Goal: Task Accomplishment & Management: Manage account settings

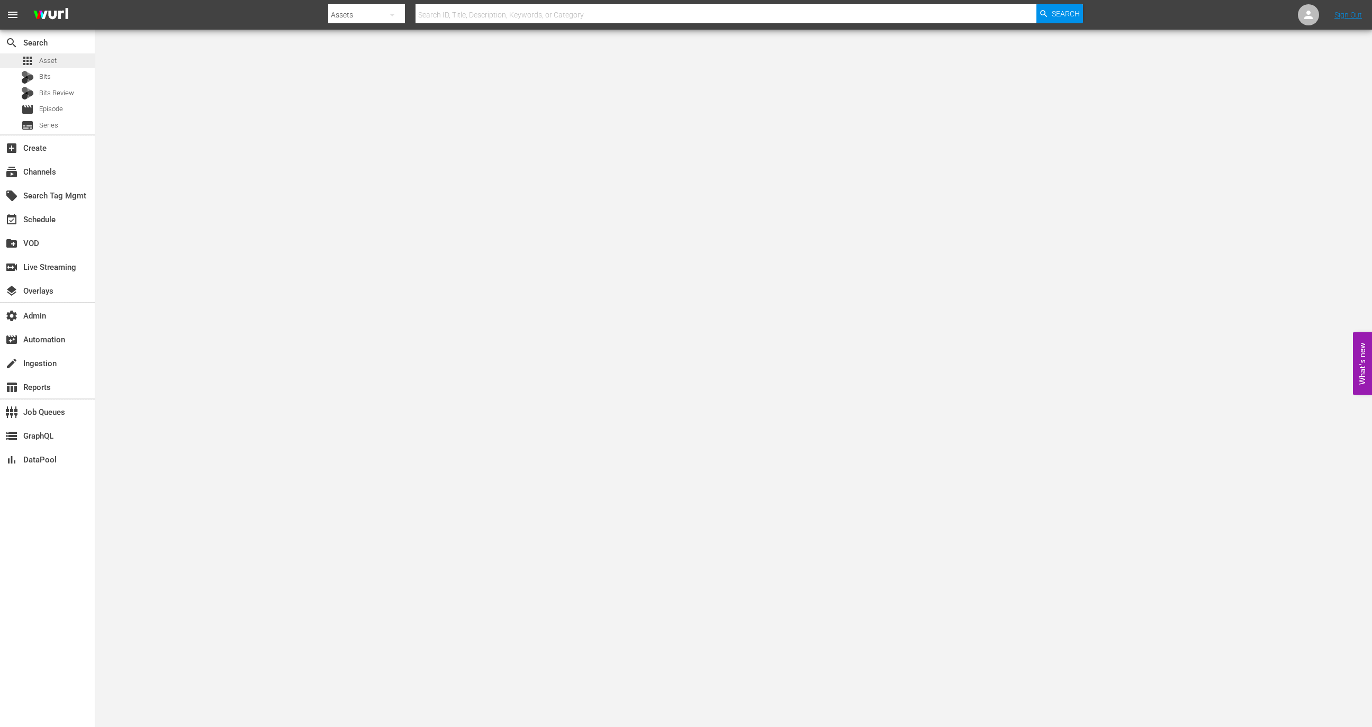
click at [54, 64] on span "Asset" at bounding box center [47, 61] width 17 height 11
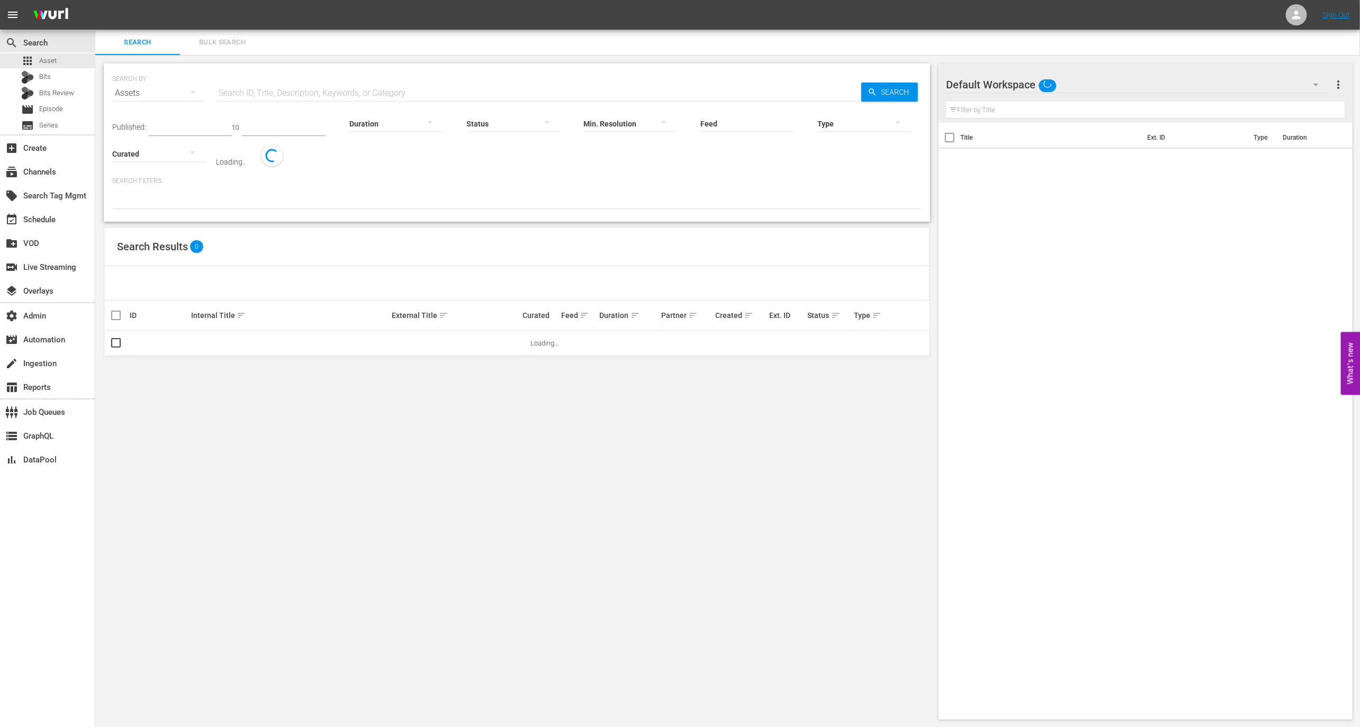
click at [328, 91] on input "text" at bounding box center [538, 92] width 645 height 25
paste input "S1 F1 – Pilotfolge"
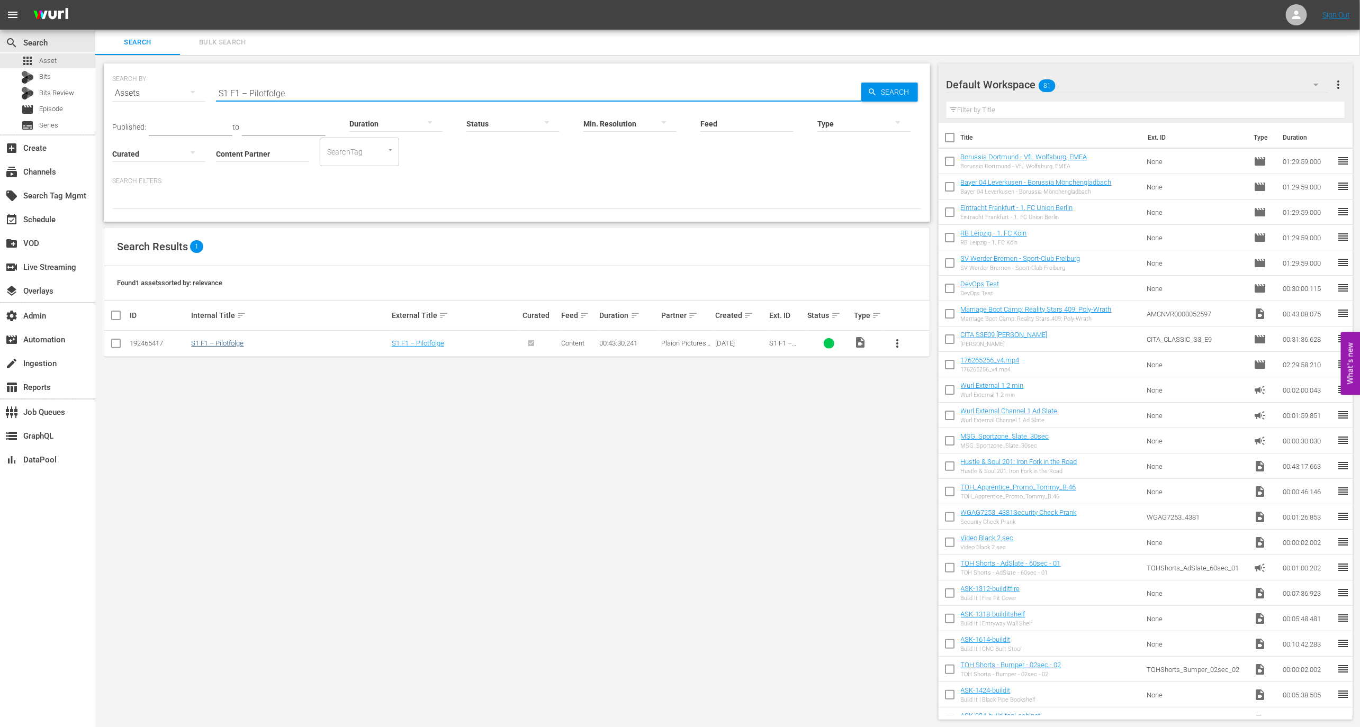
type input "S1 F1 – Pilotfolge"
click at [227, 346] on link "S1 F1 – Pilotfolge" at bounding box center [217, 343] width 52 height 8
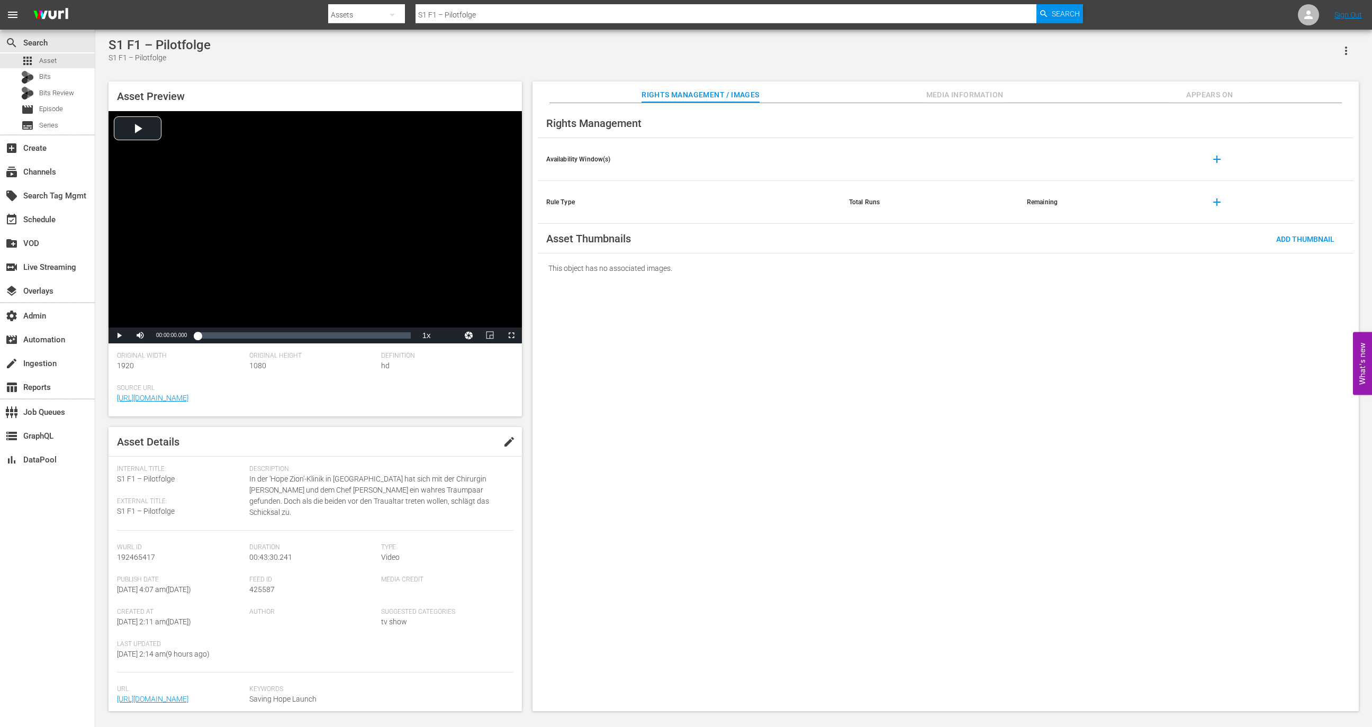
click at [265, 588] on span "425587" at bounding box center [261, 589] width 25 height 8
copy span "425587"
click at [69, 65] on div "apps Asset" at bounding box center [47, 60] width 95 height 15
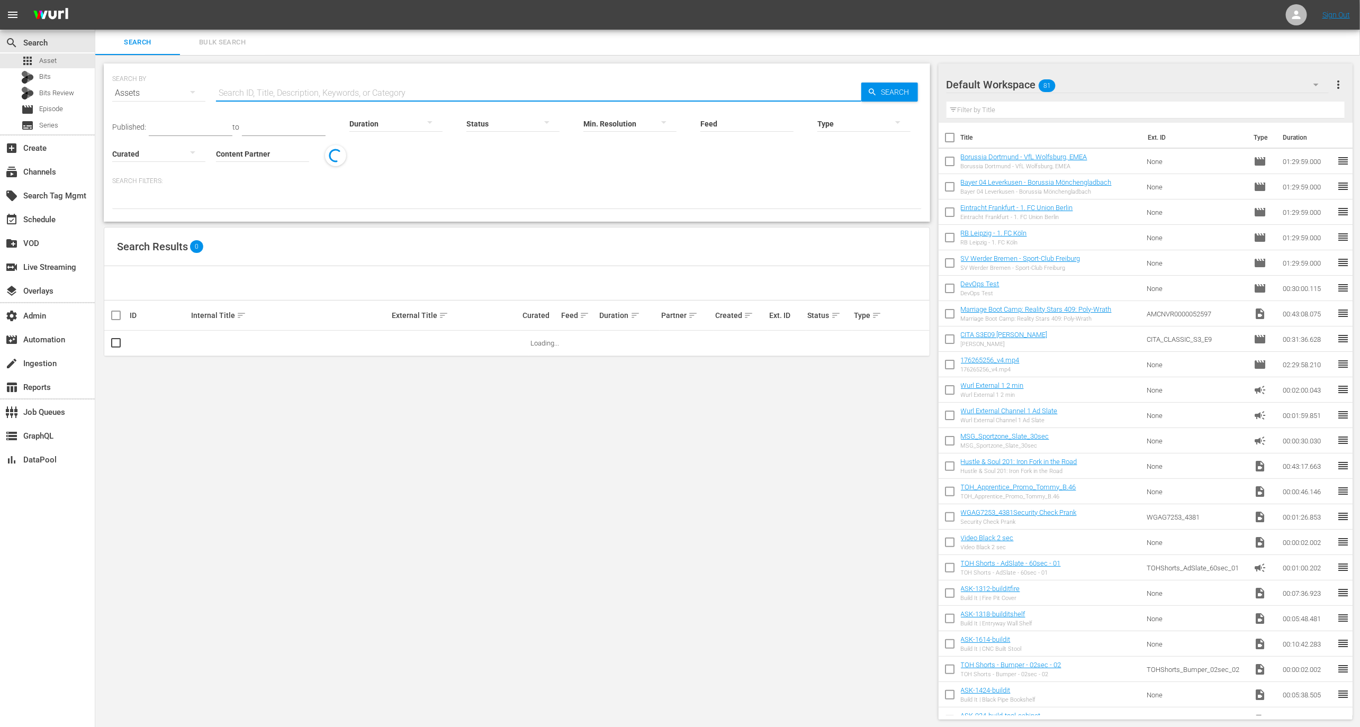
click at [315, 88] on input "text" at bounding box center [538, 92] width 645 height 25
paste input "S4 F2 – Lasttiere"
type input "S4 F2 – Lasttiere"
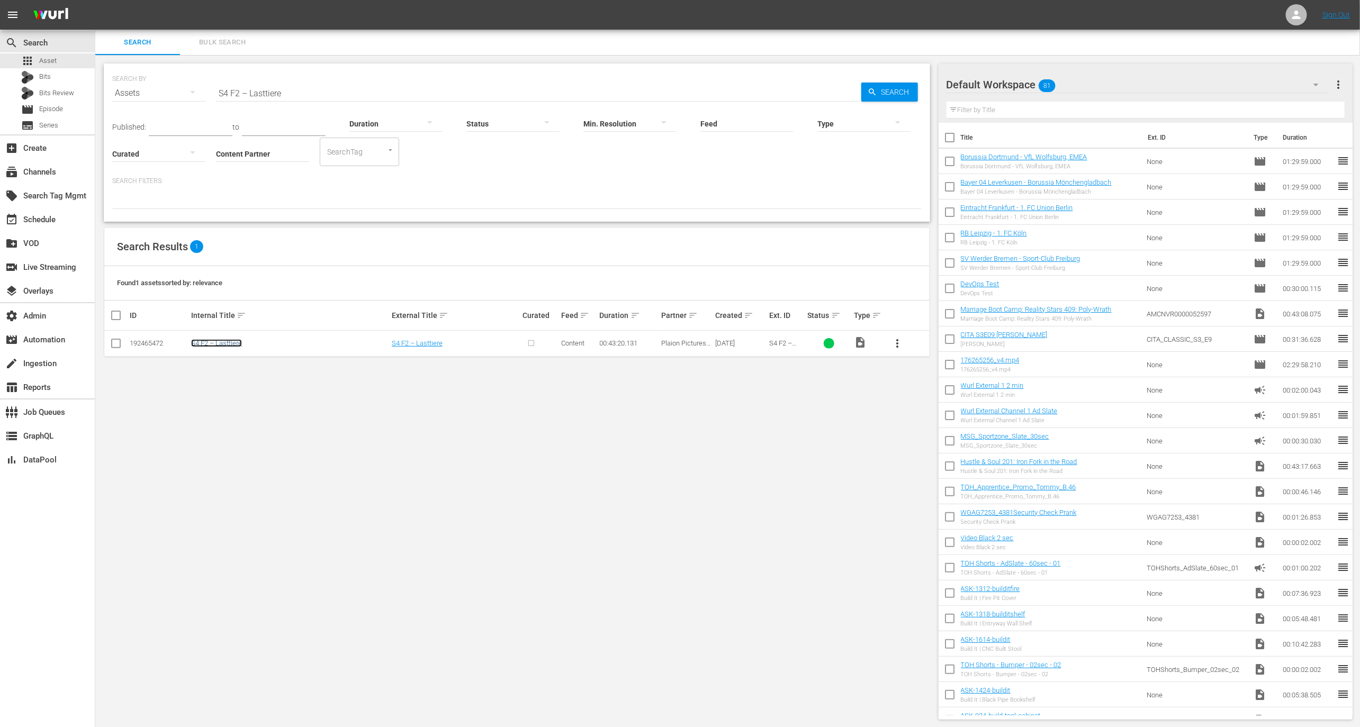
click at [227, 344] on link "S4 F2 – Lasttiere" at bounding box center [216, 343] width 51 height 8
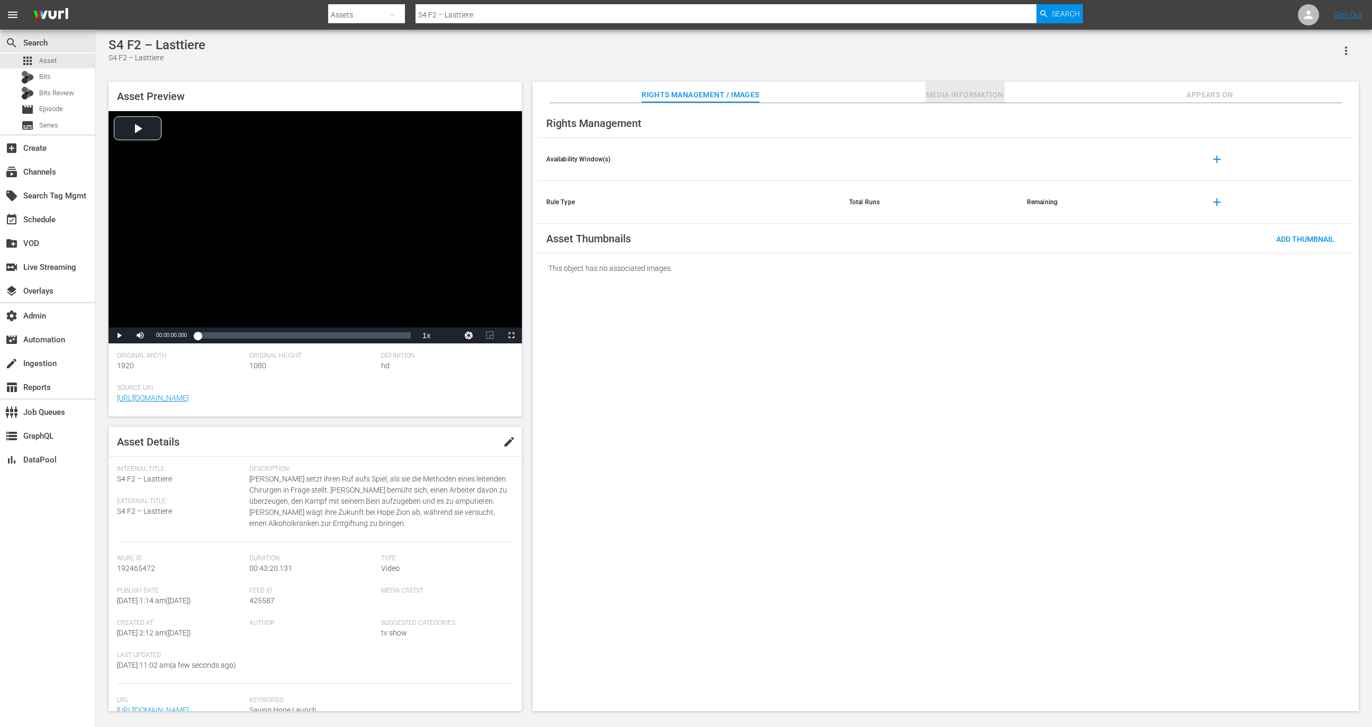
click at [974, 90] on span "Media Information" at bounding box center [964, 94] width 79 height 13
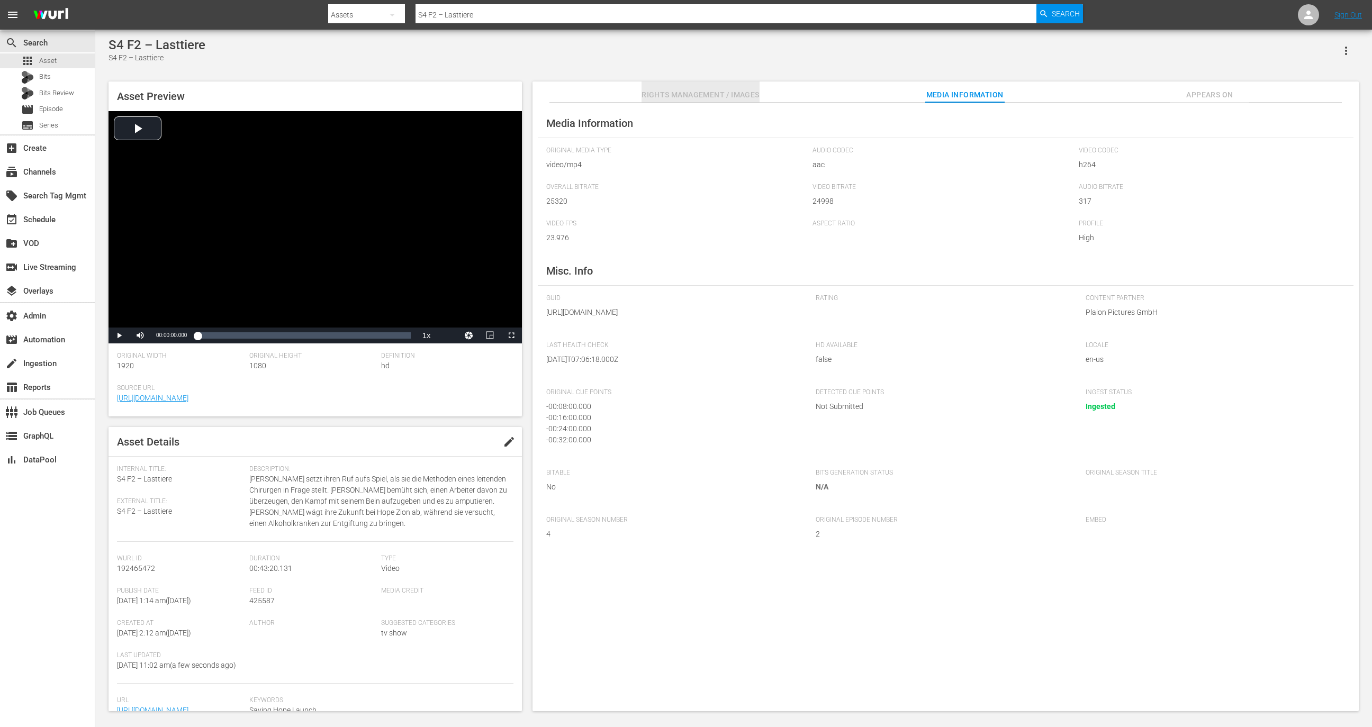
click at [725, 82] on button "Rights Management / Images" at bounding box center [699, 92] width 117 height 21
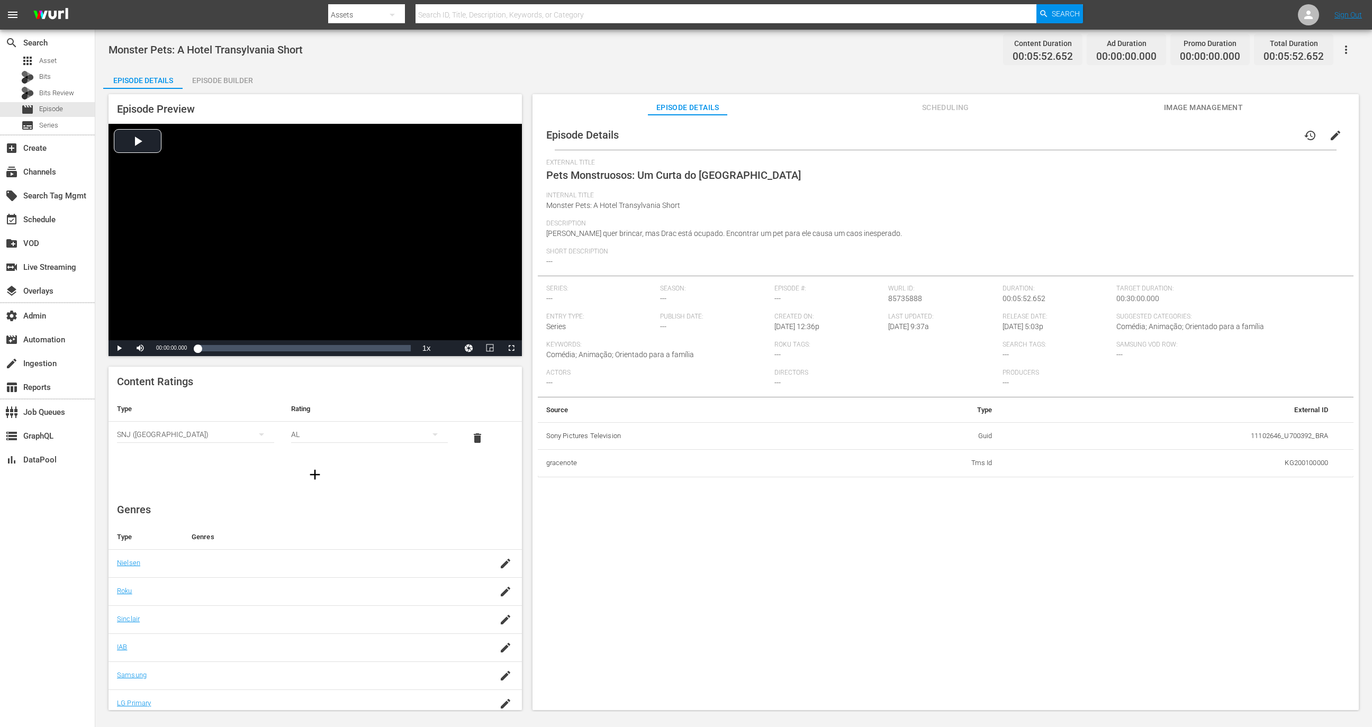
click at [874, 98] on div "Episode Details Scheduling Image Management" at bounding box center [945, 104] width 773 height 21
click at [936, 102] on span "Scheduling" at bounding box center [945, 107] width 79 height 13
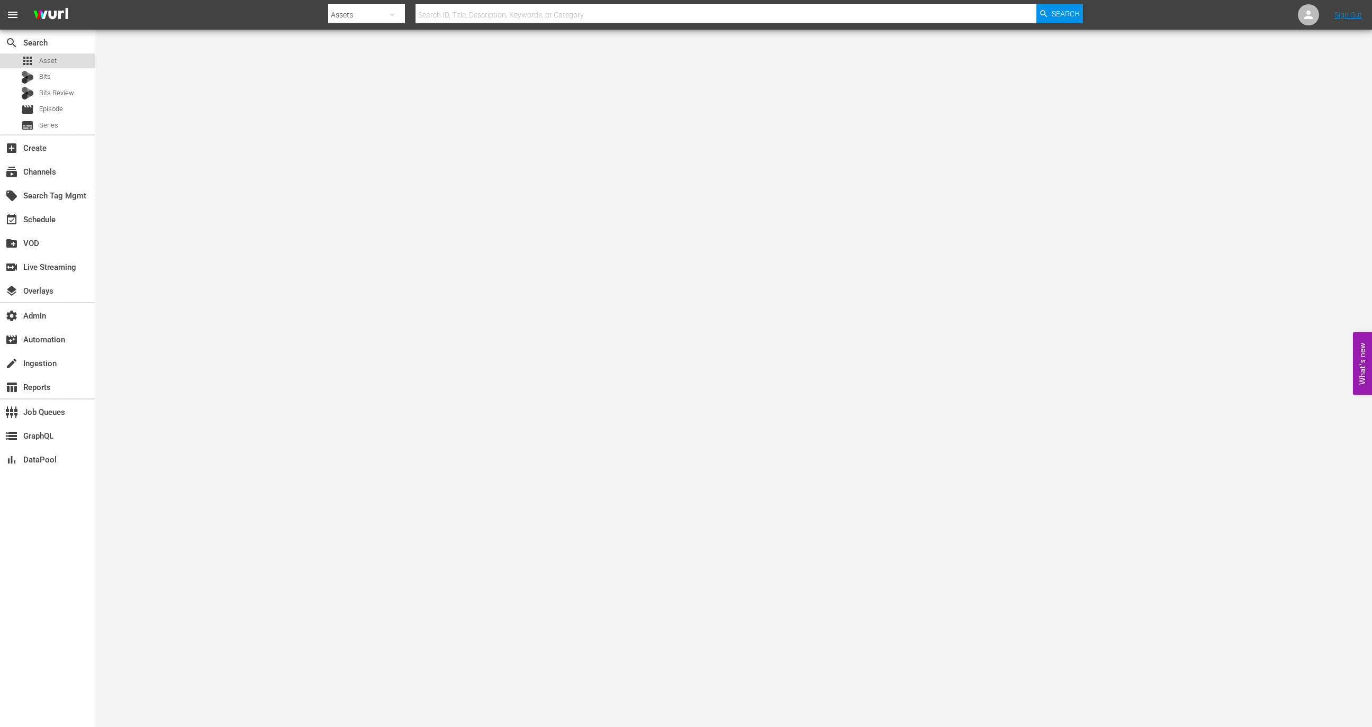
click at [84, 59] on div "apps Asset" at bounding box center [47, 60] width 95 height 15
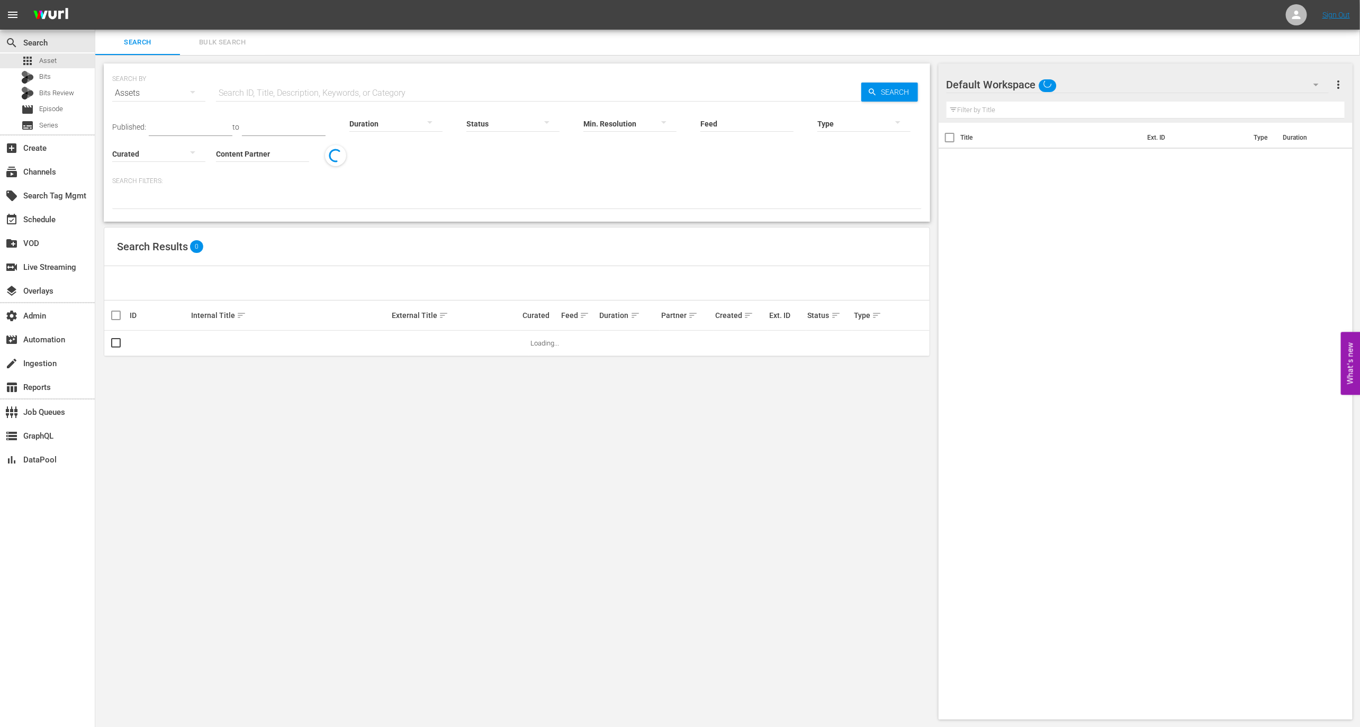
click at [265, 83] on input "text" at bounding box center [538, 92] width 645 height 25
paste input "S3 F16 – Ein simpler Plan"
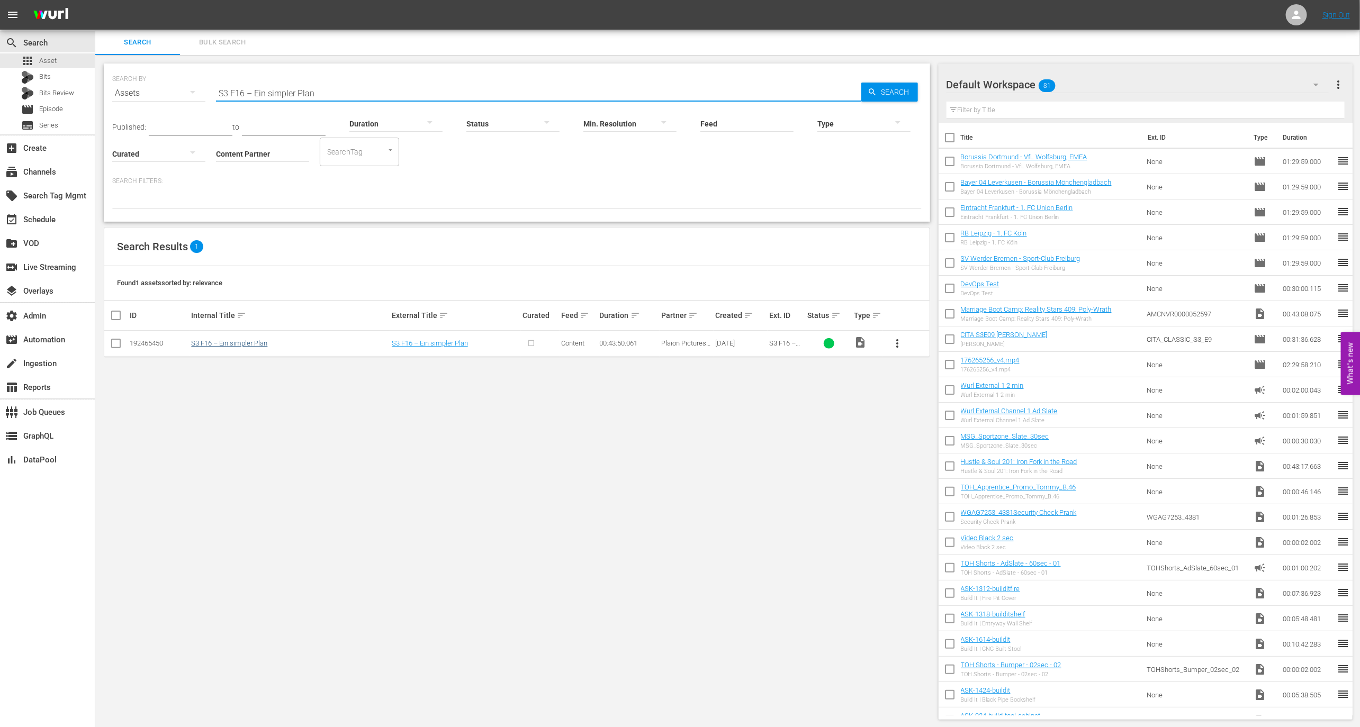
type input "S3 F16 – Ein simpler Plan"
click at [254, 341] on link "S3 F16 – Ein simpler Plan" at bounding box center [229, 343] width 76 height 8
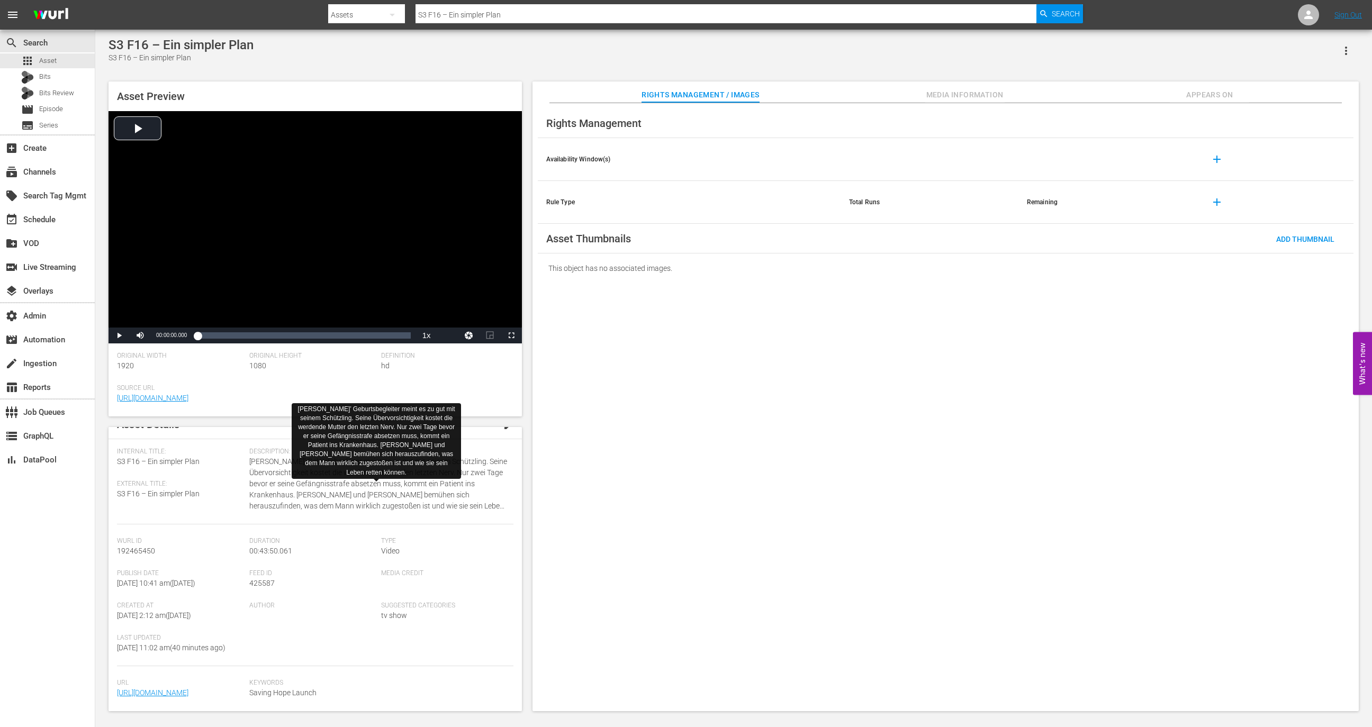
scroll to position [84, 0]
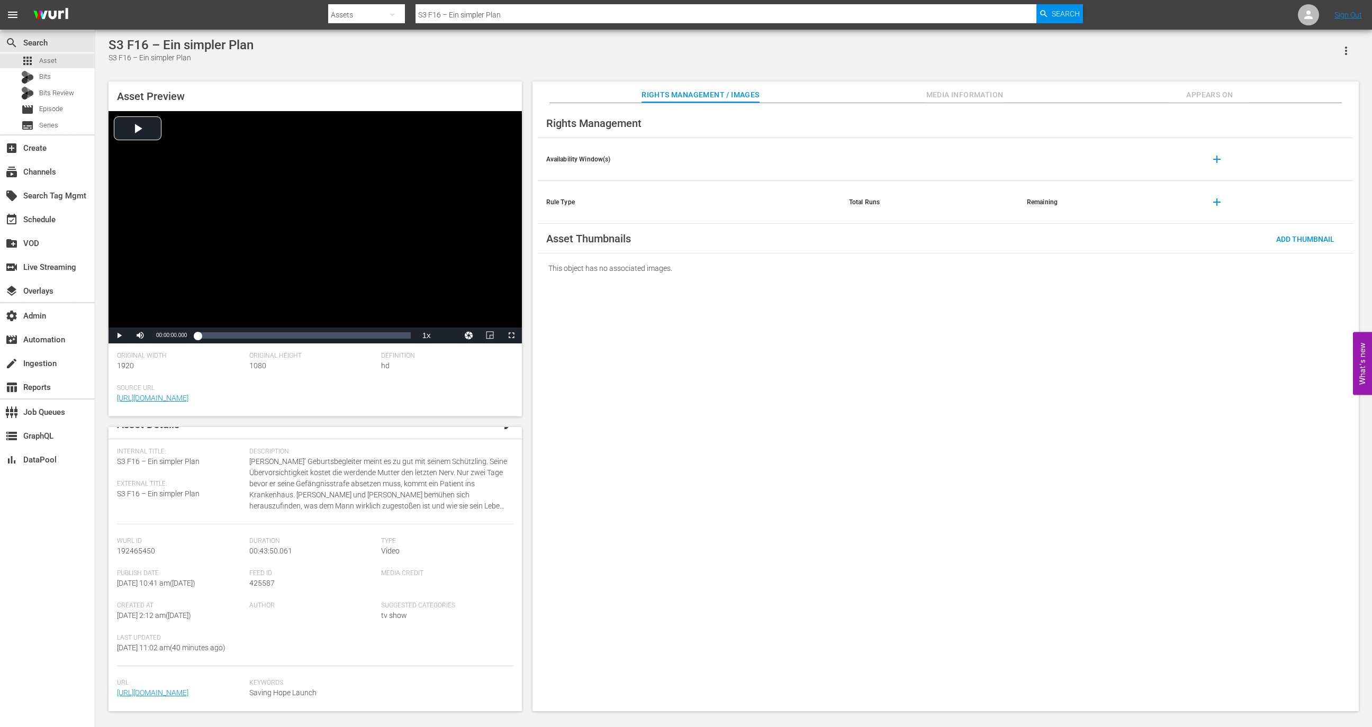
click at [250, 579] on span "425587" at bounding box center [261, 583] width 25 height 8
copy span "425587"
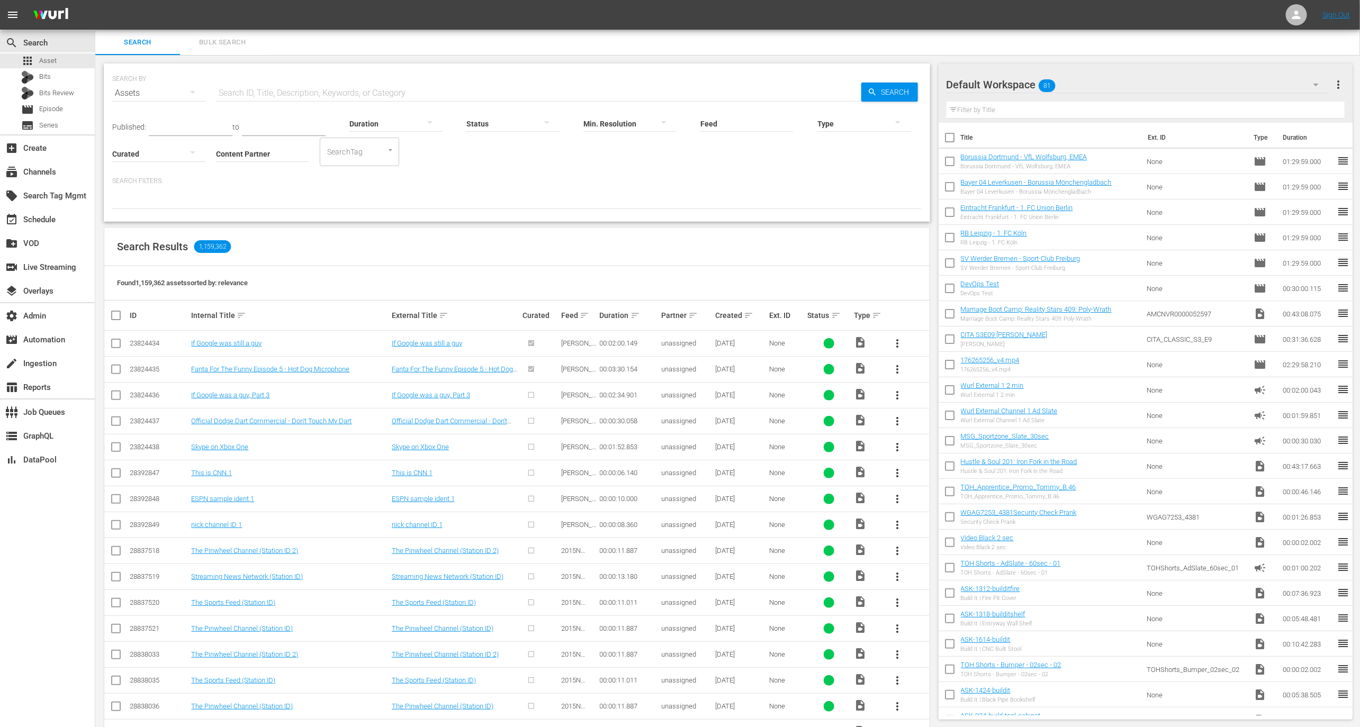
click at [276, 91] on input "text" at bounding box center [538, 92] width 645 height 25
paste input "S4 F18 – Lass mich los"
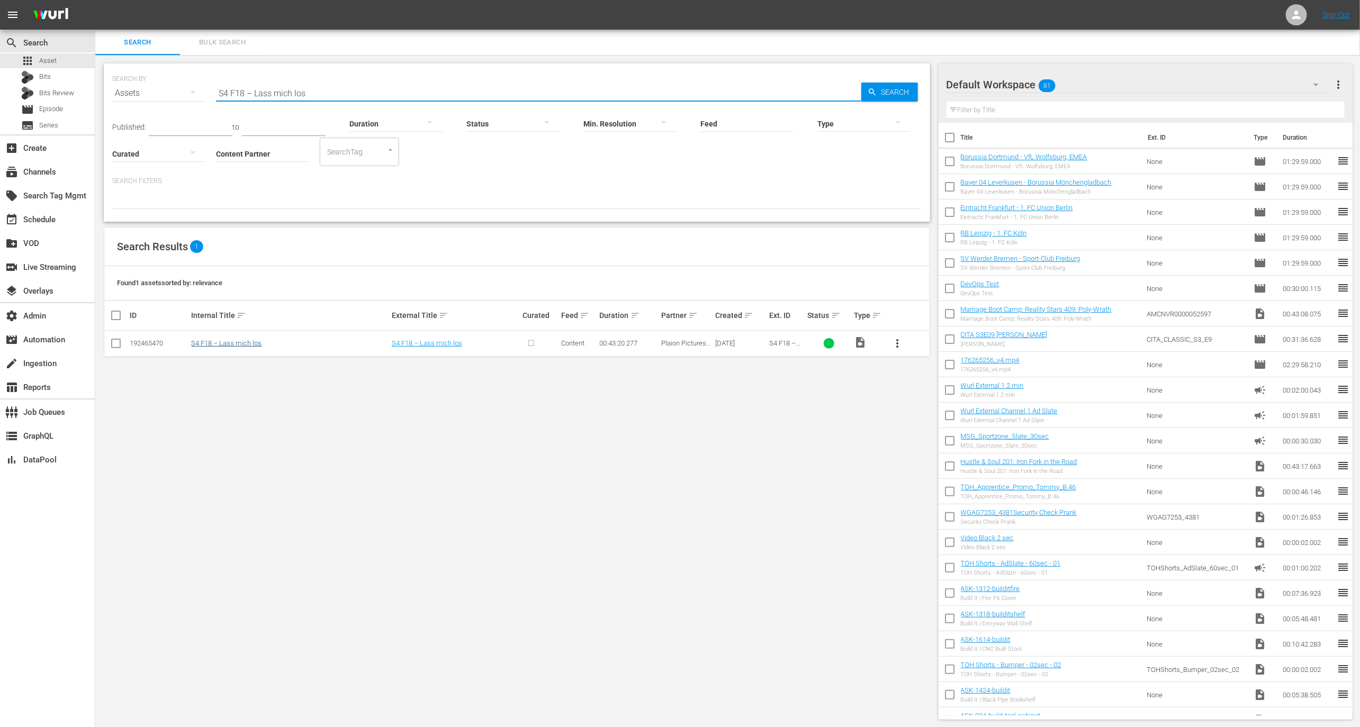
type input "S4 F18 – Lass mich los"
click at [239, 342] on link "S4 F18 – Lass mich los" at bounding box center [226, 343] width 70 height 8
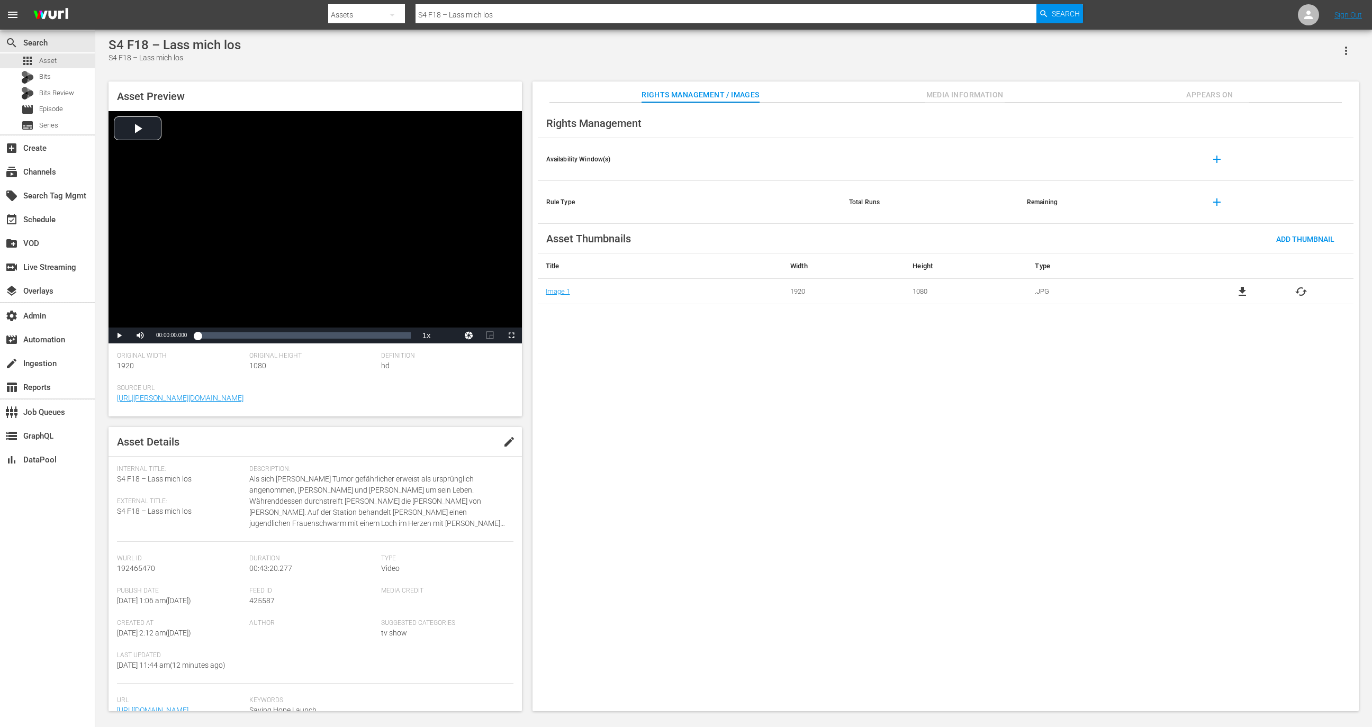
click at [948, 99] on span "Media Information" at bounding box center [964, 94] width 79 height 13
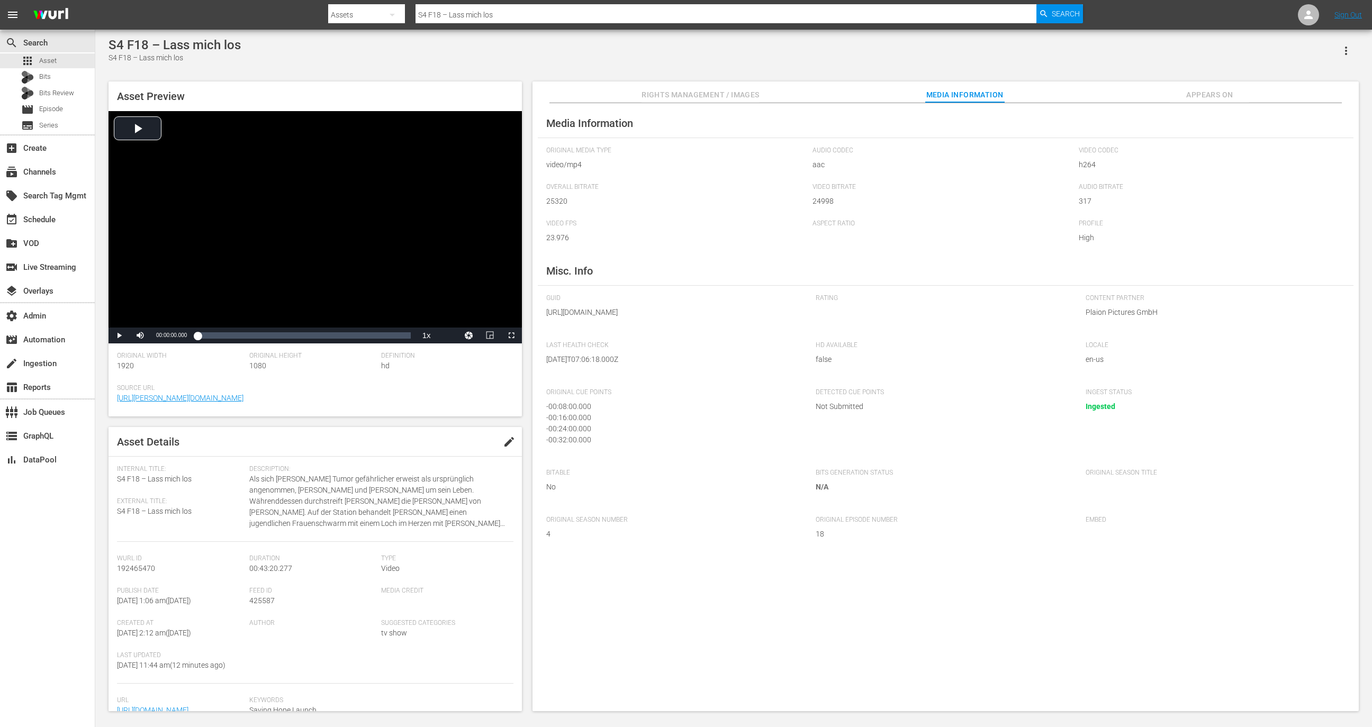
click at [674, 64] on div "S4 F18 – Lass mich los S4 F18 – Lass mich los Asset Preview Video Player is loa…" at bounding box center [733, 372] width 1261 height 668
click at [694, 95] on span "Rights Management / Images" at bounding box center [699, 94] width 117 height 13
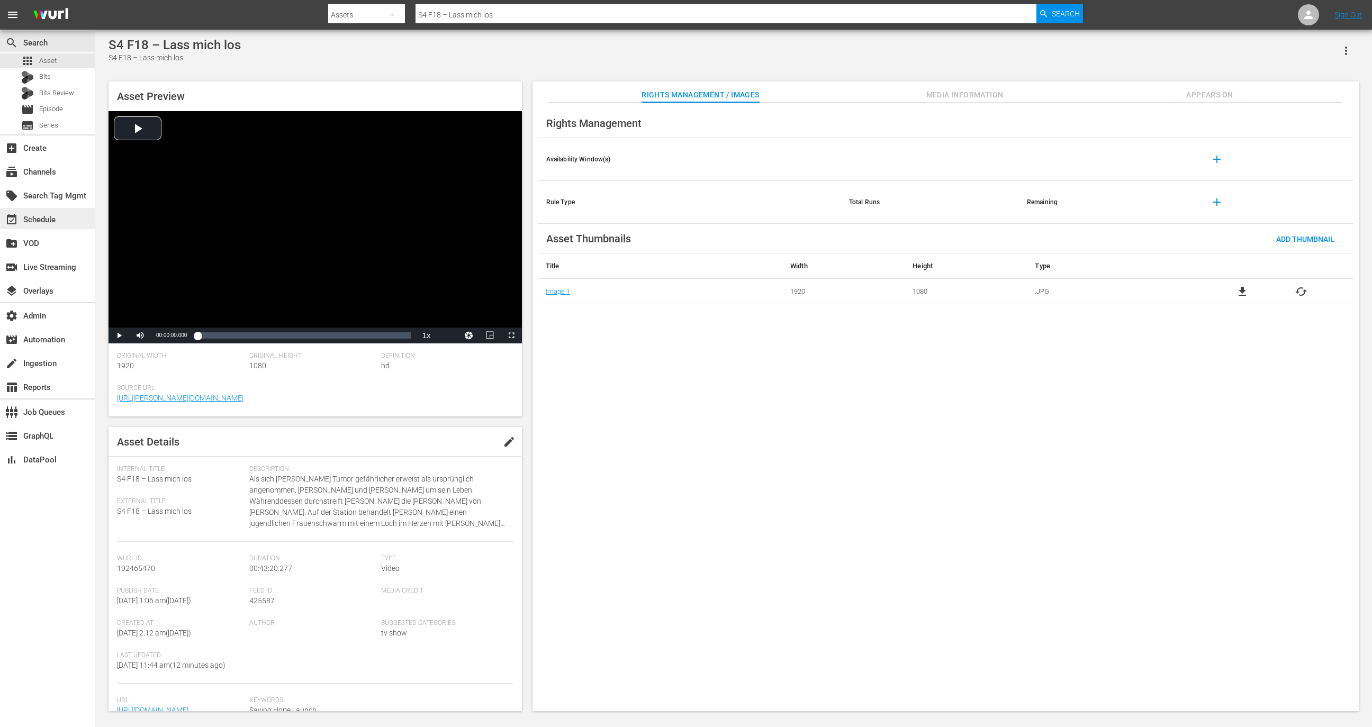
click at [46, 218] on div "event_available Schedule" at bounding box center [29, 218] width 59 height 10
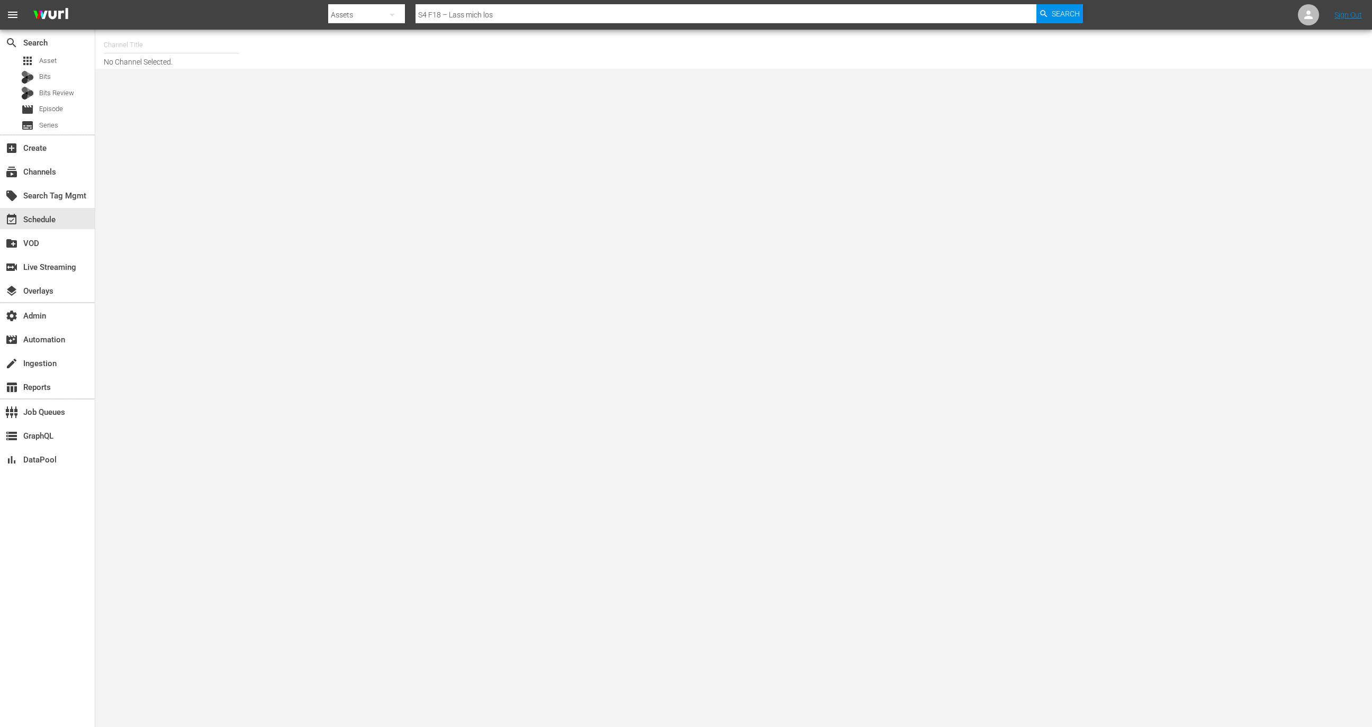
click at [211, 33] on input "text" at bounding box center [171, 44] width 135 height 25
paste input "ae_networks_thefirst48beyondbyae_1"
type input "ae_networks_thefirst48beyondbyae_1"
click at [57, 159] on div "subscriptions Channels" at bounding box center [47, 171] width 95 height 24
click at [57, 161] on div "subscriptions Channels" at bounding box center [47, 170] width 95 height 21
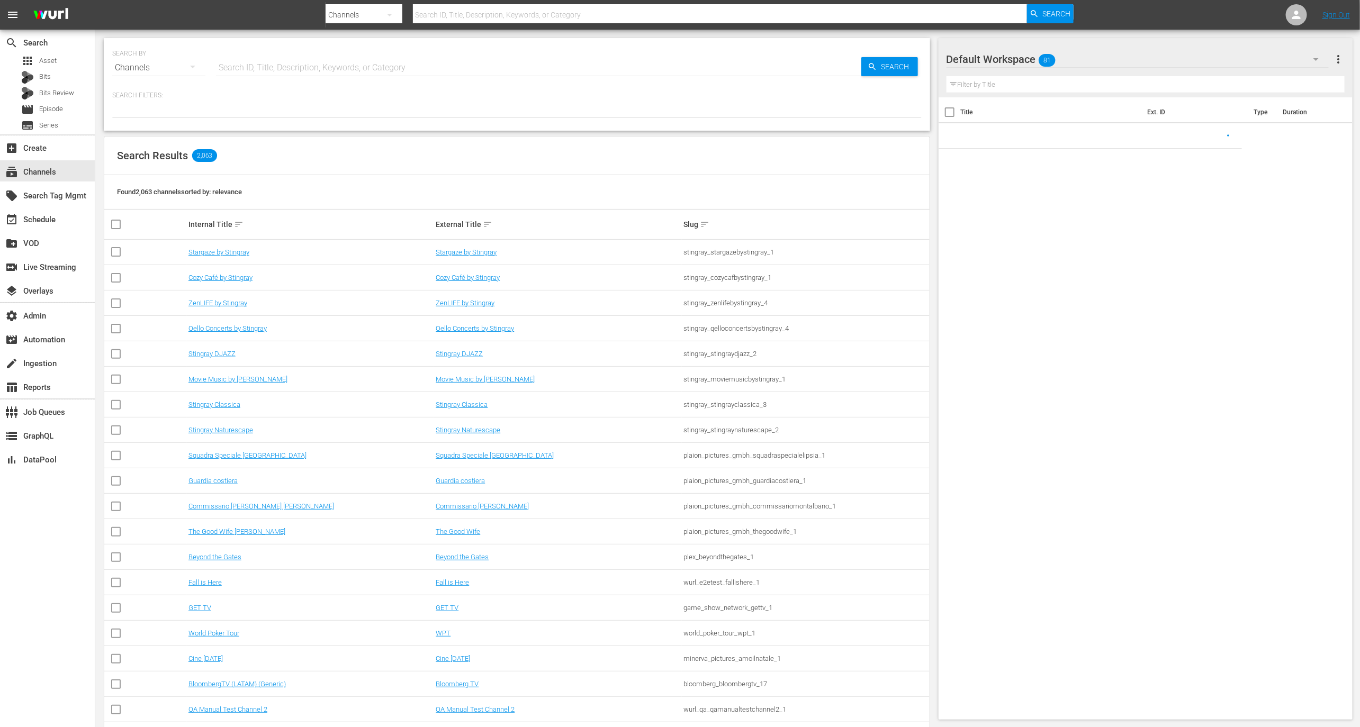
click at [260, 56] on input "text" at bounding box center [538, 67] width 645 height 25
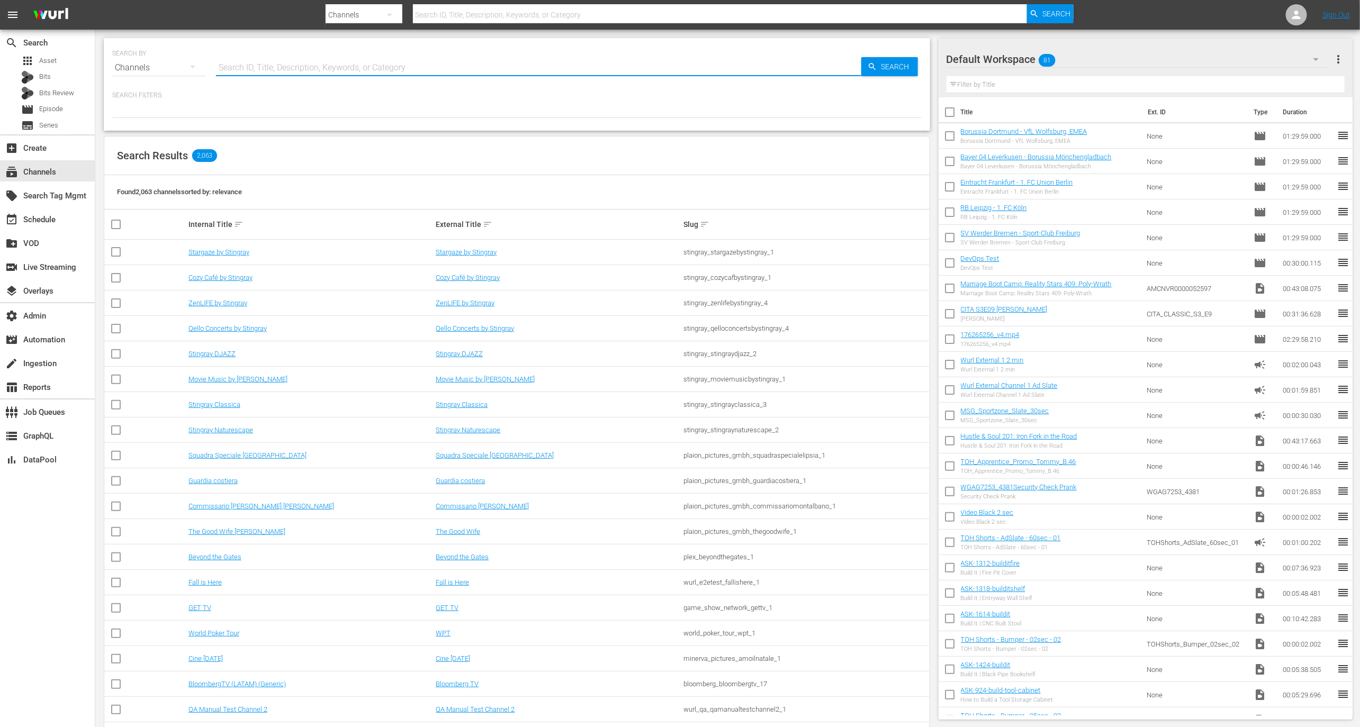
click at [260, 66] on input "text" at bounding box center [538, 67] width 645 height 25
paste input "ae_networks_thefirst48beyondbyae_1"
type input "ae_networks_thefirst48beyondbyae_1"
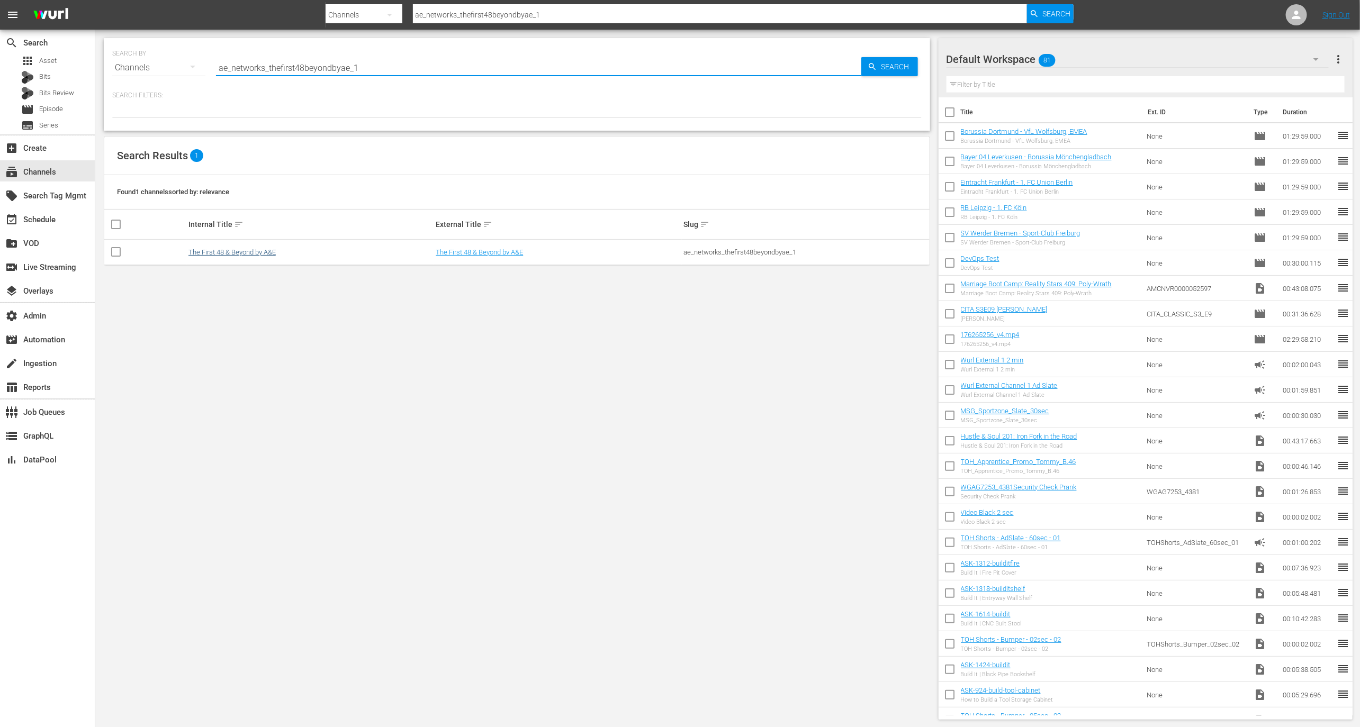
type input "ae_networks_thefirst48beyondbyae_1"
click at [255, 254] on link "The First 48 & Beyond by A&E" at bounding box center [231, 252] width 87 height 8
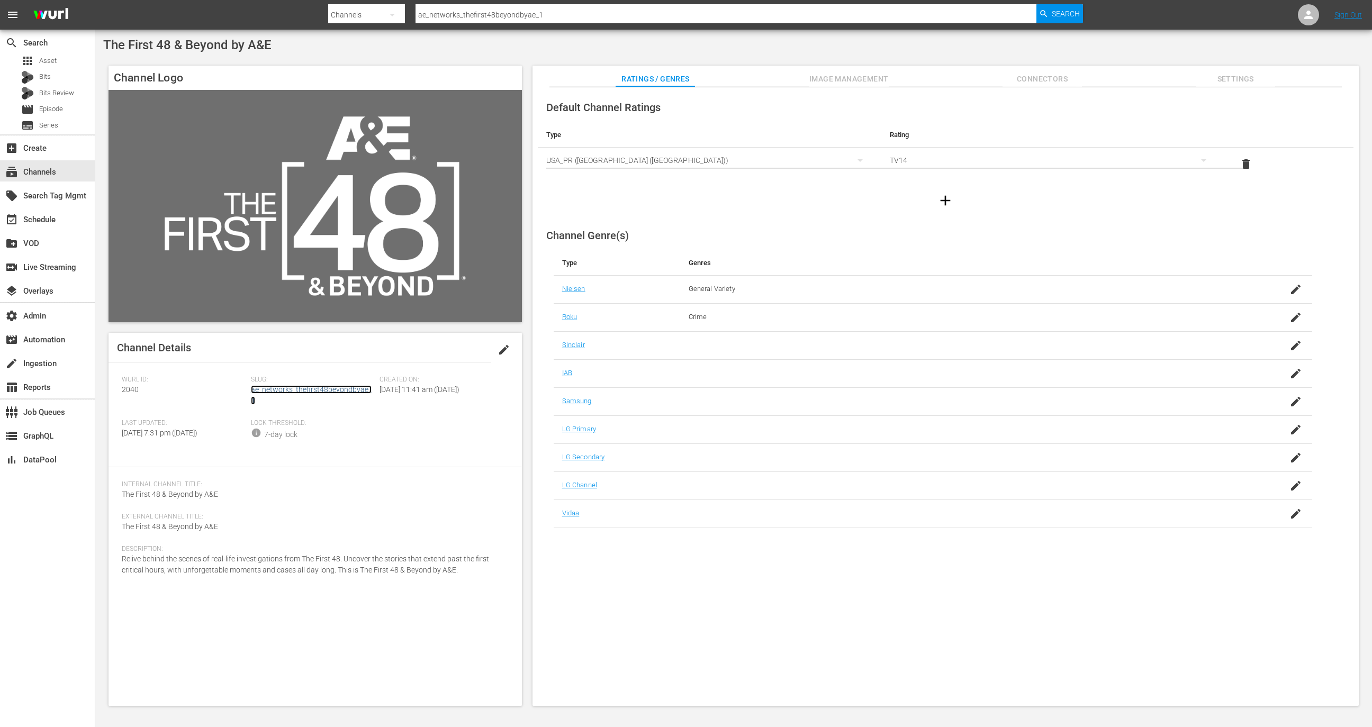
click at [302, 388] on link "ae_networks_thefirst48beyondbyae_1" at bounding box center [311, 395] width 121 height 20
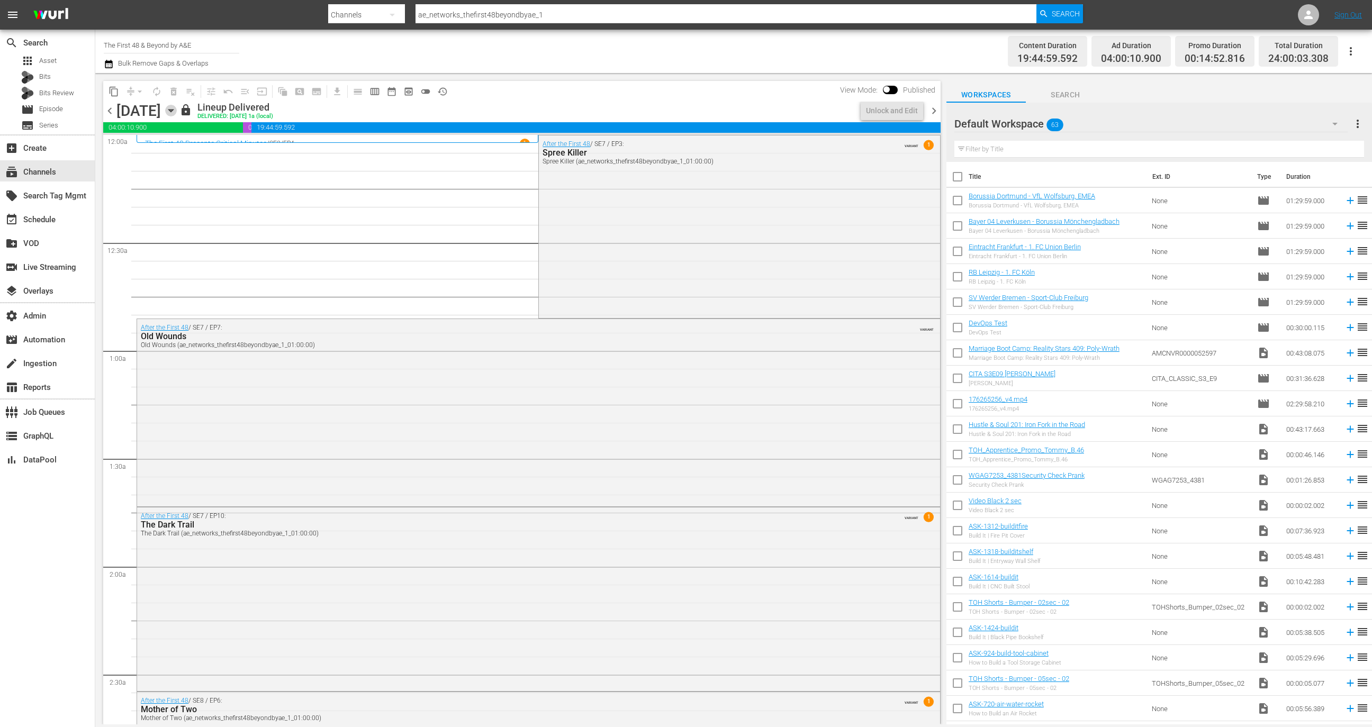
click at [177, 112] on icon "button" at bounding box center [171, 111] width 12 height 12
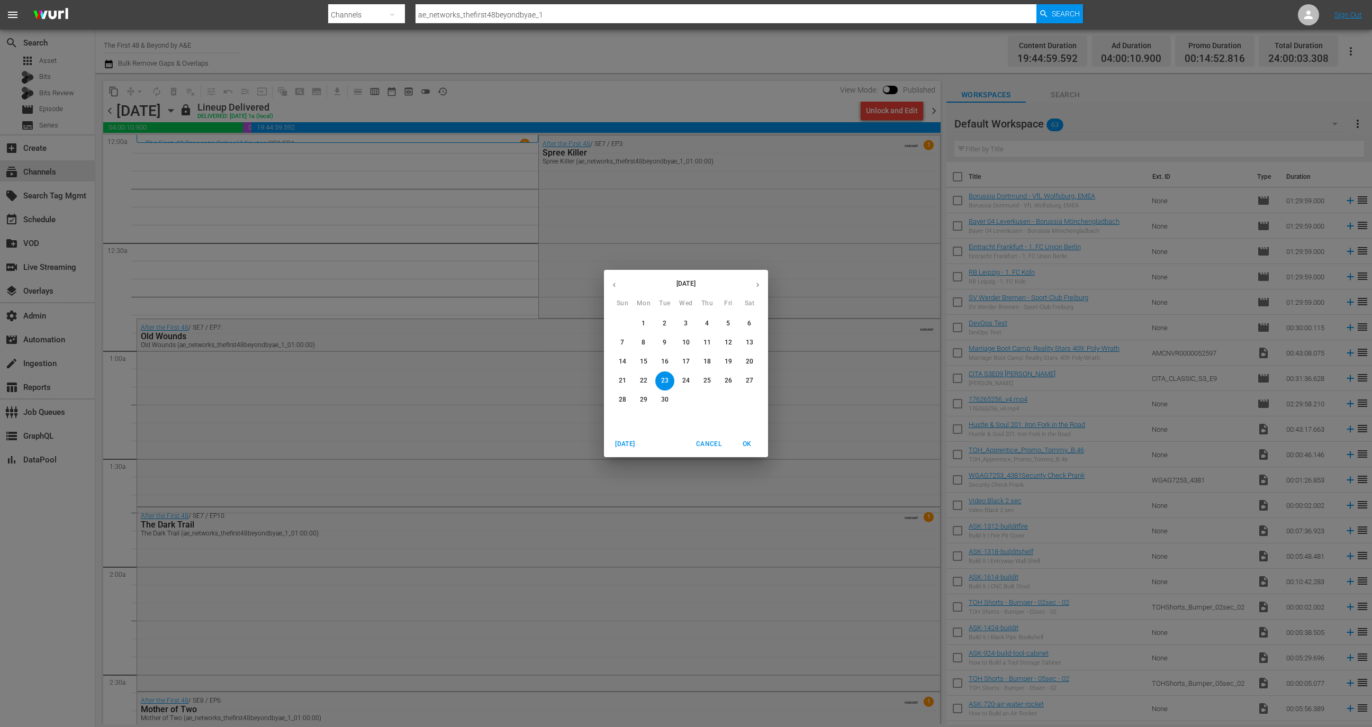
click at [645, 380] on p "22" at bounding box center [643, 380] width 7 height 9
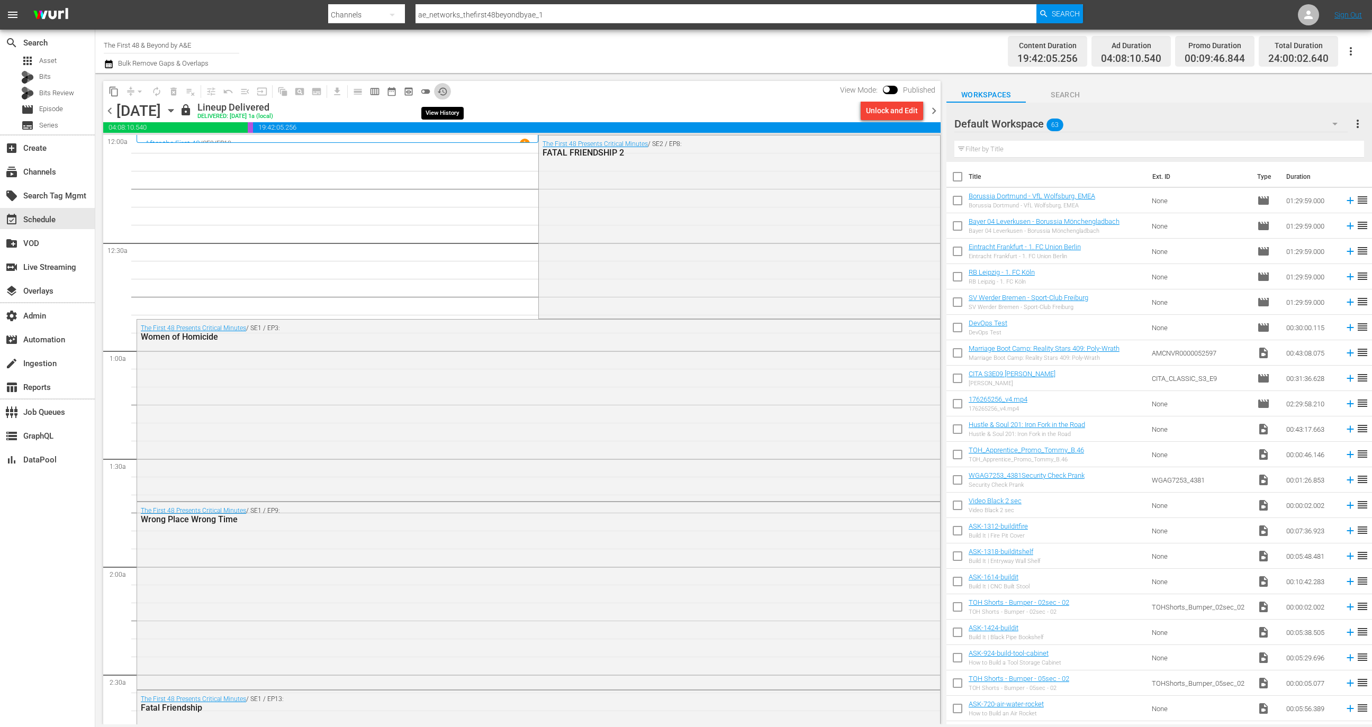
click at [449, 92] on button "history_outlined" at bounding box center [442, 91] width 17 height 17
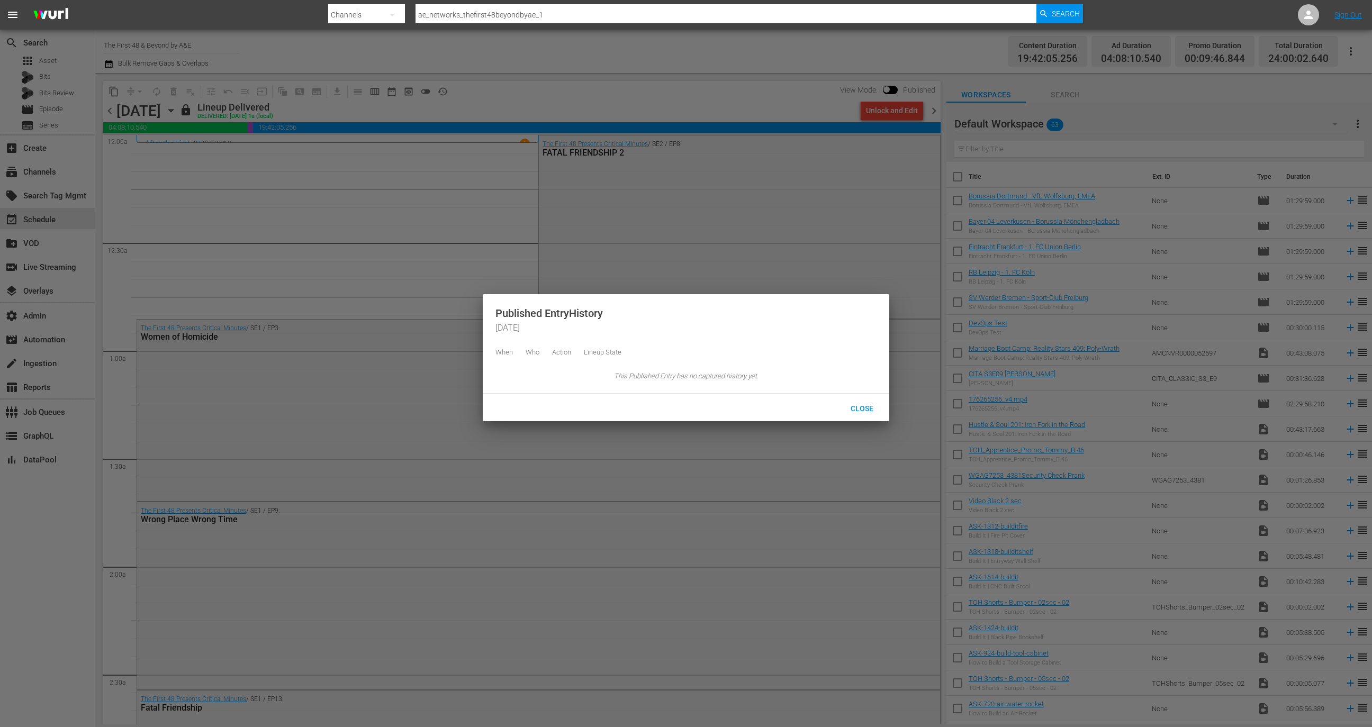
click at [440, 227] on div at bounding box center [686, 363] width 1372 height 727
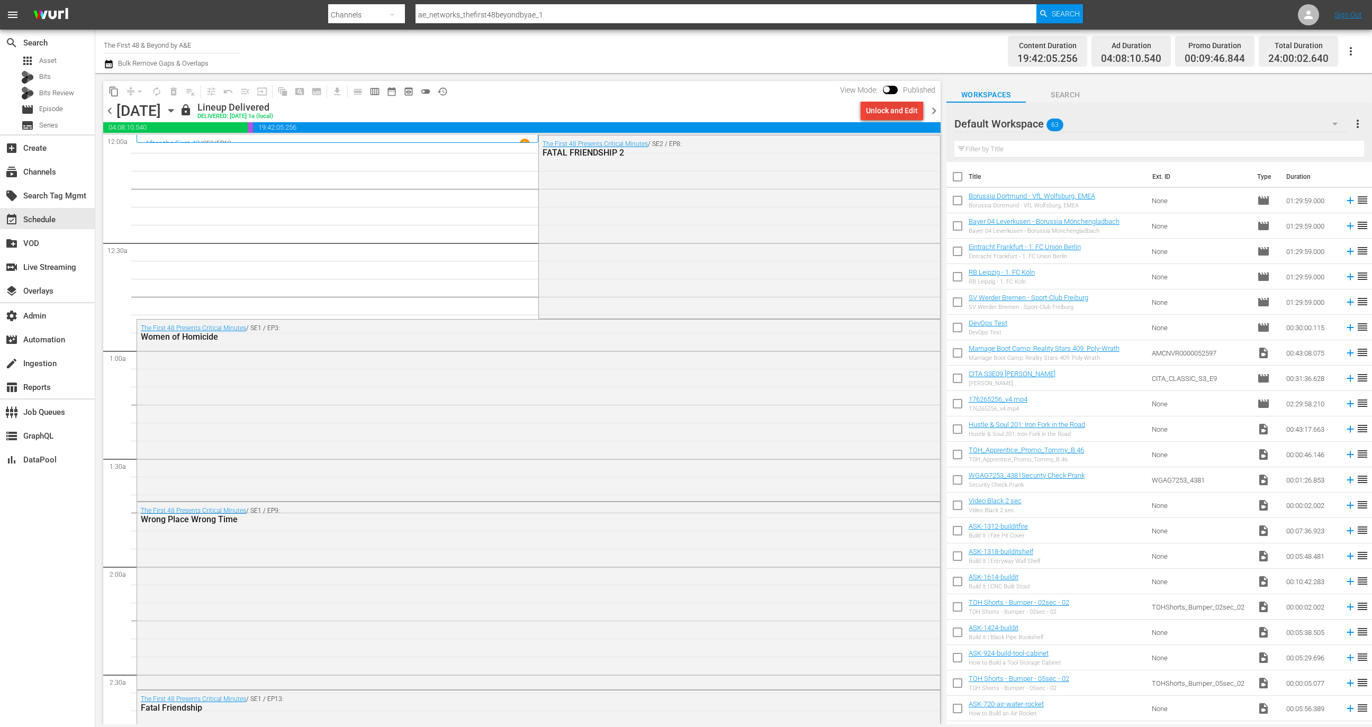
click at [882, 114] on div "Unlock and Edit" at bounding box center [892, 110] width 52 height 19
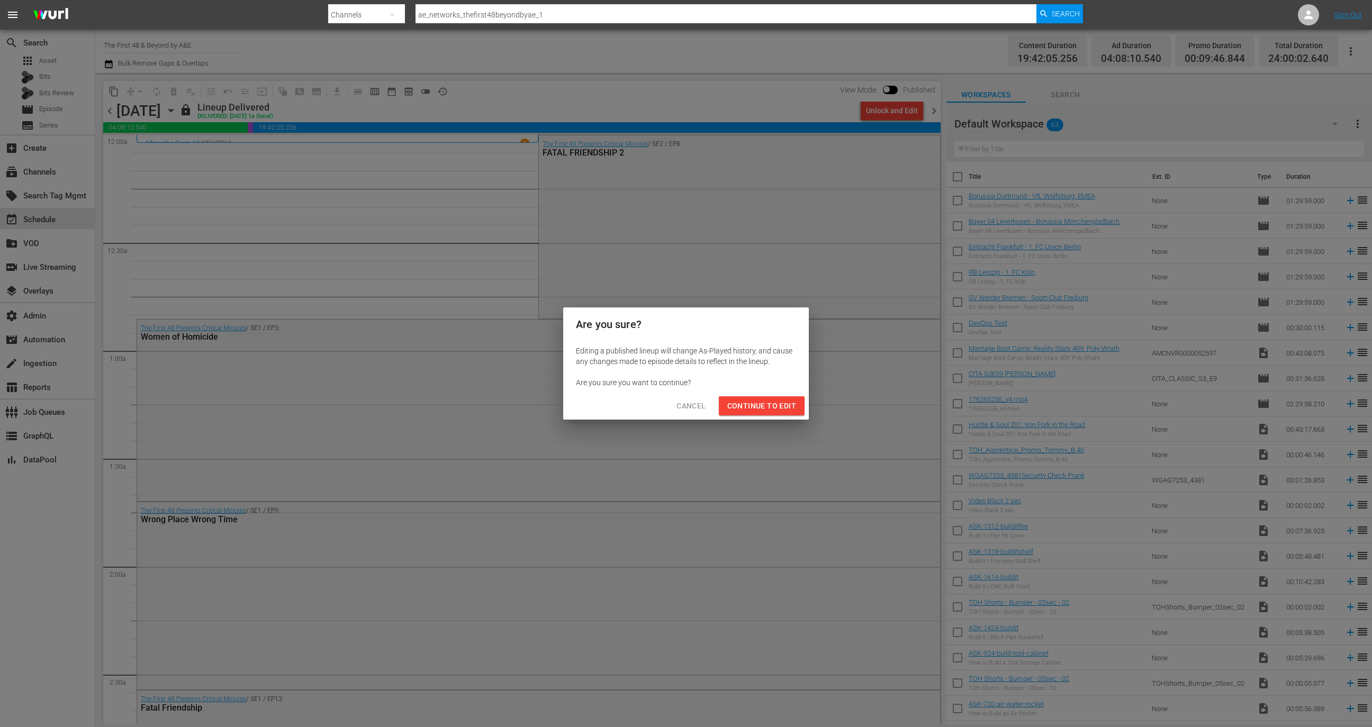
click at [790, 411] on span "Continue to Edit" at bounding box center [761, 406] width 69 height 13
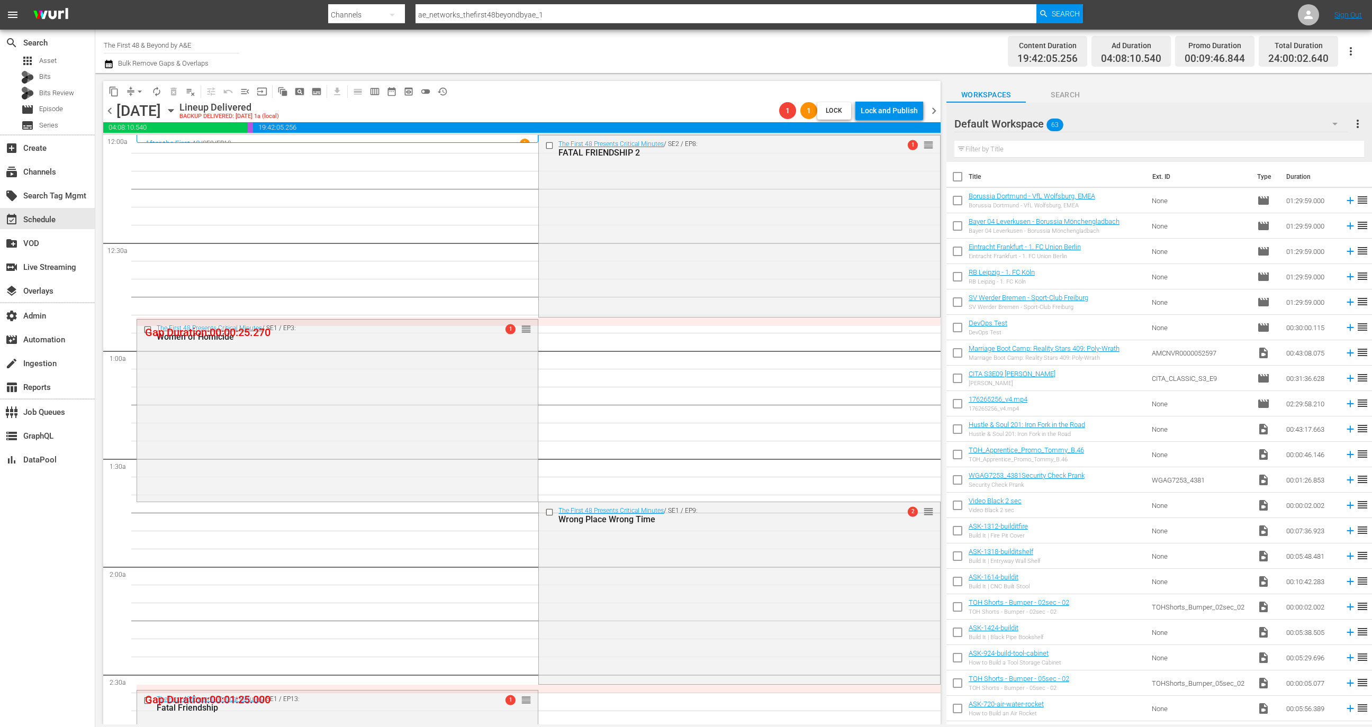
click at [835, 111] on span "Lock" at bounding box center [833, 110] width 25 height 11
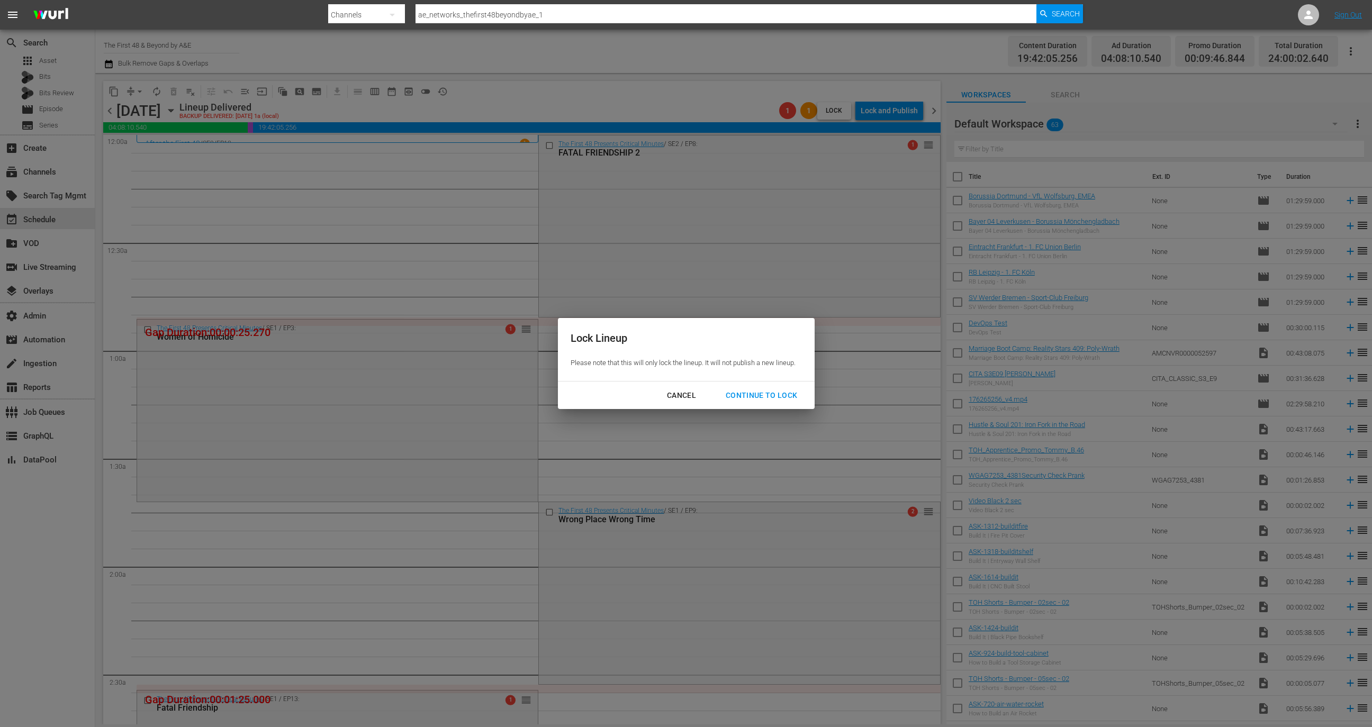
click at [776, 389] on div "Continue to lock" at bounding box center [761, 395] width 89 height 13
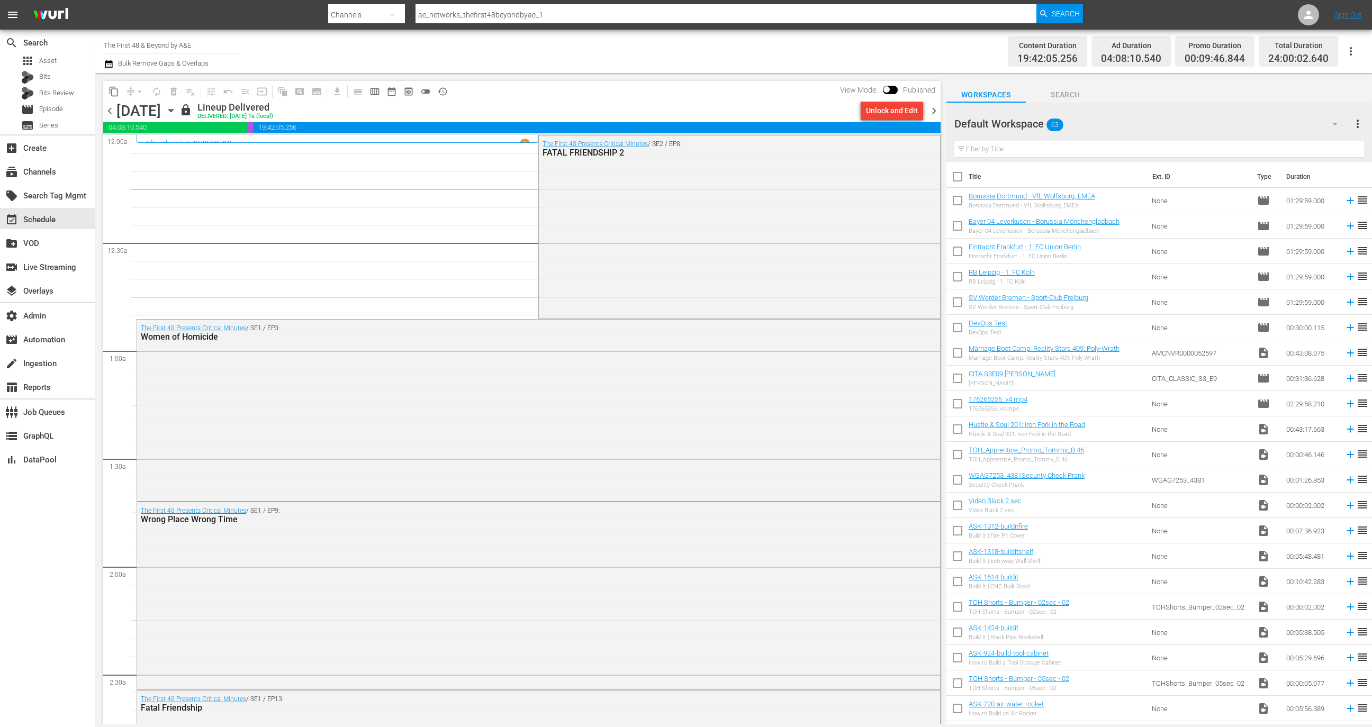
click at [177, 107] on icon "button" at bounding box center [171, 111] width 12 height 12
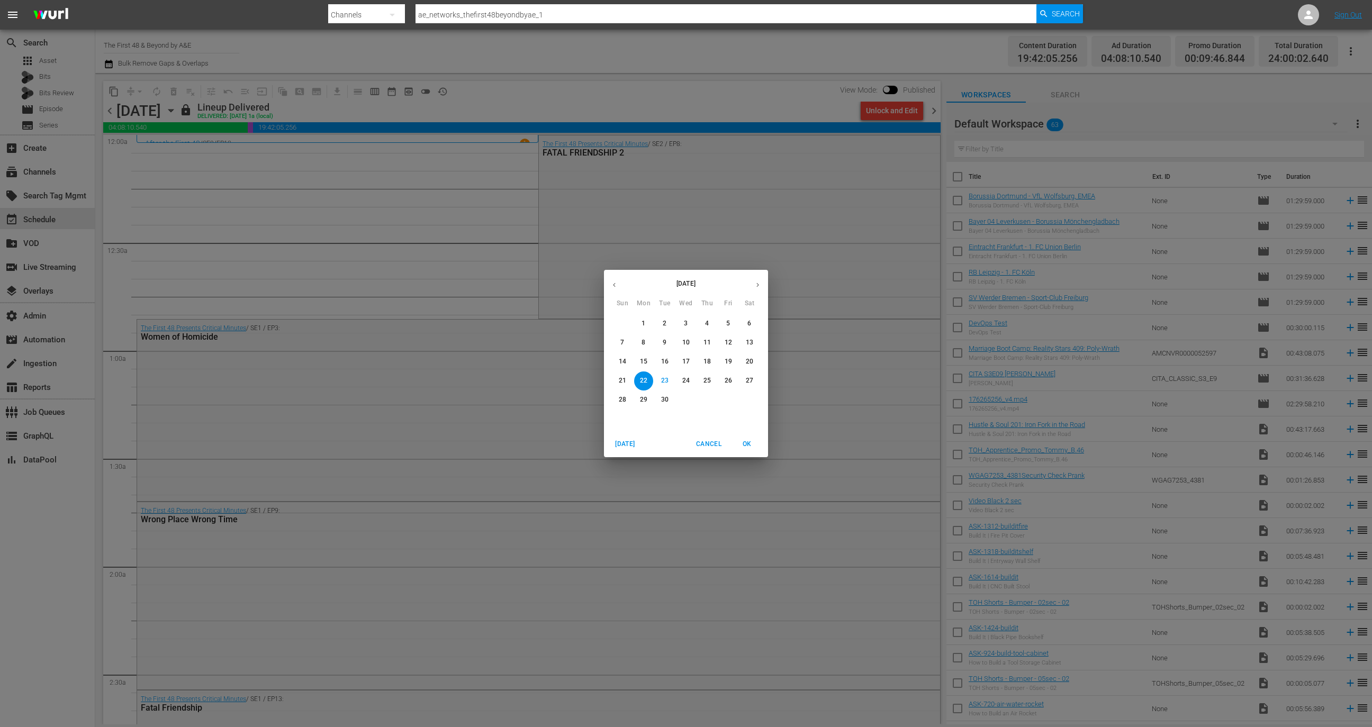
click at [684, 382] on p "24" at bounding box center [685, 380] width 7 height 9
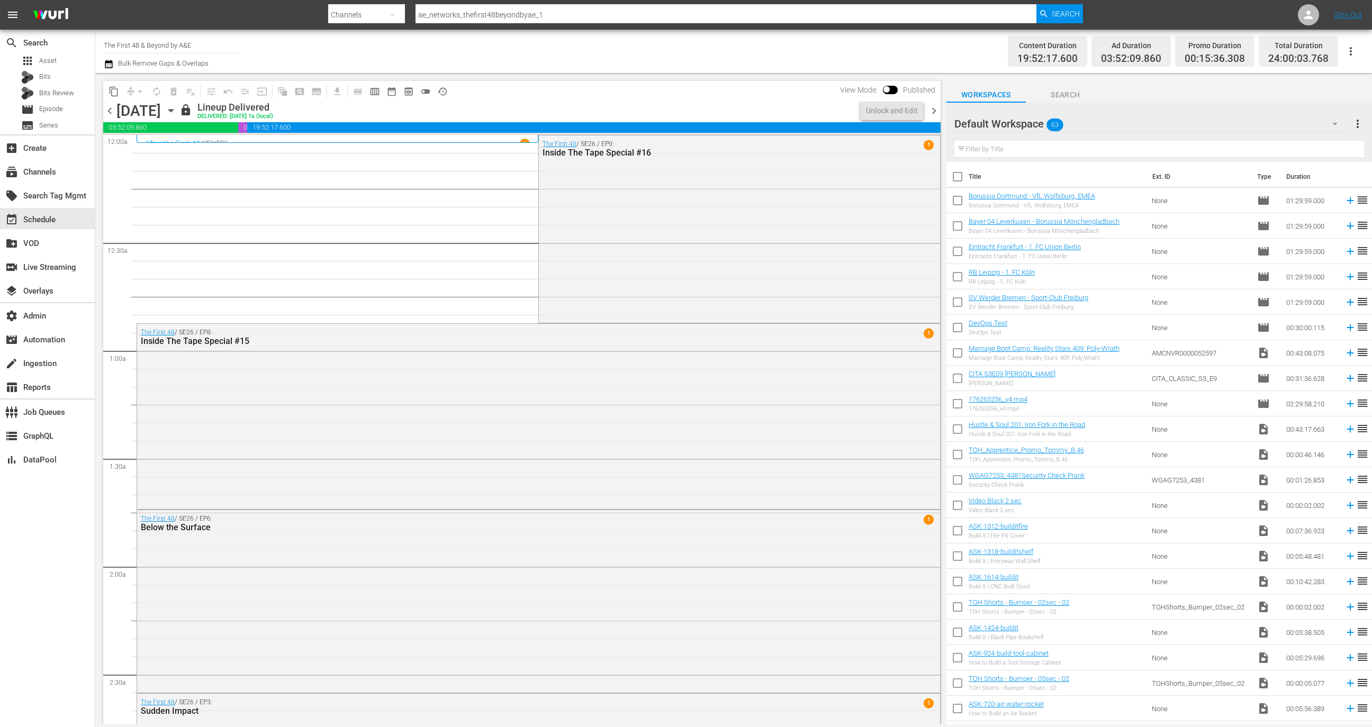
click at [454, 88] on div "content_copy compress arrow_drop_down autorenew_outlined delete_forever_outline…" at bounding box center [521, 91] width 837 height 21
click at [451, 88] on div "content_copy compress arrow_drop_down autorenew_outlined delete_forever_outline…" at bounding box center [278, 91] width 350 height 21
click at [446, 87] on span "history_outlined" at bounding box center [442, 91] width 11 height 11
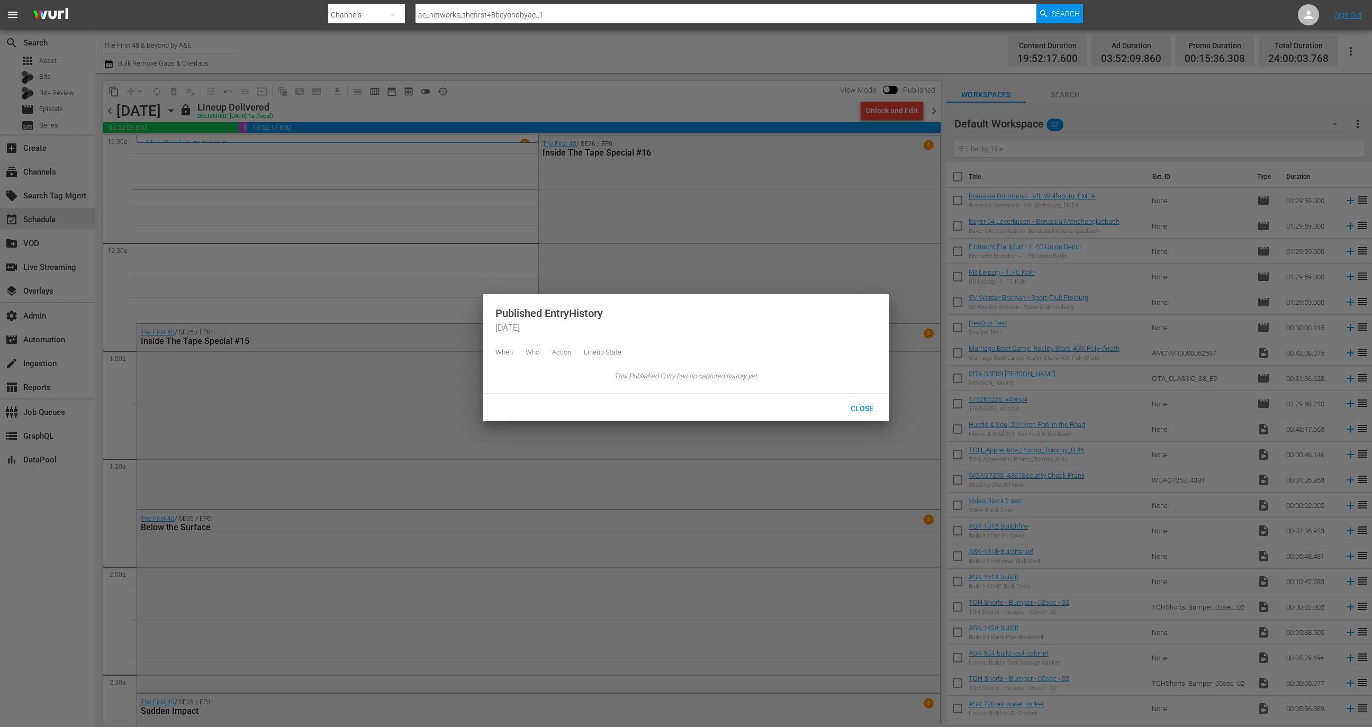
click at [888, 76] on div at bounding box center [686, 363] width 1372 height 727
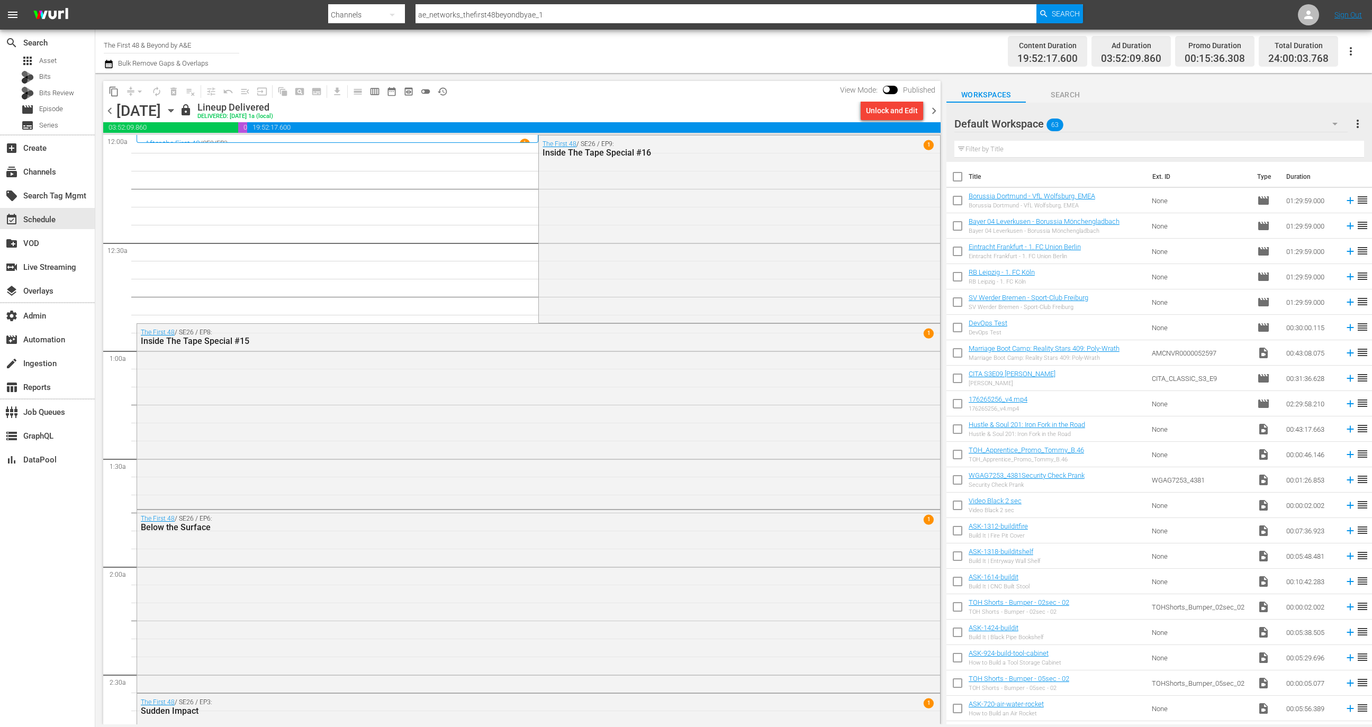
click at [889, 89] on input "checkbox" at bounding box center [886, 91] width 22 height 7
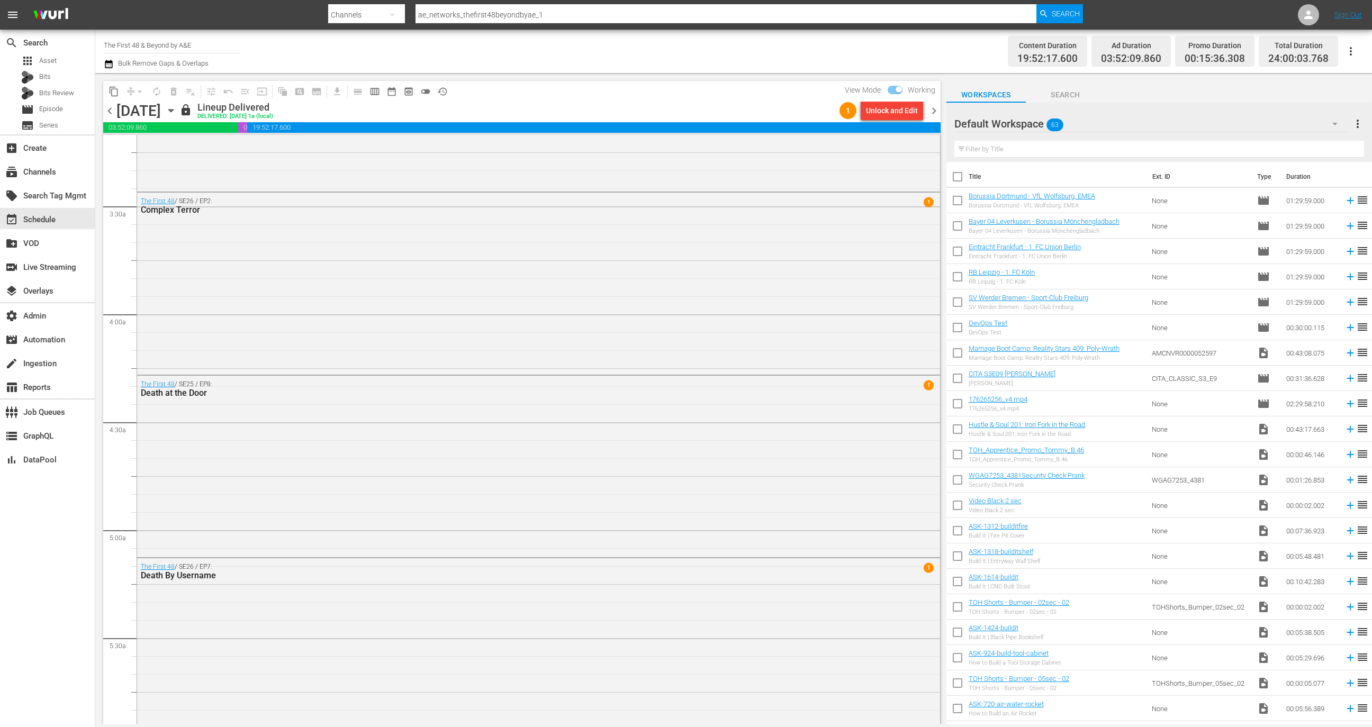
scroll to position [209, 0]
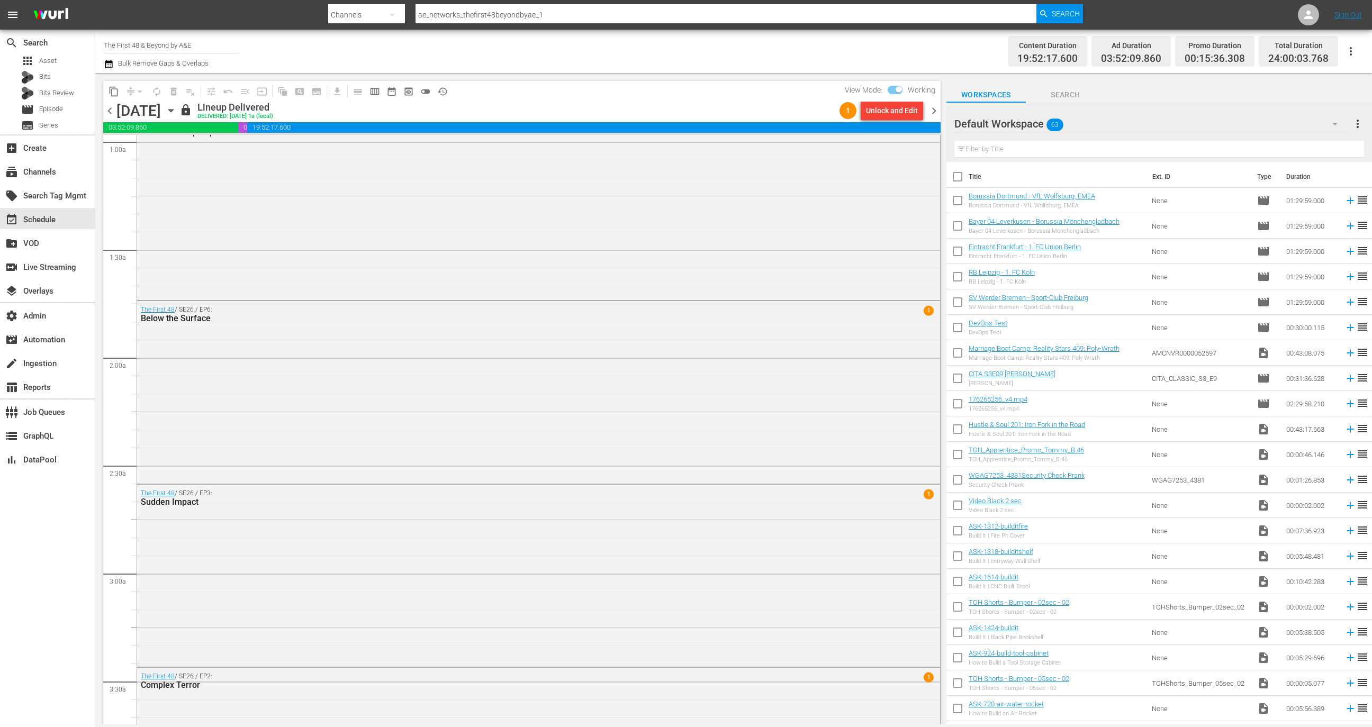
click at [897, 91] on input "checkbox" at bounding box center [899, 91] width 22 height 7
click at [894, 91] on input "checkbox" at bounding box center [886, 91] width 22 height 7
click at [896, 89] on input "checkbox" at bounding box center [899, 91] width 22 height 7
checkbox input "false"
click at [109, 118] on div "chevron_left Wednesday, September 24th September 24th lock Lineup Delivered DEL…" at bounding box center [521, 112] width 837 height 21
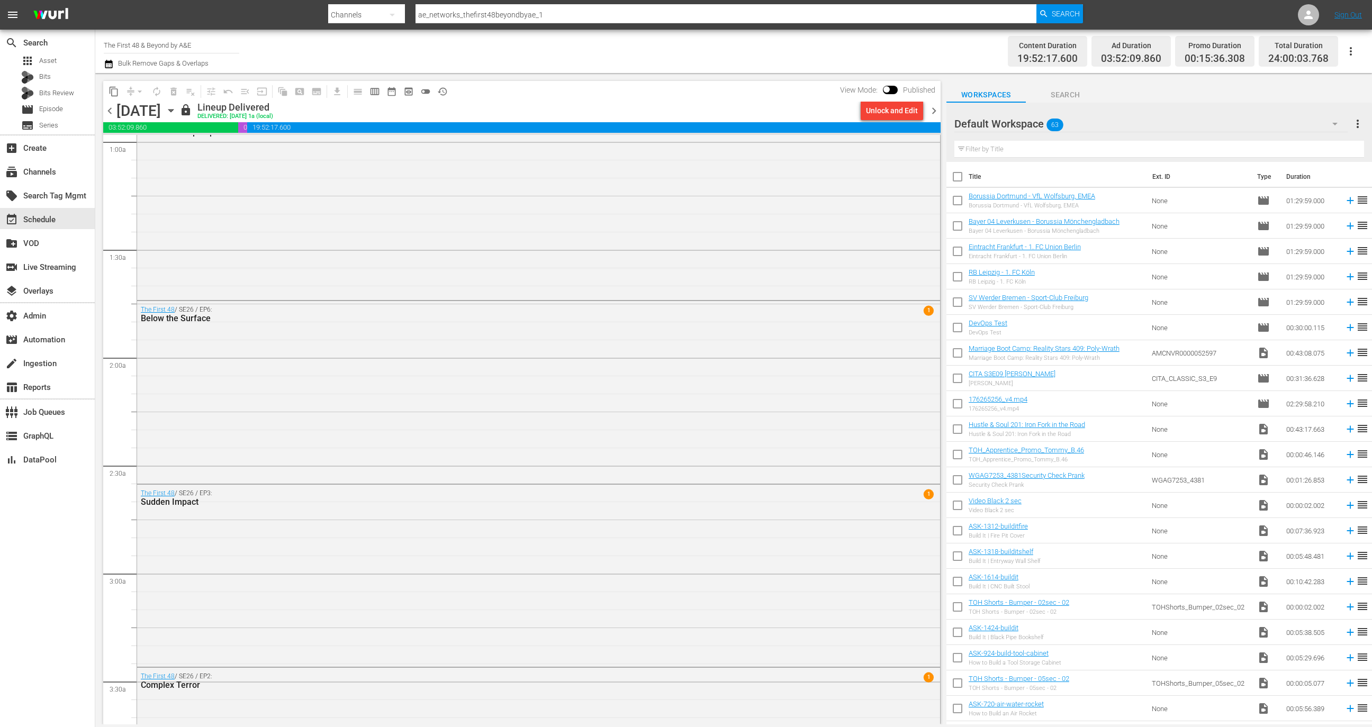
click at [109, 107] on span "chevron_left" at bounding box center [109, 110] width 13 height 13
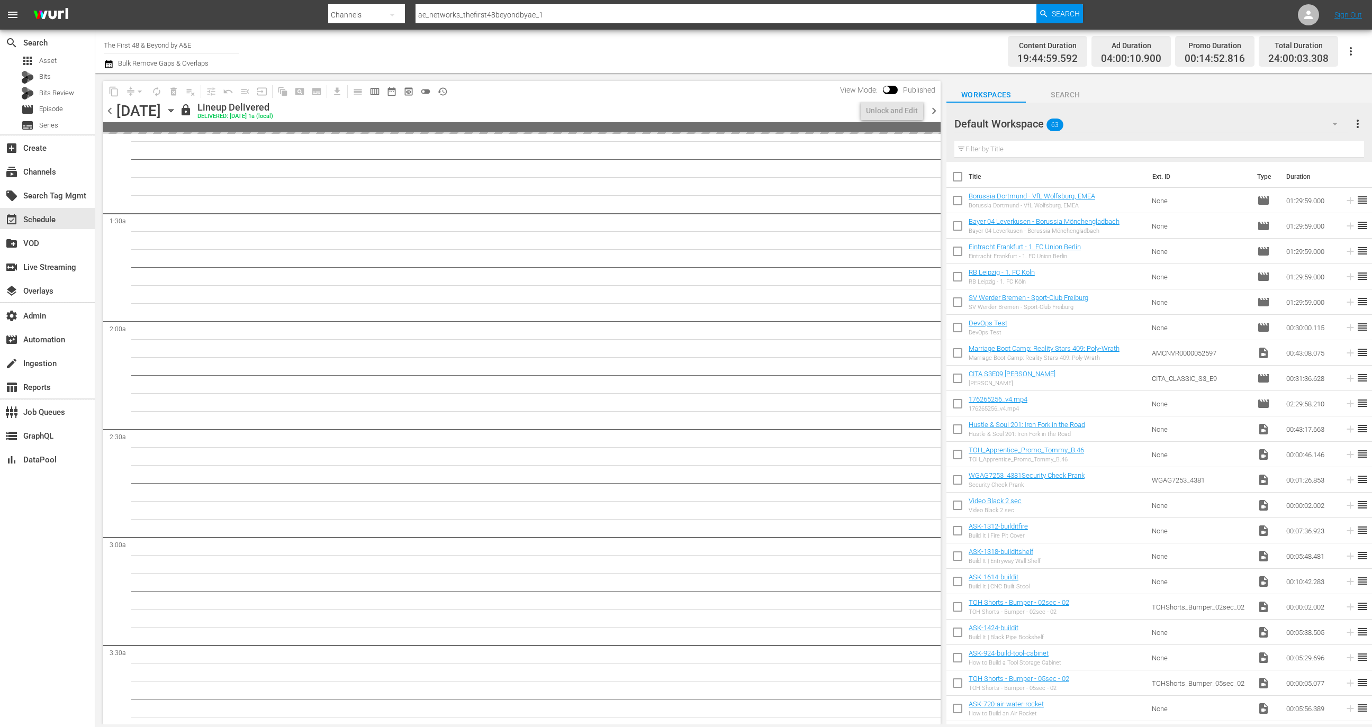
scroll to position [209, 0]
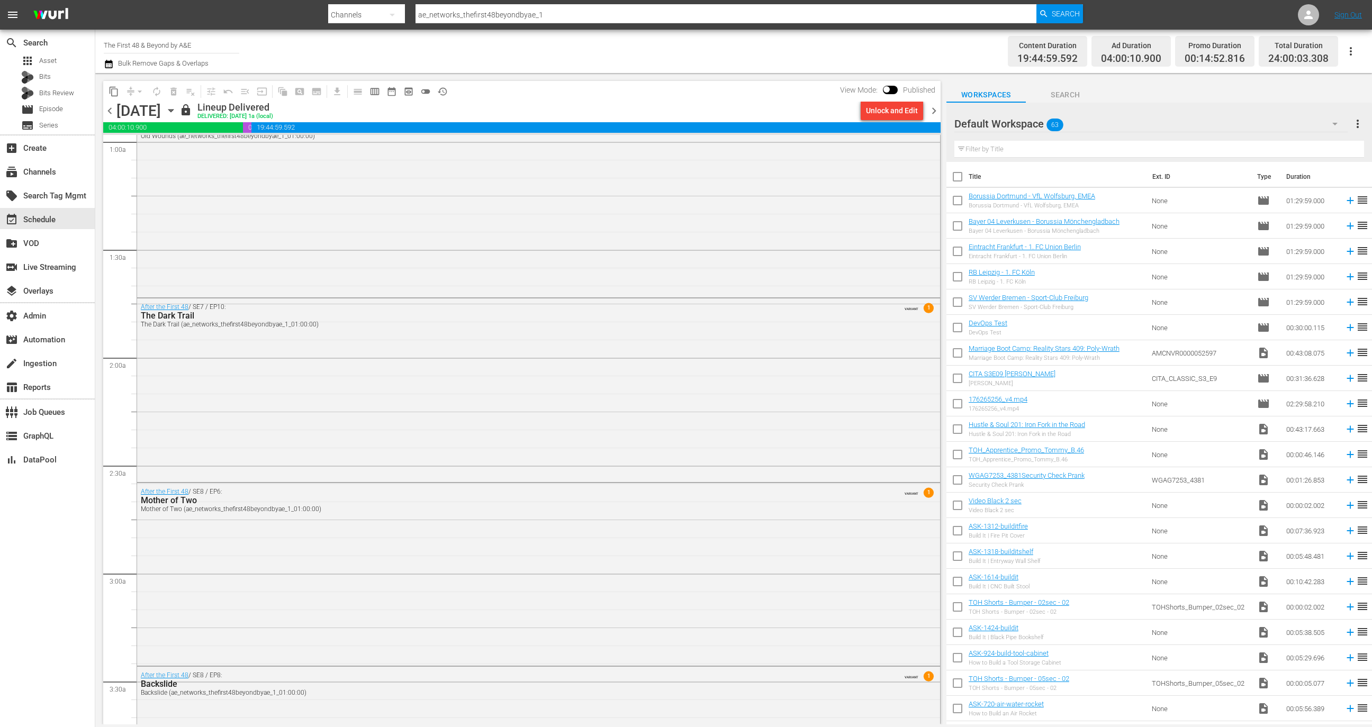
click at [899, 88] on span "Published" at bounding box center [919, 90] width 43 height 8
click at [891, 91] on input "checkbox" at bounding box center [886, 91] width 22 height 7
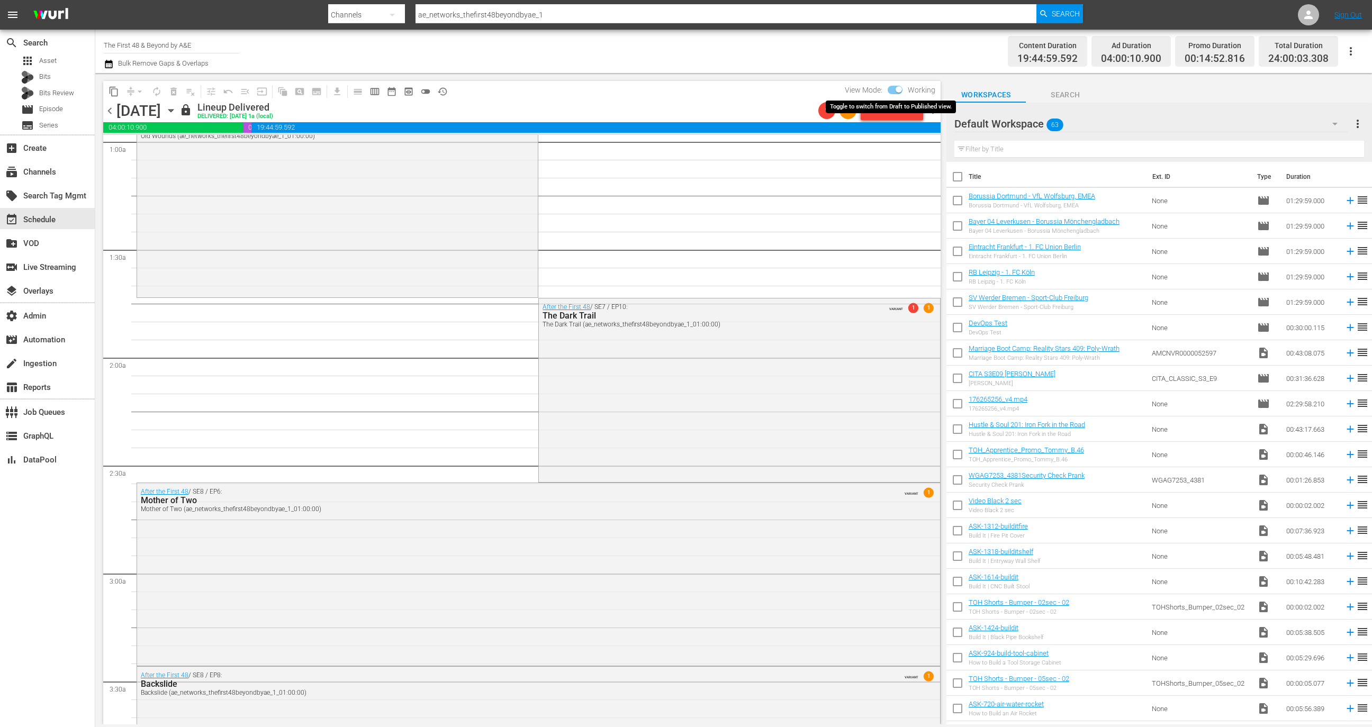
click at [897, 89] on input "checkbox" at bounding box center [899, 91] width 22 height 7
checkbox input "false"
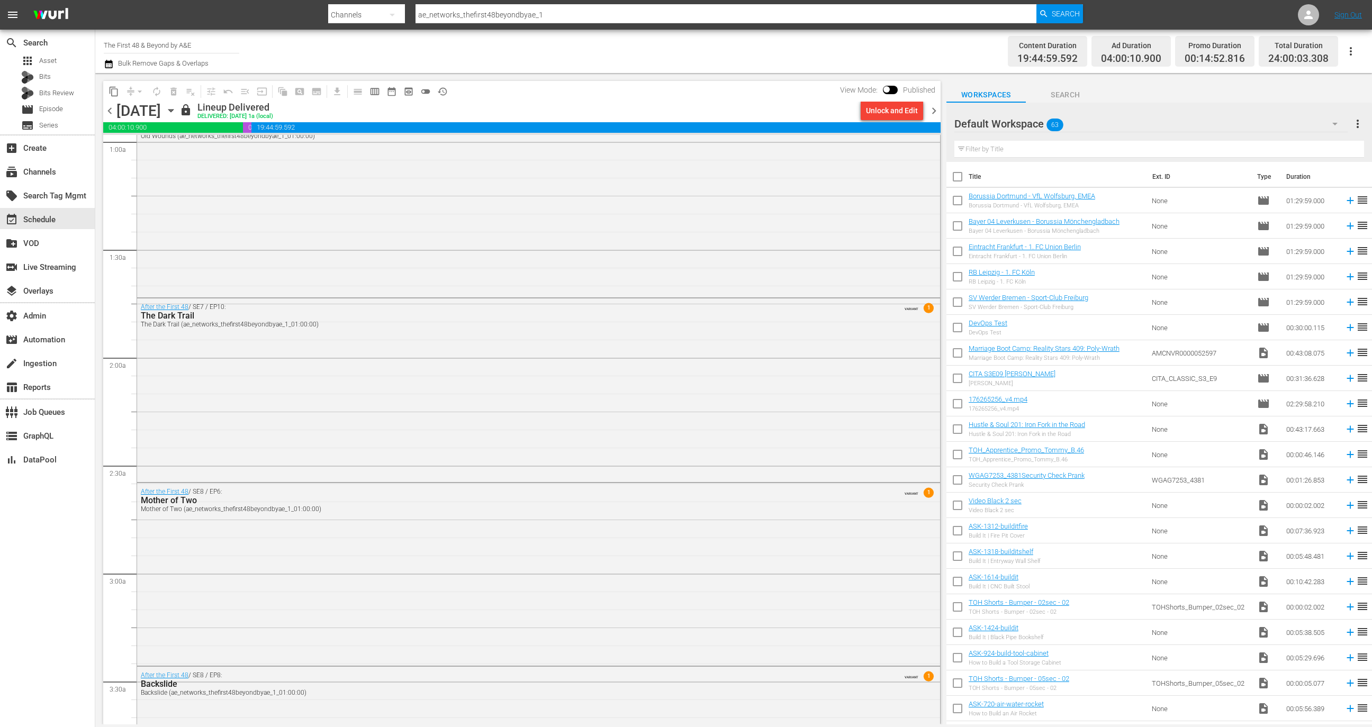
click at [926, 113] on div "Unlock and Edit" at bounding box center [891, 111] width 71 height 18
click at [935, 112] on span "chevron_right" at bounding box center [933, 110] width 13 height 13
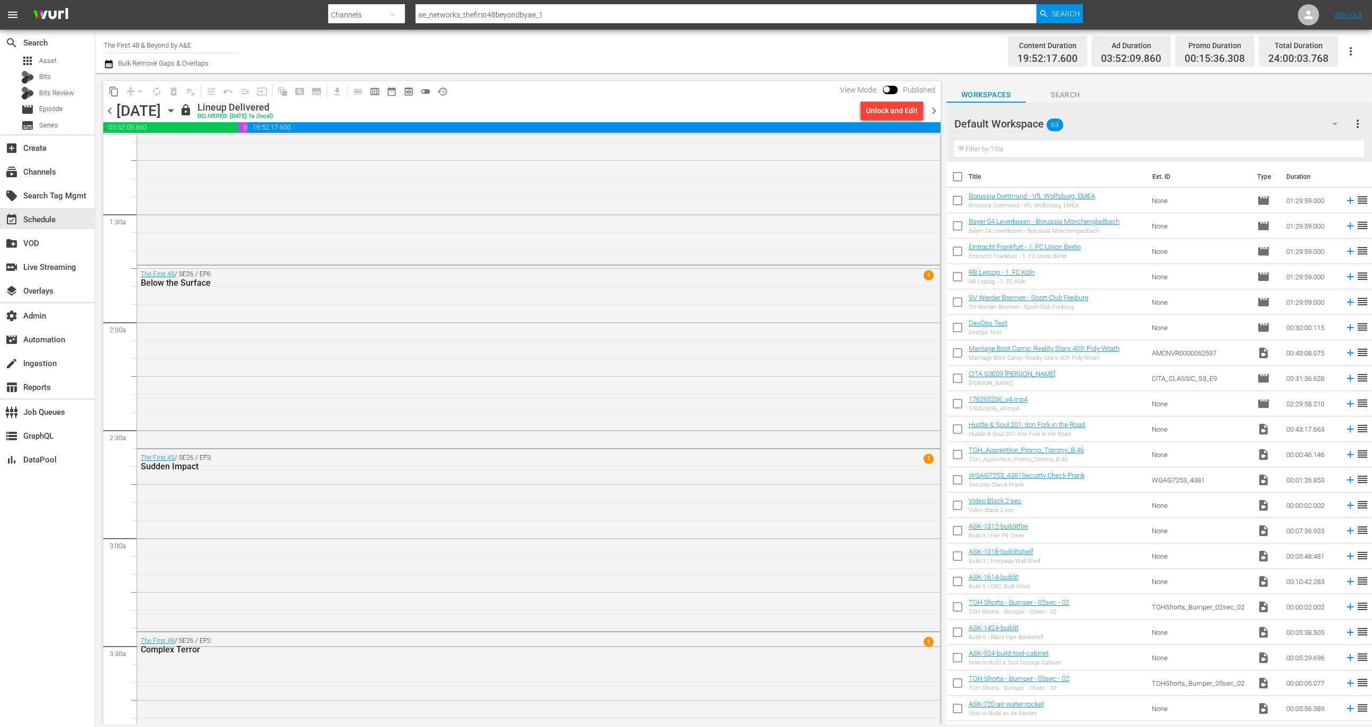
scroll to position [209, 0]
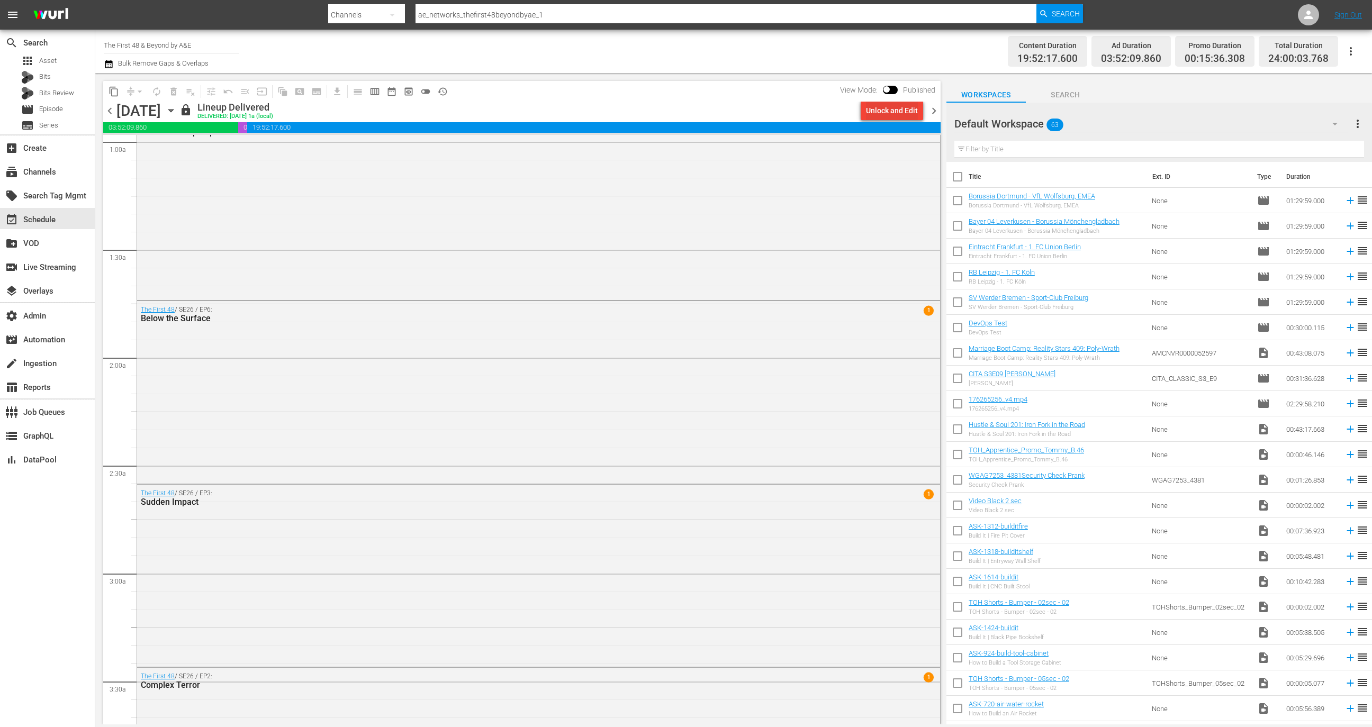
click at [882, 113] on div "Unlock and Edit" at bounding box center [892, 110] width 52 height 19
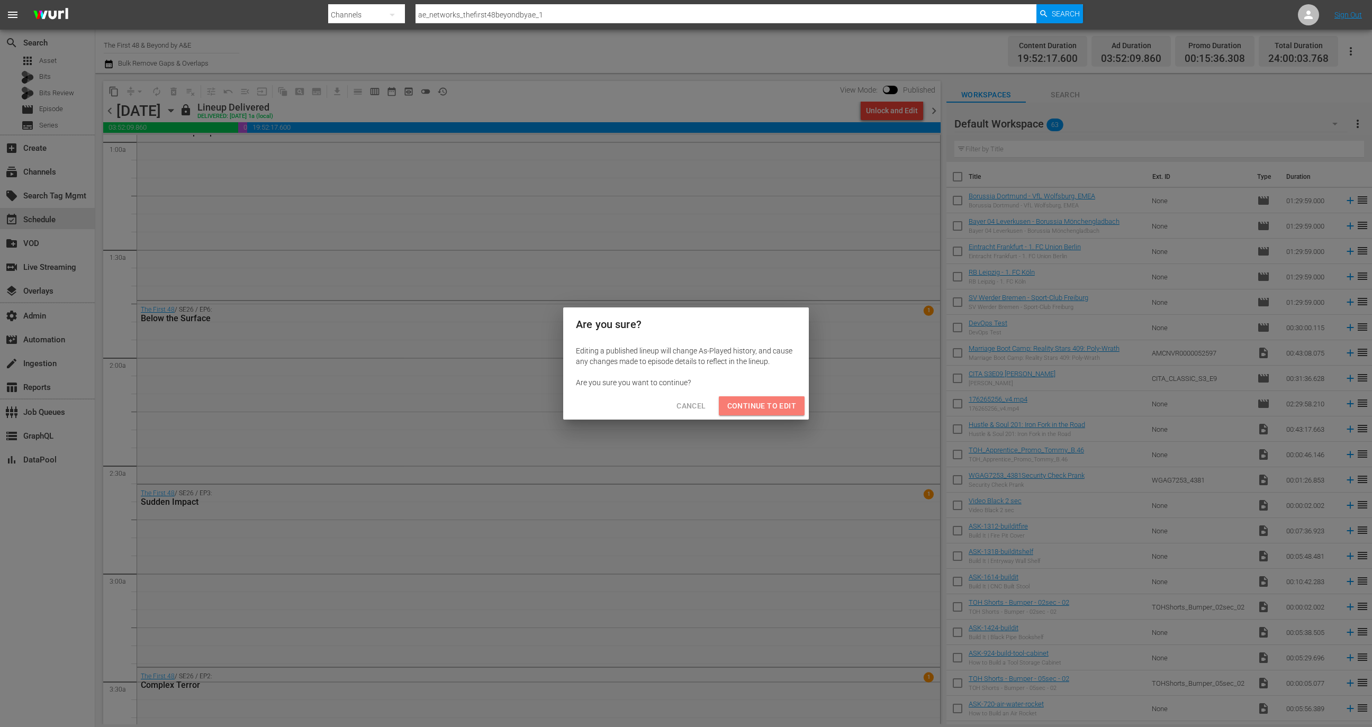
click at [776, 405] on span "Continue to Edit" at bounding box center [761, 406] width 69 height 13
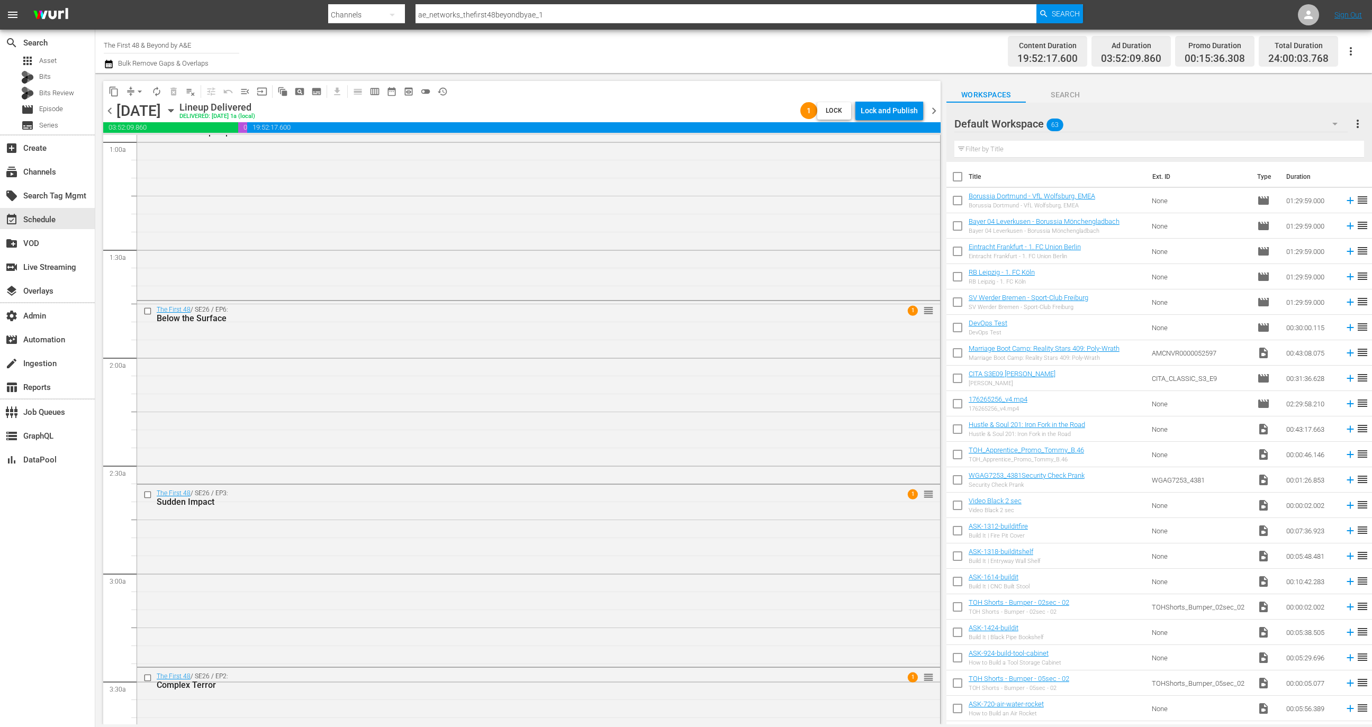
click at [882, 113] on div "Lock and Publish" at bounding box center [889, 110] width 57 height 19
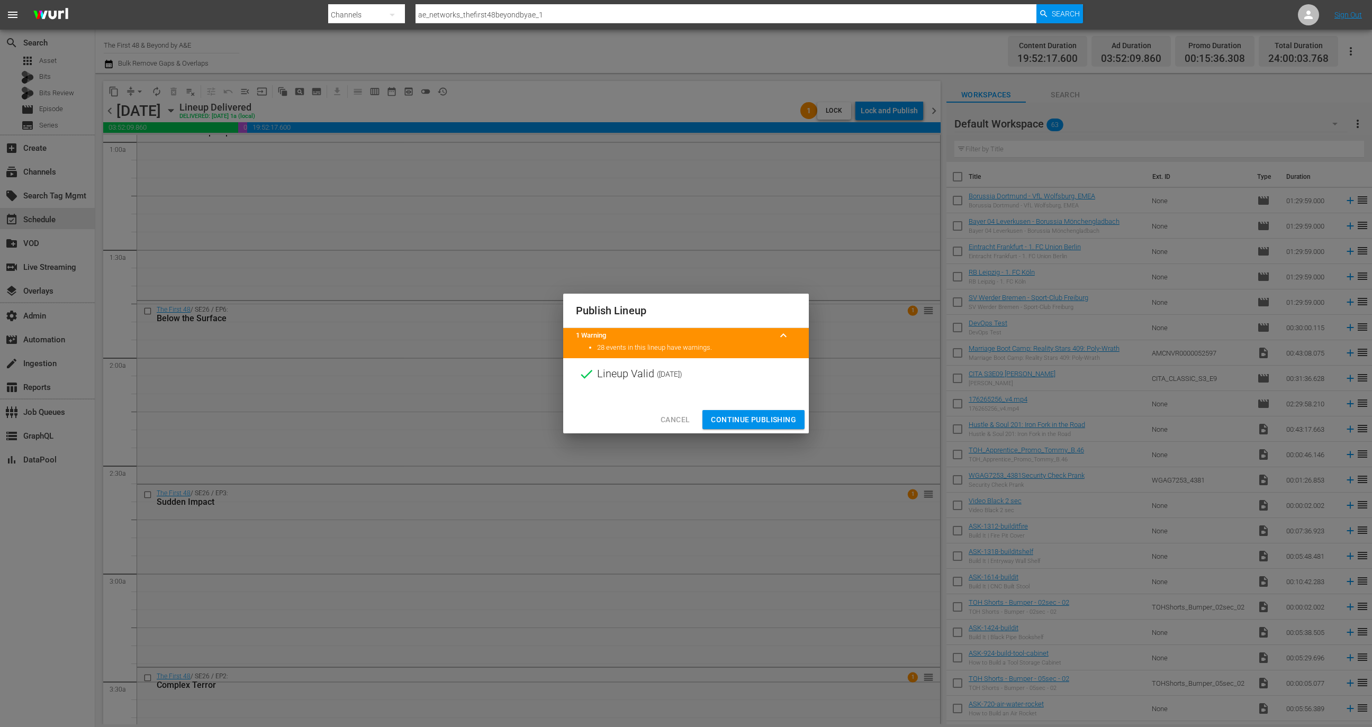
click at [771, 415] on span "Continue Publishing" at bounding box center [753, 419] width 85 height 13
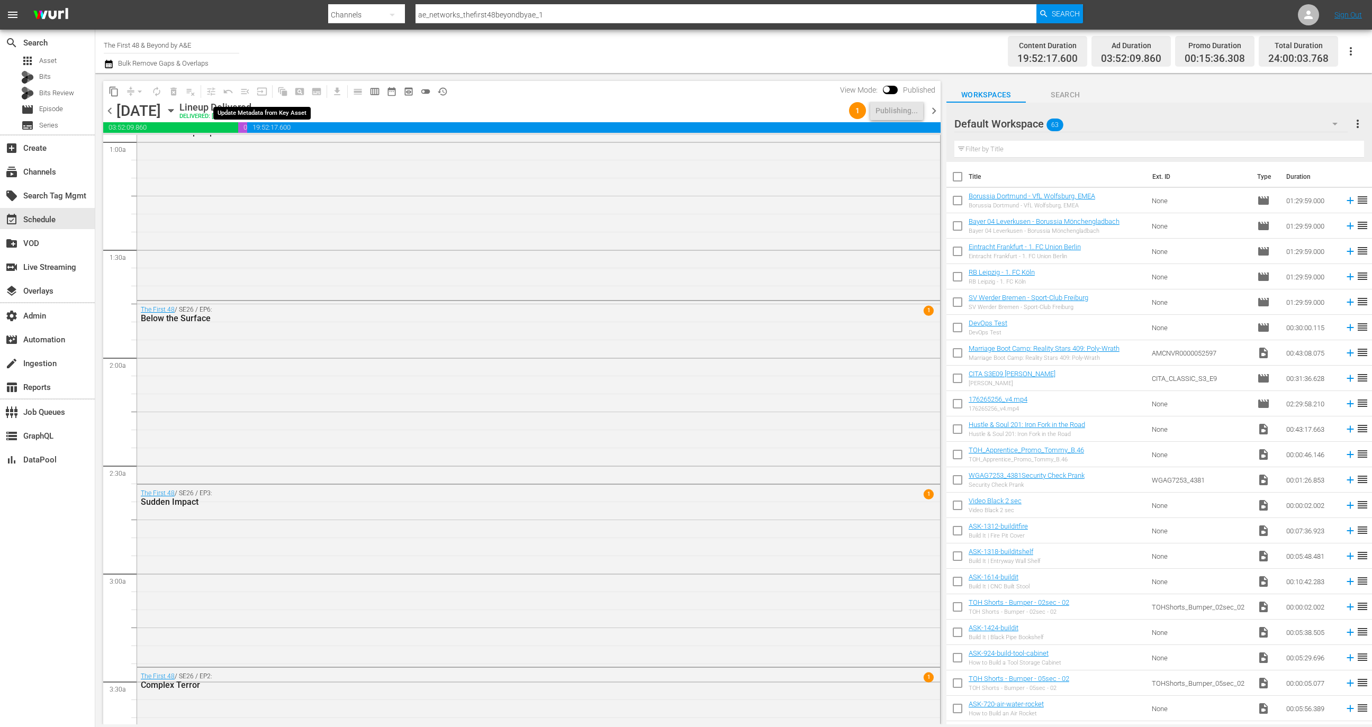
click at [259, 91] on span "input" at bounding box center [262, 91] width 17 height 17
click at [177, 111] on icon "button" at bounding box center [171, 111] width 12 height 12
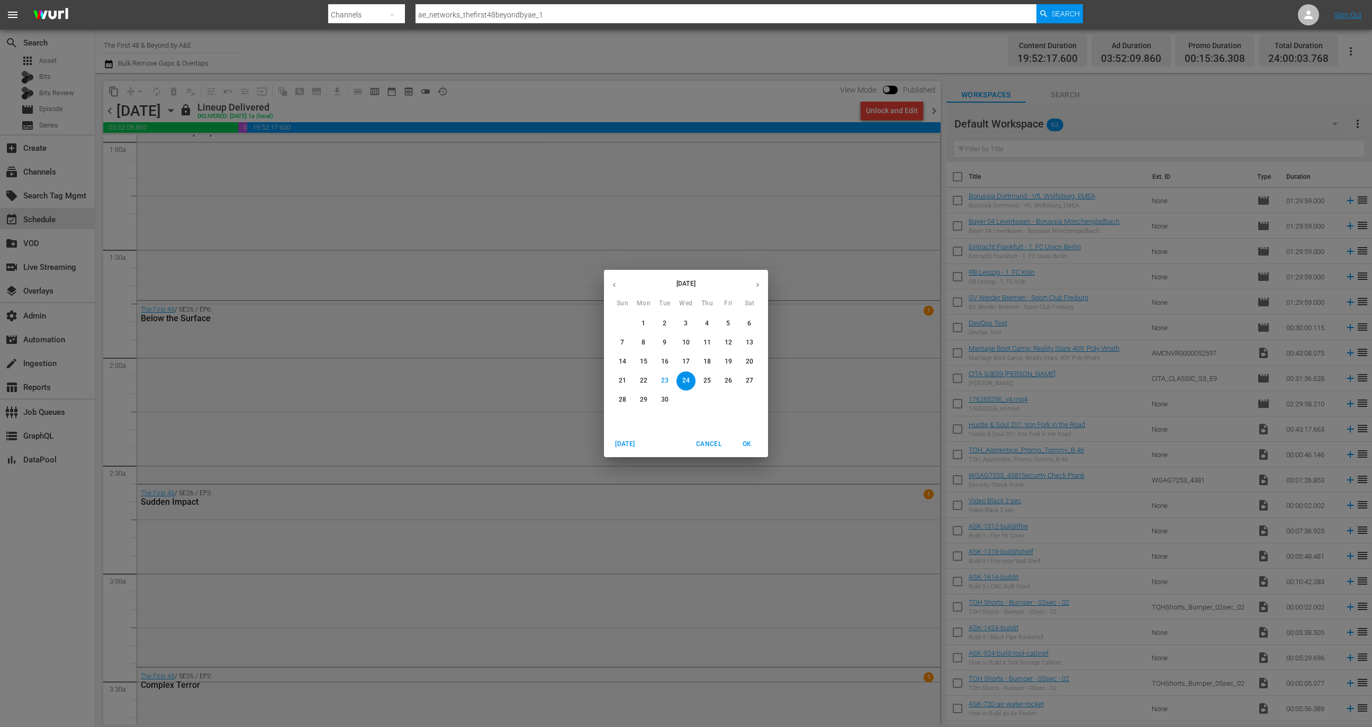
click at [661, 383] on p "23" at bounding box center [664, 380] width 7 height 9
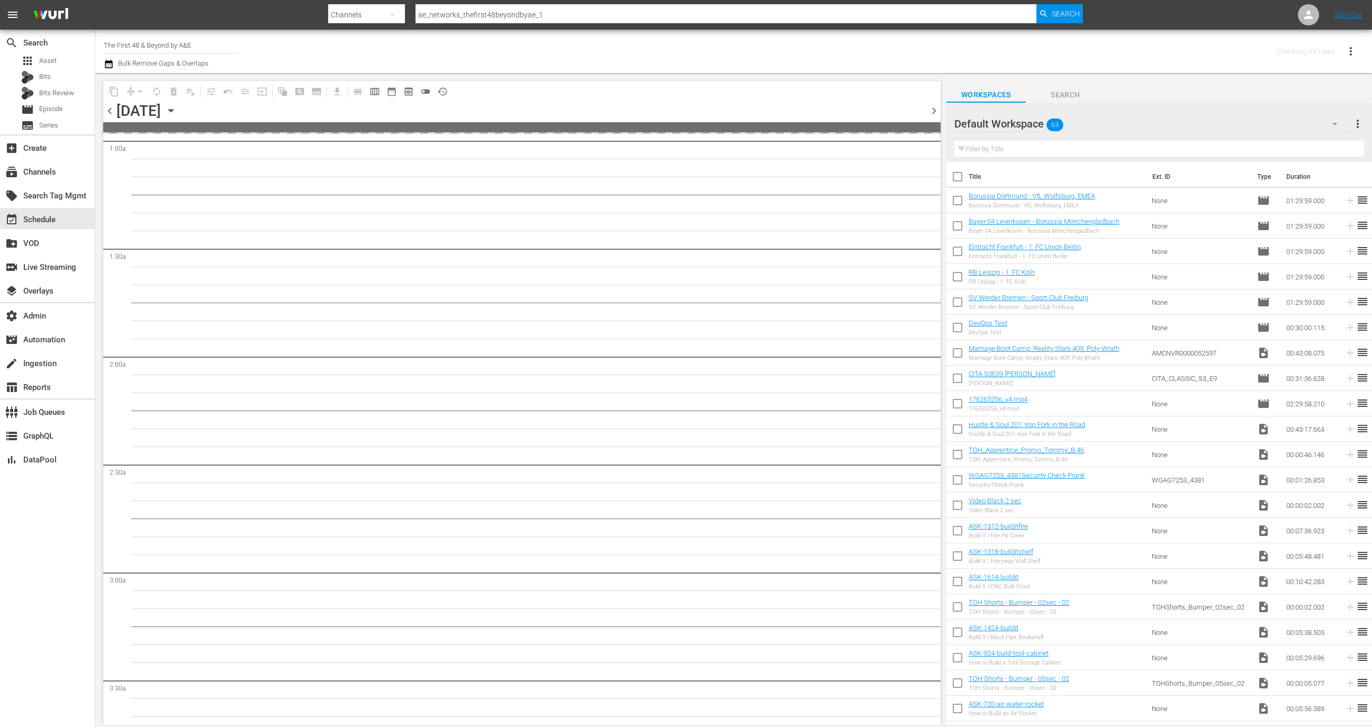
scroll to position [245, 0]
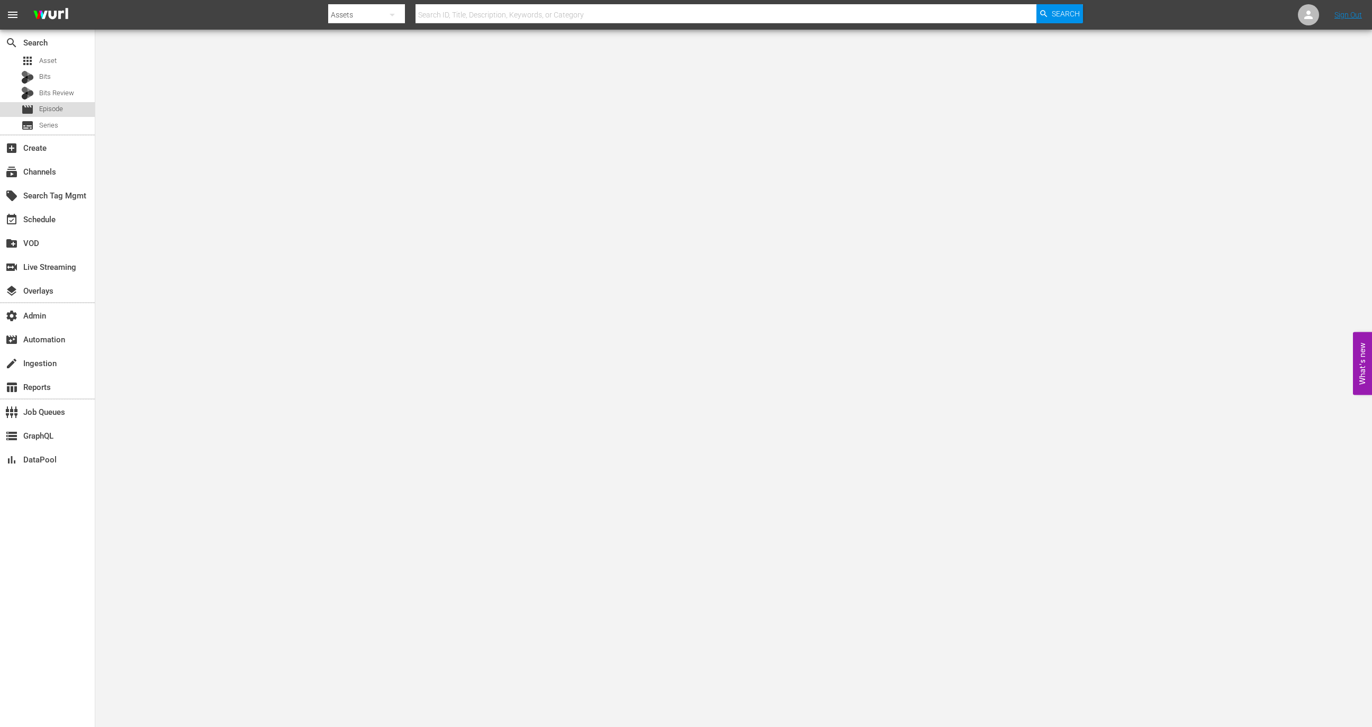
click at [53, 110] on span "Episode" at bounding box center [51, 109] width 24 height 11
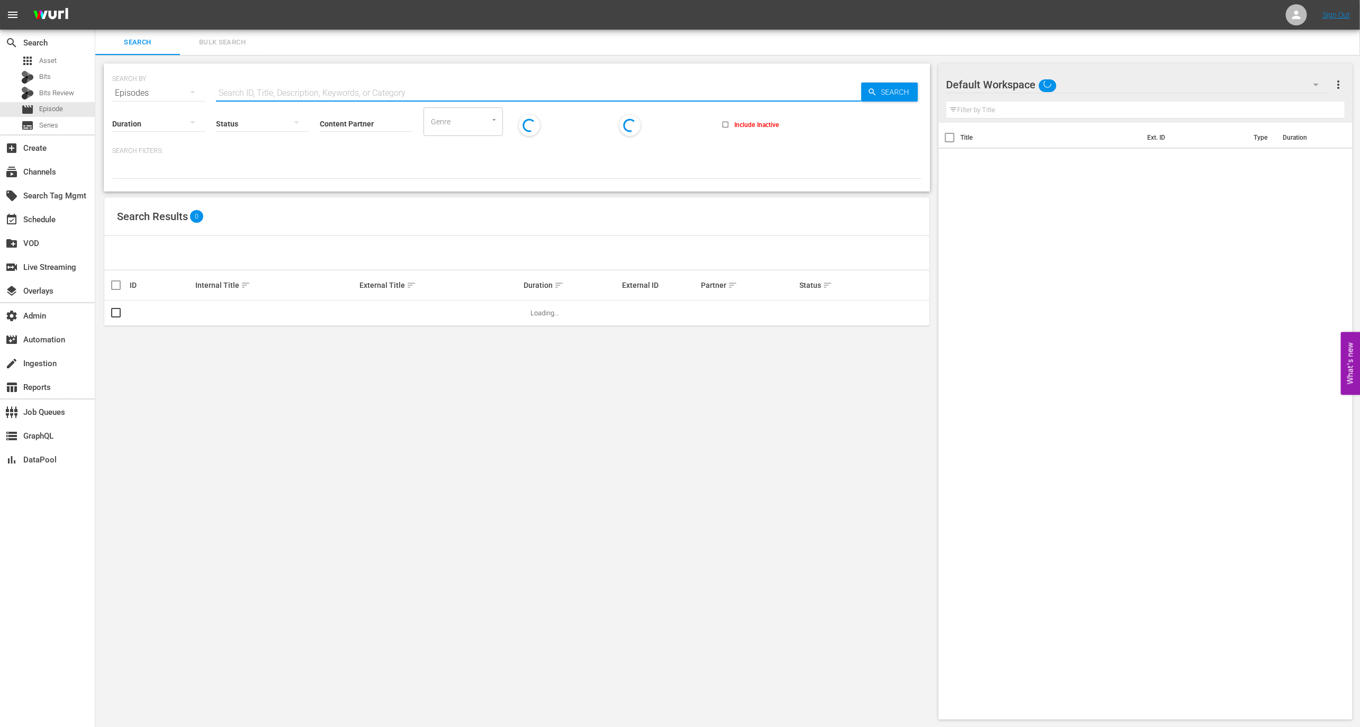
click at [277, 93] on input "text" at bounding box center [538, 92] width 645 height 25
paste input "26951636"
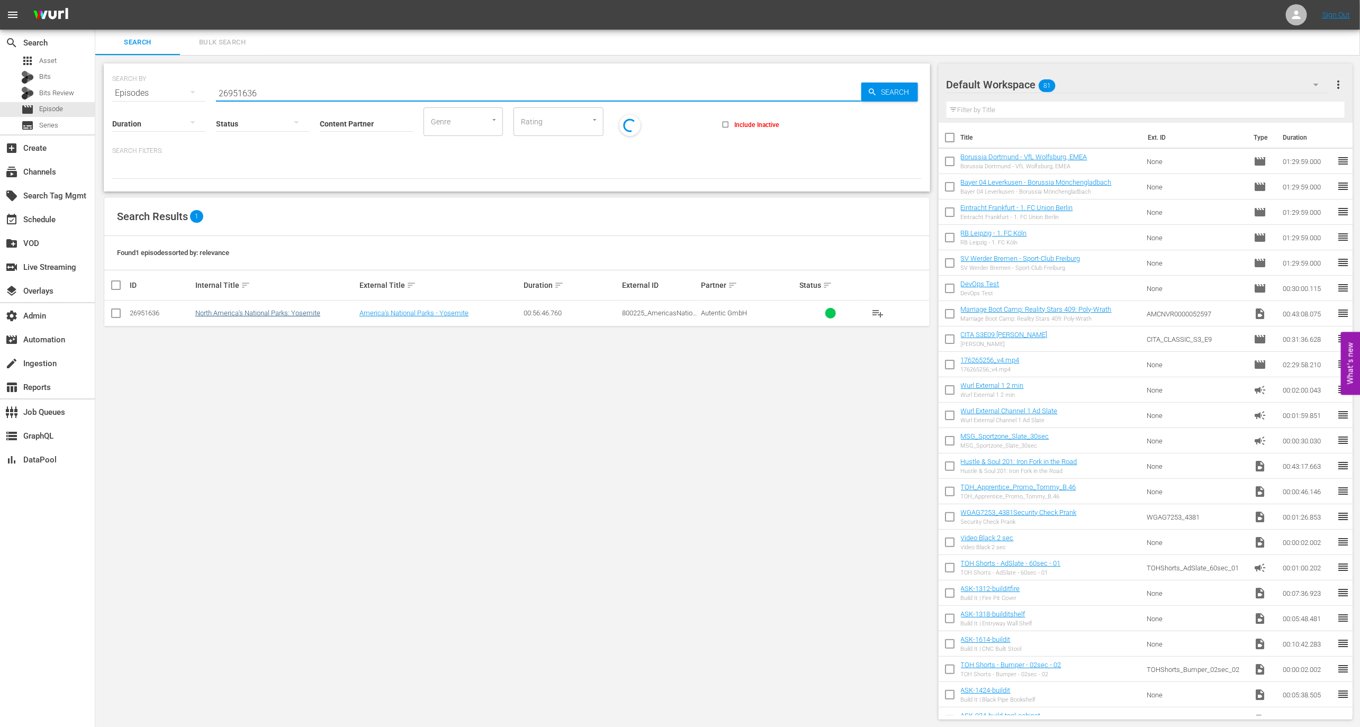
type input "26951636"
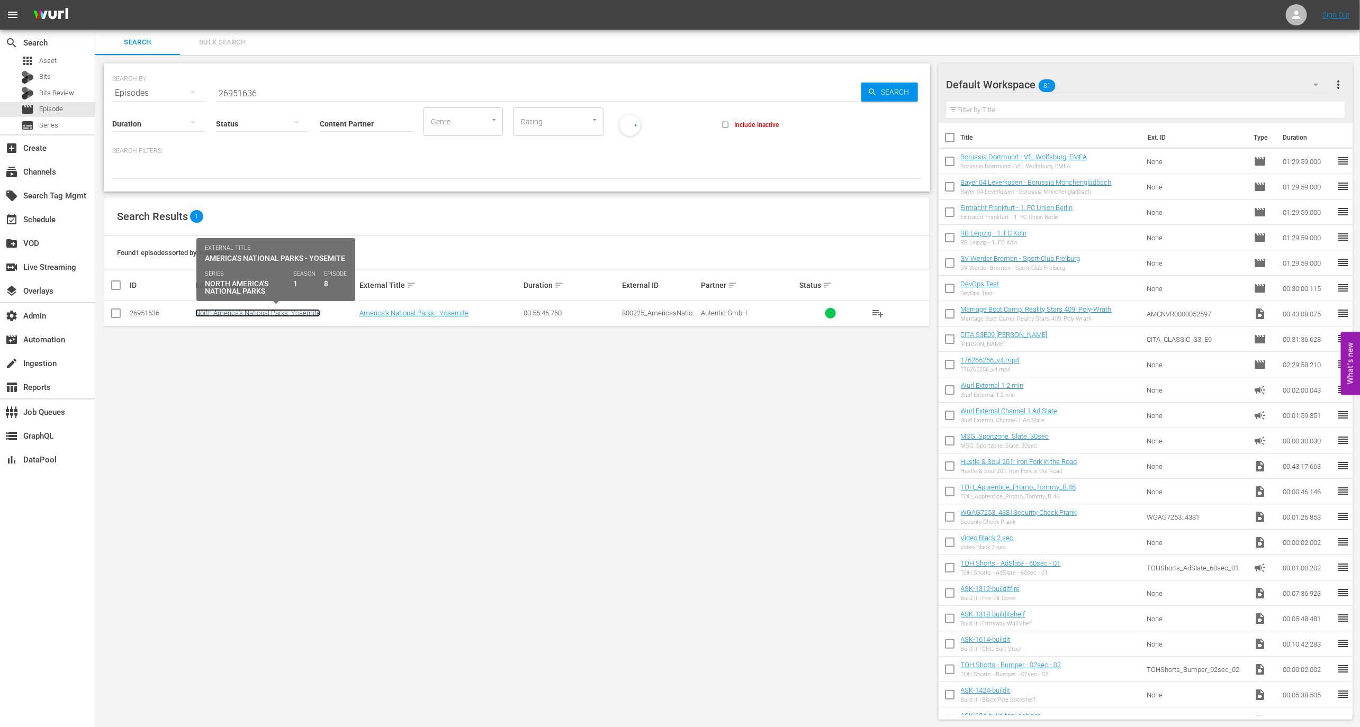
click at [260, 312] on link "North America's National Parks: Yosemite" at bounding box center [257, 313] width 125 height 8
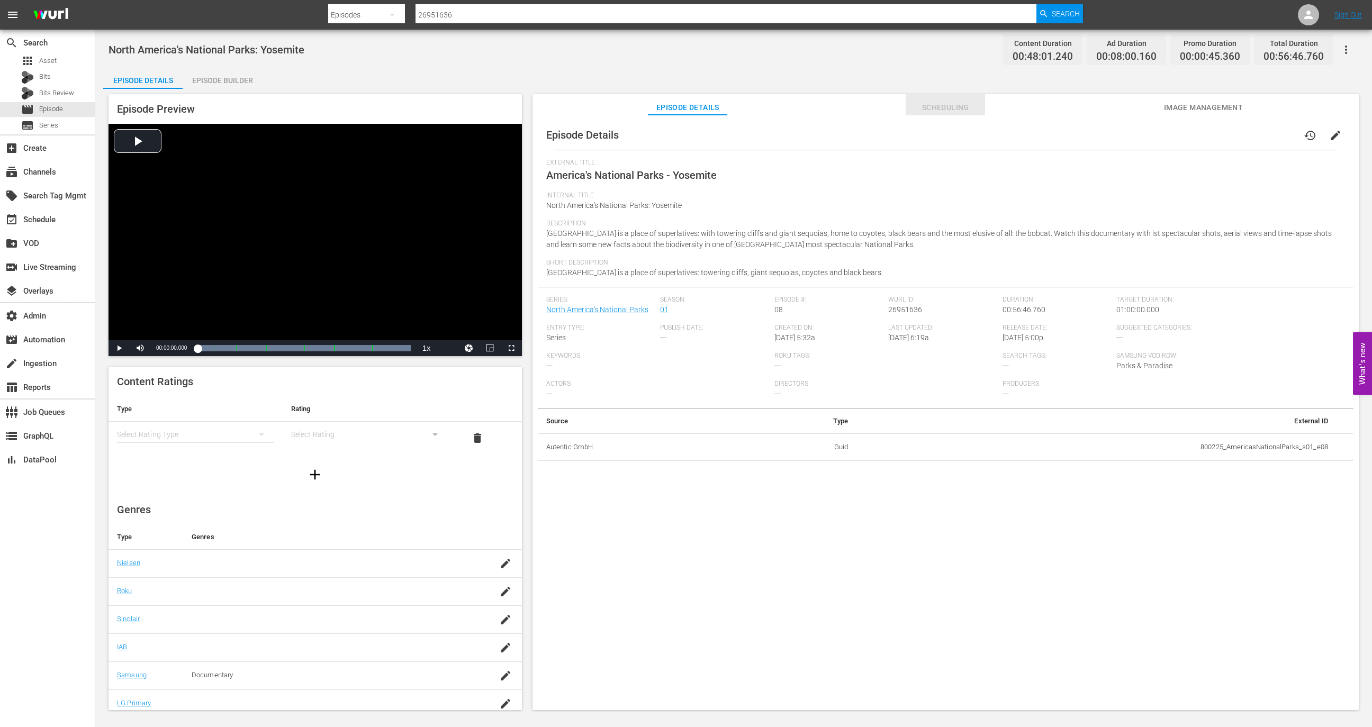
click at [967, 113] on span "Scheduling" at bounding box center [945, 107] width 79 height 13
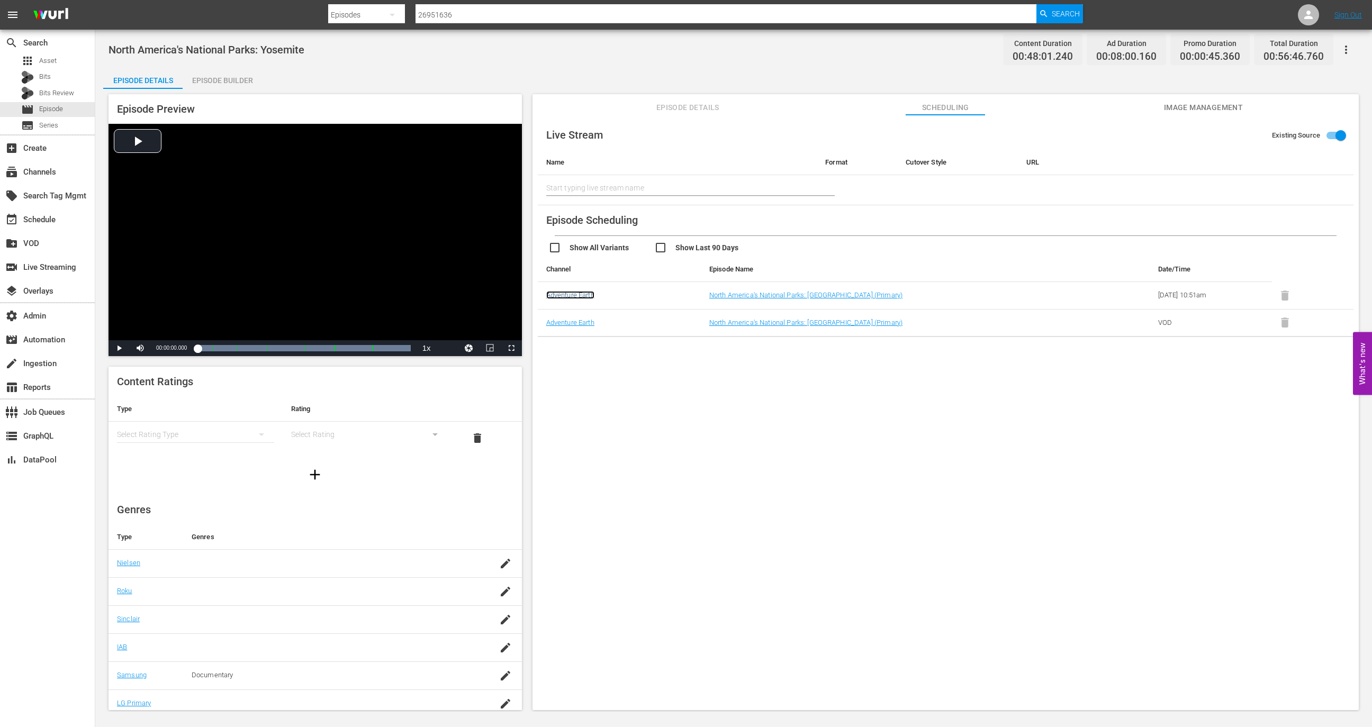
click at [575, 297] on link "Adventure Earth" at bounding box center [570, 295] width 48 height 8
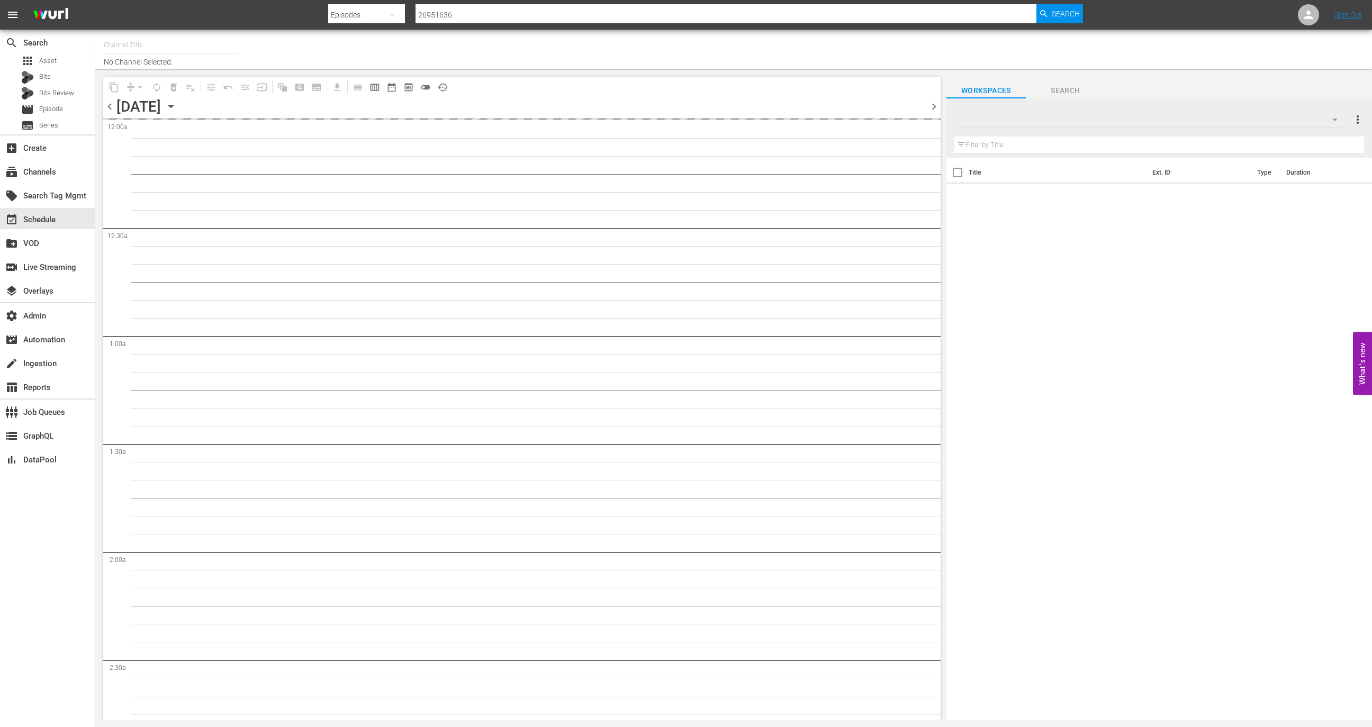
type input "Adventure Earth (1299)"
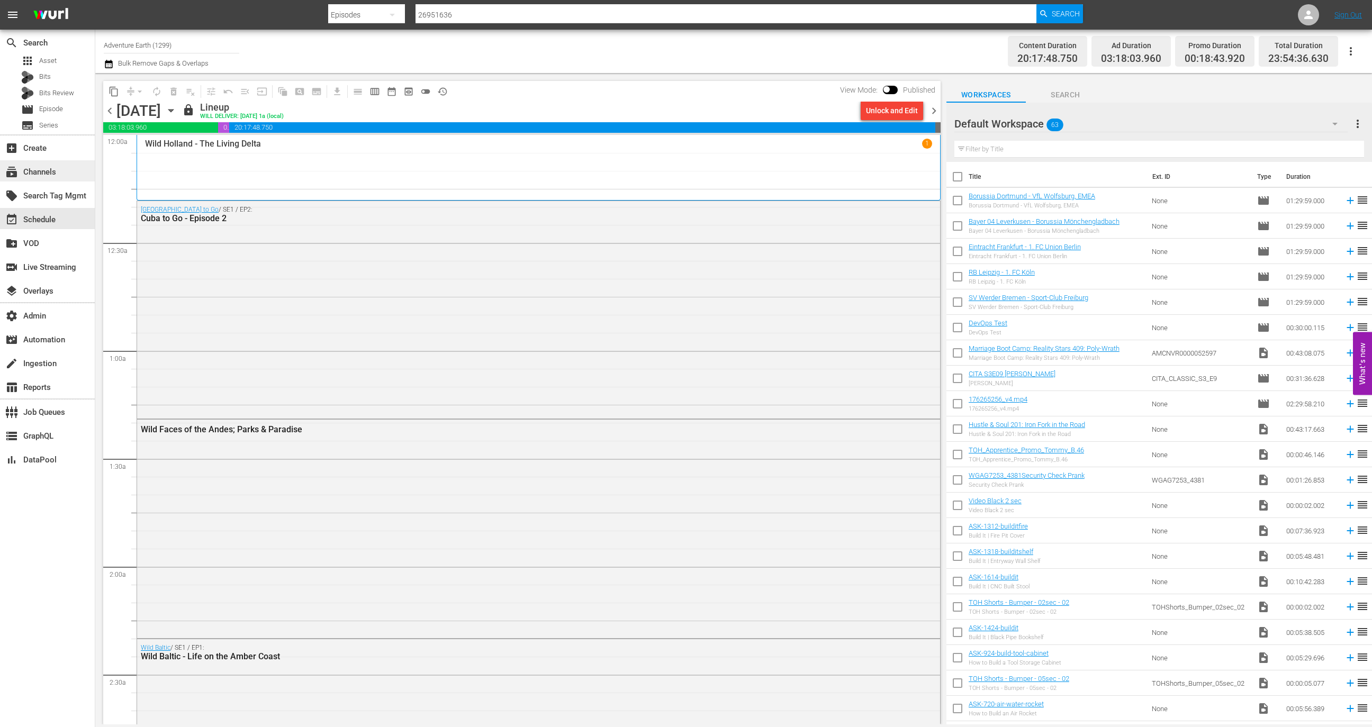
click at [61, 167] on div "subscriptions Channels" at bounding box center [47, 170] width 95 height 21
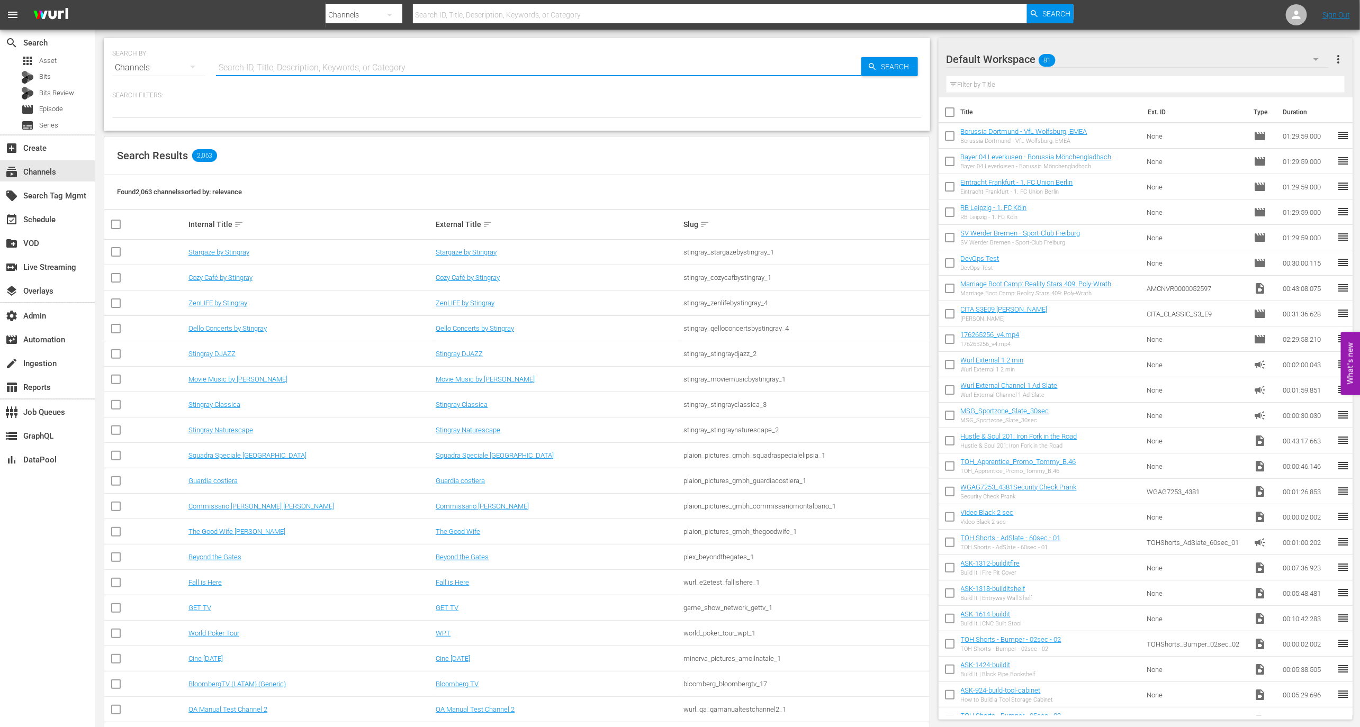
click at [277, 64] on input "text" at bounding box center [538, 67] width 645 height 25
paste input "autentic_adventure_earth_1"
type input "autentic_adventure_earth_1"
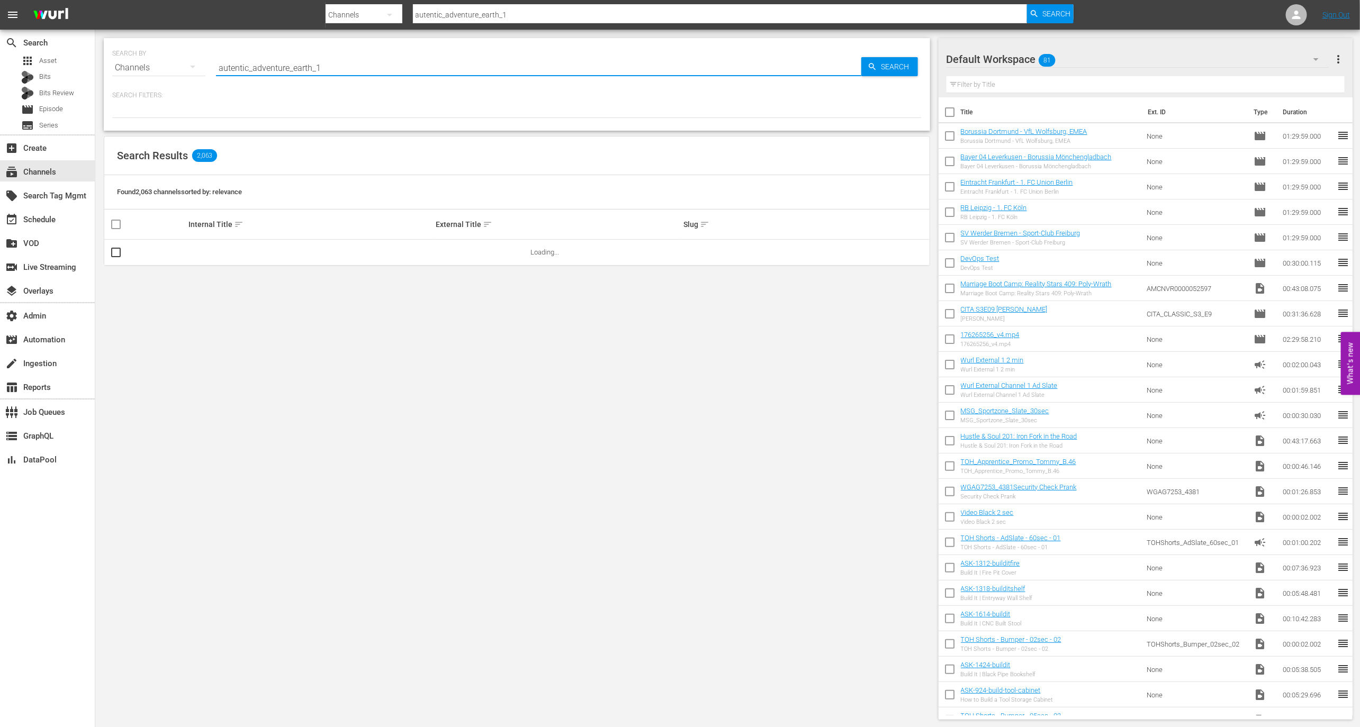
type input "autentic_adventure_earth_1"
click at [227, 256] on td "Adventure Earth" at bounding box center [311, 252] width 248 height 25
click at [225, 250] on link "Adventure Earth" at bounding box center [211, 252] width 47 height 8
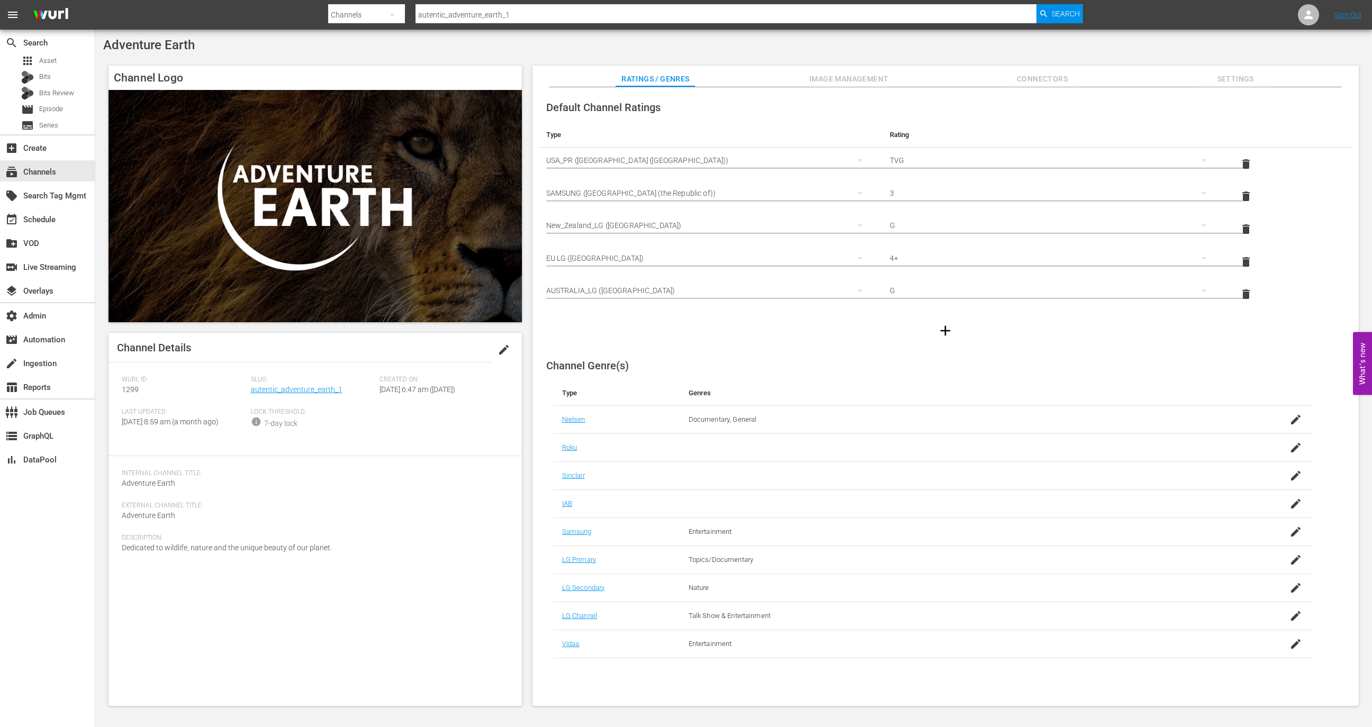
click at [1218, 73] on span "Settings" at bounding box center [1235, 79] width 79 height 13
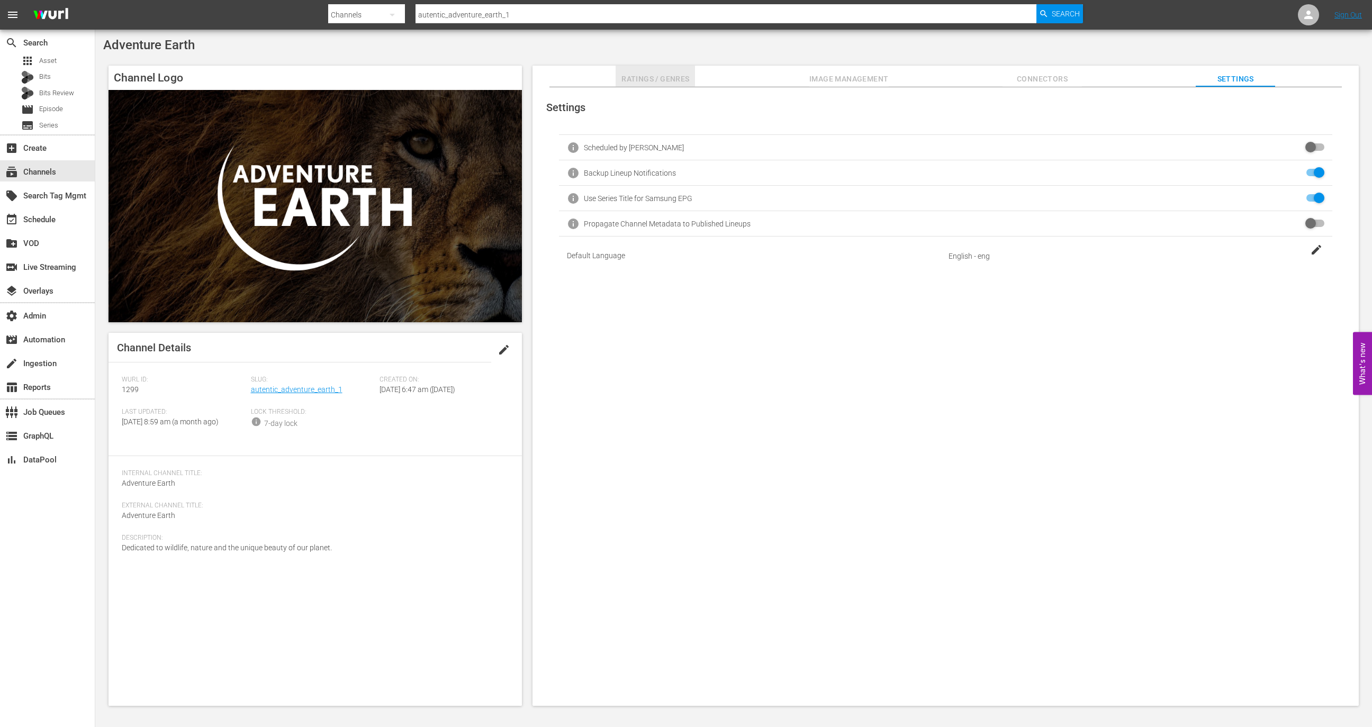
click at [686, 83] on span "Ratings / Genres" at bounding box center [655, 79] width 79 height 13
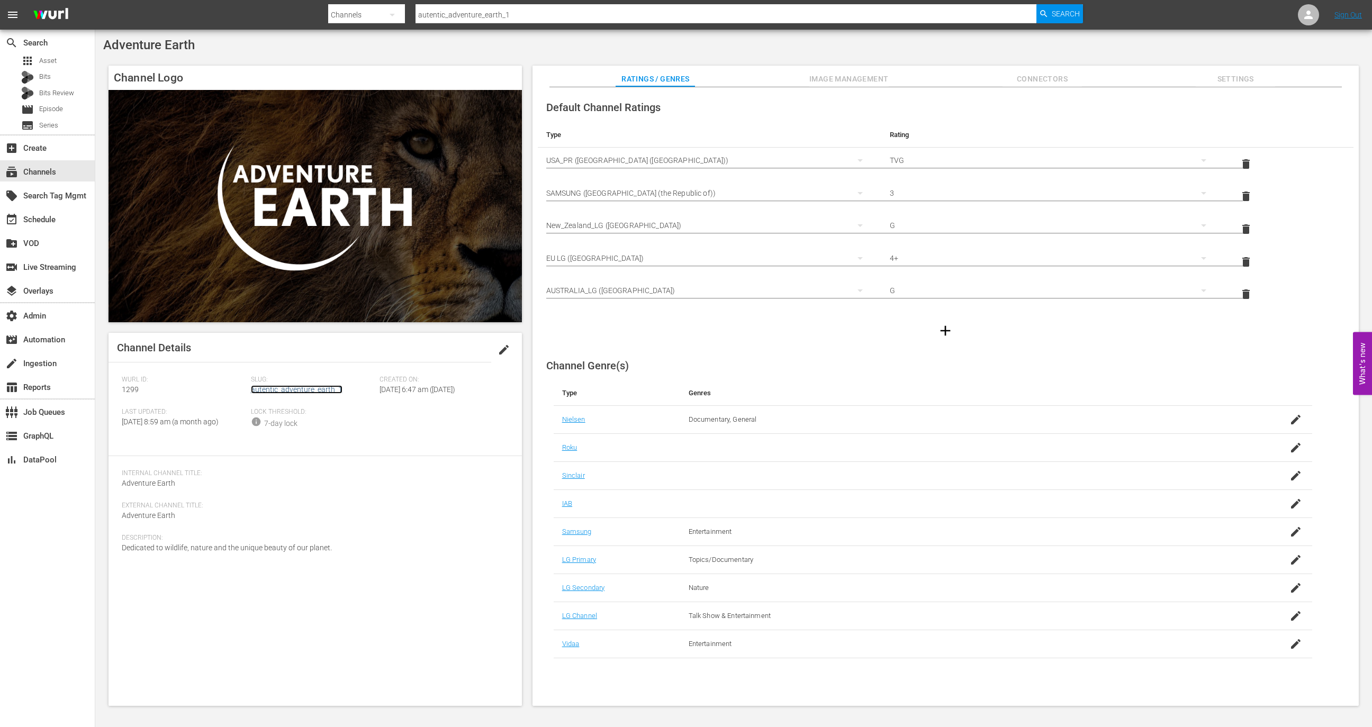
click at [283, 391] on link "autentic_adventure_earth_1" at bounding box center [297, 389] width 92 height 8
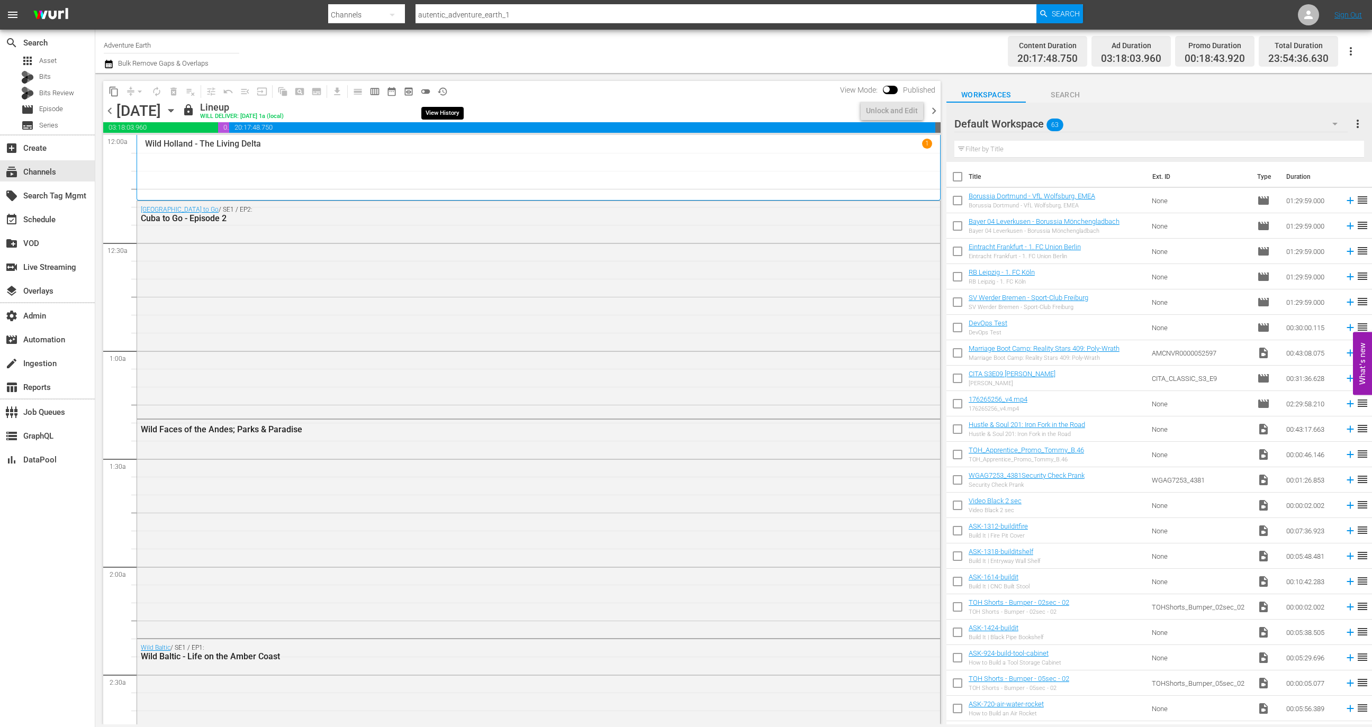
click at [441, 92] on span "history_outlined" at bounding box center [442, 91] width 11 height 11
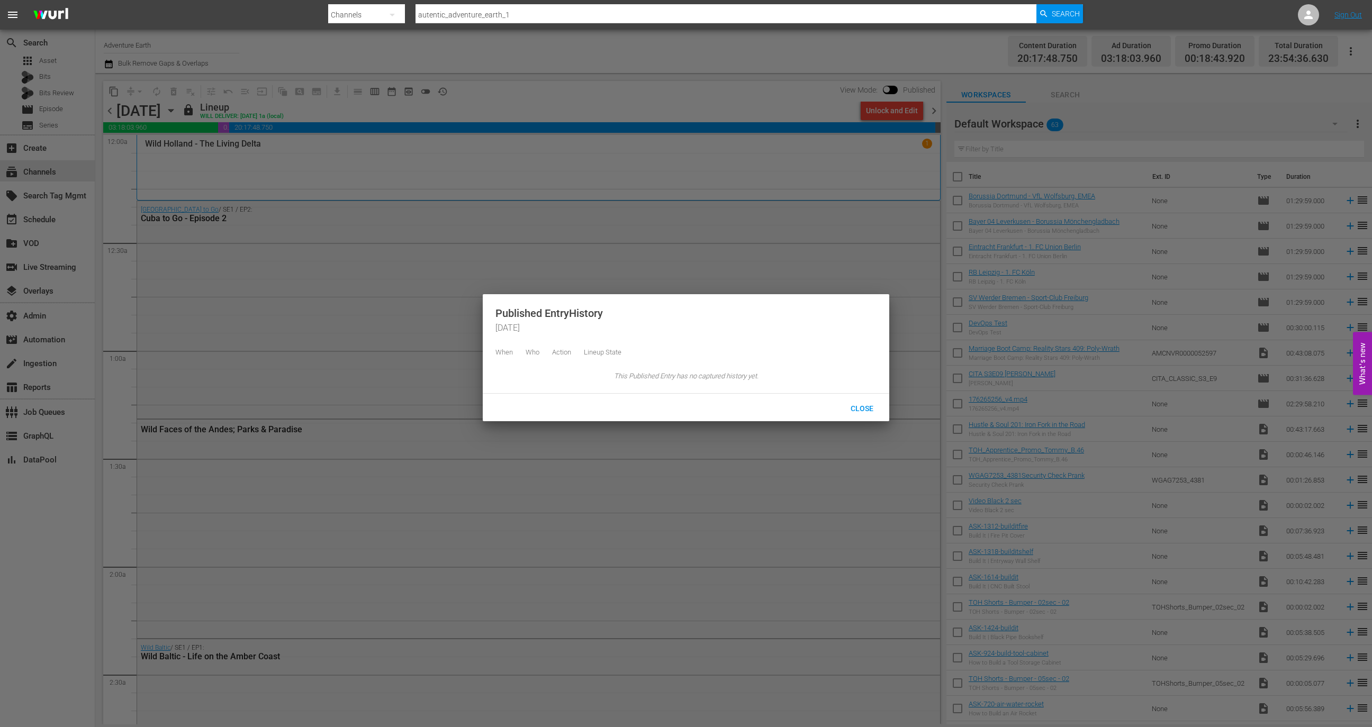
click at [535, 108] on div at bounding box center [686, 363] width 1372 height 727
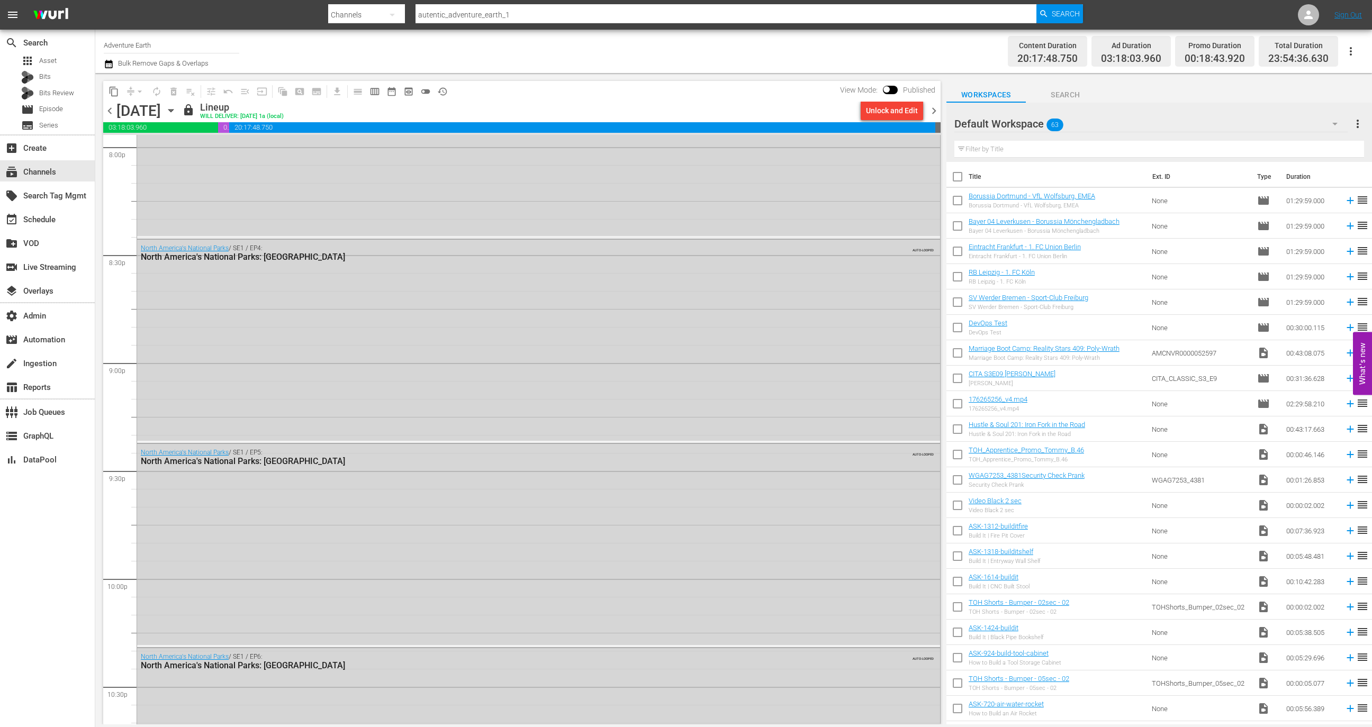
scroll to position [4573, 0]
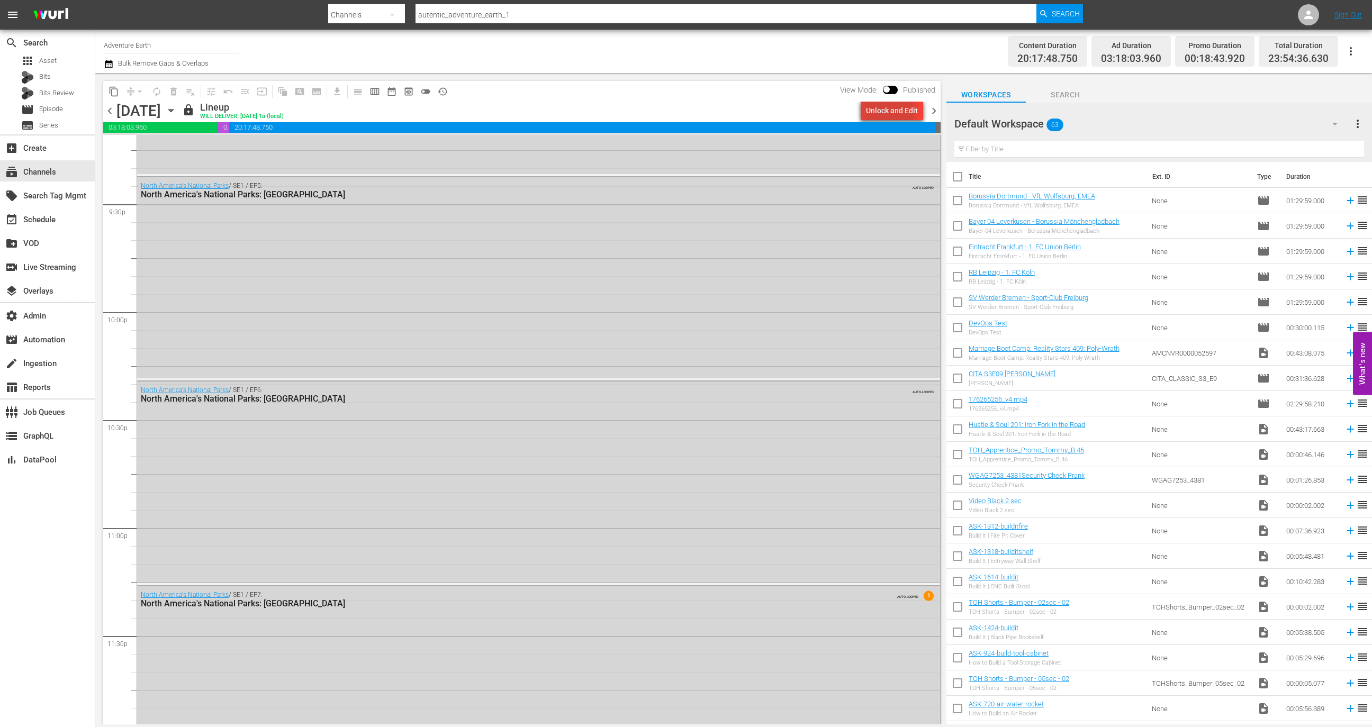
click at [881, 113] on div "Unlock and Edit" at bounding box center [892, 110] width 52 height 19
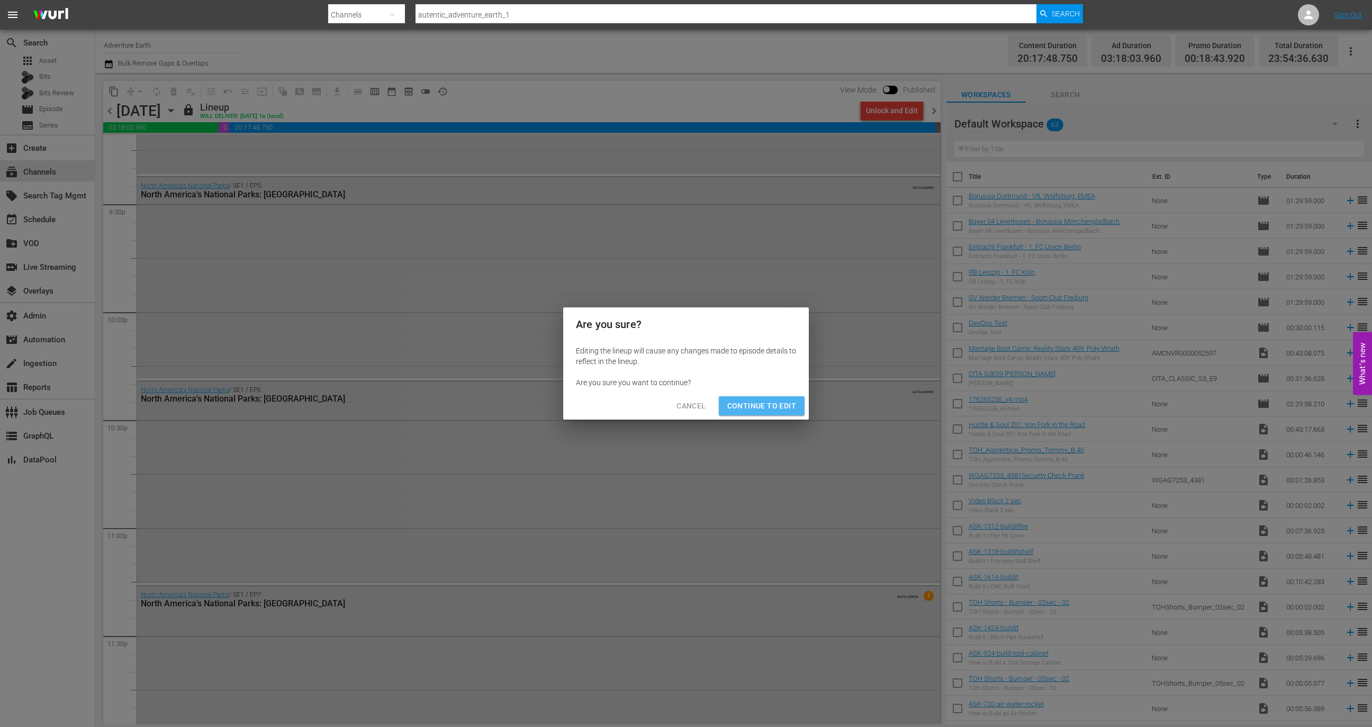
click at [765, 407] on span "Continue to Edit" at bounding box center [761, 406] width 69 height 13
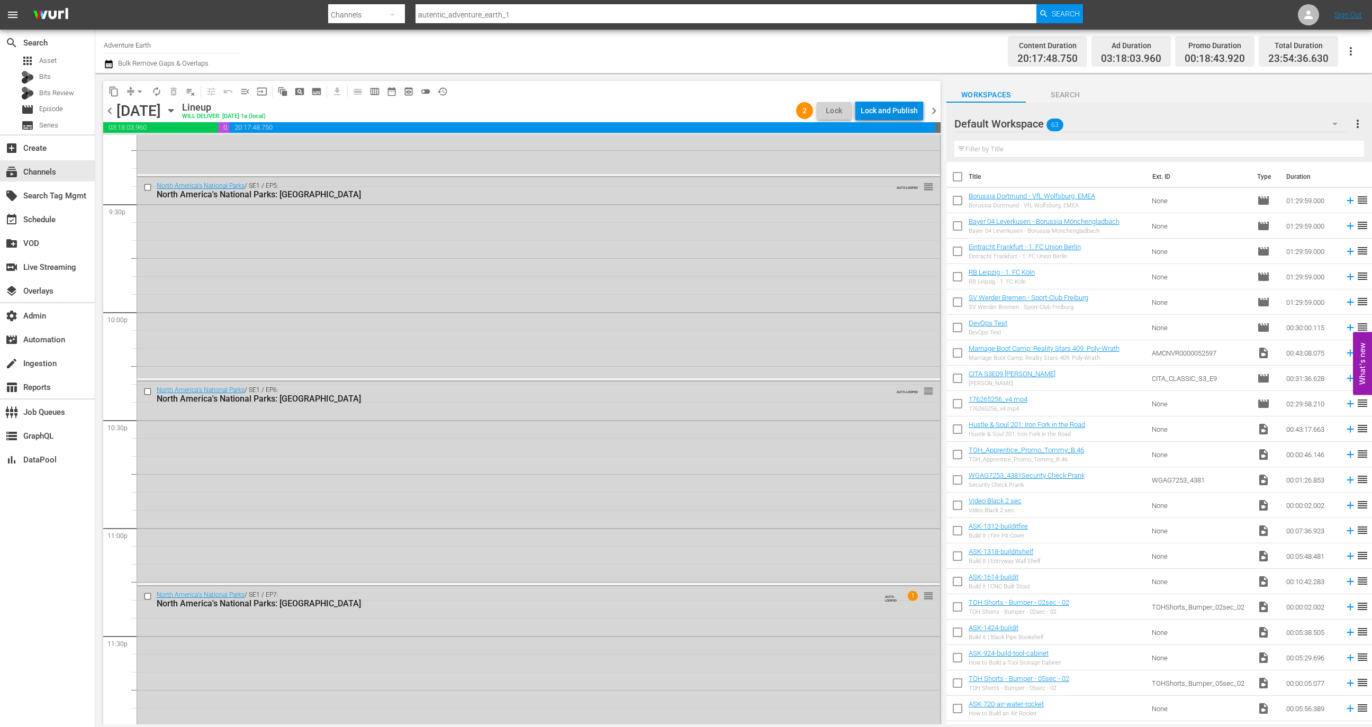
click at [885, 111] on div "Lock and Publish" at bounding box center [889, 110] width 57 height 19
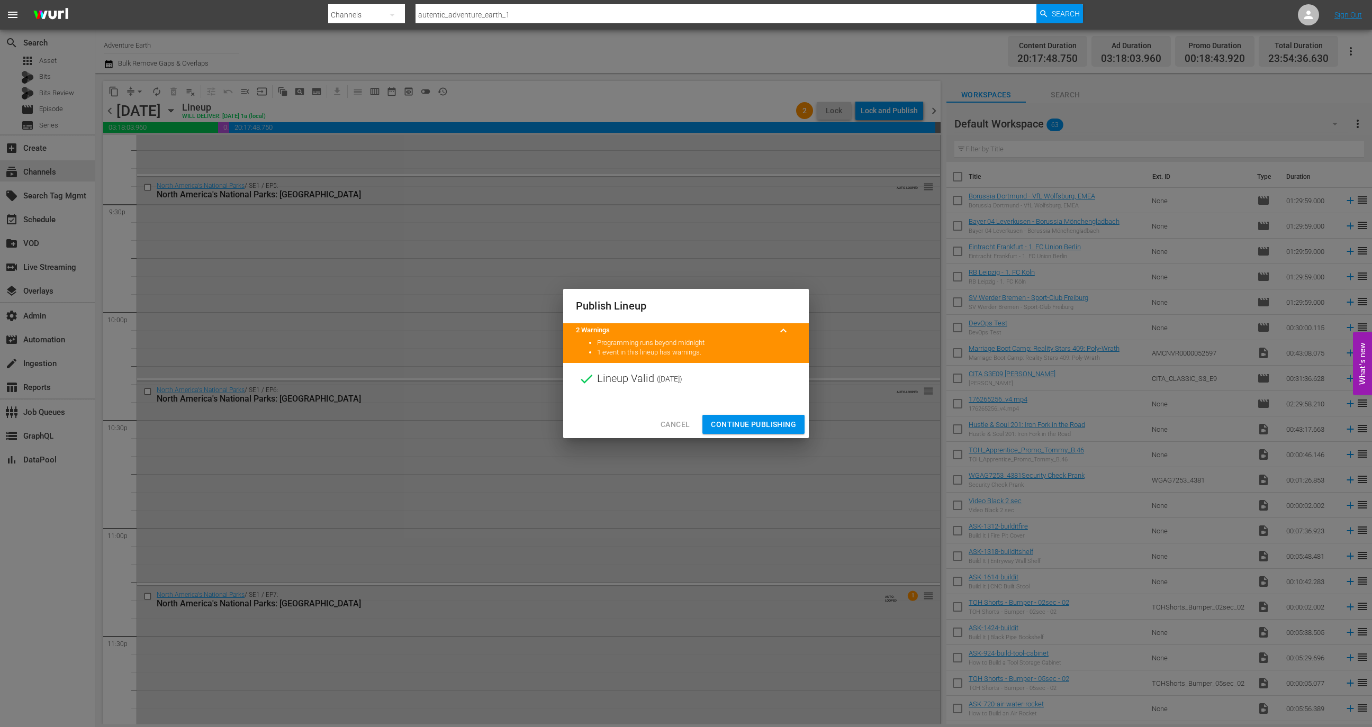
click at [782, 422] on span "Continue Publishing" at bounding box center [753, 424] width 85 height 13
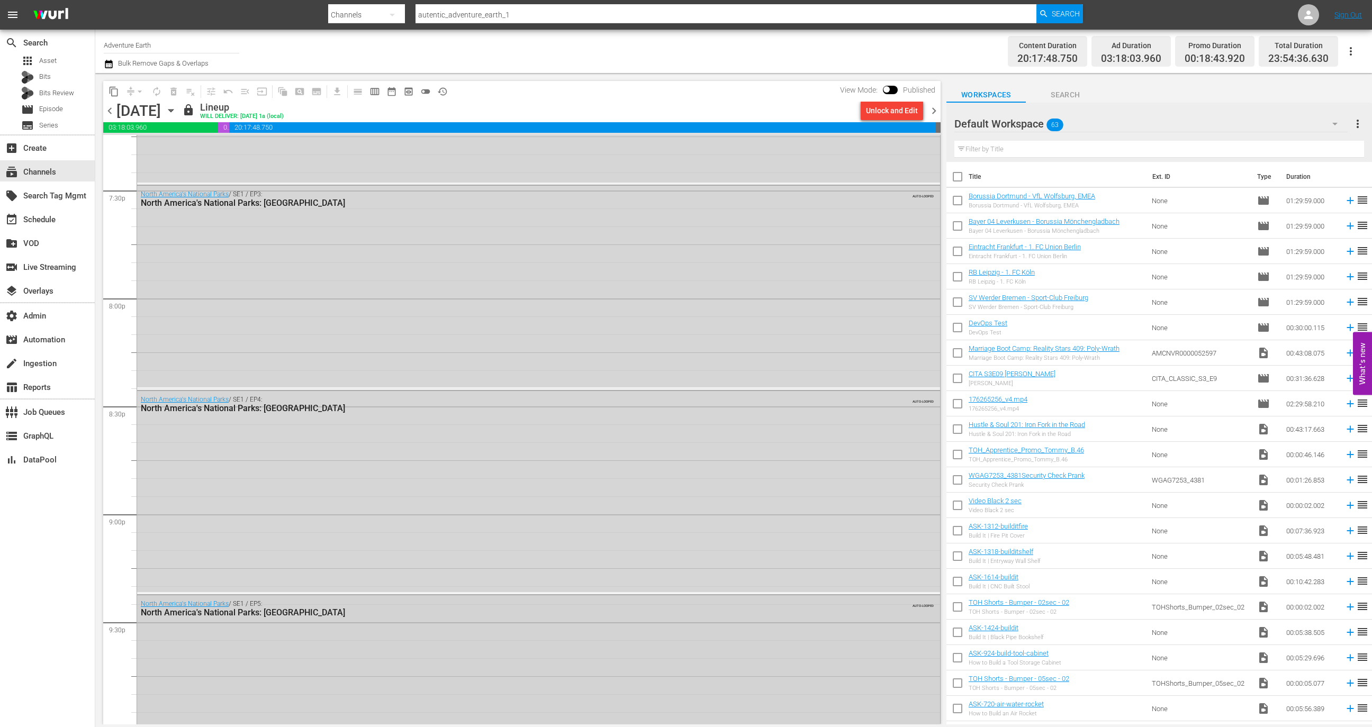
scroll to position [3857, 0]
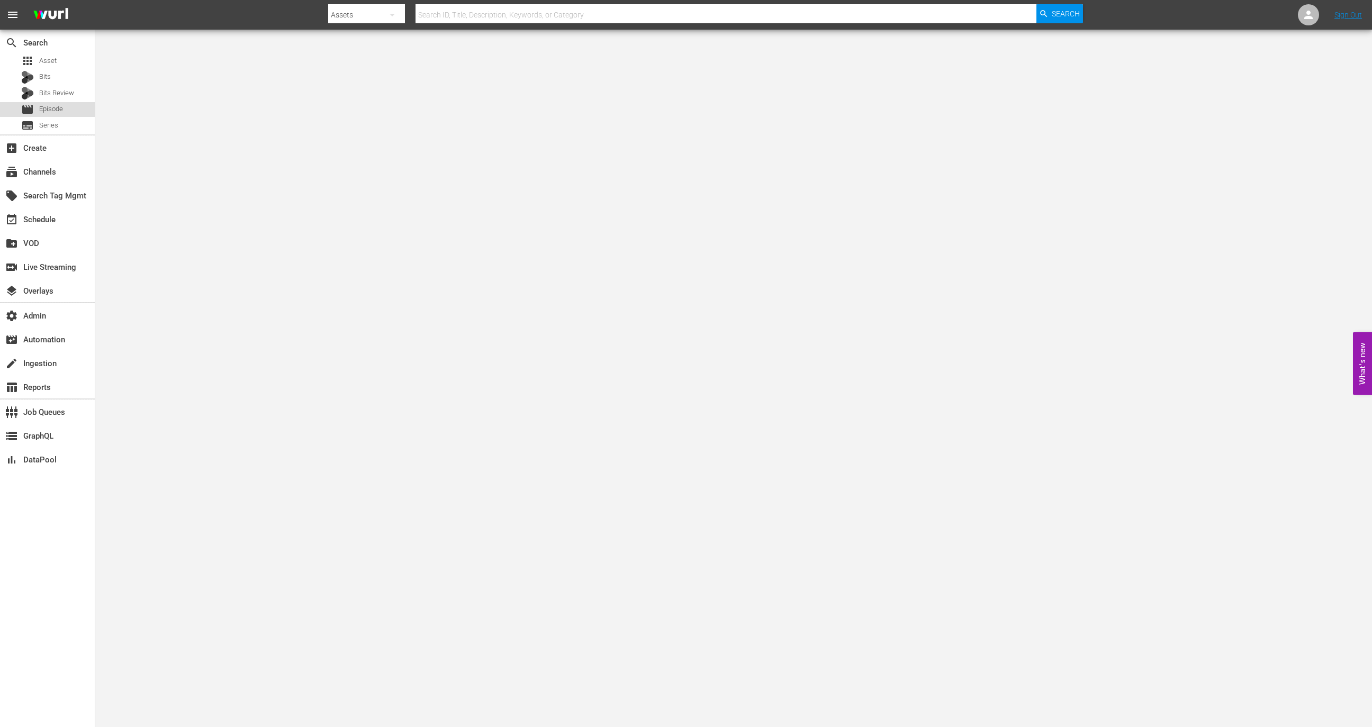
click at [76, 109] on div "movie Episode" at bounding box center [47, 109] width 95 height 15
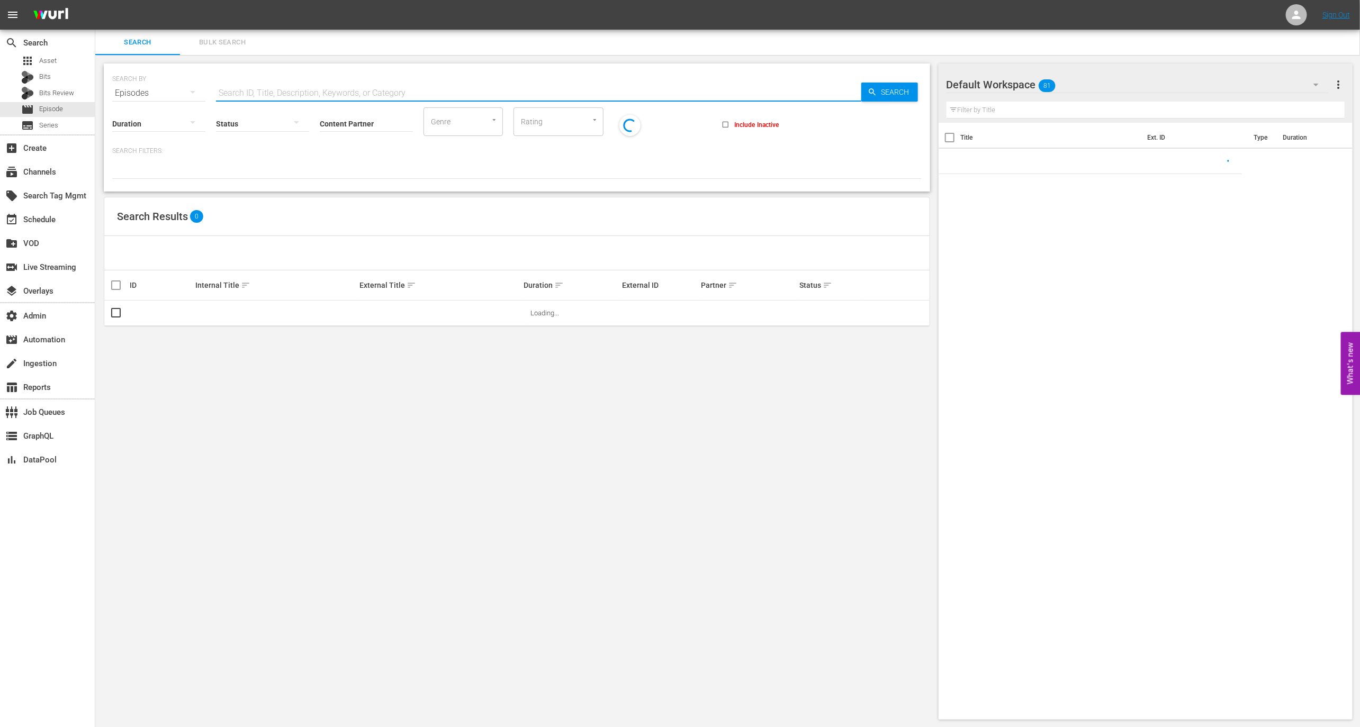
click at [289, 88] on input "text" at bounding box center [538, 92] width 645 height 25
paste input "29576559"
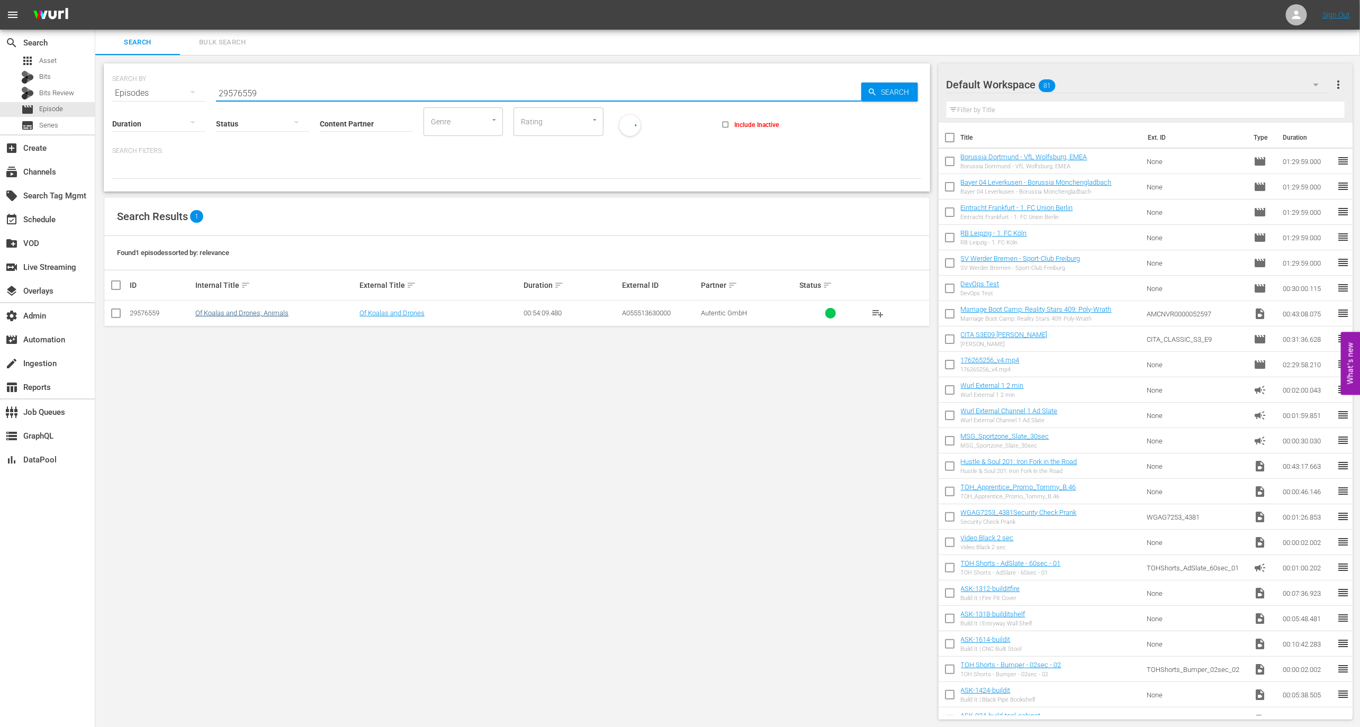
type input "29576559"
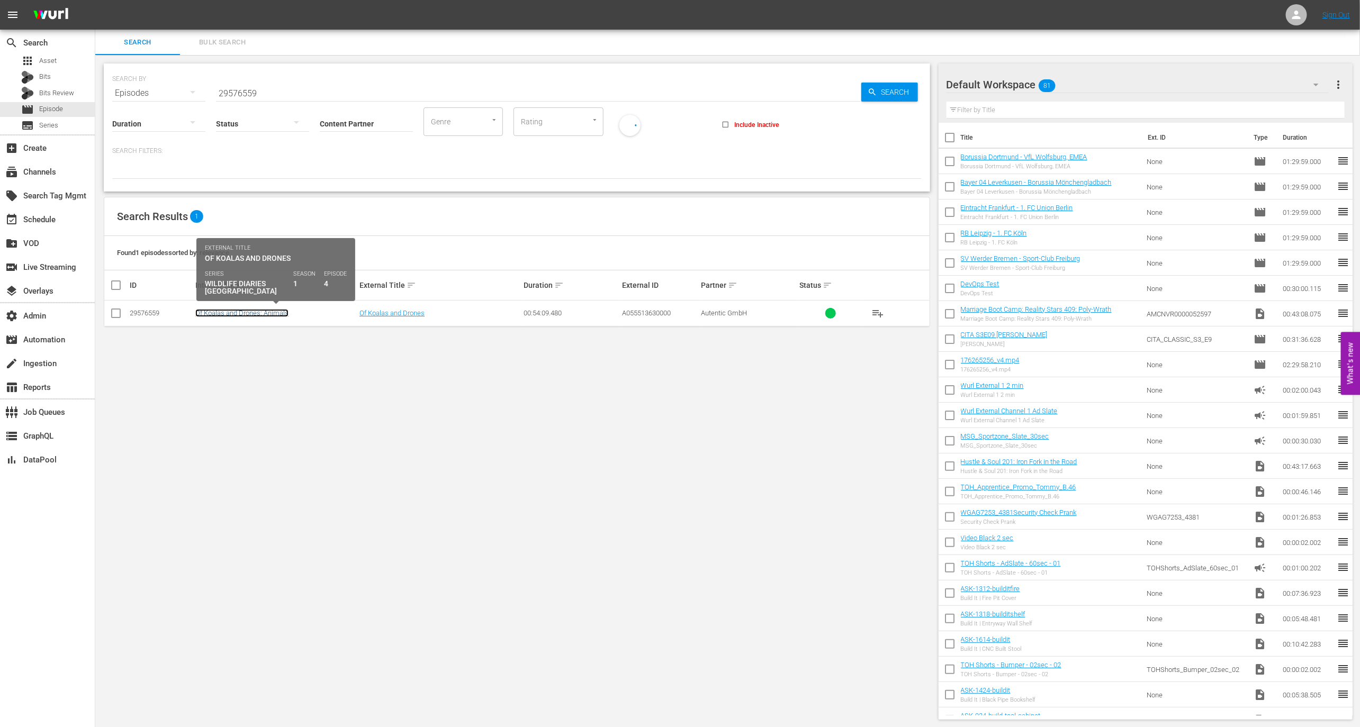
click at [257, 314] on link "Of Koalas and Drones; Animals" at bounding box center [241, 313] width 93 height 8
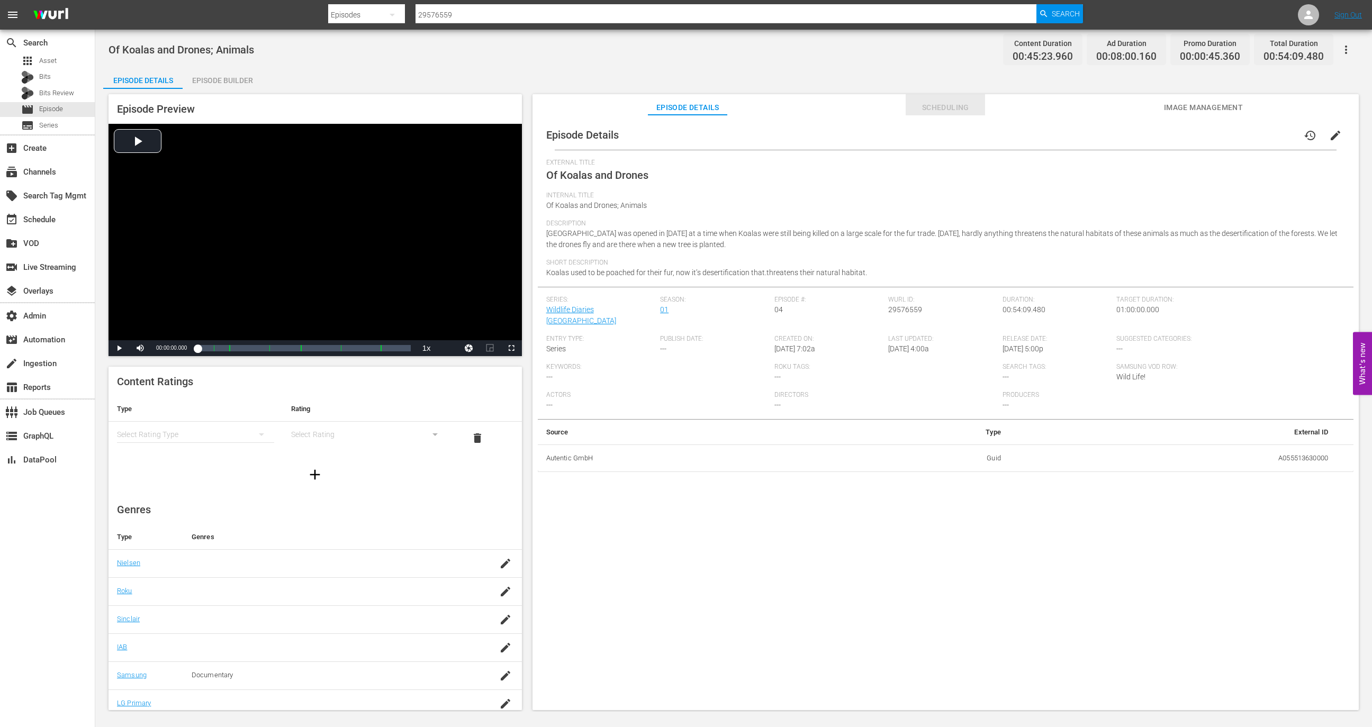
click at [949, 98] on button "Scheduling" at bounding box center [945, 104] width 79 height 21
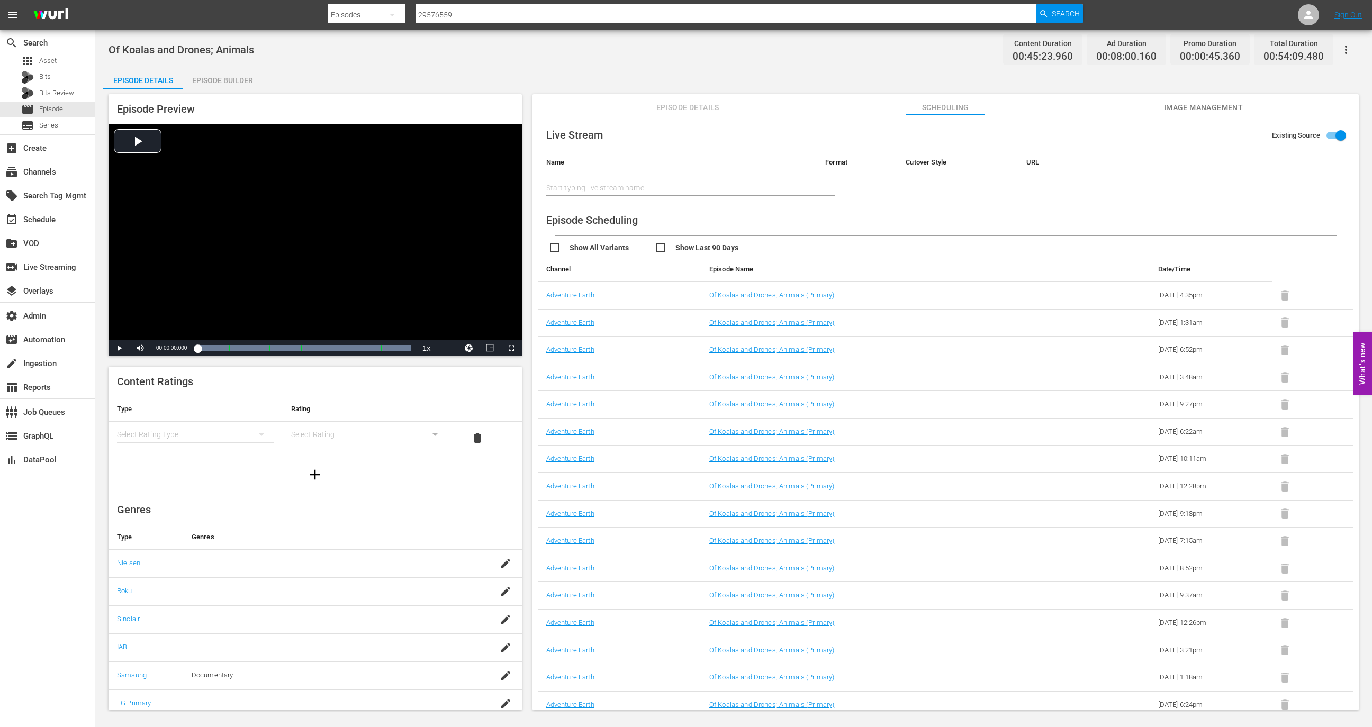
scroll to position [110, 0]
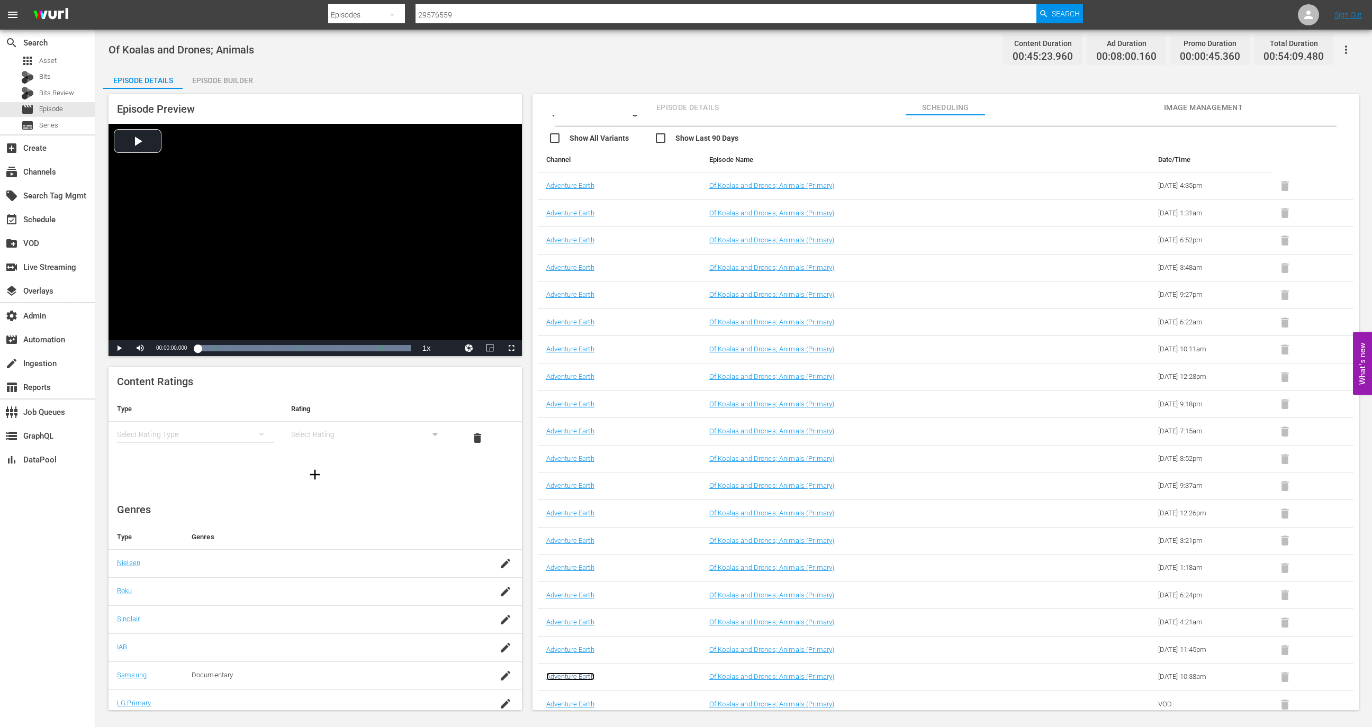
click at [587, 676] on link "Adventure Earth" at bounding box center [570, 677] width 48 height 8
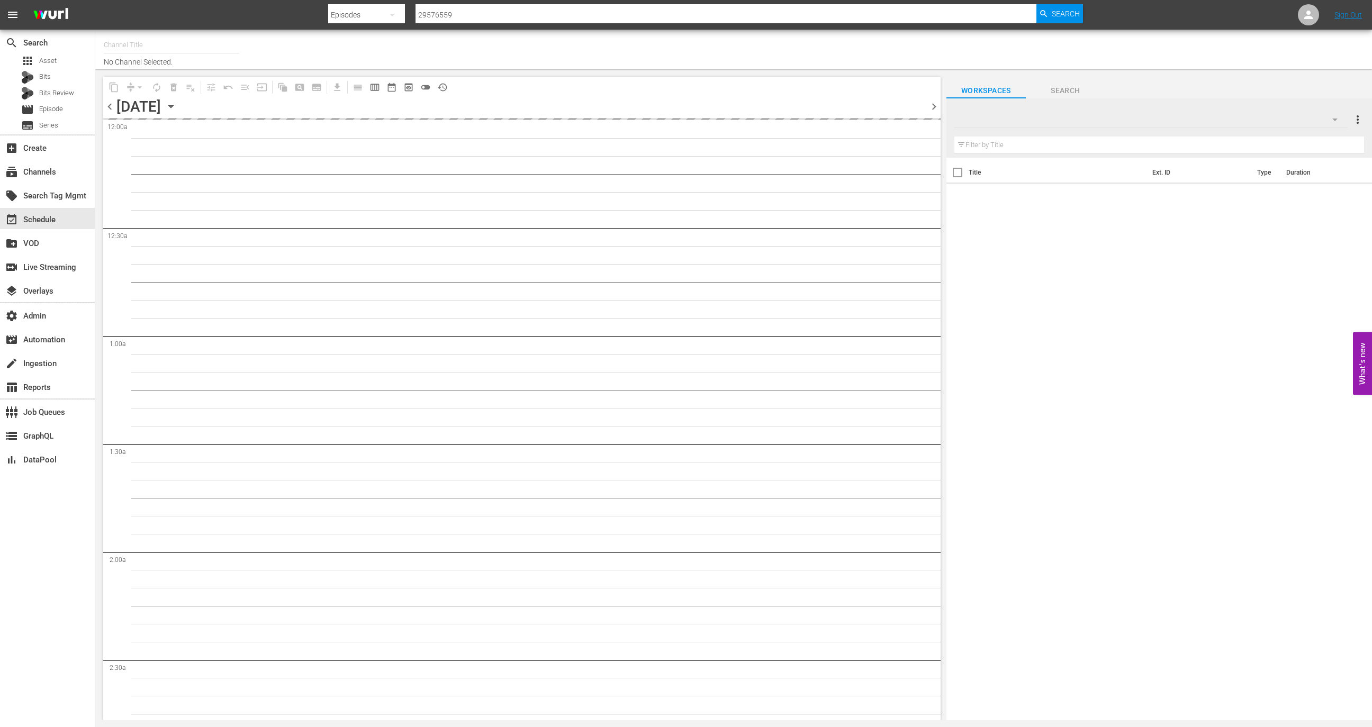
type input "Adventure Earth (1299)"
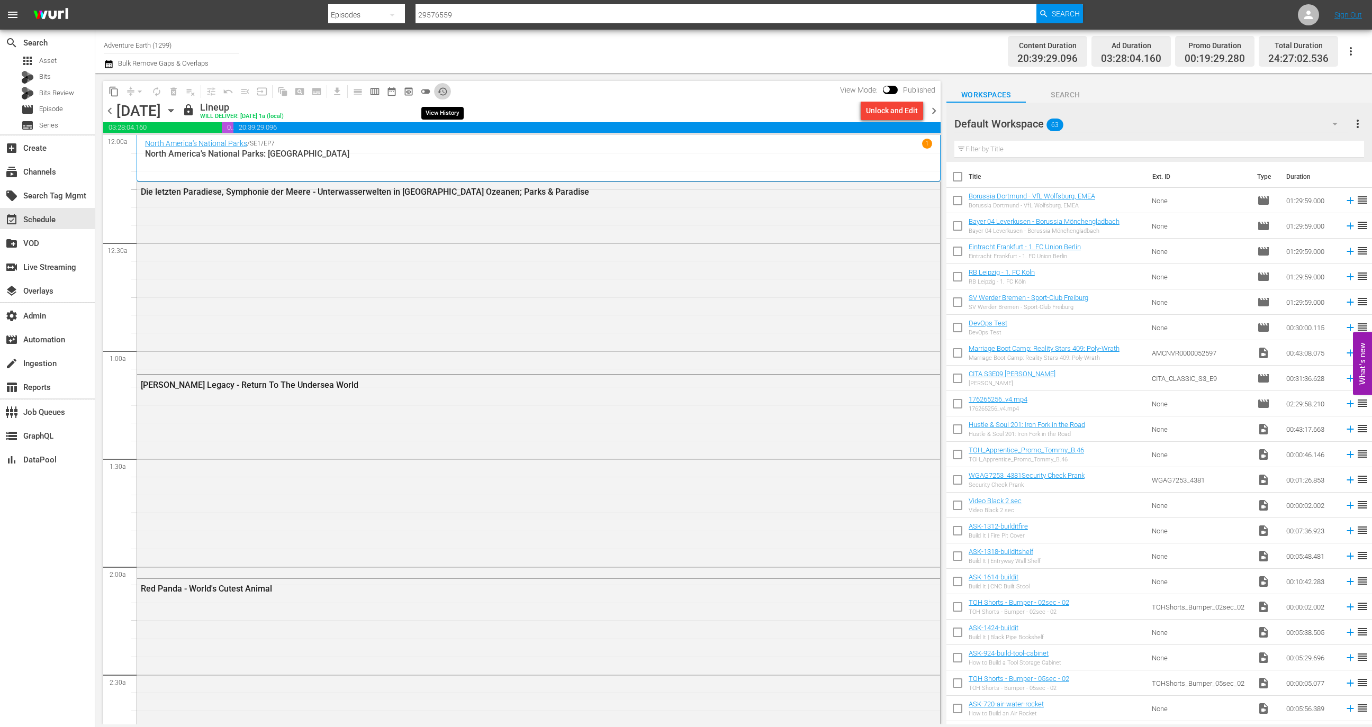
click at [444, 89] on span "history_outlined" at bounding box center [442, 91] width 11 height 11
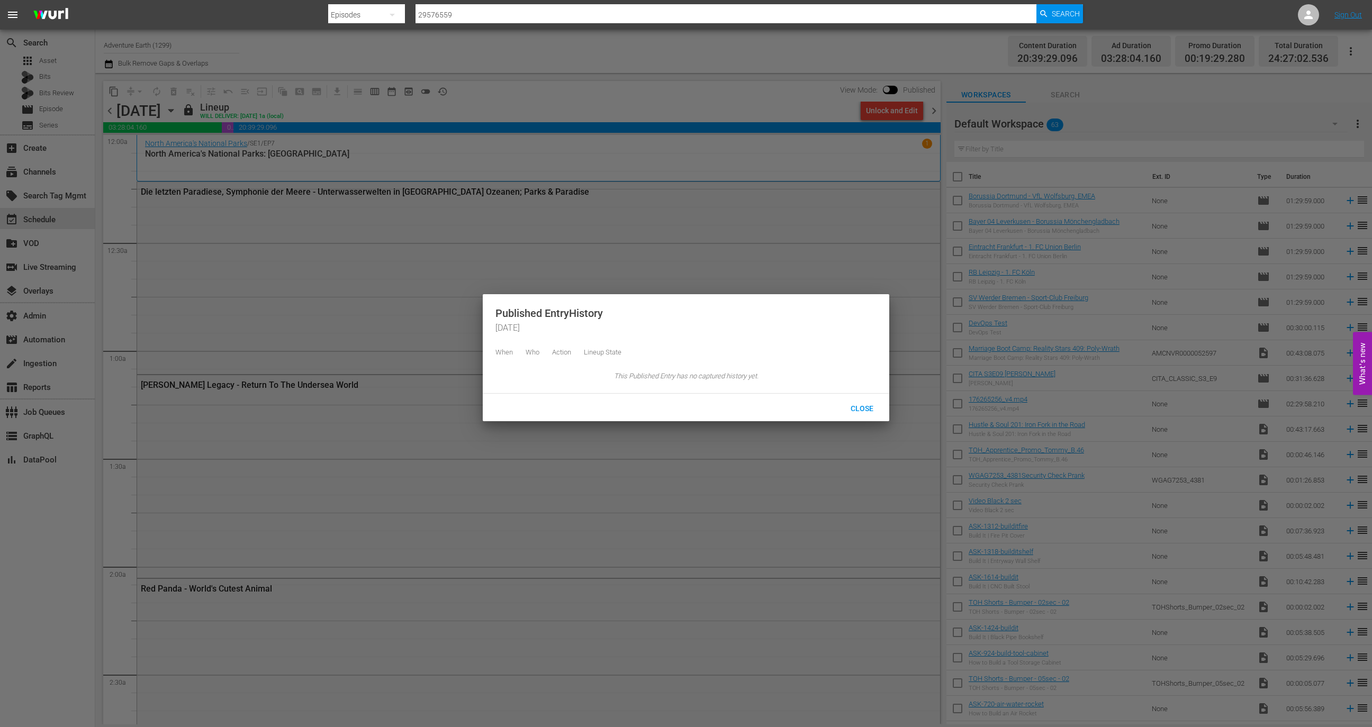
click at [715, 108] on div at bounding box center [686, 363] width 1372 height 727
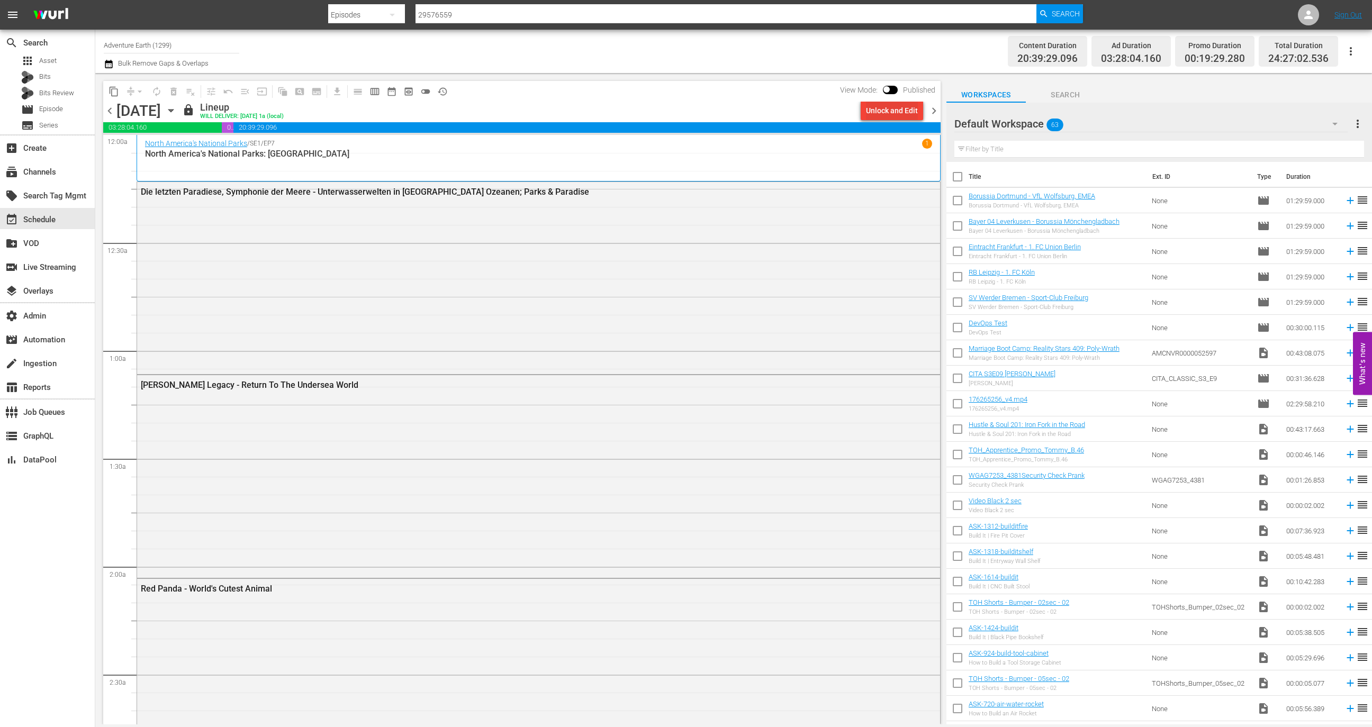
click at [909, 115] on div "Unlock and Edit" at bounding box center [892, 110] width 52 height 19
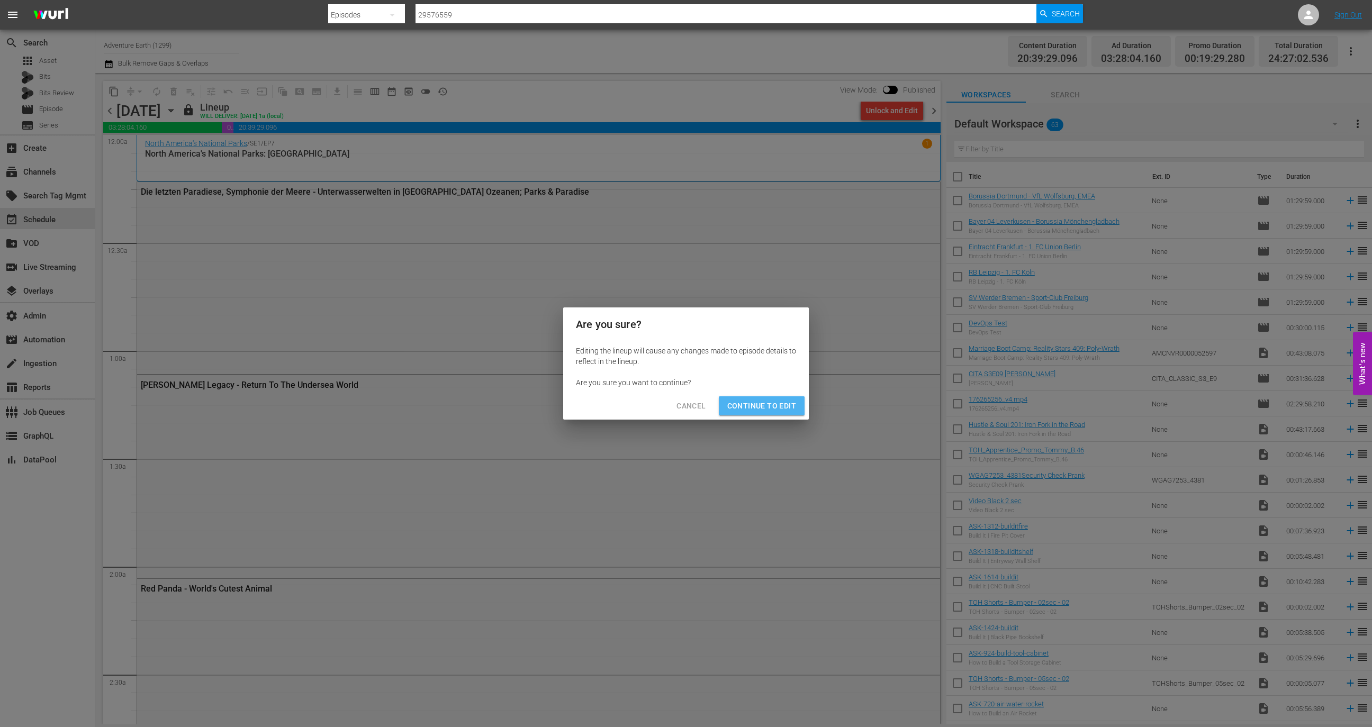
click at [759, 415] on button "Continue to Edit" at bounding box center [762, 406] width 86 height 20
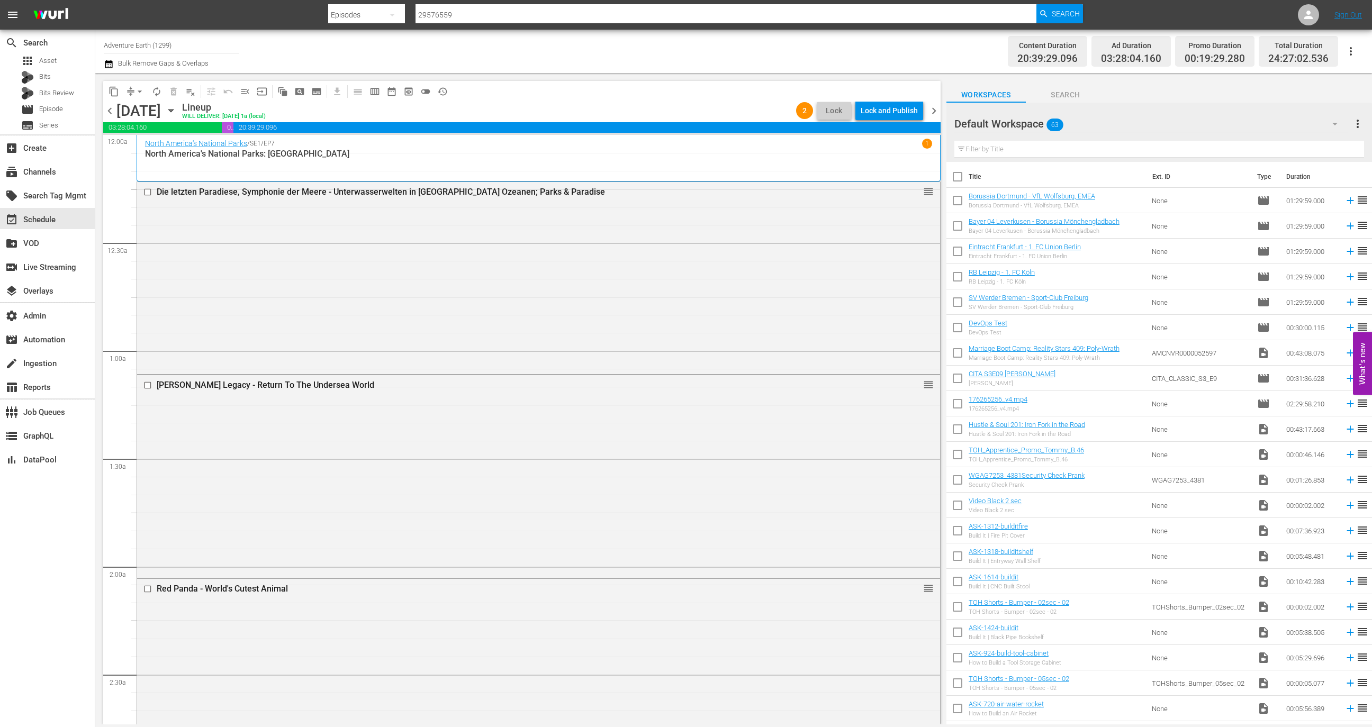
click at [894, 110] on div "Lock and Publish" at bounding box center [889, 110] width 57 height 19
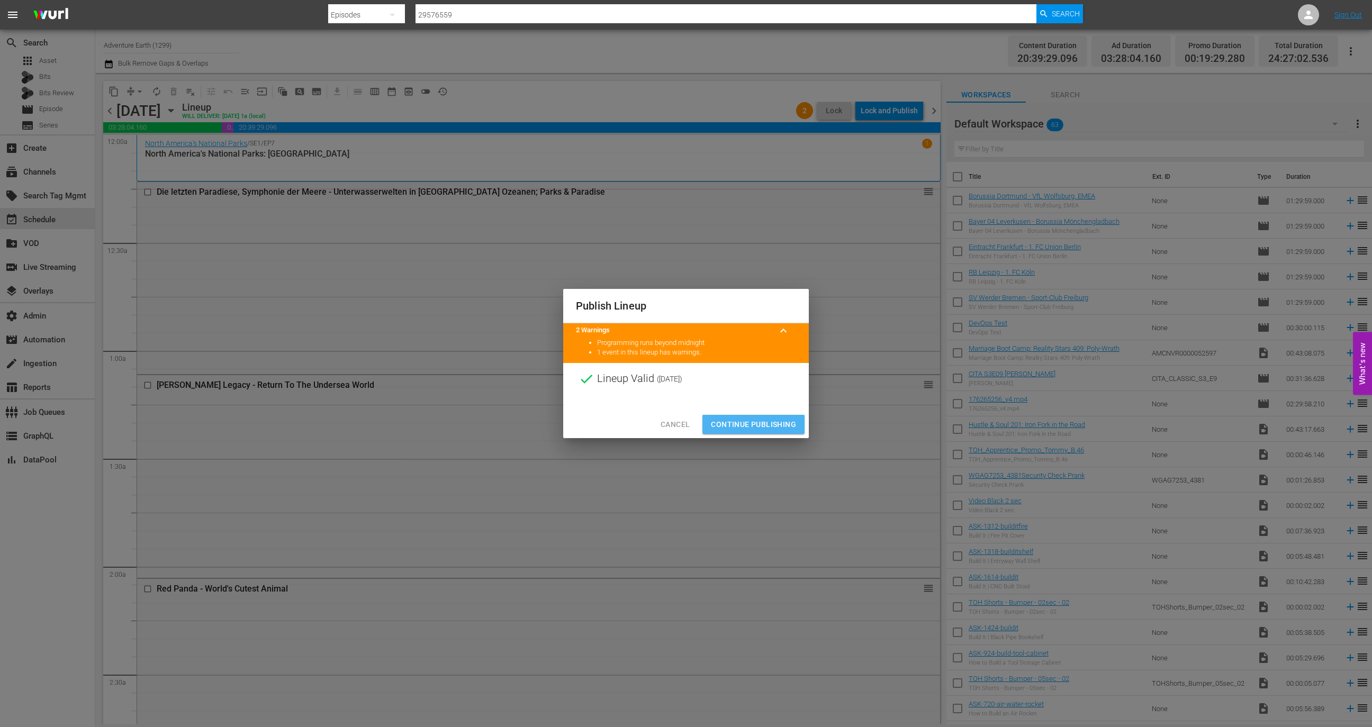
click at [757, 417] on button "Continue Publishing" at bounding box center [753, 425] width 102 height 20
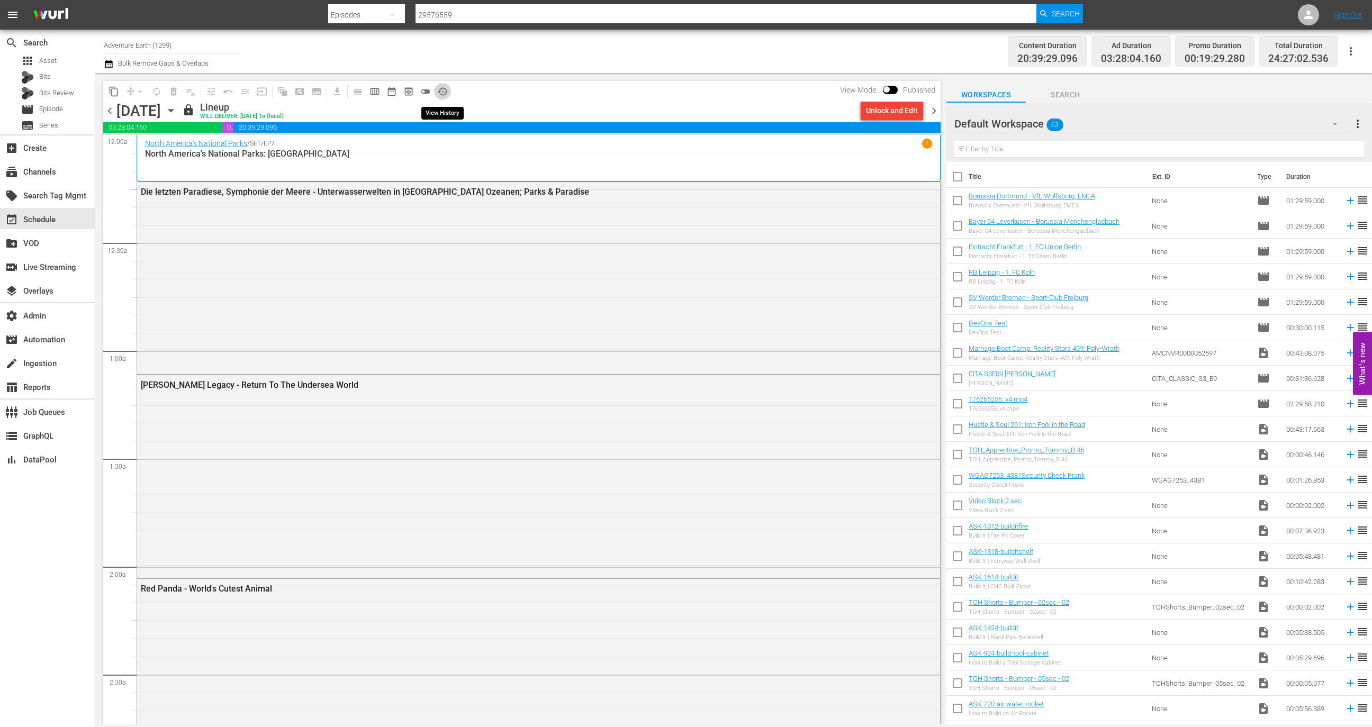
click at [442, 83] on button "history_outlined" at bounding box center [442, 91] width 17 height 17
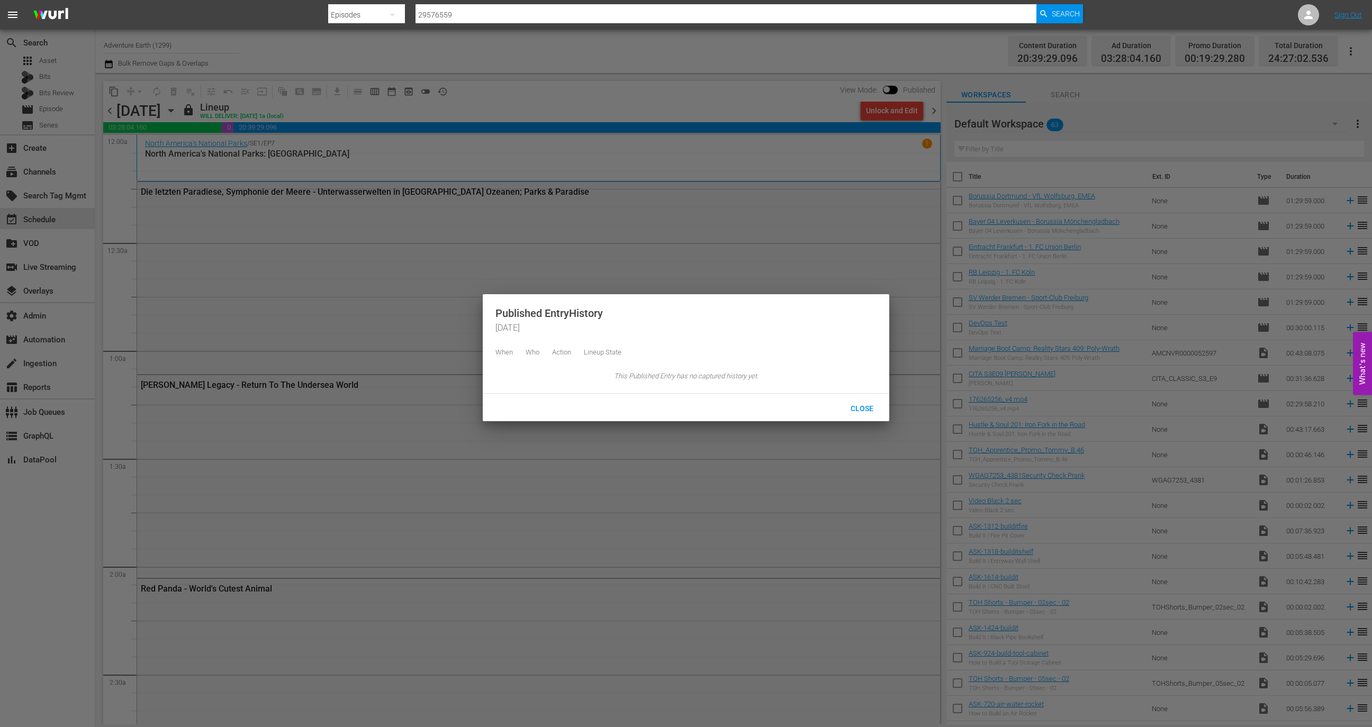
click at [647, 171] on div at bounding box center [686, 363] width 1372 height 727
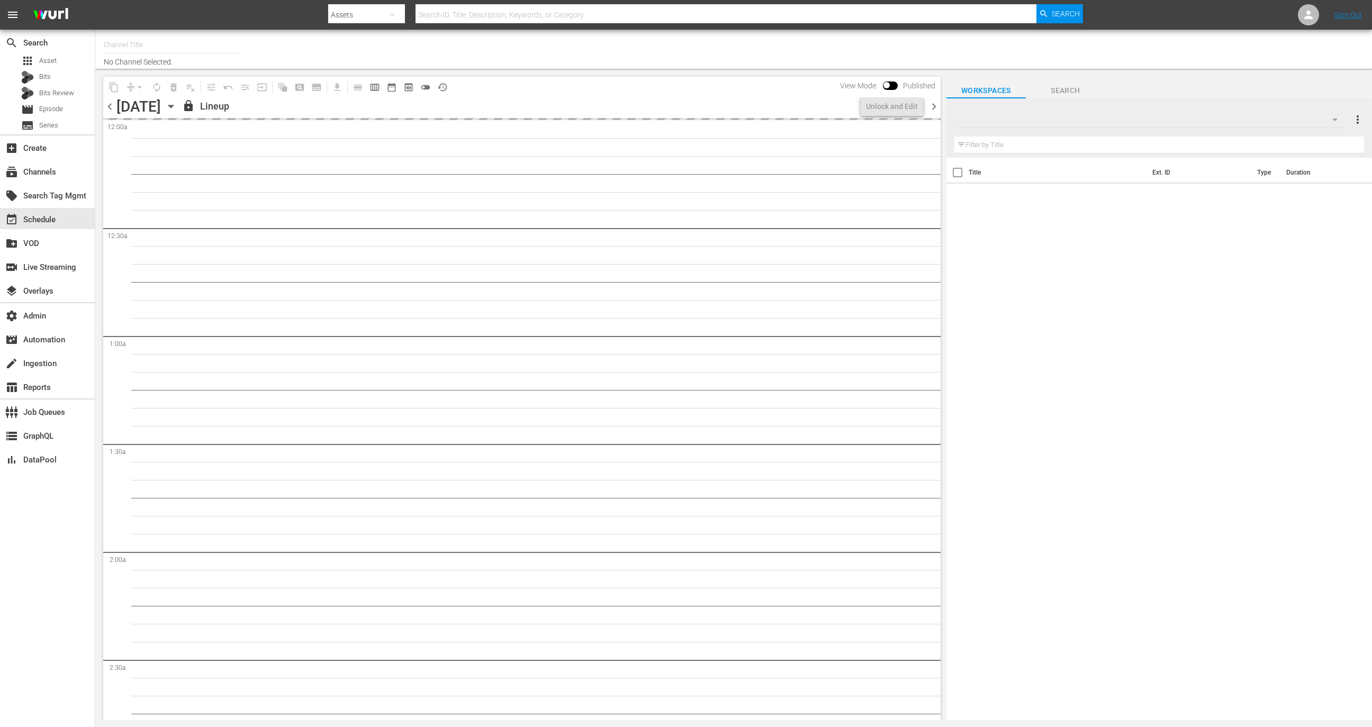
type input "Adventure Earth (1299)"
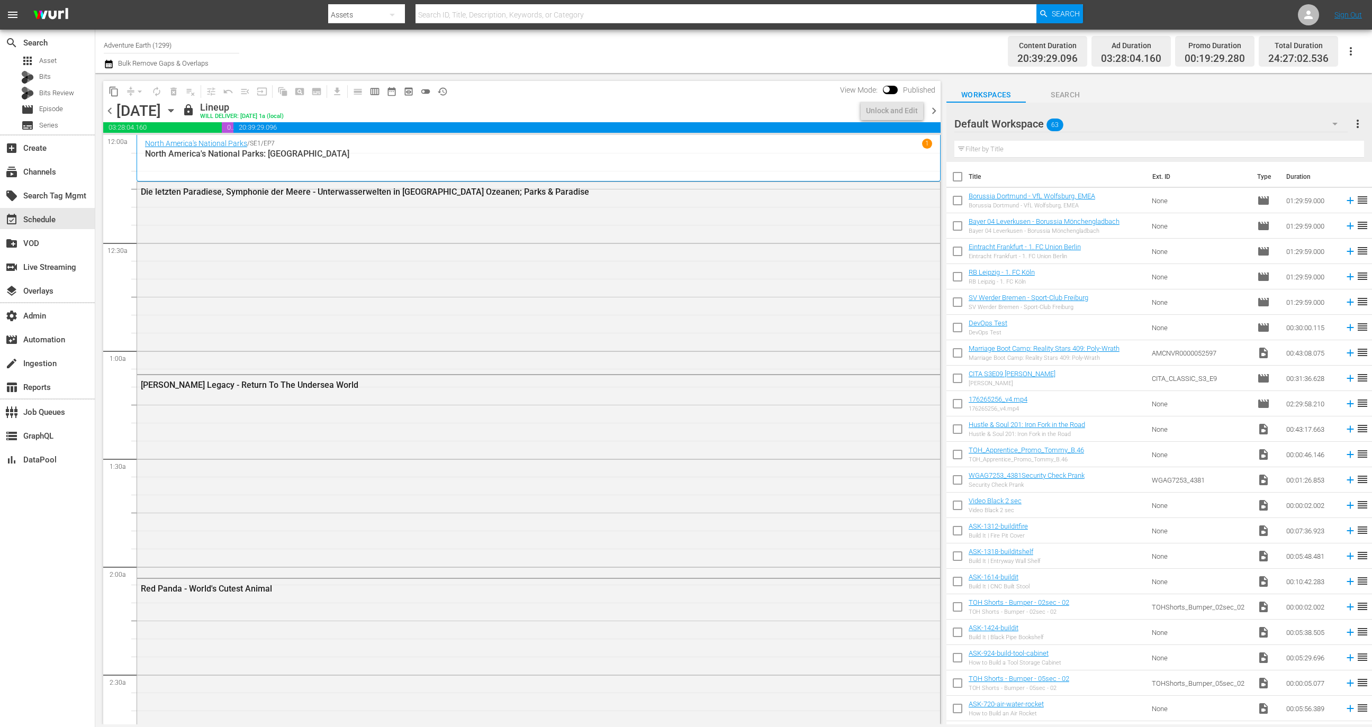
click at [444, 91] on span "history_outlined" at bounding box center [442, 91] width 11 height 11
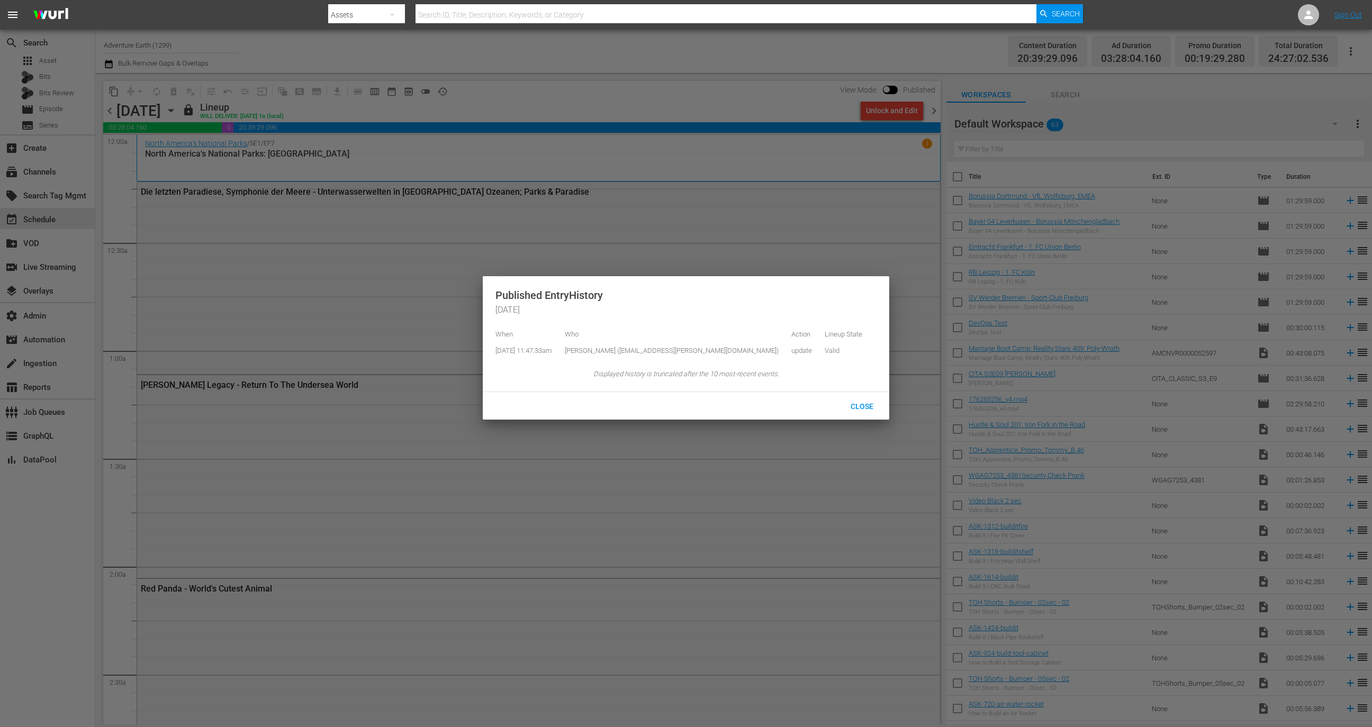
click at [653, 99] on div at bounding box center [686, 363] width 1372 height 727
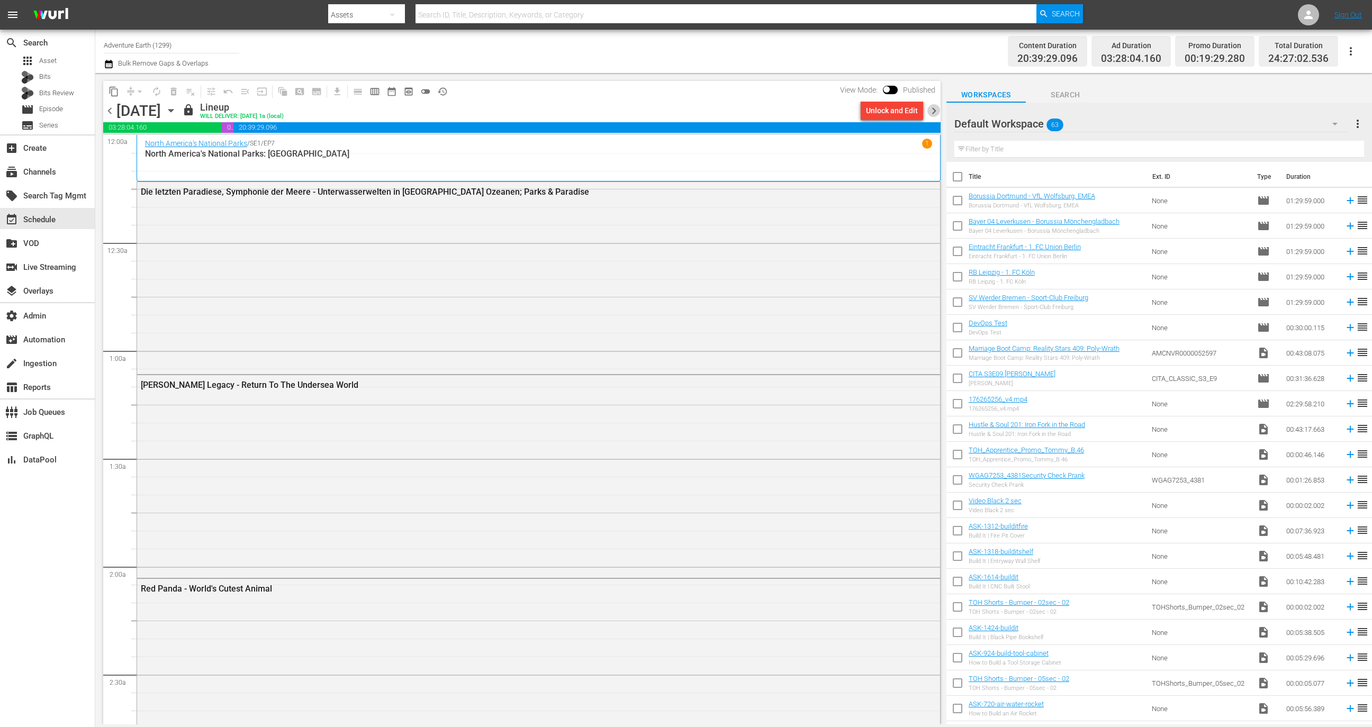
click at [931, 107] on span "chevron_right" at bounding box center [933, 110] width 13 height 13
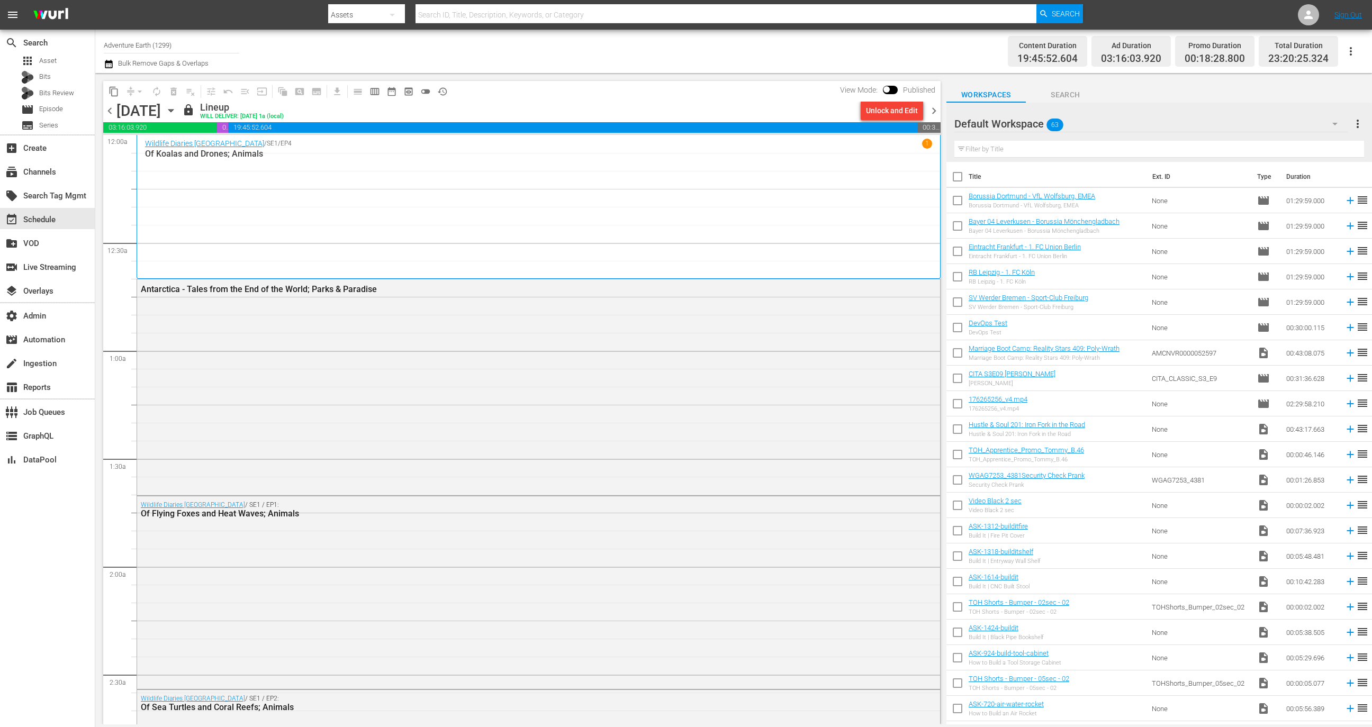
click at [887, 107] on div "Unlock and Edit" at bounding box center [892, 110] width 52 height 19
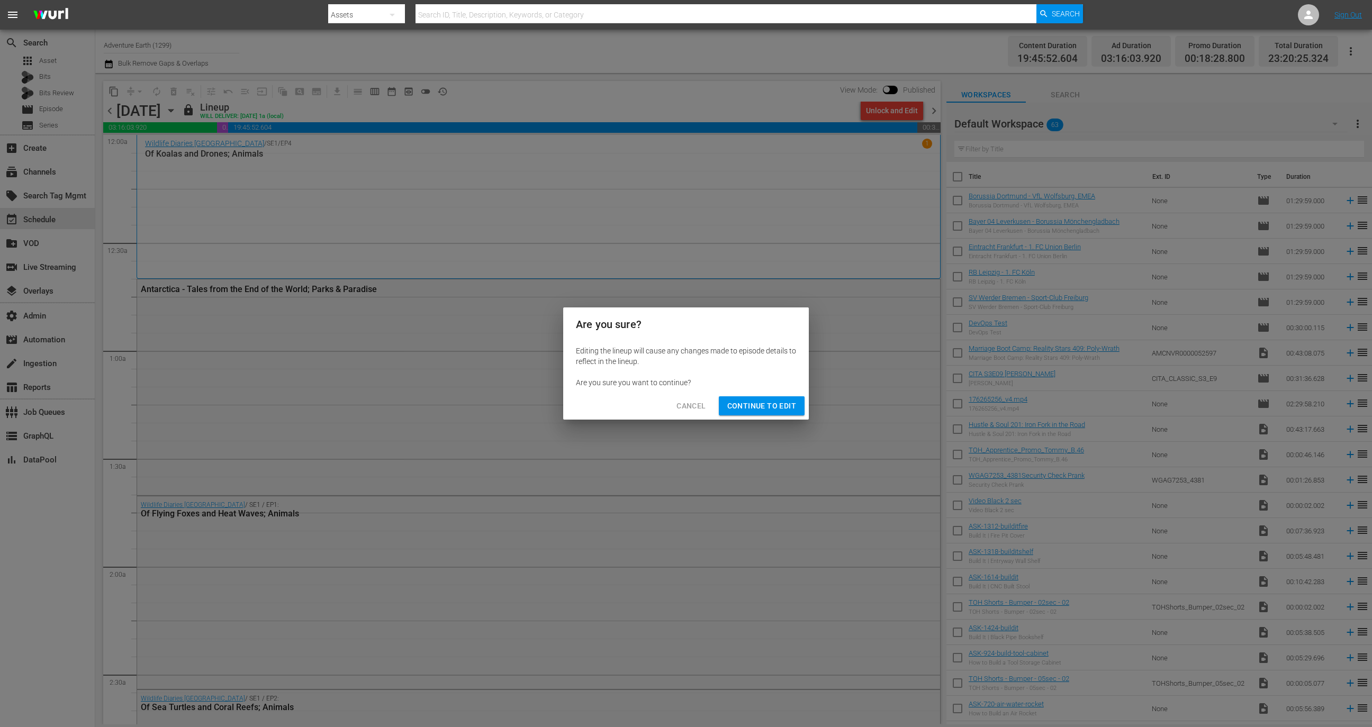
click at [763, 410] on span "Continue to Edit" at bounding box center [761, 406] width 69 height 13
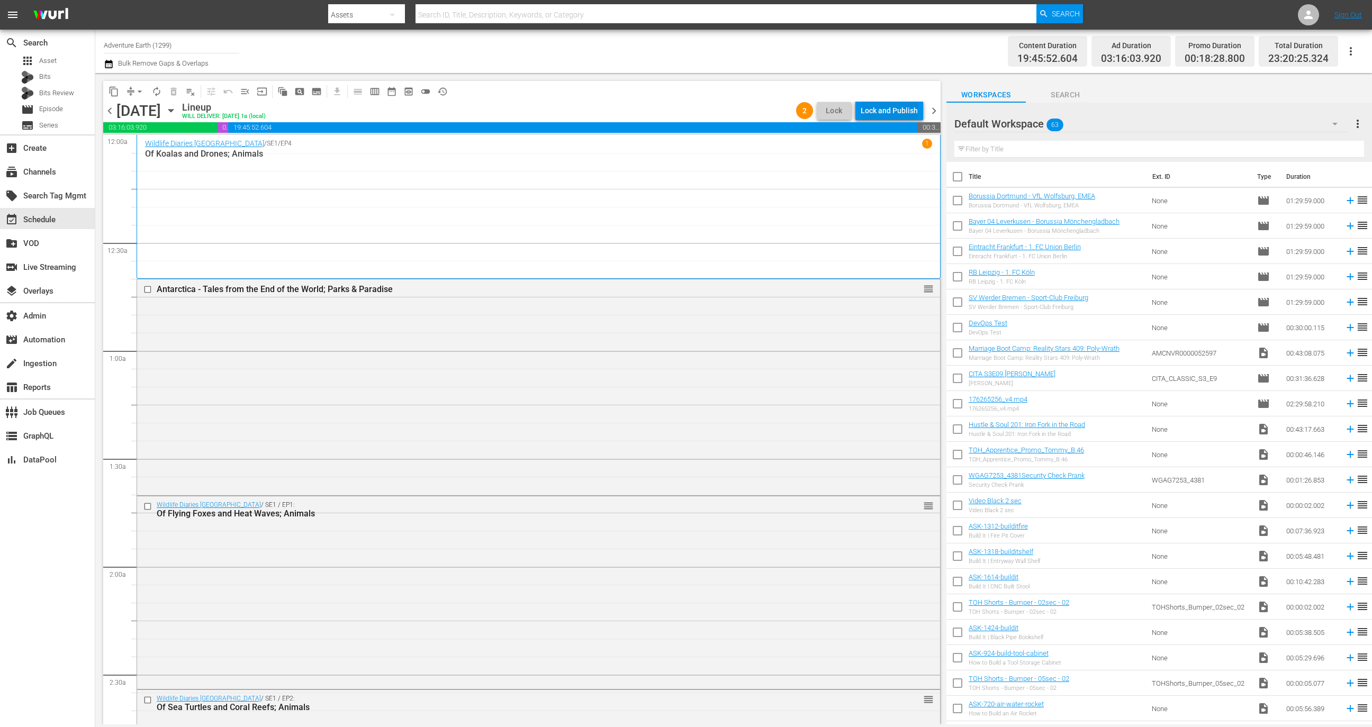
click at [883, 115] on div "Lock and Publish" at bounding box center [889, 110] width 57 height 19
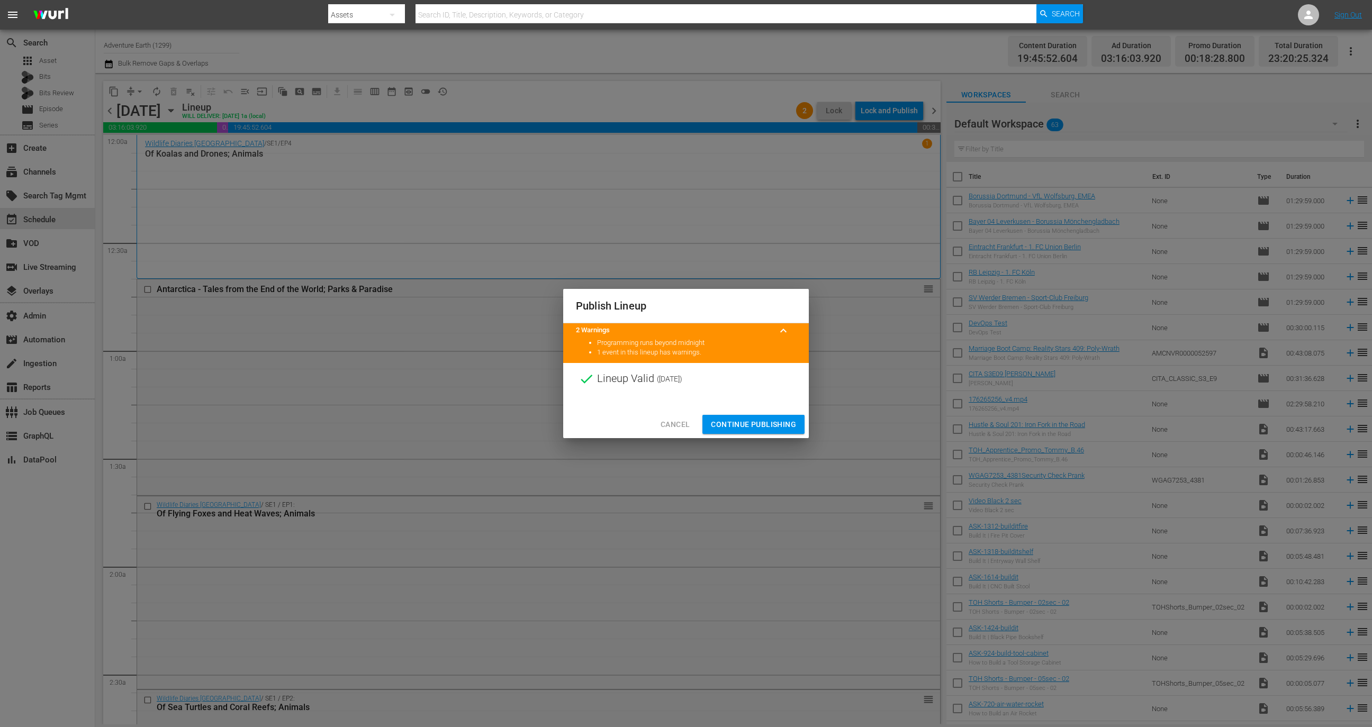
click at [755, 416] on button "Continue Publishing" at bounding box center [753, 425] width 102 height 20
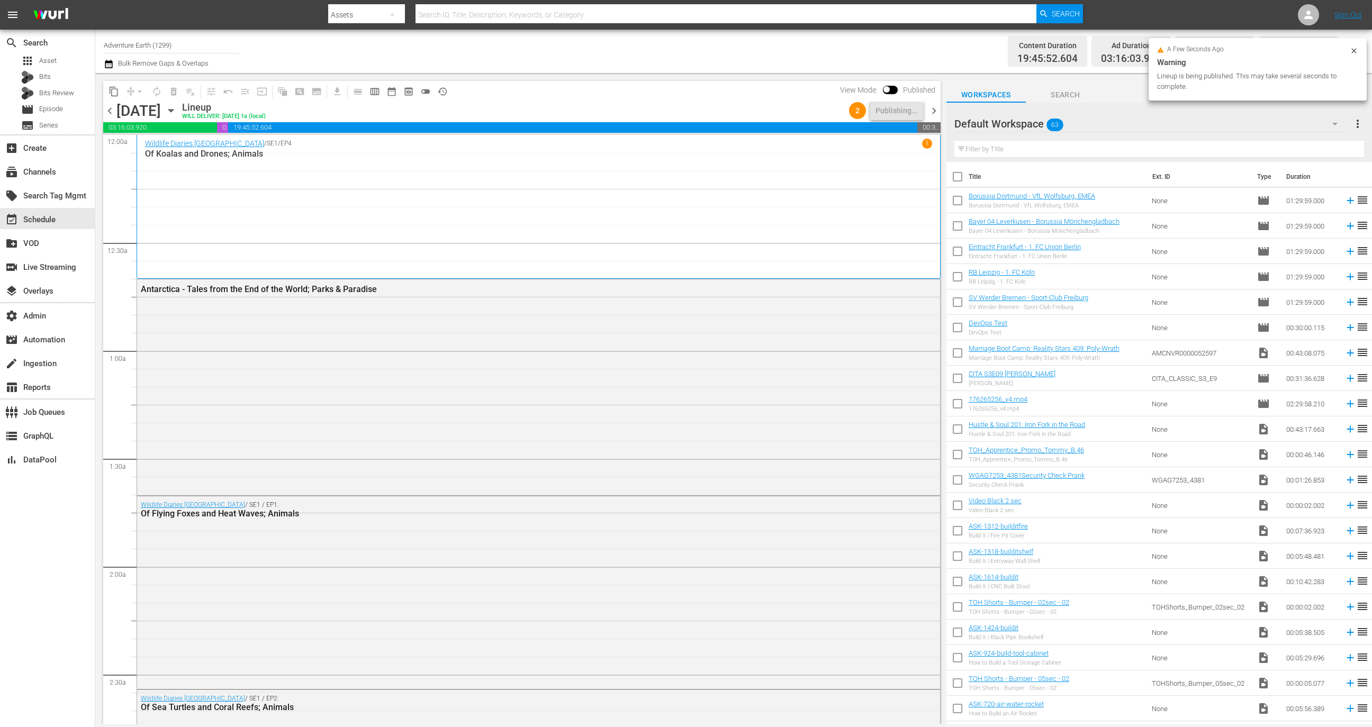
click at [115, 113] on span "chevron_left" at bounding box center [109, 110] width 13 height 13
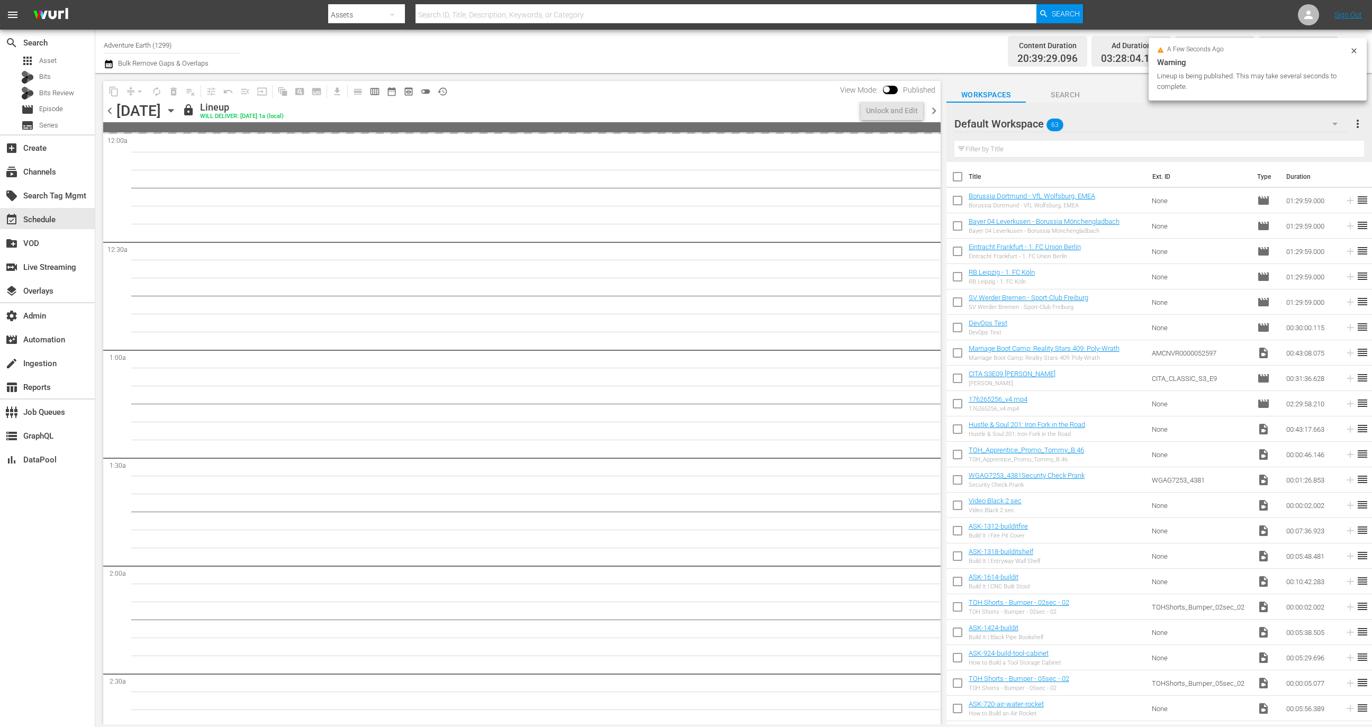
click at [115, 113] on span "chevron_left" at bounding box center [109, 110] width 13 height 13
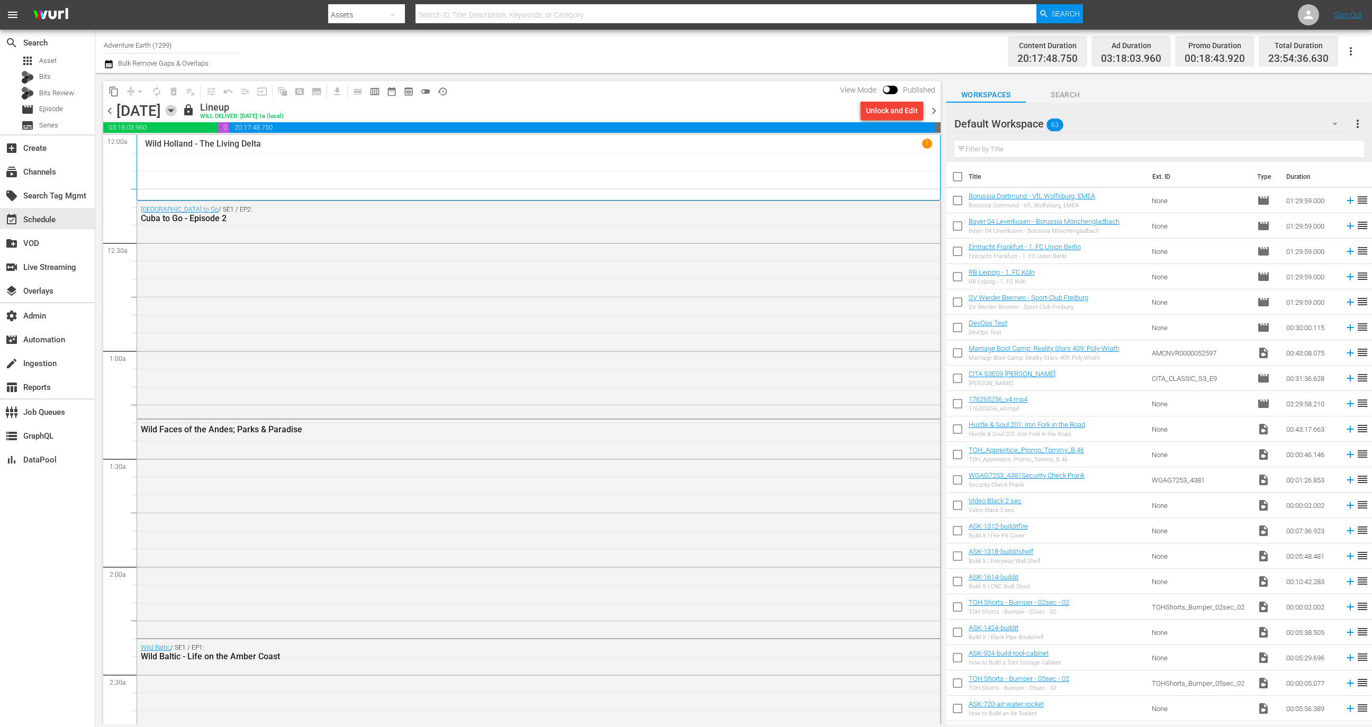
click at [177, 112] on icon "button" at bounding box center [171, 111] width 12 height 12
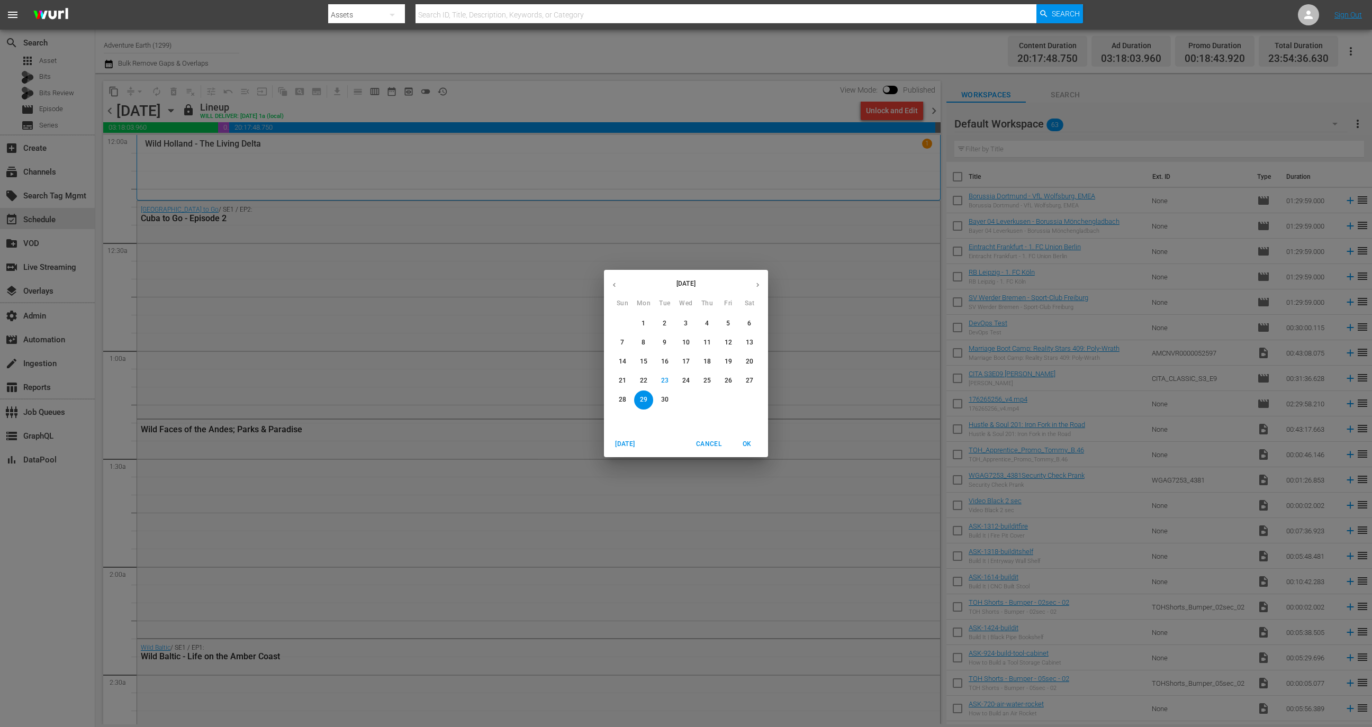
click at [659, 381] on span "23" at bounding box center [664, 380] width 19 height 9
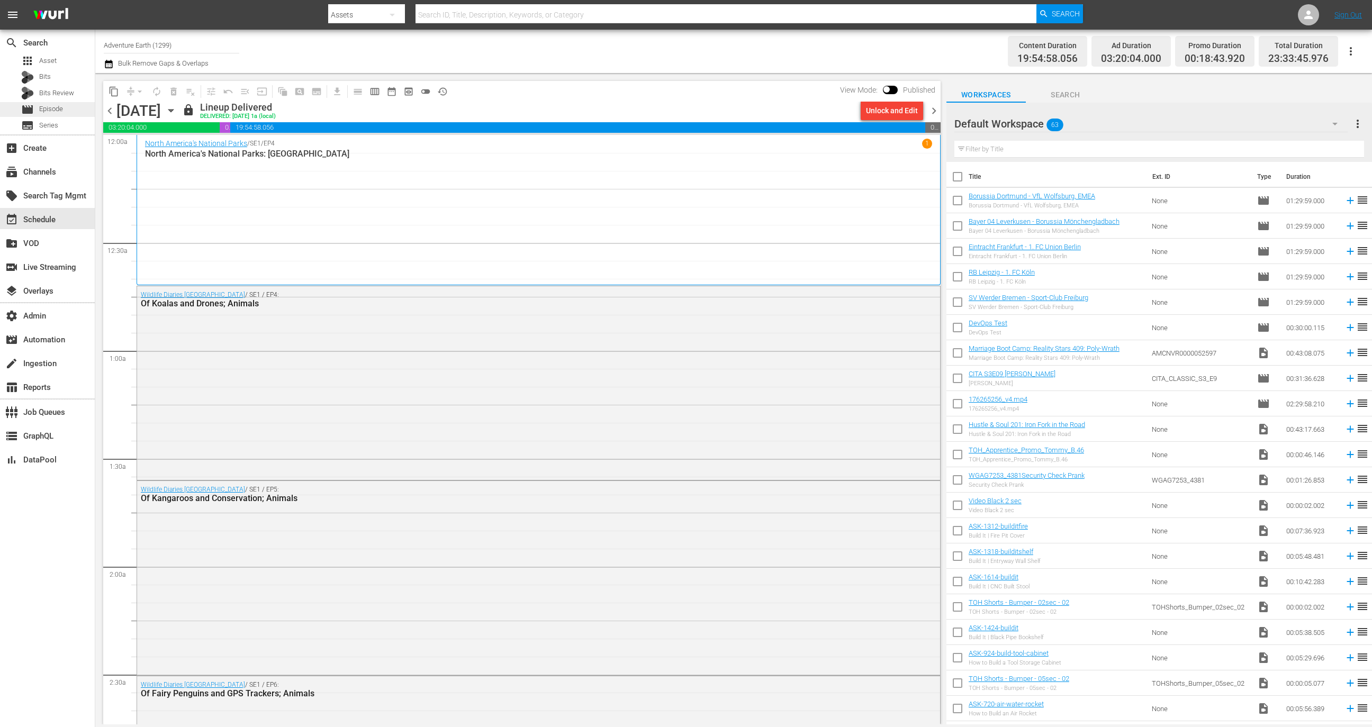
click at [75, 104] on div "movie Episode" at bounding box center [47, 109] width 95 height 15
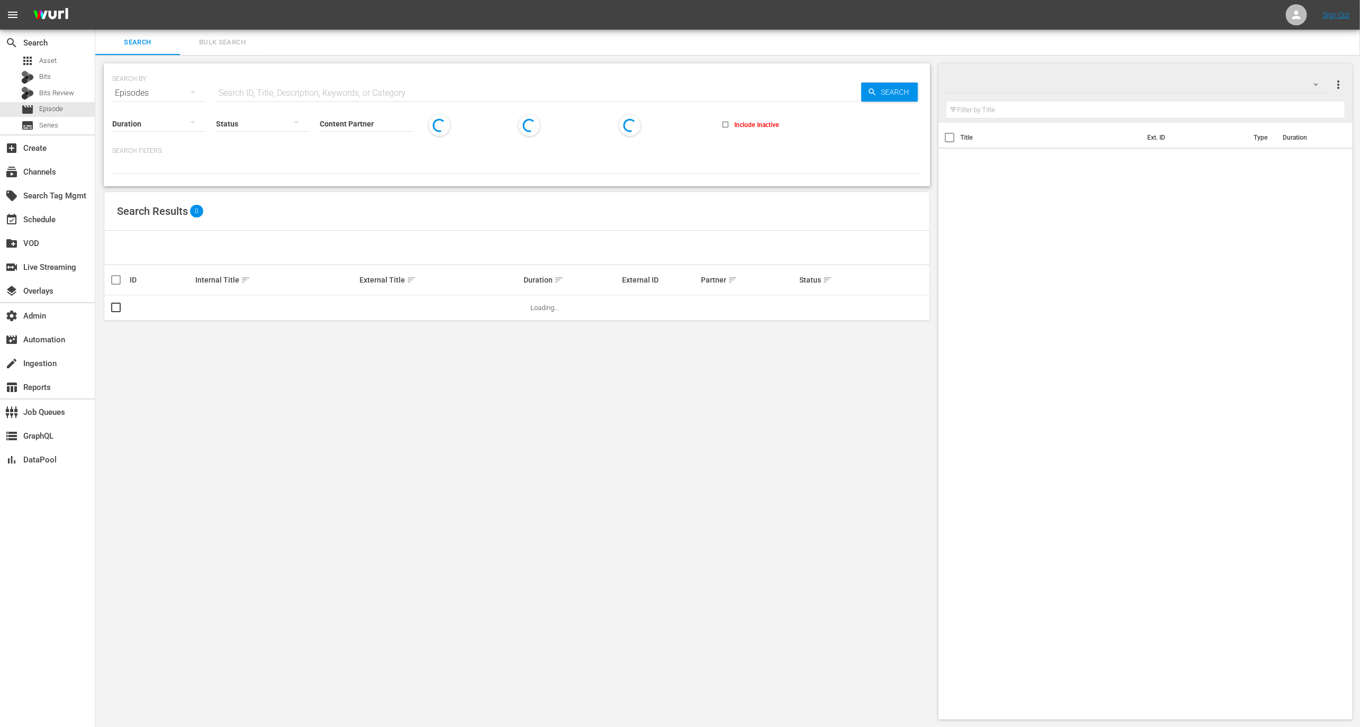
click at [325, 99] on div "Content Partner Enter Search Term" at bounding box center [366, 117] width 93 height 38
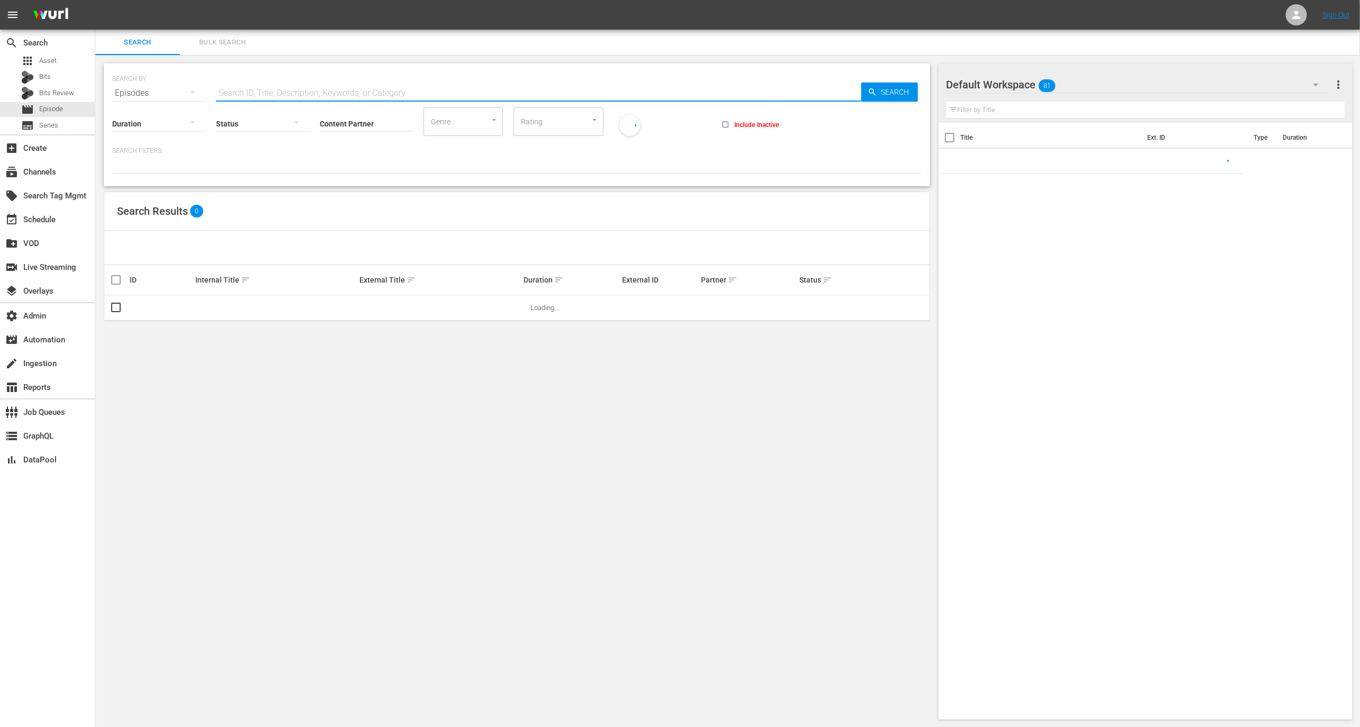
click at [325, 89] on input "text" at bounding box center [538, 92] width 645 height 25
paste input "29576559"
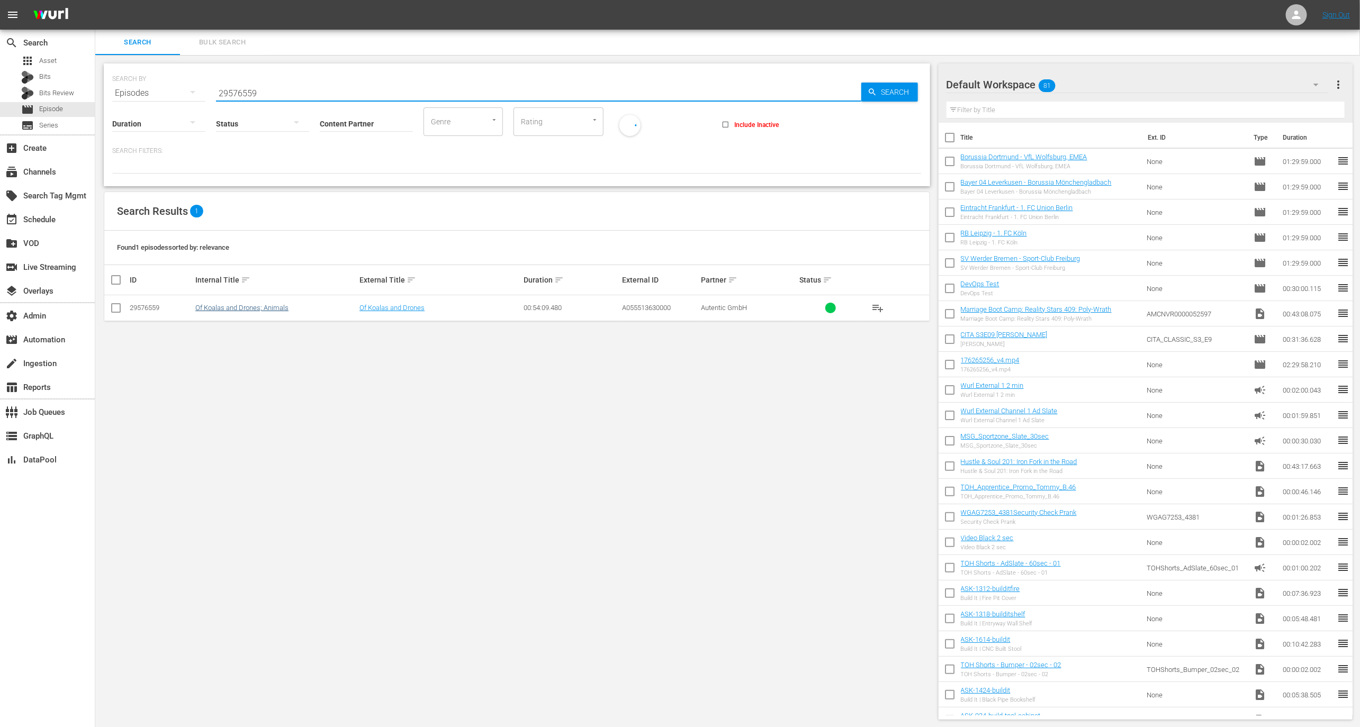
type input "29576559"
click at [236, 311] on link "Of Koalas and Drones; Animals" at bounding box center [241, 308] width 93 height 8
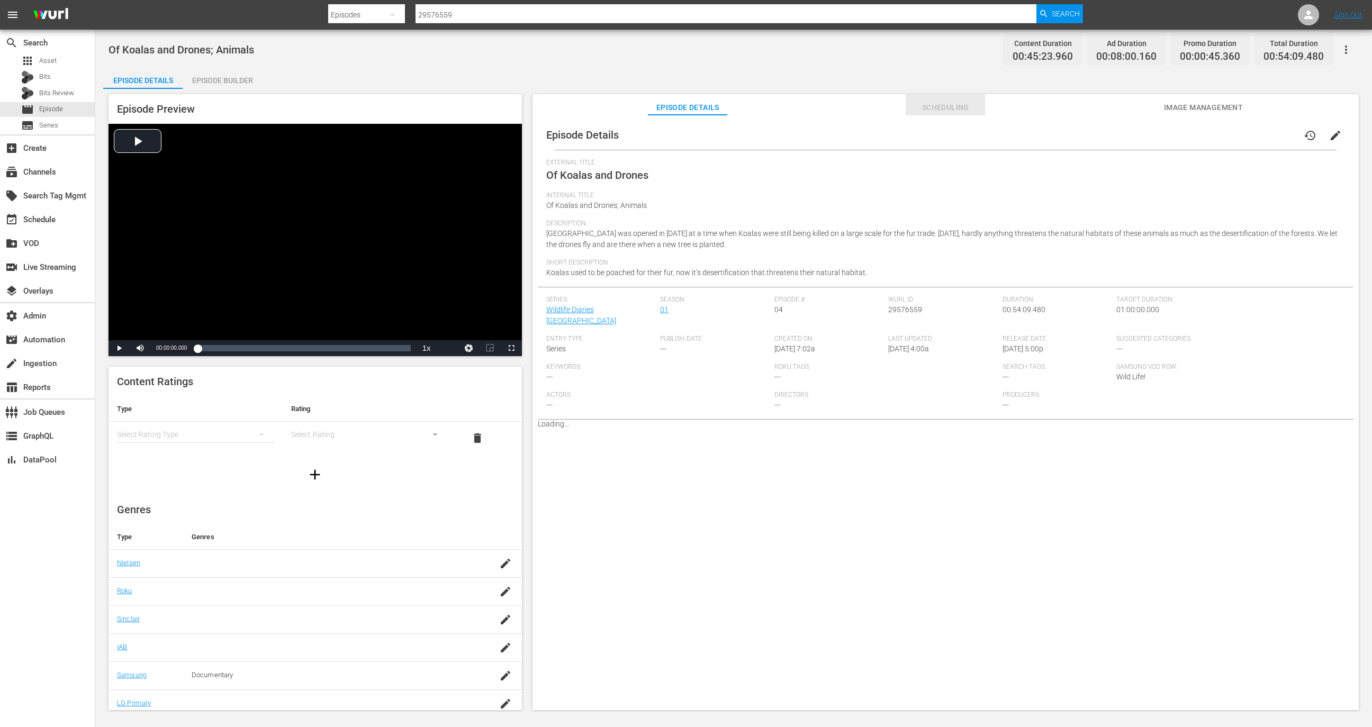
click at [937, 105] on span "Scheduling" at bounding box center [945, 107] width 79 height 13
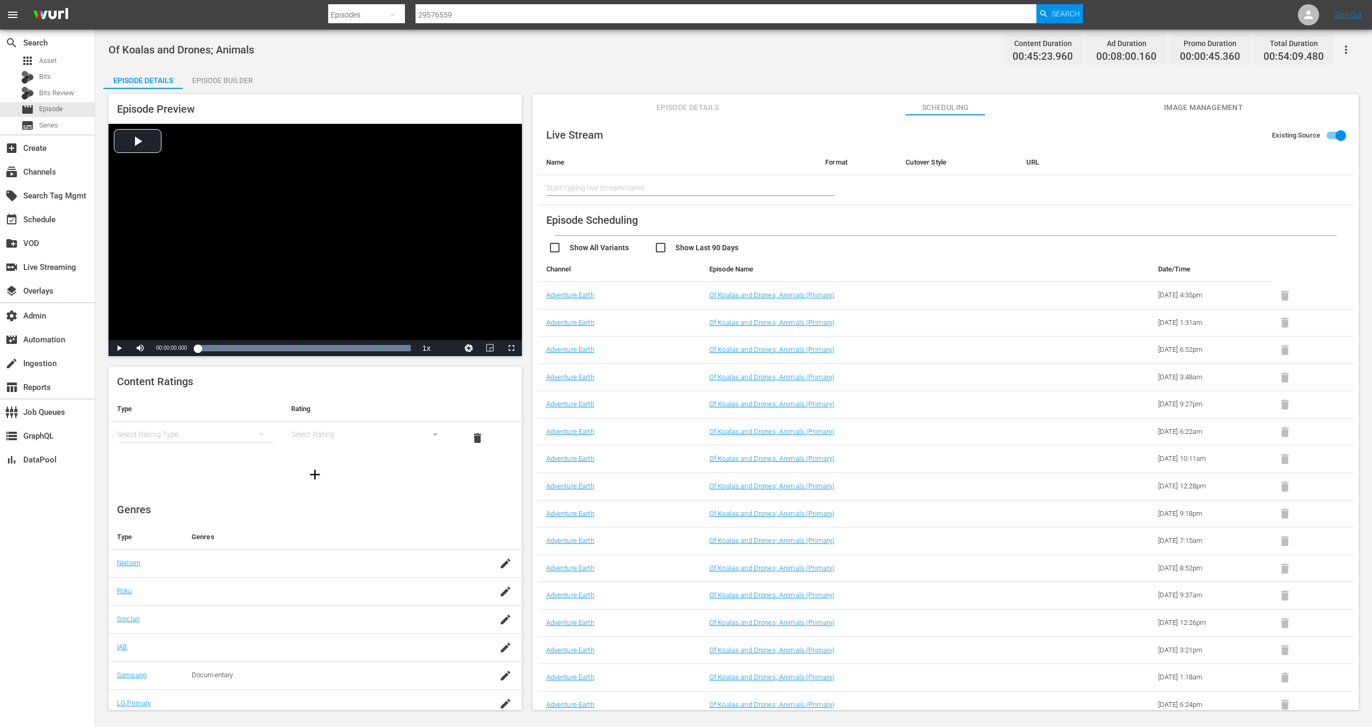
scroll to position [110, 0]
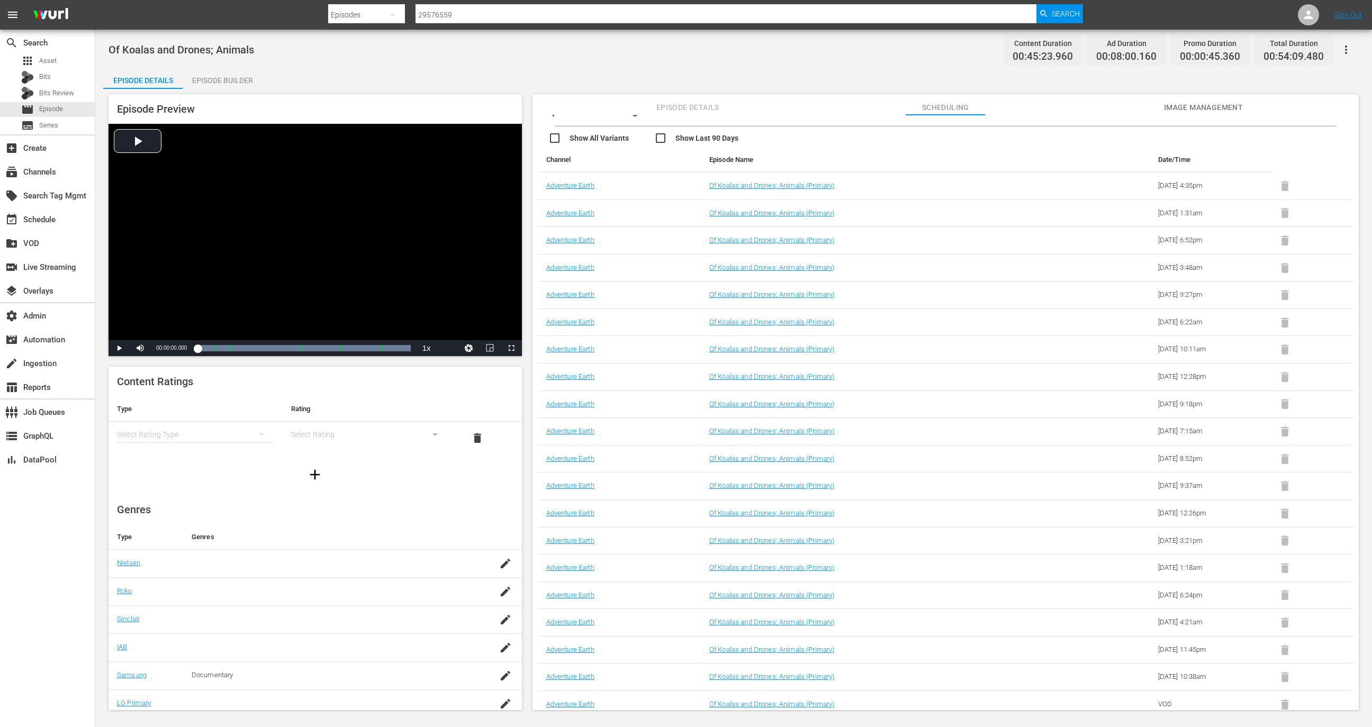
click at [675, 136] on input "checkbox" at bounding box center [707, 139] width 106 height 15
checkbox input "true"
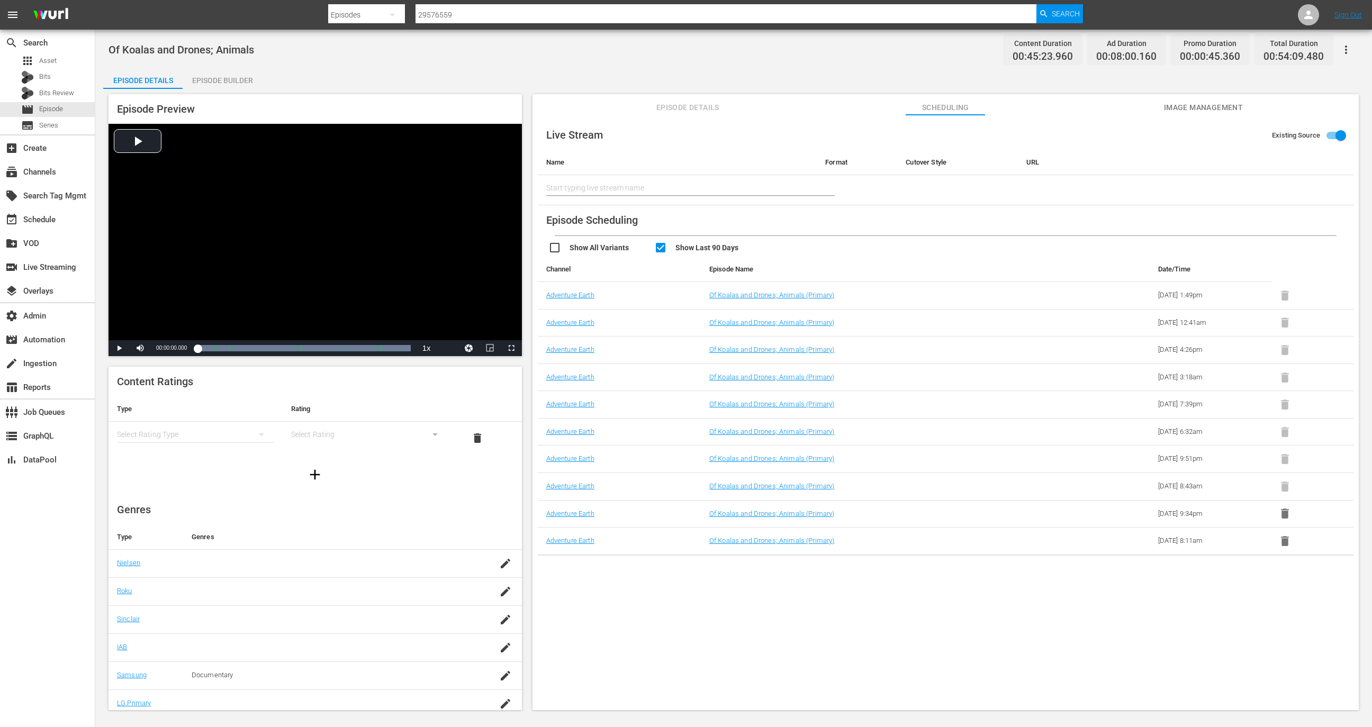
scroll to position [0, 0]
click at [1179, 323] on td "2025-09-23 12:41am" at bounding box center [1211, 323] width 122 height 28
click at [58, 219] on div "event_available Schedule" at bounding box center [29, 218] width 59 height 10
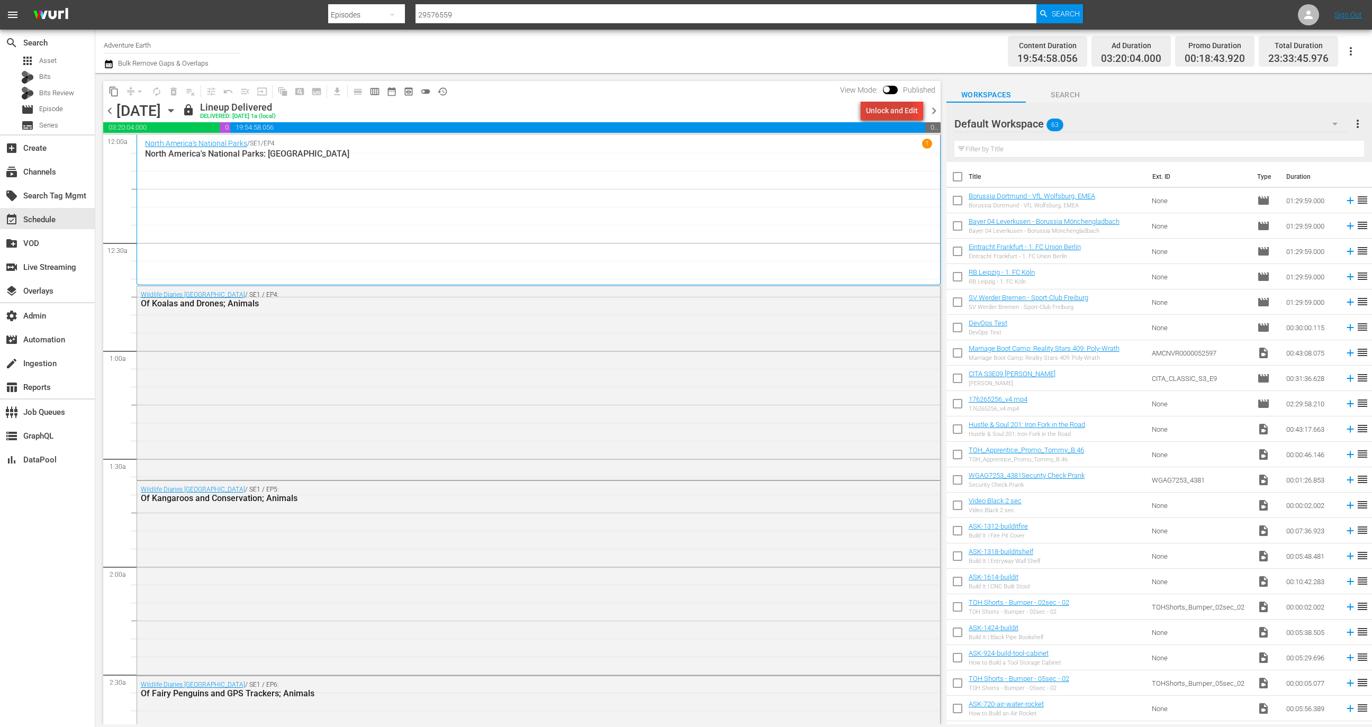
click at [889, 110] on div "Unlock and Edit" at bounding box center [892, 110] width 52 height 19
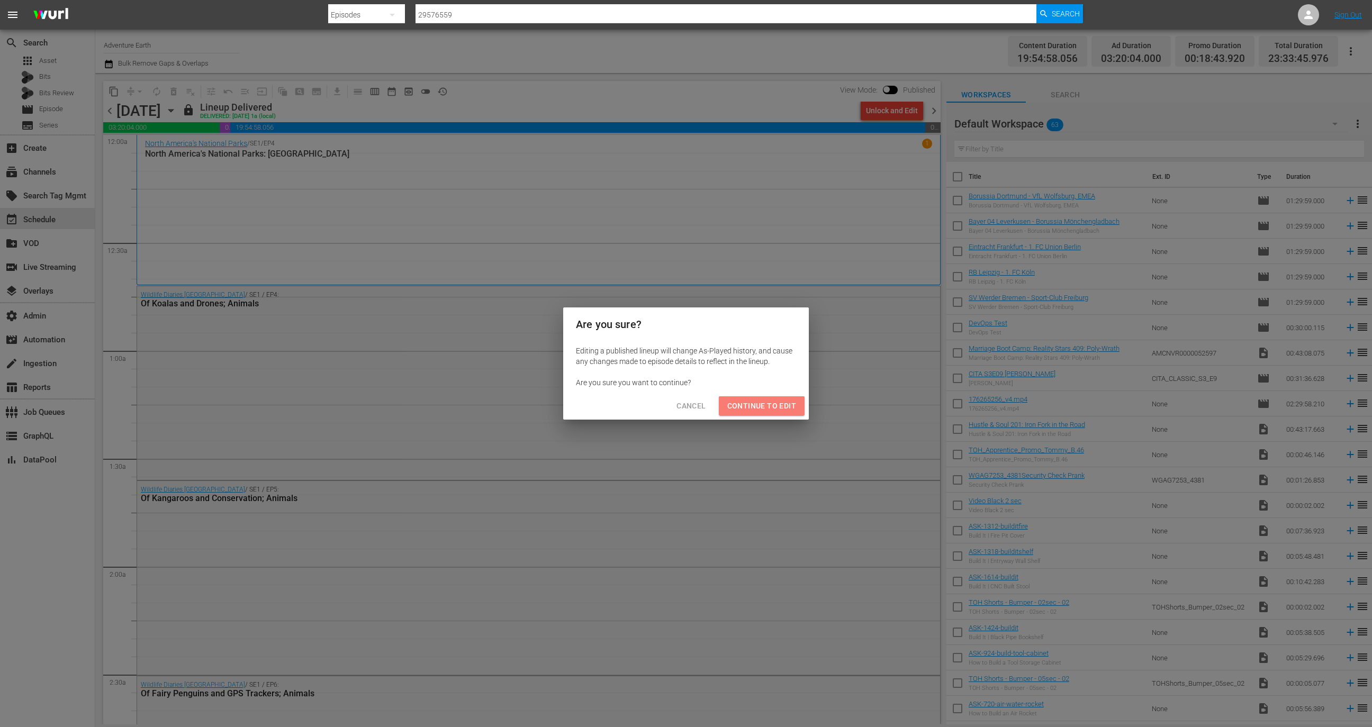
click at [775, 404] on span "Continue to Edit" at bounding box center [761, 406] width 69 height 13
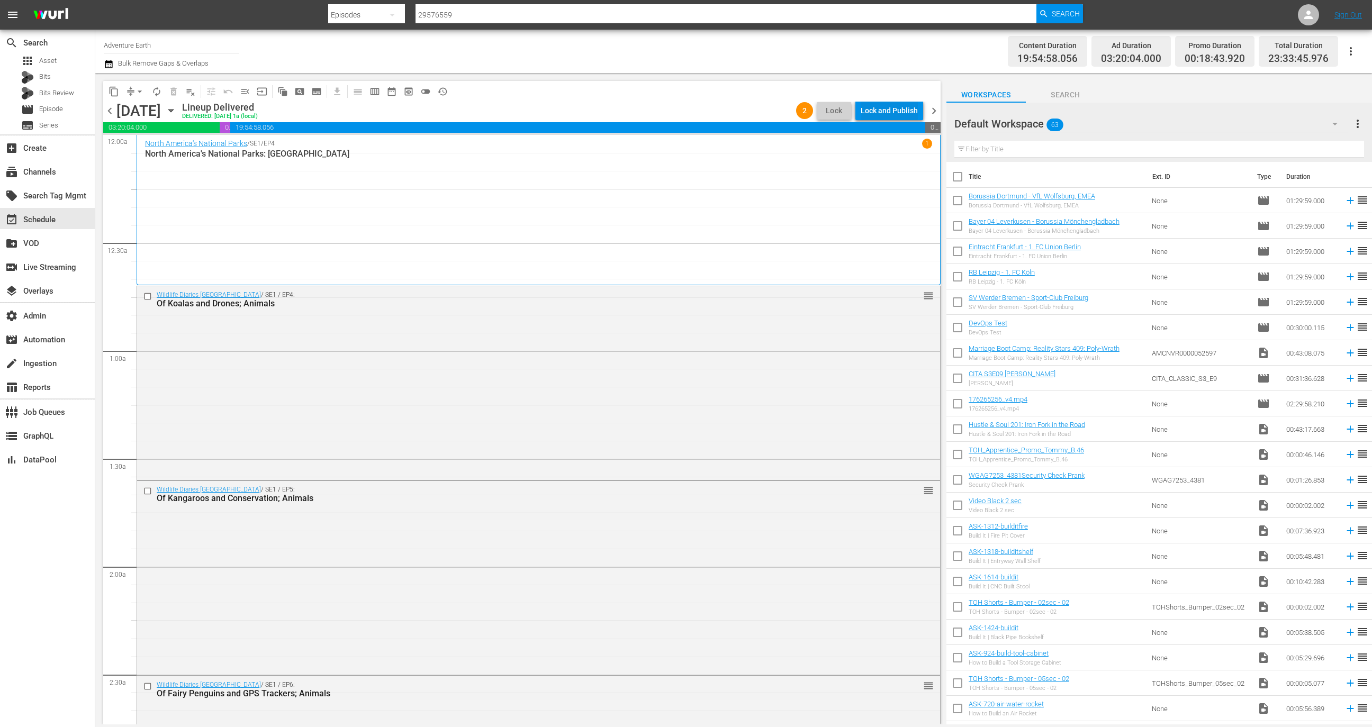
click at [901, 109] on div "Lock and Publish" at bounding box center [889, 110] width 57 height 19
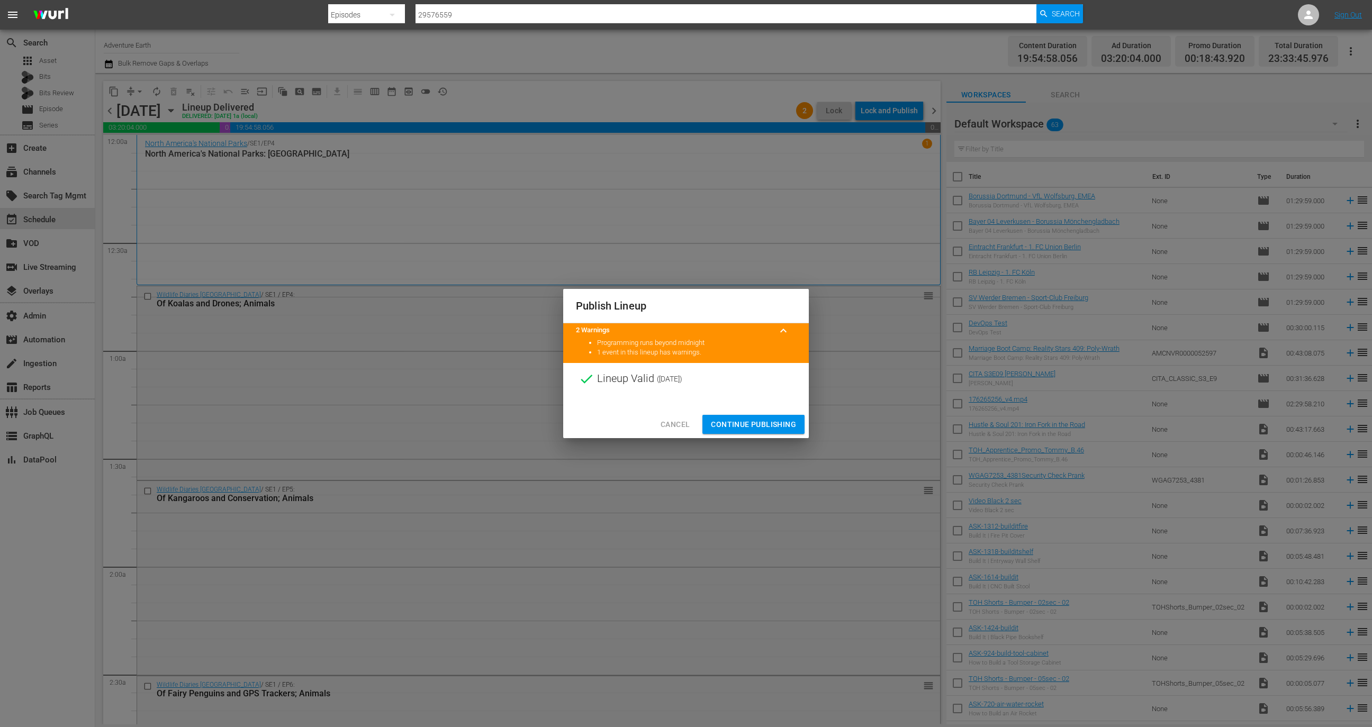
click at [772, 417] on button "Continue Publishing" at bounding box center [753, 425] width 102 height 20
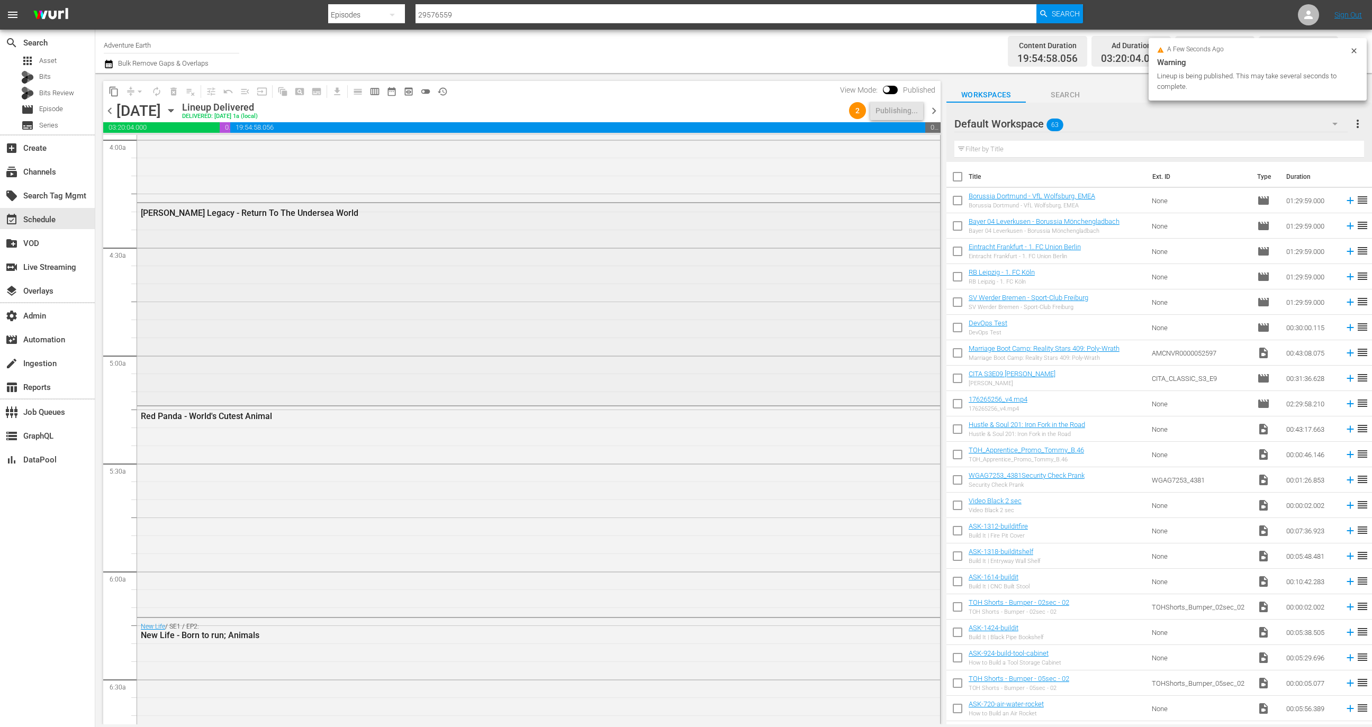
scroll to position [1004, 0]
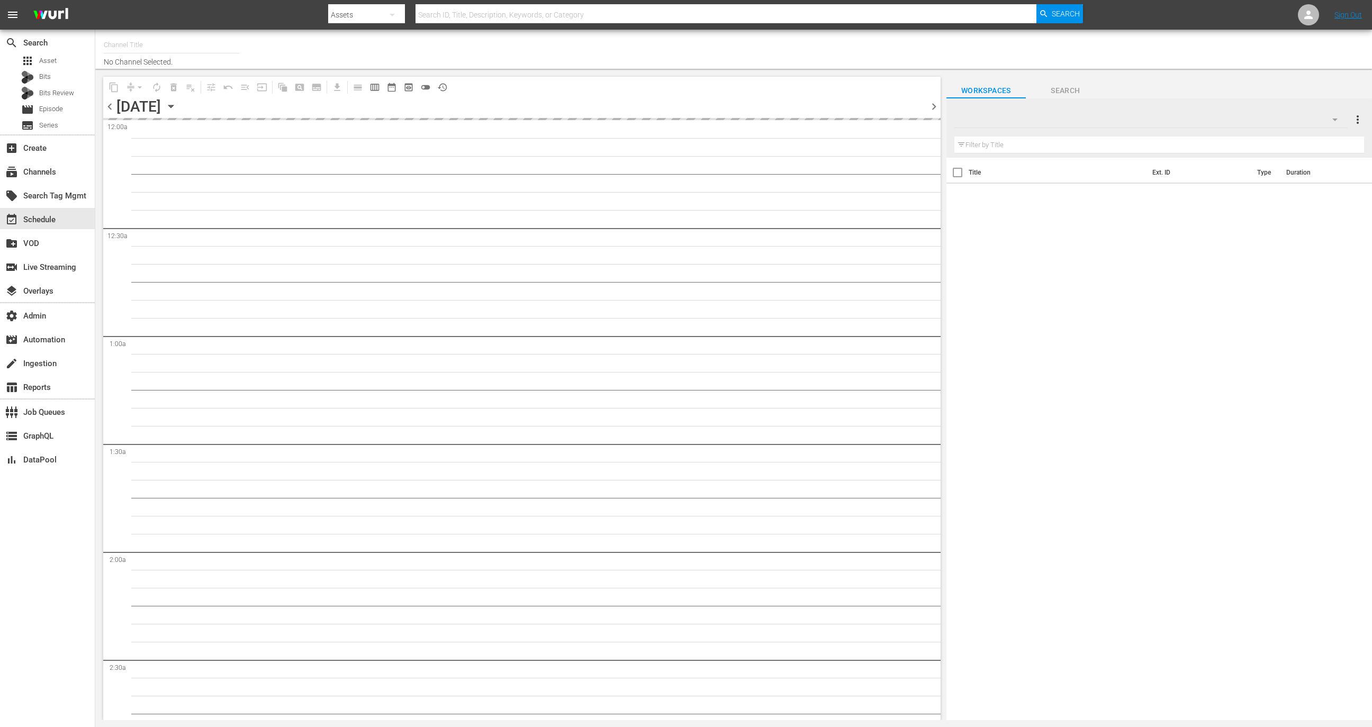
type input "SPIN (1426)"
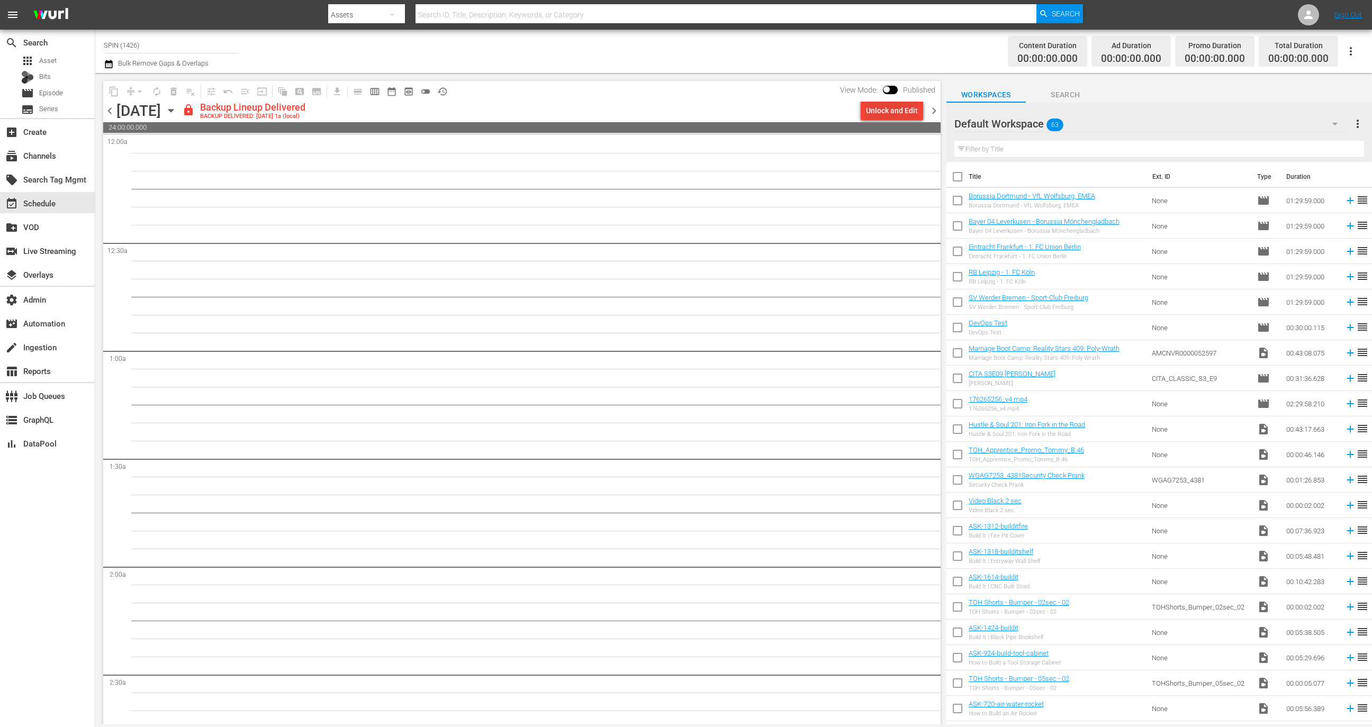
click at [876, 110] on div "Unlock and Edit" at bounding box center [892, 110] width 52 height 19
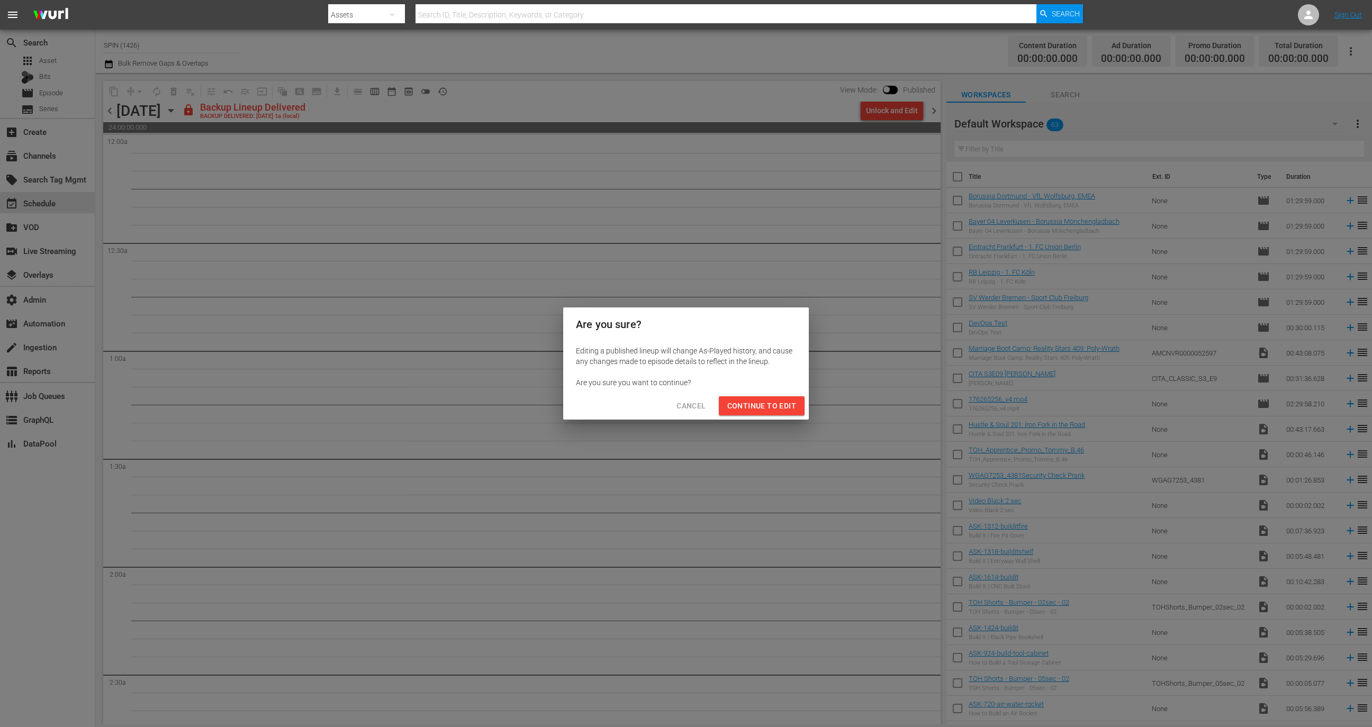
click at [763, 415] on div "Cancel Continue to Edit" at bounding box center [686, 406] width 246 height 28
click at [762, 406] on span "Continue to Edit" at bounding box center [761, 406] width 69 height 13
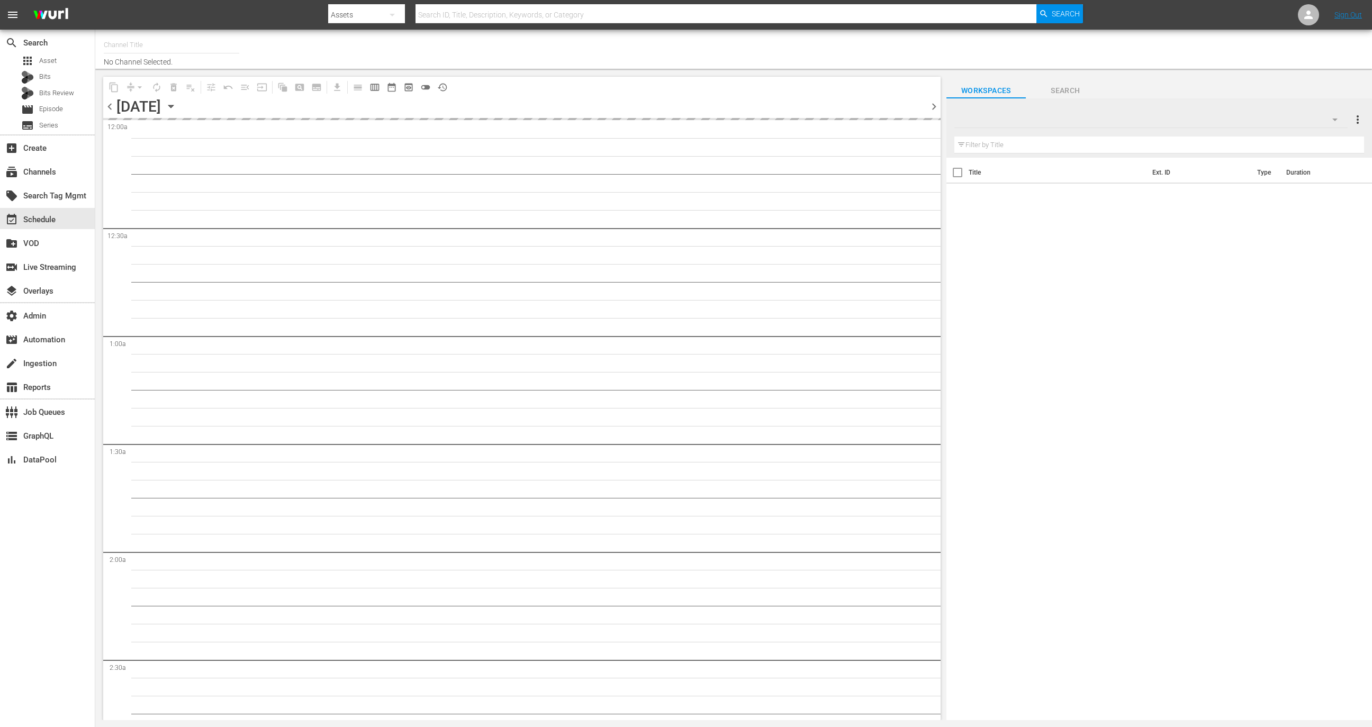
type input "WITZ (1197)"
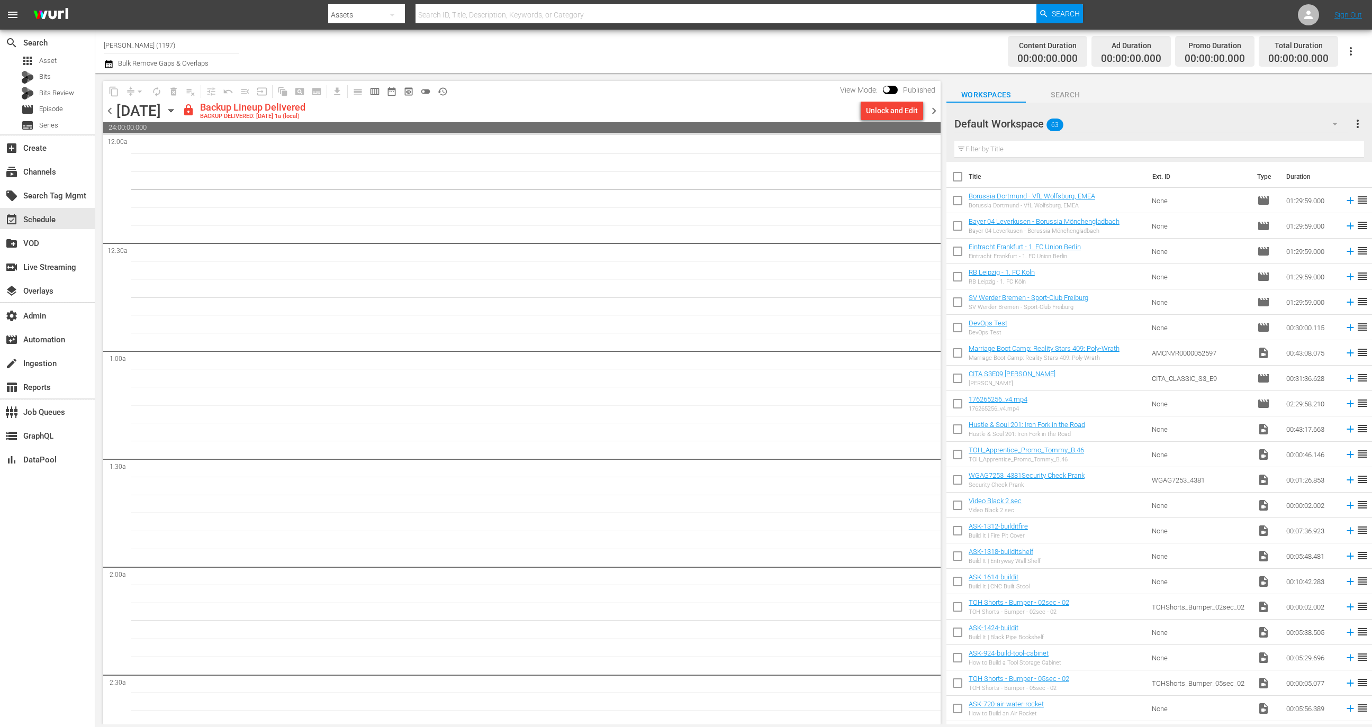
click at [882, 115] on div "Unlock and Edit" at bounding box center [892, 110] width 52 height 19
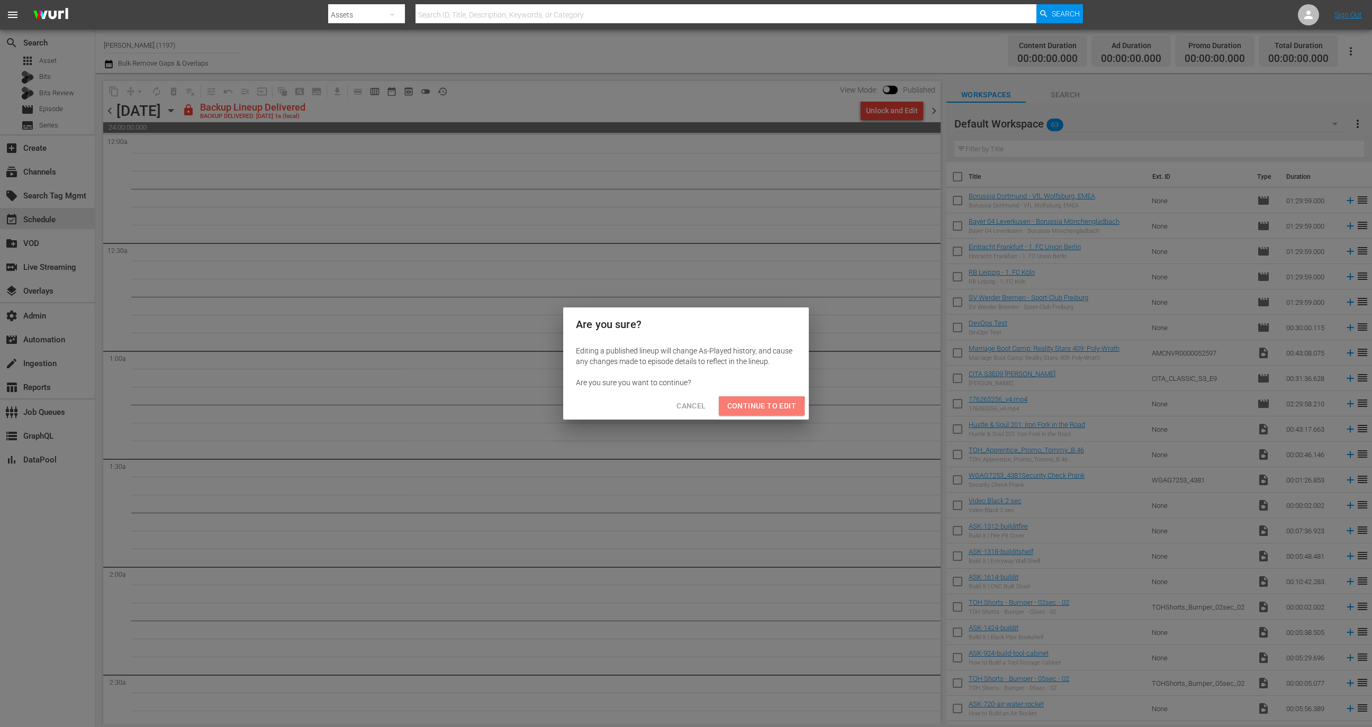
click at [743, 407] on span "Continue to Edit" at bounding box center [761, 406] width 69 height 13
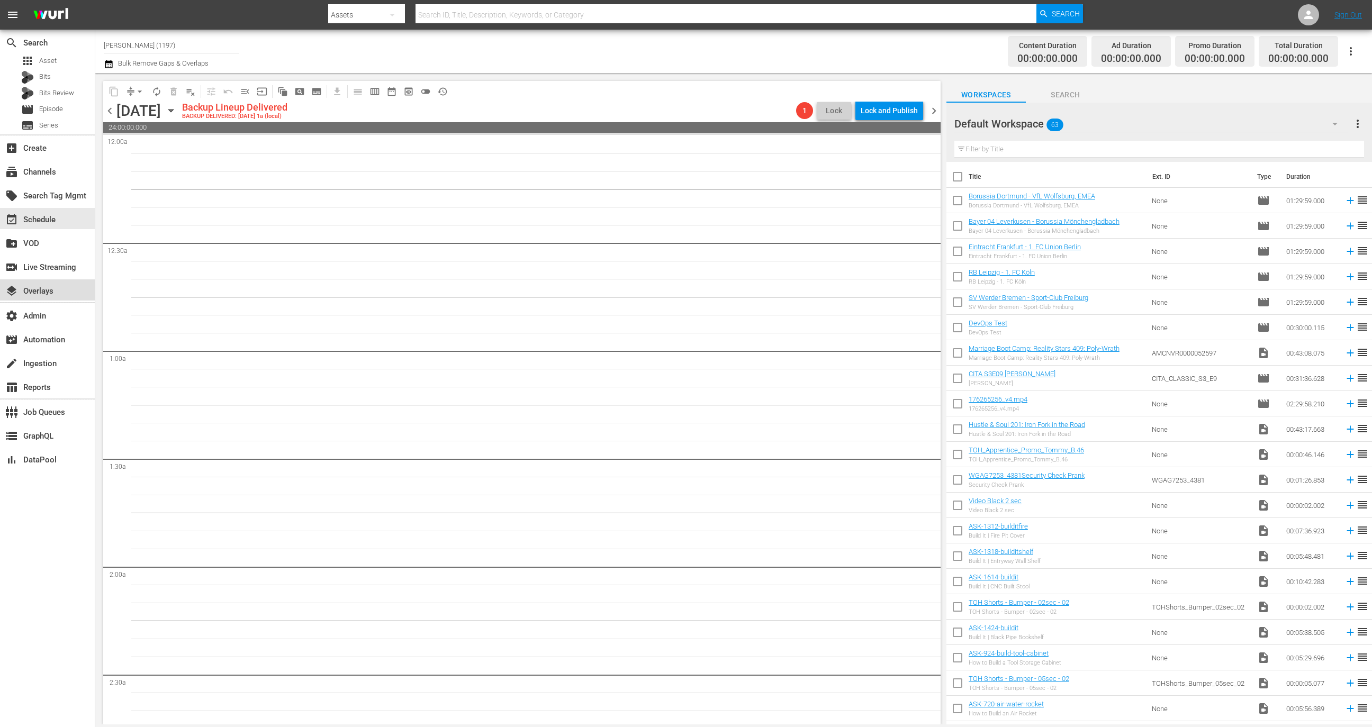
click at [46, 291] on div "layers Overlays" at bounding box center [29, 290] width 59 height 10
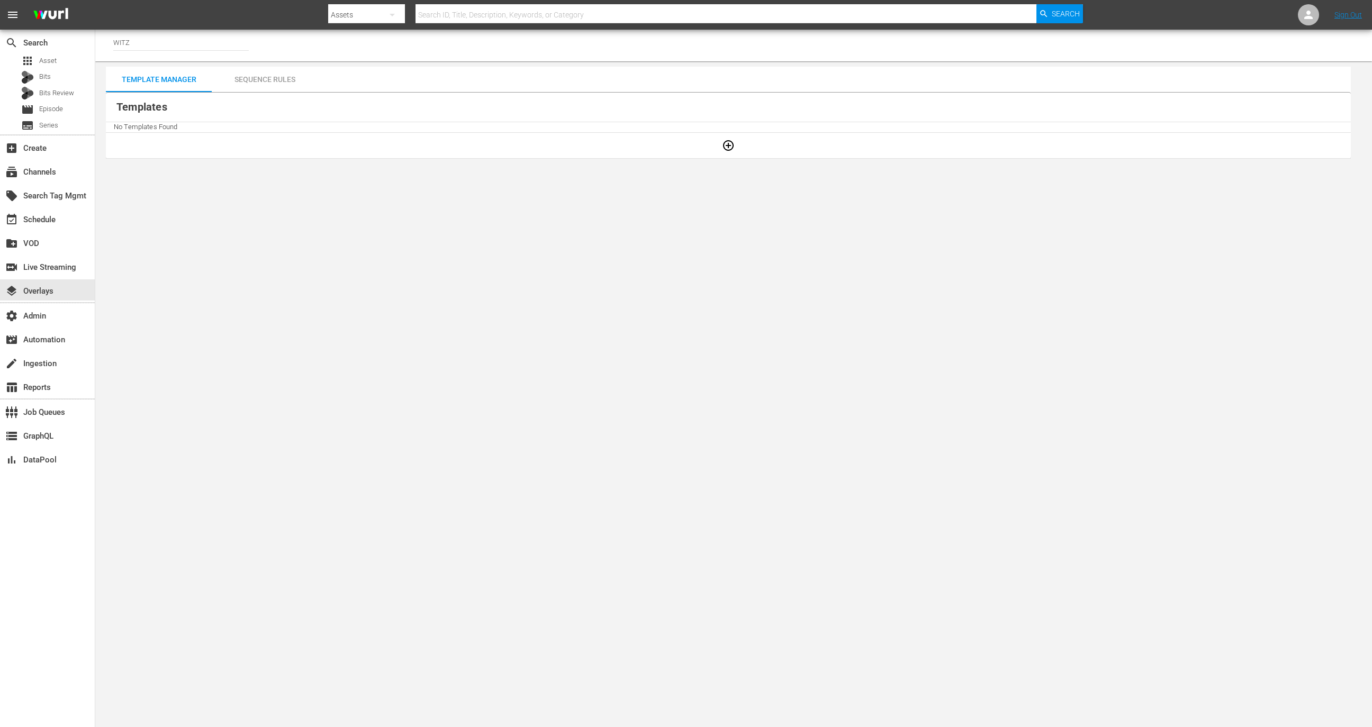
click at [196, 42] on input "WITZ" at bounding box center [180, 42] width 135 height 25
click at [63, 179] on div "subscriptions Channels" at bounding box center [47, 170] width 95 height 21
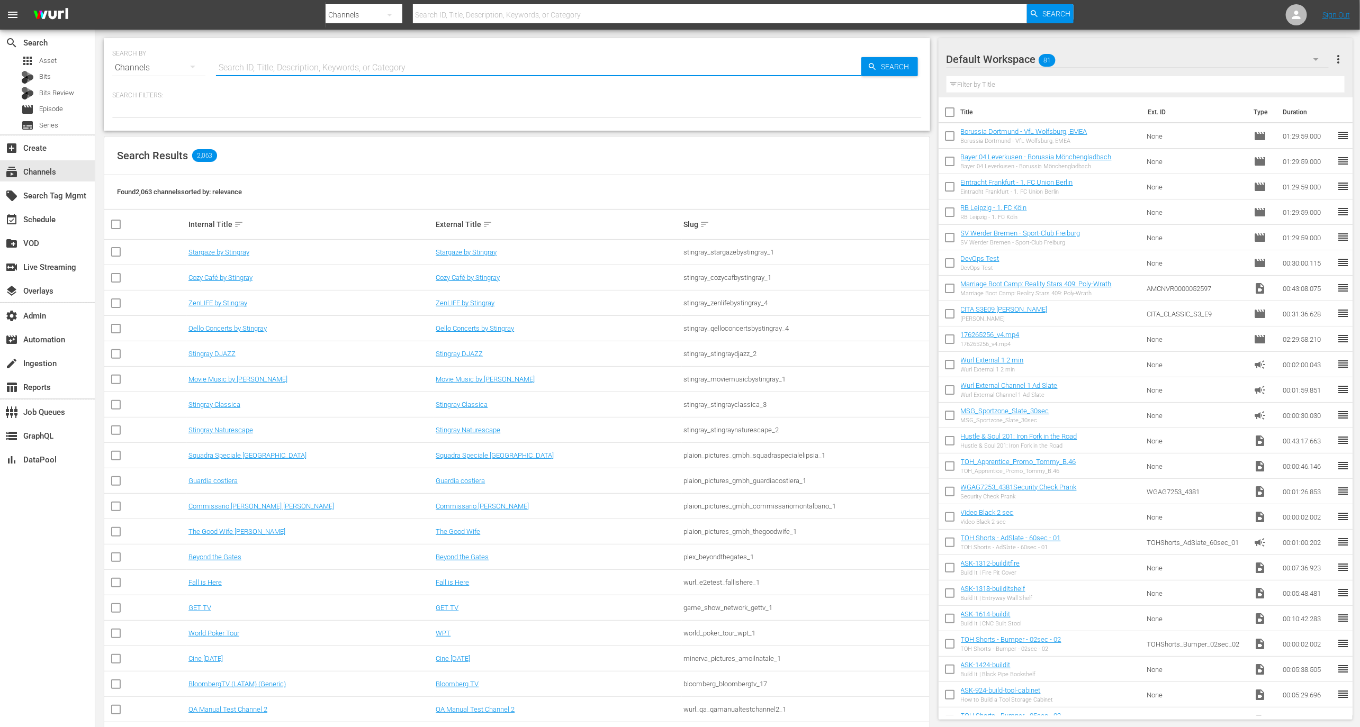
click at [283, 60] on input "text" at bounding box center [538, 67] width 645 height 25
paste input "ae_networks_thefirst48beyondbyae_1"
type input "ae_networks_thefirst48beyondbyae_1"
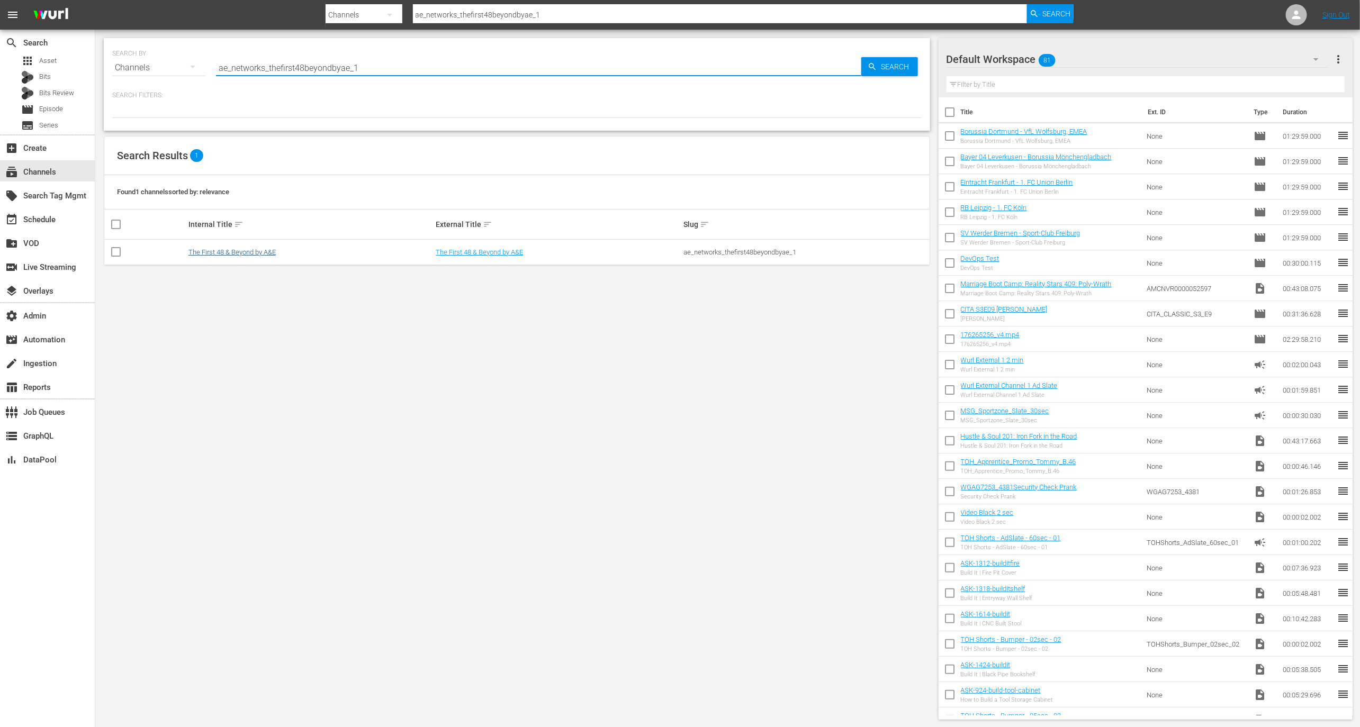
type input "ae_networks_thefirst48beyondbyae_1"
click link "The First 48 & Beyond by A&E"
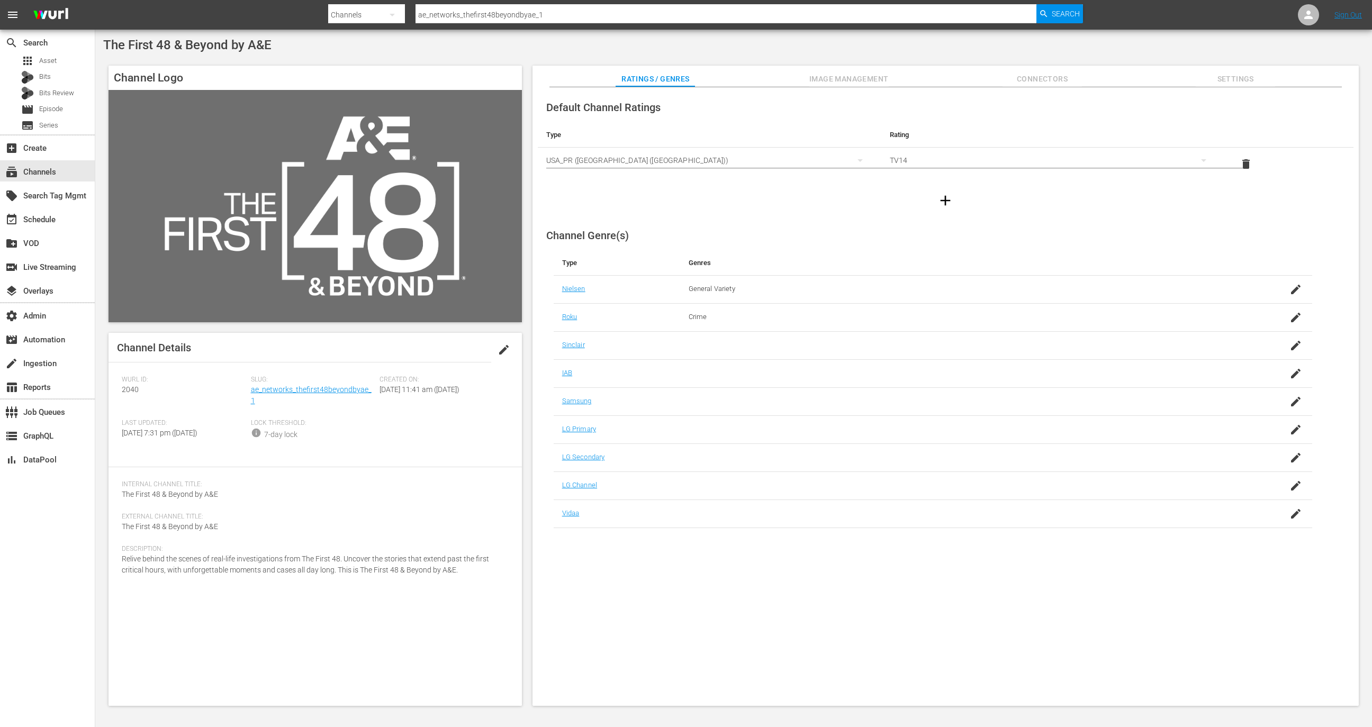
click div "Slug: ae_networks_thefirst48beyondbyae_1"
click link "ae_networks_thefirst48beyondbyae_1"
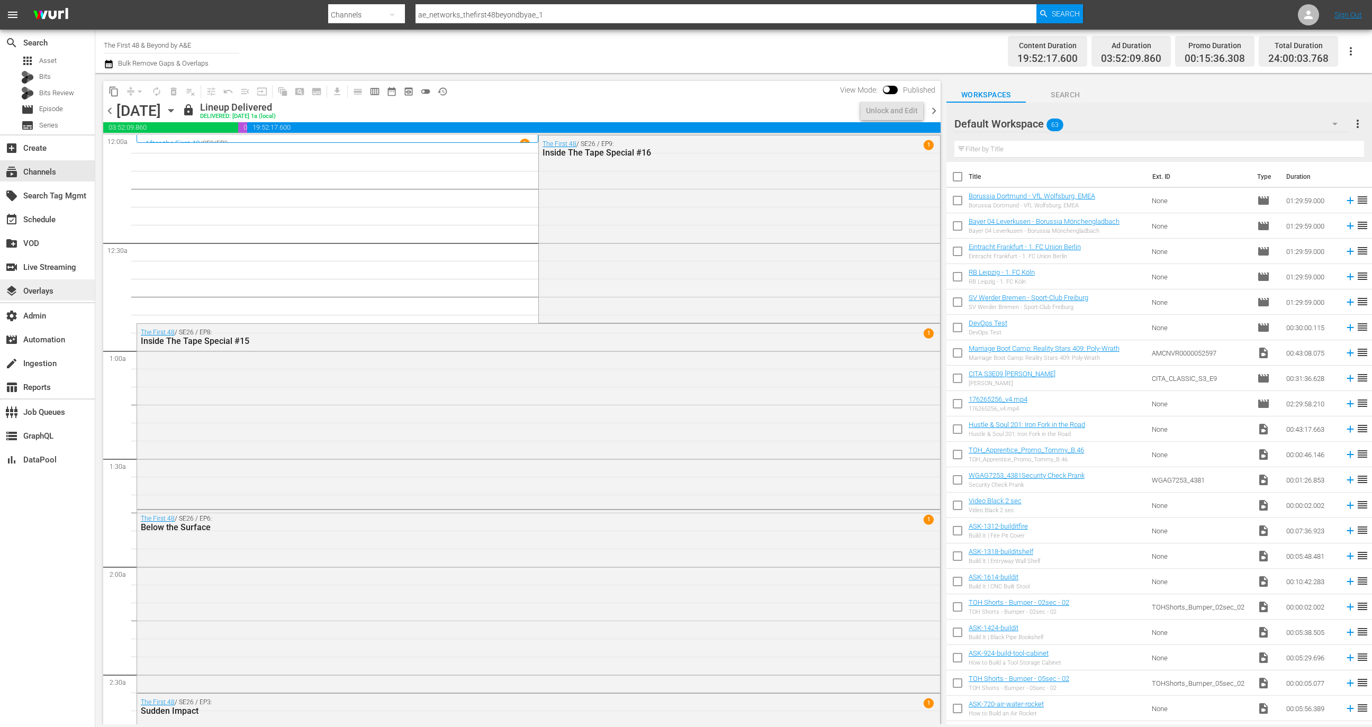
click div "layers Overlays"
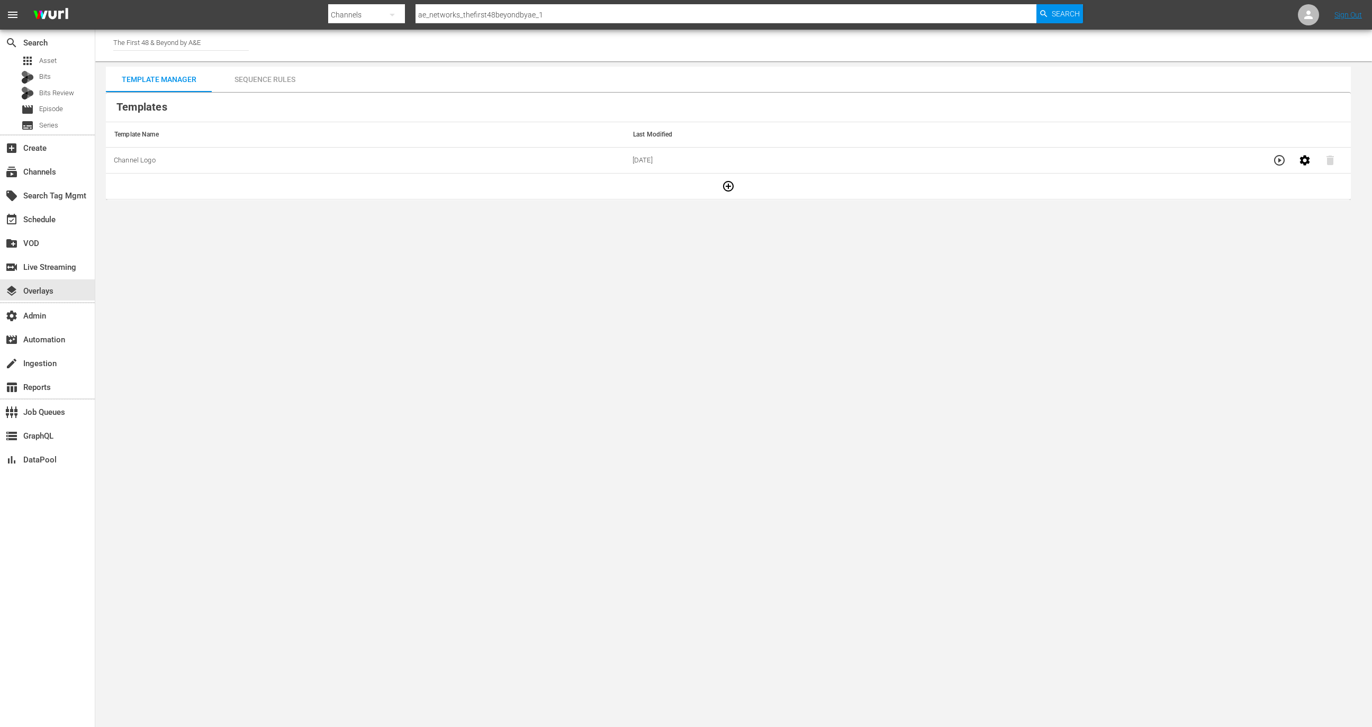
click div "Sequence Rules"
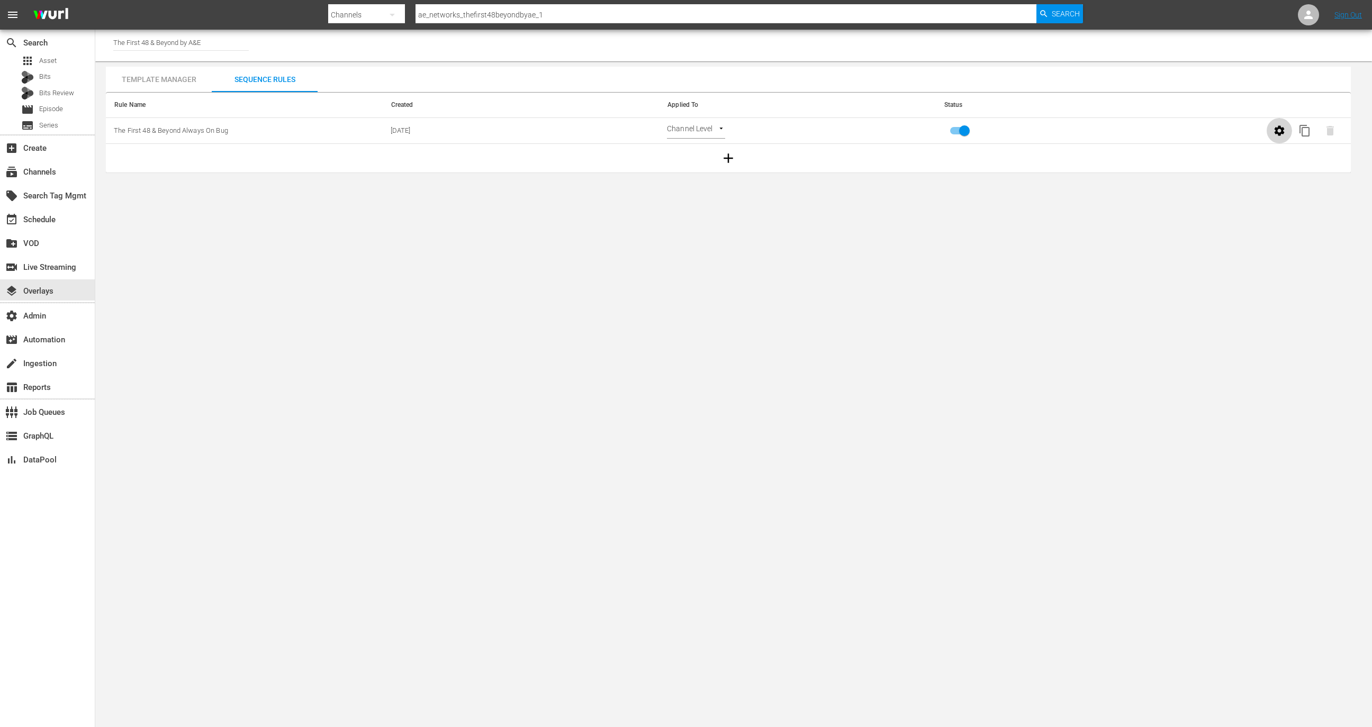
click icon "button"
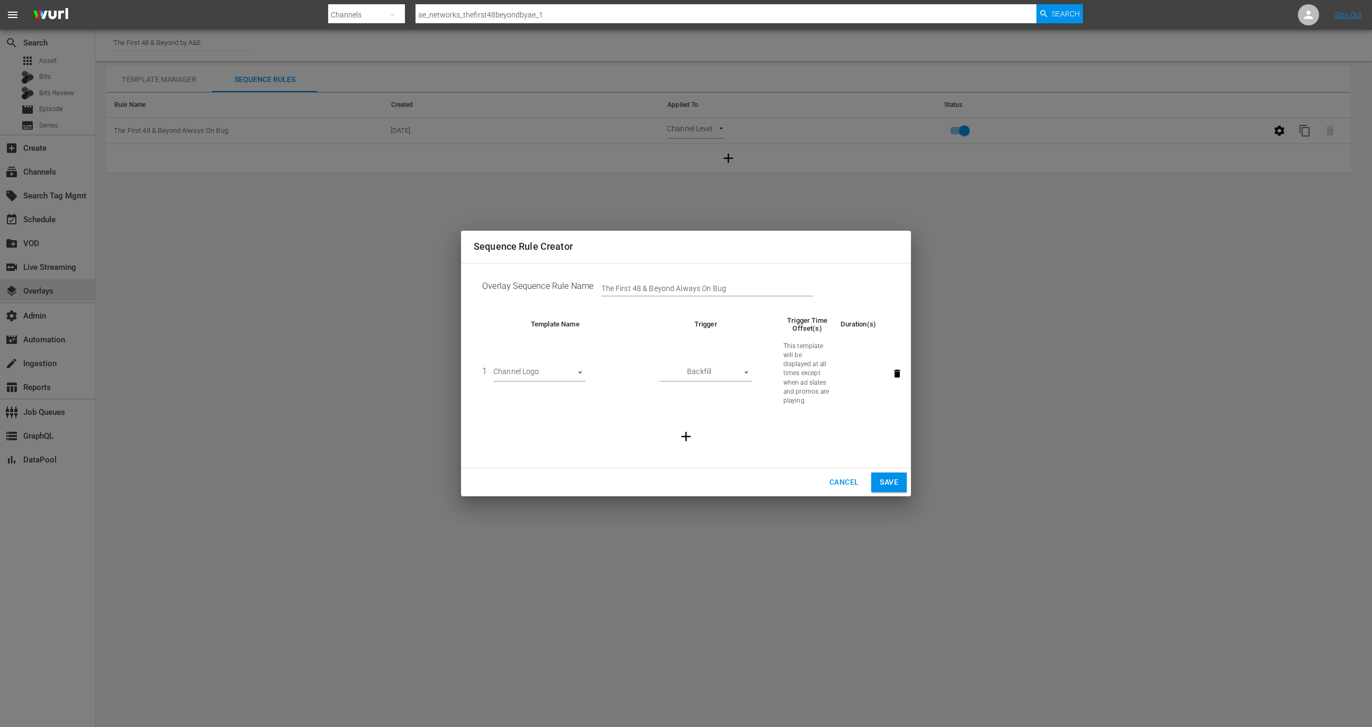
click span "Cancel"
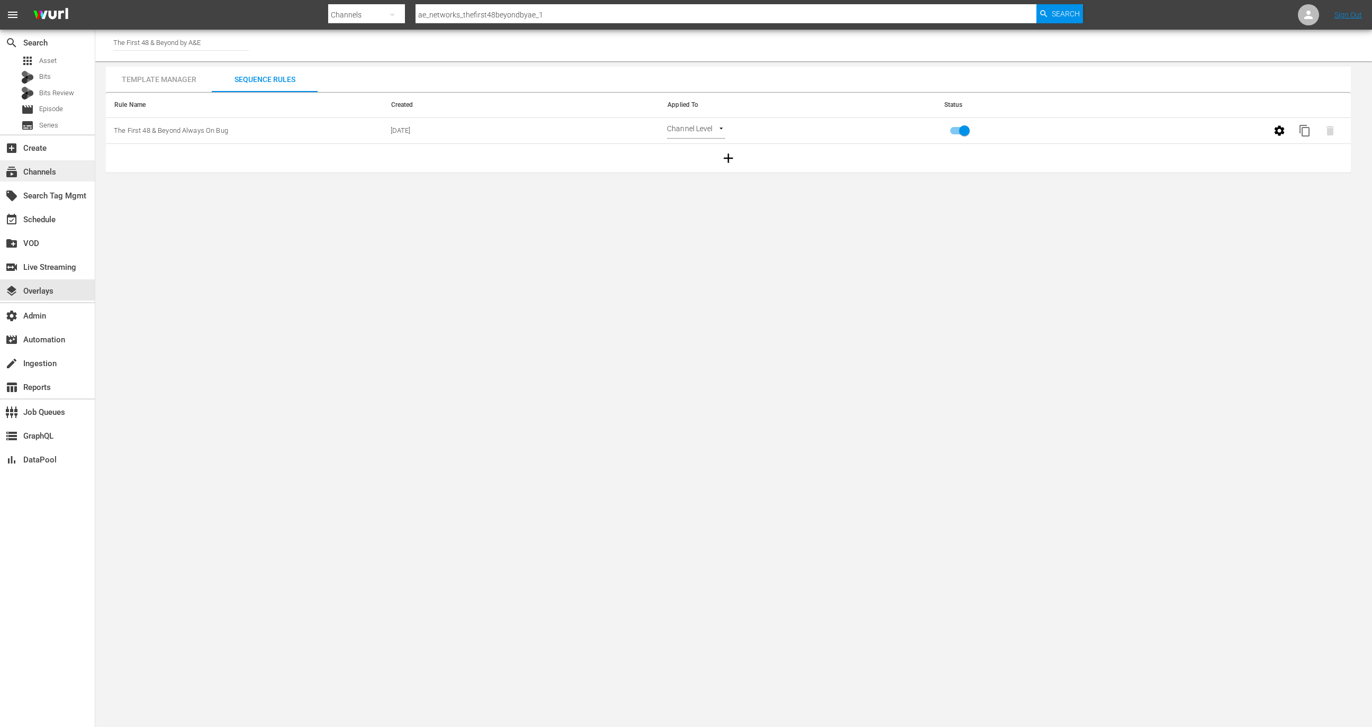
click div "subscriptions Channels"
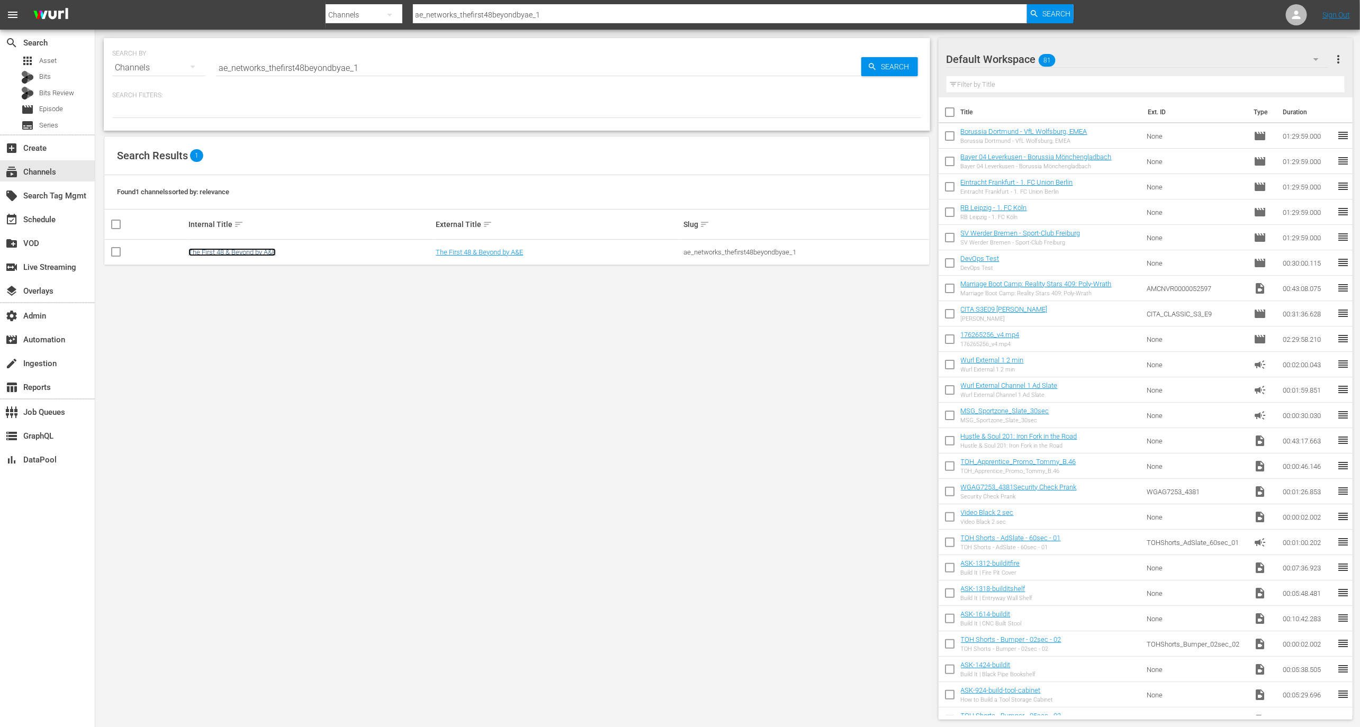
click link "The First 48 & Beyond by A&E"
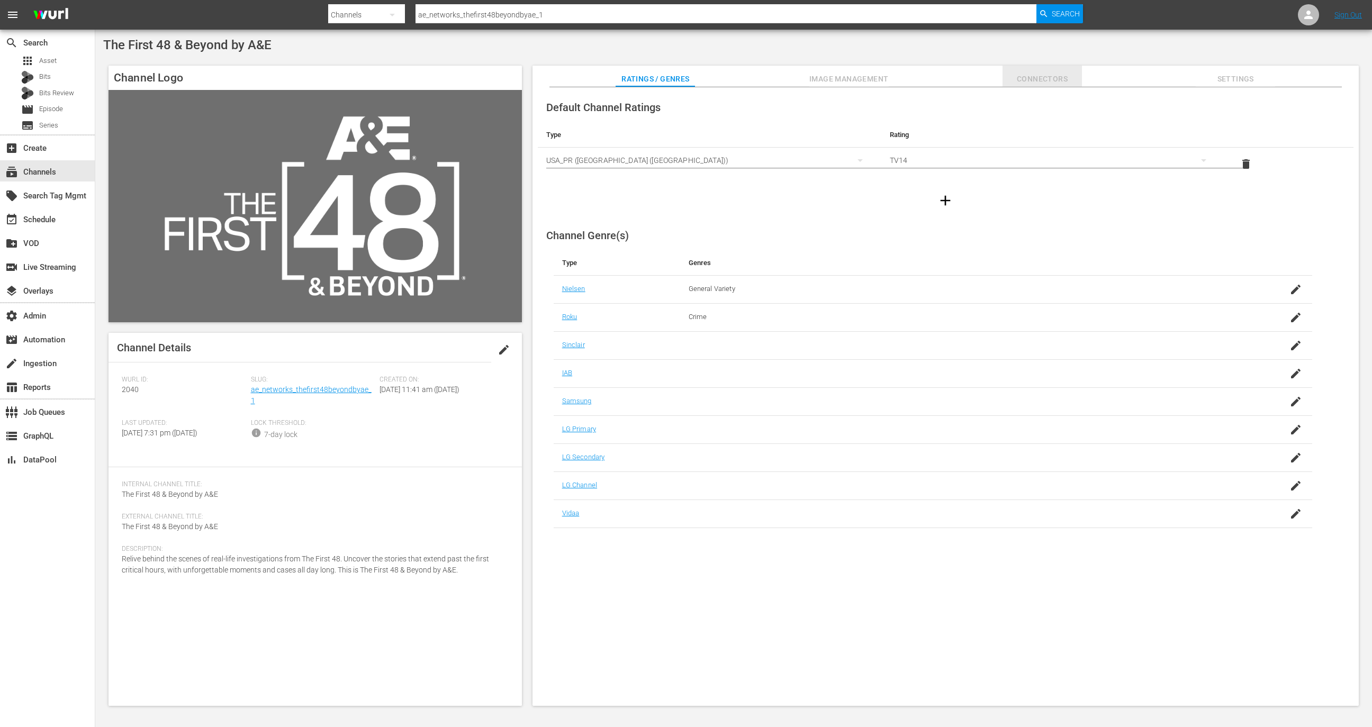
click span "Connectors"
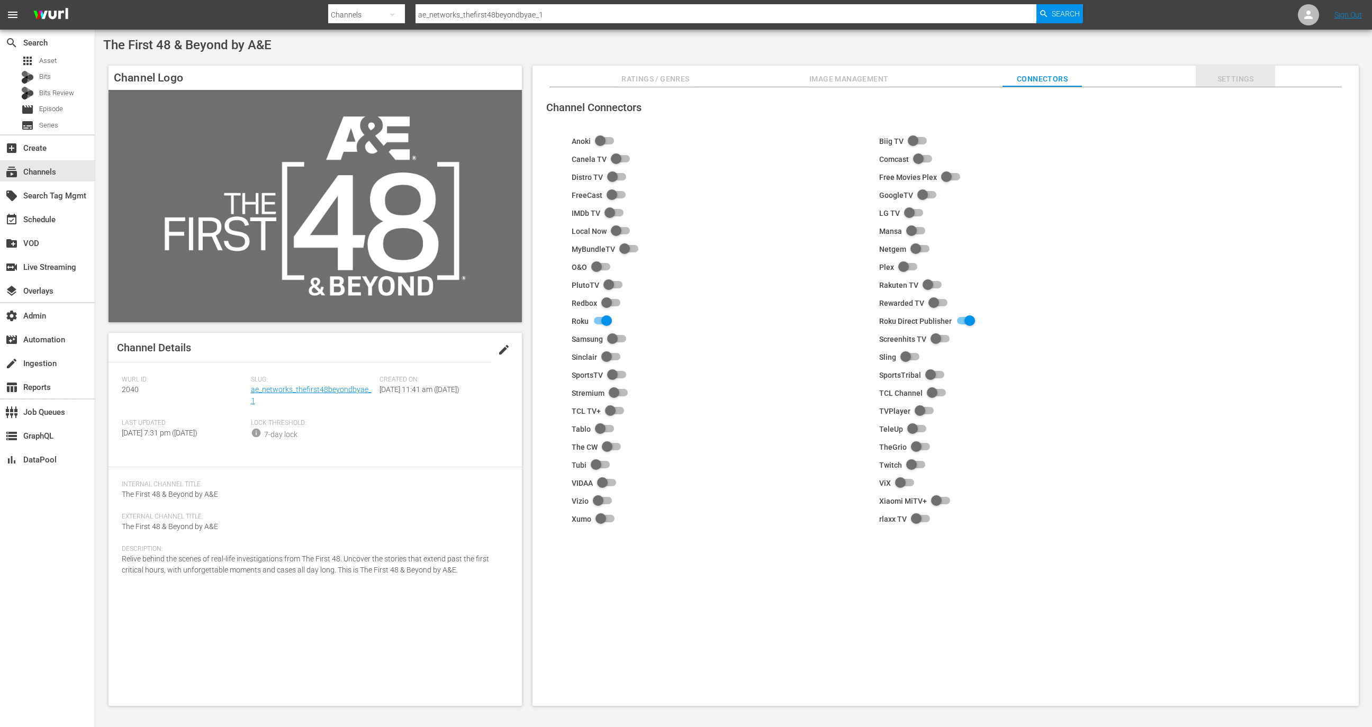
click span "Settings"
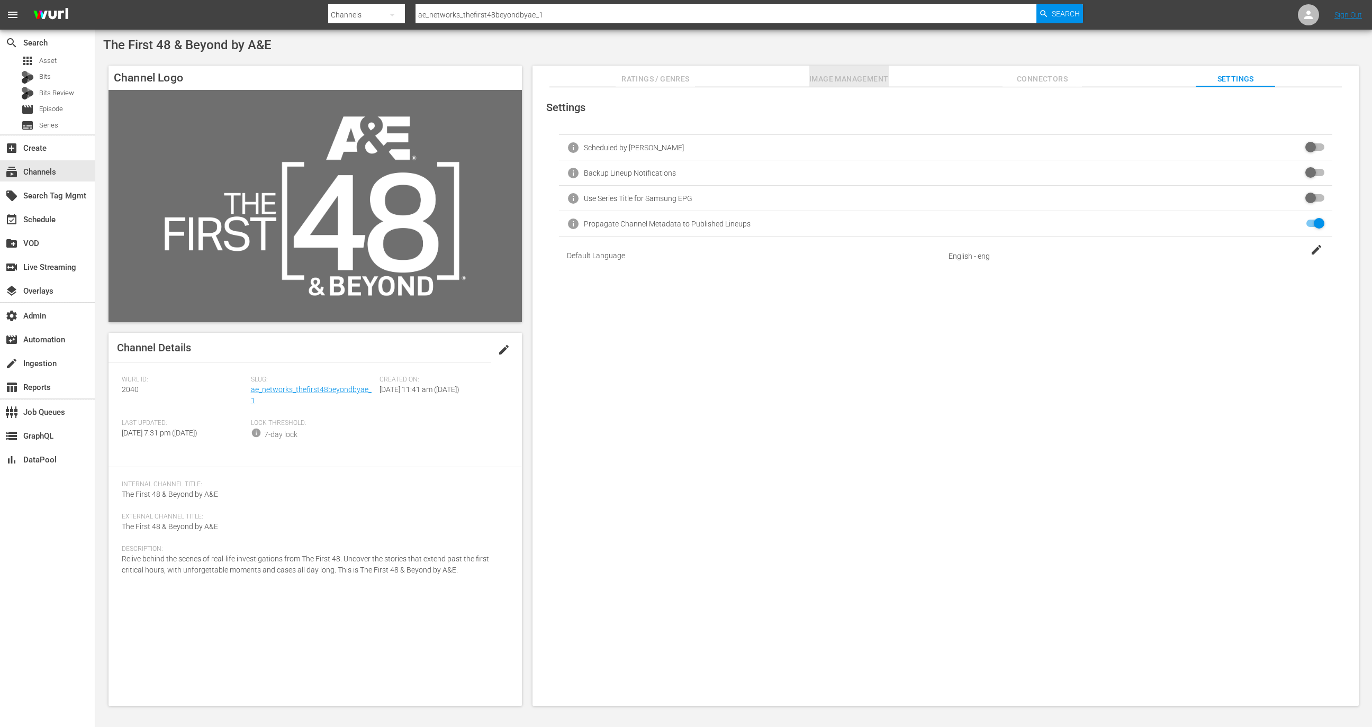
click span "Image Management"
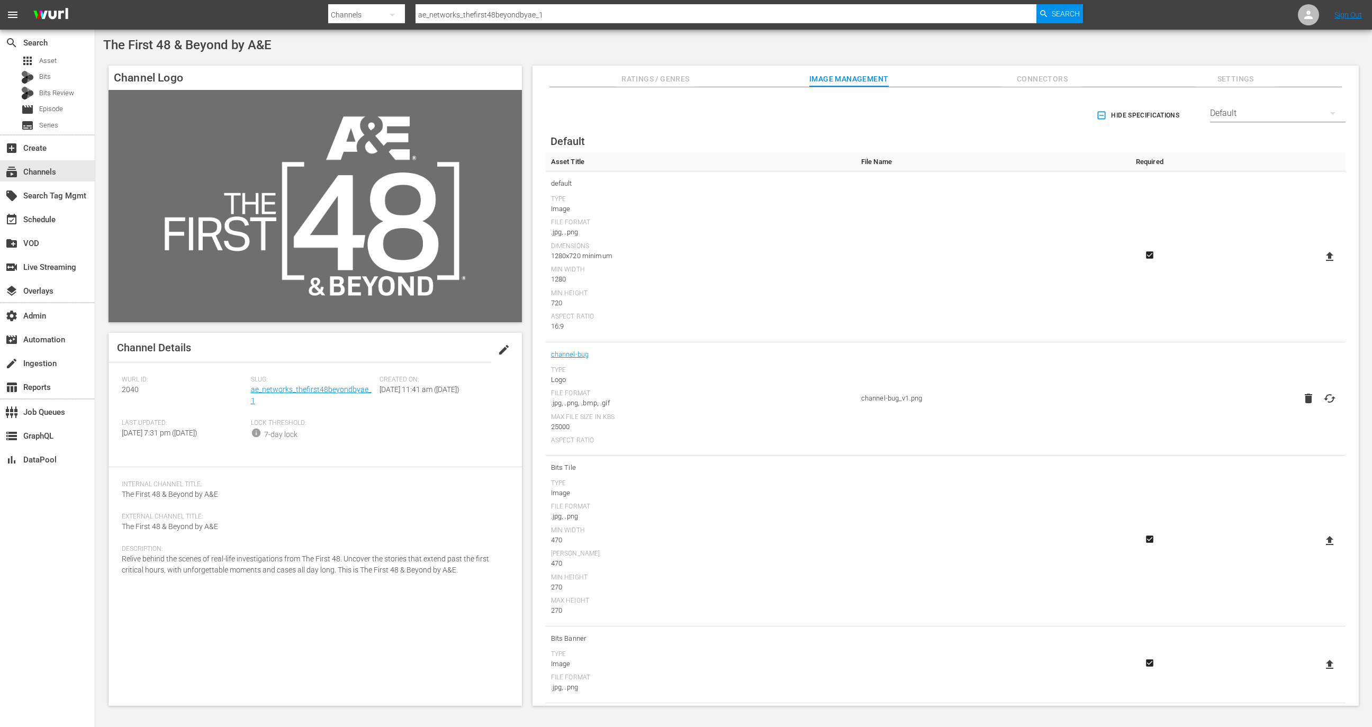
click span "2040"
copy span "2040"
click div "subscriptions Channels"
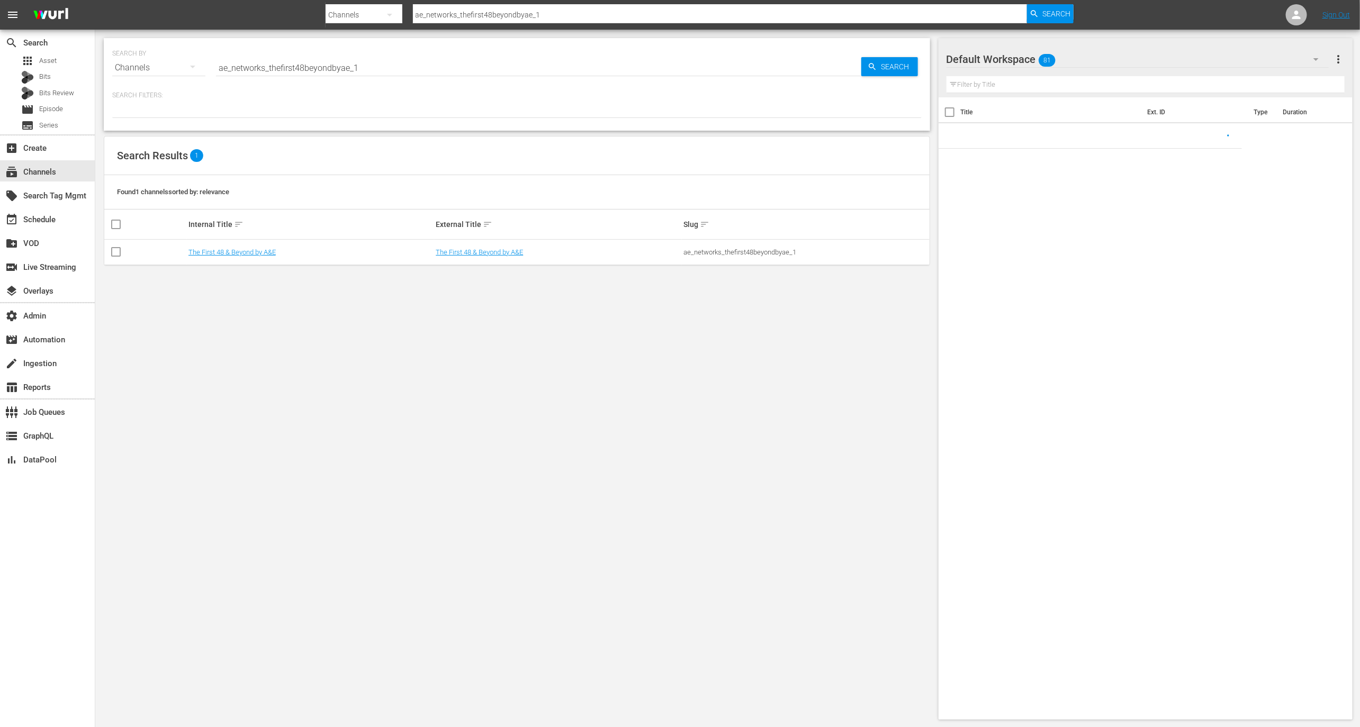
click input "ae_networks_thefirst48beyondbyae_1"
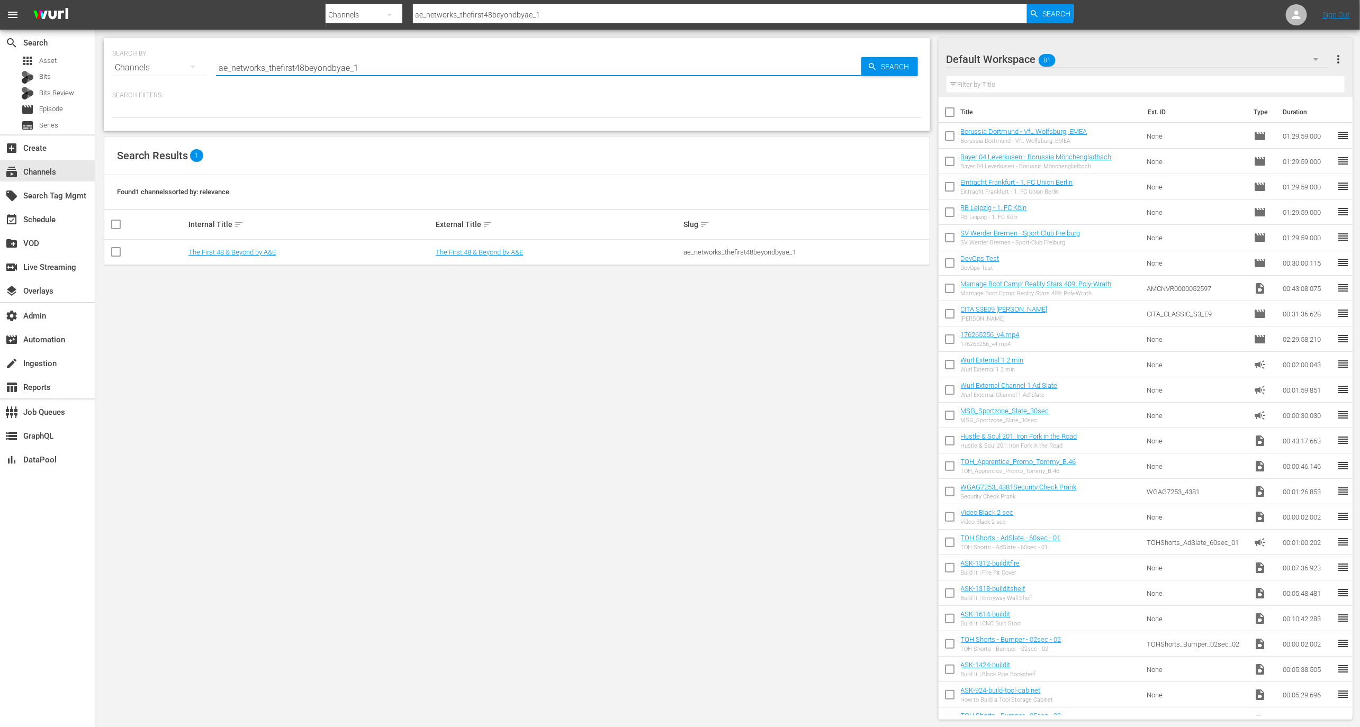
paste input "Best of American Pickers"
type input "Best of American Pickers"
click link "Best of American Pickers by History"
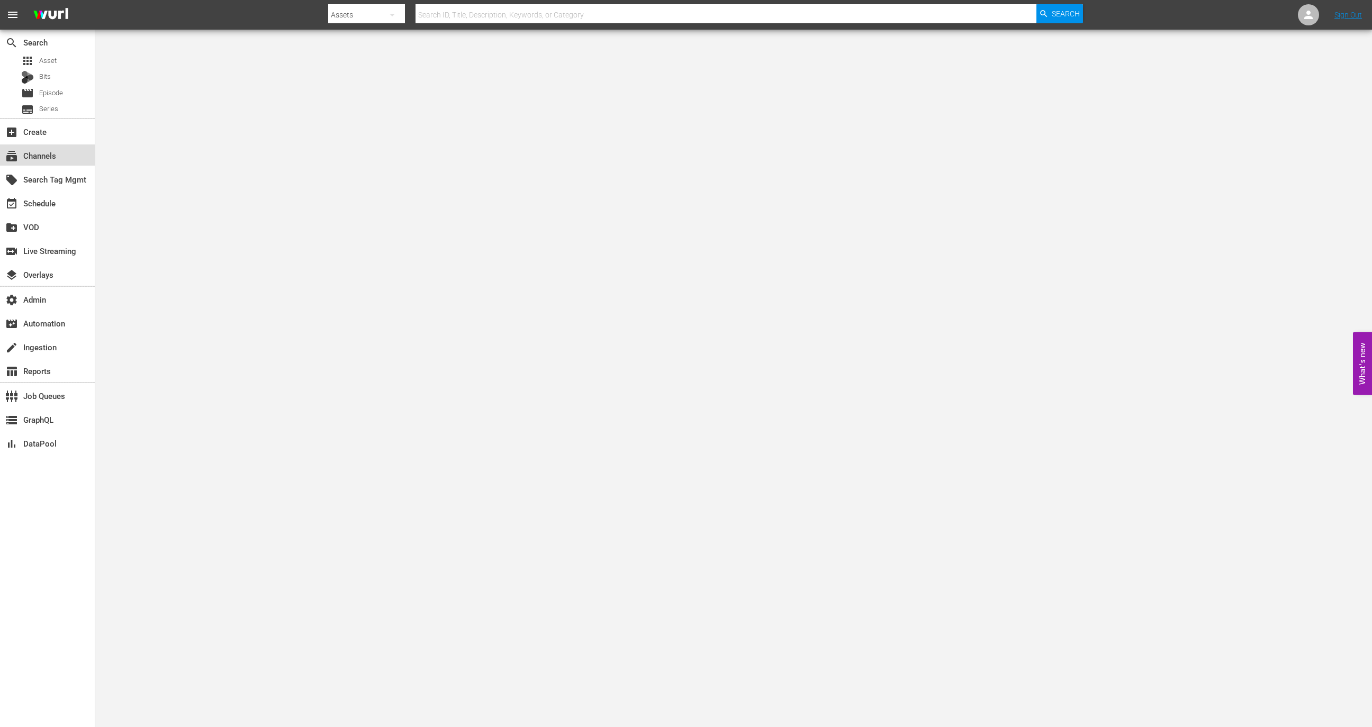
click at [65, 150] on div "subscriptions Channels" at bounding box center [47, 154] width 95 height 21
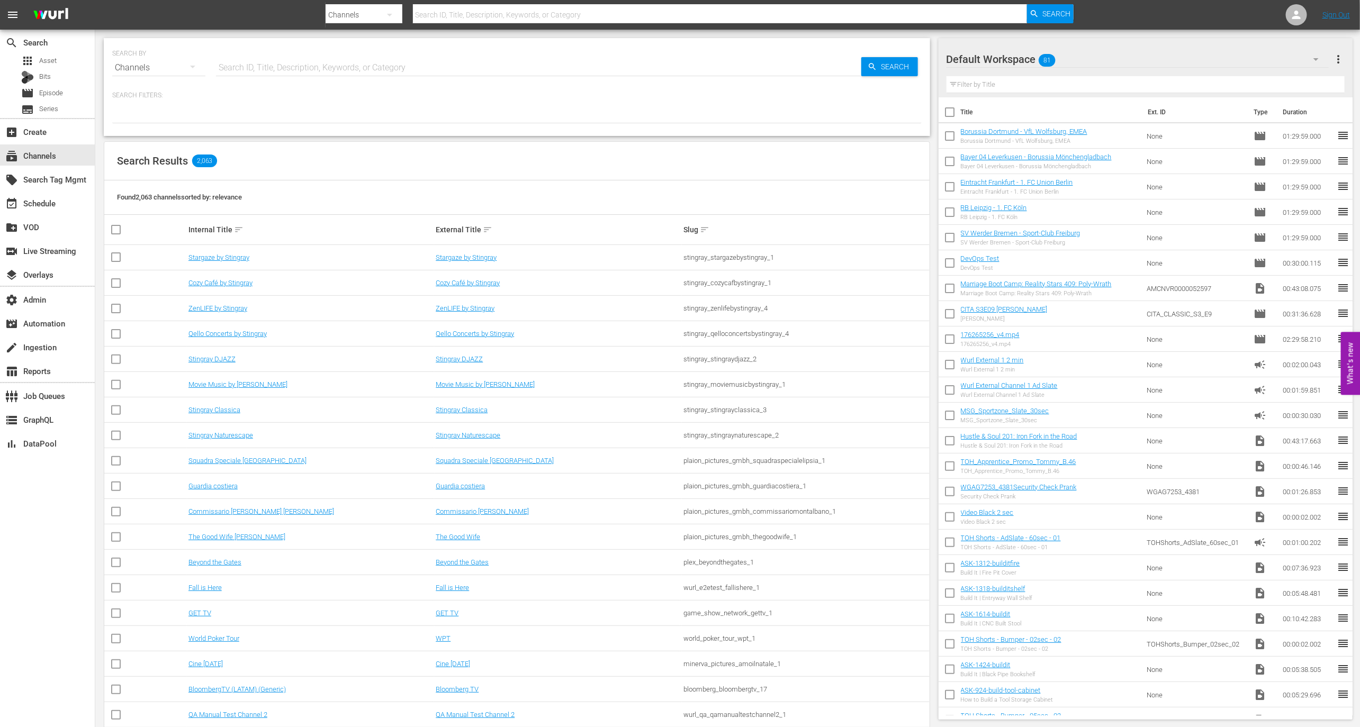
click at [269, 68] on input "text" at bounding box center [538, 67] width 645 height 25
paste input "The First 48 & Beyond"
type input "The First 48 & Beyond"
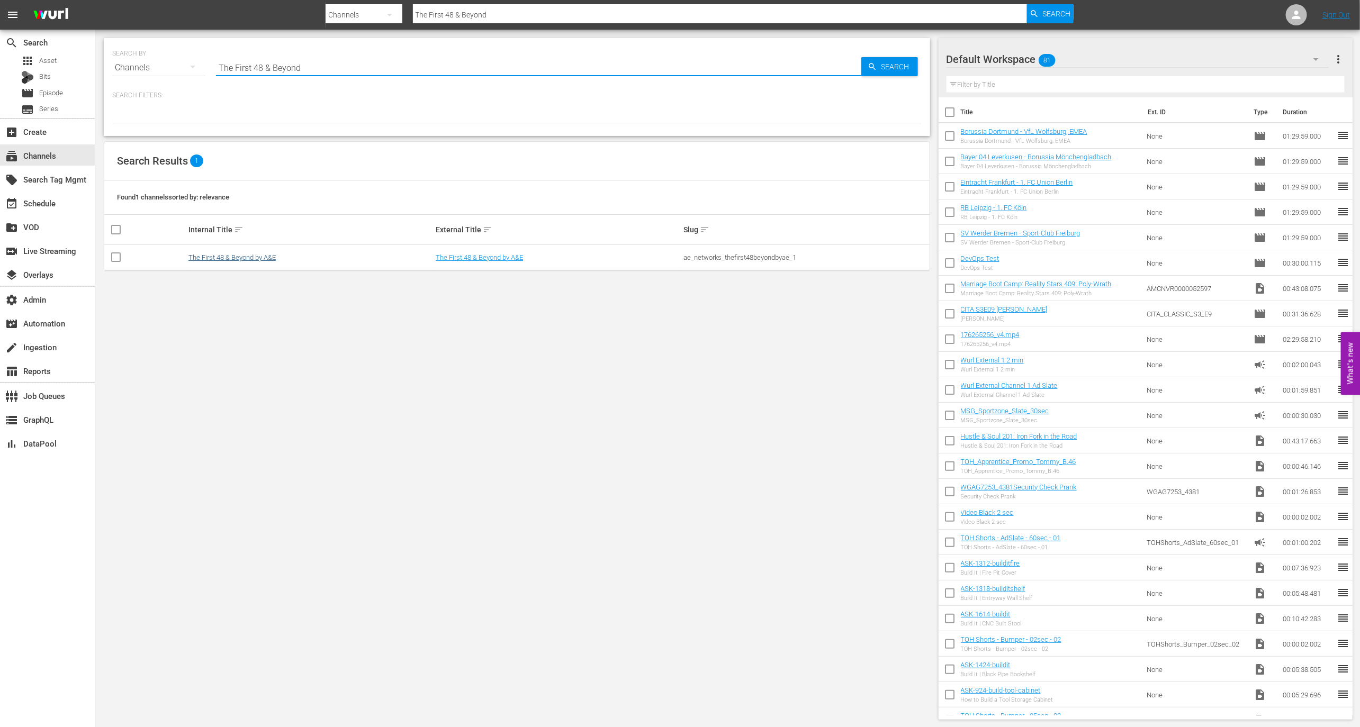
type input "The First 48 & Beyond"
click at [259, 259] on link "The First 48 & Beyond by A&E" at bounding box center [231, 258] width 87 height 8
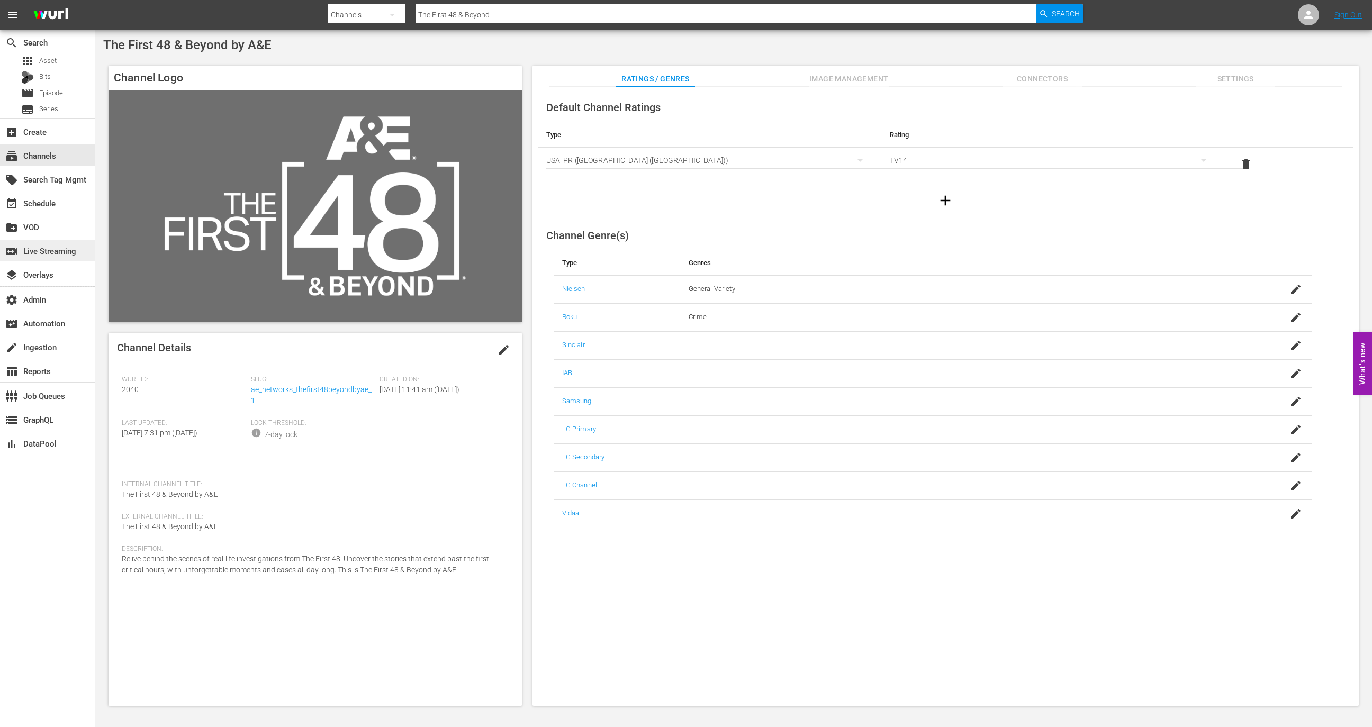
click at [59, 254] on div "switch_video Live Streaming" at bounding box center [29, 250] width 59 height 10
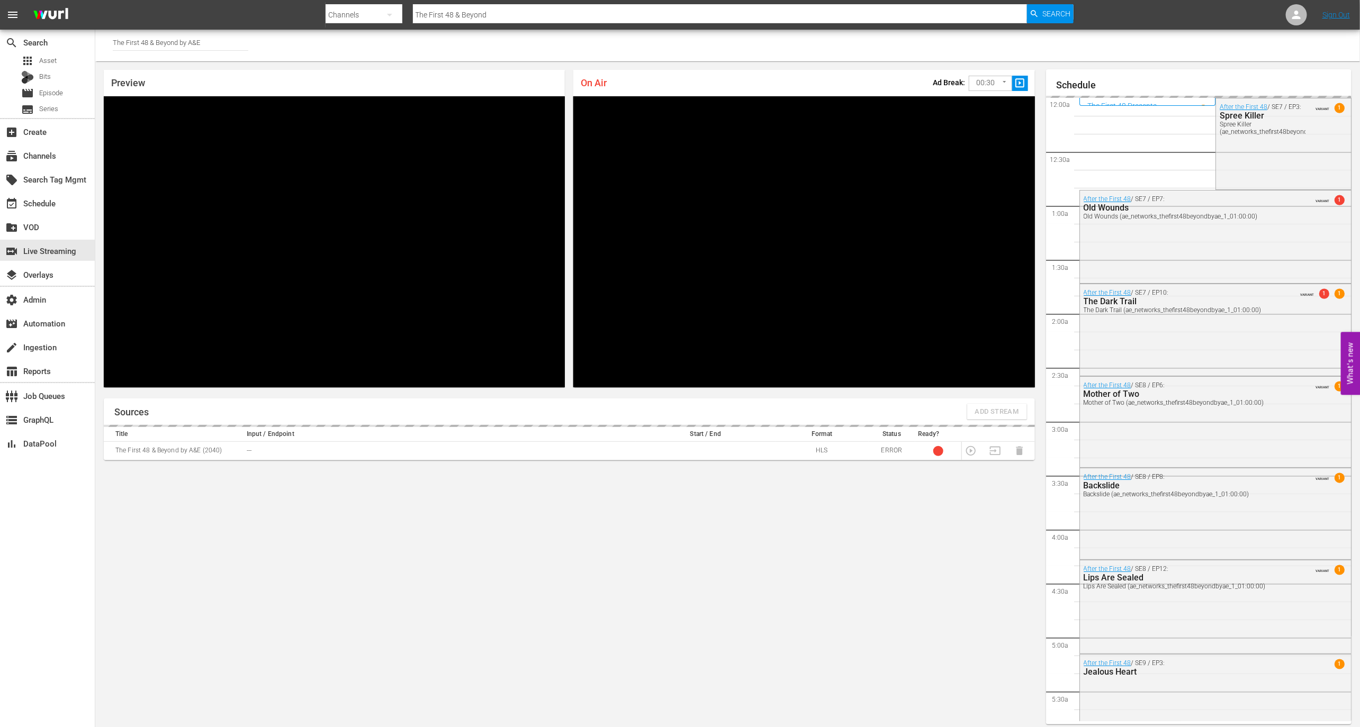
scroll to position [6, 0]
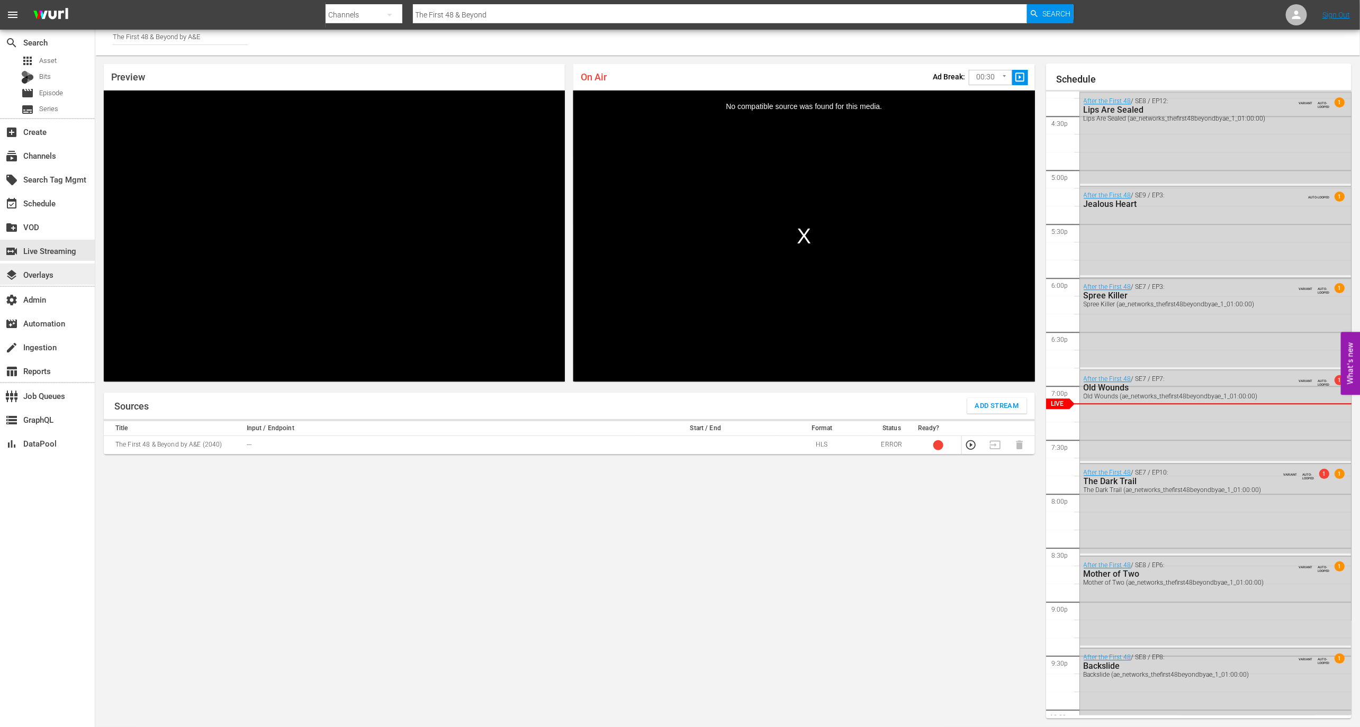
click at [59, 272] on div "layers Overlays" at bounding box center [29, 273] width 59 height 10
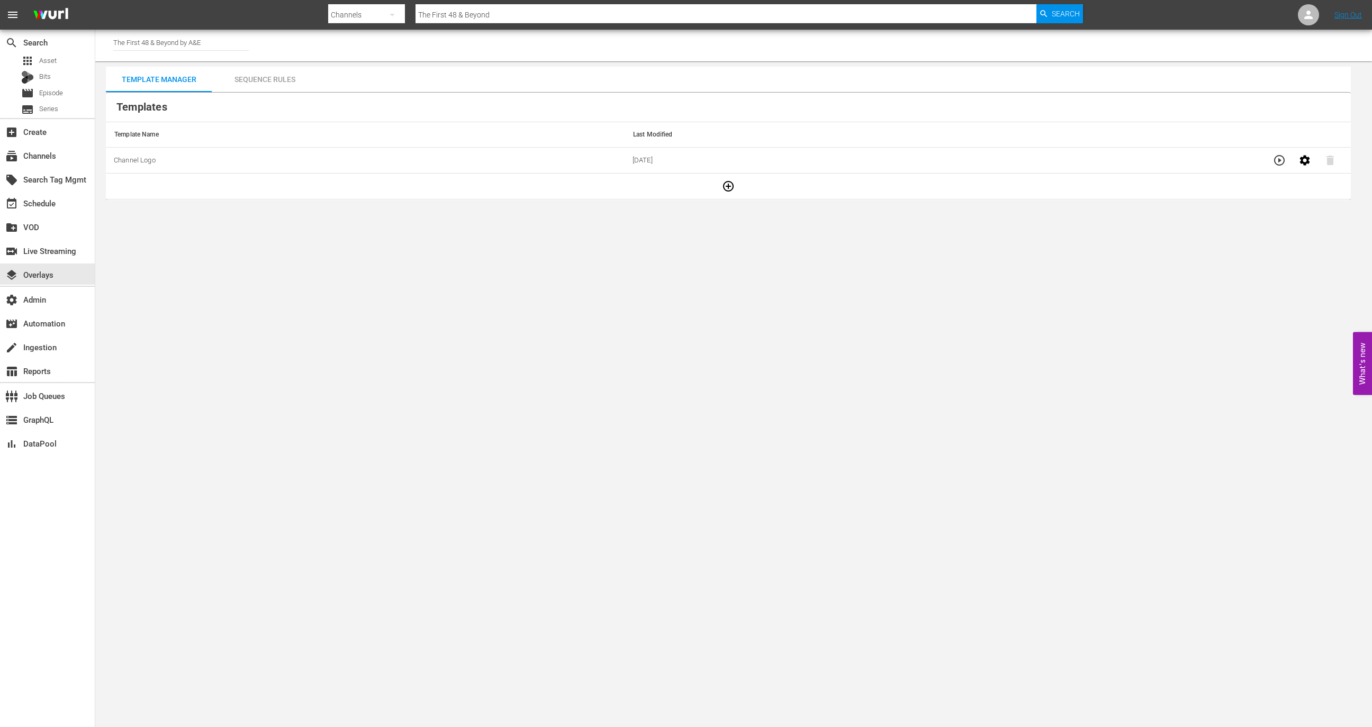
click at [245, 86] on div "Sequence Rules" at bounding box center [265, 79] width 106 height 25
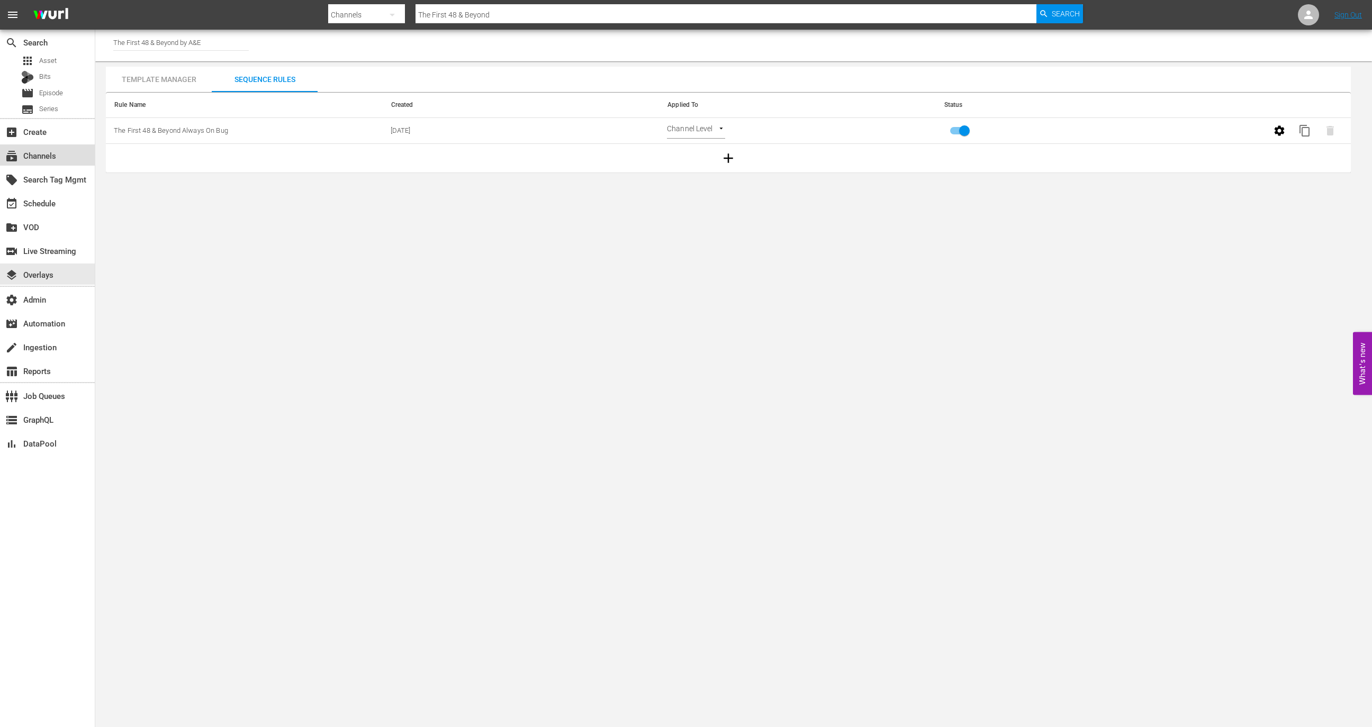
click at [72, 161] on div "subscriptions Channels" at bounding box center [47, 154] width 95 height 21
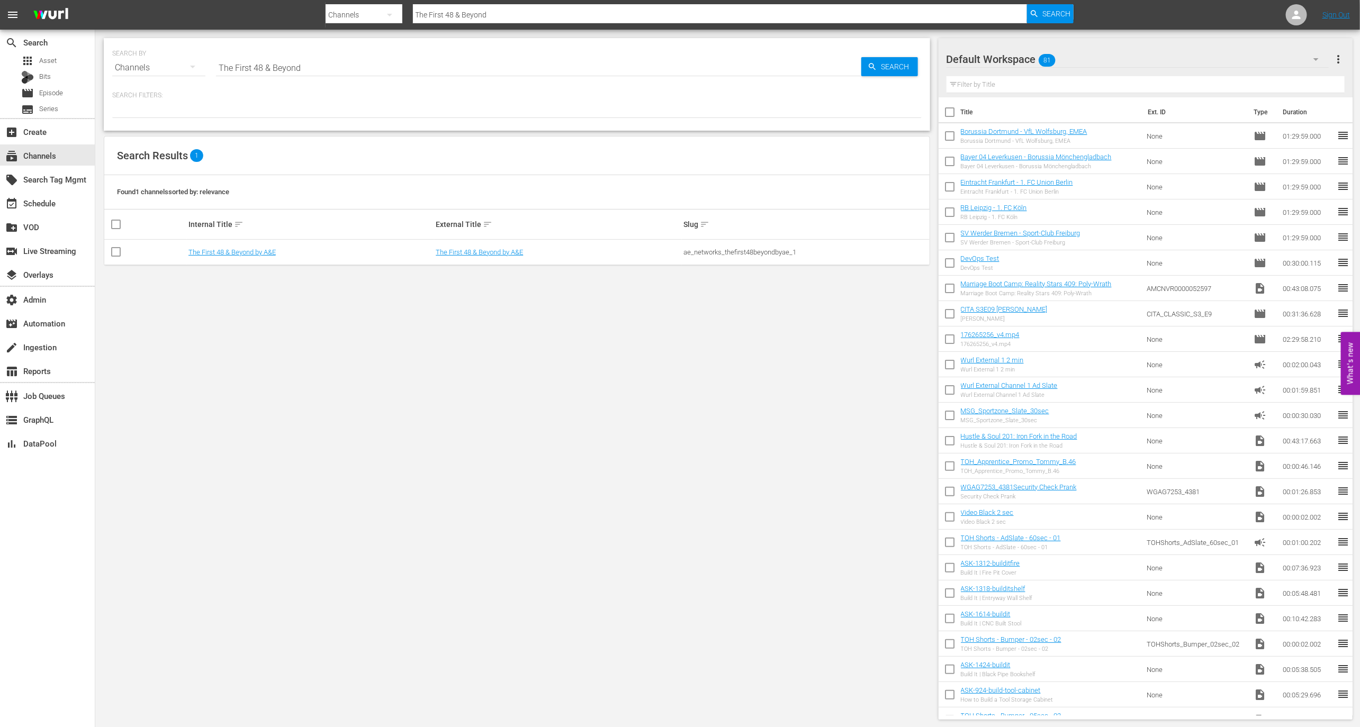
click at [777, 259] on td "ae_networks_thefirst48beyondbyae_1" at bounding box center [806, 252] width 248 height 25
click at [775, 249] on div "ae_networks_thefirst48beyondbyae_1" at bounding box center [805, 252] width 245 height 8
copy div "ae_networks_thefirst48beyondbyae_1"
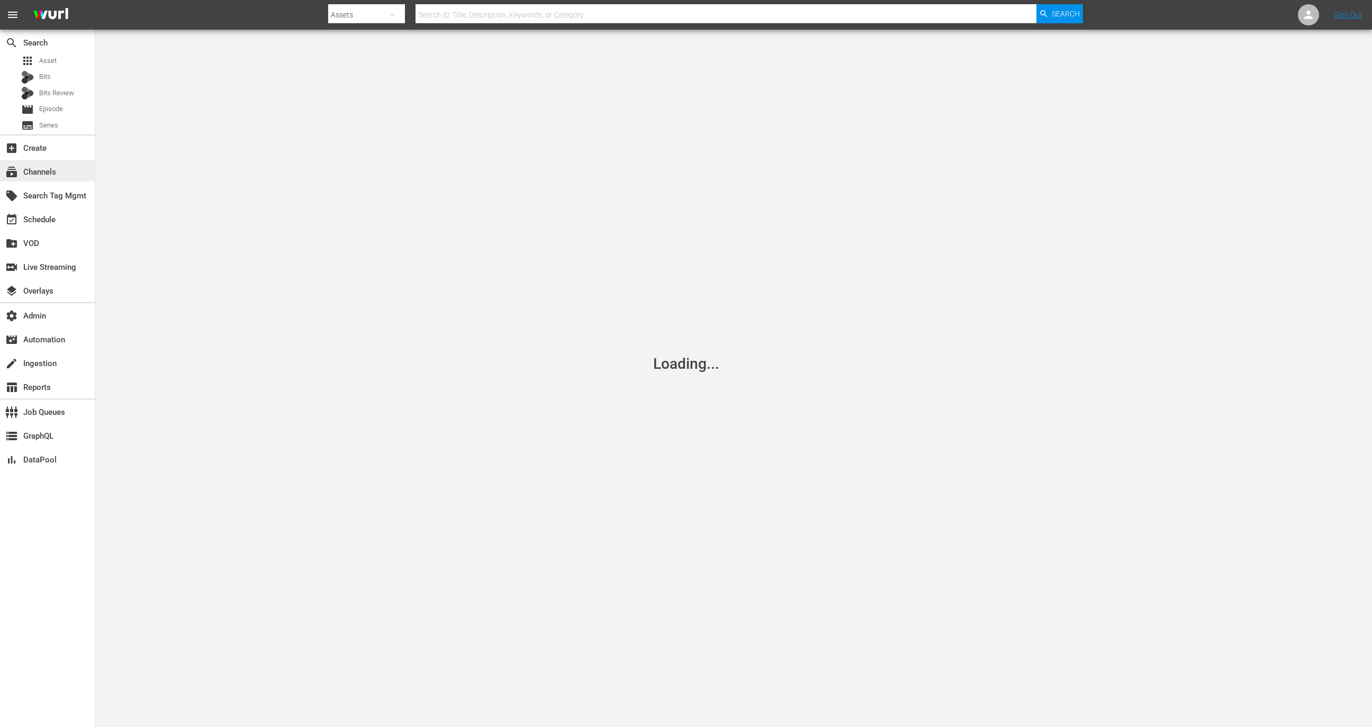
click at [66, 176] on div "subscriptions Channels" at bounding box center [47, 170] width 95 height 21
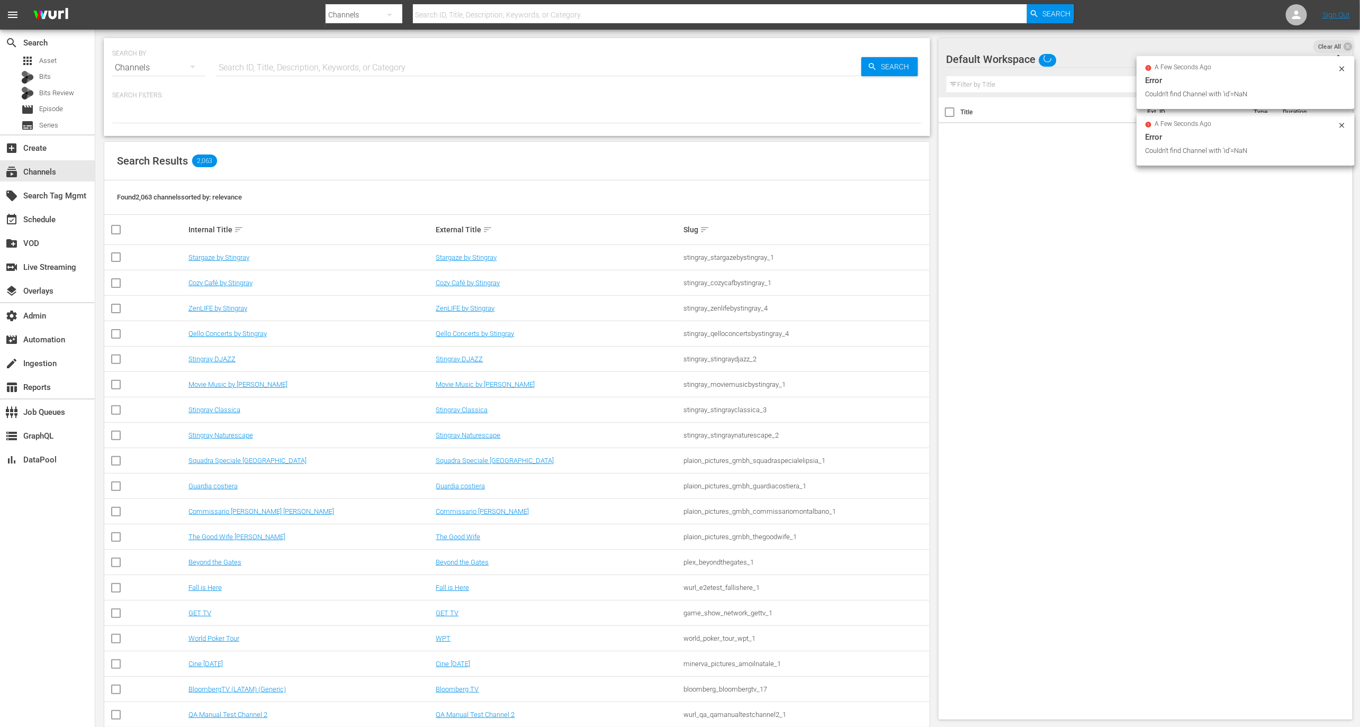
click at [372, 75] on input "text" at bounding box center [538, 67] width 645 height 25
paste input "Best of Pawn Stars"
type input "Best of Pawn Stars"
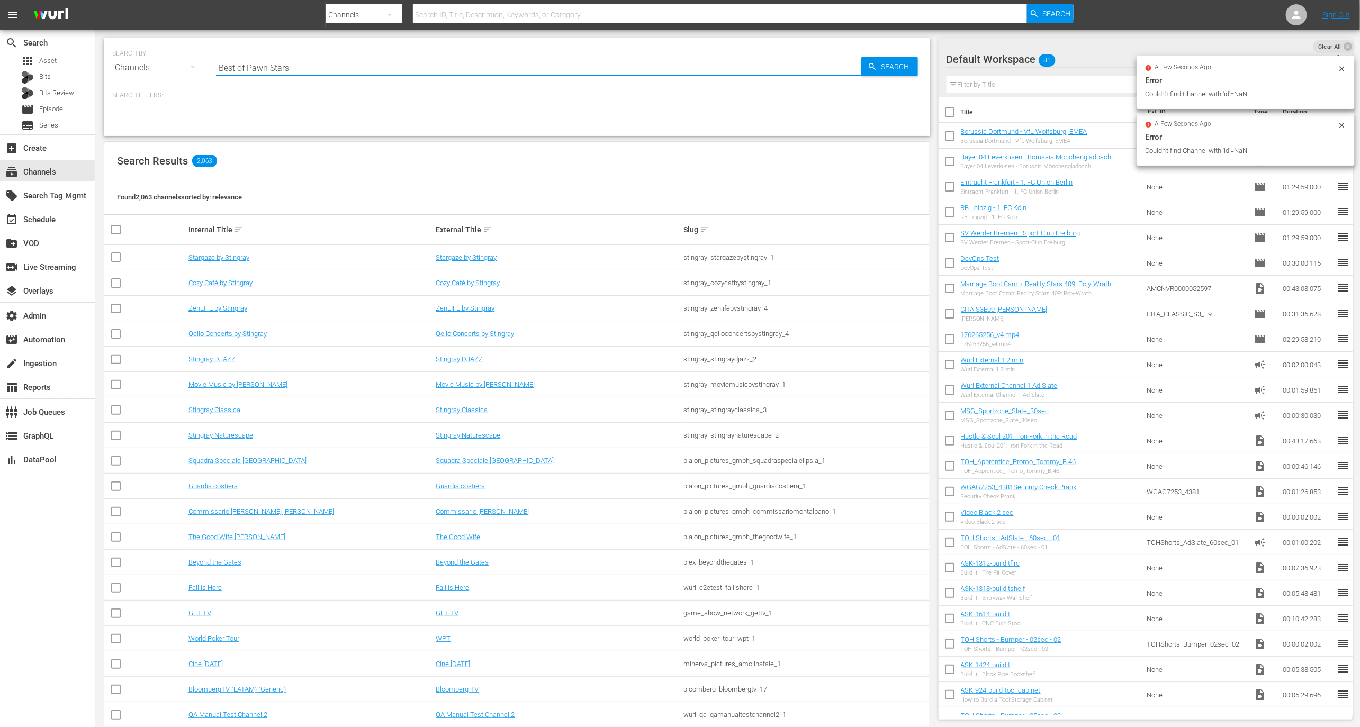
type input "Best of Pawn Stars"
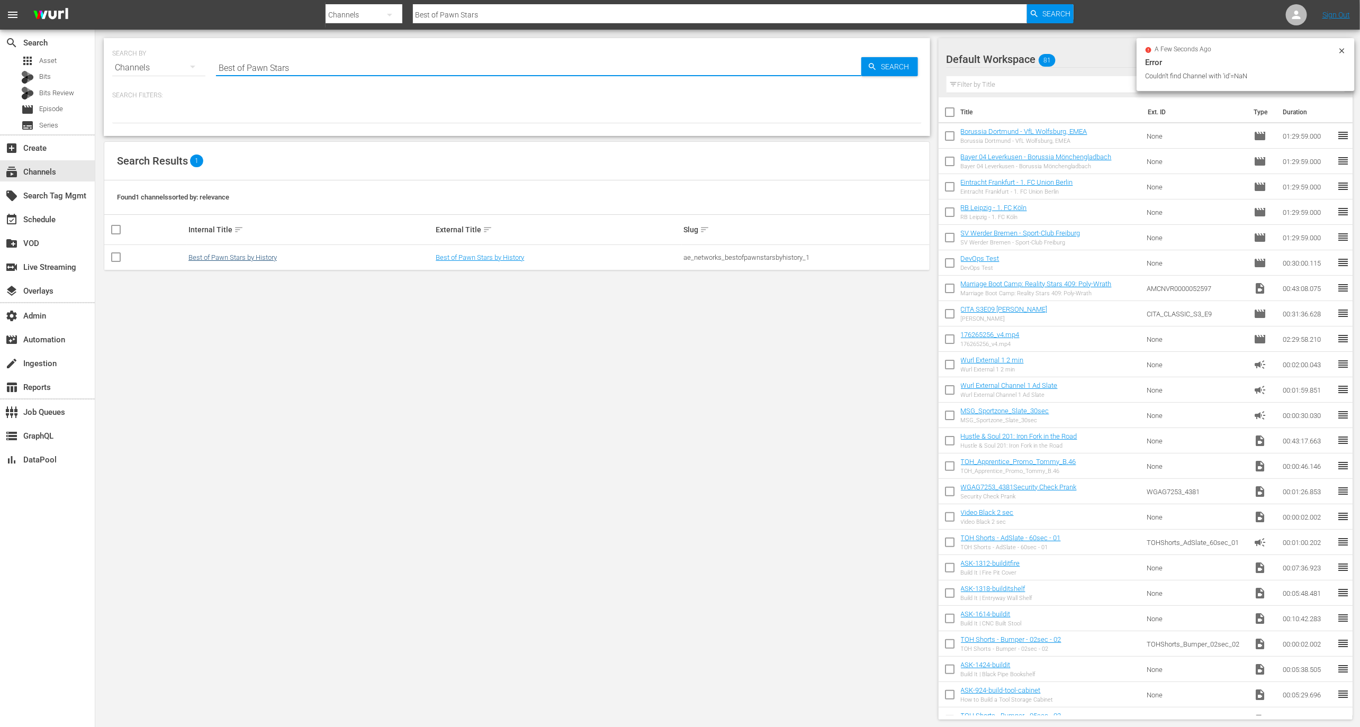
type input "Best of Pawn Stars"
click at [230, 257] on link "Best of Pawn Stars by History" at bounding box center [232, 258] width 88 height 8
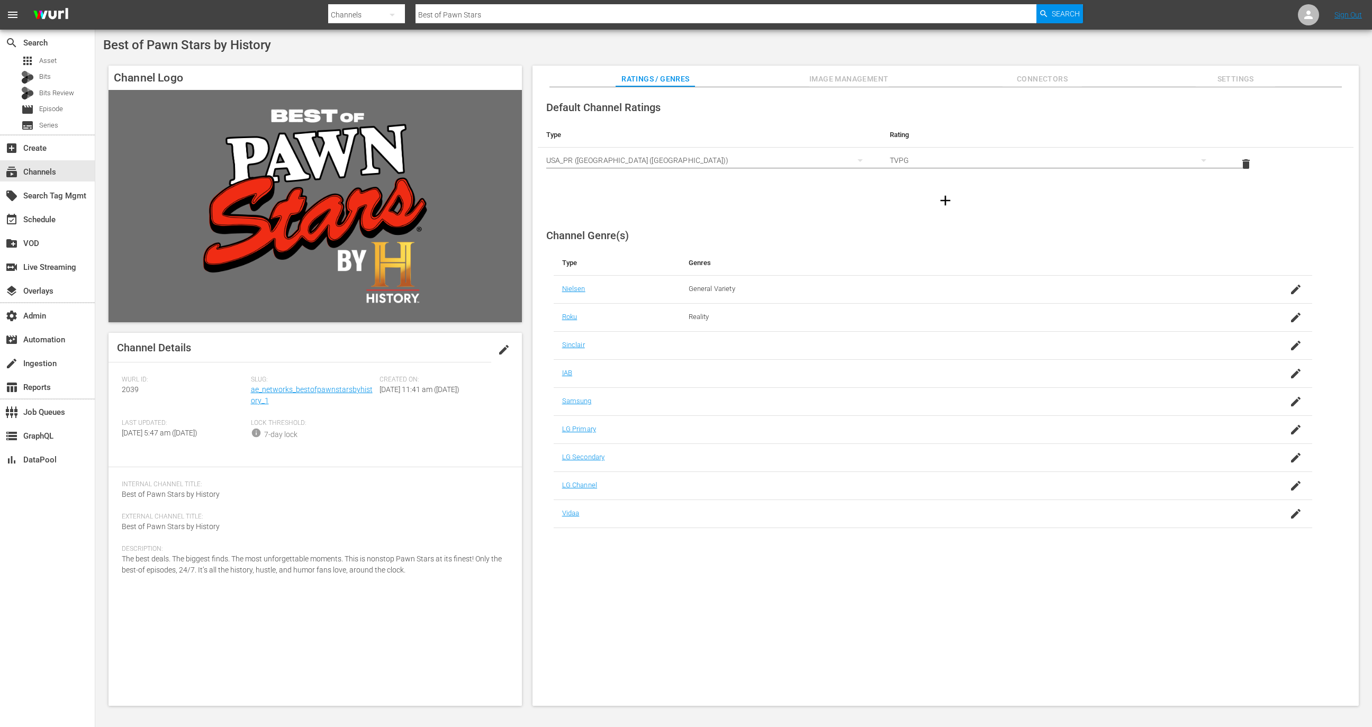
click at [834, 84] on span "Image Management" at bounding box center [848, 79] width 79 height 13
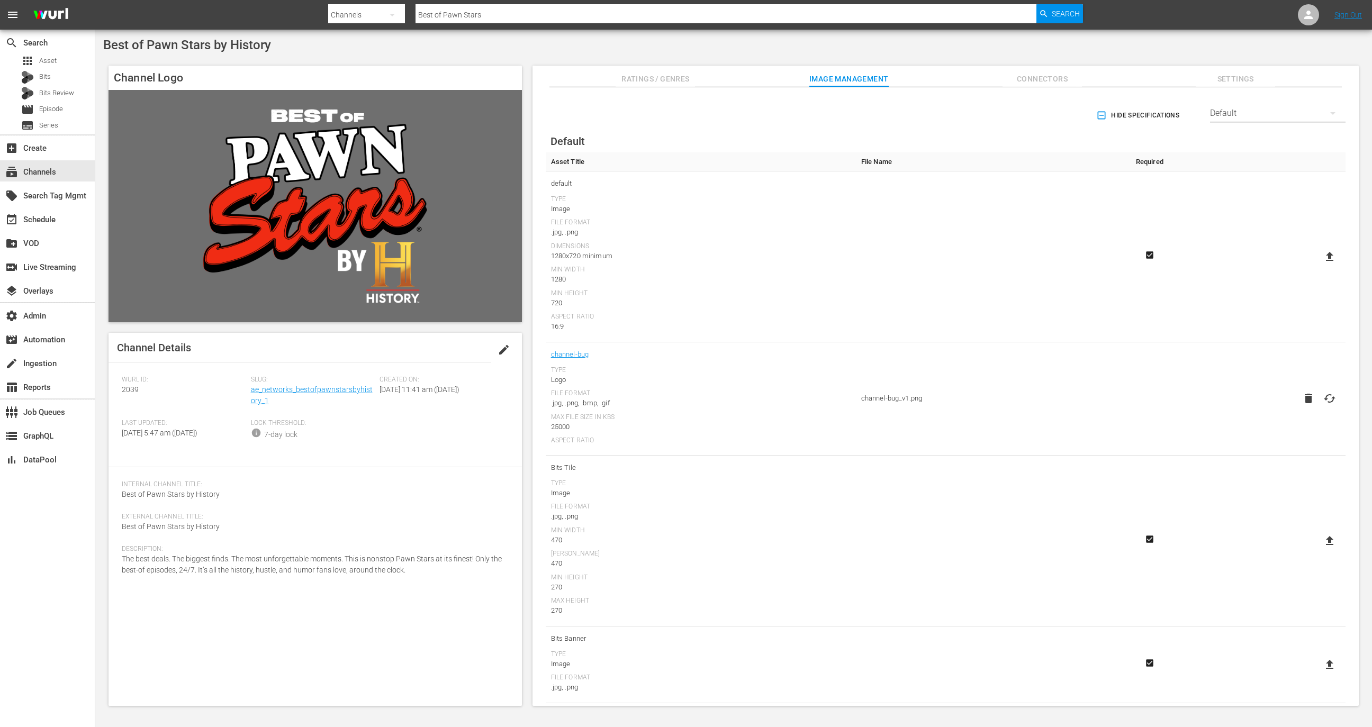
click at [583, 361] on td "channel-bug Type Logo File Format .jpg, .png, .bmp, .gif Max File Size In Kbs 2…" at bounding box center [701, 398] width 310 height 113
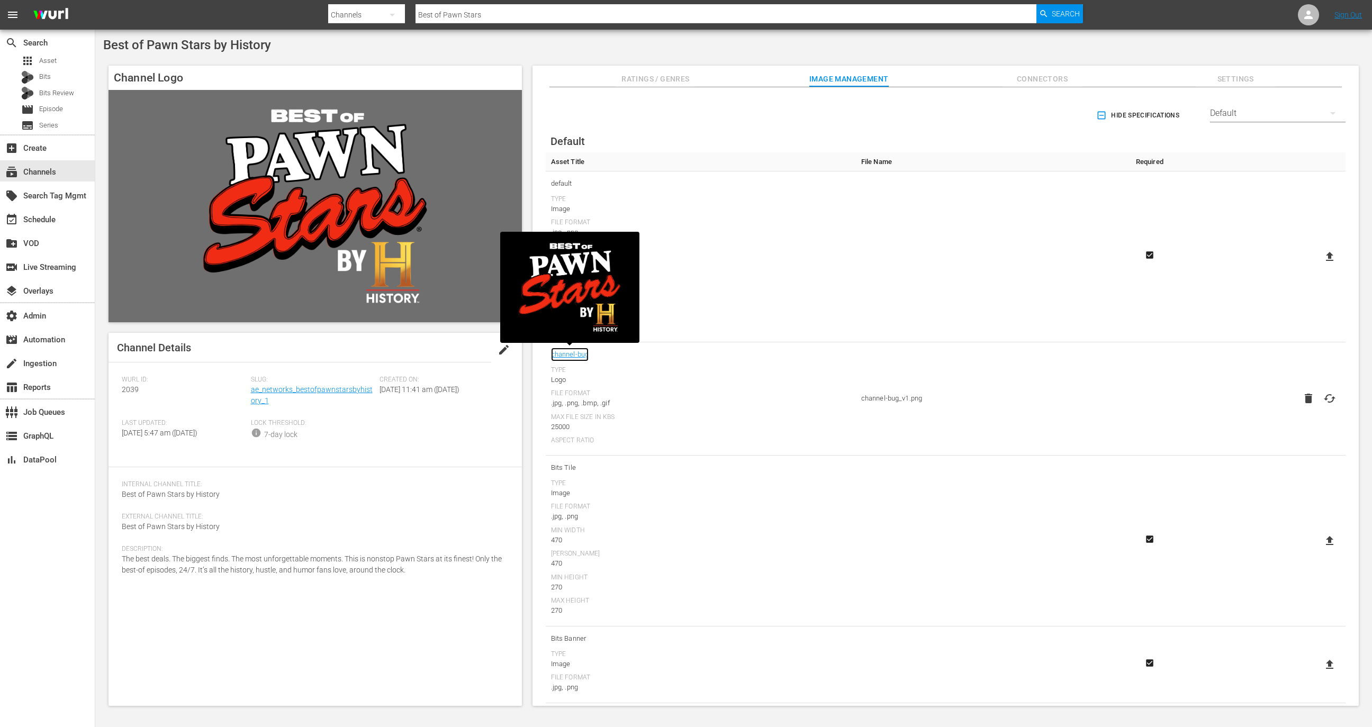
click at [578, 356] on link "channel-bug" at bounding box center [570, 355] width 38 height 14
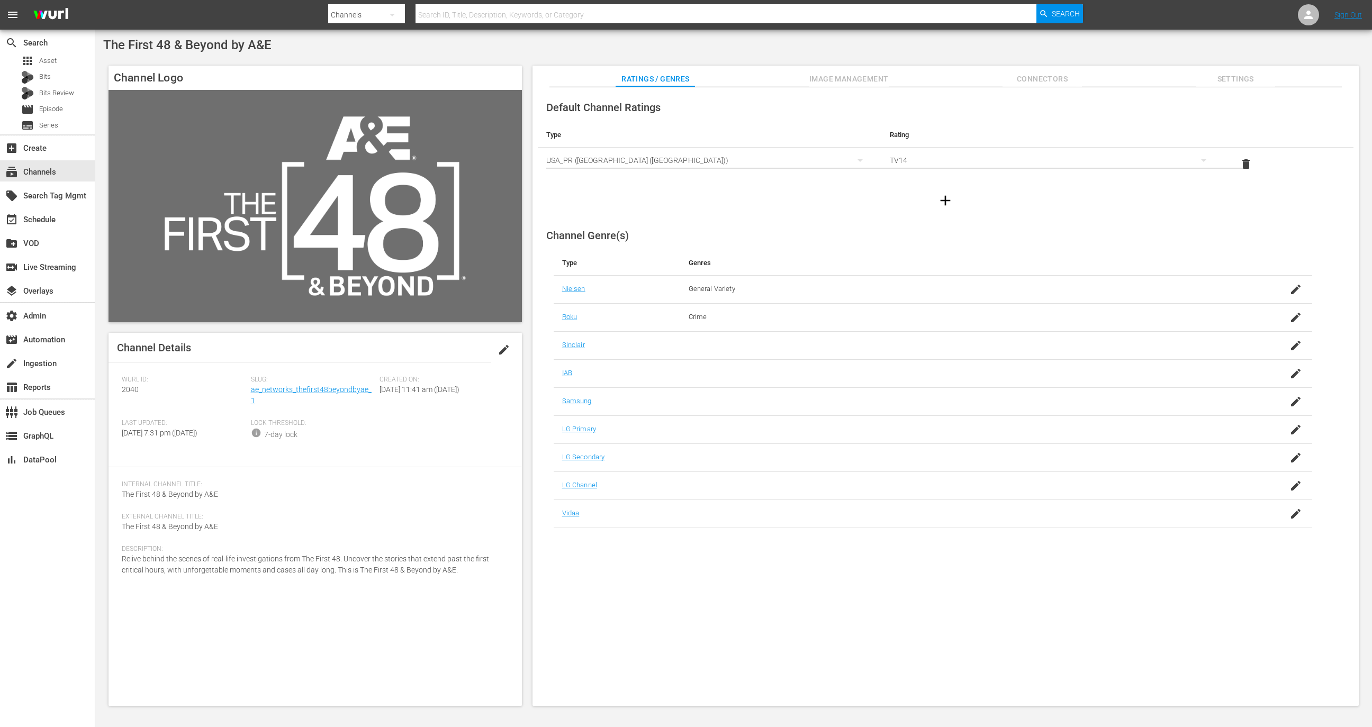
click at [871, 73] on span "Image Management" at bounding box center [848, 79] width 79 height 13
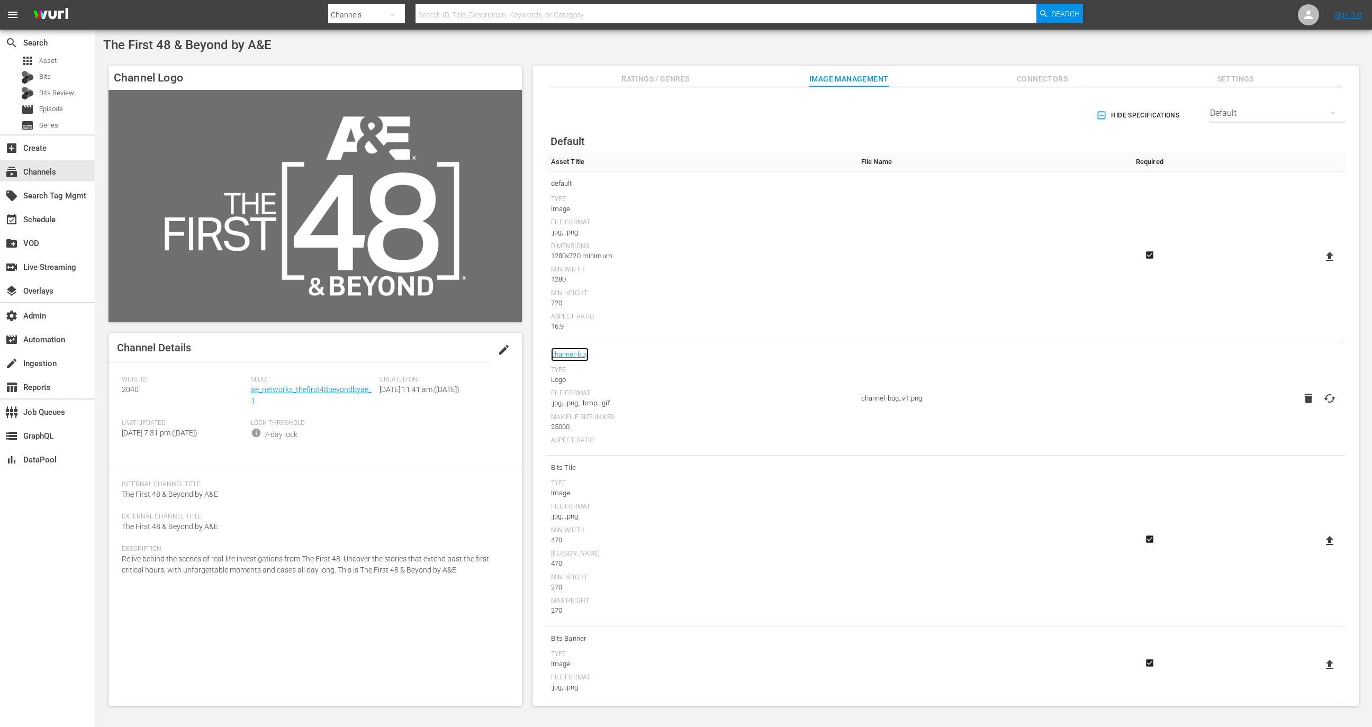
click at [574, 355] on link "channel-bug" at bounding box center [570, 355] width 38 height 14
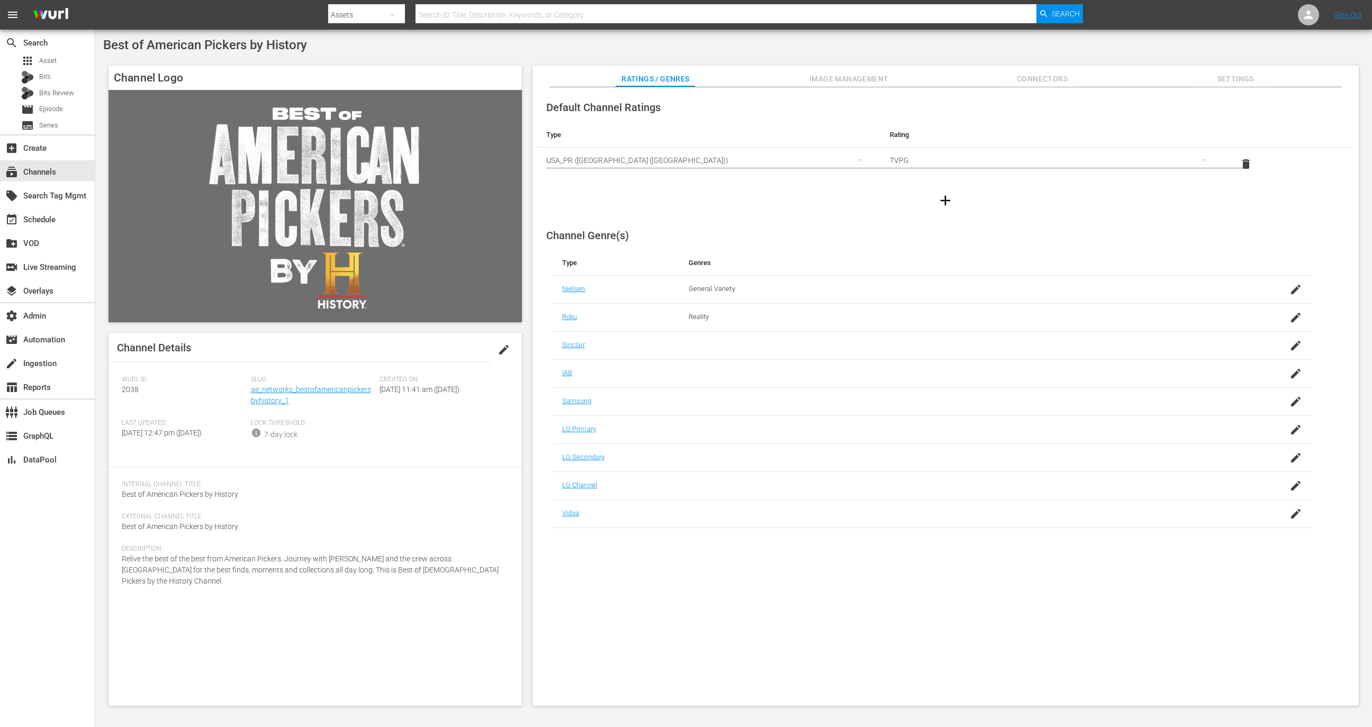
click at [854, 74] on span "Image Management" at bounding box center [848, 79] width 79 height 13
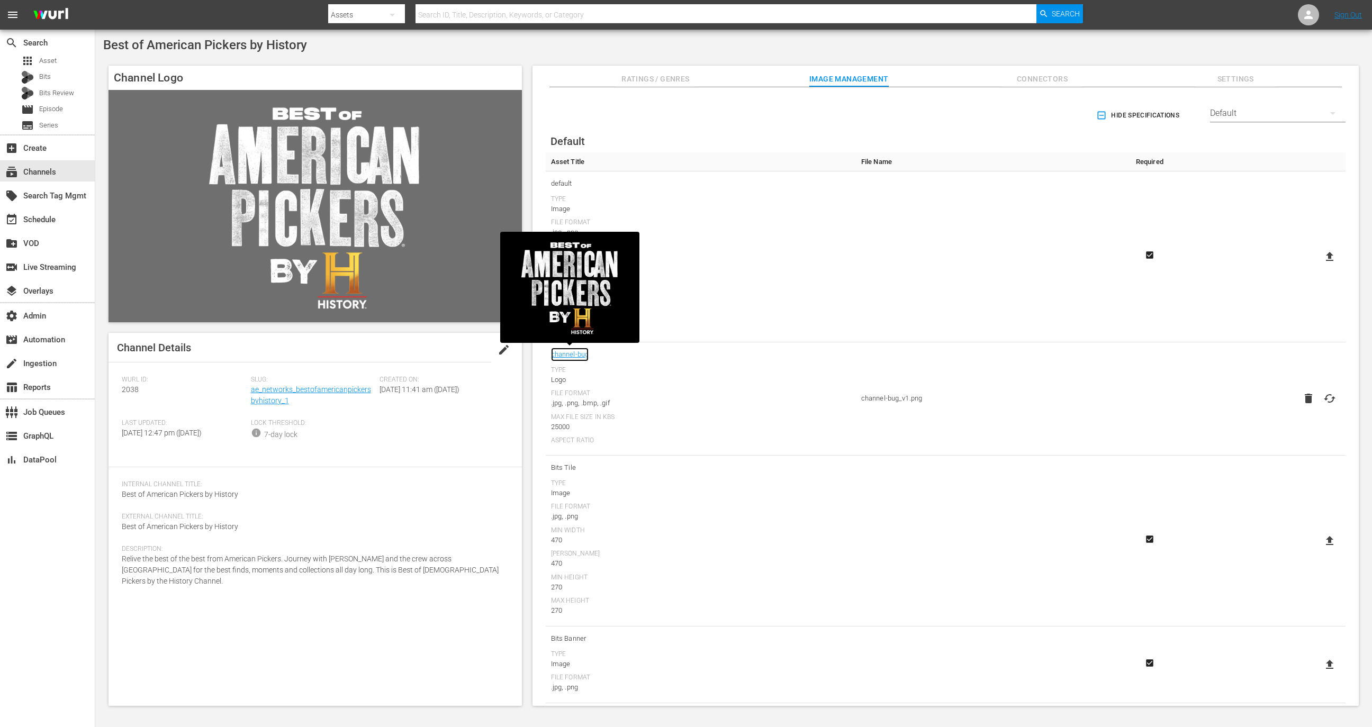
click at [580, 358] on link "channel-bug" at bounding box center [570, 355] width 38 height 14
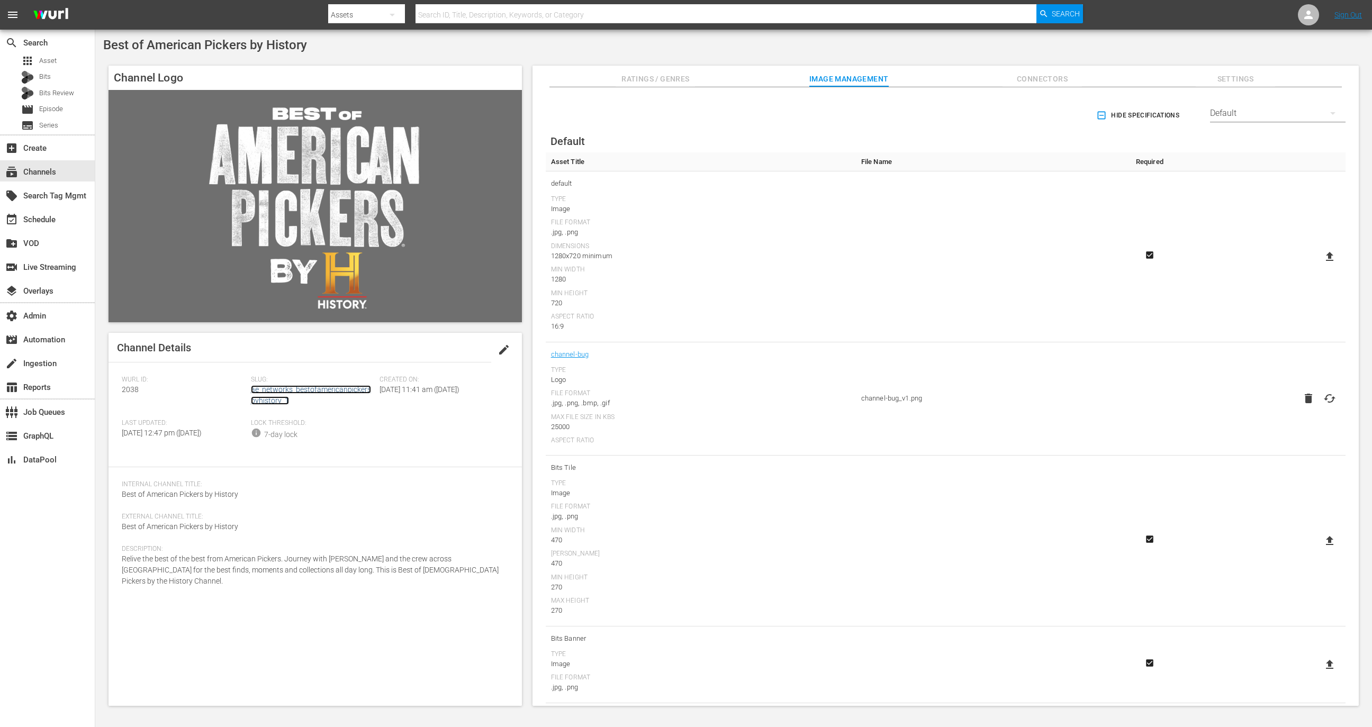
click at [313, 391] on link "ae_networks_bestofamericanpickersbyhistory_1" at bounding box center [311, 395] width 120 height 20
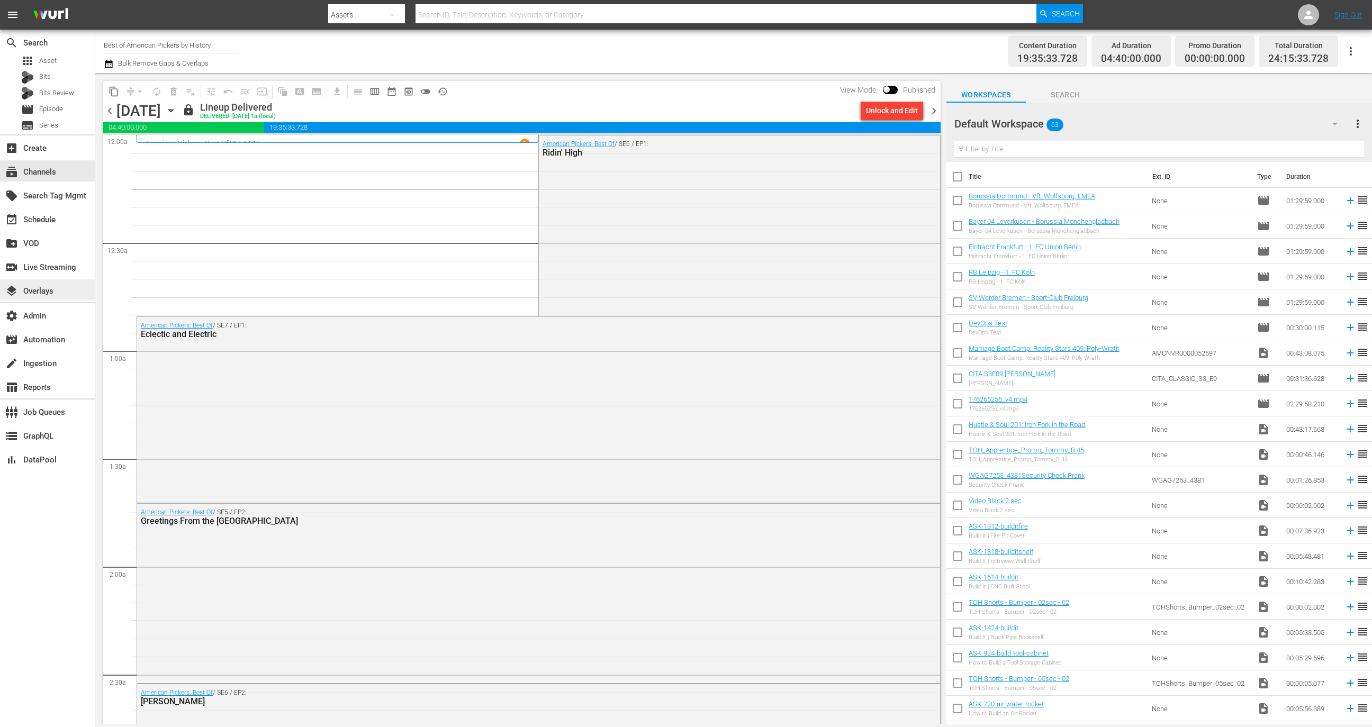
click at [57, 292] on div "layers Overlays" at bounding box center [29, 290] width 59 height 10
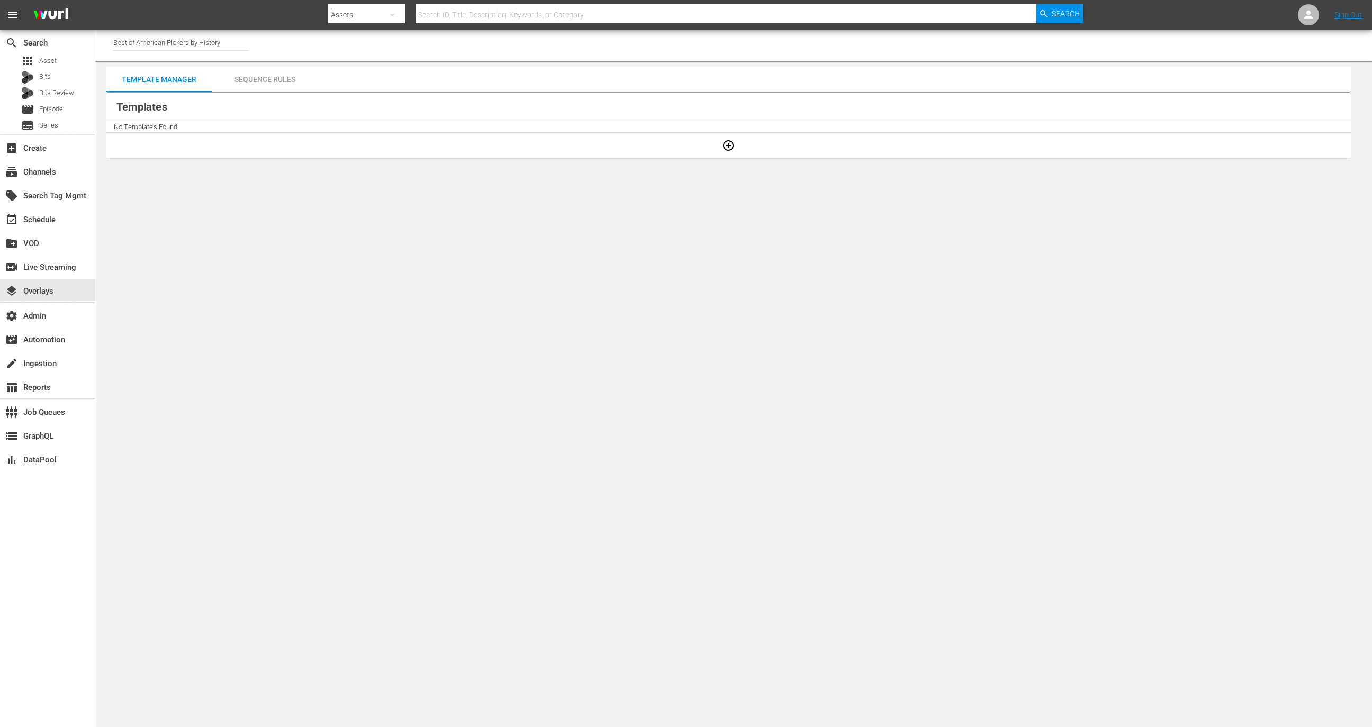
click at [263, 84] on div "Sequence Rules" at bounding box center [265, 79] width 106 height 25
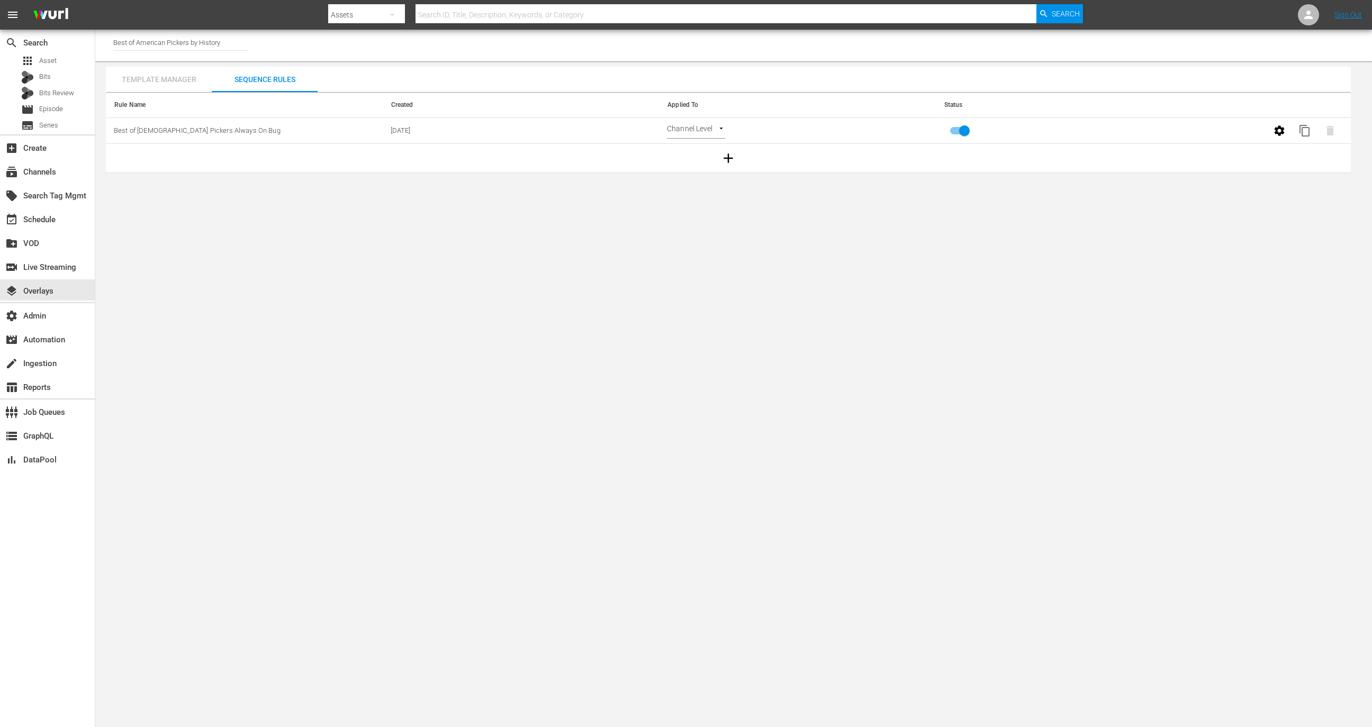
click at [183, 77] on div "Template Manager" at bounding box center [159, 79] width 106 height 25
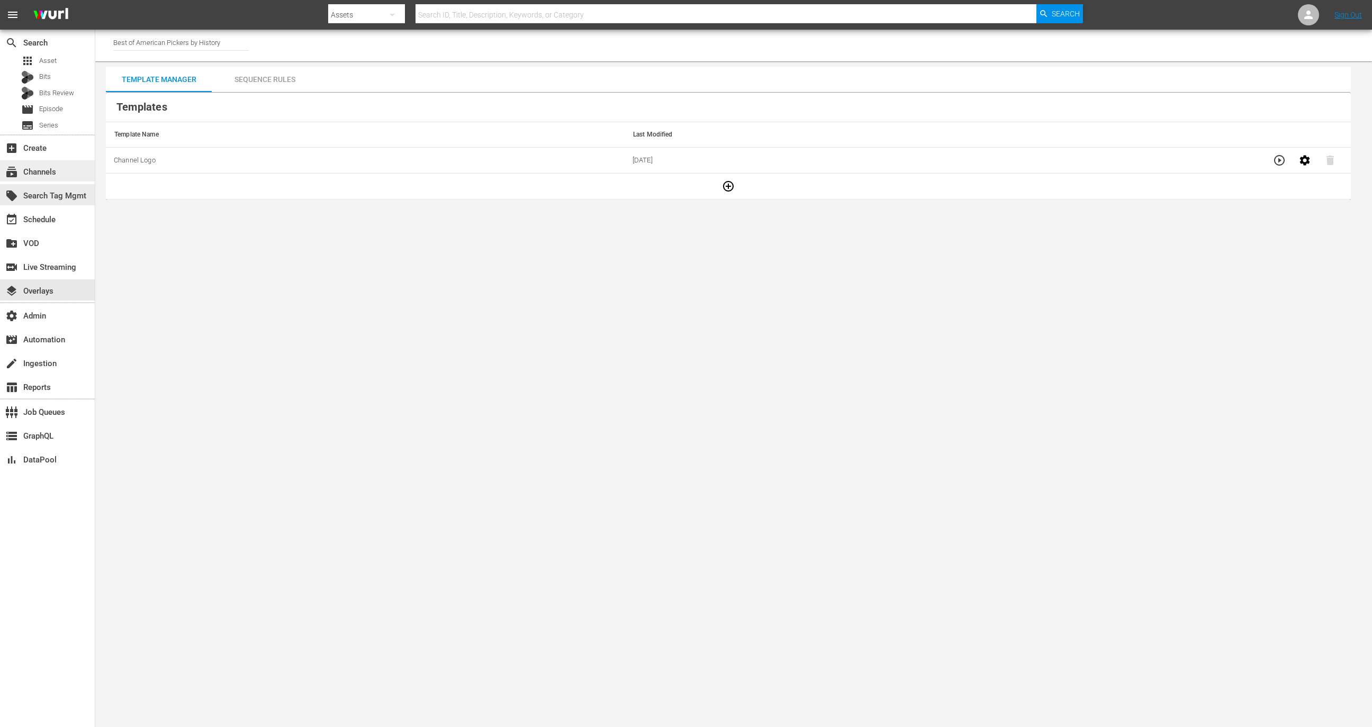
click at [62, 181] on div "subscriptions Channels" at bounding box center [47, 170] width 95 height 21
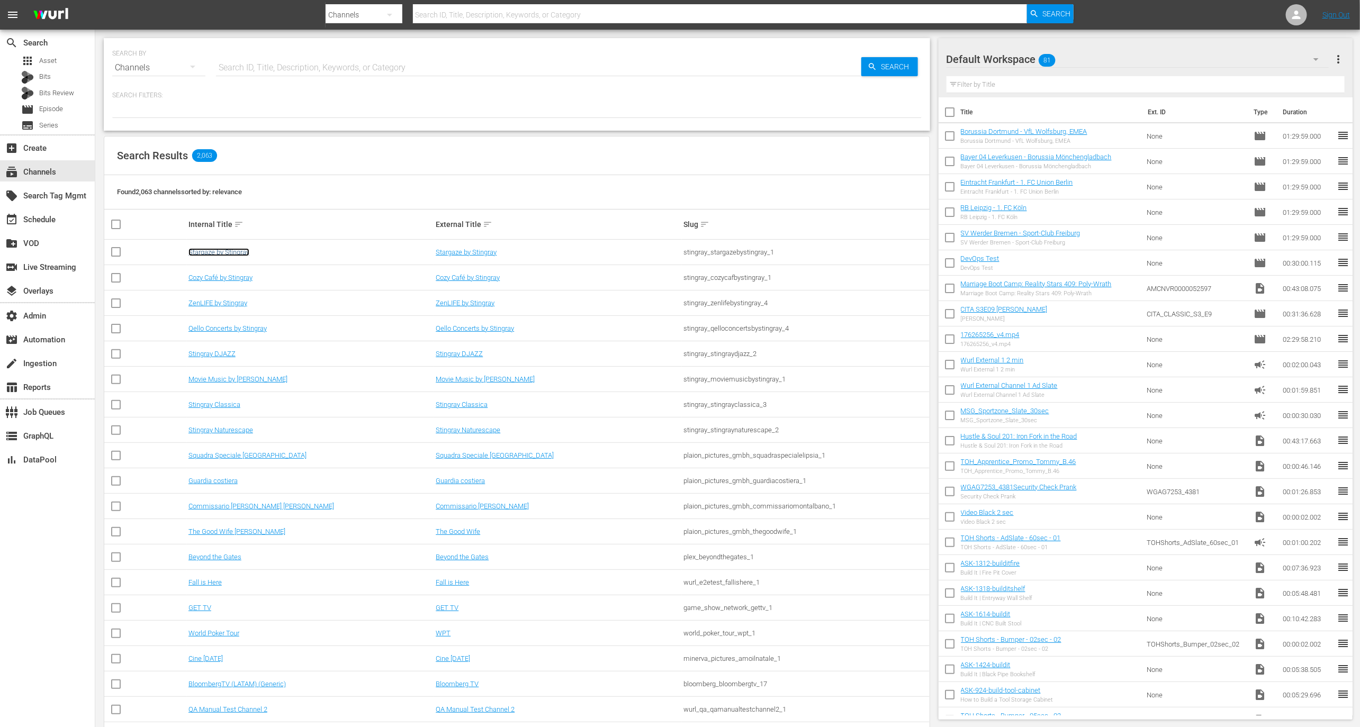
click at [208, 250] on link "Stargaze by Stingray" at bounding box center [218, 252] width 61 height 8
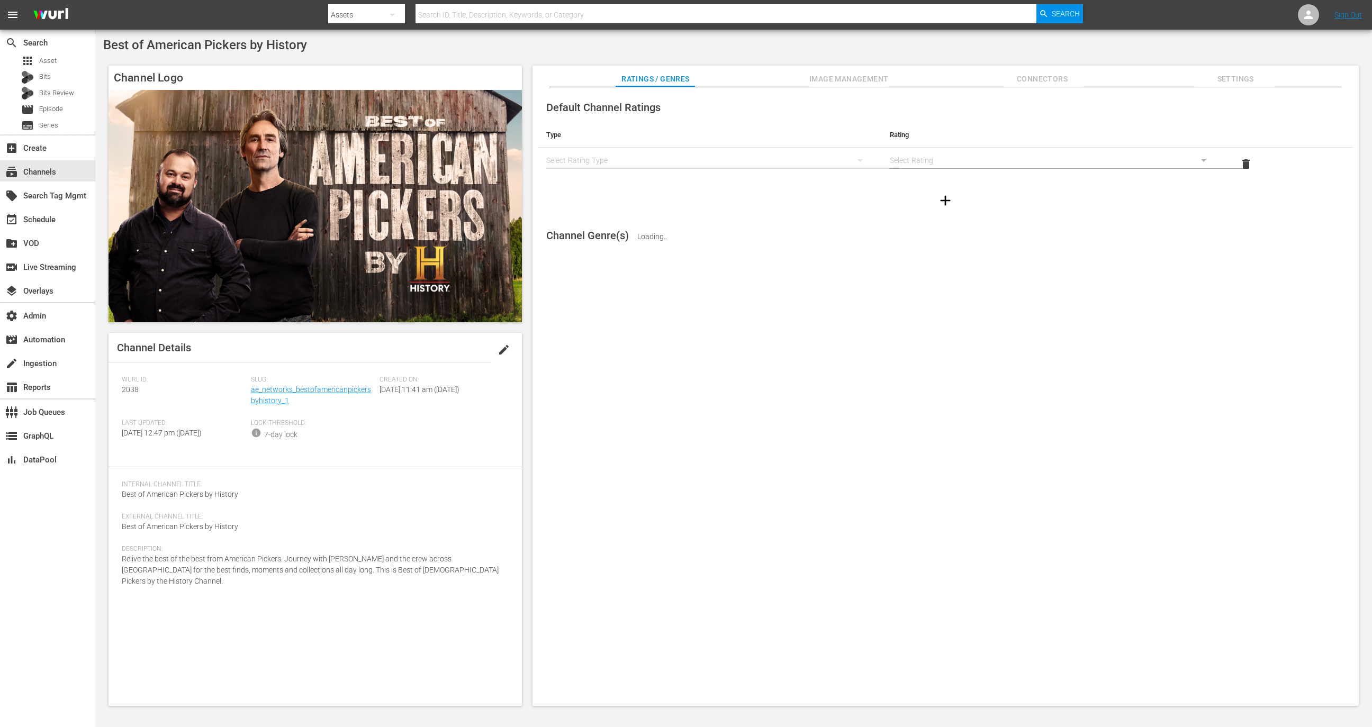
click at [842, 78] on span "Image Management" at bounding box center [848, 79] width 79 height 13
click at [712, 121] on div "Image Management Add Thumbnail Title Width Height Type default 1920 1080 .JPG f…" at bounding box center [945, 133] width 775 height 80
click at [711, 107] on span "Add Thumbnail" at bounding box center [707, 109] width 75 height 8
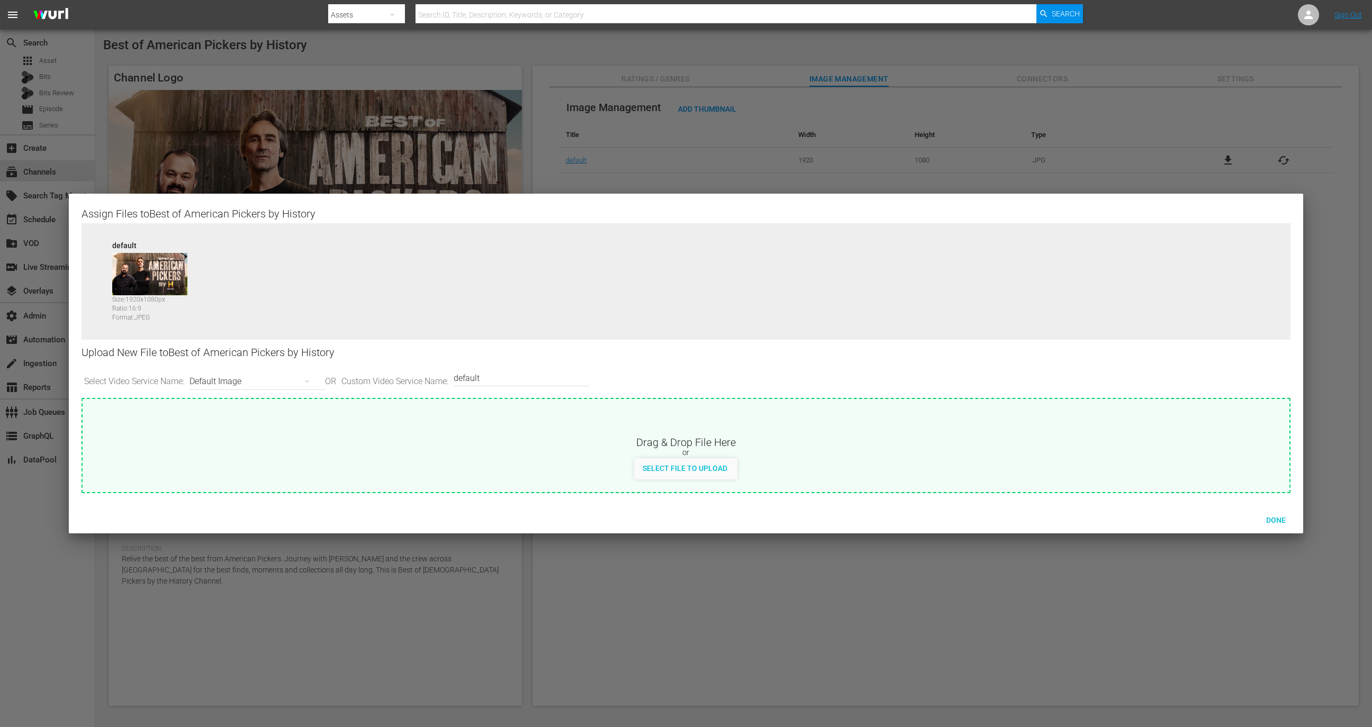
click at [279, 387] on div "Default Image" at bounding box center [254, 382] width 130 height 30
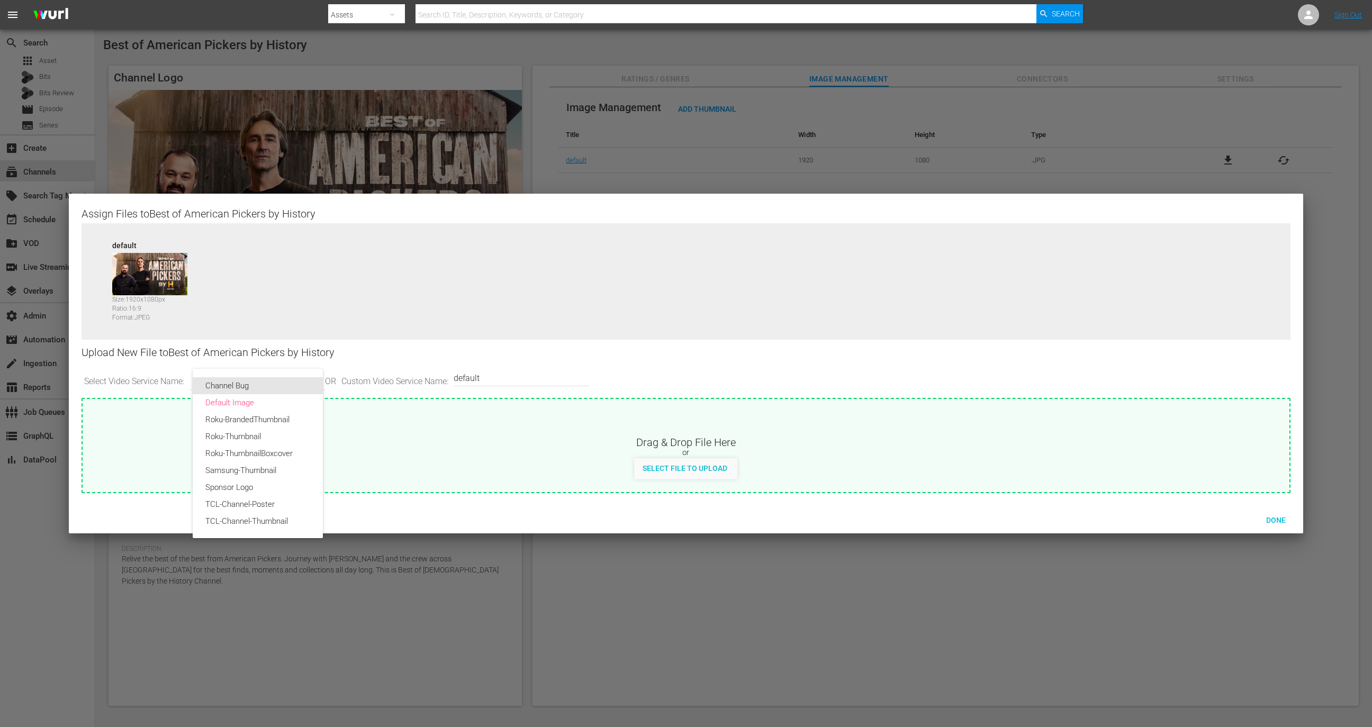
click at [275, 389] on div "Channel Bug" at bounding box center [257, 385] width 105 height 17
type input "channel-bug"
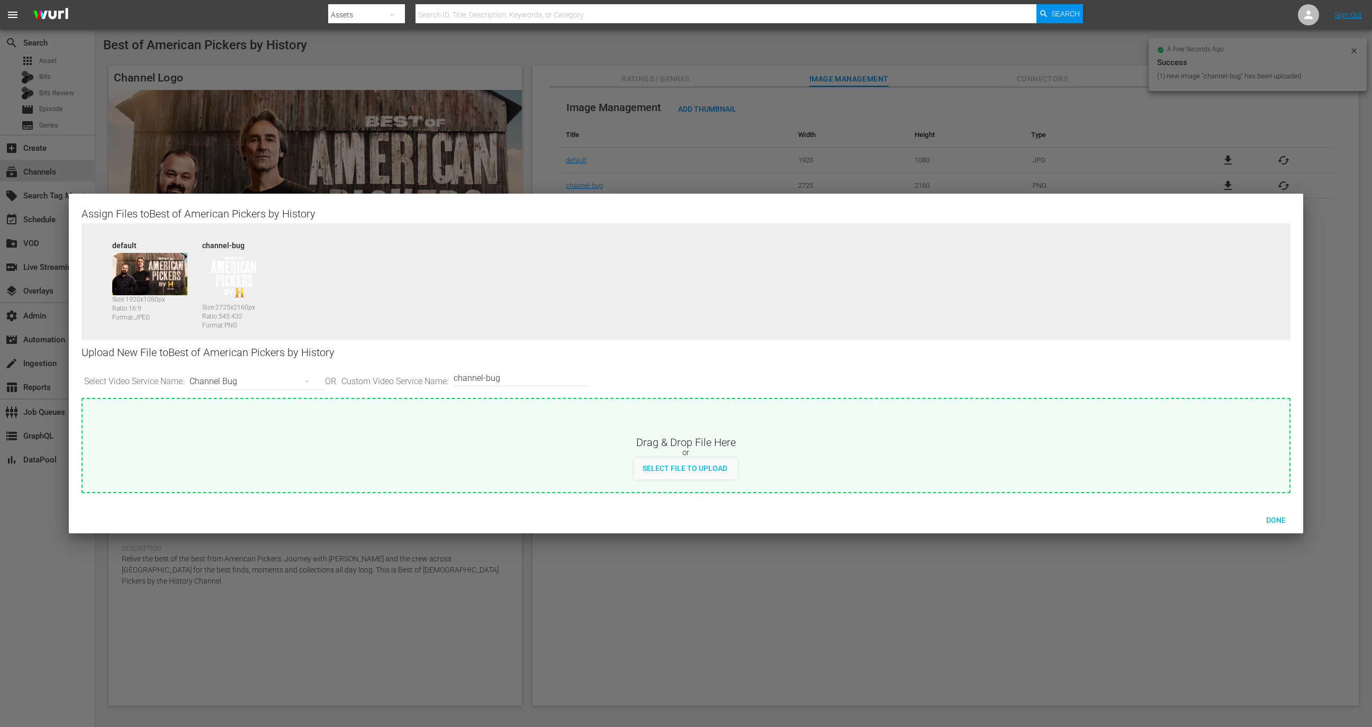
click at [732, 50] on div at bounding box center [686, 363] width 1372 height 727
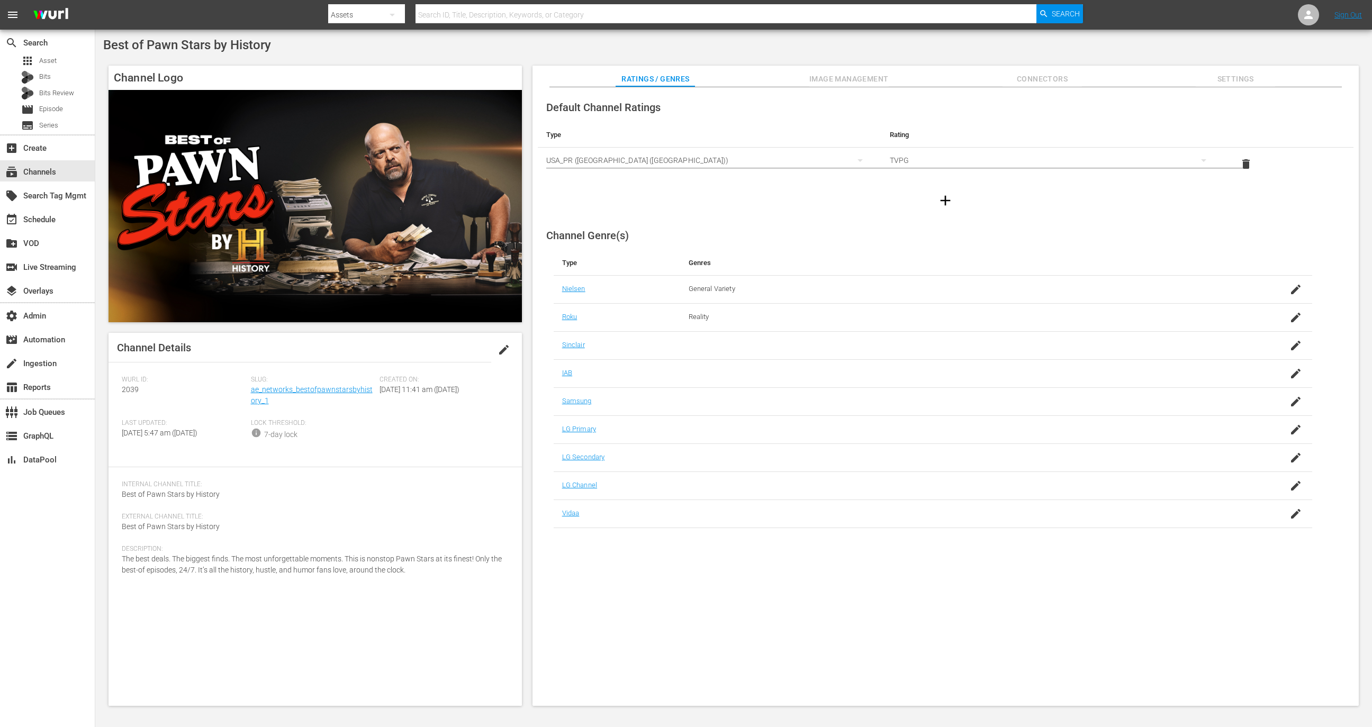
click at [836, 78] on span "Image Management" at bounding box center [848, 79] width 79 height 13
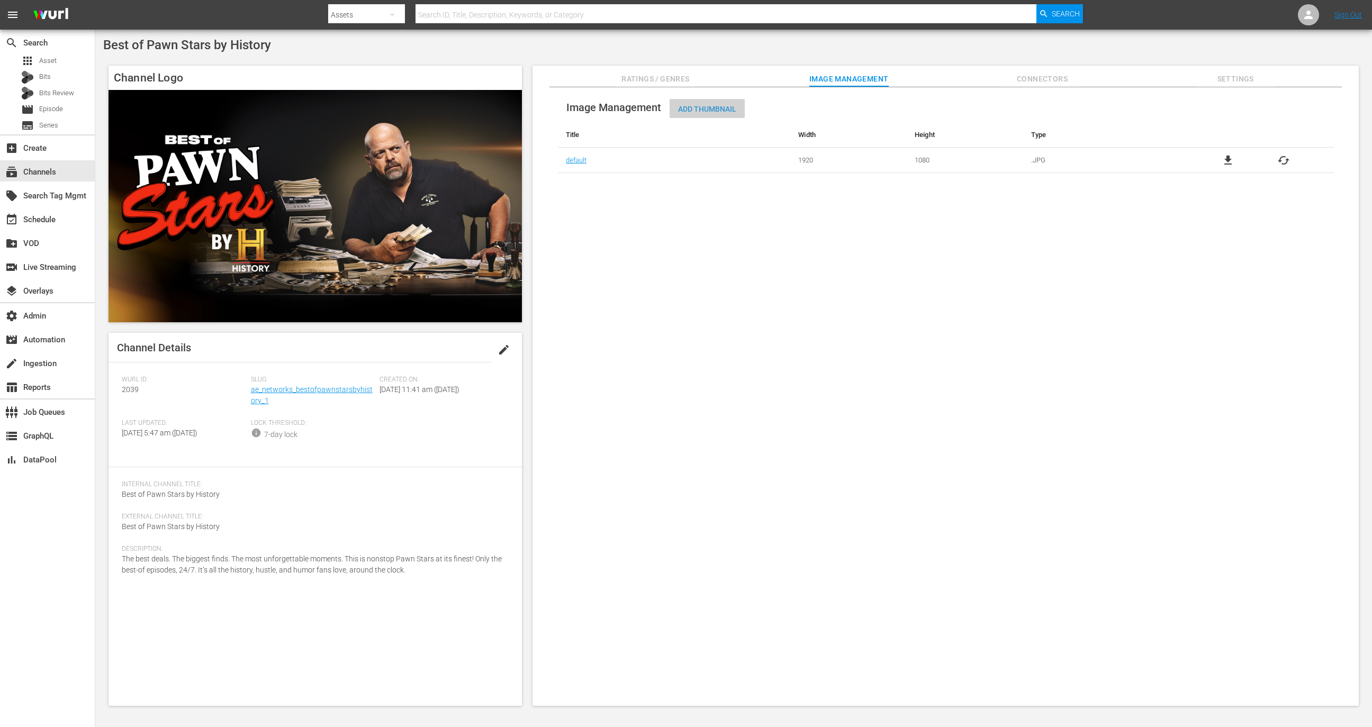
click at [704, 114] on div "Add Thumbnail" at bounding box center [707, 109] width 75 height 20
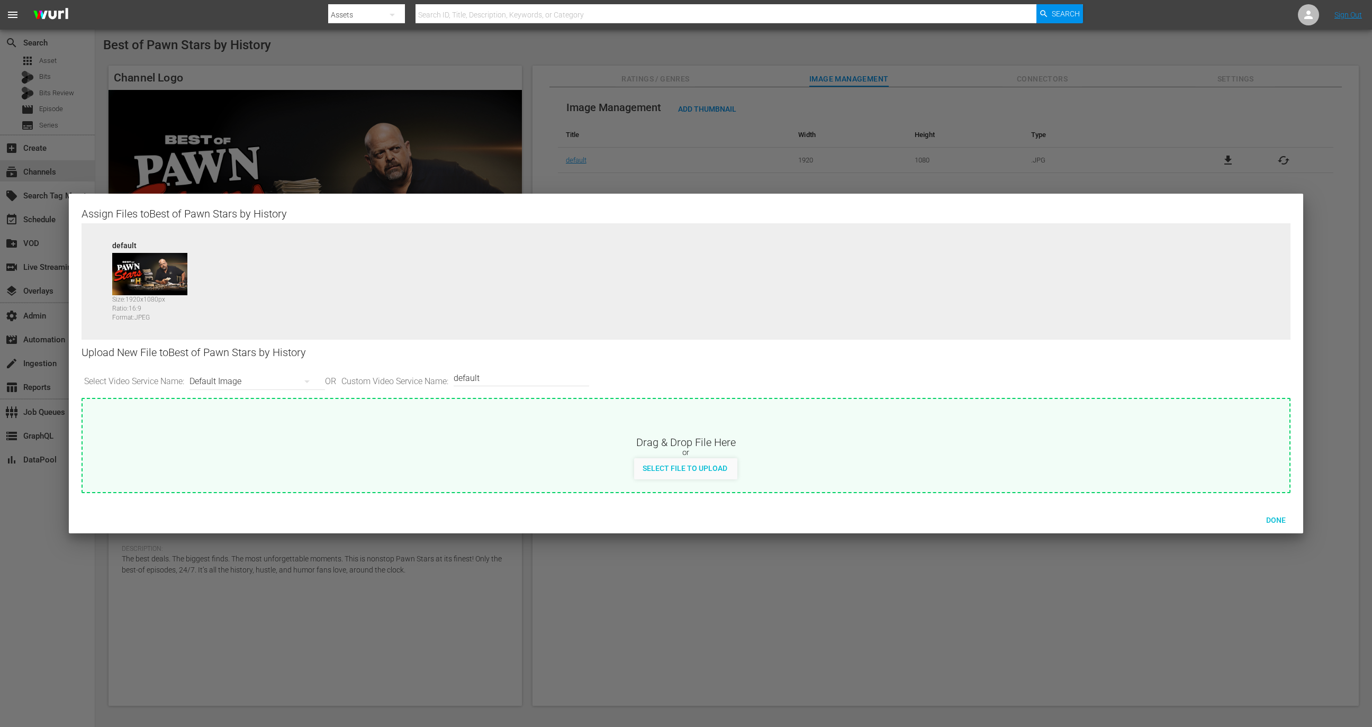
click at [261, 386] on div "Default Image" at bounding box center [254, 382] width 130 height 30
click at [268, 381] on div "Channel Bug" at bounding box center [257, 385] width 105 height 17
type input "channel-bug"
click at [781, 139] on div at bounding box center [686, 363] width 1372 height 727
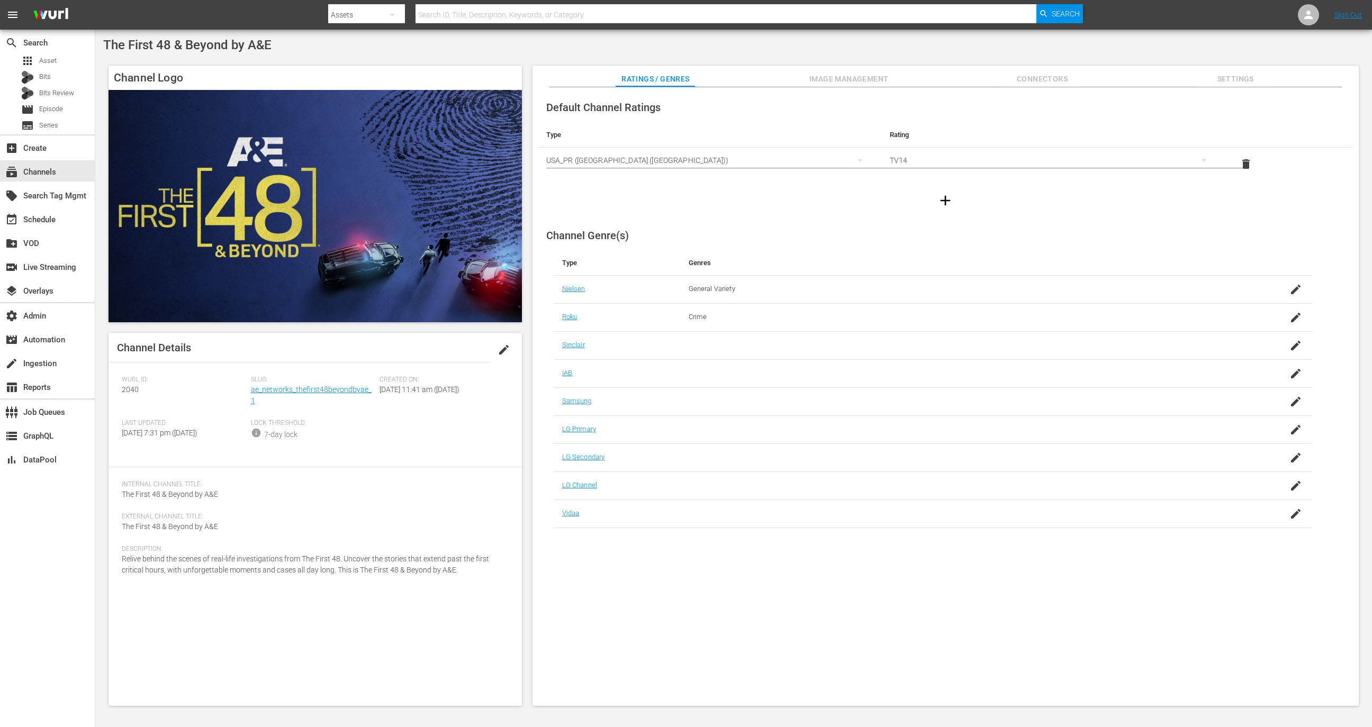
click at [816, 74] on span "Image Management" at bounding box center [848, 79] width 79 height 13
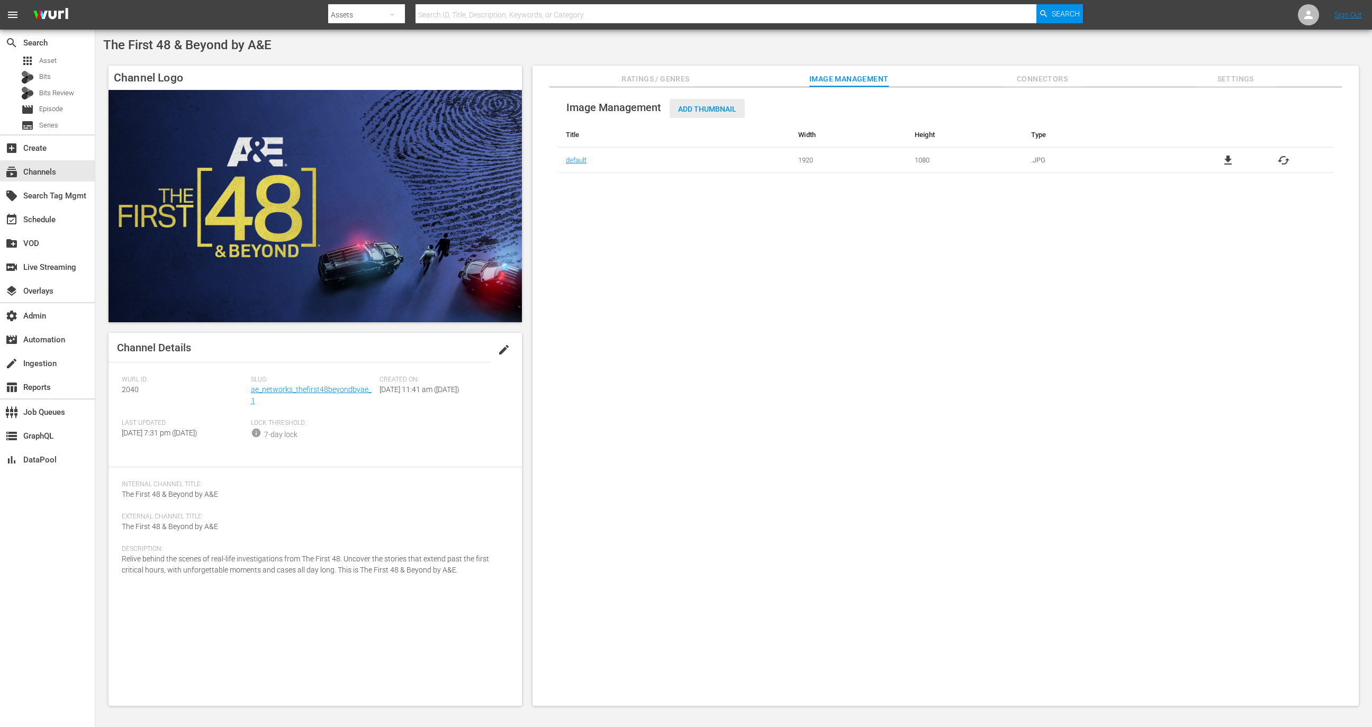
click at [694, 111] on span "Add Thumbnail" at bounding box center [707, 109] width 75 height 8
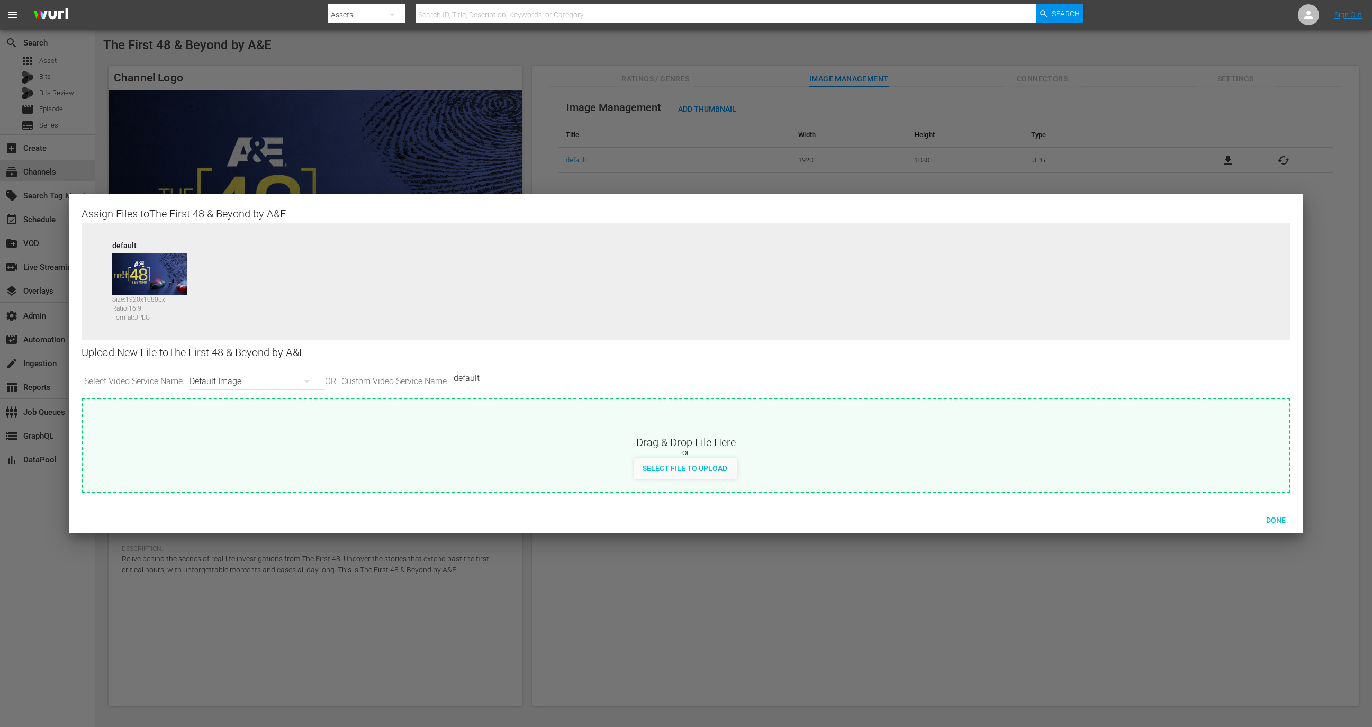
click at [264, 382] on div "Default Image" at bounding box center [254, 382] width 130 height 30
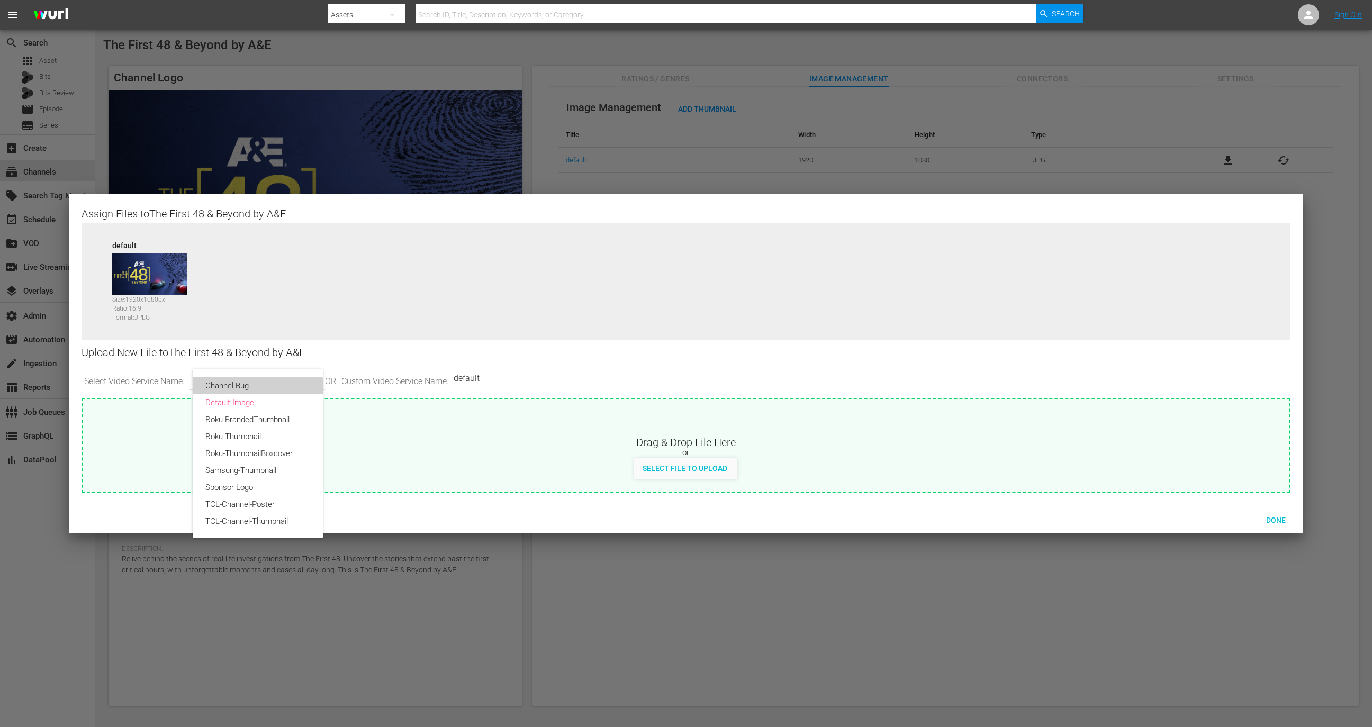
click at [256, 392] on div "Channel Bug" at bounding box center [257, 385] width 105 height 17
type input "channel-bug"
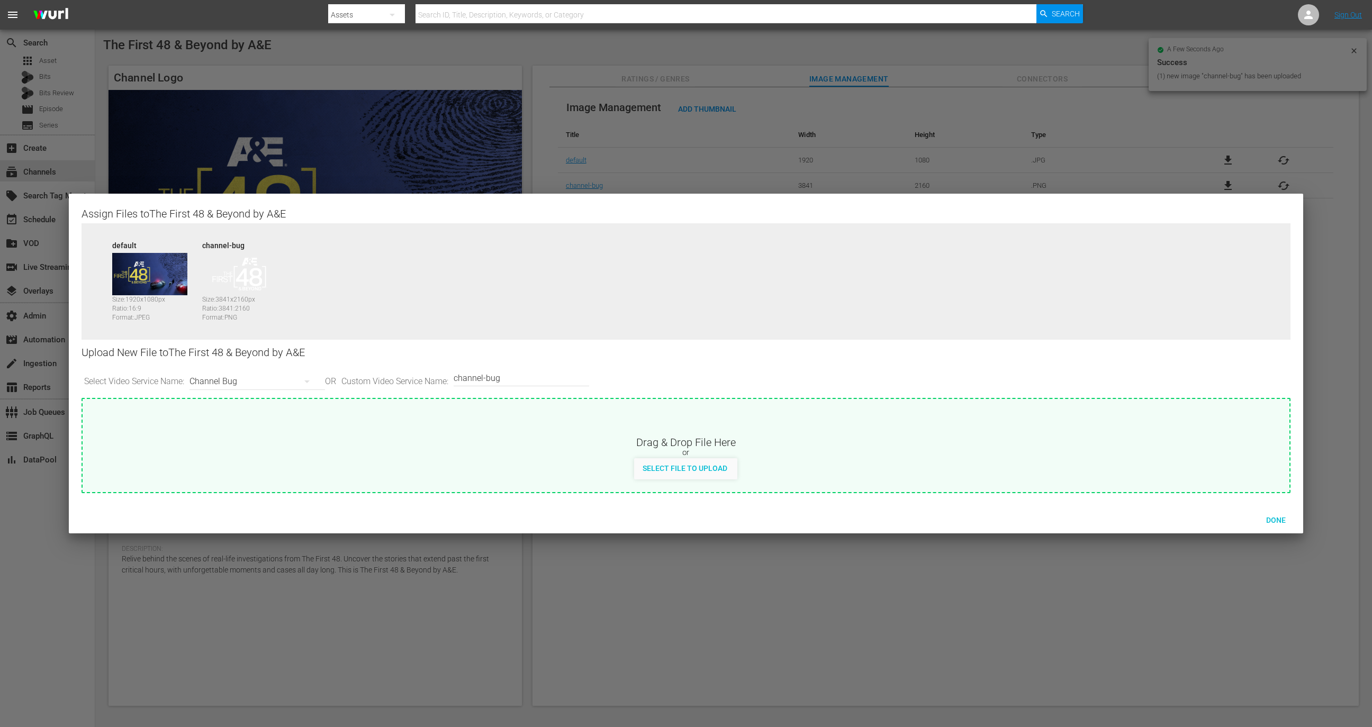
click at [1359, 44] on div at bounding box center [686, 363] width 1372 height 727
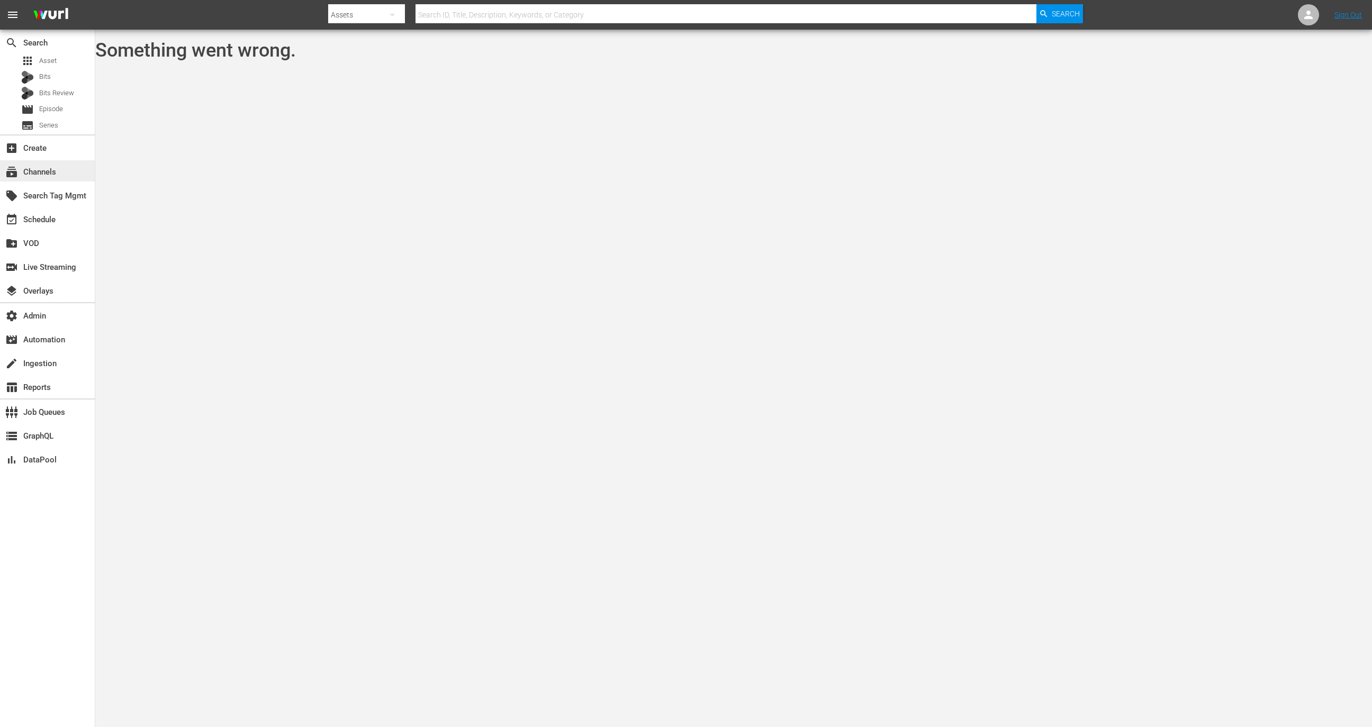
click at [48, 170] on div "subscriptions Channels" at bounding box center [29, 171] width 59 height 10
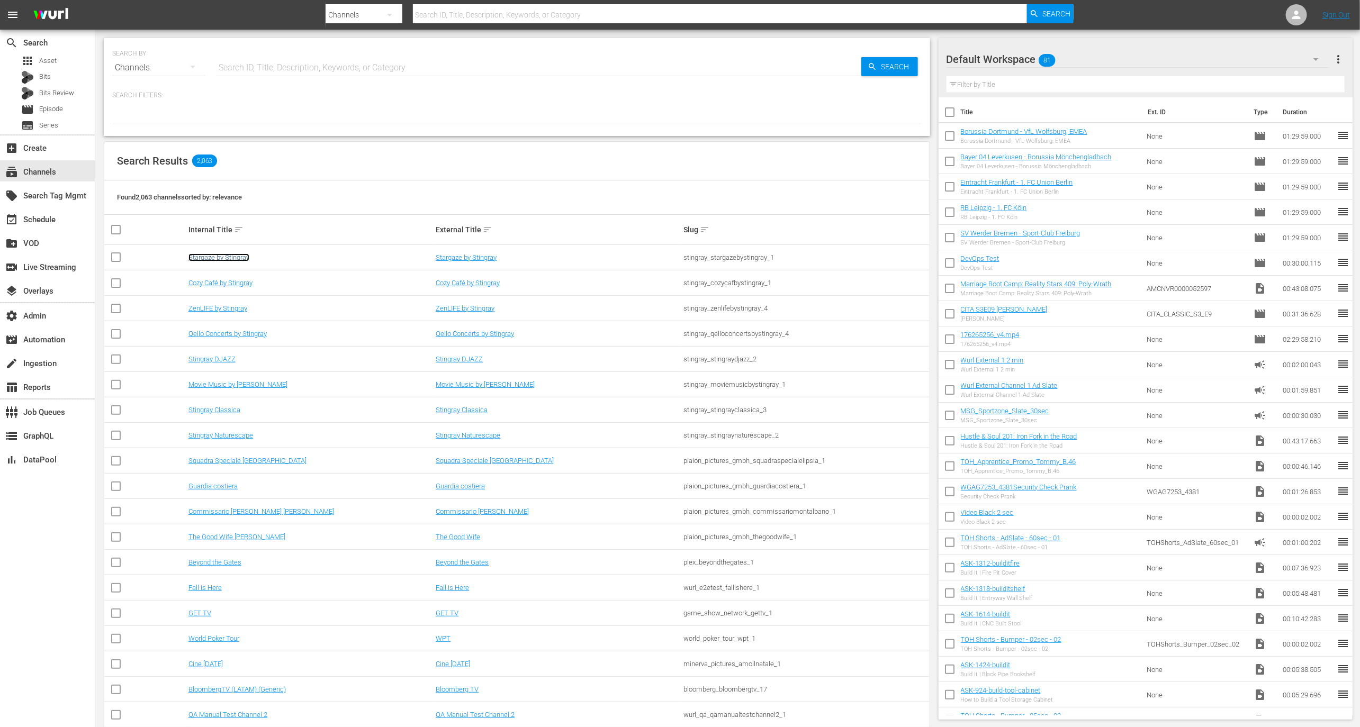
click at [230, 260] on link "Stargaze by Stingray" at bounding box center [218, 258] width 61 height 8
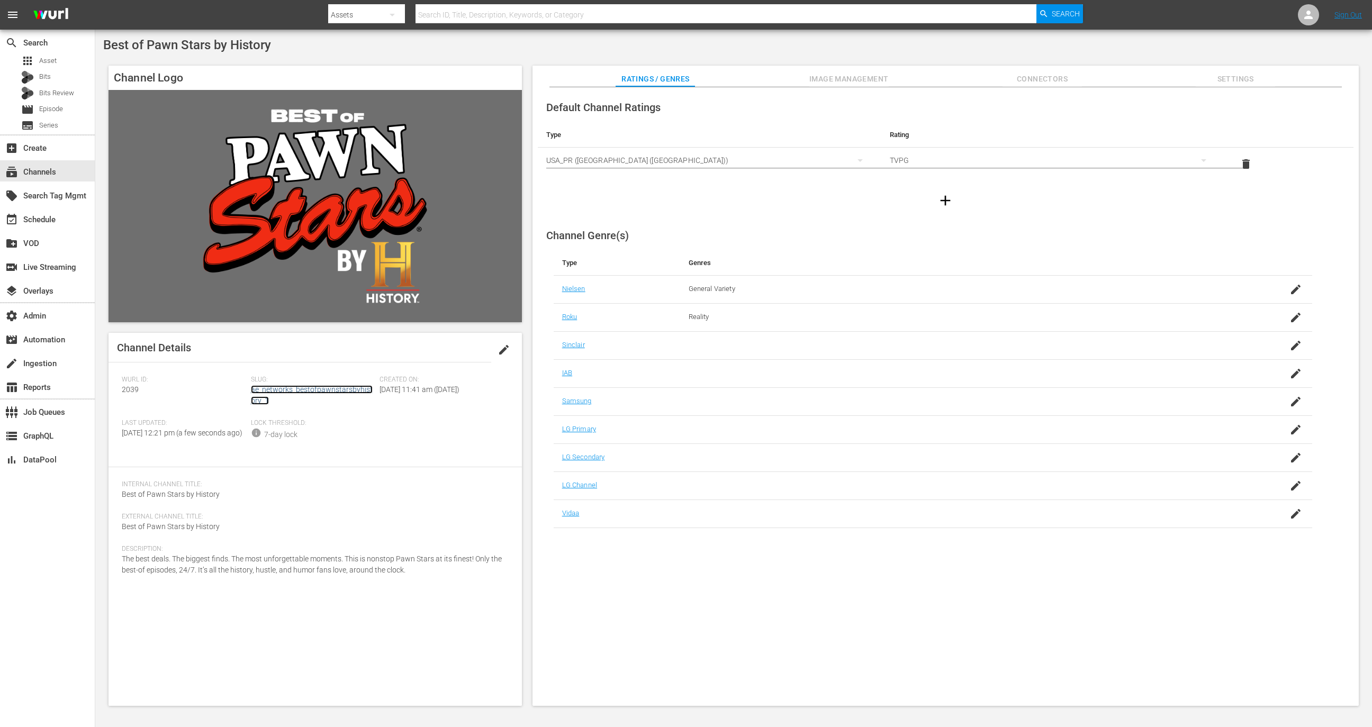
click at [303, 394] on link "ae_networks_bestofpawnstarsbyhistory_1" at bounding box center [312, 395] width 122 height 20
click at [859, 67] on button "Image Management" at bounding box center [848, 76] width 79 height 21
click at [361, 395] on div "Slug: ae_networks_bestofpawnstarsbyhistory_1" at bounding box center [315, 397] width 129 height 43
click at [358, 391] on link "ae_networks_bestofpawnstarsbyhistory_1" at bounding box center [312, 395] width 122 height 20
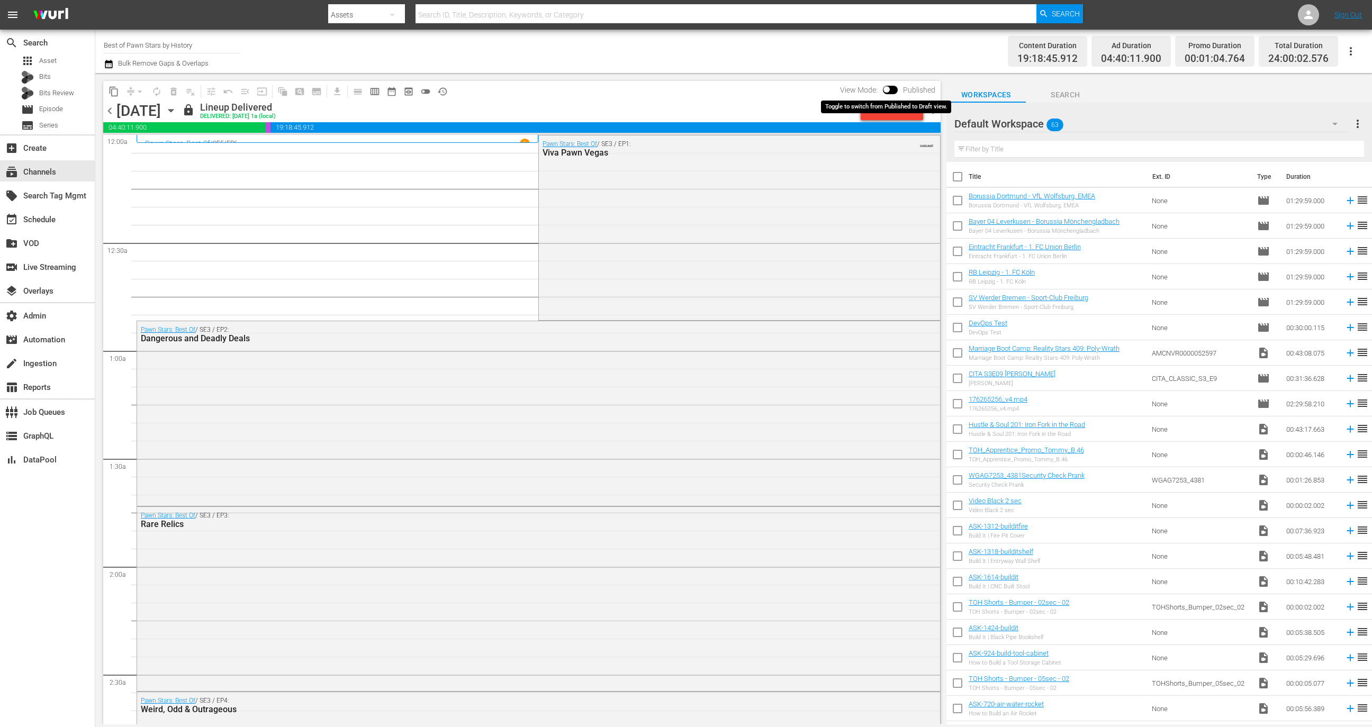
click at [889, 88] on input "checkbox" at bounding box center [886, 91] width 22 height 7
checkbox input "true"
click at [903, 114] on div "Unlock and Edit" at bounding box center [892, 110] width 52 height 19
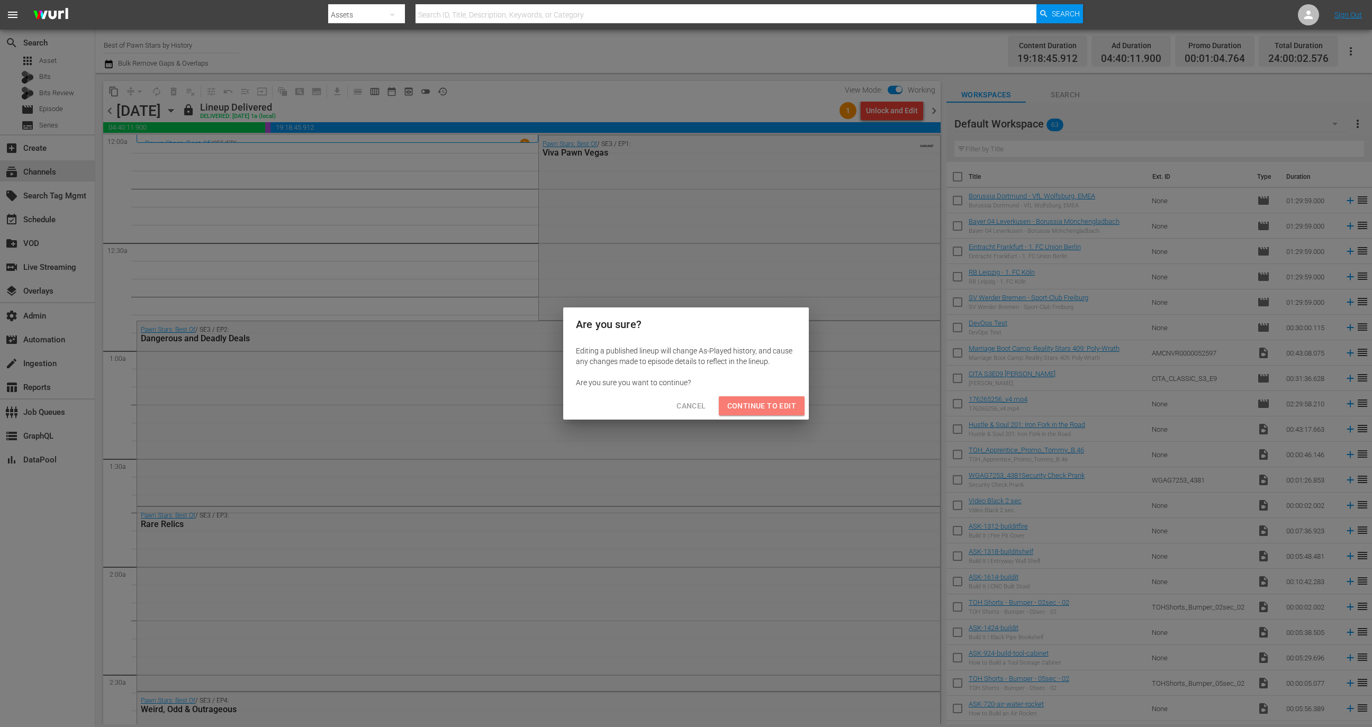
click at [756, 400] on span "Continue to Edit" at bounding box center [761, 406] width 69 height 13
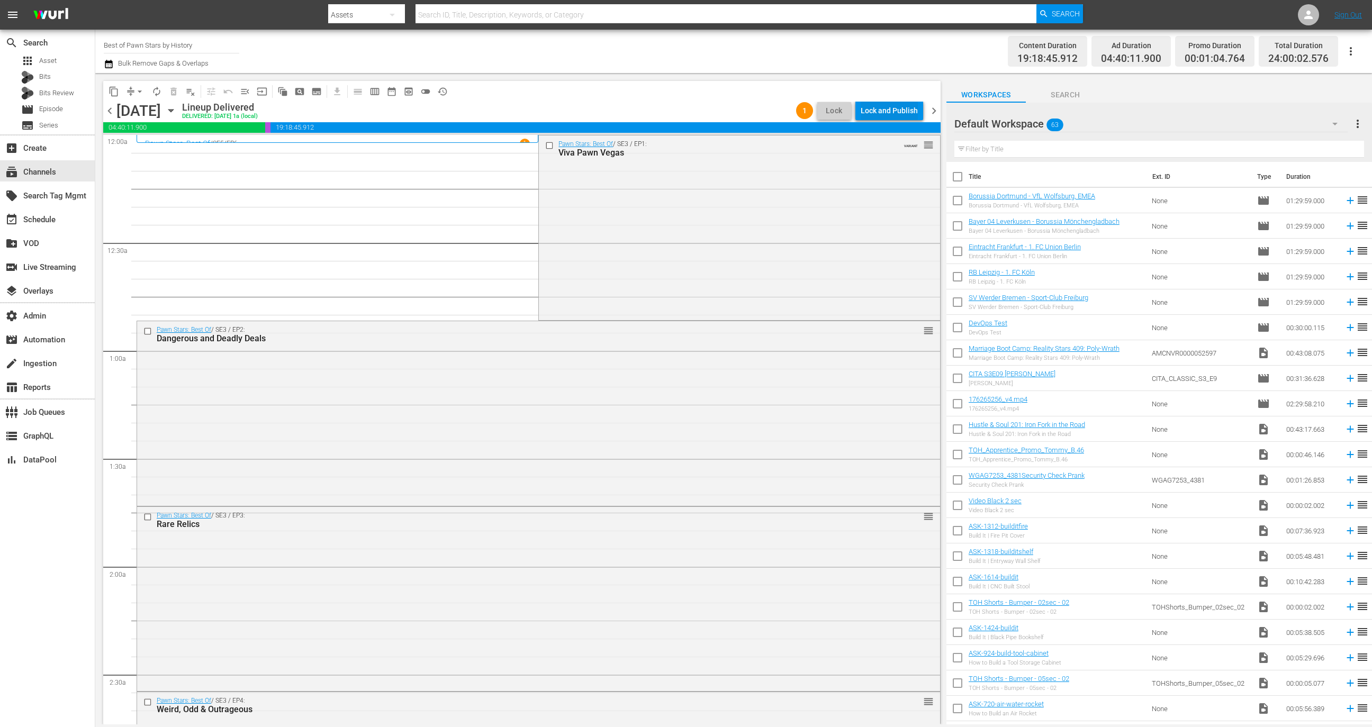
click at [891, 113] on div "Lock and Publish" at bounding box center [889, 110] width 57 height 19
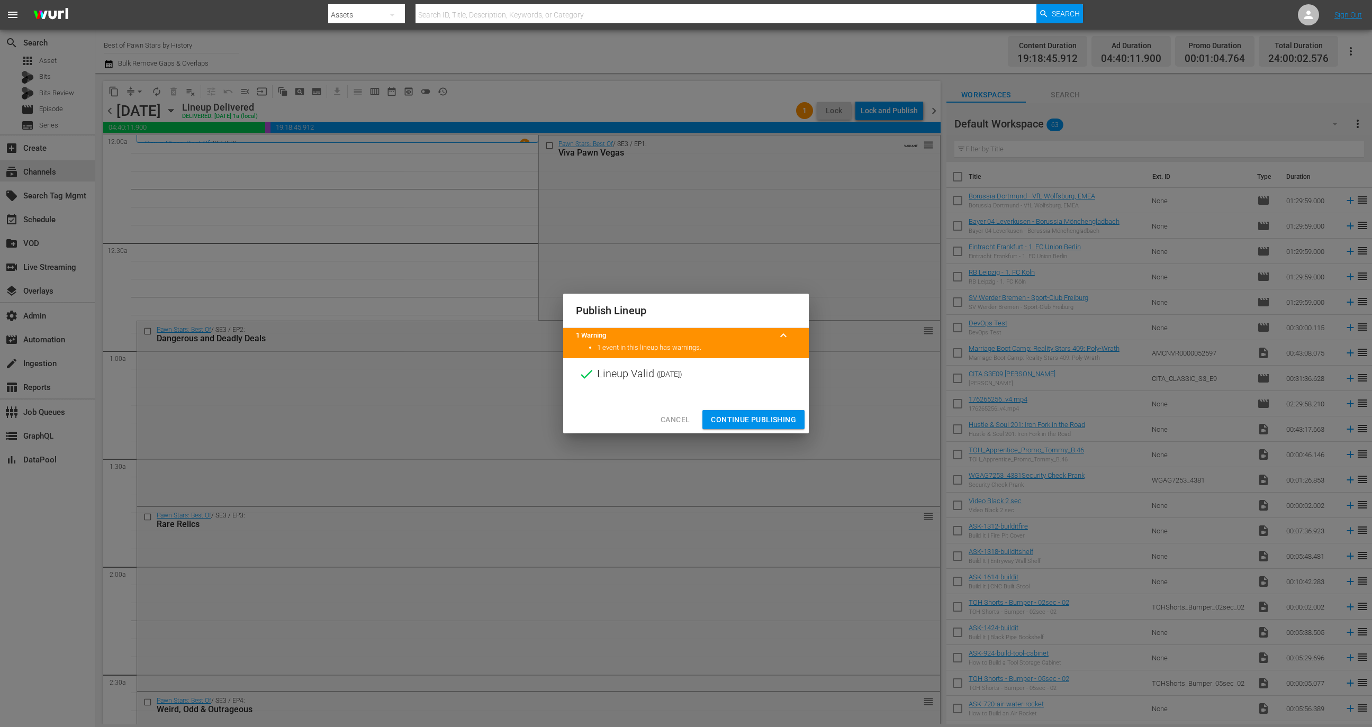
click at [766, 414] on span "Continue Publishing" at bounding box center [753, 419] width 85 height 13
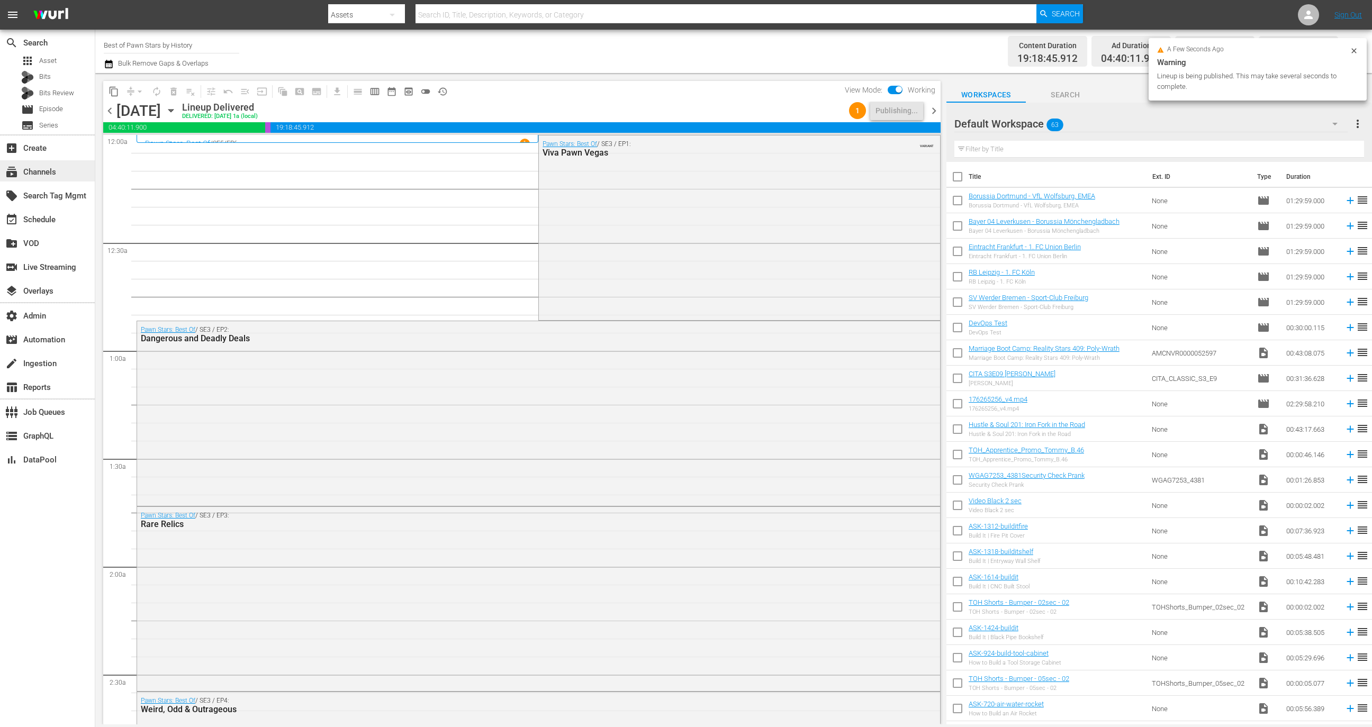
click at [55, 168] on div "subscriptions Channels" at bounding box center [29, 171] width 59 height 10
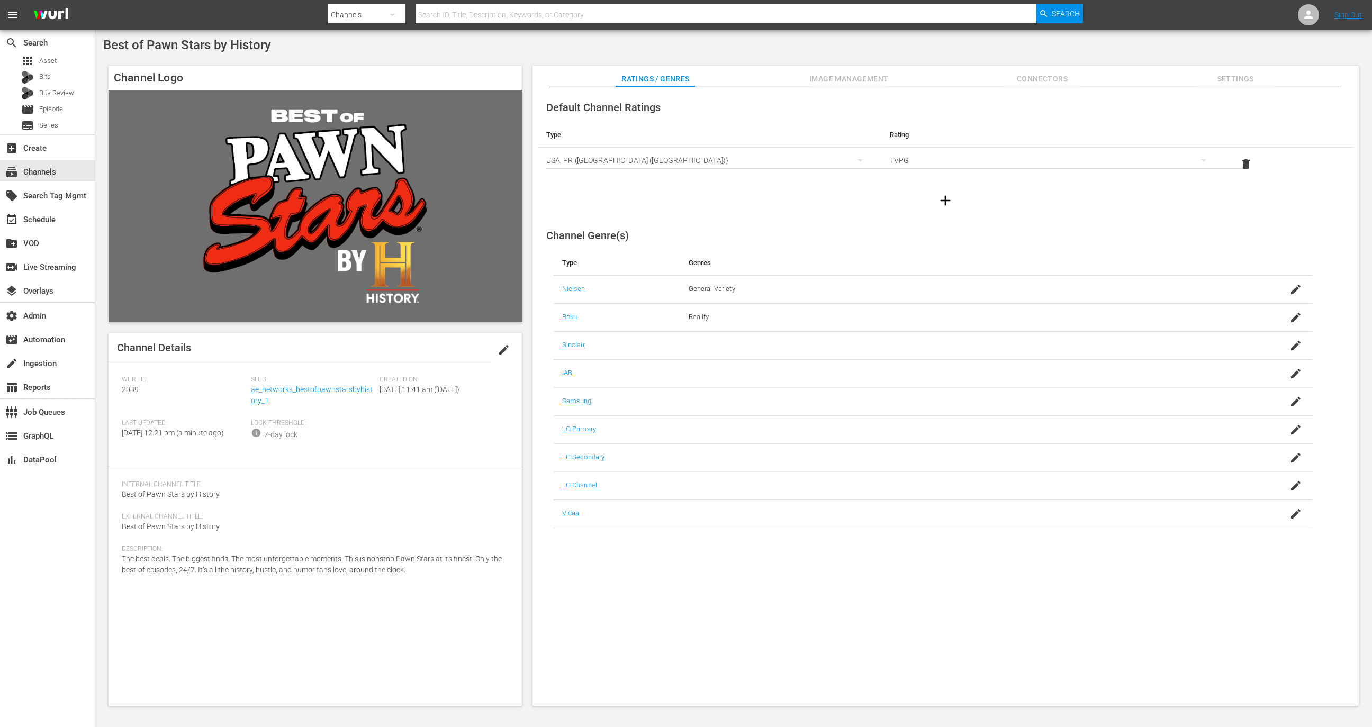
drag, startPoint x: 284, startPoint y: 400, endPoint x: 274, endPoint y: 407, distance: 11.8
click at [270, 406] on div "Slug: ae_networks_bestofpawnstarsbyhistory_1" at bounding box center [315, 397] width 129 height 43
drag, startPoint x: 283, startPoint y: 402, endPoint x: 251, endPoint y: 392, distance: 33.3
click at [251, 392] on div "Slug: ae_networks_bestofpawnstarsbyhistory_1" at bounding box center [315, 397] width 129 height 43
copy link "ae_networks_bestofpawnstarsbyhistory_1"
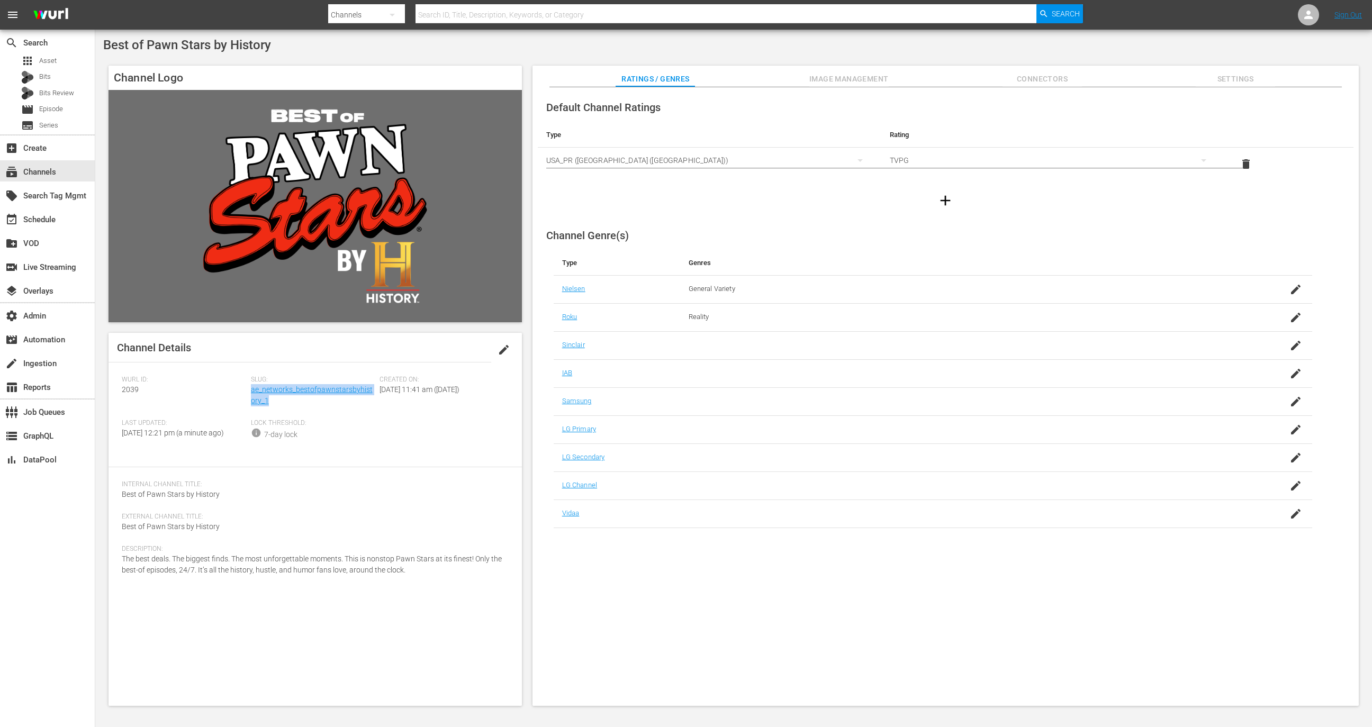
click at [870, 73] on span "Image Management" at bounding box center [848, 79] width 79 height 13
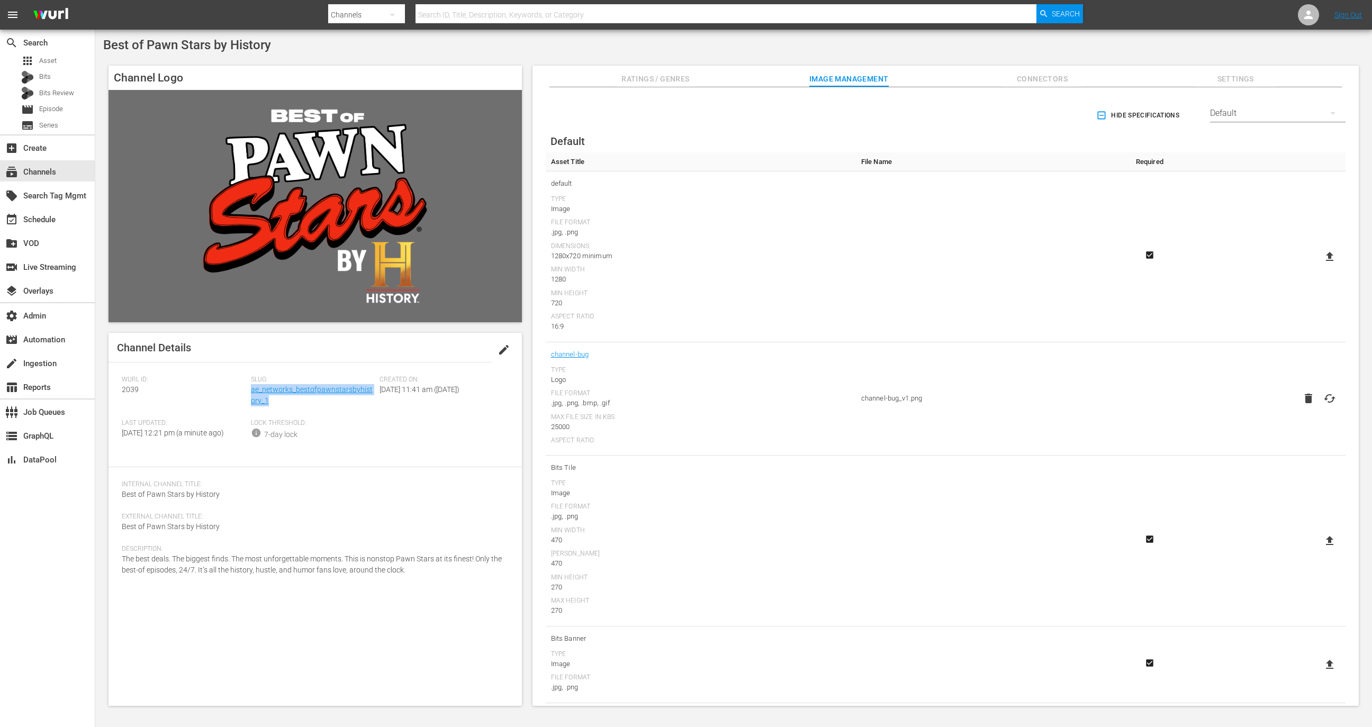
click at [1328, 400] on icon at bounding box center [1329, 398] width 13 height 13
click at [1319, 408] on input "file" at bounding box center [1319, 408] width 1 height 1
type input "C:\fakepath\channel-bug_v1 (2).png"
click at [312, 383] on span "Slug:" at bounding box center [313, 380] width 124 height 8
click at [312, 387] on link "ae_networks_bestofpawnstarsbyhistory_1" at bounding box center [312, 395] width 122 height 20
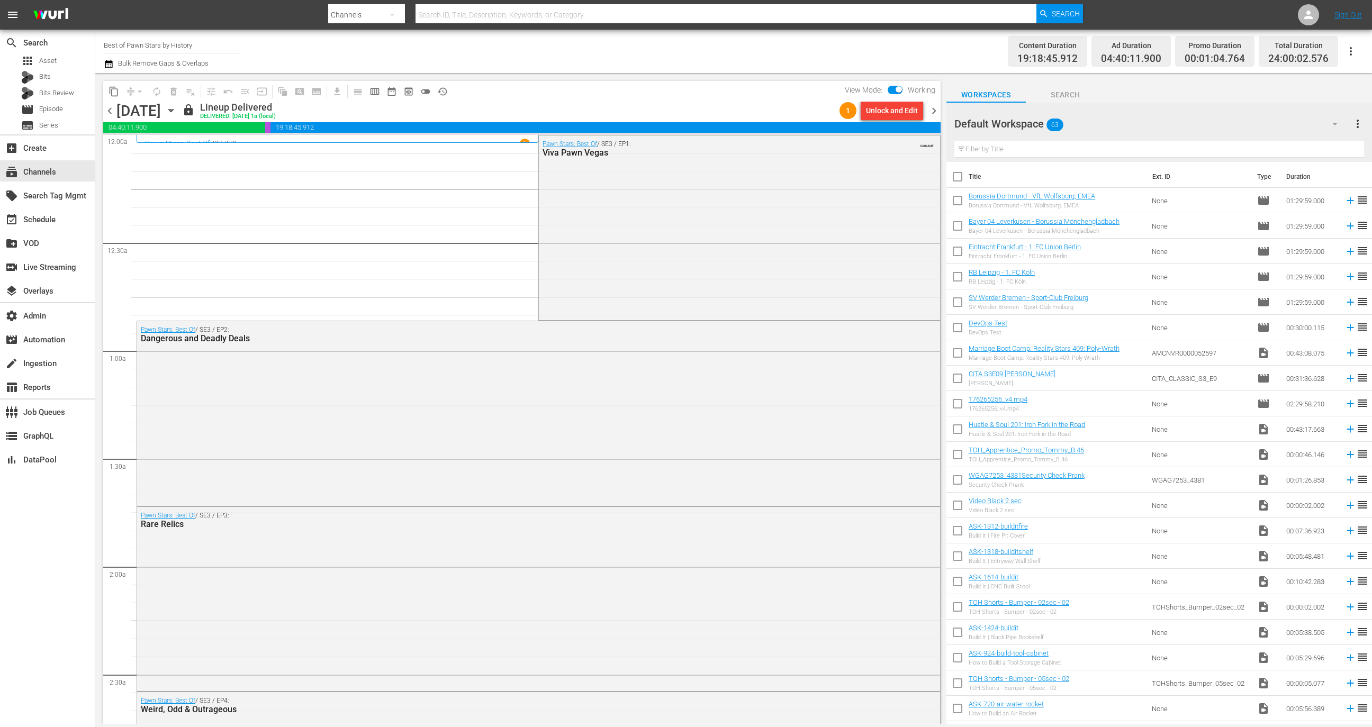
click at [873, 105] on div "Unlock and Edit" at bounding box center [892, 110] width 52 height 19
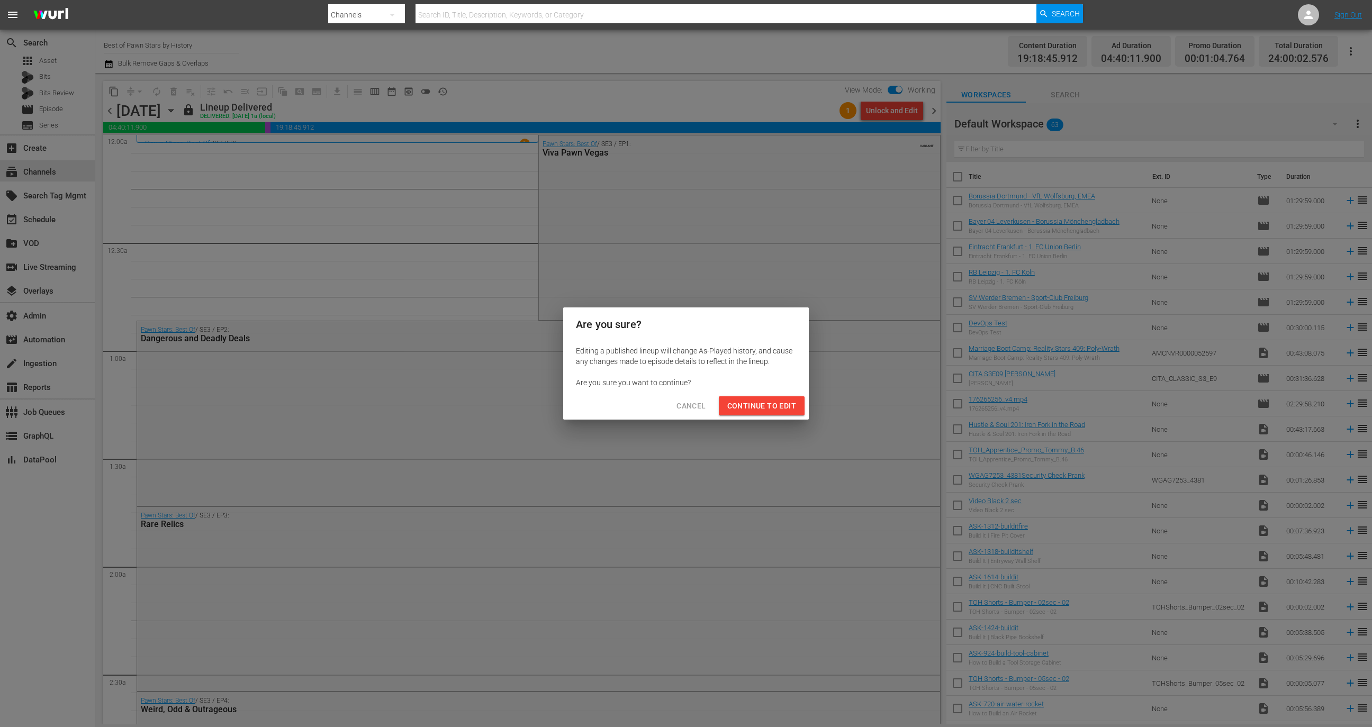
click at [750, 408] on span "Continue to Edit" at bounding box center [761, 406] width 69 height 13
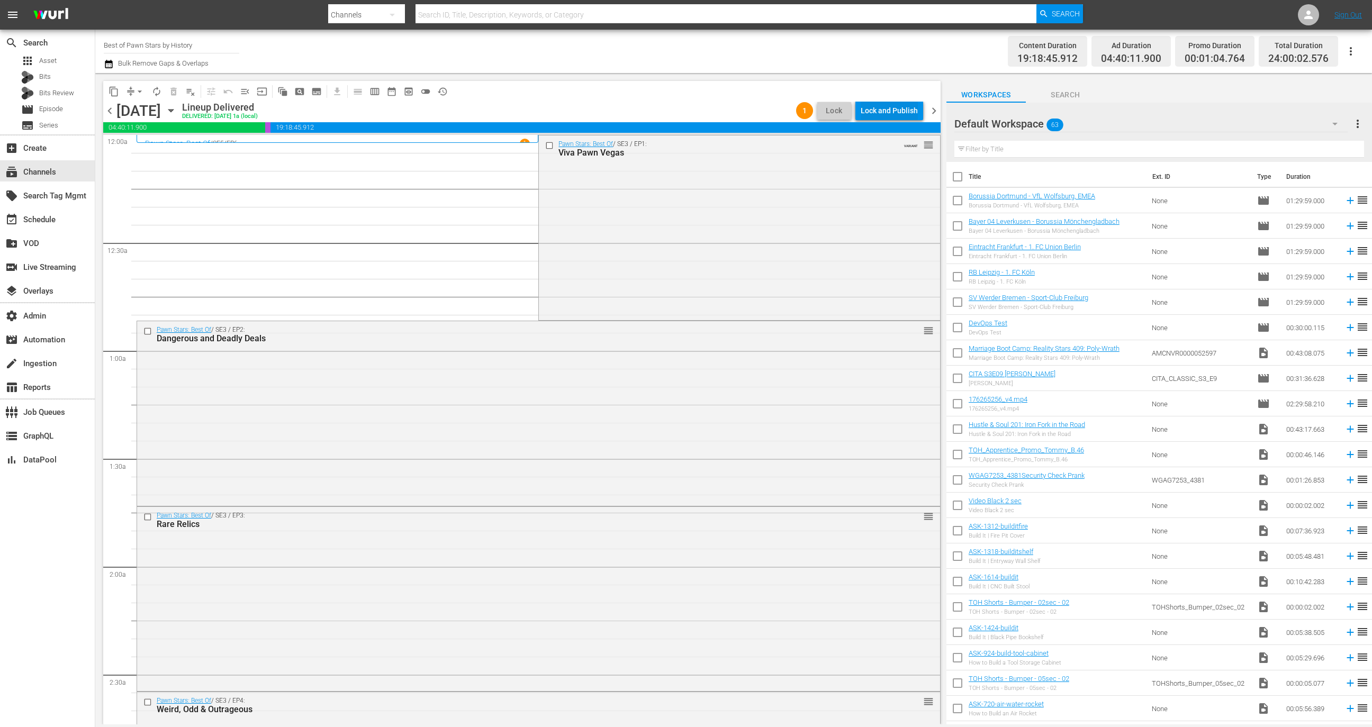
click at [882, 103] on div "Lock and Publish" at bounding box center [889, 110] width 57 height 19
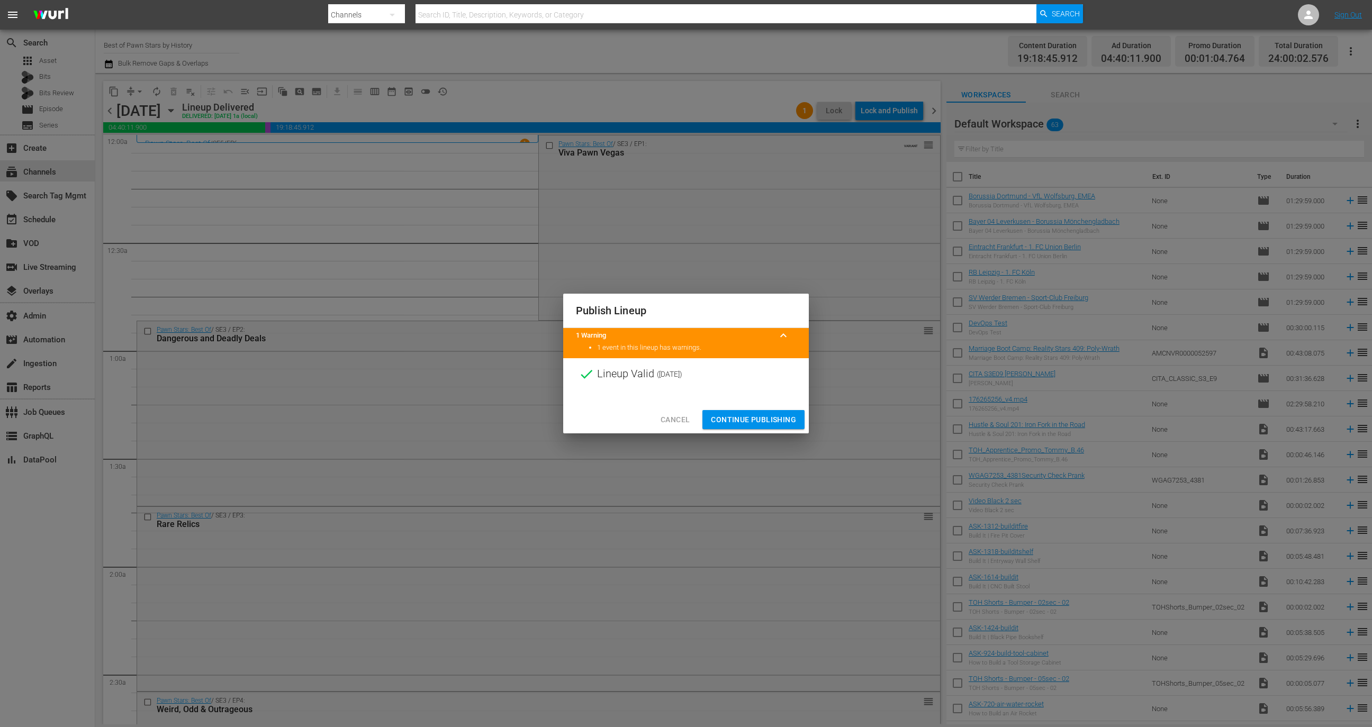
click at [753, 420] on span "Continue Publishing" at bounding box center [753, 419] width 85 height 13
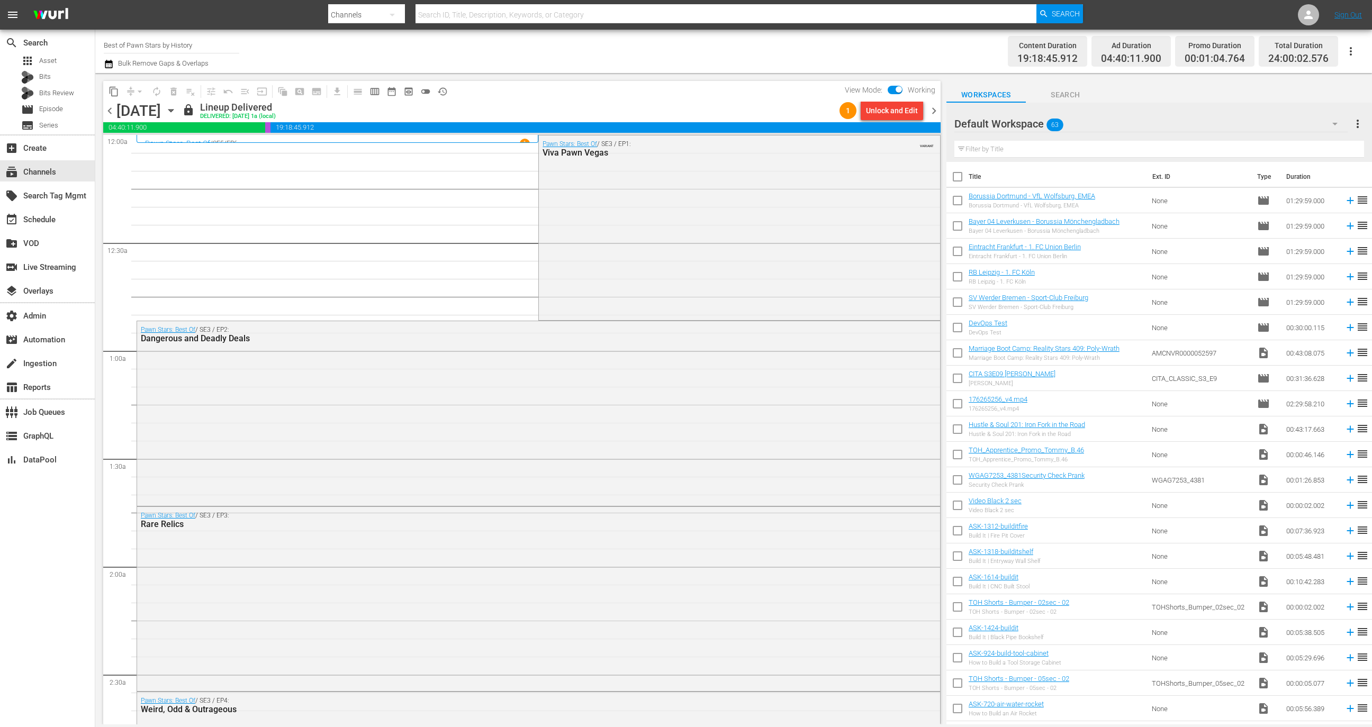
click at [932, 109] on span "chevron_right" at bounding box center [933, 110] width 13 height 13
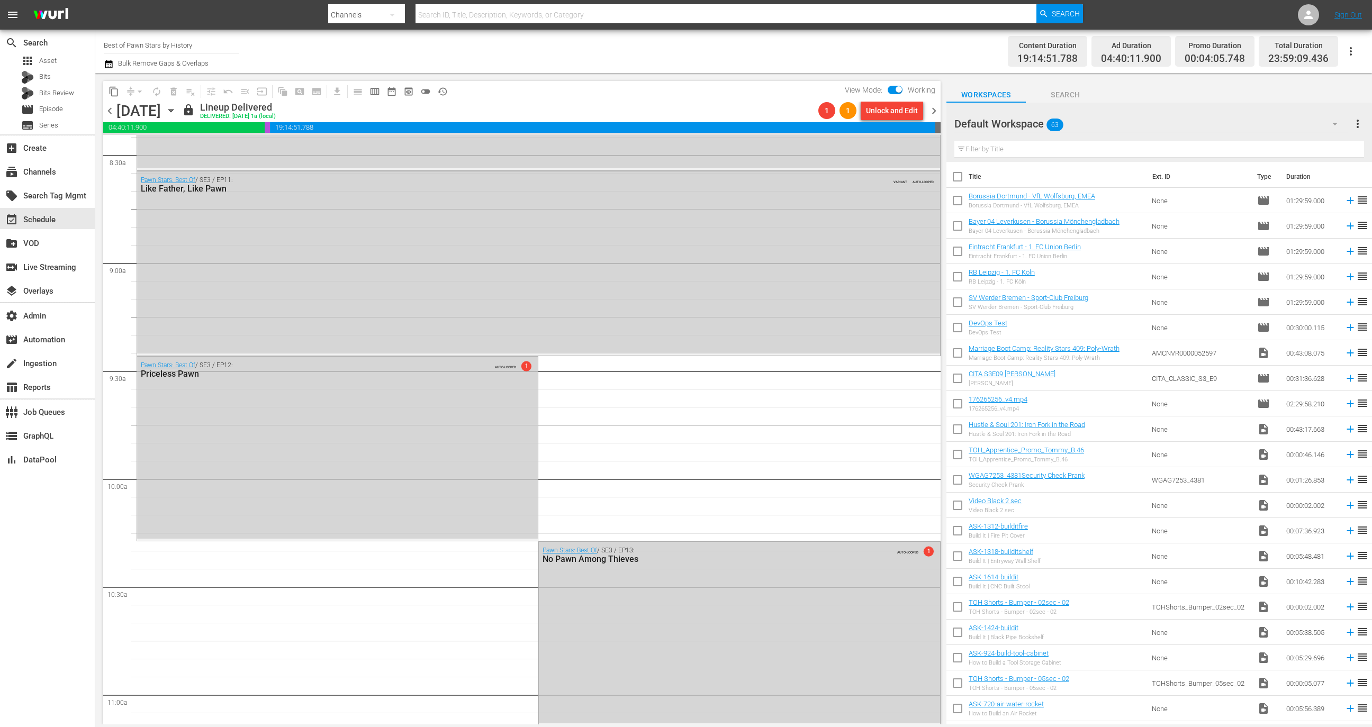
click at [935, 112] on span "chevron_right" at bounding box center [933, 110] width 13 height 13
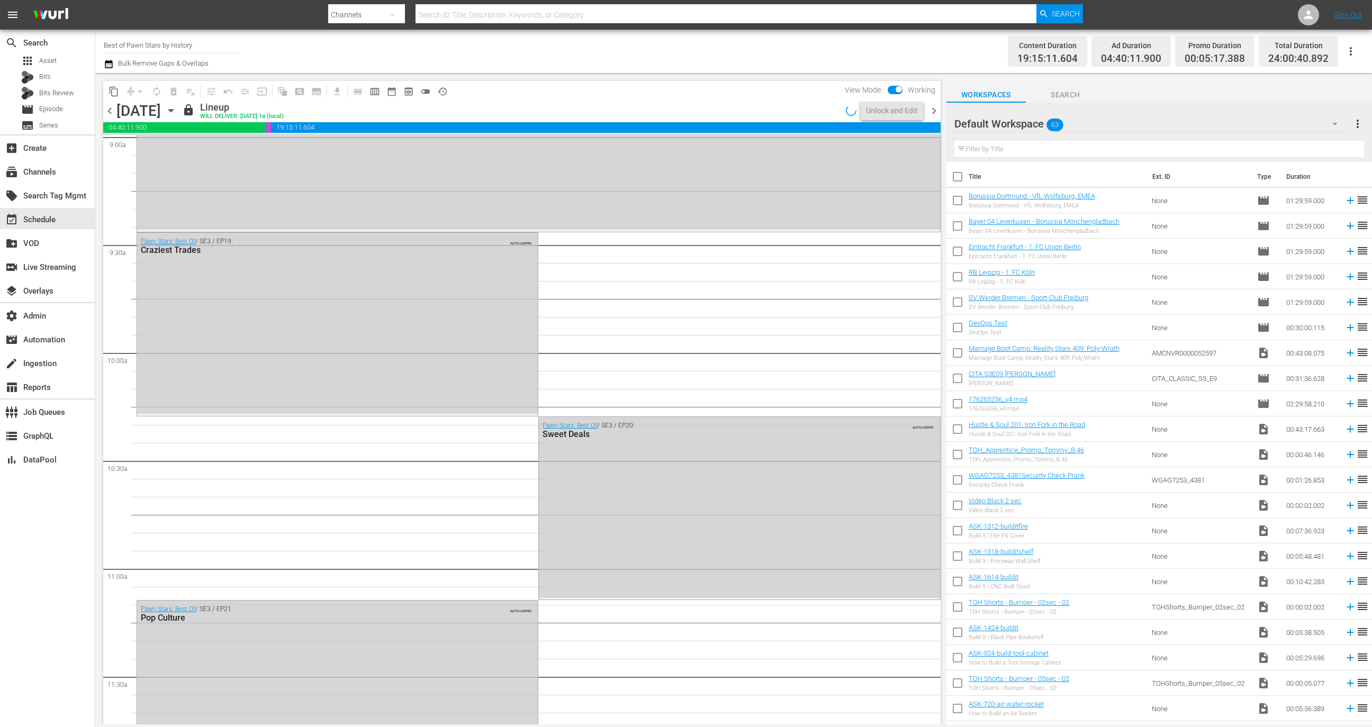
scroll to position [1797, 0]
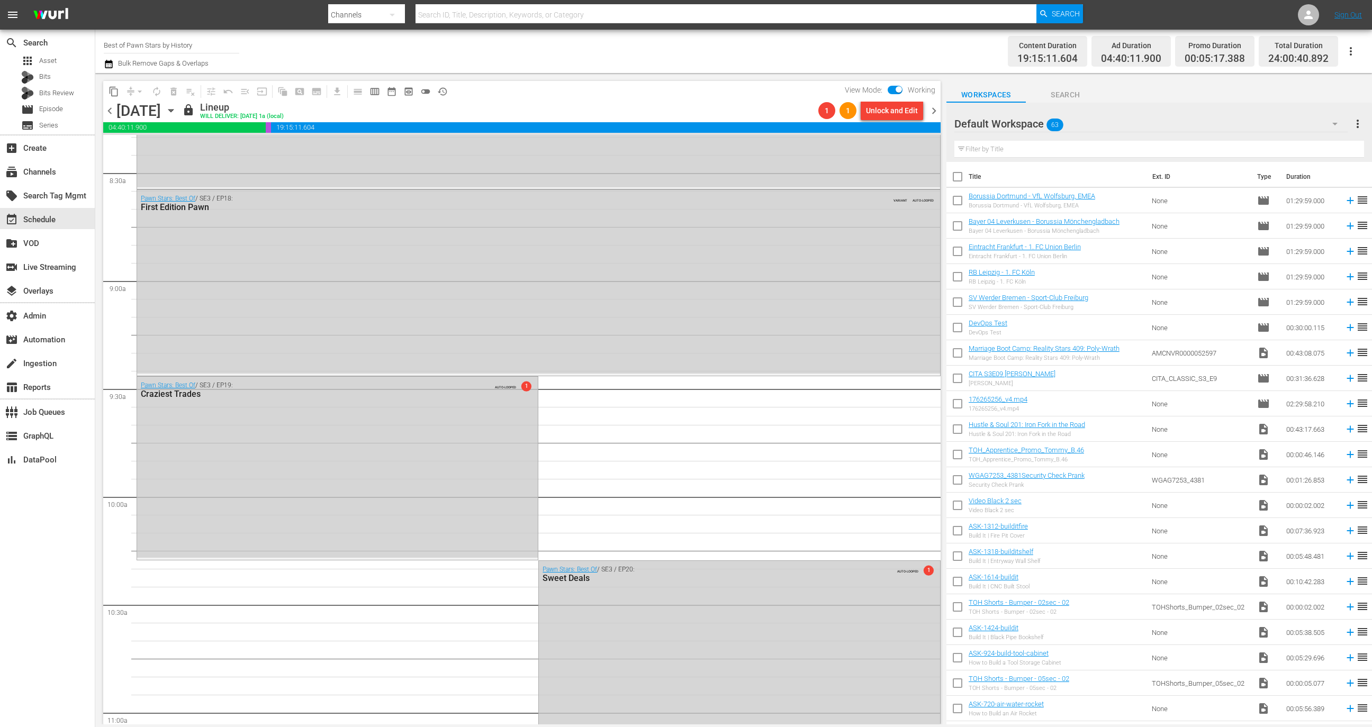
click at [944, 111] on div "content_copy compress arrow_drop_down autorenew_outlined delete_forever_outline…" at bounding box center [520, 399] width 851 height 652
click at [938, 111] on span "chevron_right" at bounding box center [933, 110] width 13 height 13
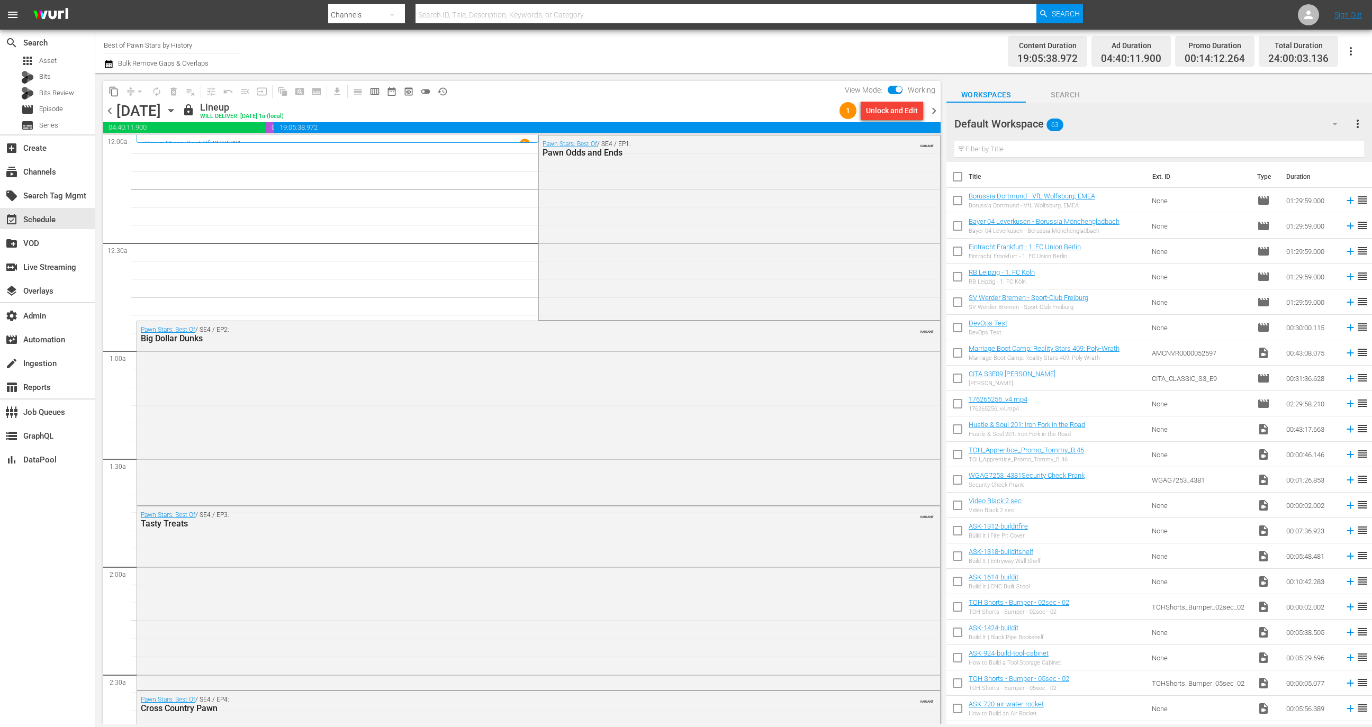
click at [912, 94] on span "Working" at bounding box center [921, 90] width 38 height 8
click at [907, 110] on div "Unlock and Edit" at bounding box center [892, 110] width 52 height 19
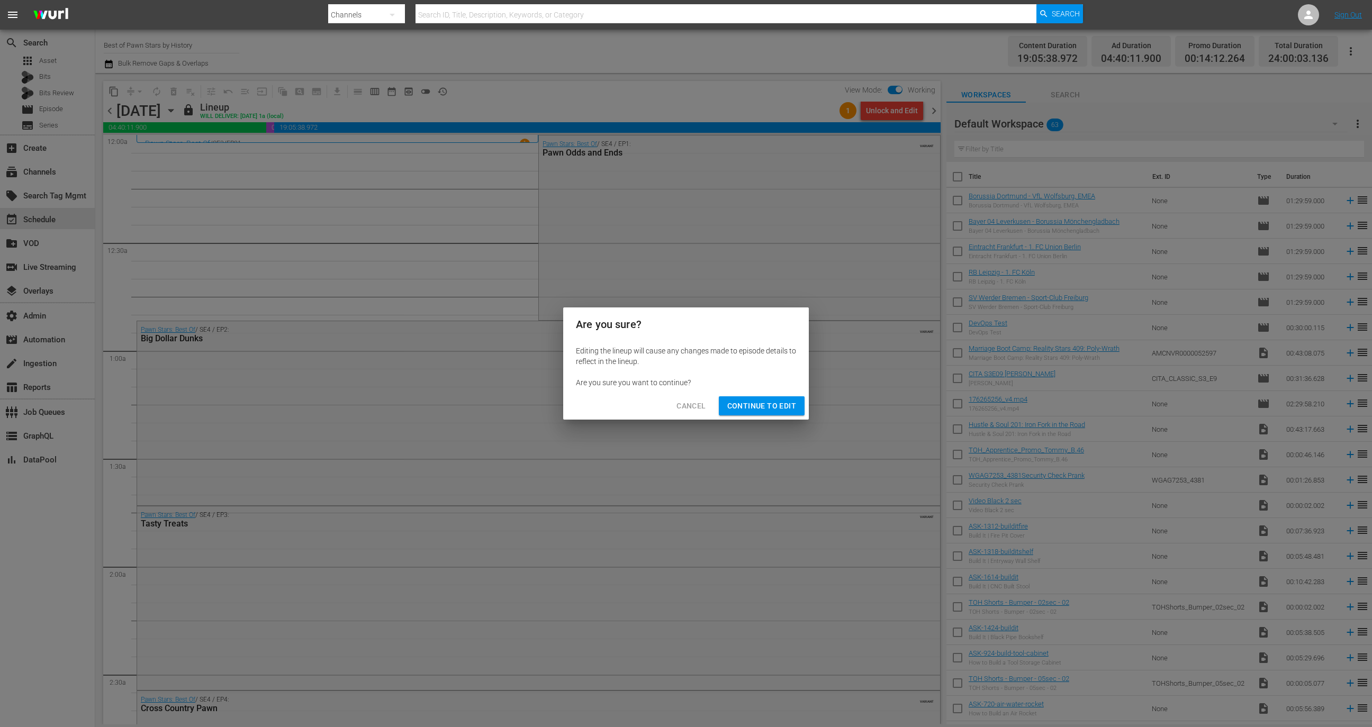
click at [770, 405] on span "Continue to Edit" at bounding box center [761, 406] width 69 height 13
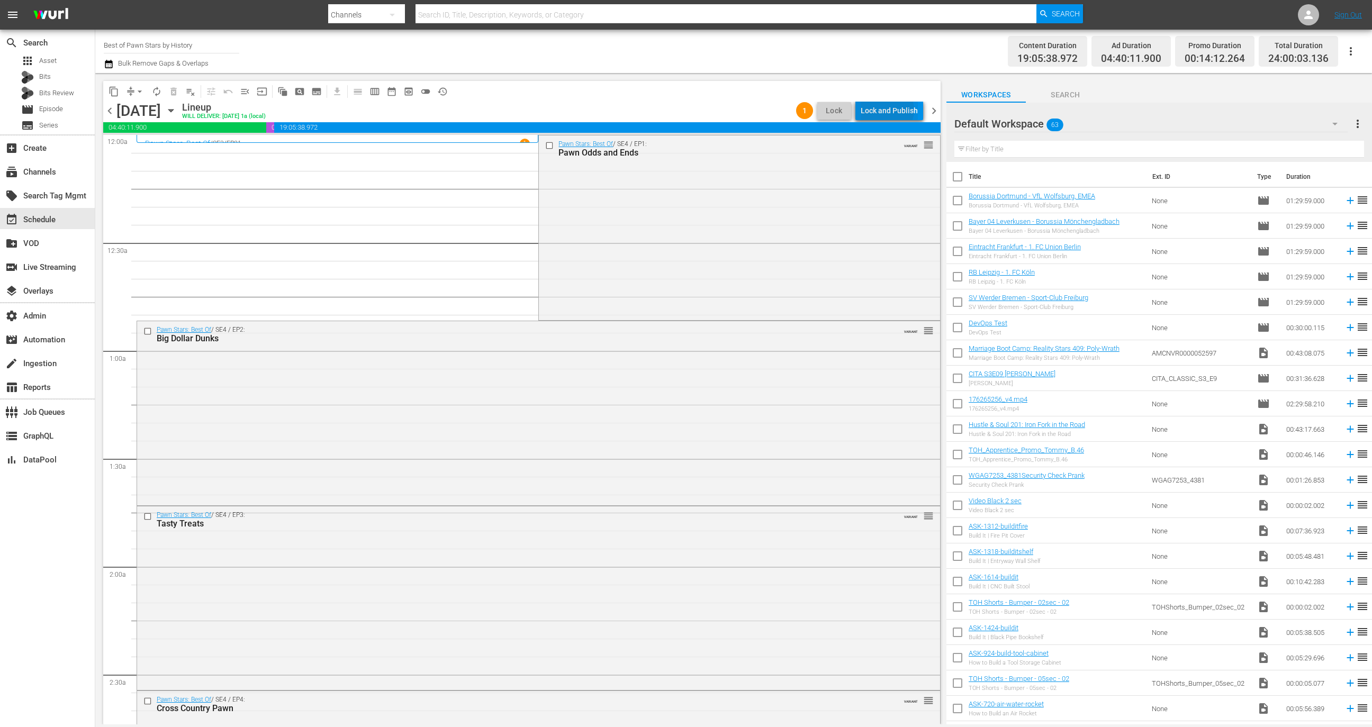
click at [890, 110] on div "Lock and Publish" at bounding box center [889, 110] width 57 height 19
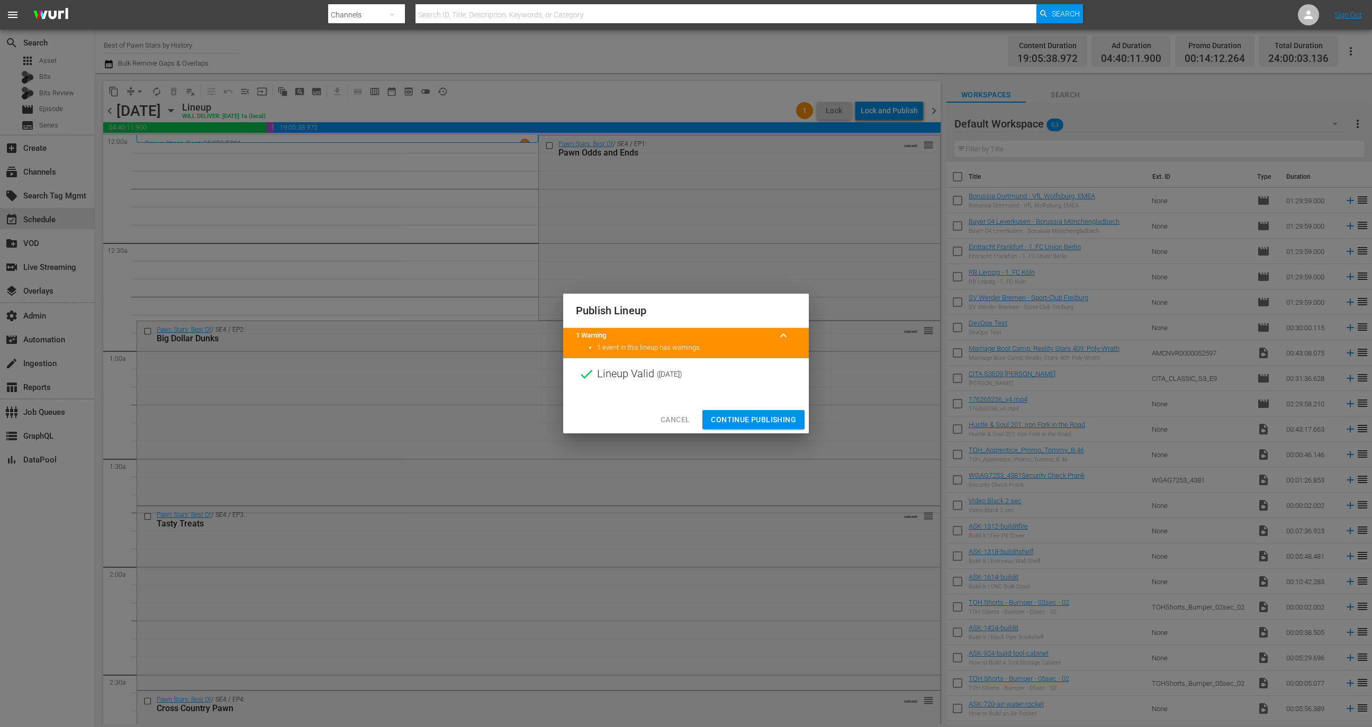
click at [774, 420] on span "Continue Publishing" at bounding box center [753, 419] width 85 height 13
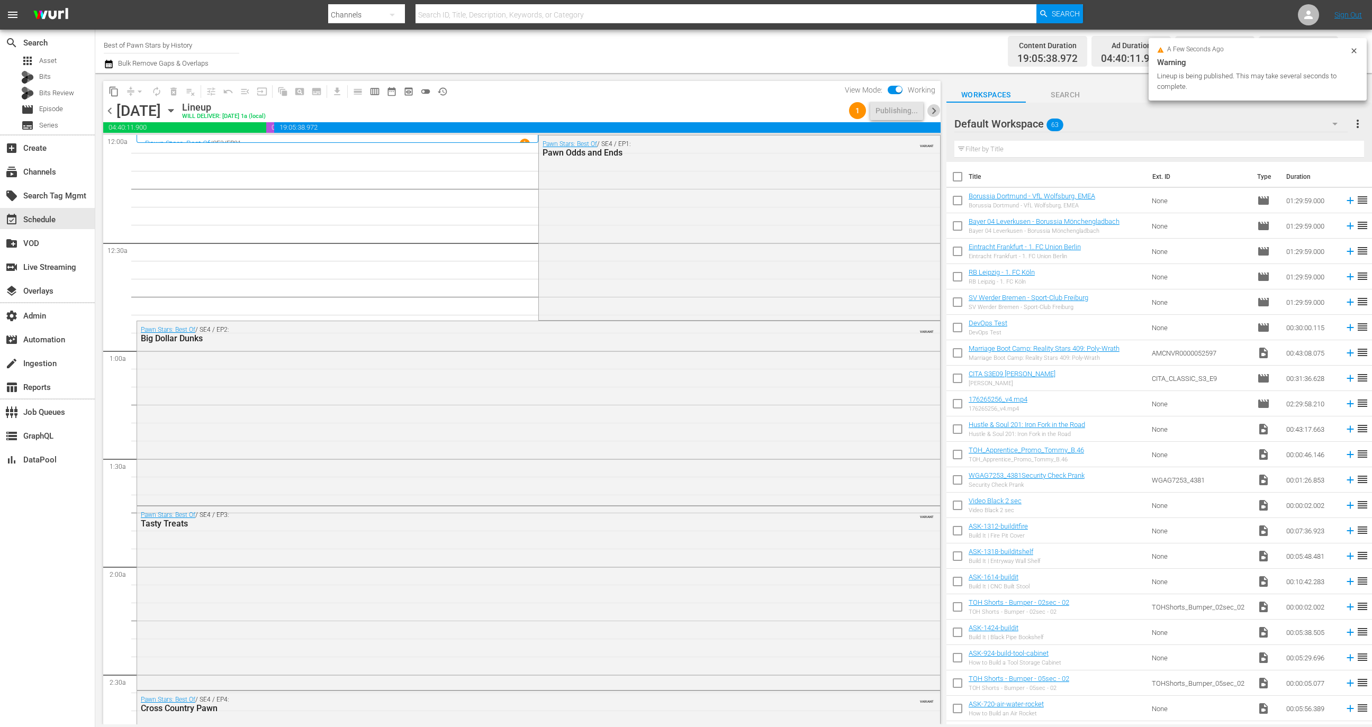
click at [929, 114] on span "chevron_right" at bounding box center [933, 110] width 13 height 13
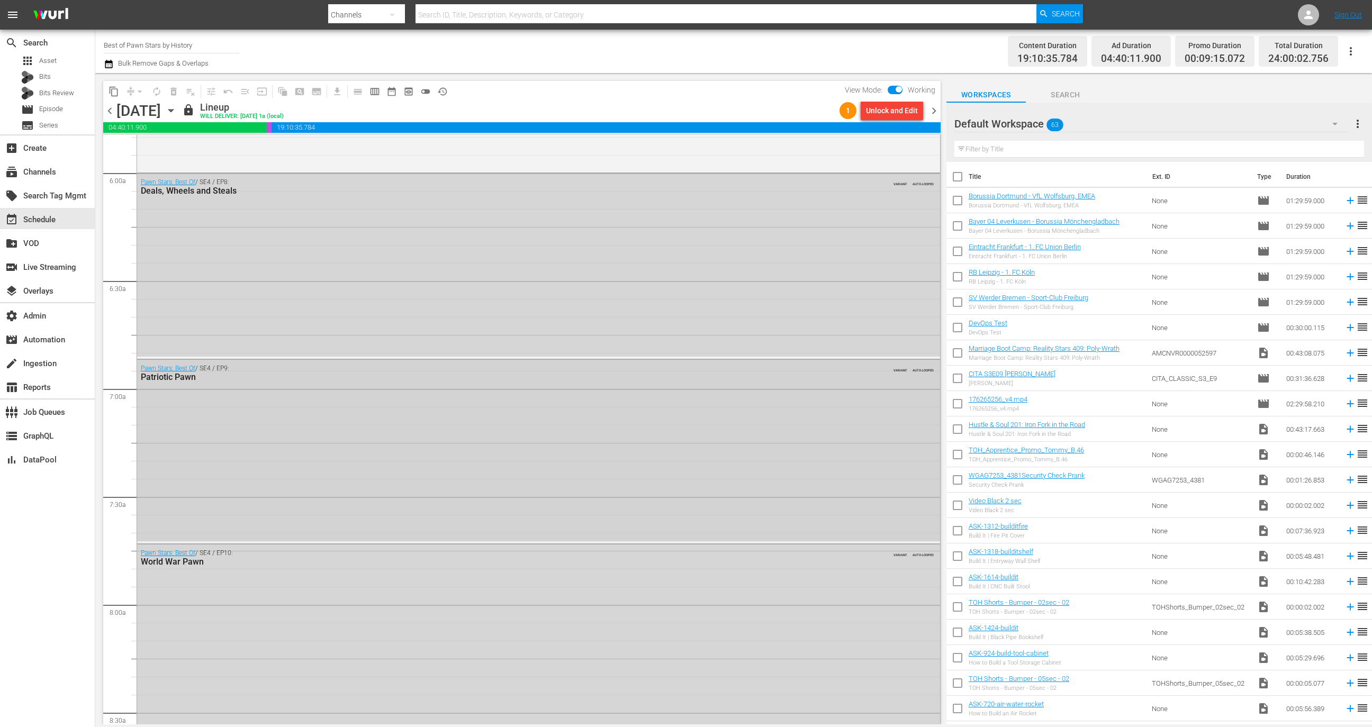
scroll to position [1488, 0]
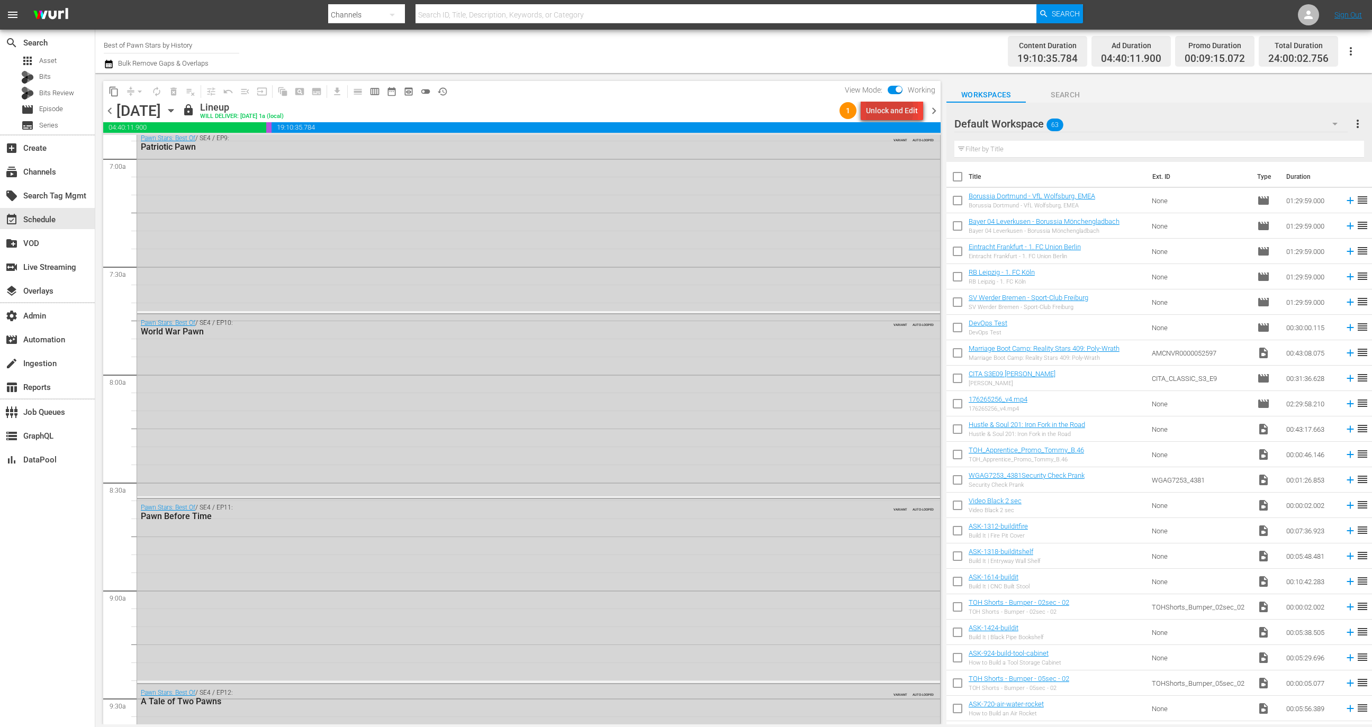
click at [888, 110] on div "Unlock and Edit" at bounding box center [892, 110] width 52 height 19
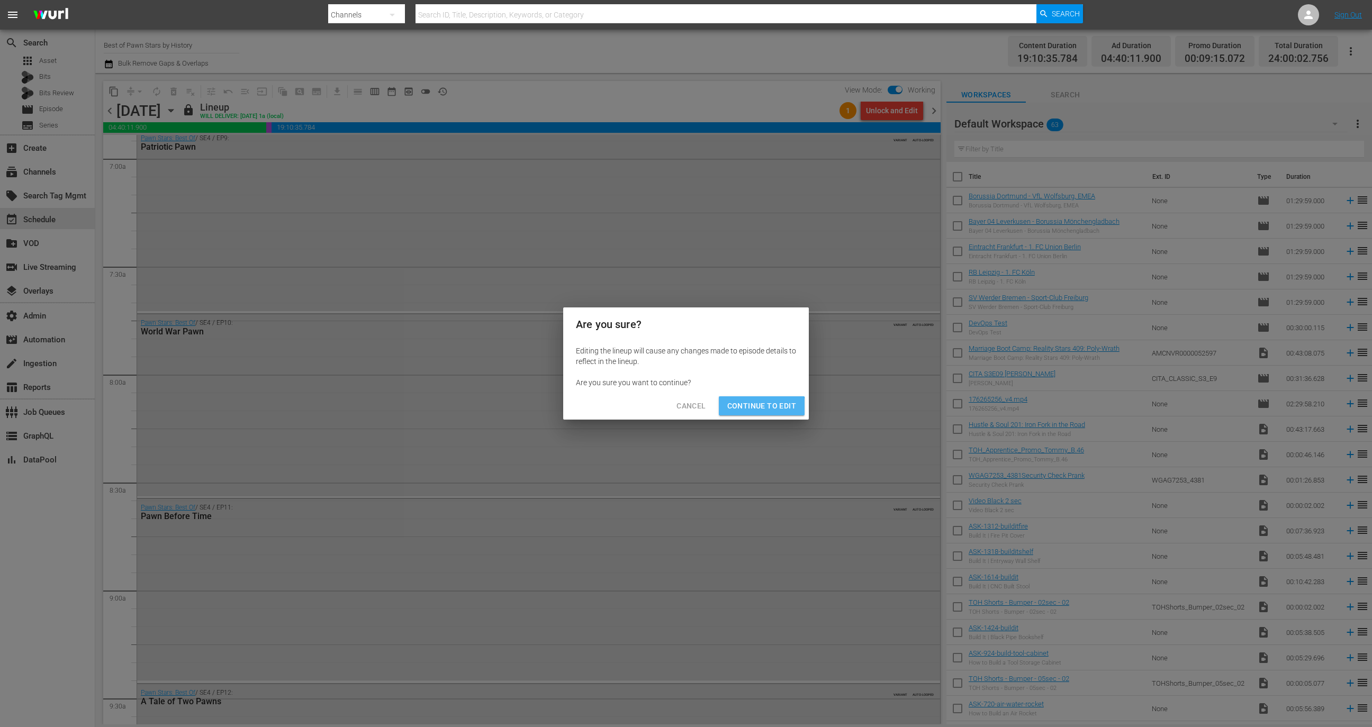
click at [750, 412] on button "Continue to Edit" at bounding box center [762, 406] width 86 height 20
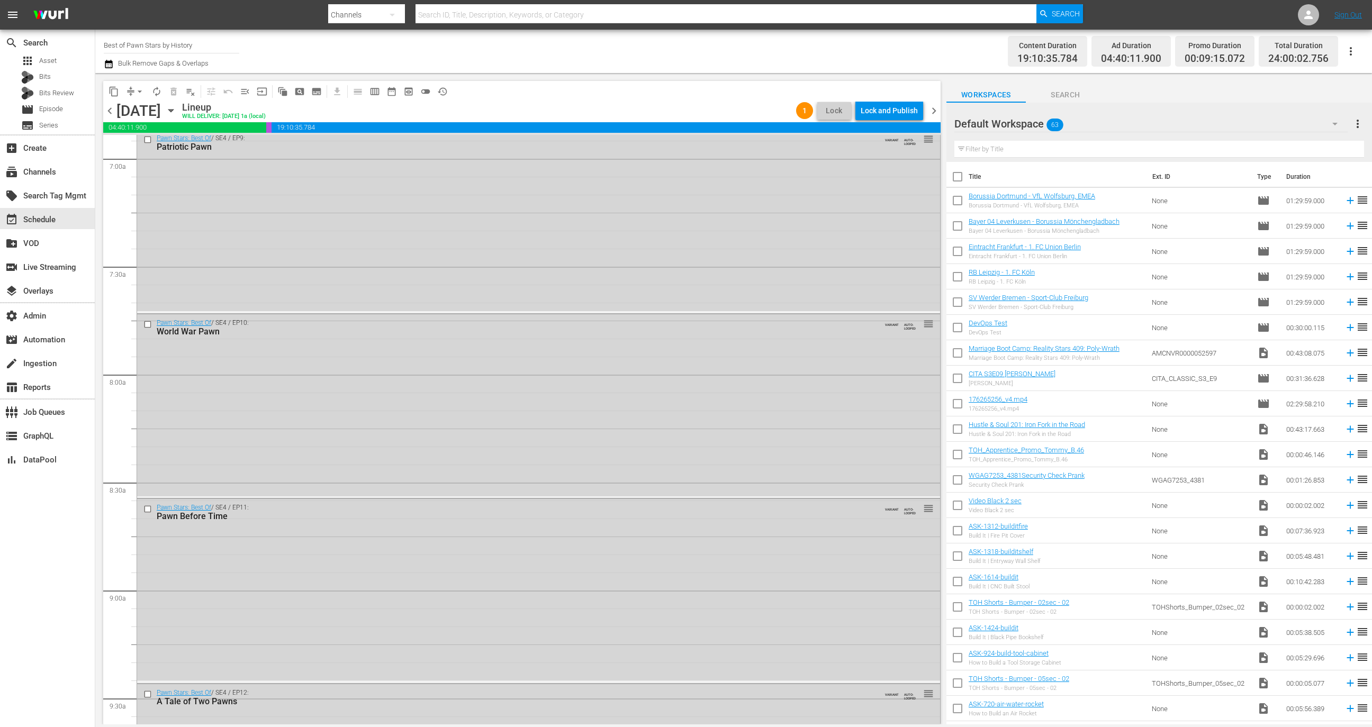
click at [888, 105] on div "Lock and Publish" at bounding box center [889, 110] width 57 height 19
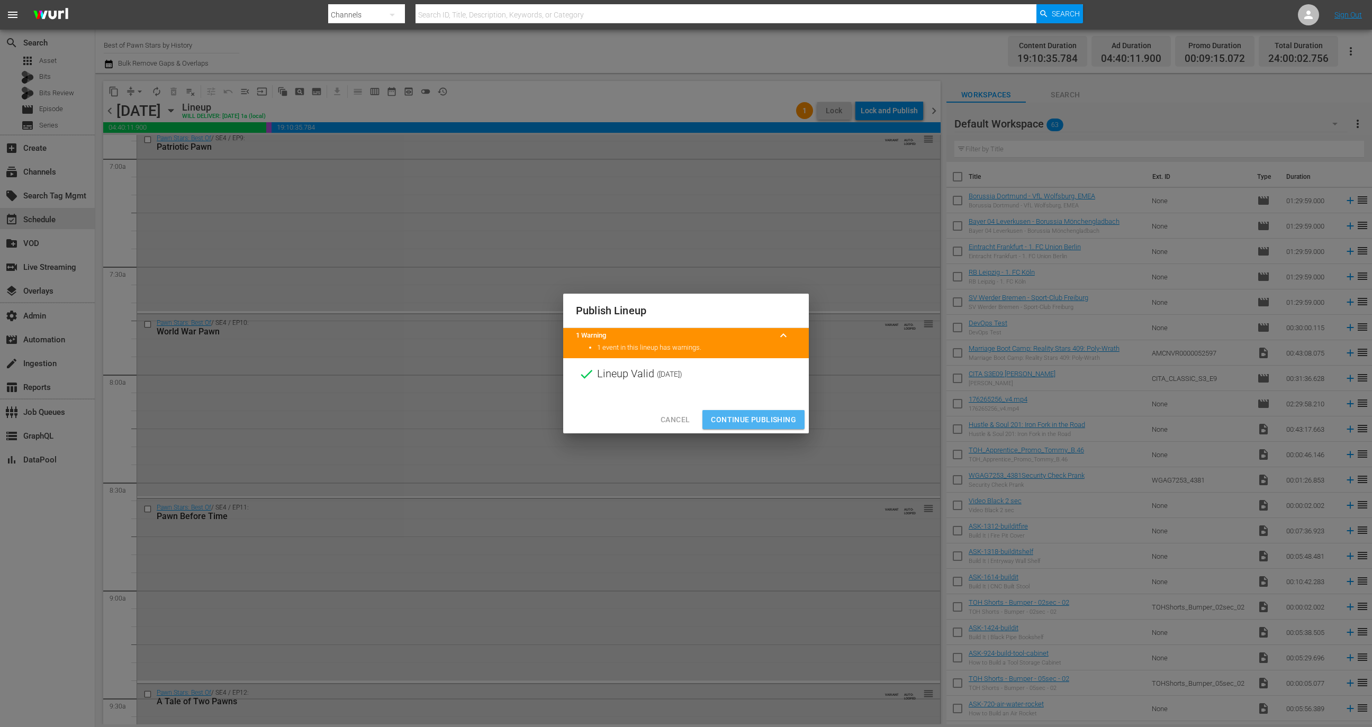
click at [768, 419] on span "Continue Publishing" at bounding box center [753, 419] width 85 height 13
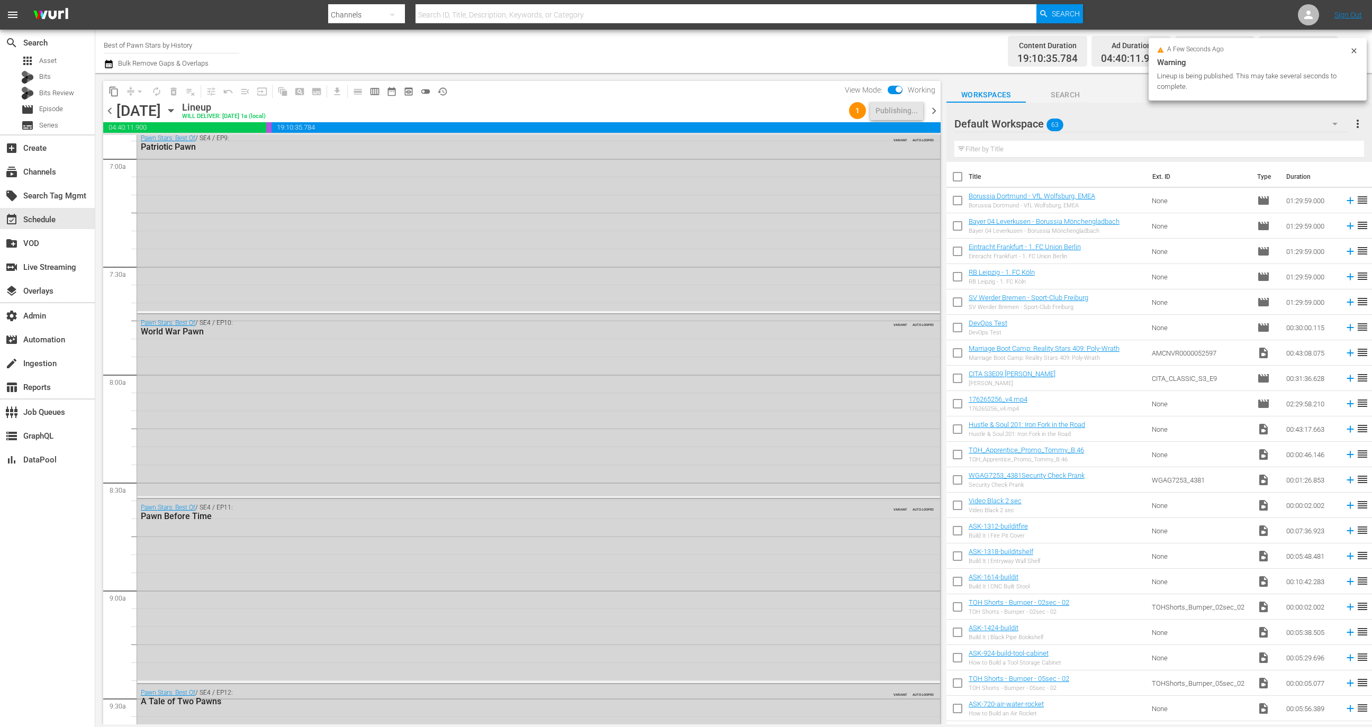
click at [937, 107] on span "chevron_right" at bounding box center [933, 110] width 13 height 13
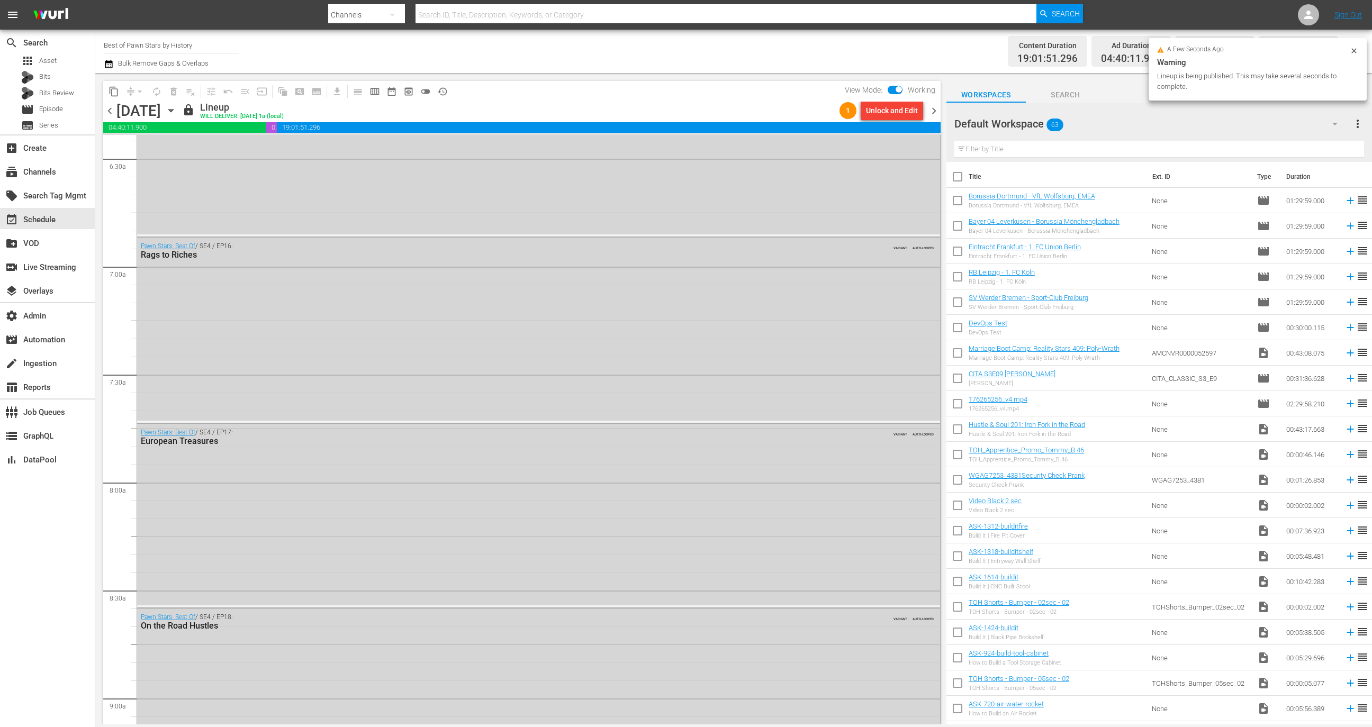
click at [897, 113] on div "Unlock and Edit" at bounding box center [892, 110] width 52 height 19
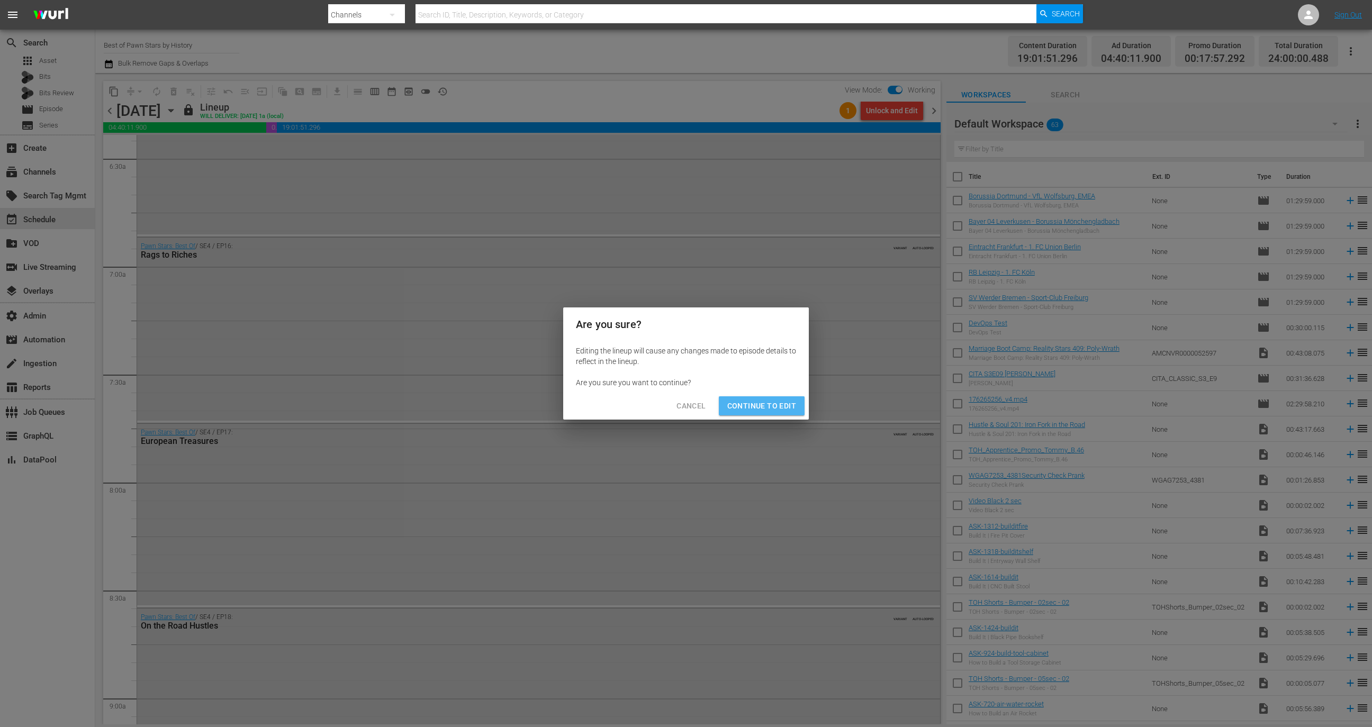
click at [779, 403] on span "Continue to Edit" at bounding box center [761, 406] width 69 height 13
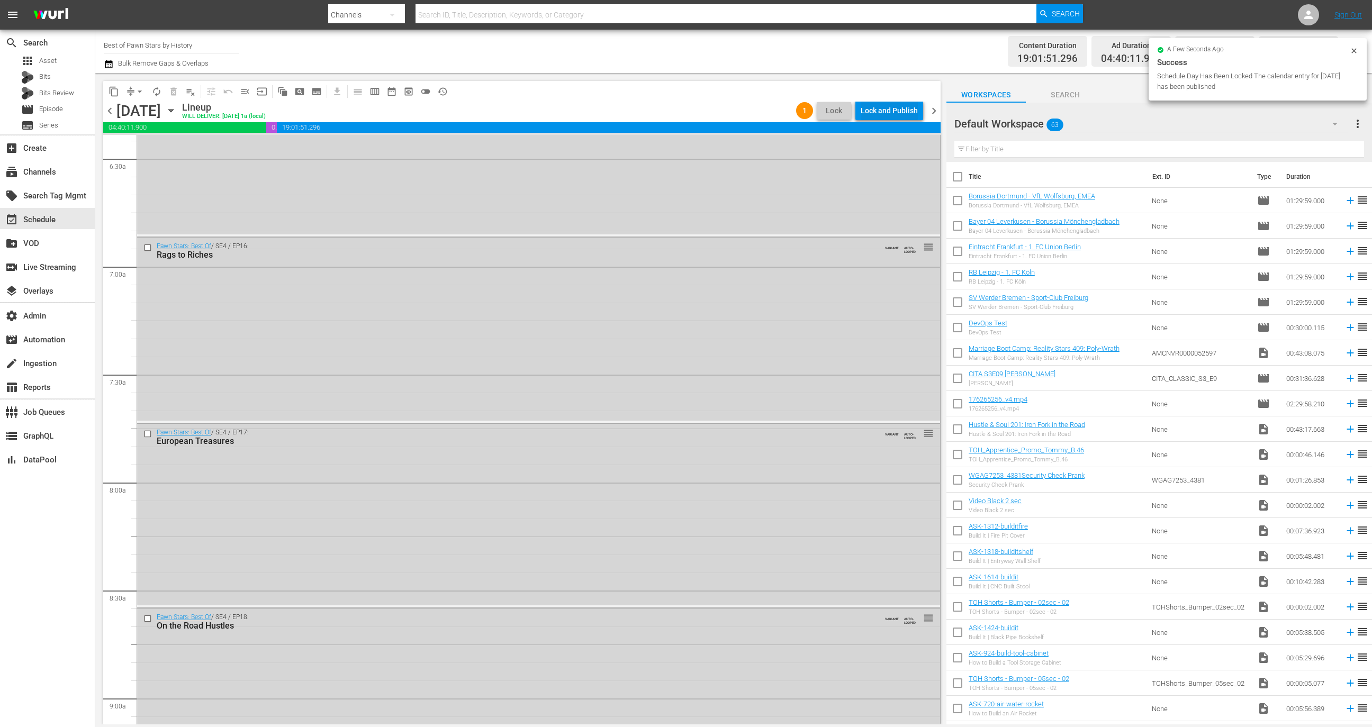
click at [900, 108] on div "Lock and Publish" at bounding box center [889, 110] width 57 height 19
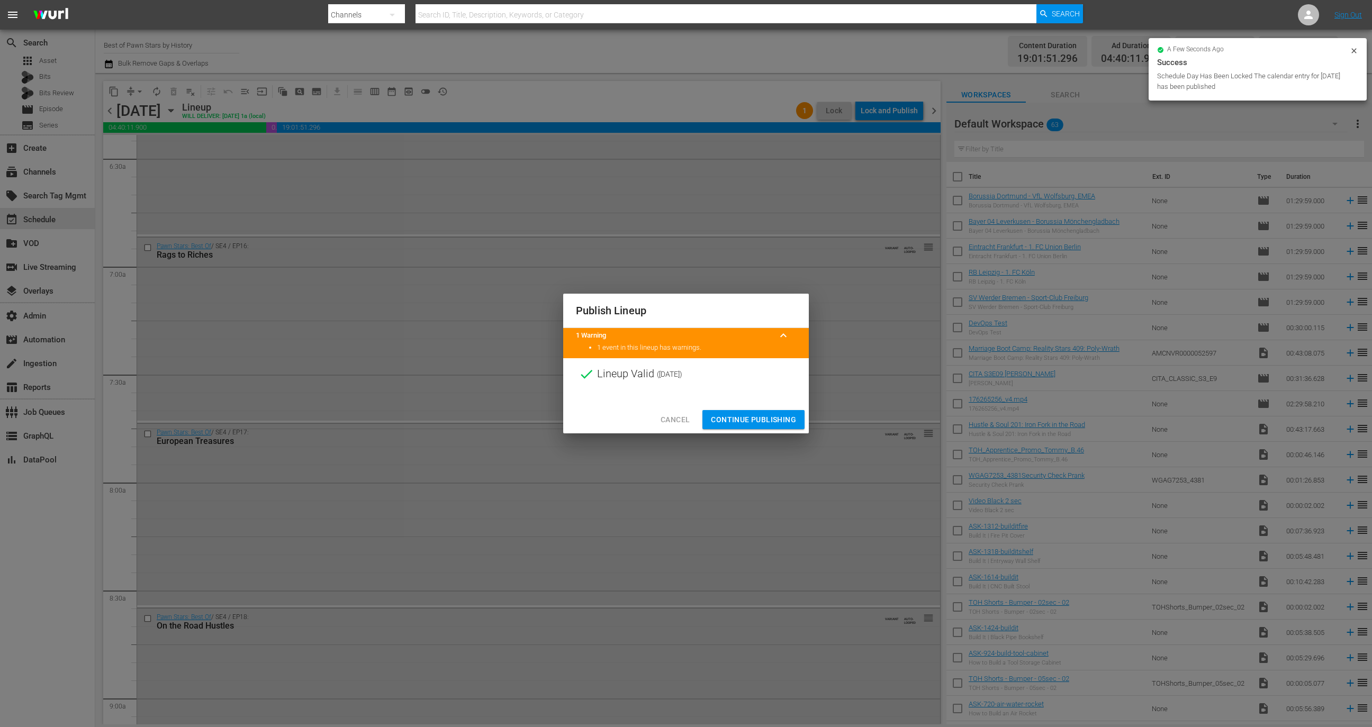
click at [772, 421] on span "Continue Publishing" at bounding box center [753, 419] width 85 height 13
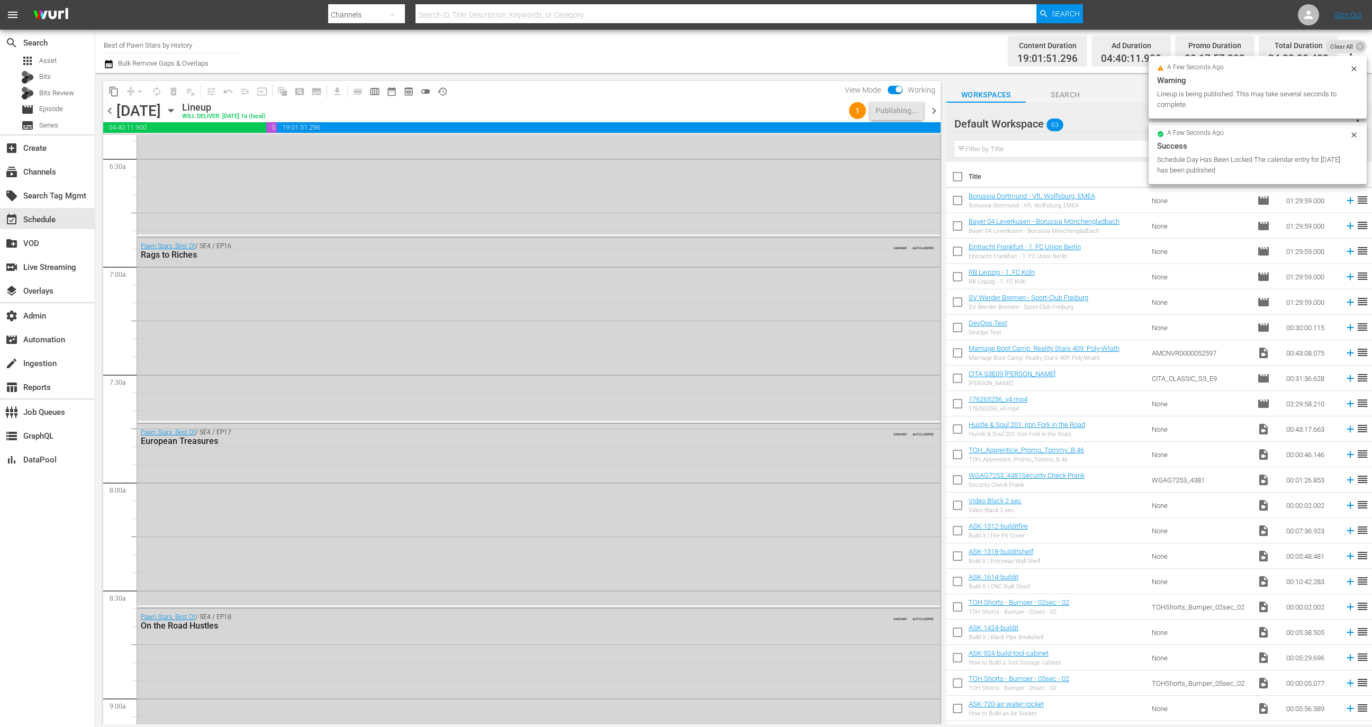
click at [938, 108] on span "chevron_right" at bounding box center [933, 110] width 13 height 13
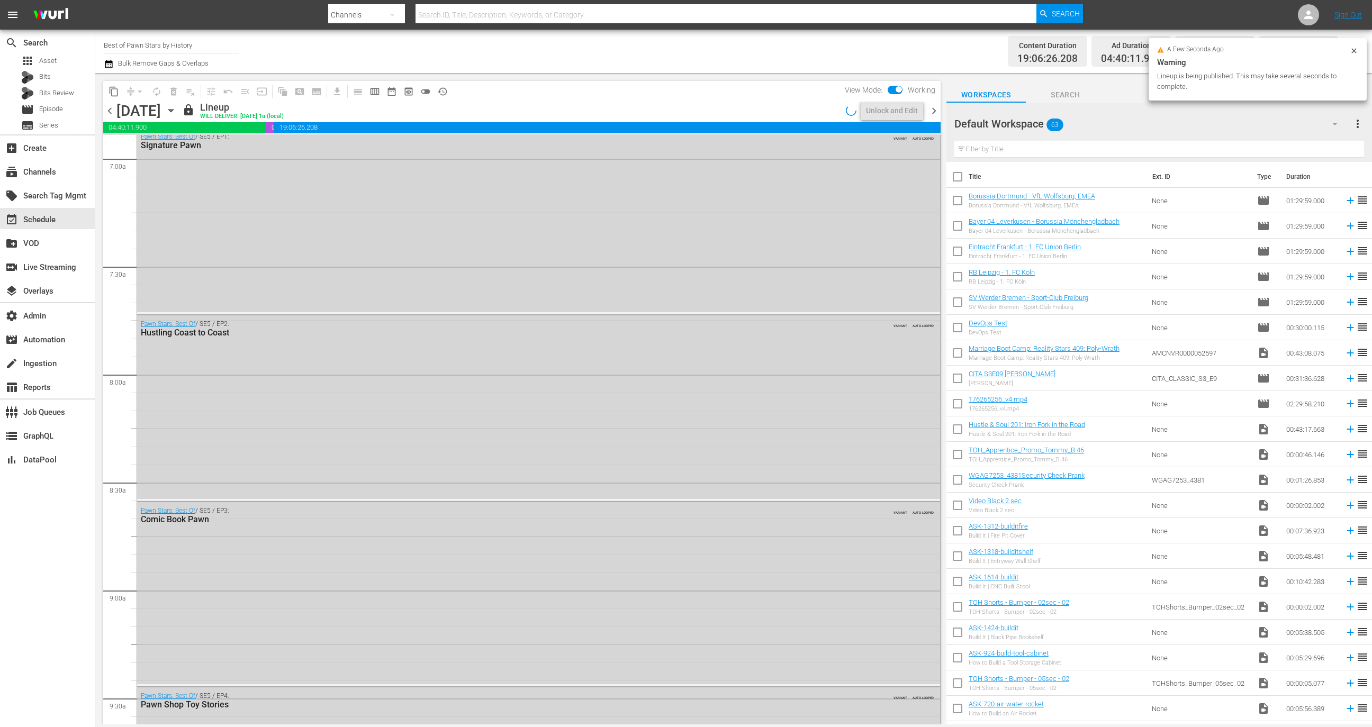
scroll to position [1380, 0]
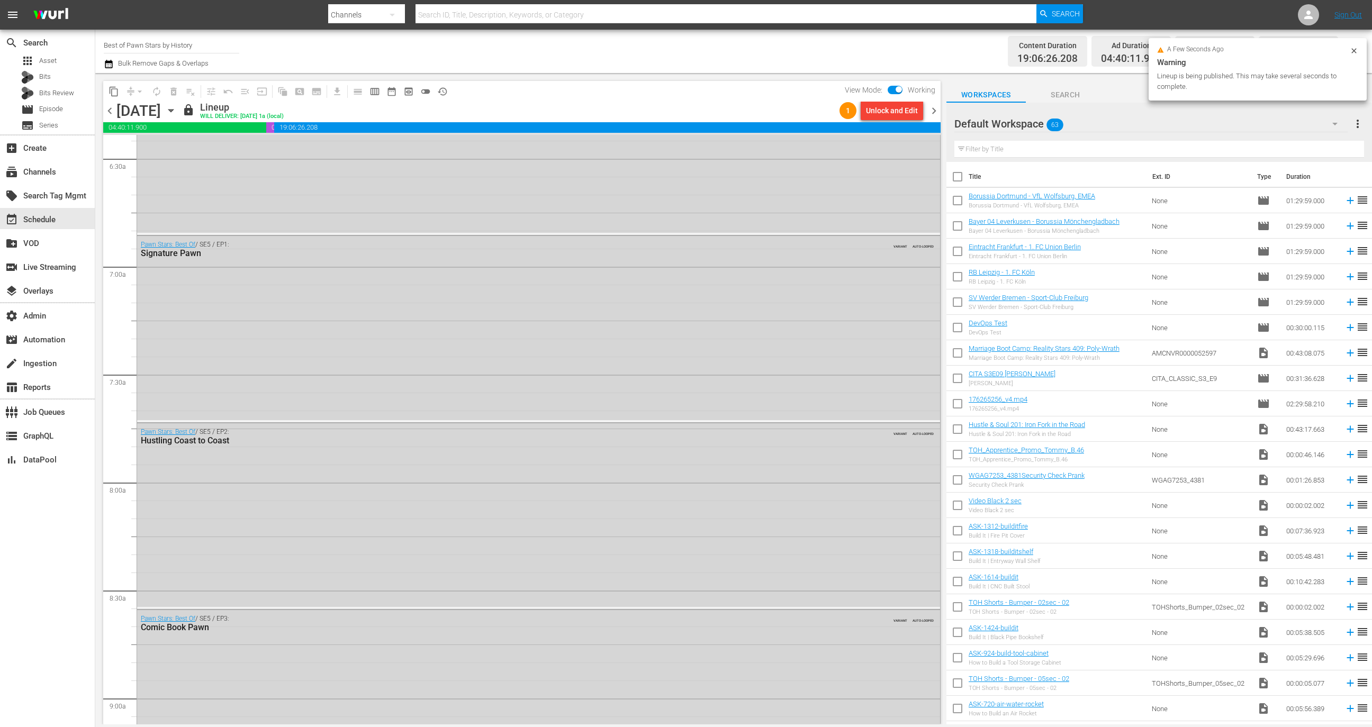
click at [893, 113] on div "Unlock and Edit" at bounding box center [892, 110] width 52 height 19
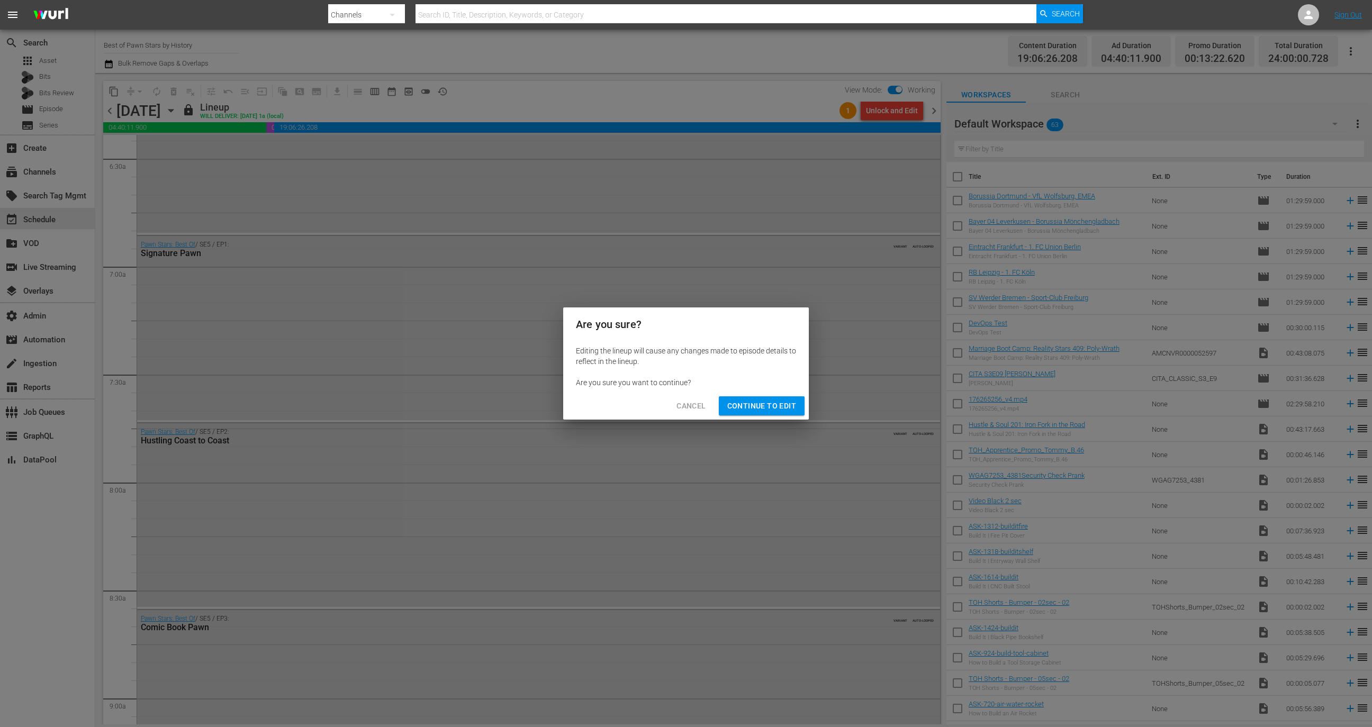
click at [767, 405] on span "Continue to Edit" at bounding box center [761, 406] width 69 height 13
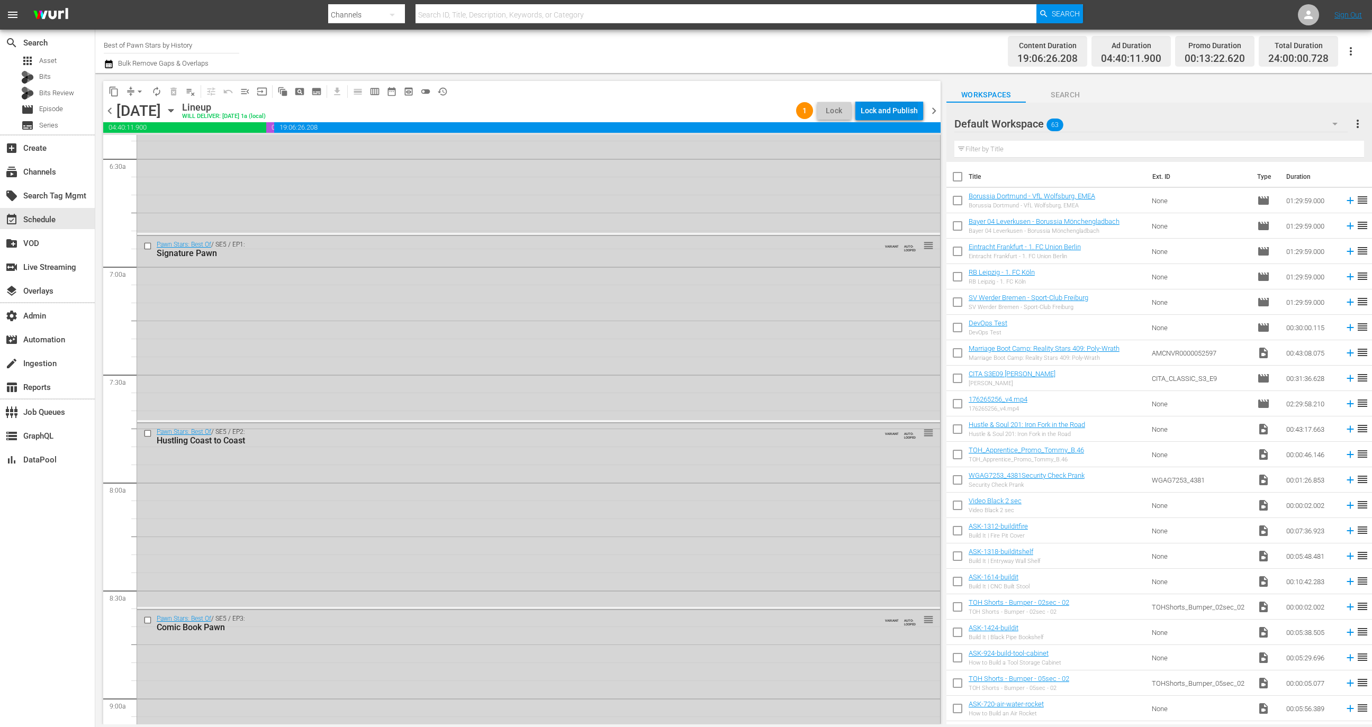
click at [891, 112] on div "Lock and Publish" at bounding box center [889, 110] width 57 height 19
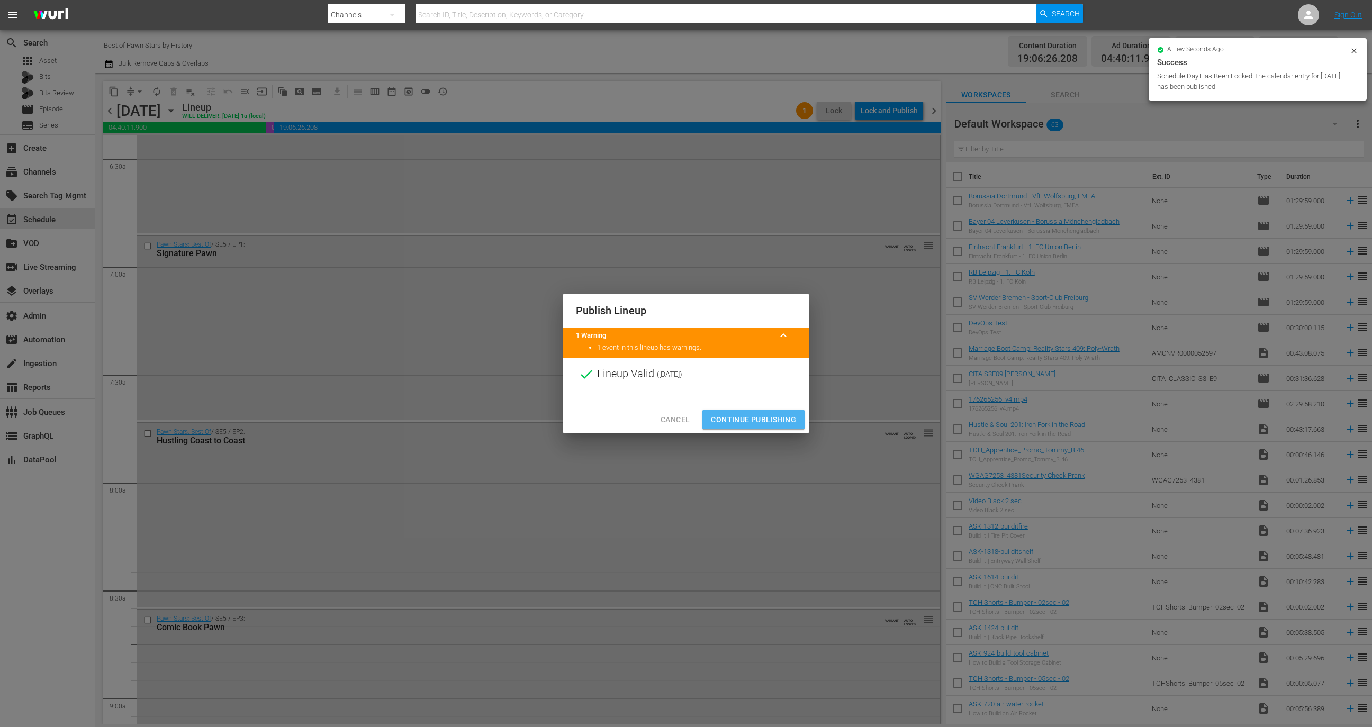
click at [768, 418] on span "Continue Publishing" at bounding box center [753, 419] width 85 height 13
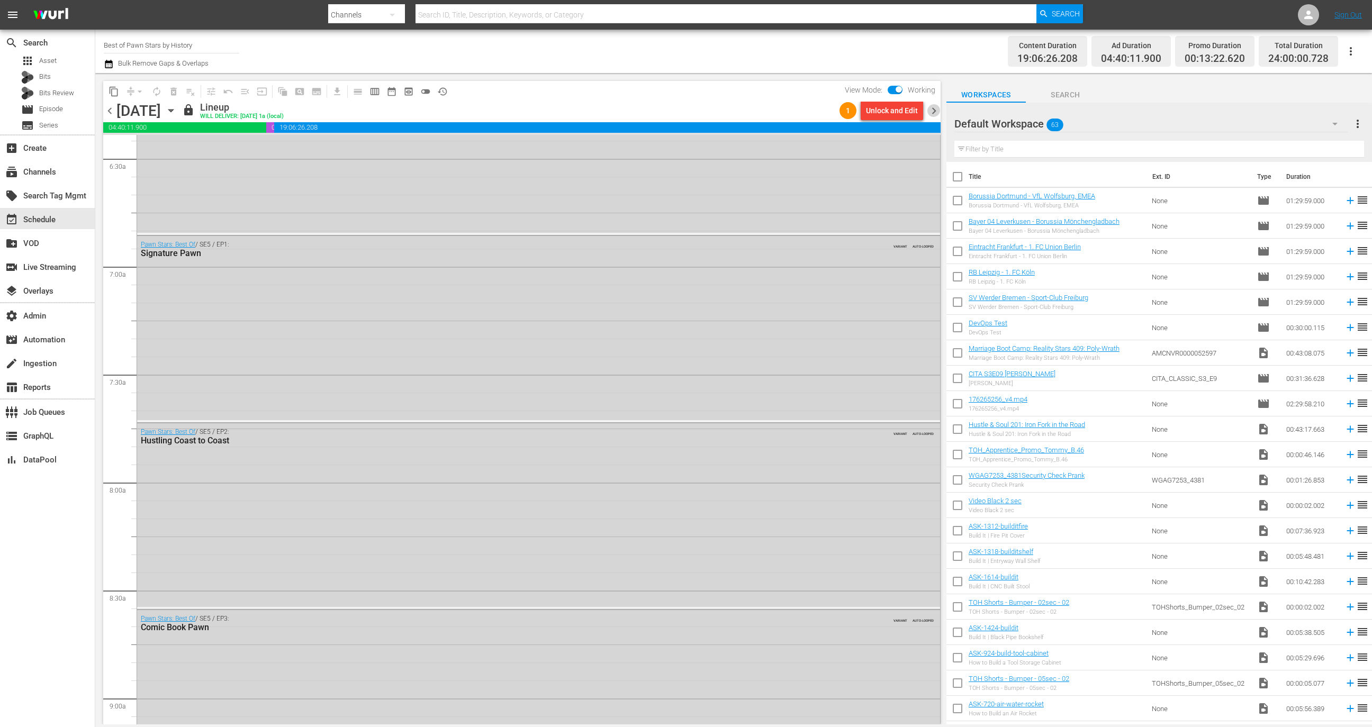
click at [929, 108] on span "chevron_right" at bounding box center [933, 110] width 13 height 13
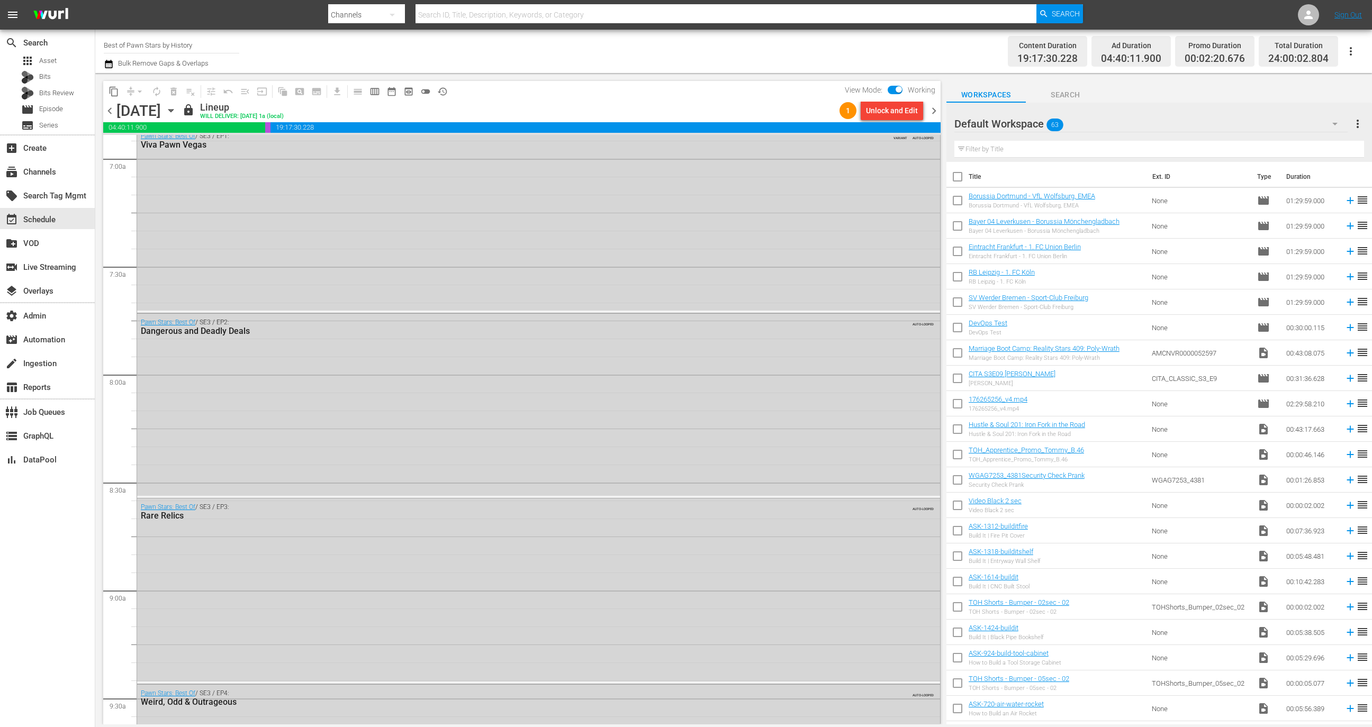
scroll to position [1380, 0]
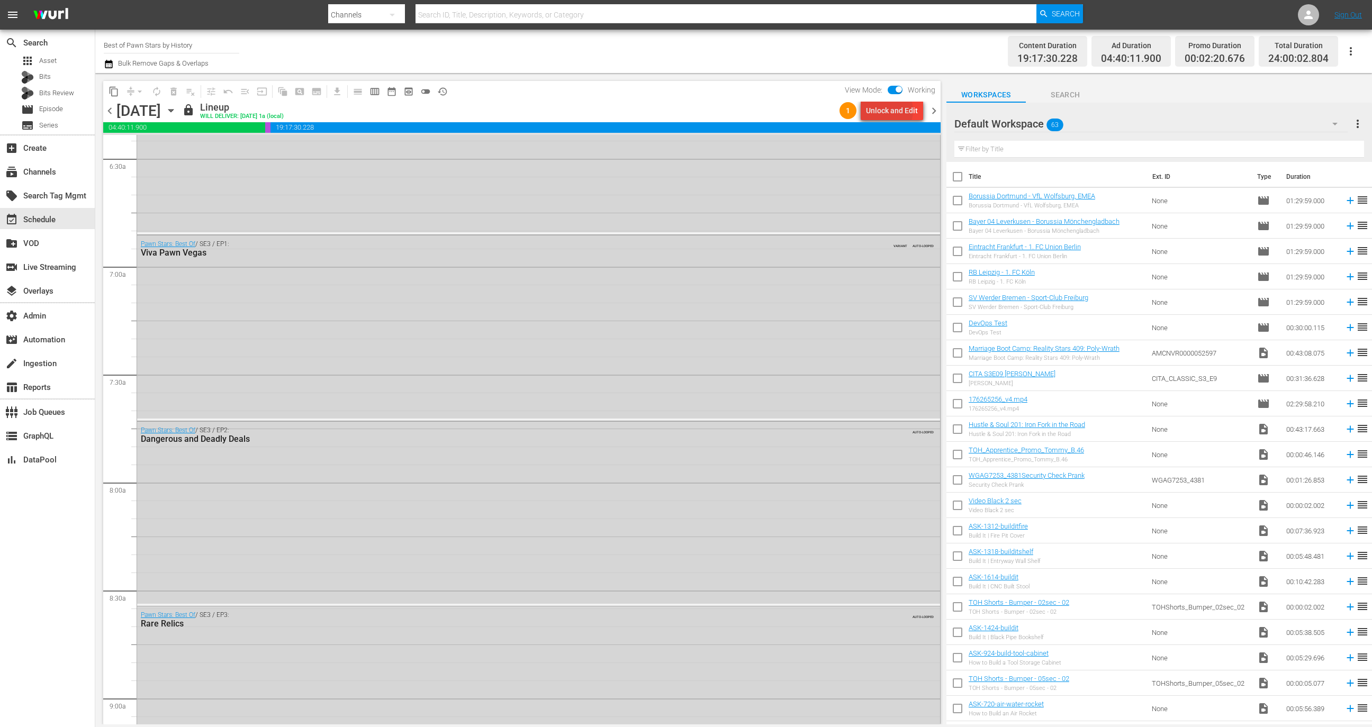
click at [885, 111] on div "Unlock and Edit" at bounding box center [892, 110] width 52 height 19
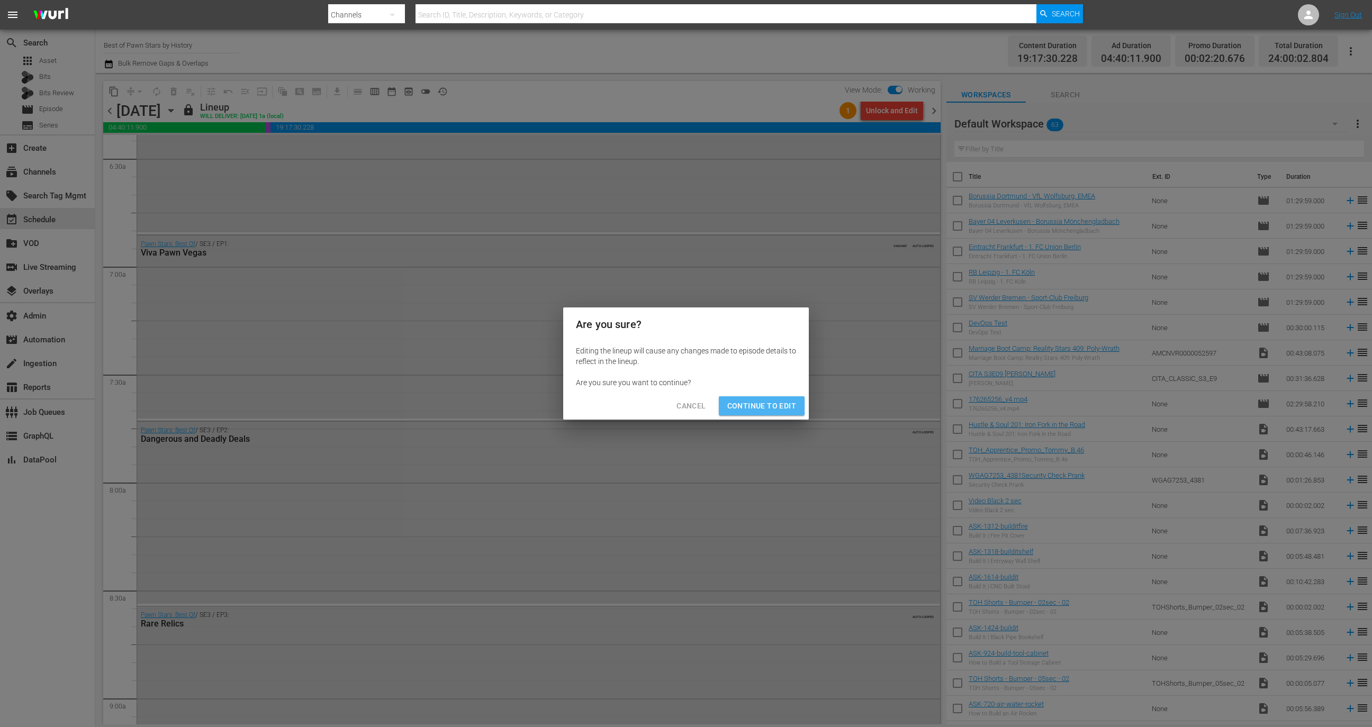
click at [775, 408] on span "Continue to Edit" at bounding box center [761, 406] width 69 height 13
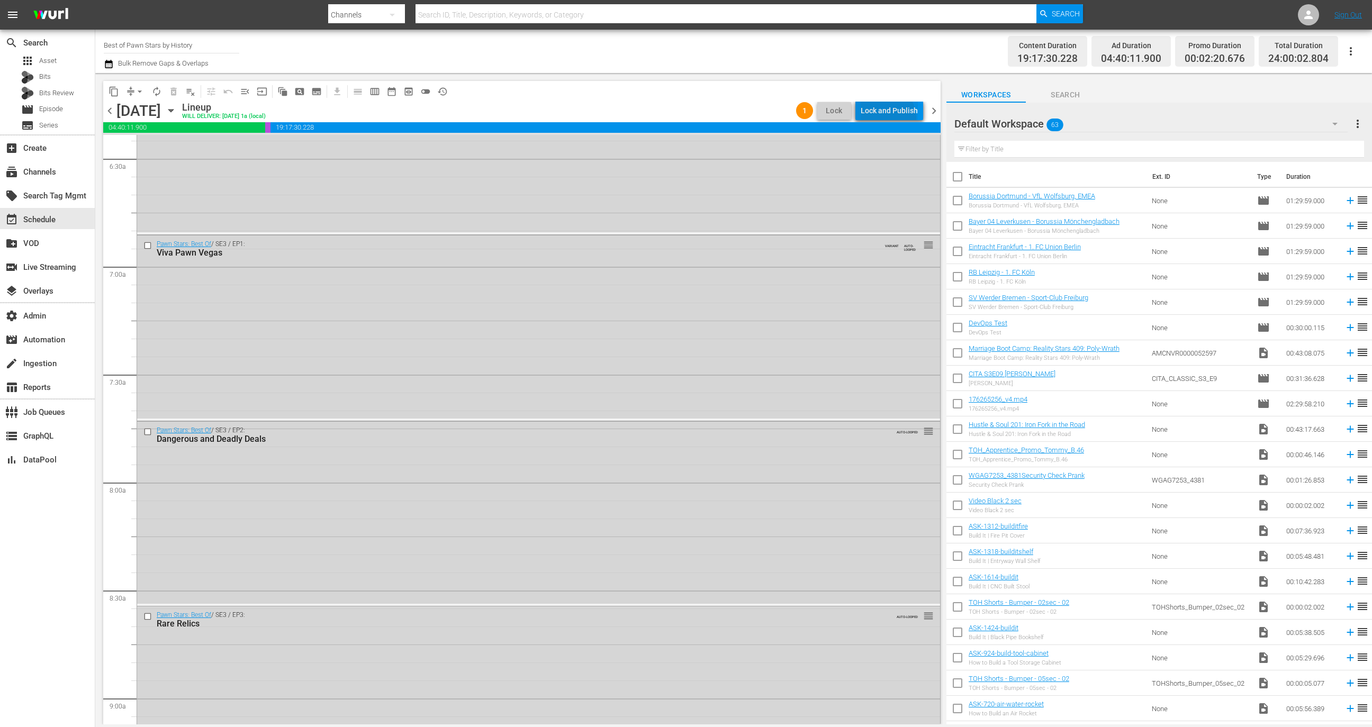
click at [888, 117] on div "Lock and Publish" at bounding box center [889, 110] width 57 height 19
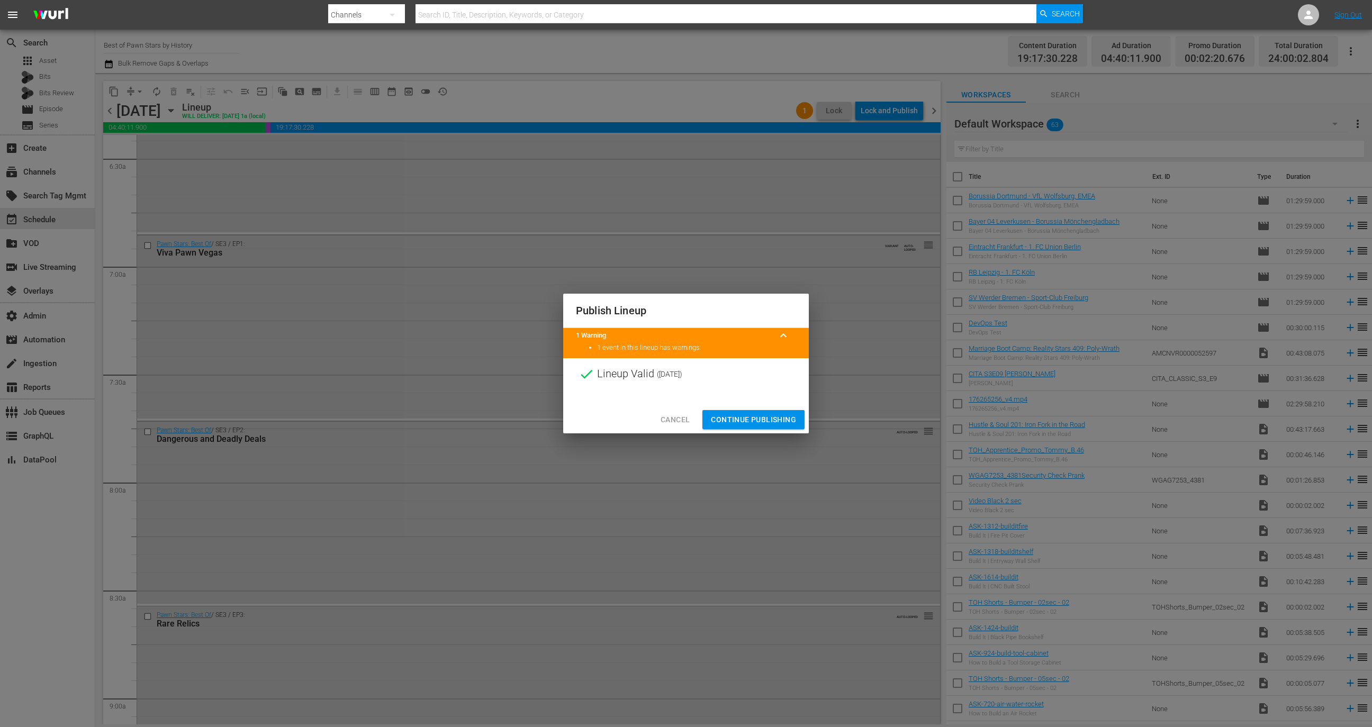
click at [759, 415] on span "Continue Publishing" at bounding box center [753, 419] width 85 height 13
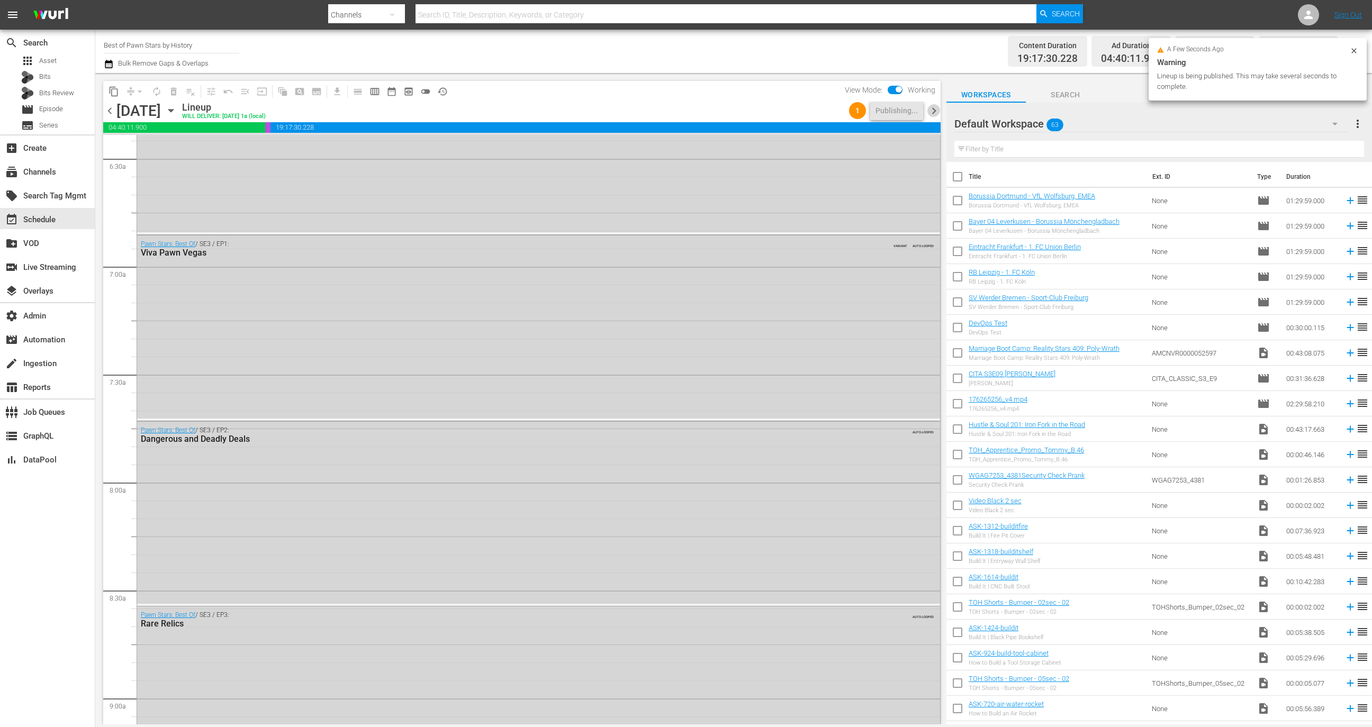
click at [931, 113] on span "chevron_right" at bounding box center [933, 110] width 13 height 13
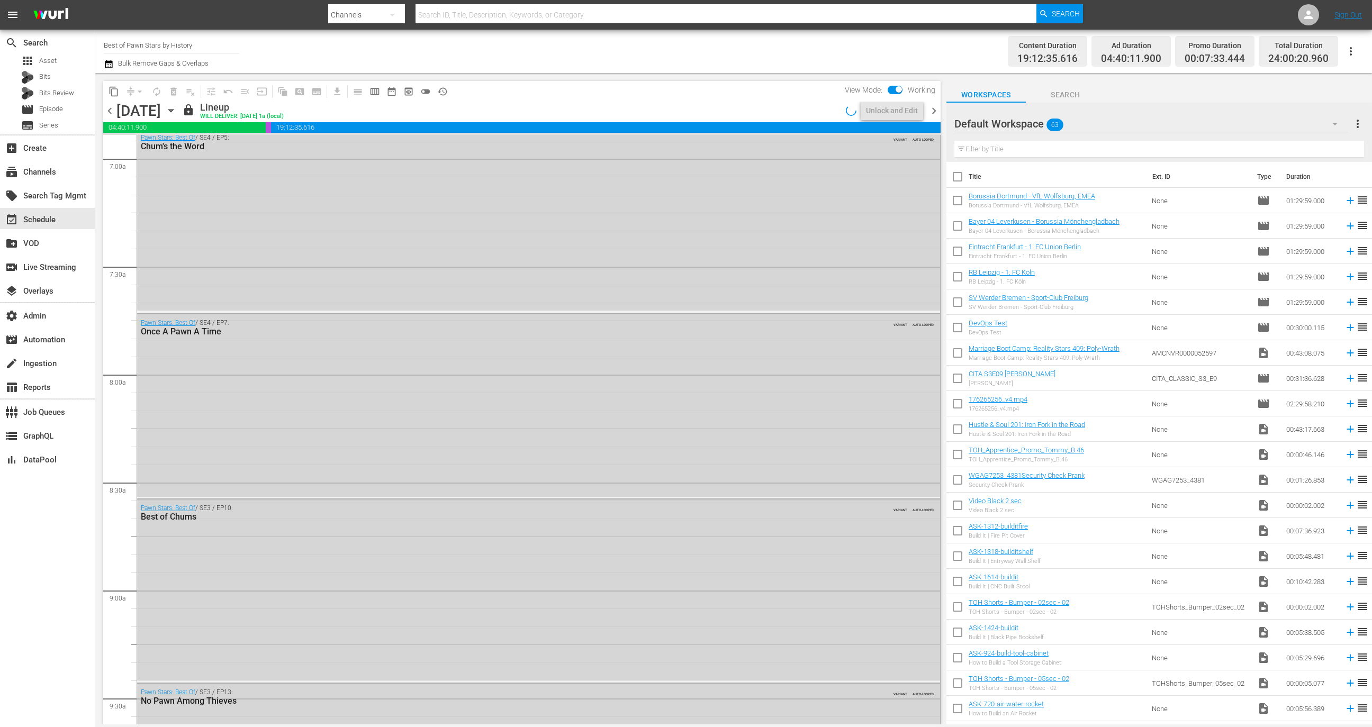
scroll to position [1397, 0]
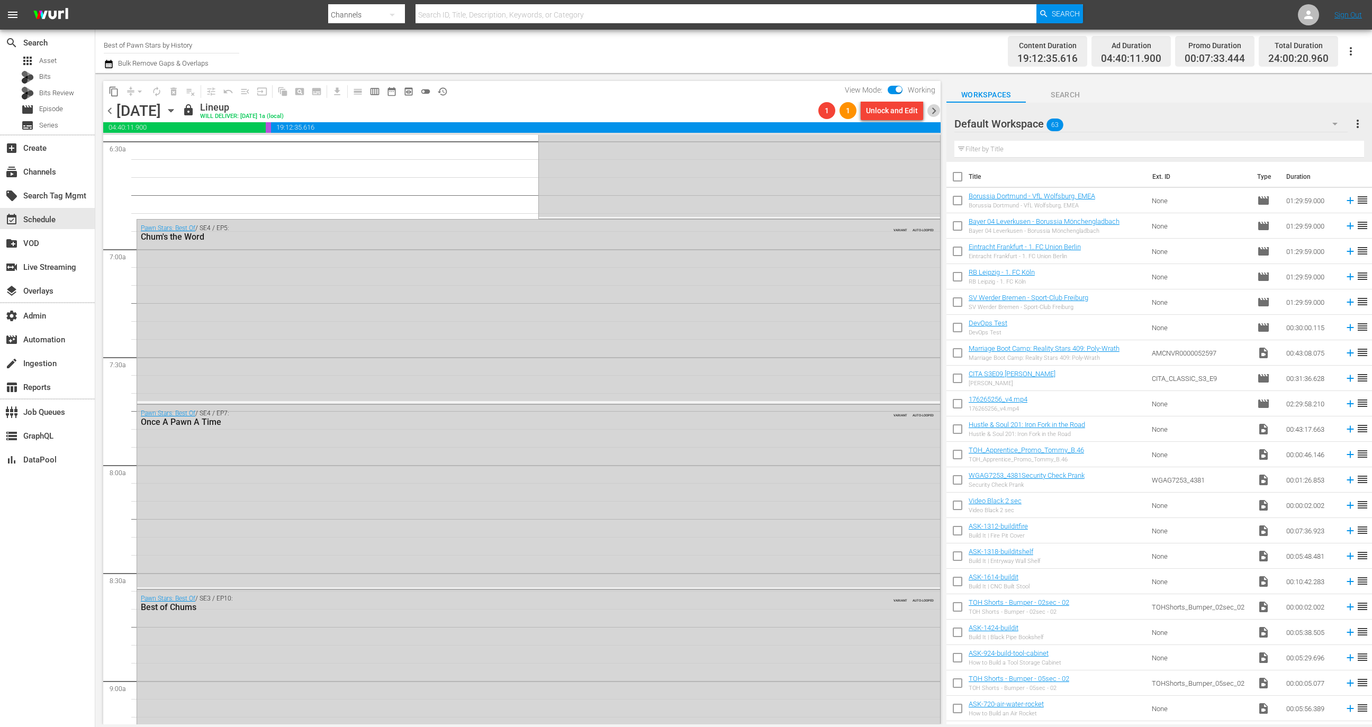
click at [937, 106] on span "chevron_right" at bounding box center [933, 110] width 13 height 13
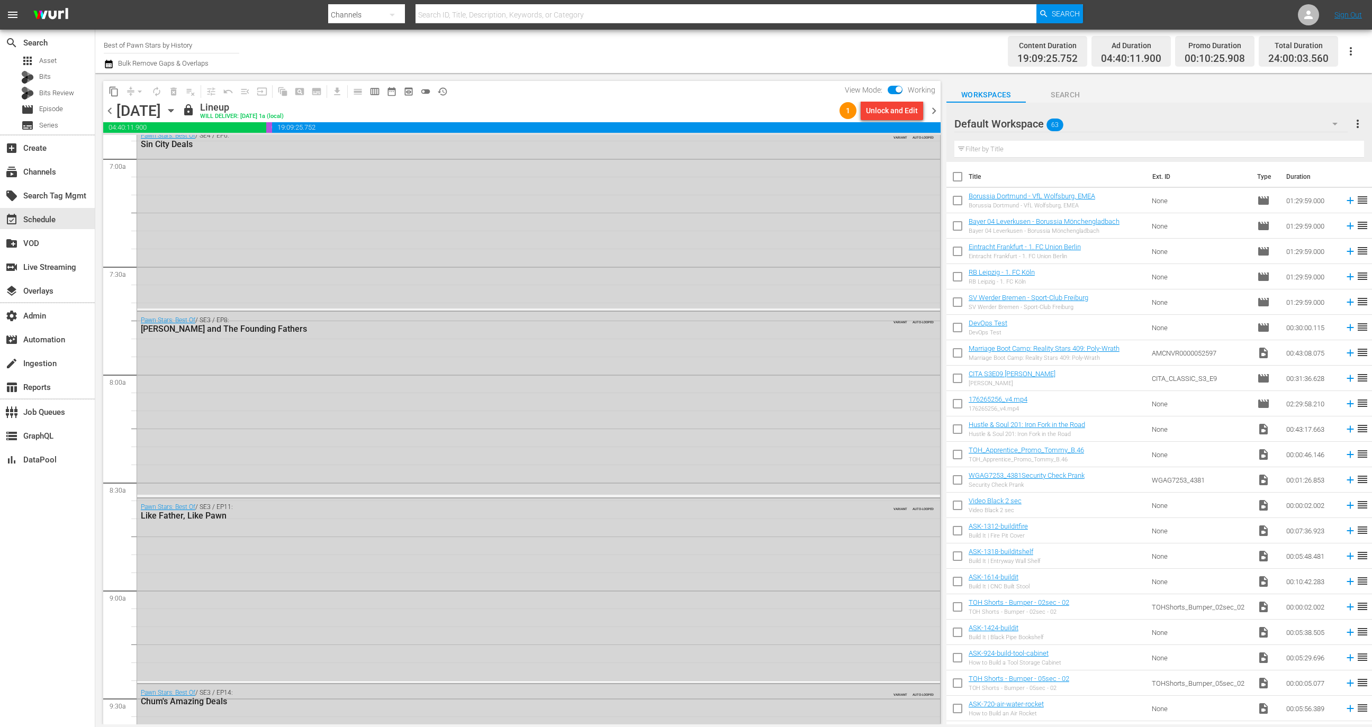
scroll to position [1397, 0]
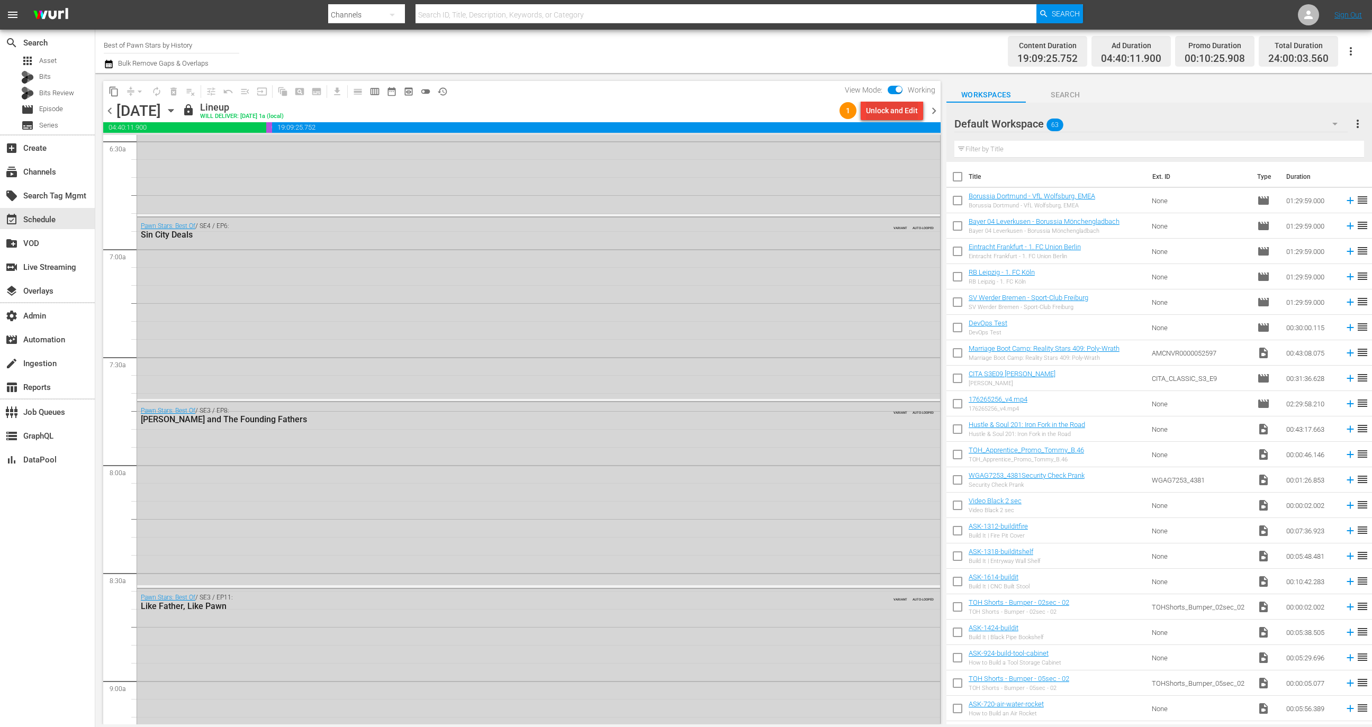
click at [888, 115] on div "Unlock and Edit" at bounding box center [892, 110] width 52 height 19
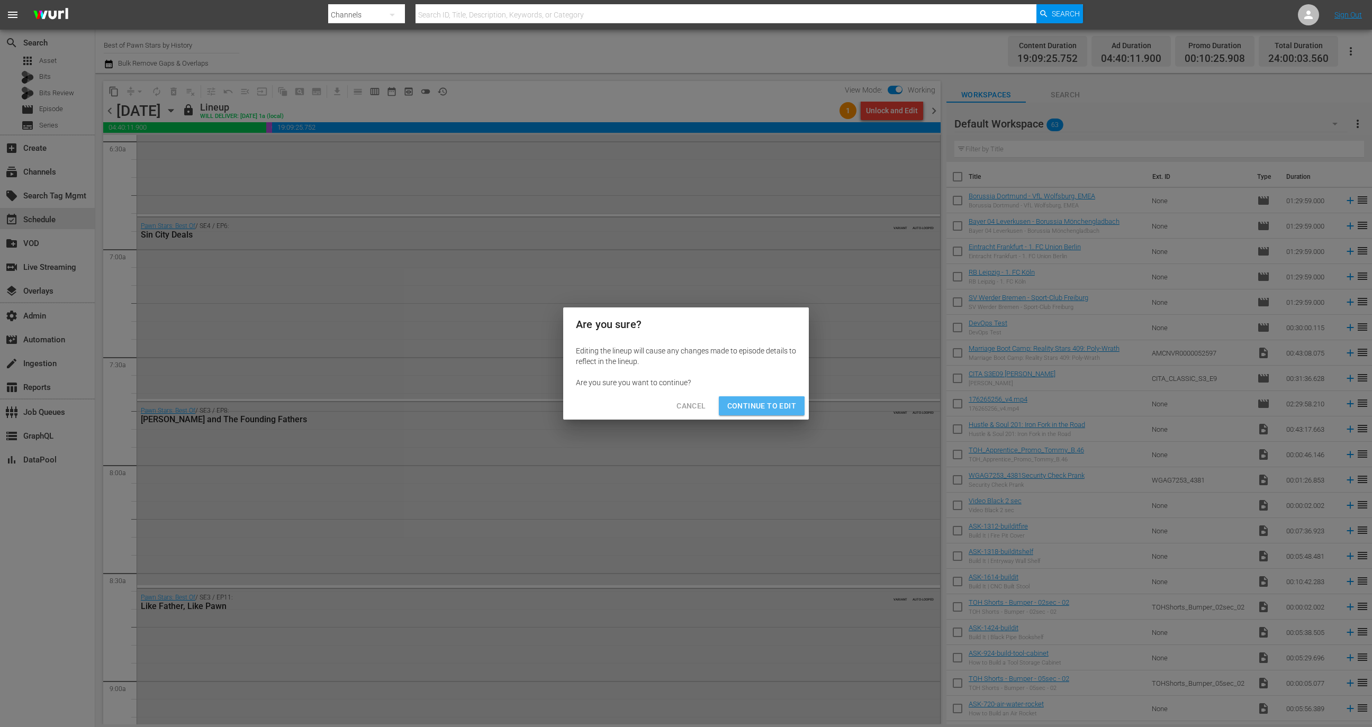
click at [747, 410] on span "Continue to Edit" at bounding box center [761, 406] width 69 height 13
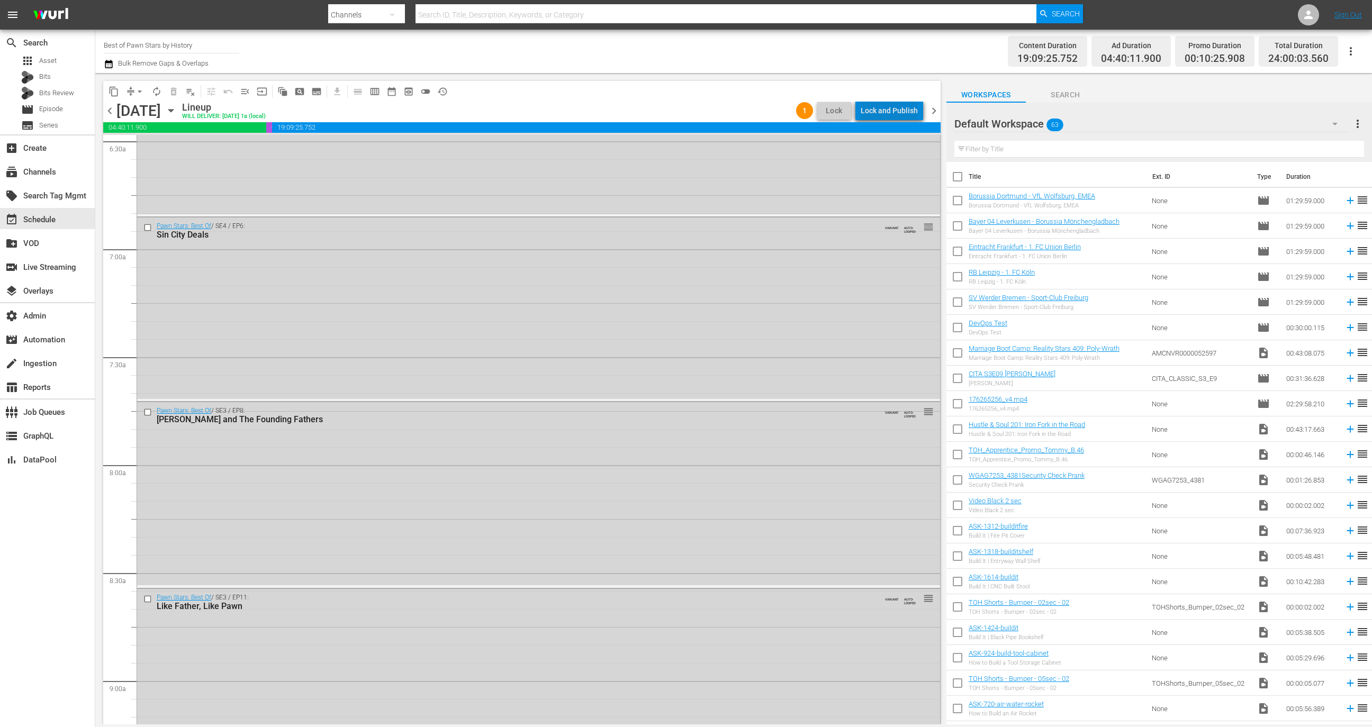
click at [895, 108] on div "Lock and Publish" at bounding box center [889, 110] width 57 height 19
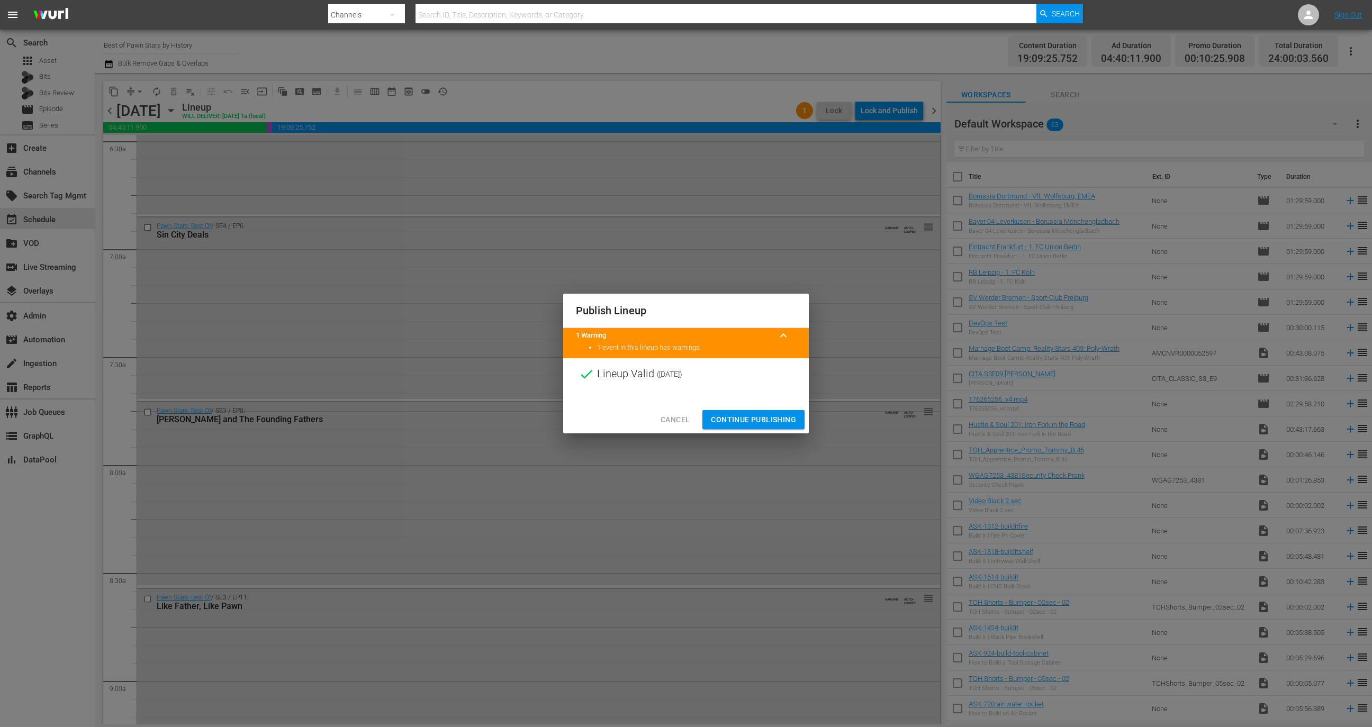
click at [761, 417] on span "Continue Publishing" at bounding box center [753, 419] width 85 height 13
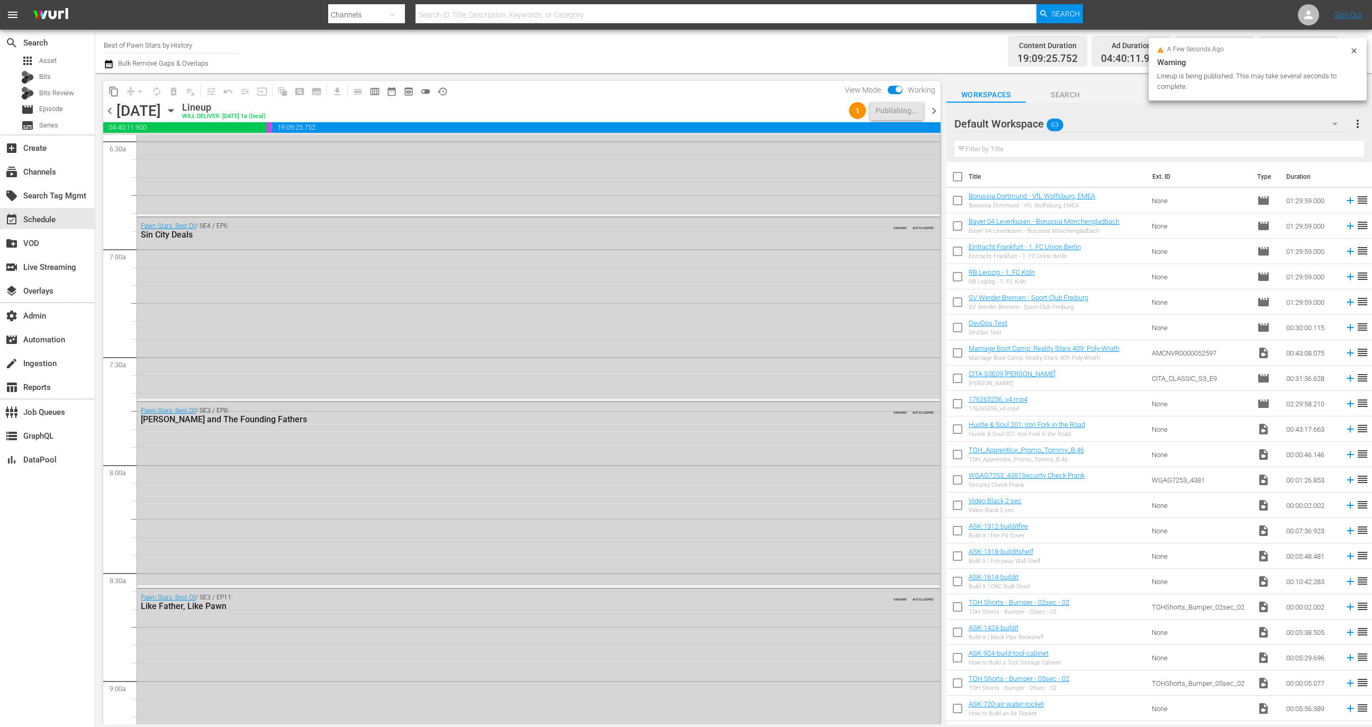
click at [938, 106] on span "chevron_right" at bounding box center [933, 110] width 13 height 13
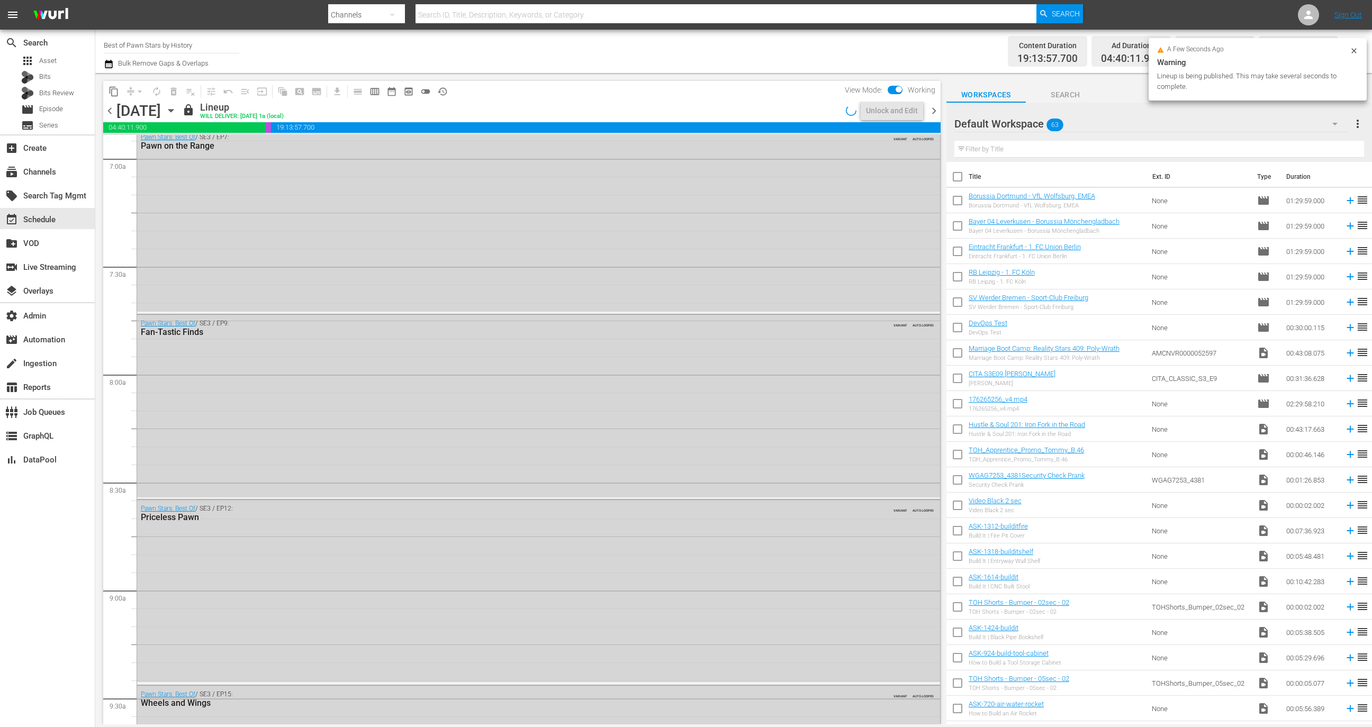
scroll to position [1380, 0]
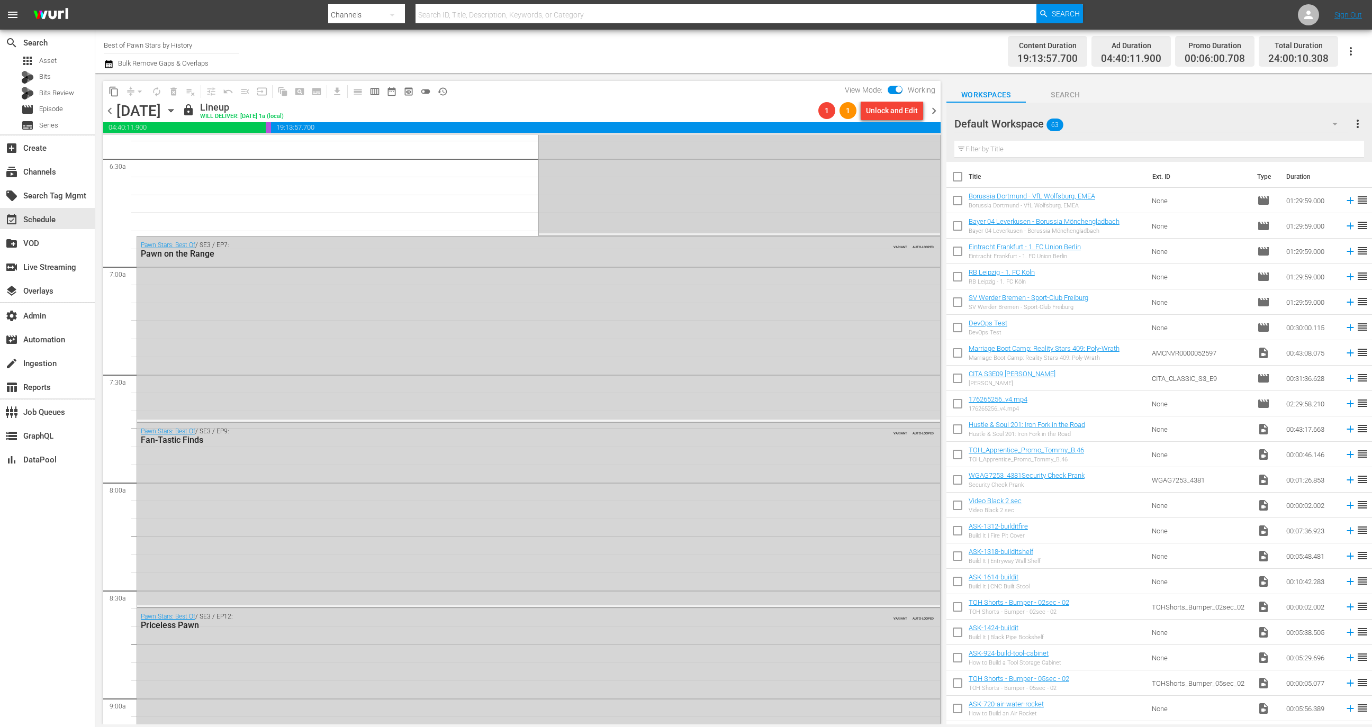
click at [886, 153] on div "content_copy compress arrow_drop_down autorenew_outlined delete_forever_outline…" at bounding box center [521, 403] width 837 height 644
click at [936, 110] on span "chevron_right" at bounding box center [933, 110] width 13 height 13
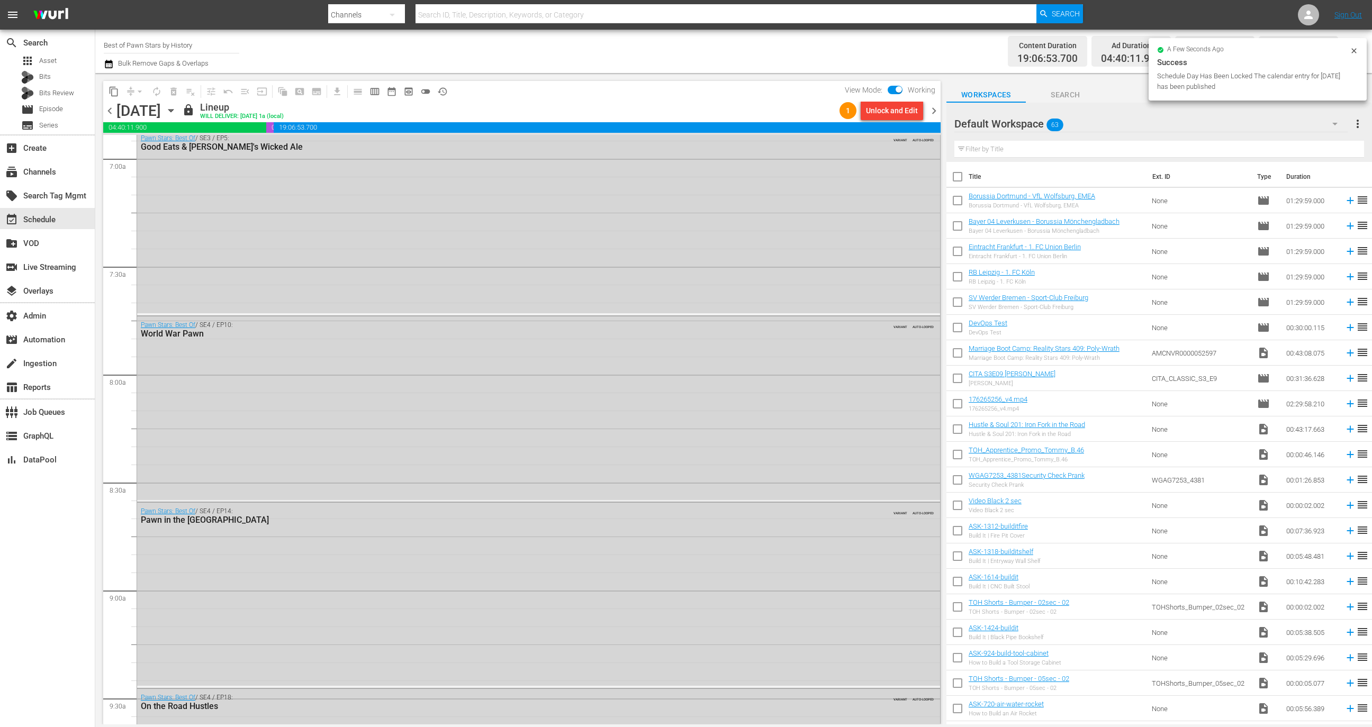
scroll to position [1397, 0]
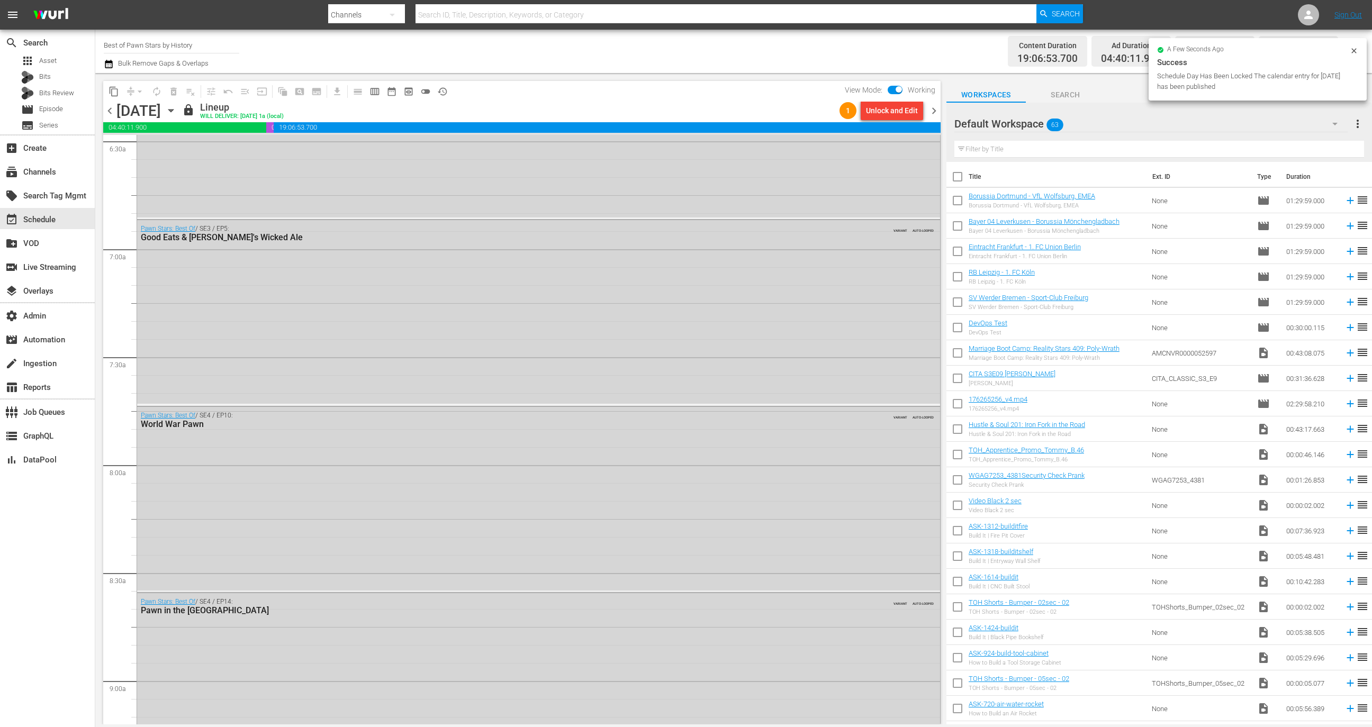
click at [898, 114] on div "Unlock and Edit" at bounding box center [892, 110] width 52 height 19
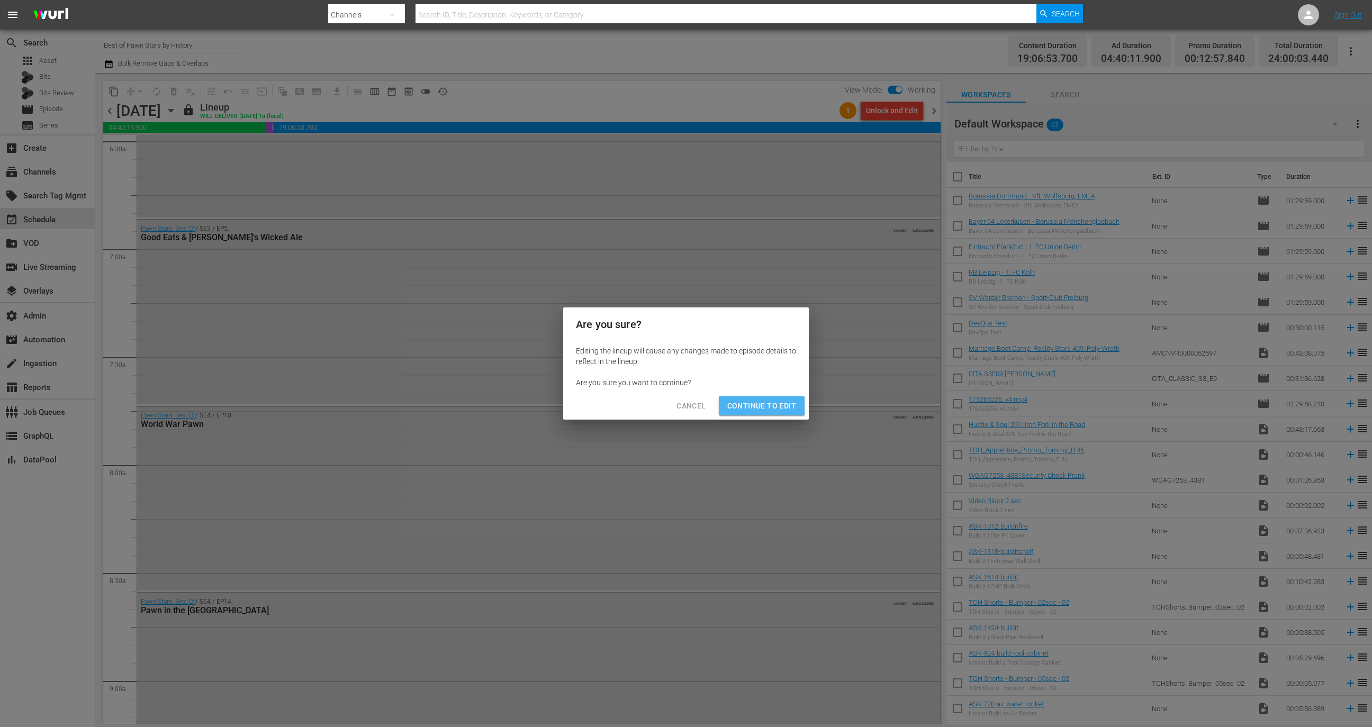
click at [753, 406] on span "Continue to Edit" at bounding box center [761, 406] width 69 height 13
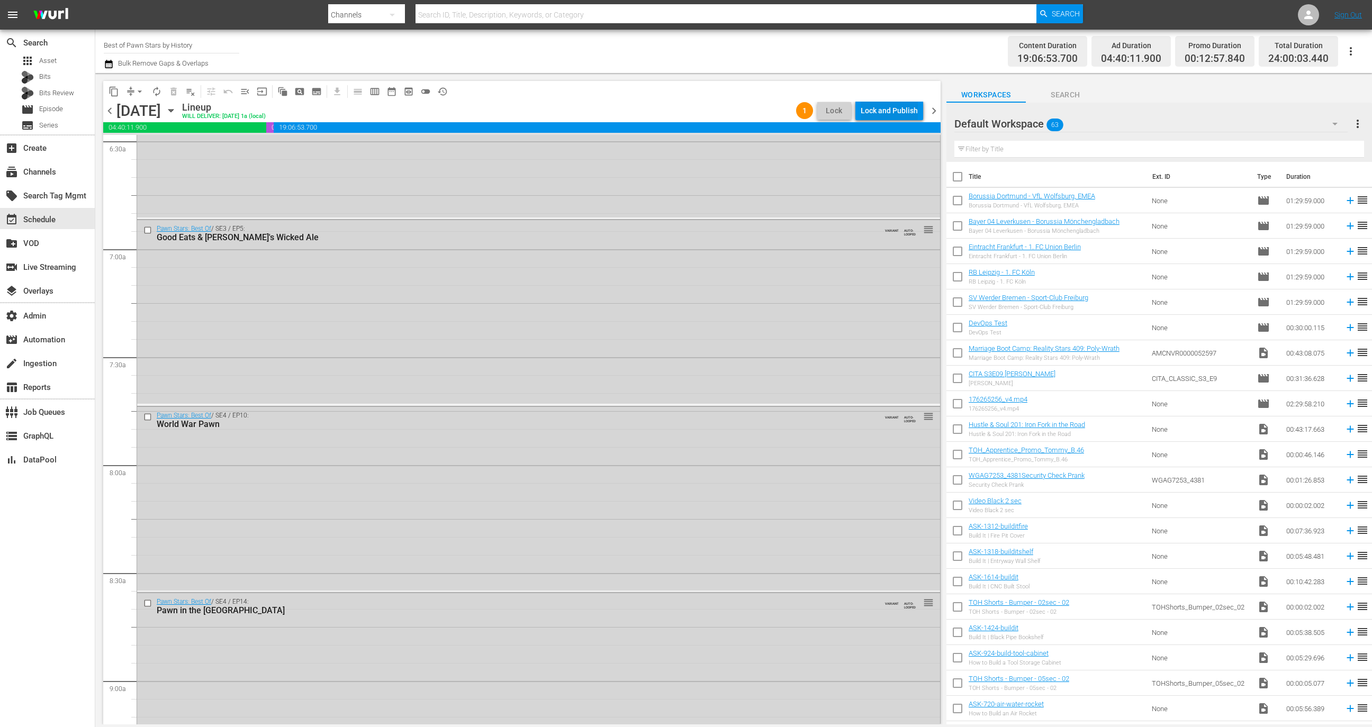
click at [890, 113] on div "Lock and Publish" at bounding box center [889, 110] width 57 height 19
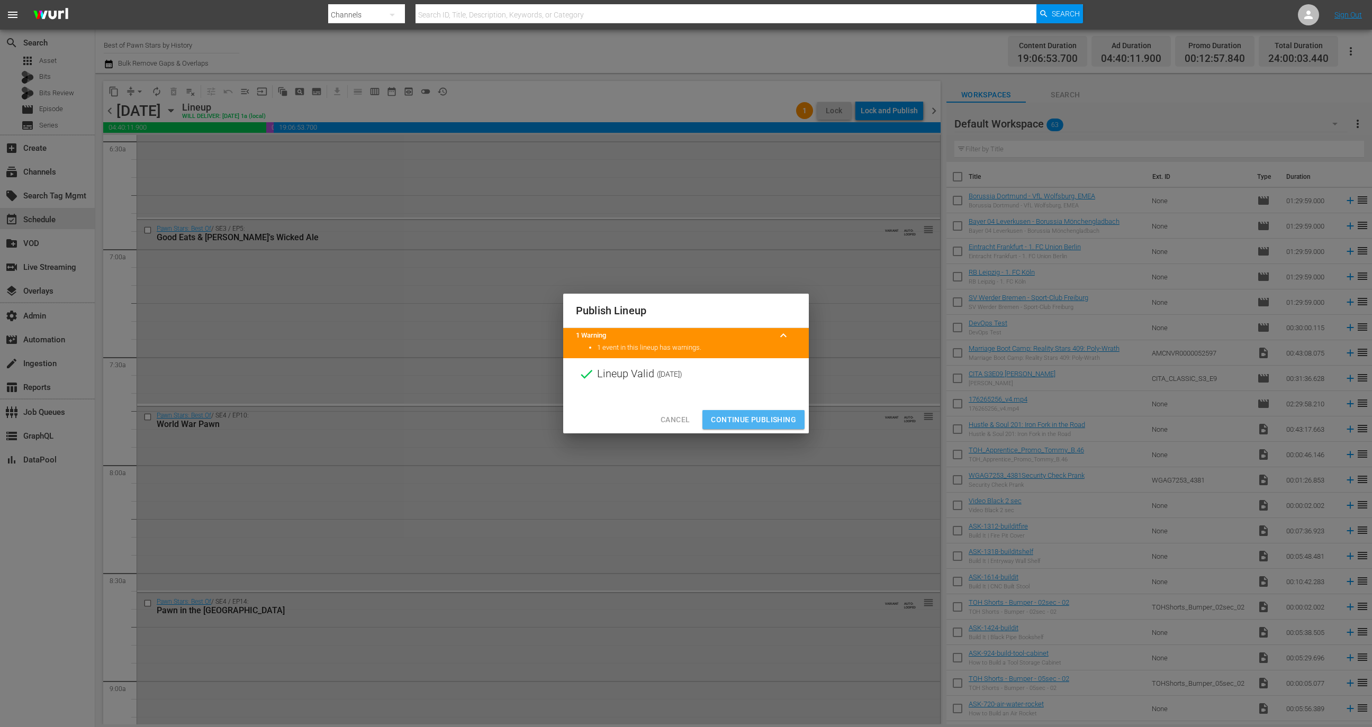
click at [773, 427] on button "Continue Publishing" at bounding box center [753, 420] width 102 height 20
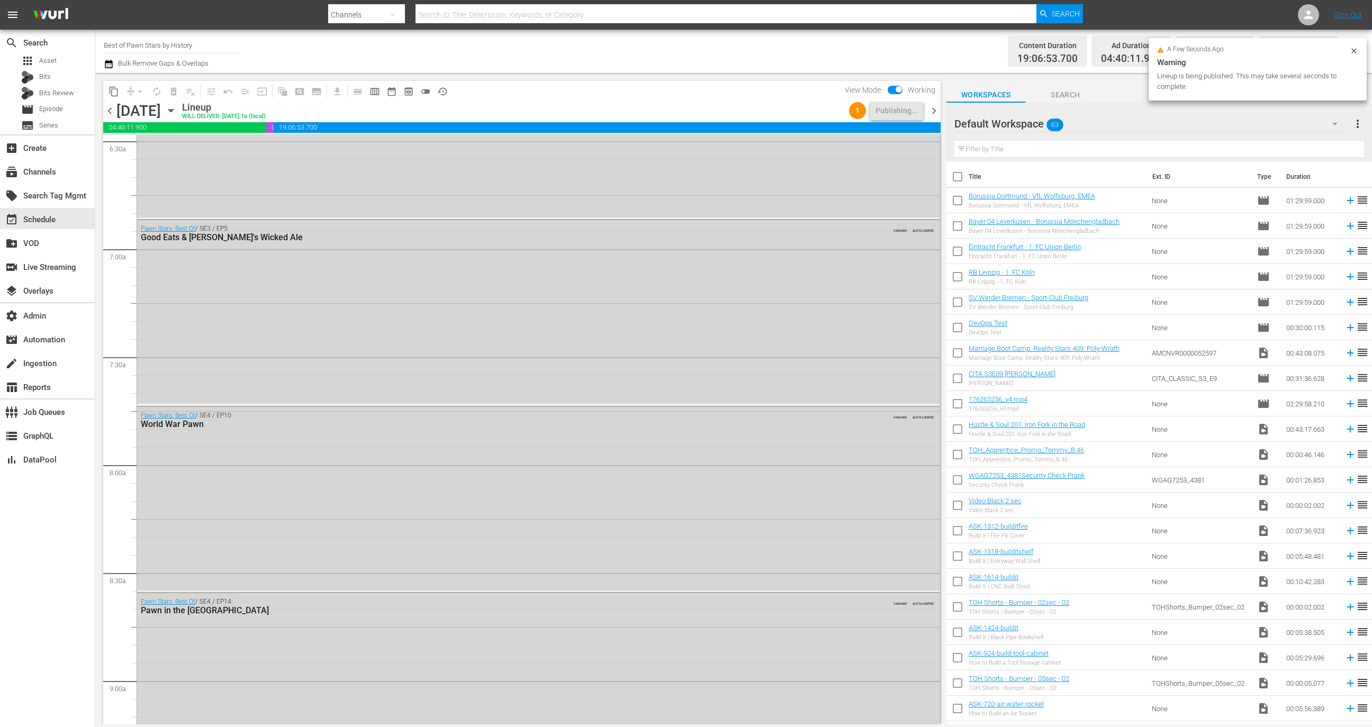
click at [929, 110] on span "chevron_right" at bounding box center [933, 110] width 13 height 13
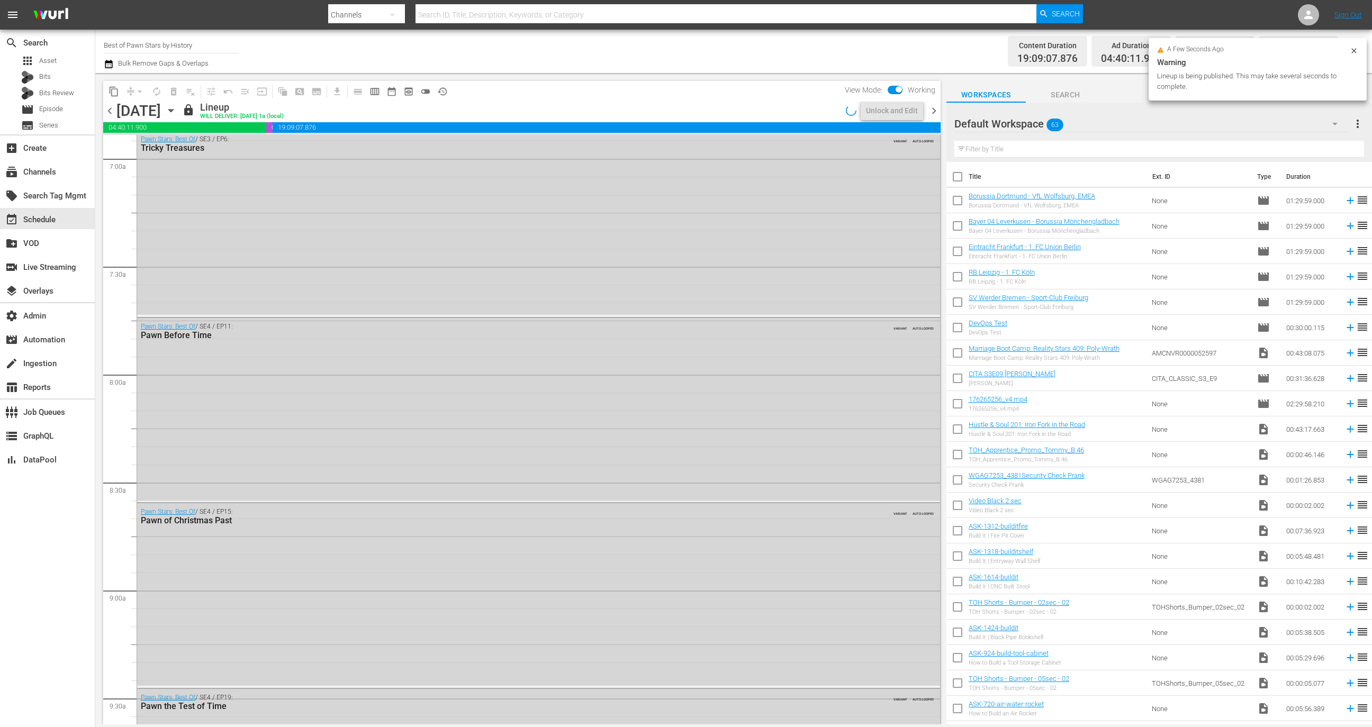
scroll to position [1397, 0]
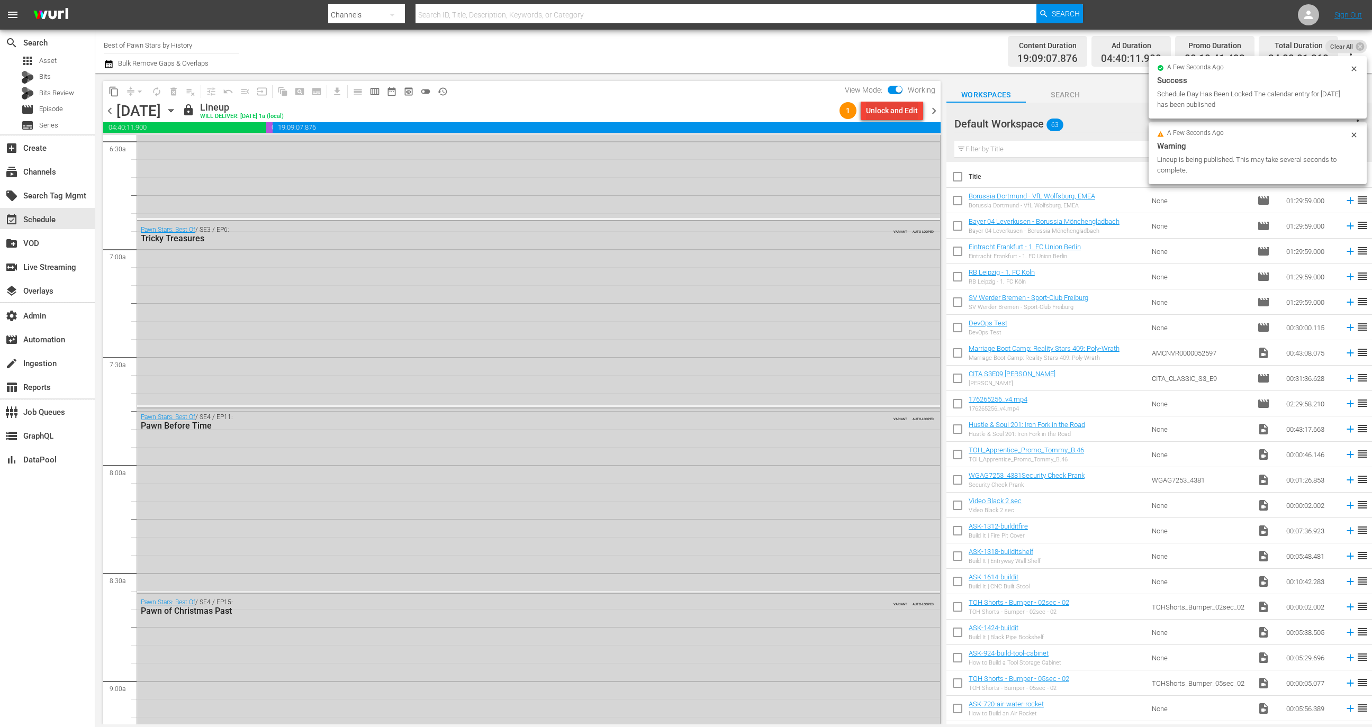
click at [881, 111] on div "Unlock and Edit" at bounding box center [892, 110] width 52 height 19
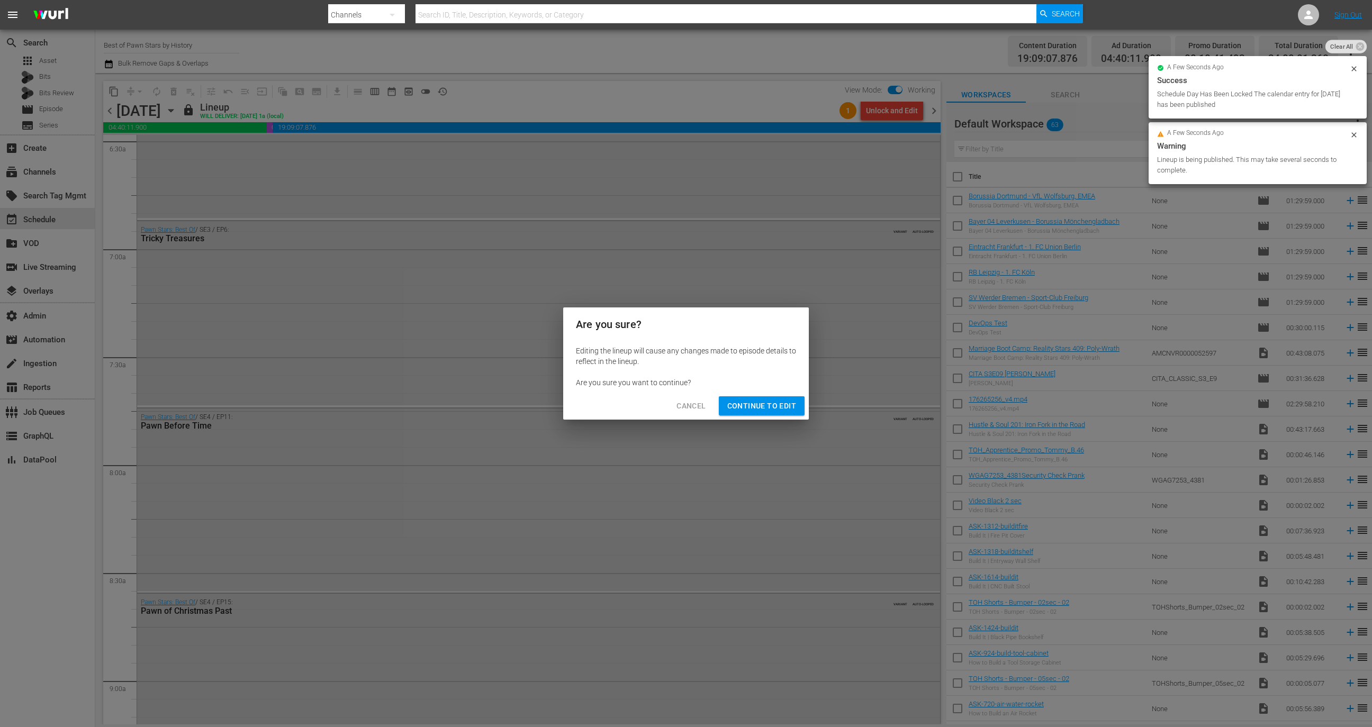
click at [765, 418] on div "Cancel Continue to Edit" at bounding box center [686, 406] width 246 height 28
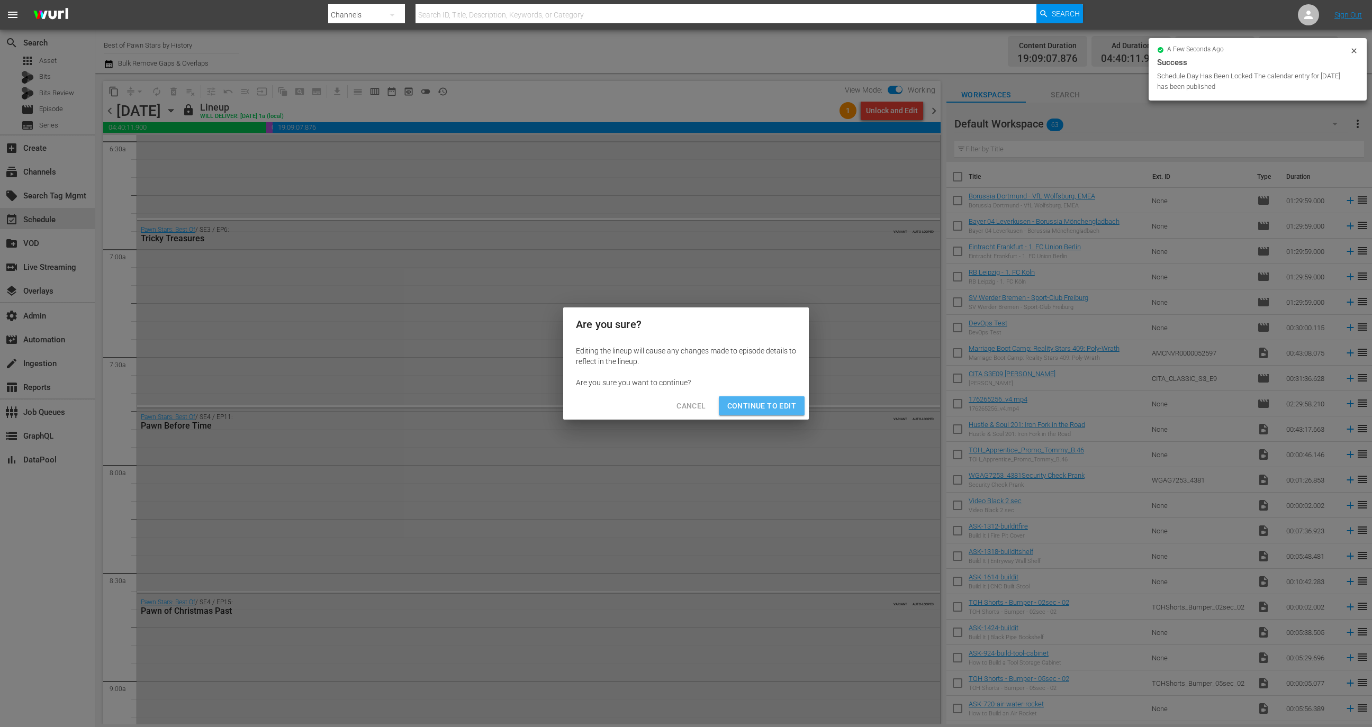
click at [765, 404] on span "Continue to Edit" at bounding box center [761, 406] width 69 height 13
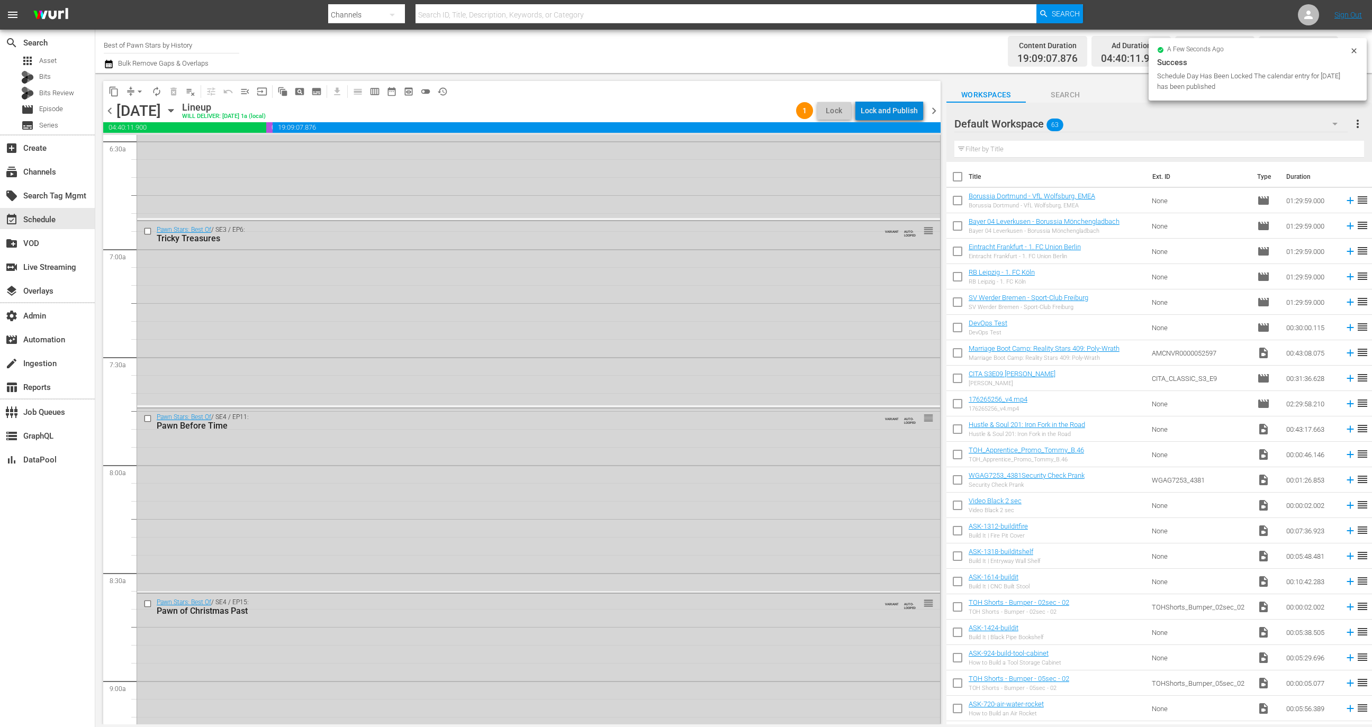
click at [901, 107] on div "Lock and Publish" at bounding box center [889, 110] width 57 height 19
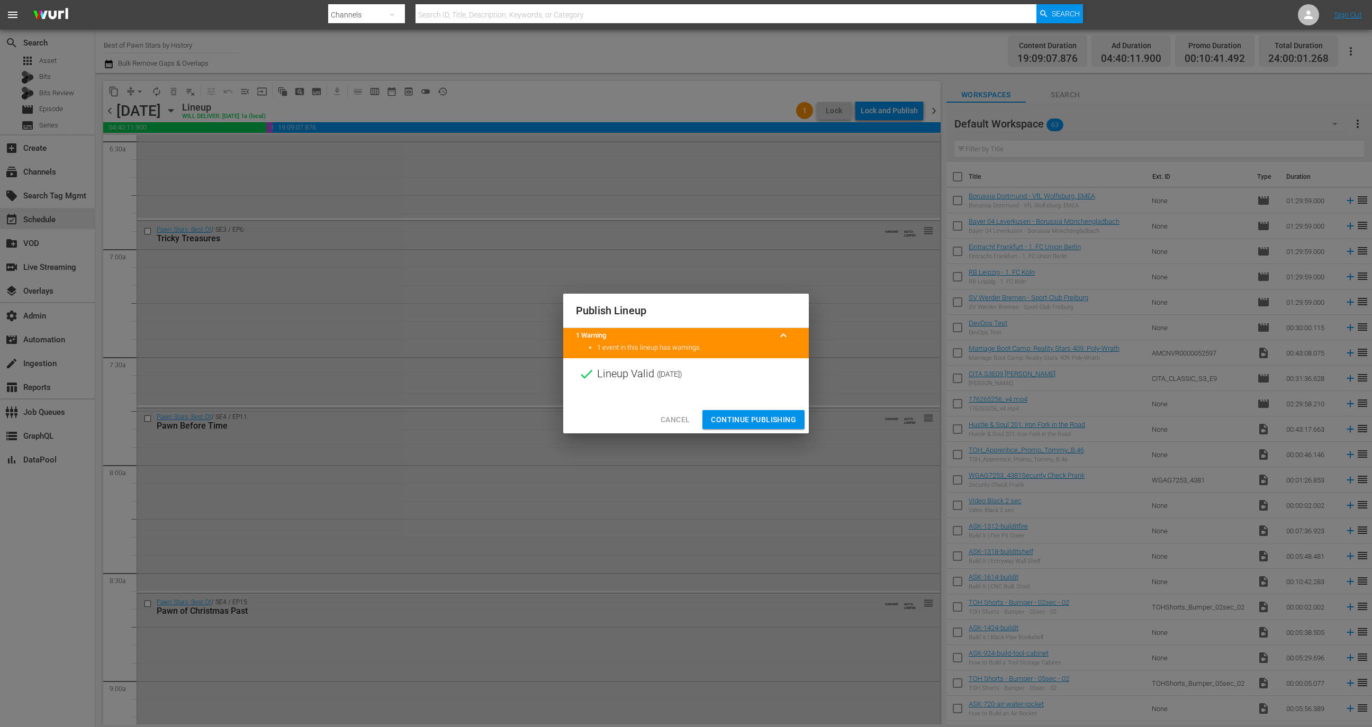
click at [779, 420] on span "Continue Publishing" at bounding box center [753, 419] width 85 height 13
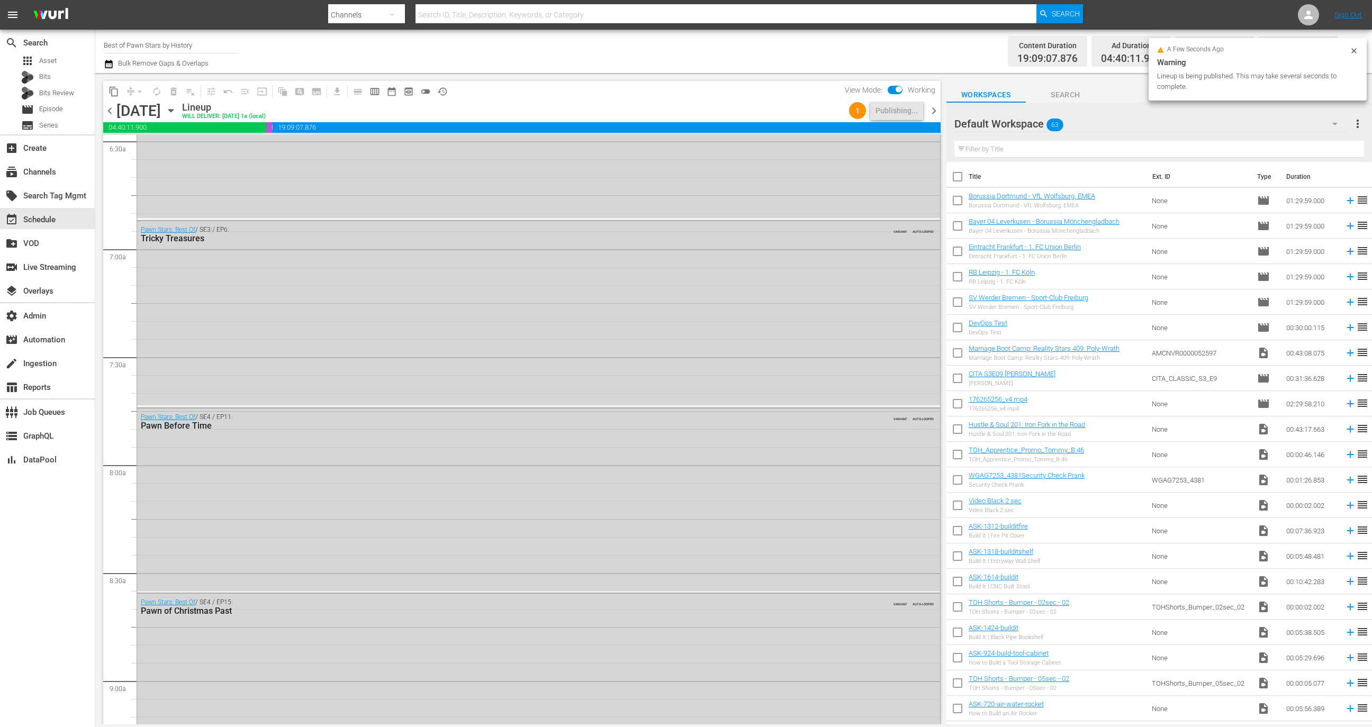
click at [937, 116] on span "chevron_right" at bounding box center [933, 110] width 13 height 13
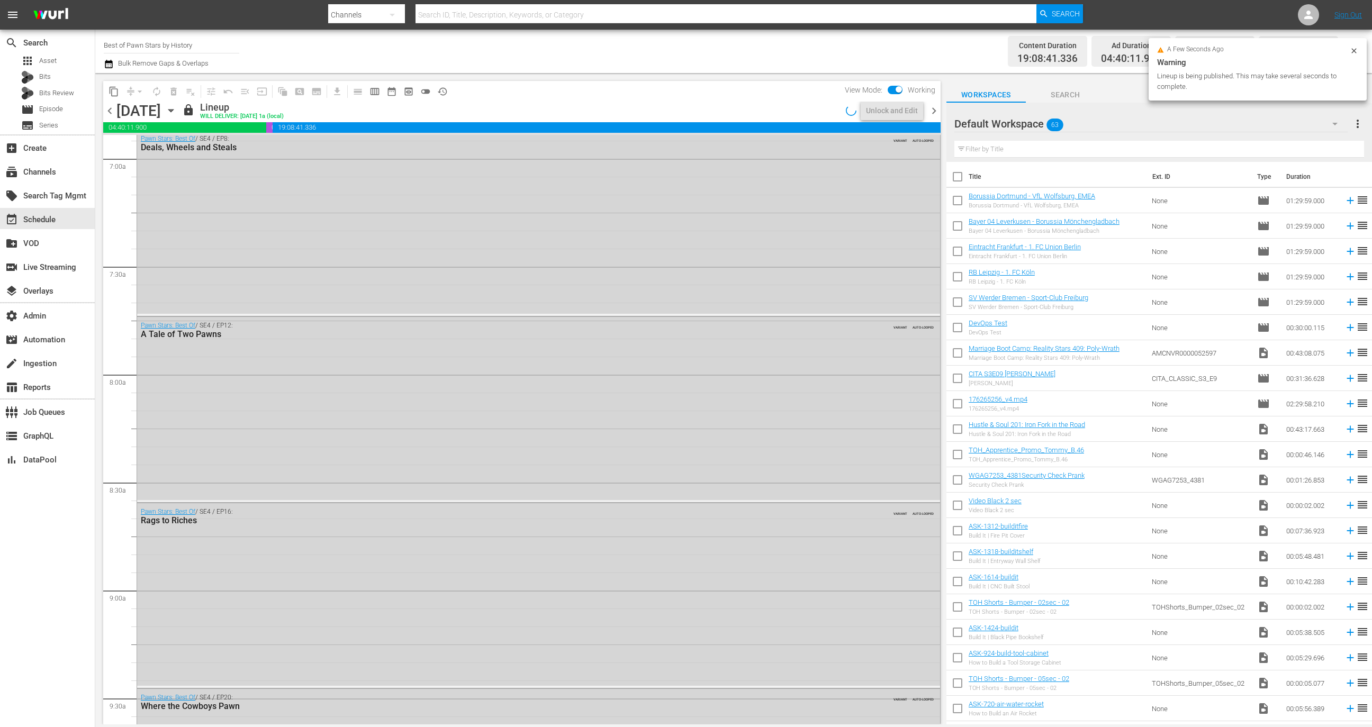
scroll to position [1397, 0]
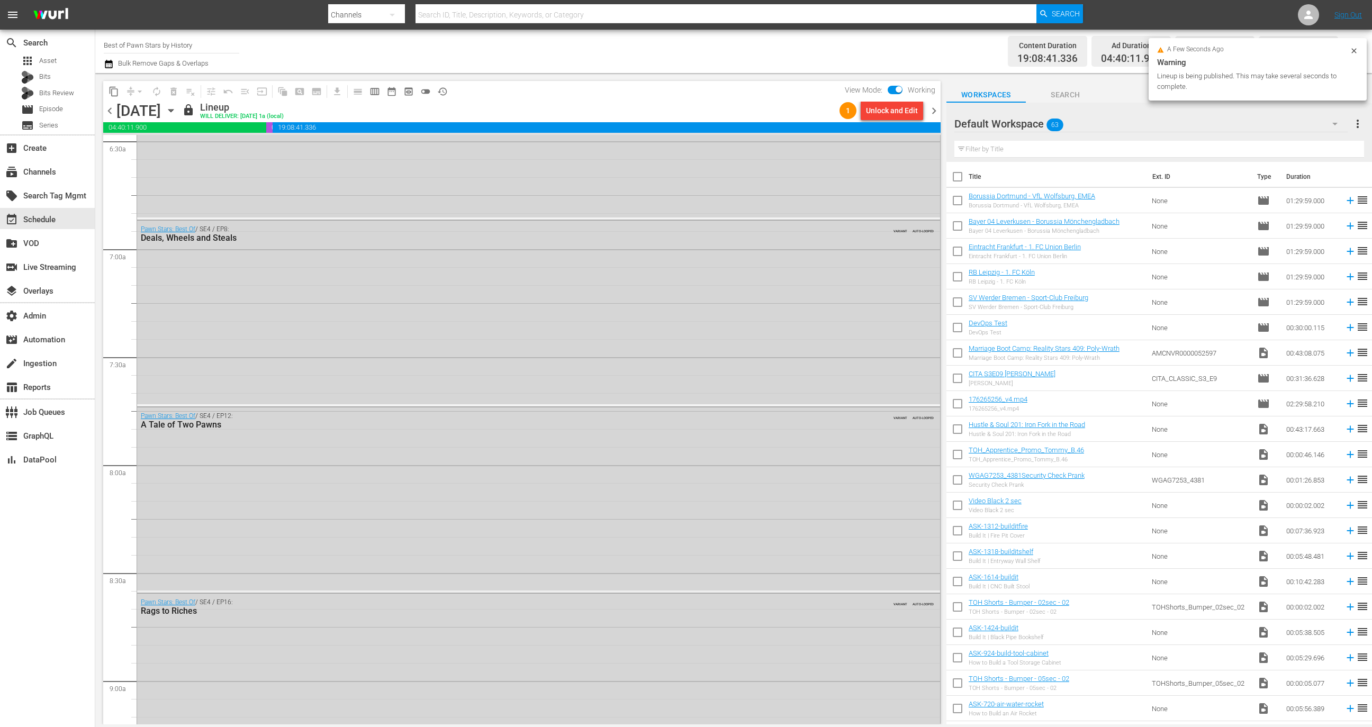
click at [891, 113] on div "Unlock and Edit" at bounding box center [892, 110] width 52 height 19
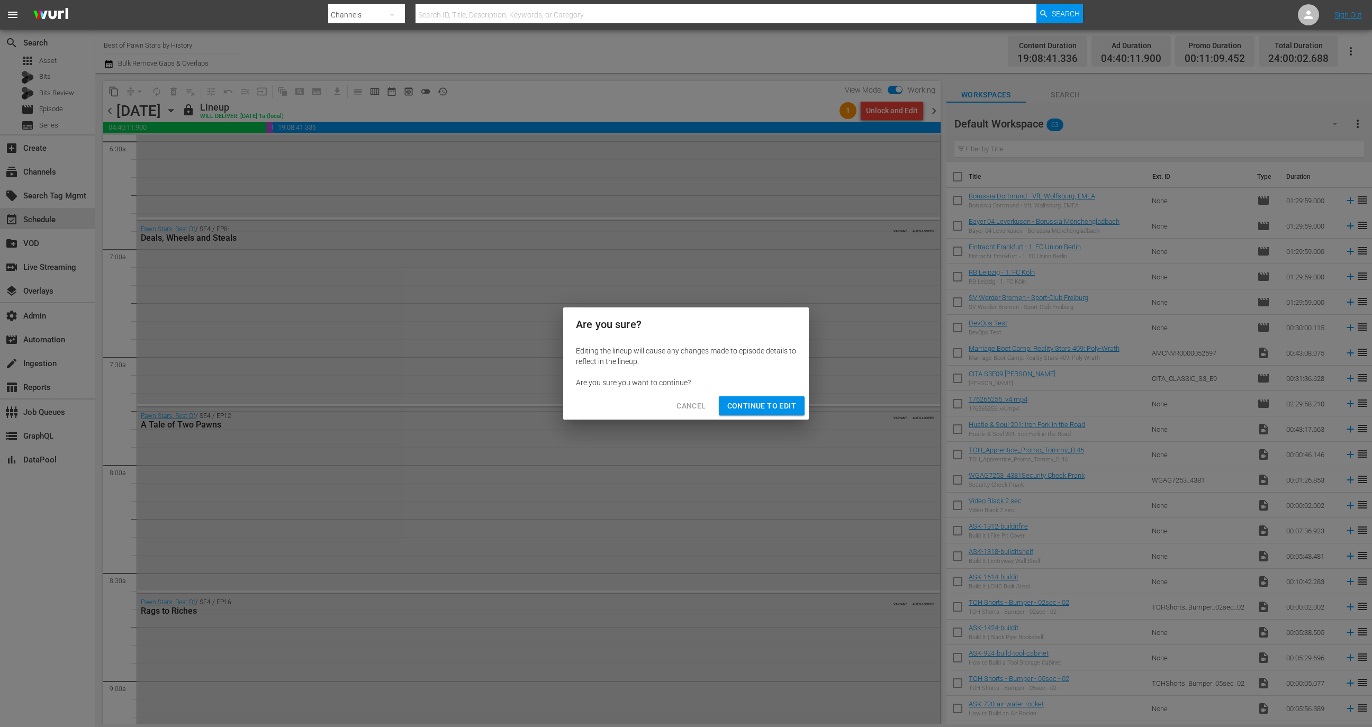
click at [765, 405] on span "Continue to Edit" at bounding box center [761, 406] width 69 height 13
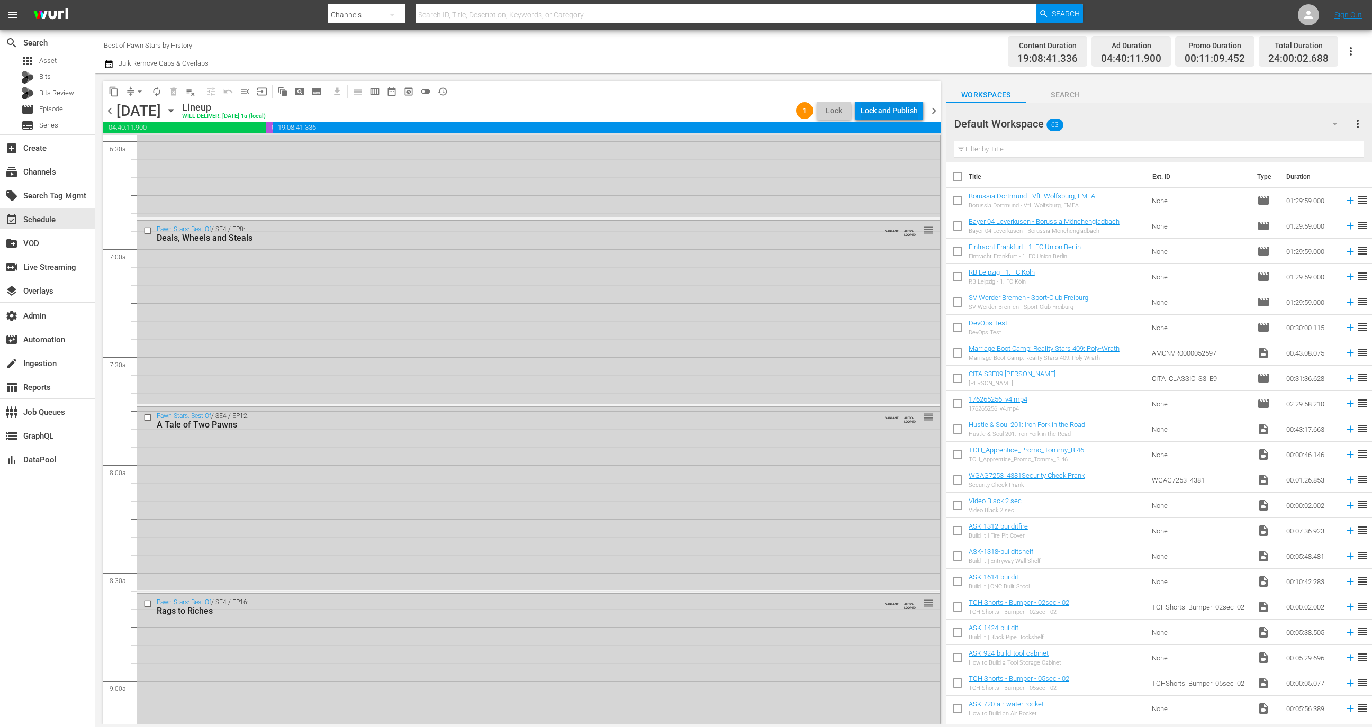
click at [897, 111] on div "Lock and Publish" at bounding box center [889, 110] width 57 height 19
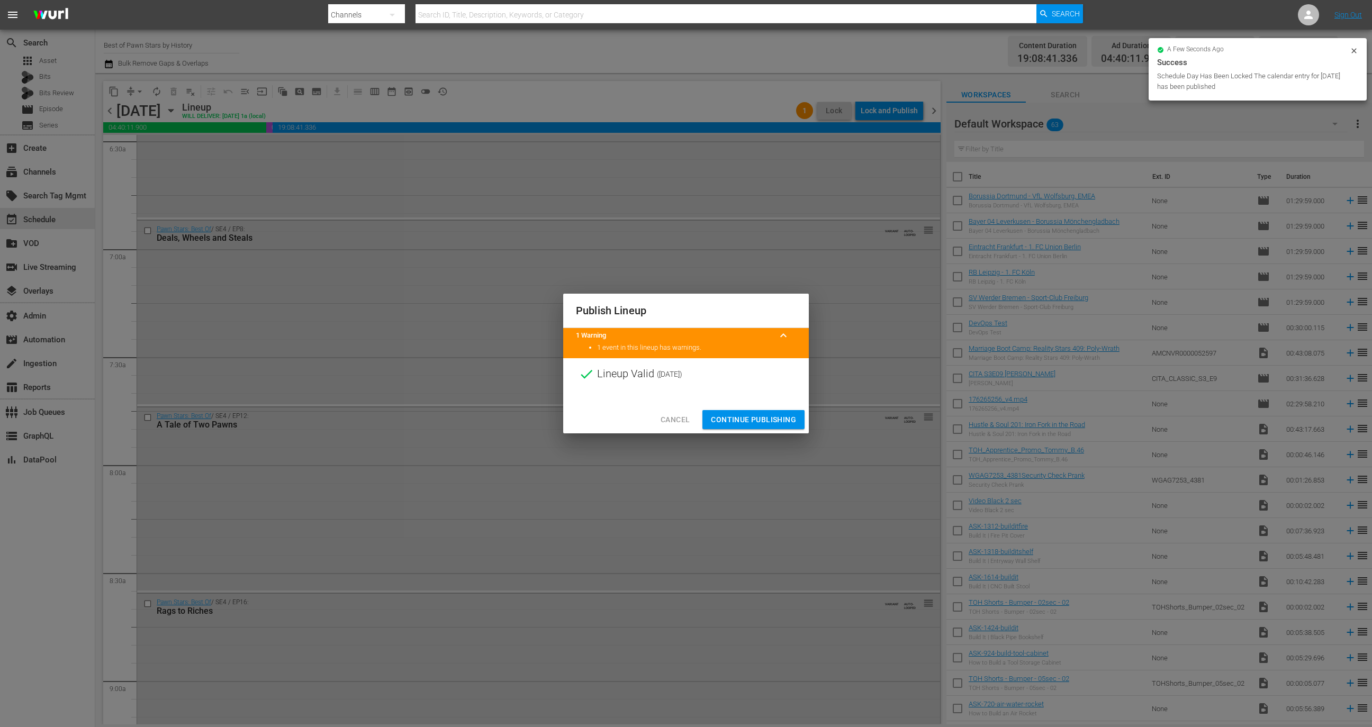
click at [763, 417] on span "Continue Publishing" at bounding box center [753, 419] width 85 height 13
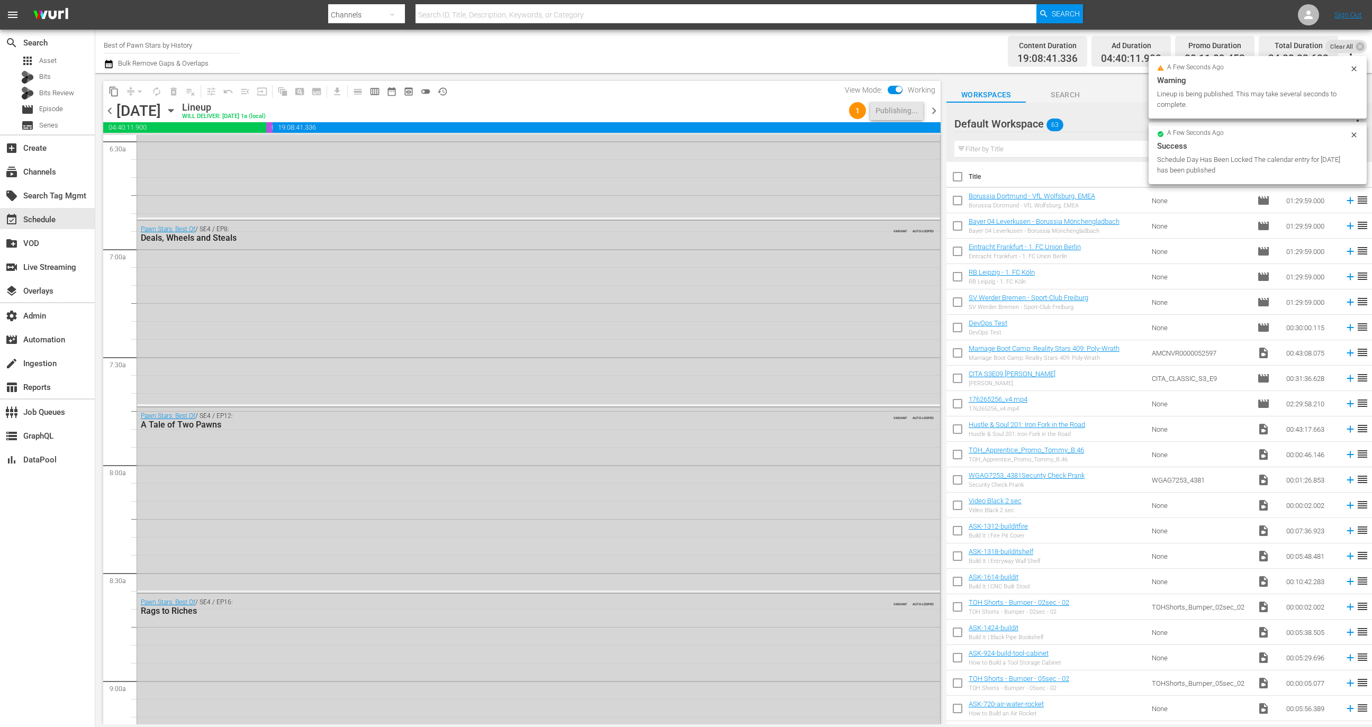
click at [934, 103] on div "chevron_left Monday, October 6th October 6th Lineup WILL DELIVER: 10/5 @ 1a (lo…" at bounding box center [521, 112] width 837 height 21
click at [934, 111] on span "chevron_right" at bounding box center [933, 110] width 13 height 13
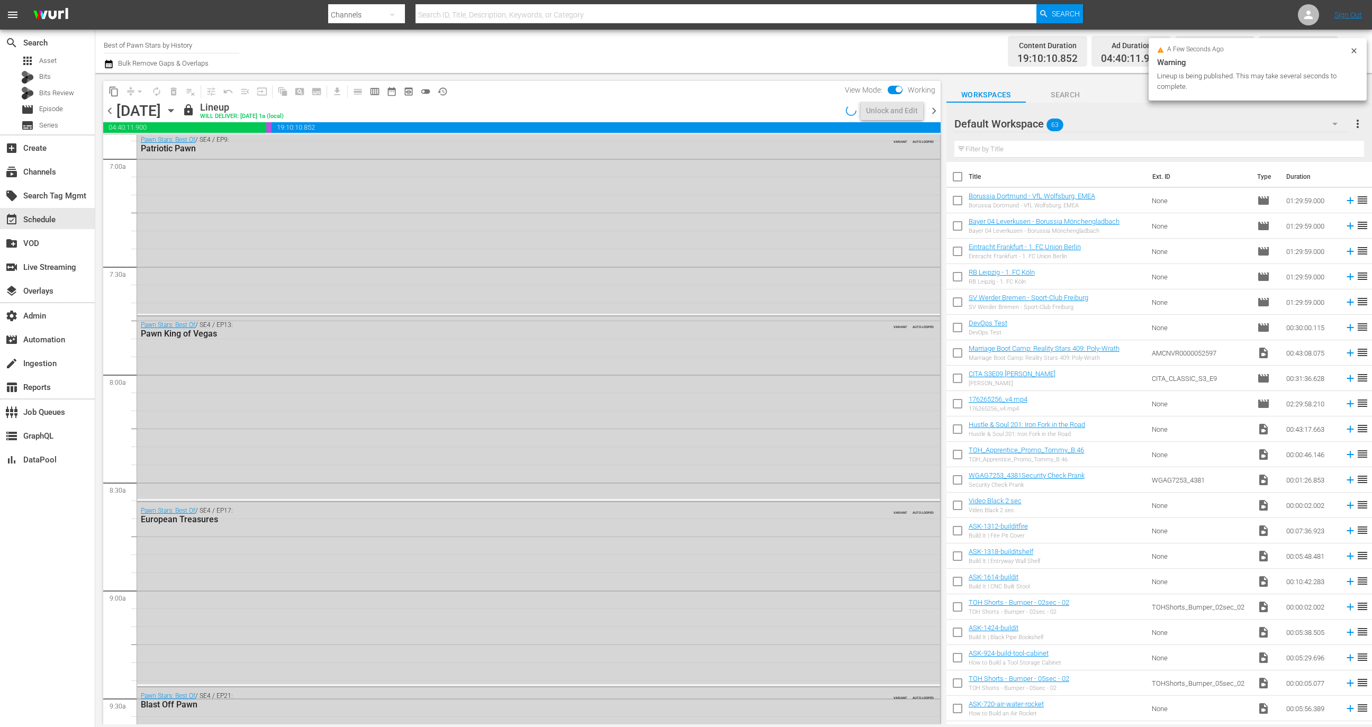
scroll to position [1380, 0]
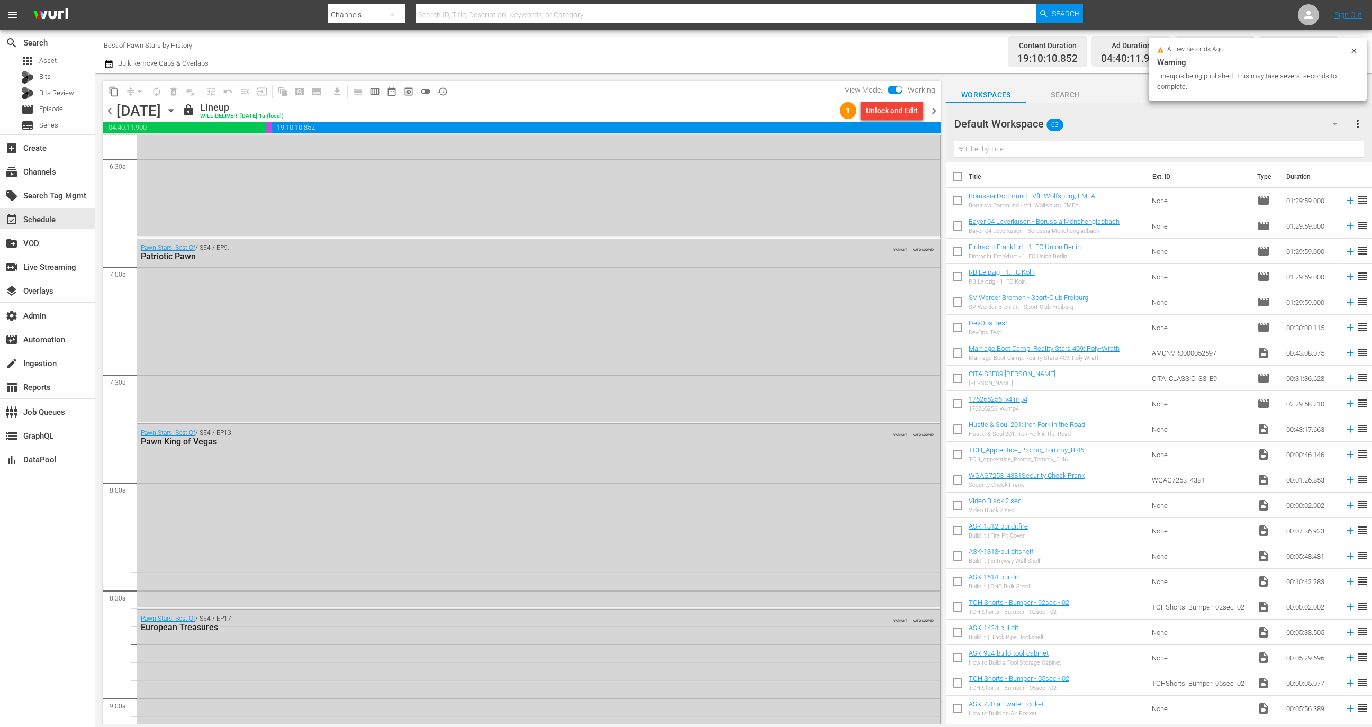
click at [879, 108] on div "Unlock and Edit" at bounding box center [892, 110] width 52 height 19
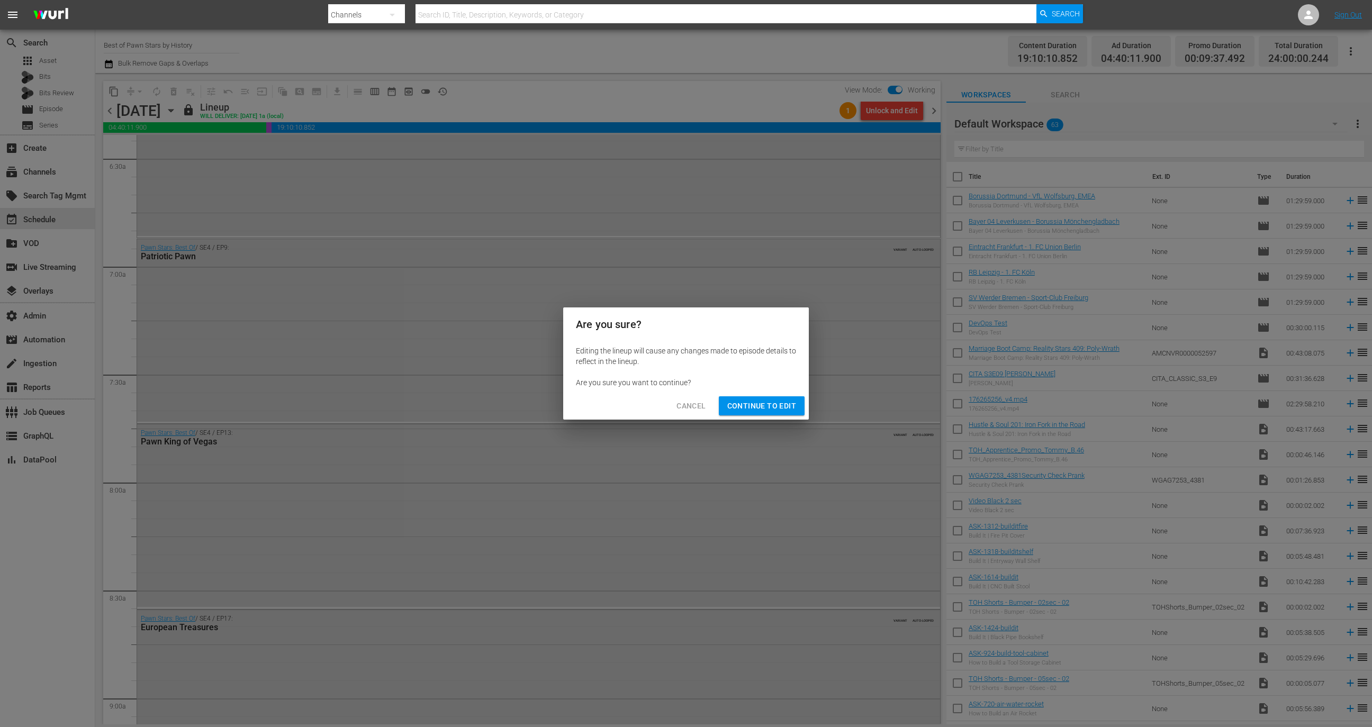
click at [753, 412] on span "Continue to Edit" at bounding box center [761, 406] width 69 height 13
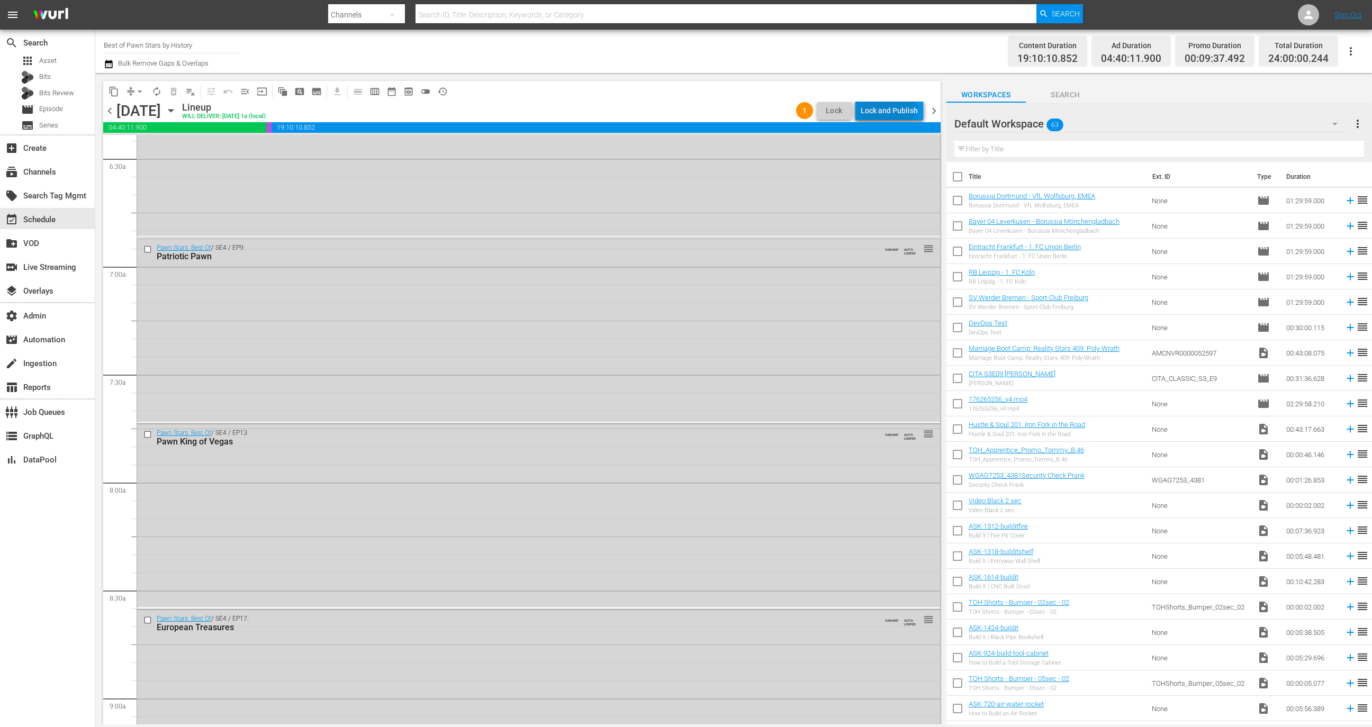
click at [889, 107] on div "Lock and Publish" at bounding box center [889, 110] width 57 height 19
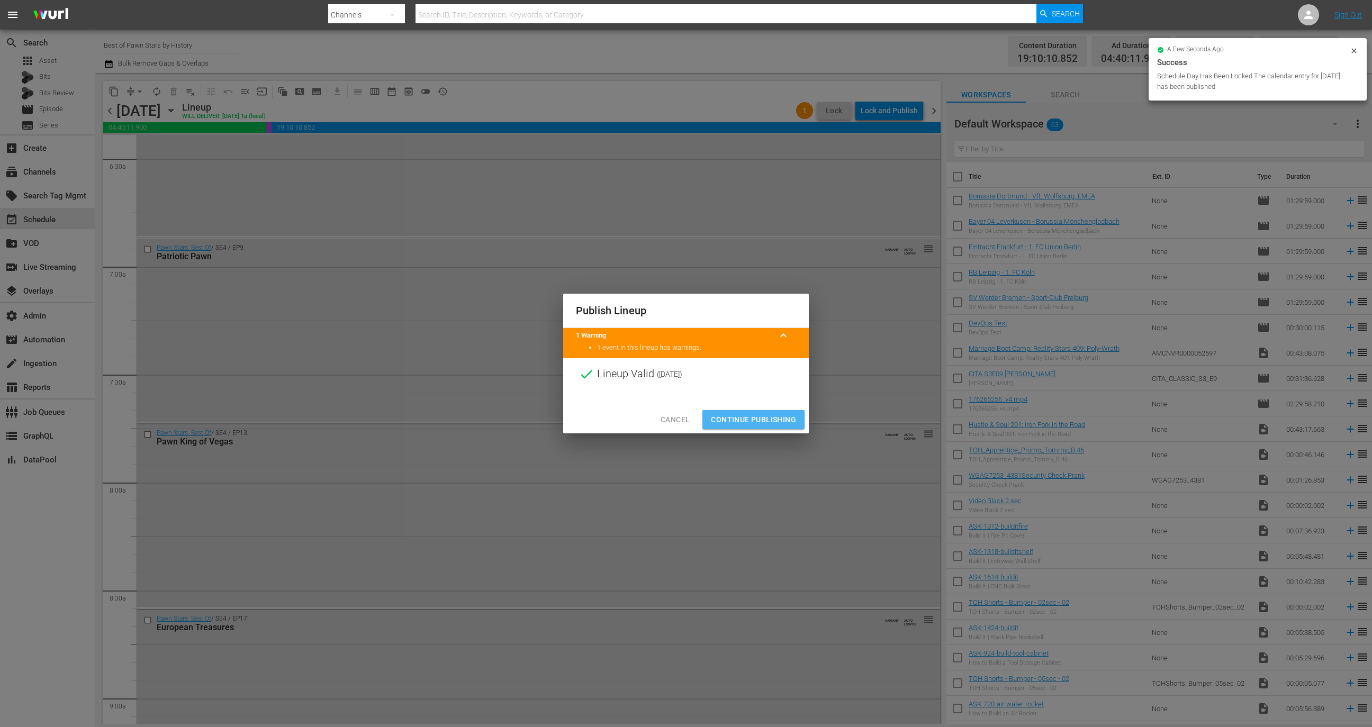
click at [748, 423] on span "Continue Publishing" at bounding box center [753, 419] width 85 height 13
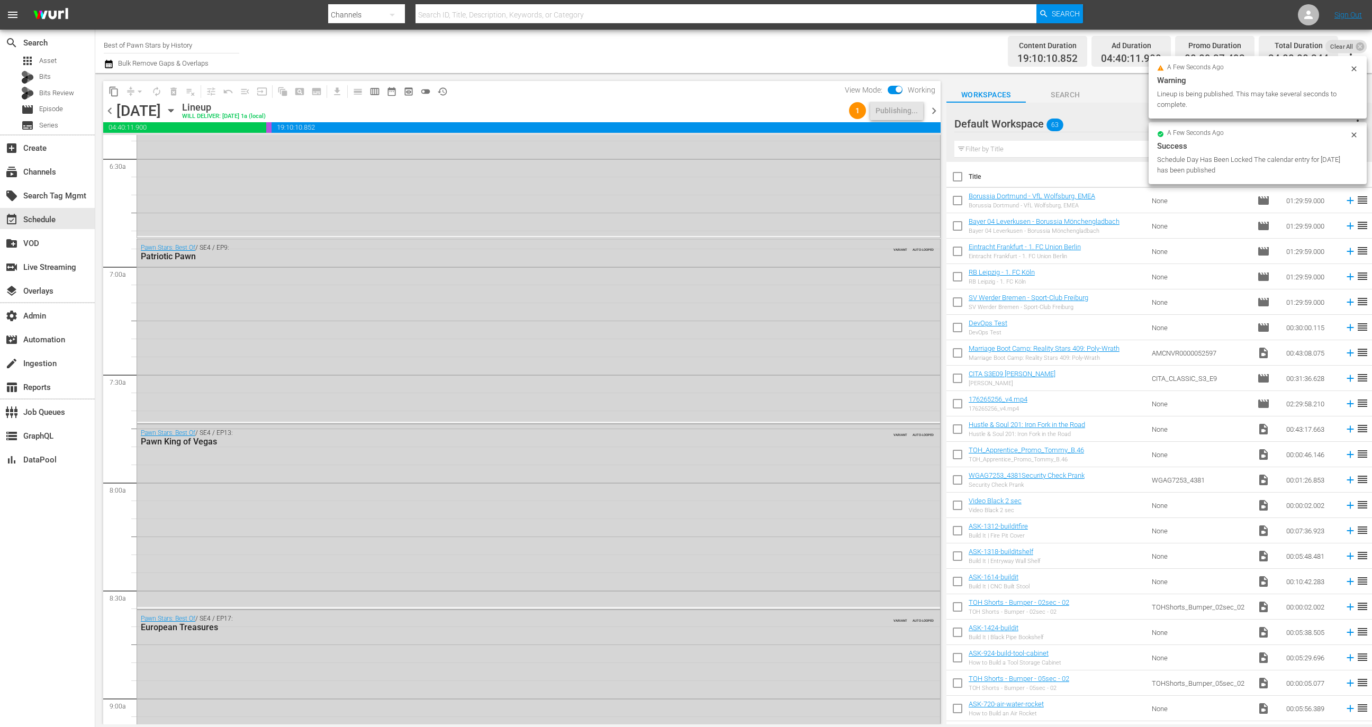
click at [931, 110] on span "chevron_right" at bounding box center [933, 110] width 13 height 13
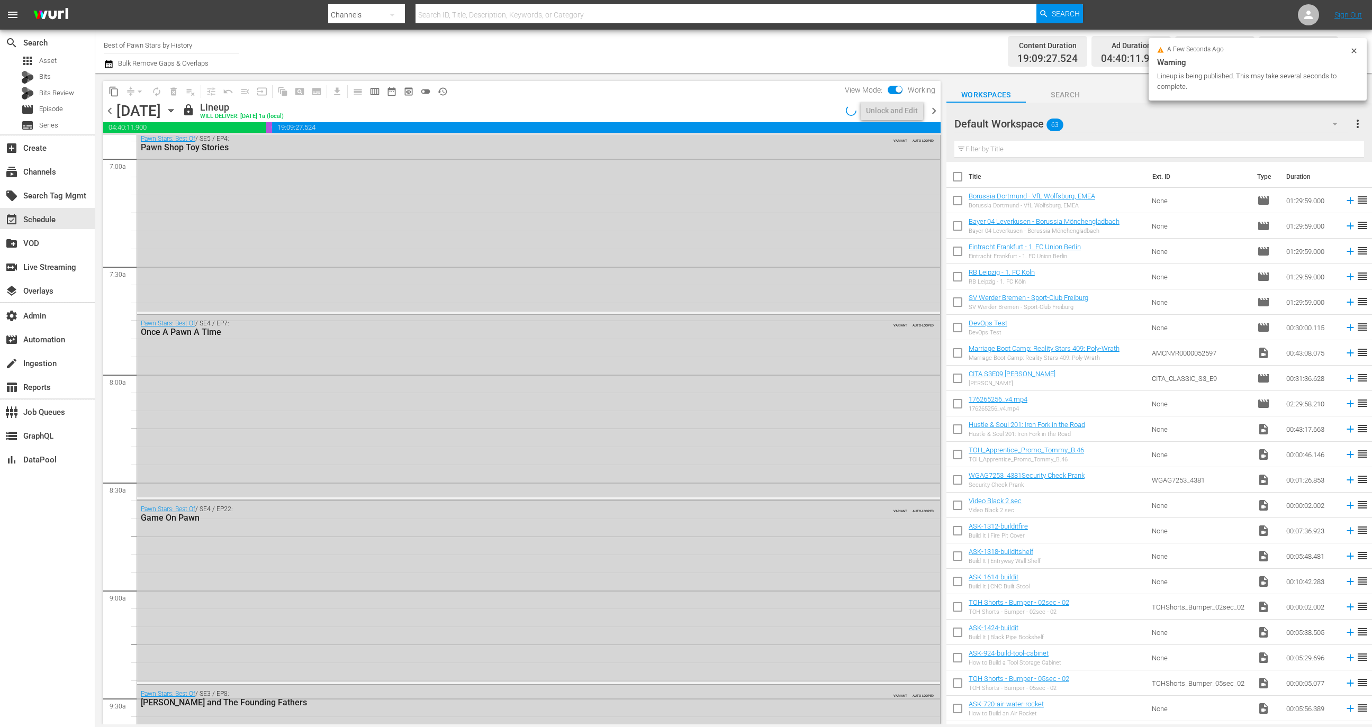
scroll to position [1380, 0]
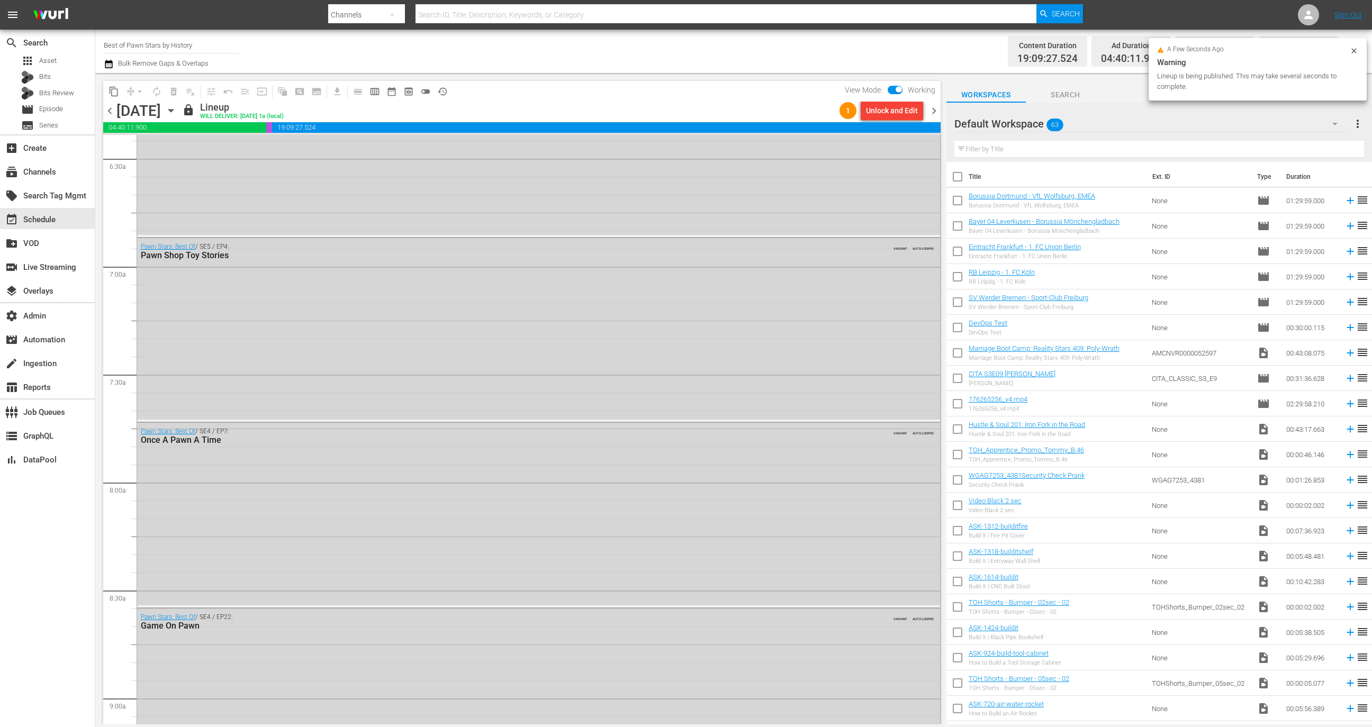
click at [887, 108] on div "Unlock and Edit" at bounding box center [892, 110] width 52 height 19
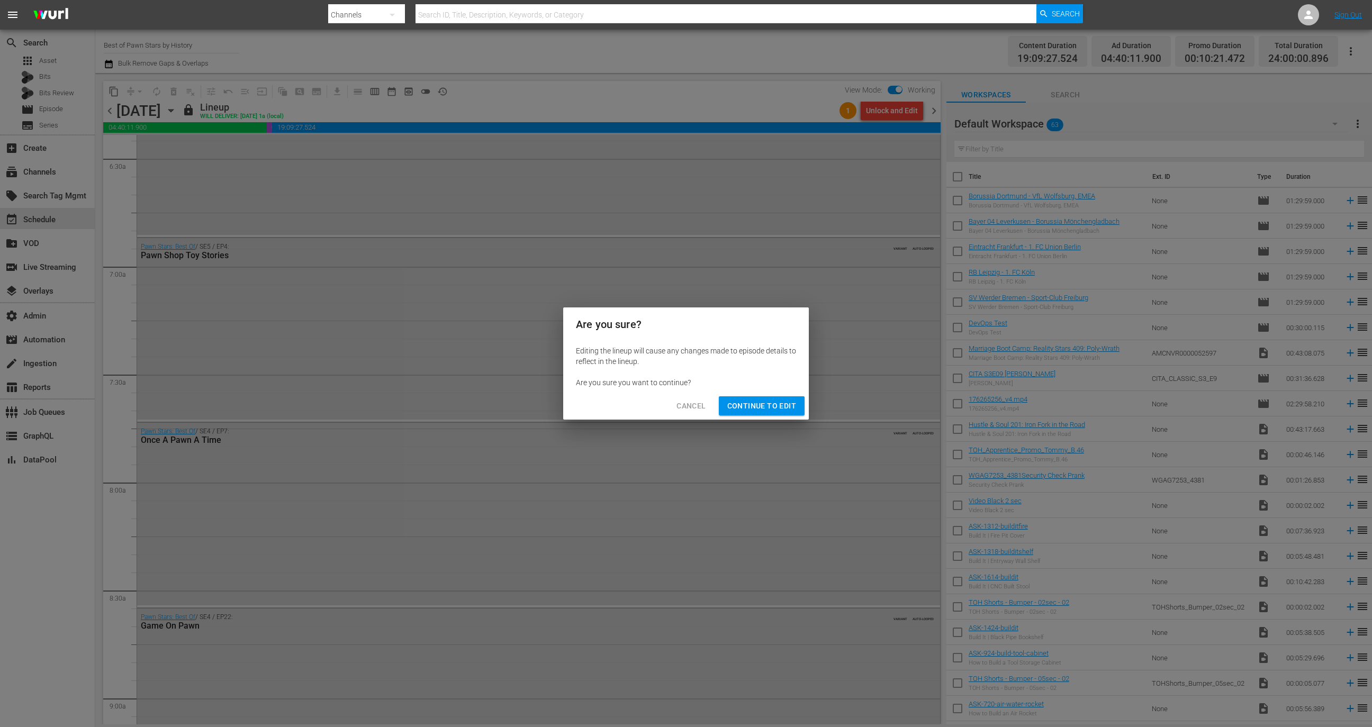
click at [753, 396] on div "Cancel Continue to Edit" at bounding box center [686, 406] width 246 height 28
click at [763, 408] on span "Continue to Edit" at bounding box center [761, 406] width 69 height 13
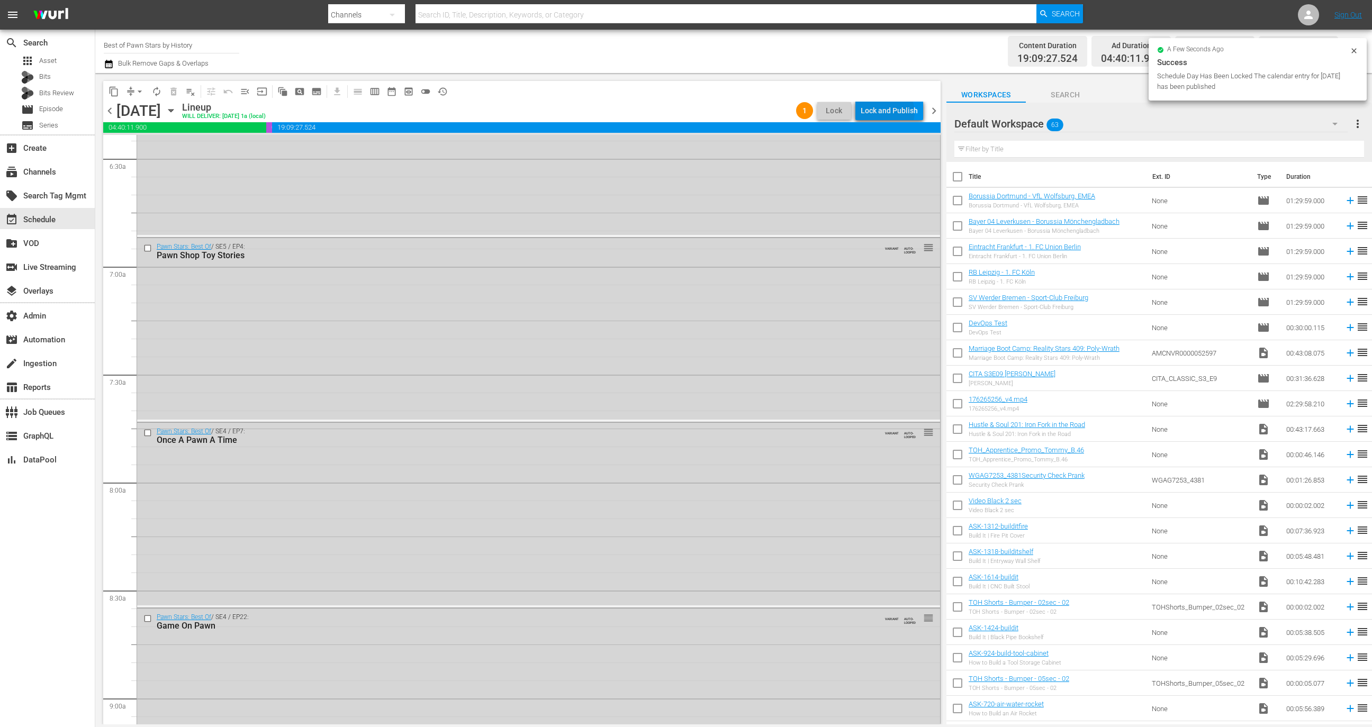
click at [890, 112] on div "Lock and Publish" at bounding box center [889, 110] width 57 height 19
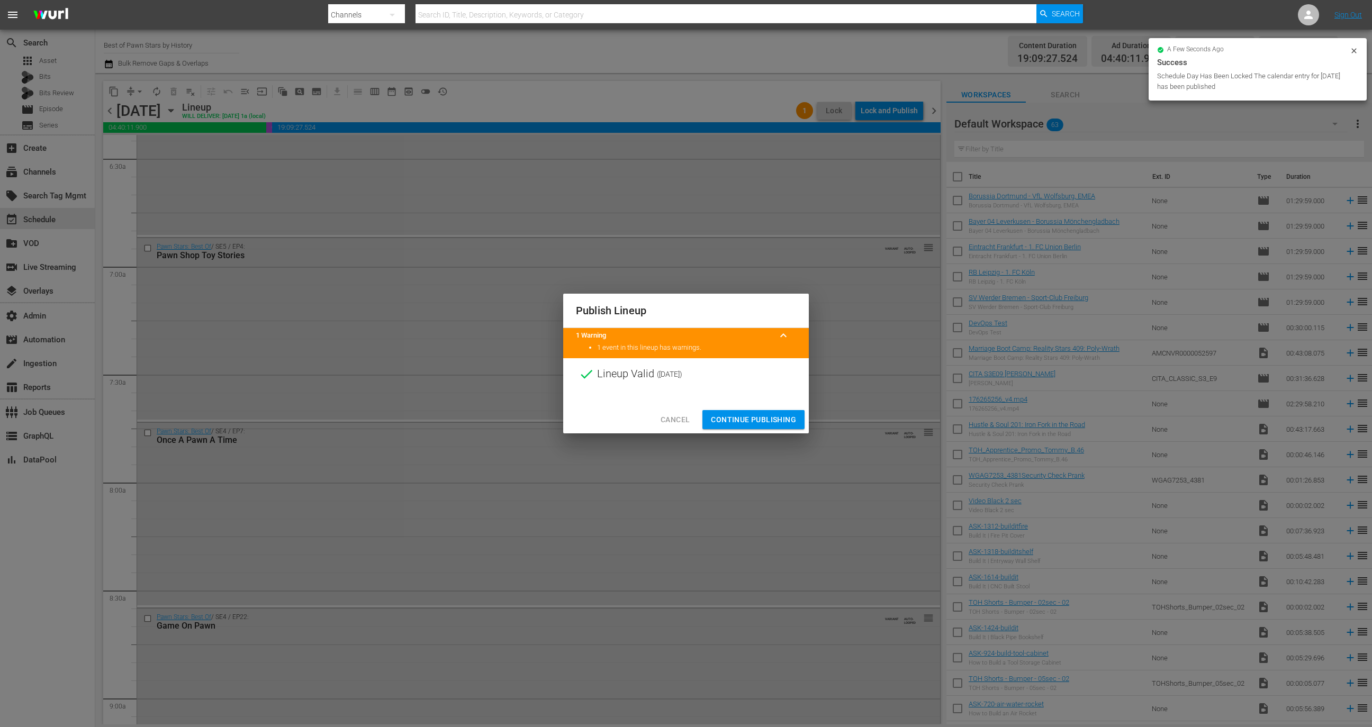
click at [763, 415] on span "Continue Publishing" at bounding box center [753, 419] width 85 height 13
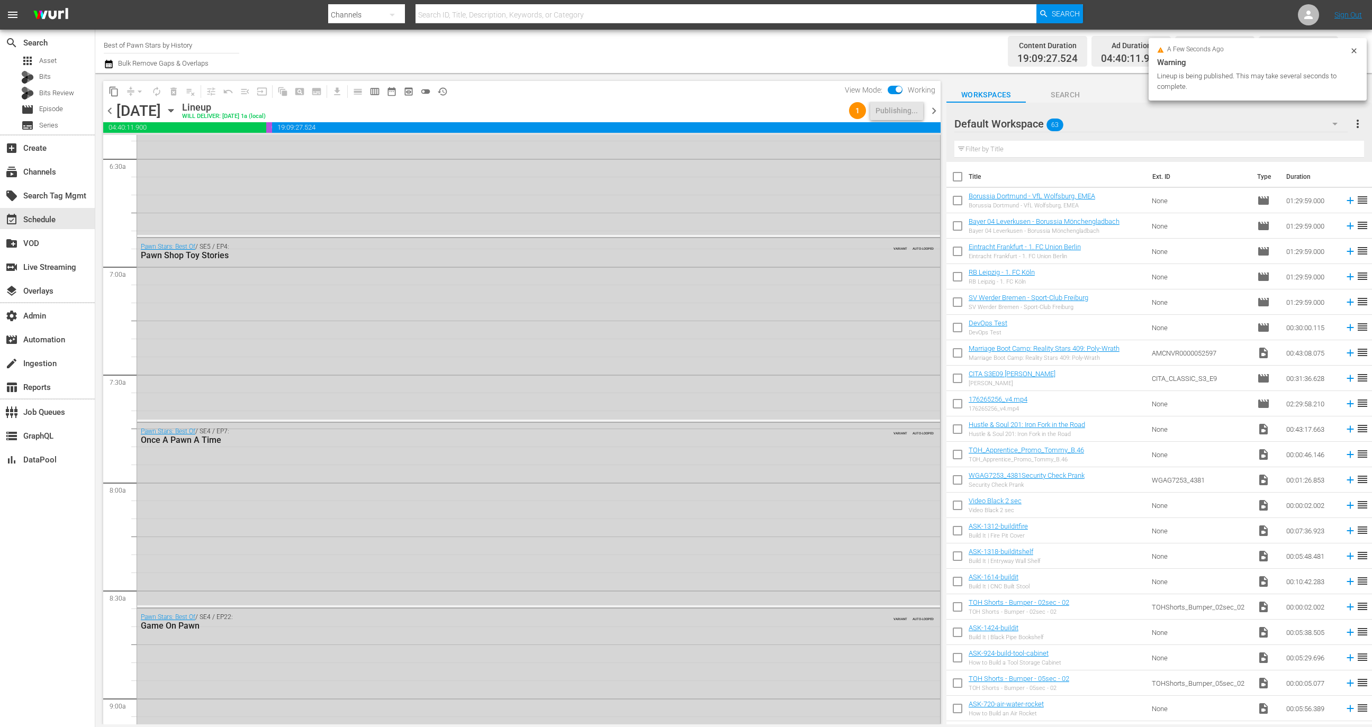
click at [933, 110] on span "chevron_right" at bounding box center [933, 110] width 13 height 13
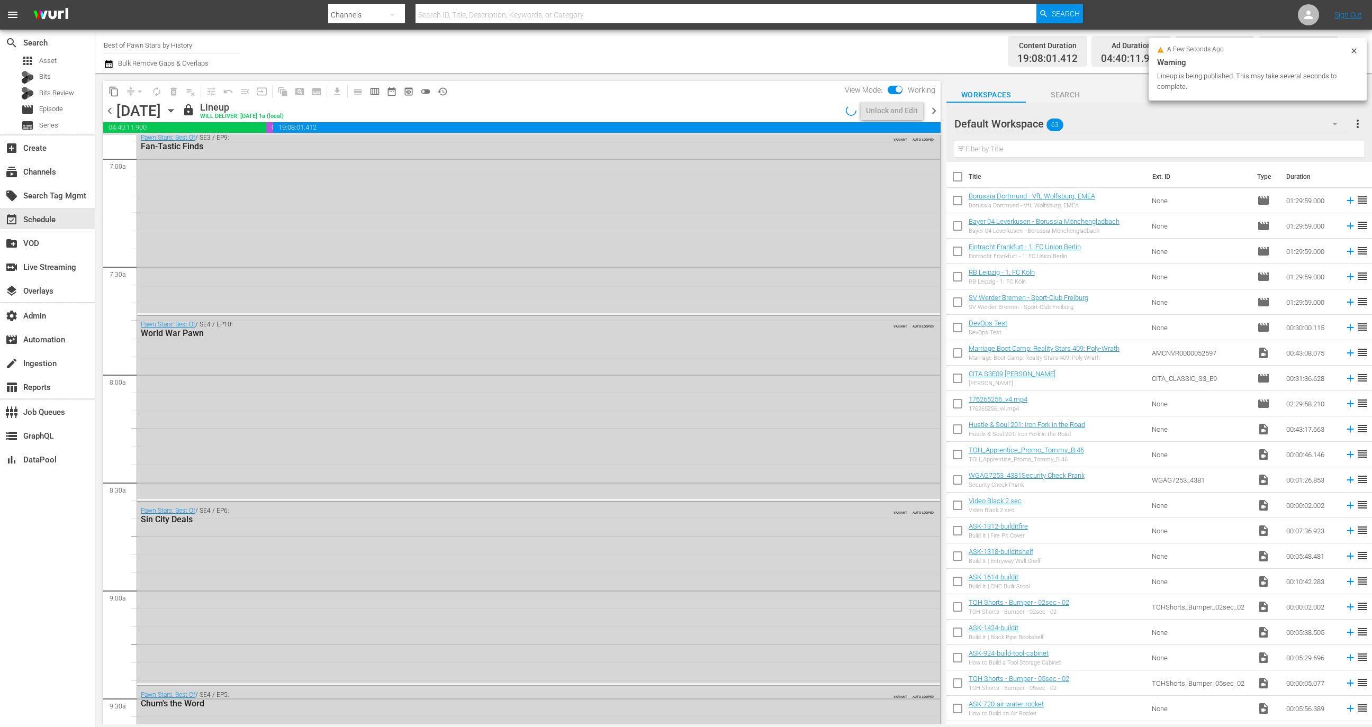
scroll to position [1380, 0]
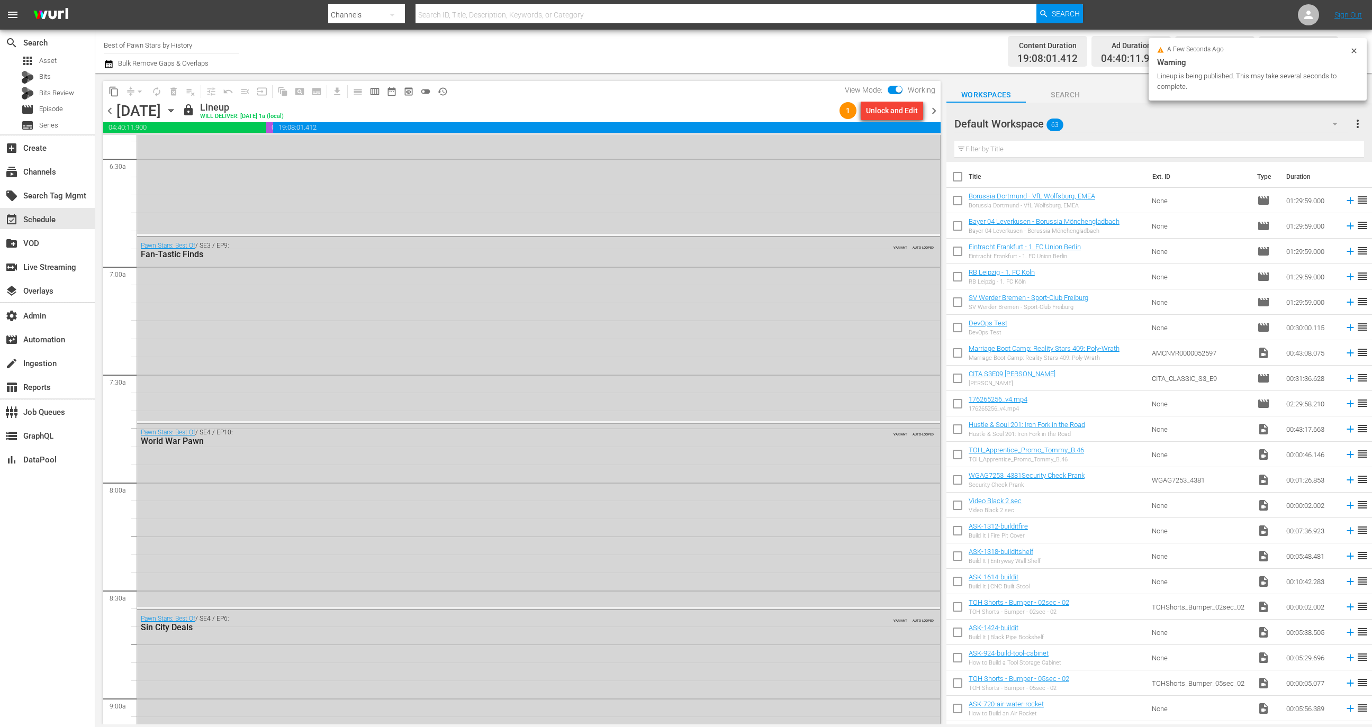
click at [891, 113] on div "Unlock and Edit" at bounding box center [892, 110] width 52 height 19
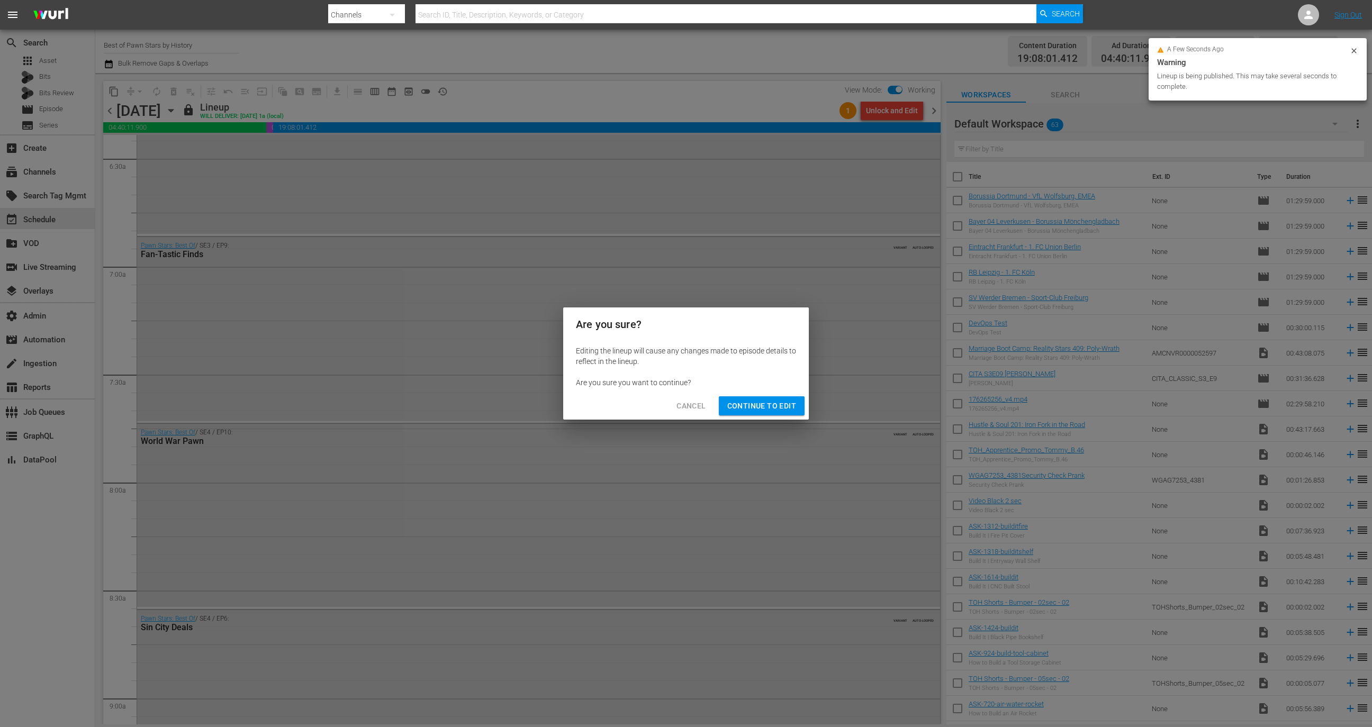
click at [756, 408] on span "Continue to Edit" at bounding box center [761, 406] width 69 height 13
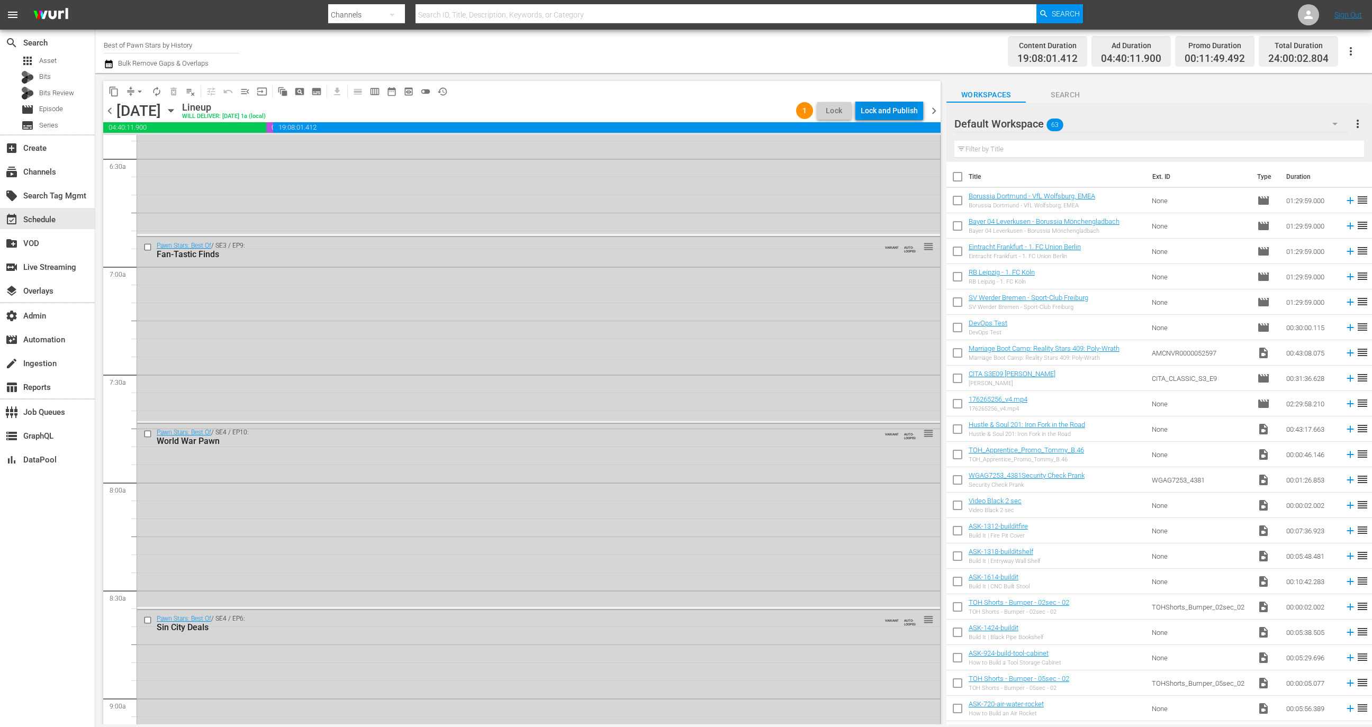
click at [872, 105] on div "Lock and Publish" at bounding box center [889, 110] width 57 height 19
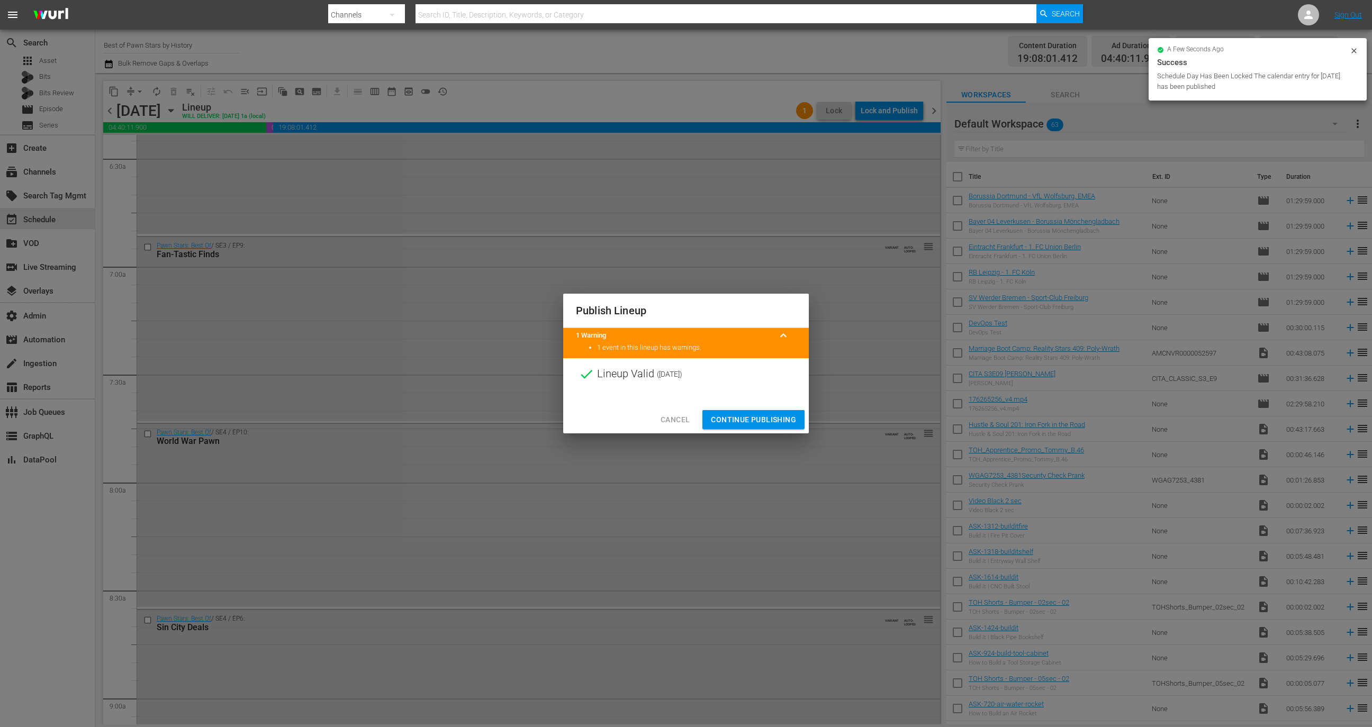
click at [775, 420] on span "Continue Publishing" at bounding box center [753, 419] width 85 height 13
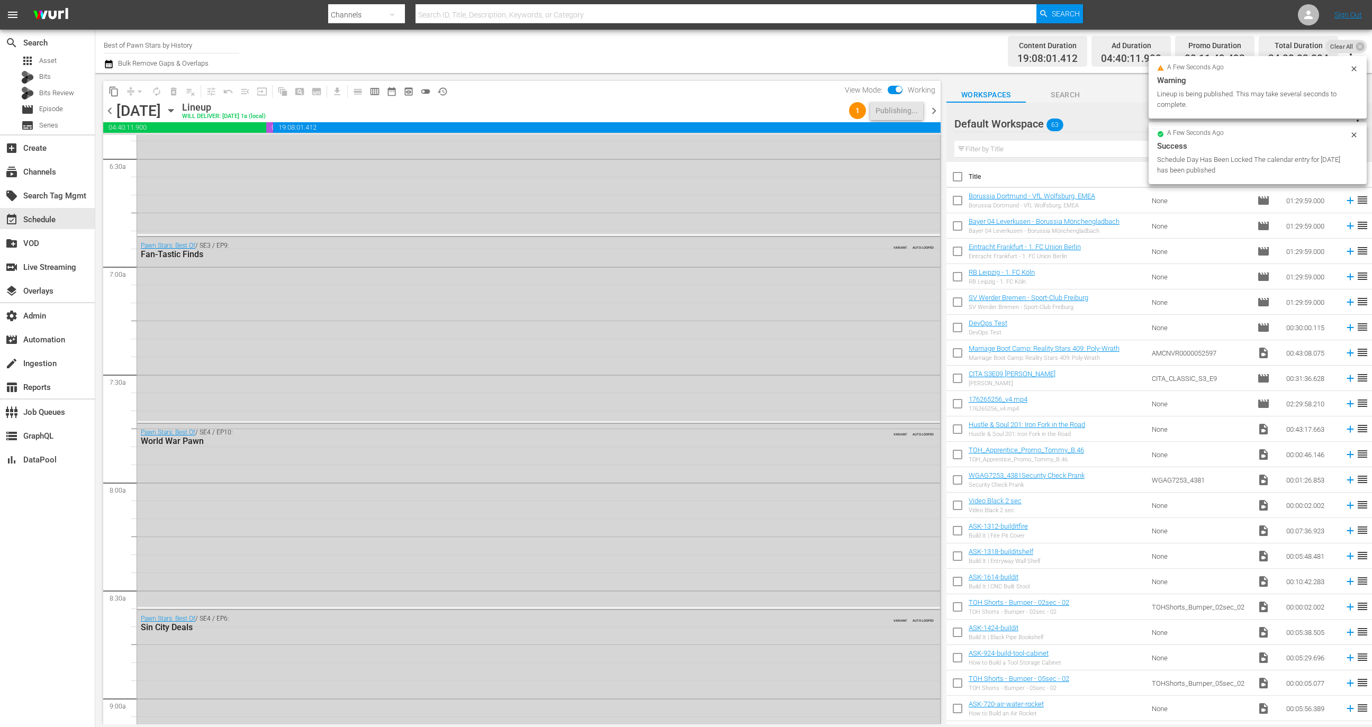
click at [934, 113] on span "chevron_right" at bounding box center [933, 110] width 13 height 13
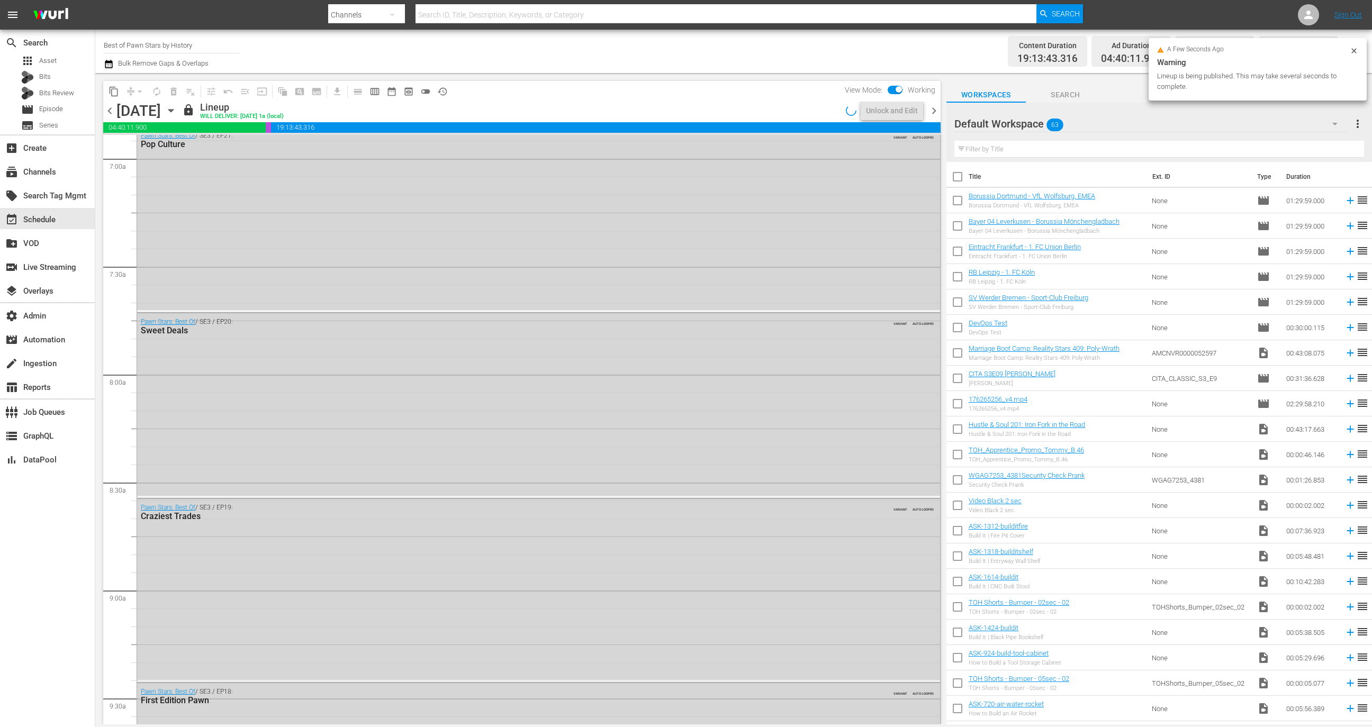
scroll to position [1397, 0]
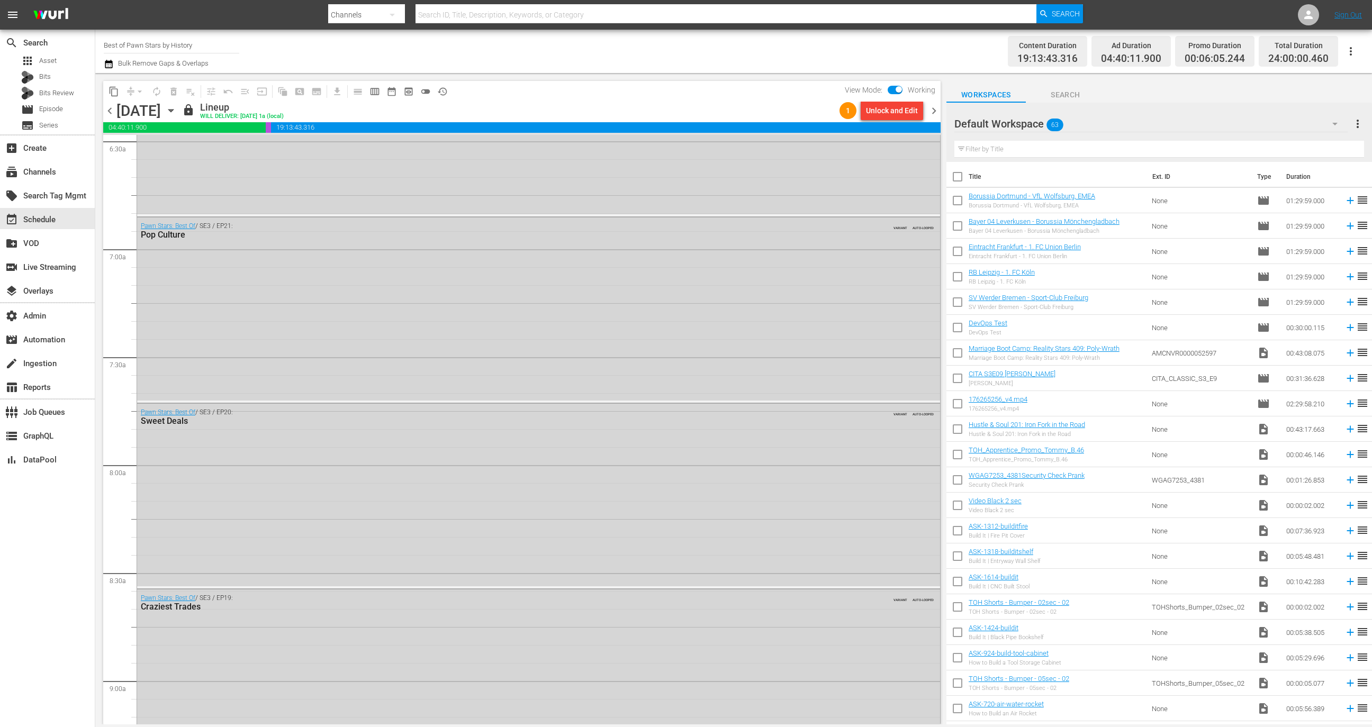
click at [888, 113] on div "Unlock and Edit" at bounding box center [892, 110] width 52 height 19
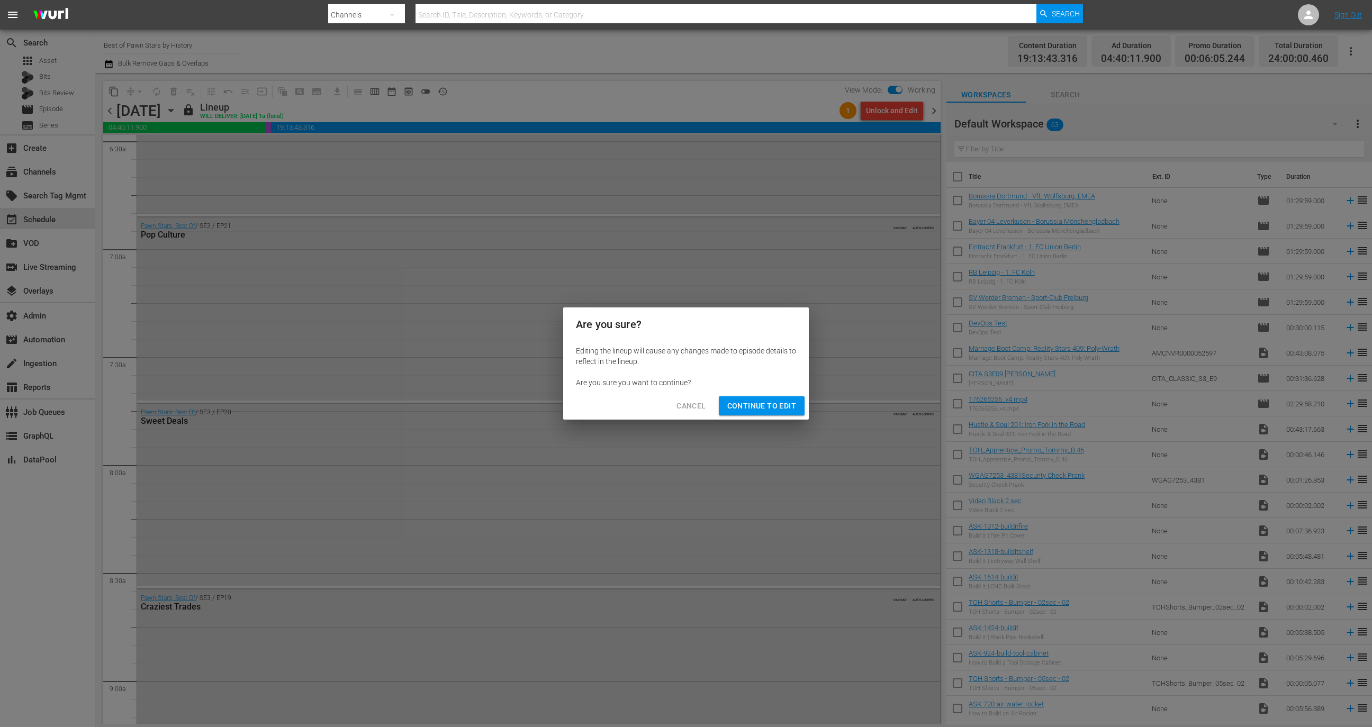
click at [761, 406] on span "Continue to Edit" at bounding box center [761, 406] width 69 height 13
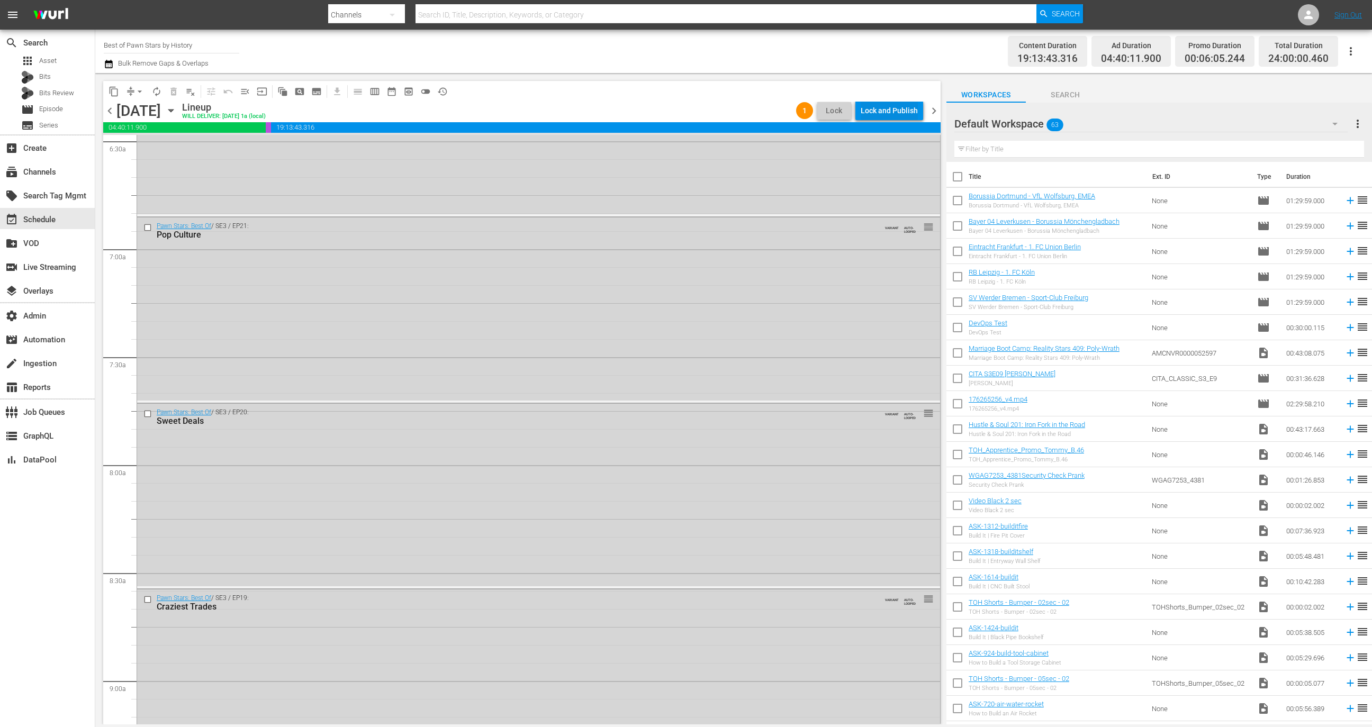
click at [881, 116] on div "Lock and Publish" at bounding box center [889, 110] width 57 height 19
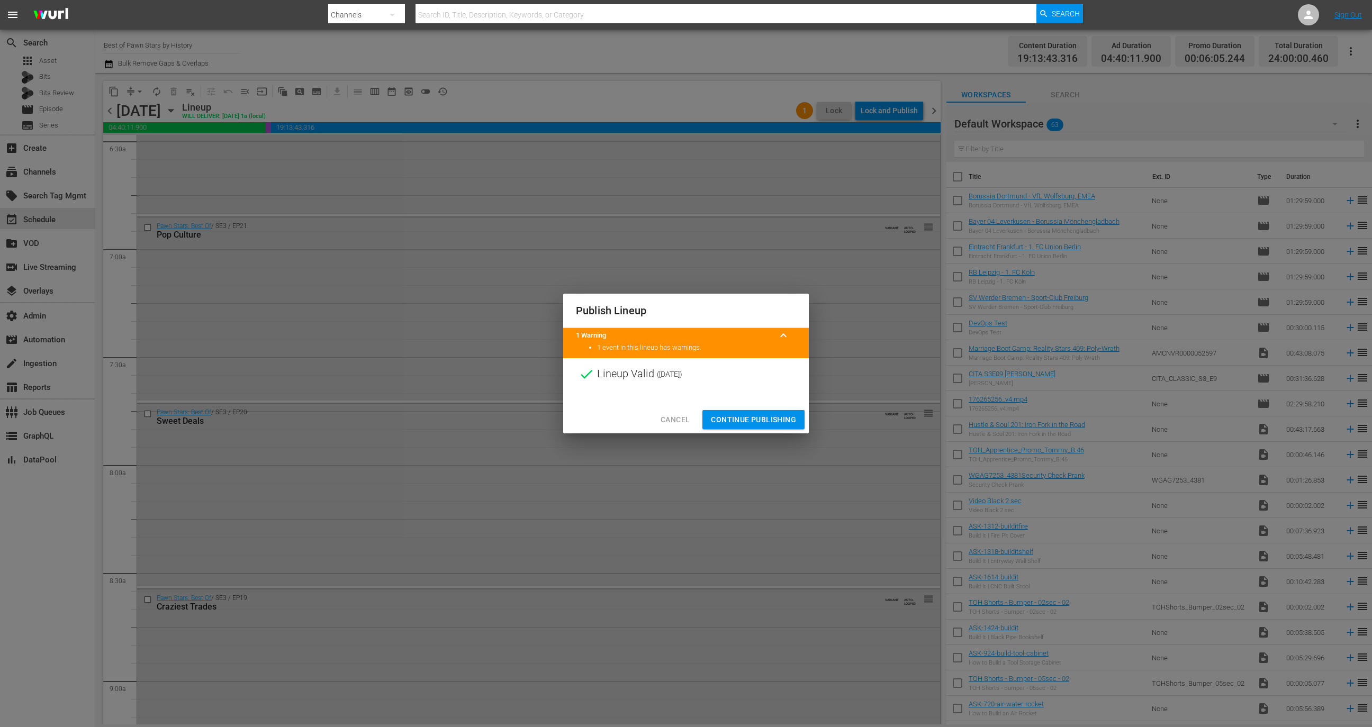
click at [765, 418] on span "Continue Publishing" at bounding box center [753, 419] width 85 height 13
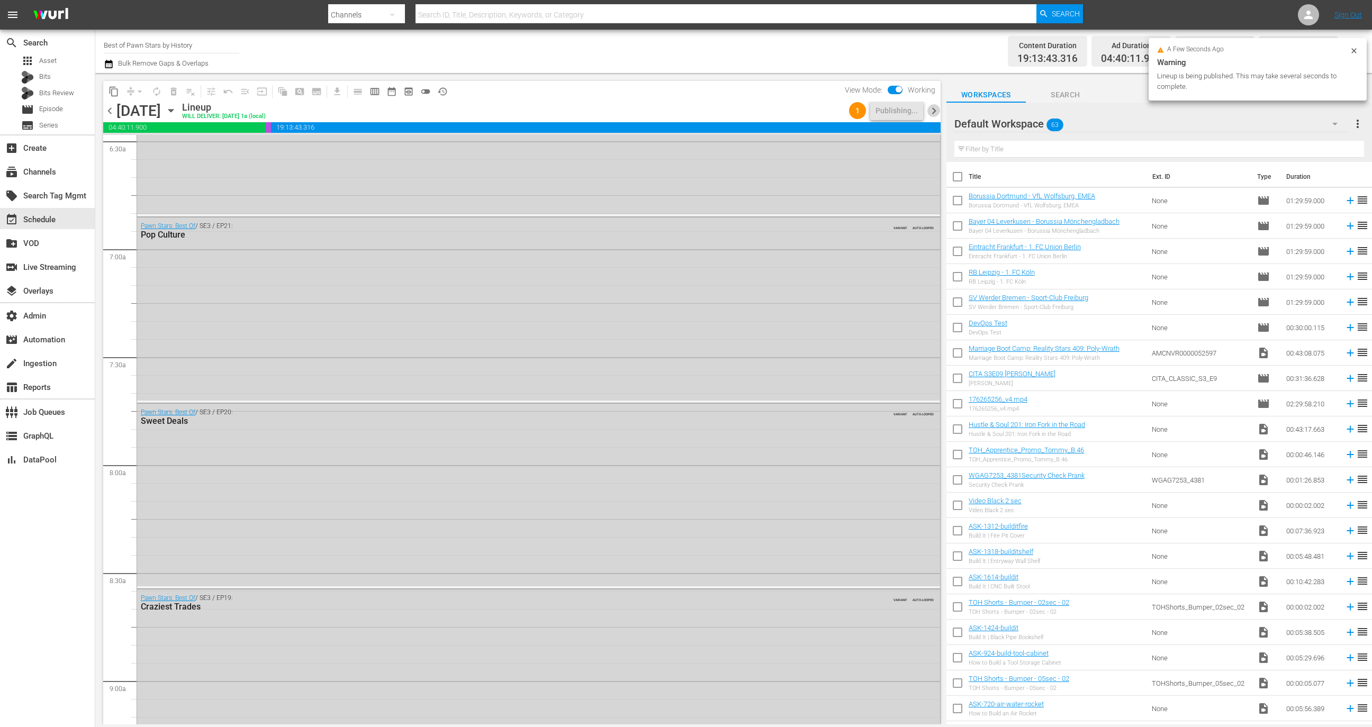
click at [936, 110] on span "chevron_right" at bounding box center [933, 110] width 13 height 13
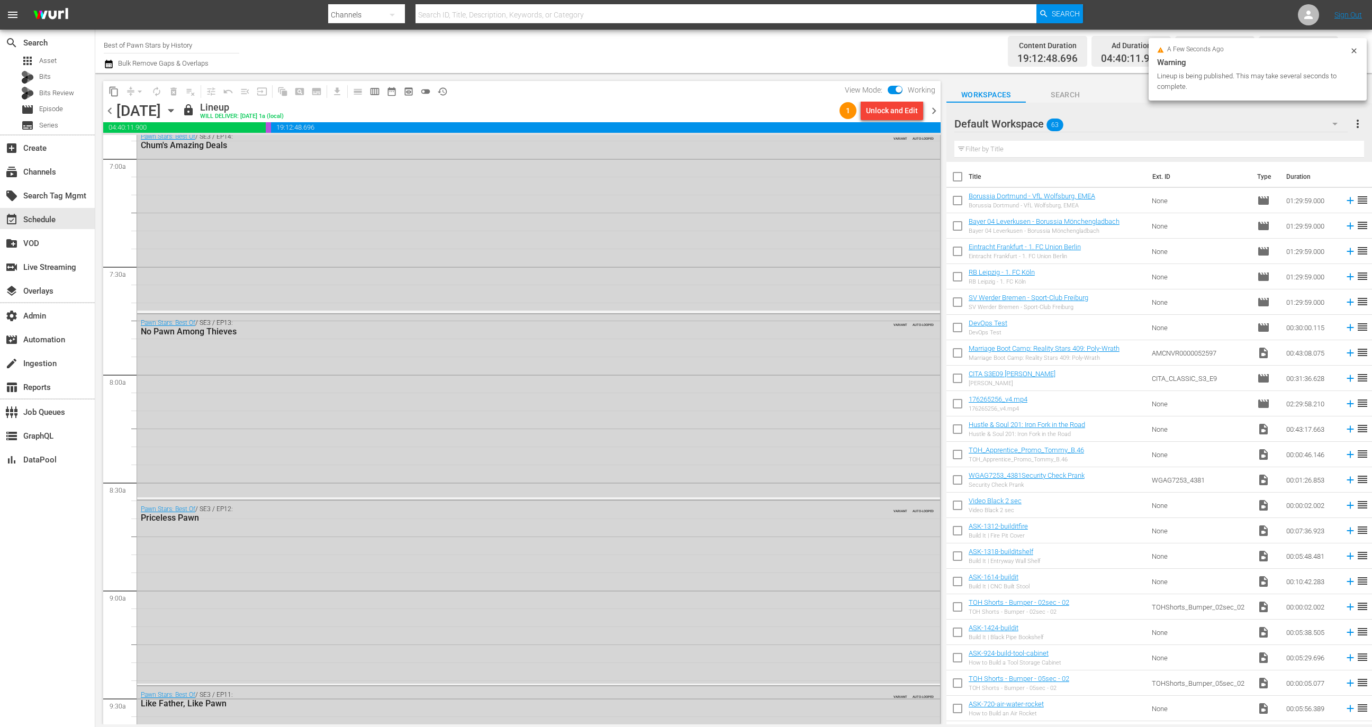
scroll to position [1380, 0]
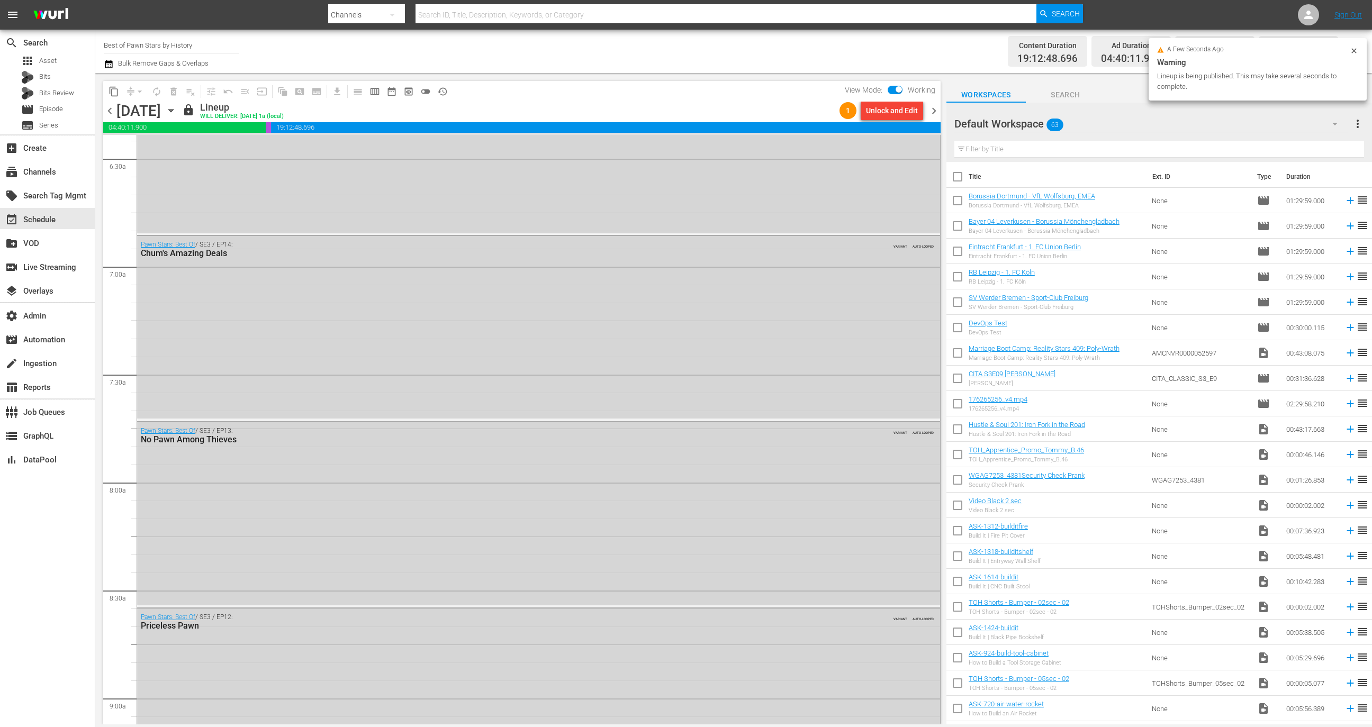
click at [895, 108] on div "Unlock and Edit" at bounding box center [892, 110] width 52 height 19
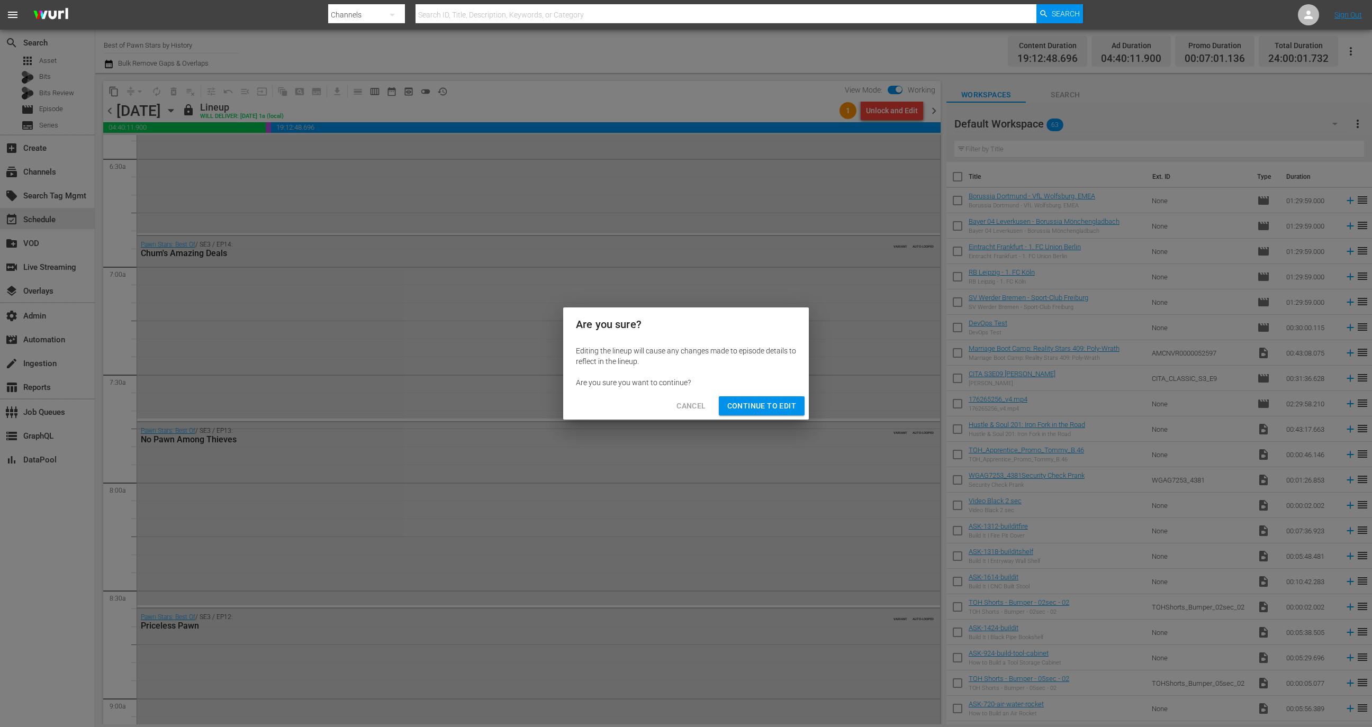
click at [762, 401] on span "Continue to Edit" at bounding box center [761, 406] width 69 height 13
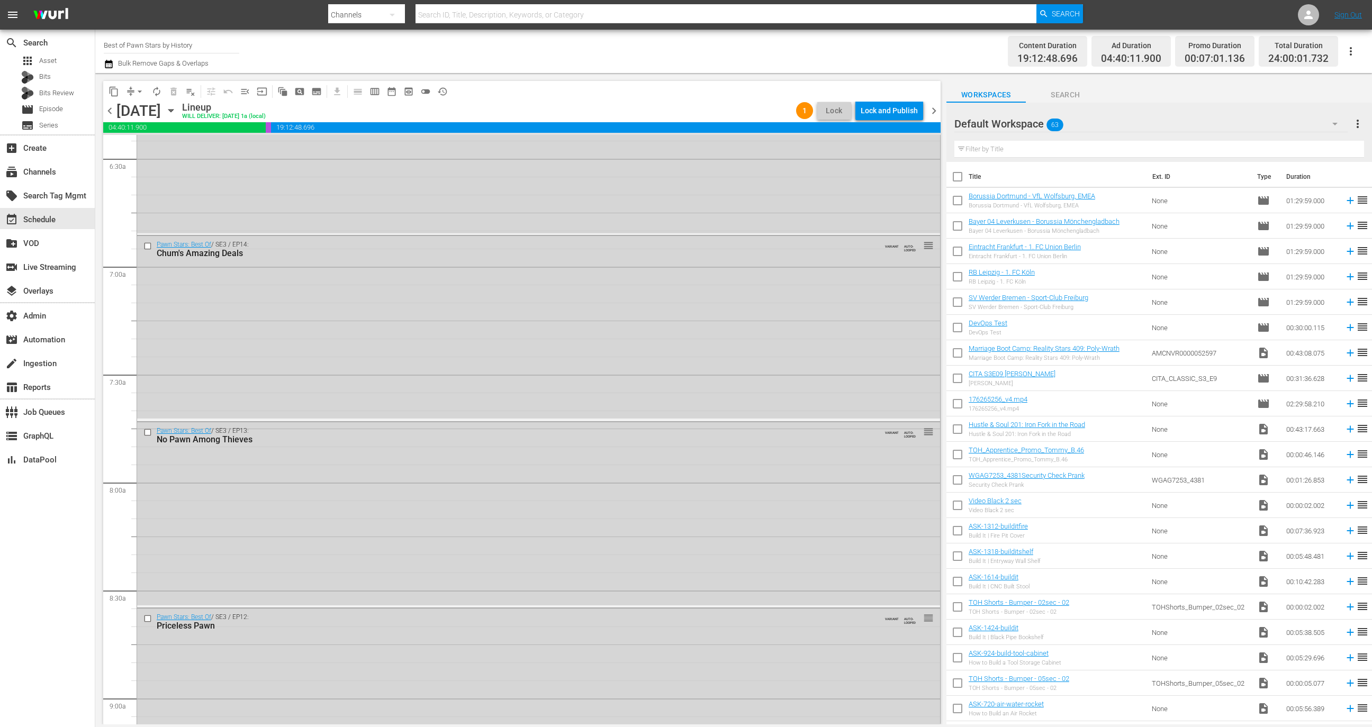
click at [884, 97] on div "content_copy compress arrow_drop_down autorenew_outlined delete_forever_outline…" at bounding box center [521, 91] width 837 height 21
click at [884, 103] on div "Lock and Publish" at bounding box center [889, 110] width 57 height 19
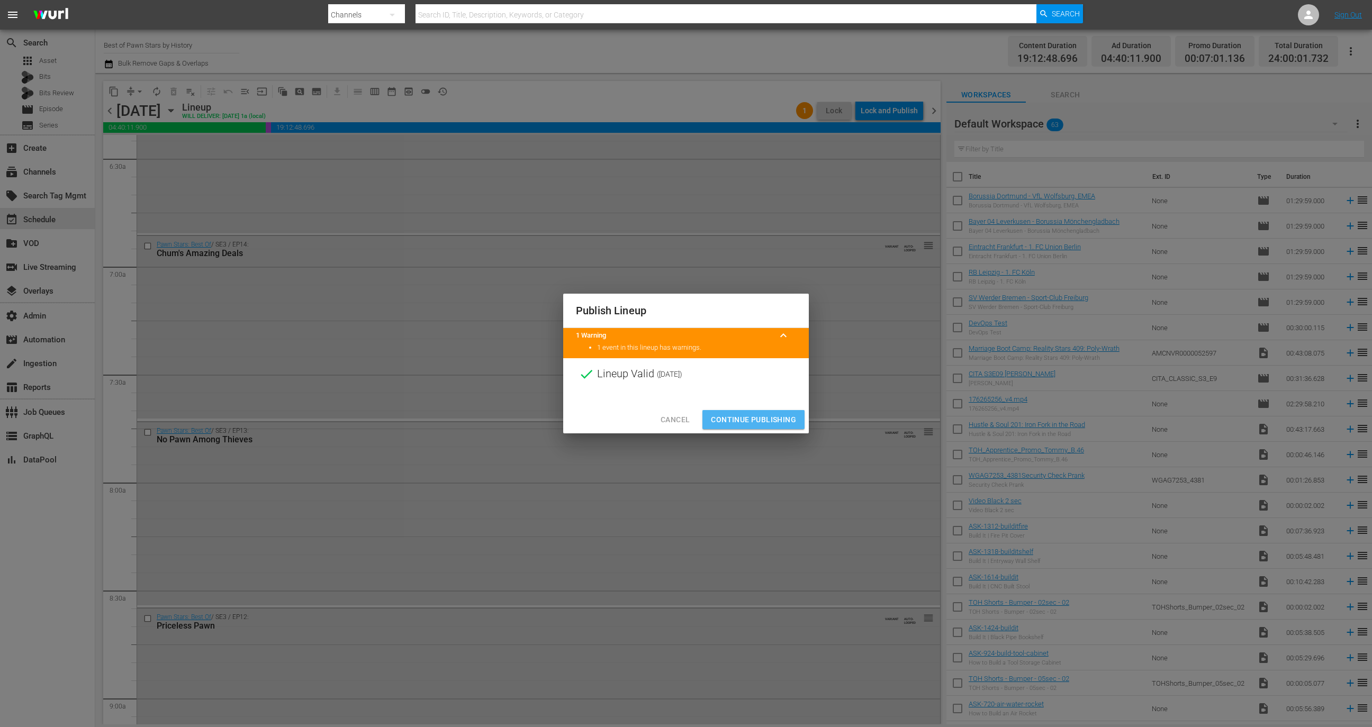
click at [757, 415] on span "Continue Publishing" at bounding box center [753, 419] width 85 height 13
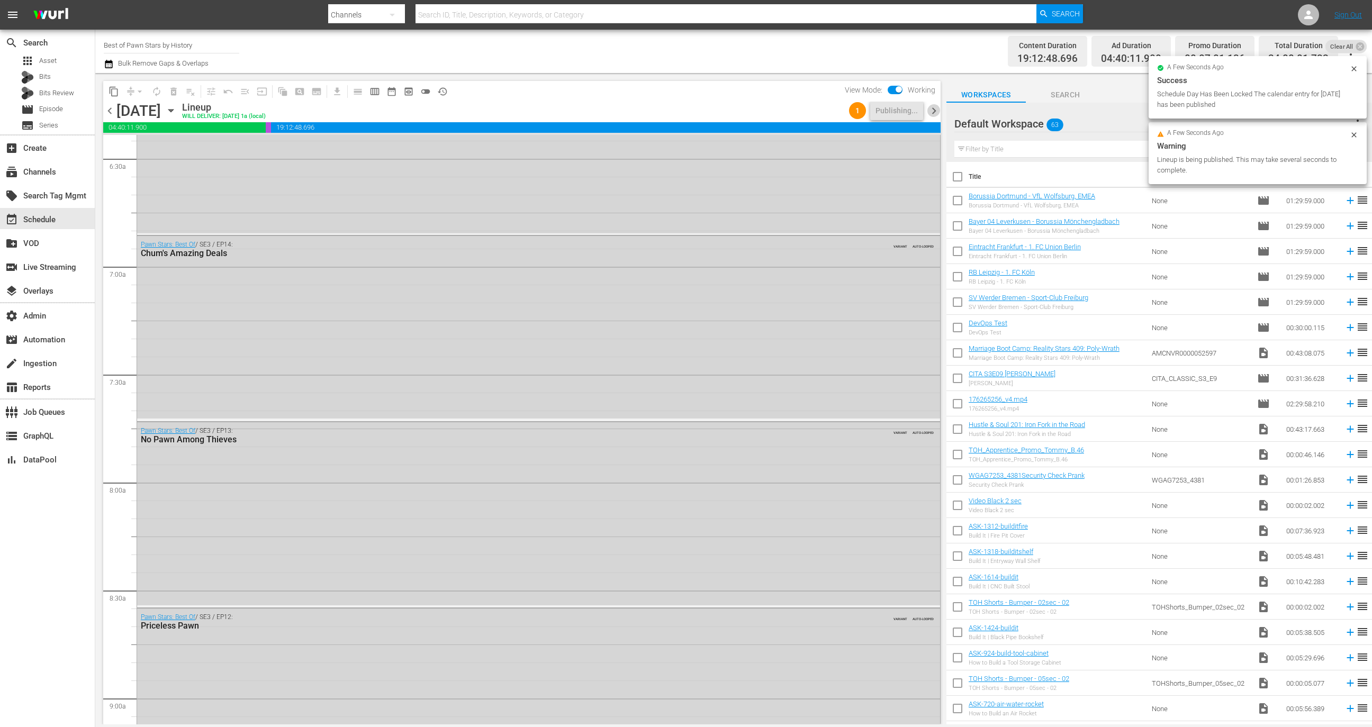
click at [928, 115] on span "chevron_right" at bounding box center [933, 110] width 13 height 13
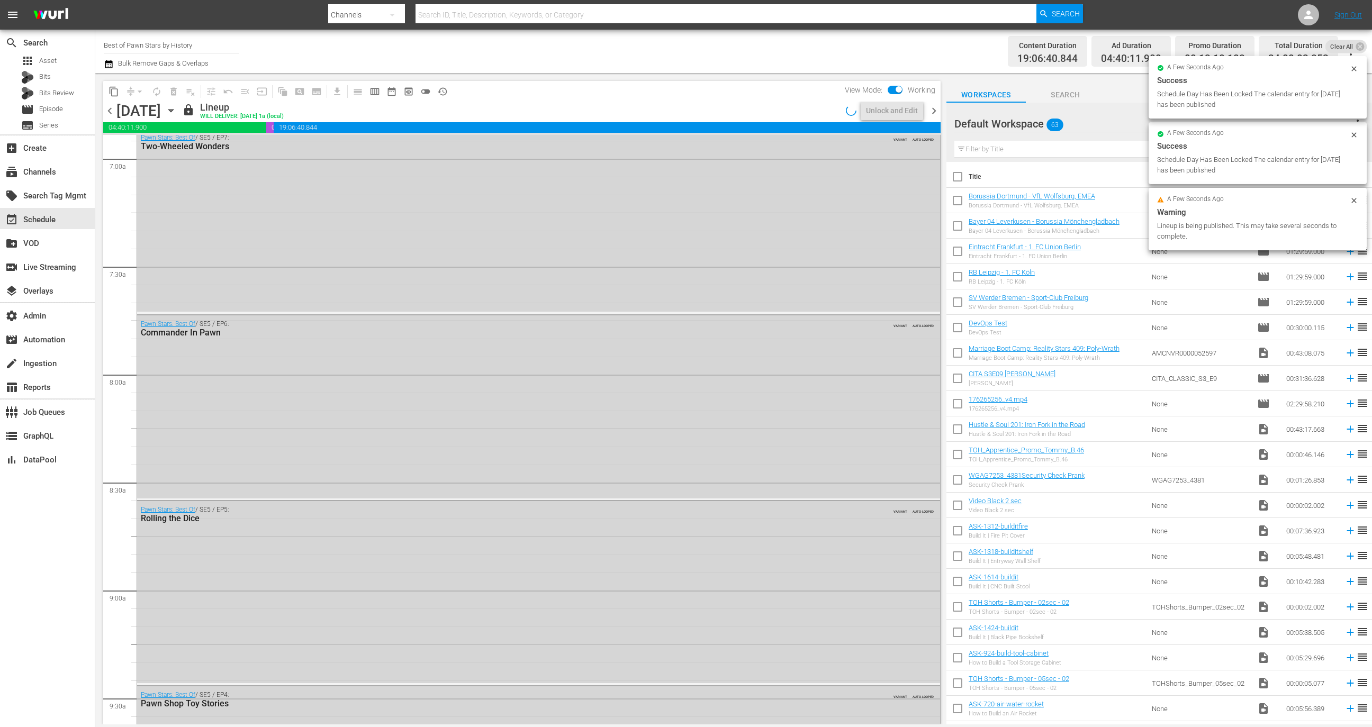
scroll to position [1380, 0]
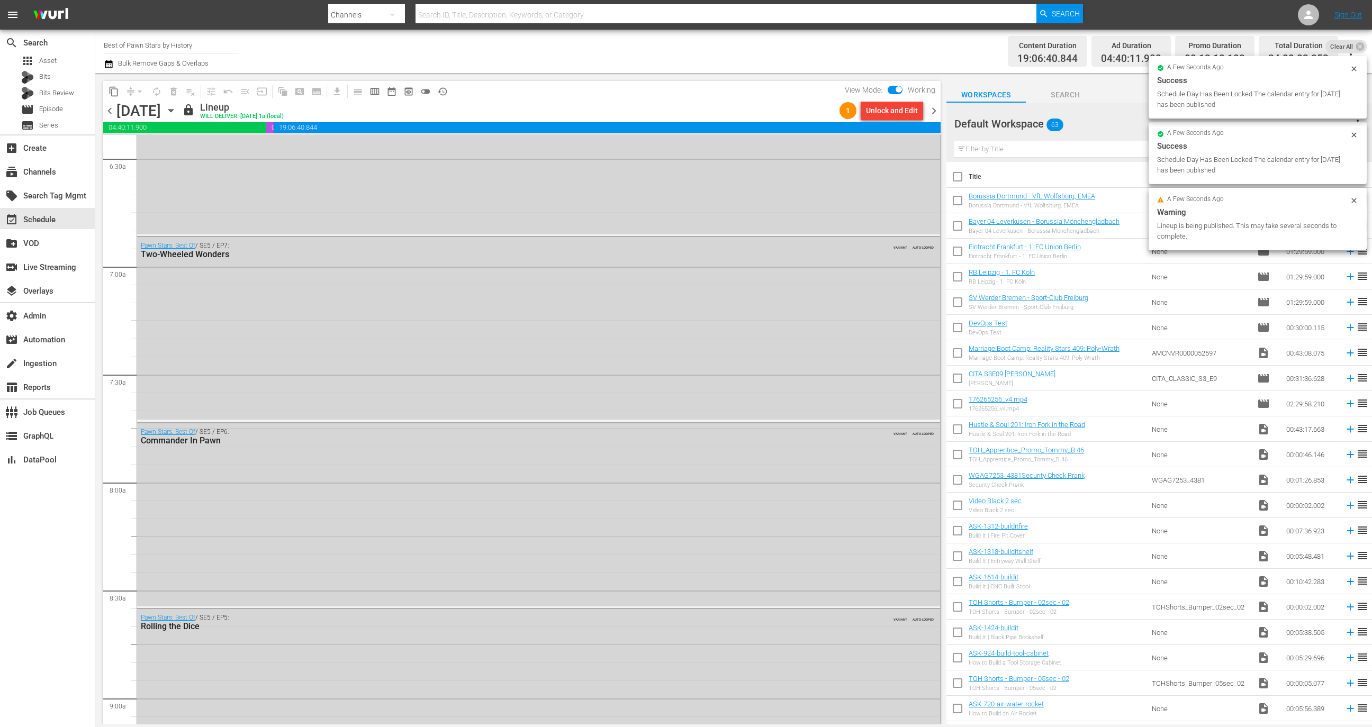
click at [888, 110] on div "Unlock and Edit" at bounding box center [892, 110] width 52 height 19
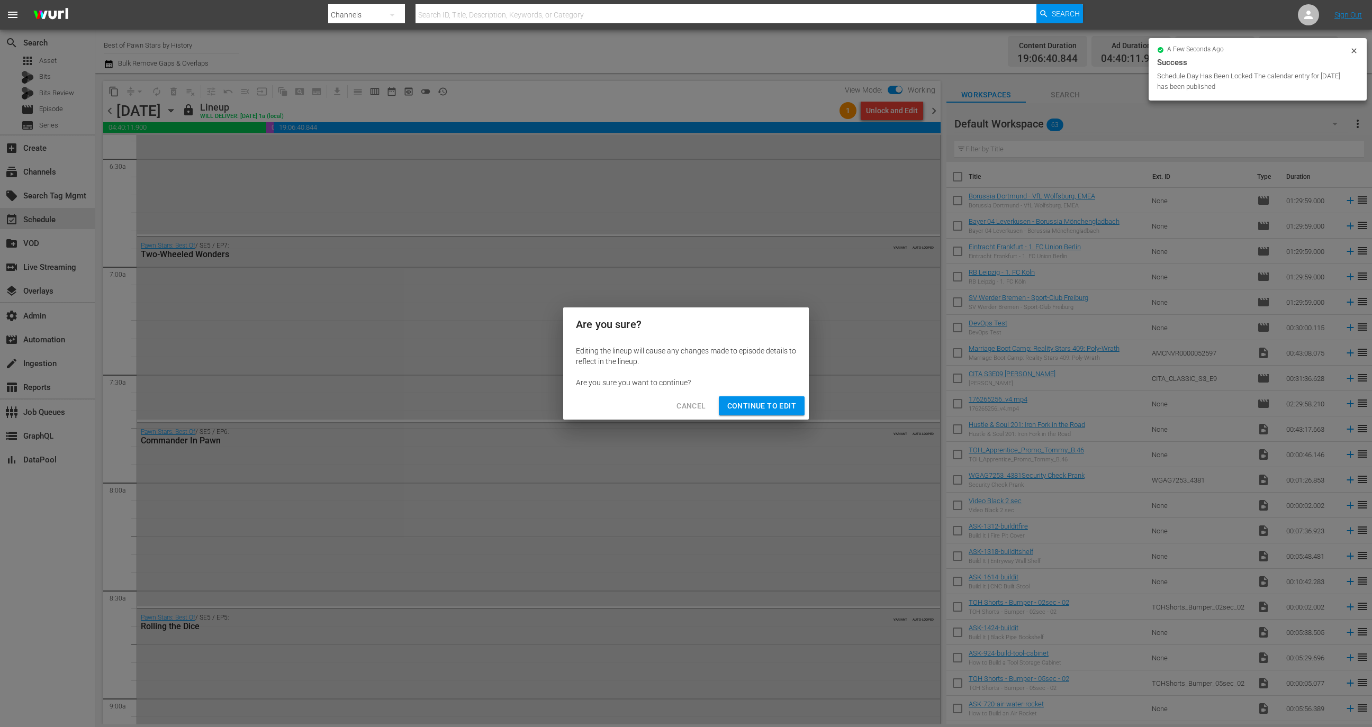
click at [747, 408] on span "Continue to Edit" at bounding box center [761, 406] width 69 height 13
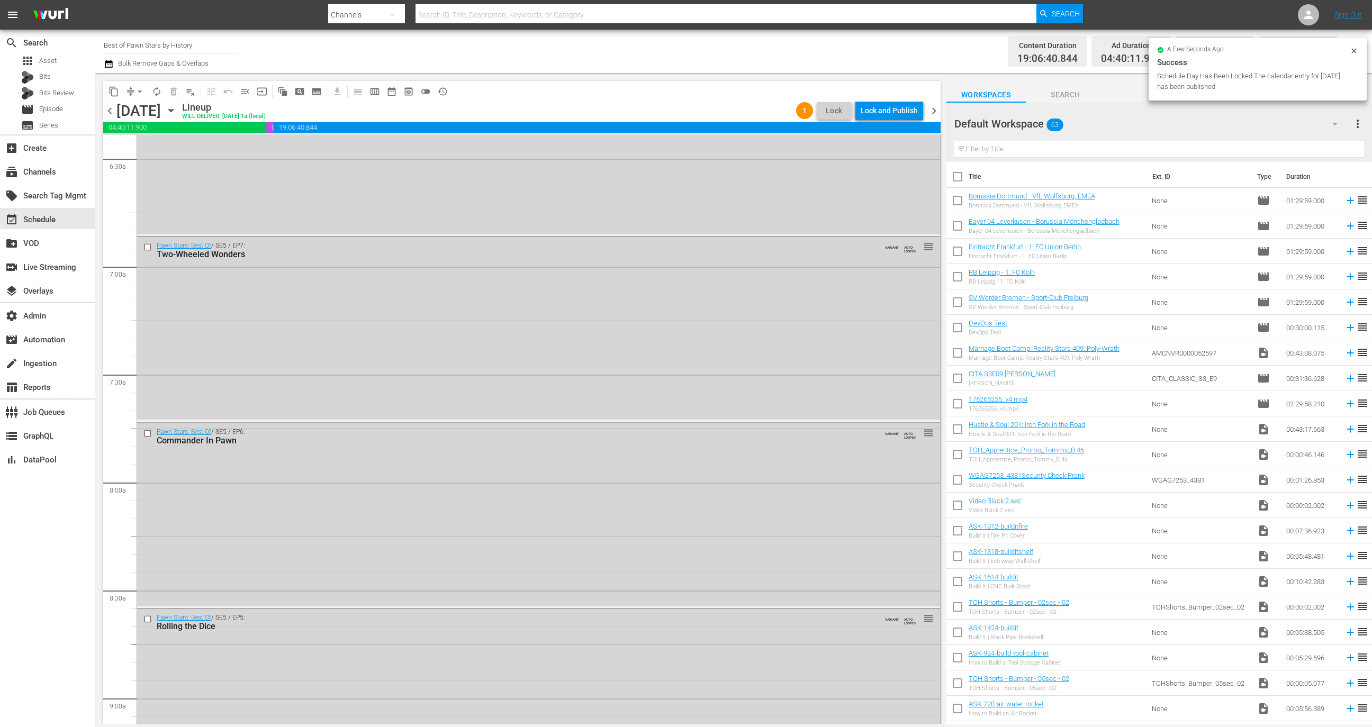
click at [878, 101] on div "Lock and Publish" at bounding box center [889, 110] width 57 height 19
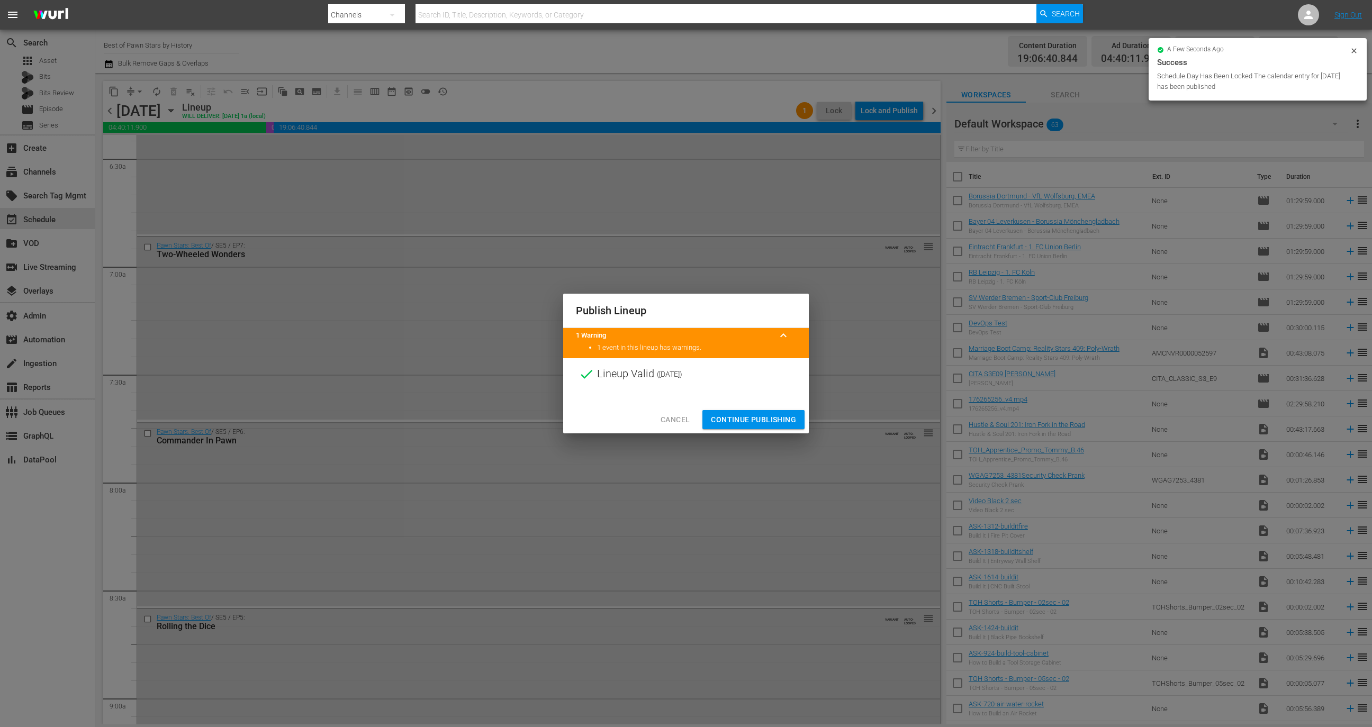
click at [782, 417] on span "Continue Publishing" at bounding box center [753, 419] width 85 height 13
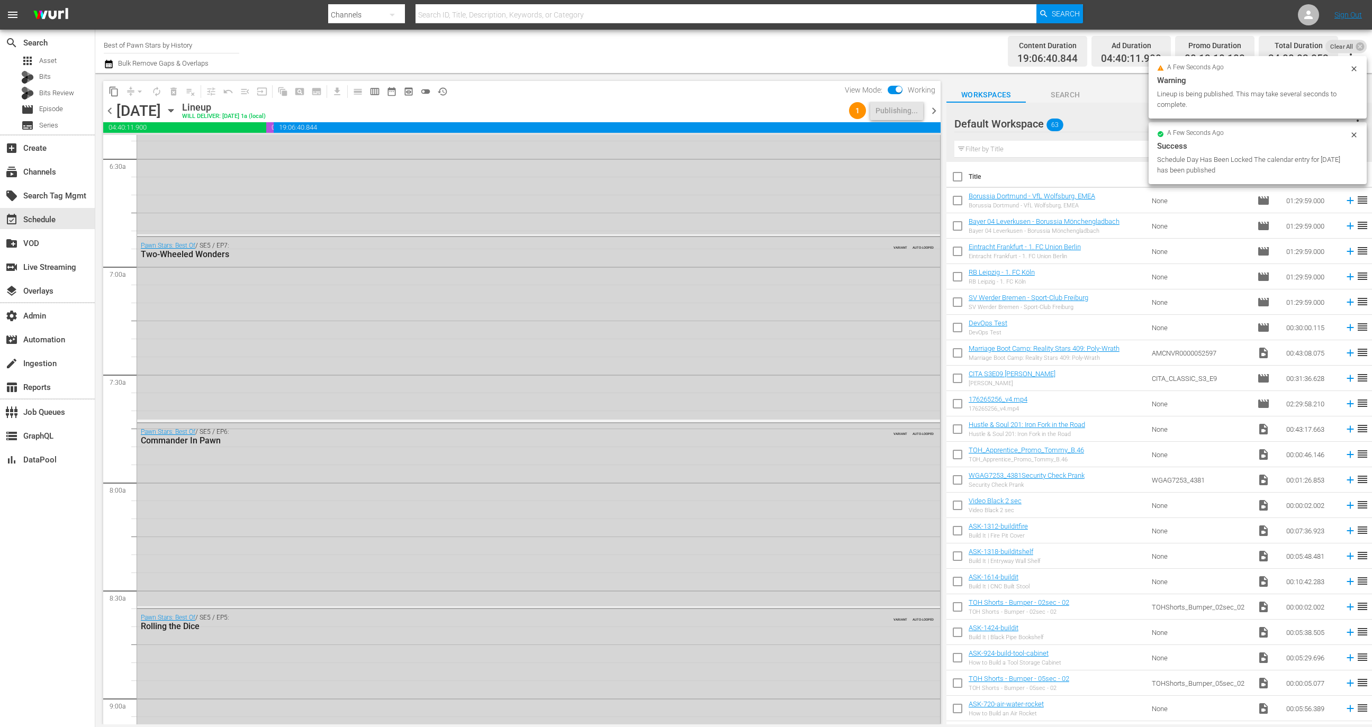
click at [930, 114] on span "chevron_right" at bounding box center [933, 110] width 13 height 13
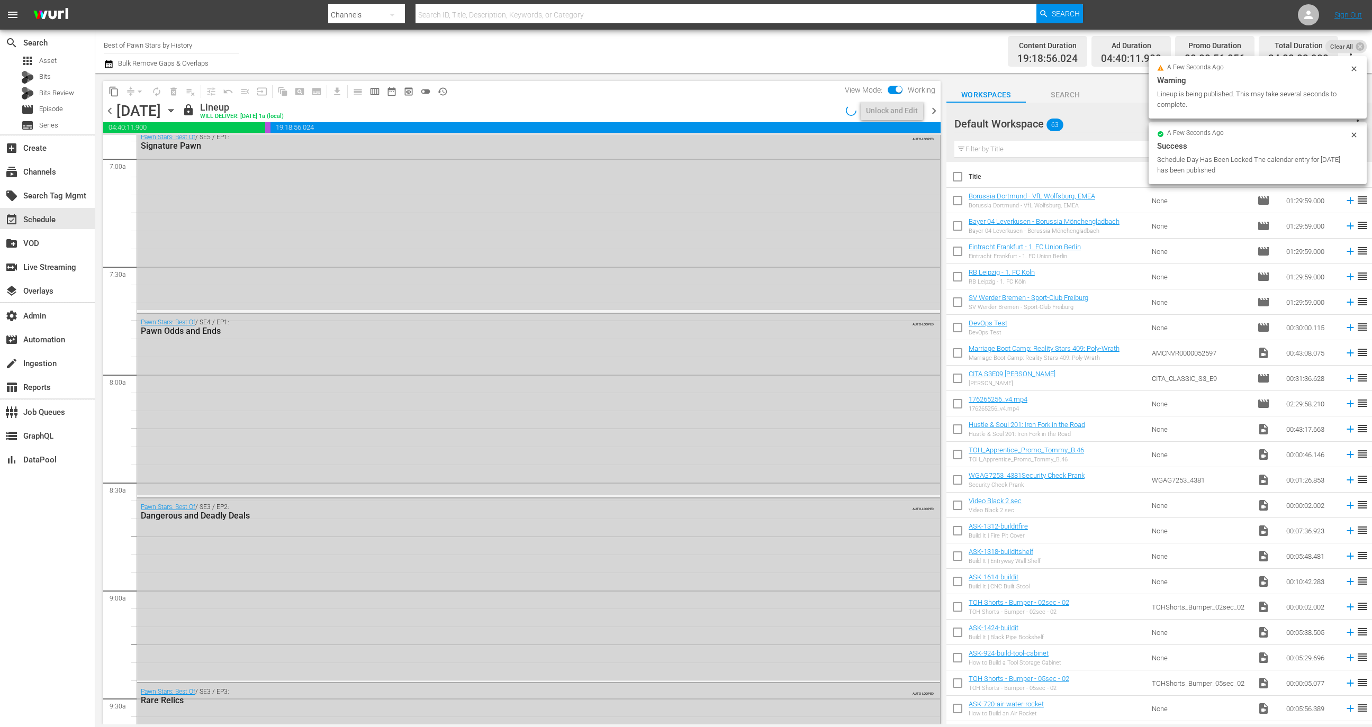
scroll to position [1397, 0]
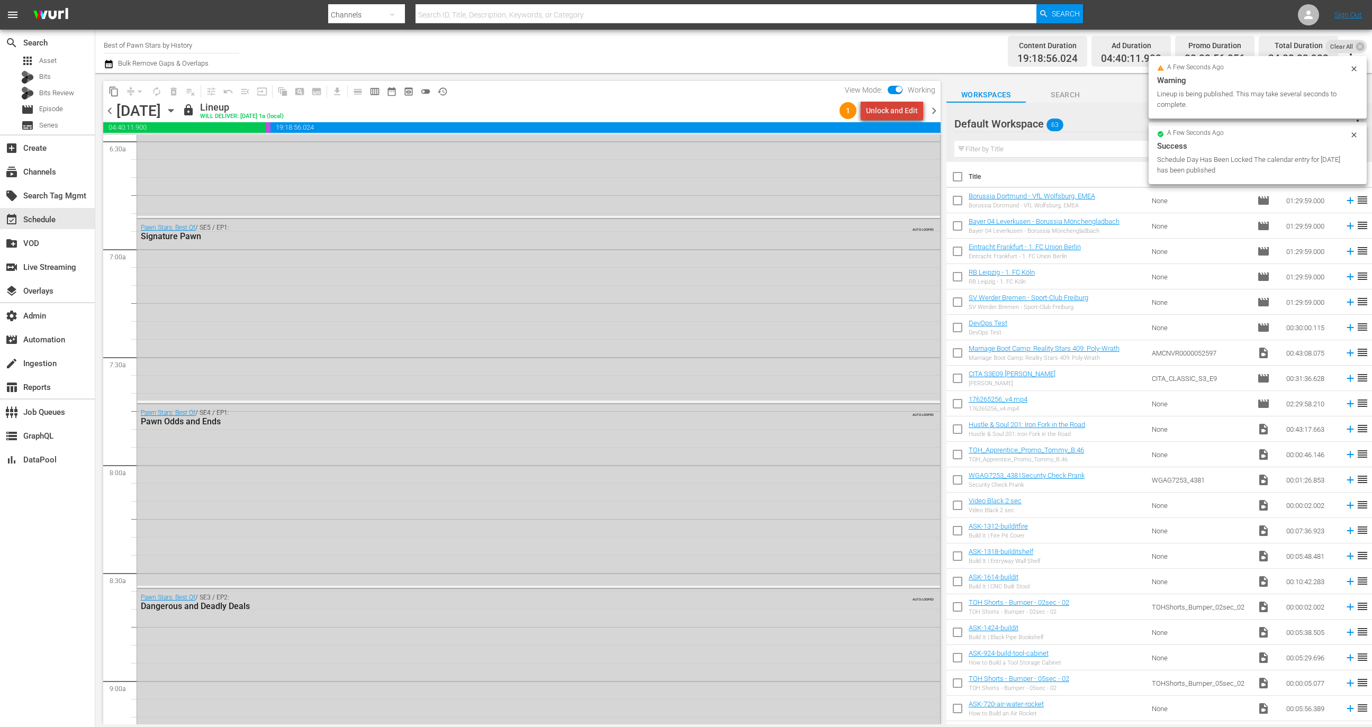
click at [905, 112] on div "Unlock and Edit" at bounding box center [892, 110] width 52 height 19
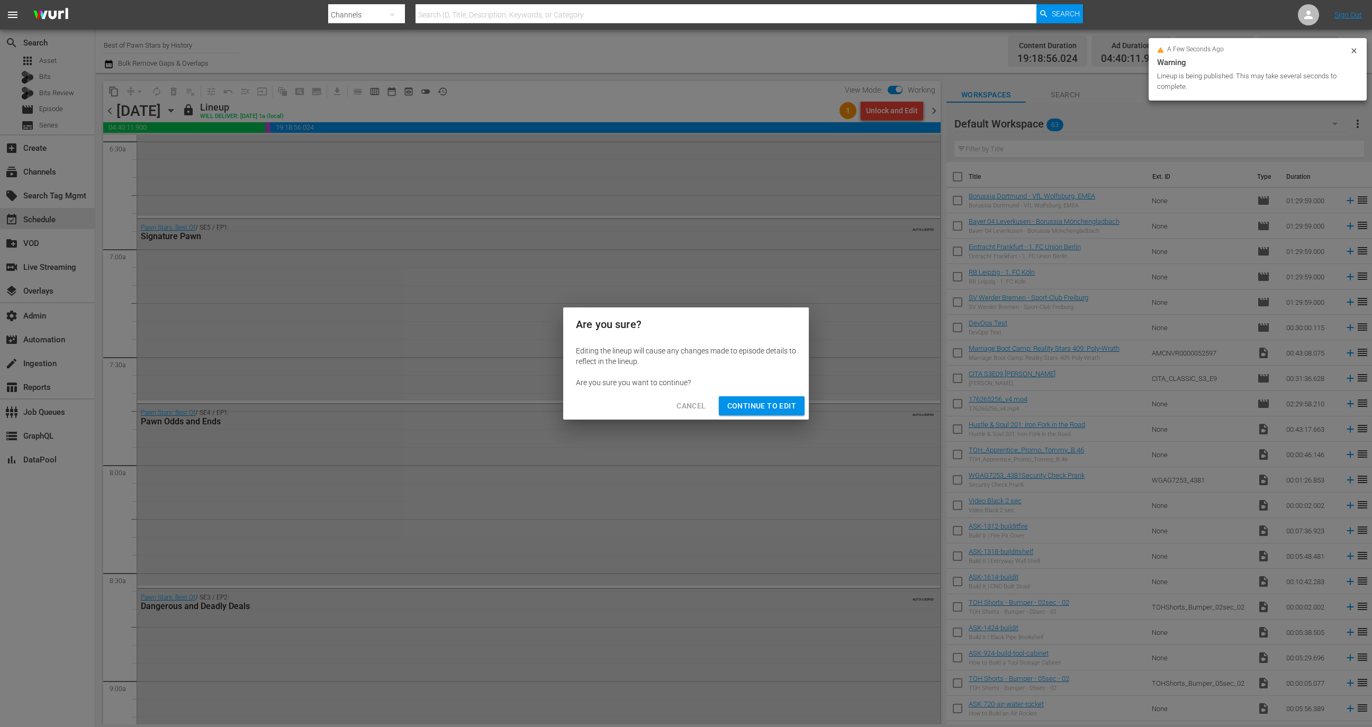
click at [772, 406] on span "Continue to Edit" at bounding box center [761, 406] width 69 height 13
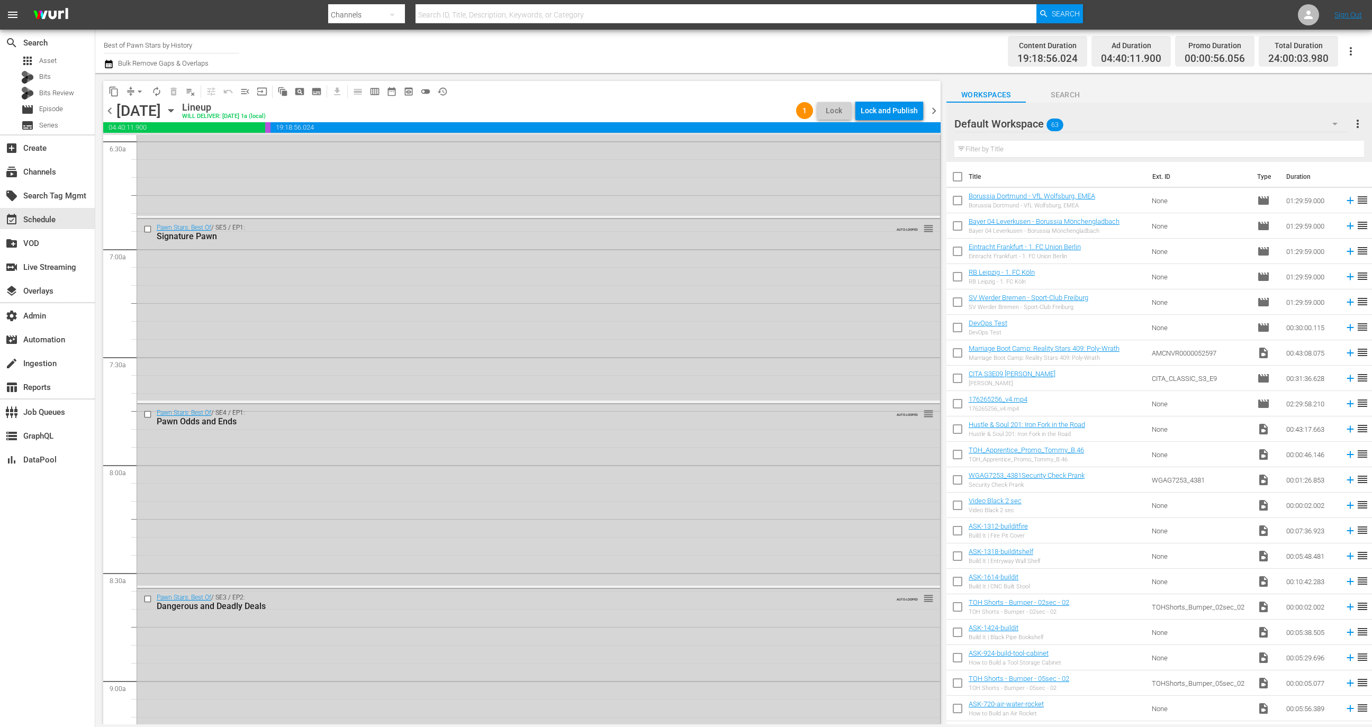
click at [895, 107] on div "Lock and Publish" at bounding box center [889, 110] width 57 height 19
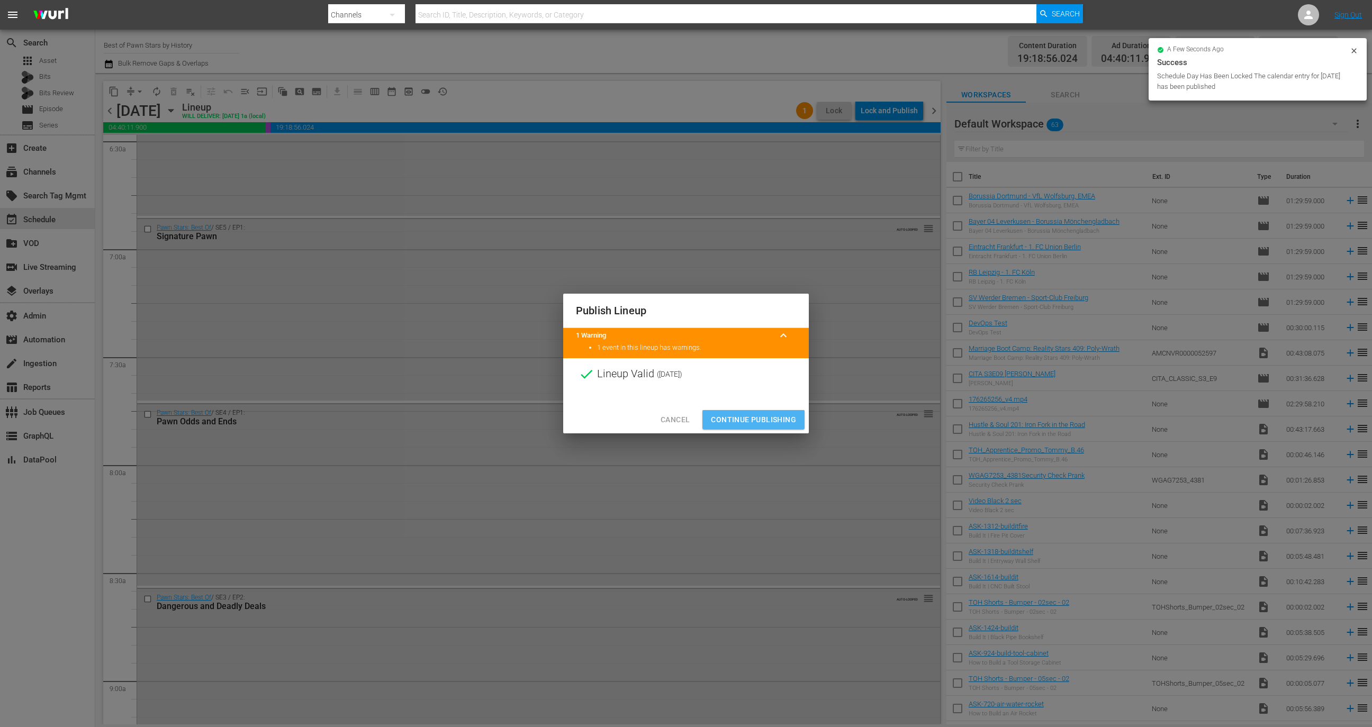
click at [786, 411] on button "Continue Publishing" at bounding box center [753, 420] width 102 height 20
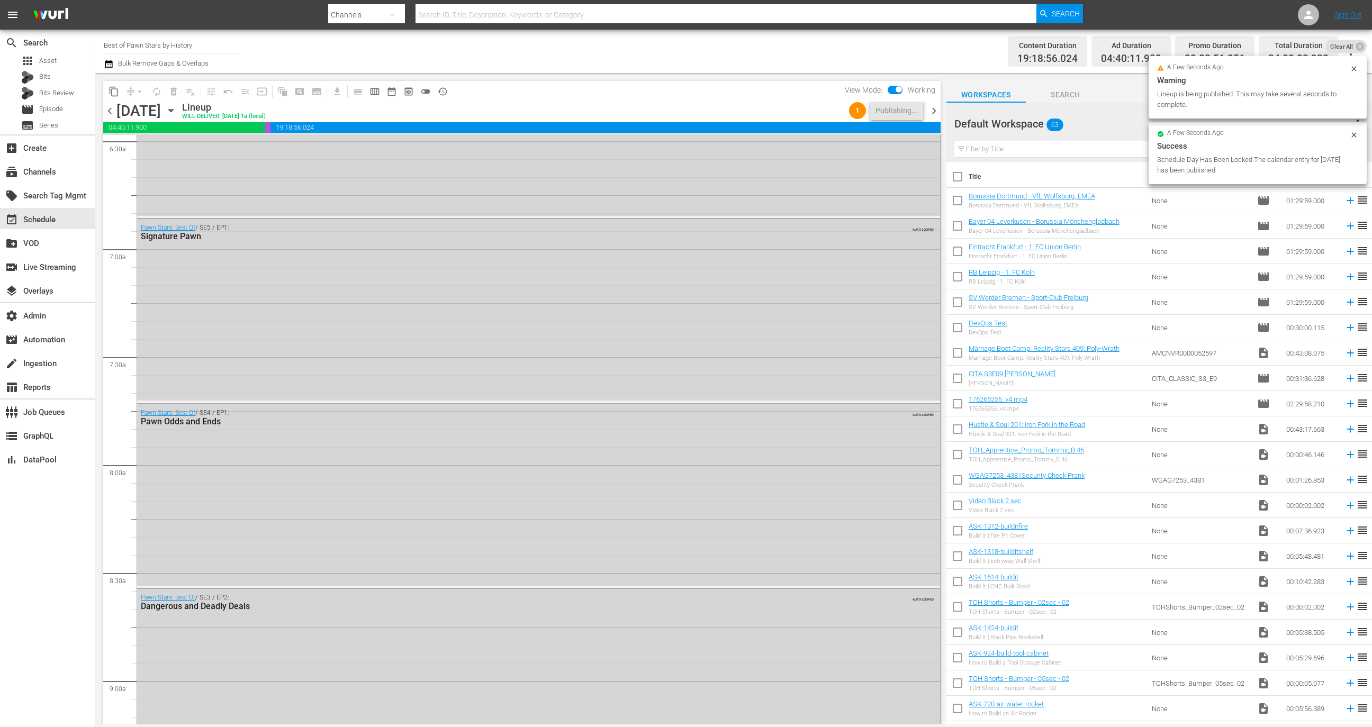
click at [937, 104] on span "chevron_right" at bounding box center [933, 110] width 13 height 13
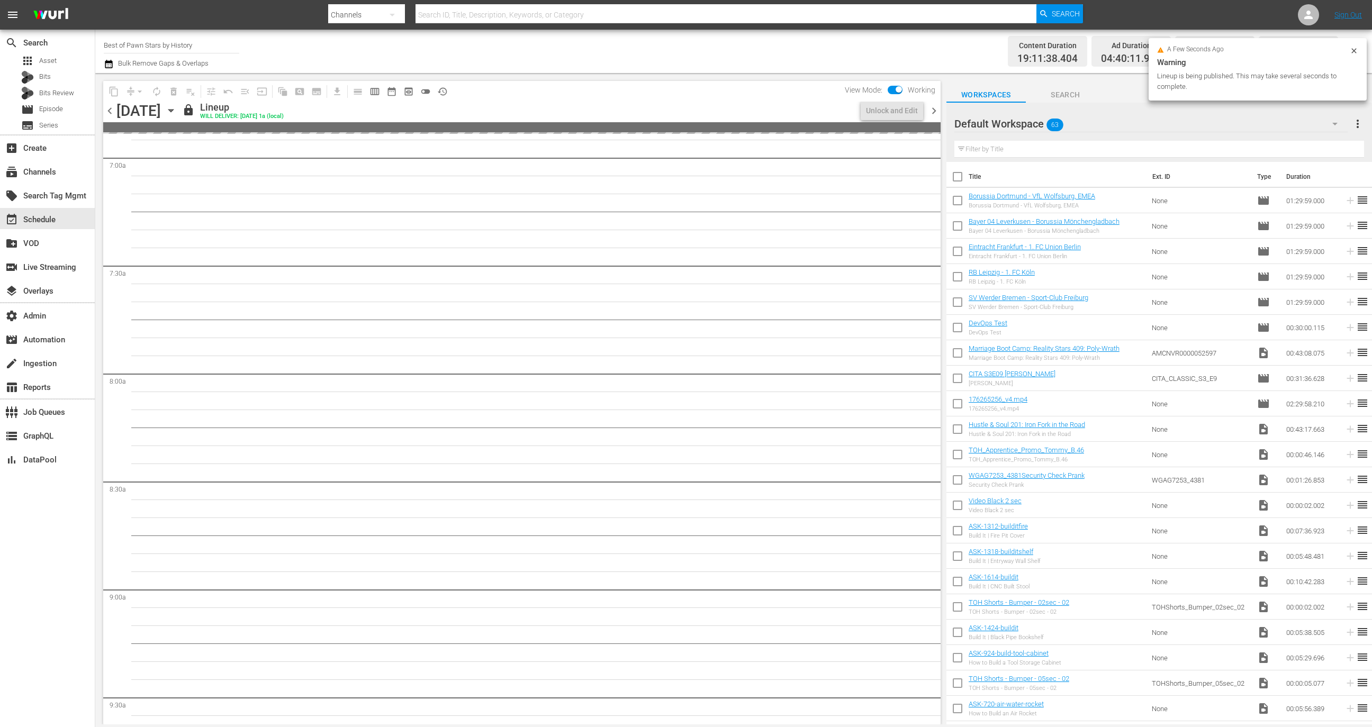
scroll to position [1380, 0]
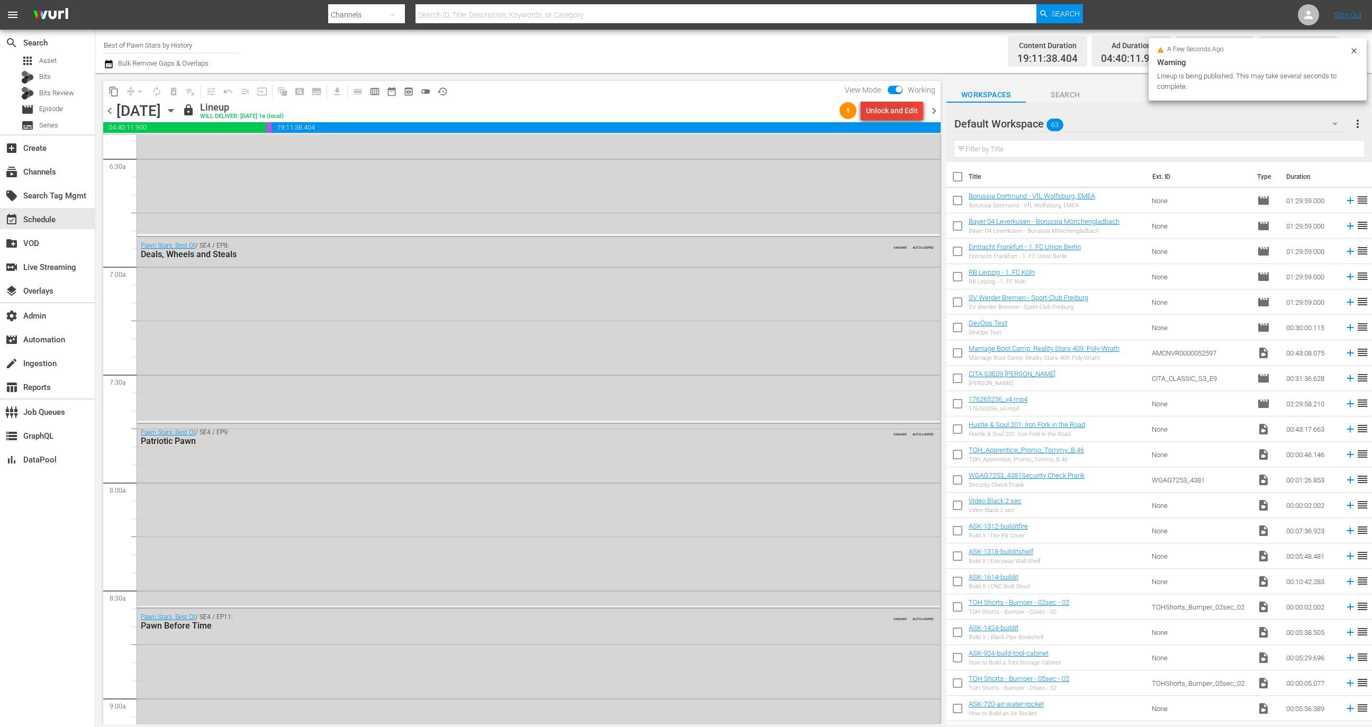
click at [892, 110] on div "Unlock and Edit" at bounding box center [892, 110] width 52 height 19
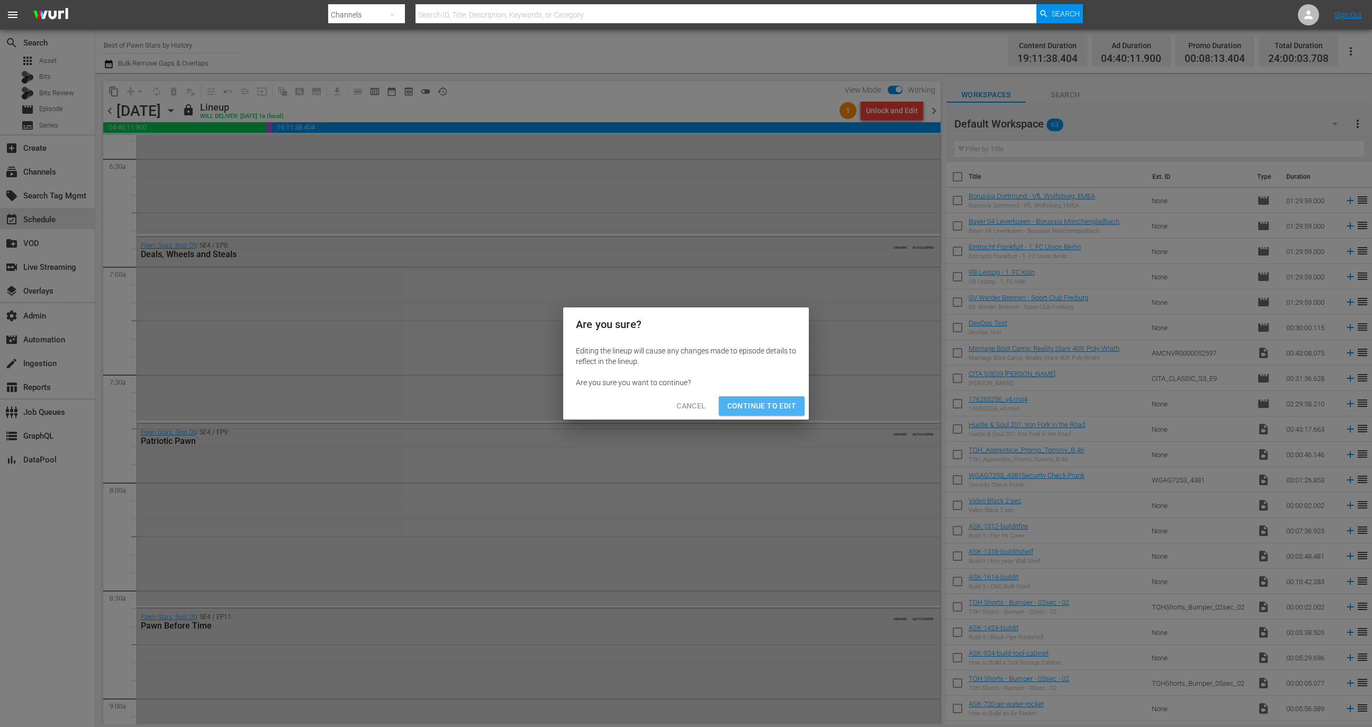
click at [761, 400] on span "Continue to Edit" at bounding box center [761, 406] width 69 height 13
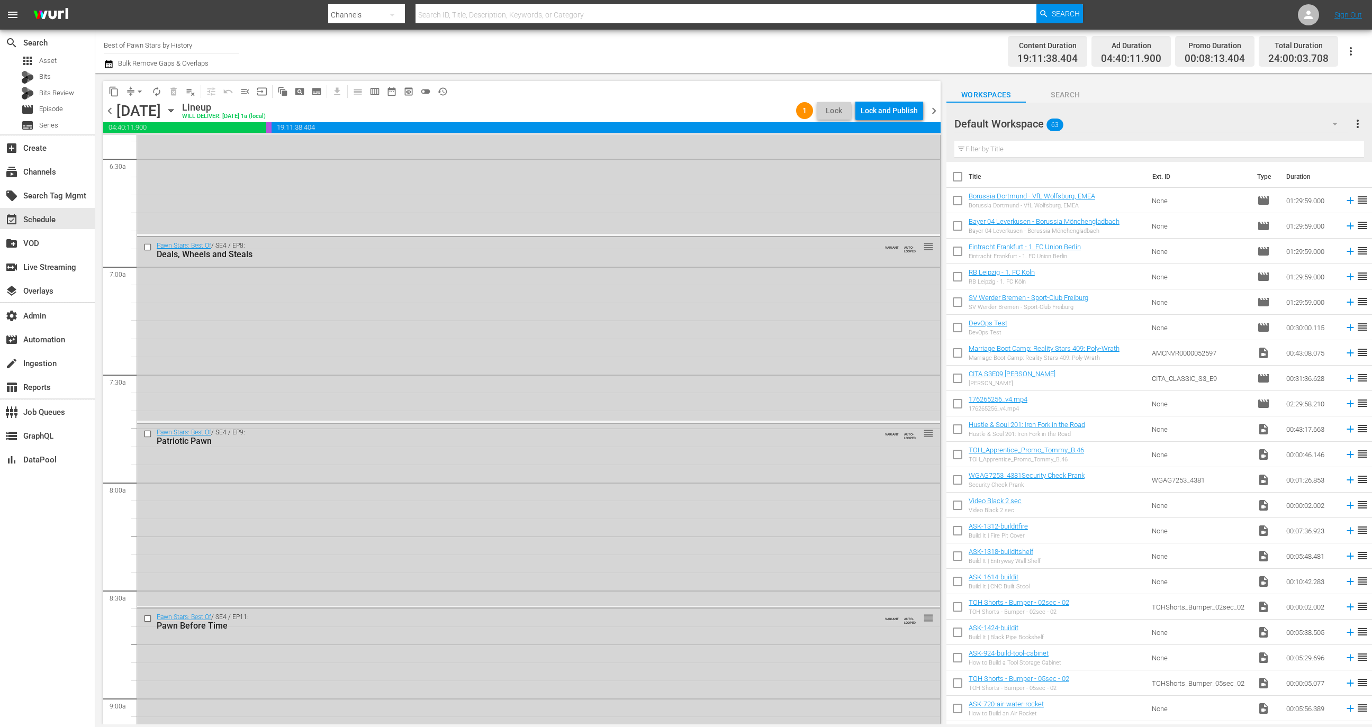
click at [885, 113] on div "Lock and Publish" at bounding box center [889, 110] width 57 height 19
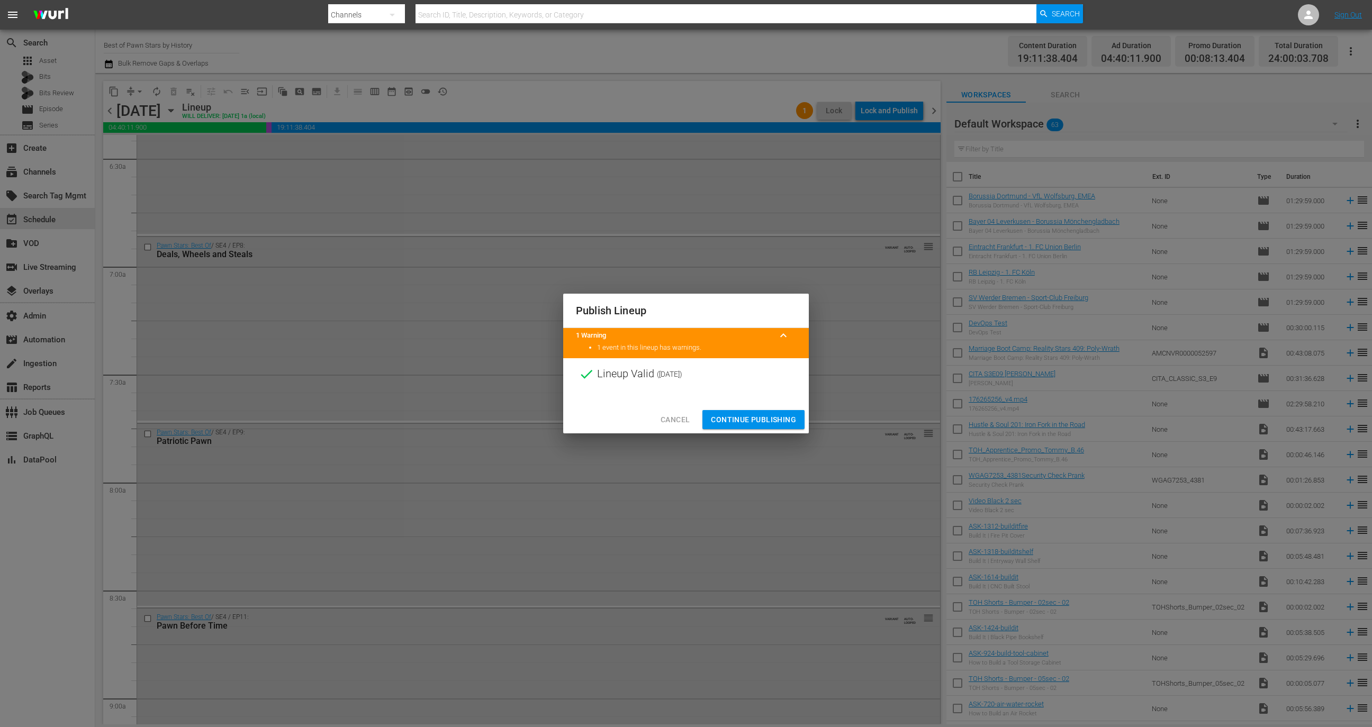
click at [745, 422] on span "Continue Publishing" at bounding box center [753, 419] width 85 height 13
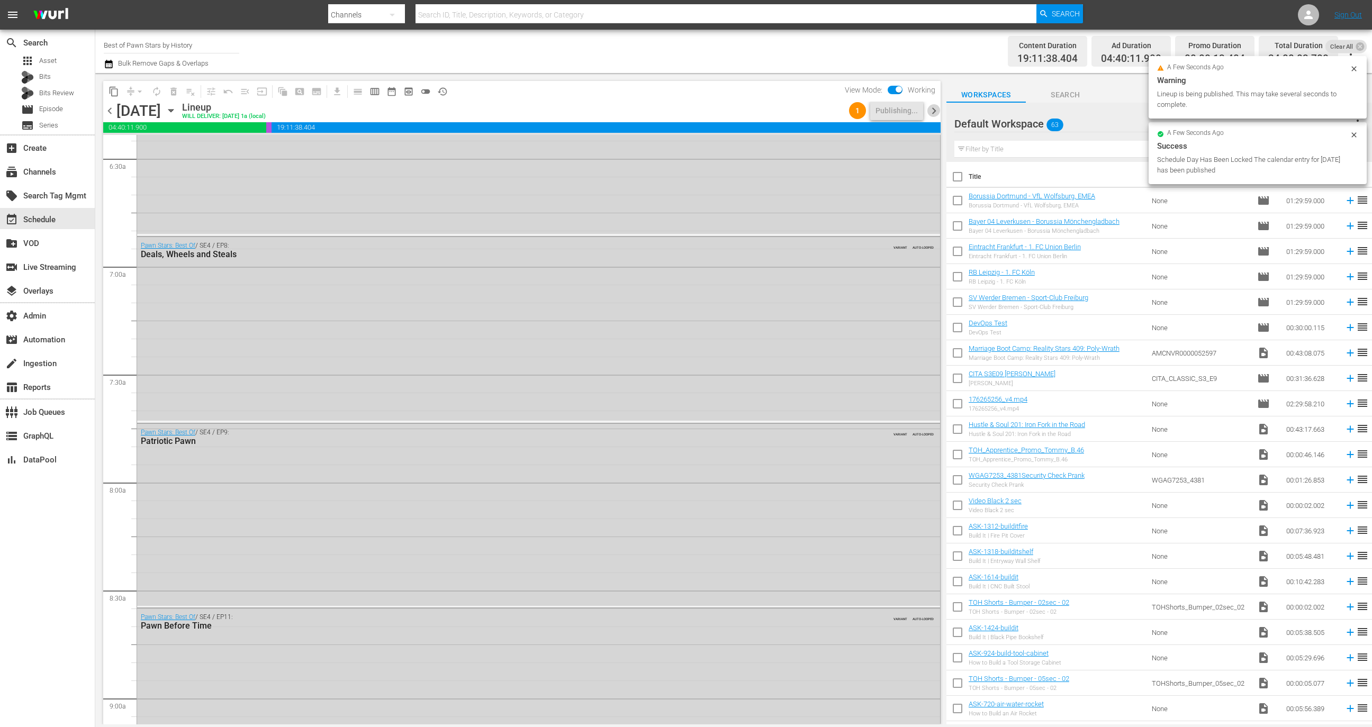
click at [933, 111] on span "chevron_right" at bounding box center [933, 110] width 13 height 13
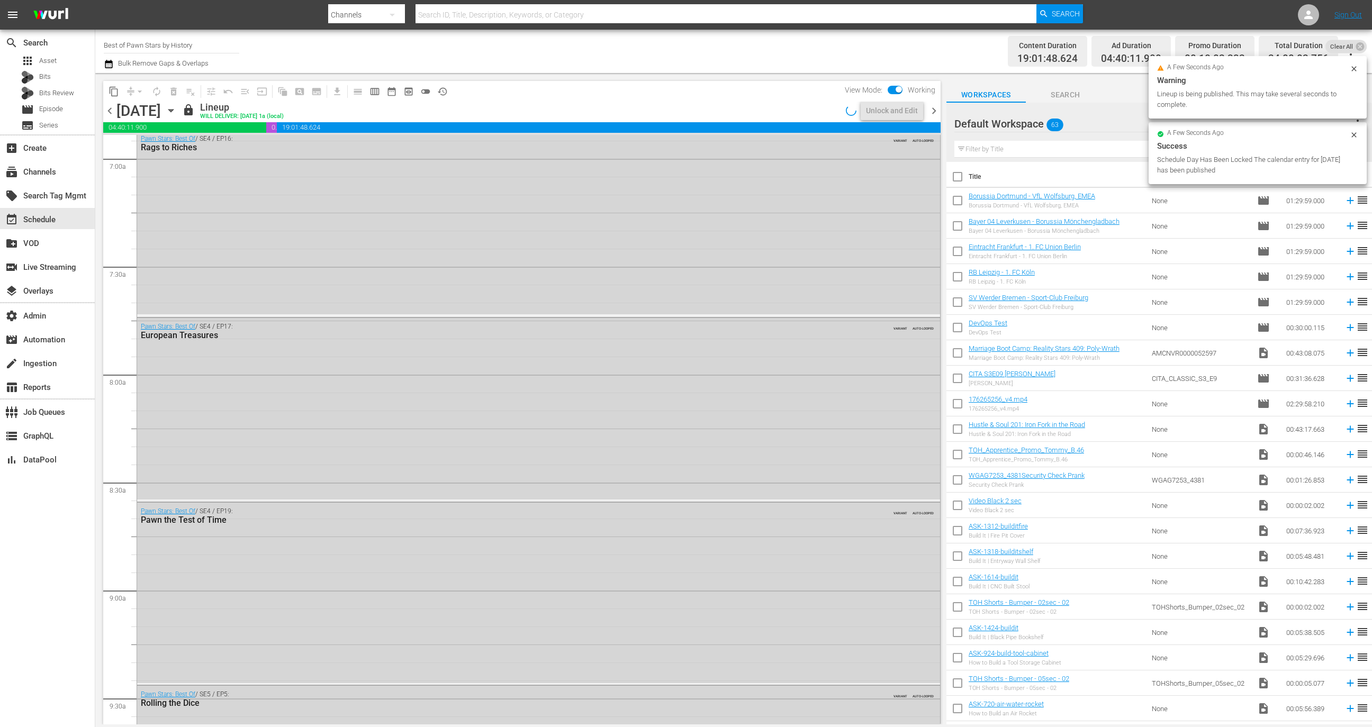
scroll to position [1397, 0]
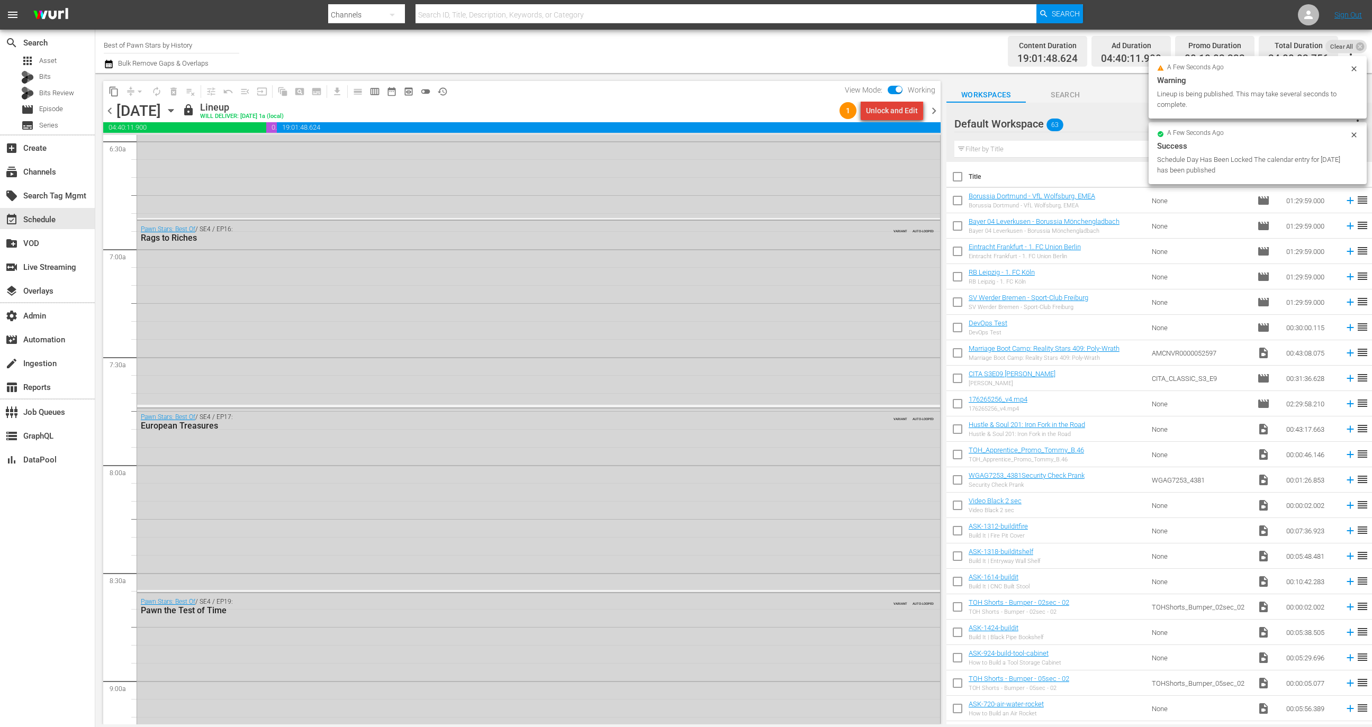
click at [897, 110] on div "Unlock and Edit" at bounding box center [892, 110] width 52 height 19
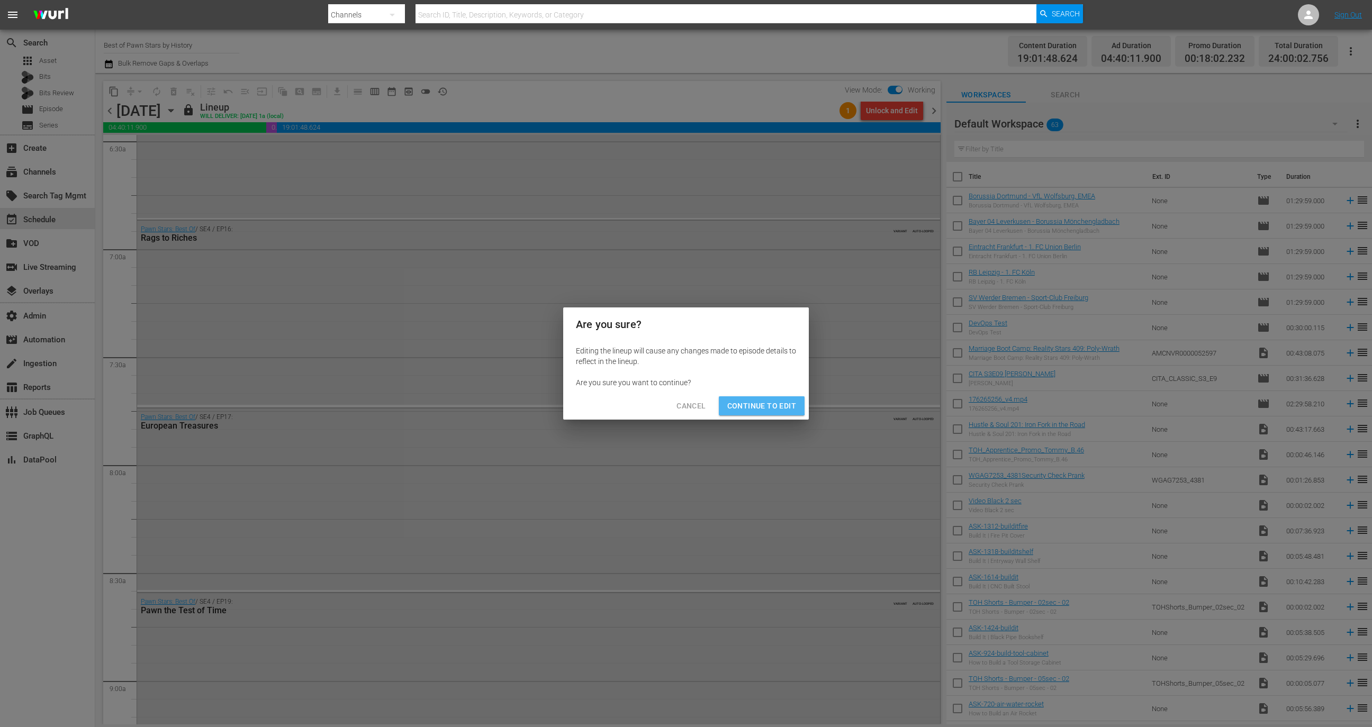
click at [760, 402] on span "Continue to Edit" at bounding box center [761, 406] width 69 height 13
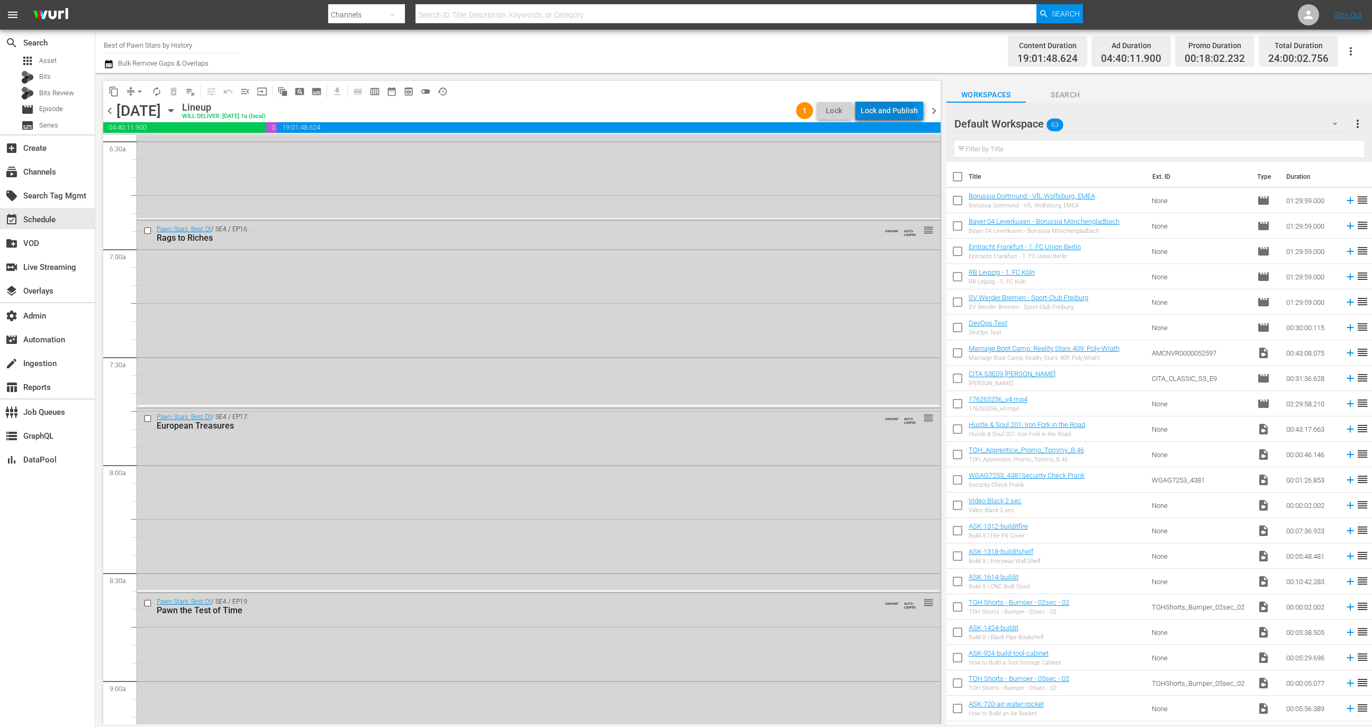
click at [881, 117] on div "Lock and Publish" at bounding box center [889, 110] width 57 height 19
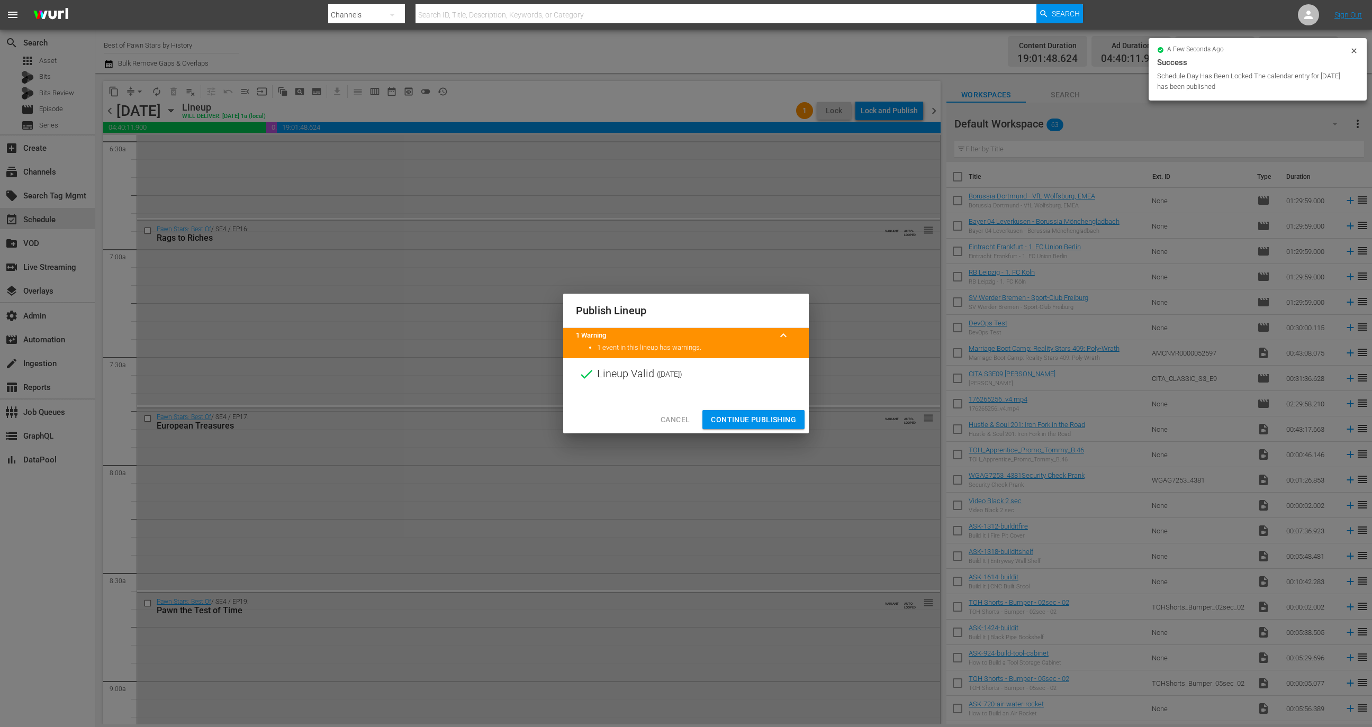
click at [759, 417] on span "Continue Publishing" at bounding box center [753, 419] width 85 height 13
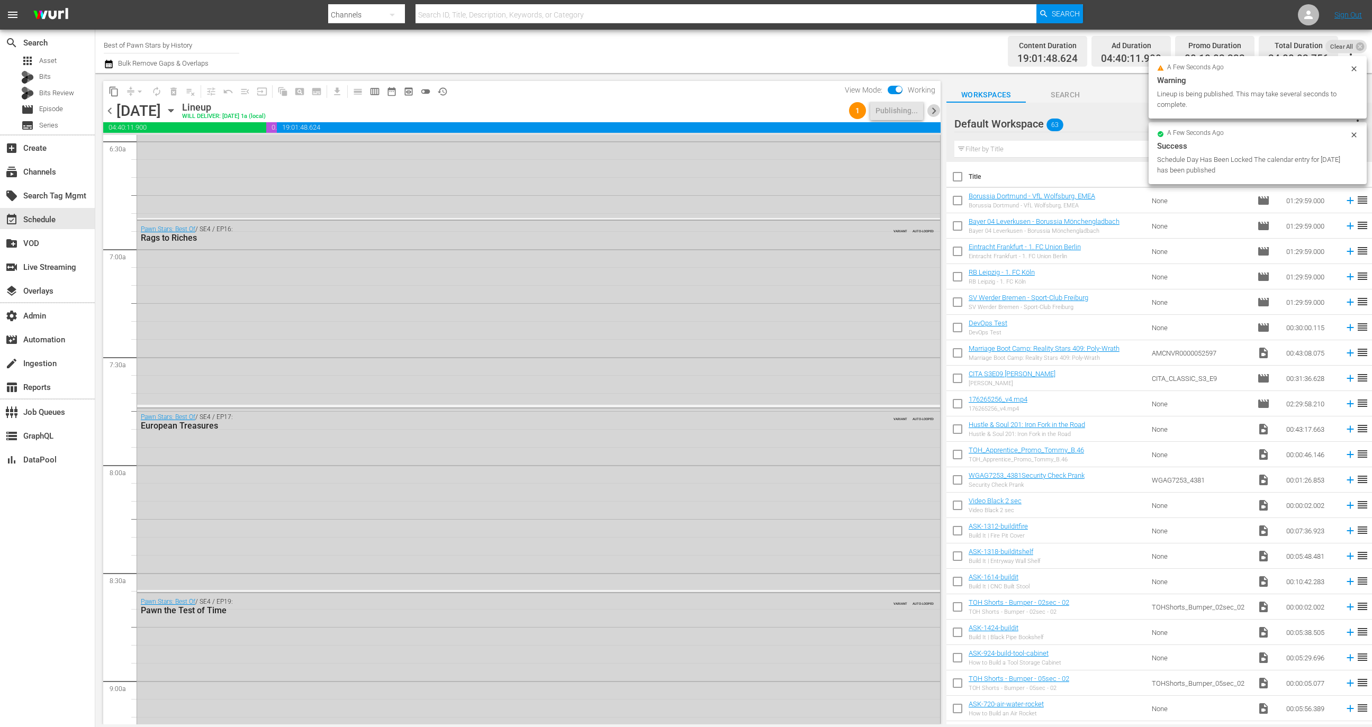
click at [934, 110] on span "chevron_right" at bounding box center [933, 110] width 13 height 13
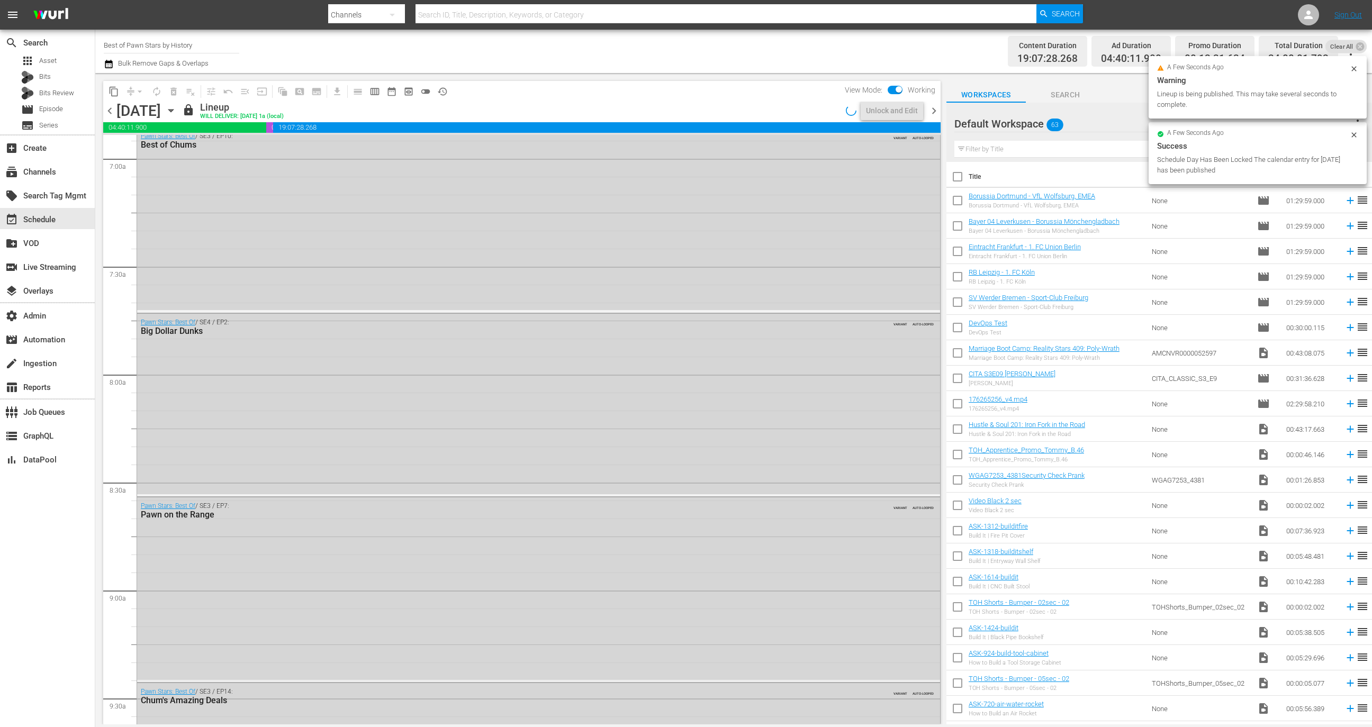
scroll to position [1380, 0]
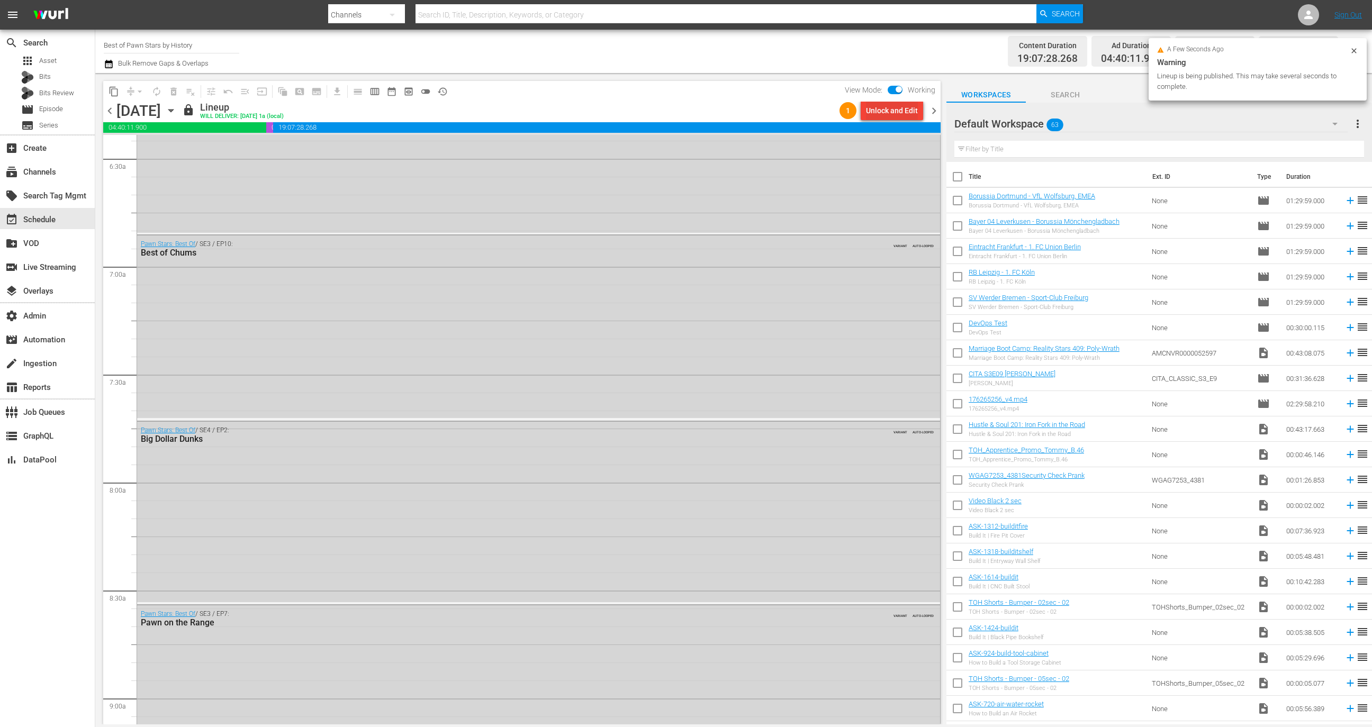
click at [891, 114] on div "Unlock and Edit" at bounding box center [892, 110] width 52 height 19
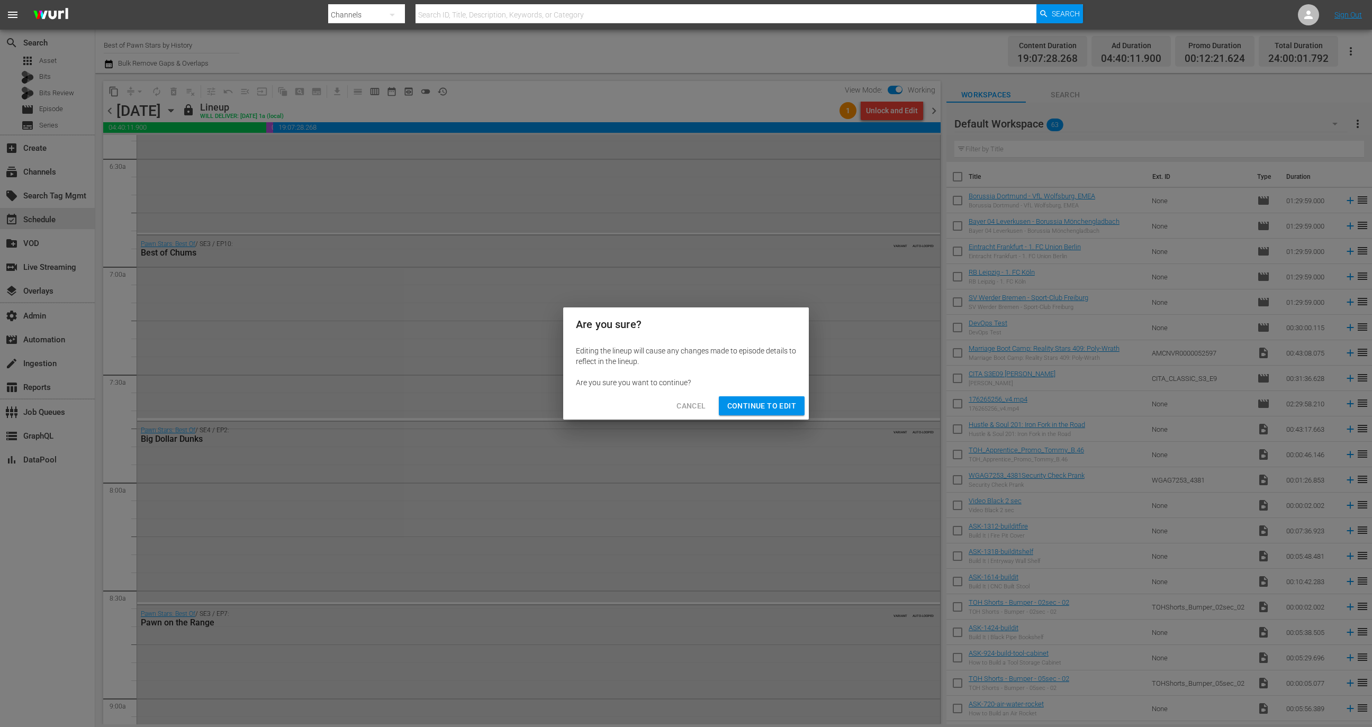
click at [773, 399] on button "Continue to Edit" at bounding box center [762, 406] width 86 height 20
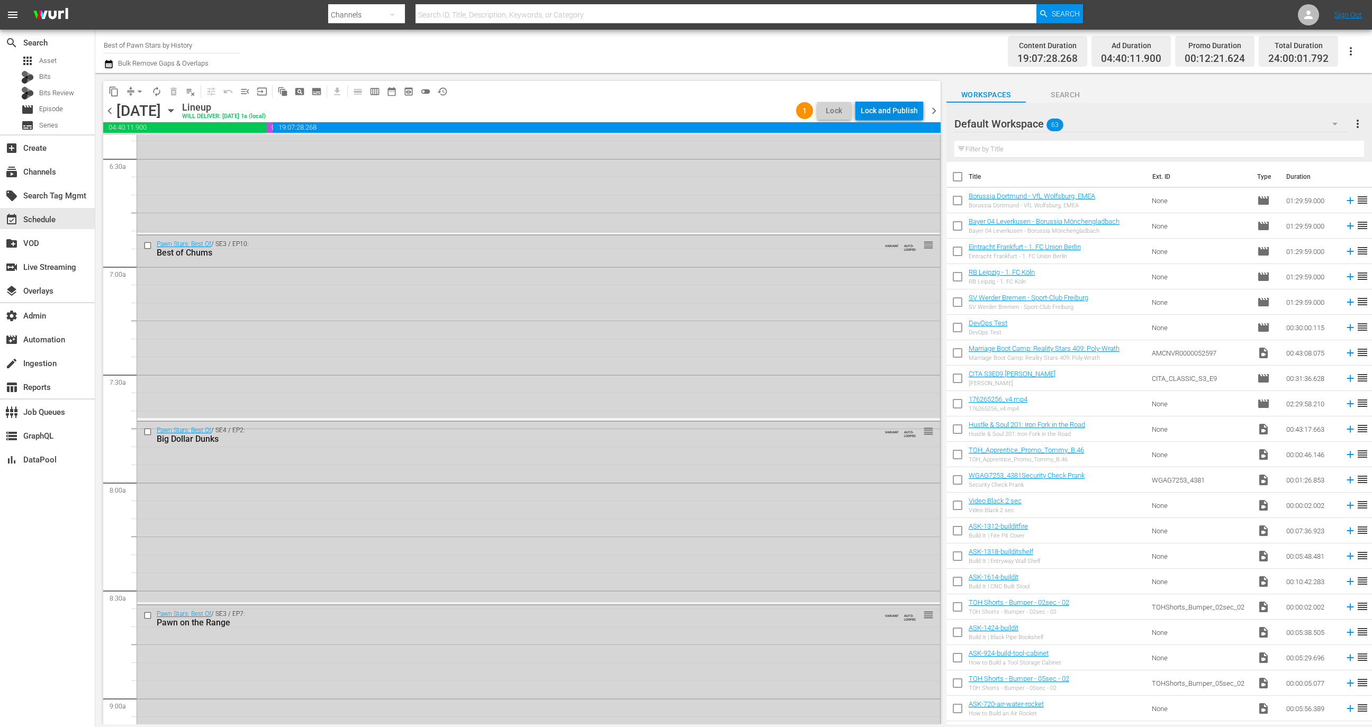
click at [890, 114] on div "Lock and Publish" at bounding box center [889, 110] width 57 height 19
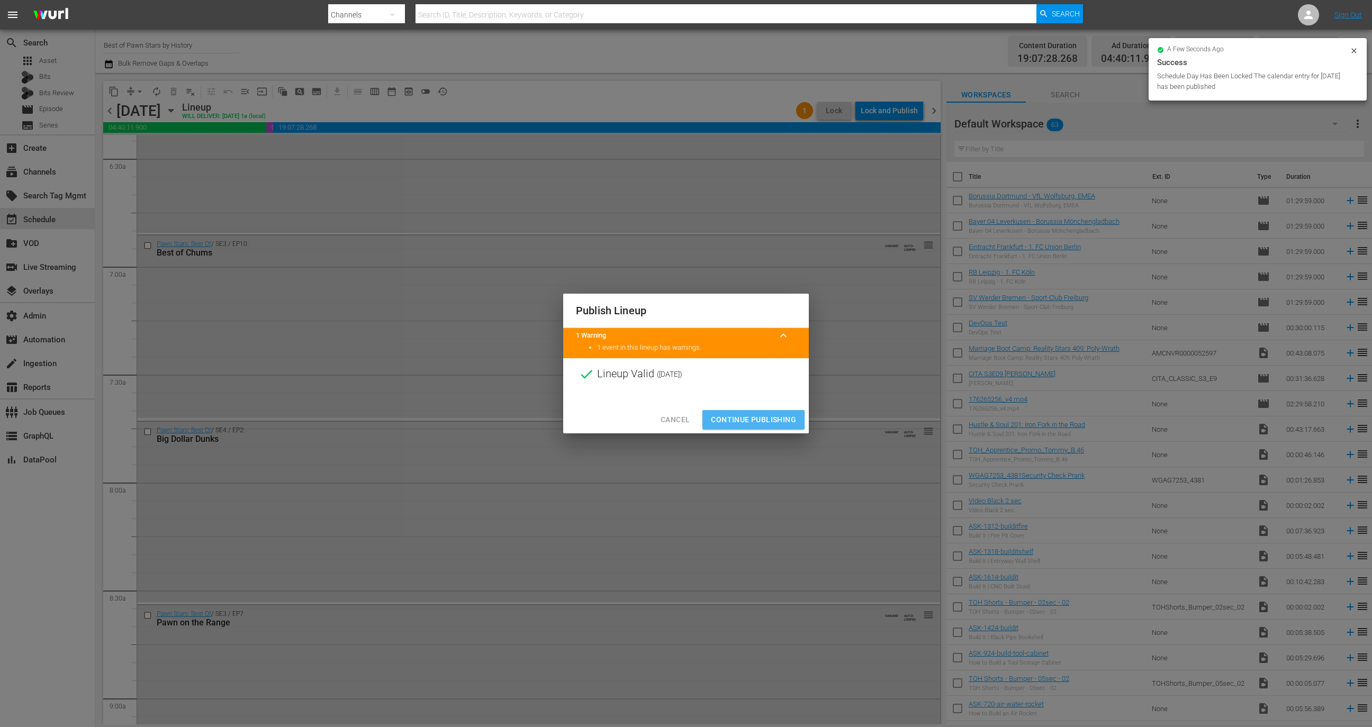
click at [749, 422] on span "Continue Publishing" at bounding box center [753, 419] width 85 height 13
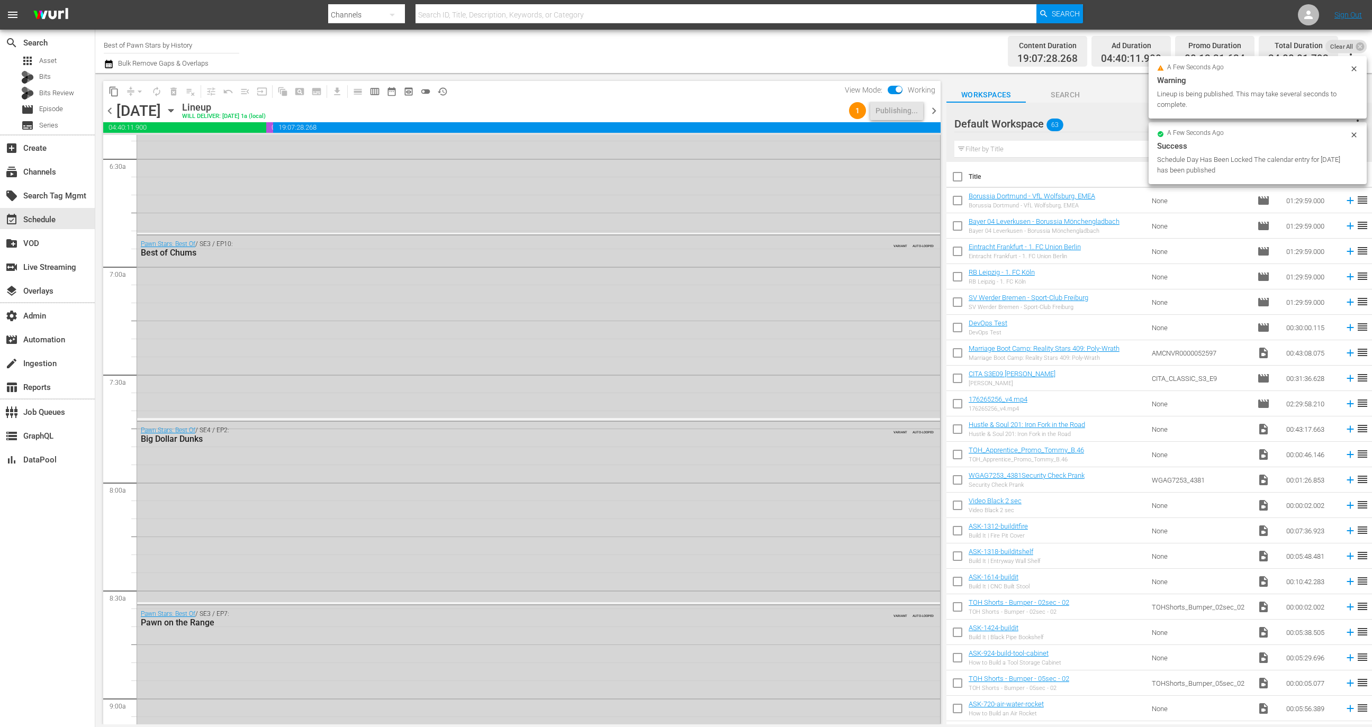
click at [934, 112] on span "chevron_right" at bounding box center [933, 110] width 13 height 13
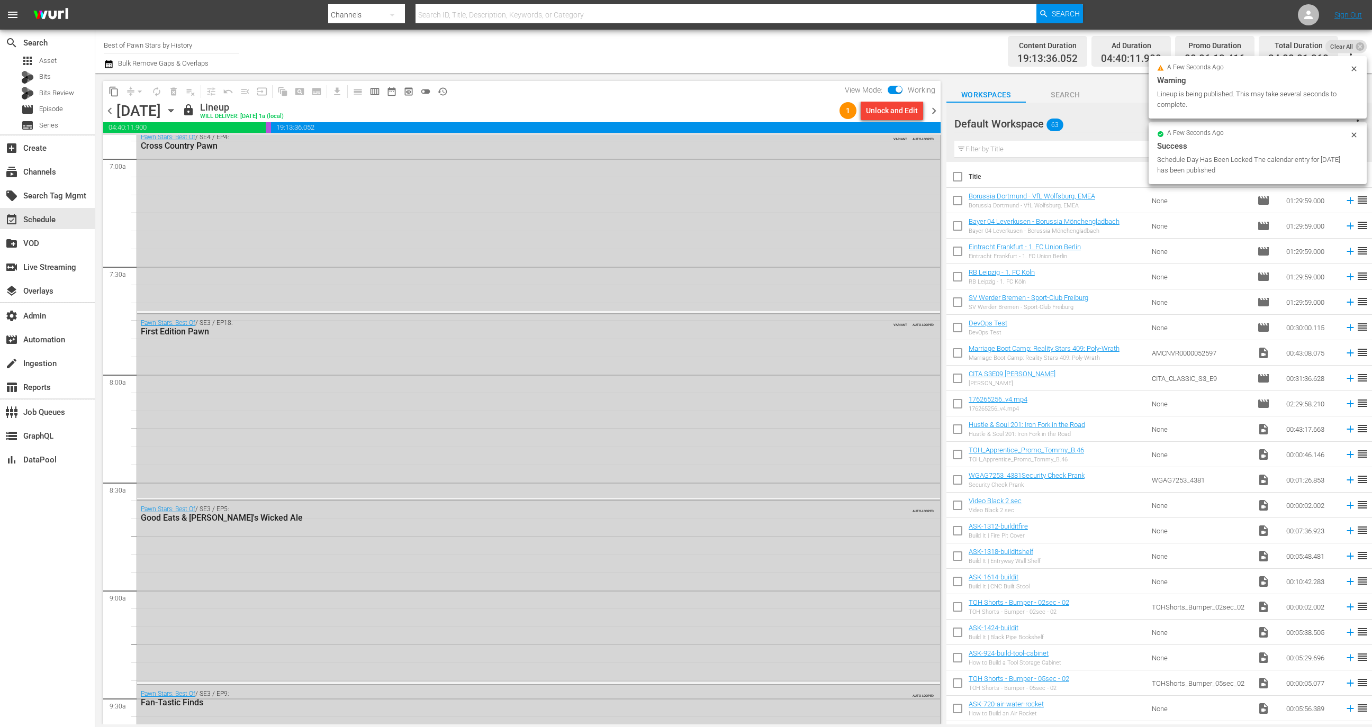
scroll to position [1380, 0]
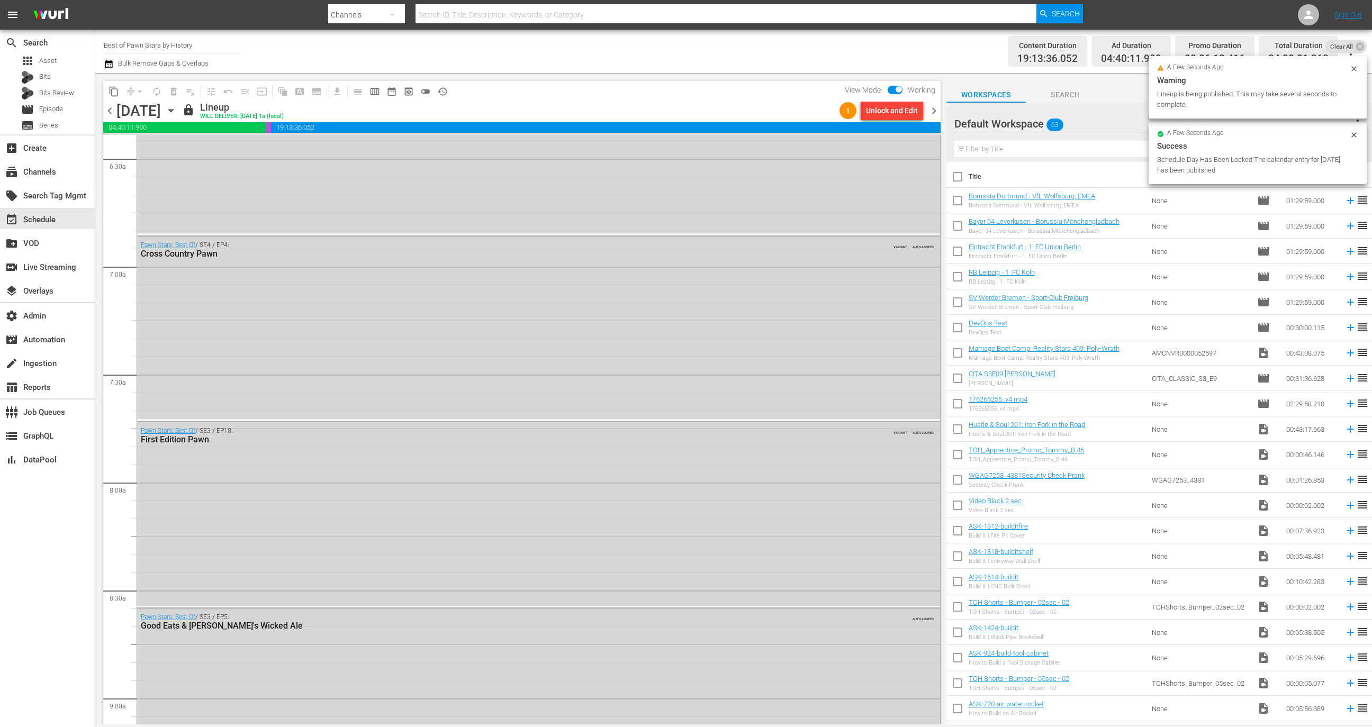
click at [890, 111] on div "Unlock and Edit" at bounding box center [892, 110] width 52 height 19
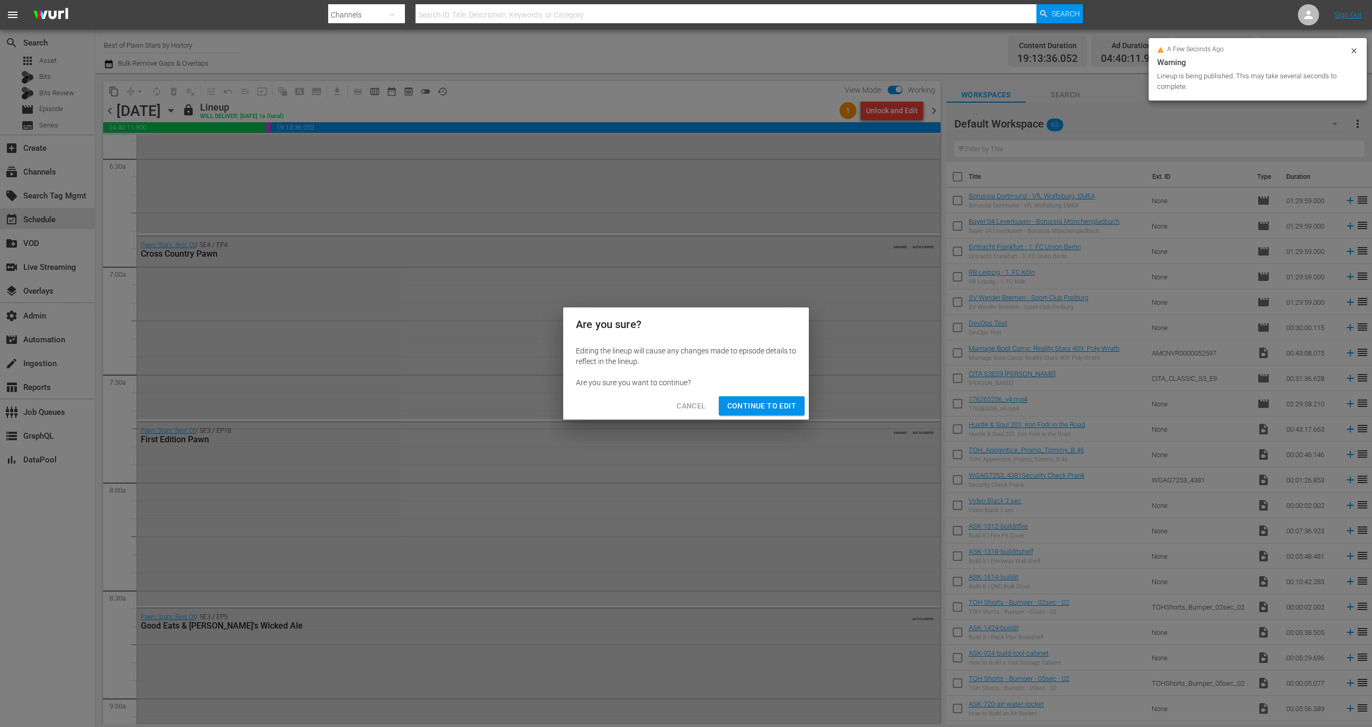
click at [789, 414] on button "Continue to Edit" at bounding box center [762, 406] width 86 height 20
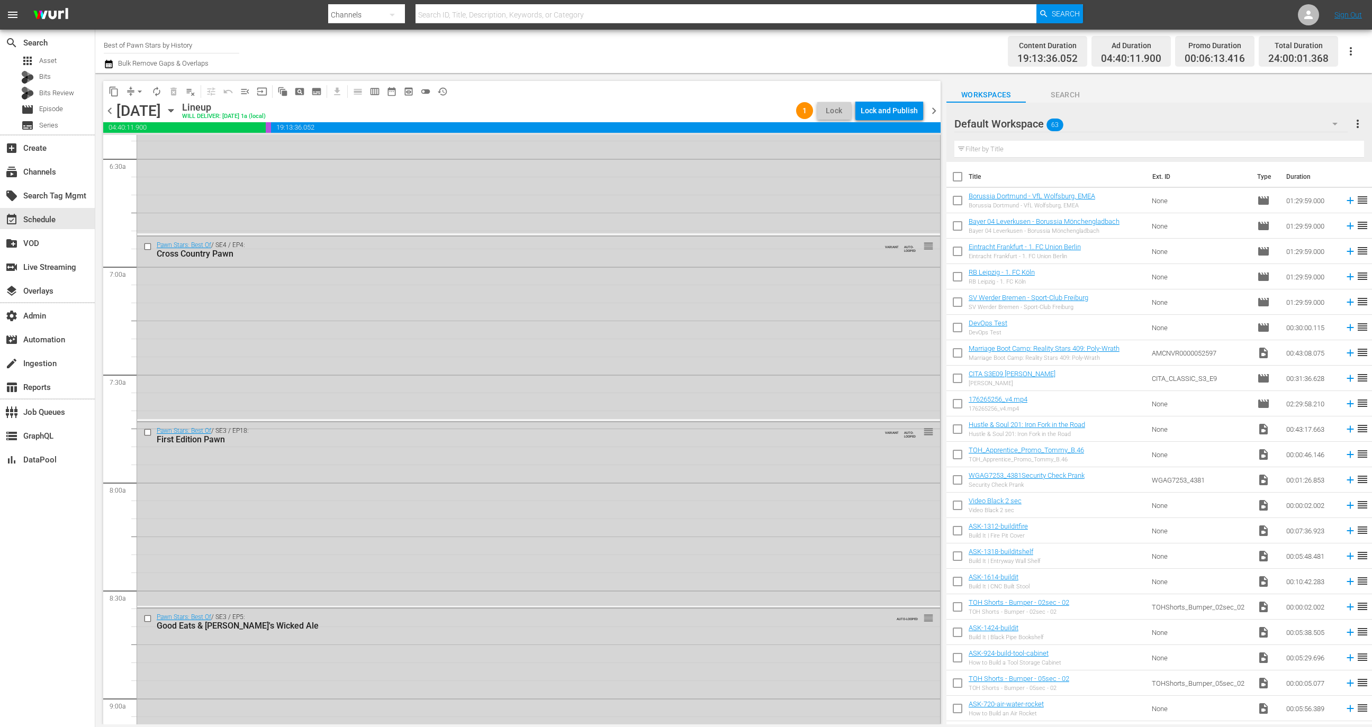
click at [898, 111] on div "Lock and Publish" at bounding box center [889, 110] width 57 height 19
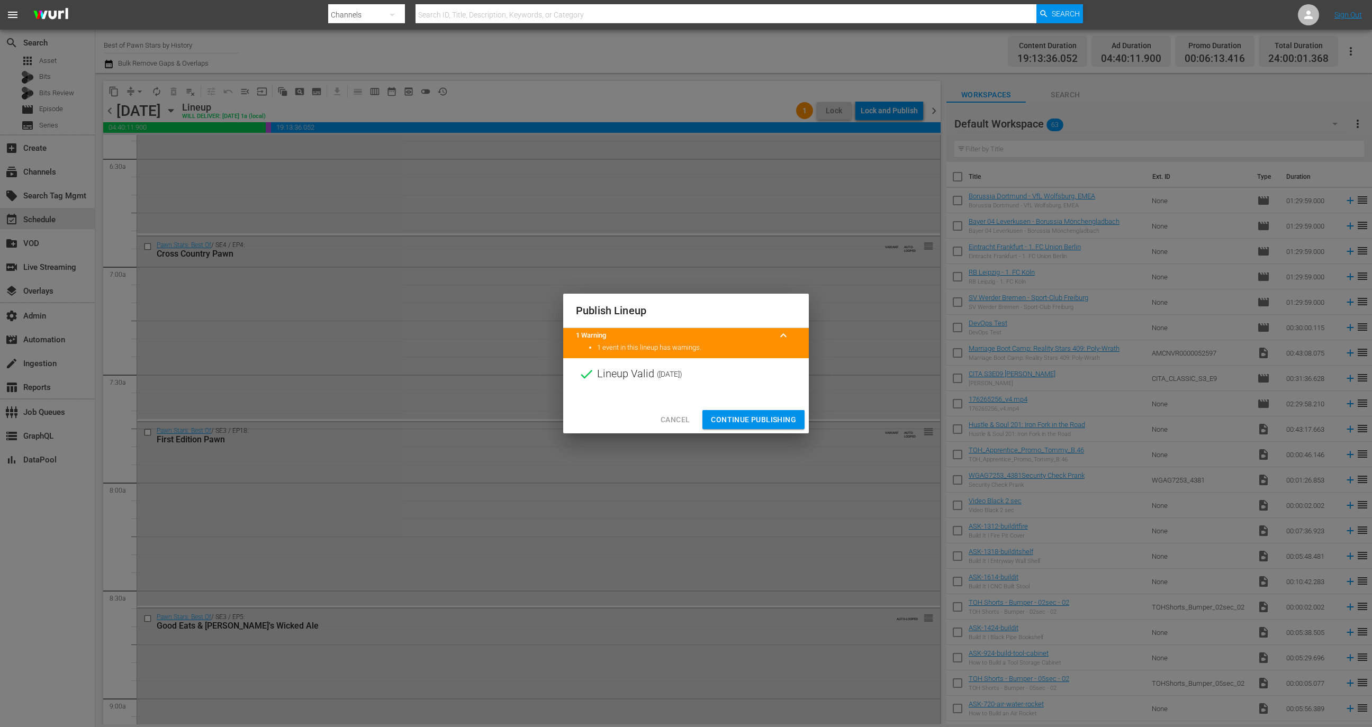
click at [766, 412] on button "Continue Publishing" at bounding box center [753, 420] width 102 height 20
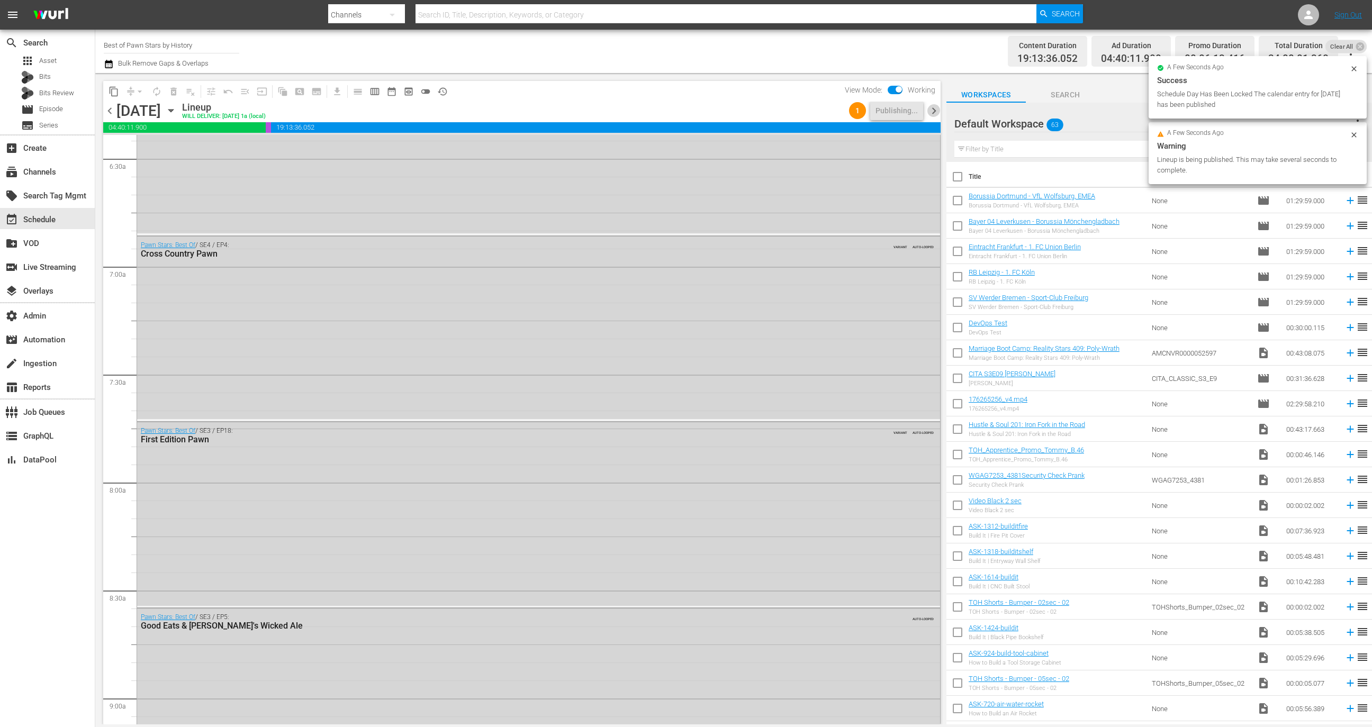
click at [931, 109] on span "chevron_right" at bounding box center [933, 110] width 13 height 13
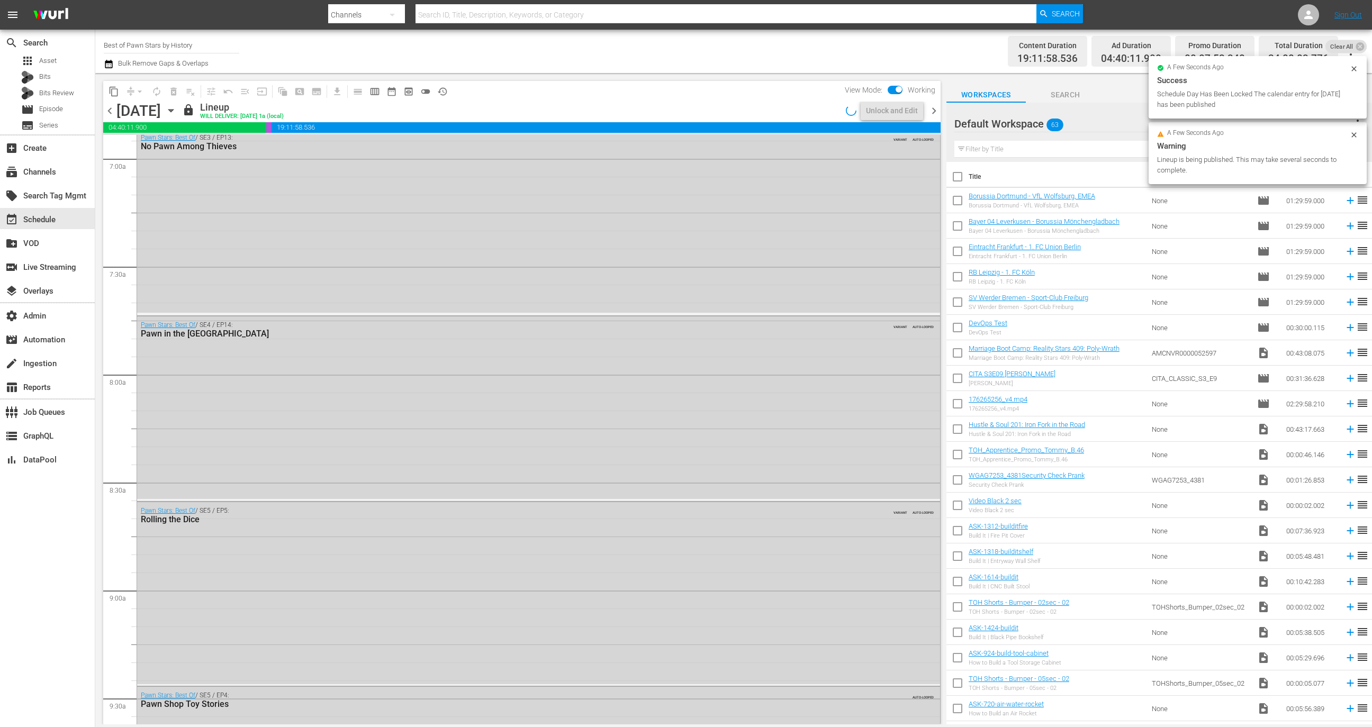
scroll to position [1380, 0]
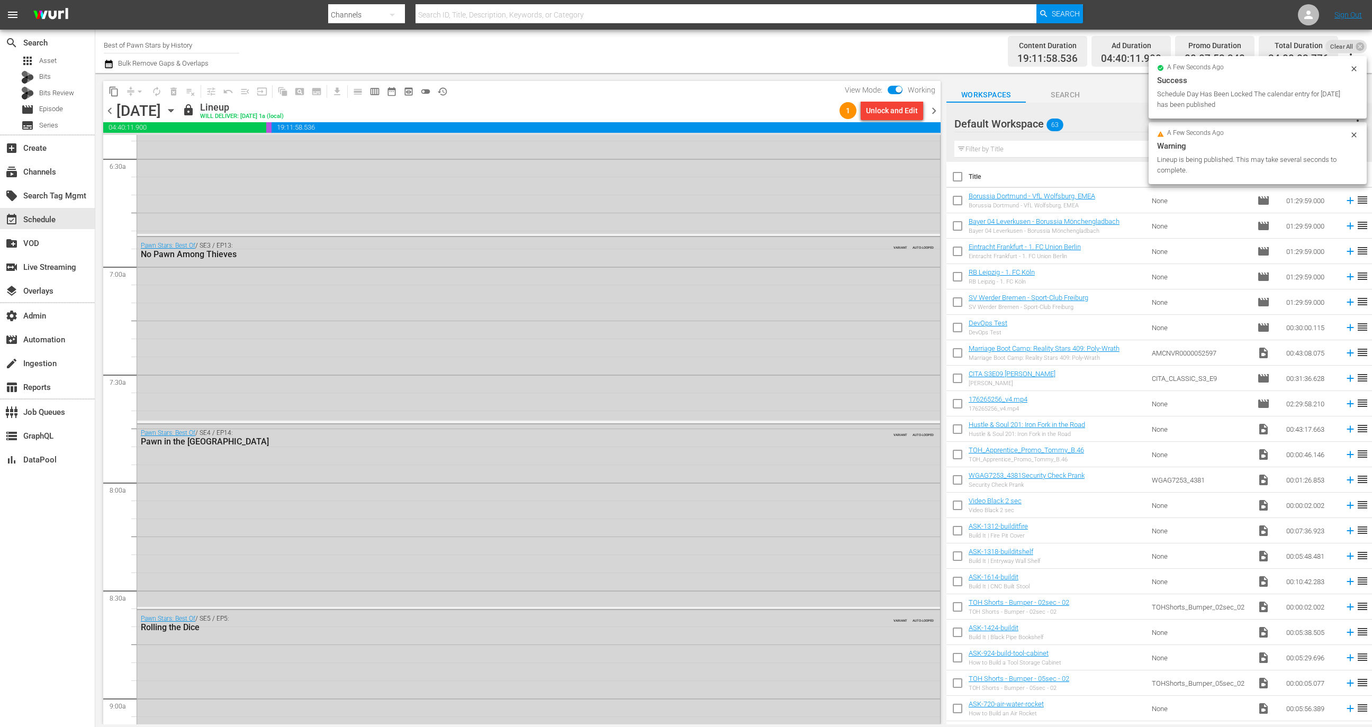
click at [884, 108] on div "Unlock and Edit" at bounding box center [892, 110] width 52 height 19
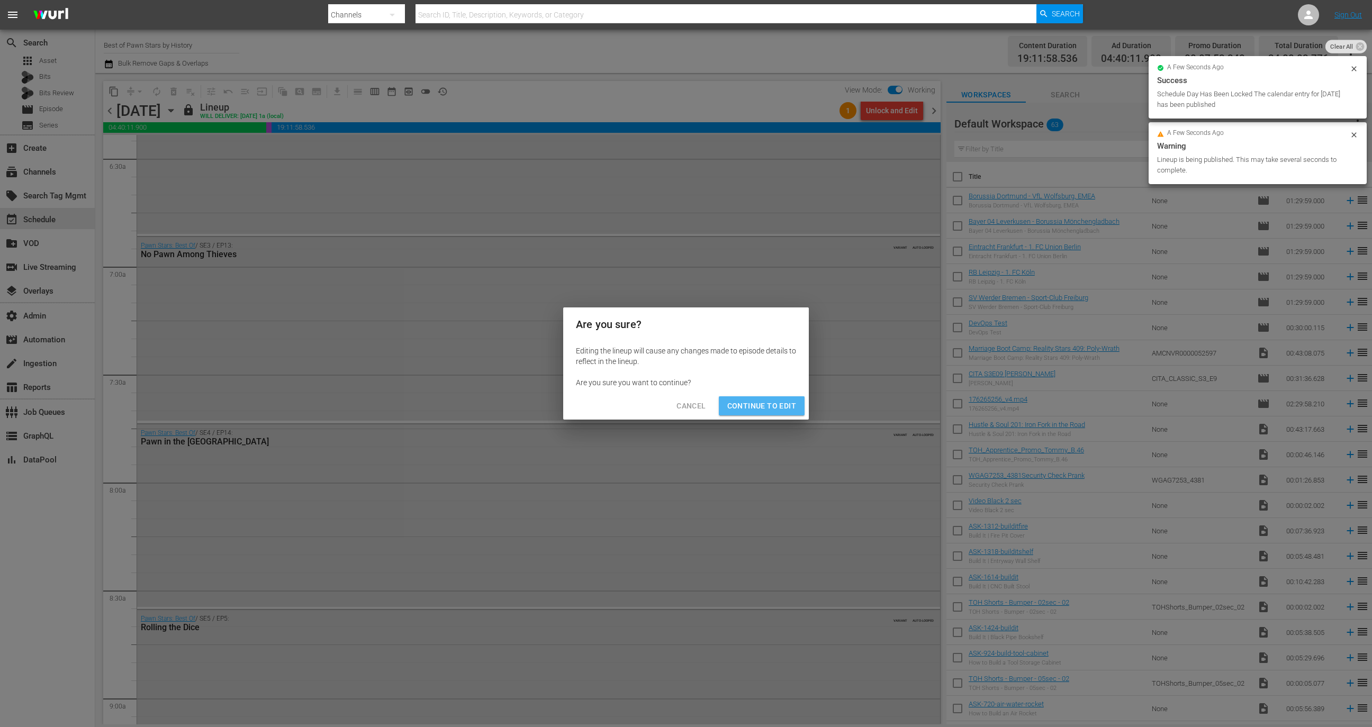
click at [779, 407] on span "Continue to Edit" at bounding box center [761, 406] width 69 height 13
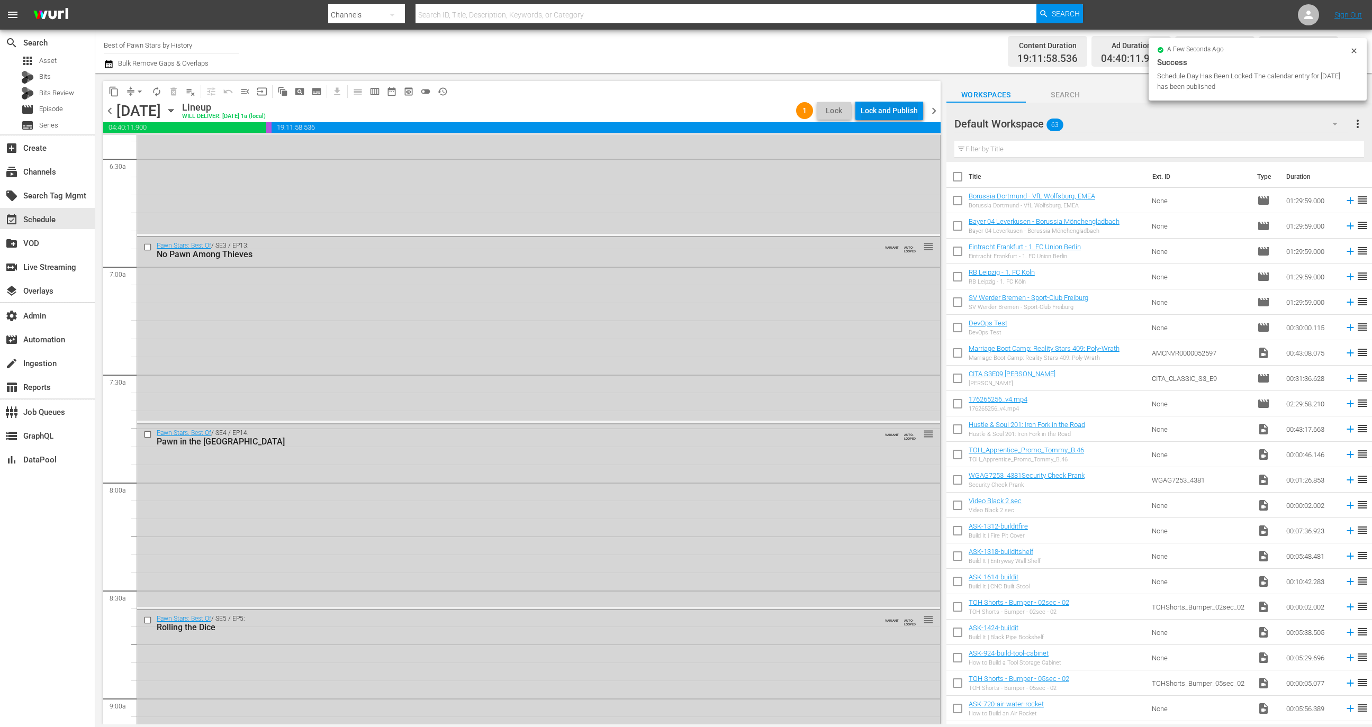
click at [882, 110] on div "Lock and Publish" at bounding box center [889, 110] width 57 height 19
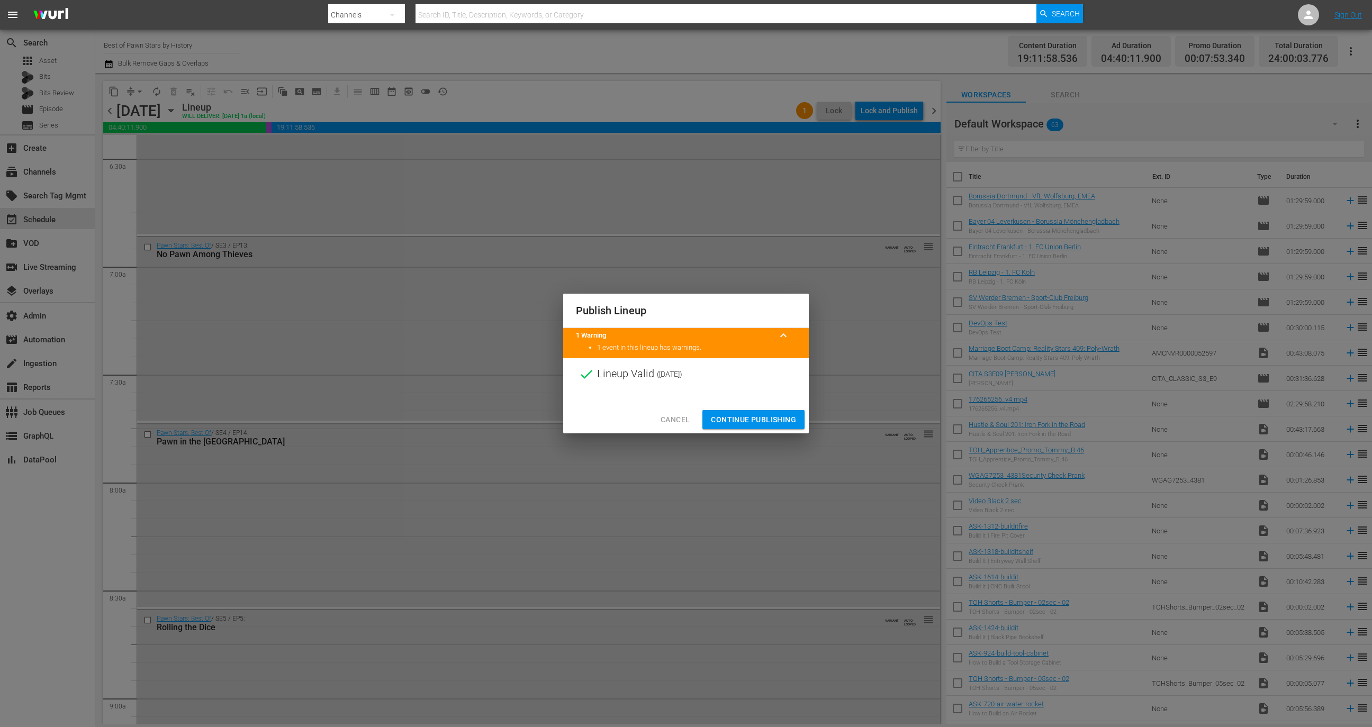
click at [768, 424] on span "Continue Publishing" at bounding box center [753, 419] width 85 height 13
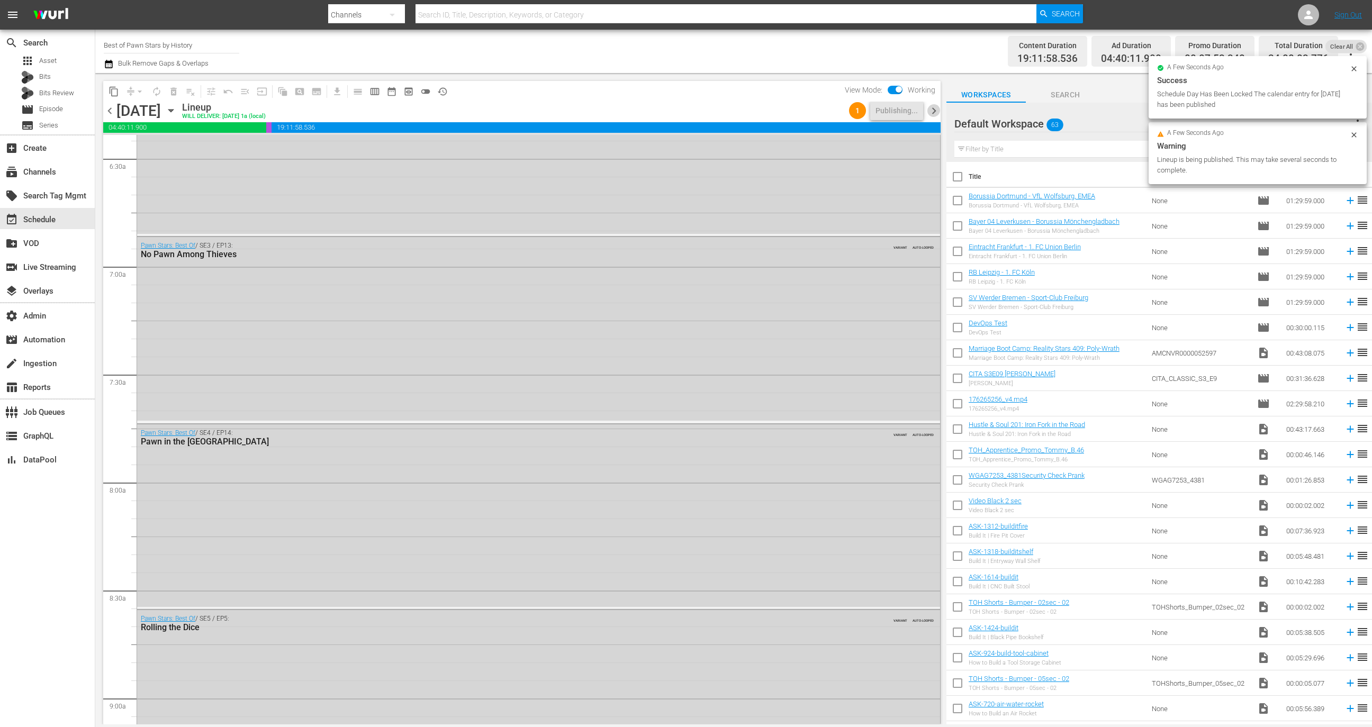
click at [934, 112] on span "chevron_right" at bounding box center [933, 110] width 13 height 13
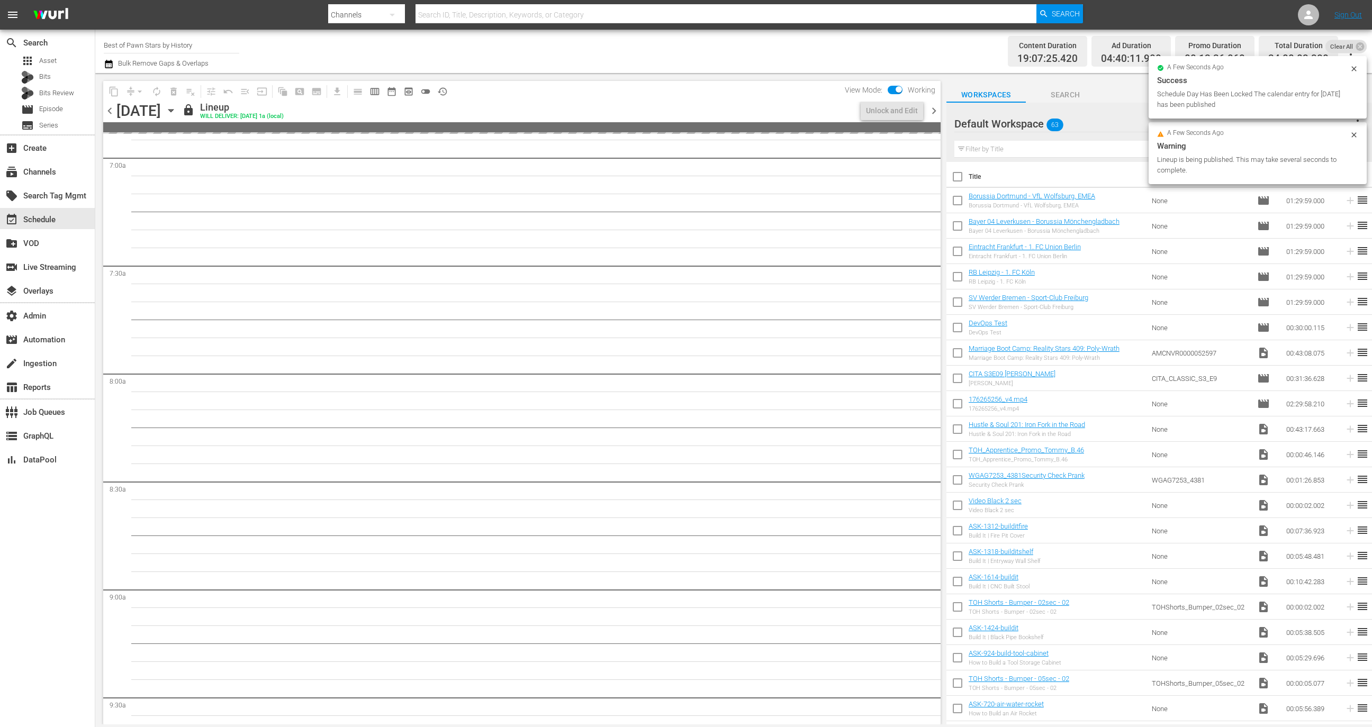
scroll to position [1397, 0]
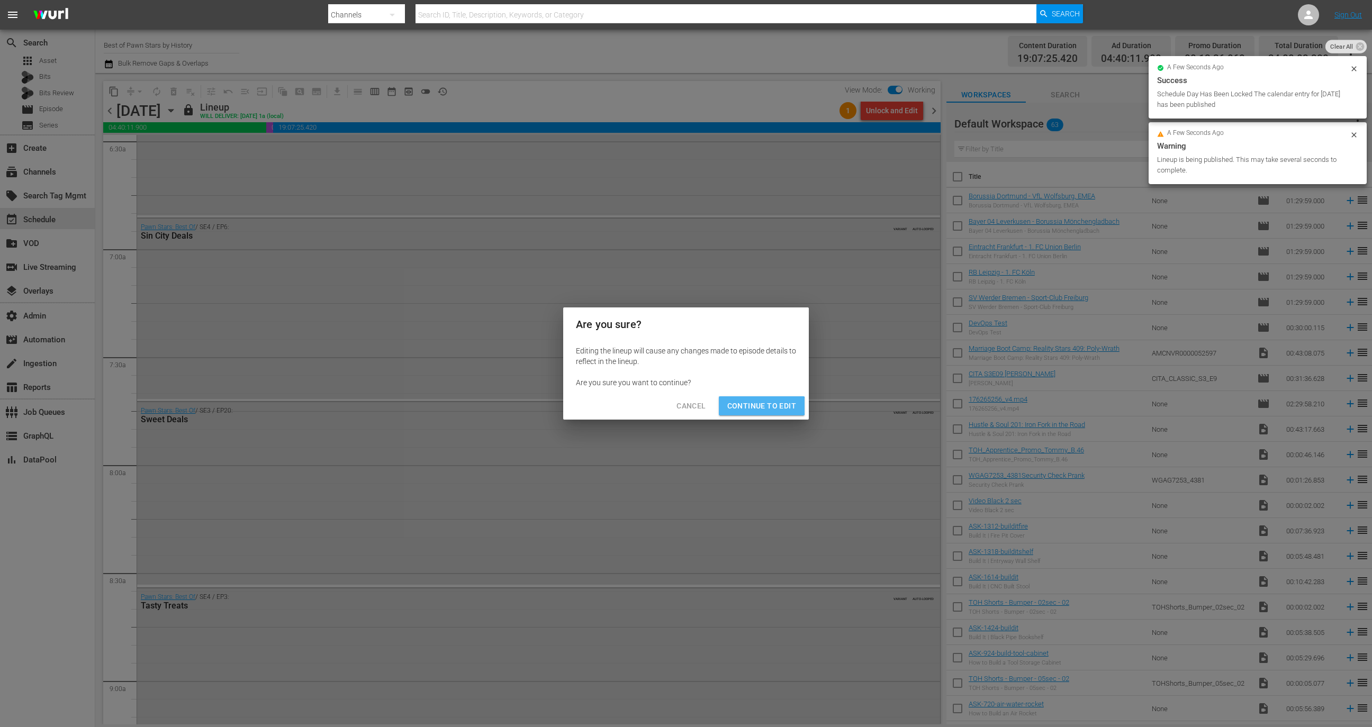
click at [759, 406] on span "Continue to Edit" at bounding box center [761, 406] width 69 height 13
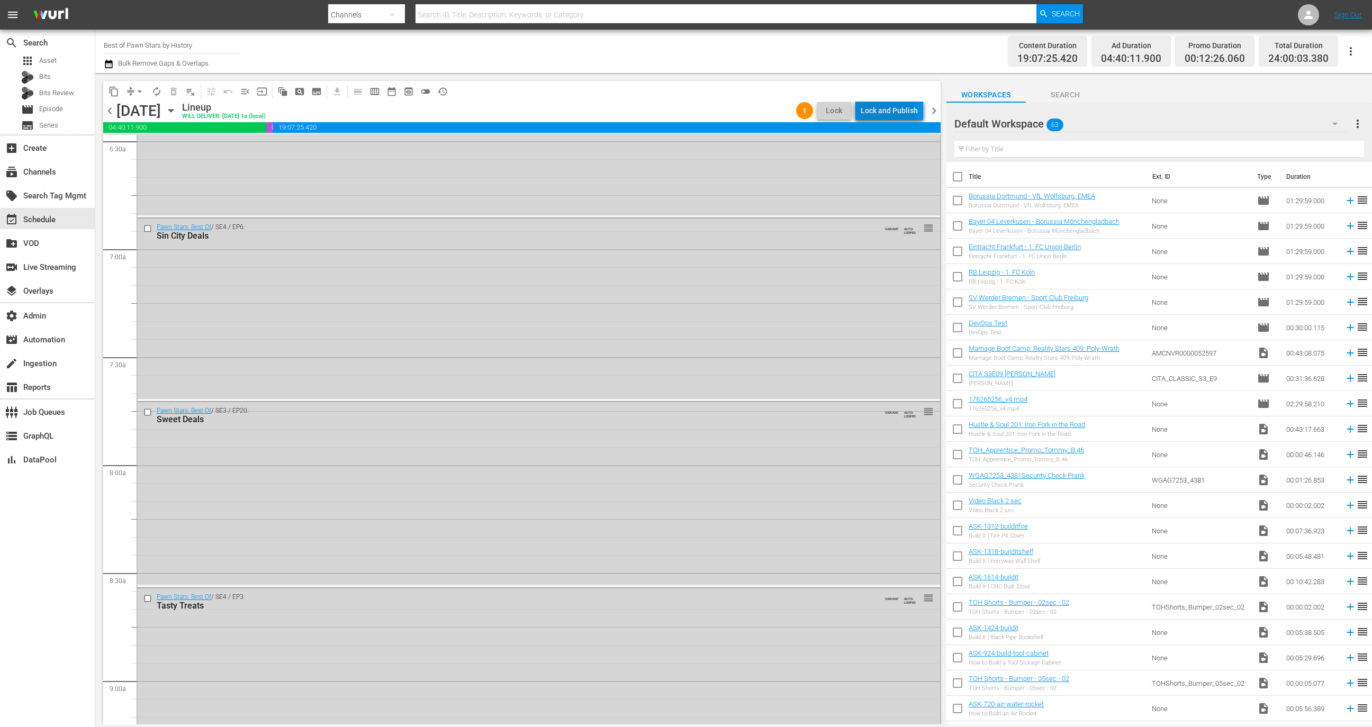
click at [883, 115] on div "Lock and Publish" at bounding box center [889, 110] width 57 height 19
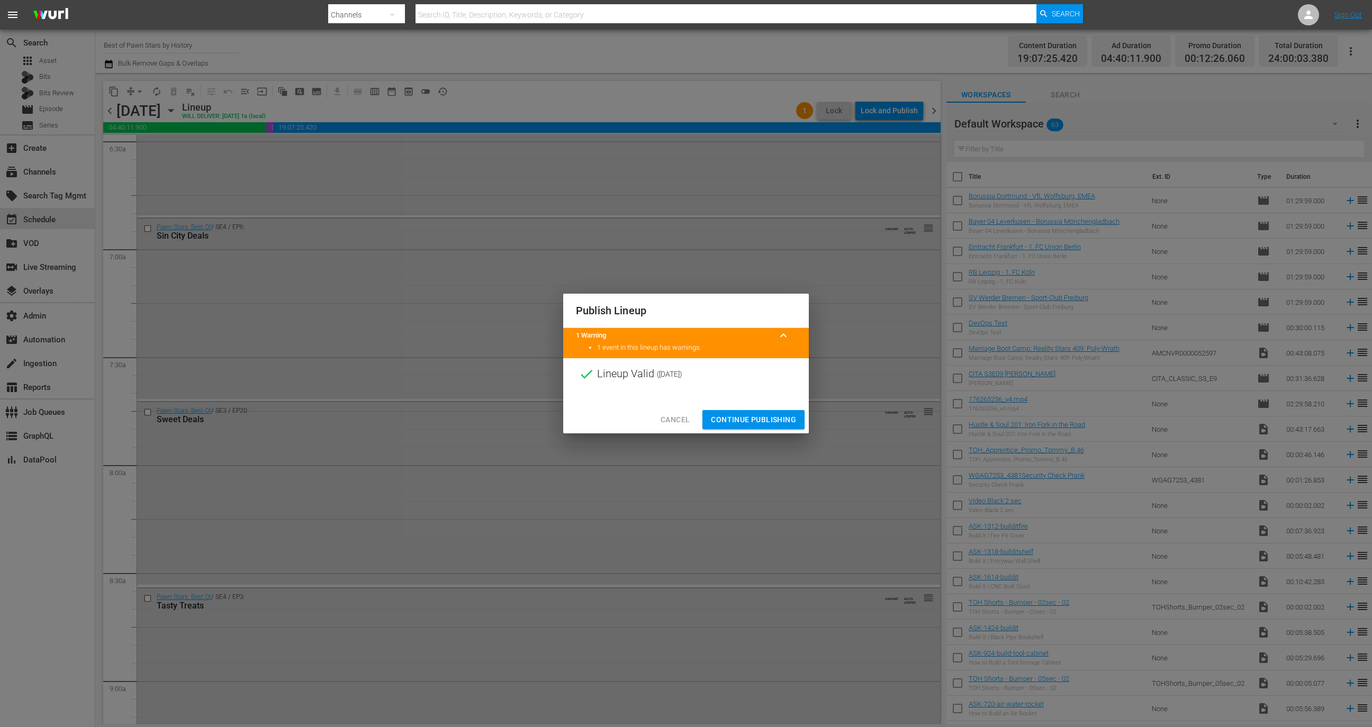
click at [775, 421] on span "Continue Publishing" at bounding box center [753, 419] width 85 height 13
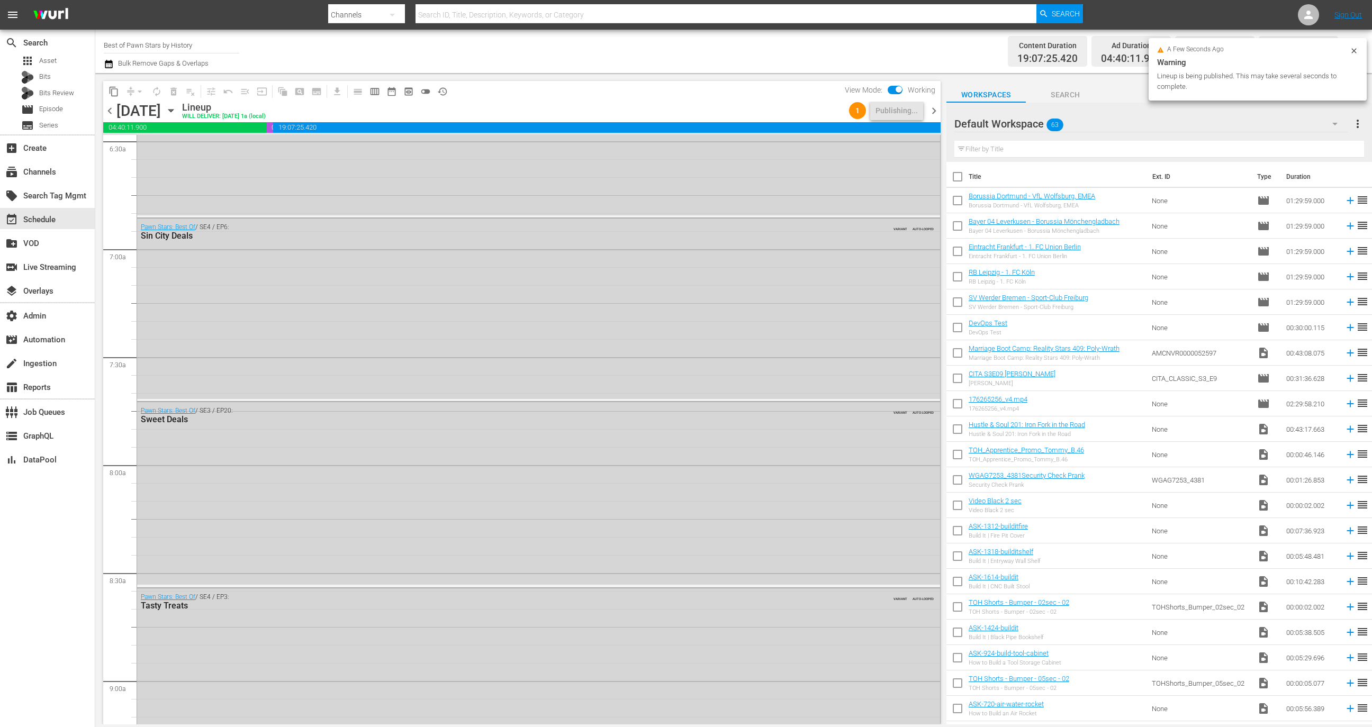
click at [937, 104] on span "chevron_right" at bounding box center [933, 110] width 13 height 13
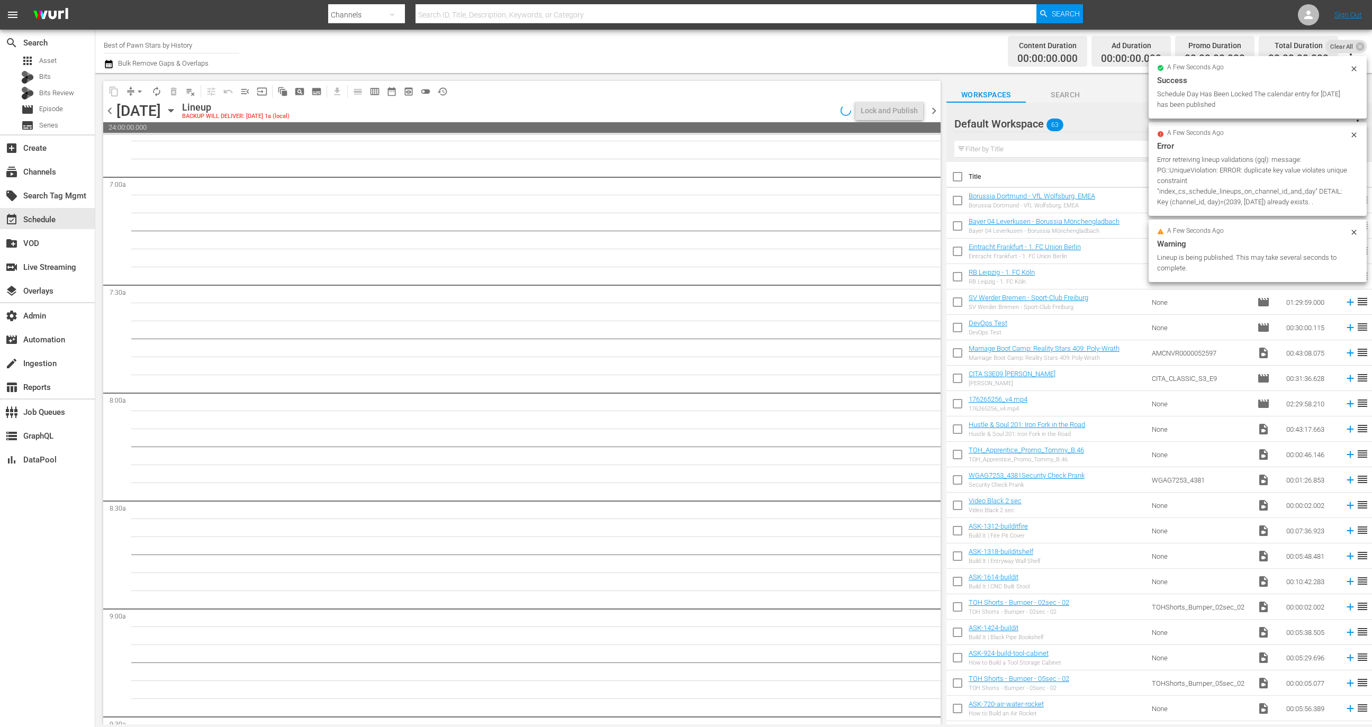
scroll to position [1453, 0]
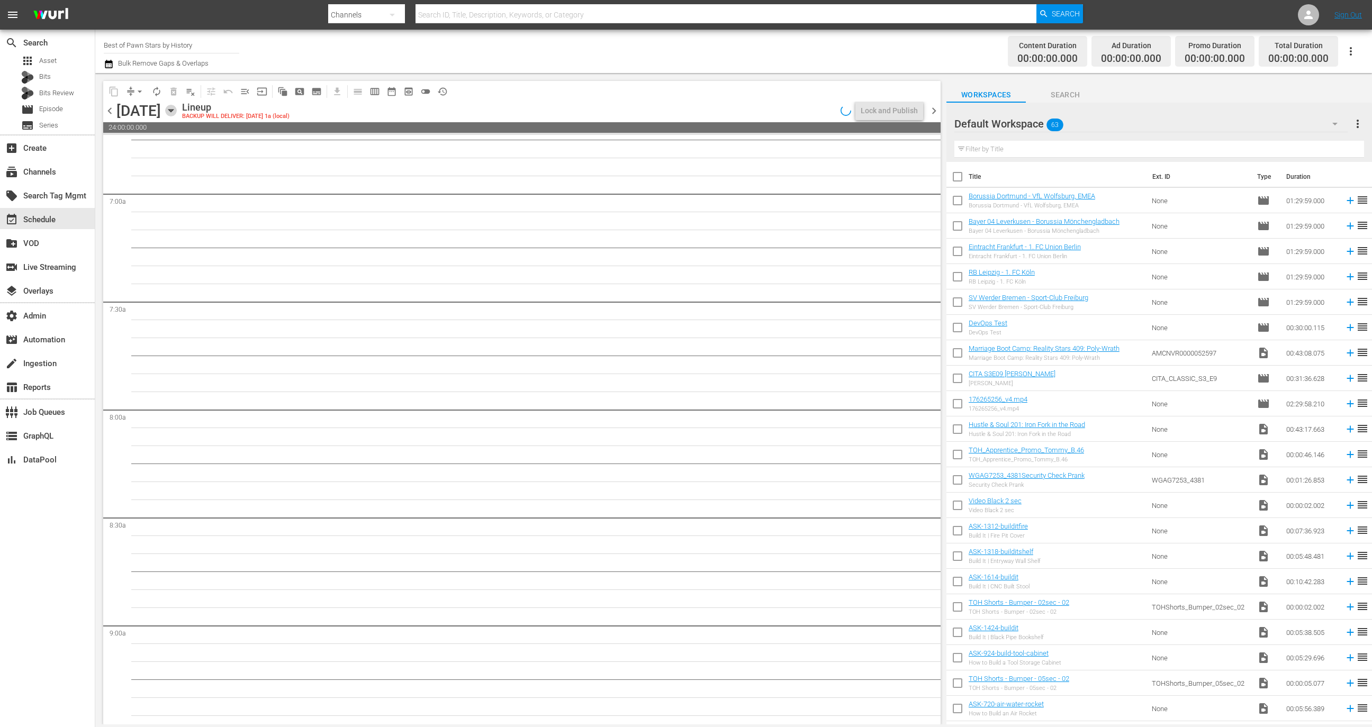
click at [177, 112] on icon "button" at bounding box center [171, 111] width 12 height 12
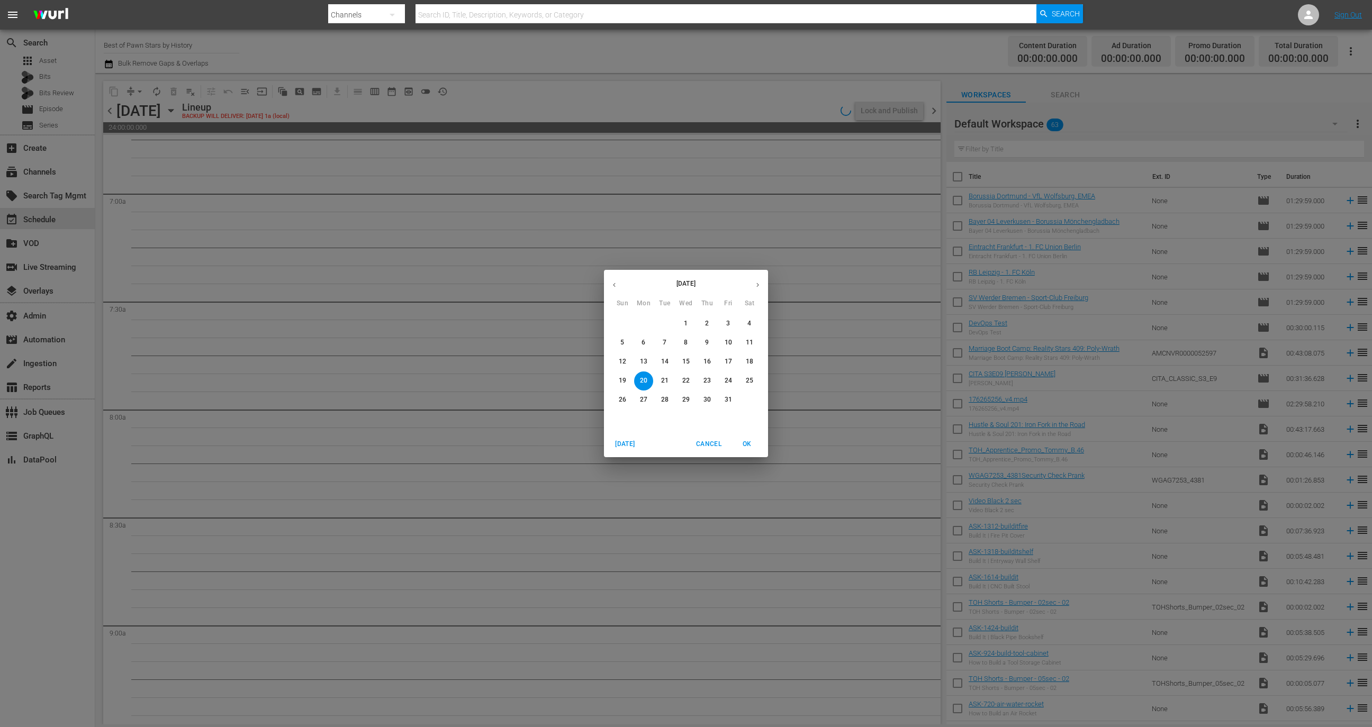
click at [621, 447] on span "Today" at bounding box center [624, 444] width 25 height 11
click at [744, 444] on span "OK" at bounding box center [746, 444] width 25 height 11
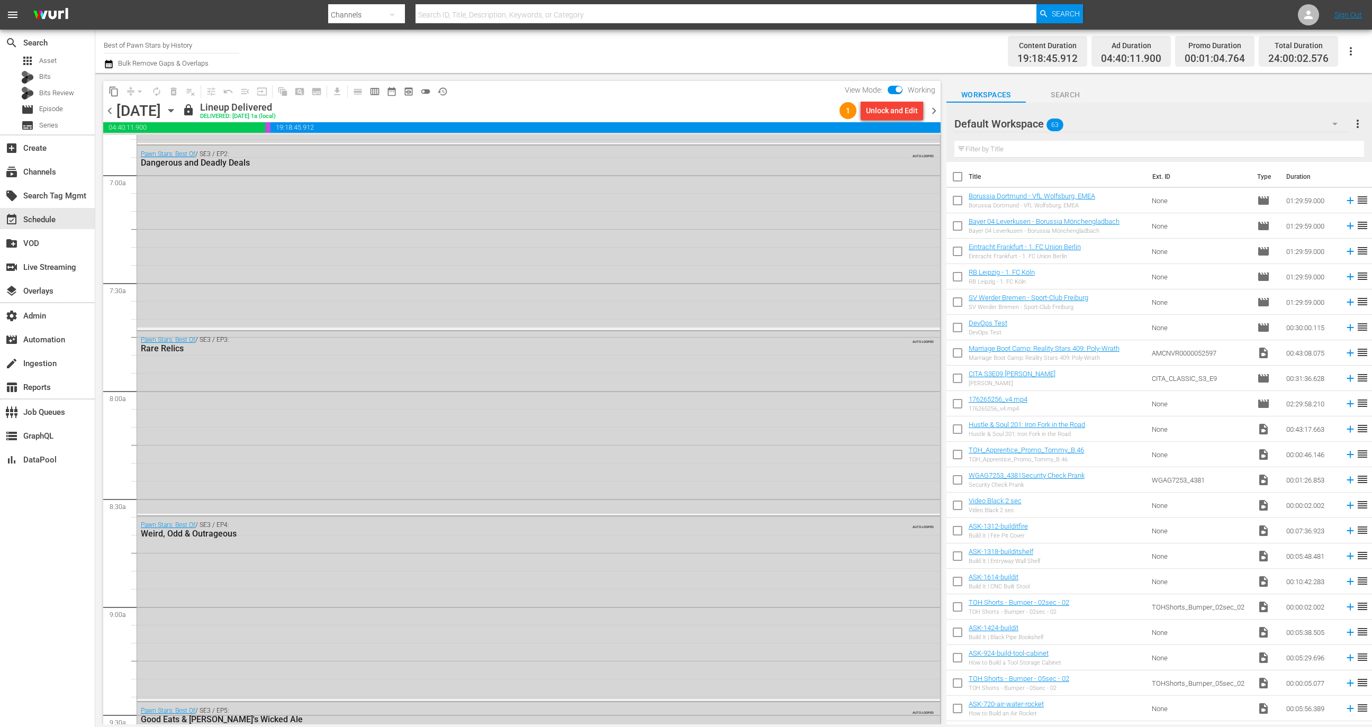
scroll to position [1363, 0]
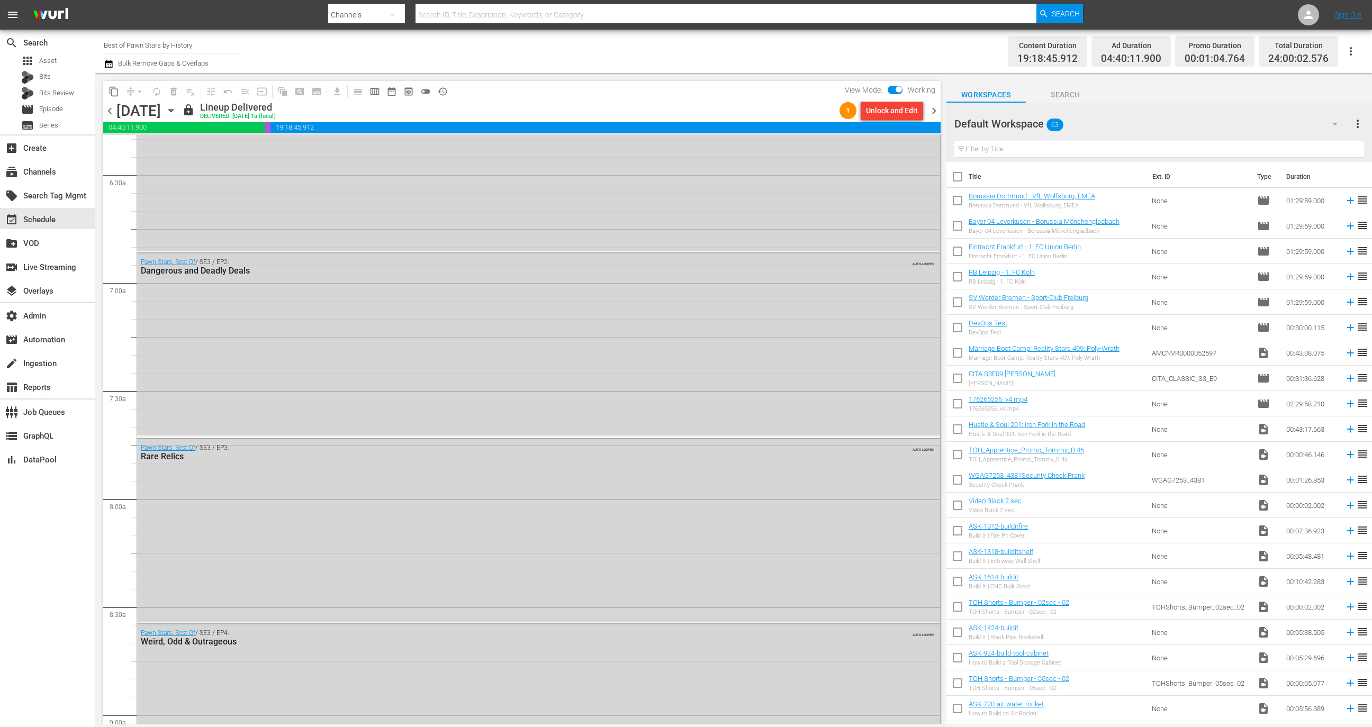
click at [934, 110] on span "chevron_right" at bounding box center [933, 110] width 13 height 13
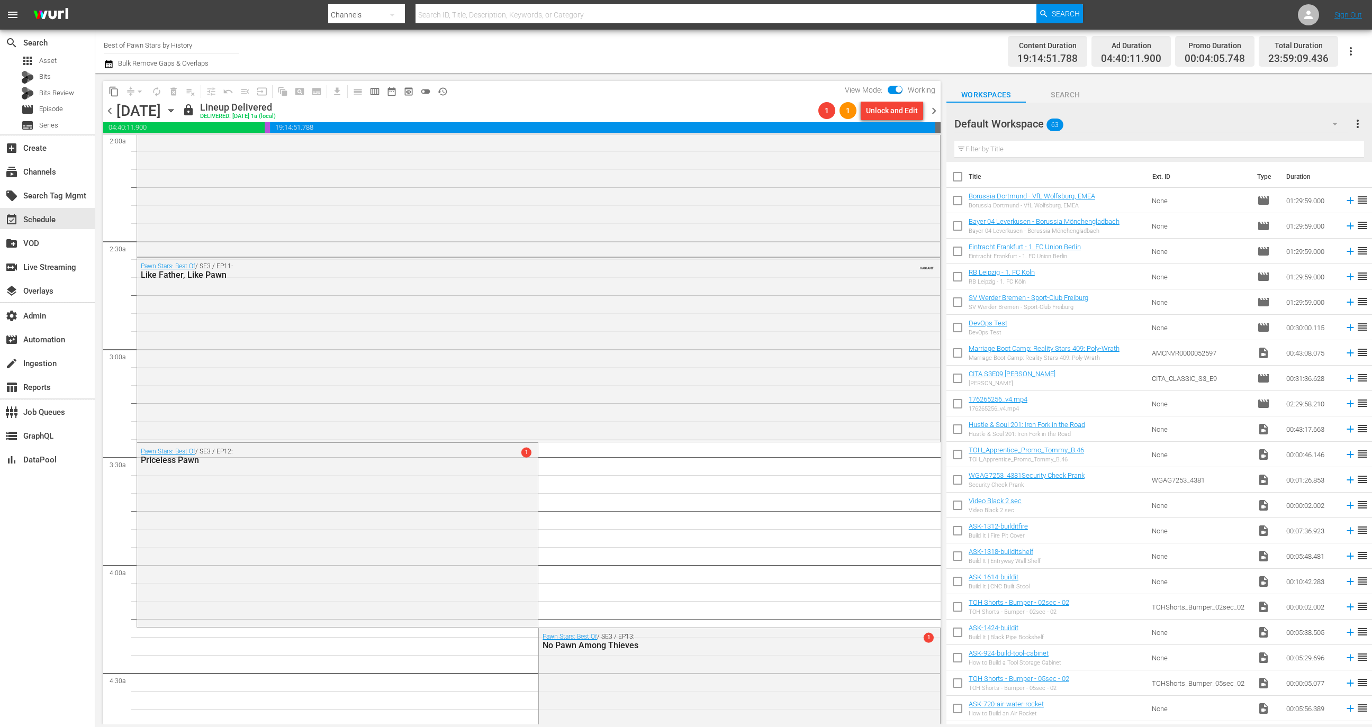
scroll to position [573, 0]
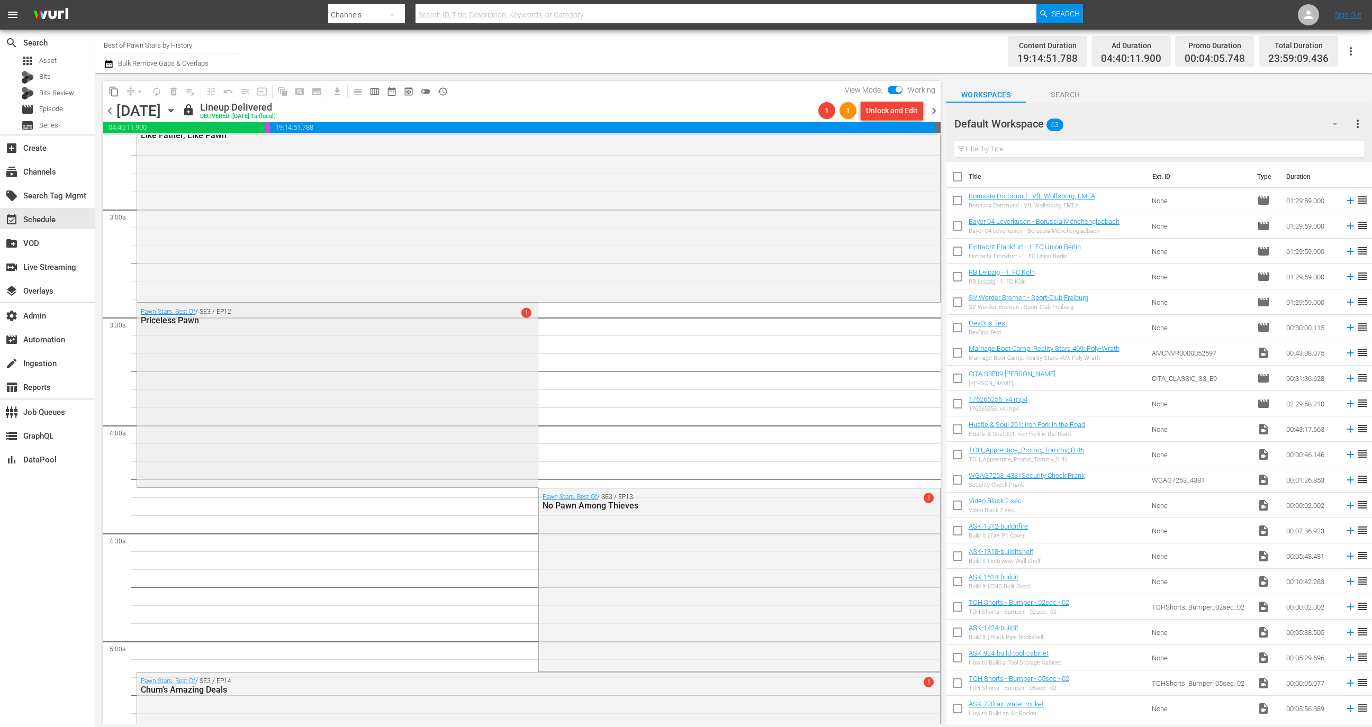
click at [423, 440] on div "Pawn Stars: Best Of / SE3 / EP12: Priceless Pawn 1" at bounding box center [337, 394] width 401 height 182
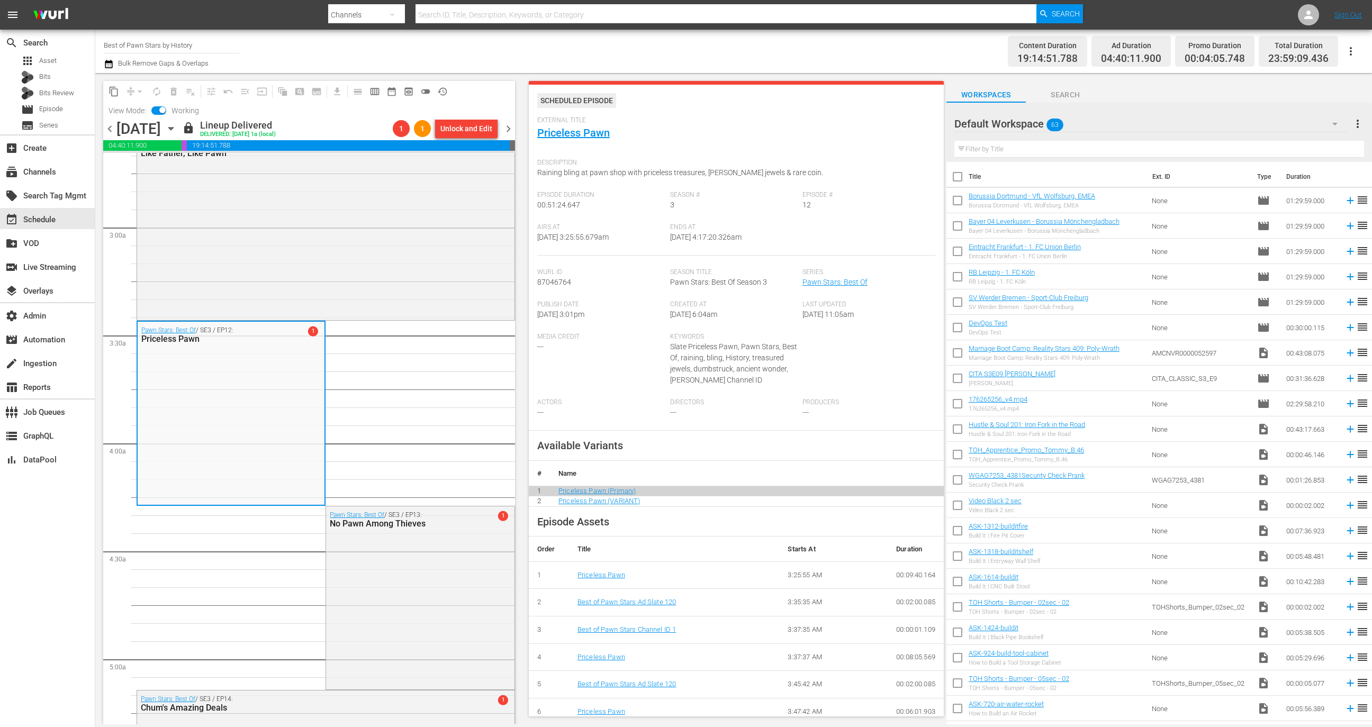
scroll to position [61, 0]
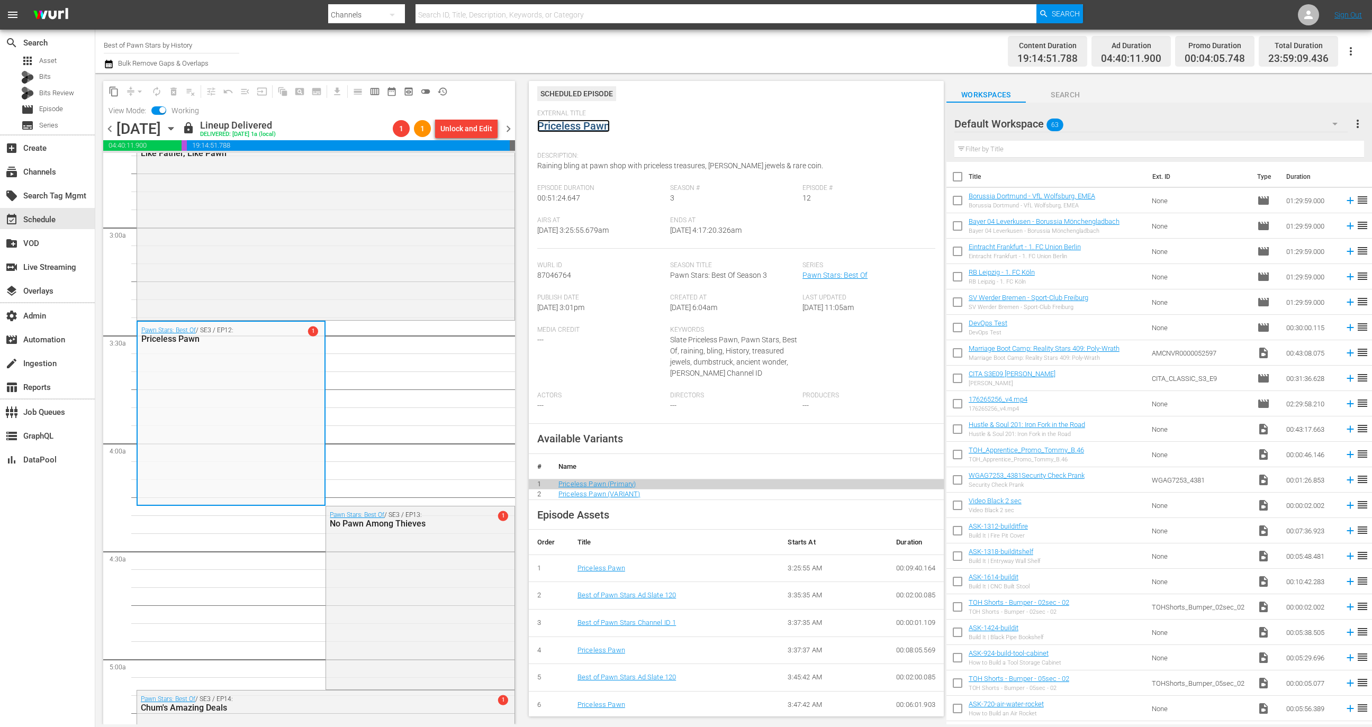
click at [584, 129] on link "Priceless Pawn" at bounding box center [573, 126] width 73 height 13
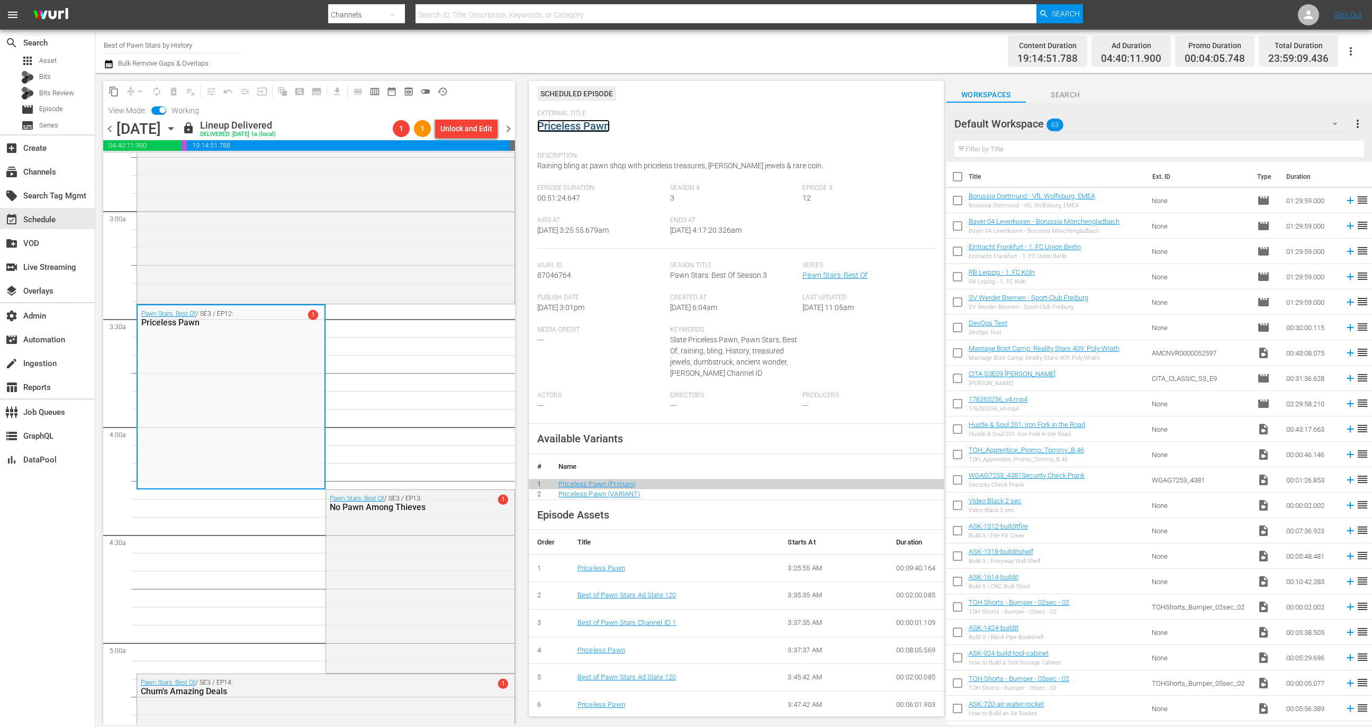
scroll to position [591, 0]
click at [421, 539] on div "Pawn Stars: Best Of / SE3 / EP13: No Pawn Among Thieves 1" at bounding box center [420, 580] width 188 height 182
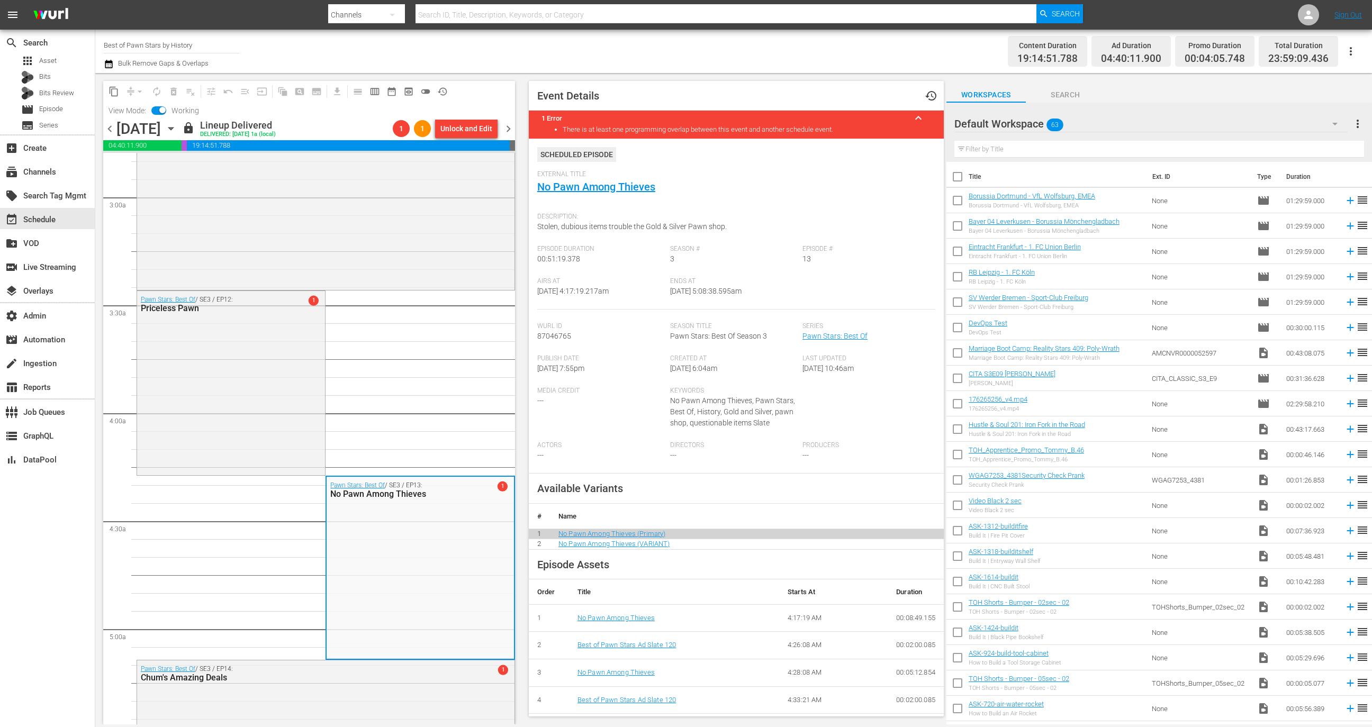
scroll to position [607, 0]
click at [159, 110] on input "checkbox" at bounding box center [162, 111] width 22 height 7
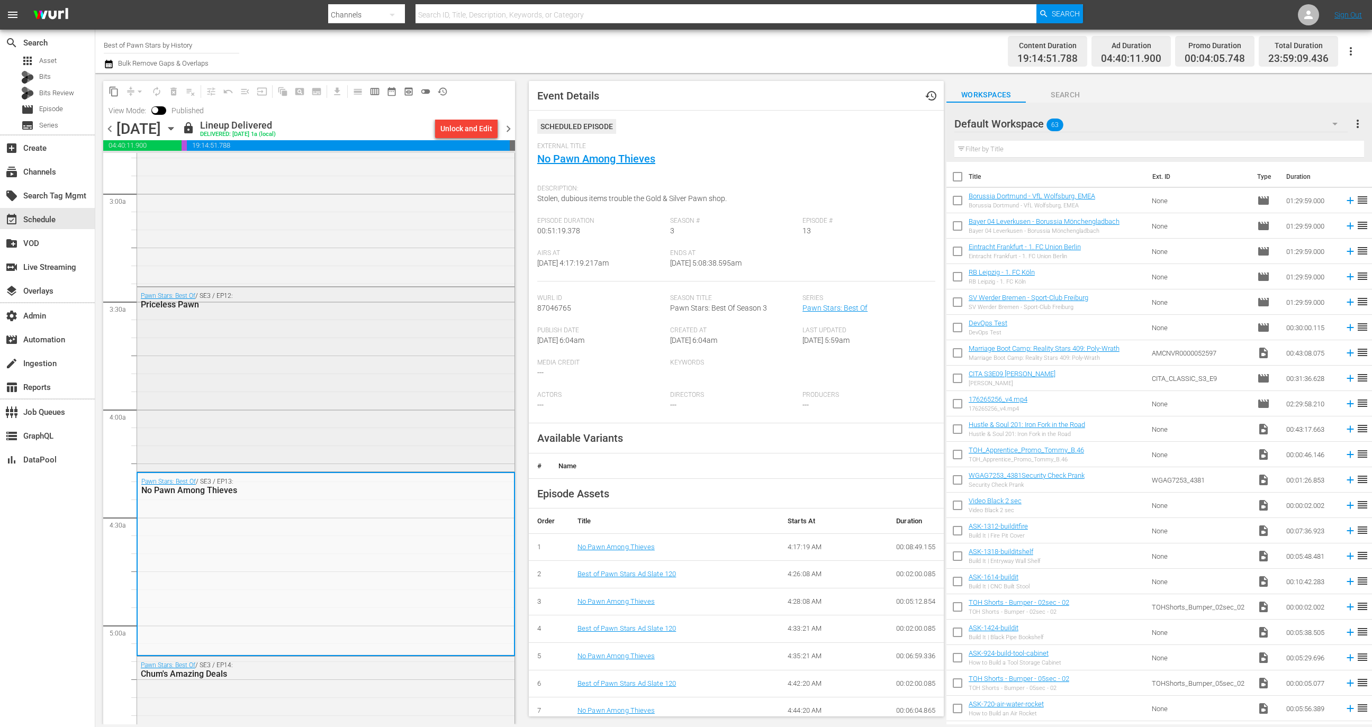
click at [363, 376] on div "Pawn Stars: Best Of / SE3 / EP12: Priceless Pawn" at bounding box center [325, 378] width 377 height 182
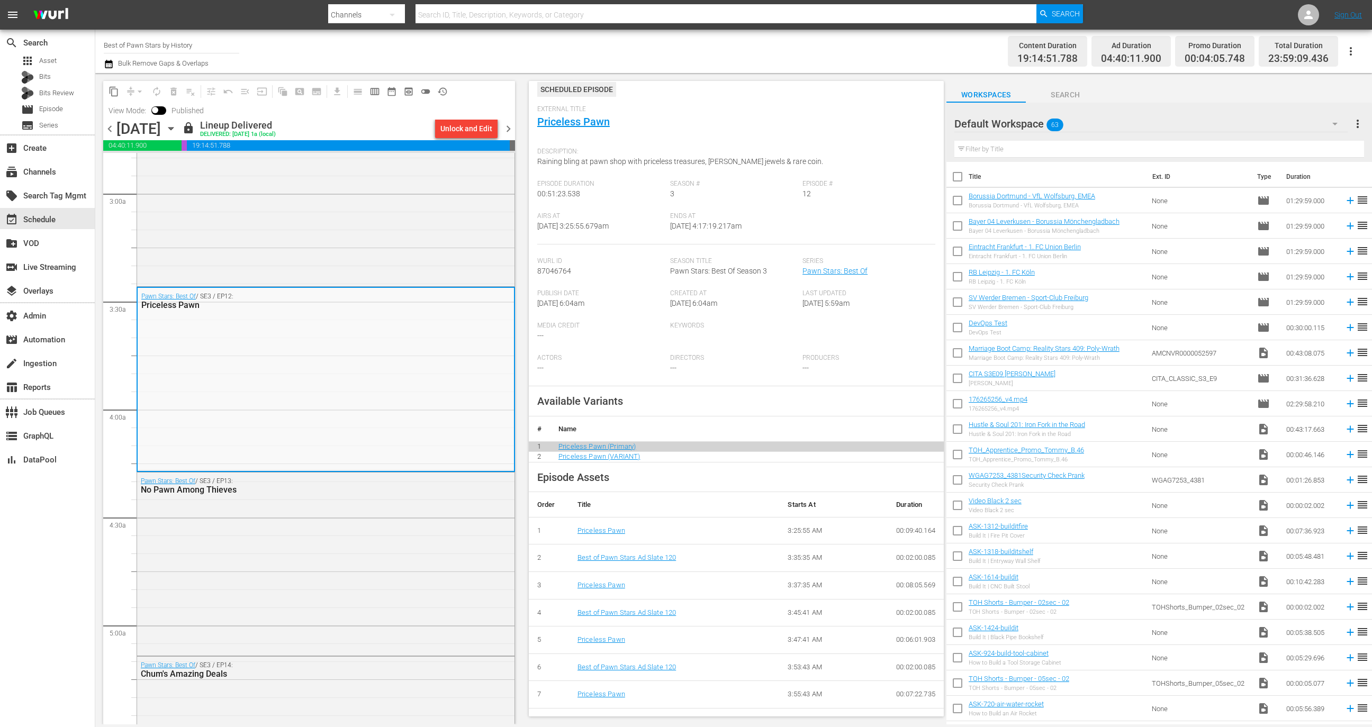
scroll to position [137, 0]
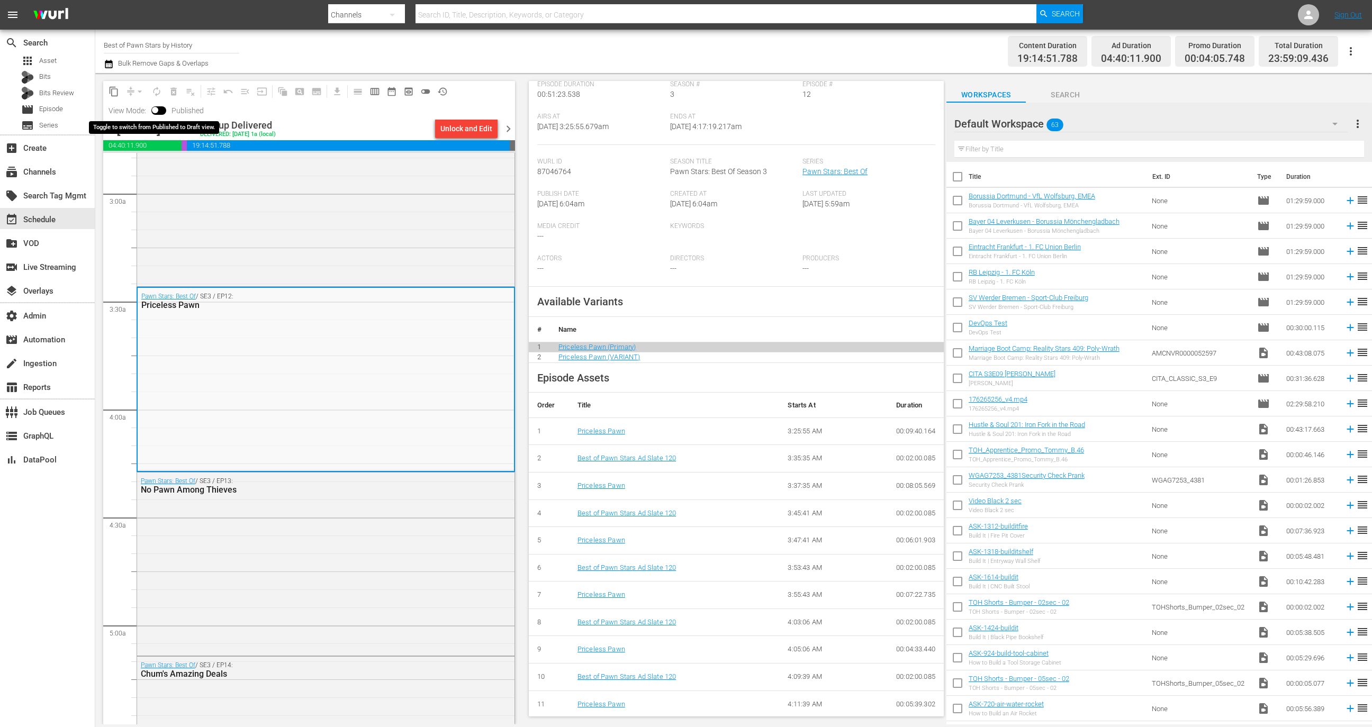
click at [161, 112] on input "checkbox" at bounding box center [155, 111] width 22 height 7
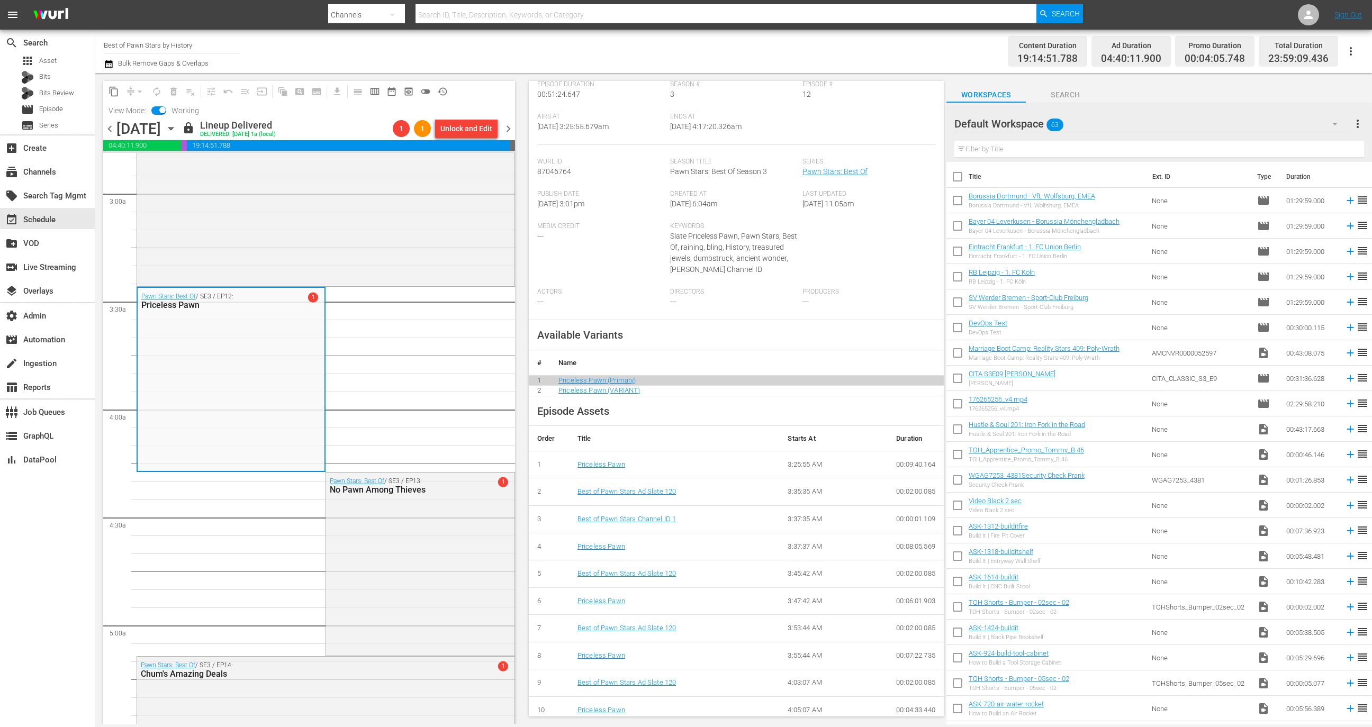
scroll to position [225, 0]
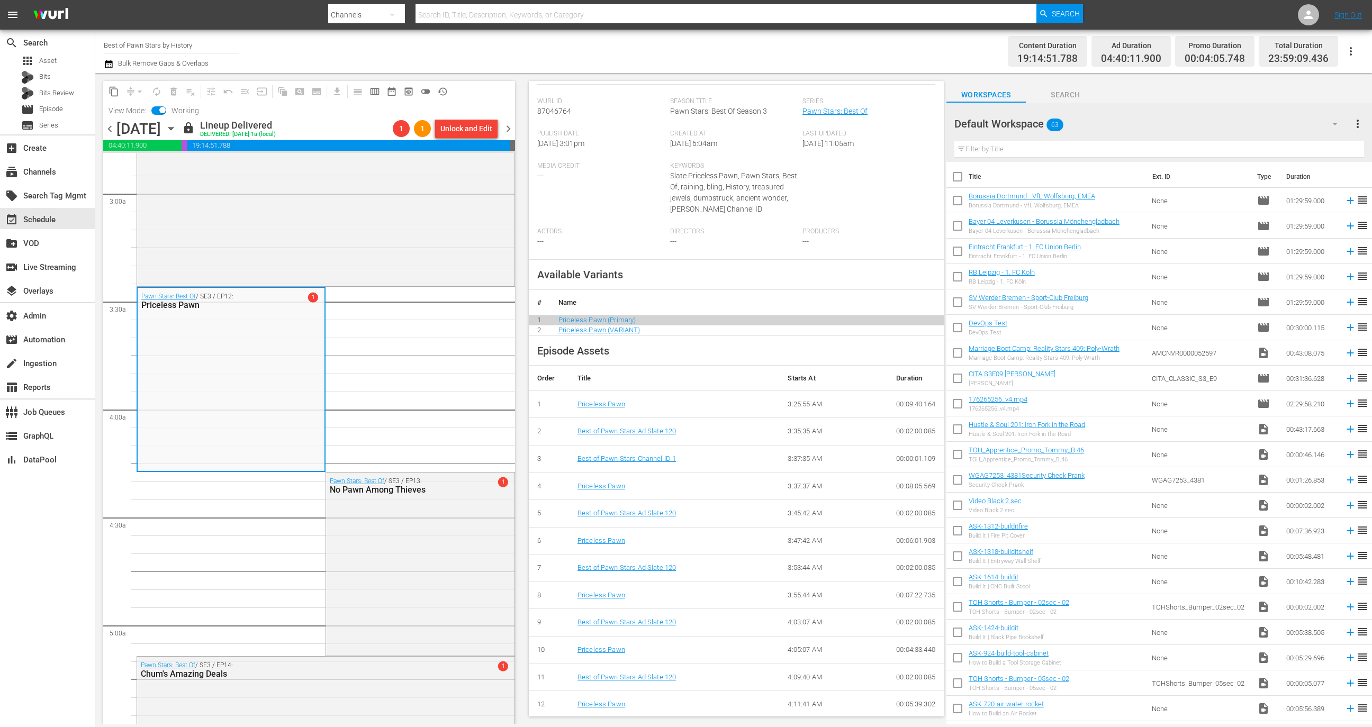
click at [152, 116] on div "View Mode: Working" at bounding box center [153, 111] width 101 height 18
click at [160, 111] on input "checkbox" at bounding box center [162, 111] width 22 height 7
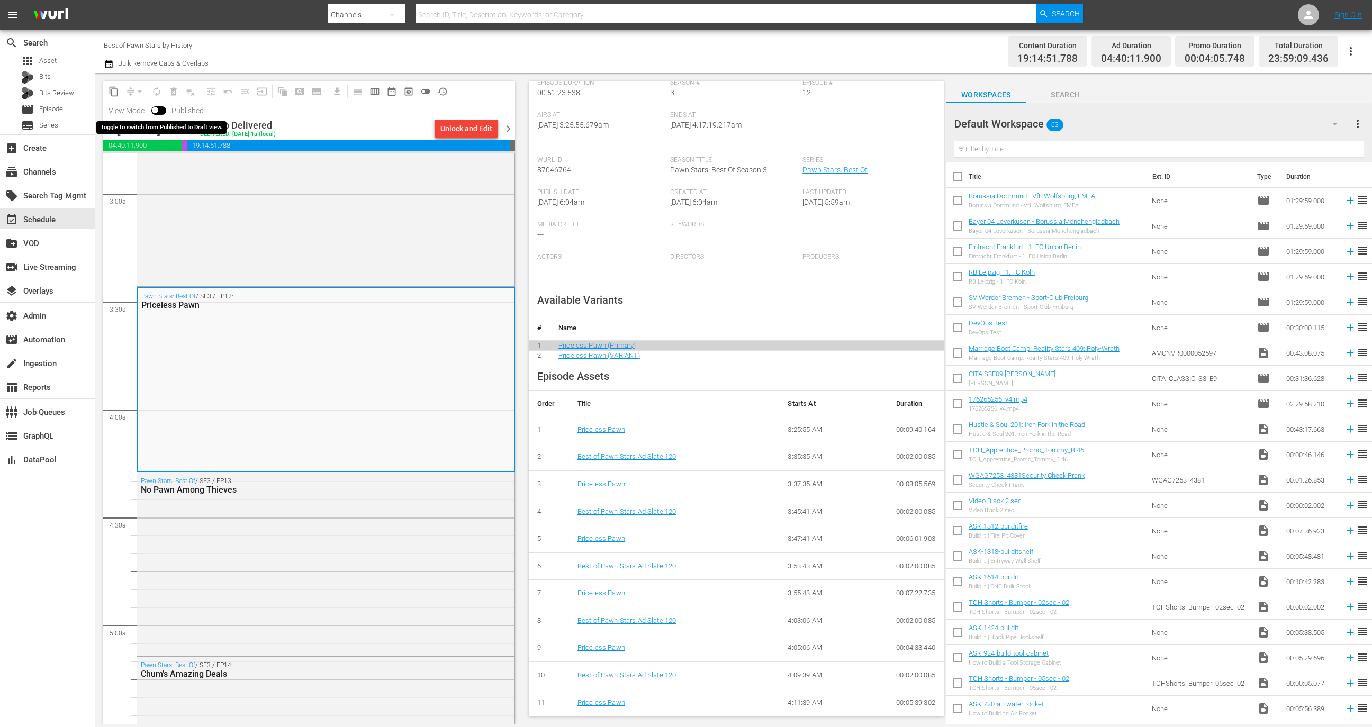
scroll to position [137, 0]
click at [160, 111] on input "checkbox" at bounding box center [155, 111] width 22 height 7
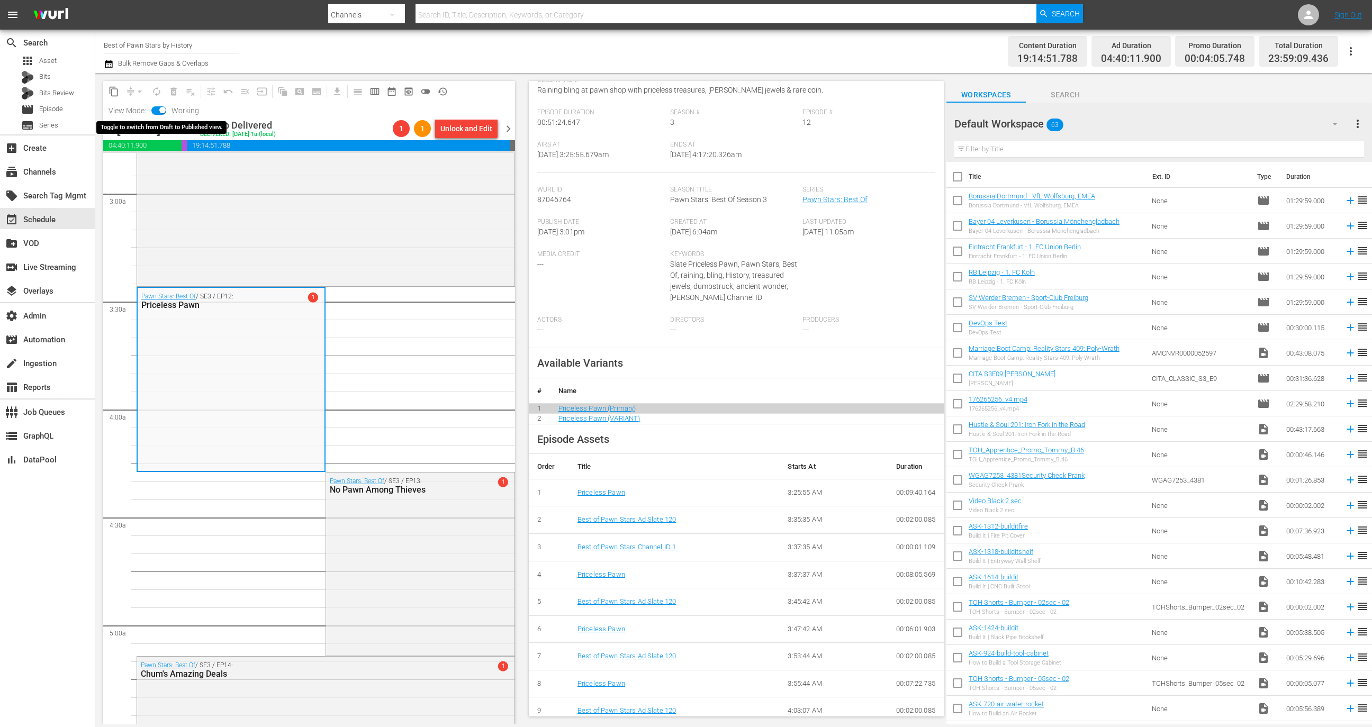
scroll to position [225, 0]
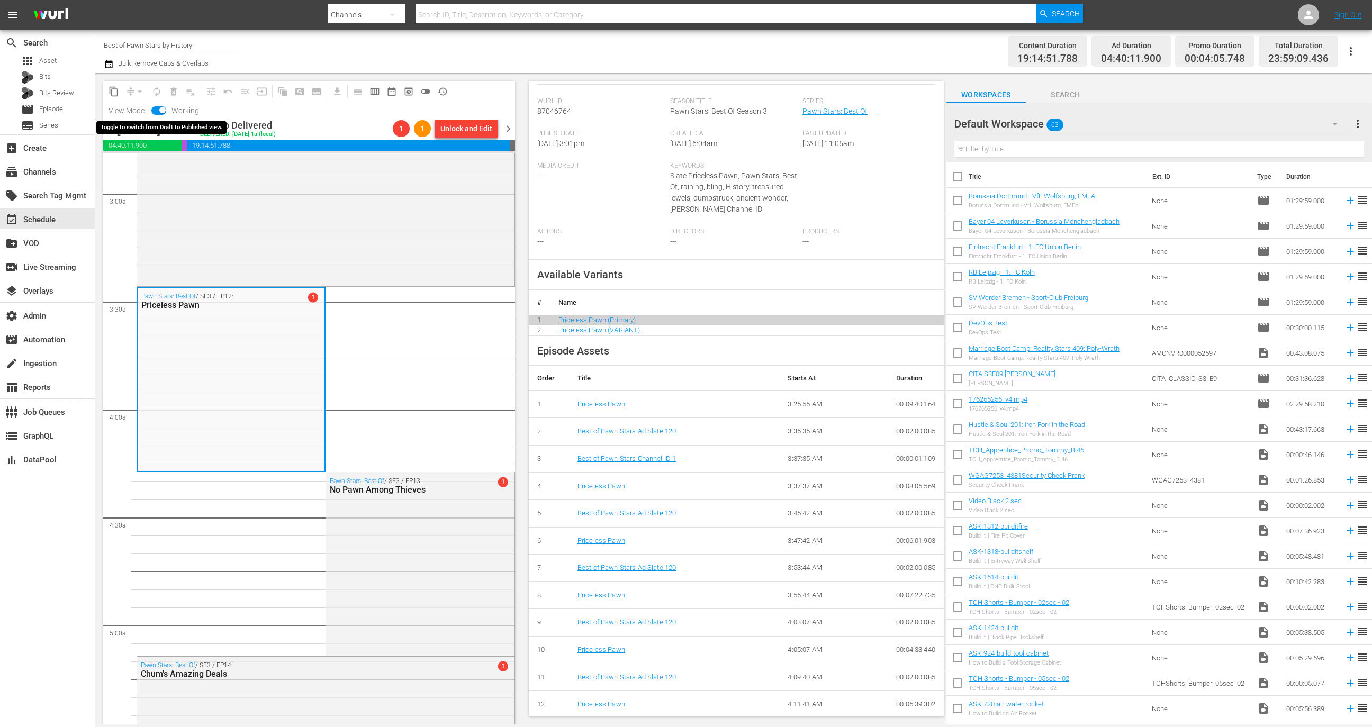
click at [160, 111] on input "checkbox" at bounding box center [162, 111] width 22 height 7
checkbox input "false"
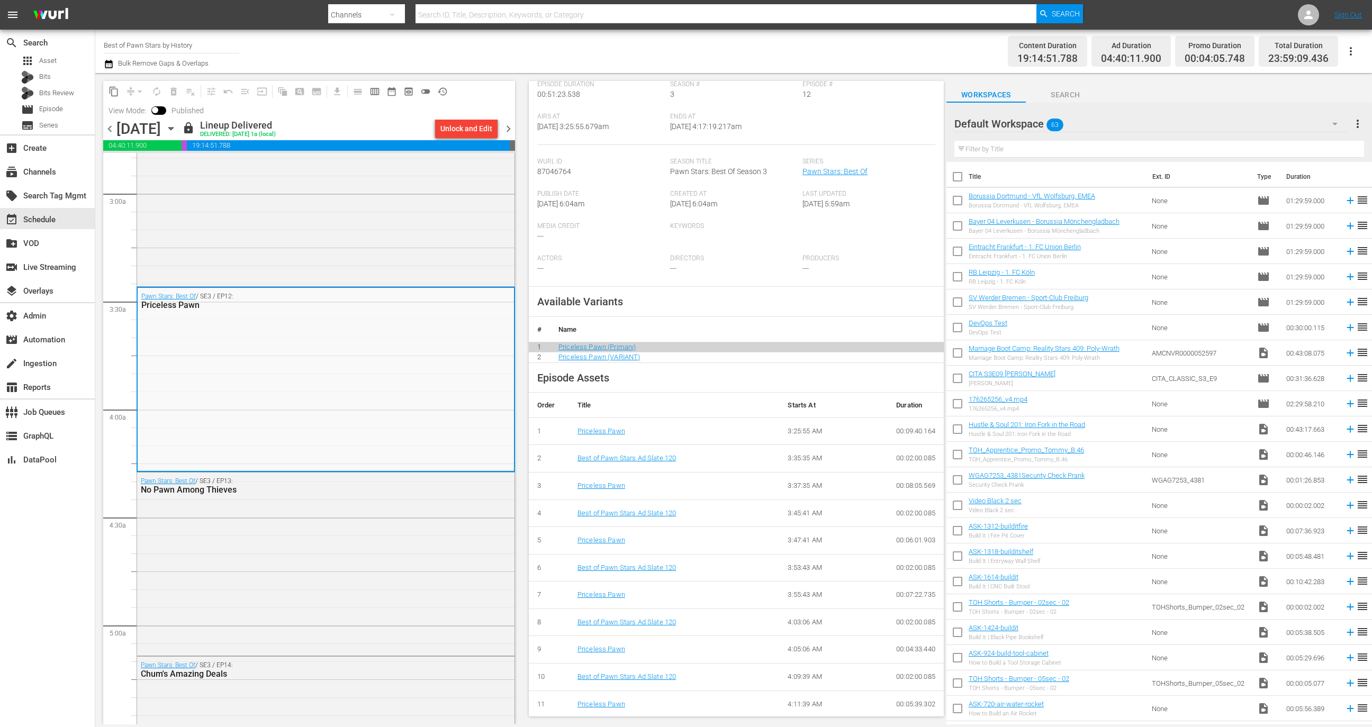
scroll to position [0, 0]
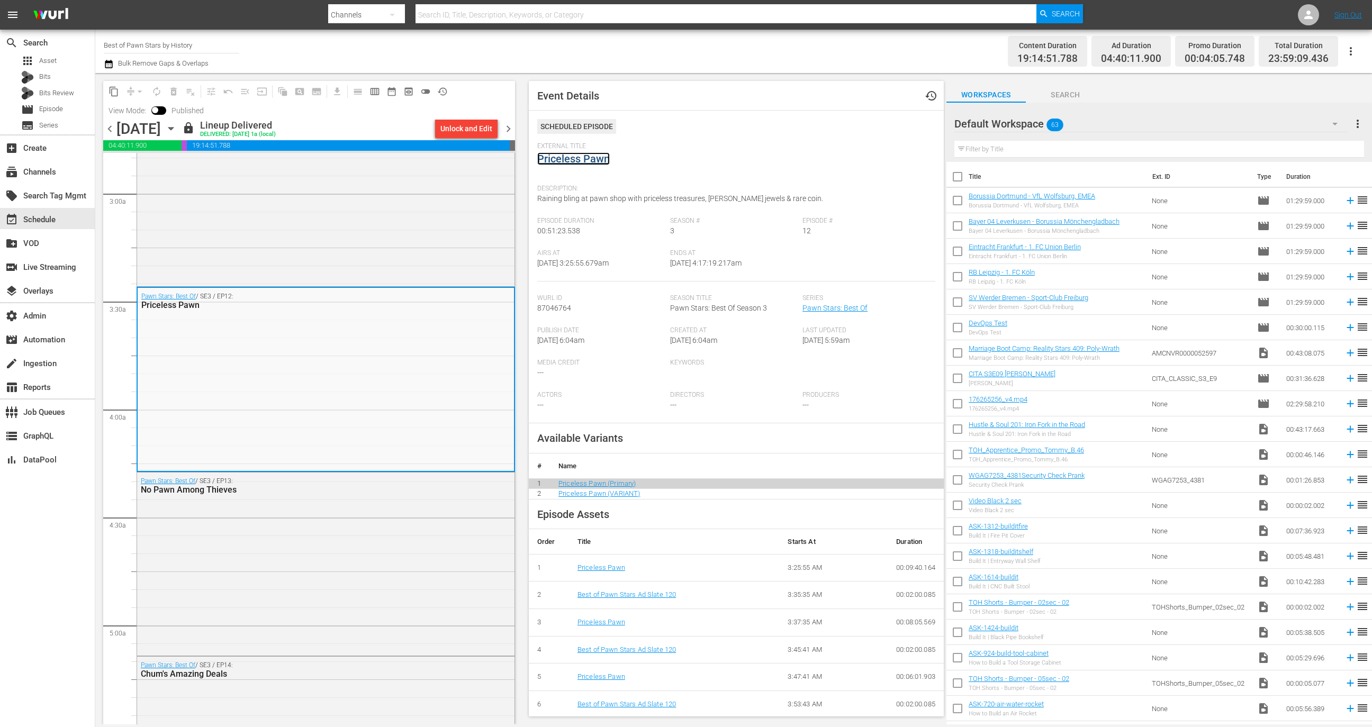
click at [590, 155] on link "Priceless Pawn" at bounding box center [573, 158] width 73 height 13
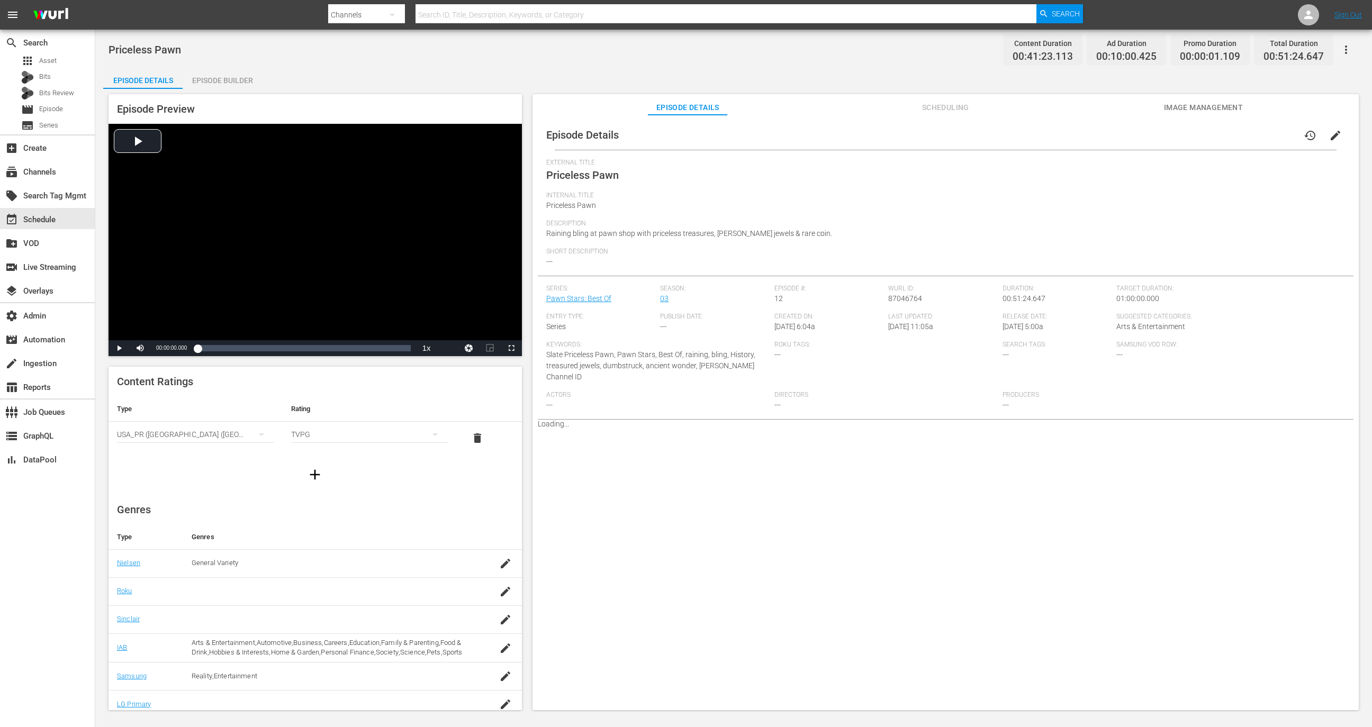
click at [238, 81] on div "Episode Builder" at bounding box center [222, 80] width 79 height 25
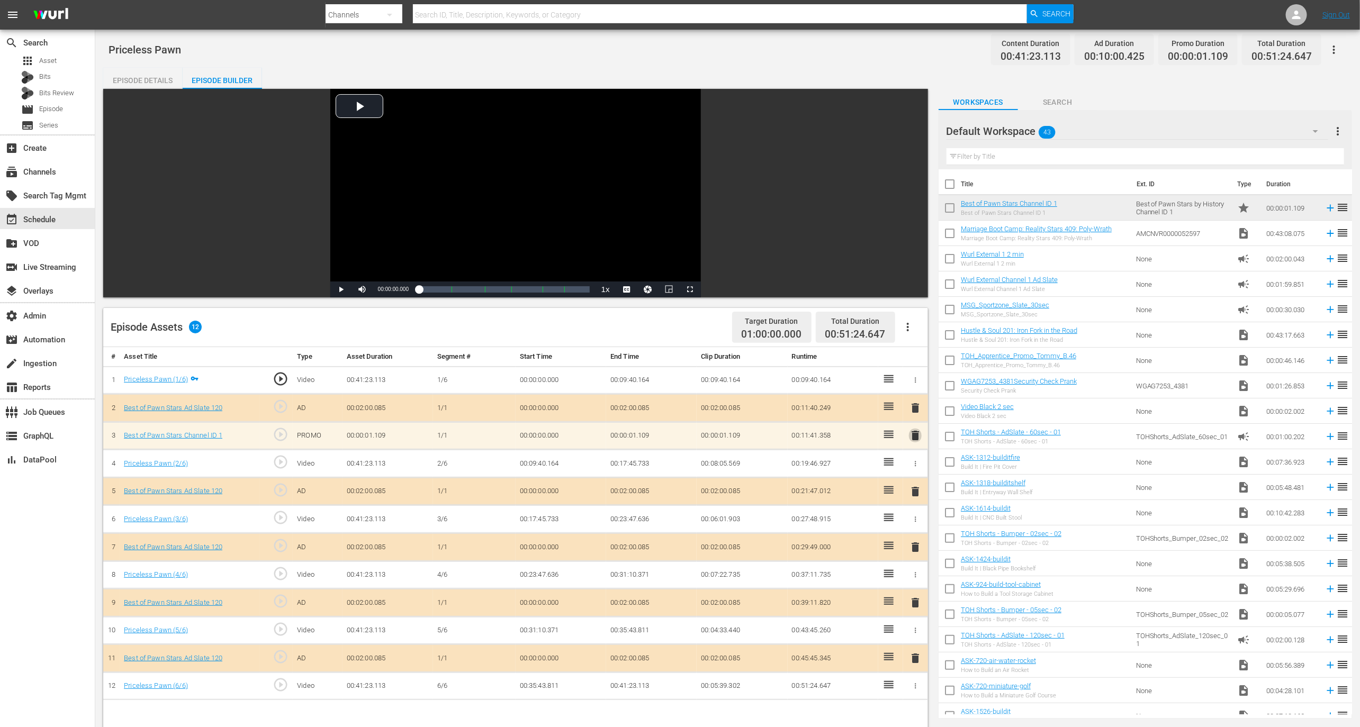
click at [918, 430] on span "delete" at bounding box center [915, 435] width 13 height 13
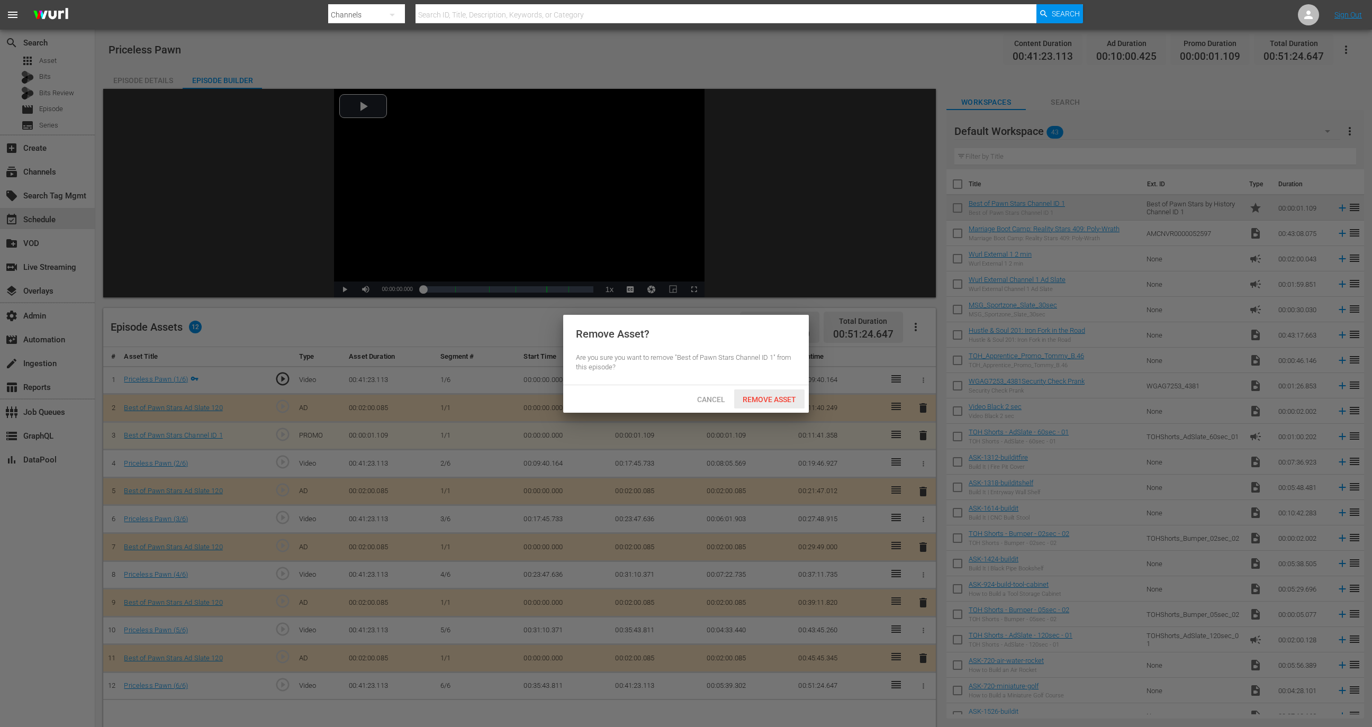
click at [791, 404] on div "Remove Asset" at bounding box center [769, 400] width 70 height 20
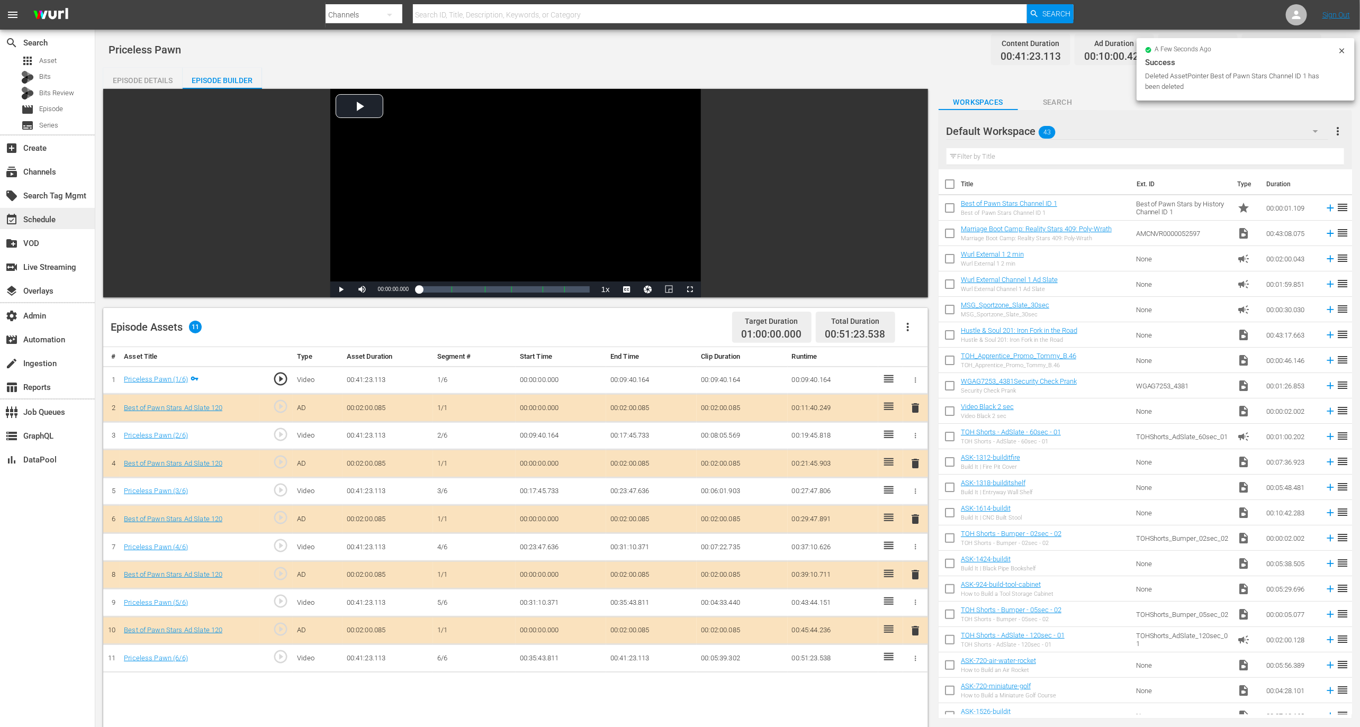
click at [50, 216] on div "event_available Schedule" at bounding box center [29, 218] width 59 height 10
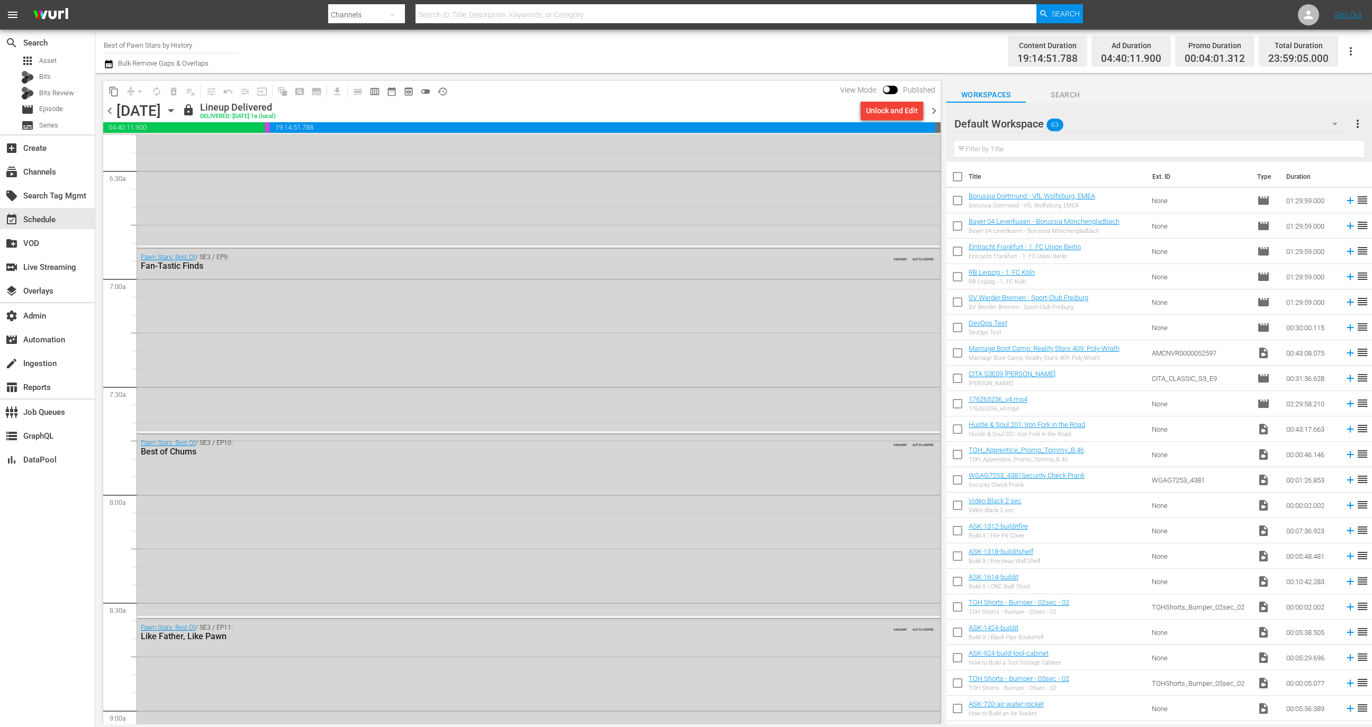
scroll to position [1178, 0]
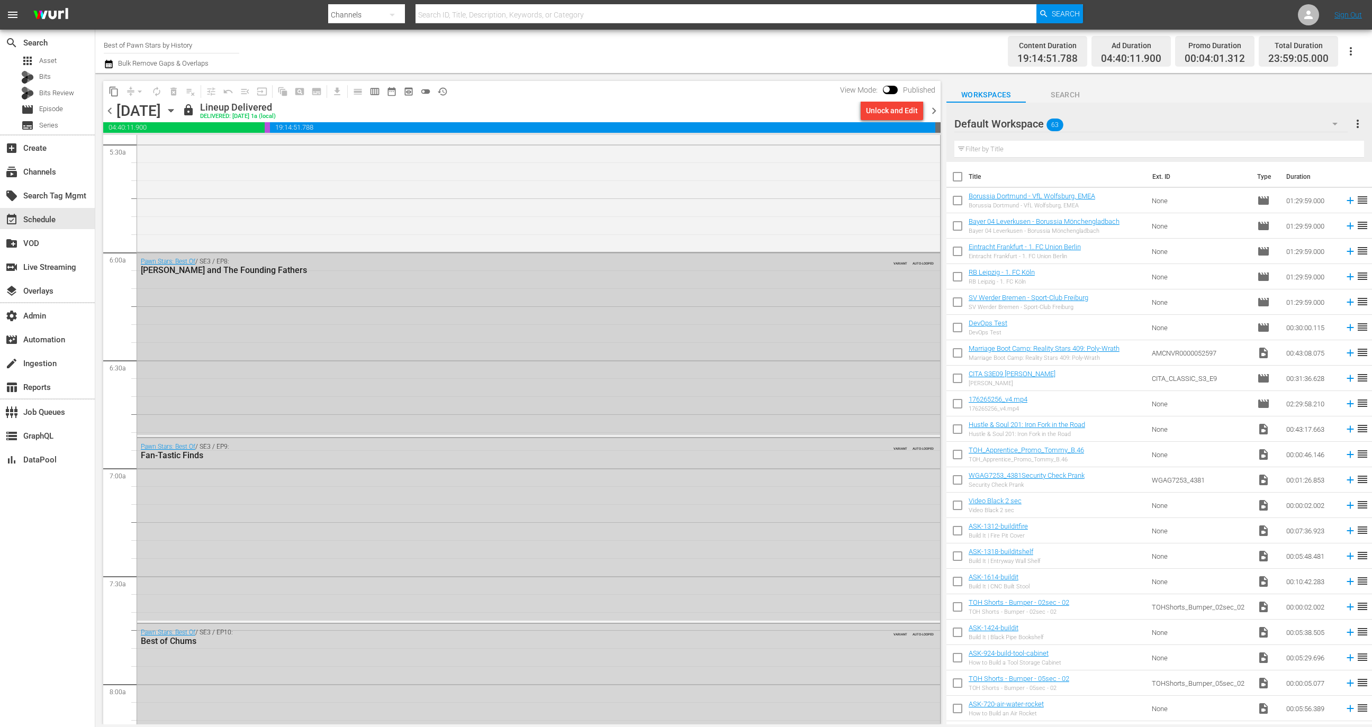
click at [891, 84] on div "View Mode: Published" at bounding box center [888, 90] width 106 height 18
click at [886, 88] on input "checkbox" at bounding box center [886, 91] width 22 height 7
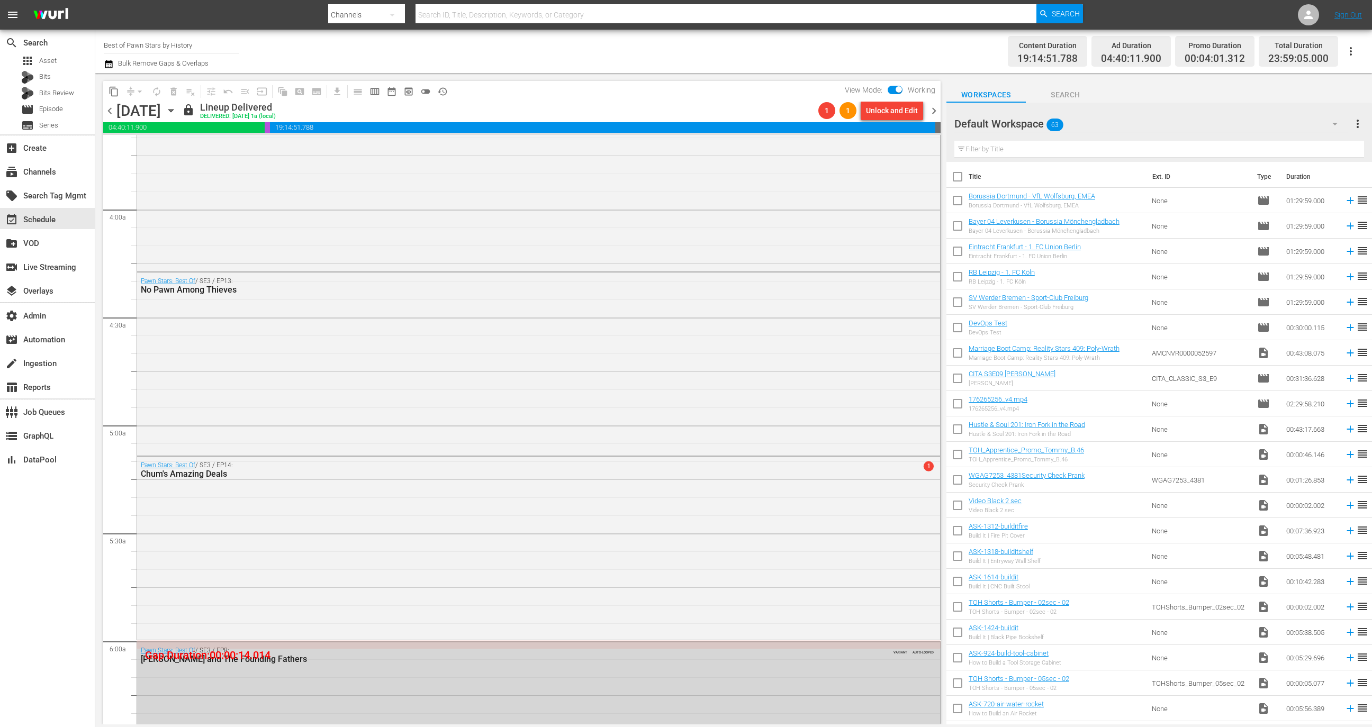
scroll to position [765, 0]
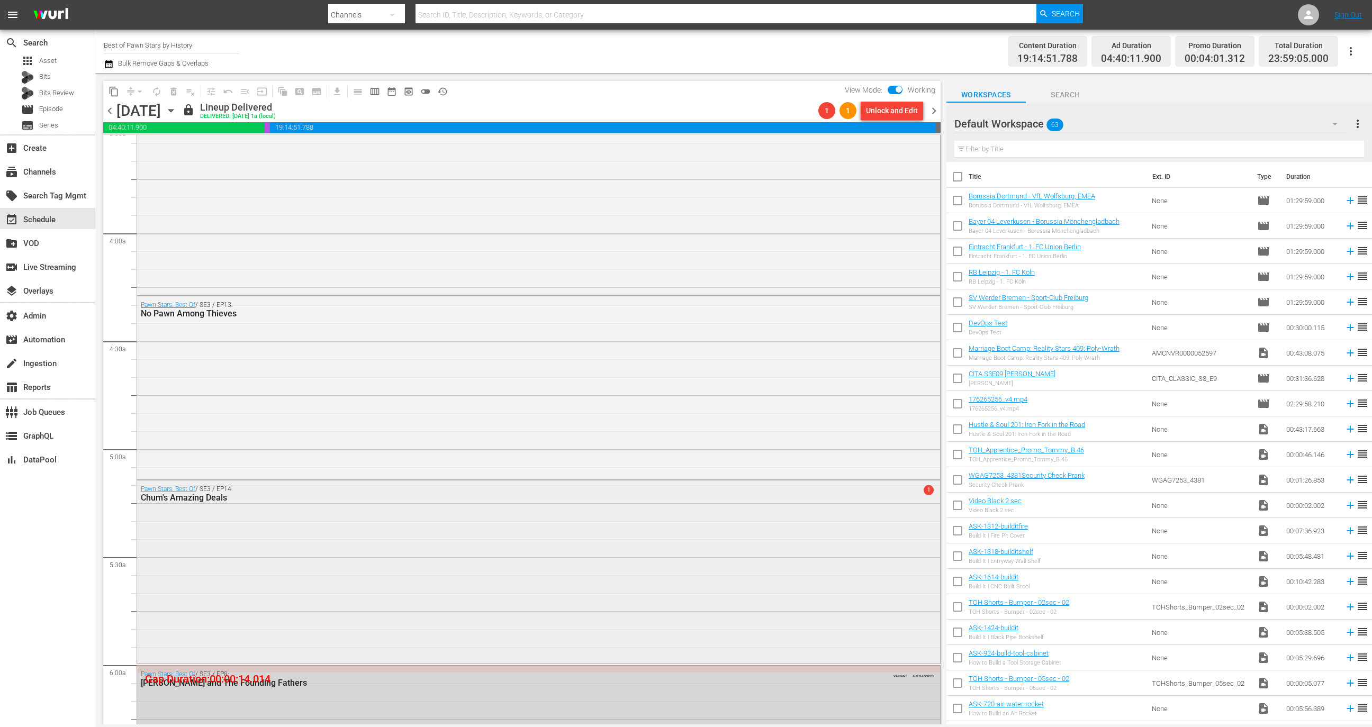
click at [687, 562] on div "Pawn Stars: Best Of / SE3 / EP14: Chum's Amazing Deals 1" at bounding box center [538, 571] width 803 height 181
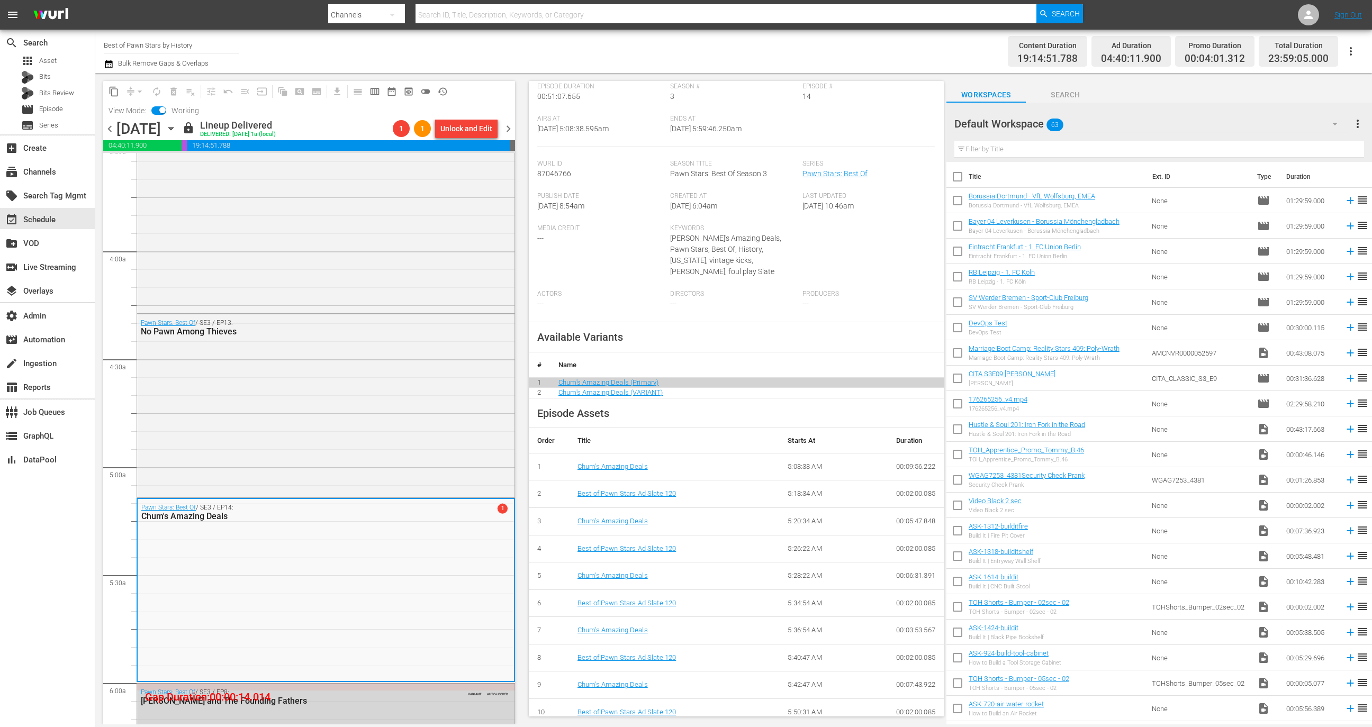
scroll to position [187, 0]
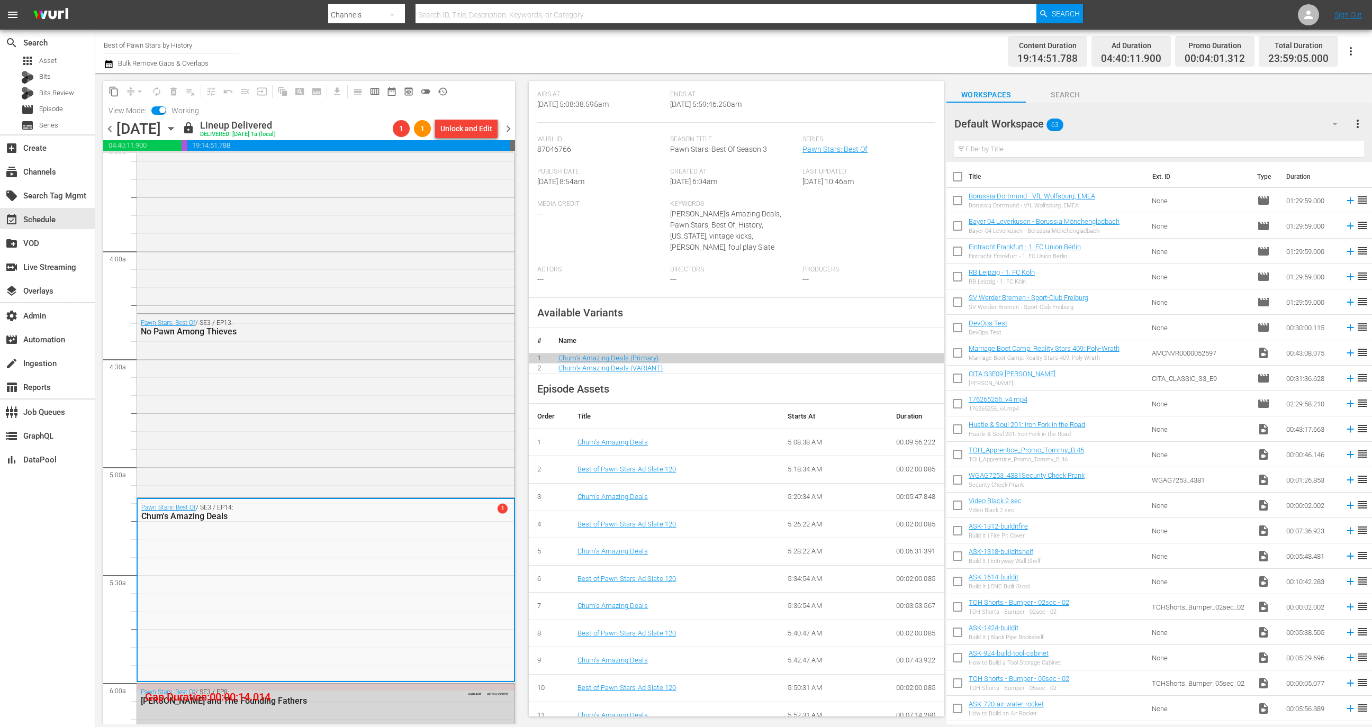
click at [161, 113] on input "checkbox" at bounding box center [162, 111] width 22 height 7
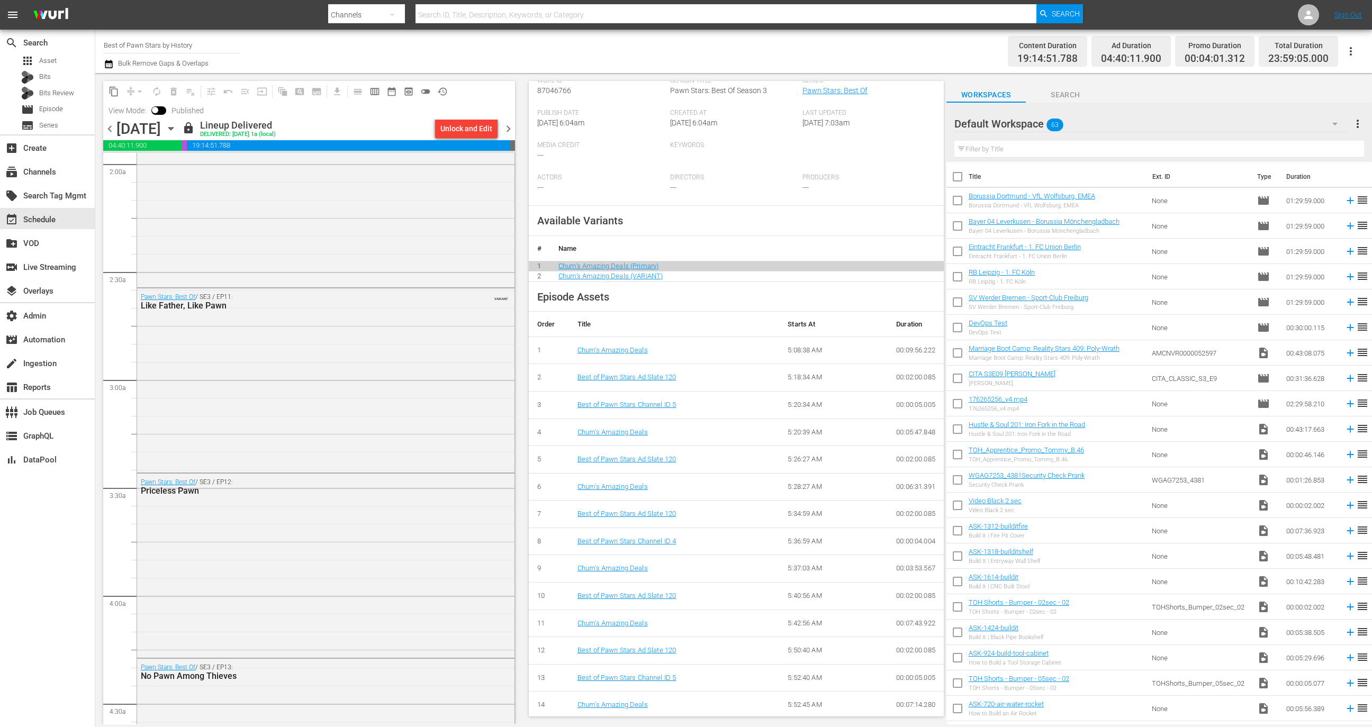
scroll to position [0, 0]
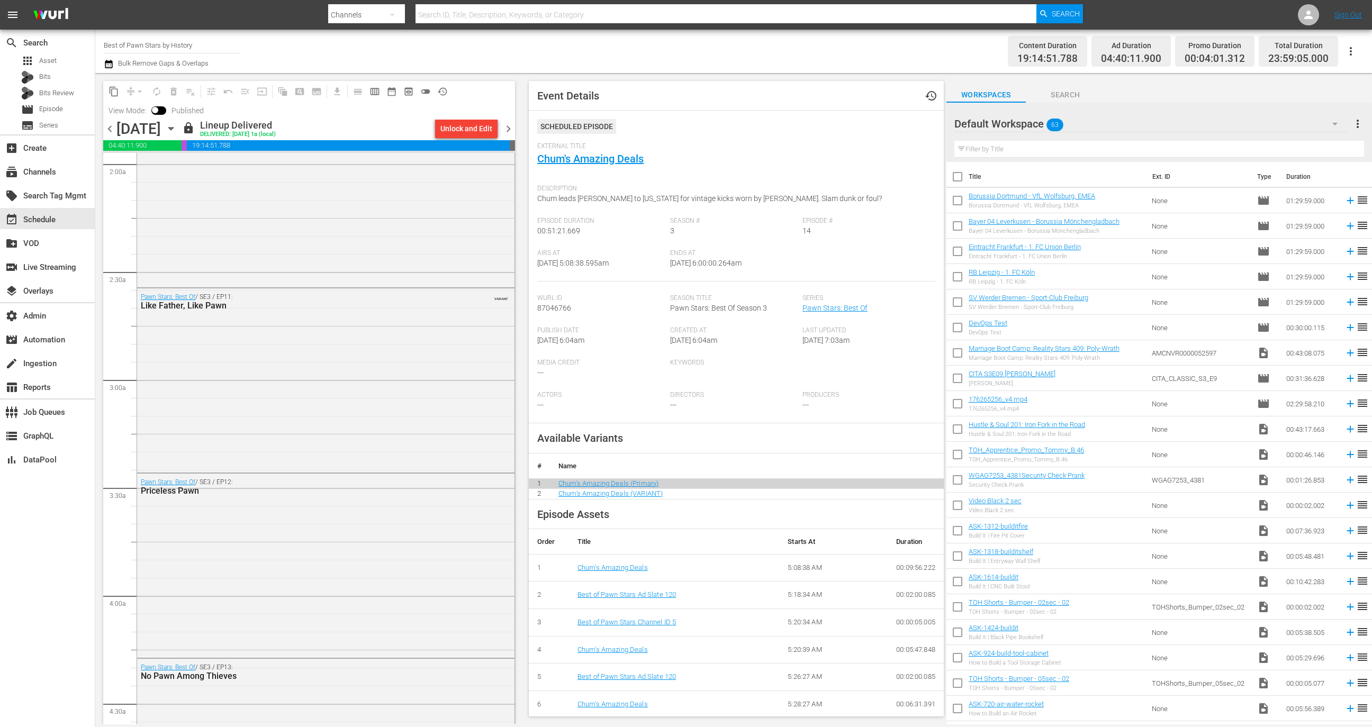
click at [613, 167] on div "External Title Chum's Amazing Deals" at bounding box center [736, 160] width 398 height 37
click at [599, 156] on link "Chum's Amazing Deals" at bounding box center [590, 158] width 106 height 13
click at [162, 115] on div "View Mode: Published" at bounding box center [156, 111] width 106 height 18
click at [159, 110] on input "checkbox" at bounding box center [155, 111] width 22 height 7
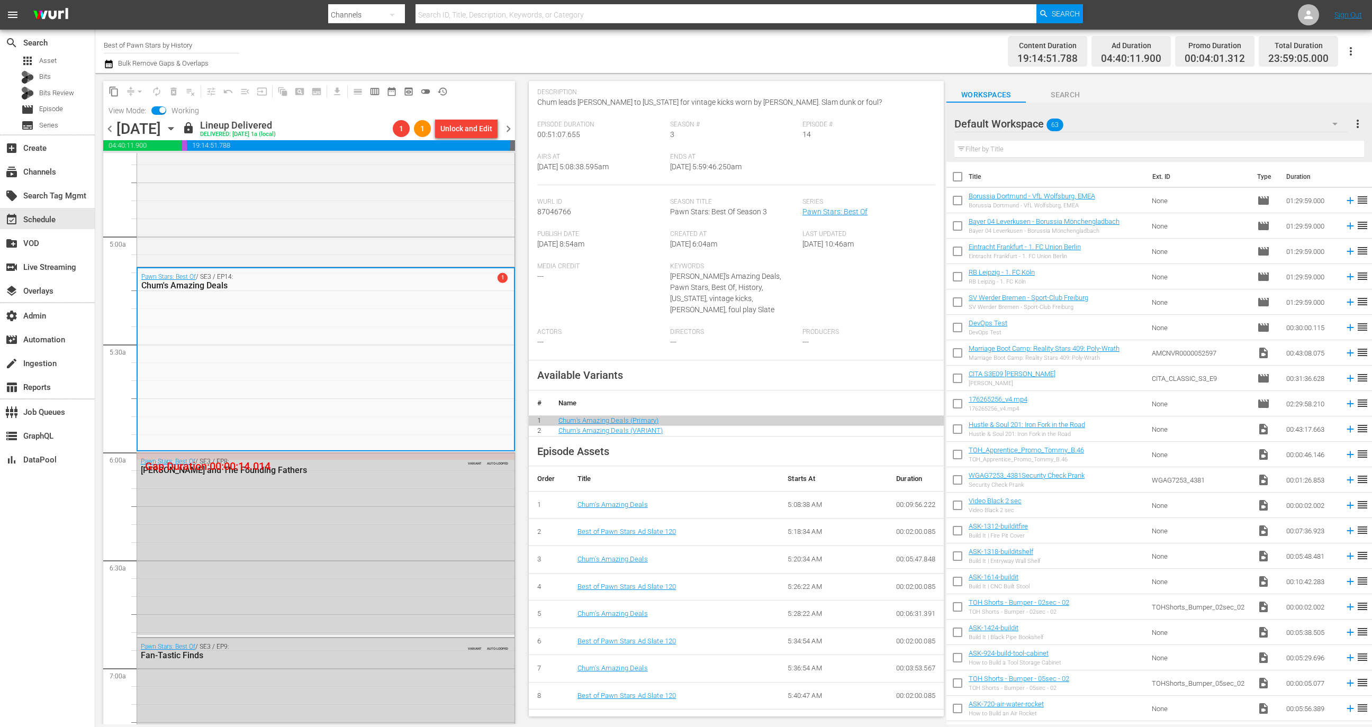
scroll to position [187, 0]
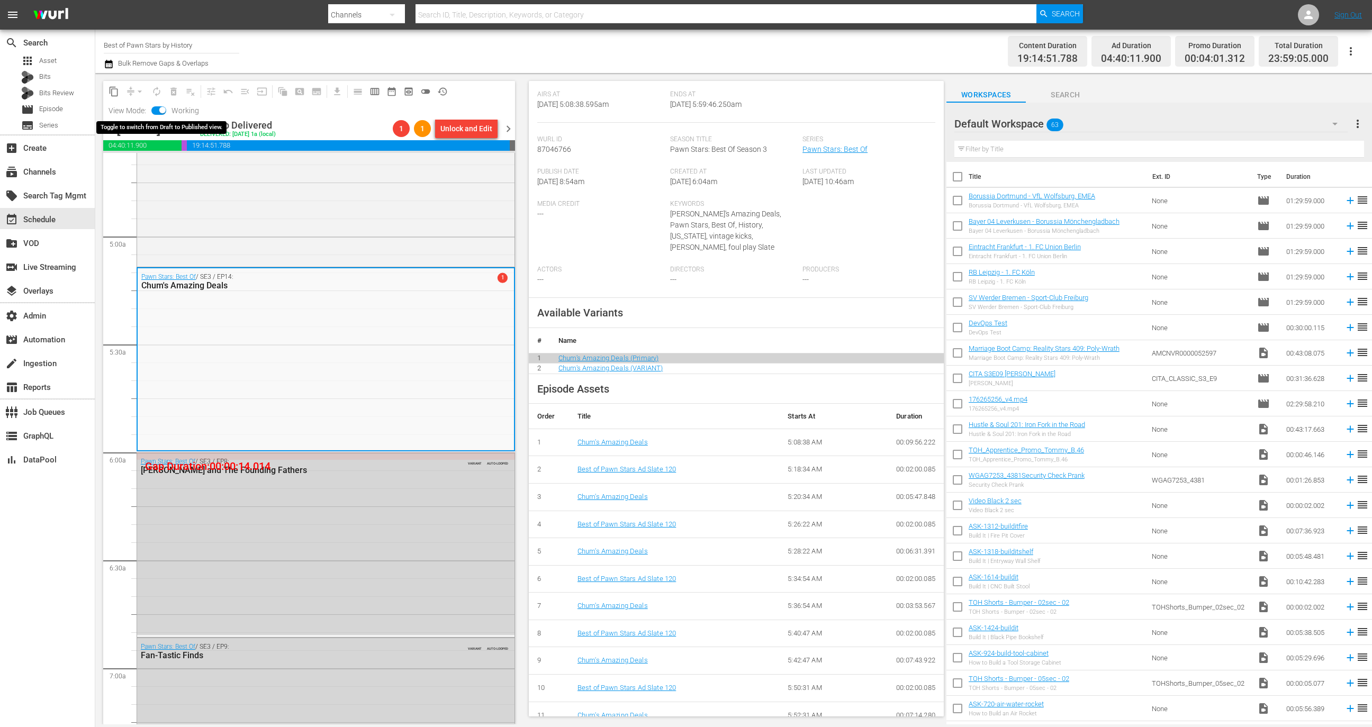
click at [156, 111] on input "checkbox" at bounding box center [162, 111] width 22 height 7
checkbox input "false"
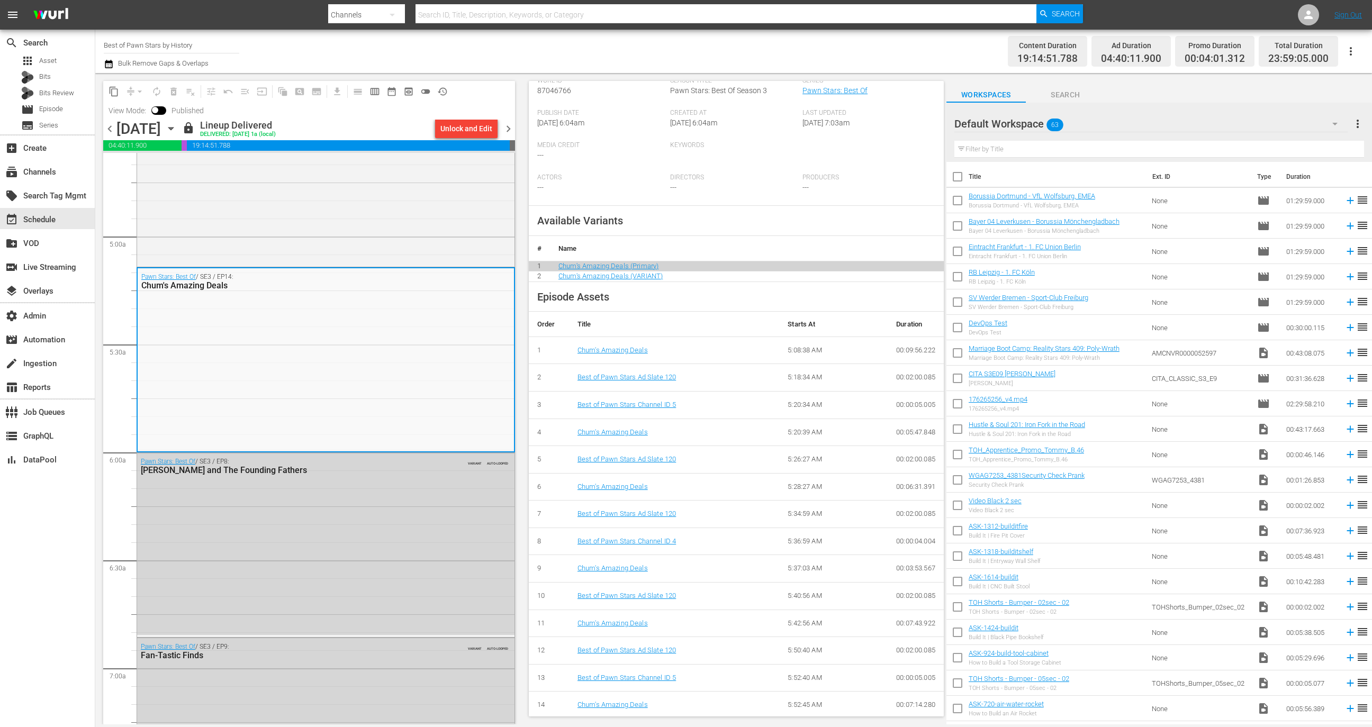
scroll to position [0, 0]
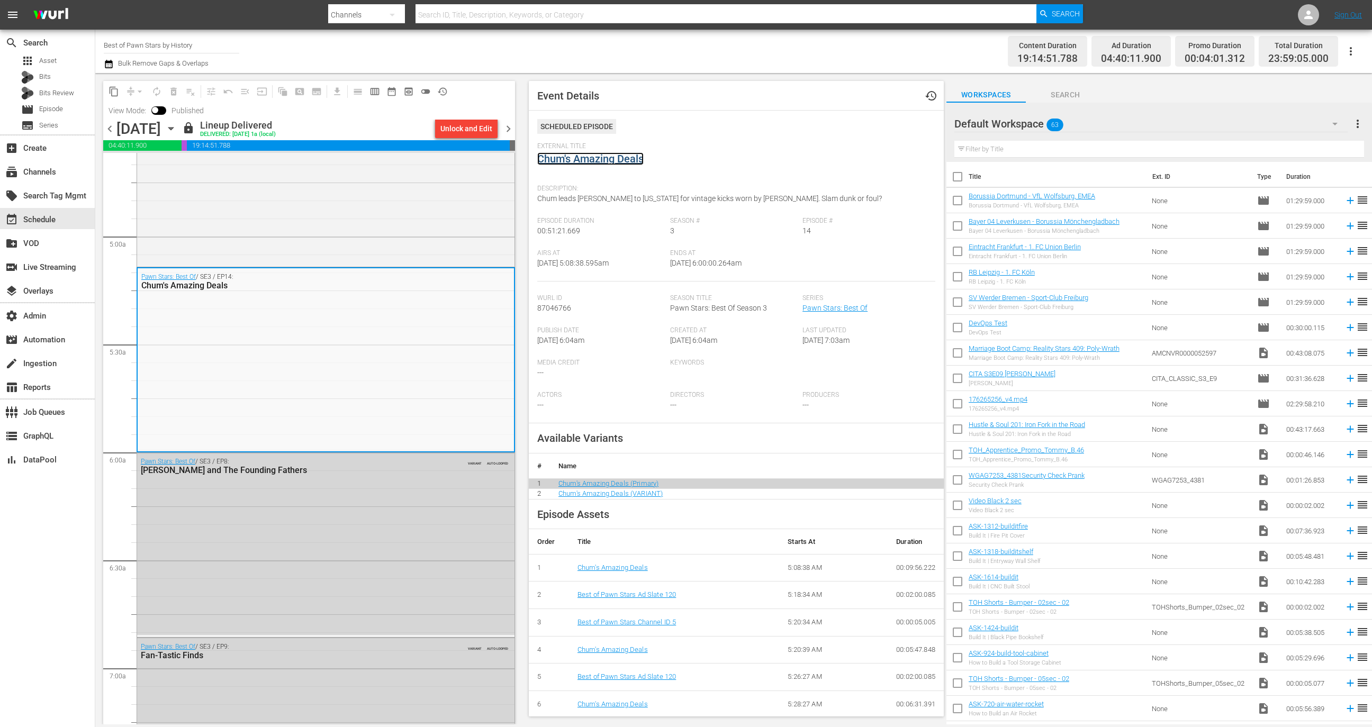
click at [579, 159] on link "Chum's Amazing Deals" at bounding box center [590, 158] width 106 height 13
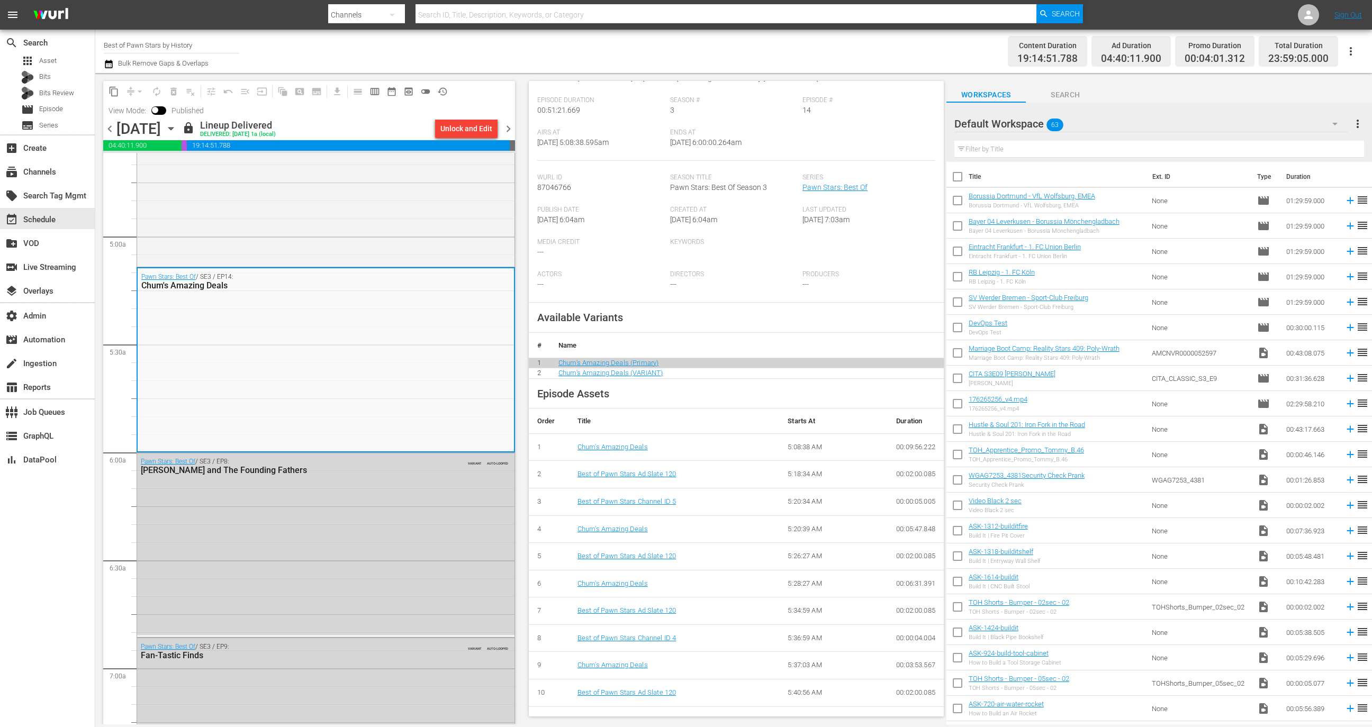
scroll to position [218, 0]
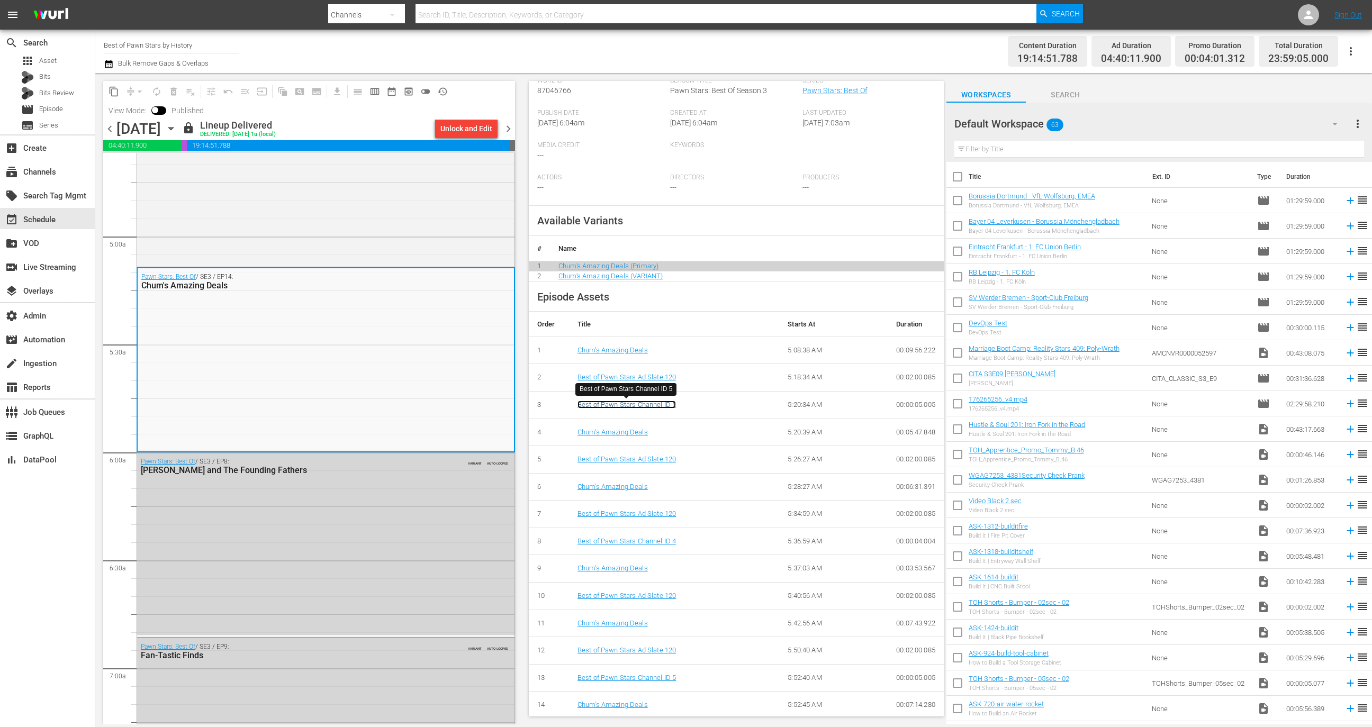
click at [666, 403] on link "Best of Pawn Stars Channel ID 5" at bounding box center [626, 405] width 98 height 8
click at [668, 538] on link "Best of Pawn Stars Channel ID 4" at bounding box center [626, 541] width 98 height 8
click at [665, 675] on link "Best of Pawn Stars Channel ID 5" at bounding box center [626, 678] width 98 height 8
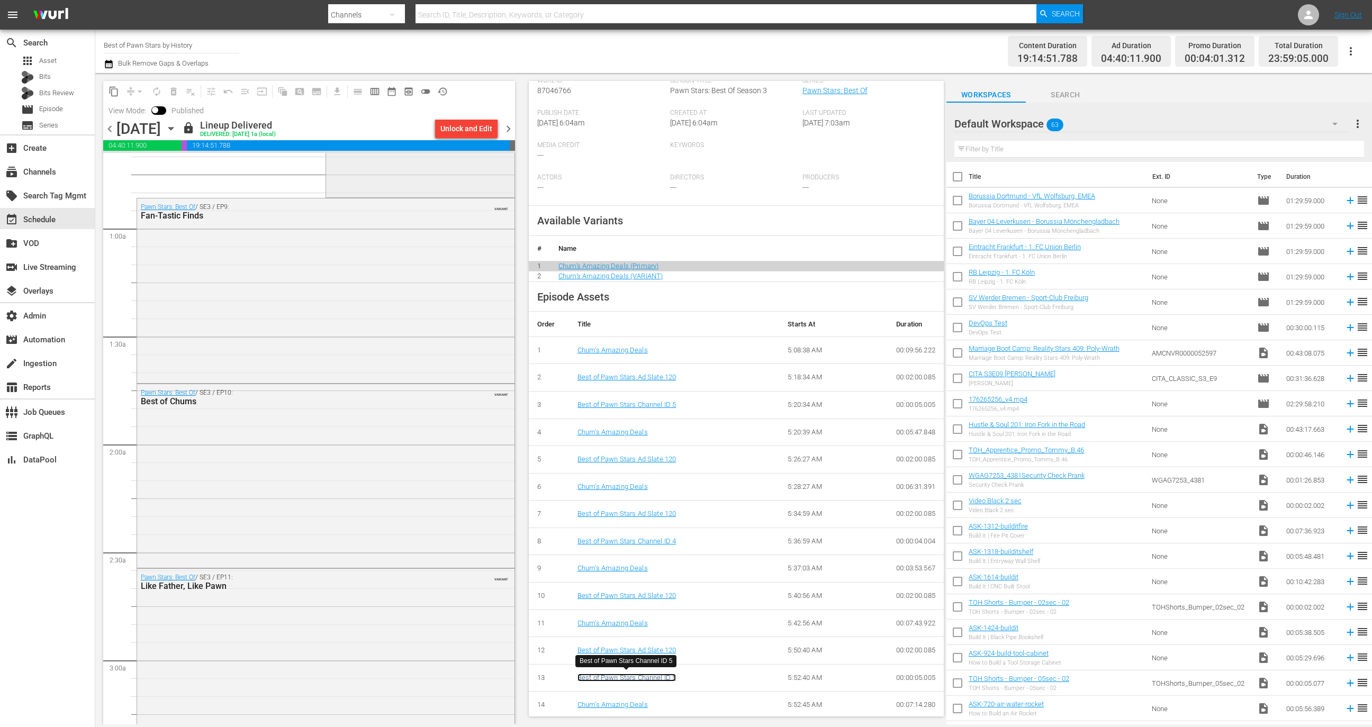
scroll to position [0, 0]
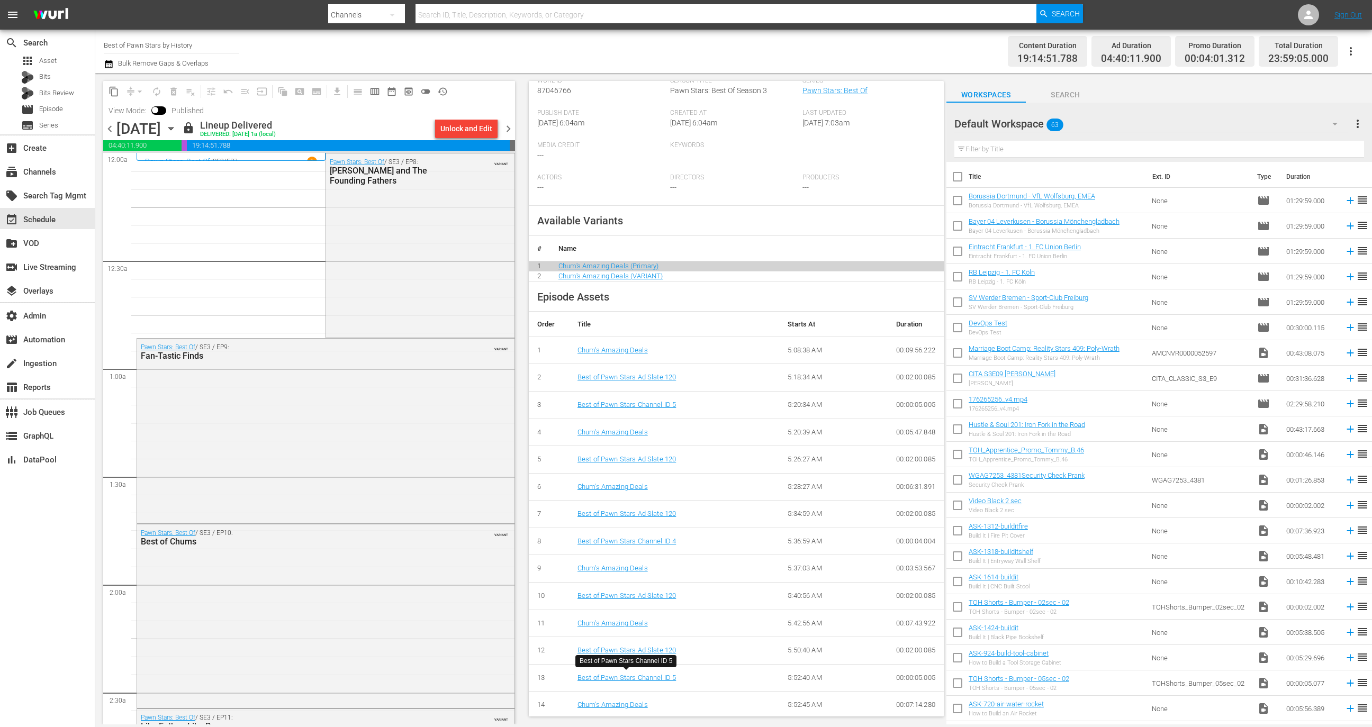
click at [467, 131] on div "Unlock and Edit" at bounding box center [466, 128] width 52 height 19
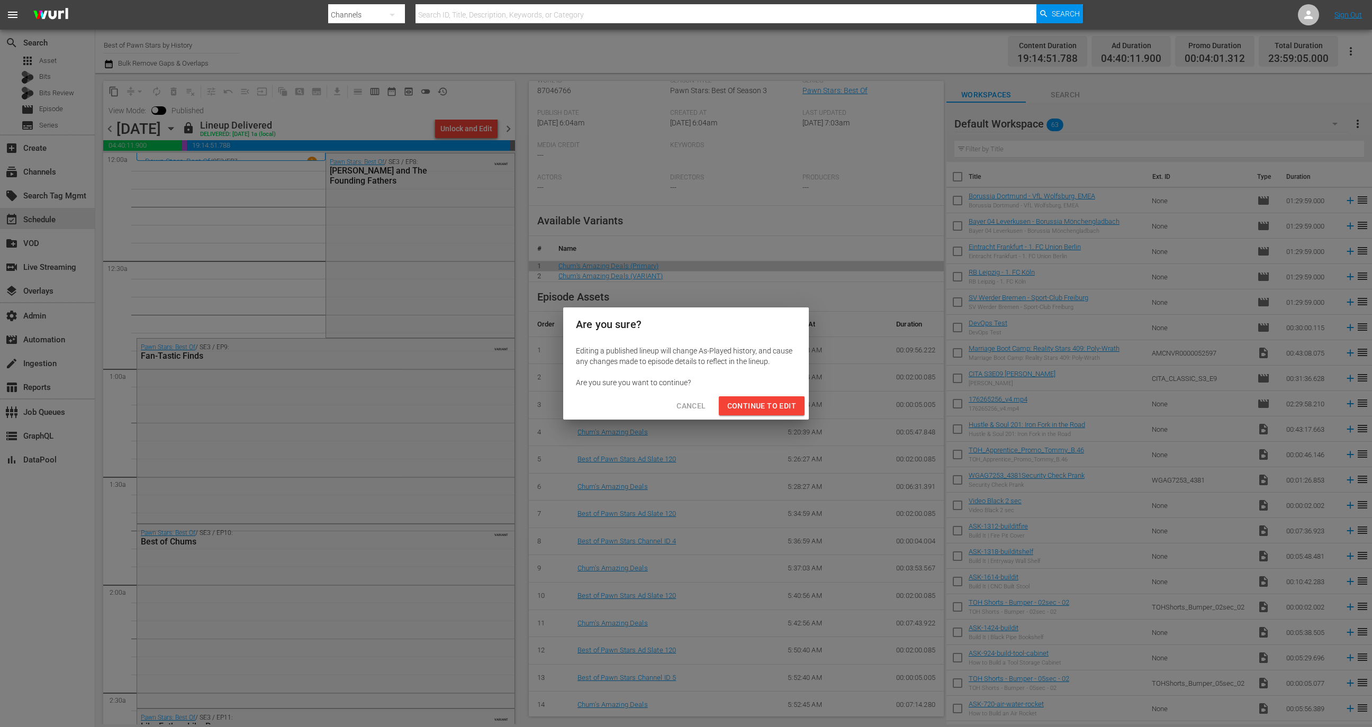
click at [764, 400] on span "Continue to Edit" at bounding box center [761, 406] width 69 height 13
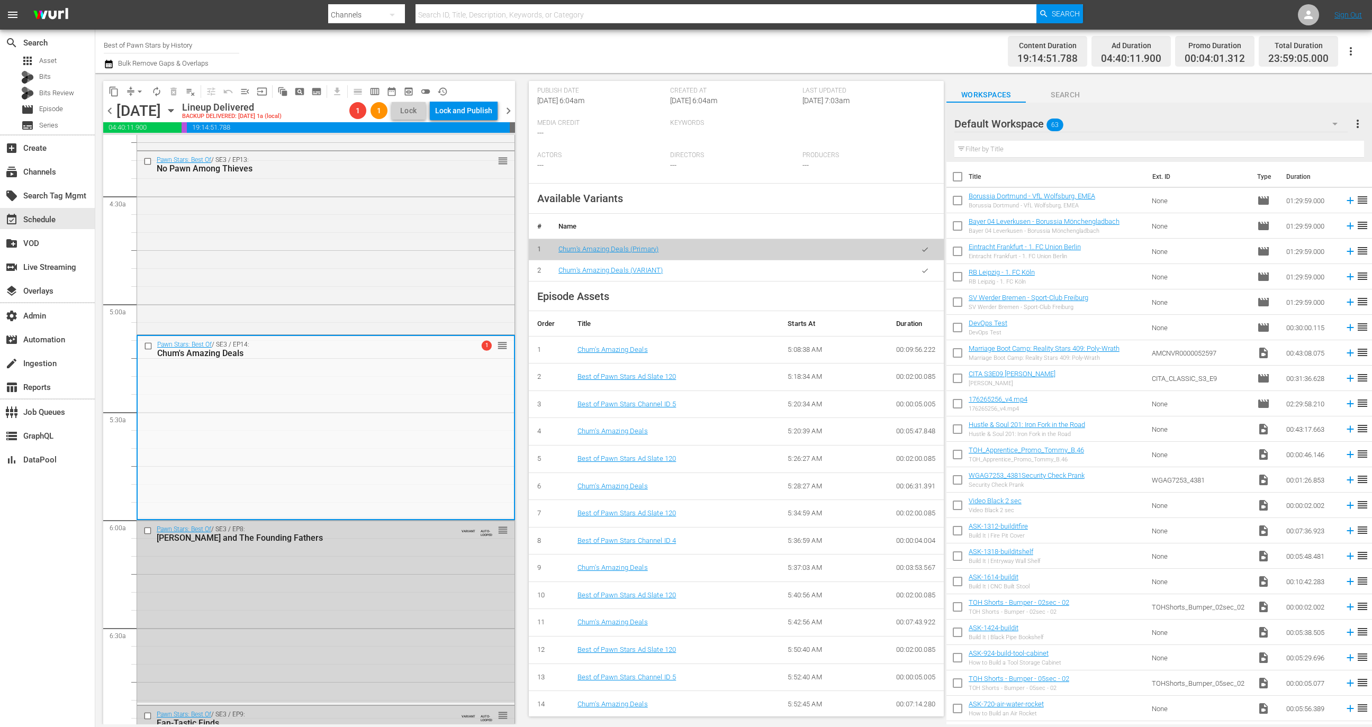
scroll to position [835, 0]
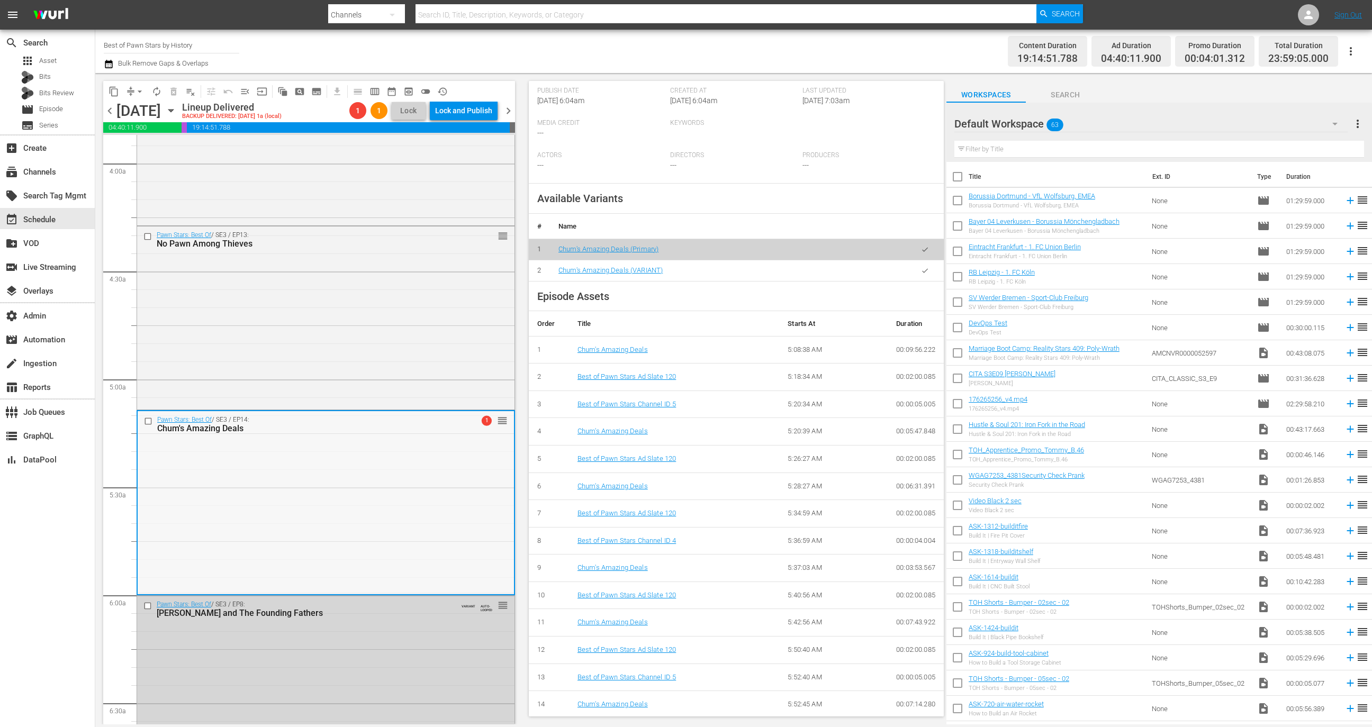
click at [450, 469] on div "Pawn Stars: Best Of / SE3 / EP14: Chum's Amazing Deals 1 reorder" at bounding box center [326, 502] width 376 height 182
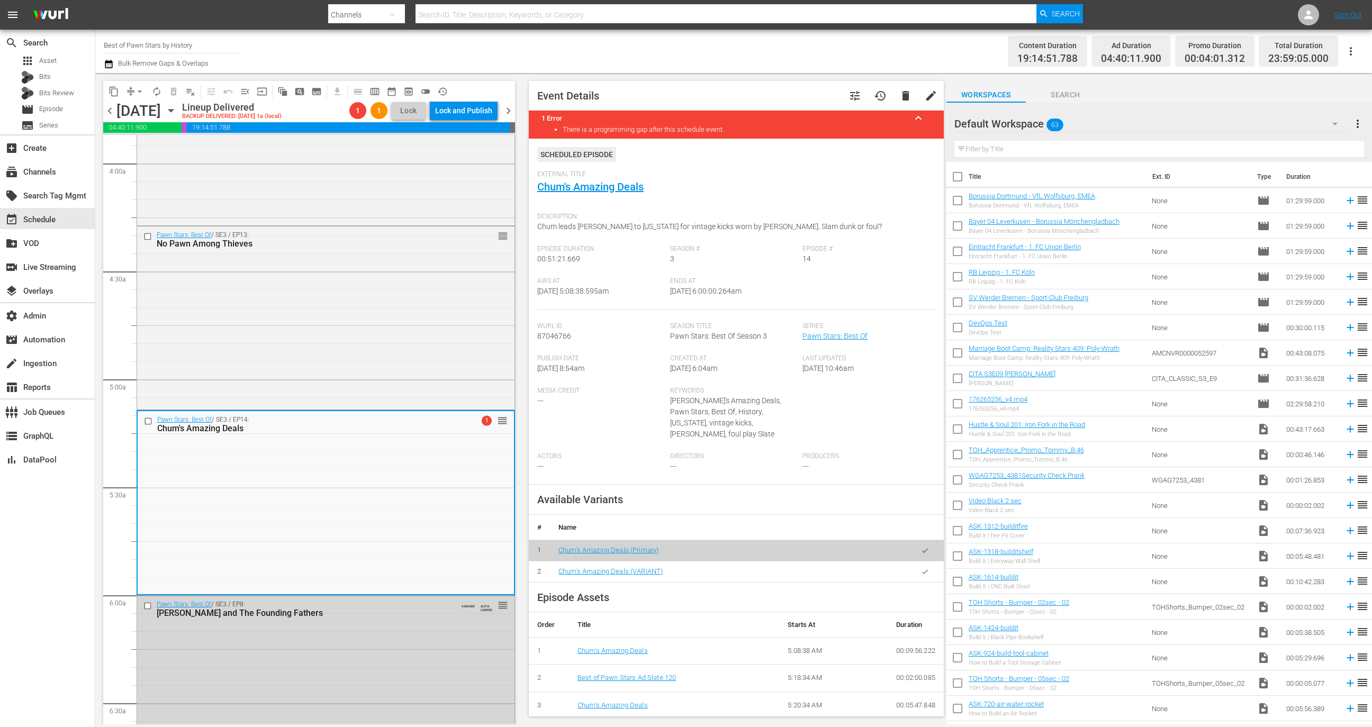
scroll to position [208, 0]
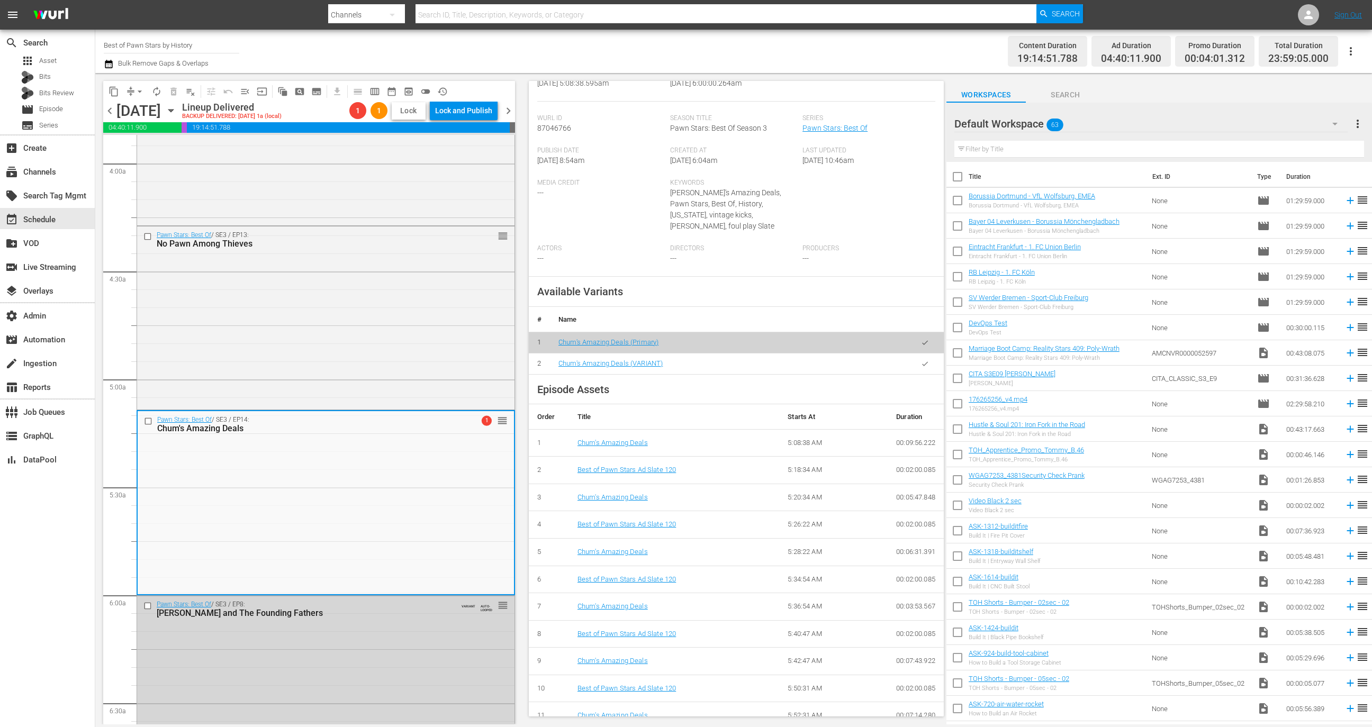
click at [398, 116] on span "Lock" at bounding box center [408, 110] width 25 height 11
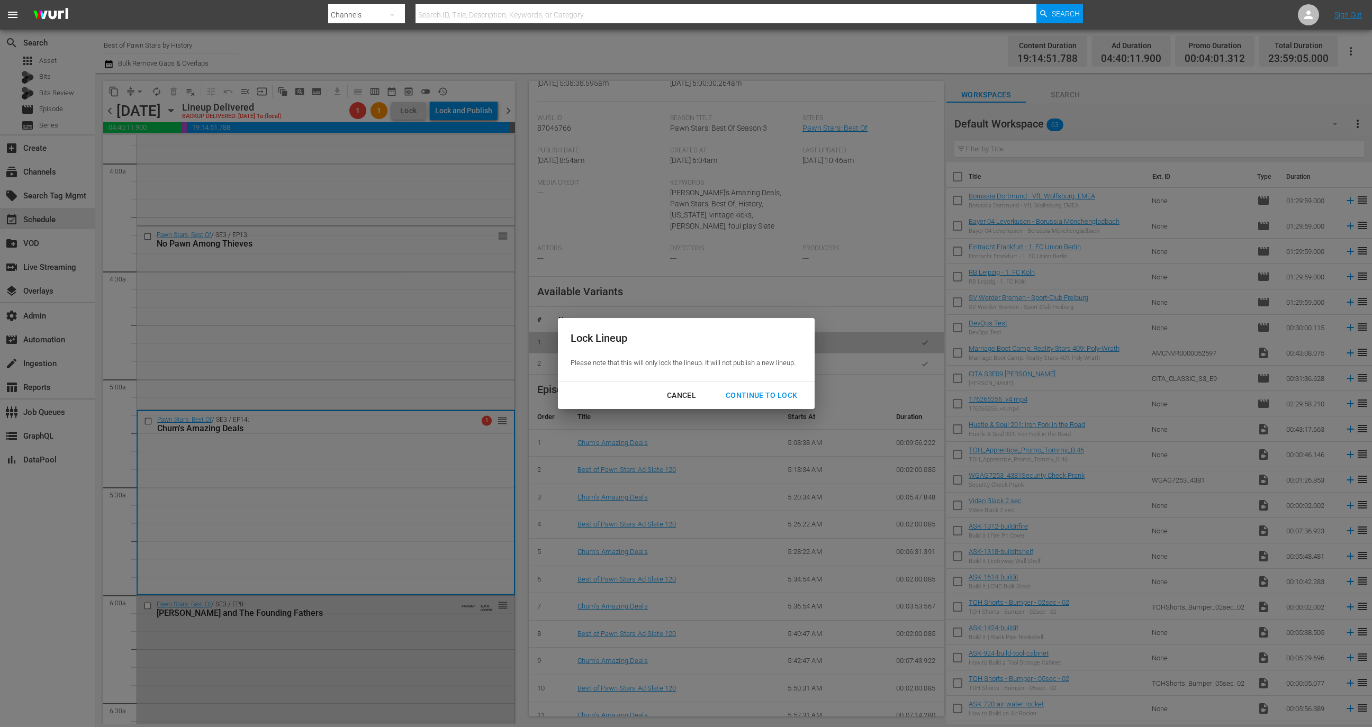
click at [745, 390] on div "Continue to lock" at bounding box center [761, 395] width 89 height 13
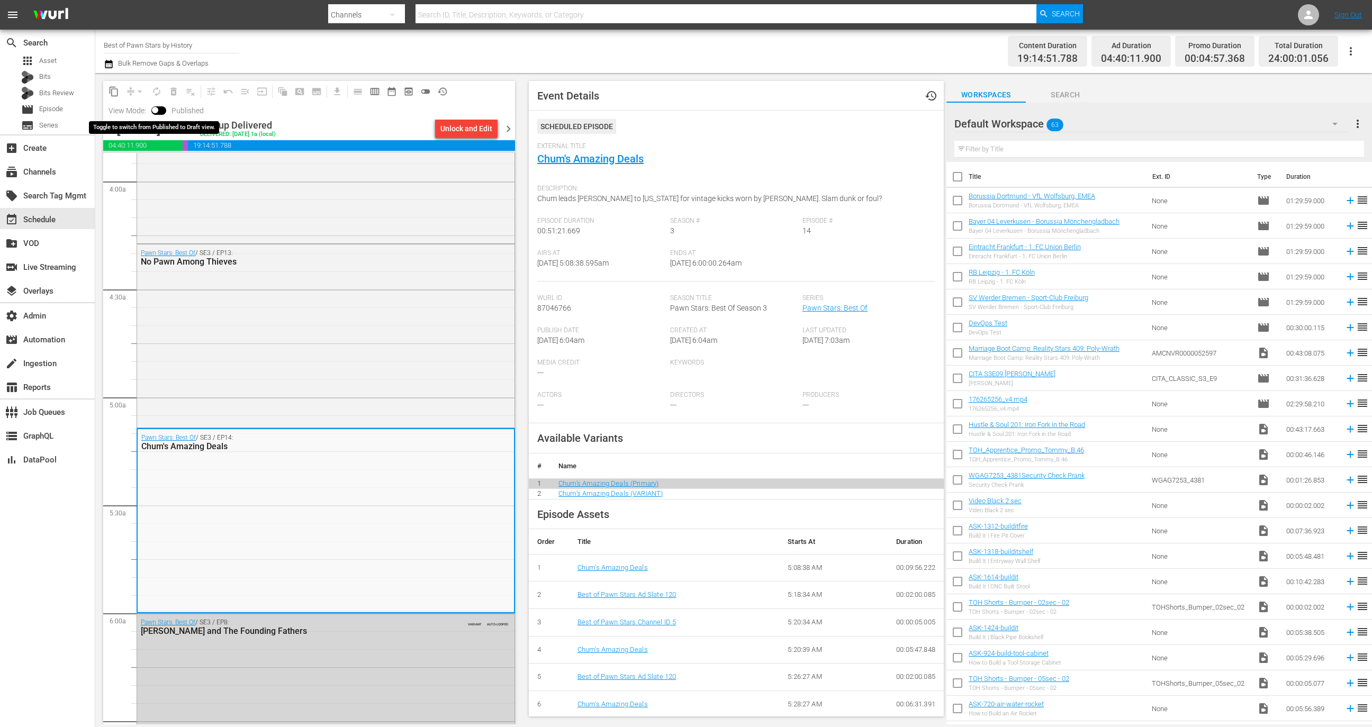
click at [162, 113] on input "checkbox" at bounding box center [155, 111] width 22 height 7
checkbox input "true"
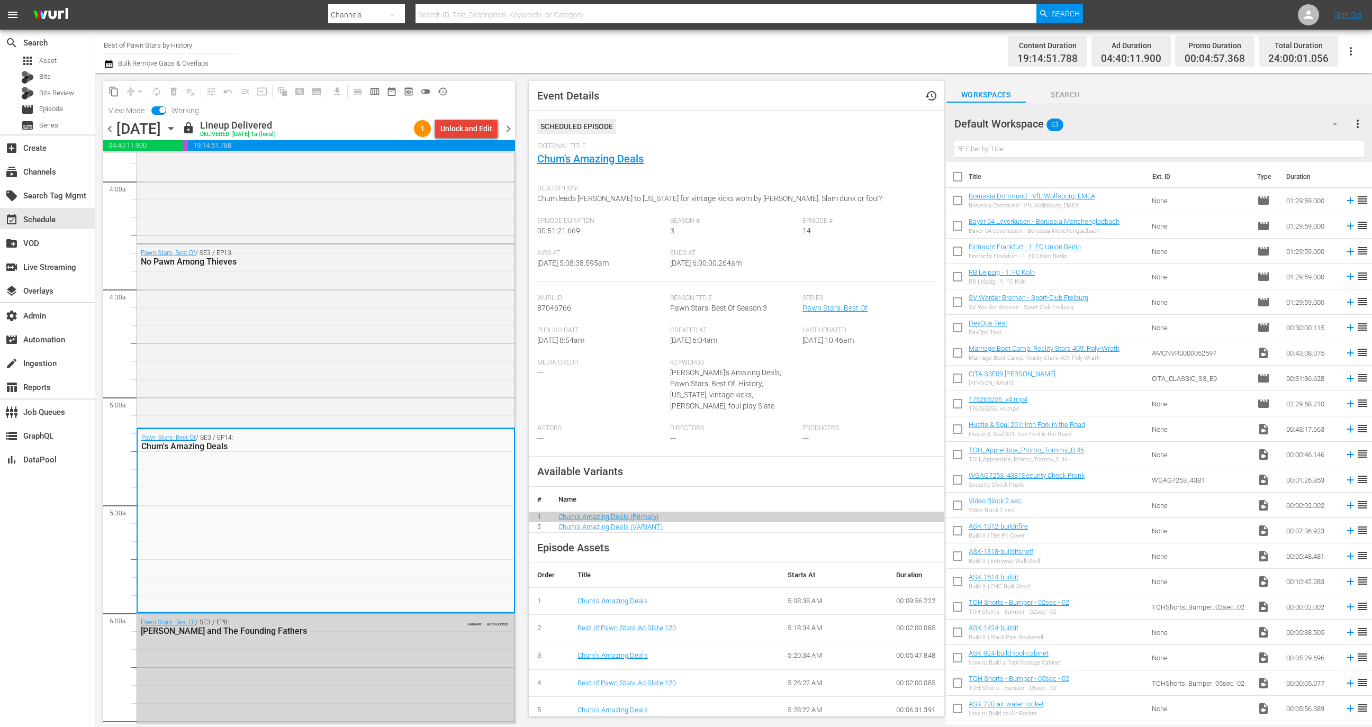
click at [466, 134] on div "Unlock and Edit" at bounding box center [466, 128] width 52 height 19
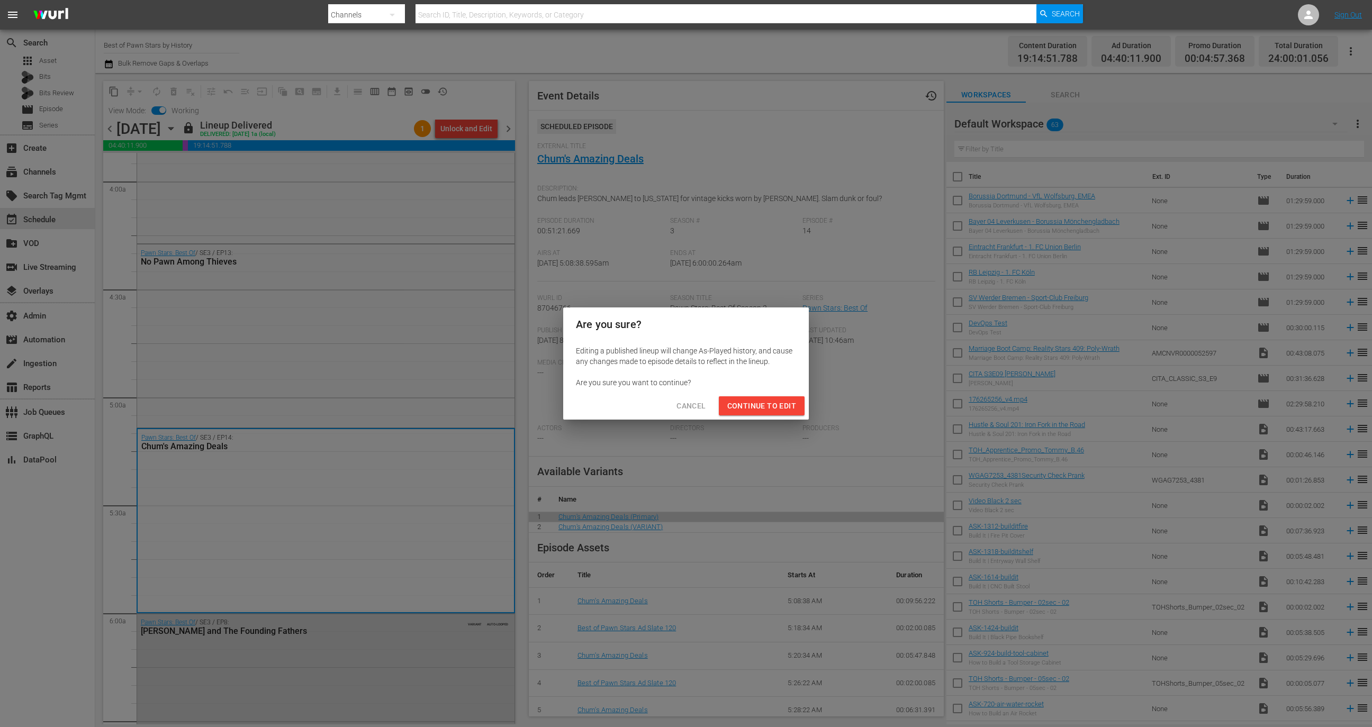
click at [766, 402] on span "Continue to Edit" at bounding box center [761, 406] width 69 height 13
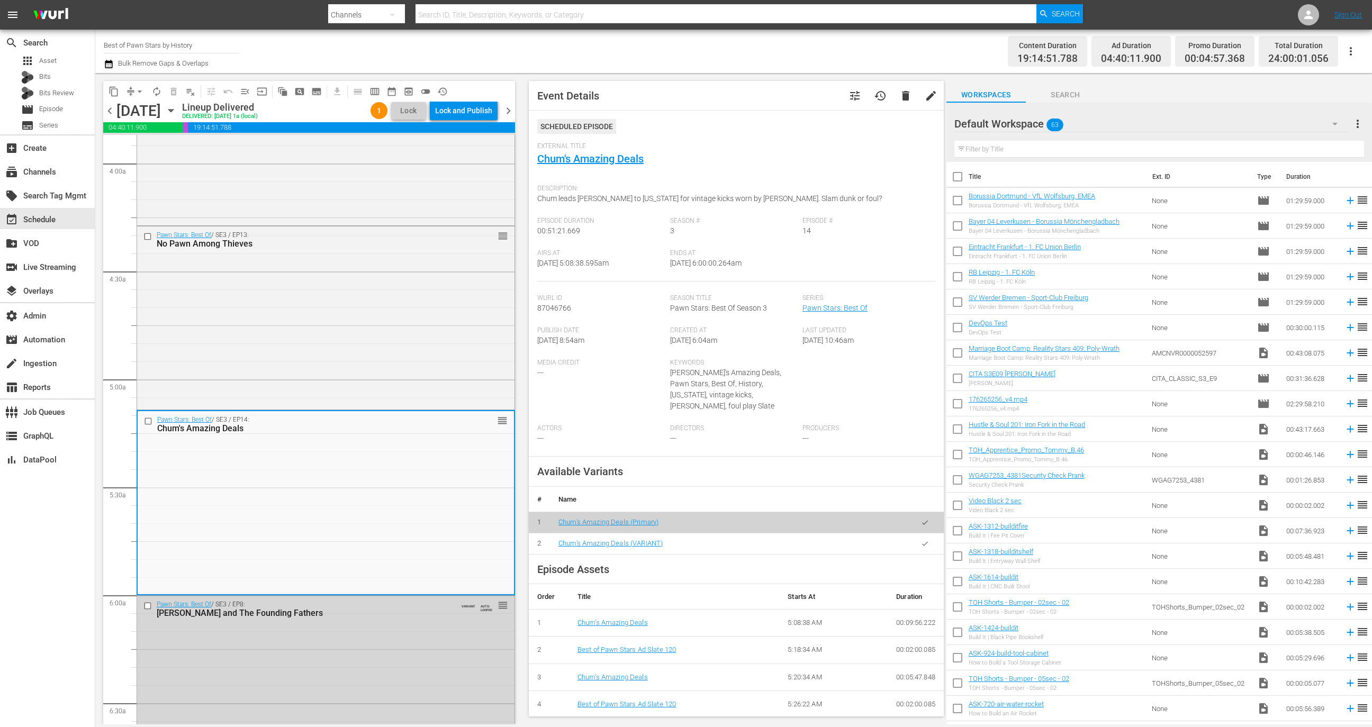
click at [457, 114] on div "Lock and Publish" at bounding box center [463, 110] width 57 height 19
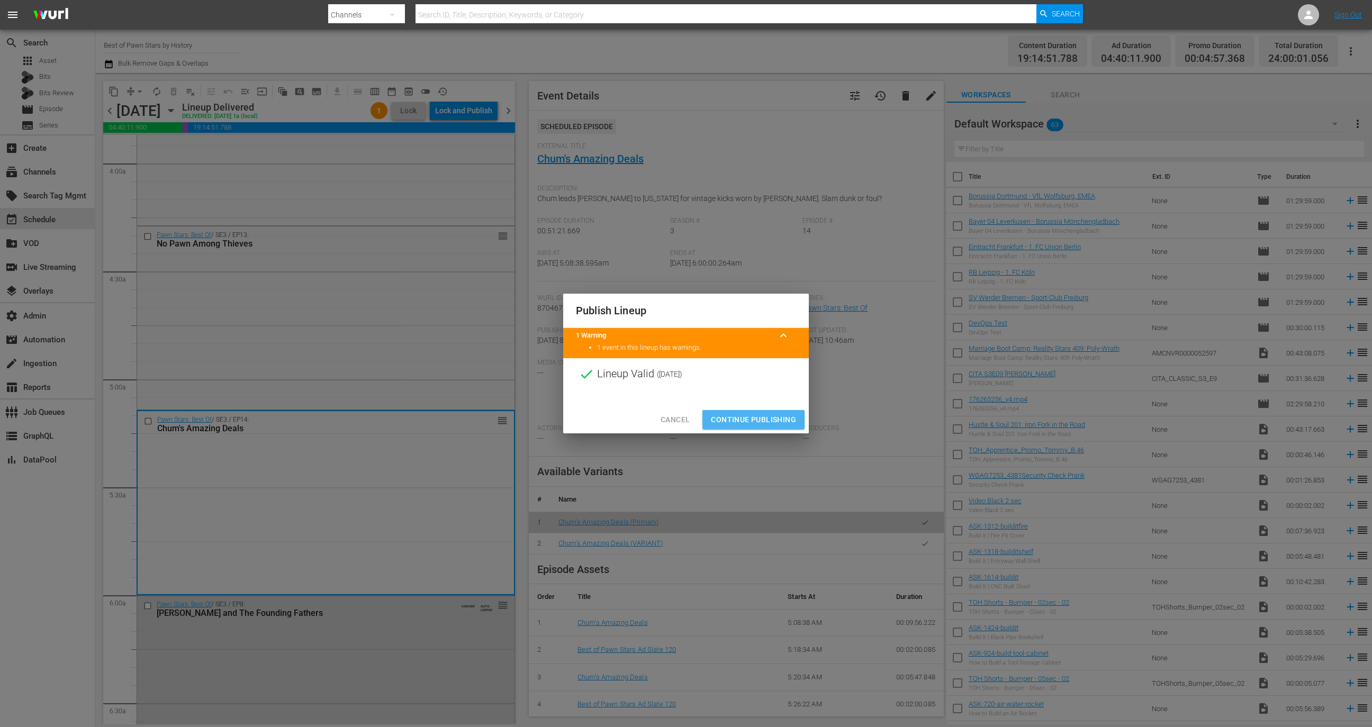
click at [753, 418] on span "Continue Publishing" at bounding box center [753, 419] width 85 height 13
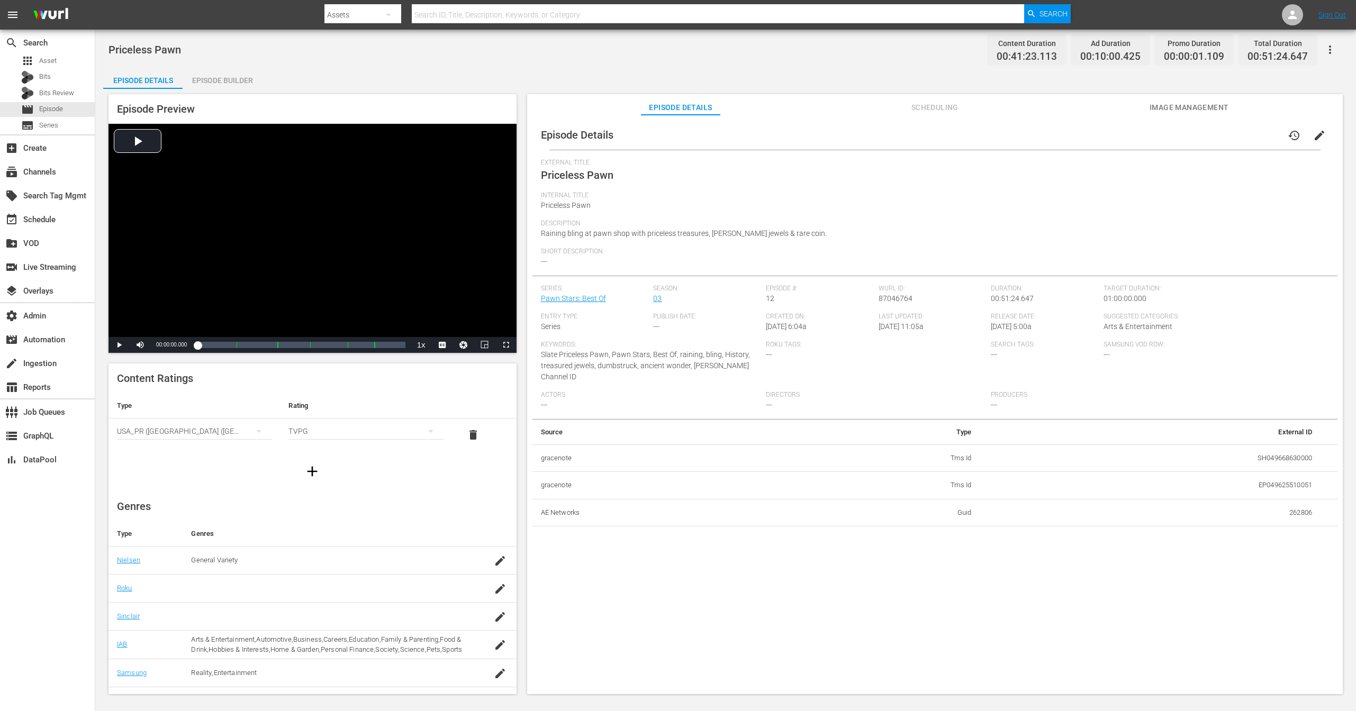
click at [216, 86] on div "Episode Builder" at bounding box center [222, 80] width 79 height 25
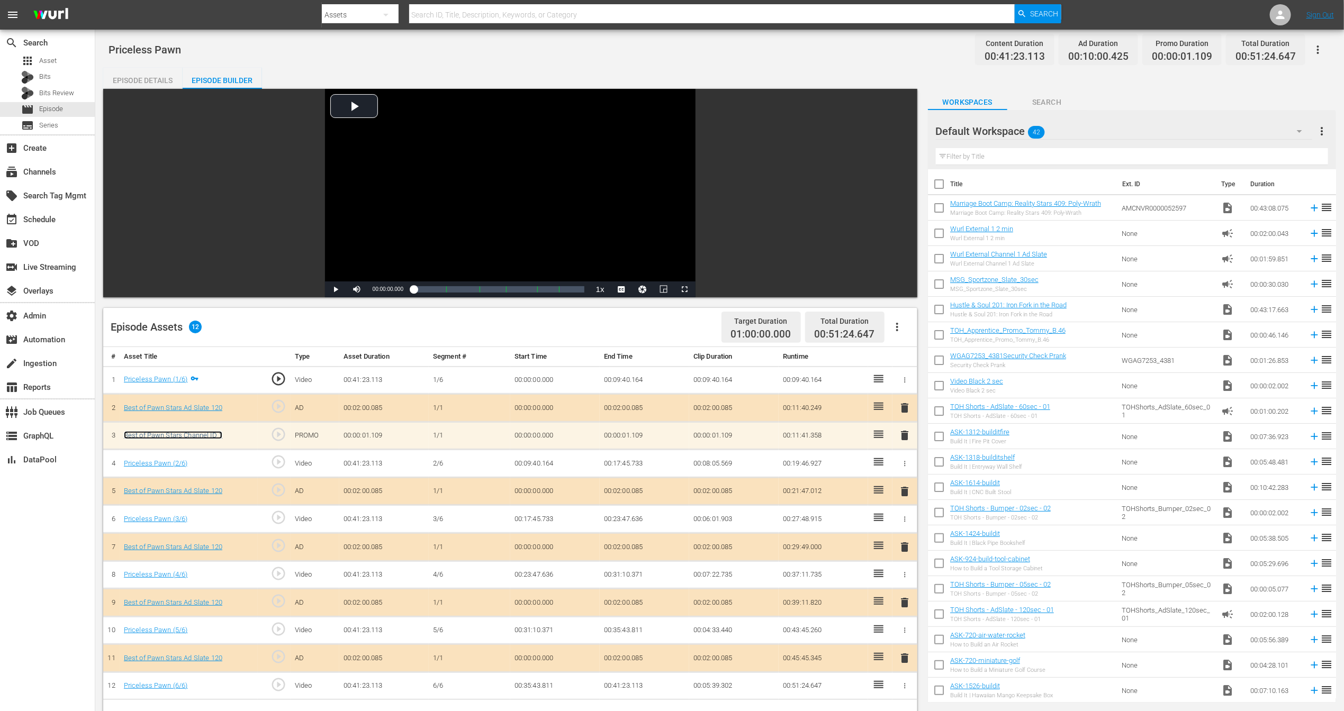
click at [185, 437] on link "Best of Pawn Stars Channel ID 1" at bounding box center [173, 435] width 98 height 8
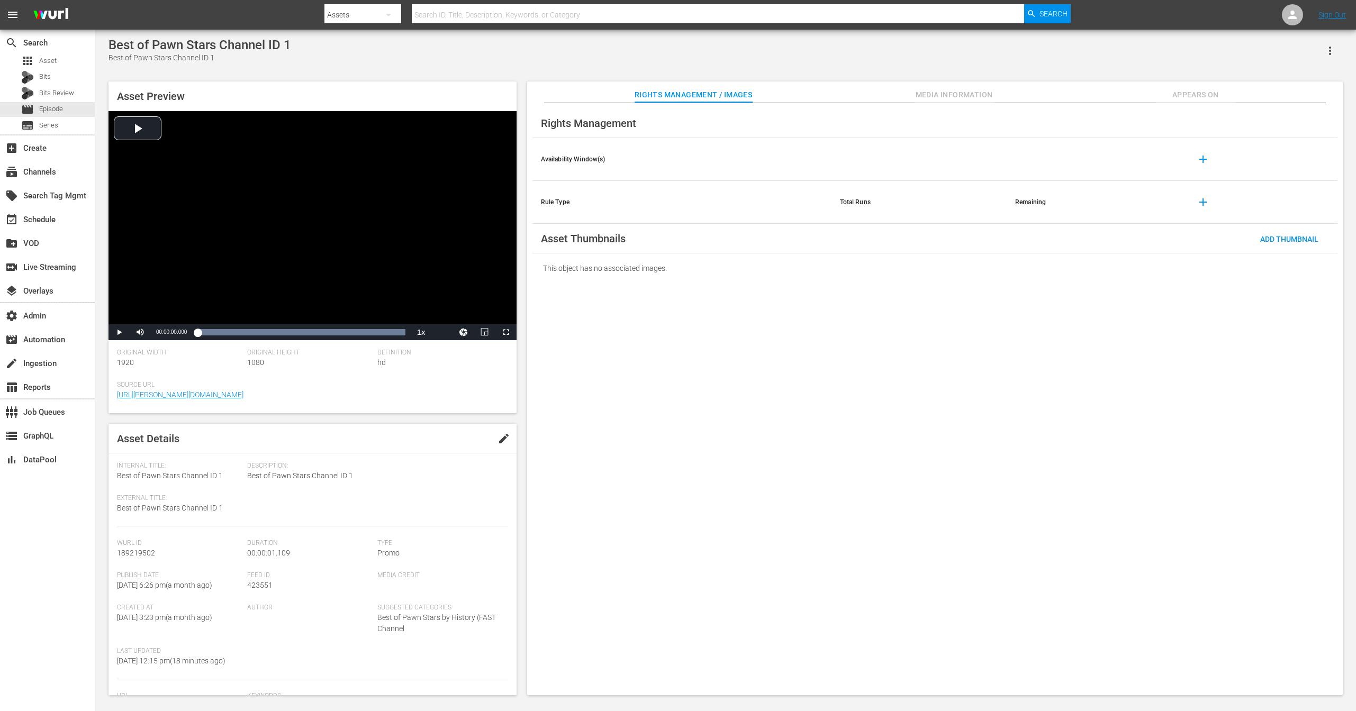
click at [914, 51] on icon "button" at bounding box center [1330, 50] width 13 height 13
click at [914, 57] on div "Add To Workspace" at bounding box center [1284, 54] width 102 height 25
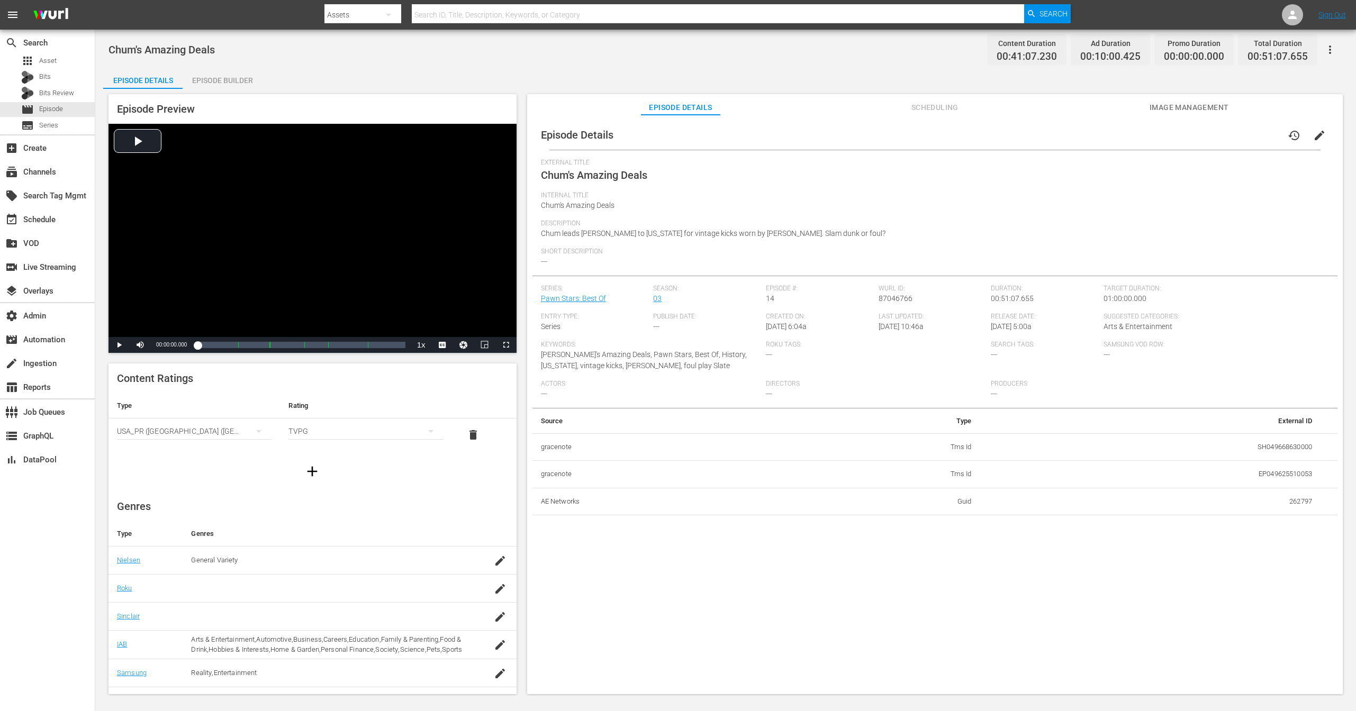
click at [227, 83] on div "Episode Builder" at bounding box center [222, 80] width 79 height 25
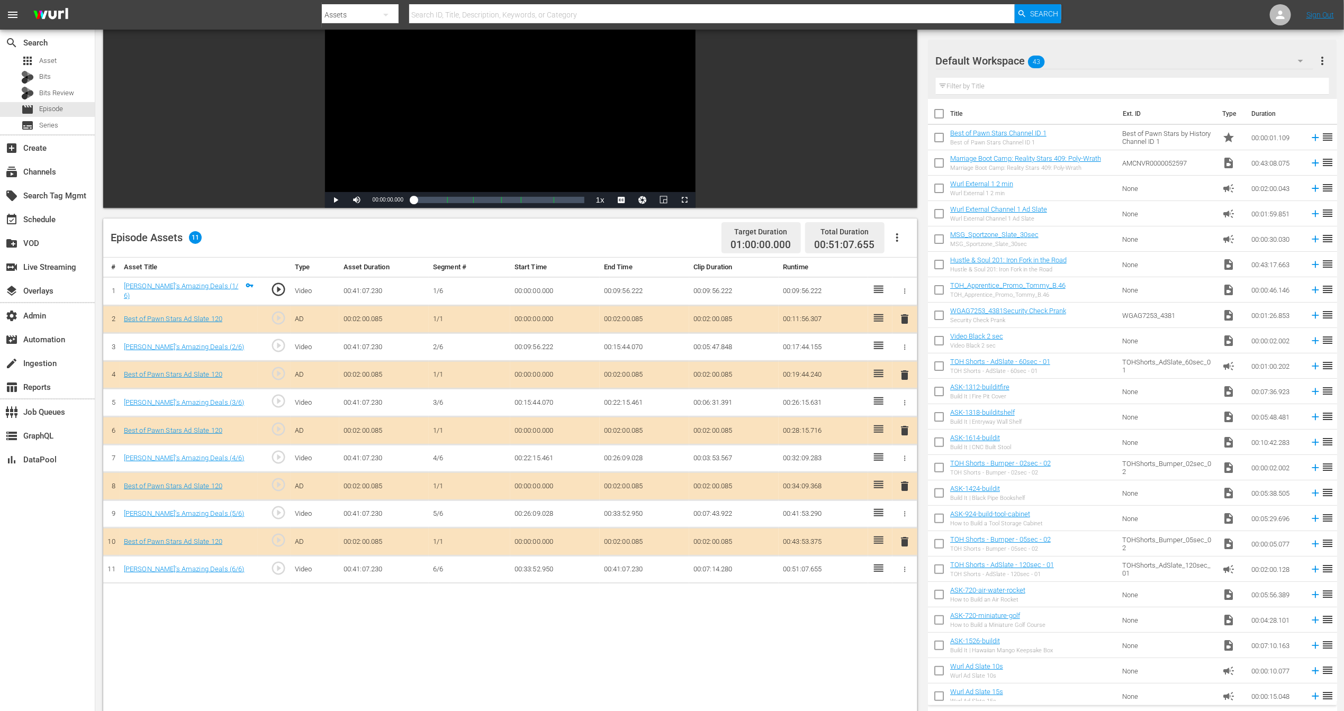
scroll to position [121, 0]
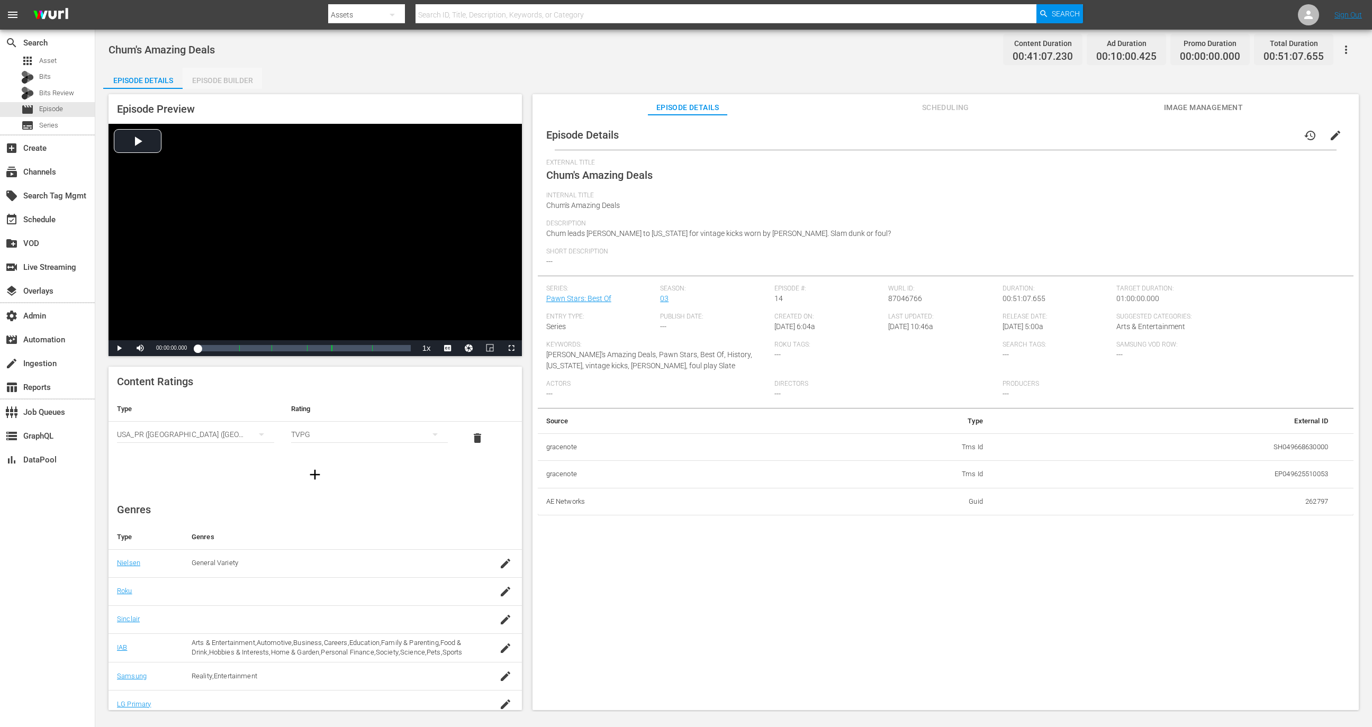
click at [237, 75] on div "Episode Builder" at bounding box center [222, 80] width 79 height 25
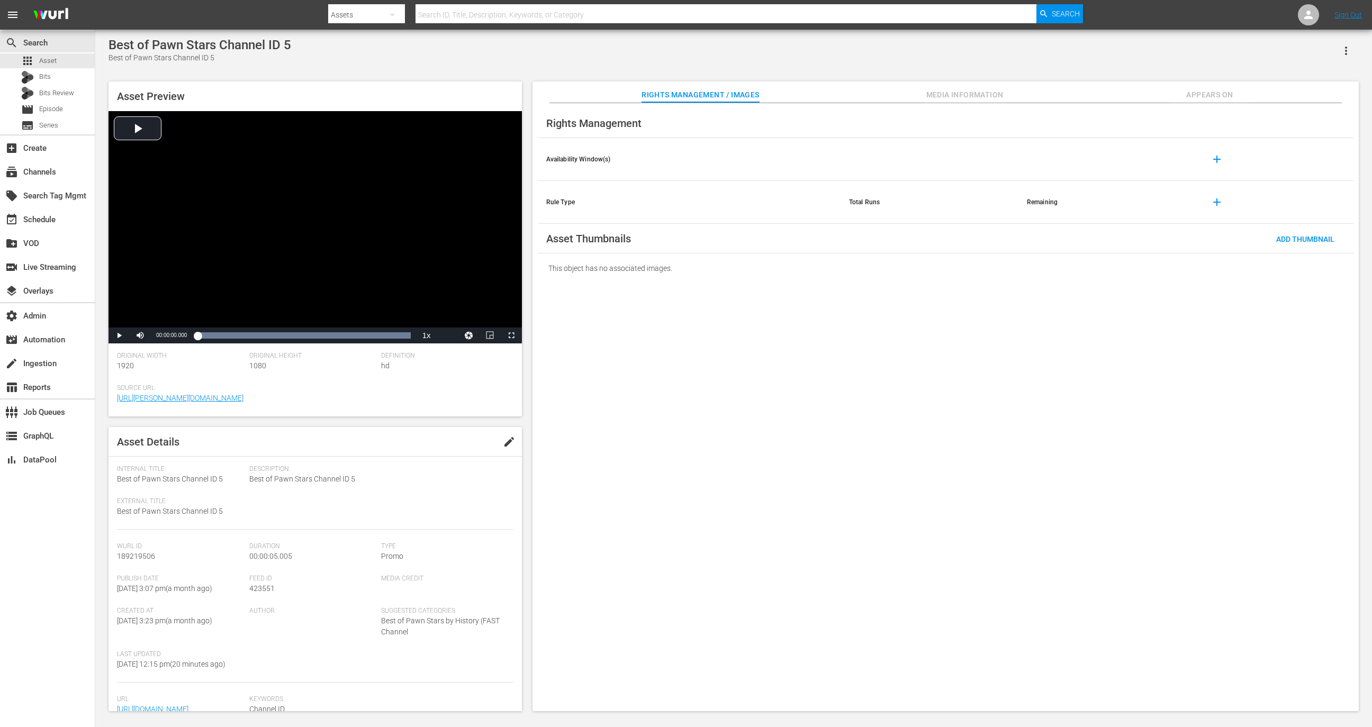
click at [914, 45] on icon "button" at bounding box center [1346, 50] width 13 height 13
click at [914, 45] on div "Add To Workspace" at bounding box center [1300, 54] width 102 height 25
click at [914, 50] on icon "button" at bounding box center [1346, 51] width 2 height 8
click at [914, 57] on div "Add To Workspace" at bounding box center [1300, 54] width 102 height 25
click at [914, 50] on icon "button" at bounding box center [1346, 50] width 13 height 13
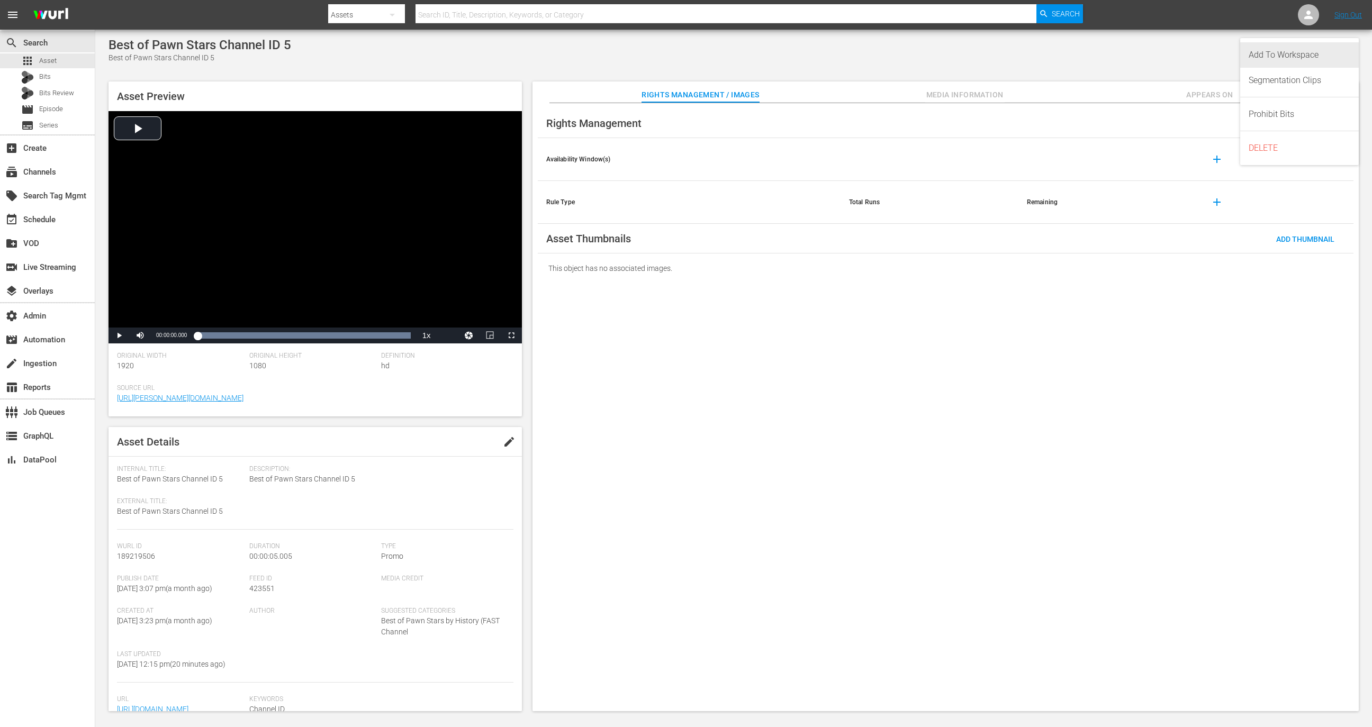
click at [914, 50] on div "Add To Workspace" at bounding box center [1300, 54] width 102 height 25
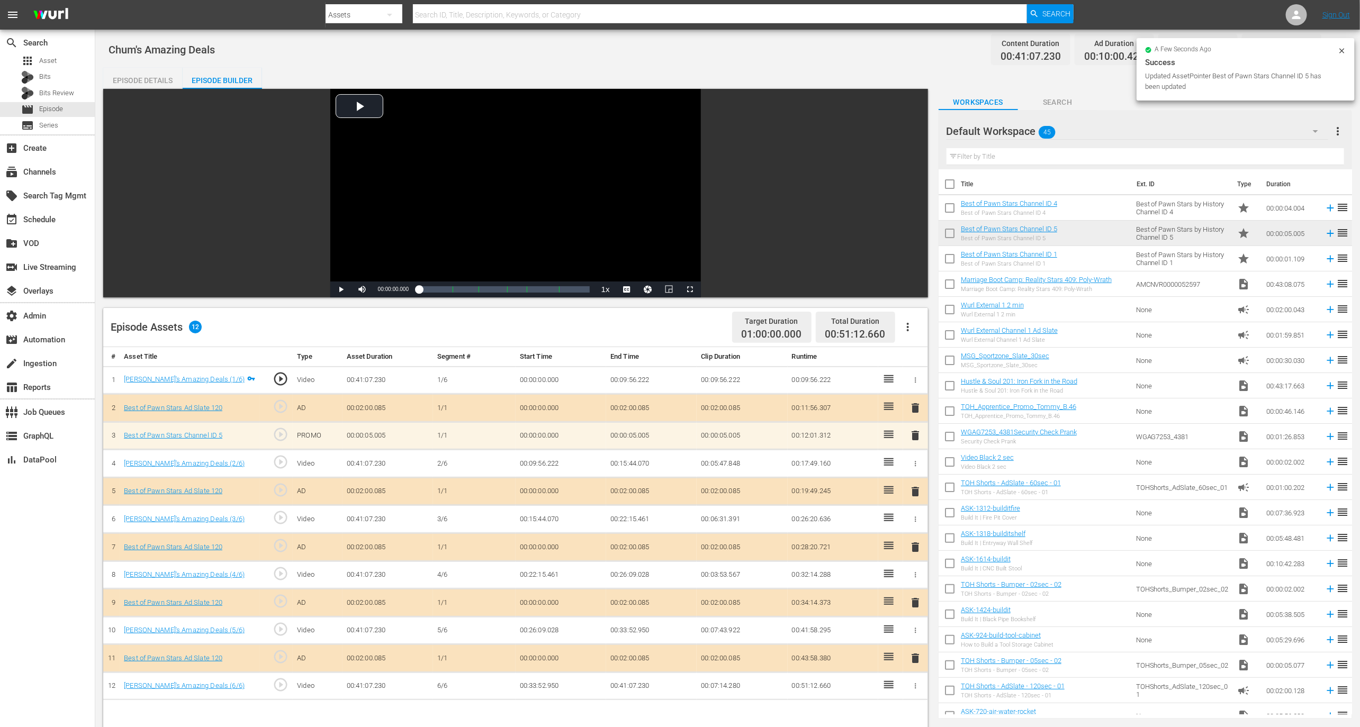
drag, startPoint x: 1095, startPoint y: 231, endPoint x: 305, endPoint y: 1, distance: 823.0
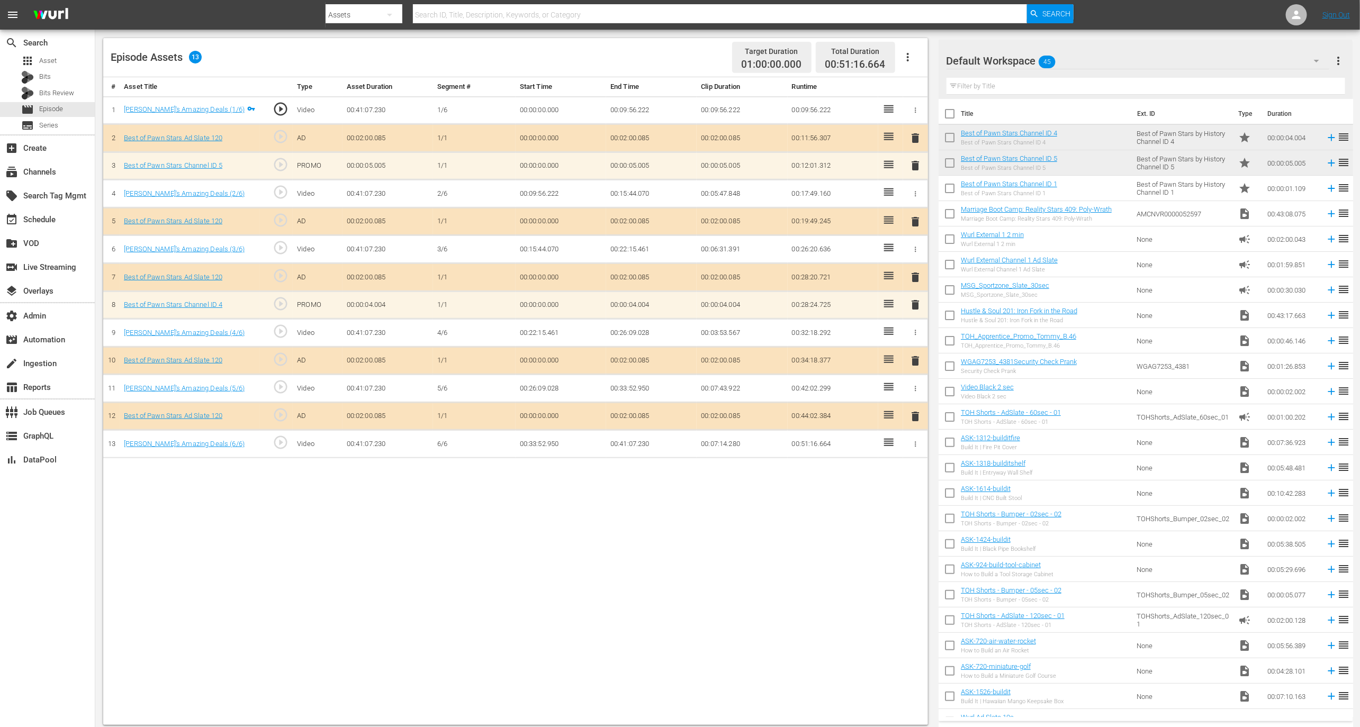
scroll to position [275, 0]
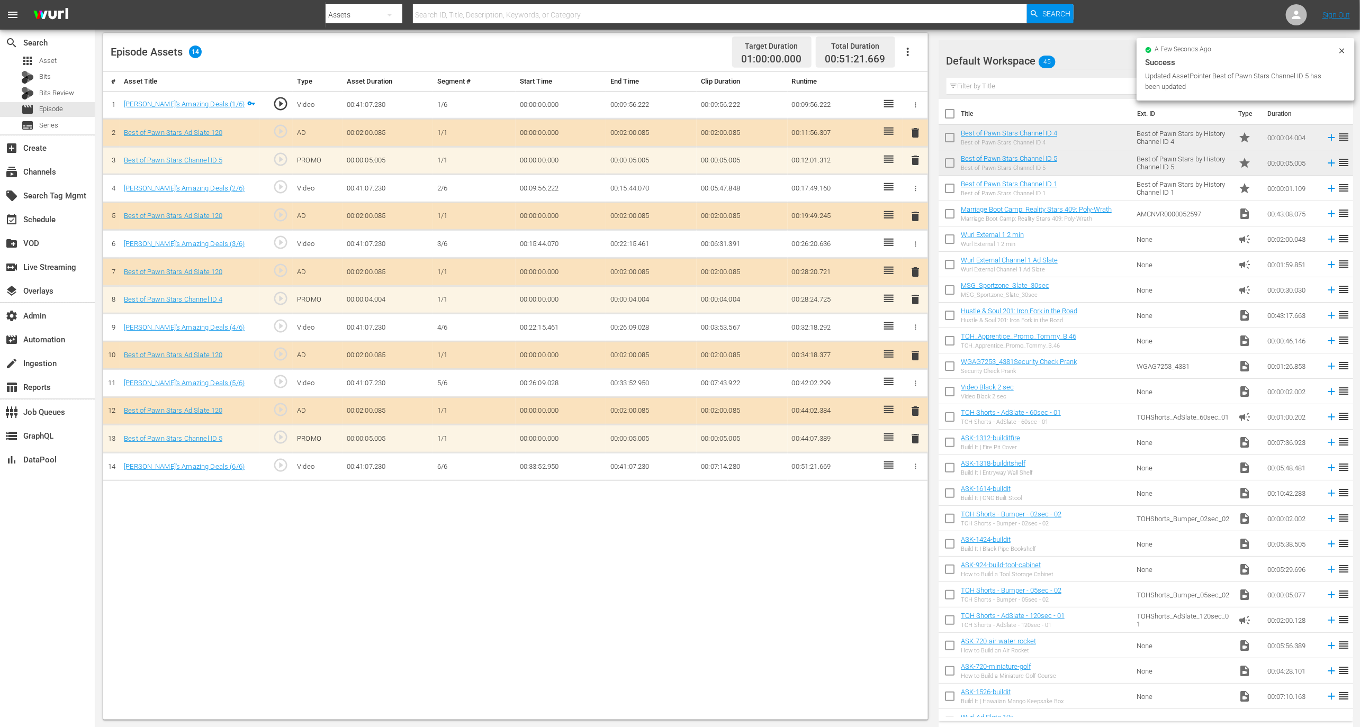
drag, startPoint x: 1088, startPoint y: 165, endPoint x: 368, endPoint y: 14, distance: 735.4
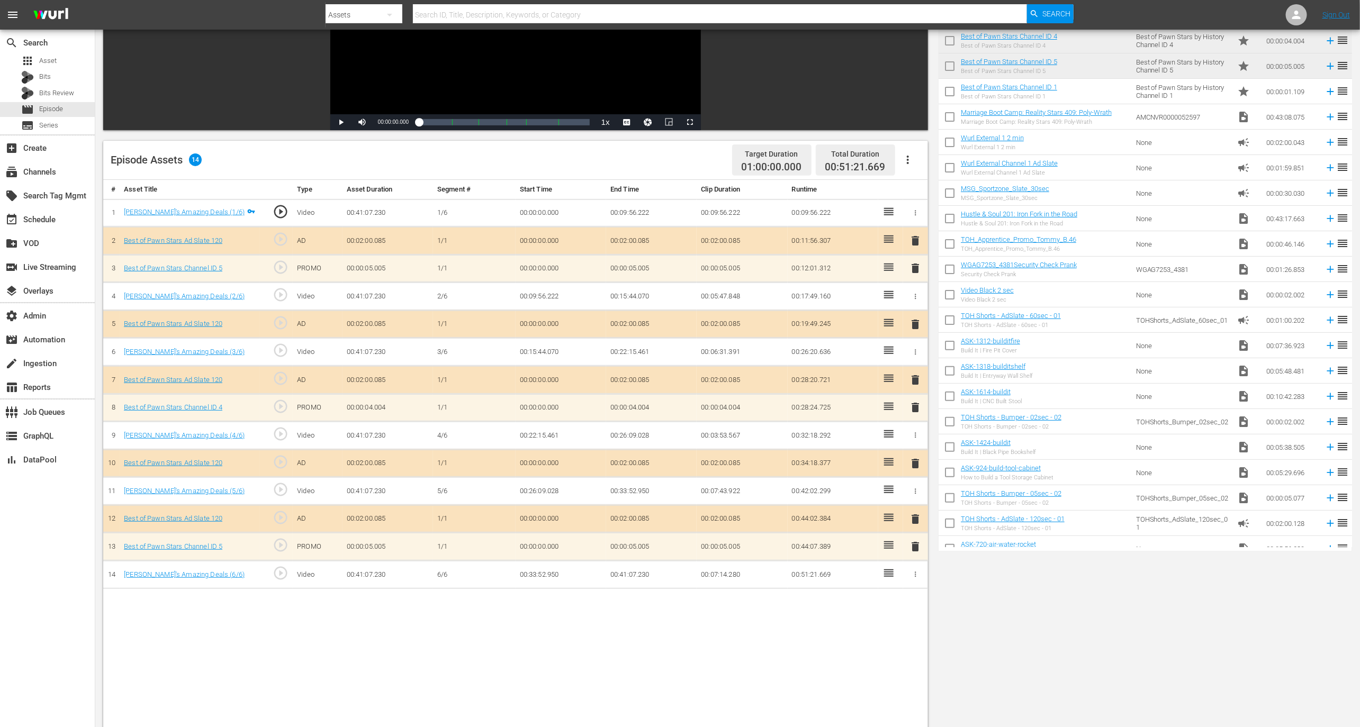
scroll to position [0, 0]
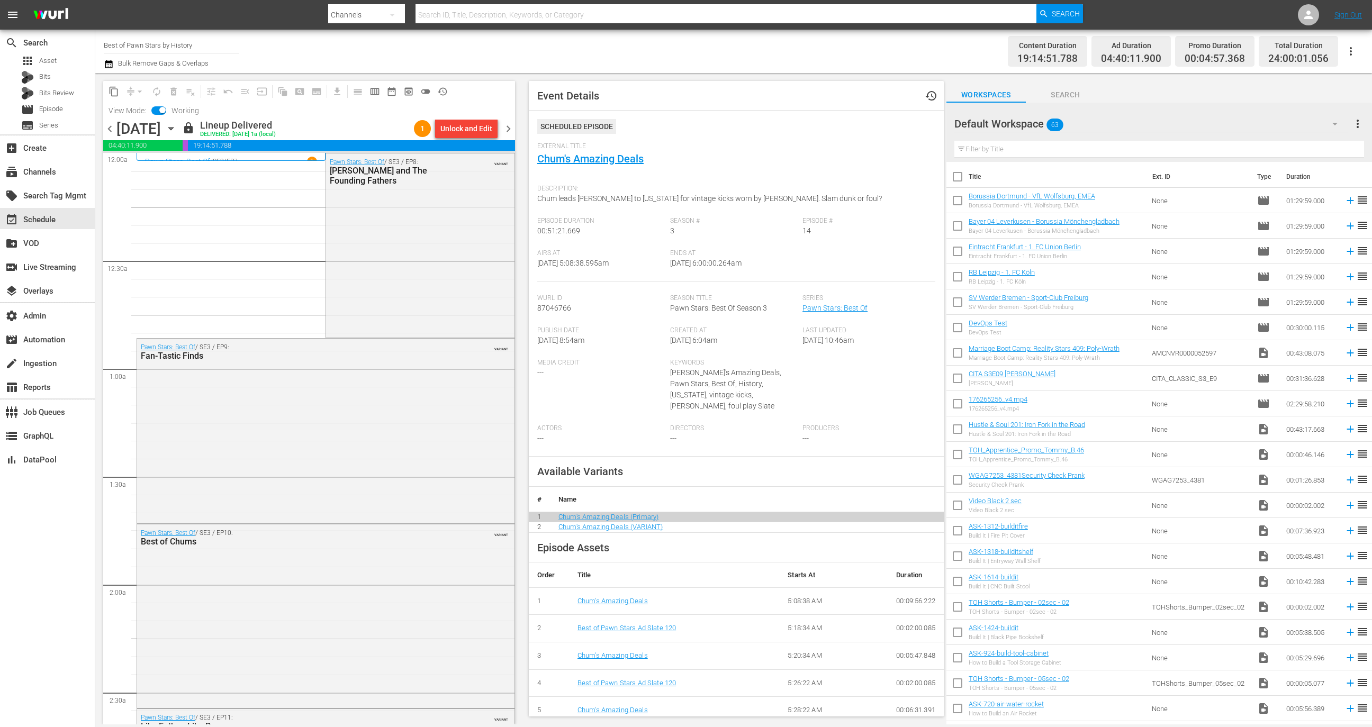
click at [507, 131] on span "chevron_right" at bounding box center [508, 128] width 13 height 13
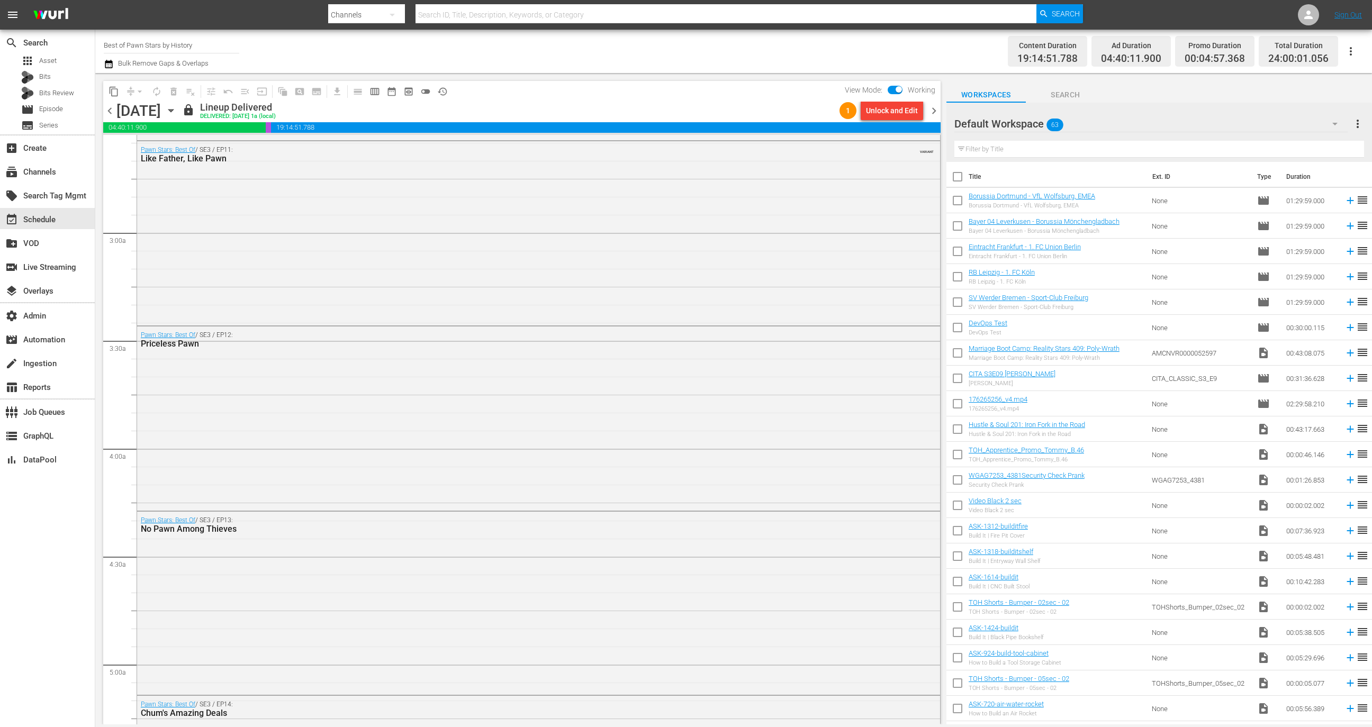
scroll to position [583, 0]
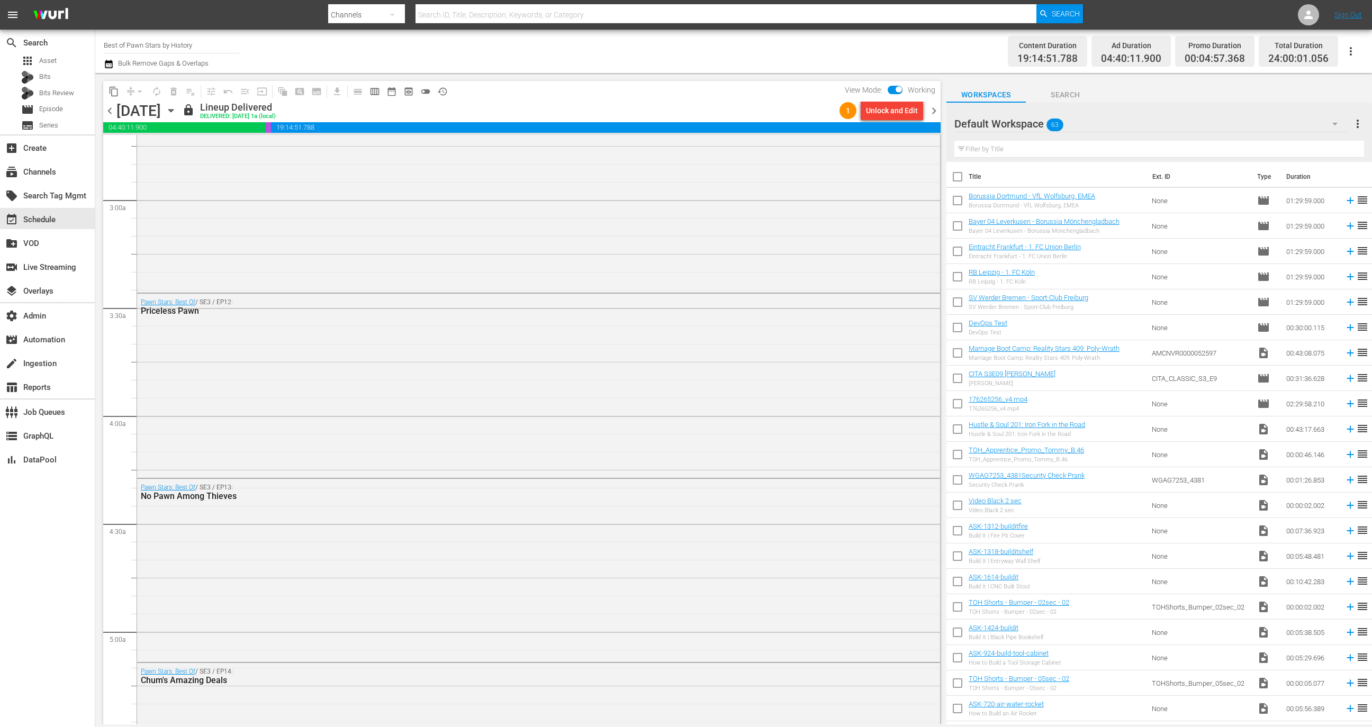
click at [332, 360] on div "Pawn Stars: Best Of / SE3 / EP12: Priceless Pawn" at bounding box center [538, 385] width 803 height 182
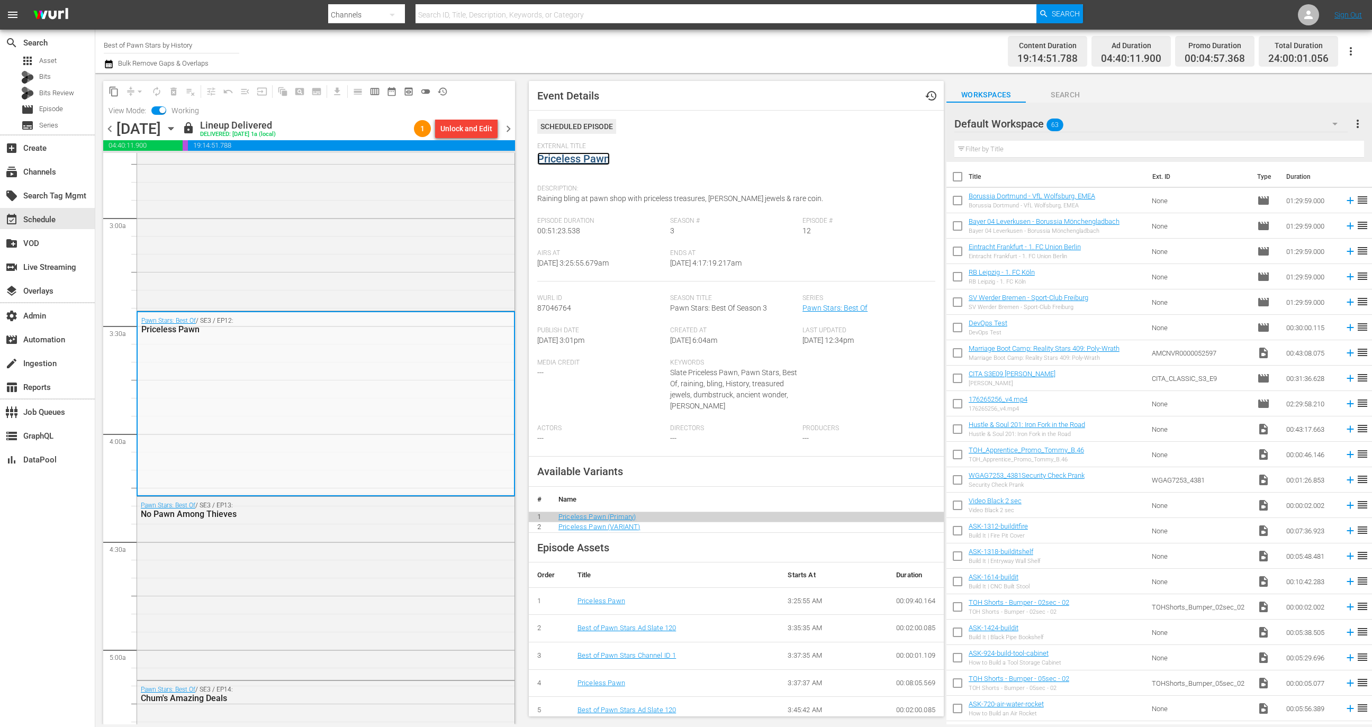
click at [609, 153] on link "Priceless Pawn" at bounding box center [573, 158] width 73 height 13
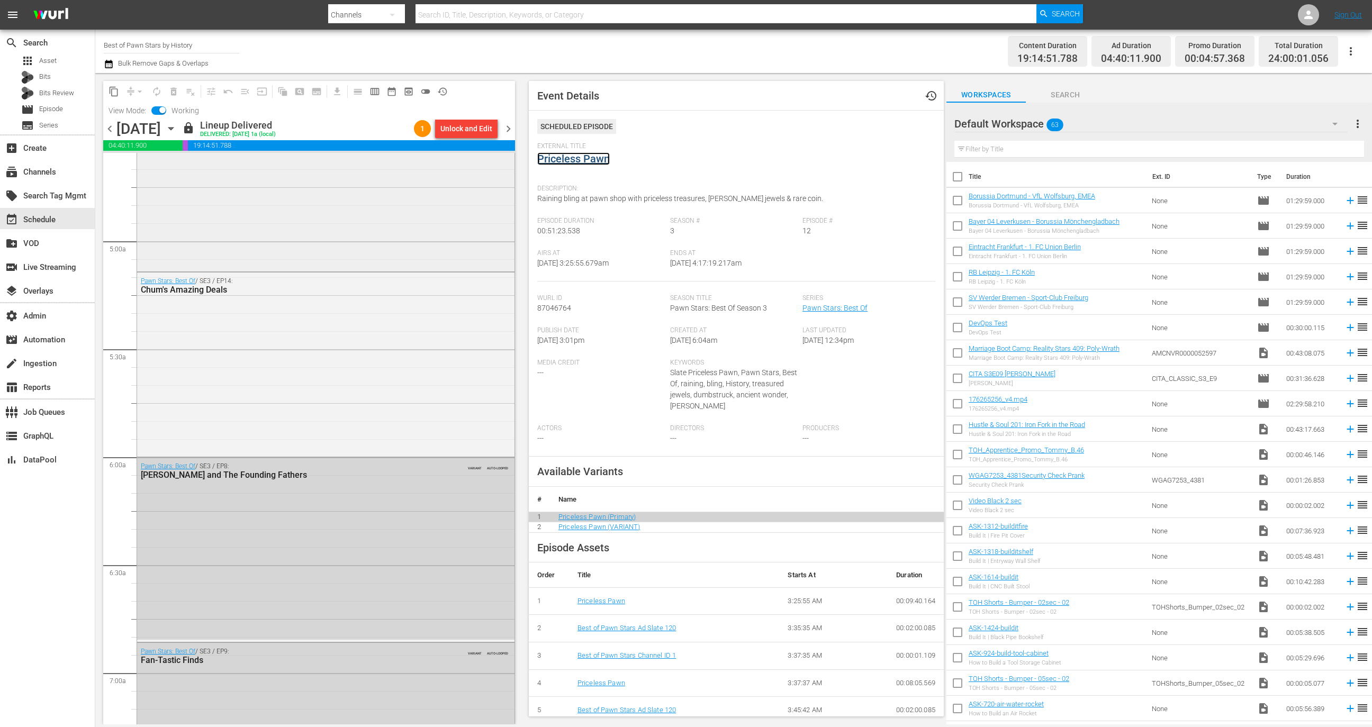
scroll to position [911, 0]
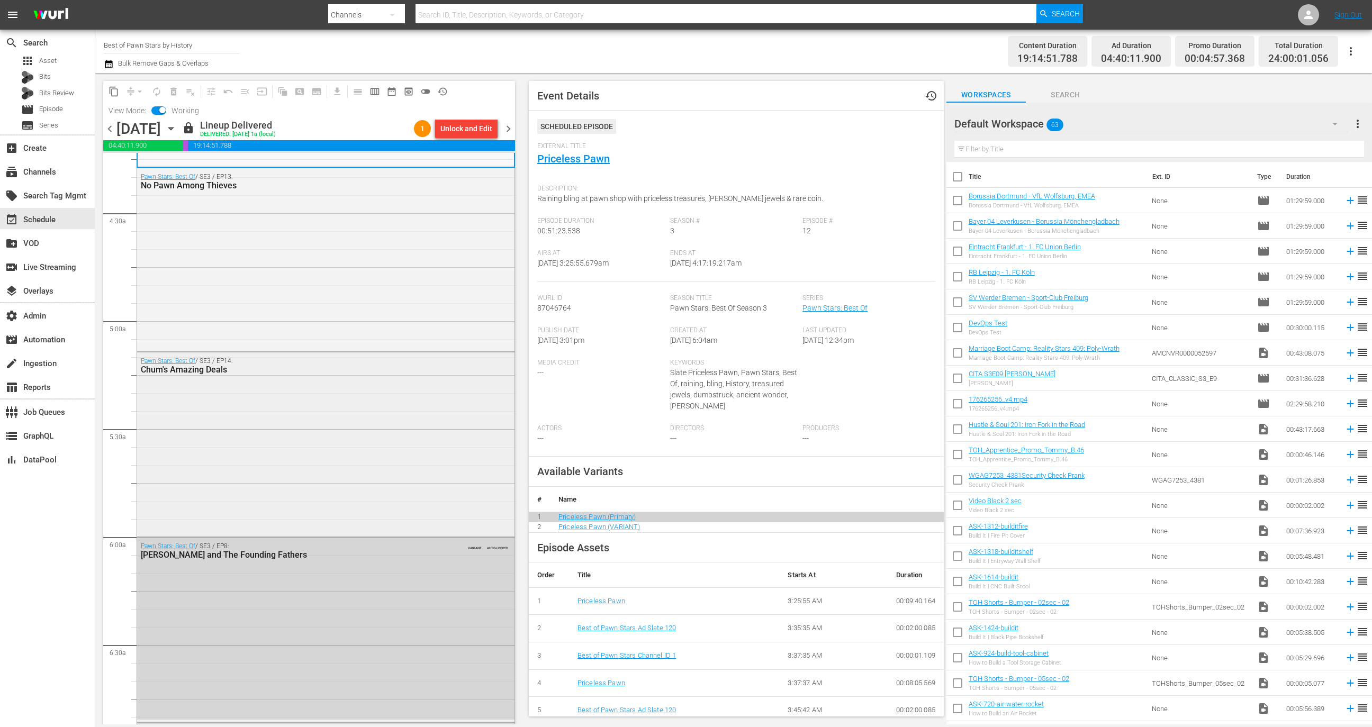
click at [327, 429] on div "Pawn Stars: Best Of / SE3 / EP14: Chum's Amazing Deals" at bounding box center [325, 443] width 377 height 182
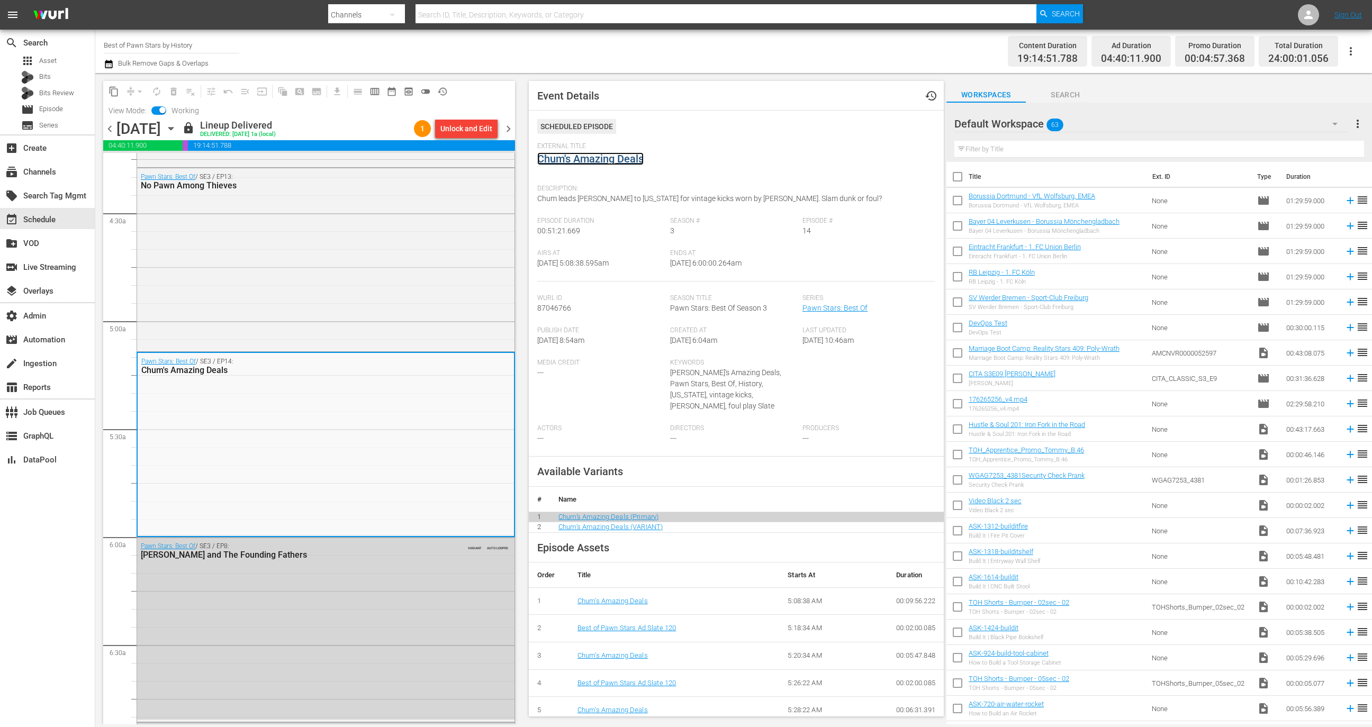
click at [608, 162] on link "Chum's Amazing Deals" at bounding box center [590, 158] width 106 height 13
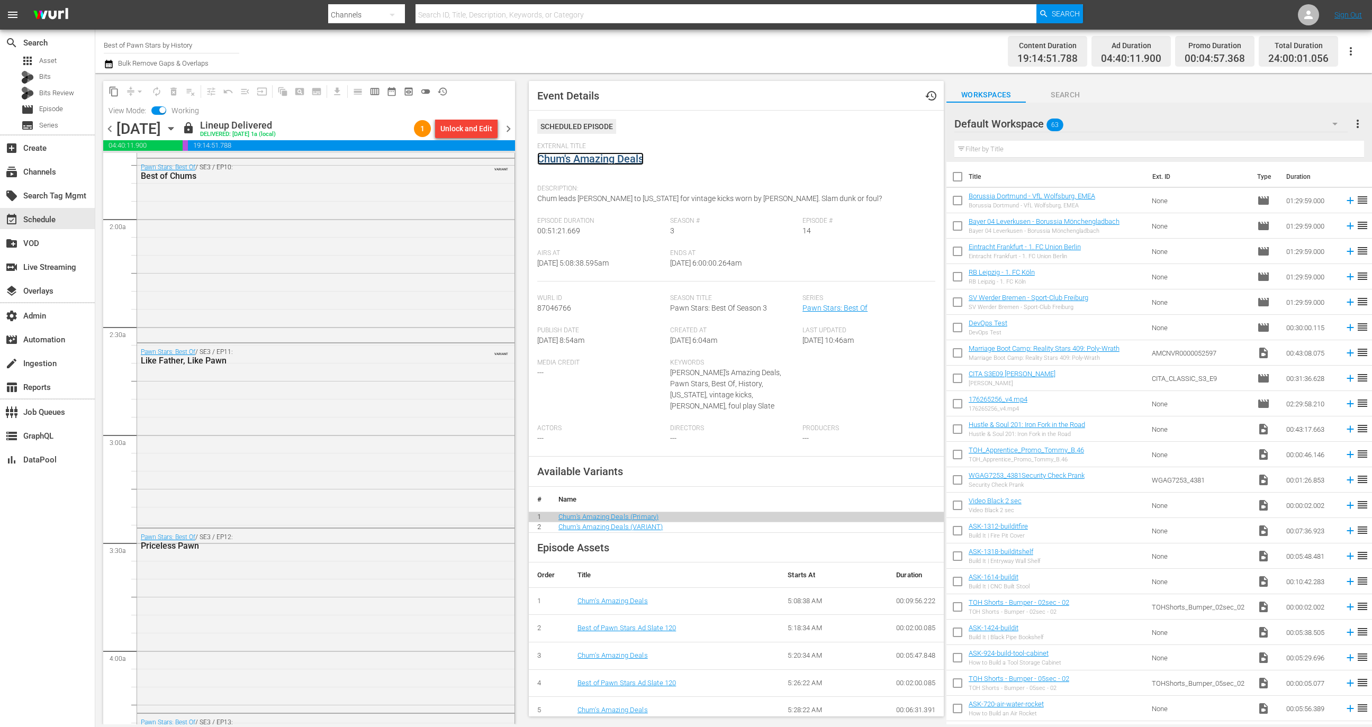
scroll to position [522, 0]
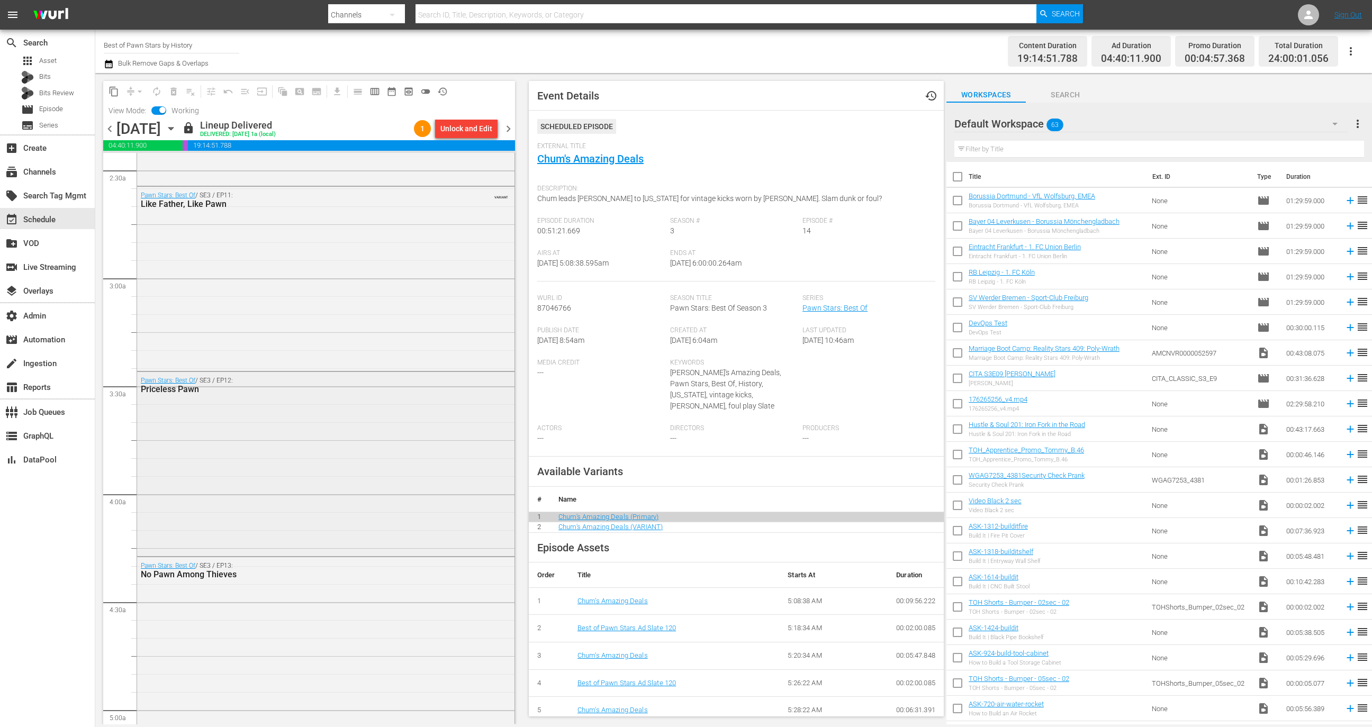
click at [265, 465] on div "Pawn Stars: Best Of / SE3 / EP12: Priceless Pawn" at bounding box center [325, 463] width 377 height 182
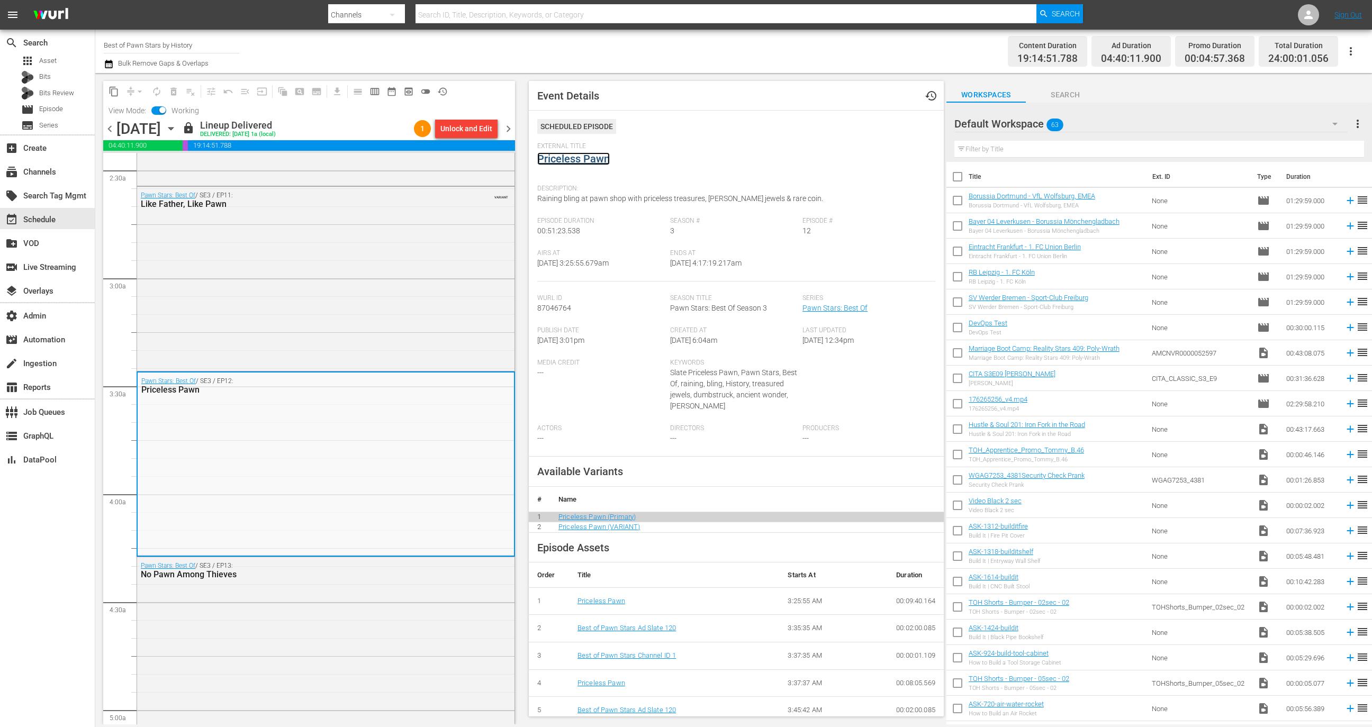
click at [590, 161] on link "Priceless Pawn" at bounding box center [573, 158] width 73 height 13
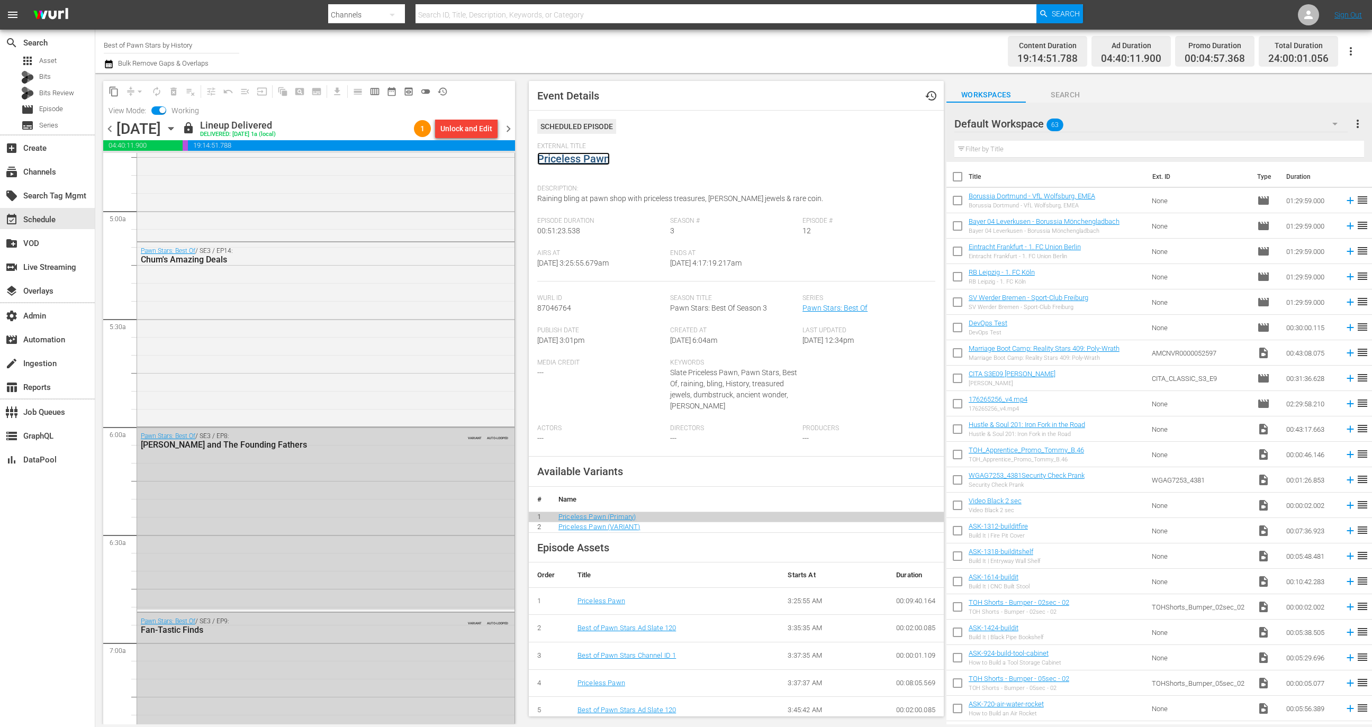
scroll to position [1036, 0]
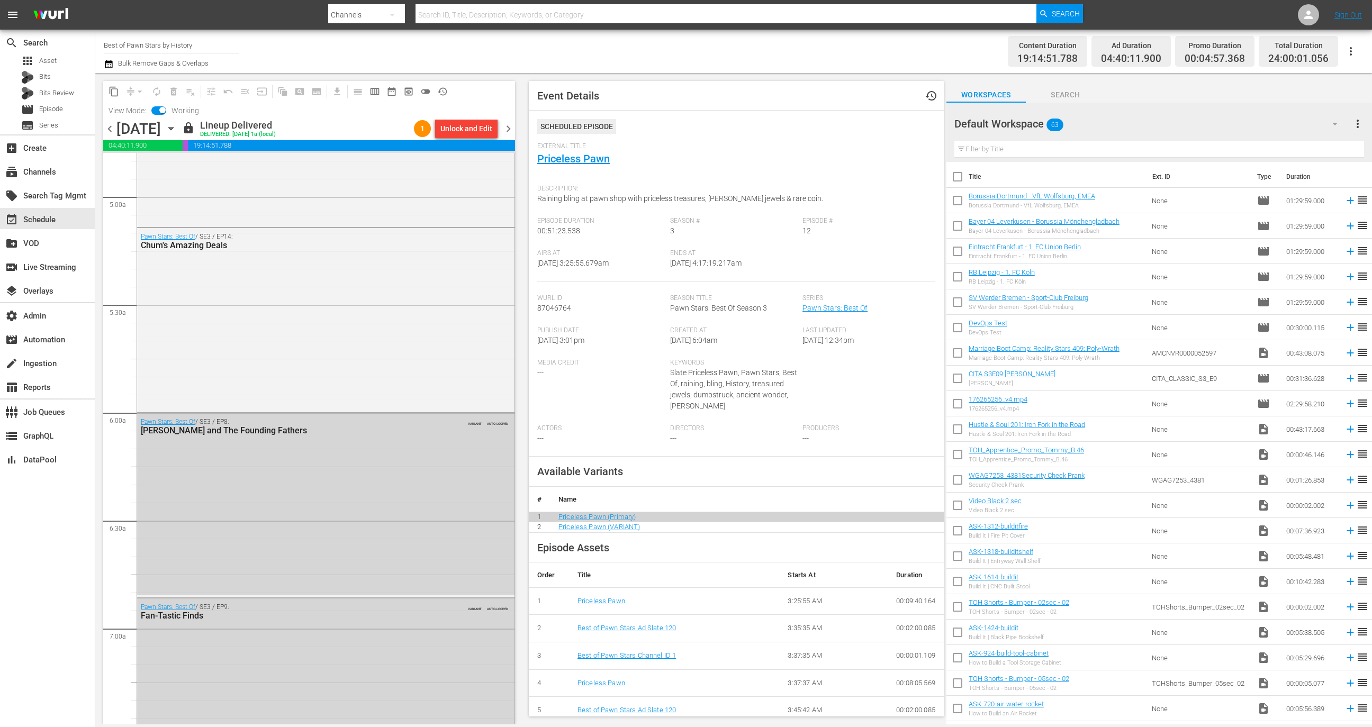
click at [329, 380] on div "Pawn Stars: Best Of / SE3 / EP14: Chum's Amazing Deals" at bounding box center [325, 319] width 377 height 182
click at [624, 159] on link "Chum's Amazing Deals" at bounding box center [590, 158] width 106 height 13
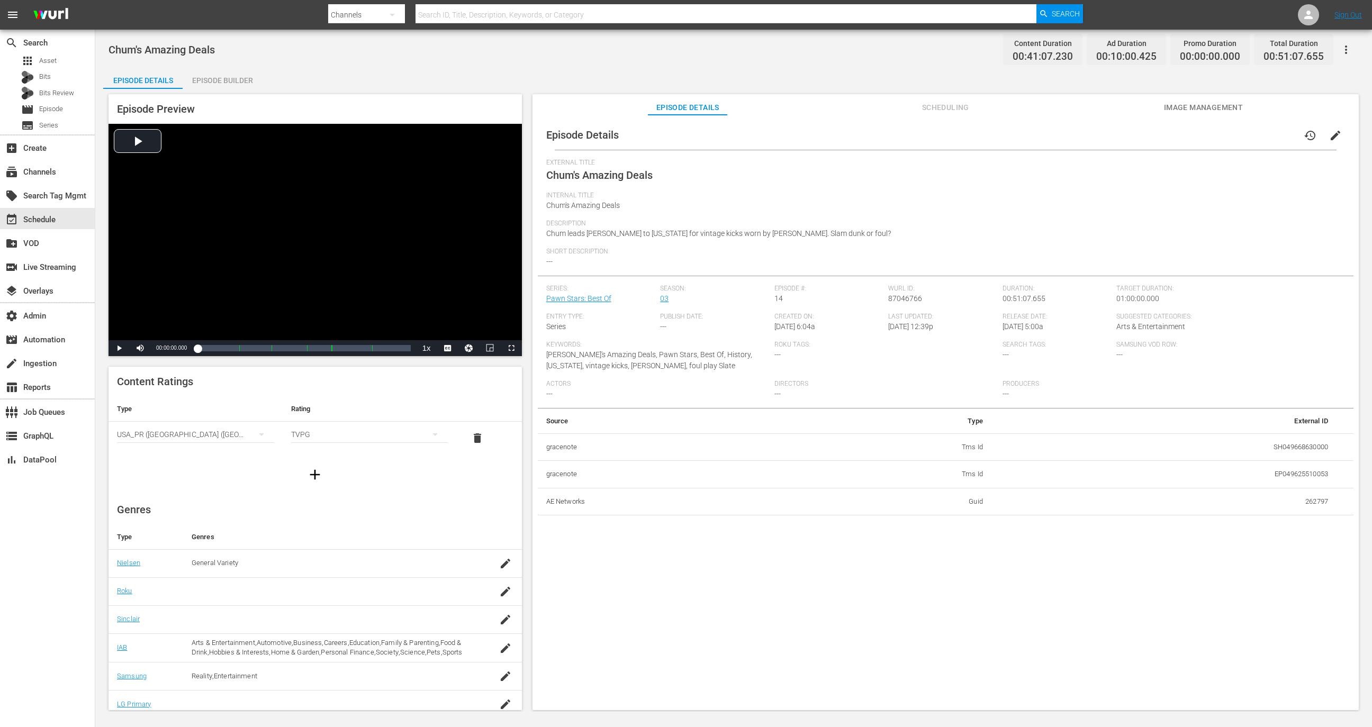
click at [239, 91] on div "Episode Preview Video Player is loading. Play Video Play Mute Current Time 00:0…" at bounding box center [733, 404] width 1261 height 630
click at [237, 82] on div "Episode Builder" at bounding box center [222, 80] width 79 height 25
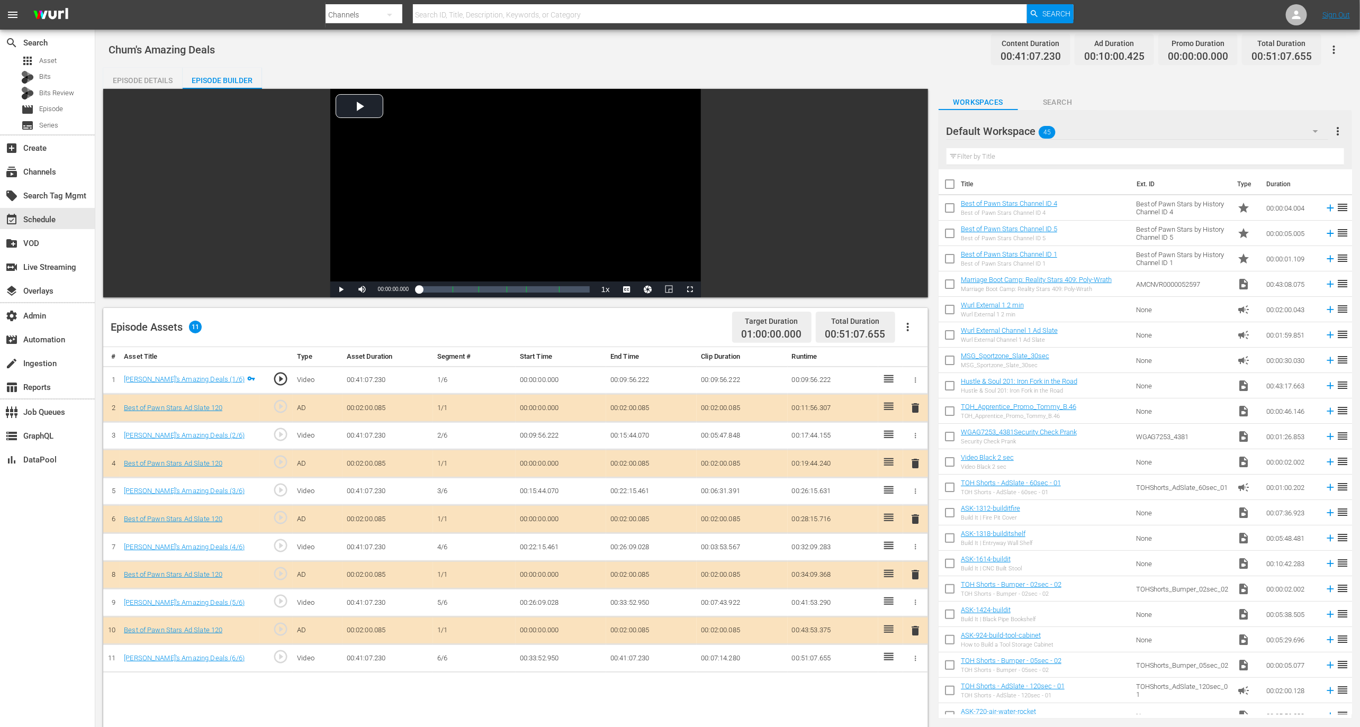
click at [124, 74] on div "Episode Details" at bounding box center [142, 80] width 79 height 25
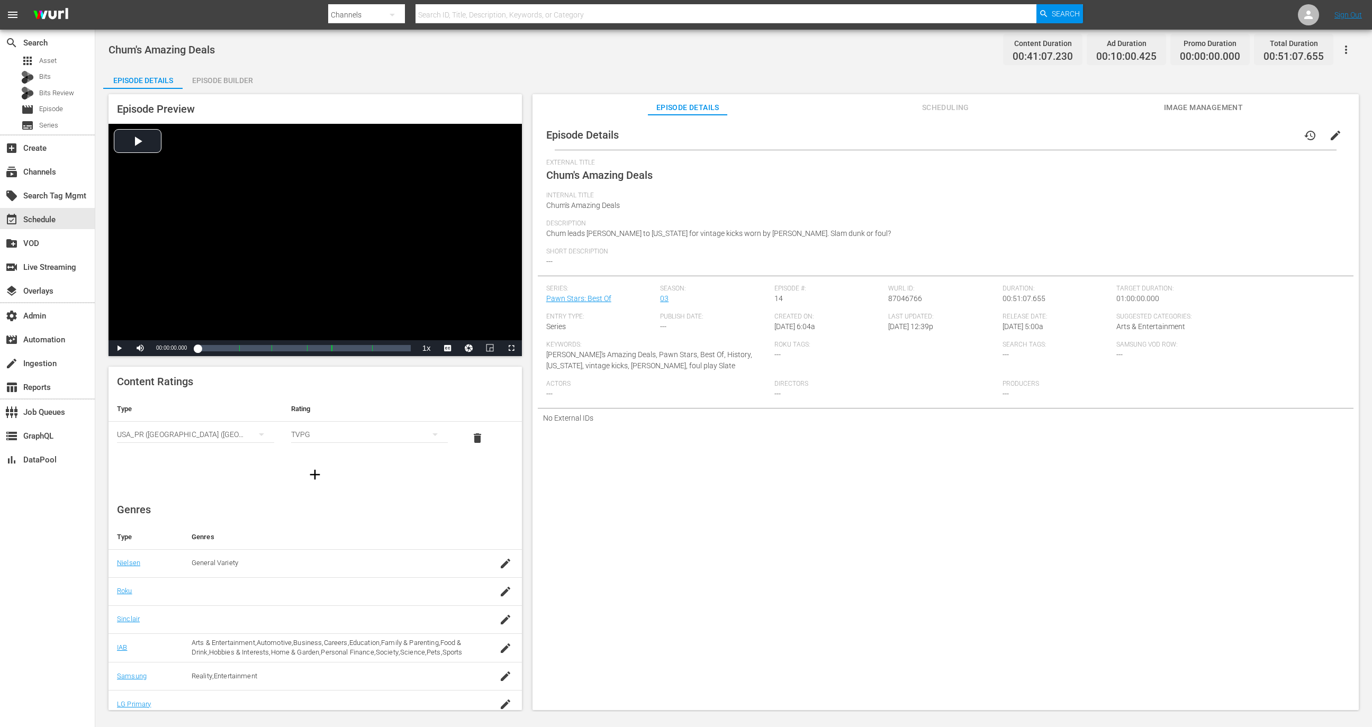
click at [953, 124] on div "Episode Details history edit" at bounding box center [946, 135] width 816 height 30
click at [946, 104] on span "Scheduling" at bounding box center [945, 107] width 79 height 13
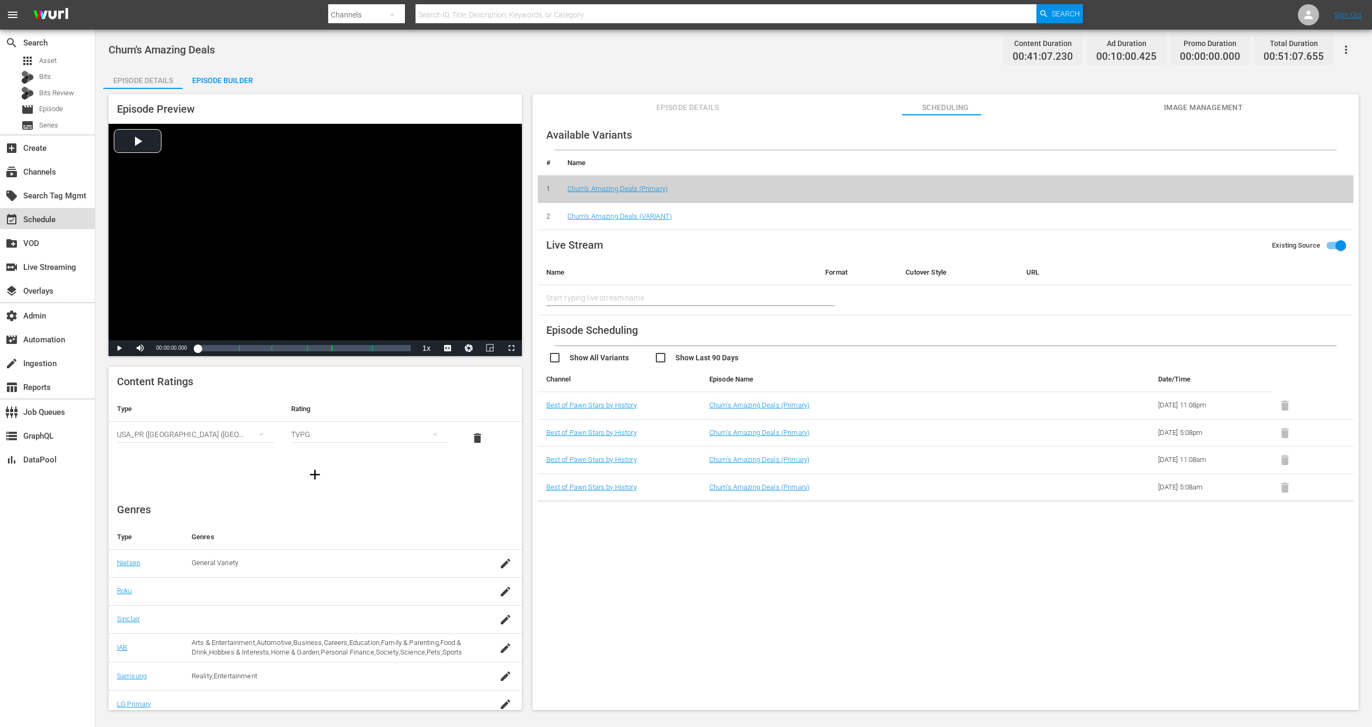
click at [71, 213] on div "event_available Schedule" at bounding box center [47, 218] width 95 height 21
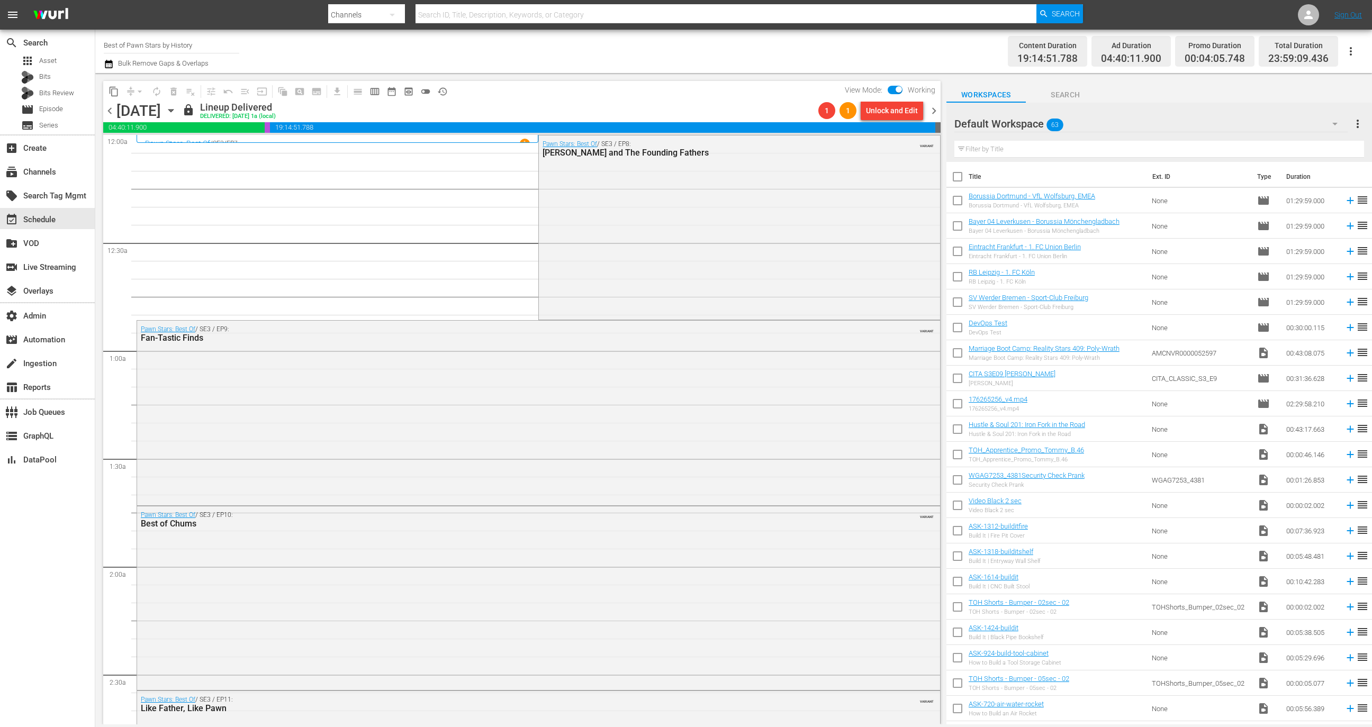
click at [935, 121] on div "chevron_left Wednesday, September 24th September 24th lock Lineup Delivered DEL…" at bounding box center [521, 112] width 837 height 21
click at [935, 110] on span "chevron_right" at bounding box center [933, 110] width 13 height 13
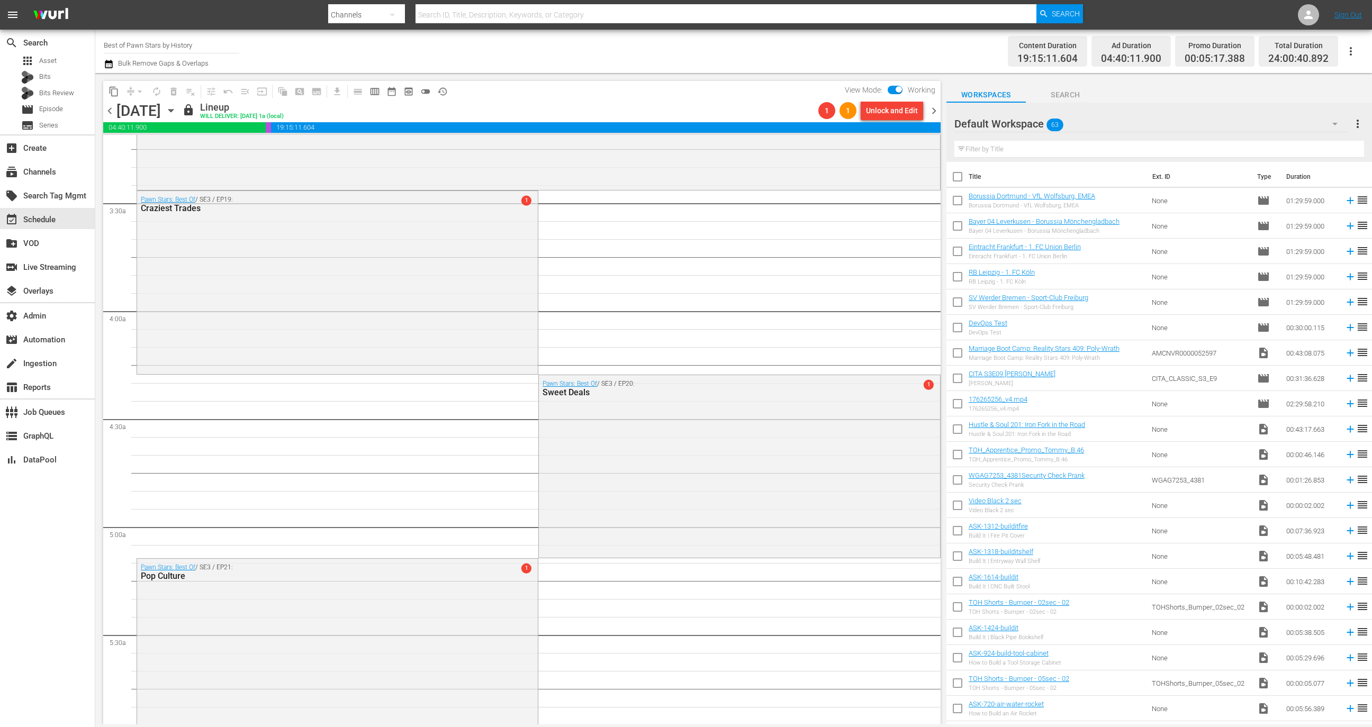
scroll to position [695, 0]
click at [509, 289] on div "Pawn Stars: Best Of / SE3 / EP19: Craziest Trades 1" at bounding box center [337, 273] width 401 height 181
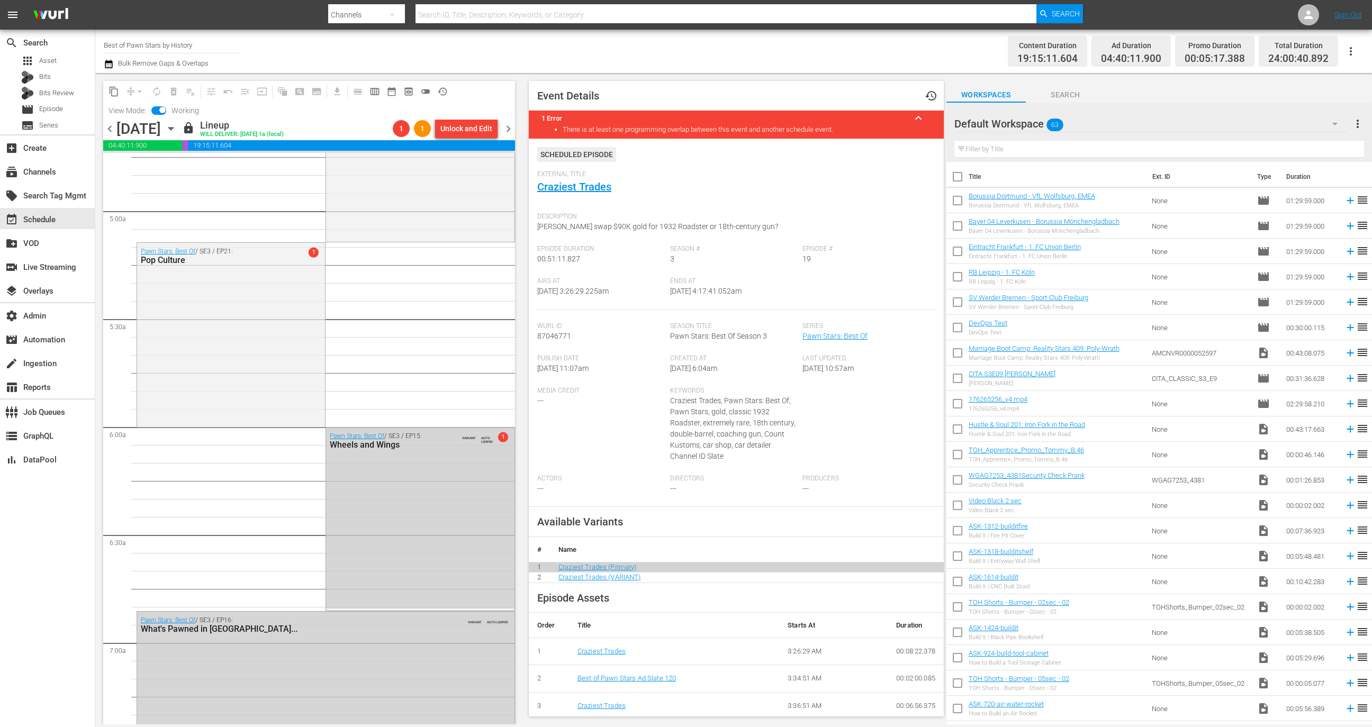
scroll to position [1013, 0]
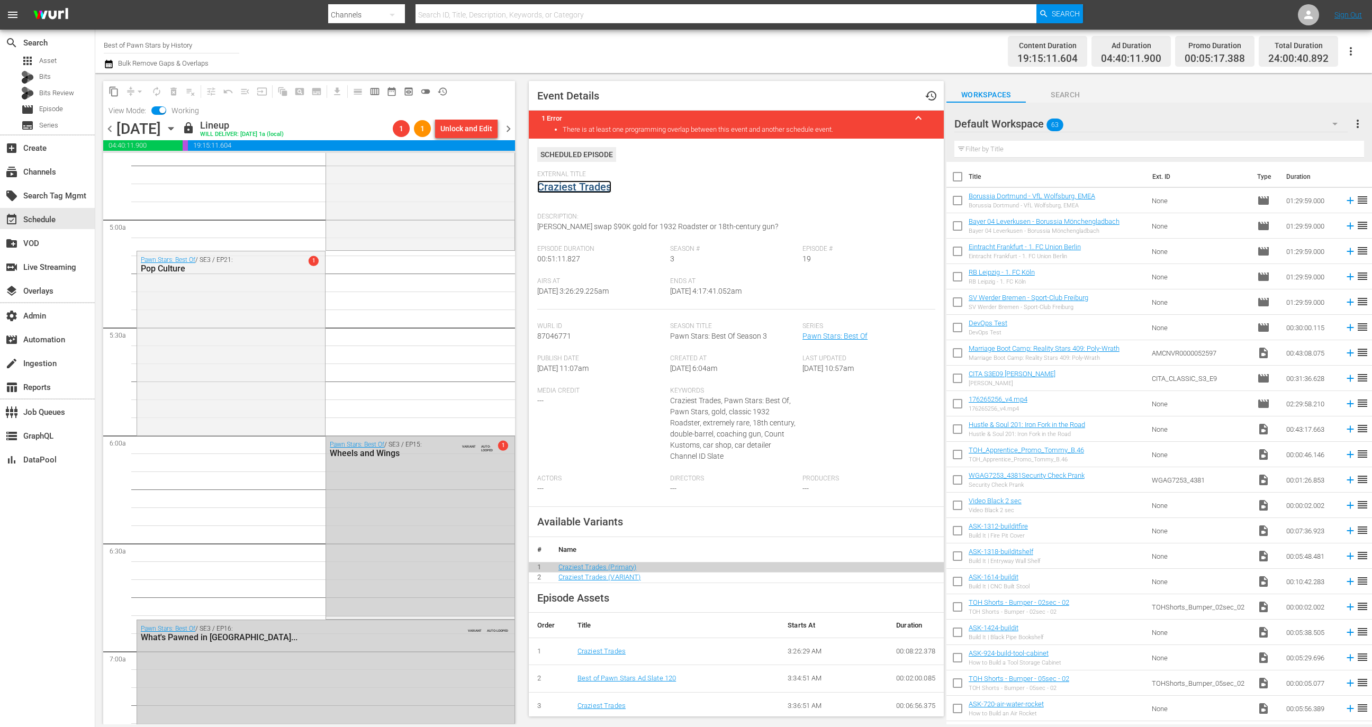
click at [591, 189] on link "Craziest Trades" at bounding box center [574, 186] width 74 height 13
click at [254, 321] on div "Pawn Stars: Best Of / SE3 / EP21: Pop Culture 1" at bounding box center [231, 342] width 188 height 182
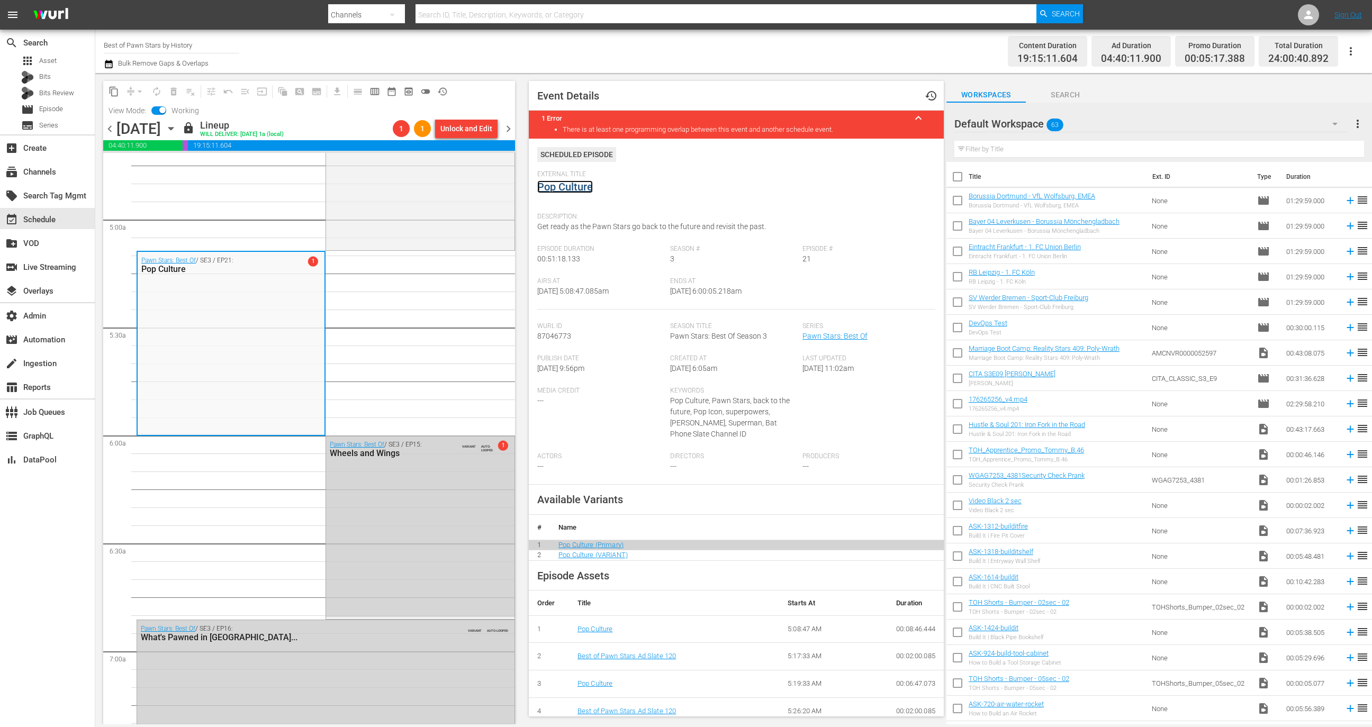
click at [575, 185] on link "Pop Culture" at bounding box center [565, 186] width 56 height 13
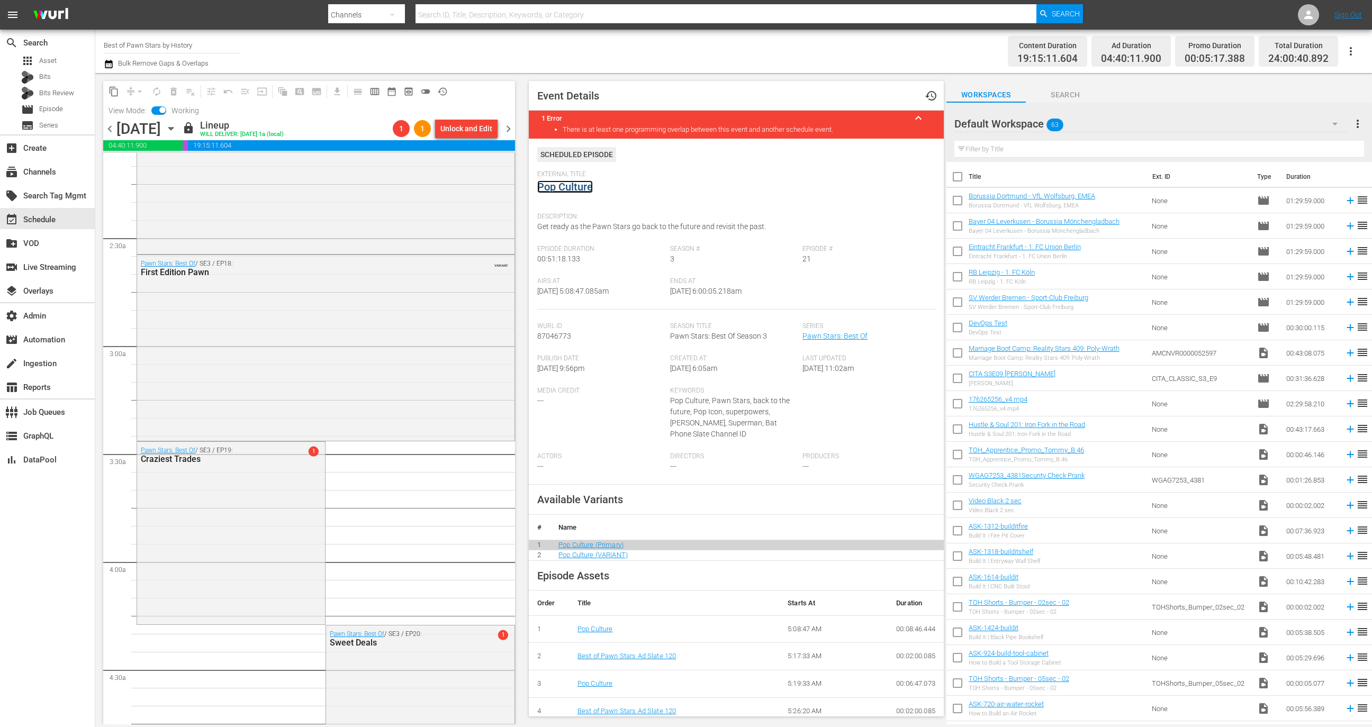
scroll to position [505, 0]
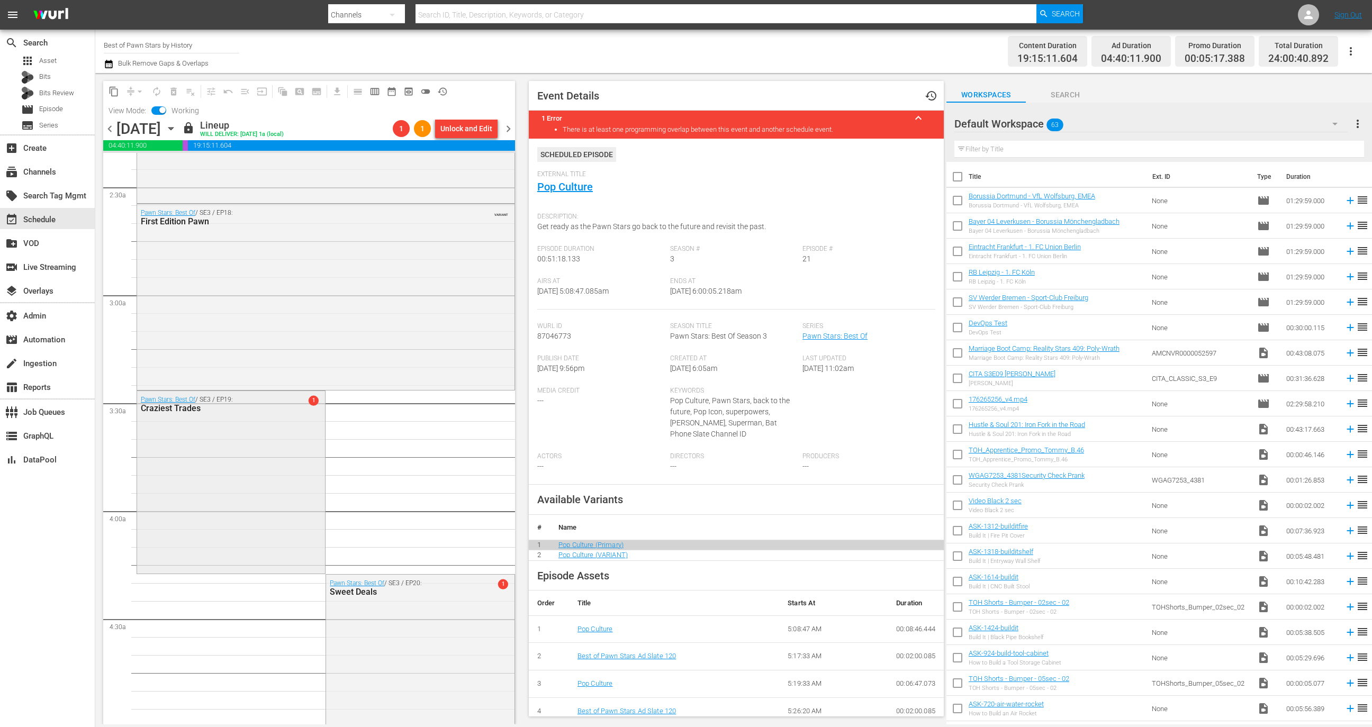
click at [230, 504] on div "Pawn Stars: Best Of / SE3 / EP19: Craziest Trades 1" at bounding box center [231, 481] width 188 height 181
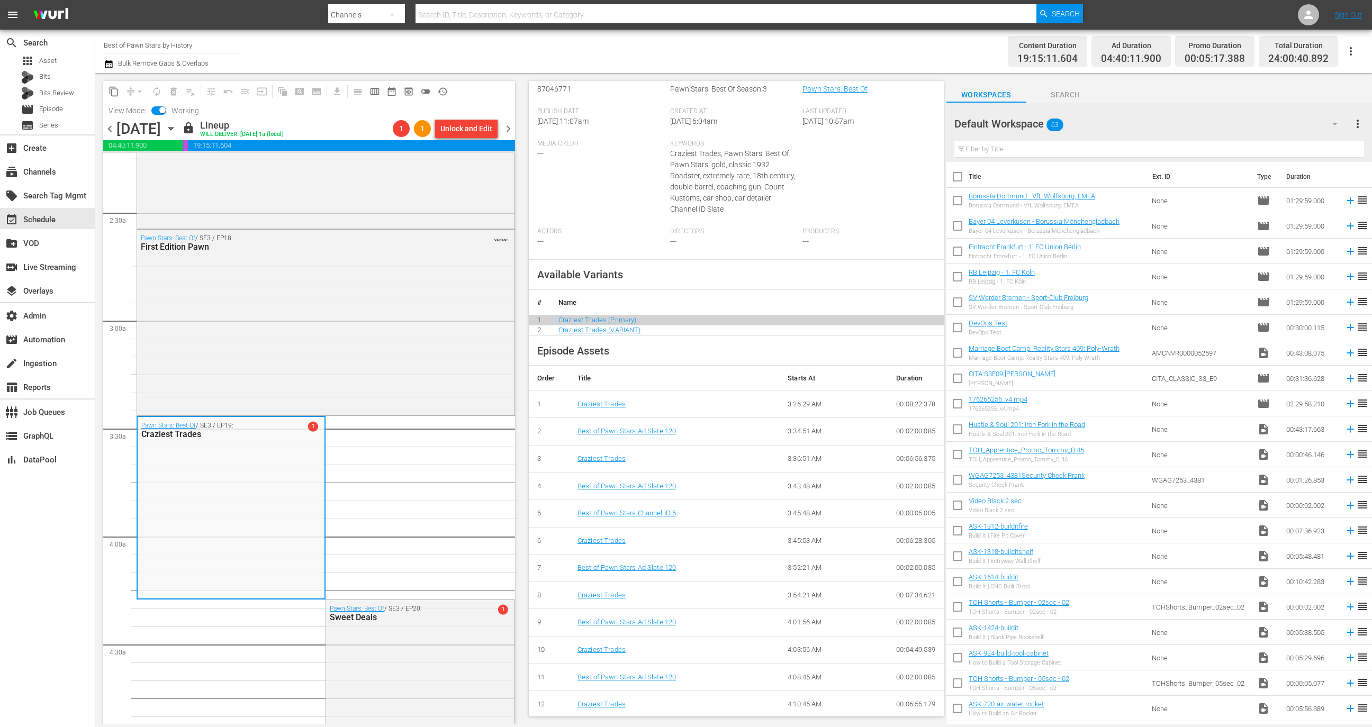
scroll to position [567, 0]
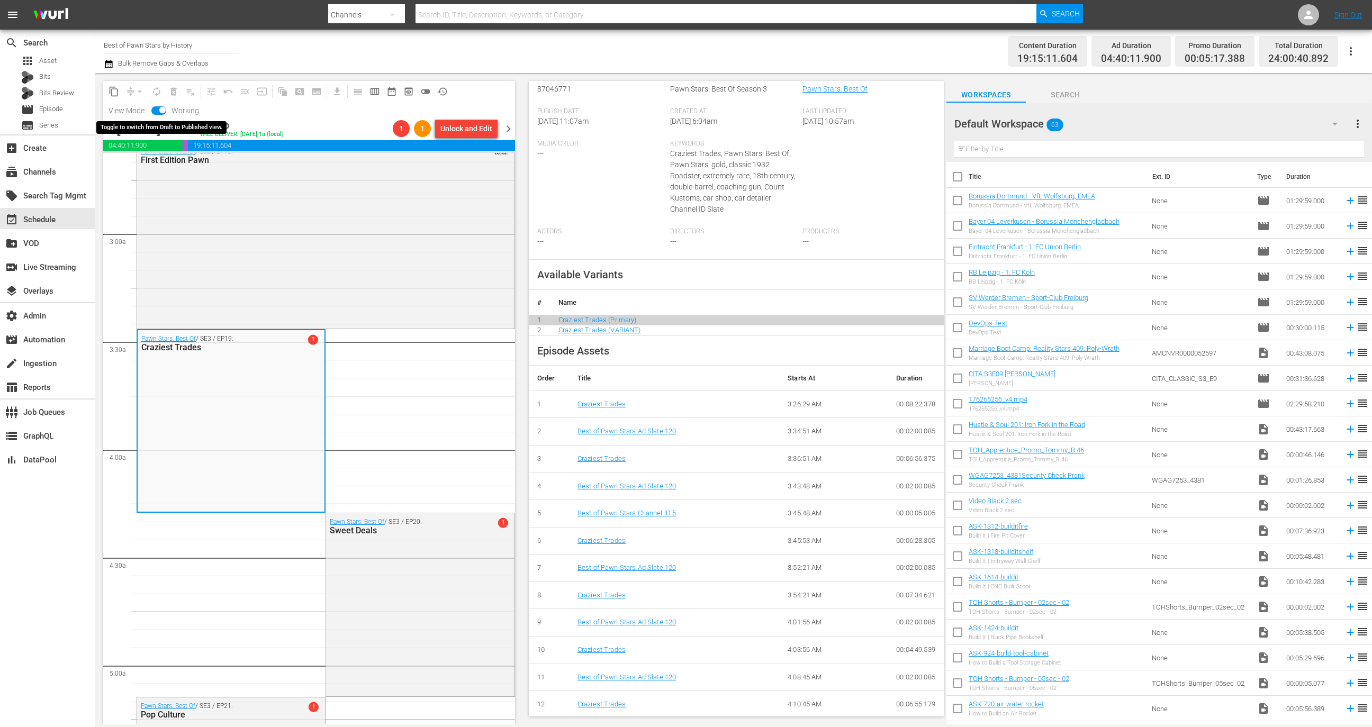
click at [159, 112] on input "checkbox" at bounding box center [162, 111] width 22 height 7
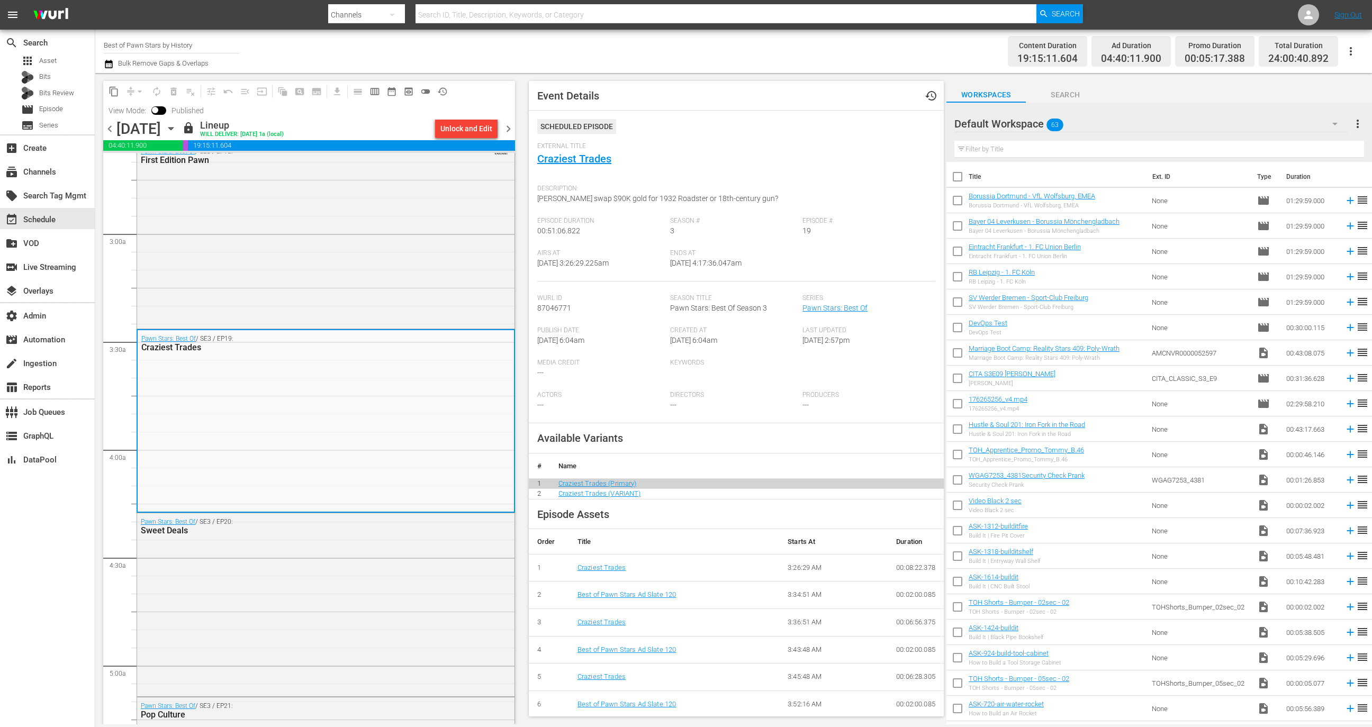
scroll to position [137, 0]
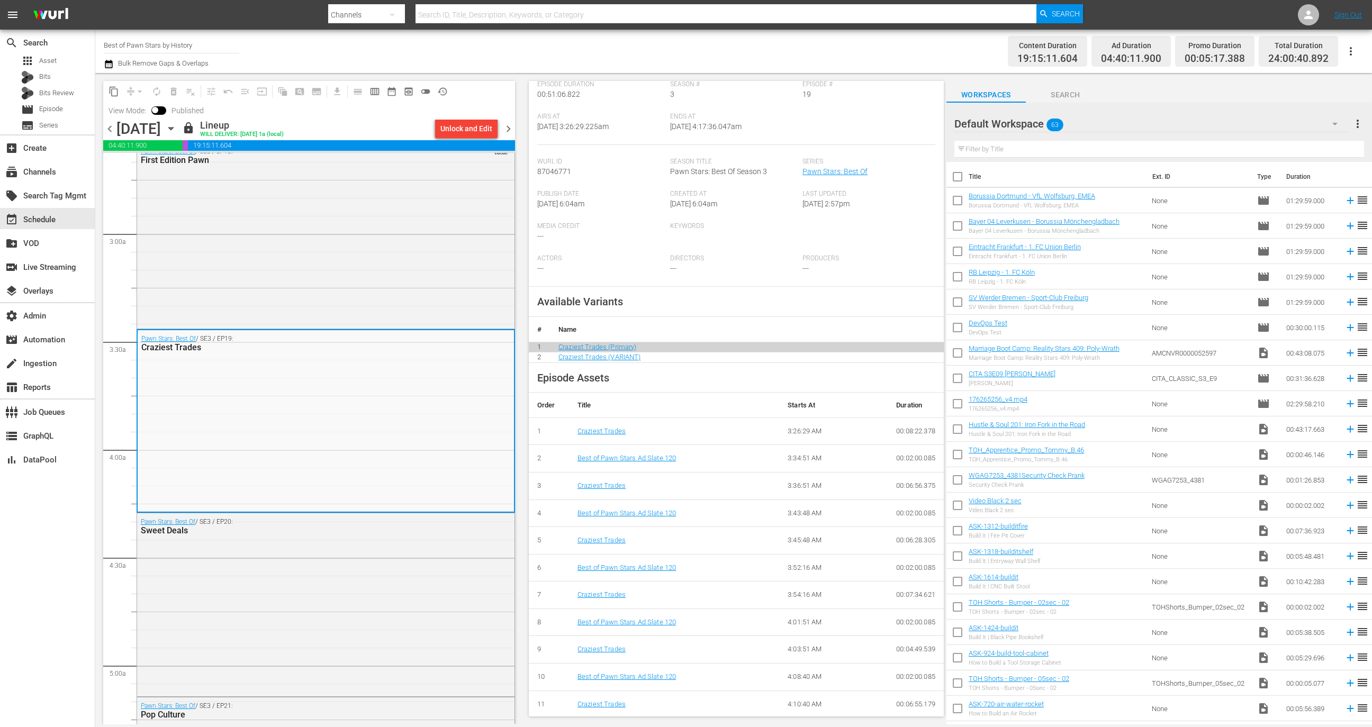
click at [162, 106] on div "View Mode: Published" at bounding box center [156, 111] width 106 height 18
click at [160, 111] on input "checkbox" at bounding box center [155, 111] width 22 height 7
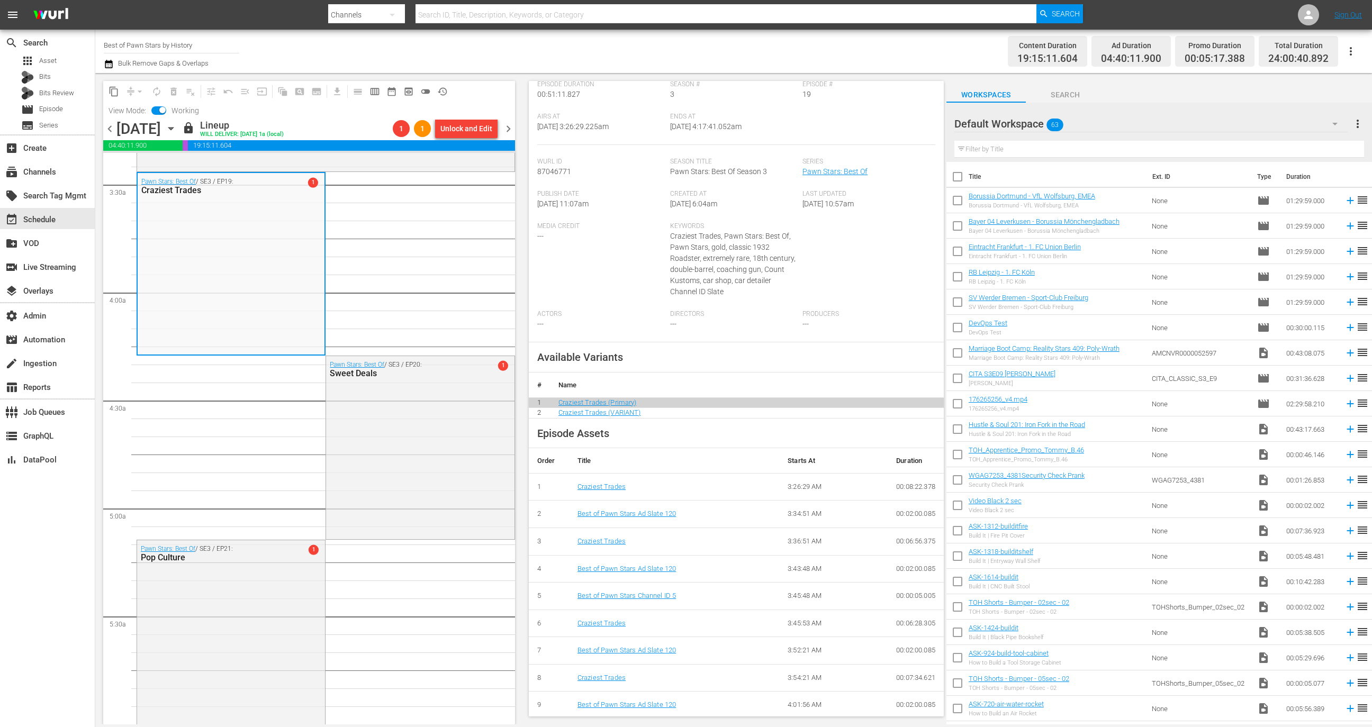
scroll to position [850, 0]
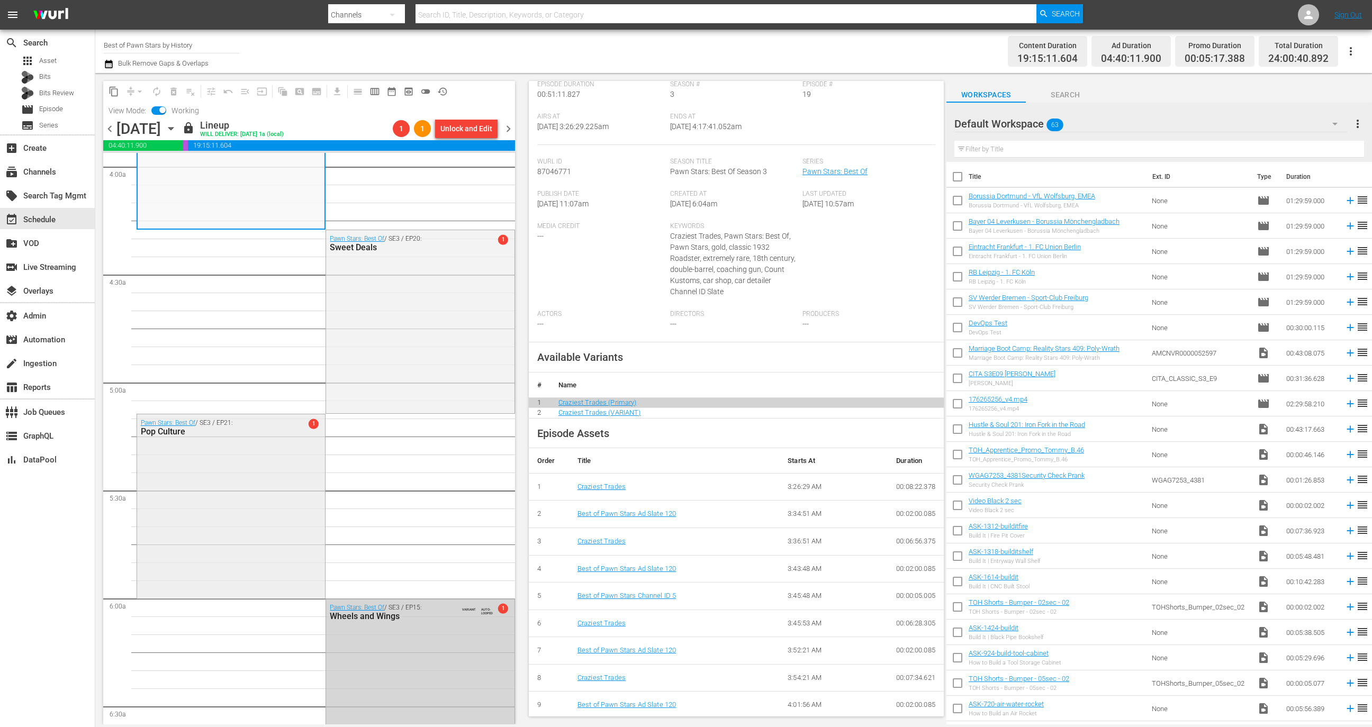
click at [288, 549] on div "Pawn Stars: Best Of / SE3 / EP21: Pop Culture 1" at bounding box center [231, 505] width 188 height 182
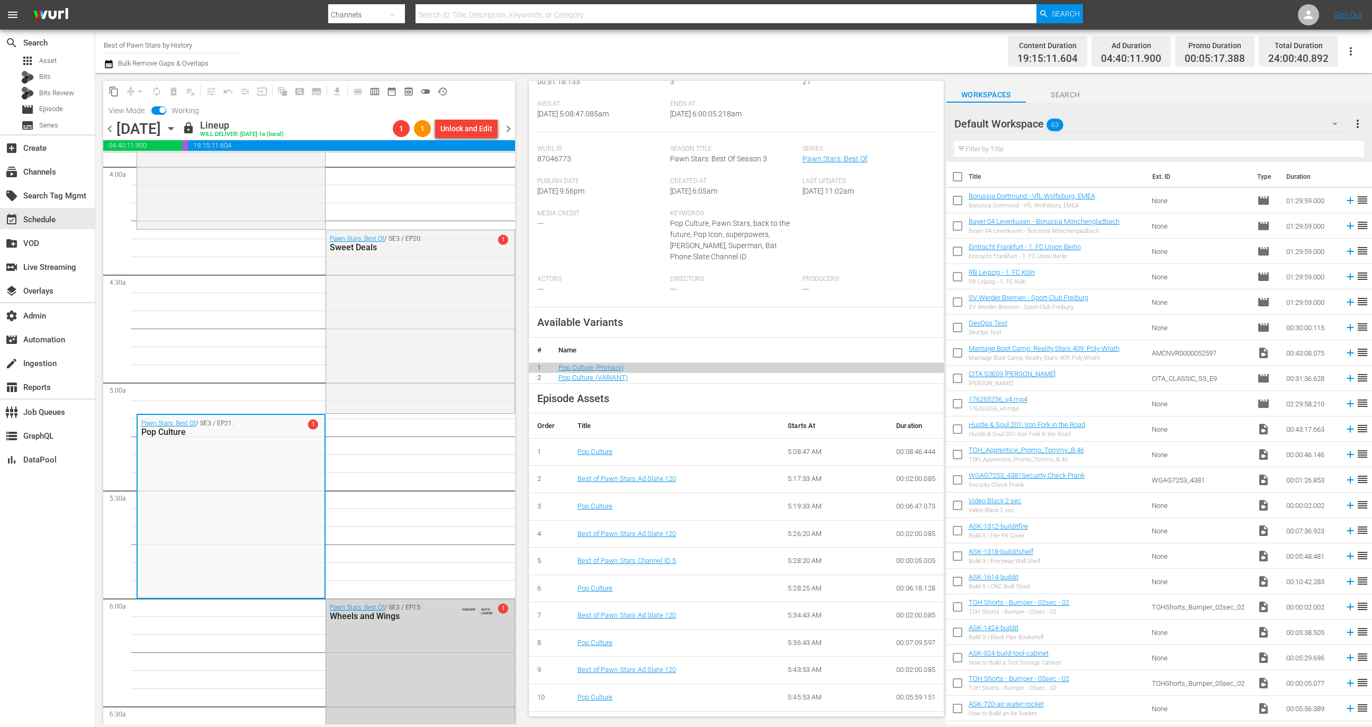
scroll to position [225, 0]
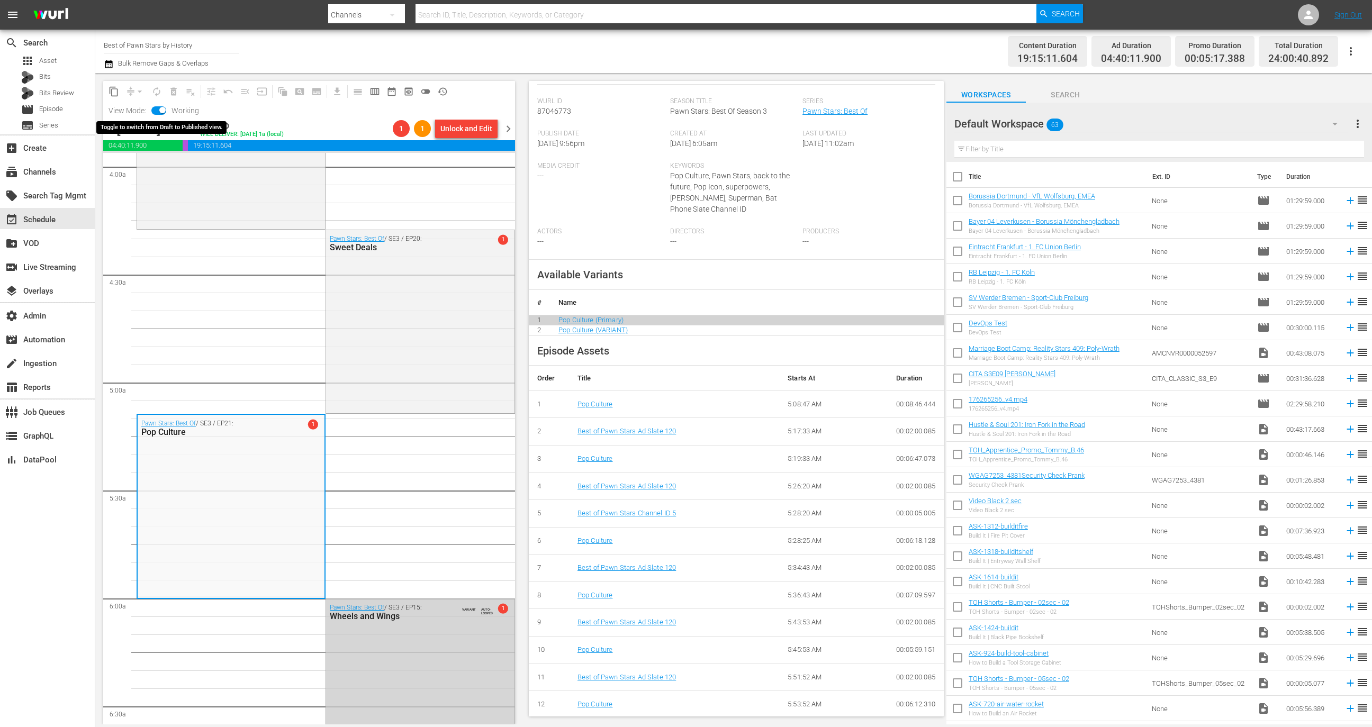
click at [165, 110] on input "checkbox" at bounding box center [162, 111] width 22 height 7
checkbox input "false"
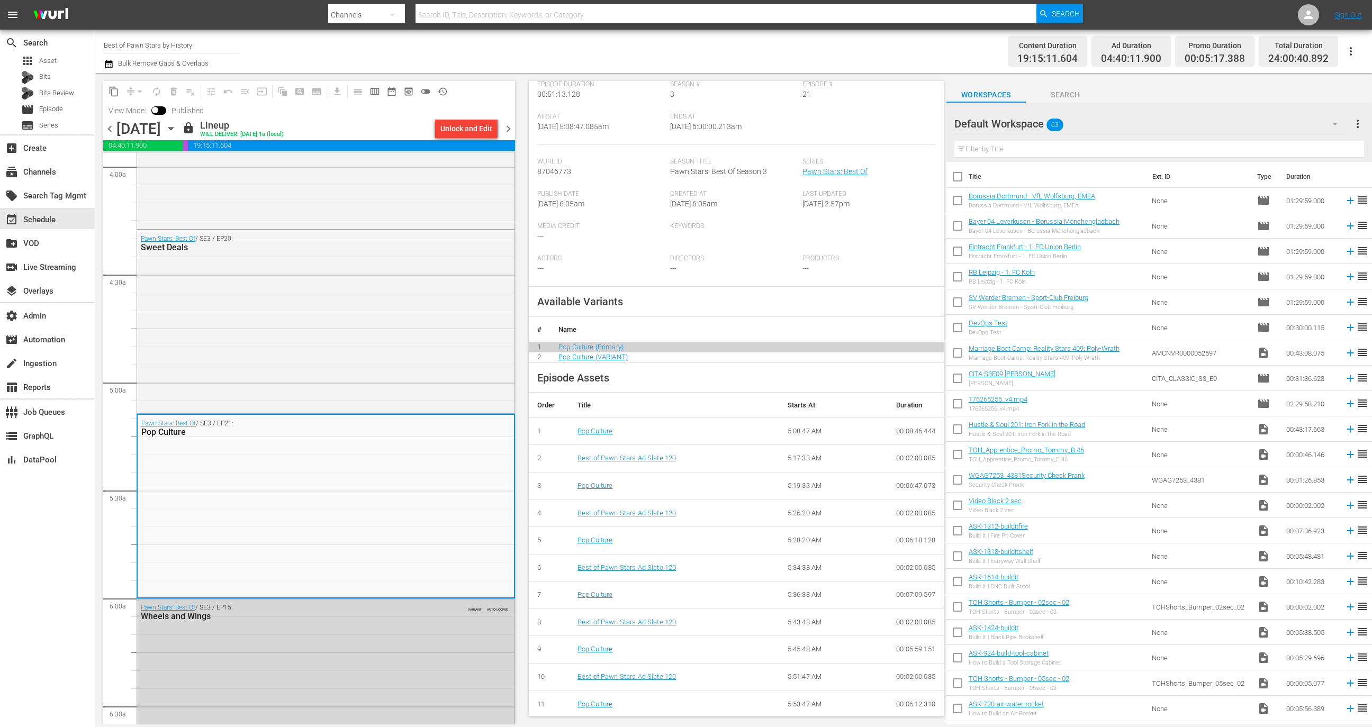
scroll to position [0, 0]
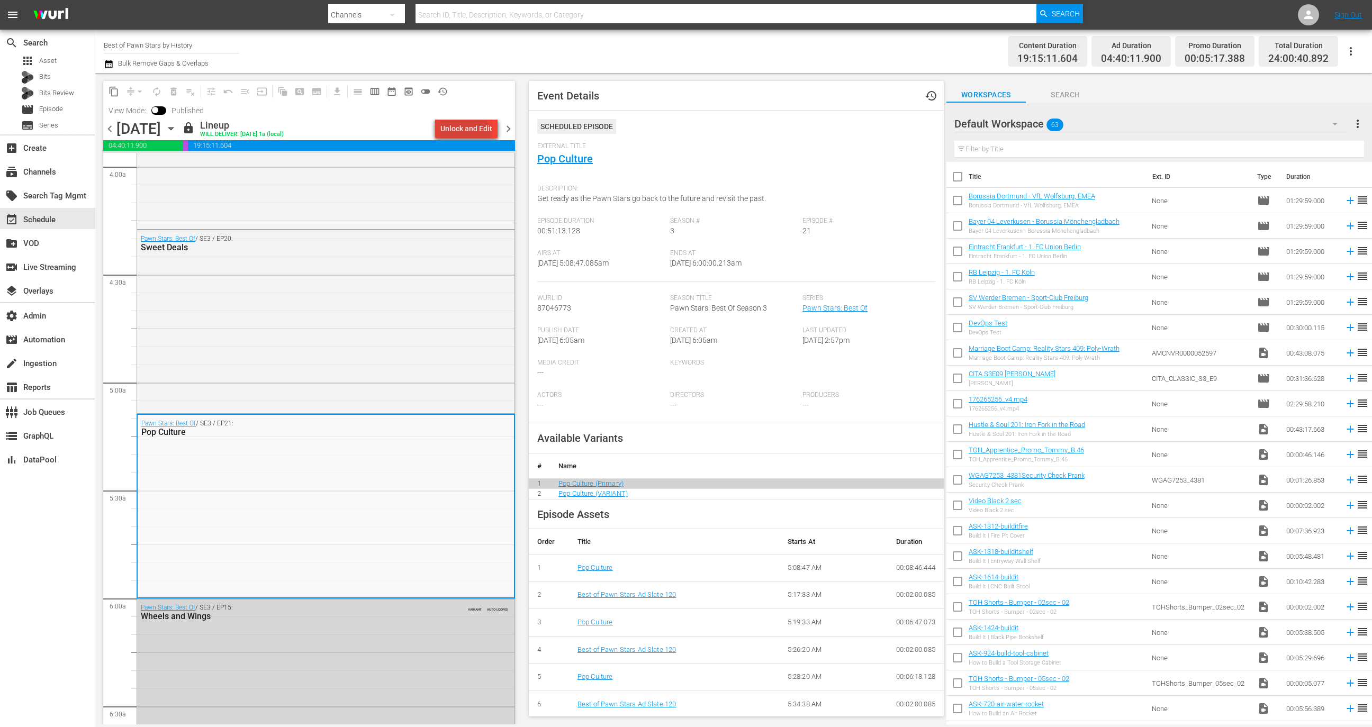
click at [453, 137] on div "Unlock and Edit" at bounding box center [466, 128] width 52 height 19
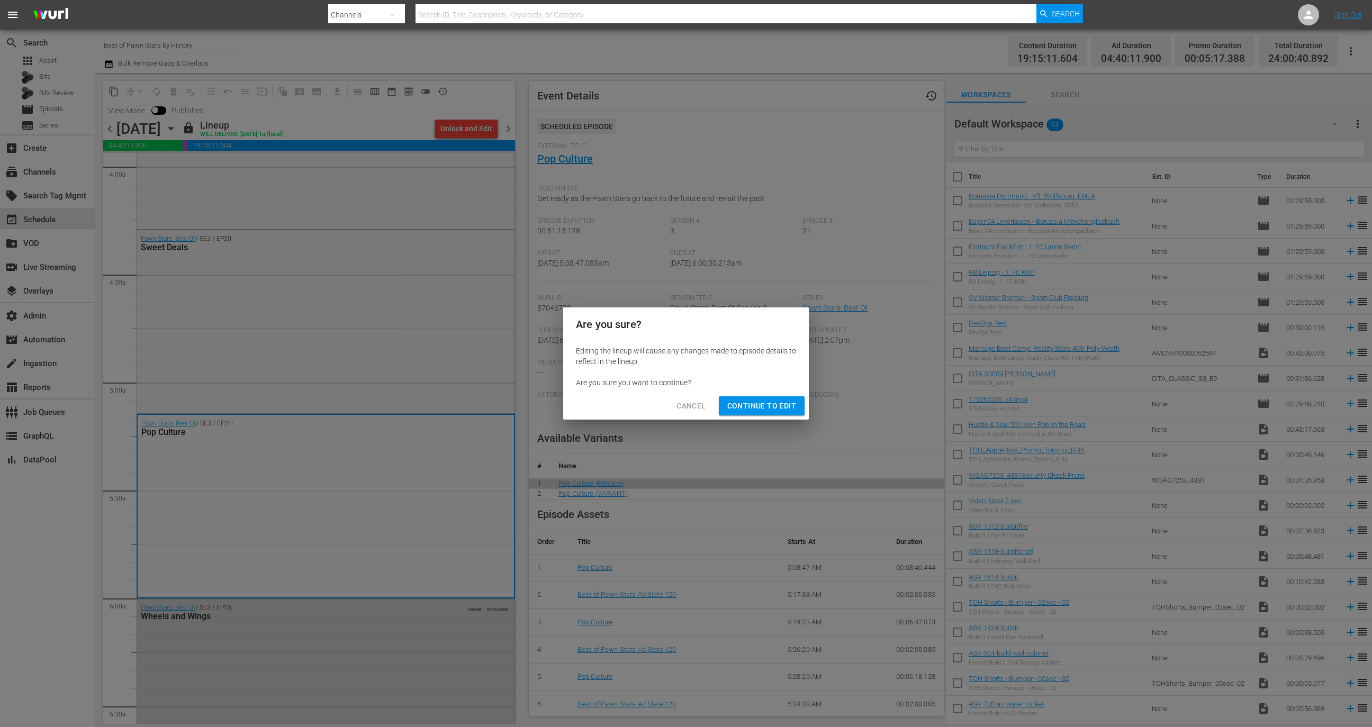
click at [747, 406] on span "Continue to Edit" at bounding box center [761, 406] width 69 height 13
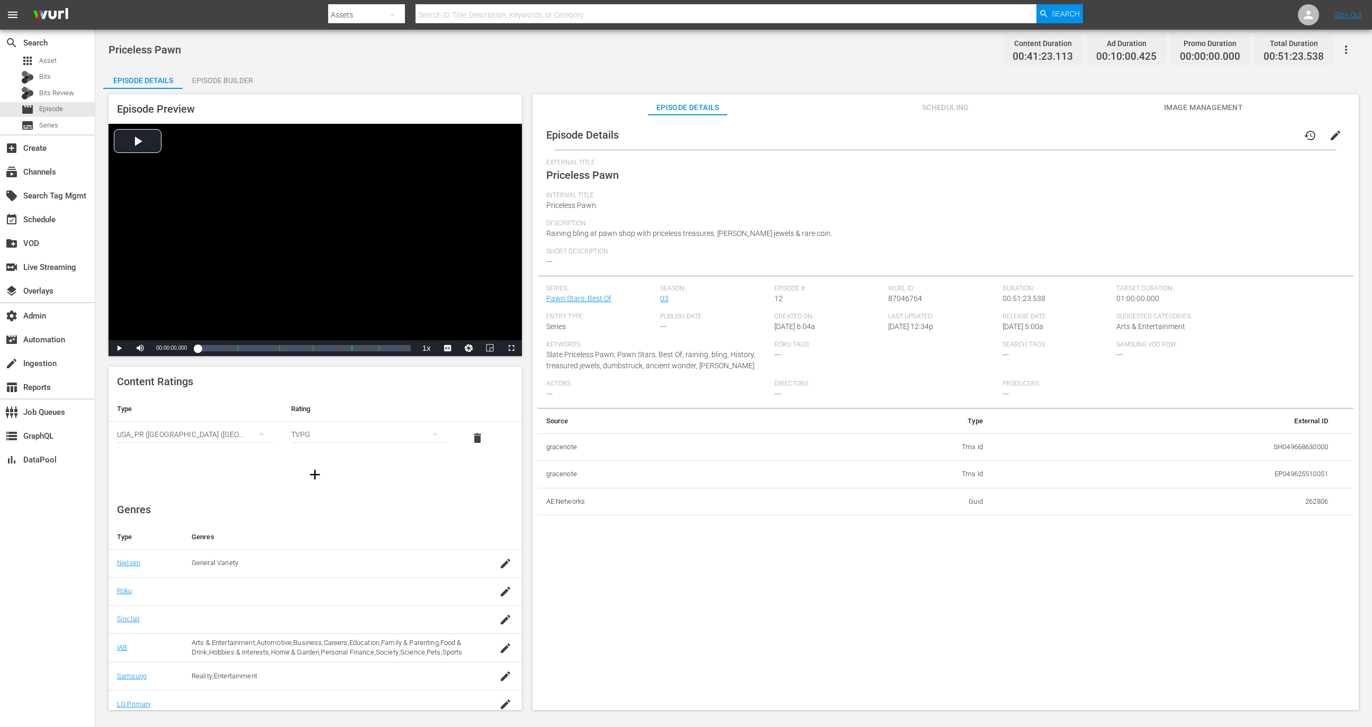
click at [914, 102] on span "Scheduling" at bounding box center [945, 107] width 79 height 13
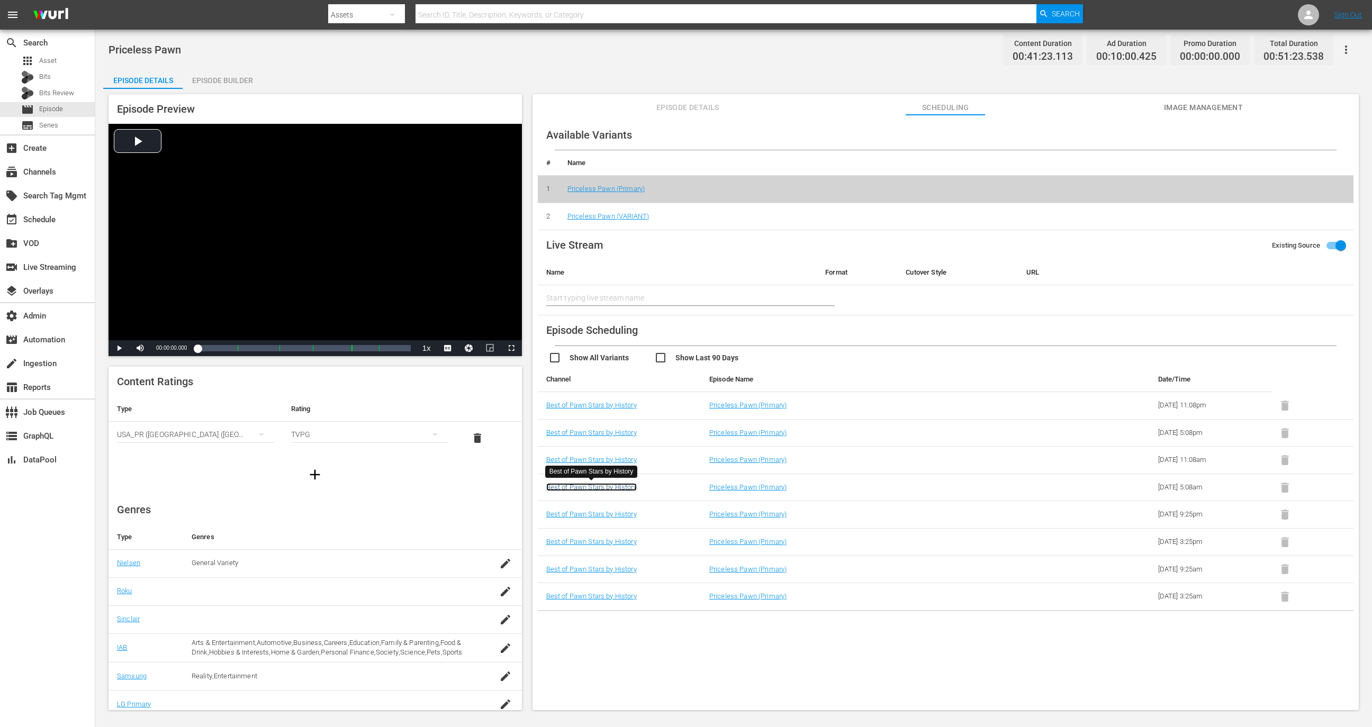
click at [608, 484] on link "Best of Pawn Stars by History" at bounding box center [591, 487] width 91 height 8
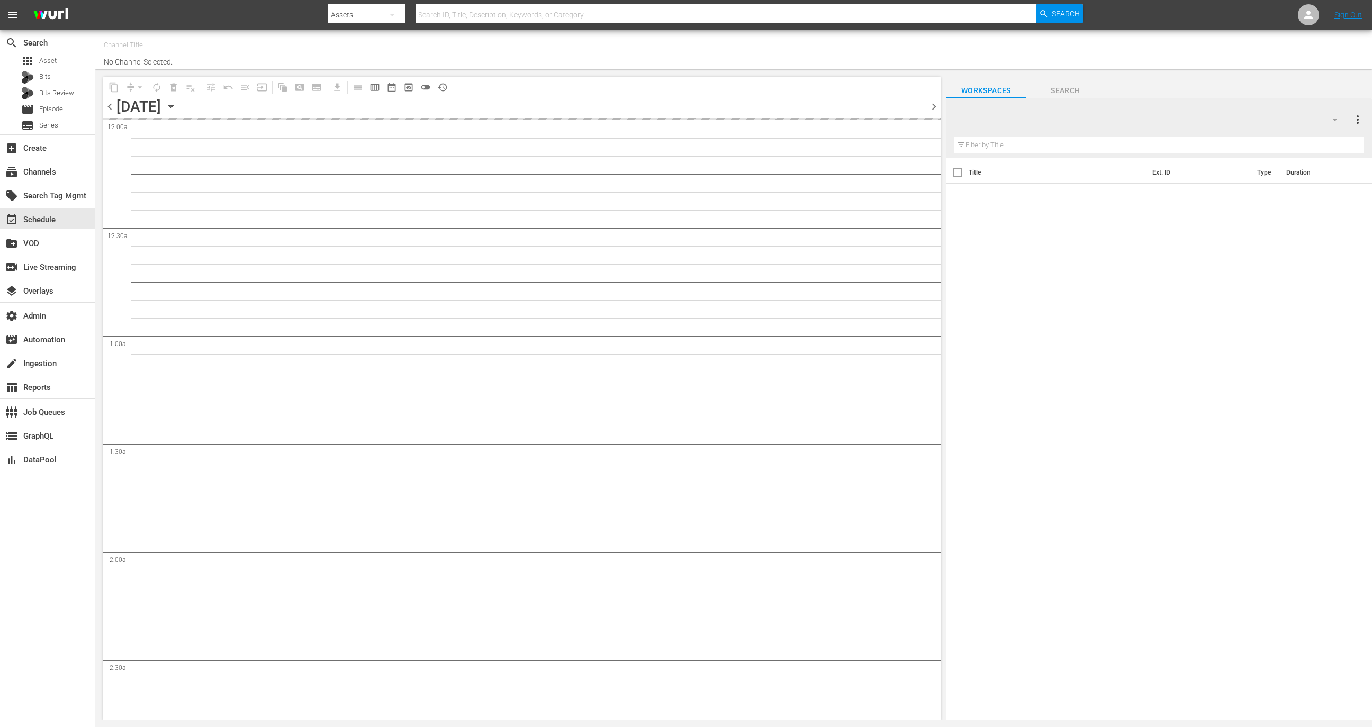
type input "Best of Pawn Stars by History (2039)"
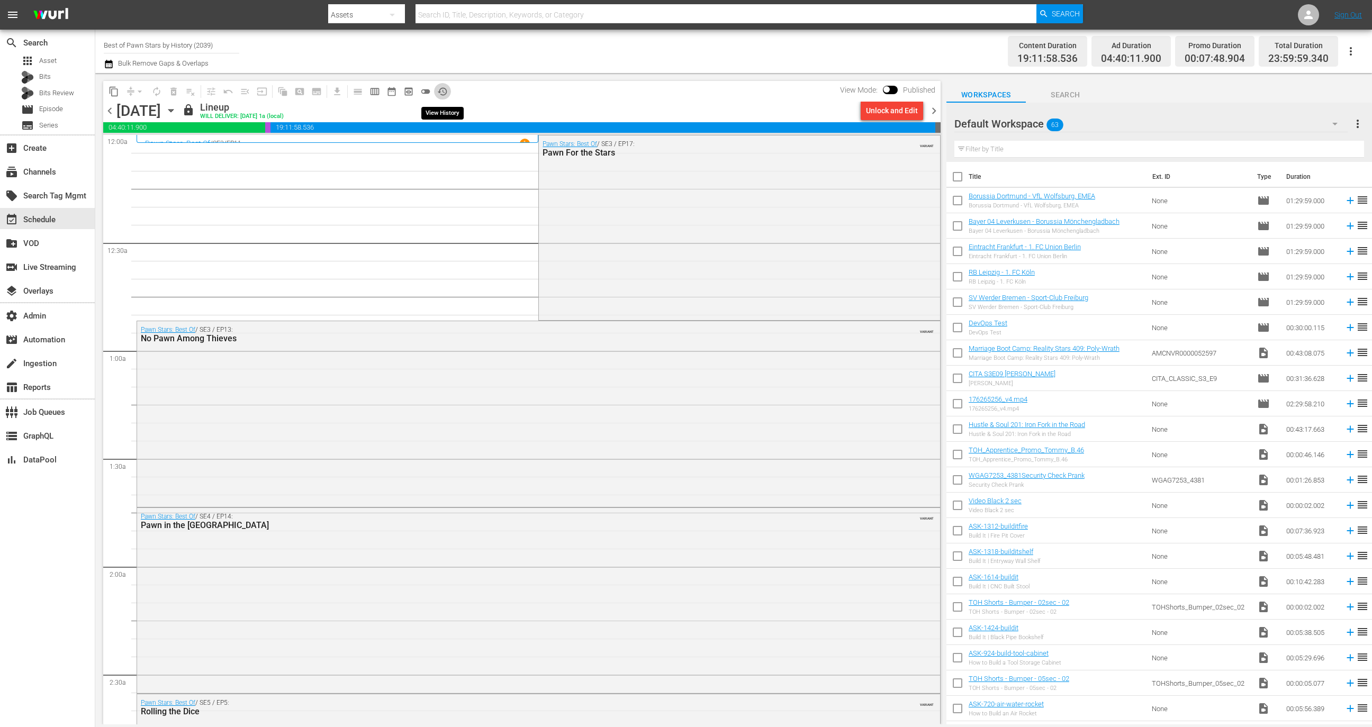
click at [446, 89] on span "history_outlined" at bounding box center [442, 91] width 11 height 11
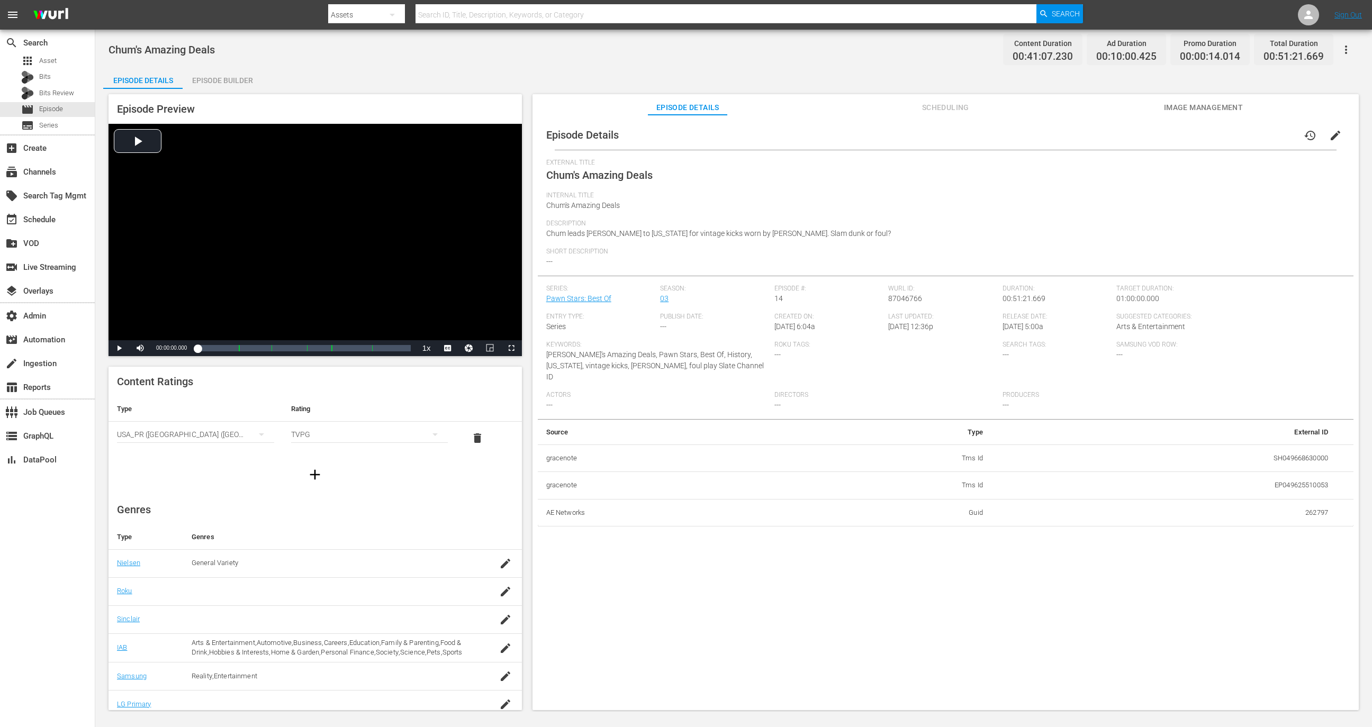
click at [231, 90] on div "Episode Preview Video Player is loading. Play Video Play Mute Current Time 00:0…" at bounding box center [733, 404] width 1261 height 630
click at [231, 83] on div "Episode Builder" at bounding box center [222, 80] width 79 height 25
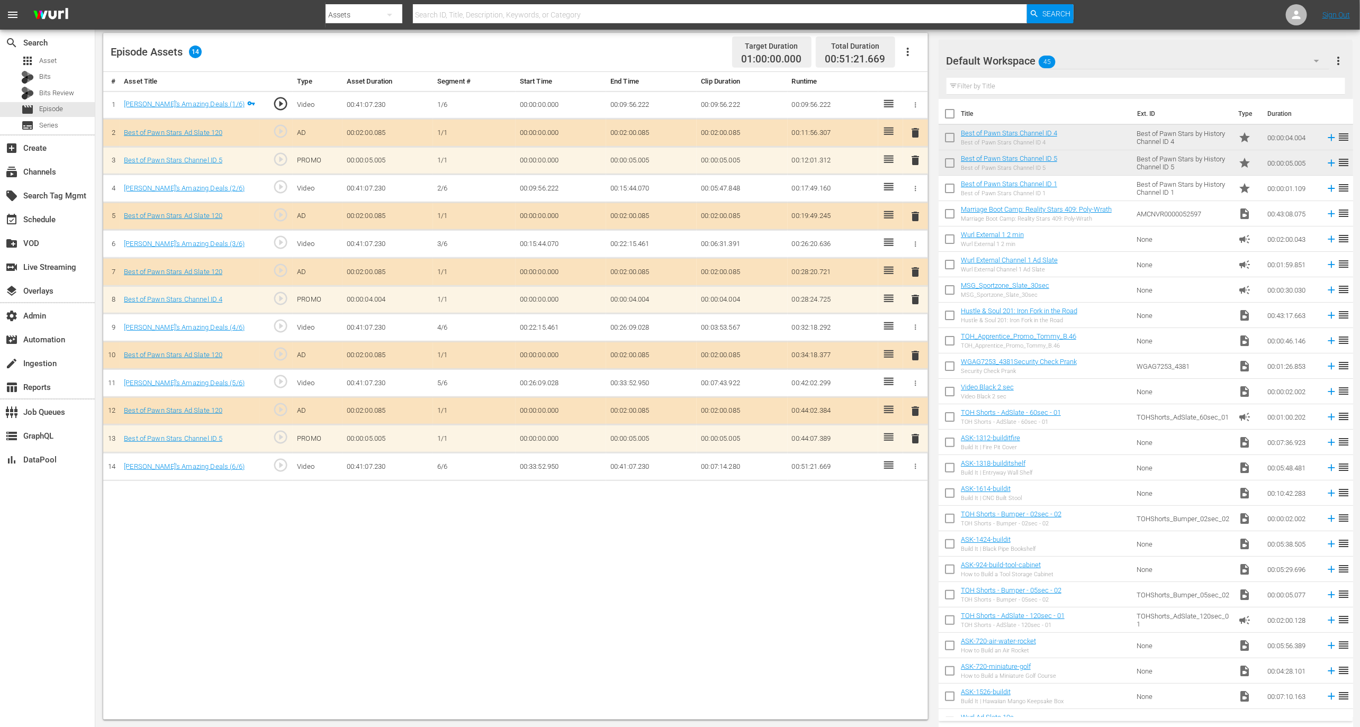
scroll to position [257, 0]
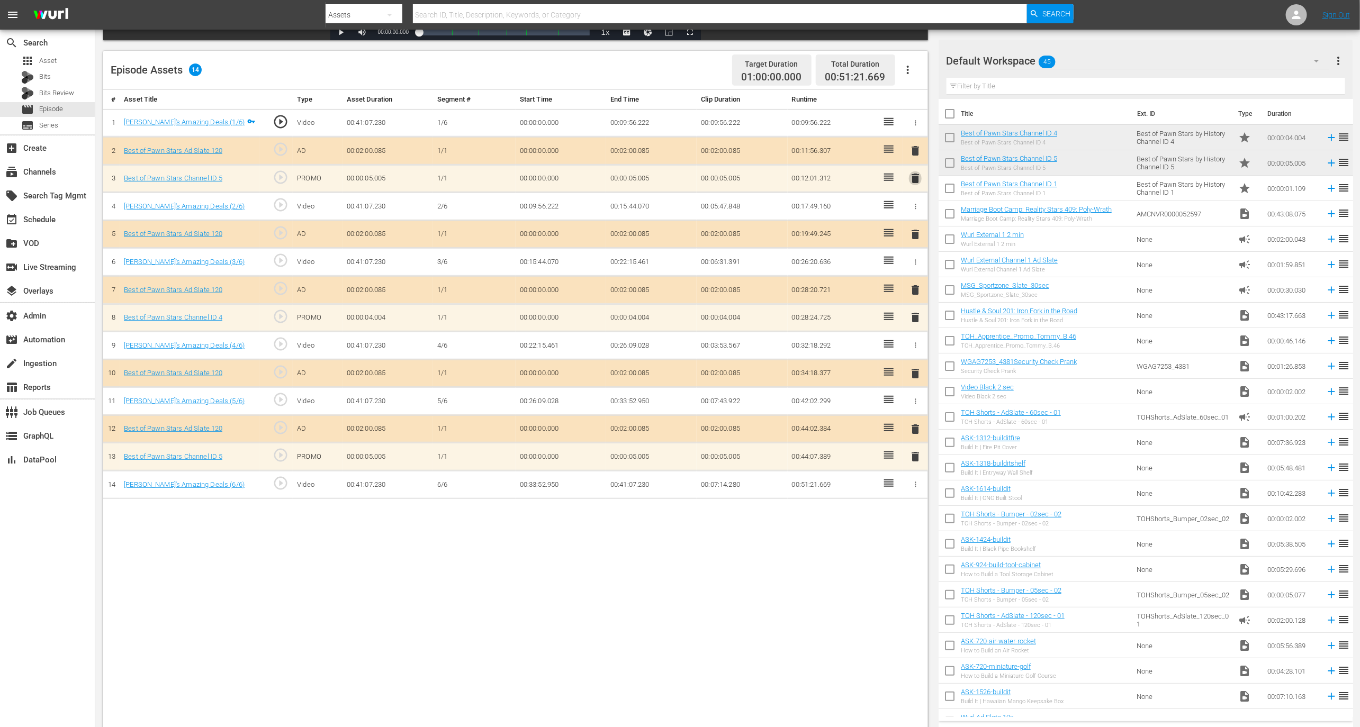
click at [914, 180] on span "delete" at bounding box center [915, 178] width 13 height 13
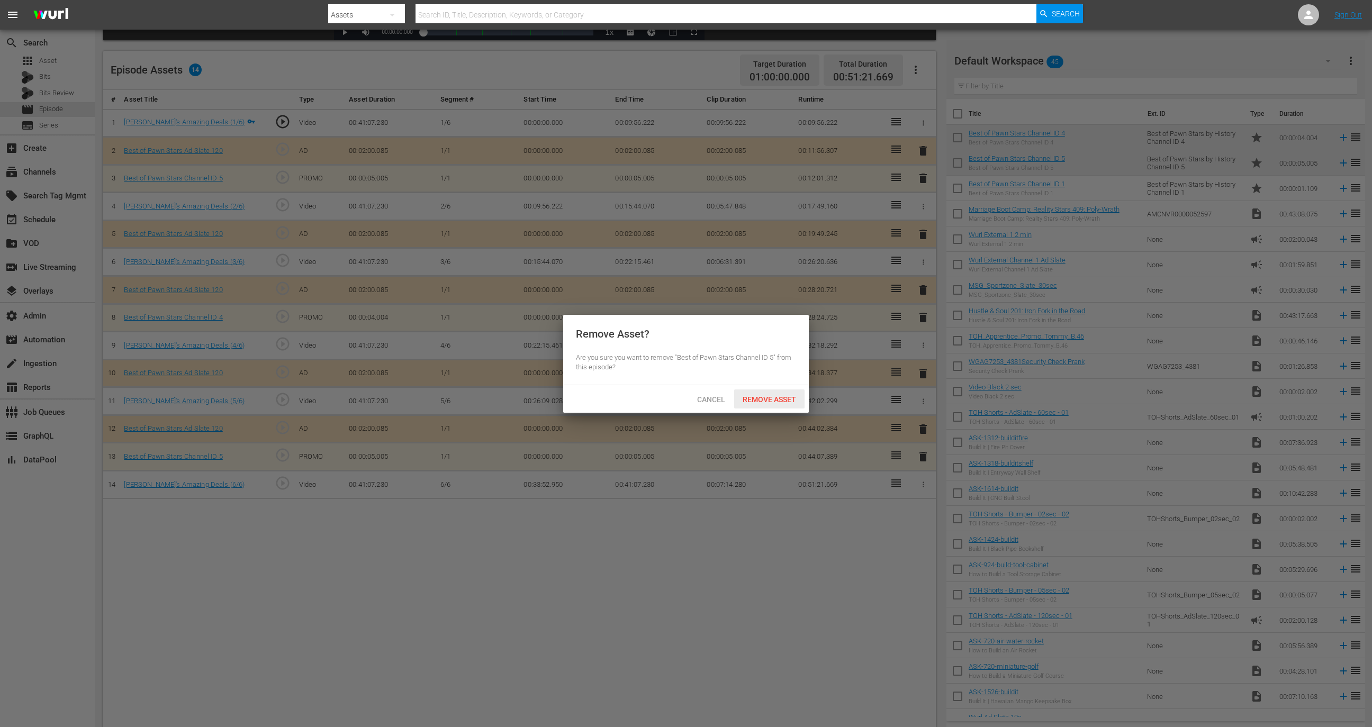
click at [779, 401] on span "Remove Asset" at bounding box center [769, 399] width 70 height 8
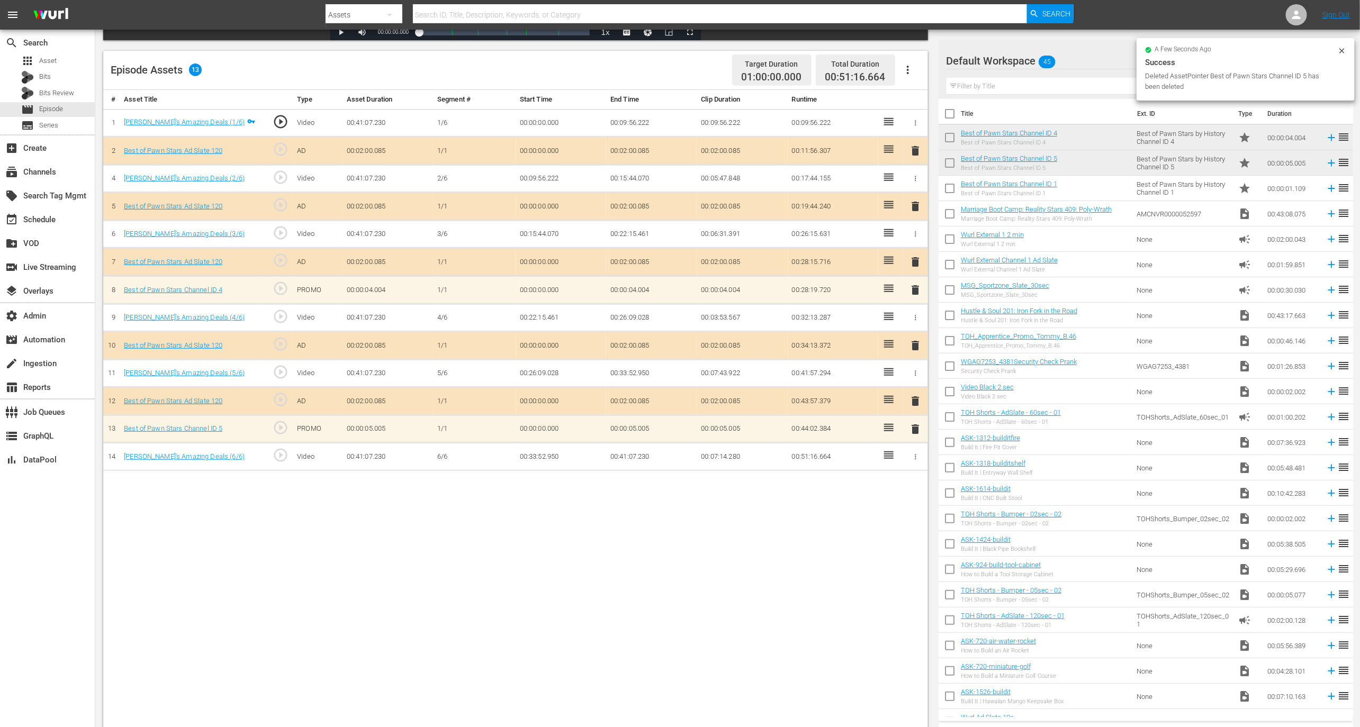
click at [914, 285] on span "delete" at bounding box center [915, 290] width 13 height 13
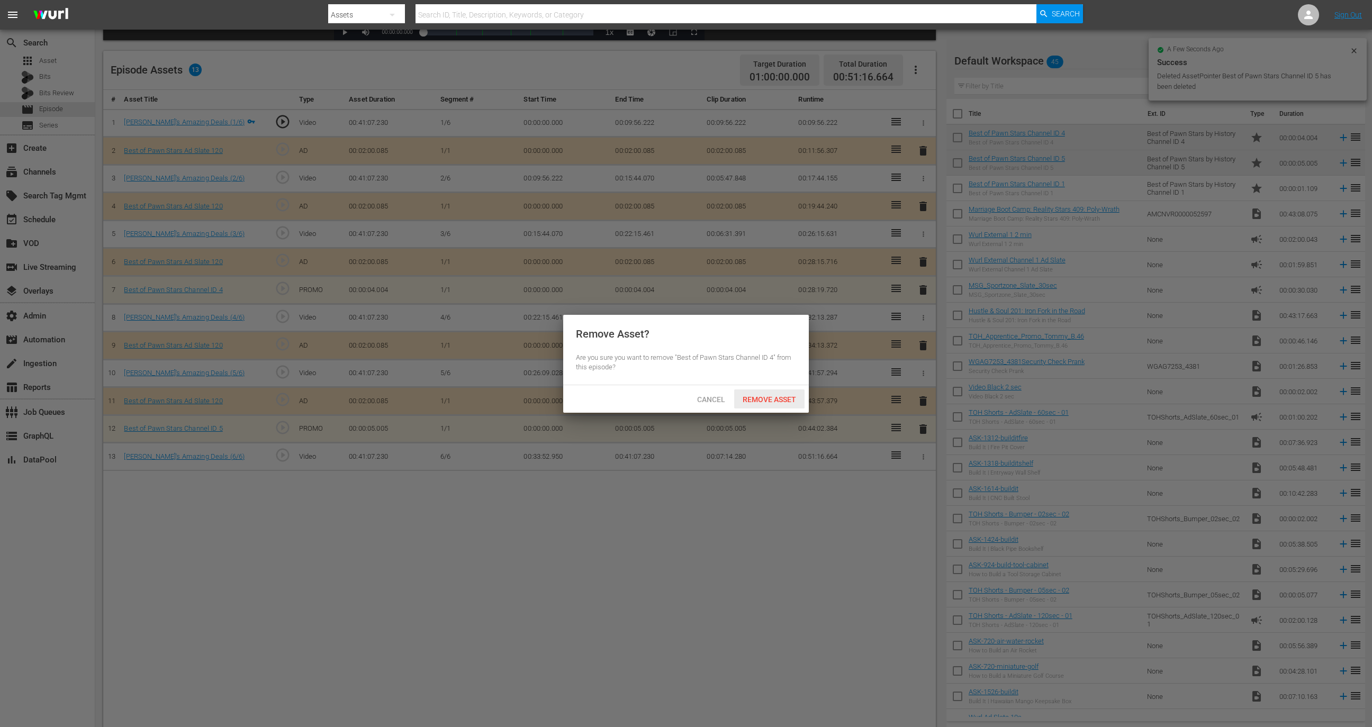
click at [777, 403] on span "Remove Asset" at bounding box center [769, 399] width 70 height 8
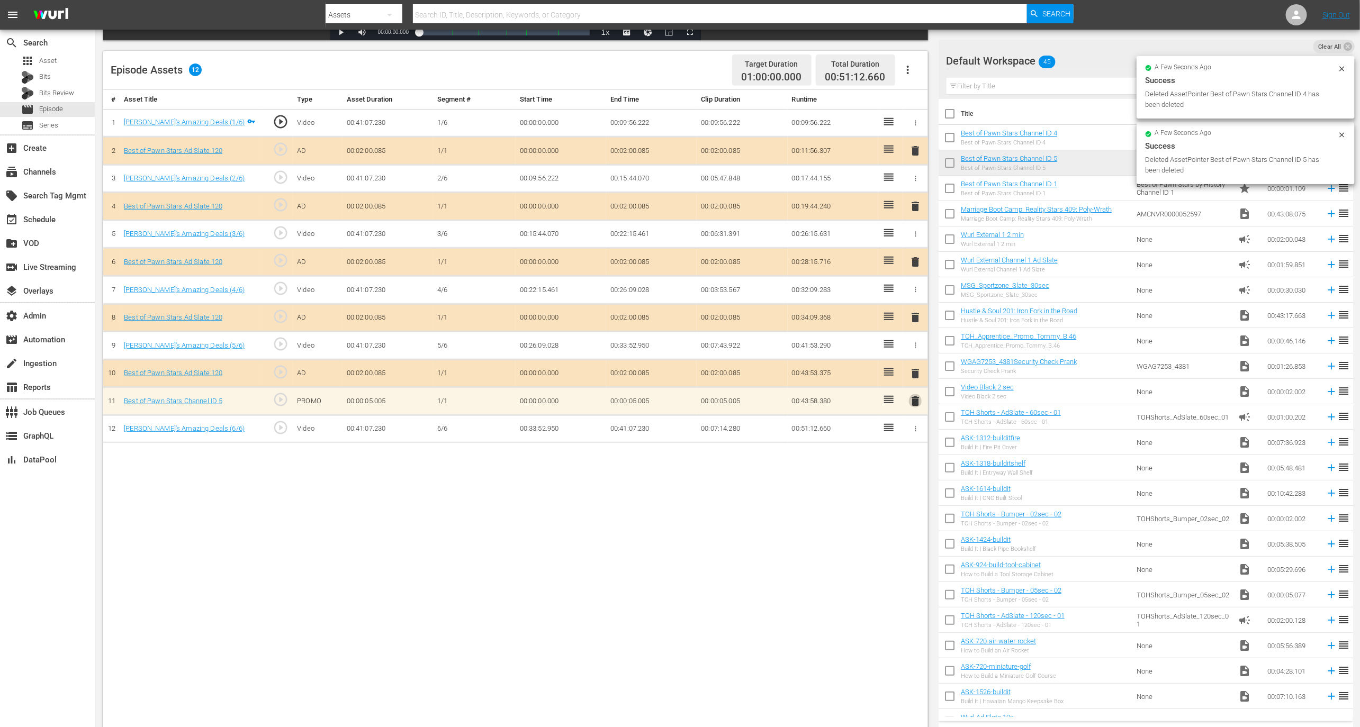
click at [914, 395] on span "delete" at bounding box center [915, 401] width 13 height 13
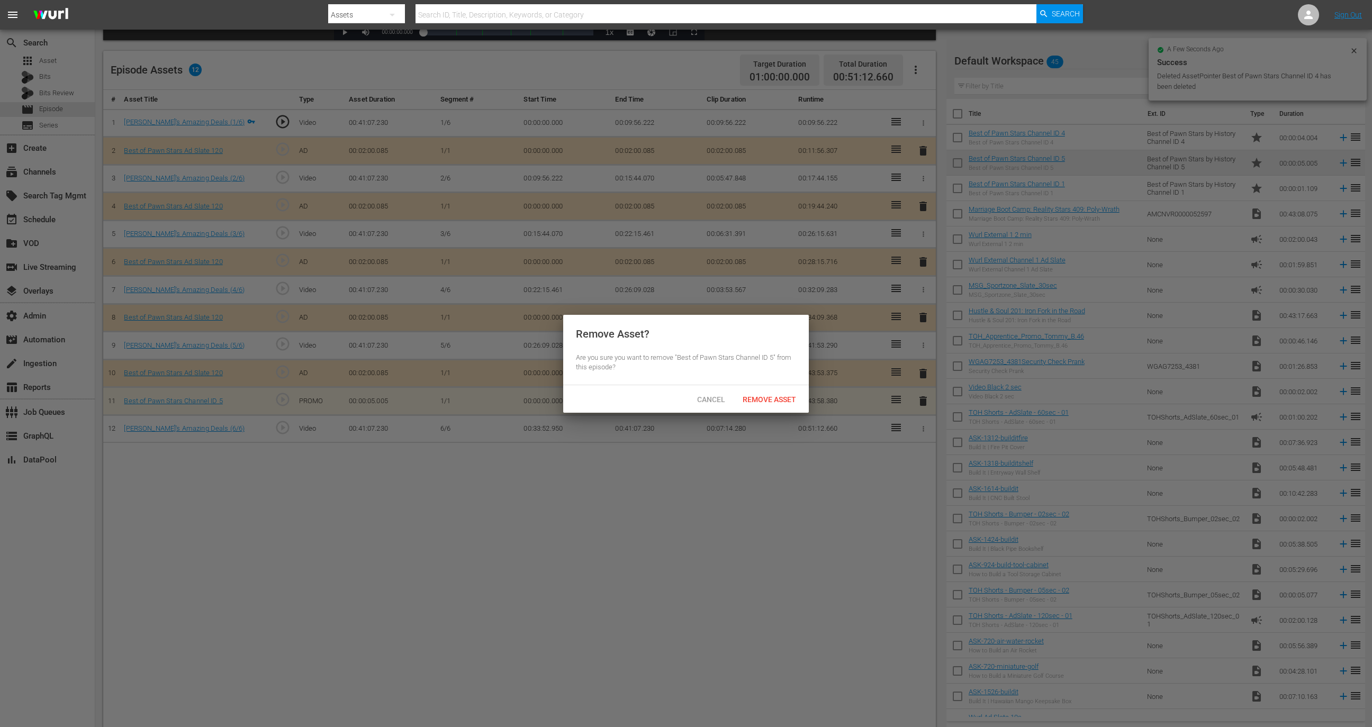
click at [780, 406] on div "Remove Asset" at bounding box center [769, 400] width 70 height 20
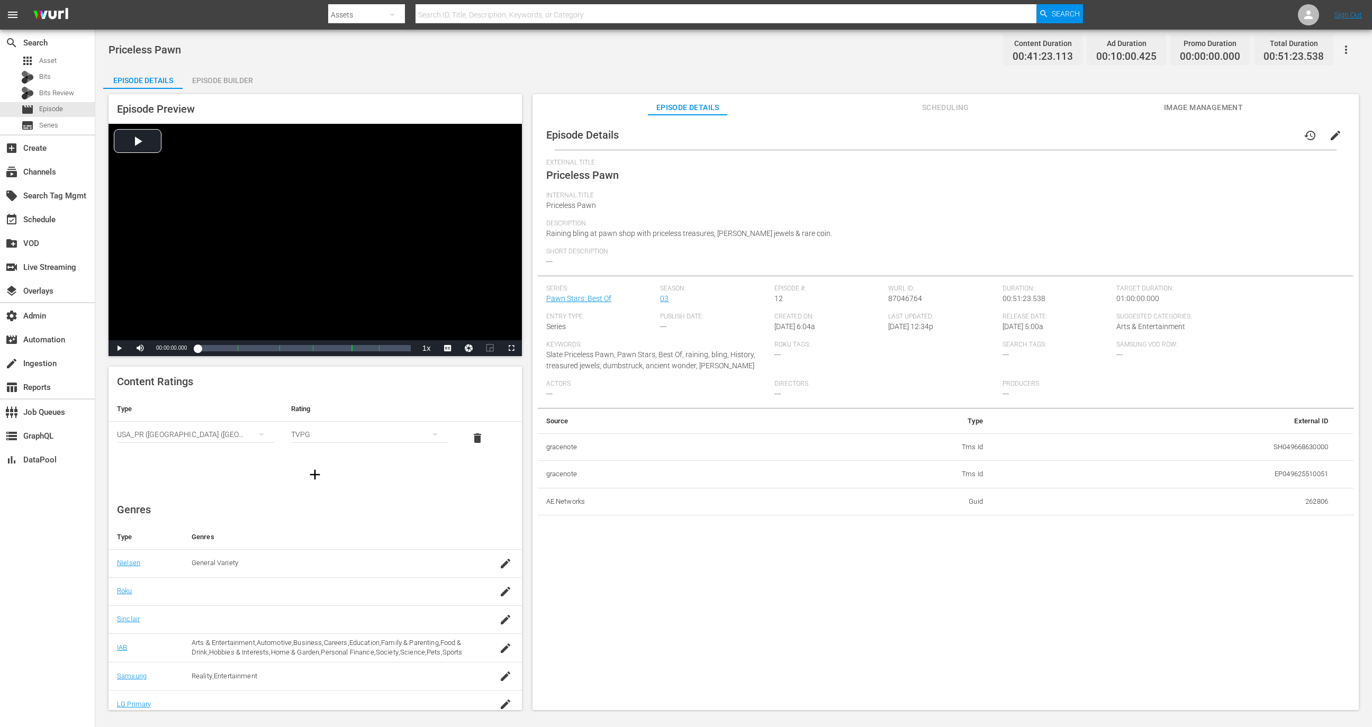
click at [227, 84] on div "Episode Builder" at bounding box center [222, 80] width 79 height 25
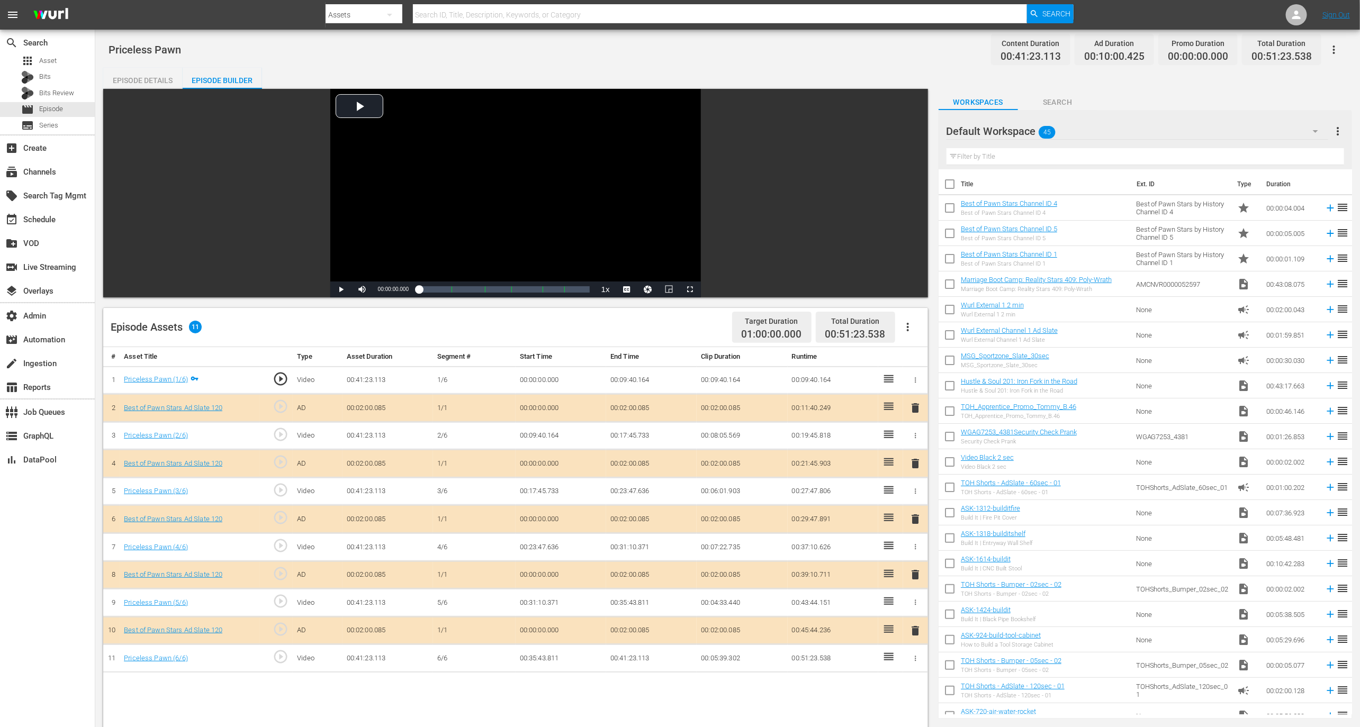
click at [158, 75] on div "Episode Details" at bounding box center [142, 80] width 79 height 25
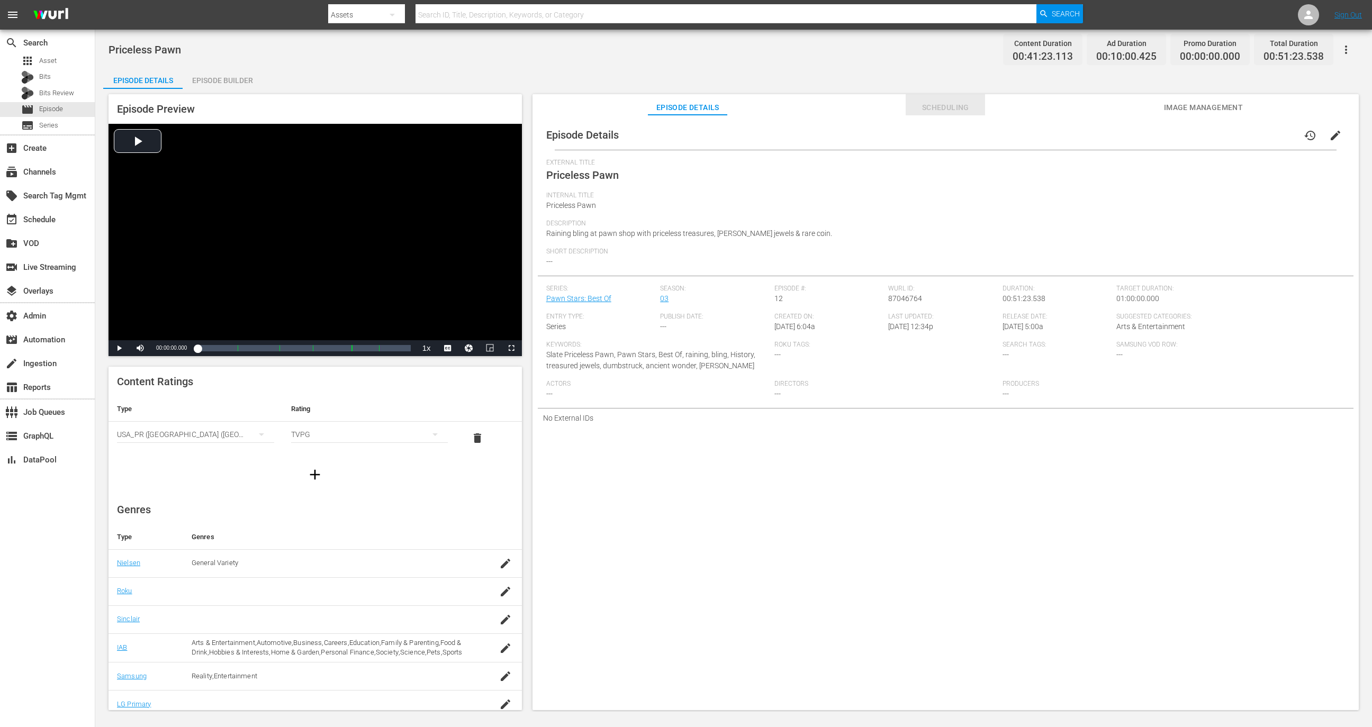
click at [960, 108] on span "Scheduling" at bounding box center [945, 107] width 79 height 13
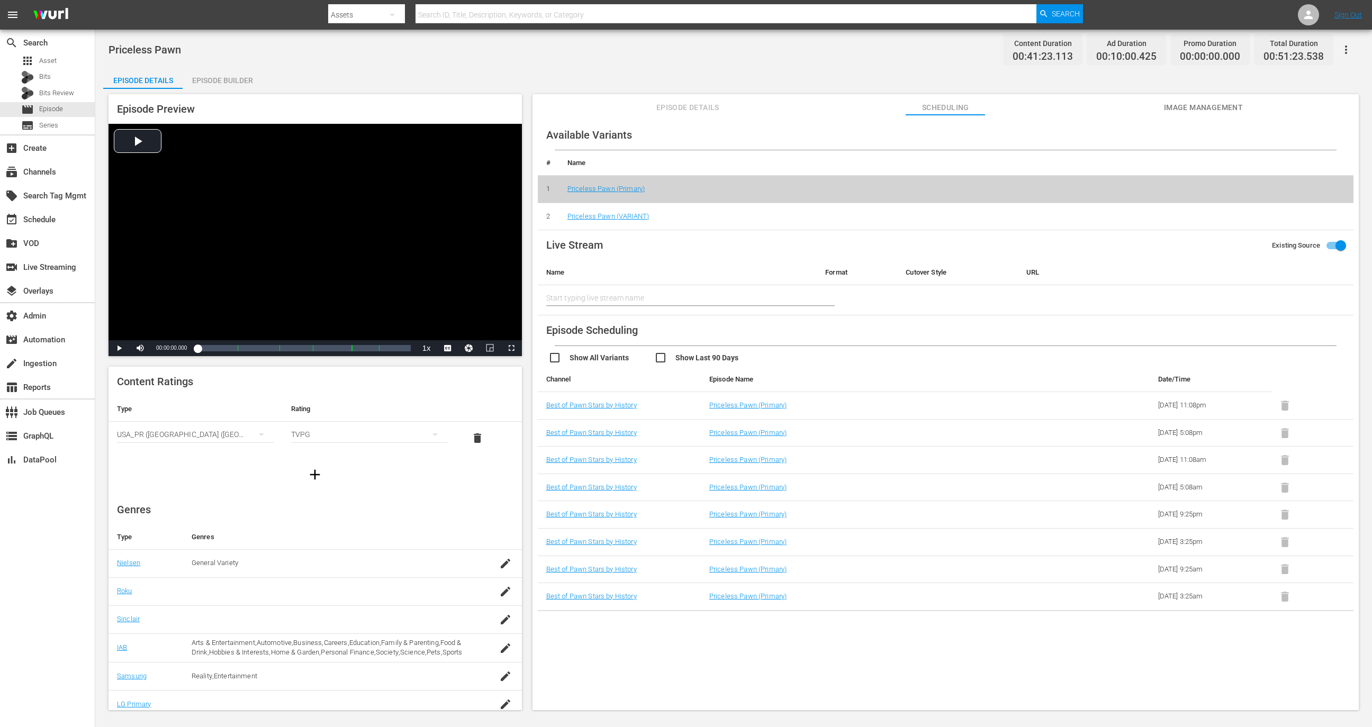
click at [225, 75] on div "Episode Builder" at bounding box center [222, 80] width 79 height 25
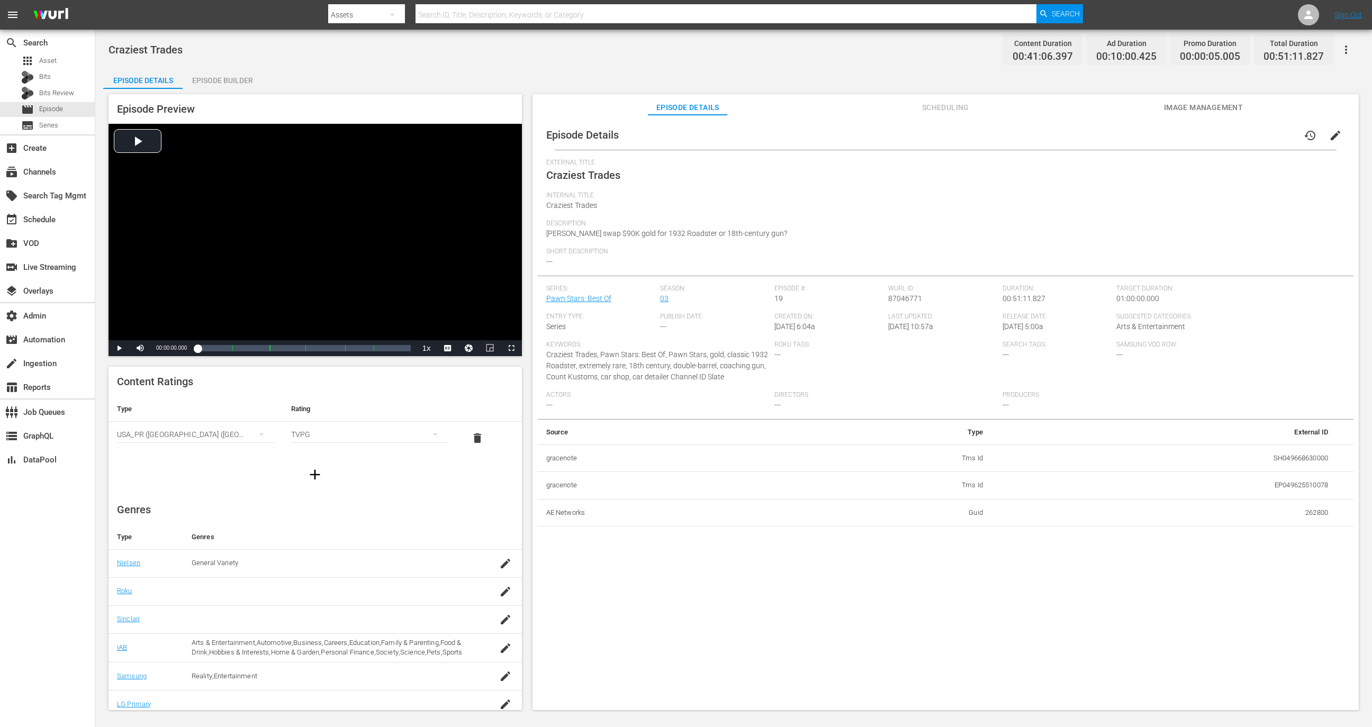
click at [914, 108] on div "Episode Details Scheduling Image Management" at bounding box center [945, 104] width 773 height 21
click at [914, 107] on span "Scheduling" at bounding box center [945, 107] width 79 height 13
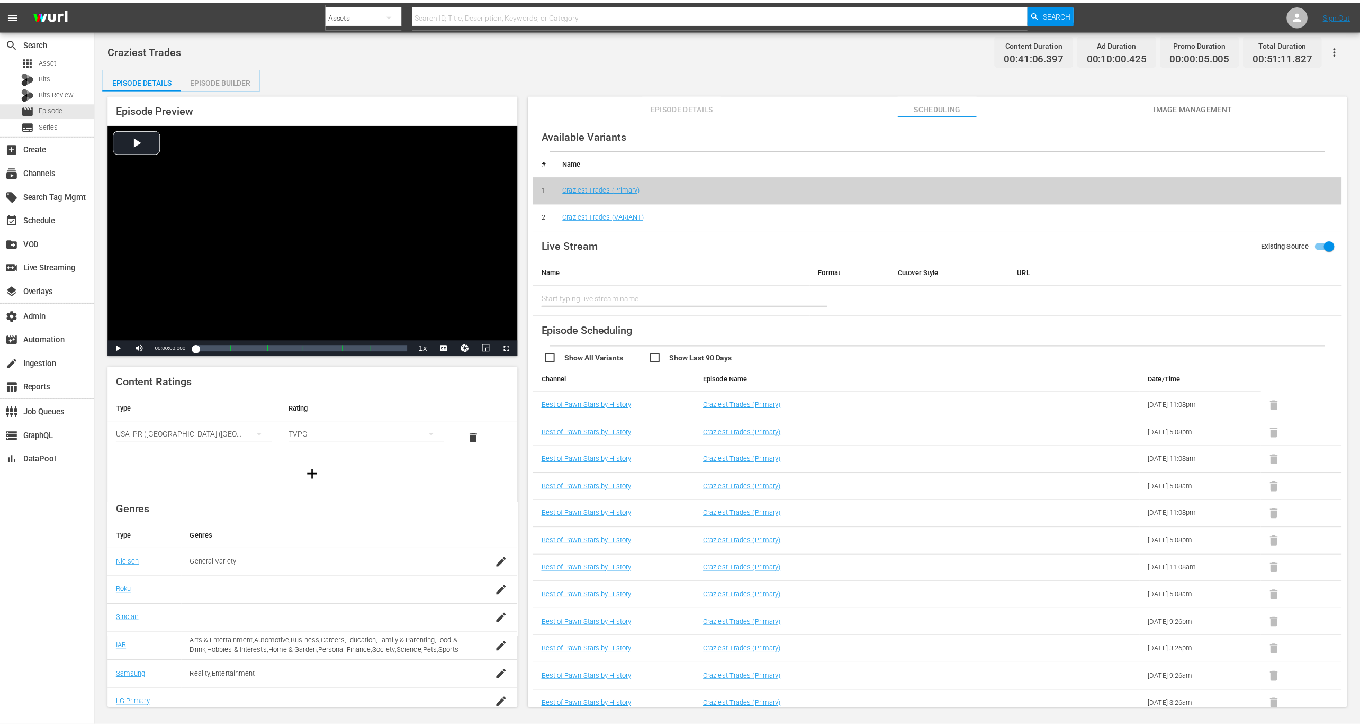
scroll to position [2, 0]
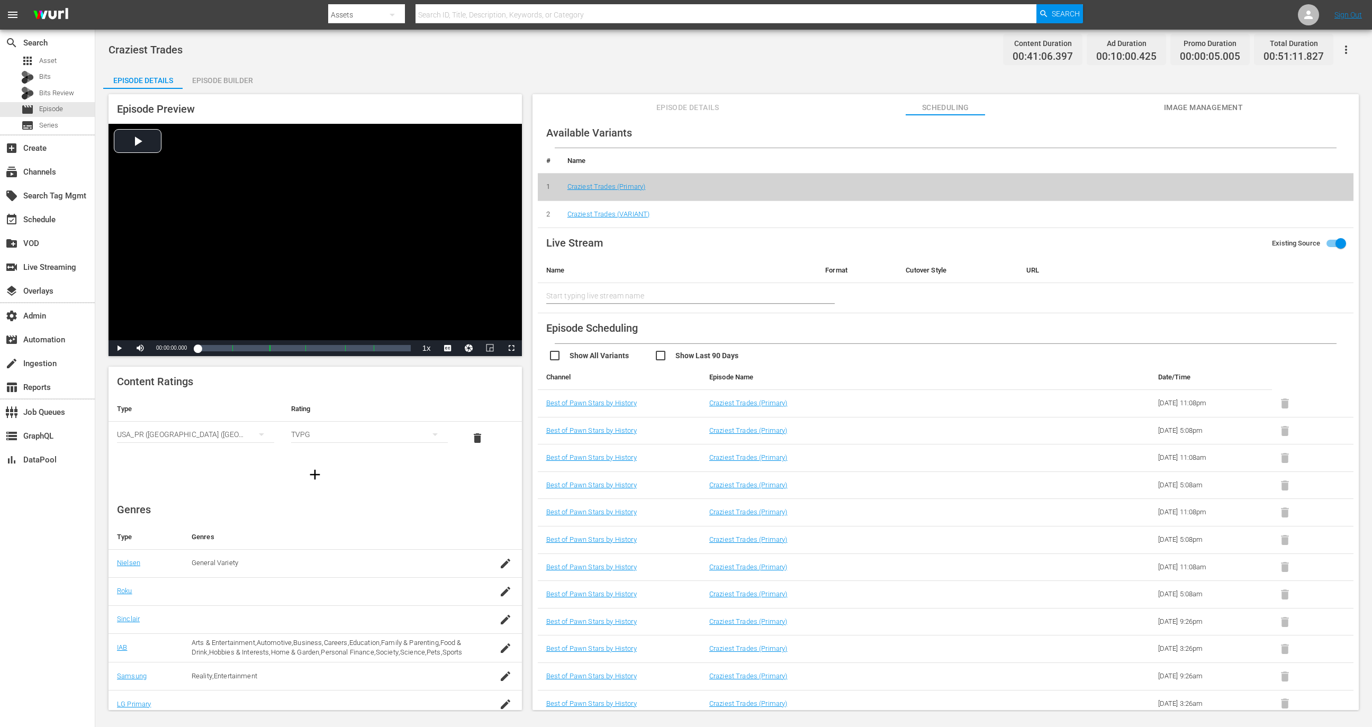
click at [242, 65] on div "Craziest Trades Content Duration 00:41:06.397 Ad Duration 00:10:00.425 Promo Du…" at bounding box center [733, 371] width 1277 height 682
click at [233, 80] on div "Episode Builder" at bounding box center [222, 80] width 79 height 25
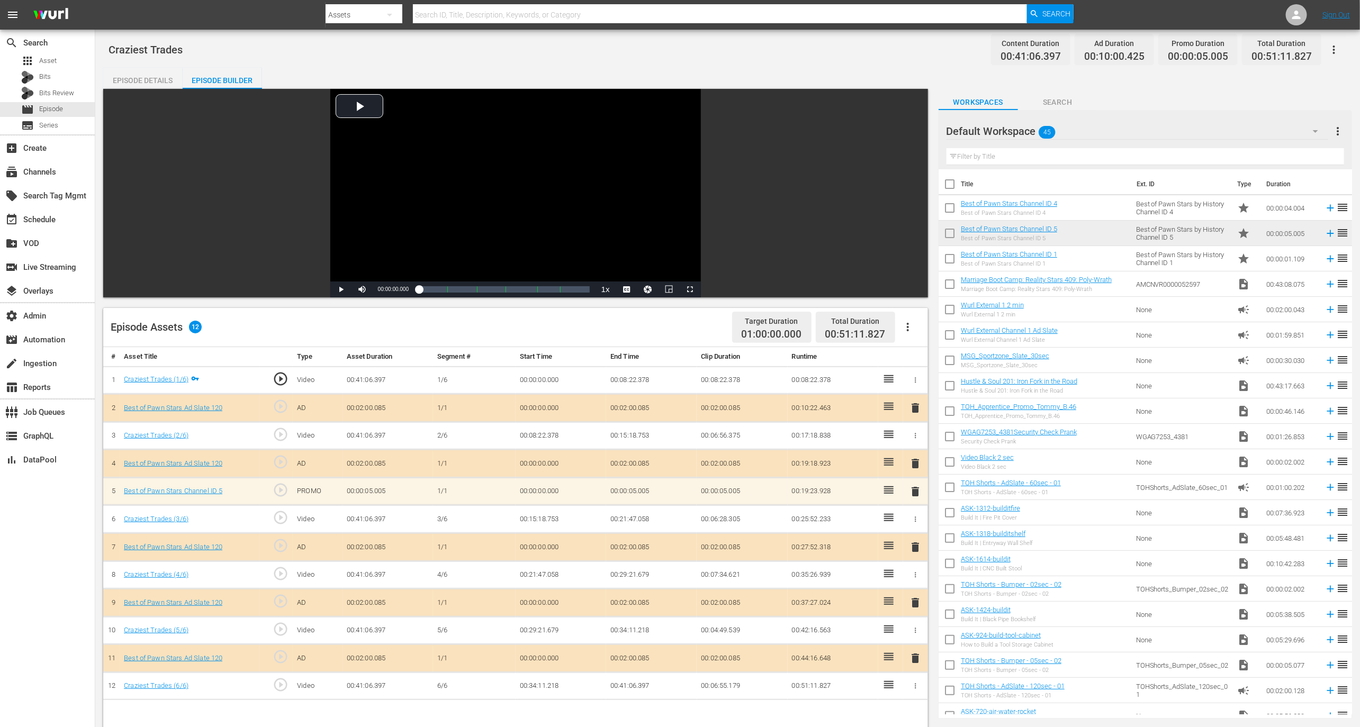
click at [914, 484] on span "delete" at bounding box center [915, 491] width 13 height 13
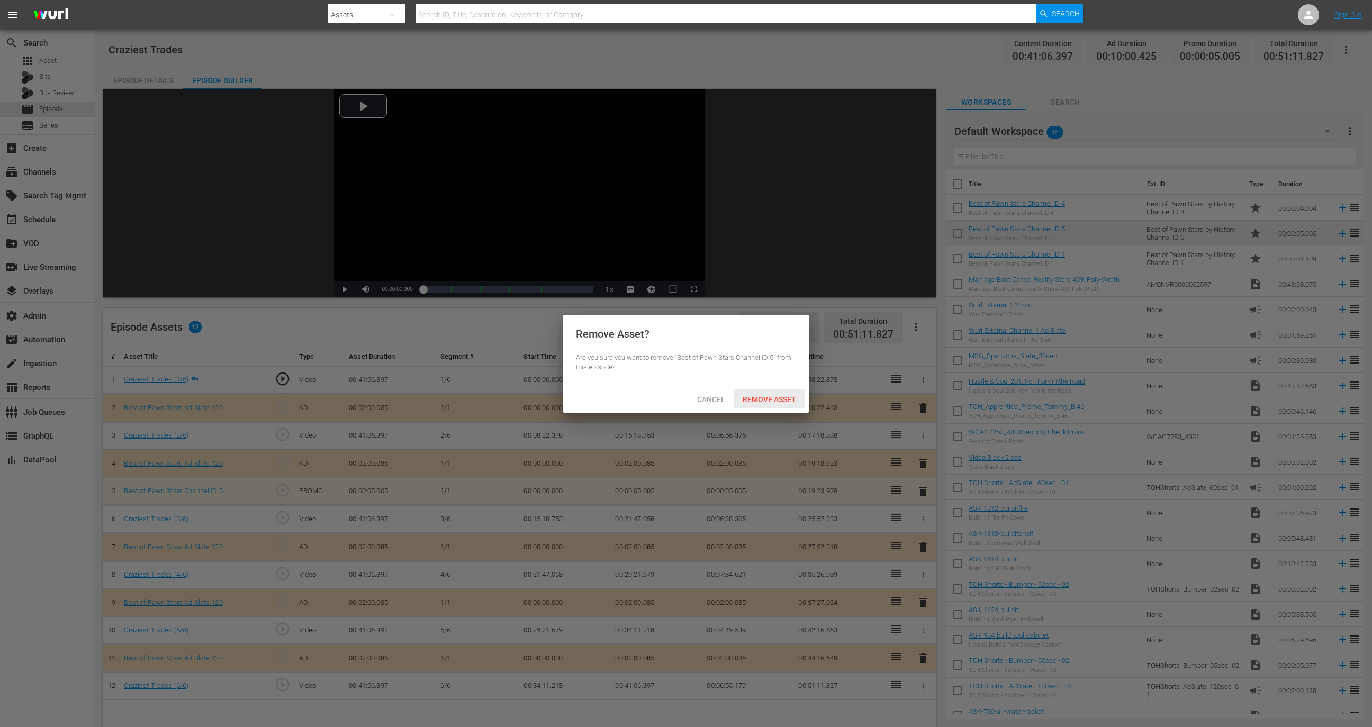
click at [785, 392] on div "Remove Asset" at bounding box center [769, 400] width 70 height 20
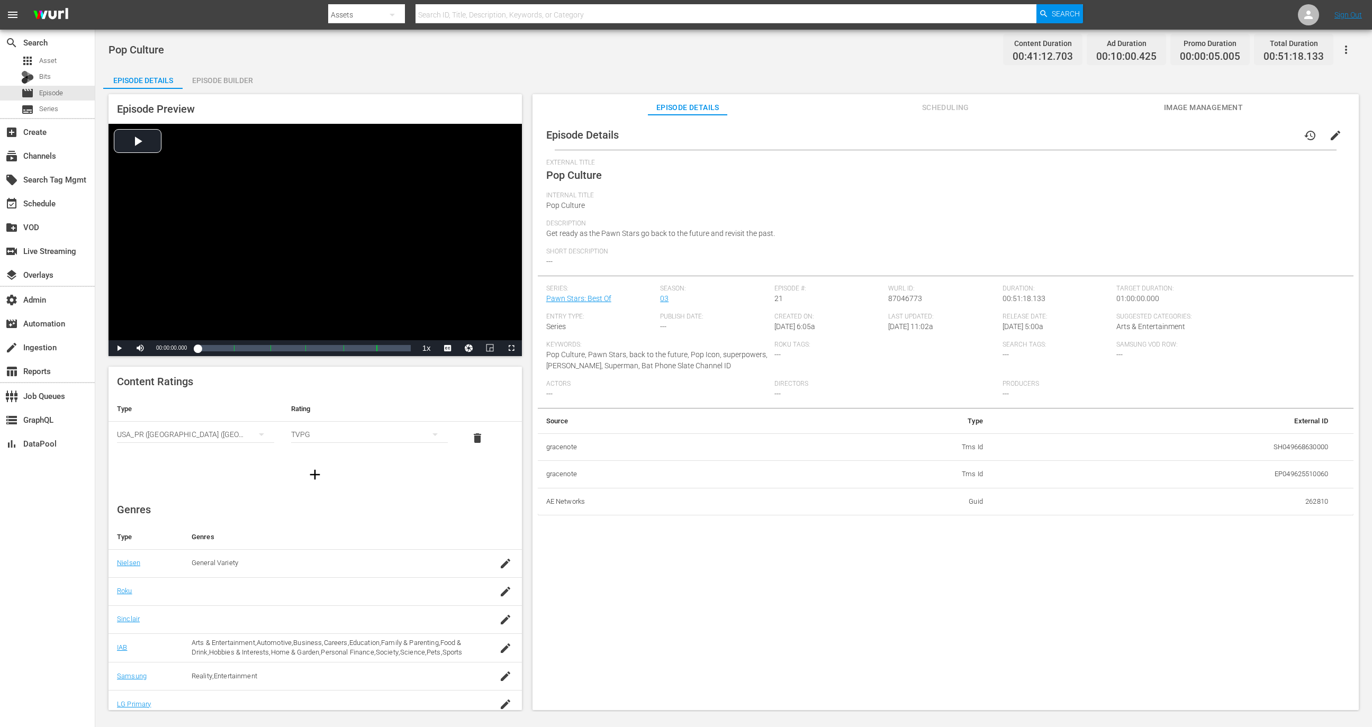
click at [238, 82] on div "Episode Builder" at bounding box center [222, 80] width 79 height 25
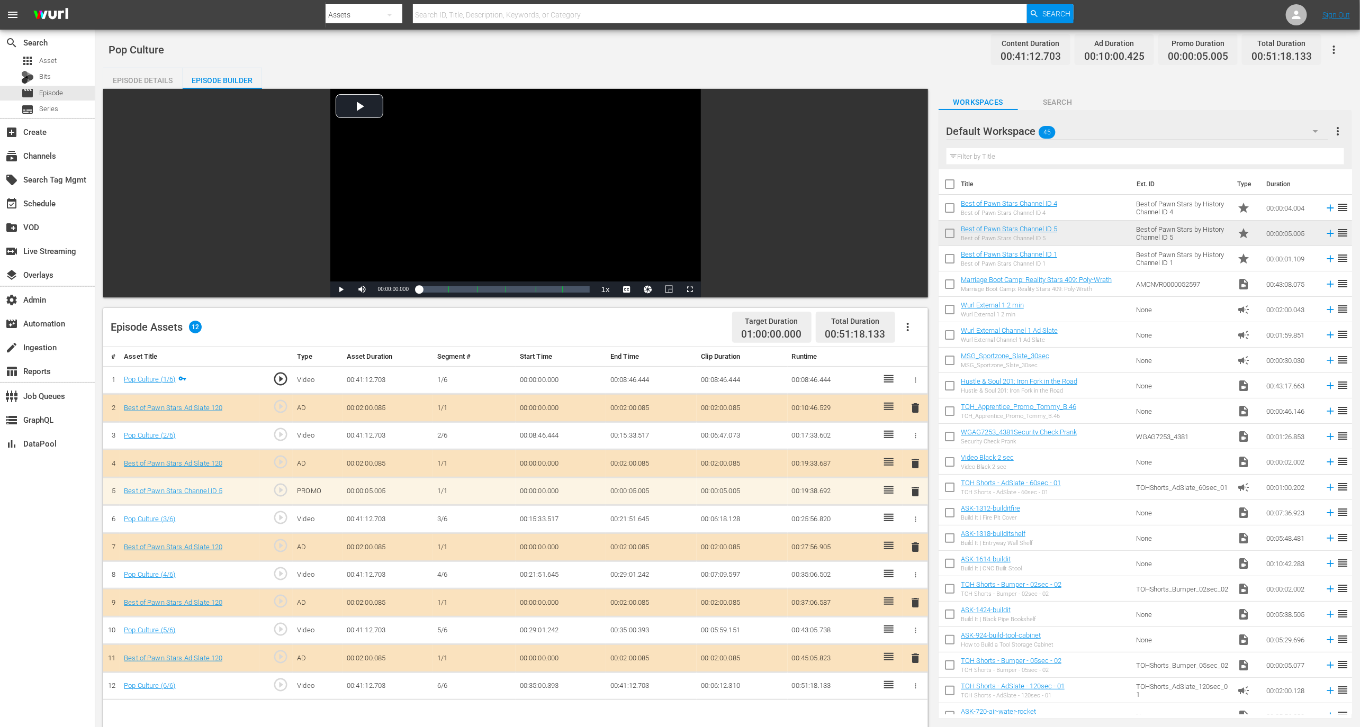
click at [914, 484] on span "delete" at bounding box center [915, 491] width 13 height 13
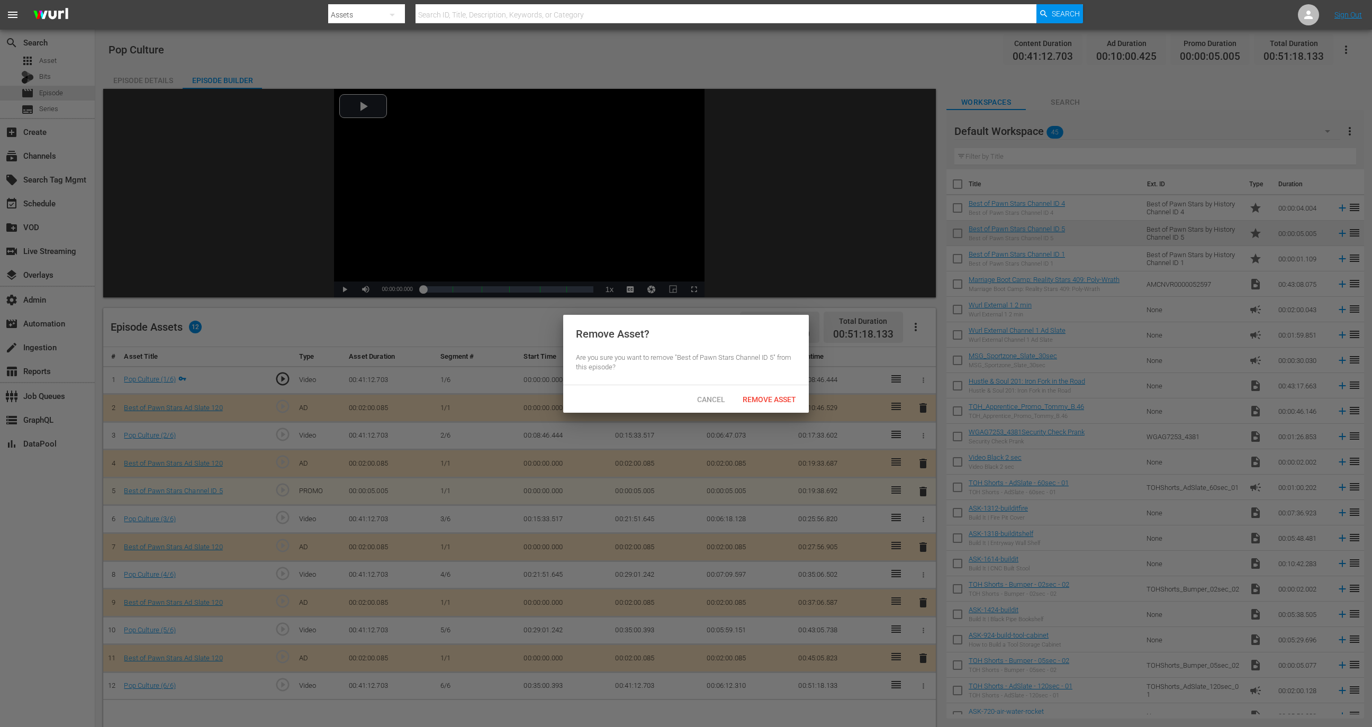
click at [762, 380] on div "Remove Asset? Are you sure you want to remove "Best of Pawn Stars Channel ID 5"…" at bounding box center [686, 350] width 246 height 70
click at [762, 402] on span "Remove Asset" at bounding box center [769, 399] width 70 height 8
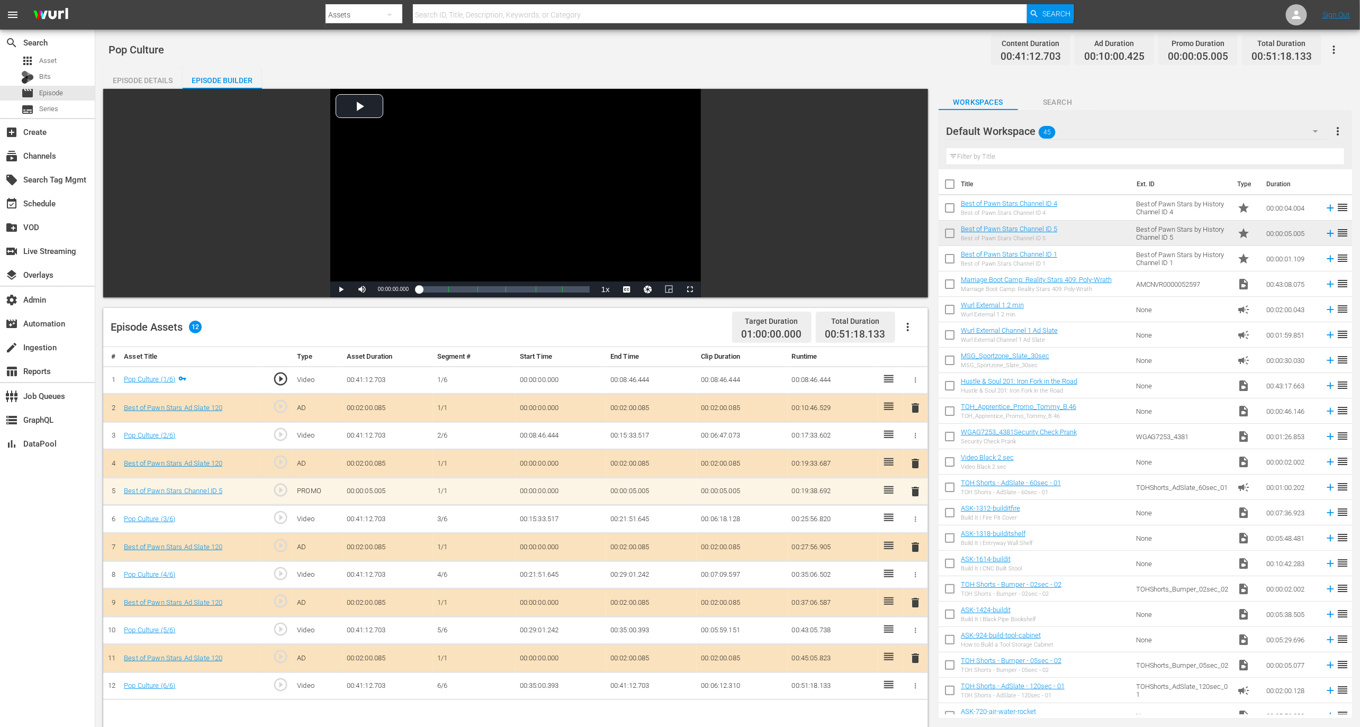
drag, startPoint x: 1120, startPoint y: 232, endPoint x: 123, endPoint y: 714, distance: 1107.8
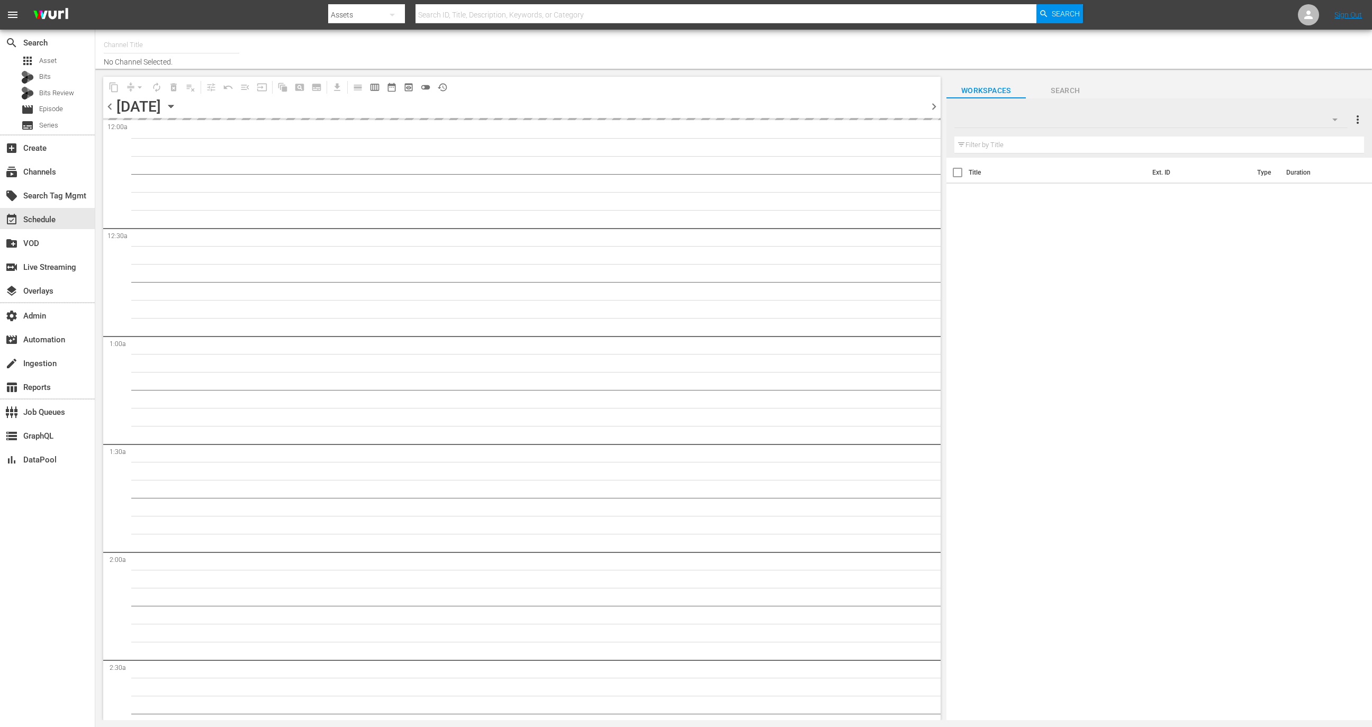
type input "Best of Pawn Stars by History (2039)"
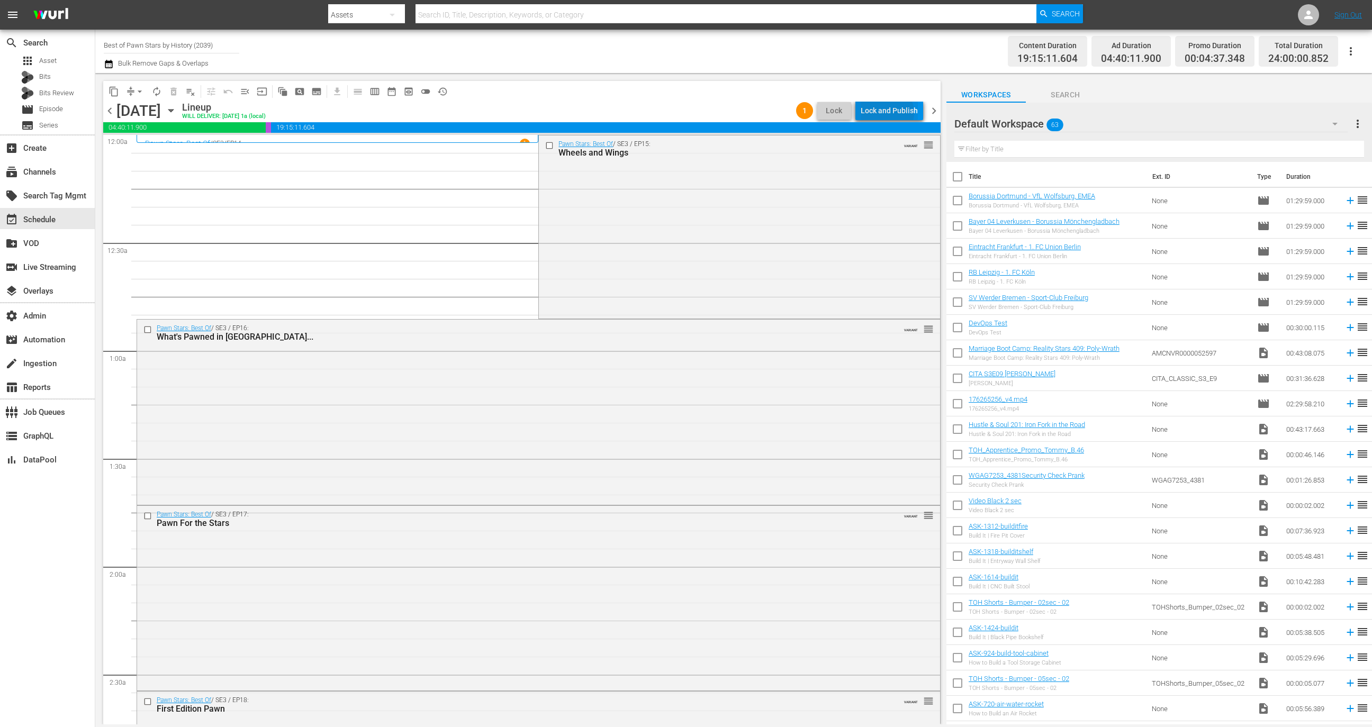
click at [889, 113] on div "Lock and Publish" at bounding box center [889, 110] width 57 height 19
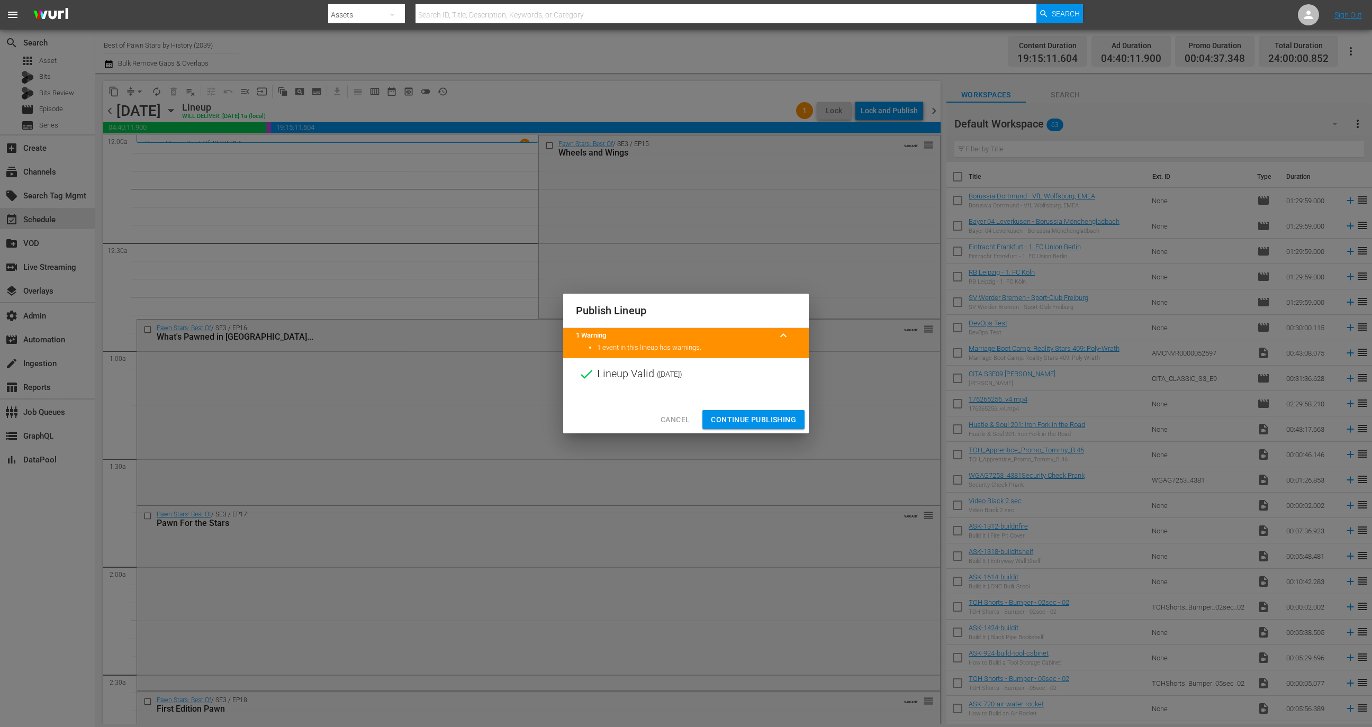
click at [755, 412] on button "Continue Publishing" at bounding box center [753, 420] width 102 height 20
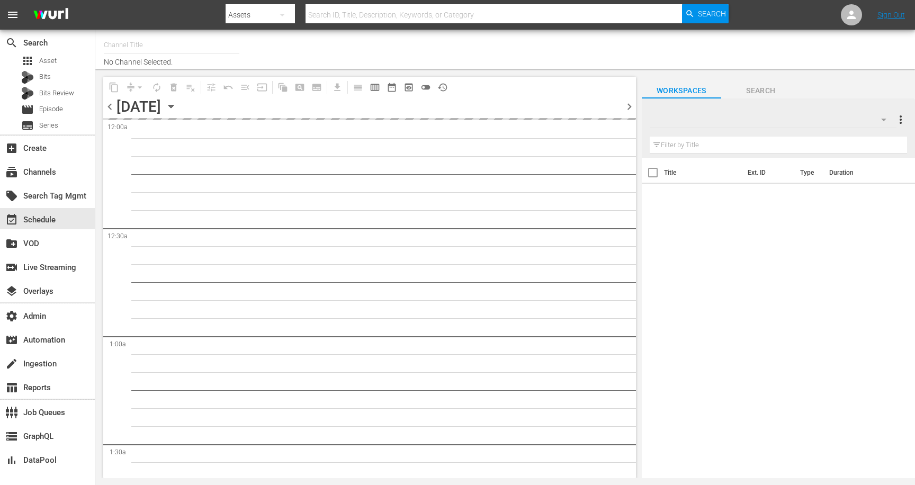
type input "Best of Pawn Stars by History (2039)"
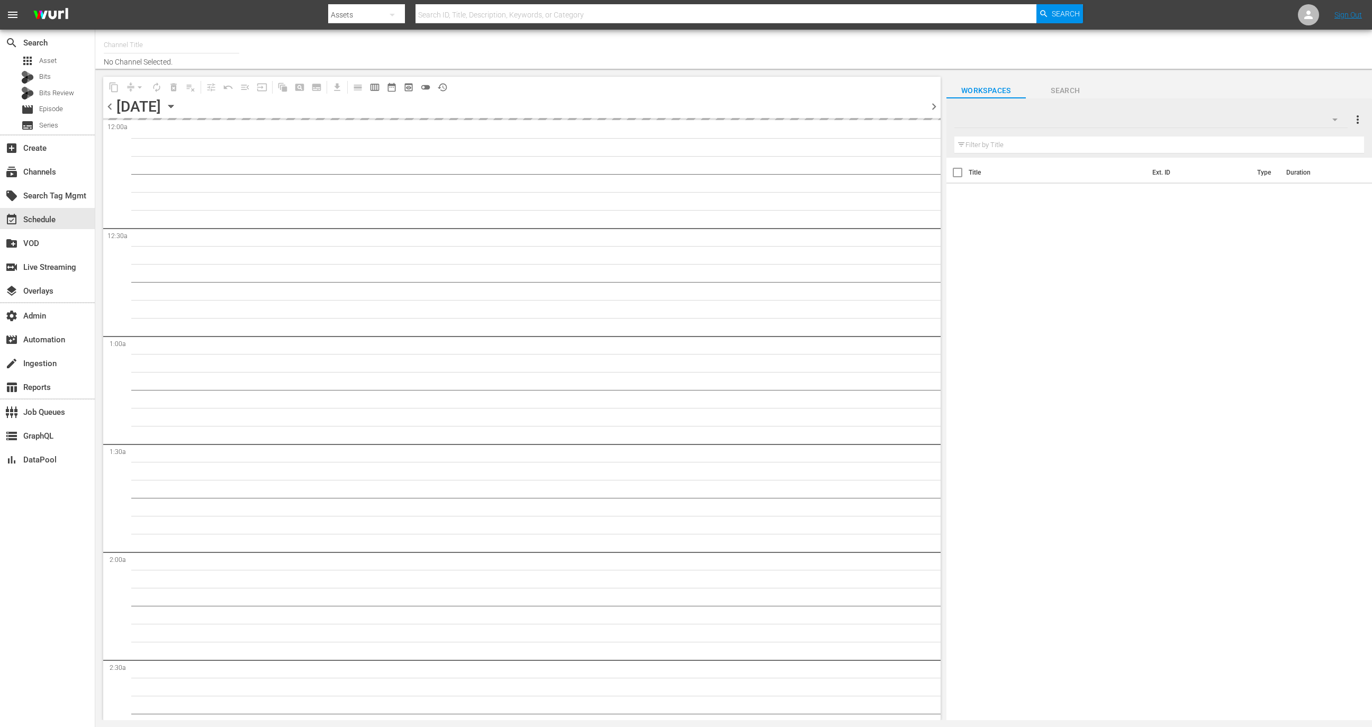
type input "Best of Pawn Stars by History (2039)"
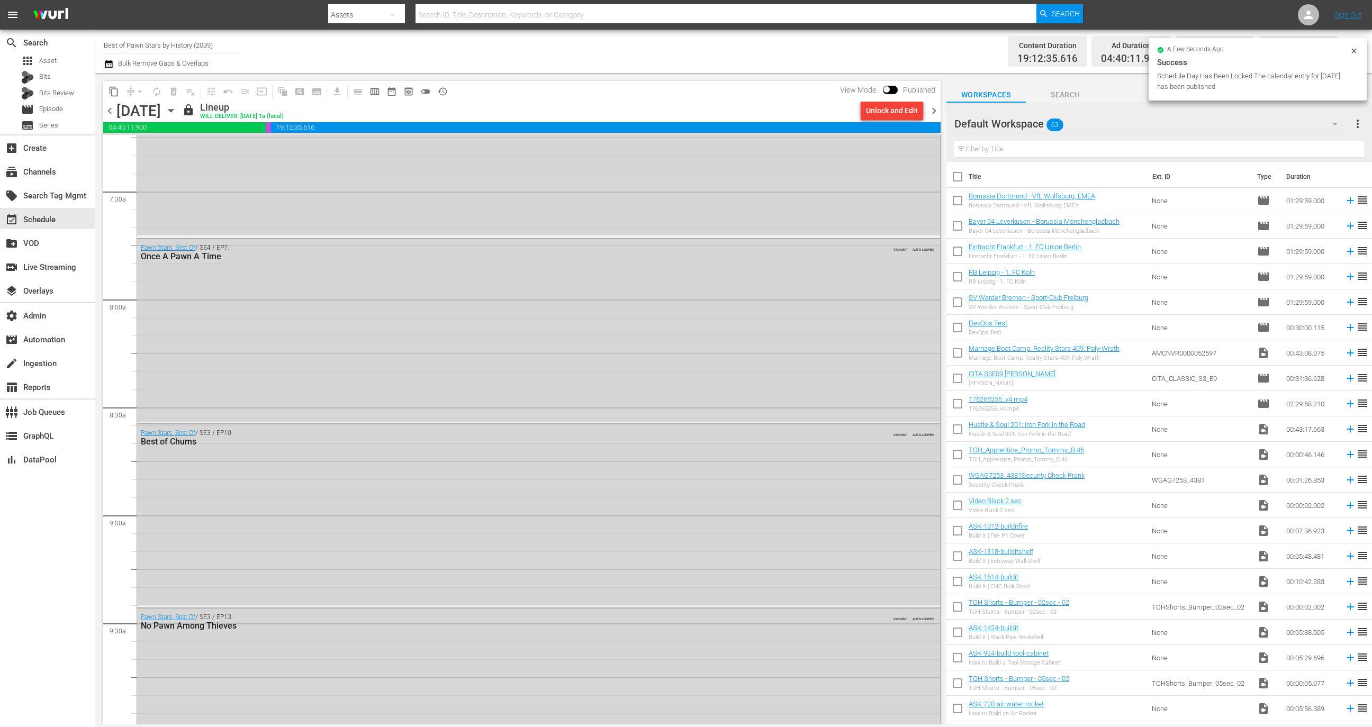
scroll to position [1896, 0]
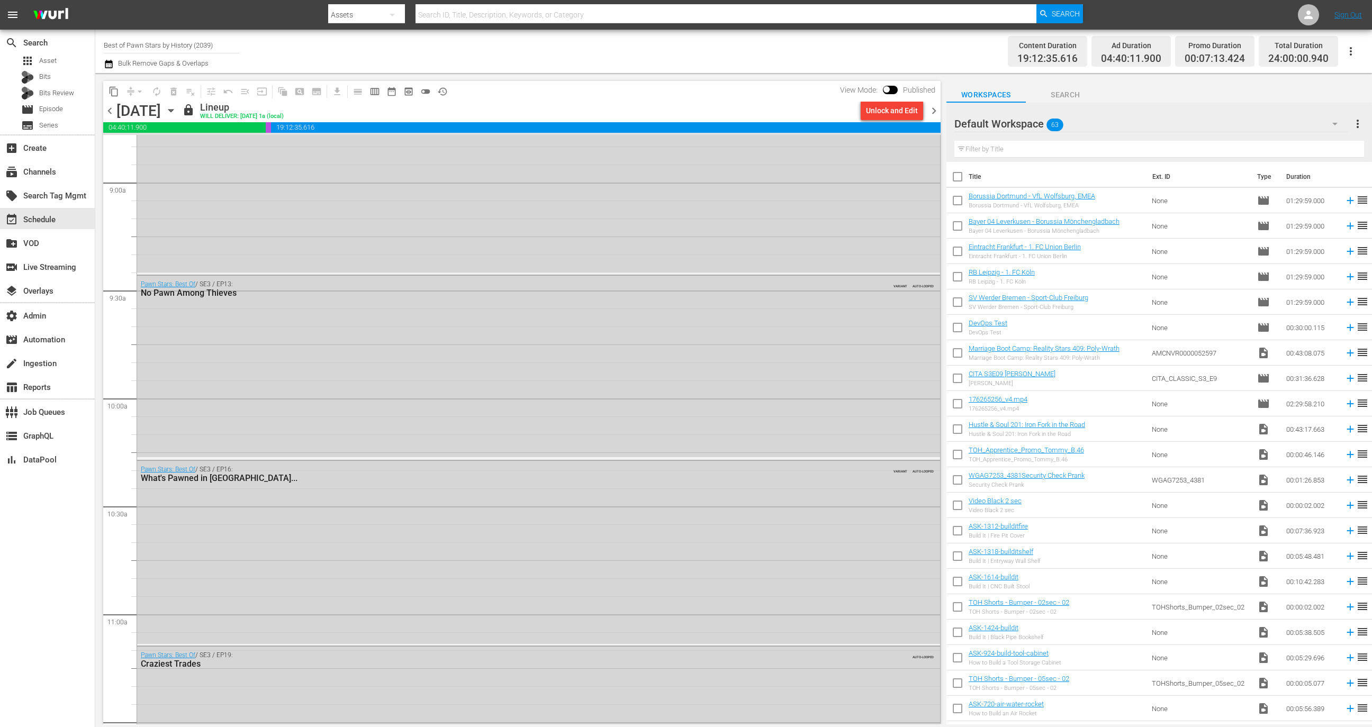
click at [892, 86] on span at bounding box center [890, 90] width 15 height 8
click at [886, 88] on input "checkbox" at bounding box center [886, 91] width 22 height 7
checkbox input "true"
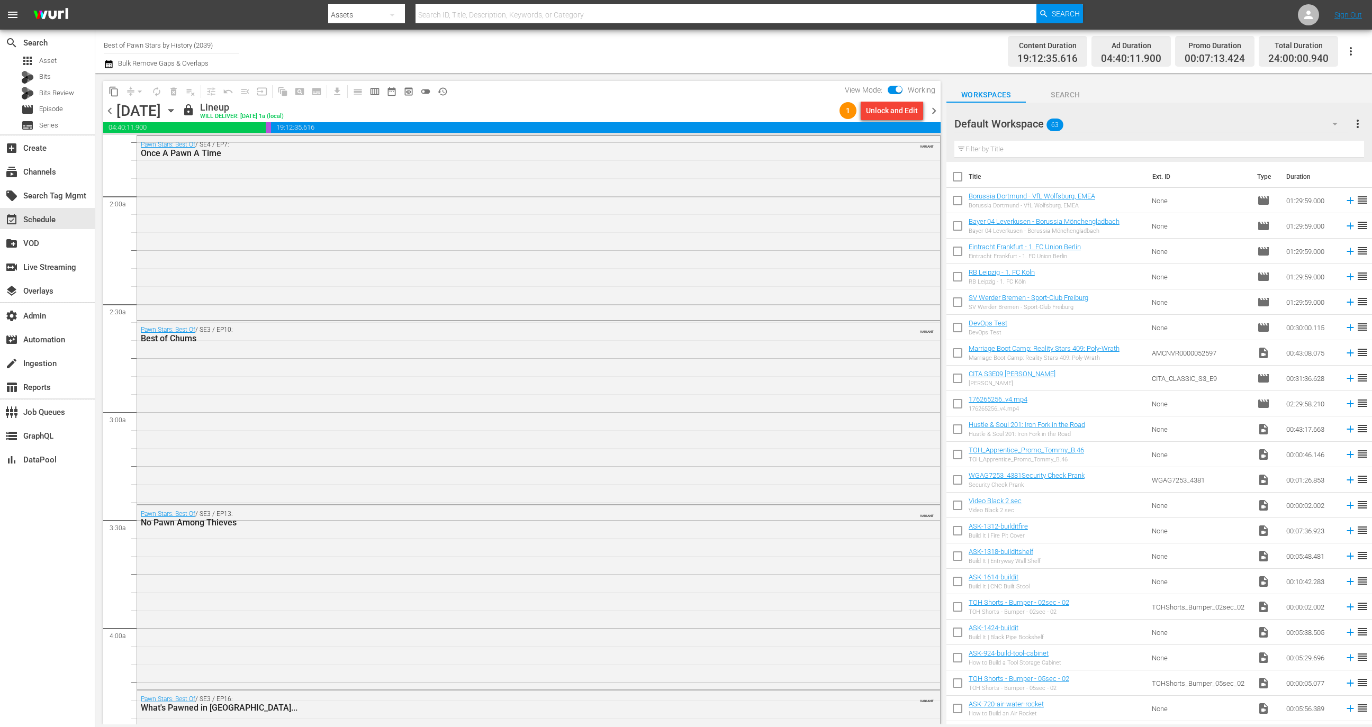
scroll to position [0, 0]
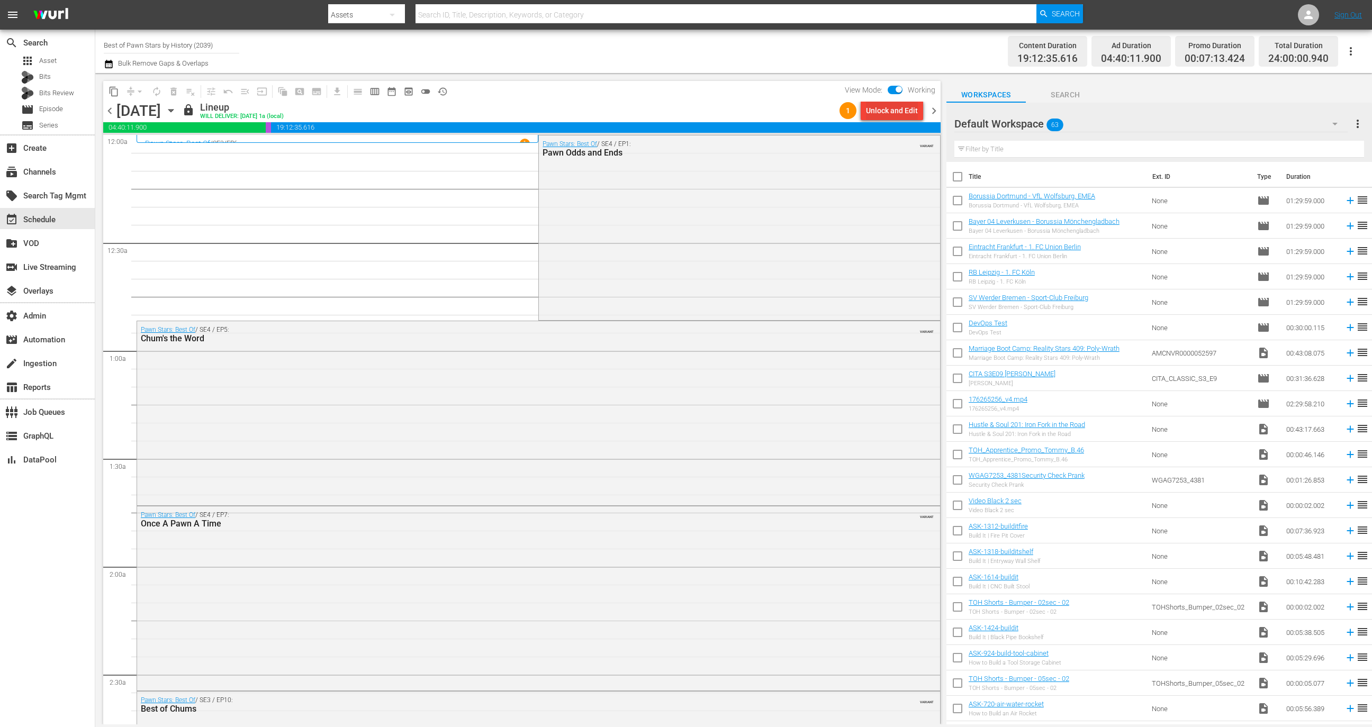
click at [900, 106] on div "Unlock and Edit" at bounding box center [892, 110] width 52 height 19
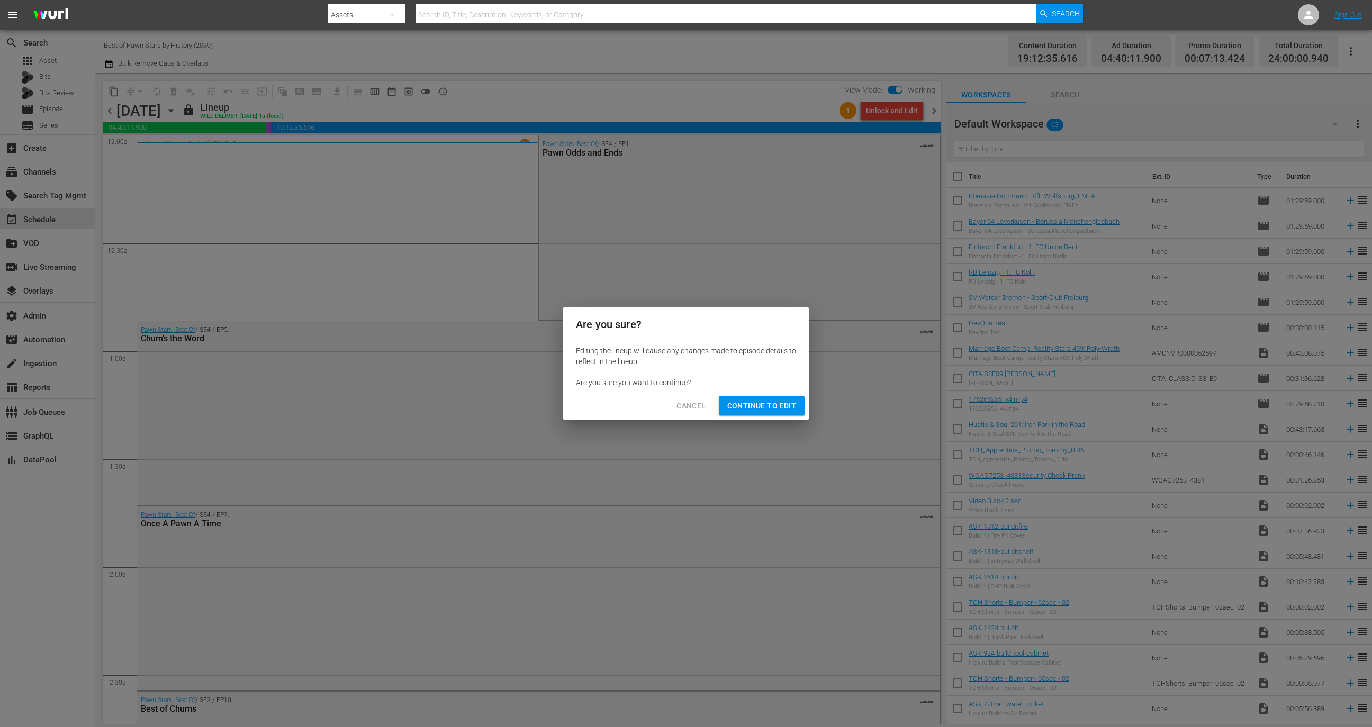
click at [746, 404] on span "Continue to Edit" at bounding box center [761, 406] width 69 height 13
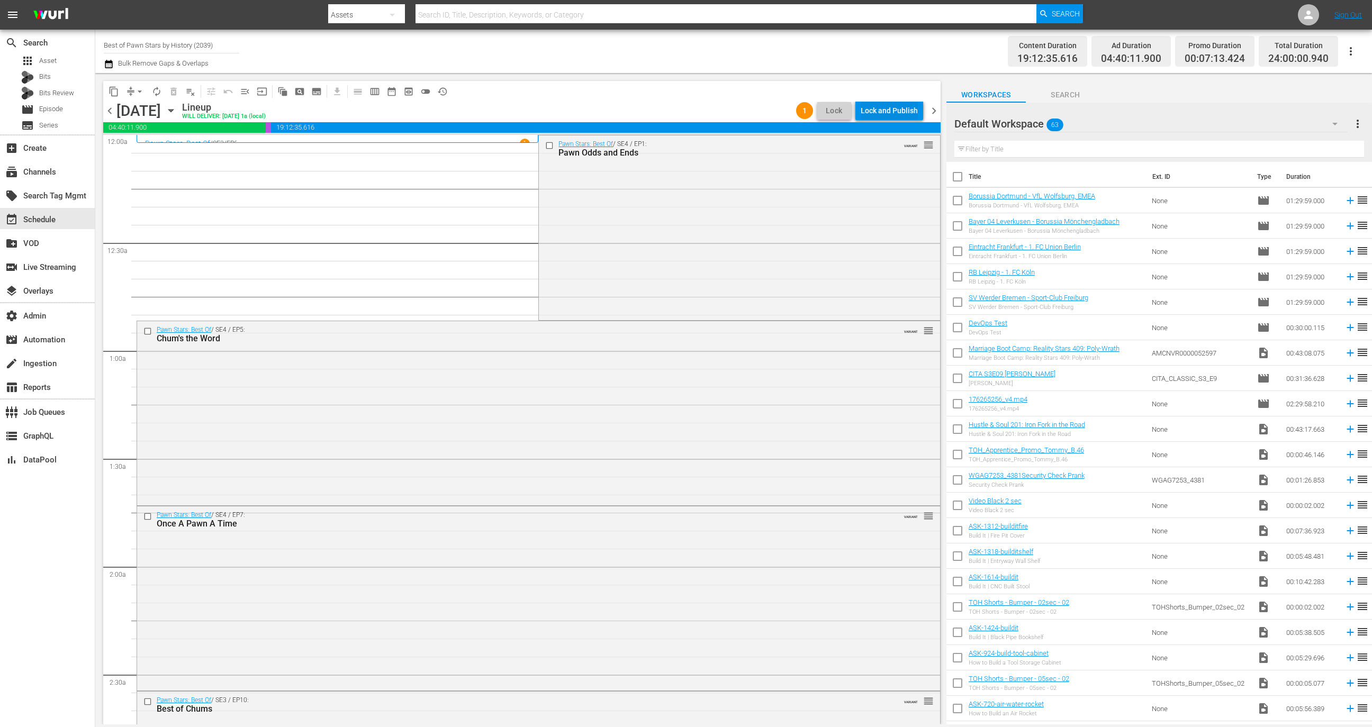
click at [892, 106] on div "Lock and Publish" at bounding box center [889, 110] width 57 height 19
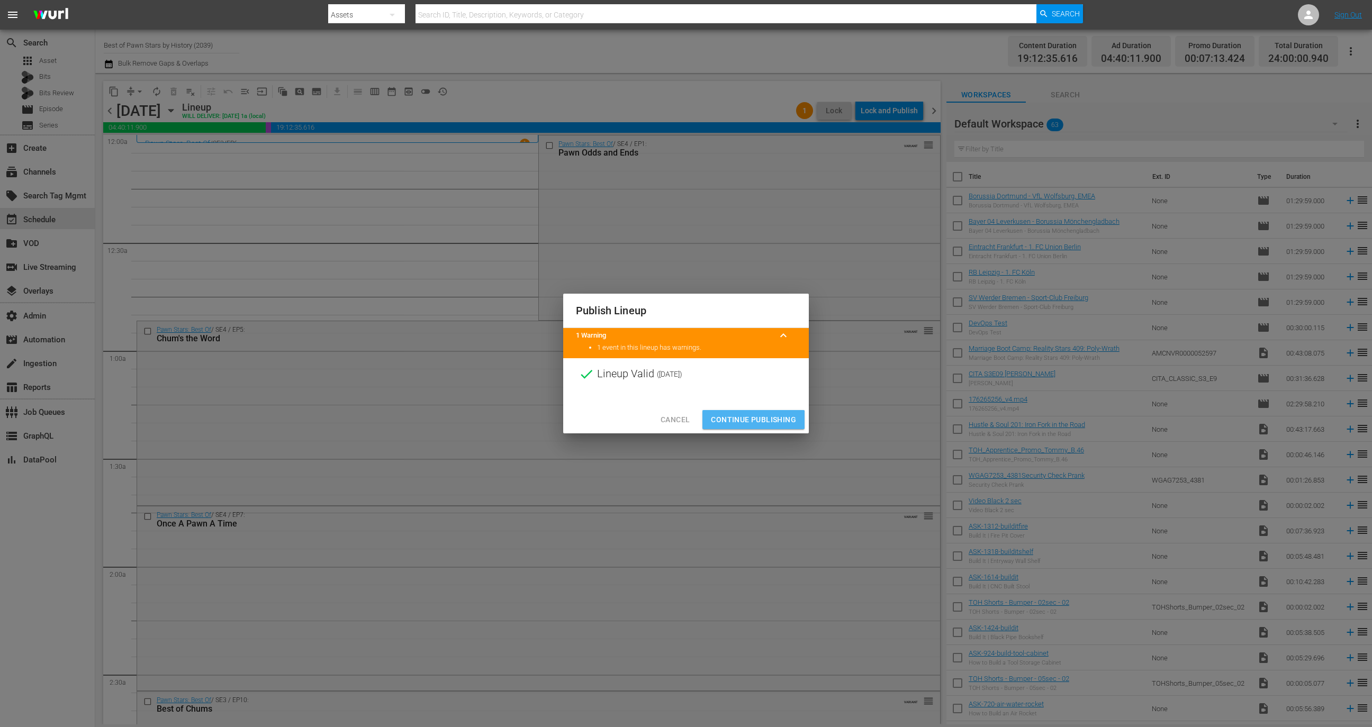
click at [750, 420] on span "Continue Publishing" at bounding box center [753, 419] width 85 height 13
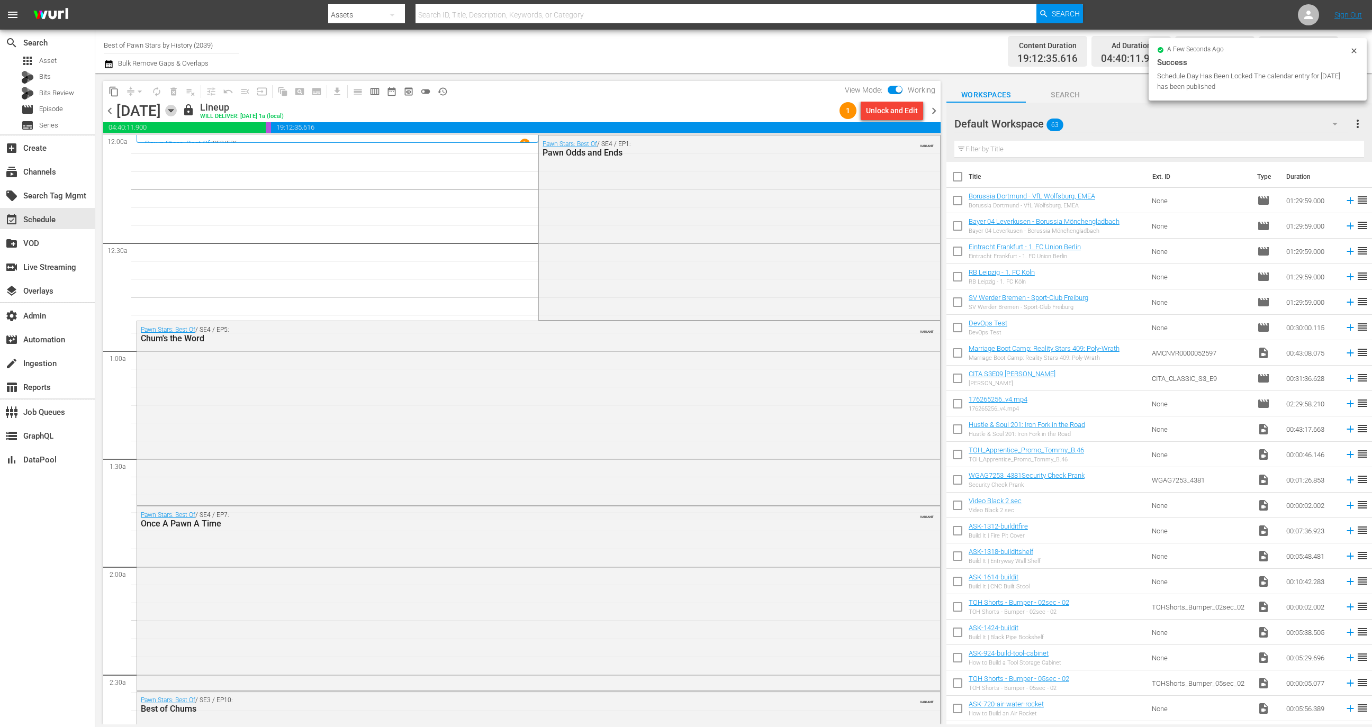
click at [177, 108] on icon "button" at bounding box center [171, 111] width 12 height 12
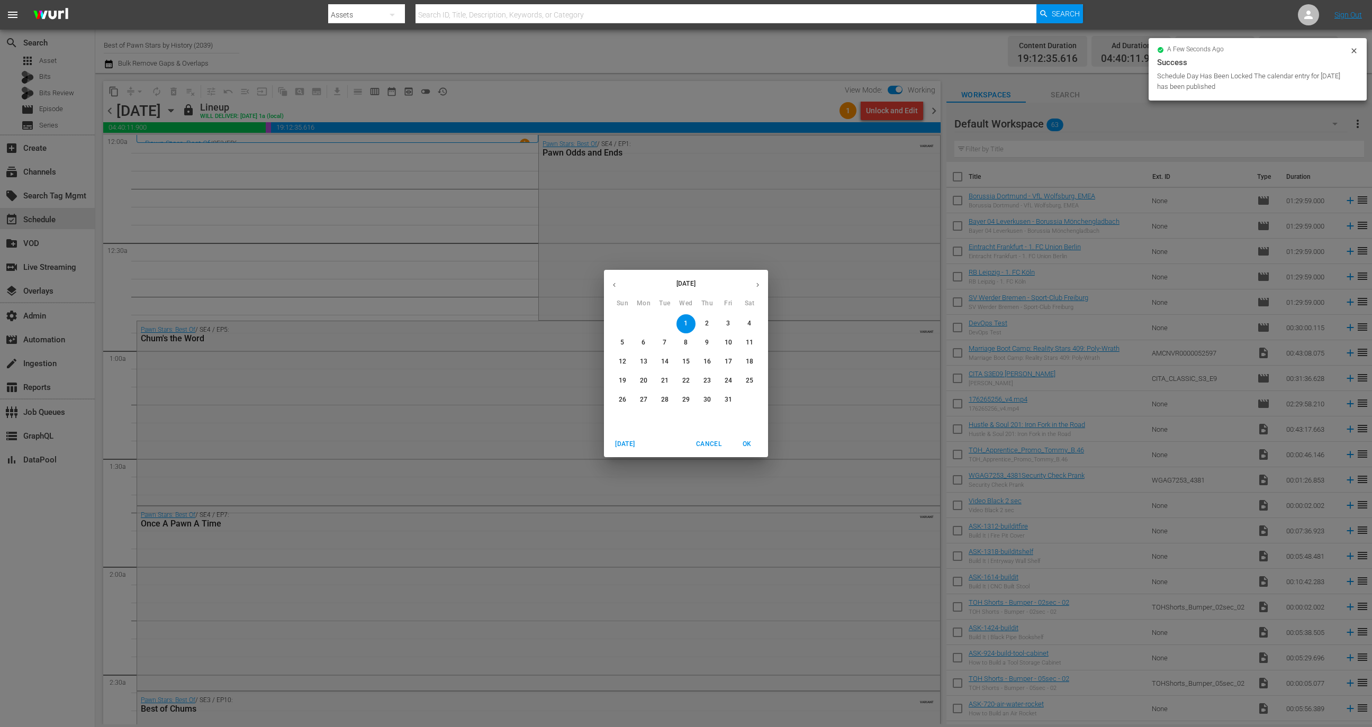
click at [611, 287] on icon "button" at bounding box center [614, 285] width 8 height 8
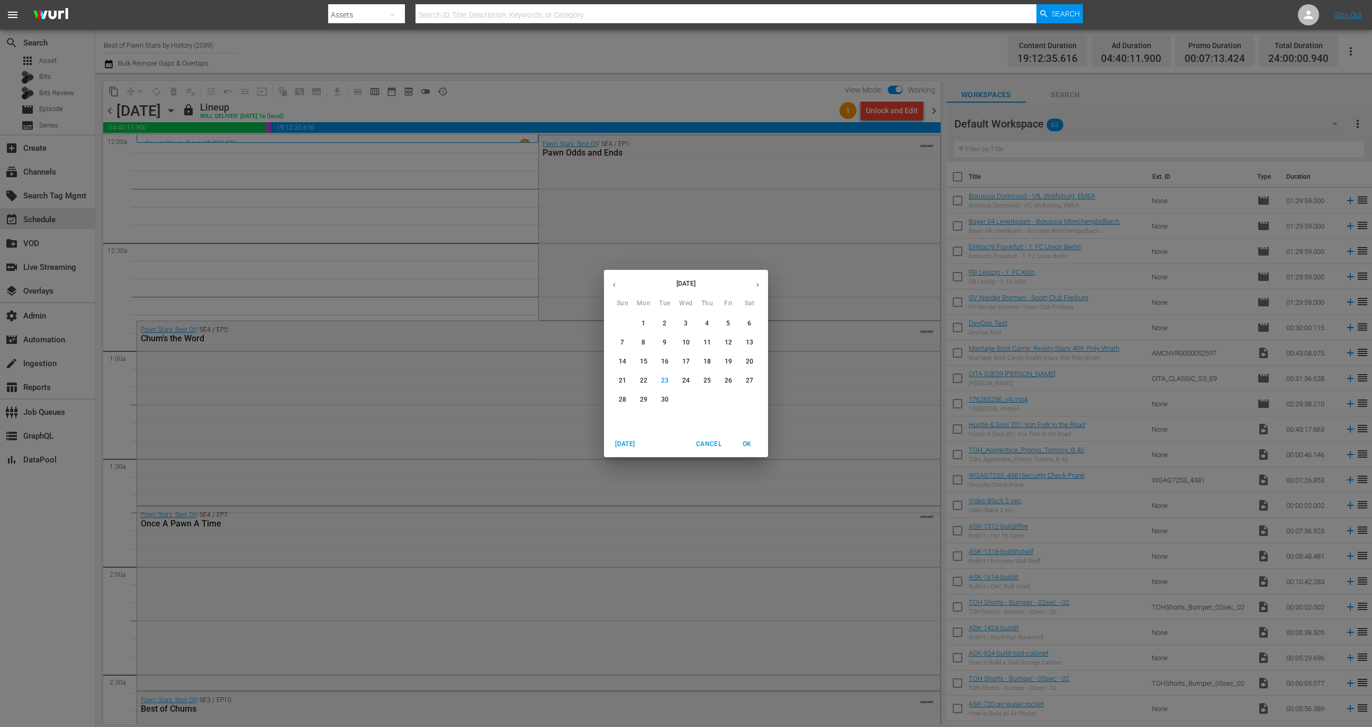
click at [710, 382] on p "25" at bounding box center [706, 380] width 7 height 9
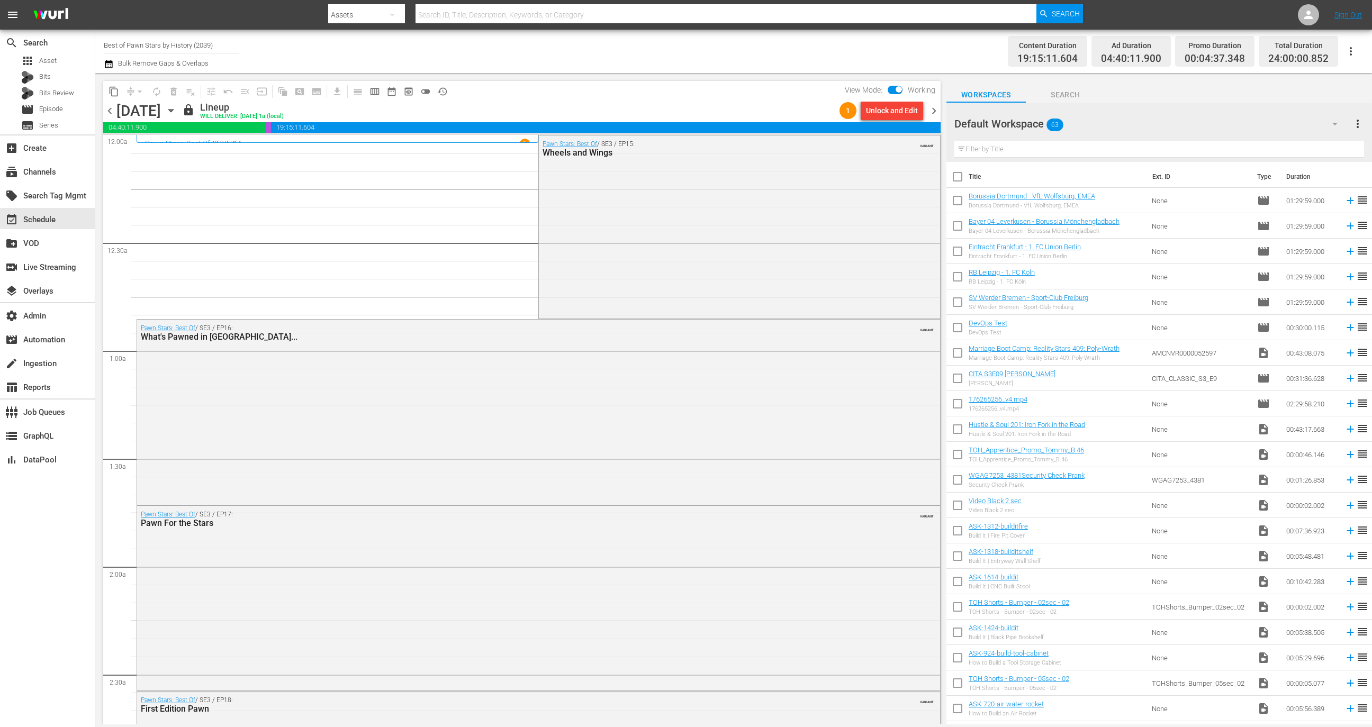
click at [934, 108] on span "chevron_right" at bounding box center [933, 110] width 13 height 13
click at [446, 90] on span "history_outlined" at bounding box center [442, 91] width 11 height 11
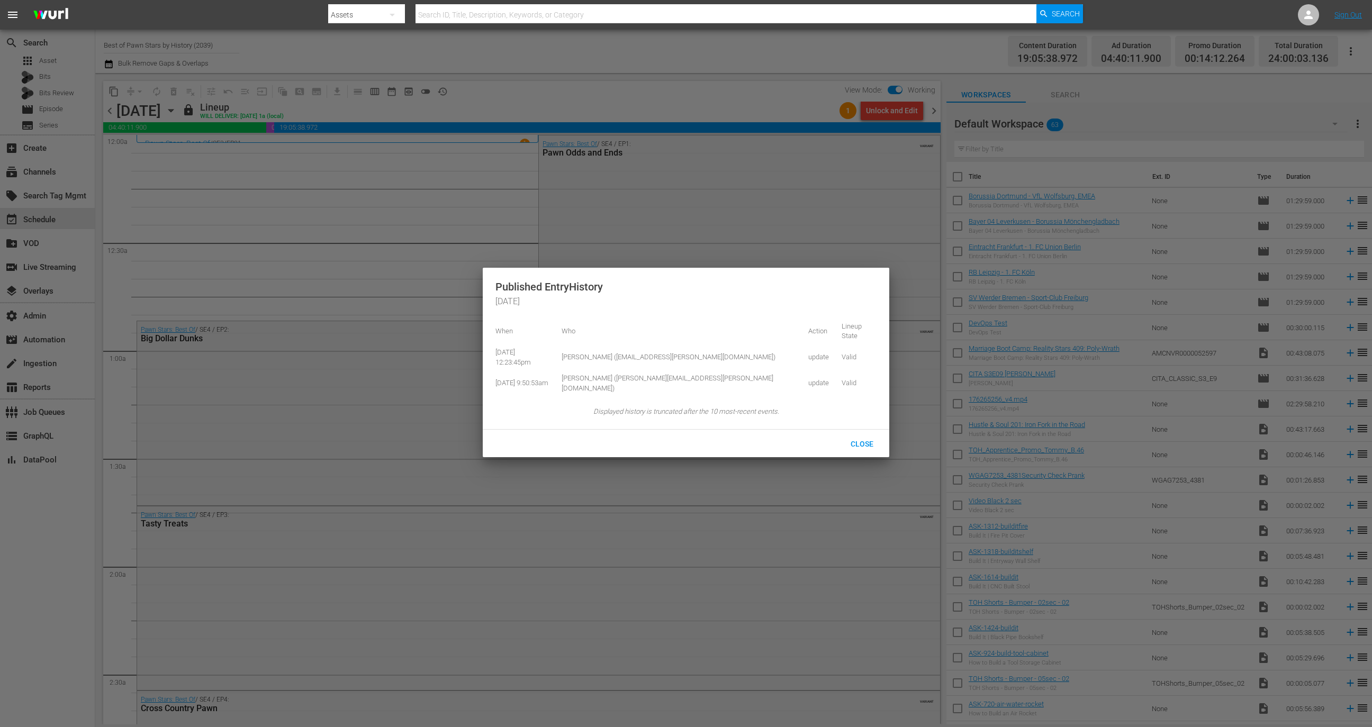
click at [575, 85] on div at bounding box center [686, 363] width 1372 height 727
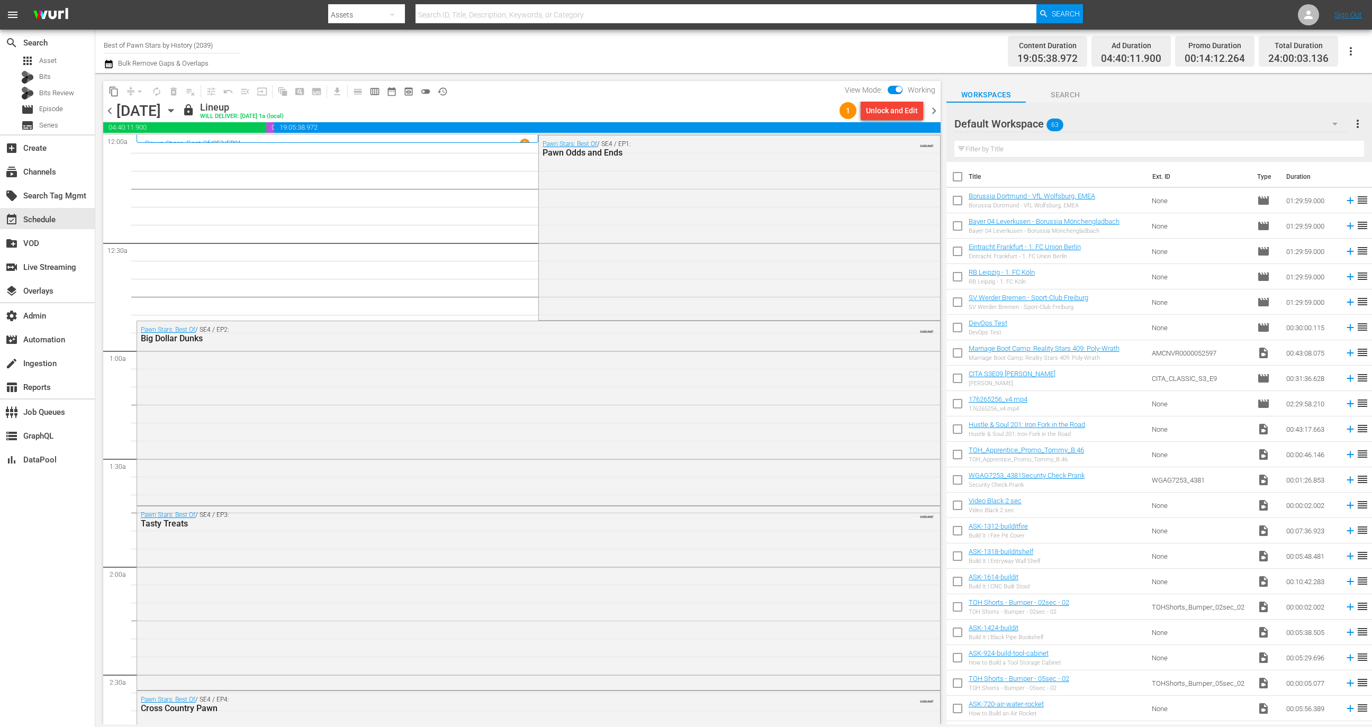
click at [926, 108] on div "1 Unlock and Edit" at bounding box center [881, 111] width 92 height 18
click at [931, 110] on span "chevron_right" at bounding box center [933, 110] width 13 height 13
click at [442, 86] on span "history_outlined" at bounding box center [442, 91] width 11 height 11
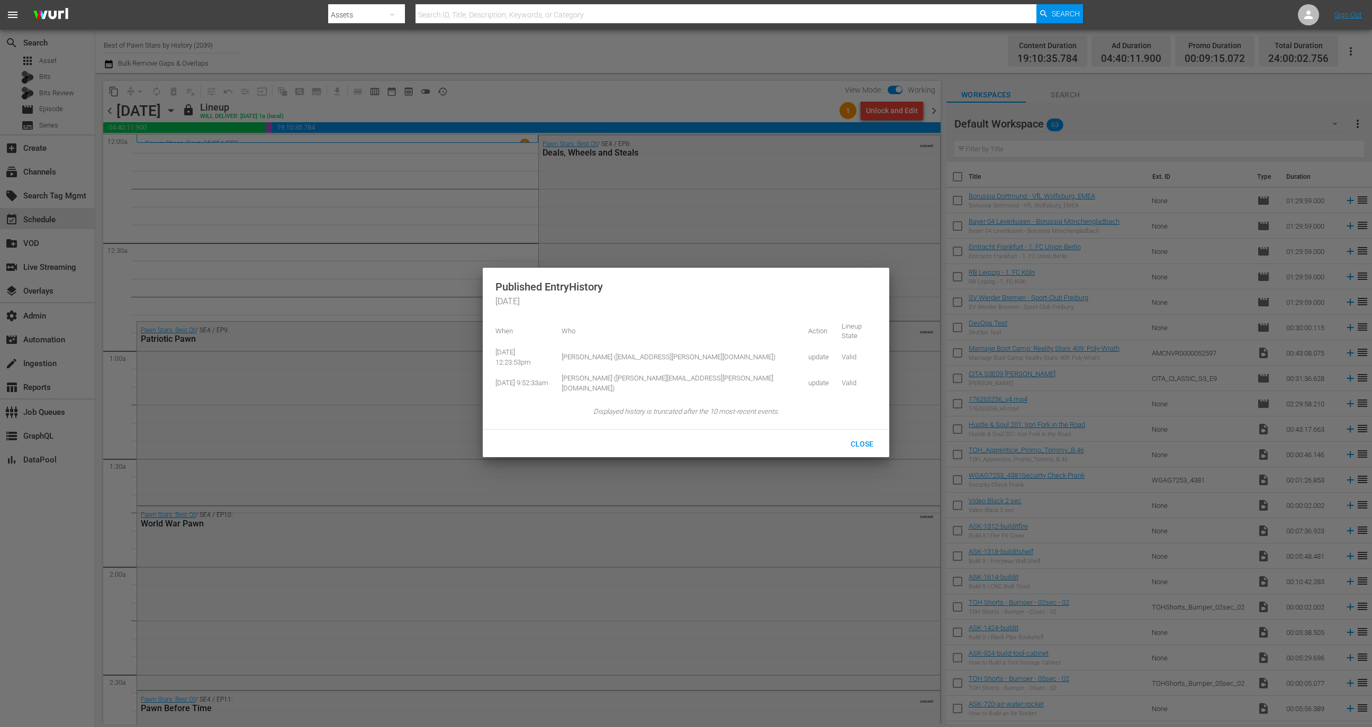
click at [938, 116] on div at bounding box center [686, 363] width 1372 height 727
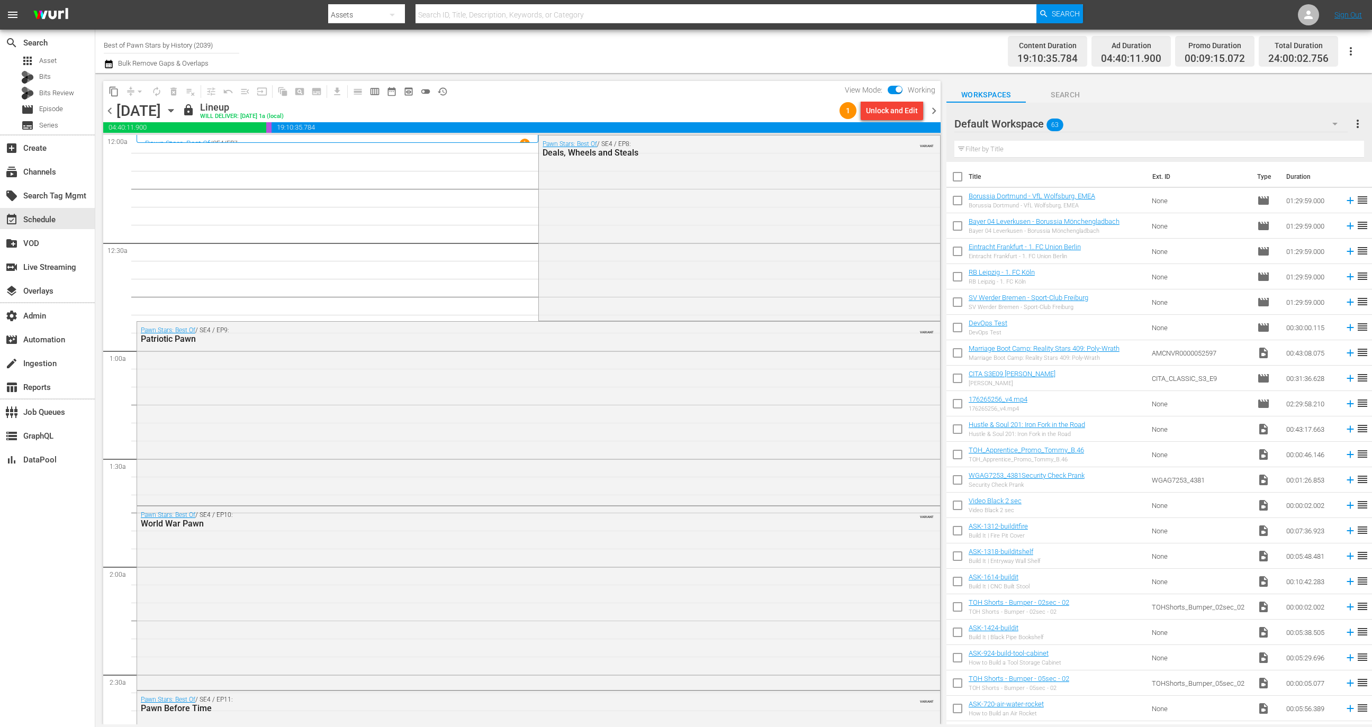
click at [935, 113] on span "chevron_right" at bounding box center [933, 110] width 13 height 13
click at [452, 91] on div "content_copy compress arrow_drop_down autorenew_outlined delete_forever_outline…" at bounding box center [278, 91] width 350 height 21
click at [446, 91] on span "history_outlined" at bounding box center [442, 91] width 11 height 11
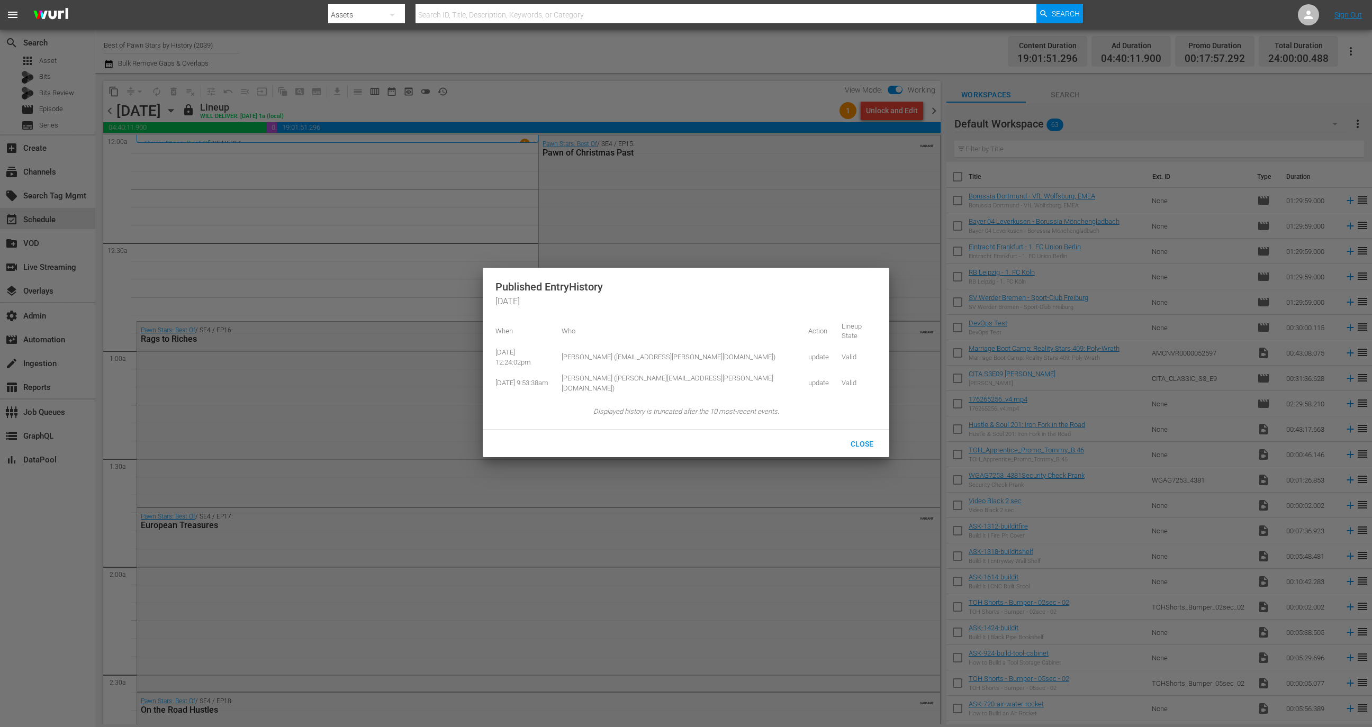
click at [950, 104] on div at bounding box center [686, 363] width 1372 height 727
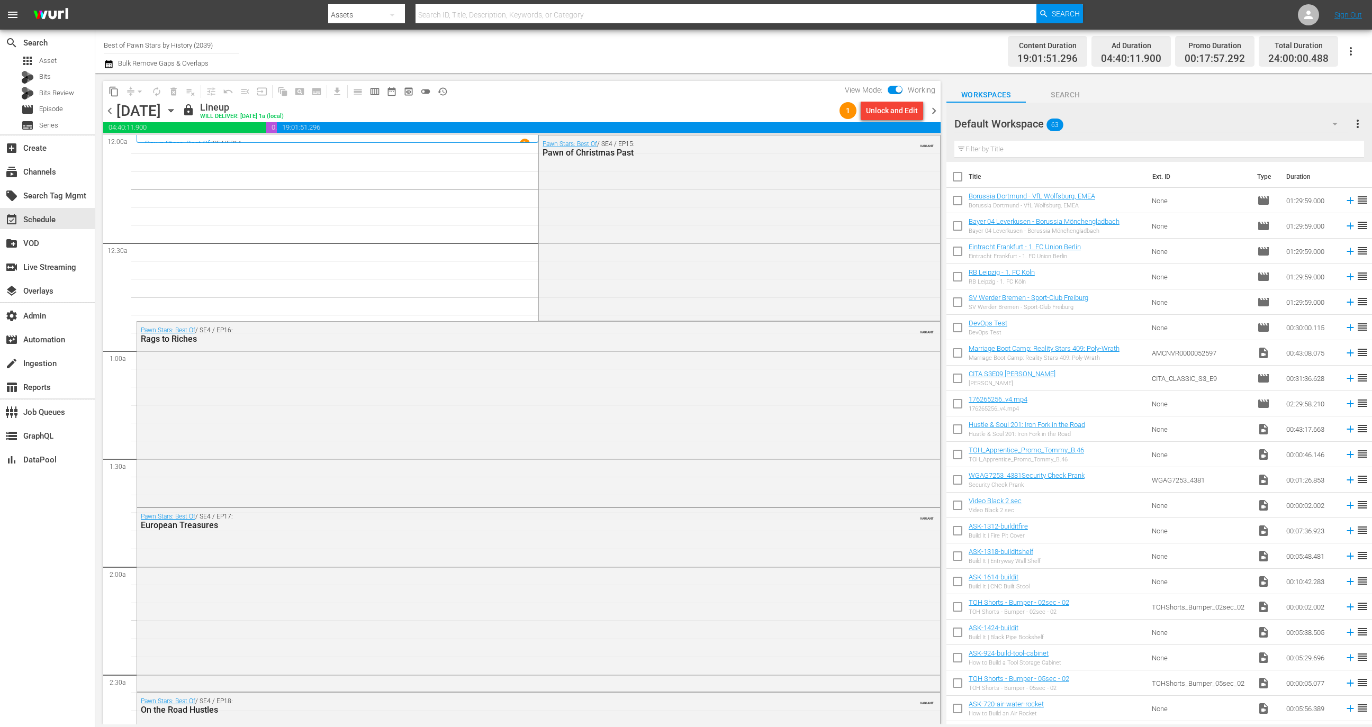
click at [937, 108] on body "menu Search By Assets Search ID, Title, Description, Keywords, or Category Sear…" at bounding box center [686, 363] width 1372 height 727
click at [935, 110] on span "chevron_right" at bounding box center [933, 110] width 13 height 13
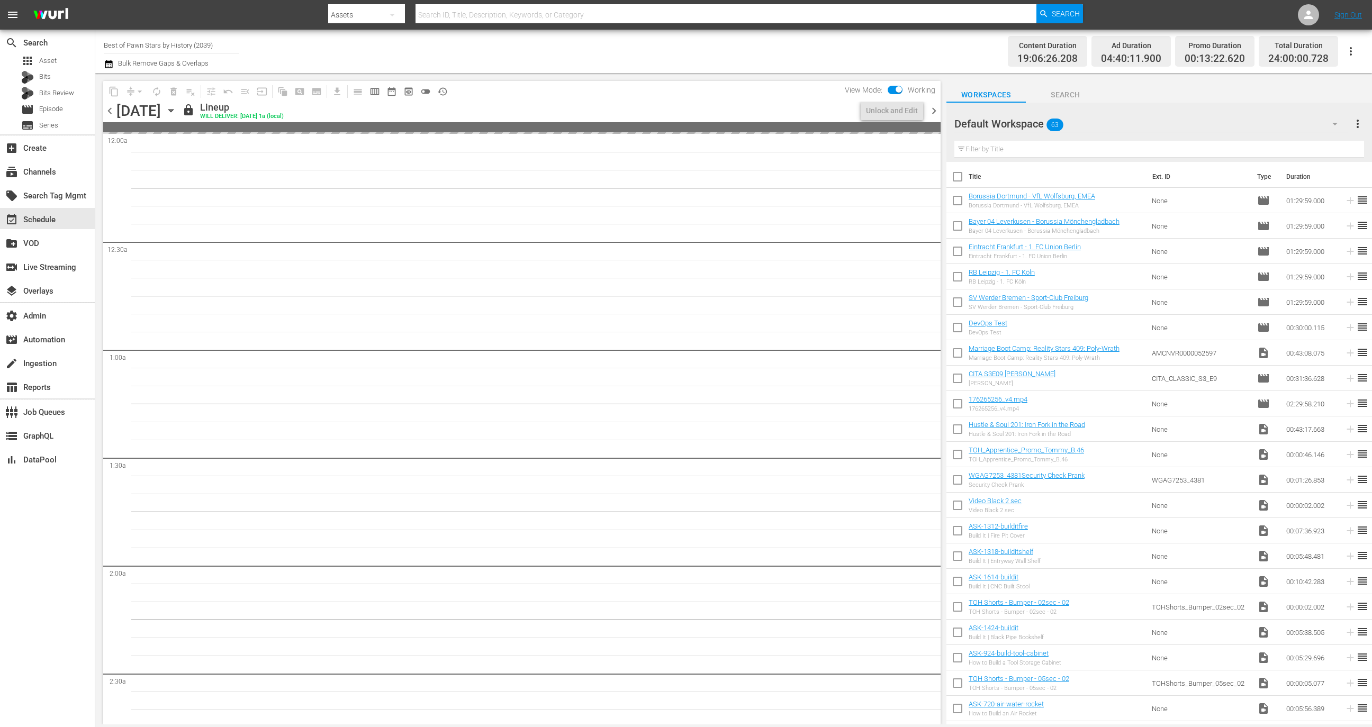
click at [439, 89] on span "history_outlined" at bounding box center [442, 91] width 11 height 11
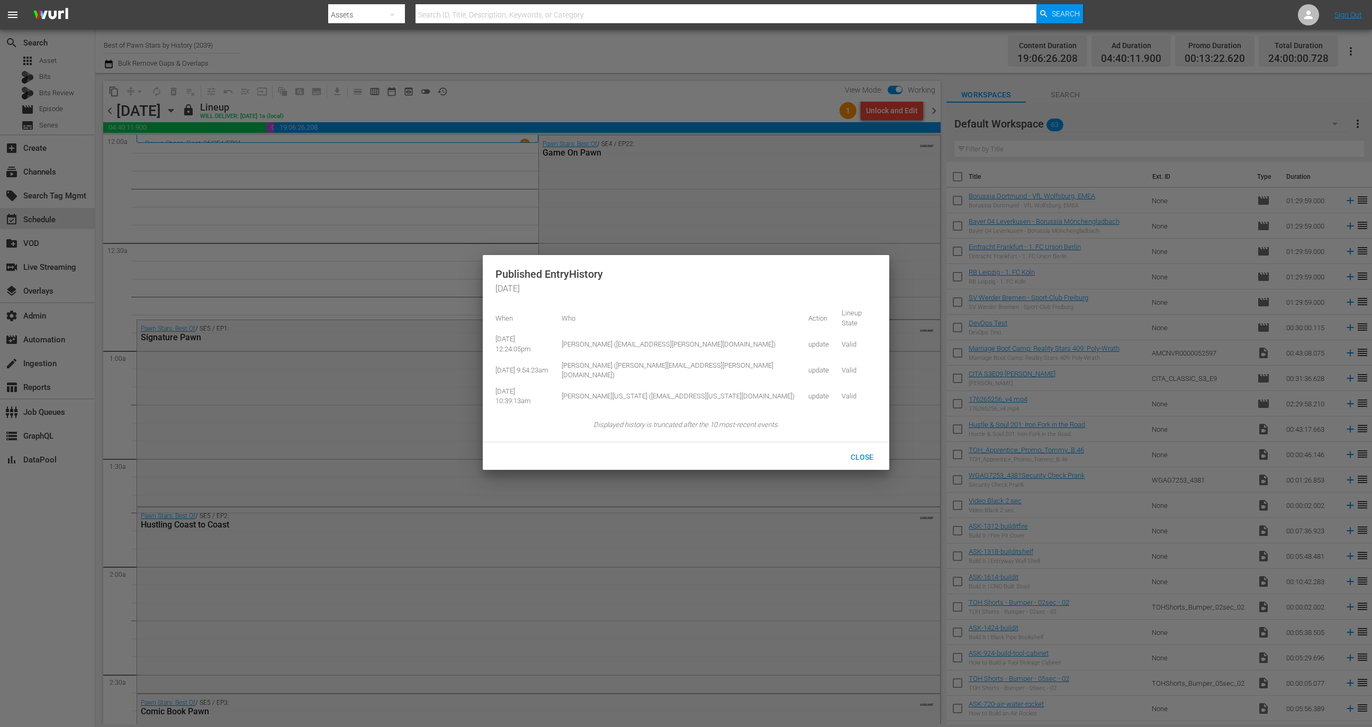
click at [973, 89] on div at bounding box center [686, 363] width 1372 height 727
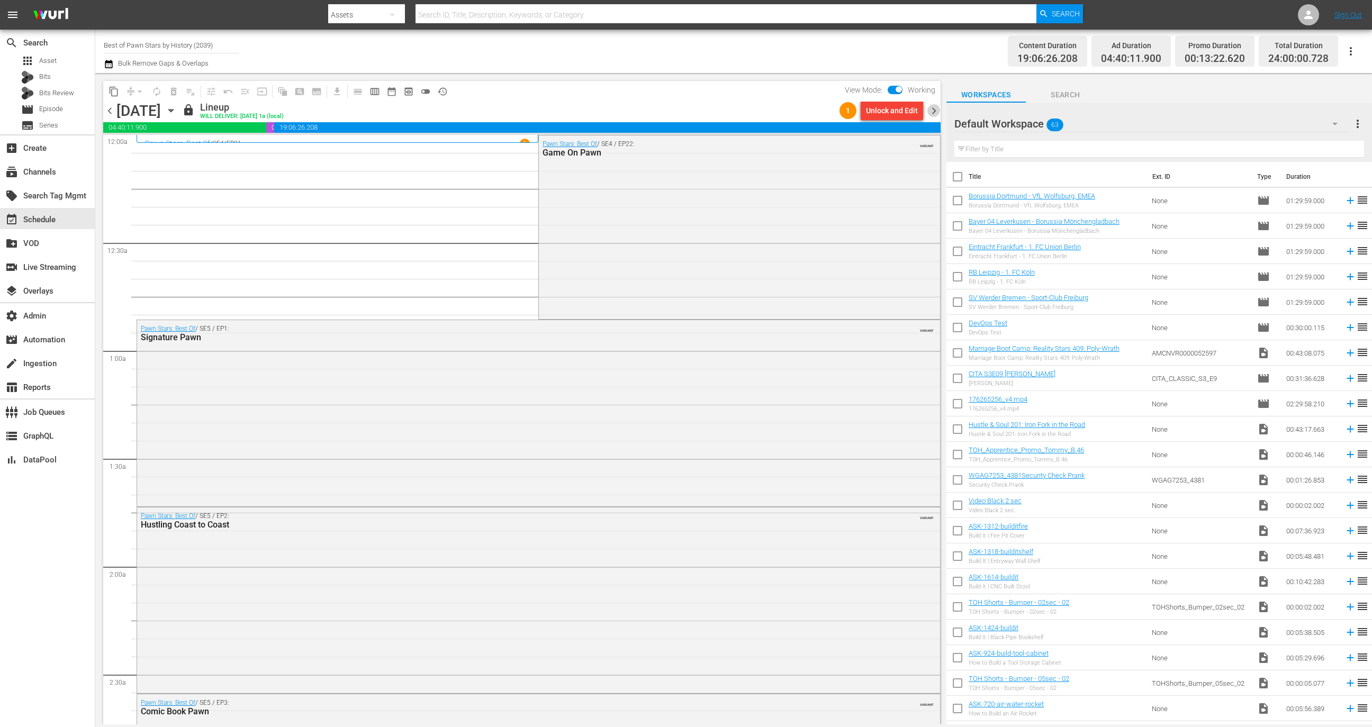
click at [933, 110] on span "chevron_right" at bounding box center [933, 110] width 13 height 13
click at [445, 93] on span "history_outlined" at bounding box center [442, 91] width 11 height 11
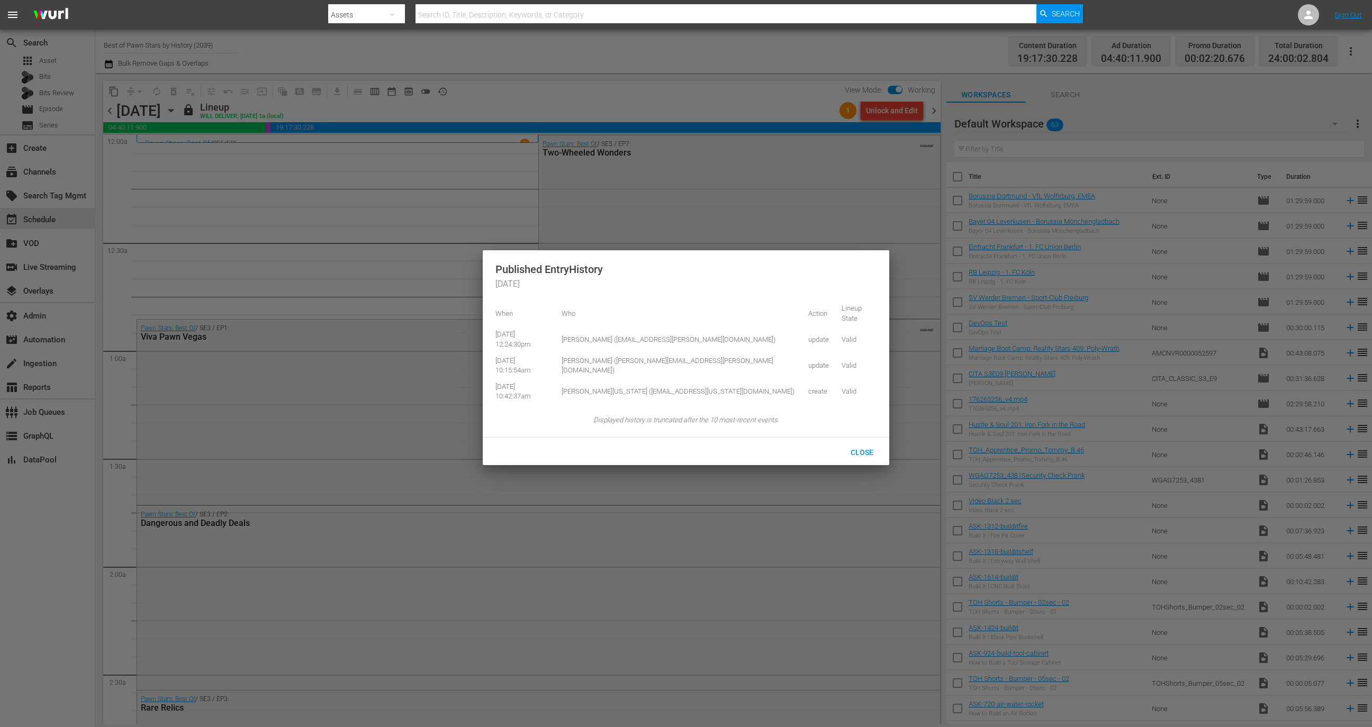
click at [955, 94] on div at bounding box center [686, 363] width 1372 height 727
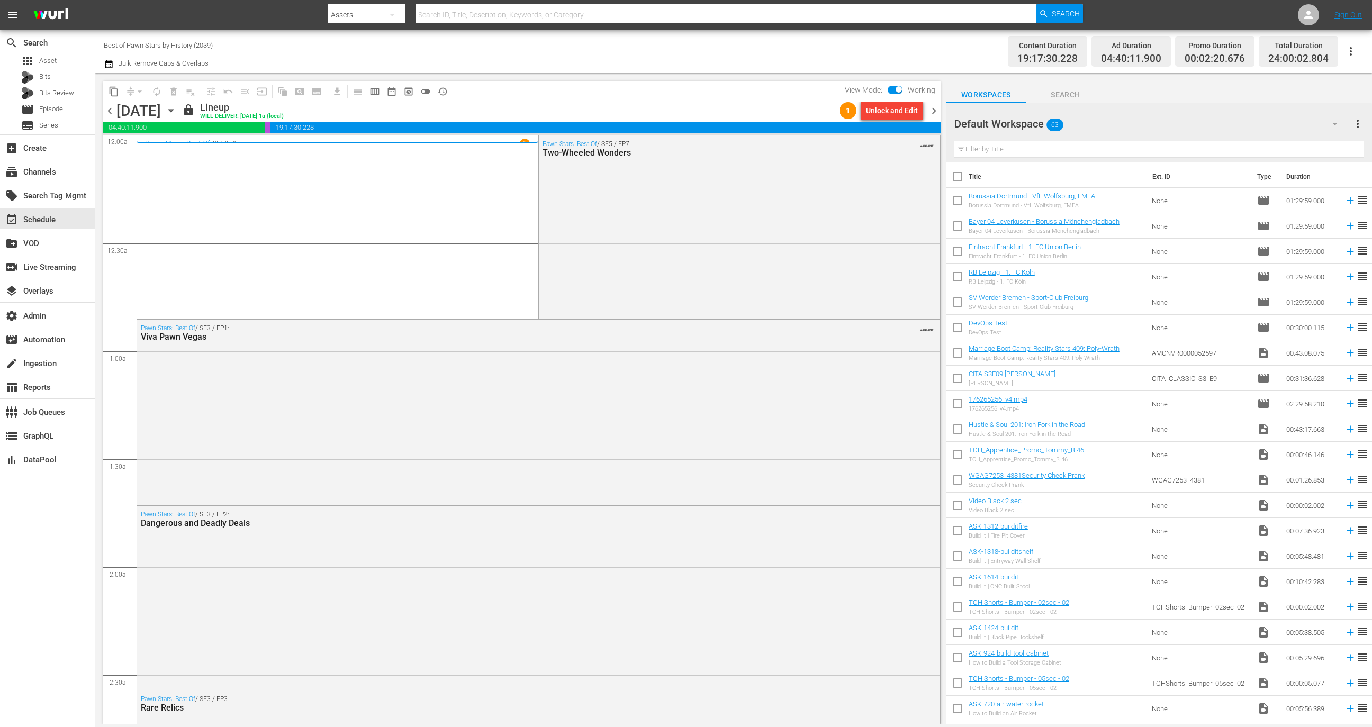
click at [934, 107] on body "menu Search By Assets Search ID, Title, Description, Keywords, or Category Sear…" at bounding box center [686, 363] width 1372 height 727
click at [932, 109] on span "chevron_right" at bounding box center [933, 110] width 13 height 13
click at [449, 92] on button "history_outlined" at bounding box center [442, 91] width 17 height 17
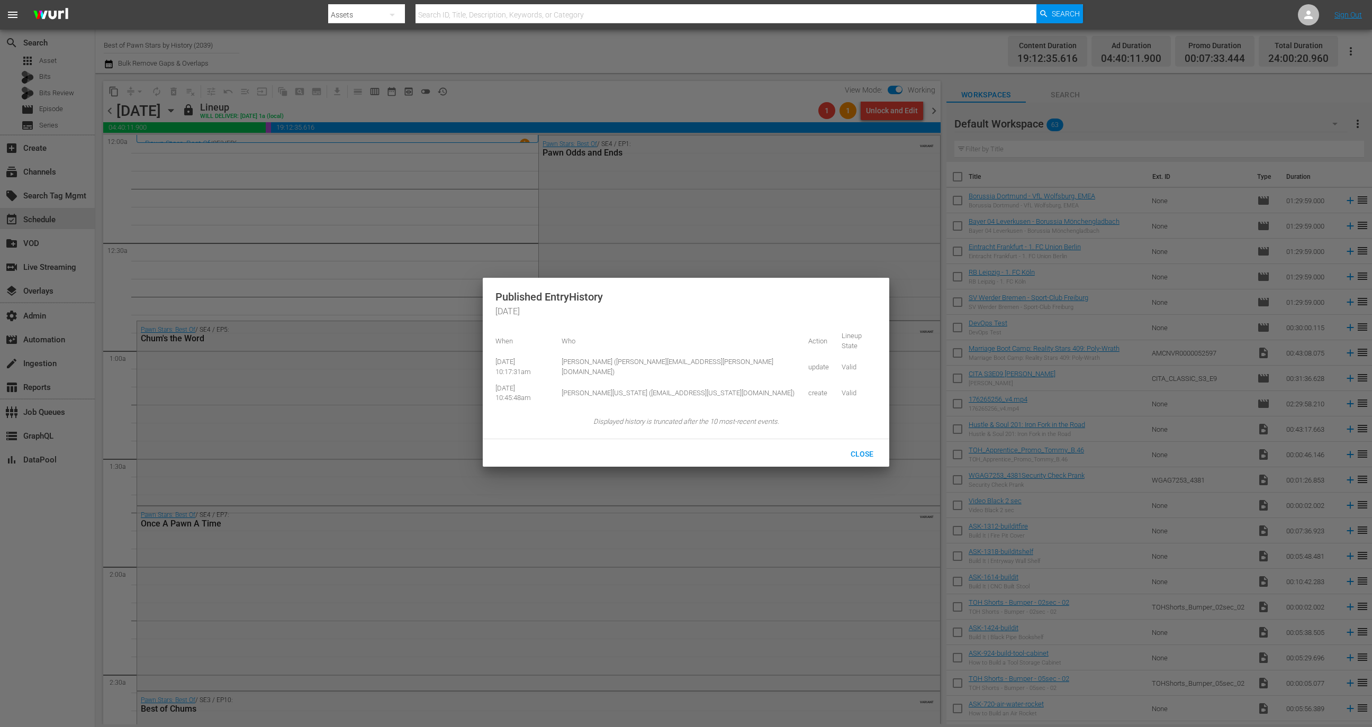
click at [936, 112] on div at bounding box center [686, 363] width 1372 height 727
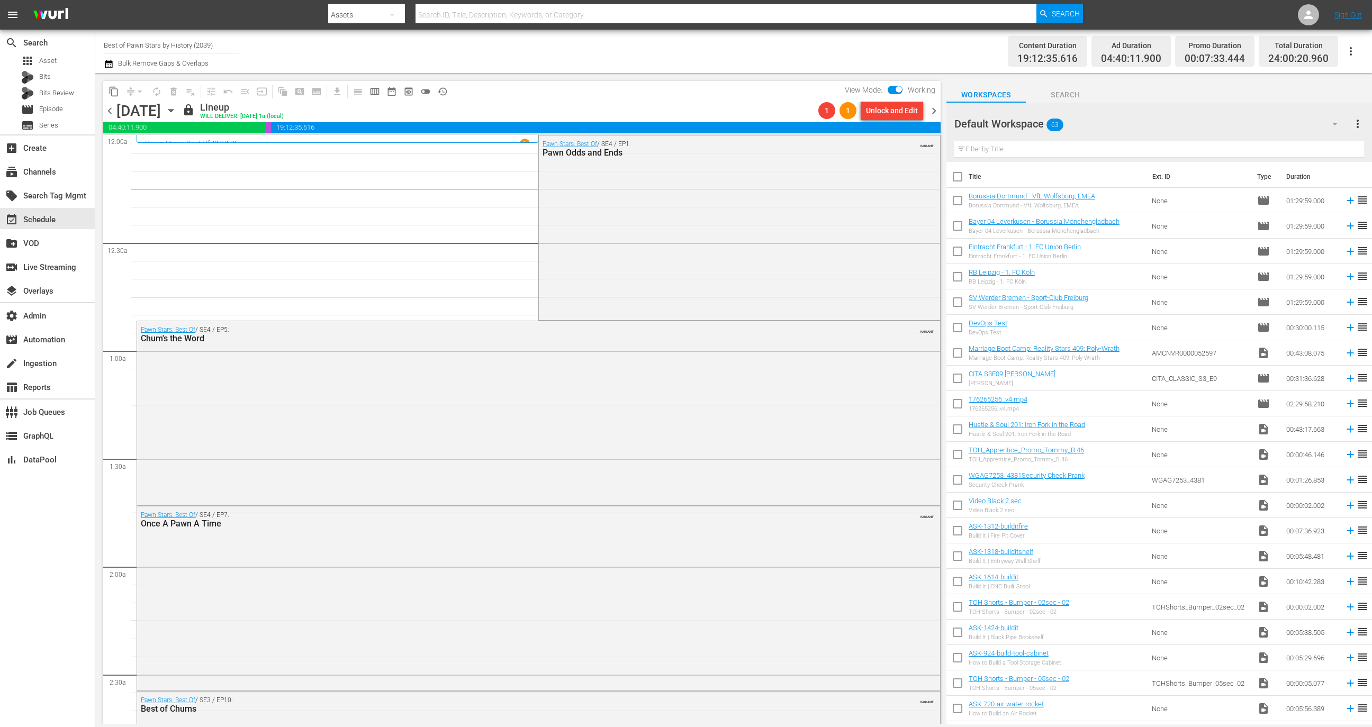
click at [448, 89] on button "history_outlined" at bounding box center [442, 91] width 17 height 17
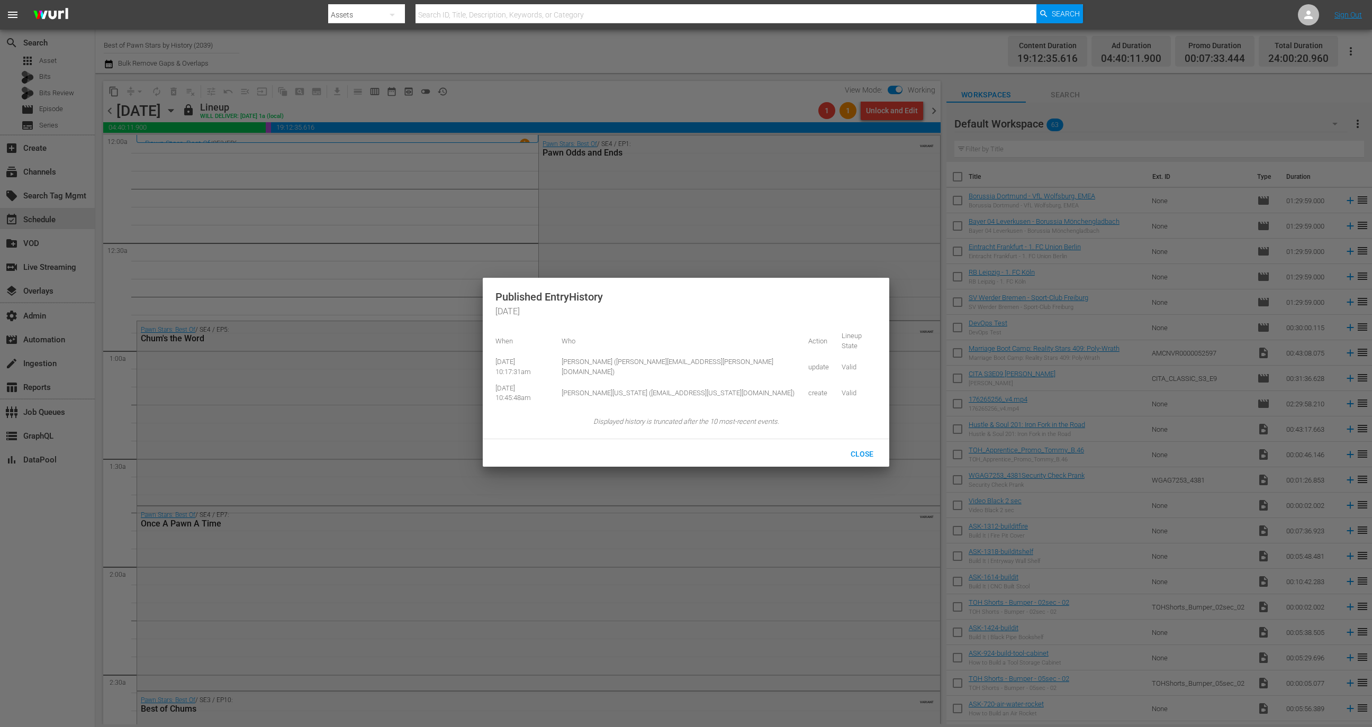
click at [491, 89] on div at bounding box center [686, 363] width 1372 height 727
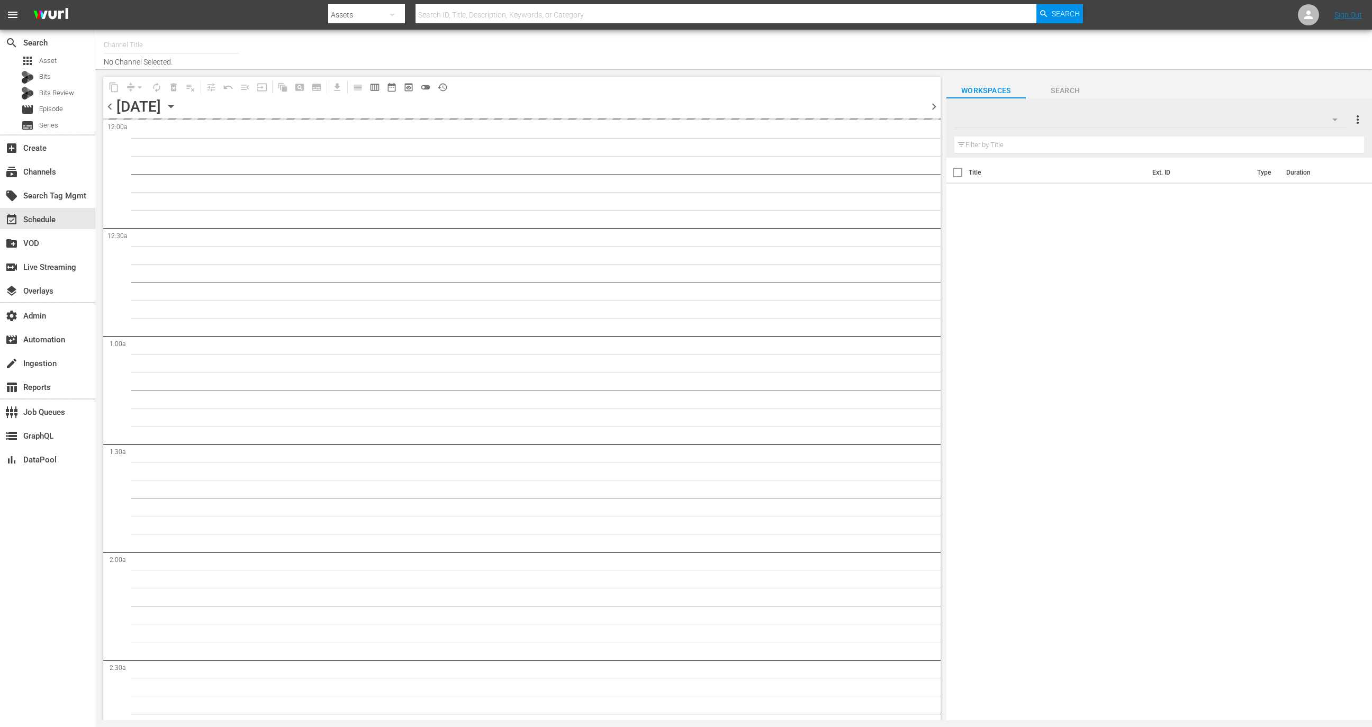
type input "Best of Pawn Stars by History (2039)"
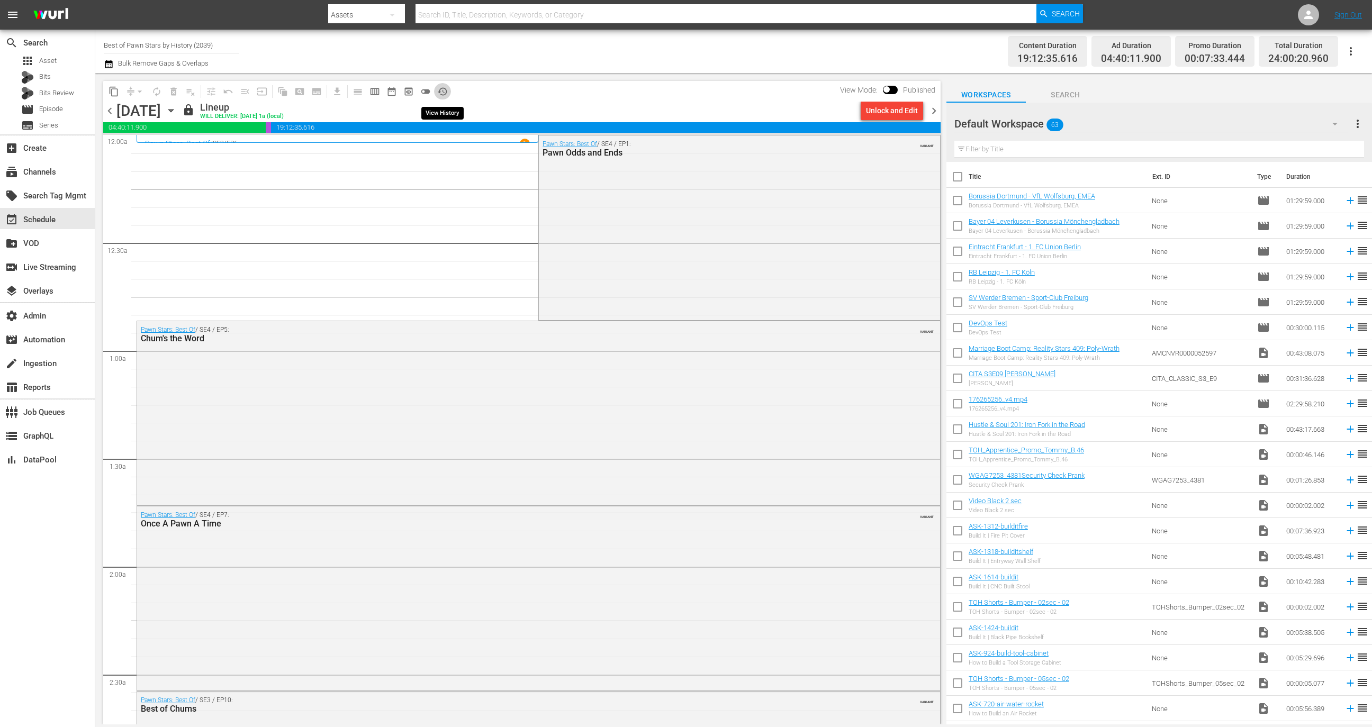
click at [444, 92] on span "history_outlined" at bounding box center [442, 91] width 11 height 11
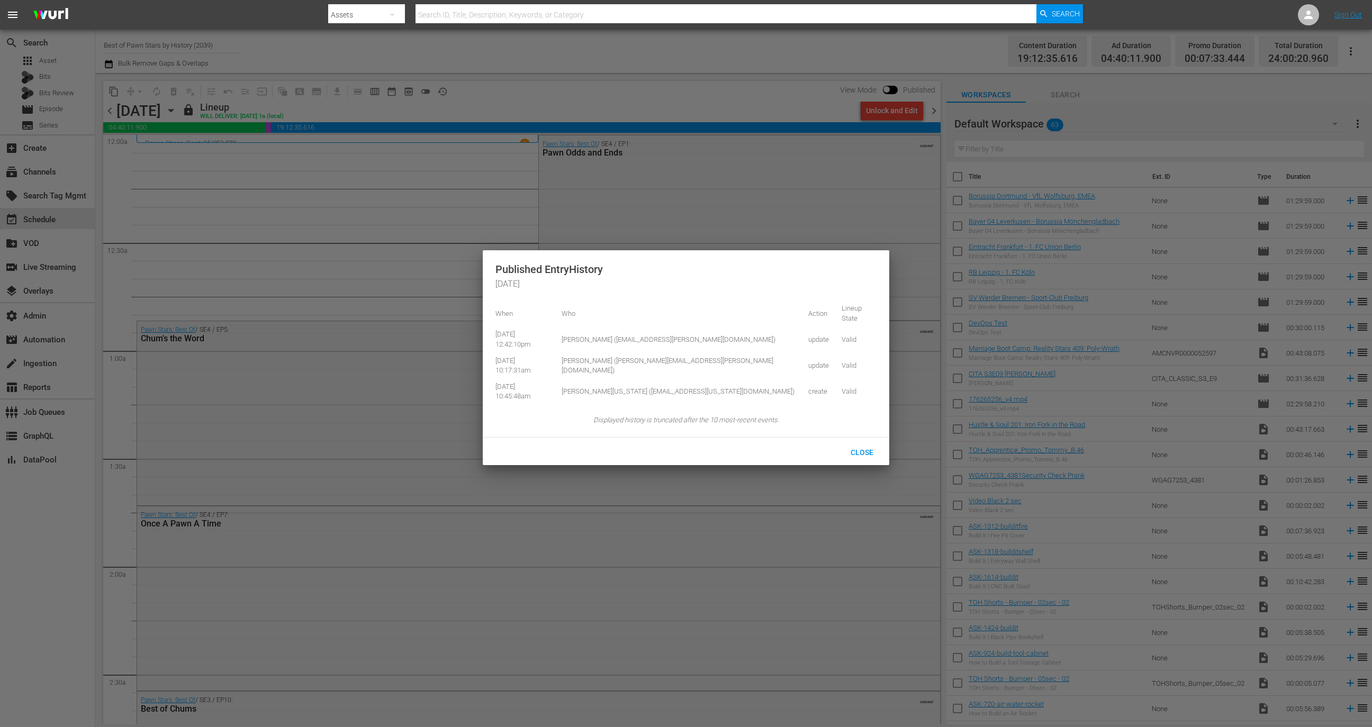
click at [711, 117] on div at bounding box center [686, 363] width 1372 height 727
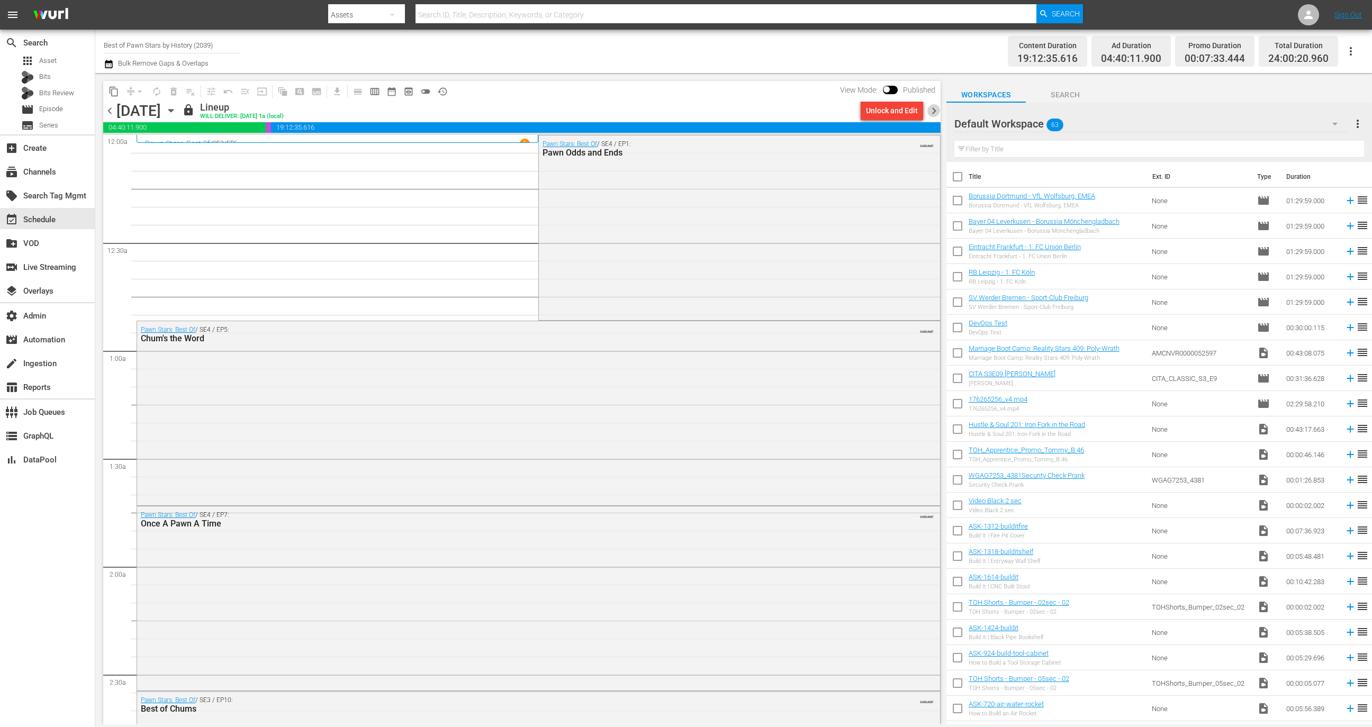
click at [935, 109] on span "chevron_right" at bounding box center [933, 110] width 13 height 13
click at [448, 93] on button "history_outlined" at bounding box center [442, 91] width 17 height 17
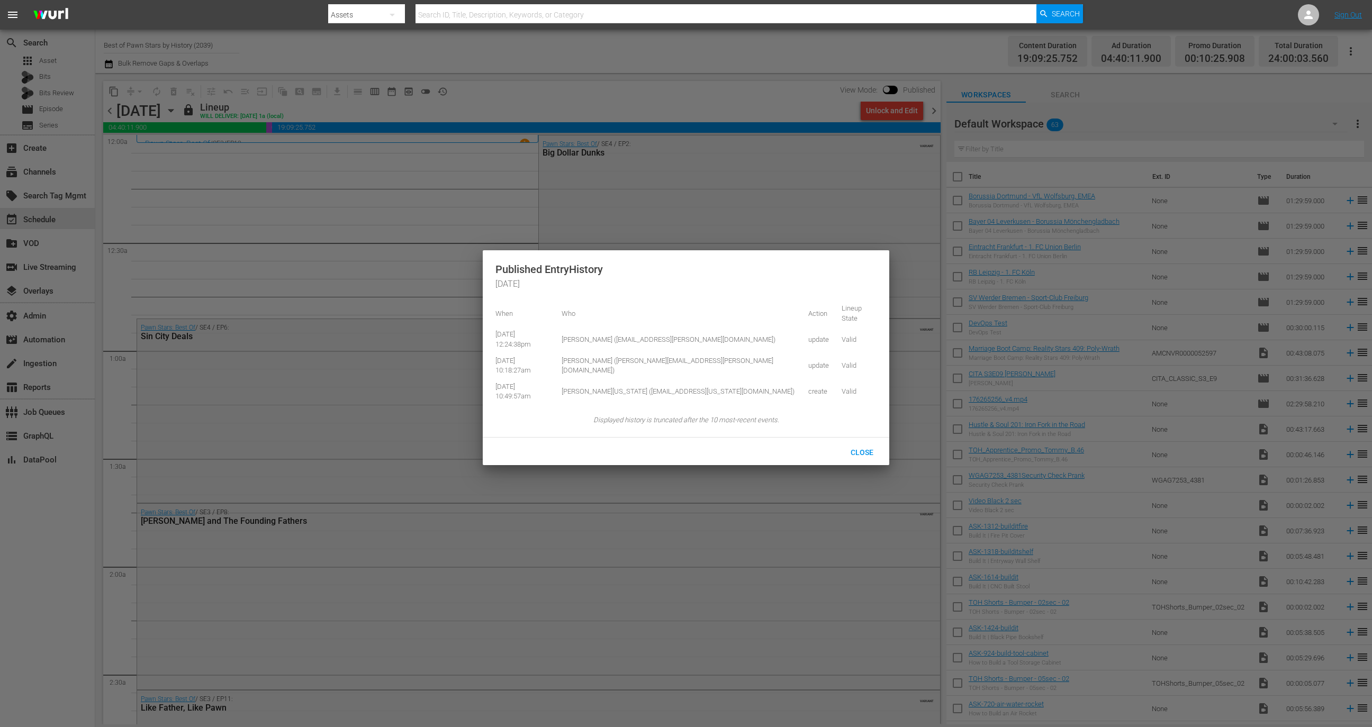
click at [936, 117] on div at bounding box center [686, 363] width 1372 height 727
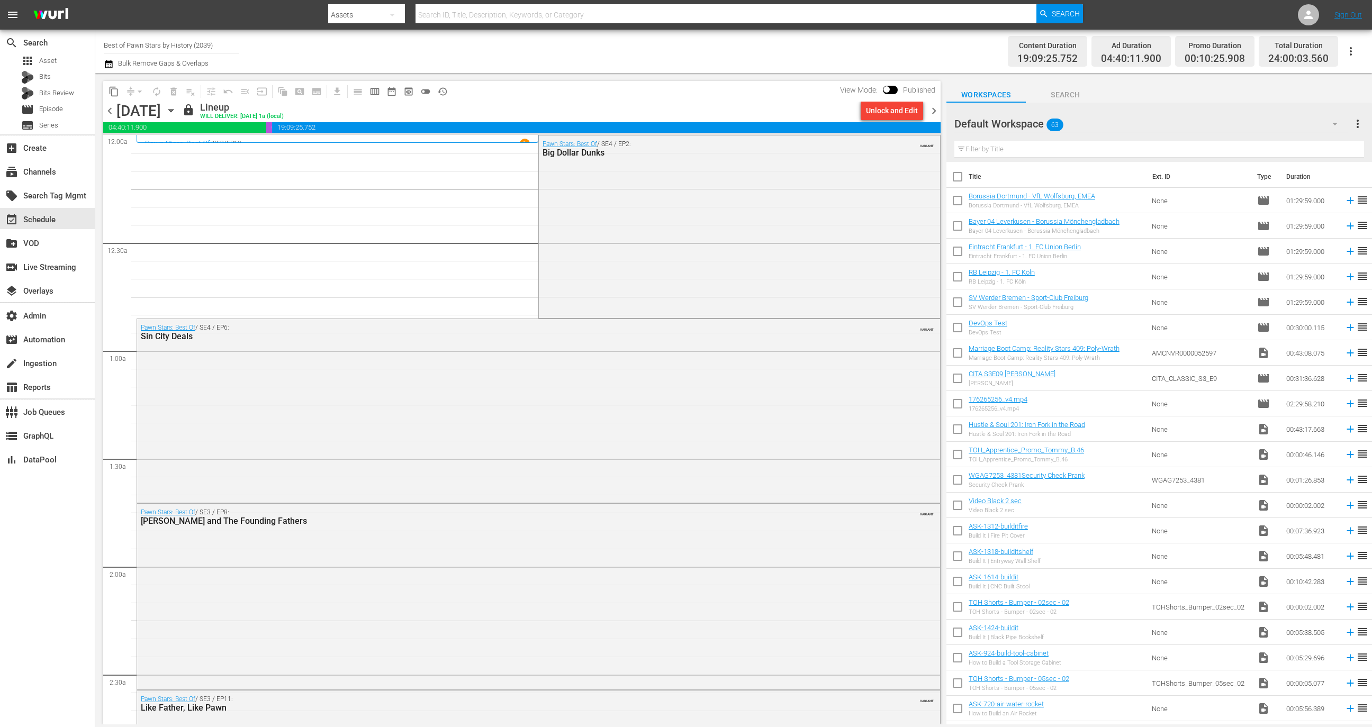
click at [936, 107] on body "menu Search By Assets Search ID, Title, Description, Keywords, or Category Sear…" at bounding box center [686, 363] width 1372 height 727
click at [933, 110] on span "chevron_right" at bounding box center [933, 110] width 13 height 13
click at [445, 90] on span "history_outlined" at bounding box center [442, 91] width 11 height 11
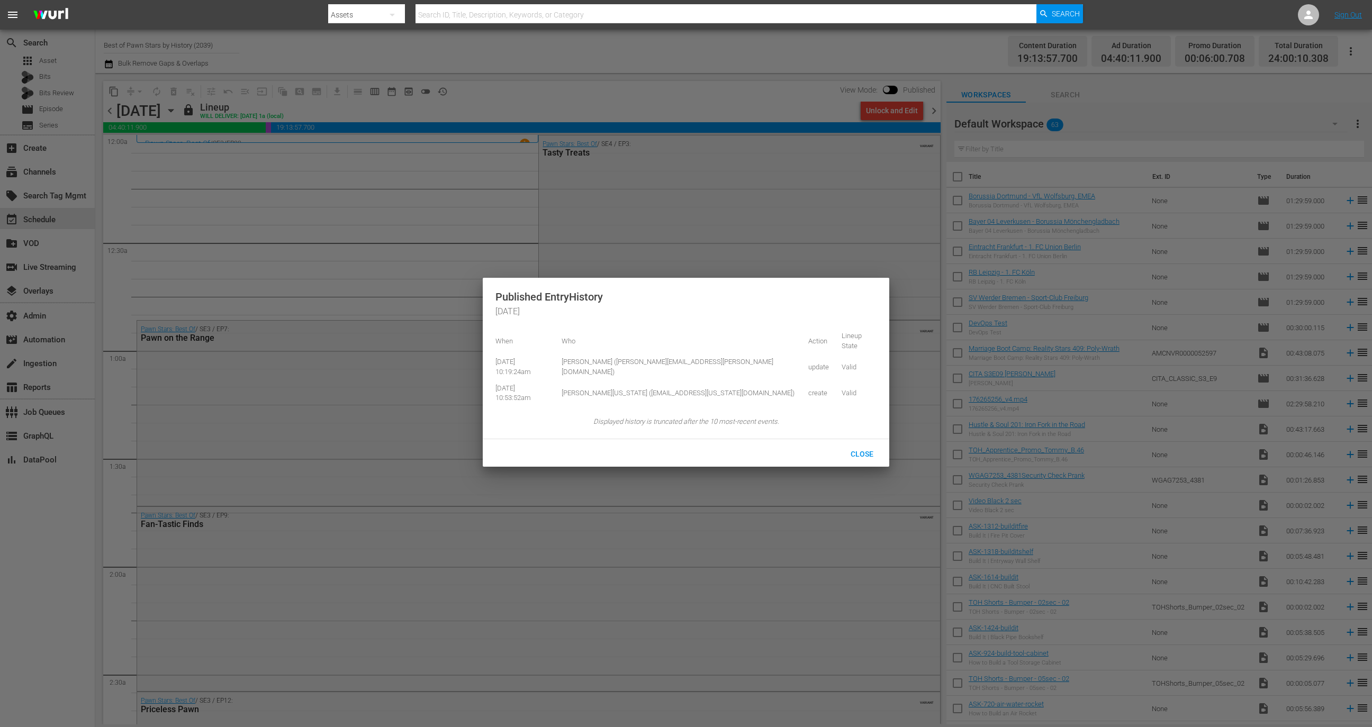
click at [667, 69] on div at bounding box center [686, 363] width 1372 height 727
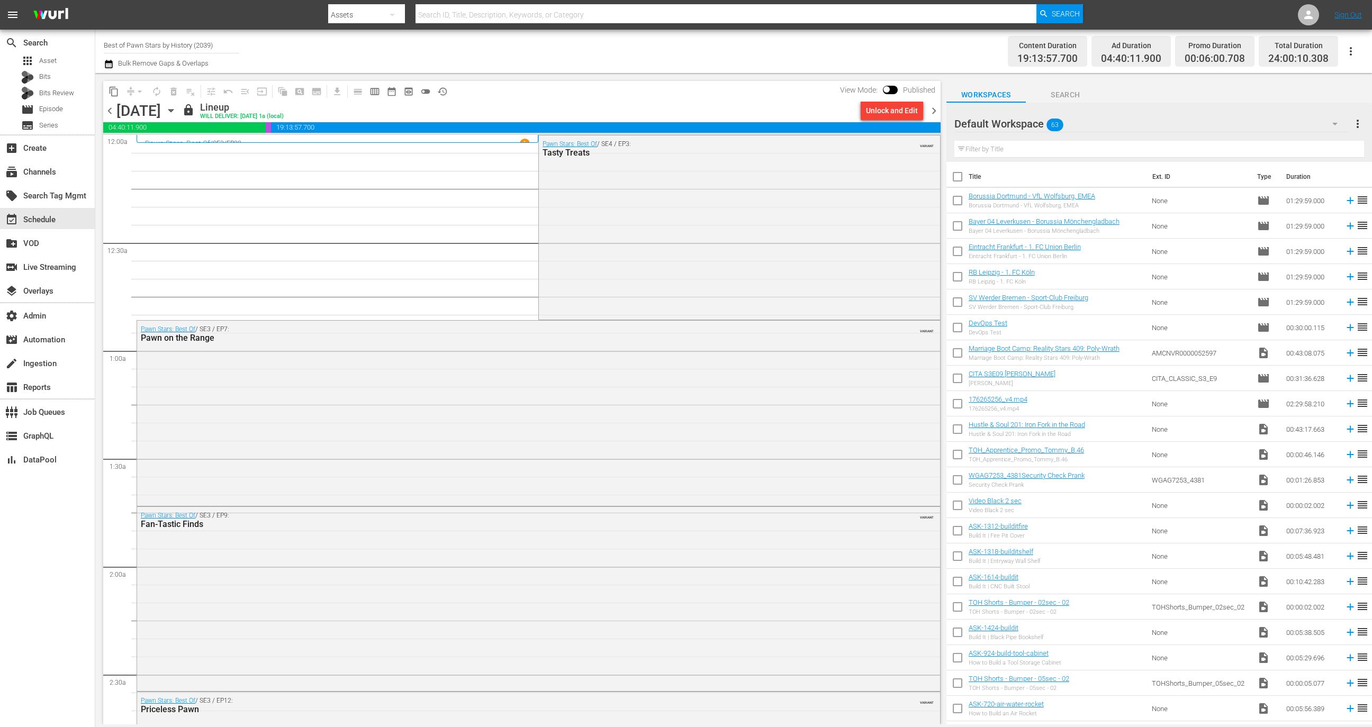
click at [904, 86] on span "Published" at bounding box center [919, 90] width 43 height 8
click at [896, 86] on span at bounding box center [890, 90] width 15 height 8
click at [888, 88] on input "checkbox" at bounding box center [886, 91] width 22 height 7
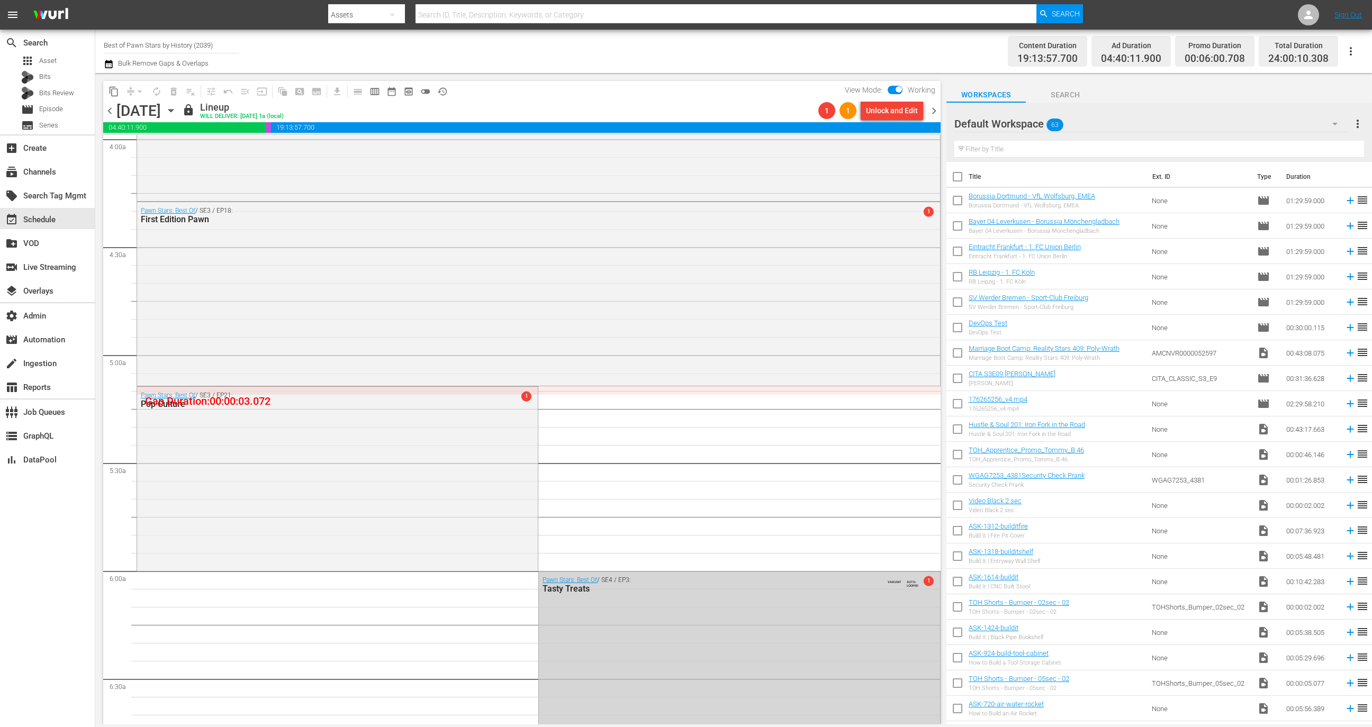
scroll to position [843, 0]
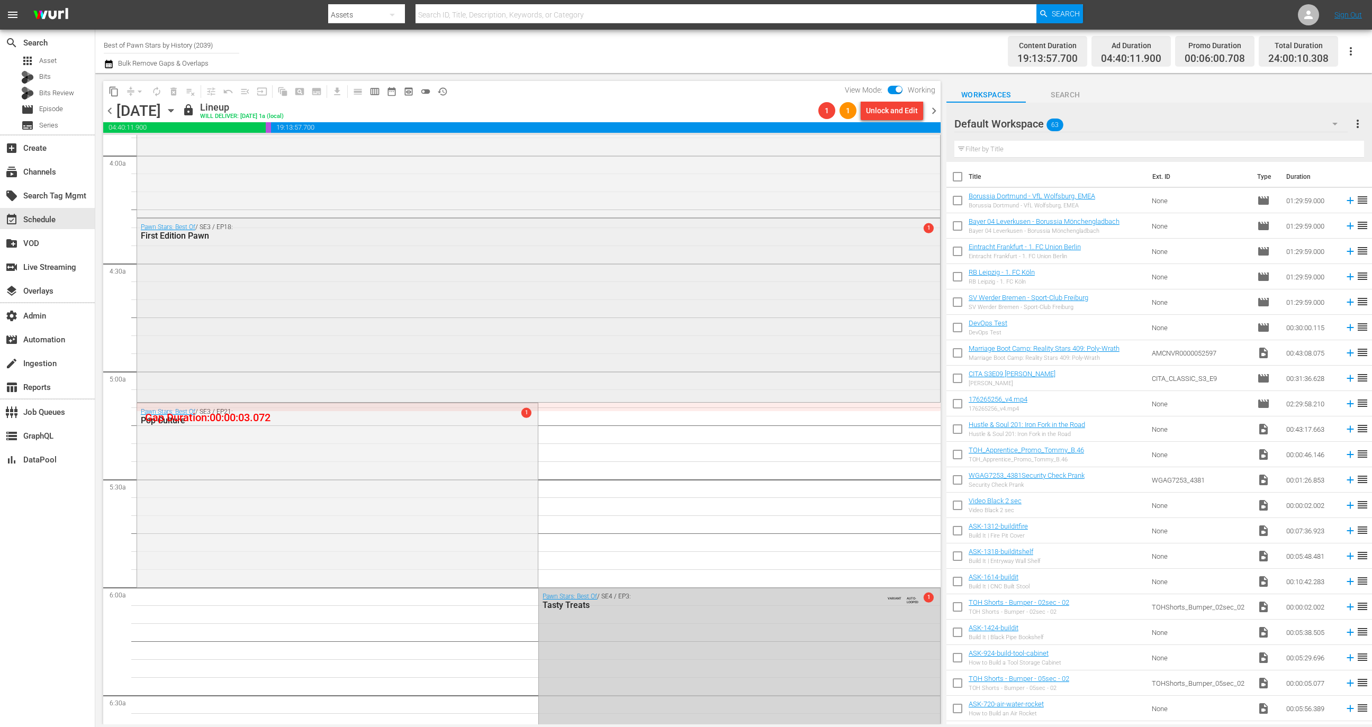
click at [718, 304] on div "Pawn Stars: Best Of / SE3 / EP18: First Edition Pawn 1" at bounding box center [538, 310] width 803 height 182
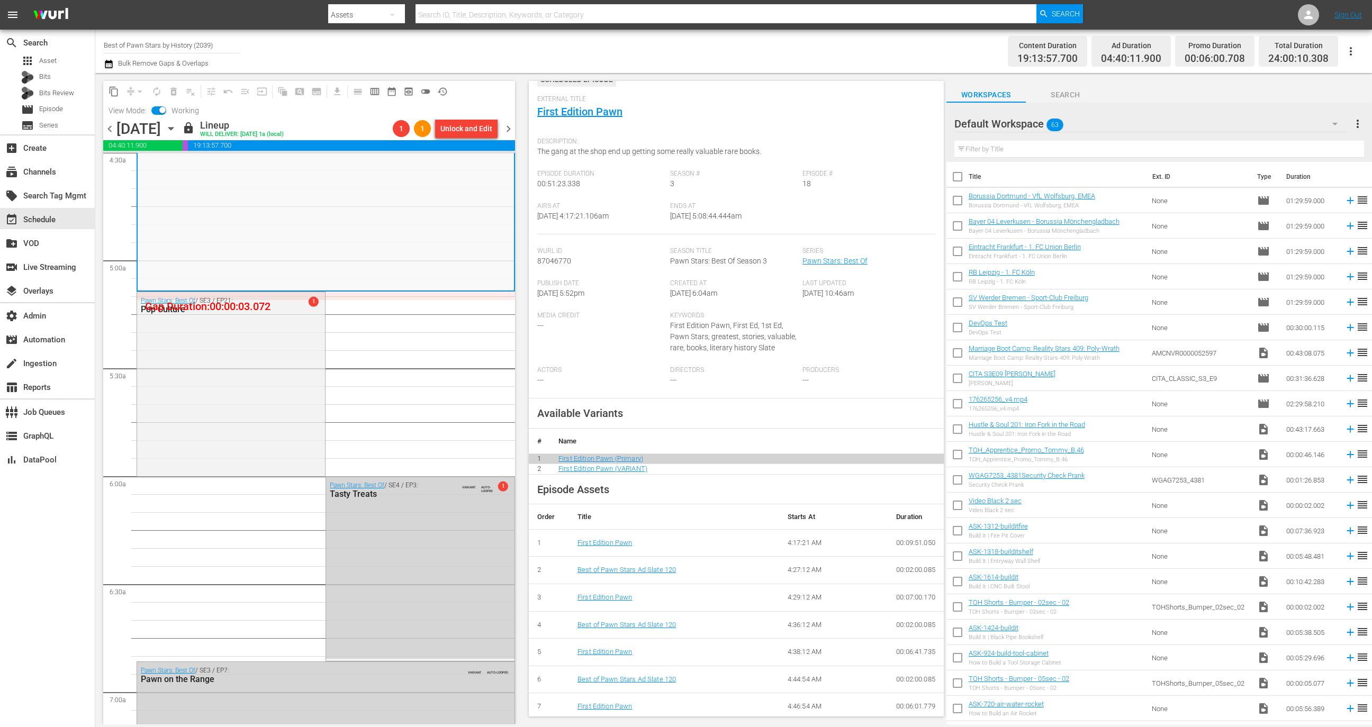
scroll to position [0, 0]
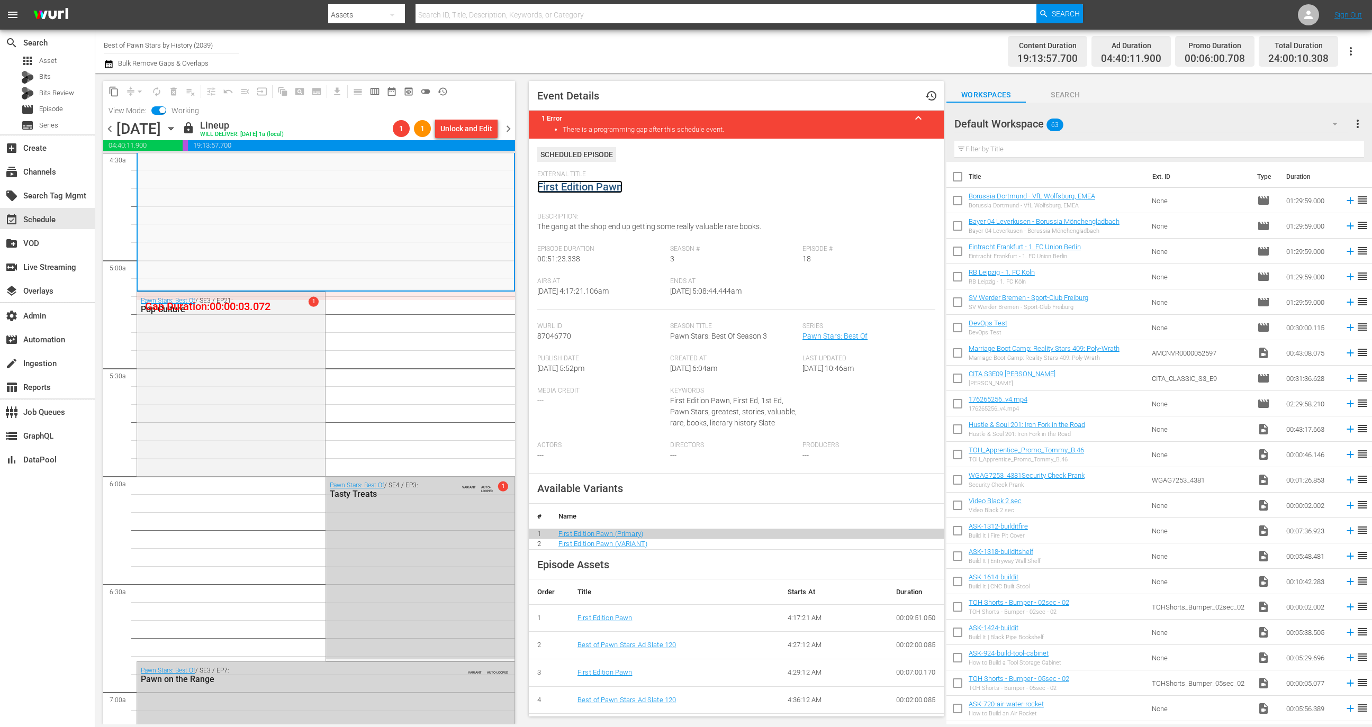
click at [583, 188] on link "First Edition Pawn" at bounding box center [579, 186] width 85 height 13
click at [243, 422] on div "Pawn Stars: Best Of / SE3 / EP21: Pop Culture 1" at bounding box center [231, 383] width 188 height 182
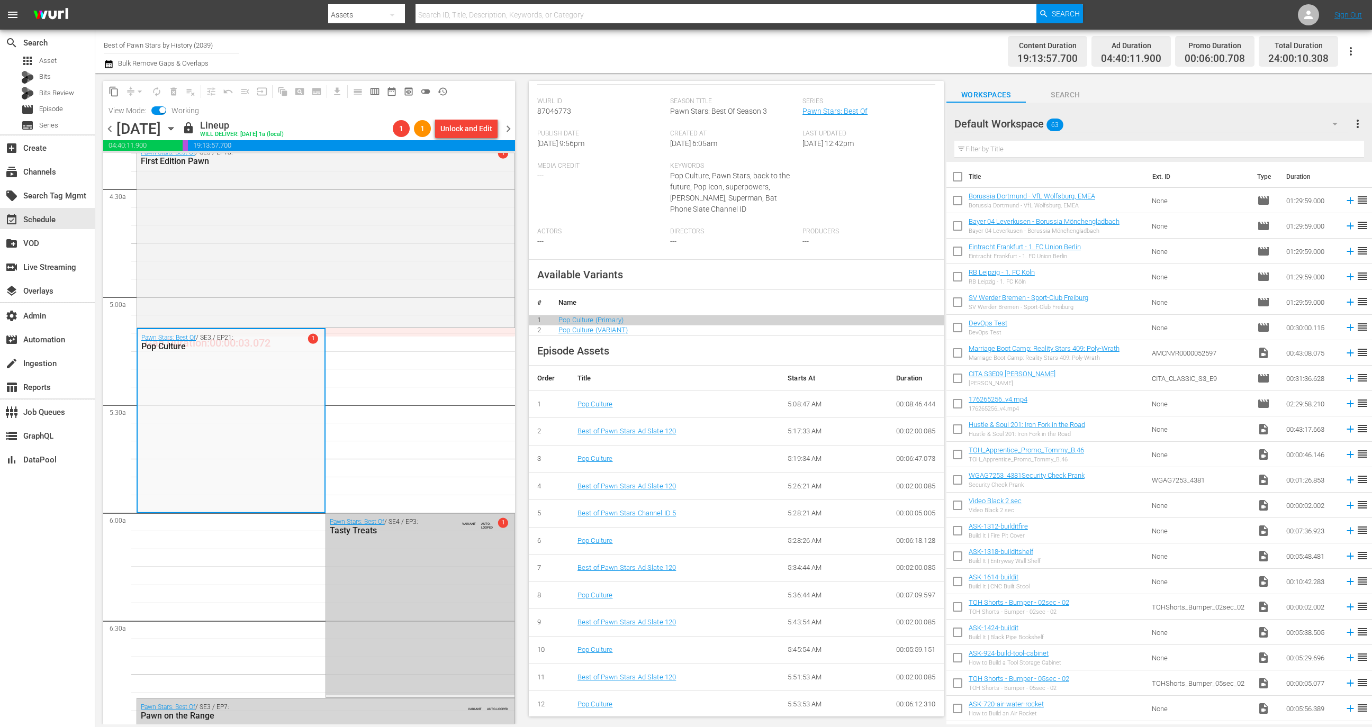
scroll to position [997, 0]
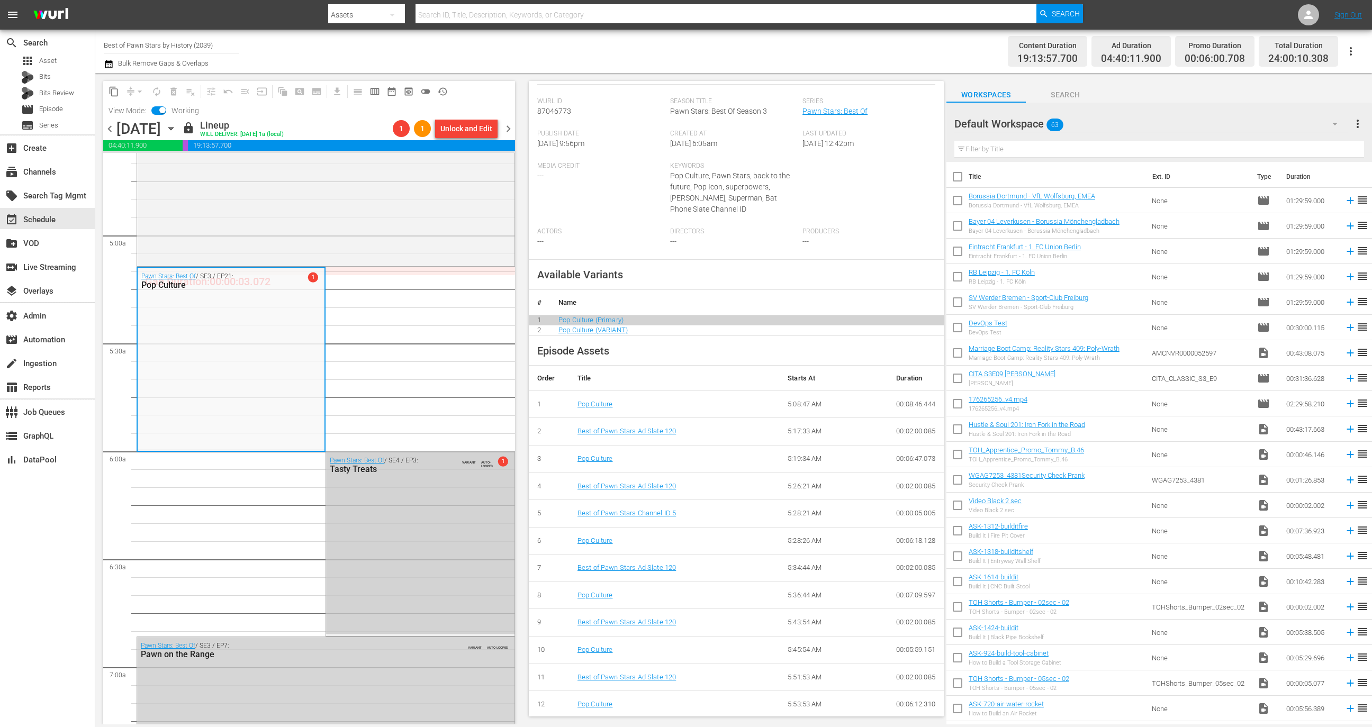
click at [441, 551] on div "Pawn Stars: Best Of / SE4 / EP3: Tasty Treats VARIANT AUTO-LOOPED 1" at bounding box center [420, 543] width 188 height 182
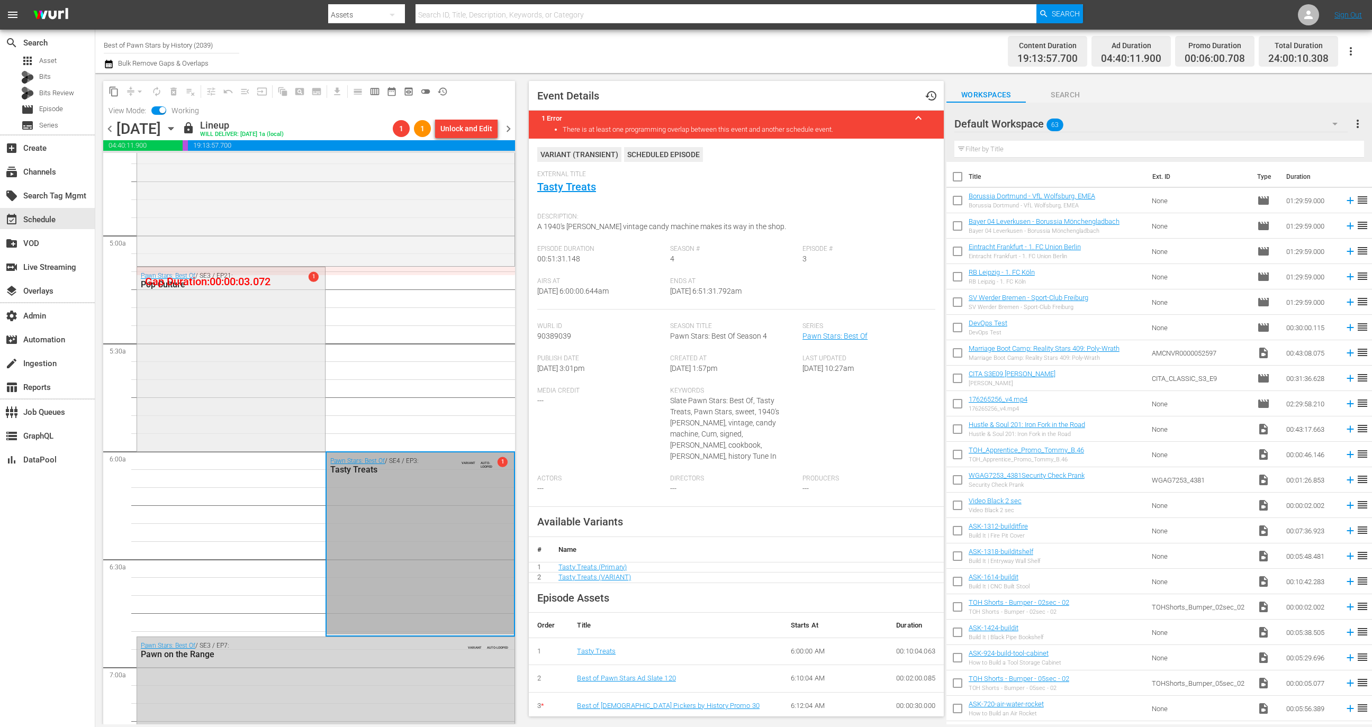
click at [288, 392] on div "Pawn Stars: Best Of / SE3 / EP21: Pop Culture 1" at bounding box center [231, 358] width 188 height 182
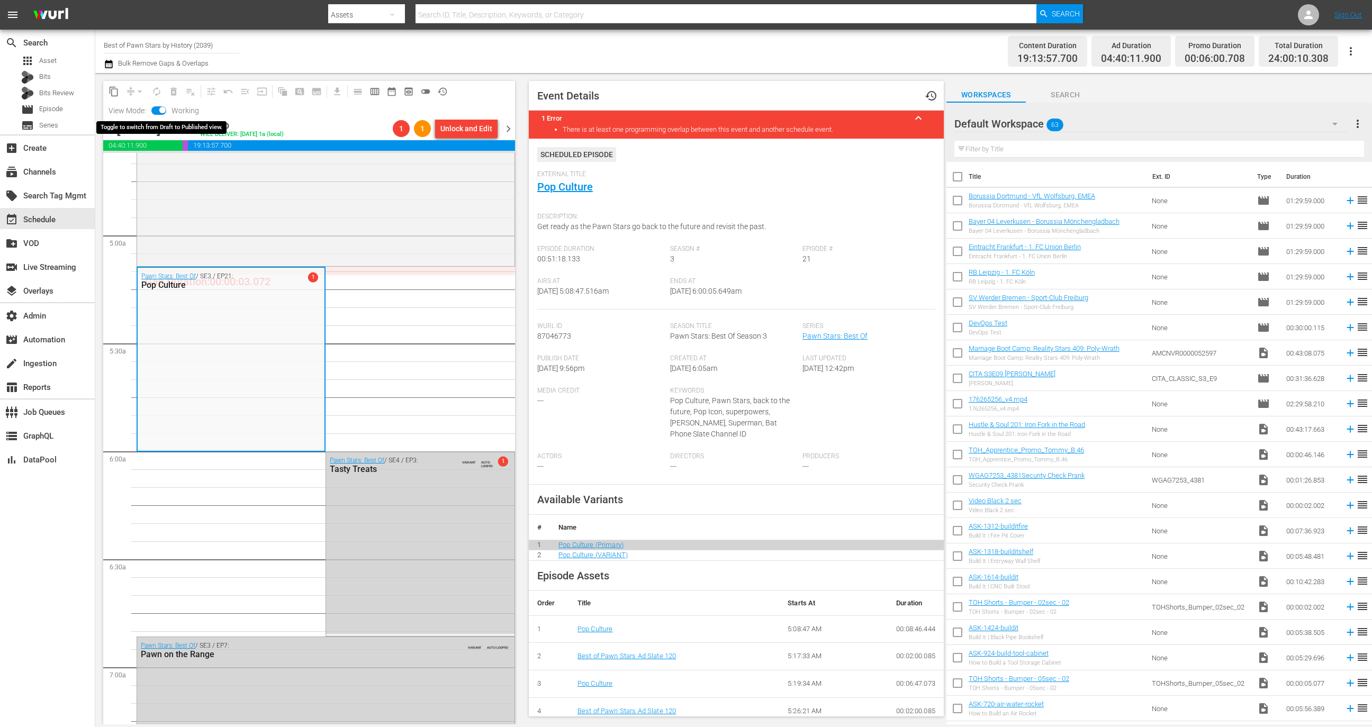
click at [159, 111] on input "checkbox" at bounding box center [162, 111] width 22 height 7
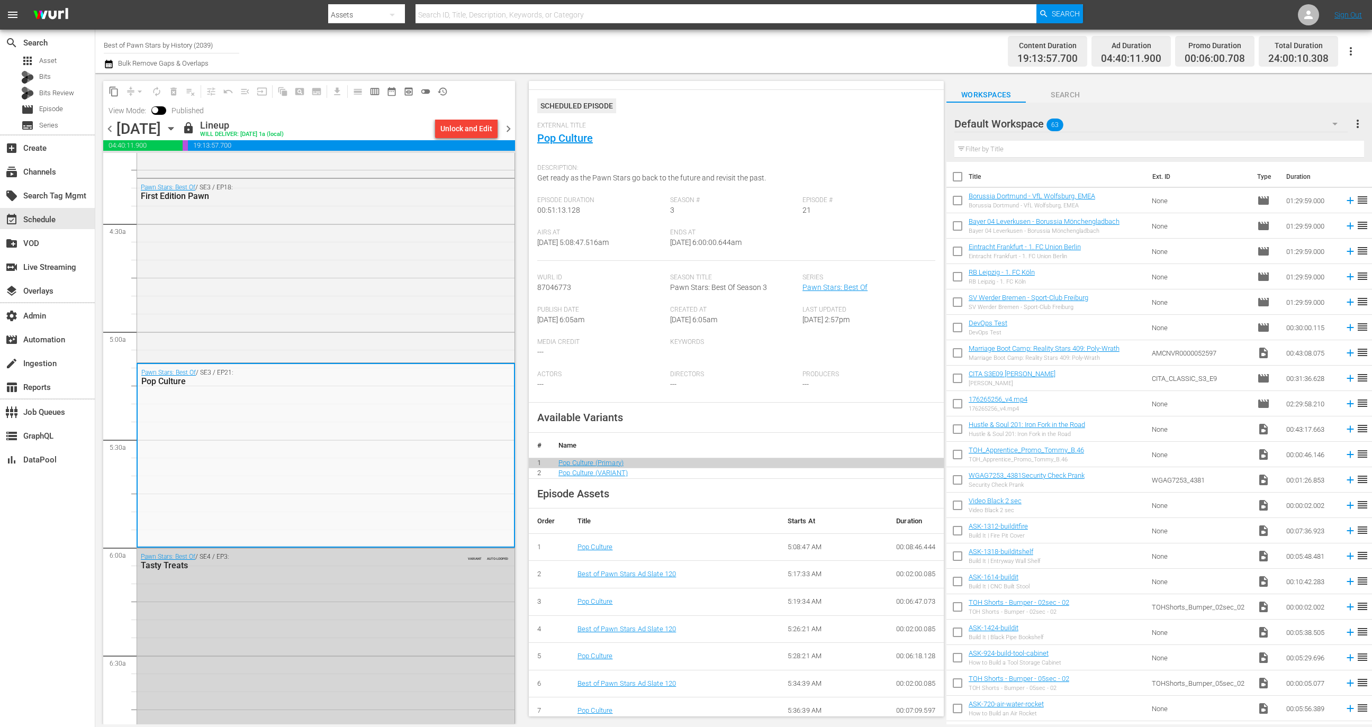
scroll to position [0, 0]
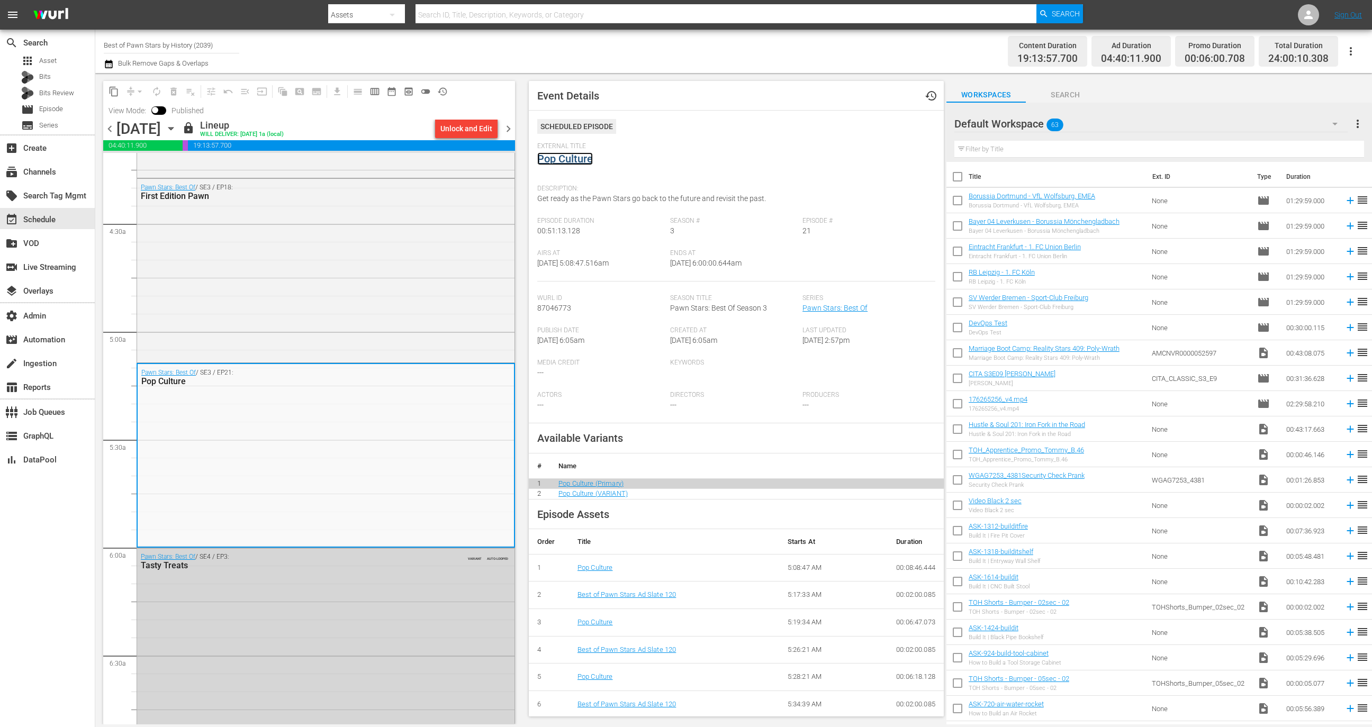
click at [576, 162] on link "Pop Culture" at bounding box center [565, 158] width 56 height 13
click at [162, 108] on input "checkbox" at bounding box center [155, 111] width 22 height 7
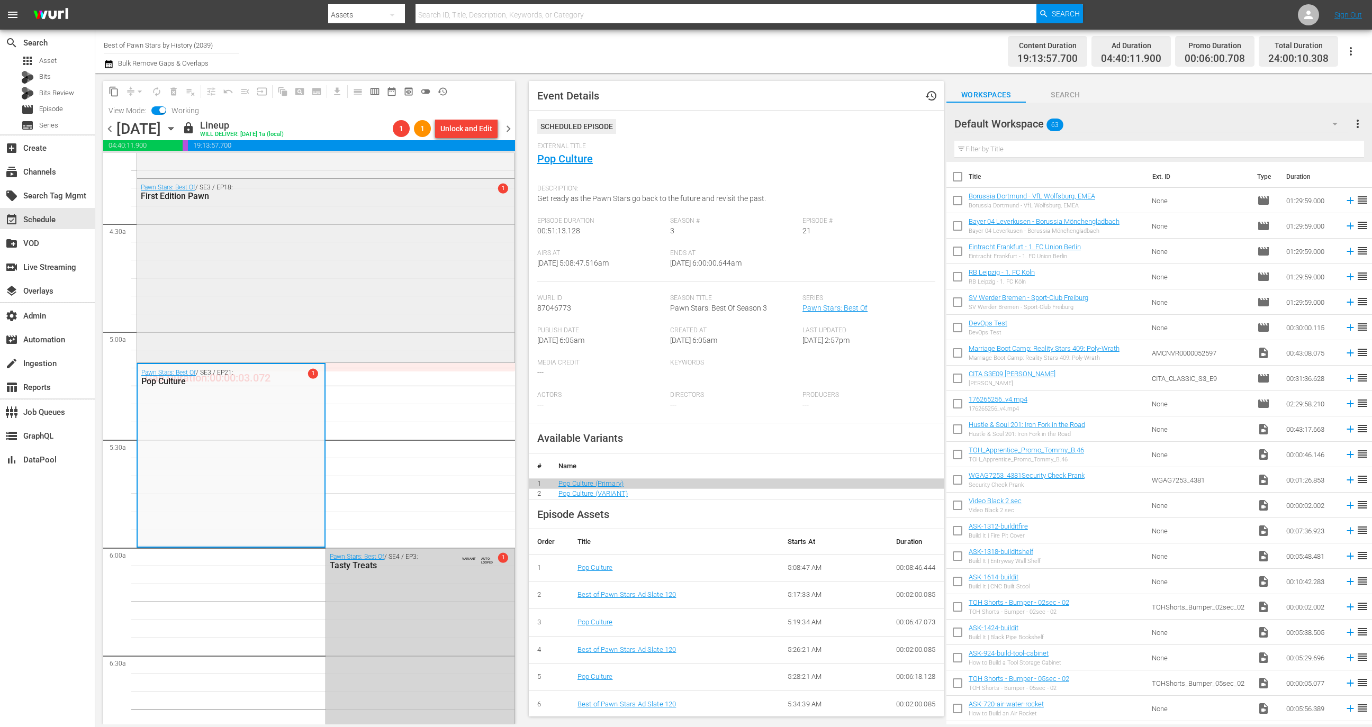
click at [312, 279] on div "Pawn Stars: Best Of / SE3 / EP18: First Edition Pawn 1" at bounding box center [325, 270] width 377 height 182
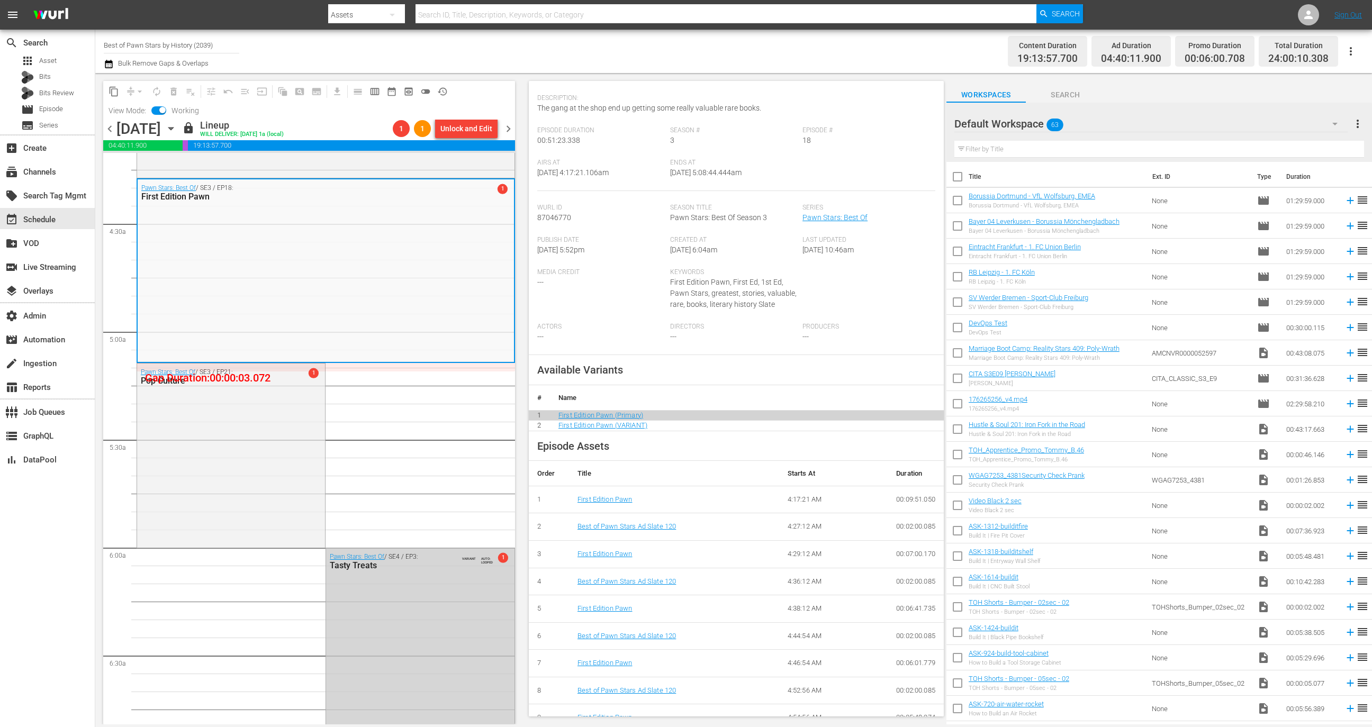
scroll to position [73, 0]
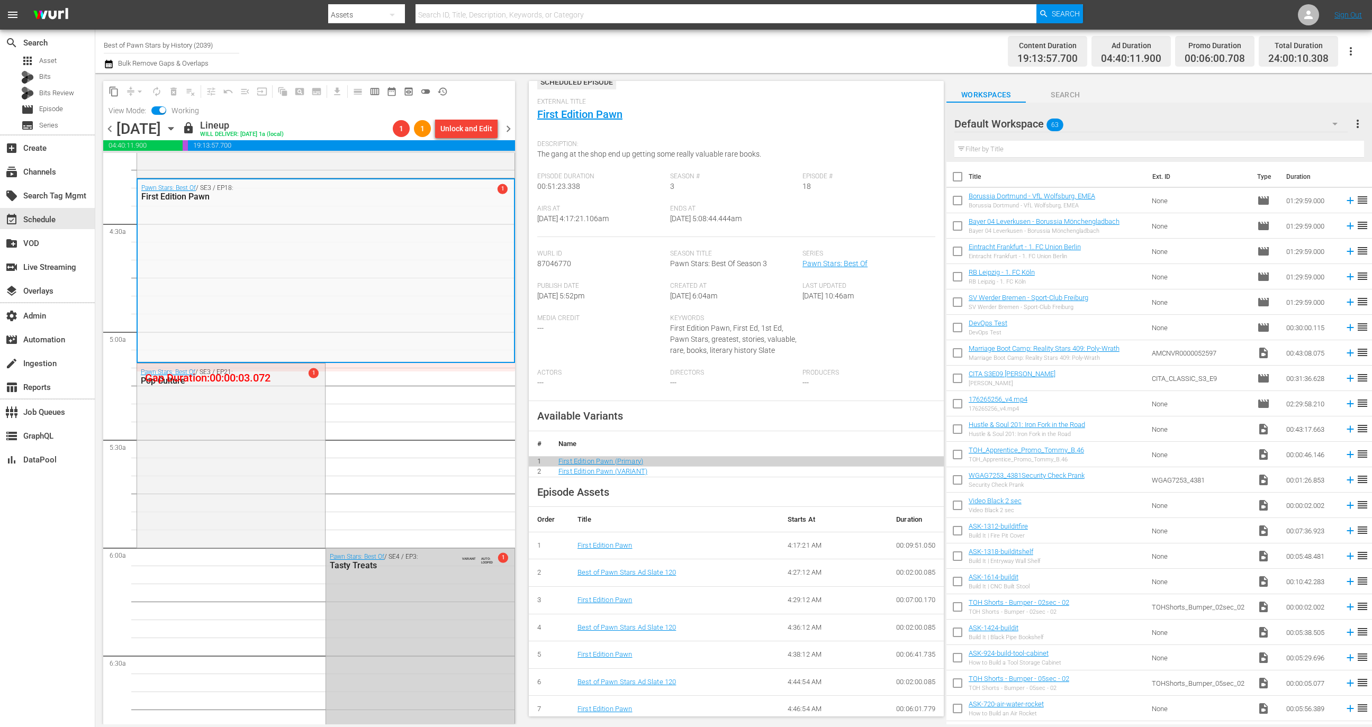
click at [158, 106] on span at bounding box center [158, 110] width 15 height 8
click at [164, 108] on input "checkbox" at bounding box center [162, 111] width 22 height 7
checkbox input "false"
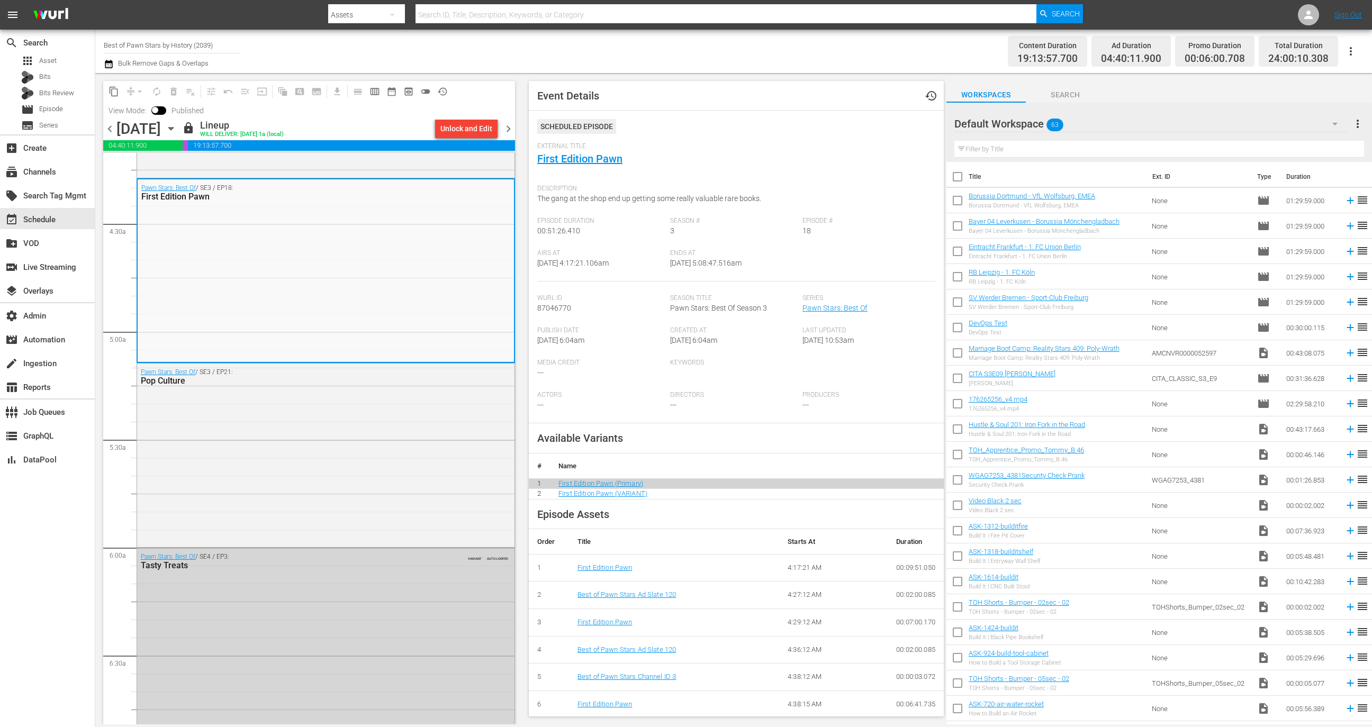
scroll to position [164, 0]
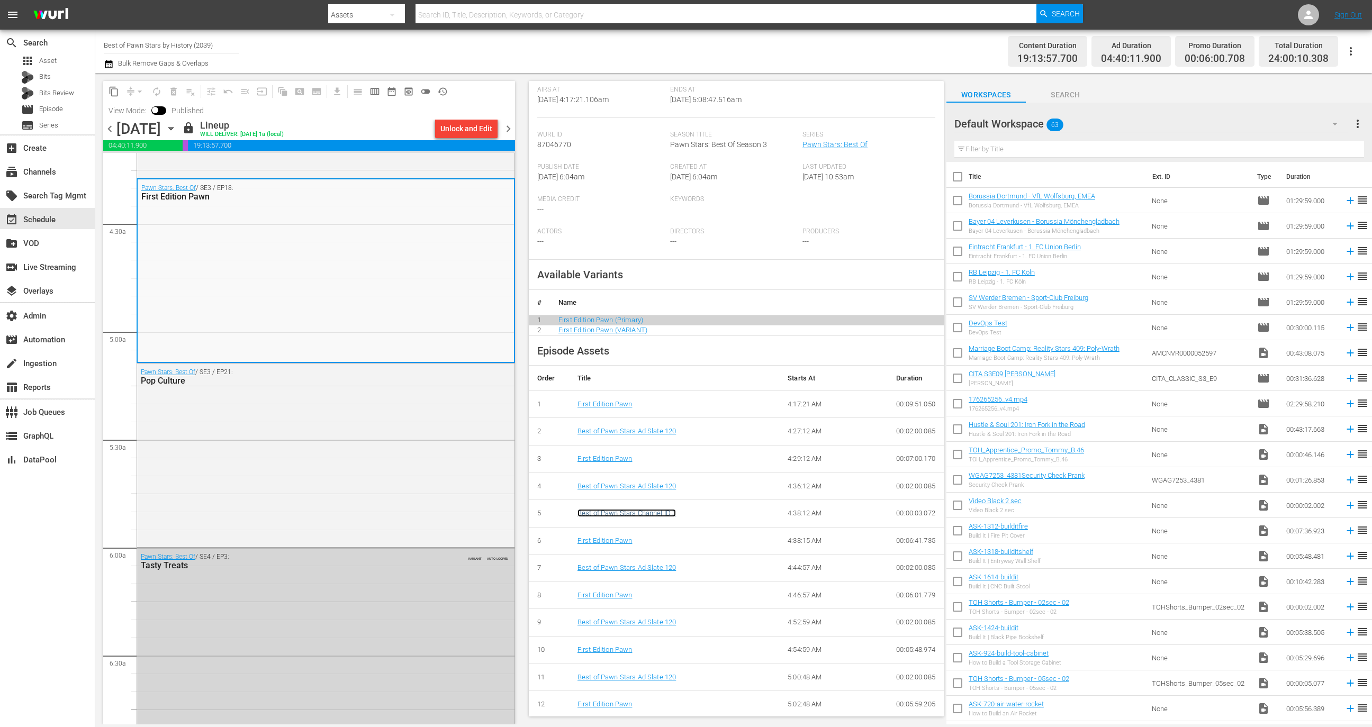
click at [655, 513] on link "Best of Pawn Stars Channel ID 3" at bounding box center [626, 513] width 98 height 8
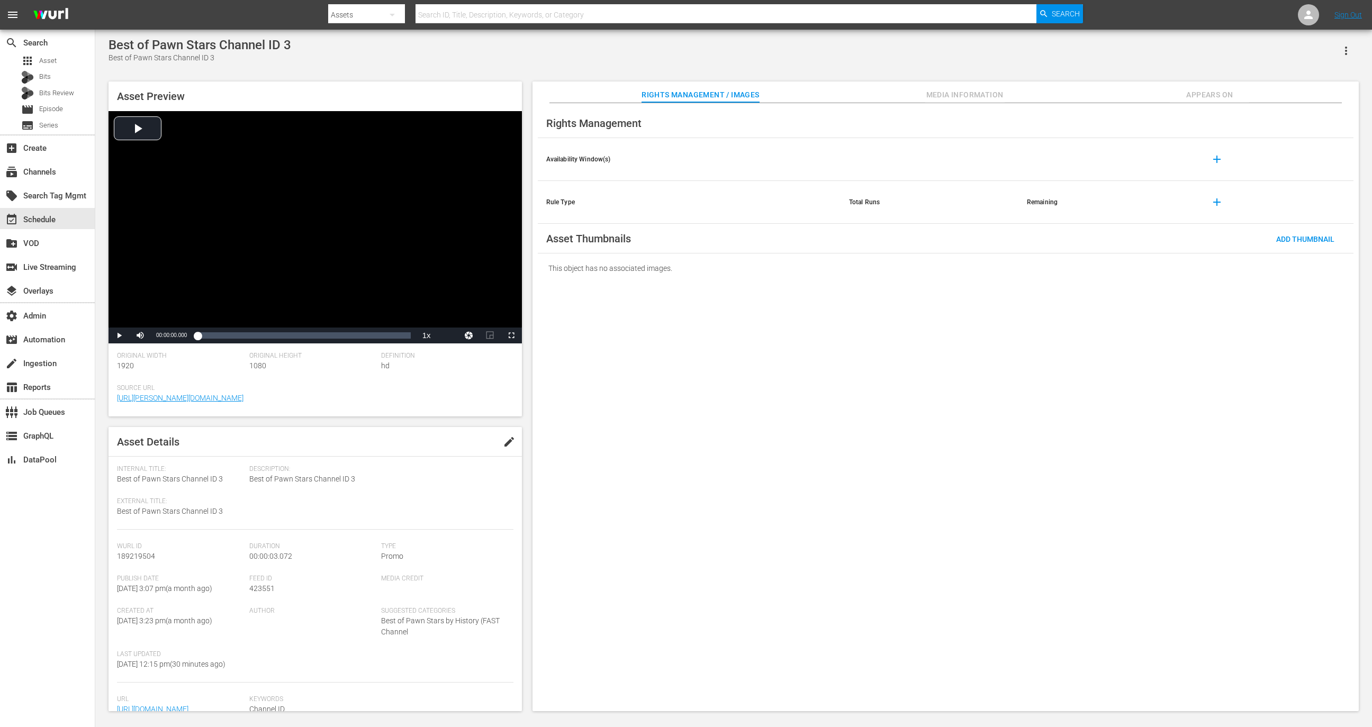
click at [1341, 53] on icon "button" at bounding box center [1346, 50] width 13 height 13
click at [1303, 55] on div "Add To Workspace" at bounding box center [1300, 54] width 102 height 25
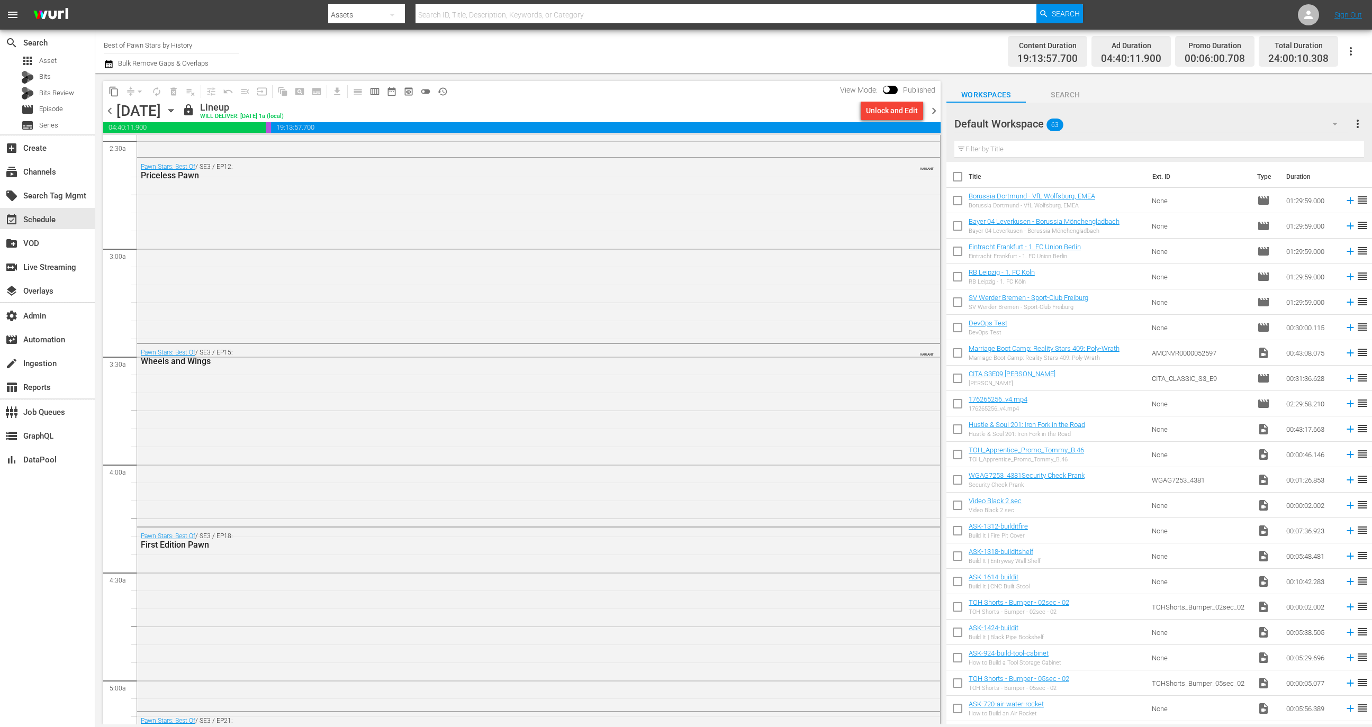
scroll to position [818, 0]
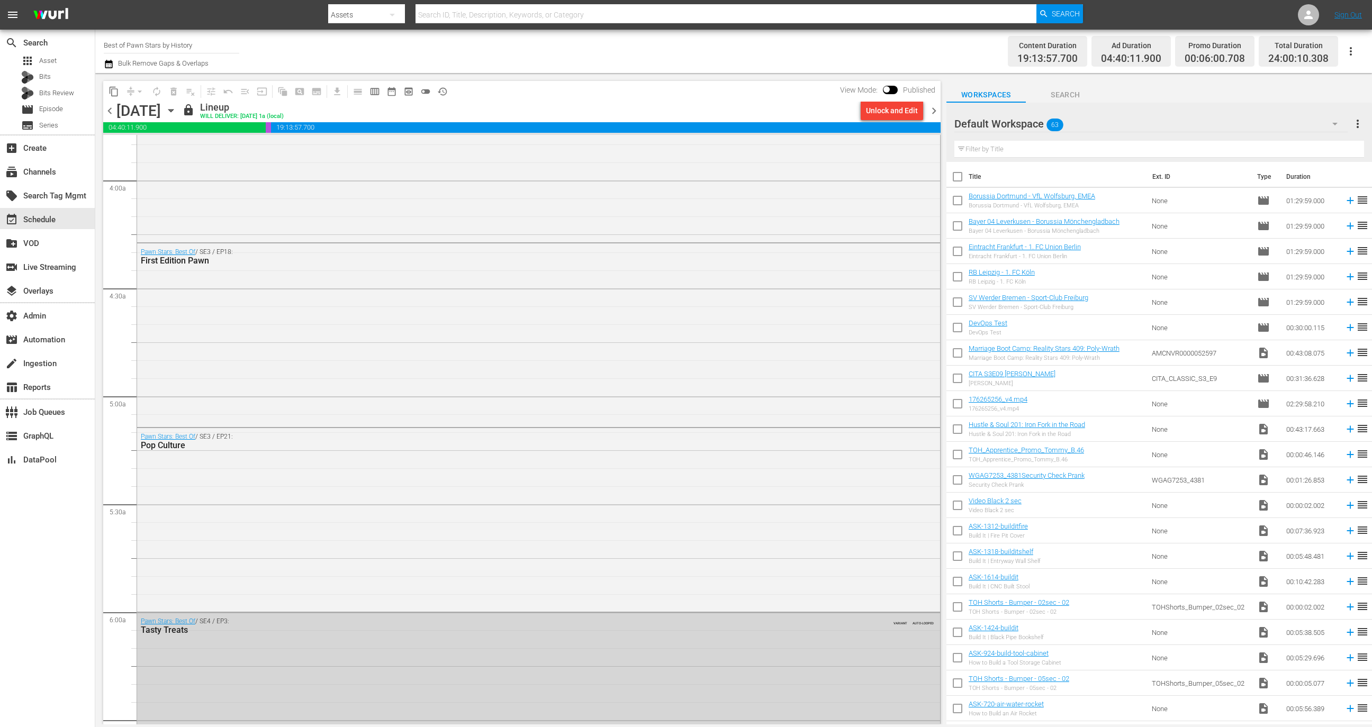
click at [290, 364] on div "Pawn Stars: Best Of / SE3 / EP18: First Edition Pawn" at bounding box center [538, 334] width 803 height 182
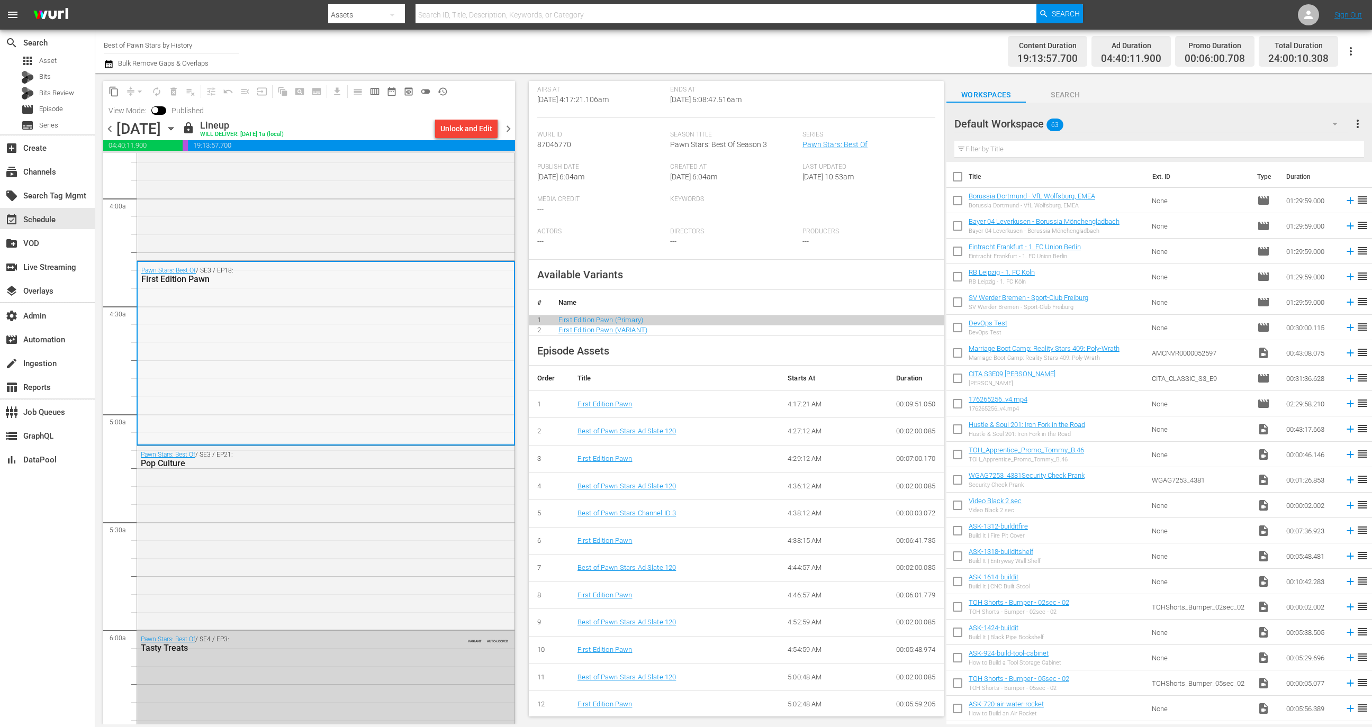
scroll to position [897, 0]
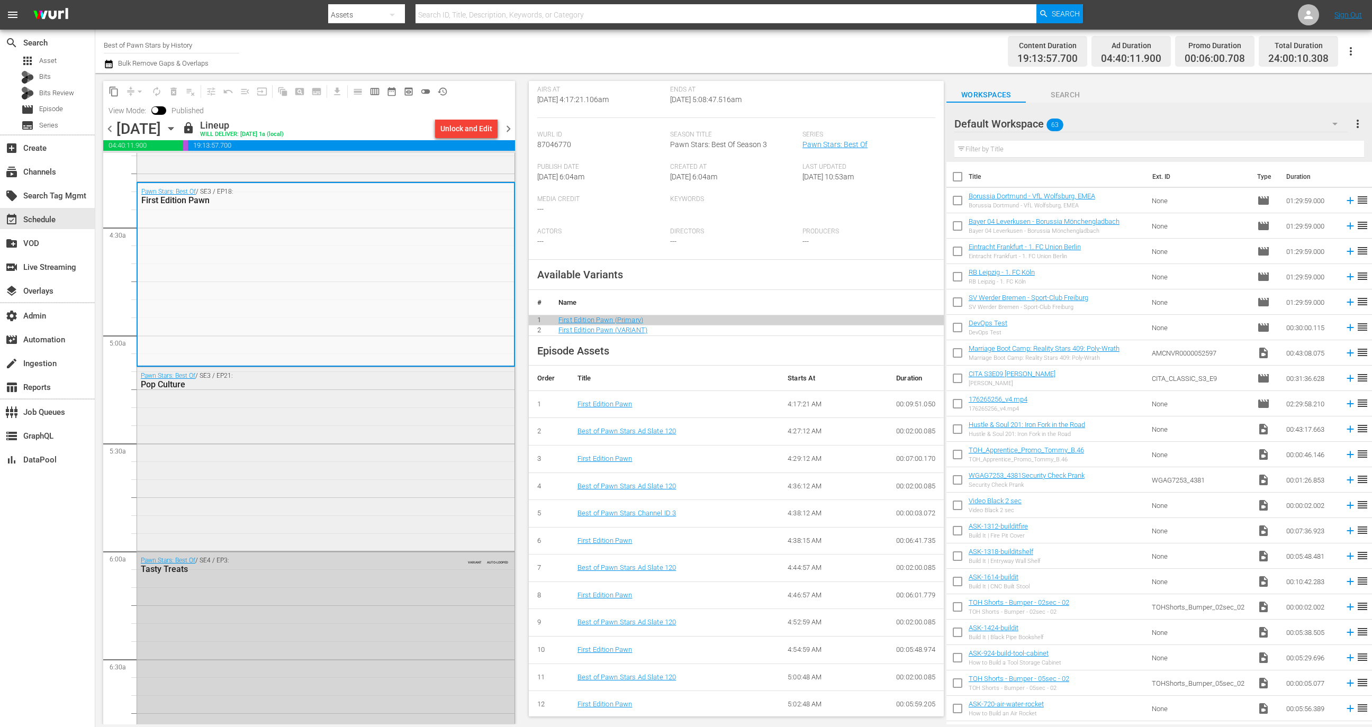
click at [345, 439] on div "Pawn Stars: Best Of / SE3 / EP21: Pop Culture" at bounding box center [325, 457] width 377 height 181
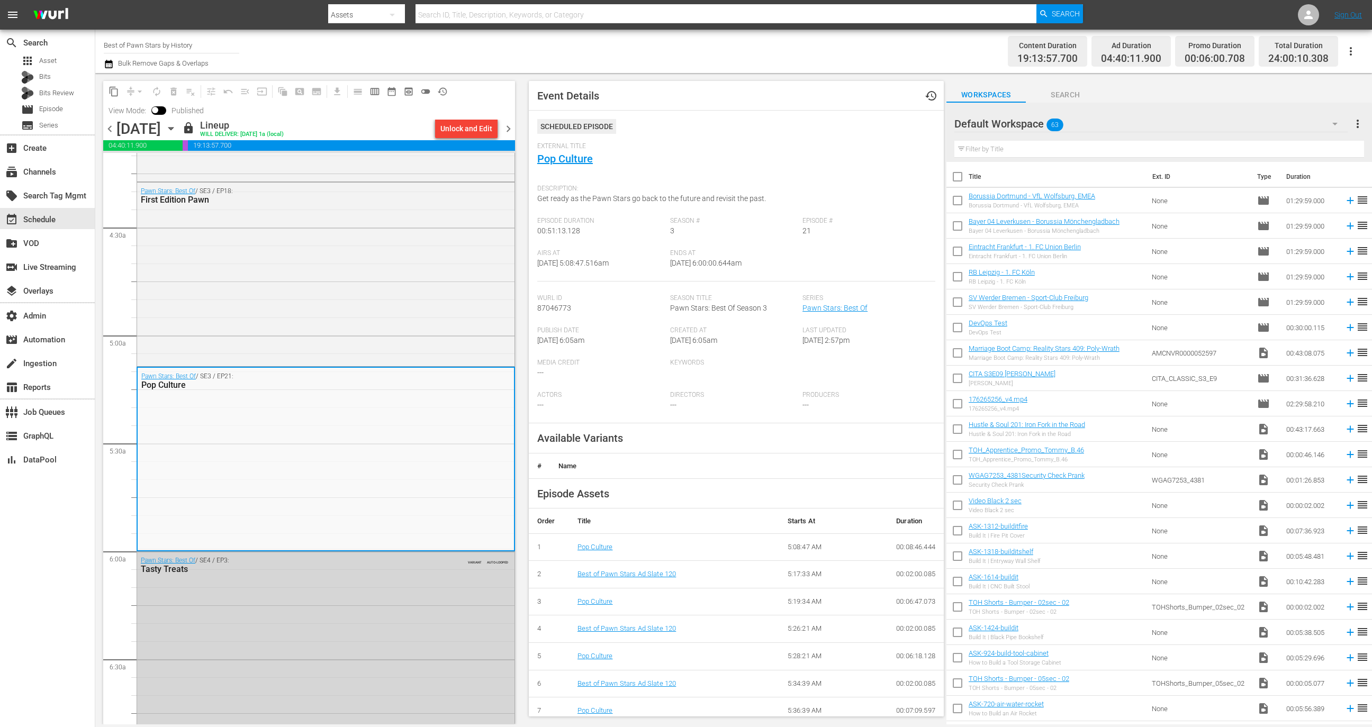
scroll to position [137, 0]
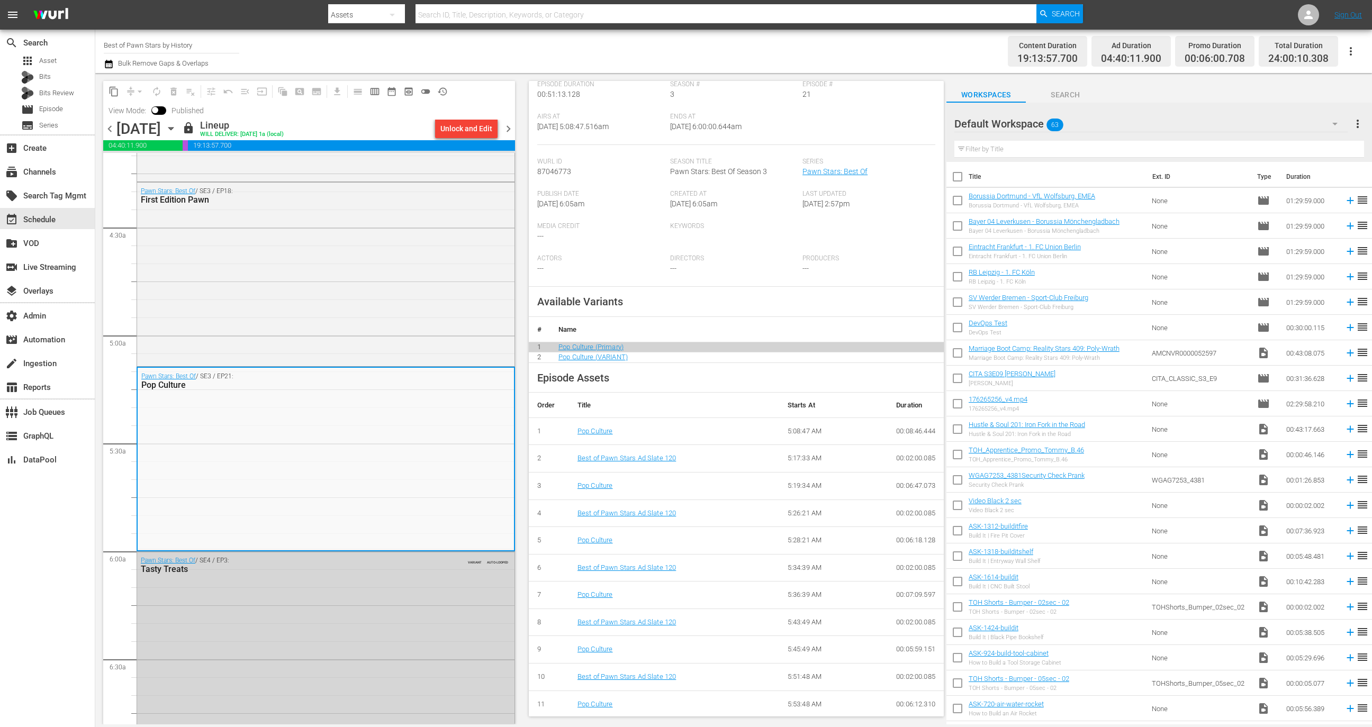
click at [160, 111] on input "checkbox" at bounding box center [155, 111] width 22 height 7
checkbox input "true"
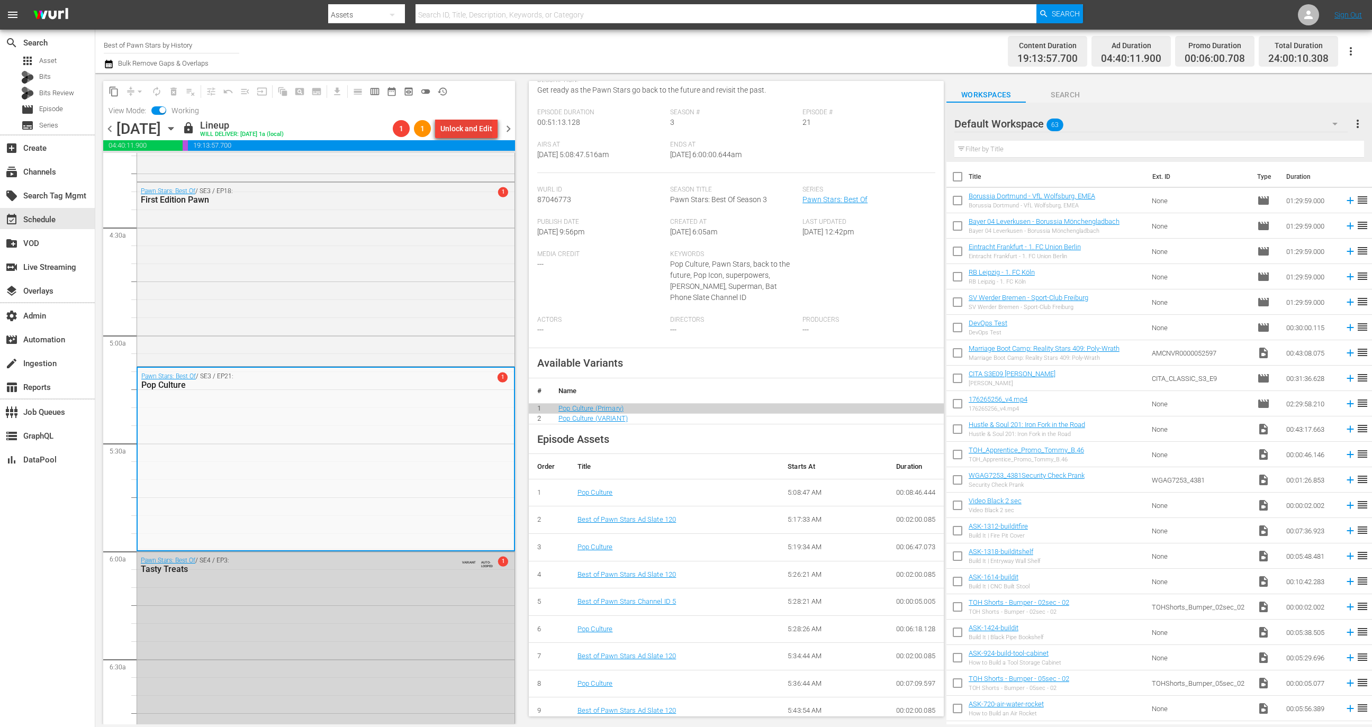
scroll to position [165, 0]
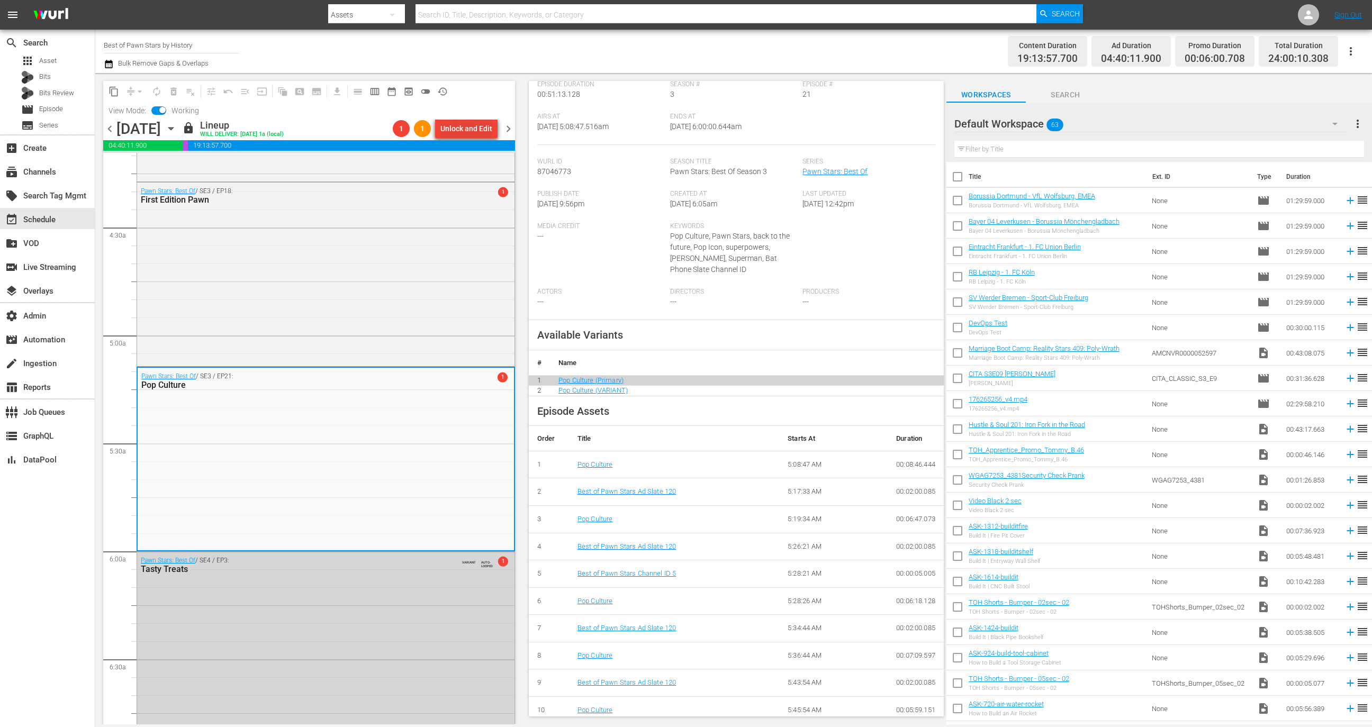
click at [477, 131] on div "Unlock and Edit" at bounding box center [466, 128] width 52 height 19
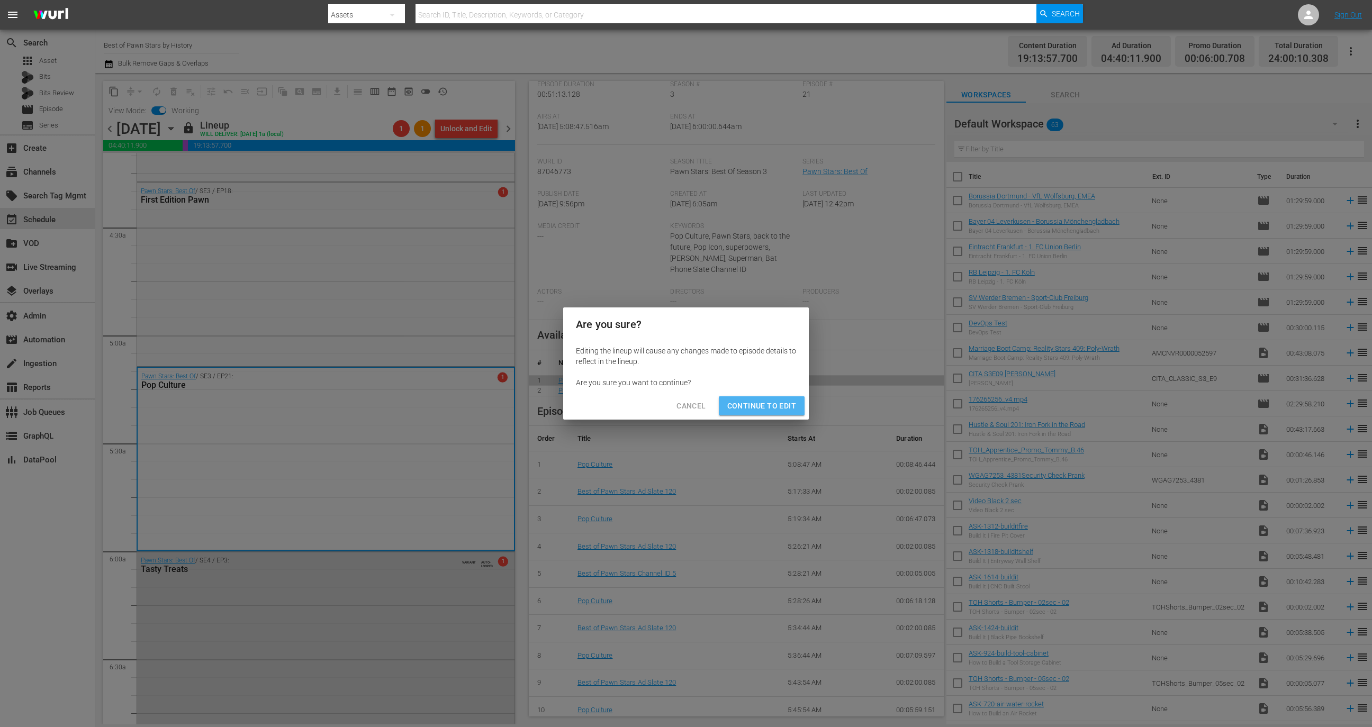
click at [765, 405] on span "Continue to Edit" at bounding box center [761, 406] width 69 height 13
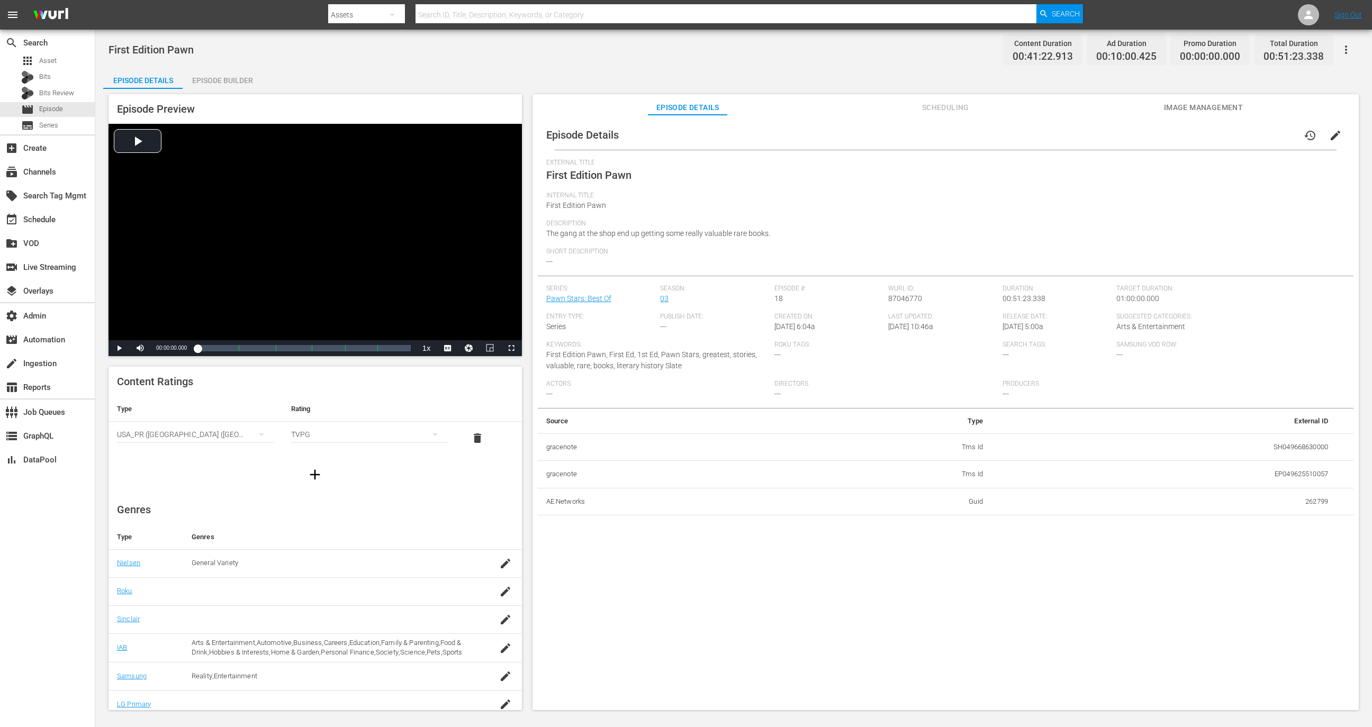
click at [227, 80] on div "Episode Builder" at bounding box center [222, 80] width 79 height 25
click at [216, 70] on div "Episode Builder" at bounding box center [222, 80] width 79 height 25
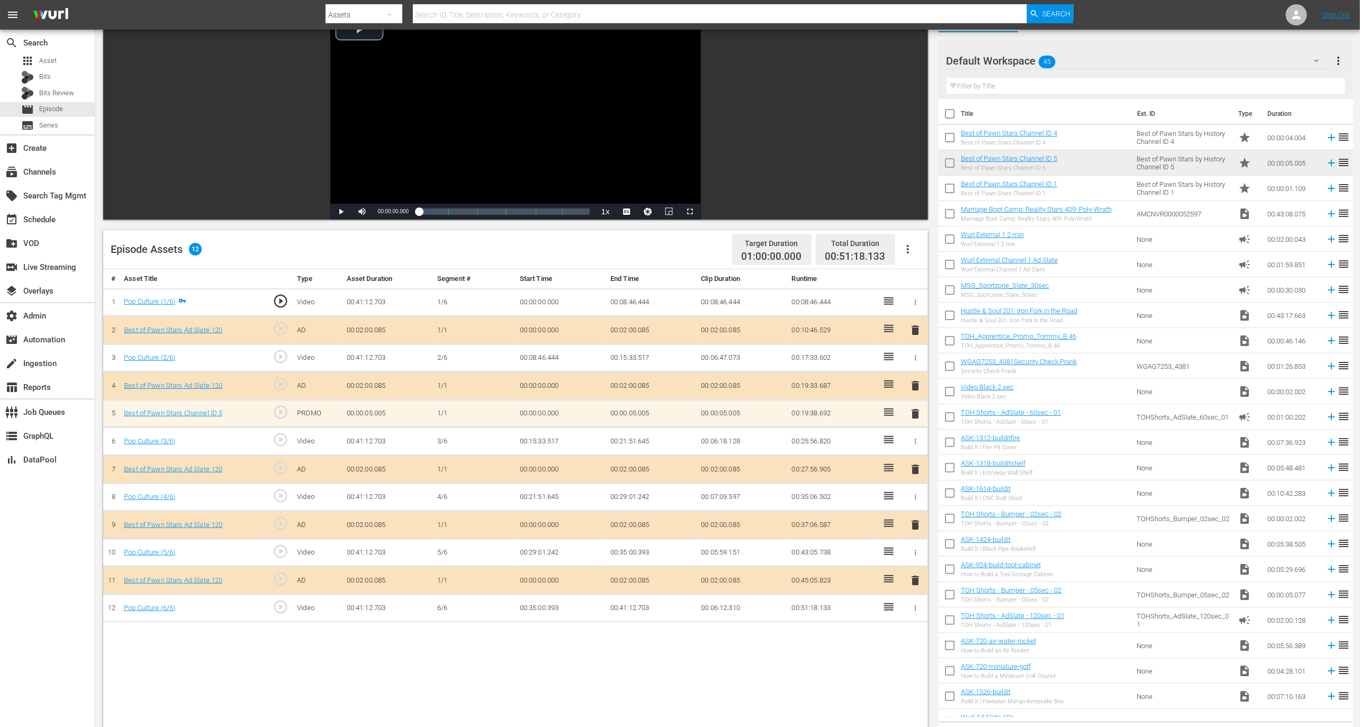
scroll to position [139, 0]
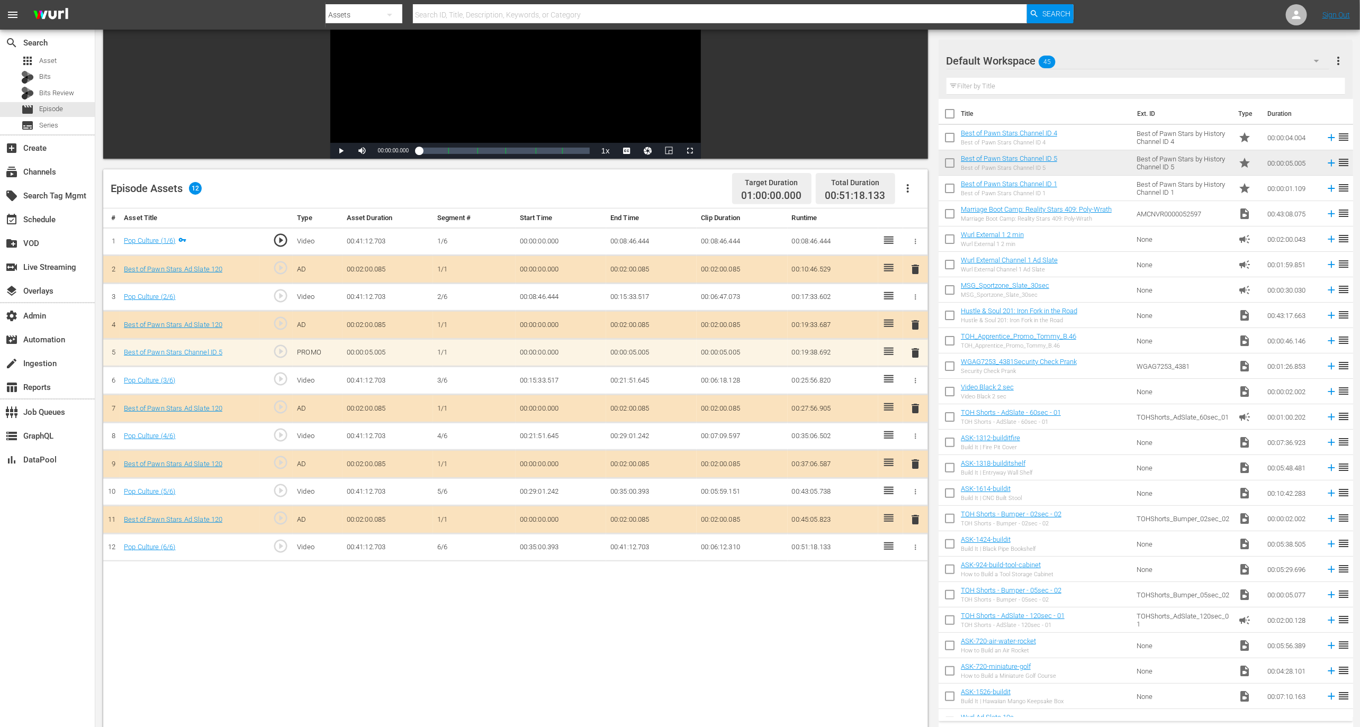
click at [914, 350] on span "delete" at bounding box center [915, 353] width 13 height 13
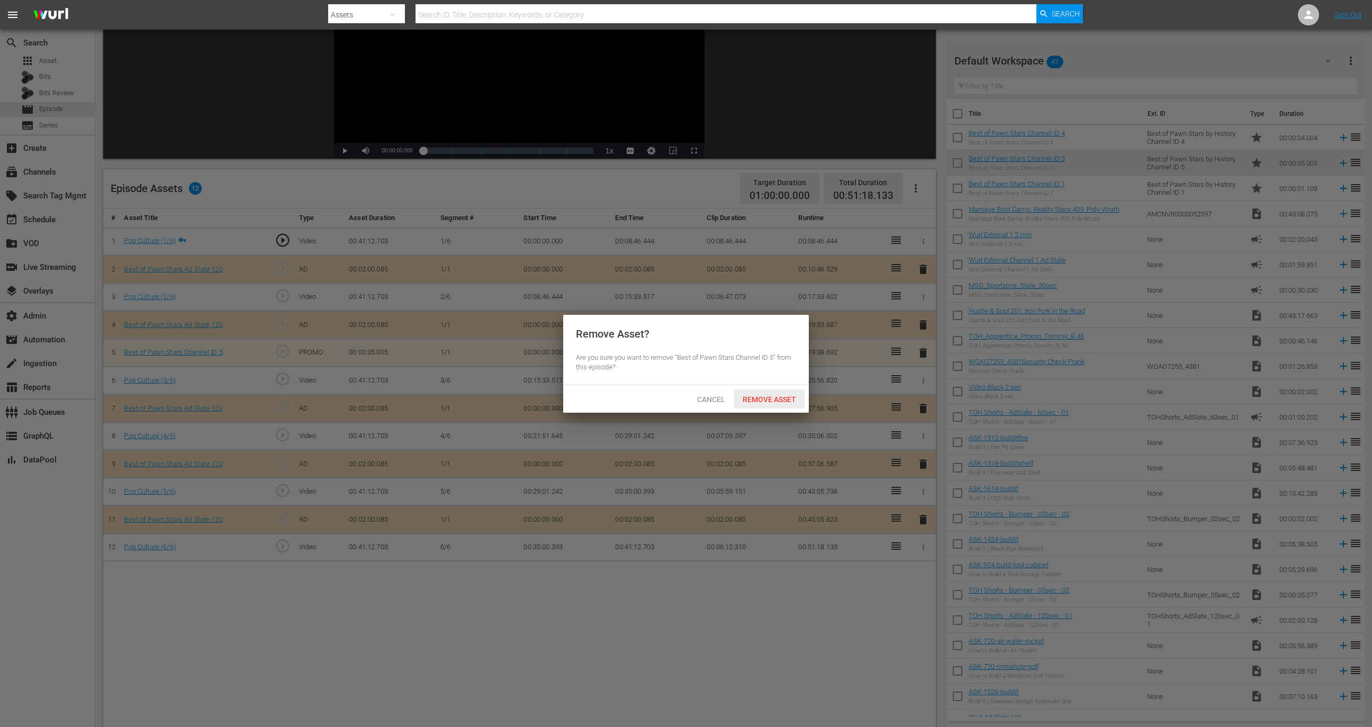
click at [766, 397] on span "Remove Asset" at bounding box center [769, 399] width 70 height 8
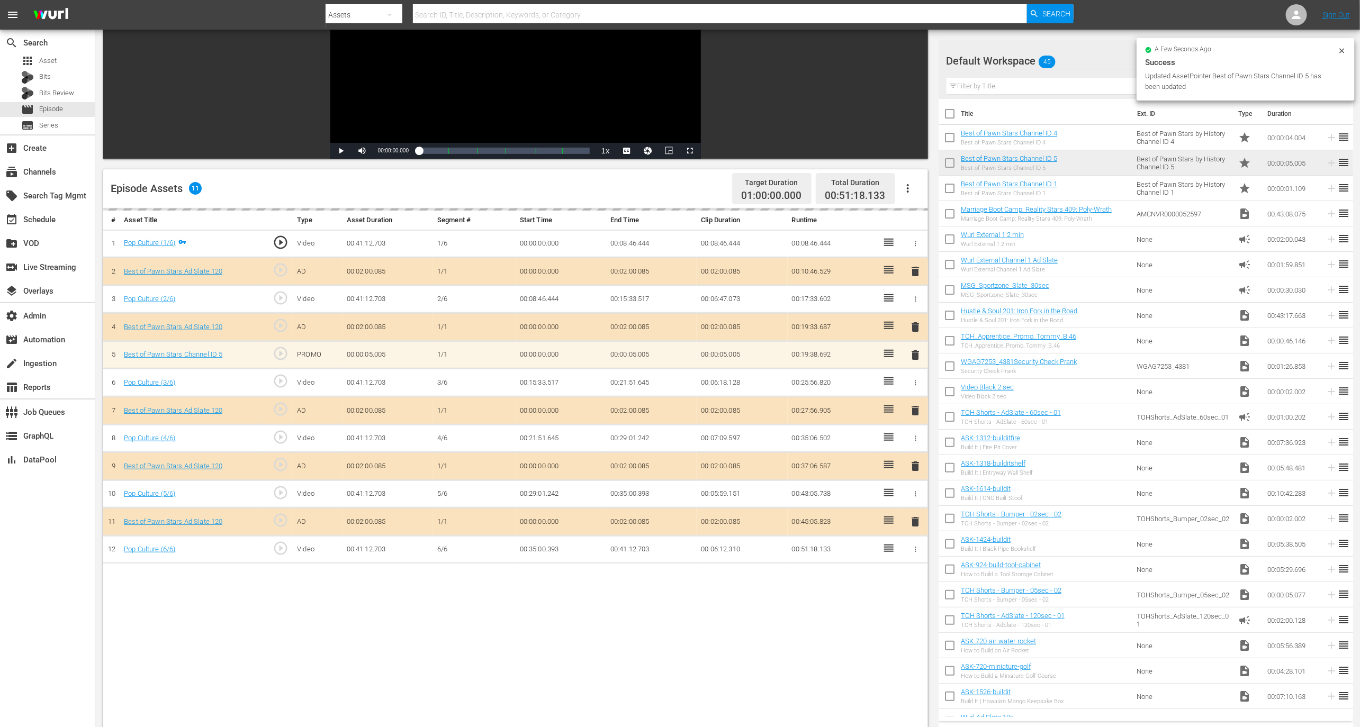
drag, startPoint x: 1100, startPoint y: 161, endPoint x: 465, endPoint y: 34, distance: 648.2
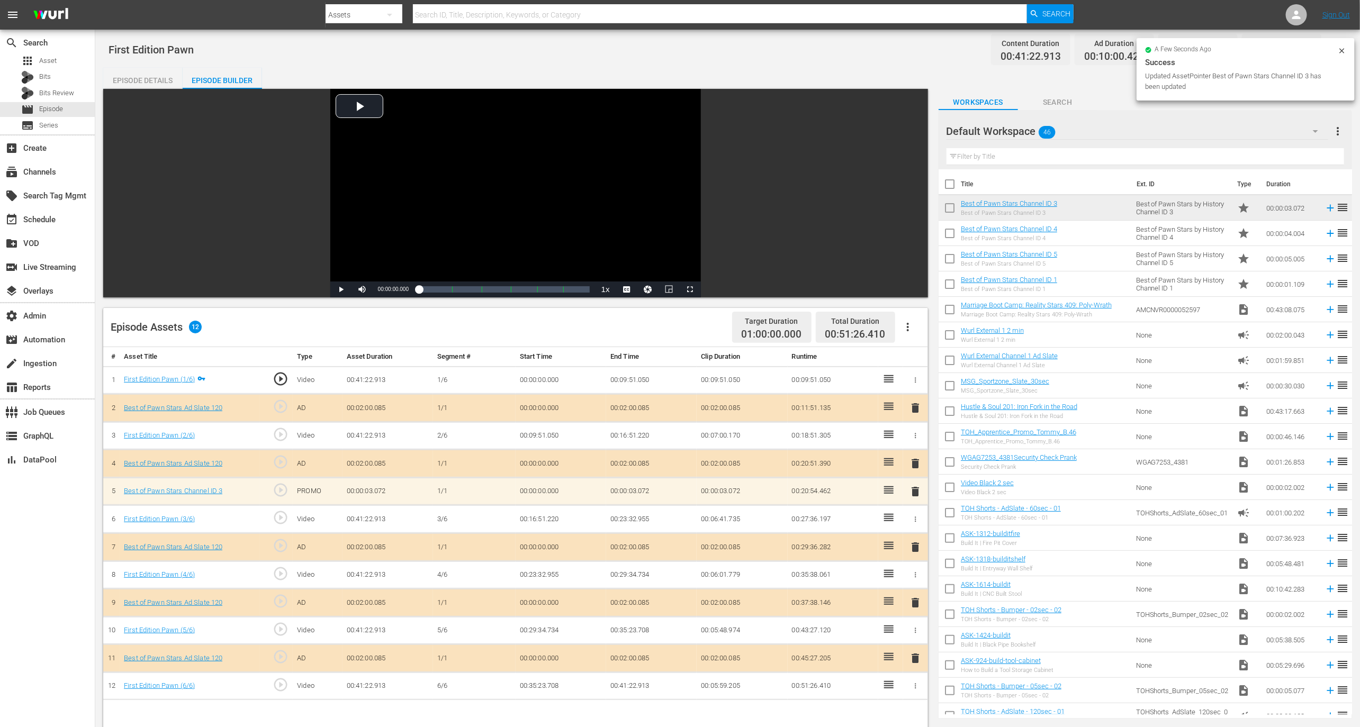
drag, startPoint x: 1084, startPoint y: 212, endPoint x: 327, endPoint y: 2, distance: 786.0
click at [914, 485] on span "delete" at bounding box center [915, 491] width 13 height 13
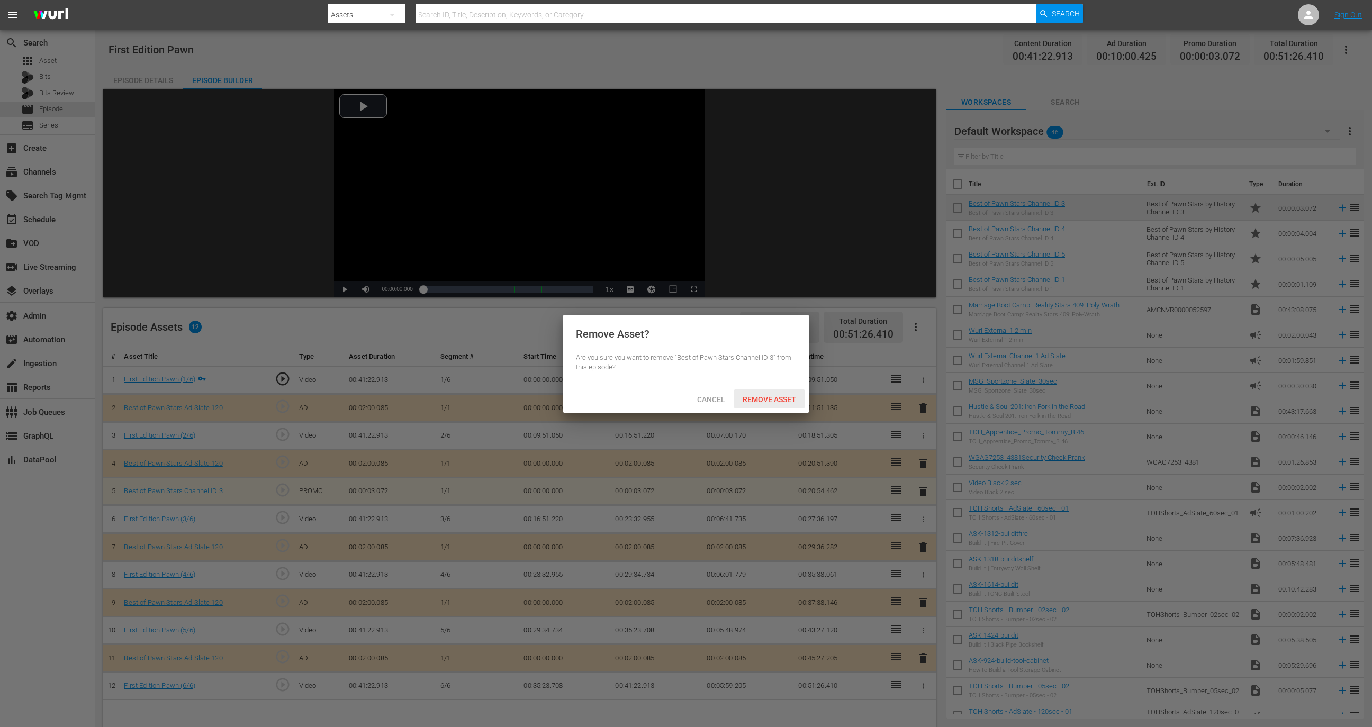
click at [786, 392] on div "Remove Asset" at bounding box center [769, 400] width 70 height 20
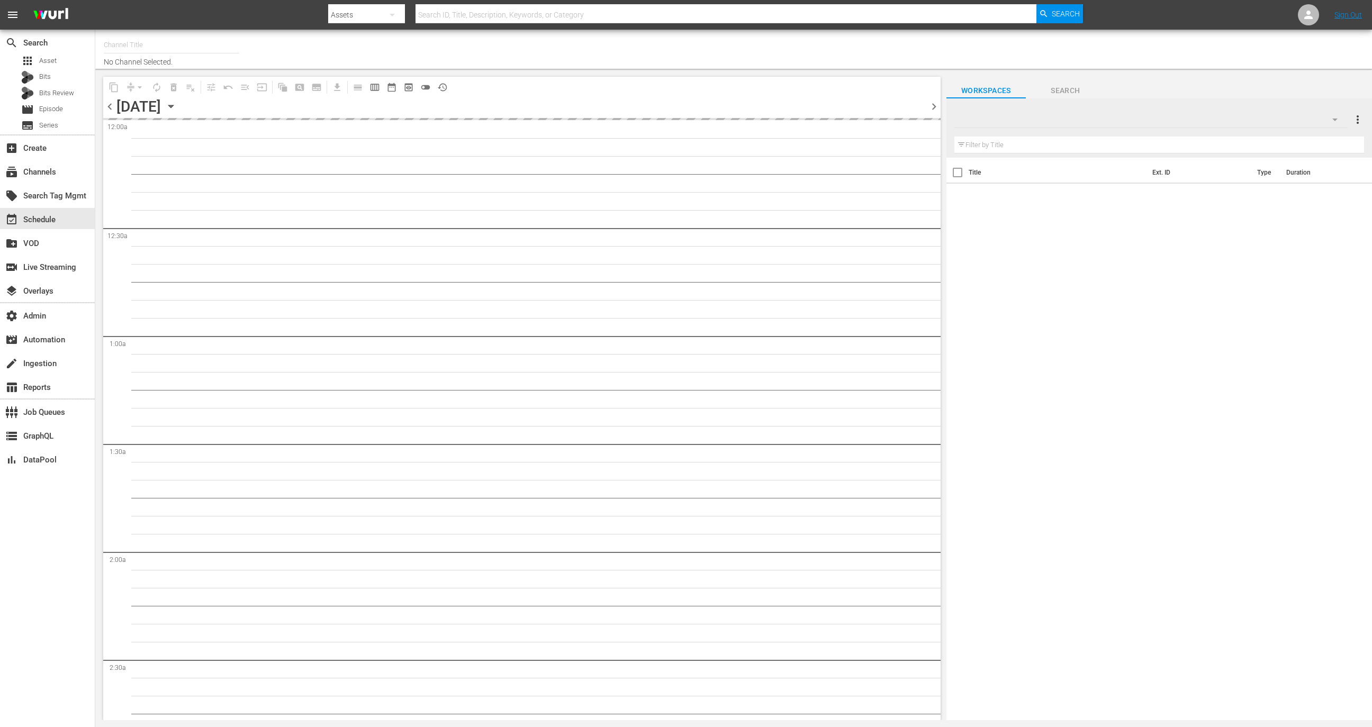
type input "Best of Pawn Stars by History (2039)"
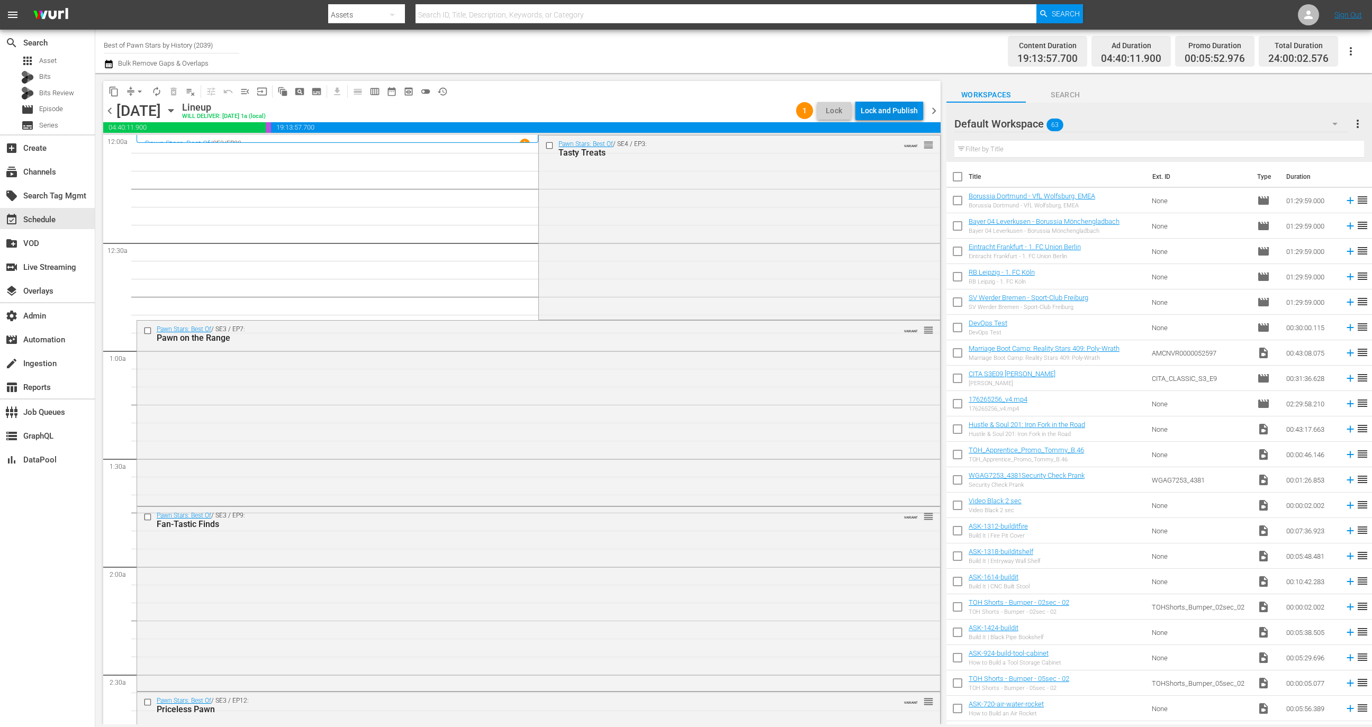
click at [901, 103] on div "Lock and Publish" at bounding box center [889, 110] width 57 height 19
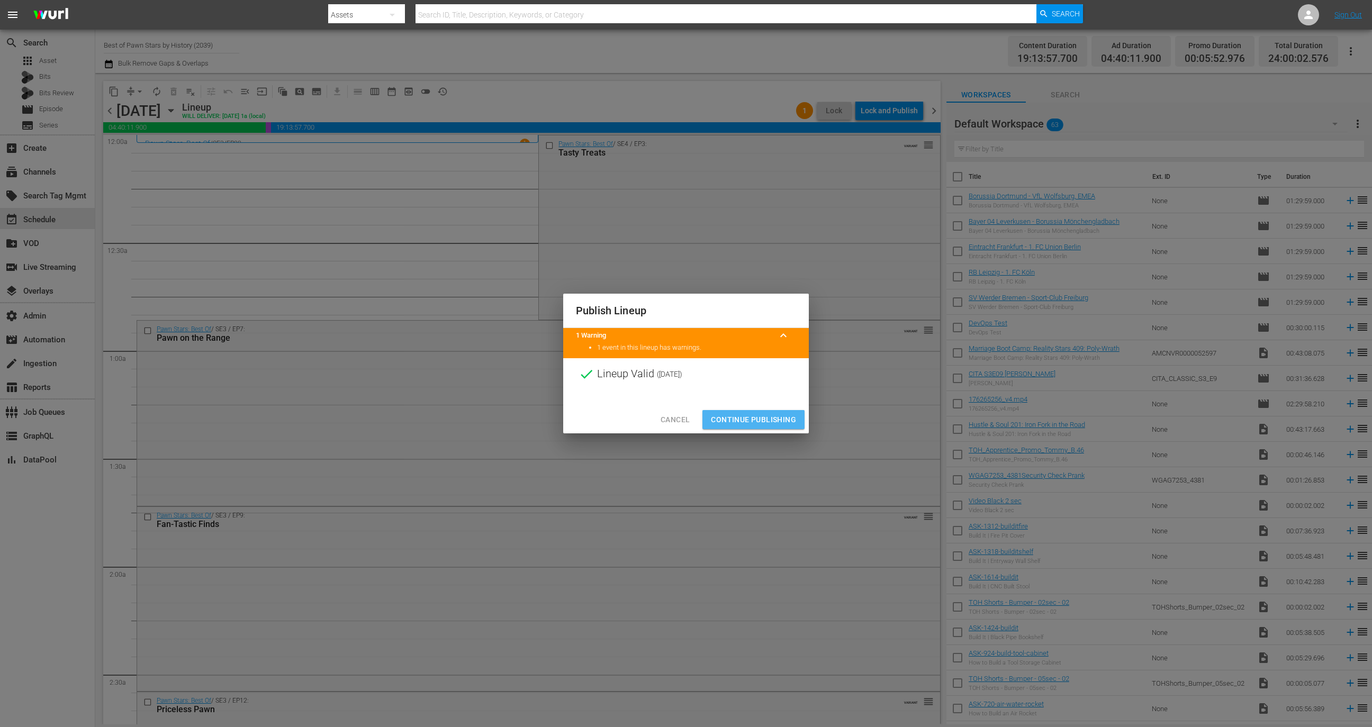
click at [747, 413] on span "Continue Publishing" at bounding box center [753, 419] width 85 height 13
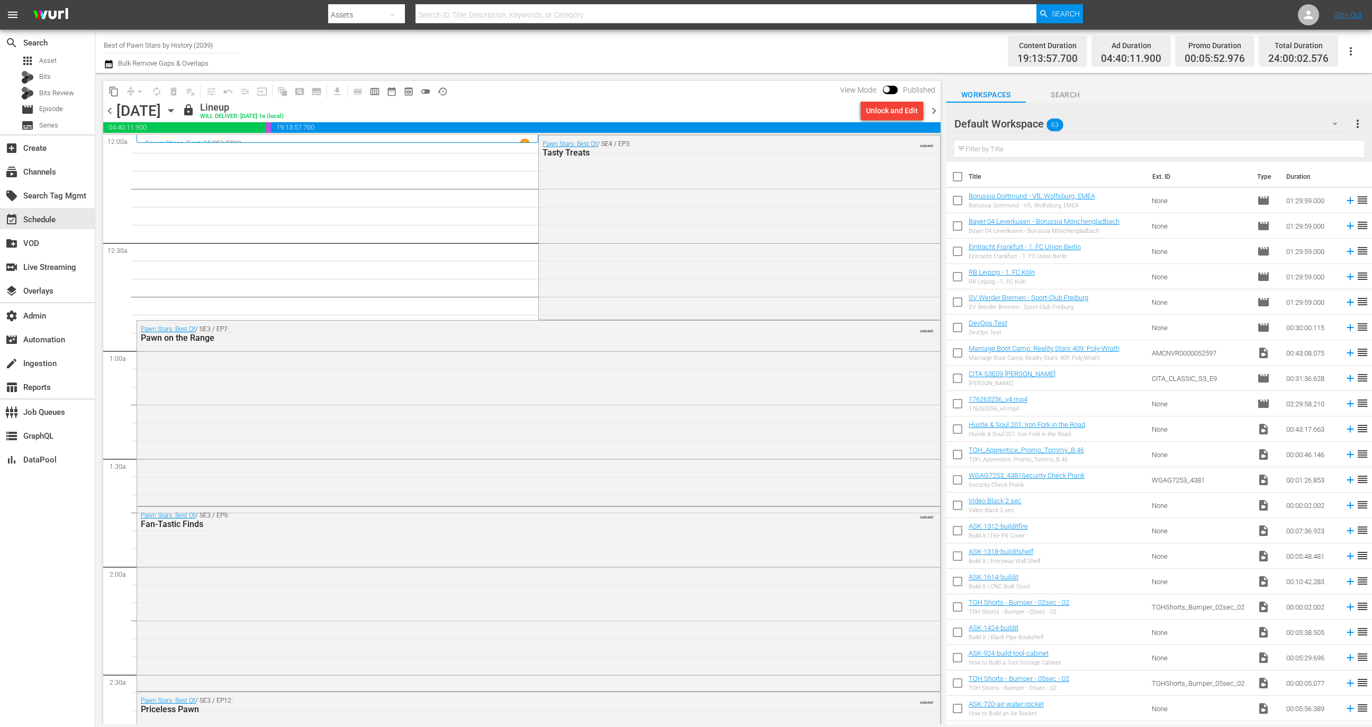
click at [889, 89] on input "checkbox" at bounding box center [886, 91] width 22 height 7
checkbox input "true"
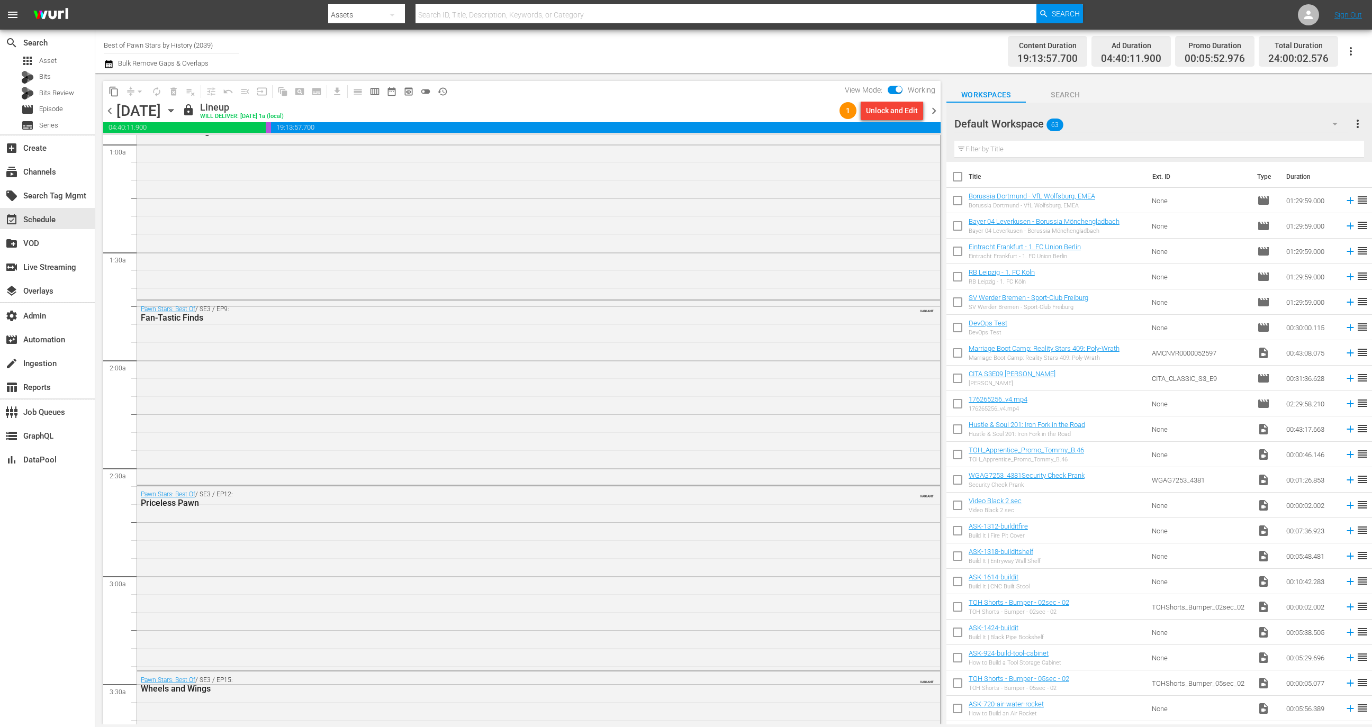
scroll to position [824, 0]
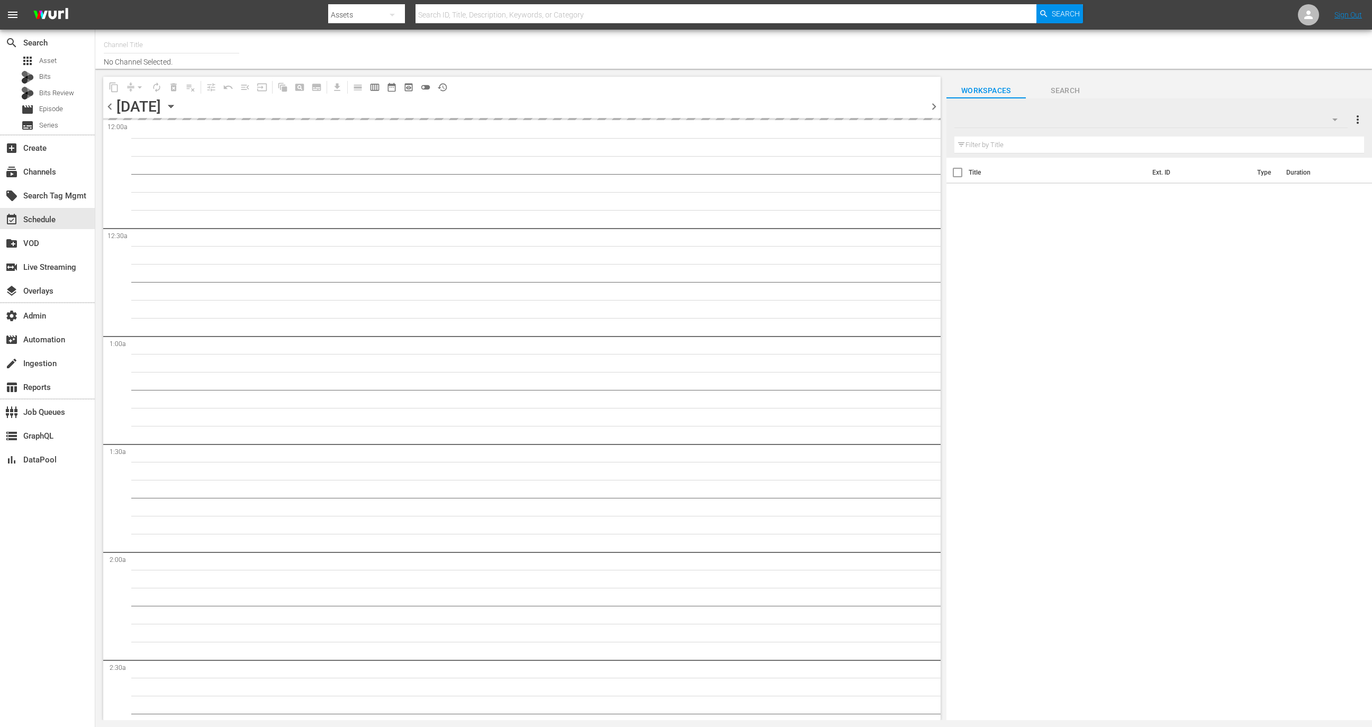
type input "Best of Pawn Stars by History (2039)"
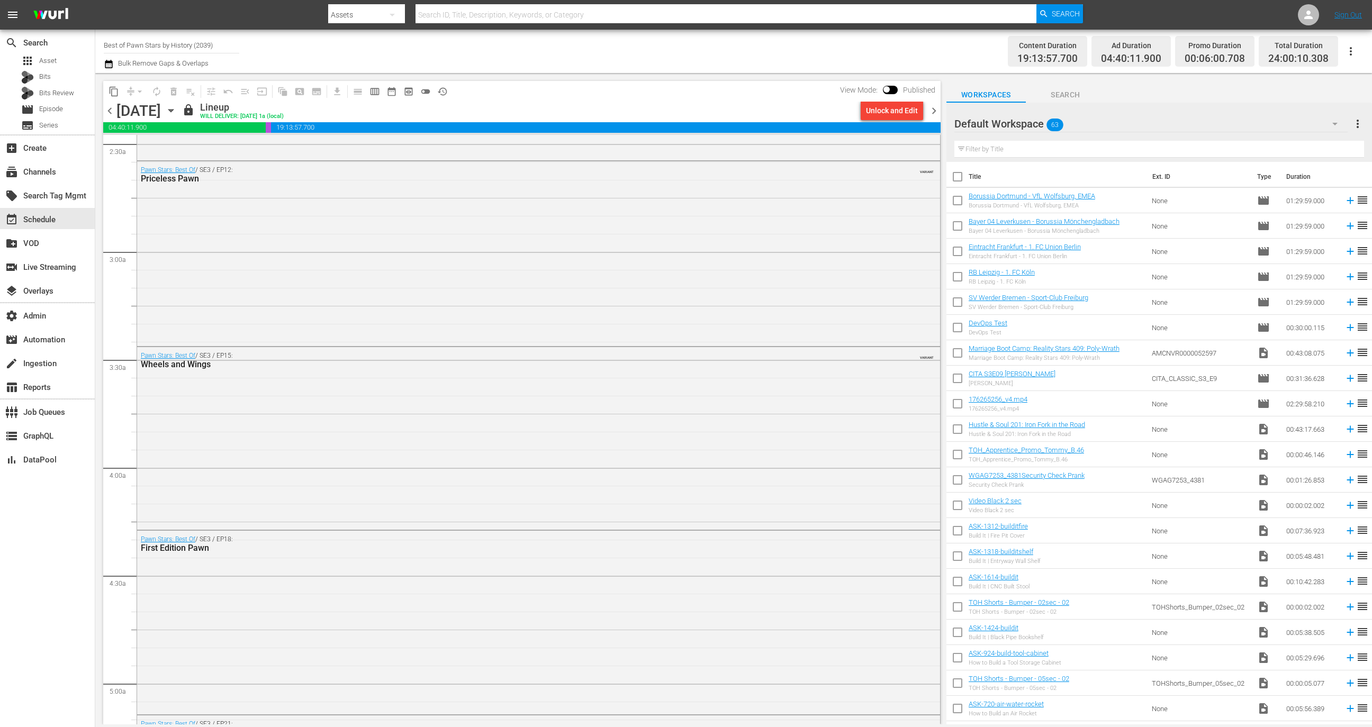
scroll to position [450, 0]
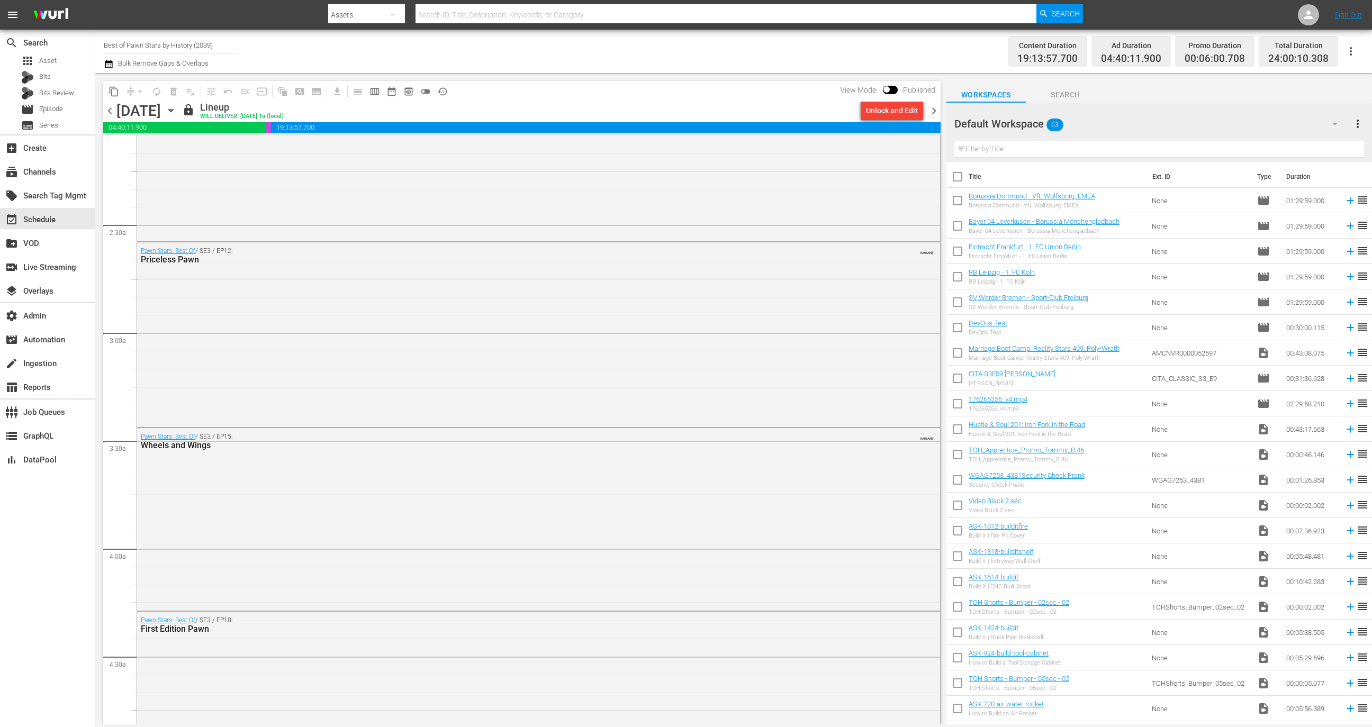
click at [895, 91] on input "checkbox" at bounding box center [886, 91] width 22 height 7
checkbox input "true"
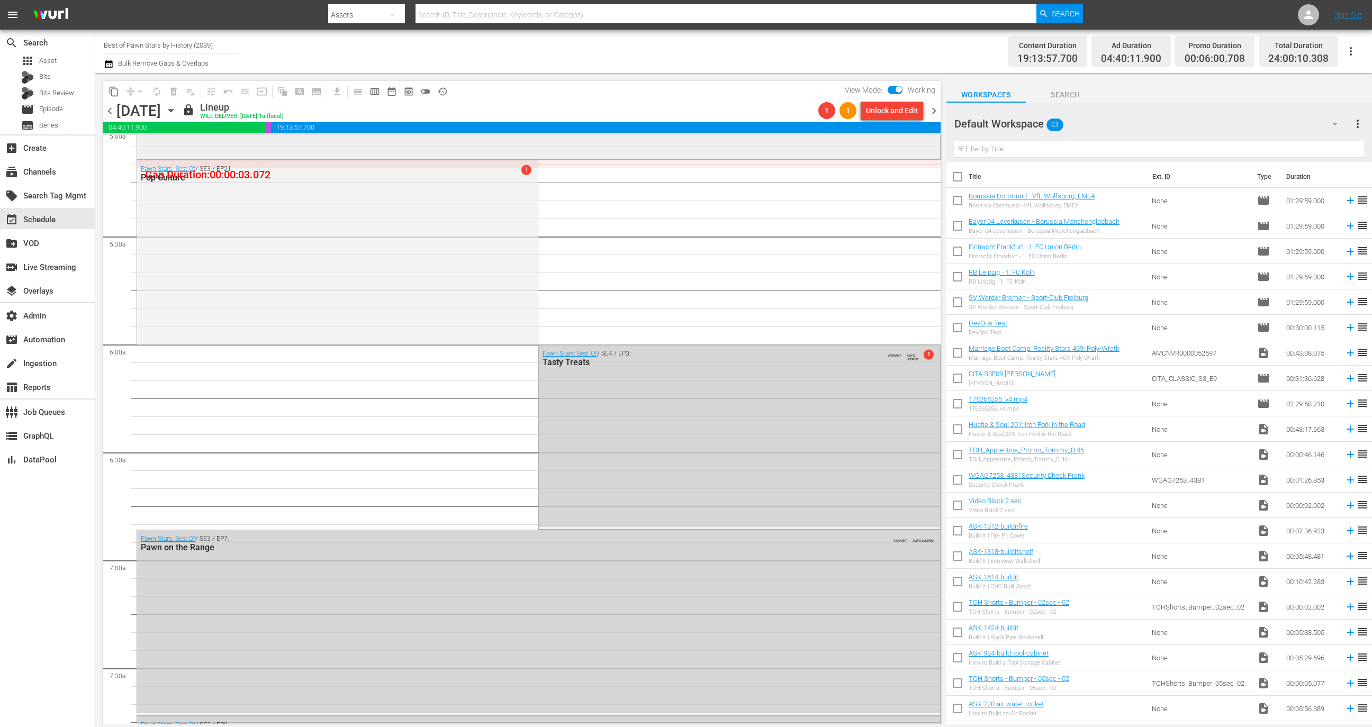
scroll to position [835, 0]
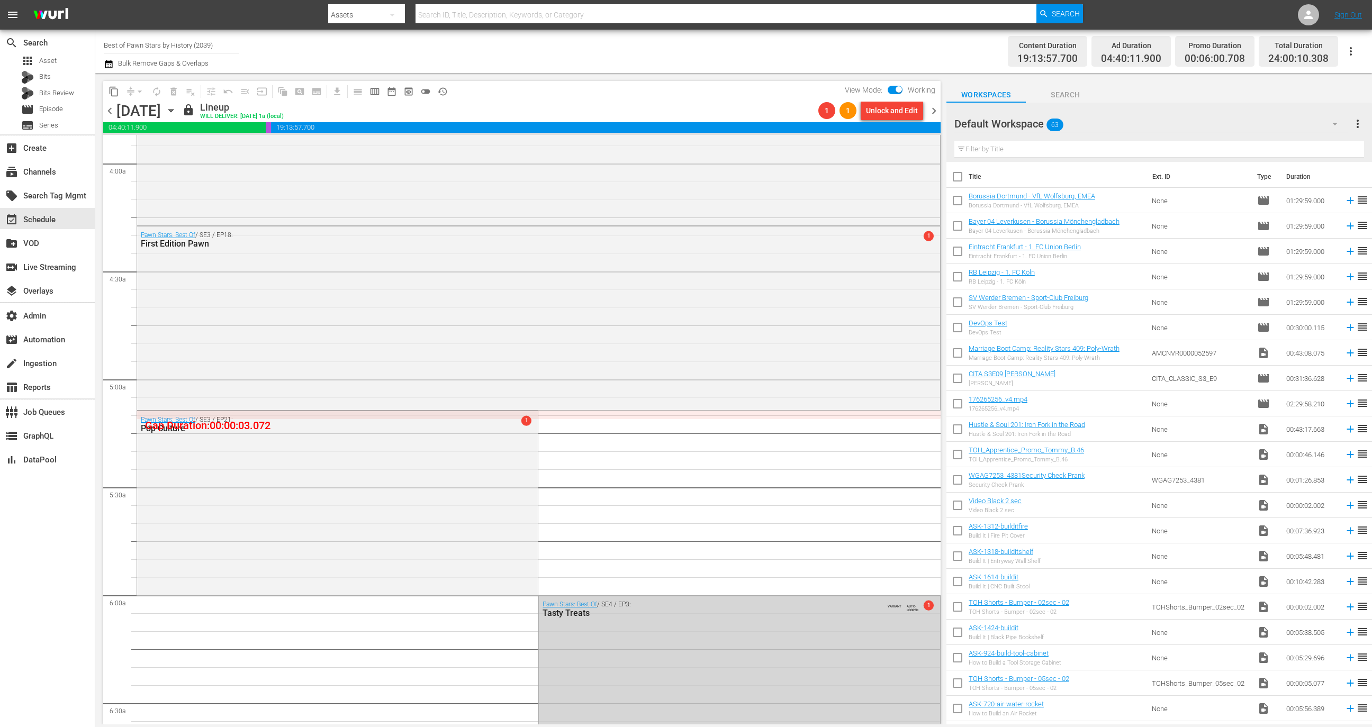
click at [445, 92] on span "history_outlined" at bounding box center [442, 91] width 11 height 11
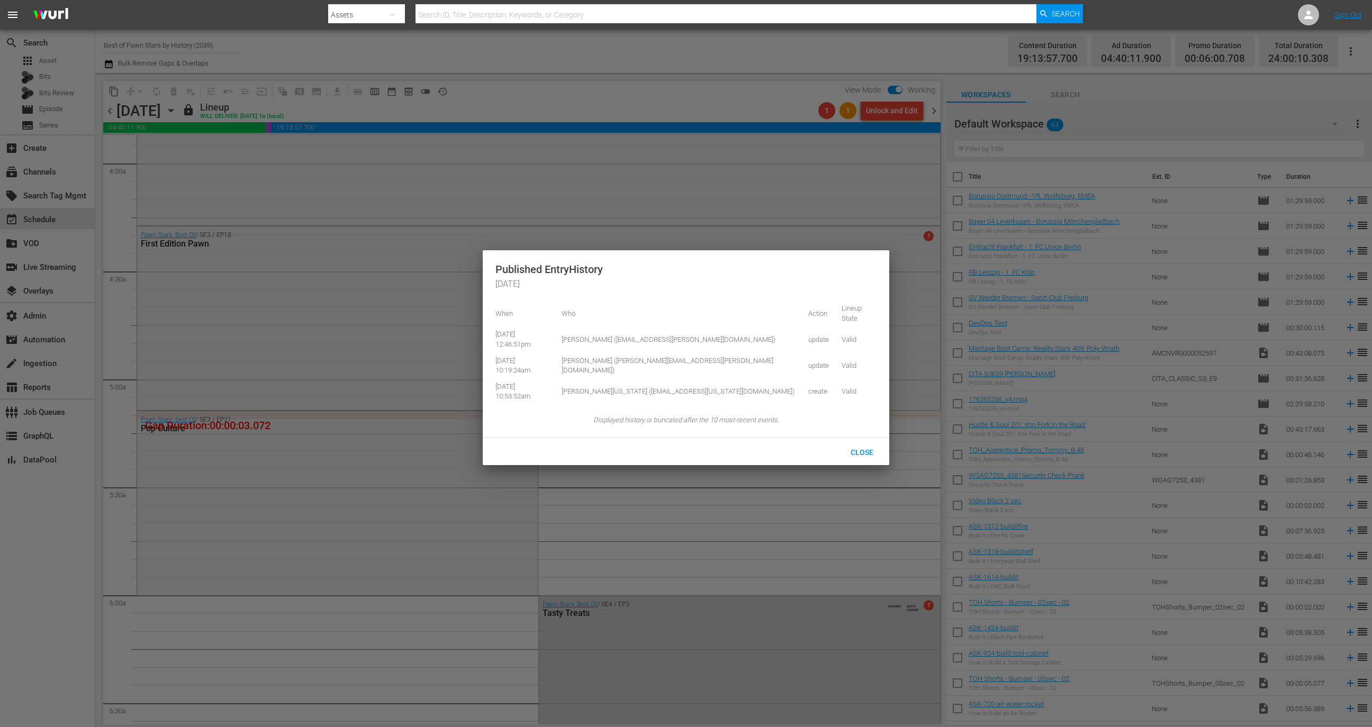
click at [746, 94] on div at bounding box center [686, 363] width 1372 height 727
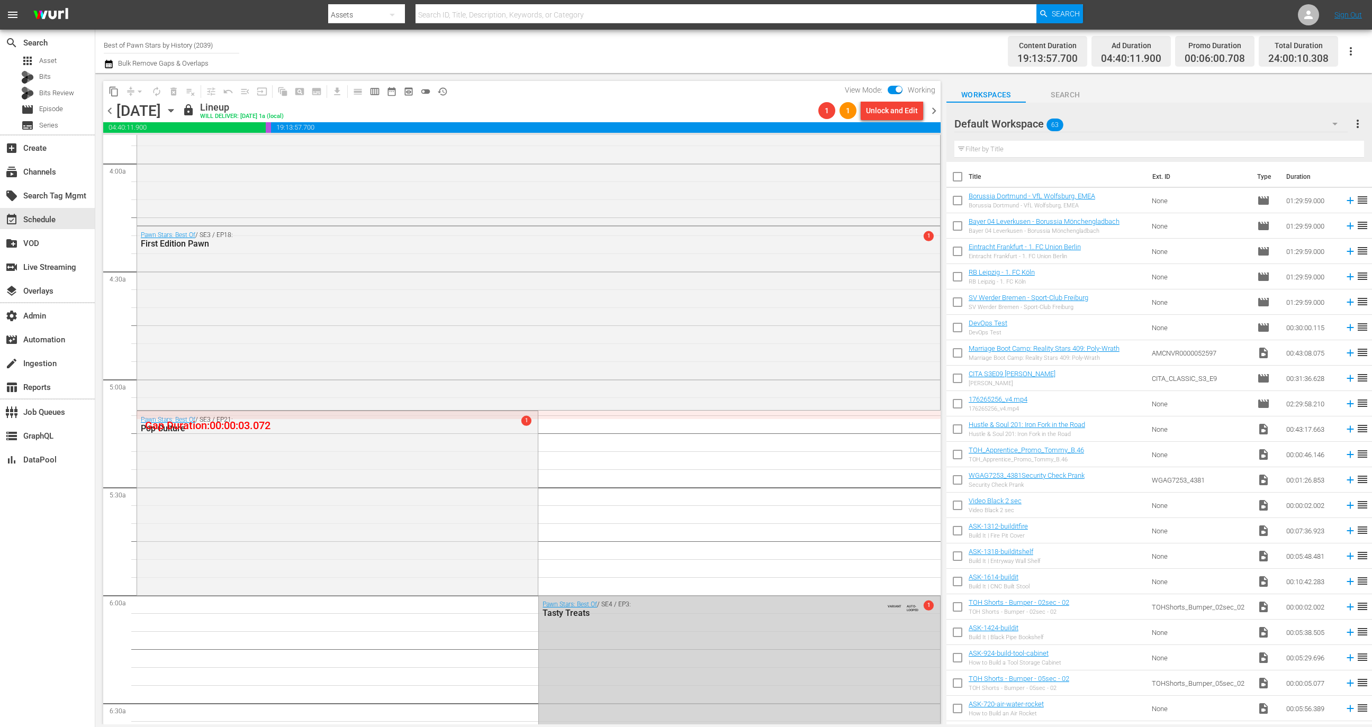
click at [934, 112] on span "chevron_right" at bounding box center [933, 110] width 13 height 13
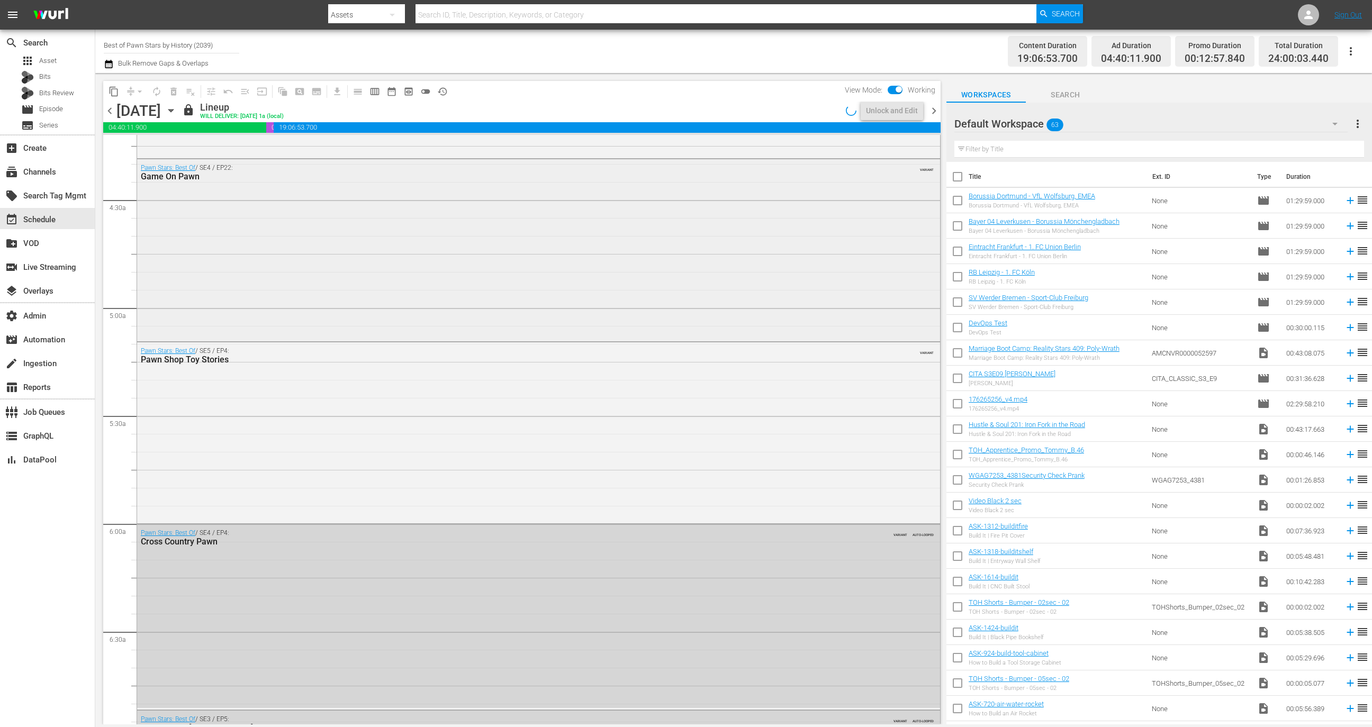
scroll to position [835, 0]
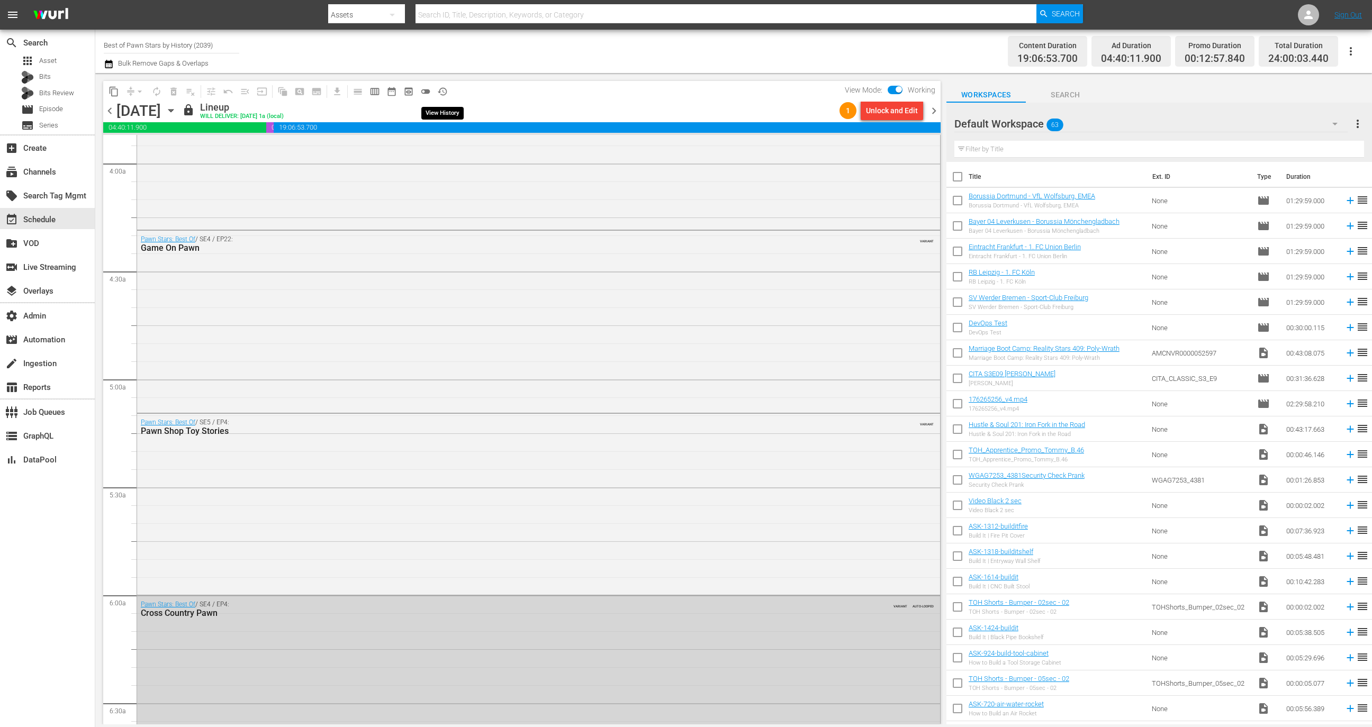
click at [444, 84] on button "history_outlined" at bounding box center [442, 91] width 17 height 17
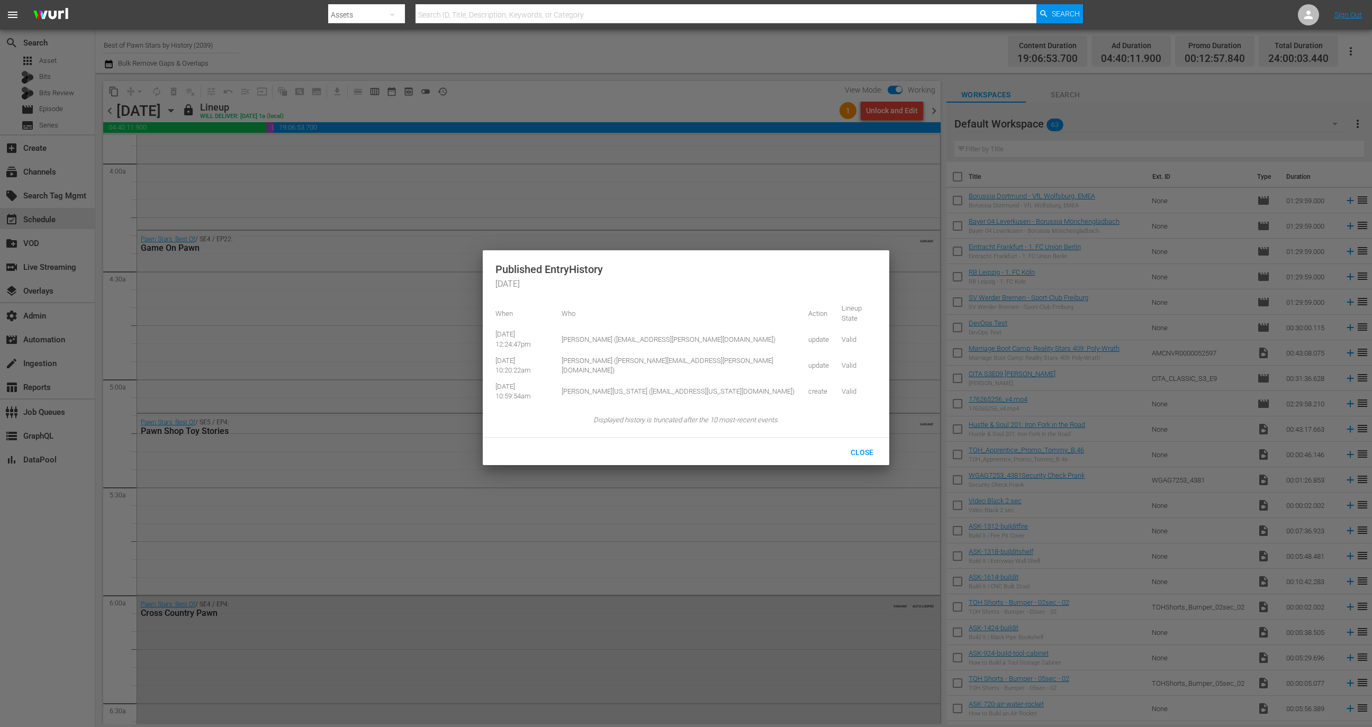
click at [914, 127] on div at bounding box center [686, 363] width 1372 height 727
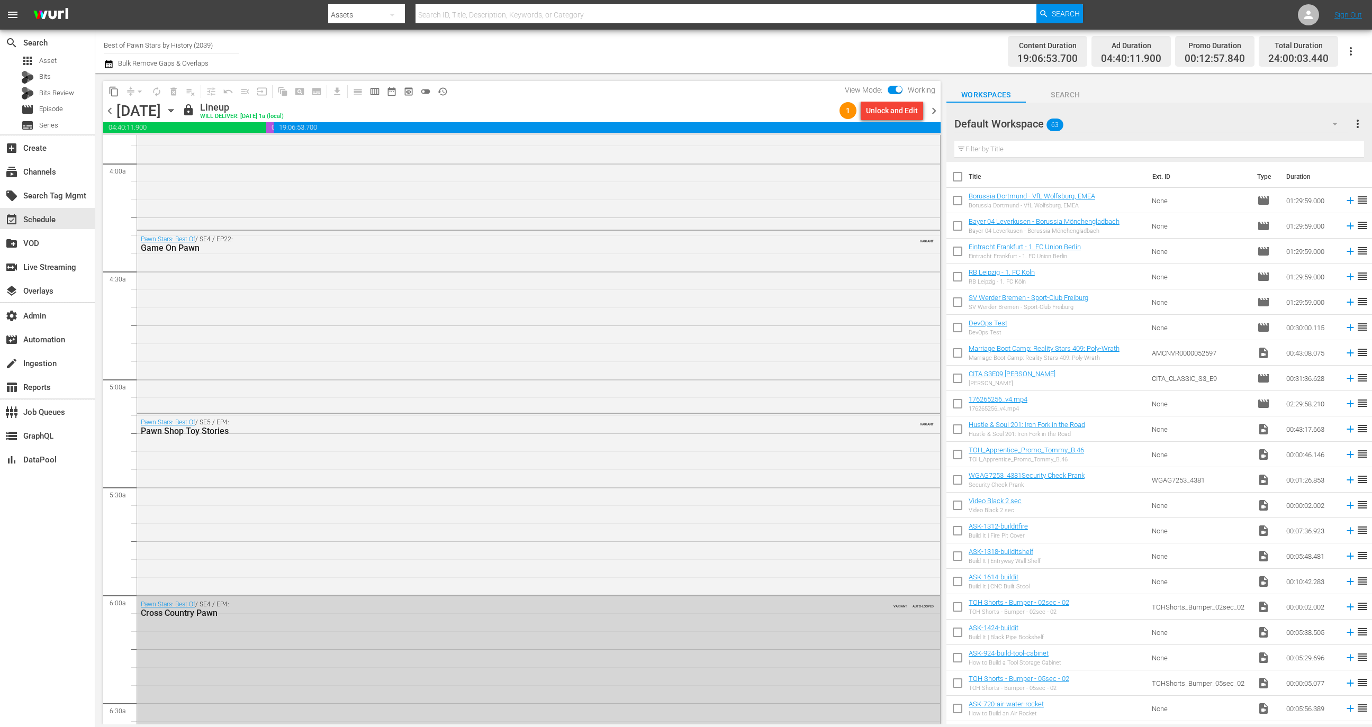
click at [936, 112] on span "chevron_right" at bounding box center [933, 110] width 13 height 13
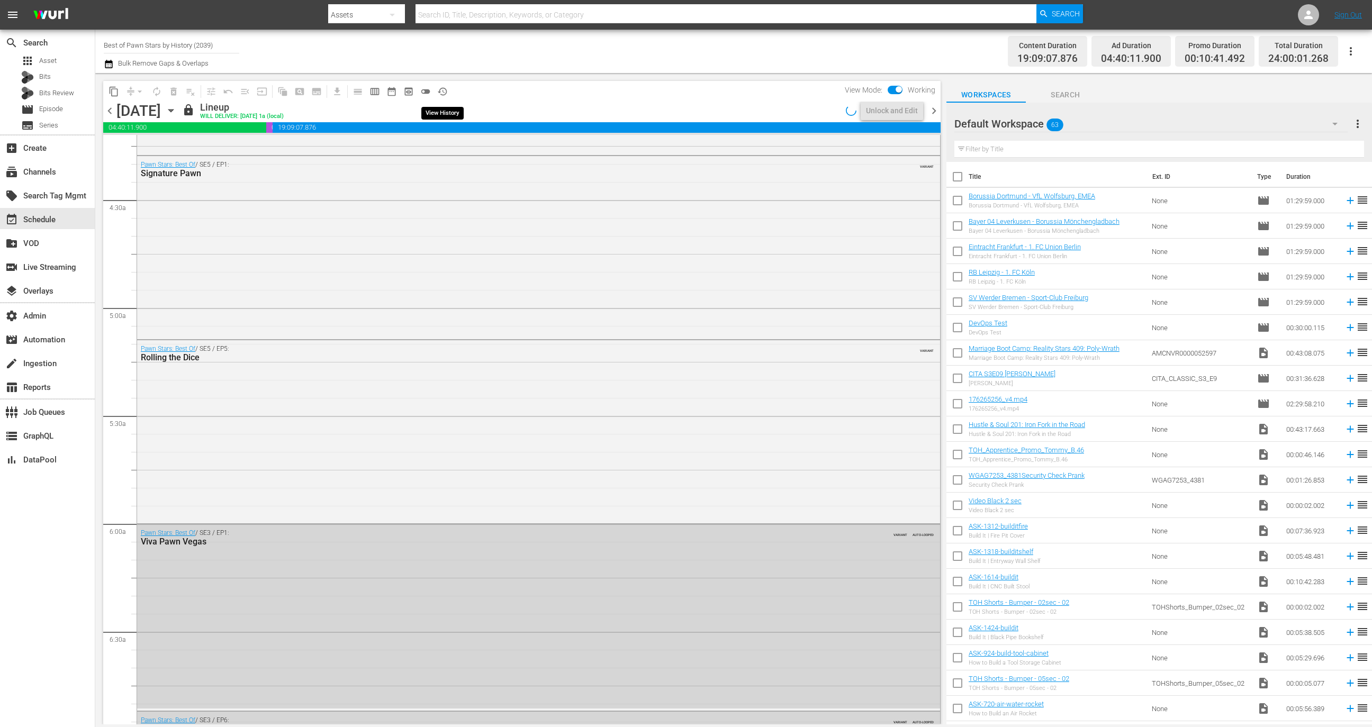
scroll to position [853, 0]
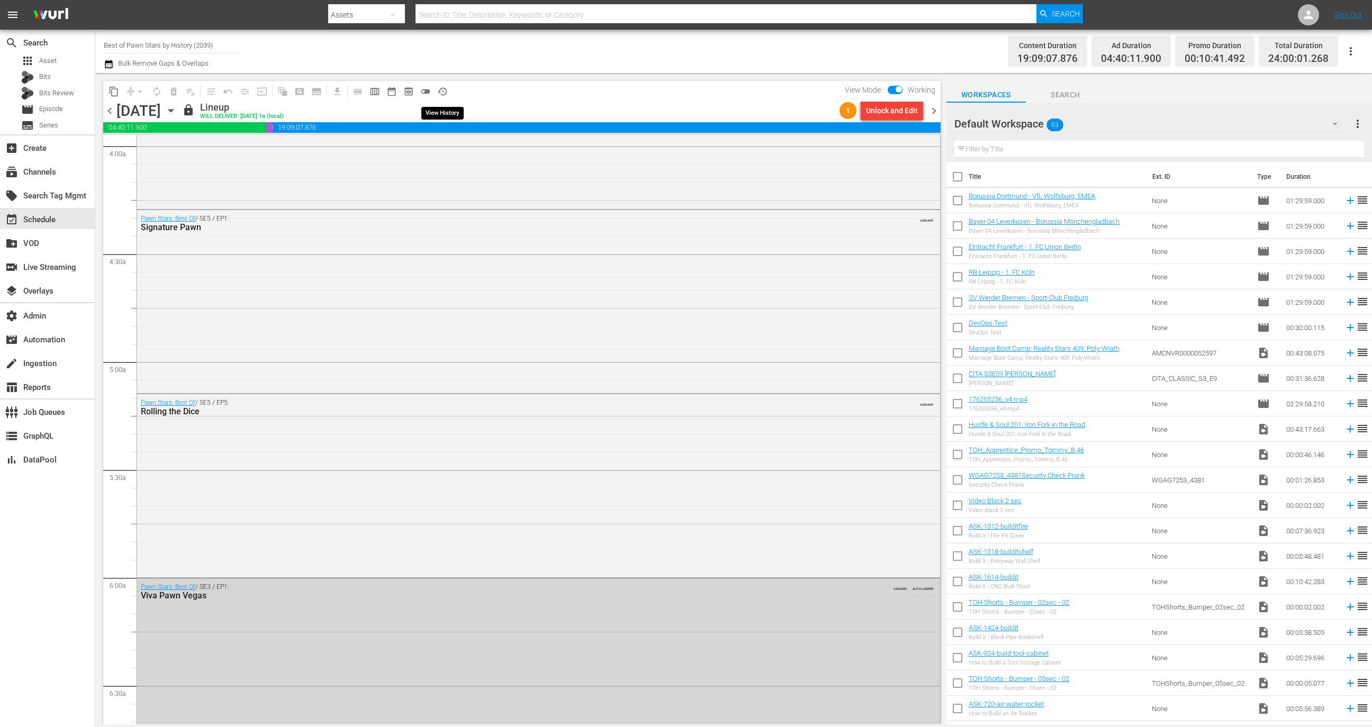
click at [443, 90] on span "history_outlined" at bounding box center [442, 91] width 11 height 11
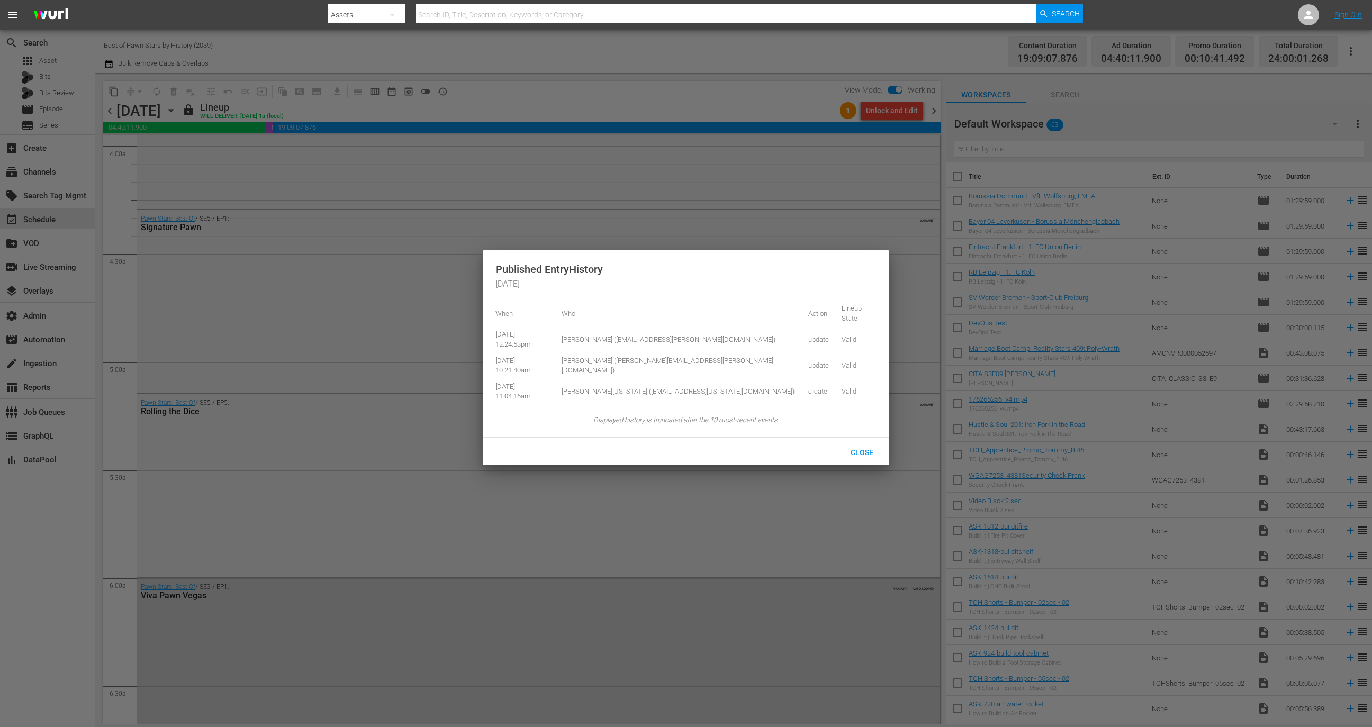
click at [963, 96] on div at bounding box center [686, 363] width 1372 height 727
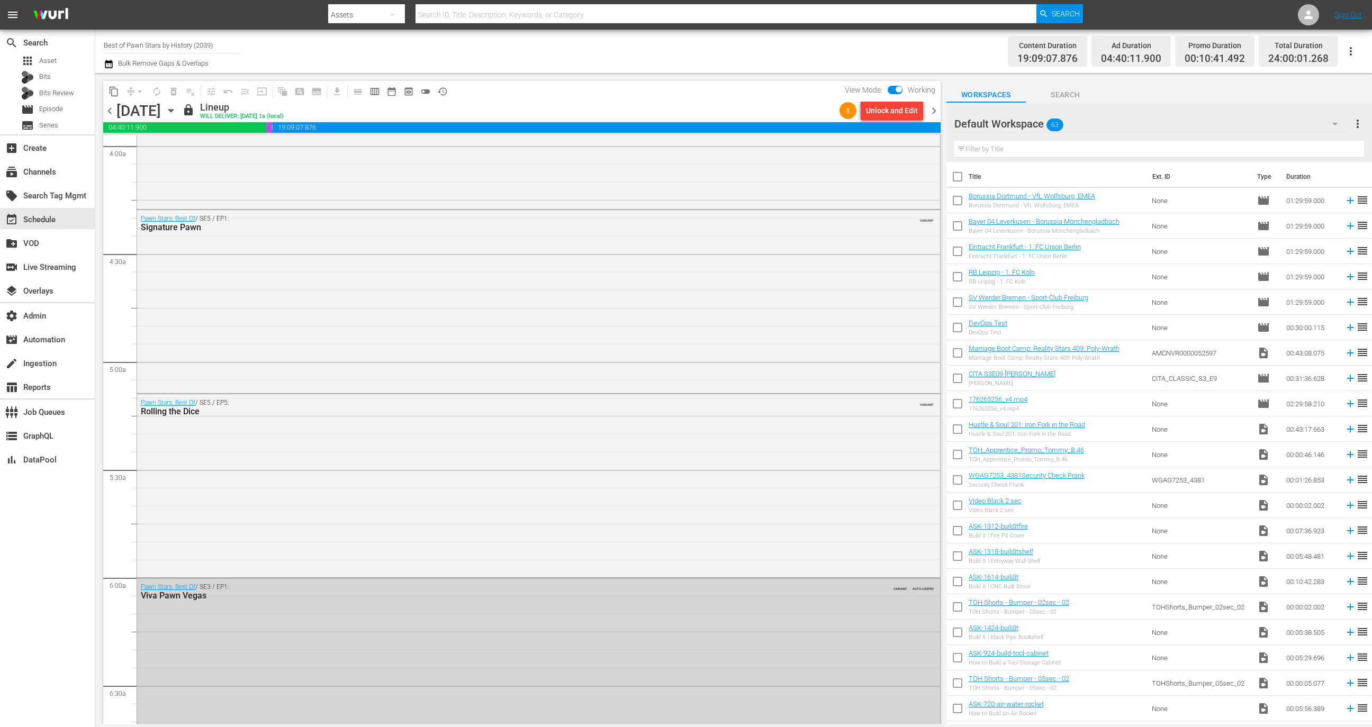
click at [931, 109] on span "chevron_right" at bounding box center [933, 110] width 13 height 13
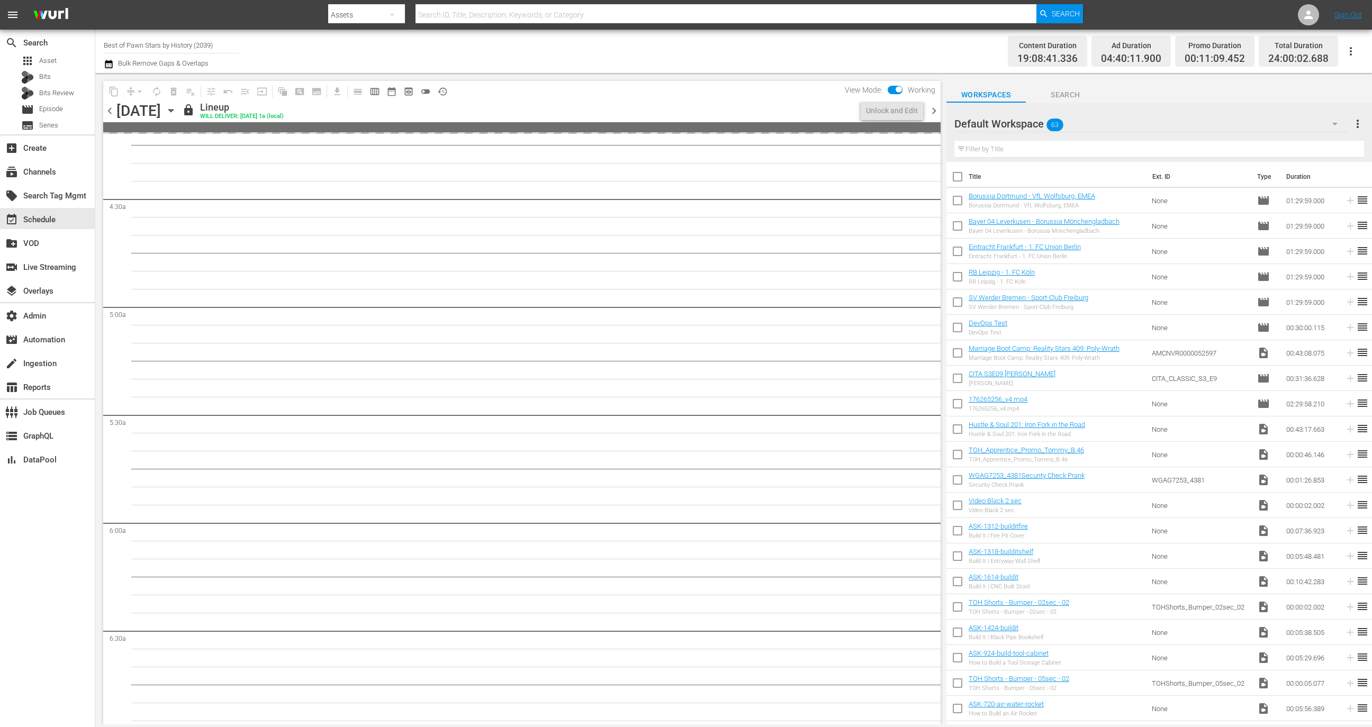
scroll to position [835, 0]
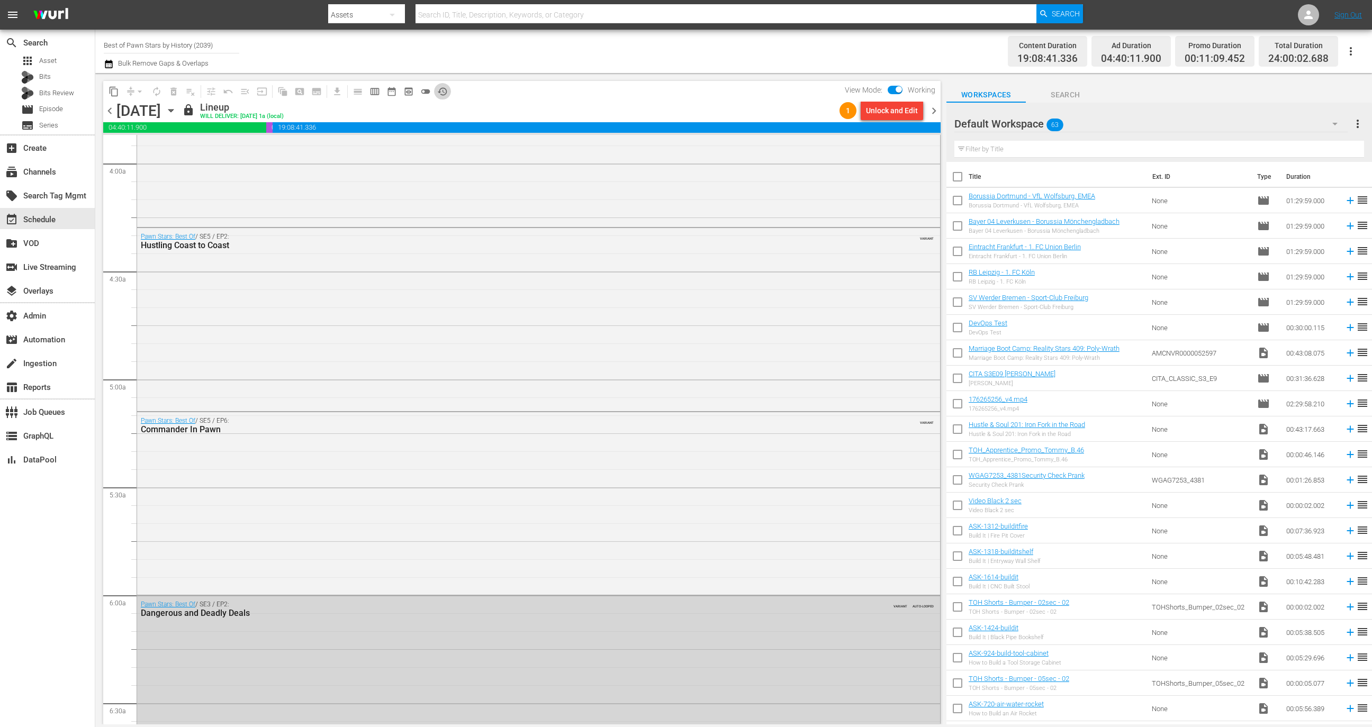
click at [445, 86] on span "history_outlined" at bounding box center [442, 91] width 11 height 11
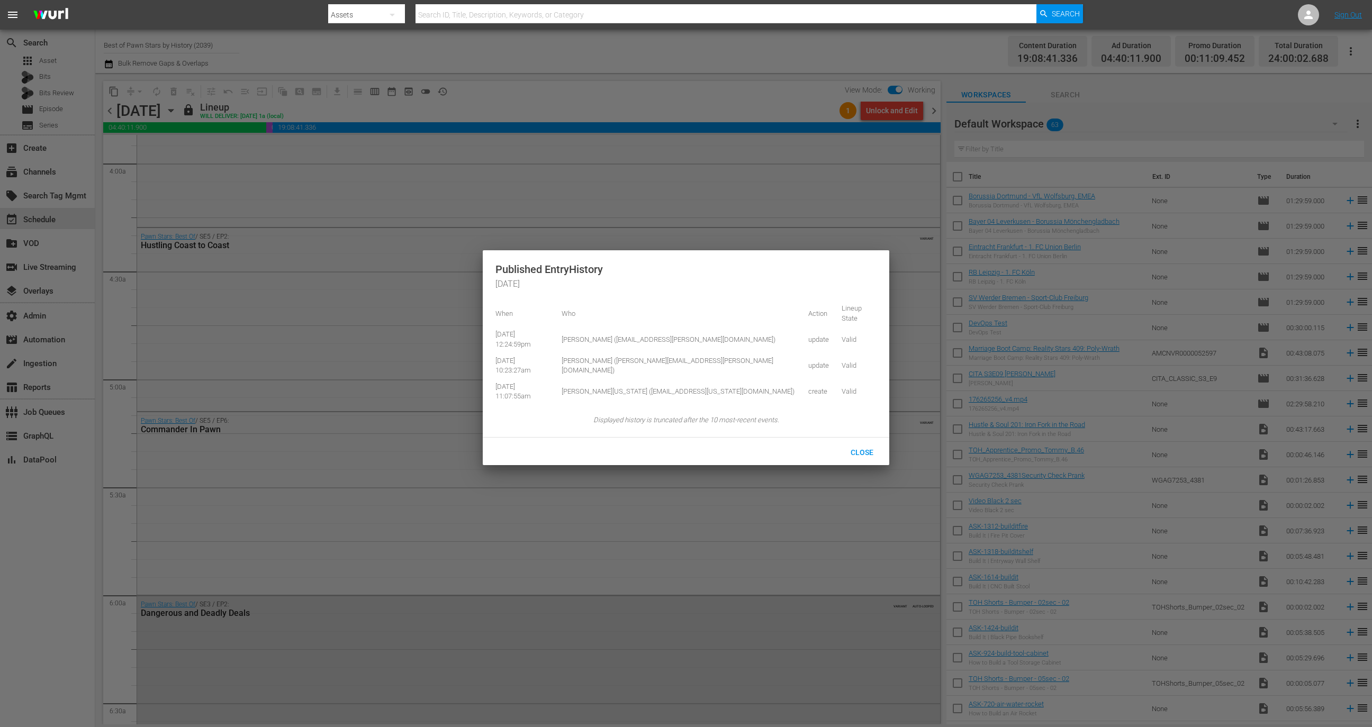
click at [934, 110] on div at bounding box center [686, 363] width 1372 height 727
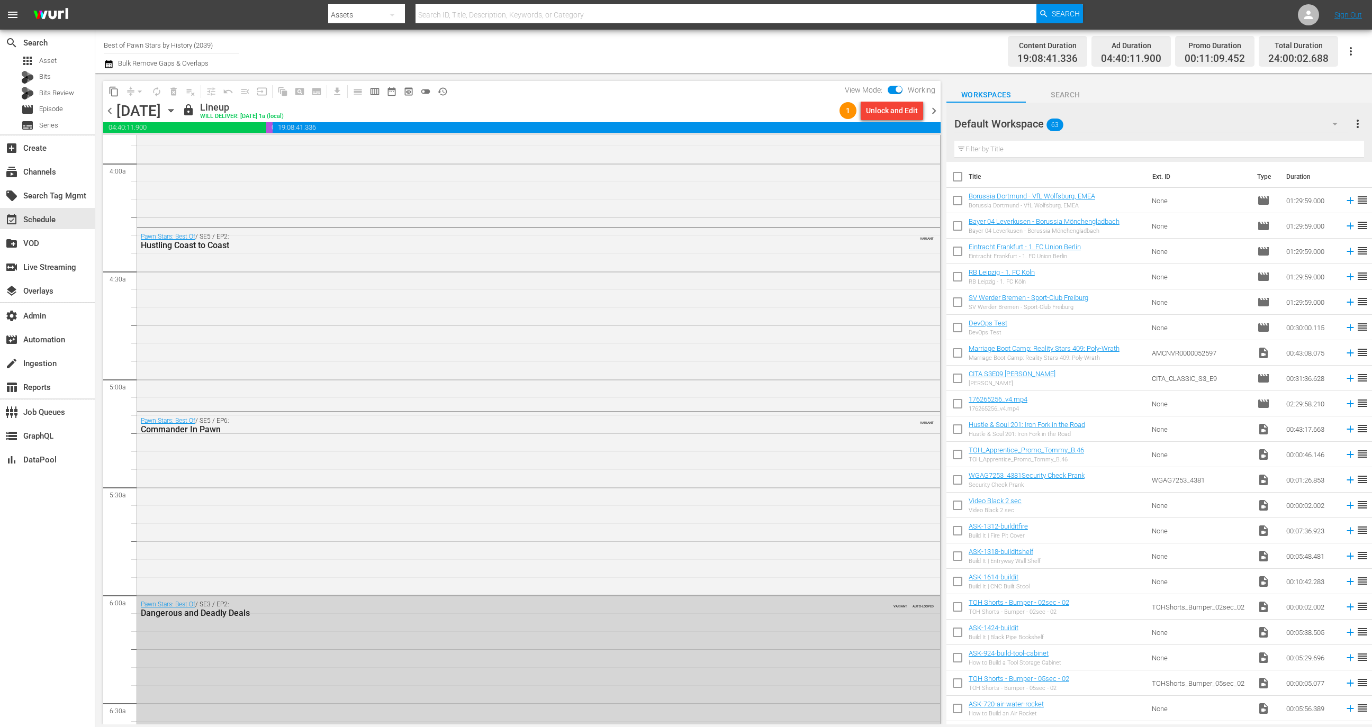
click at [934, 111] on span "chevron_right" at bounding box center [933, 110] width 13 height 13
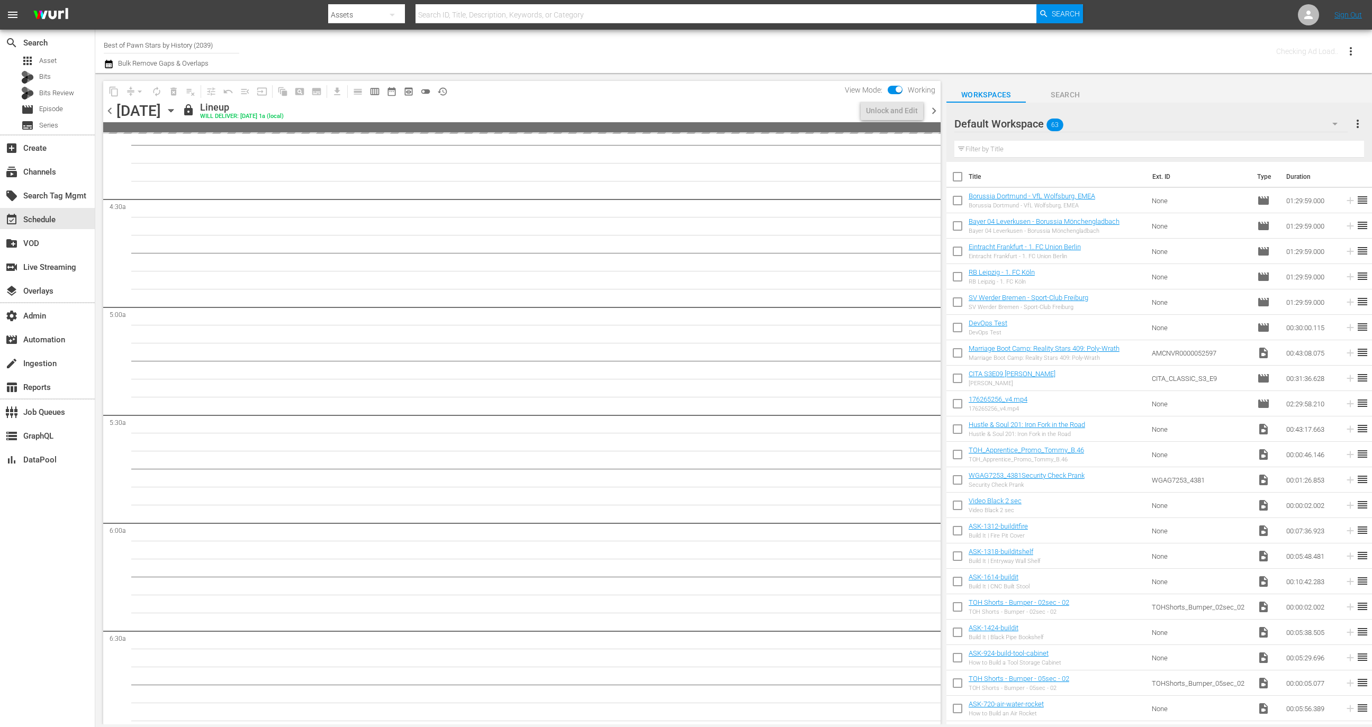
scroll to position [835, 0]
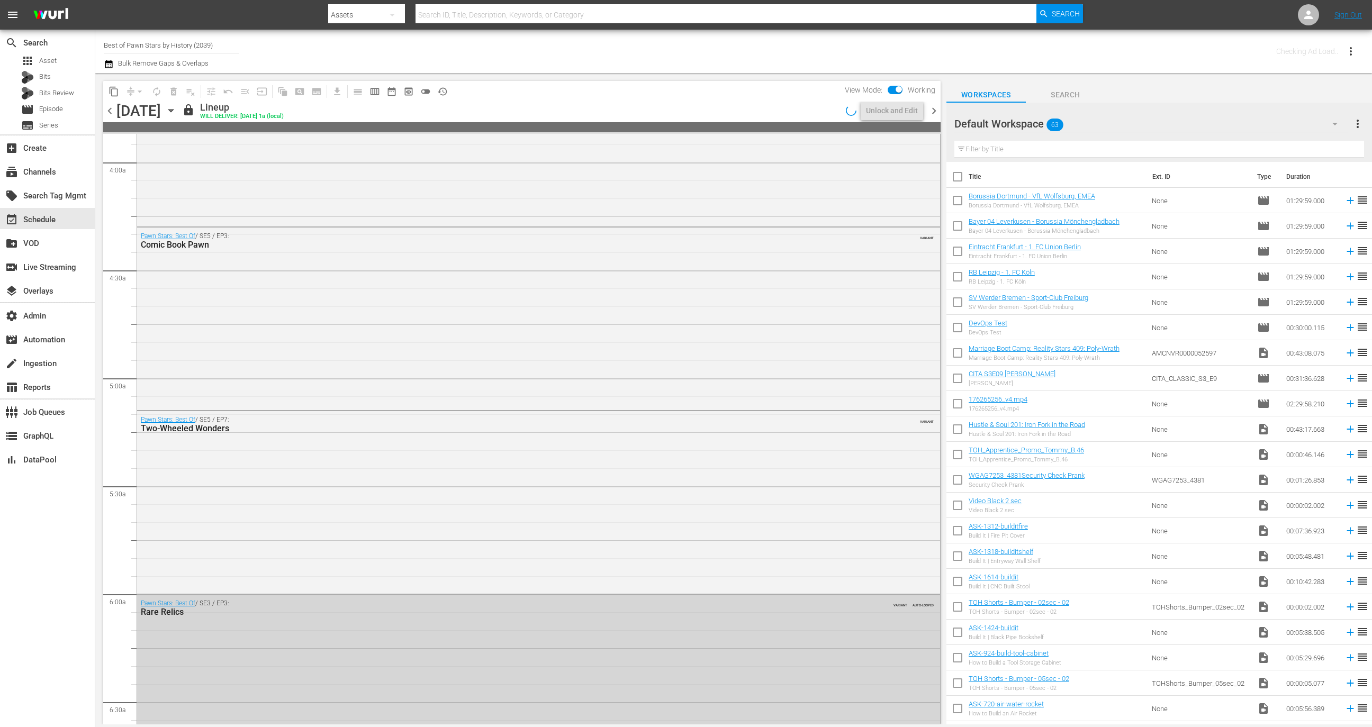
click at [443, 92] on span "history_outlined" at bounding box center [442, 91] width 11 height 11
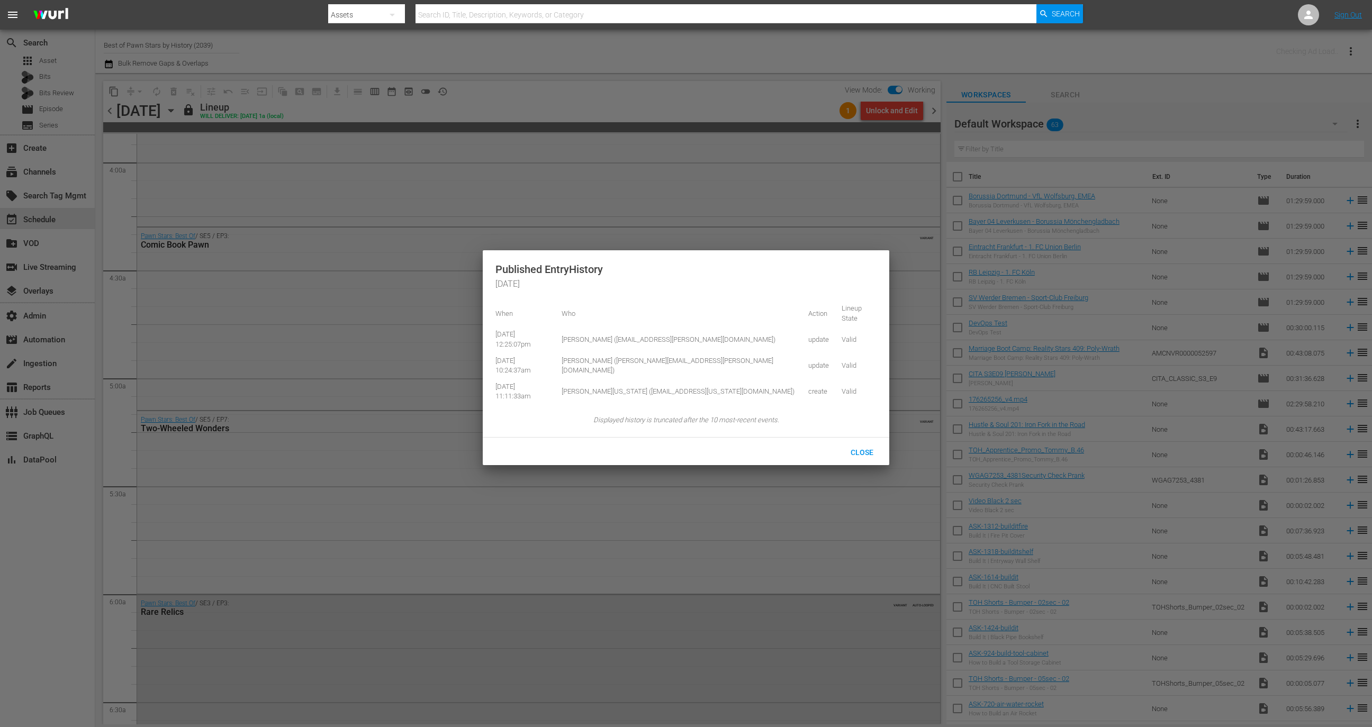
click at [964, 108] on div at bounding box center [686, 363] width 1372 height 727
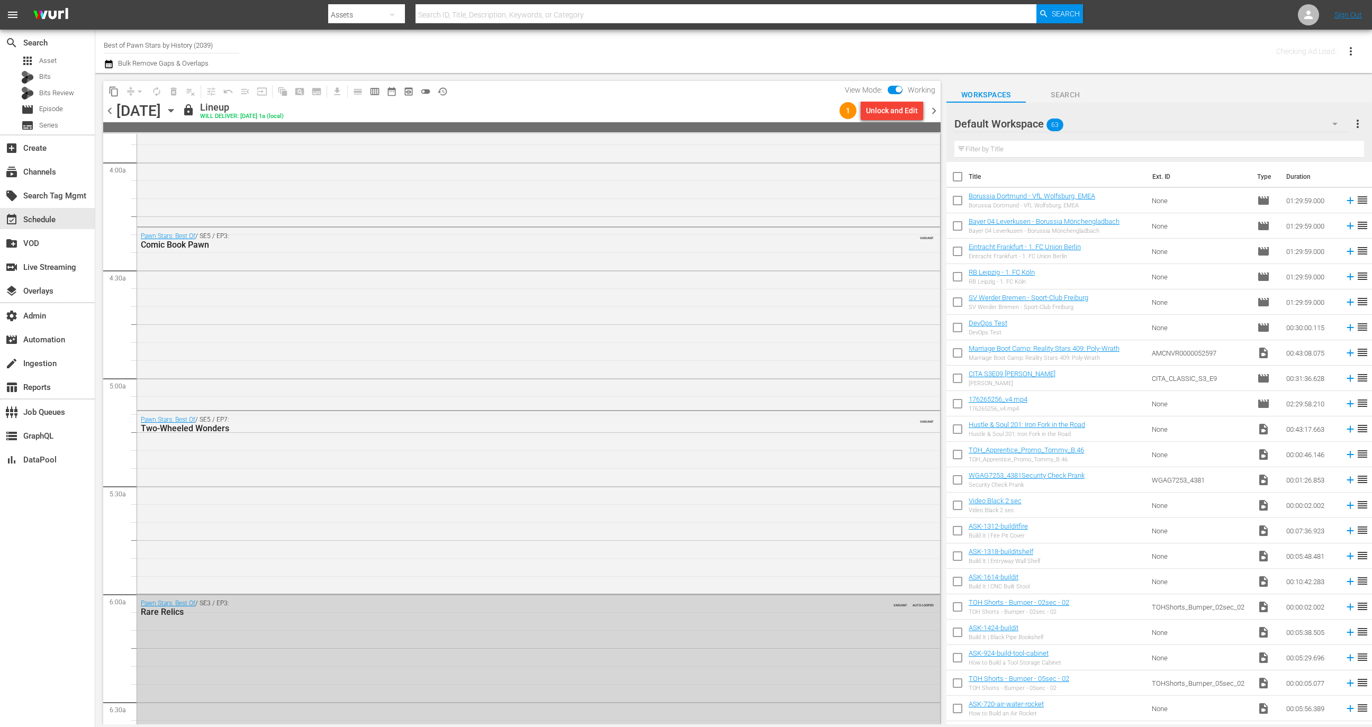
click at [937, 110] on body "menu Search By Assets Search ID, Title, Description, Keywords, or Category Sear…" at bounding box center [686, 363] width 1372 height 727
click at [937, 110] on span "chevron_right" at bounding box center [933, 110] width 13 height 13
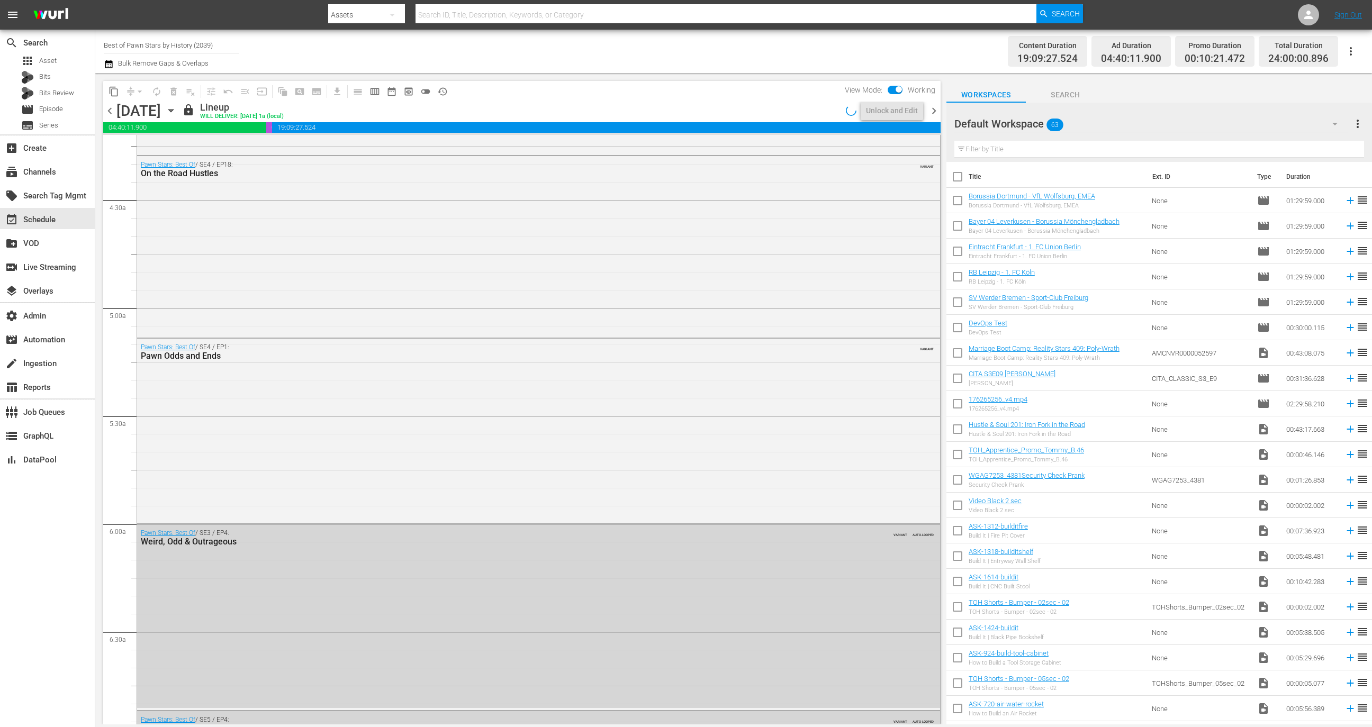
scroll to position [835, 0]
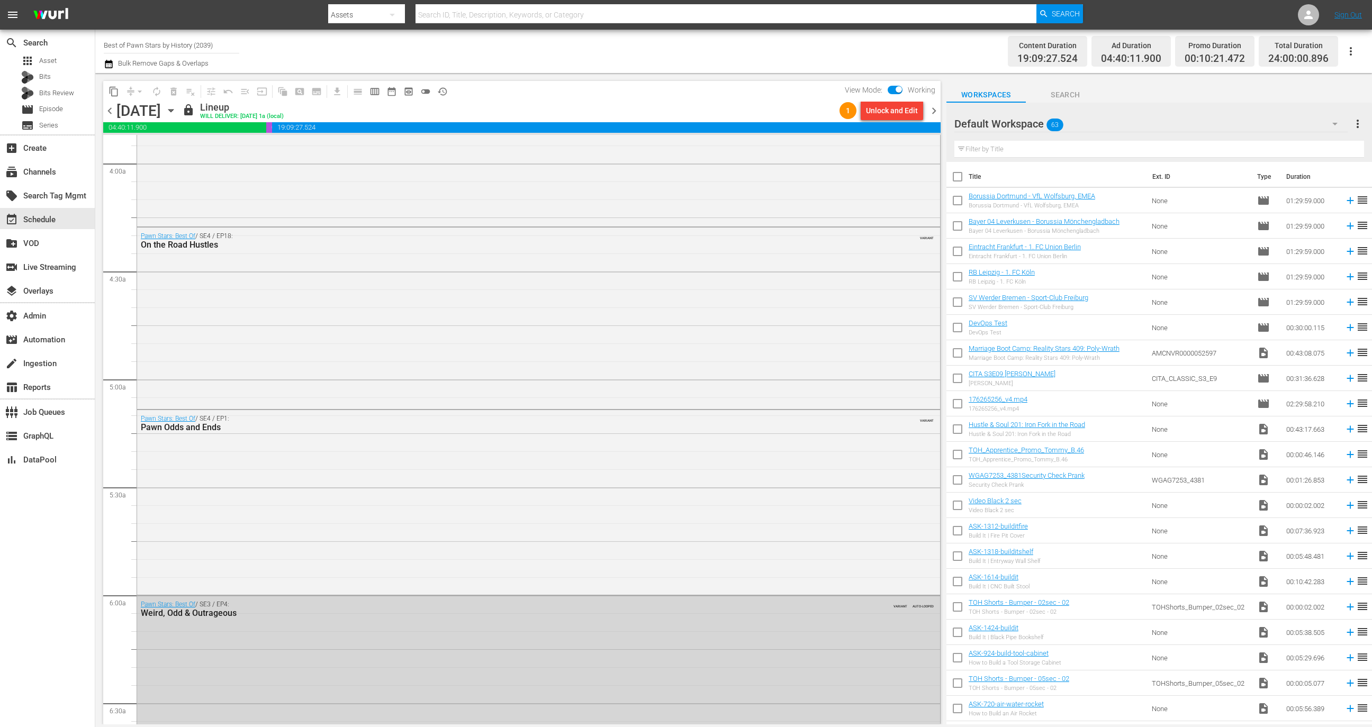
click at [444, 91] on span "history_outlined" at bounding box center [442, 91] width 11 height 11
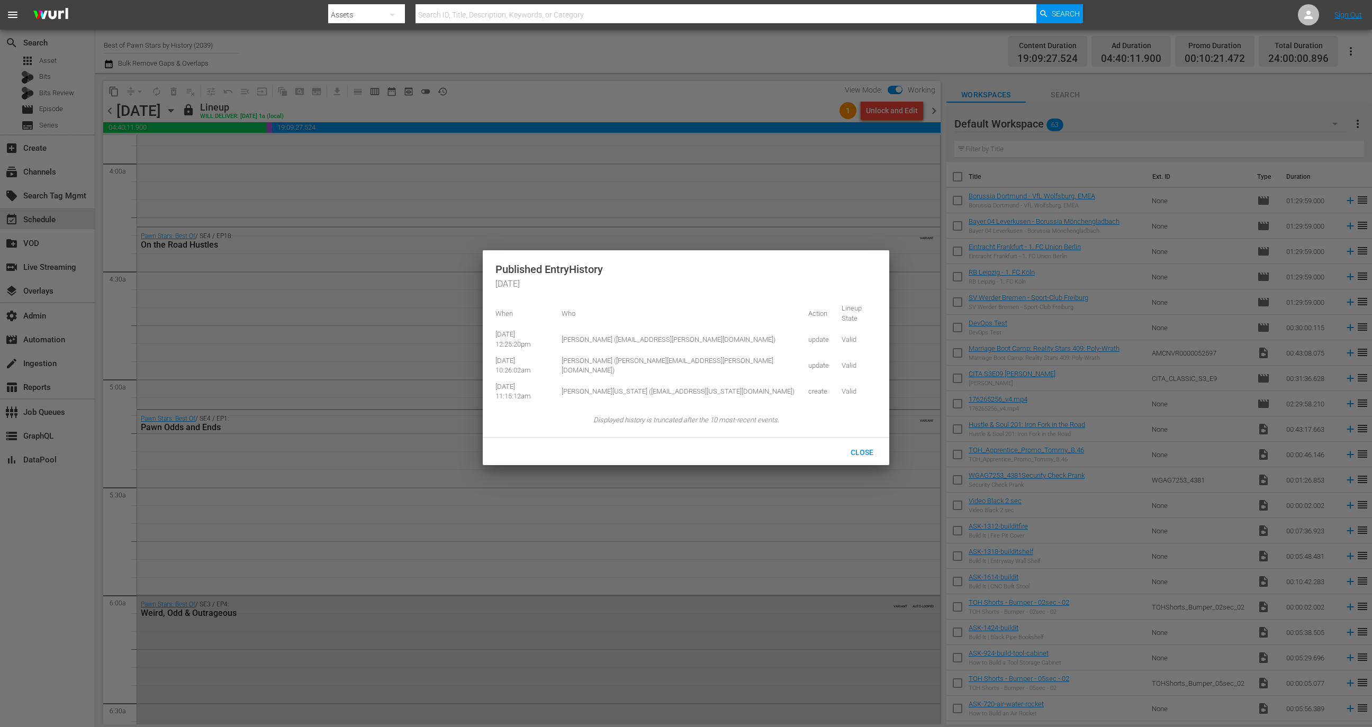
click at [979, 129] on div at bounding box center [686, 363] width 1372 height 727
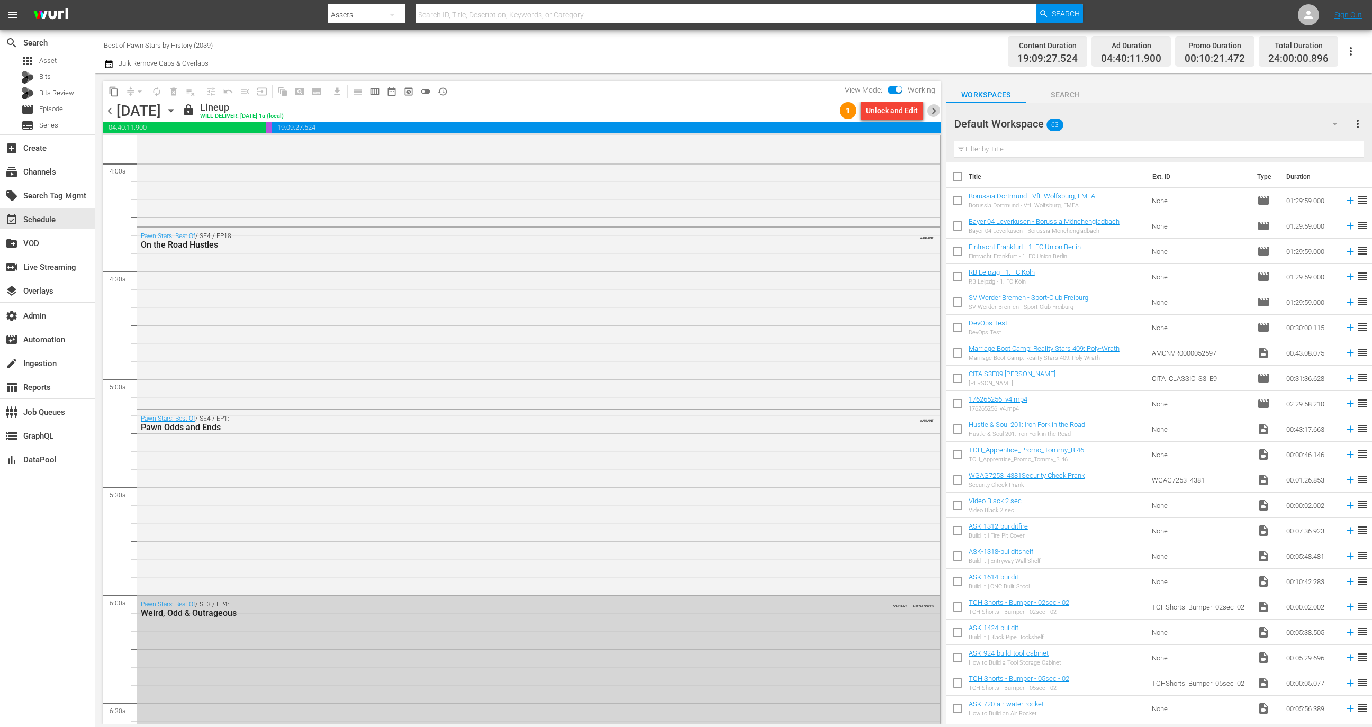
click at [939, 109] on span "chevron_right" at bounding box center [933, 110] width 13 height 13
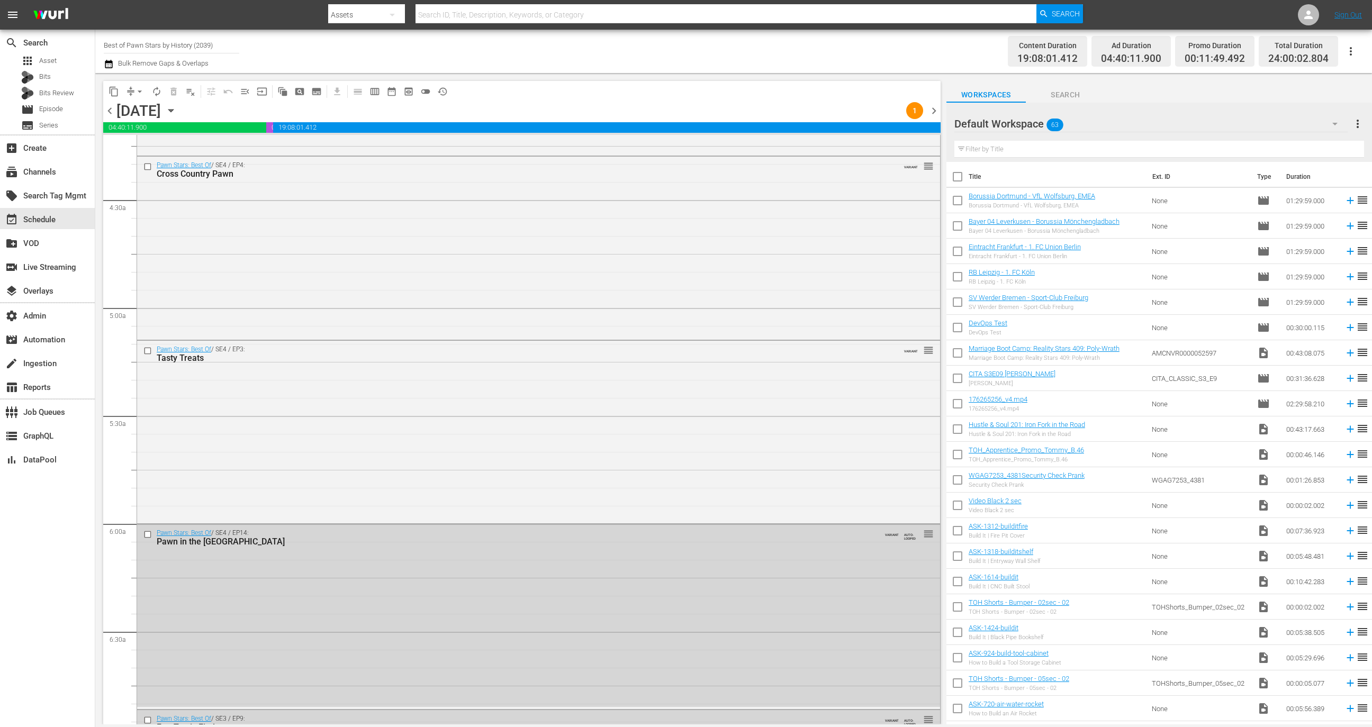
scroll to position [835, 0]
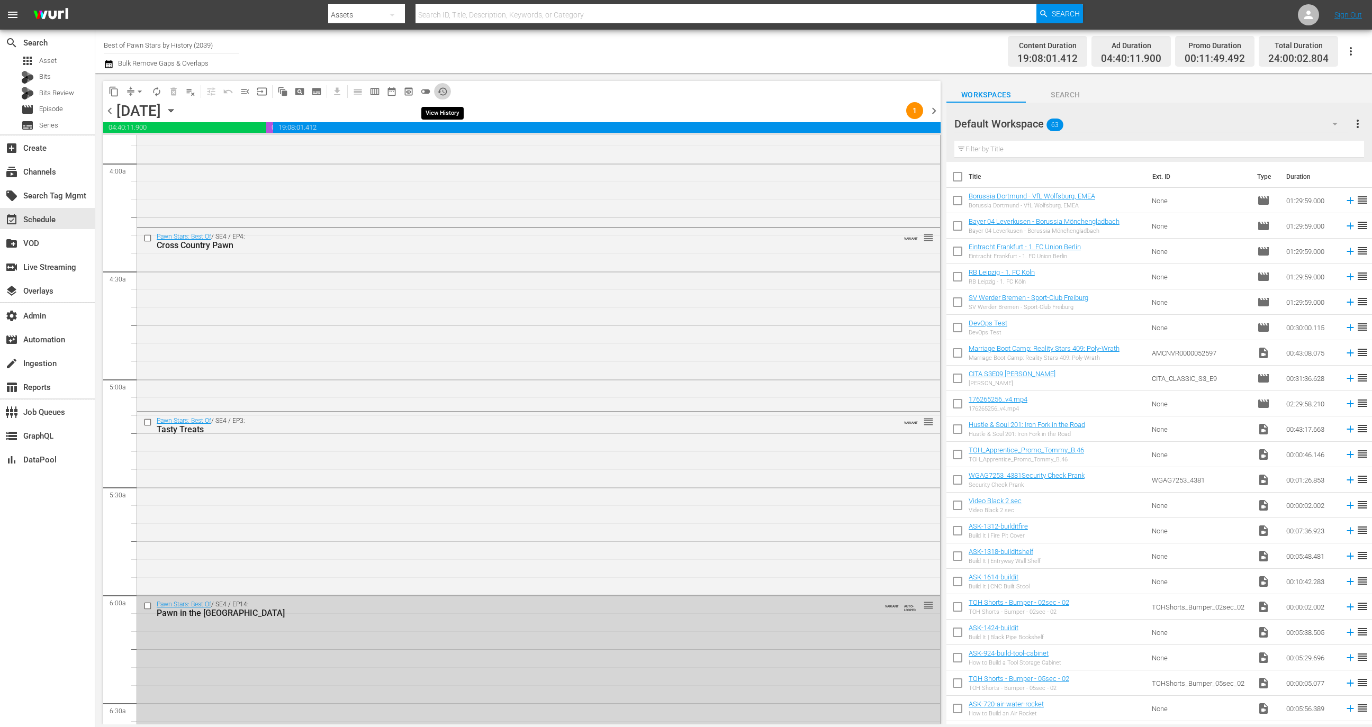
click at [445, 89] on span "history_outlined" at bounding box center [442, 91] width 11 height 11
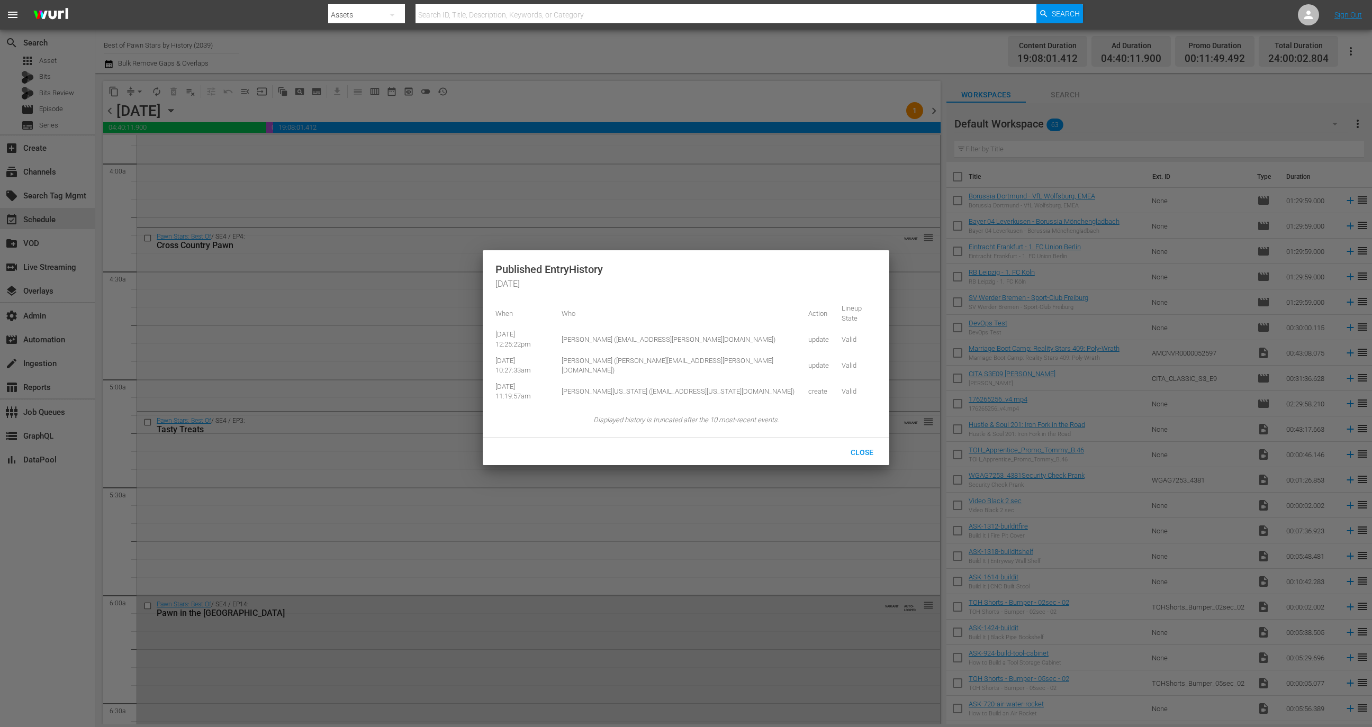
click at [991, 98] on div at bounding box center [686, 363] width 1372 height 727
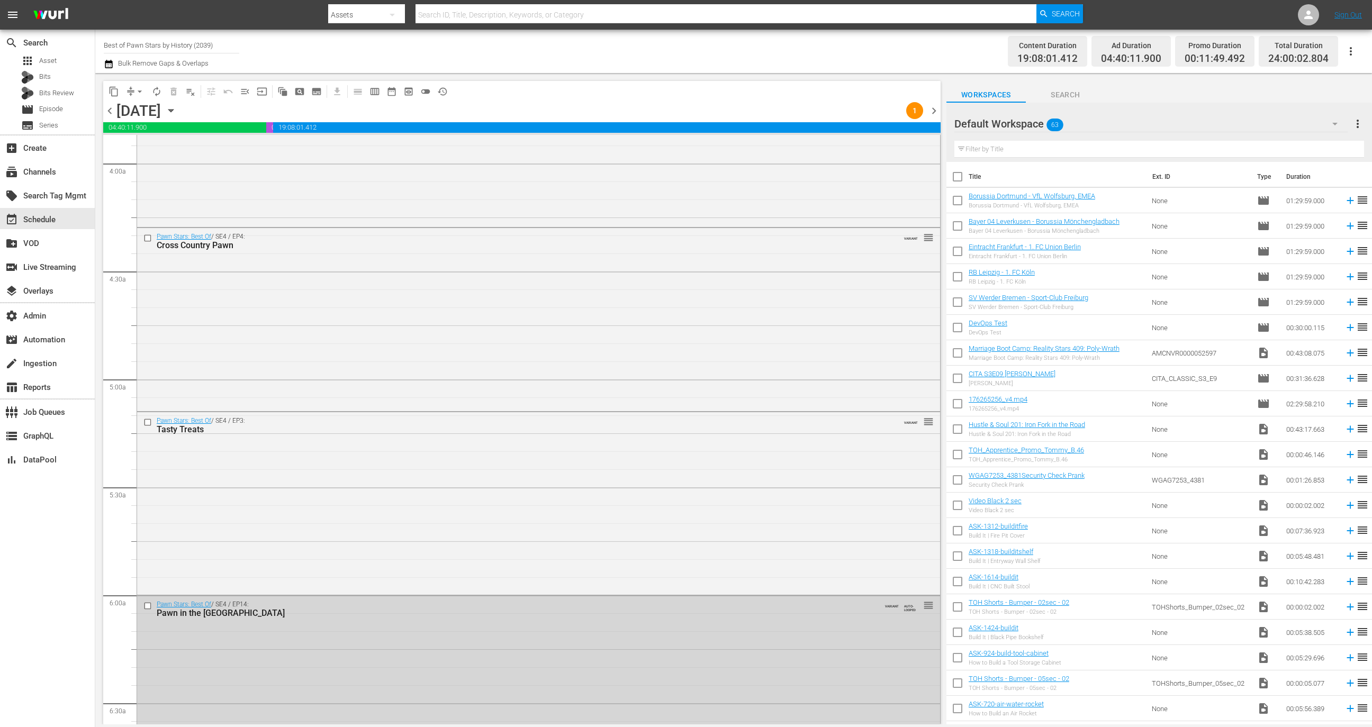
click at [935, 99] on div "content_copy compress arrow_drop_down autorenew_outlined delete_forever_outline…" at bounding box center [521, 91] width 837 height 21
click at [935, 103] on div "chevron_left Thursday, October 9th October 9th 1 chevron_right" at bounding box center [521, 112] width 837 height 21
click at [935, 107] on span "chevron_right" at bounding box center [933, 110] width 13 height 13
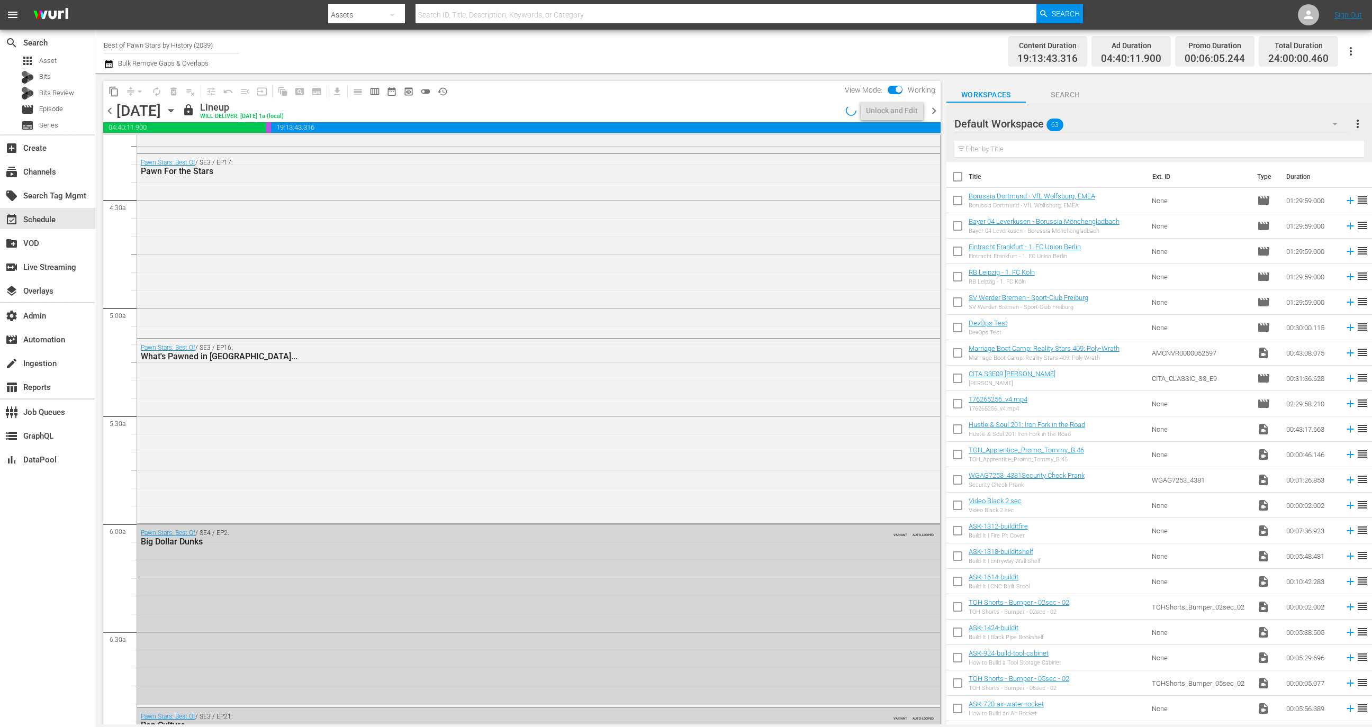
scroll to position [853, 0]
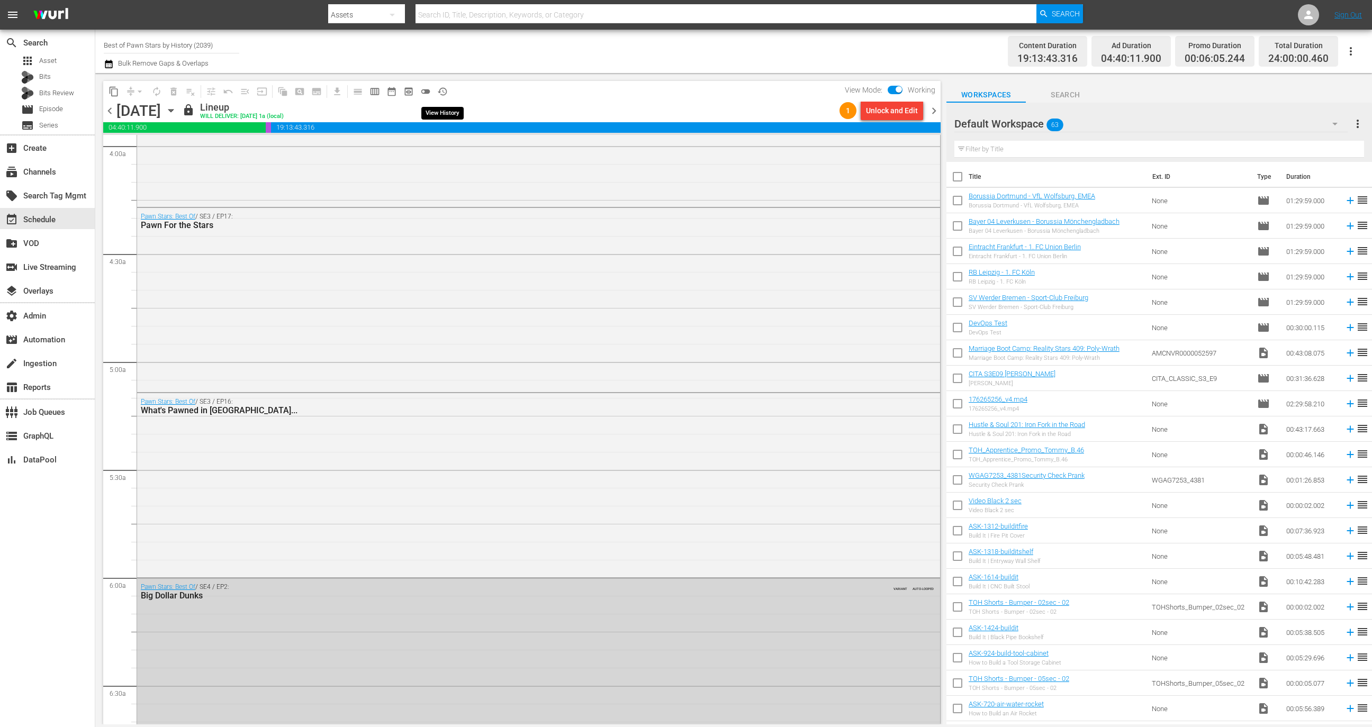
click at [441, 88] on span "history_outlined" at bounding box center [442, 91] width 11 height 11
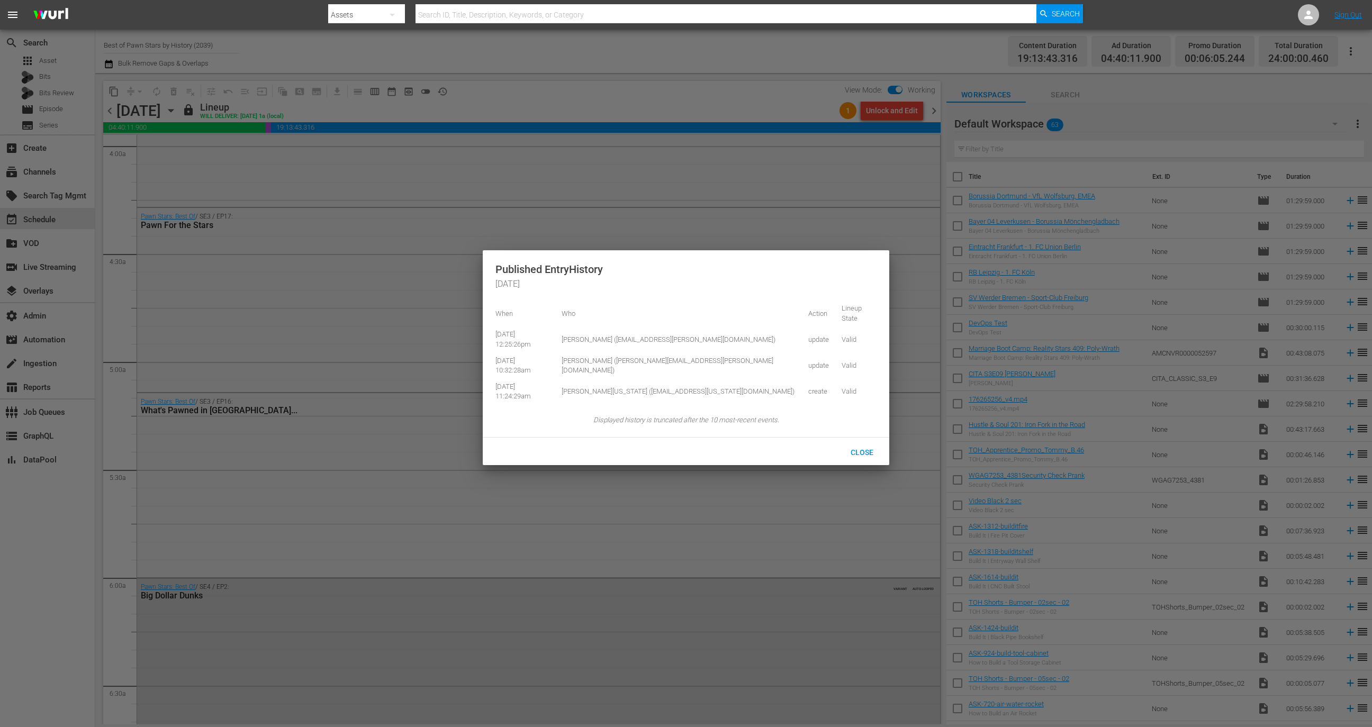
click at [961, 89] on div at bounding box center [686, 363] width 1372 height 727
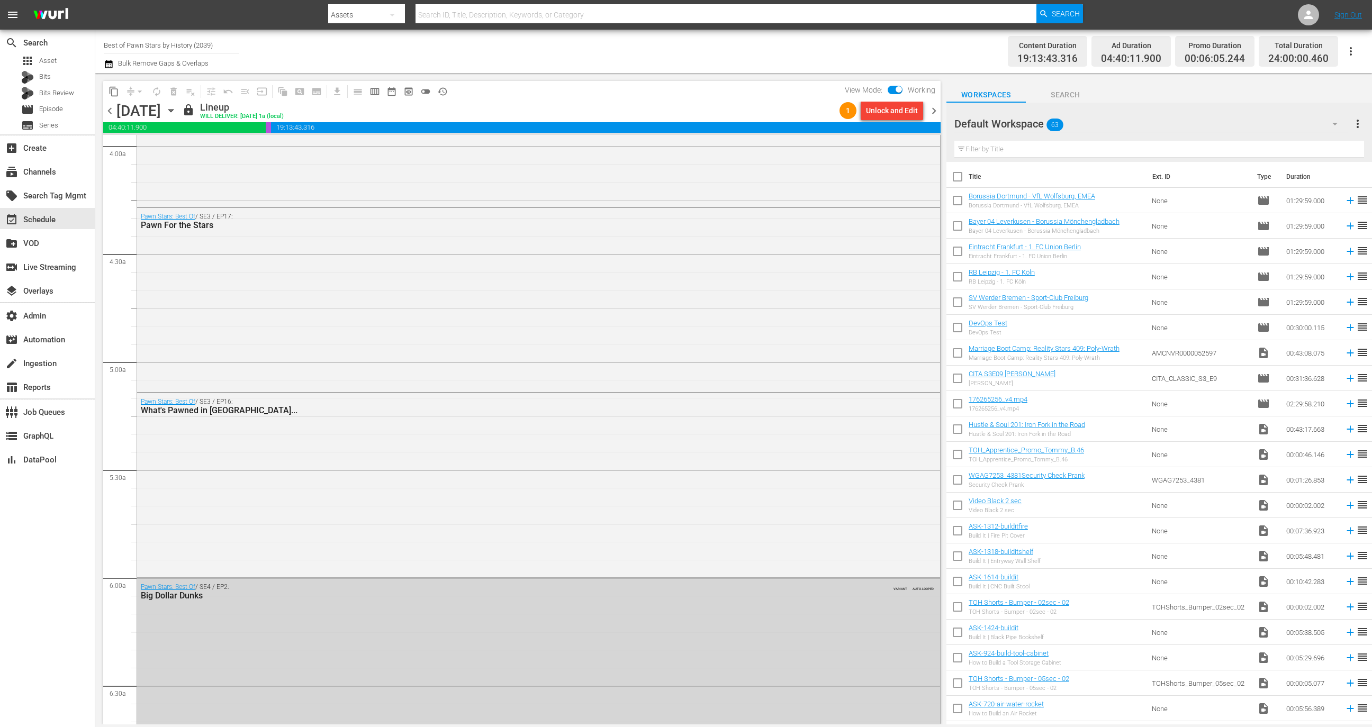
click at [934, 110] on span "chevron_right" at bounding box center [933, 110] width 13 height 13
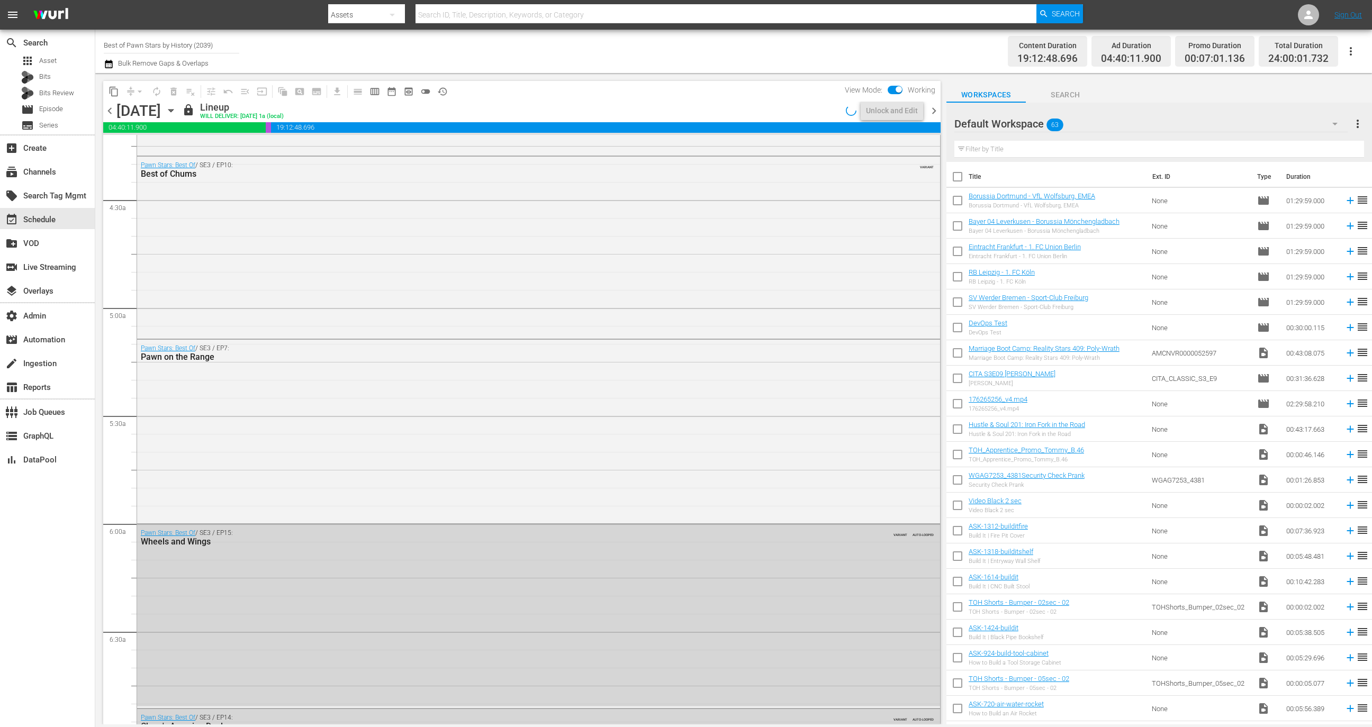
scroll to position [835, 0]
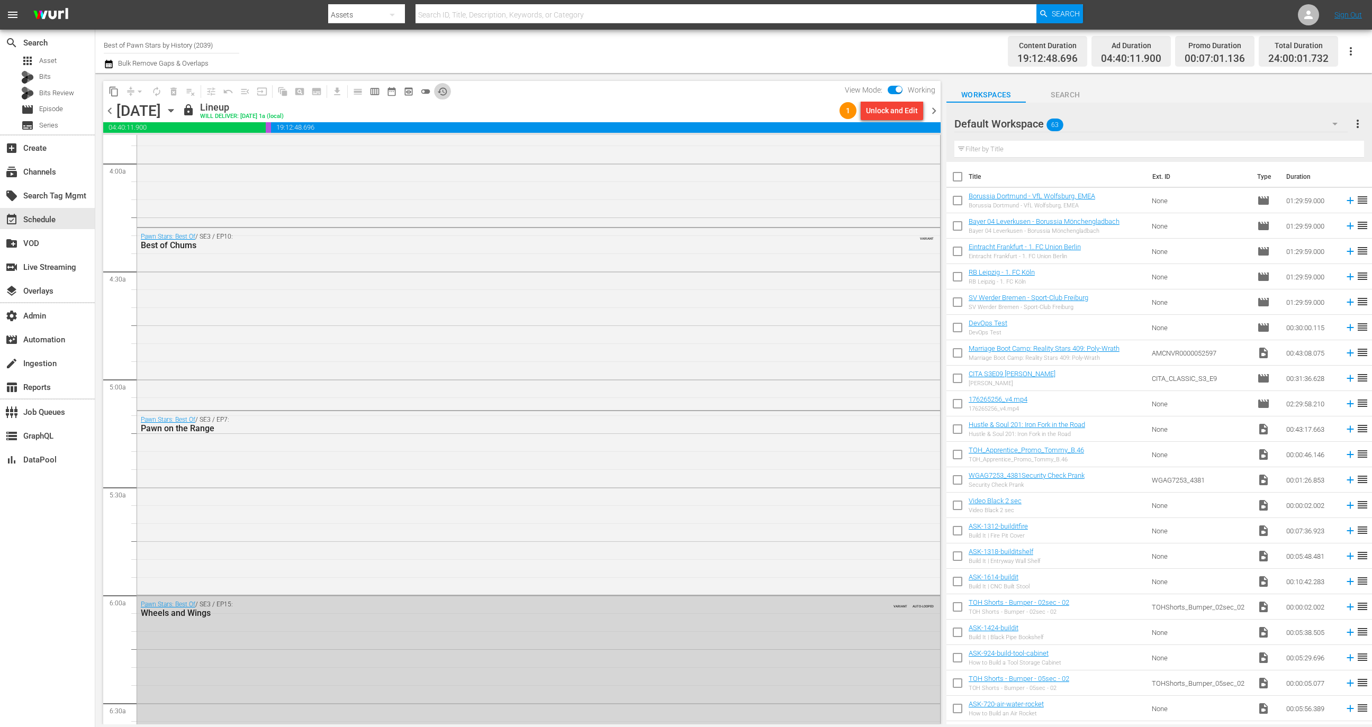
click at [444, 88] on span "history_outlined" at bounding box center [442, 91] width 11 height 11
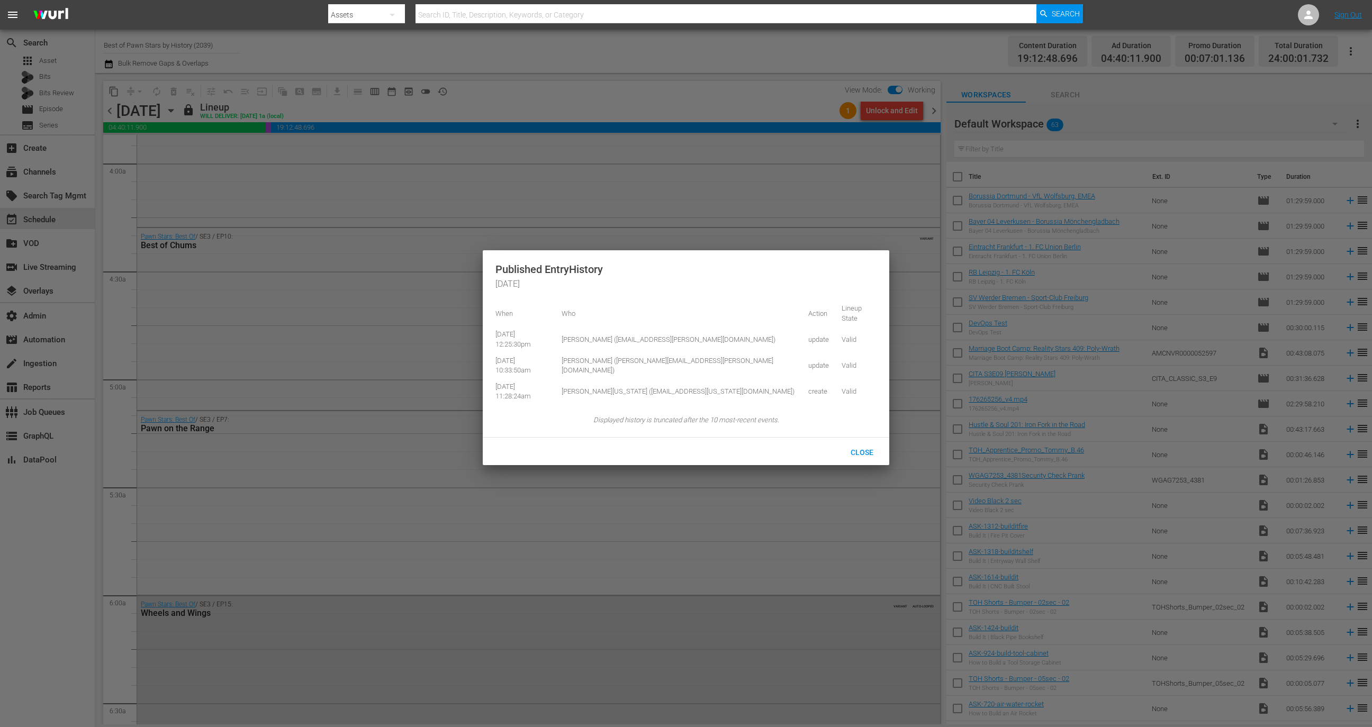
click at [1009, 61] on div at bounding box center [686, 363] width 1372 height 727
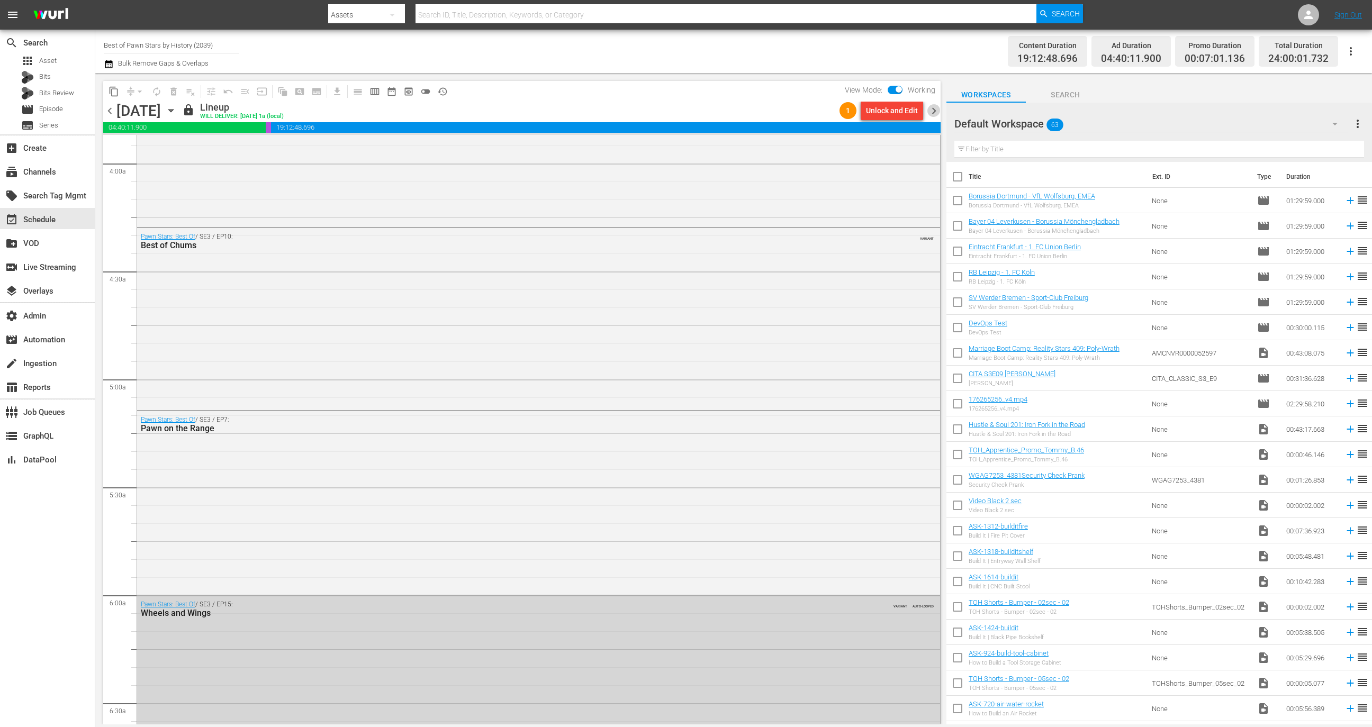
click at [936, 107] on span "chevron_right" at bounding box center [933, 110] width 13 height 13
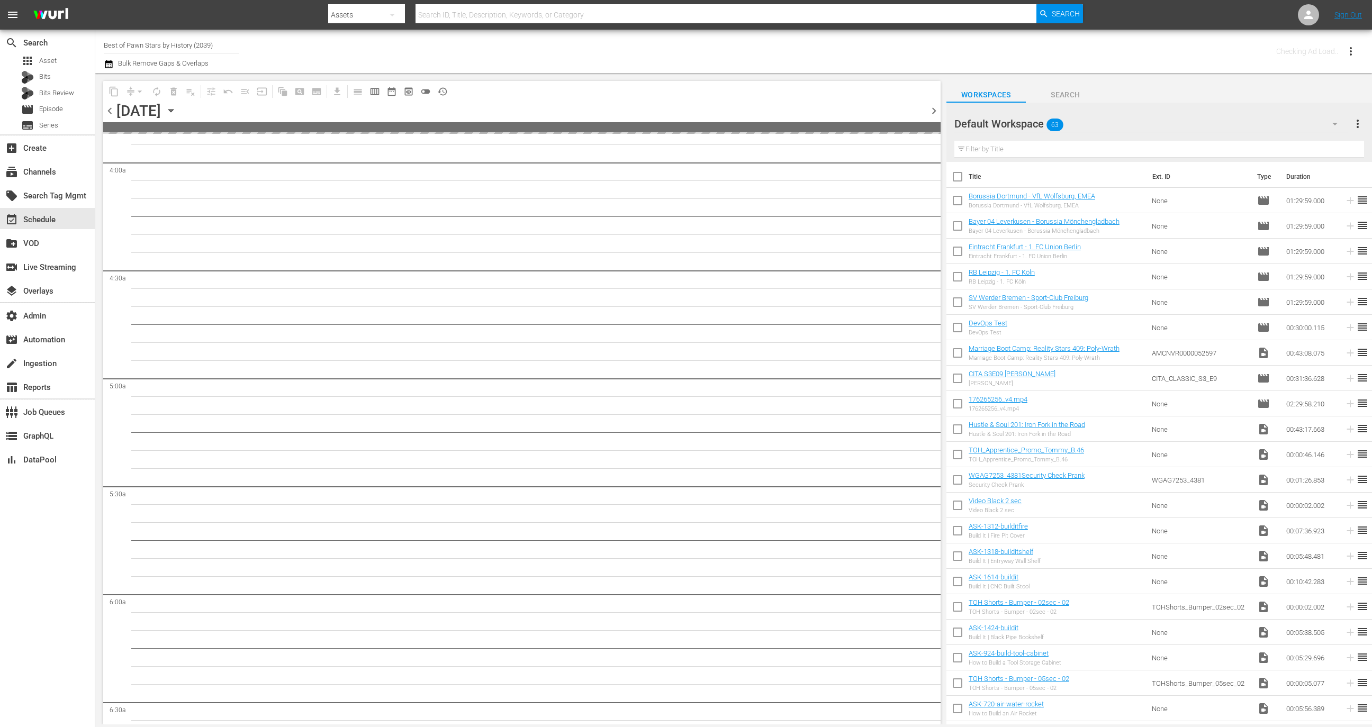
scroll to position [907, 0]
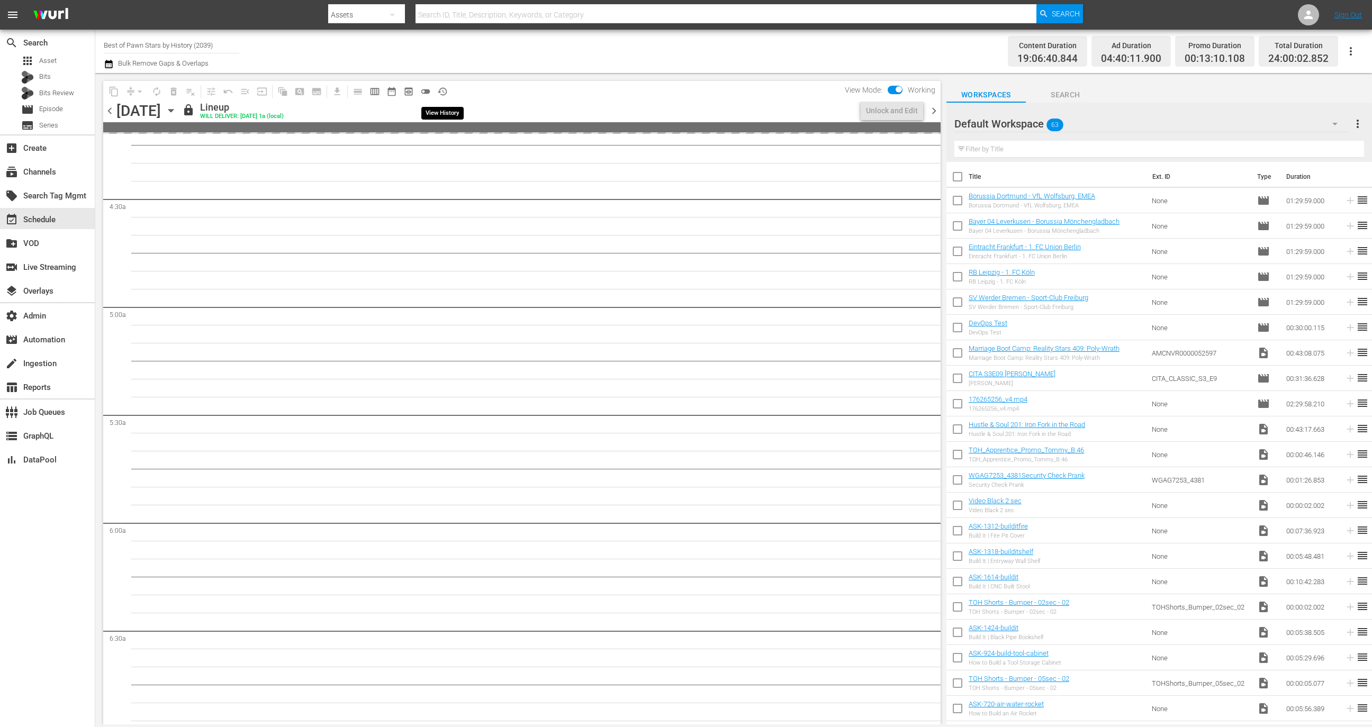
click at [442, 92] on span "history_outlined" at bounding box center [442, 91] width 11 height 11
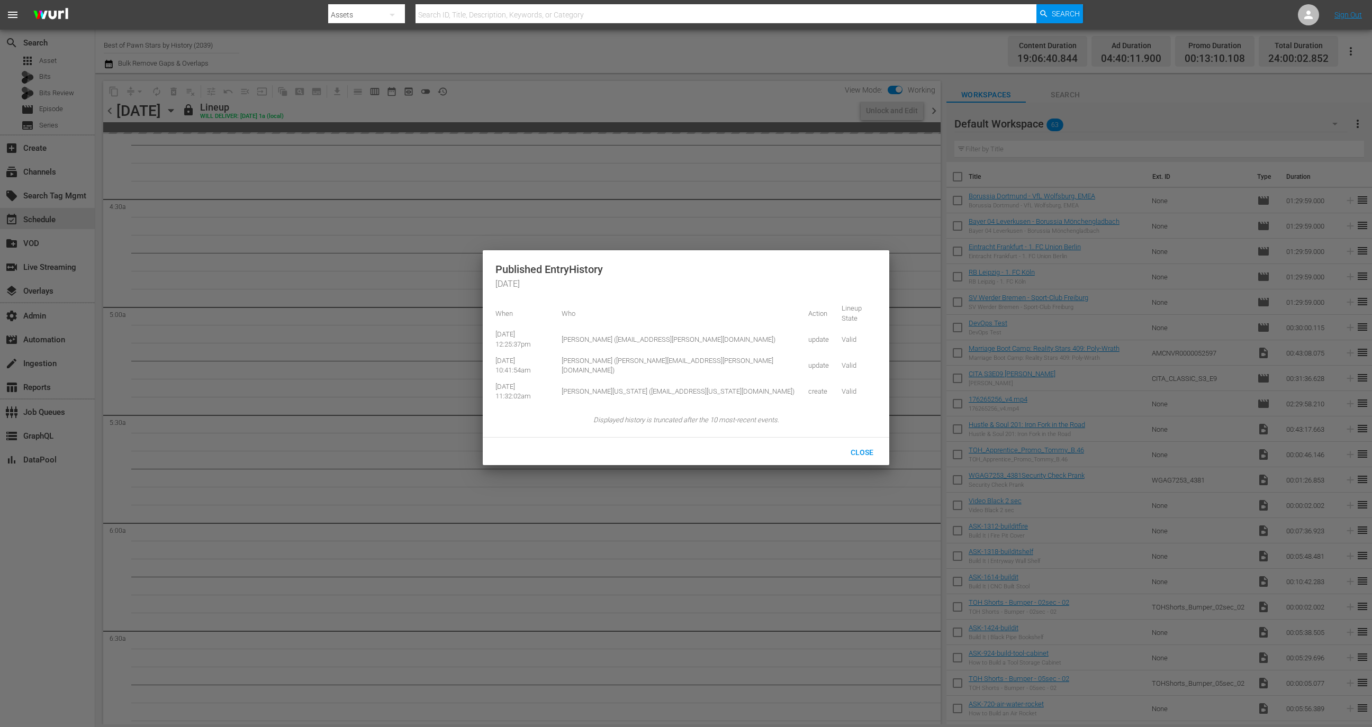
click at [1006, 84] on div at bounding box center [686, 363] width 1372 height 727
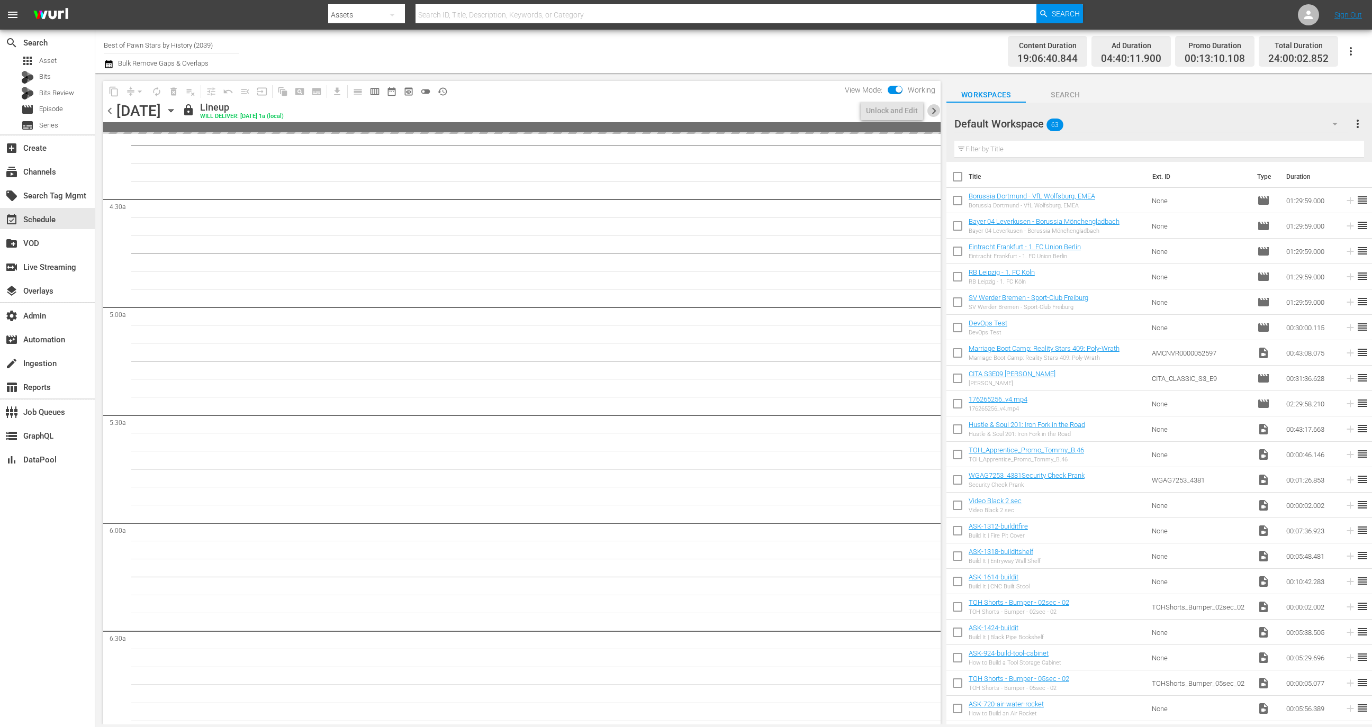
click at [933, 110] on span "chevron_right" at bounding box center [933, 110] width 13 height 13
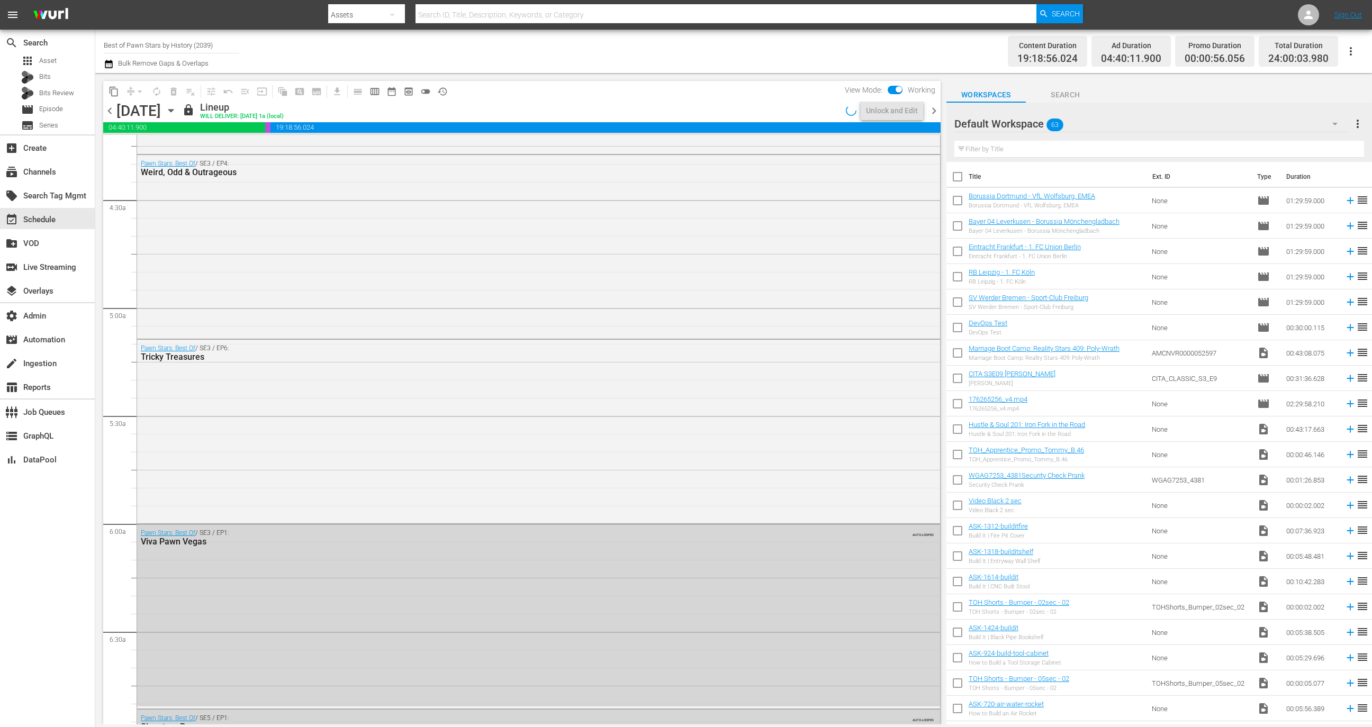
scroll to position [853, 0]
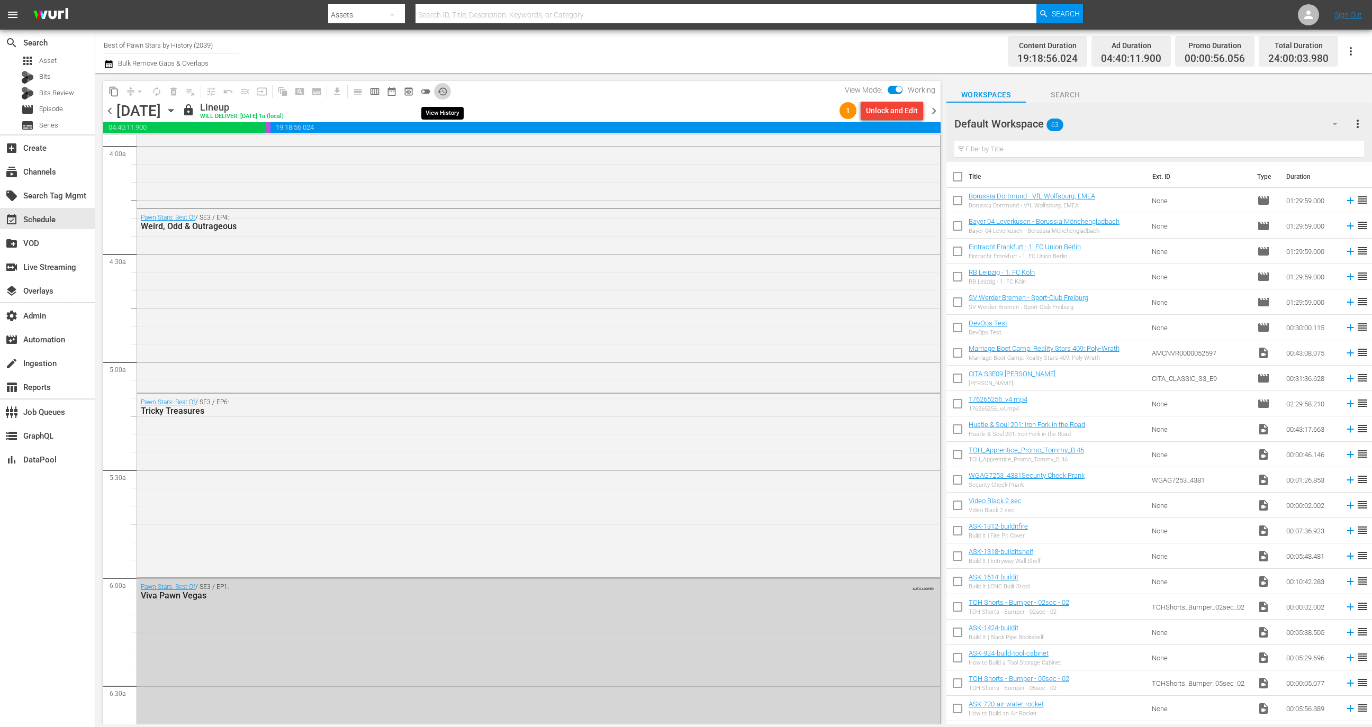
click at [443, 94] on span "history_outlined" at bounding box center [442, 91] width 11 height 11
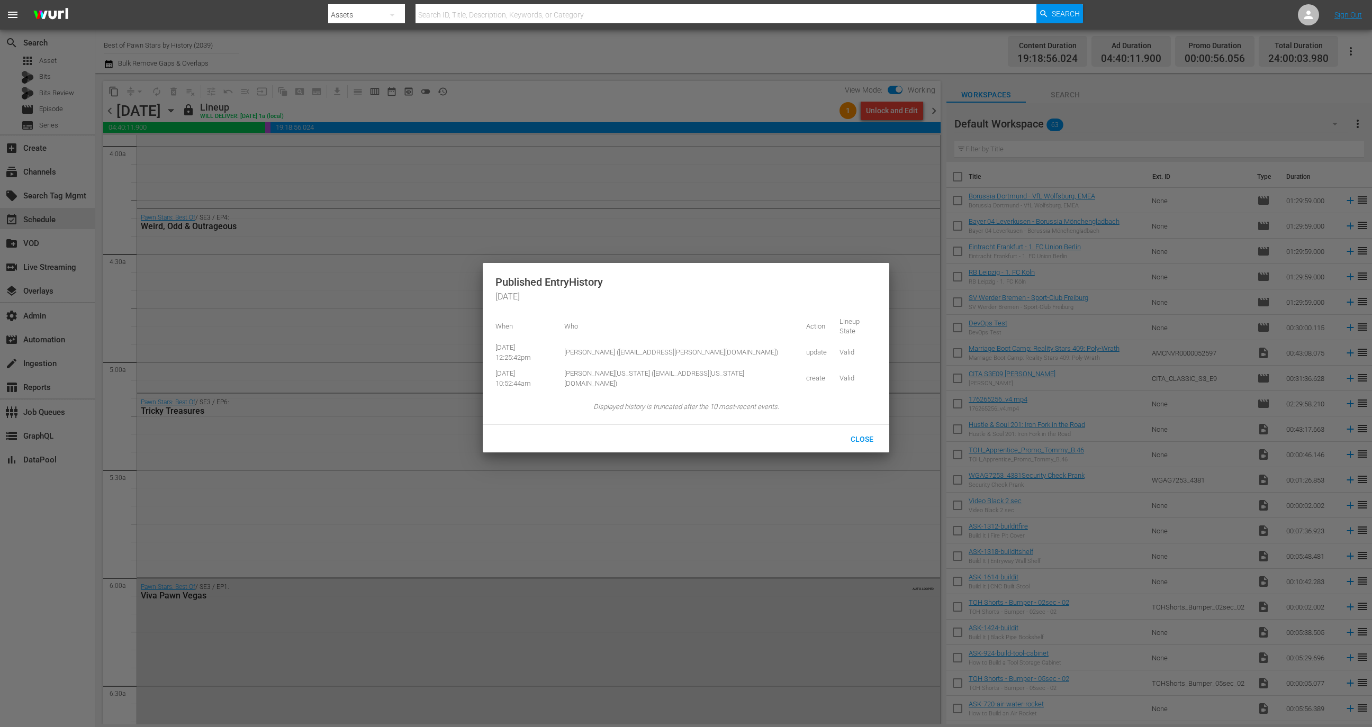
click at [985, 73] on div at bounding box center [686, 363] width 1372 height 727
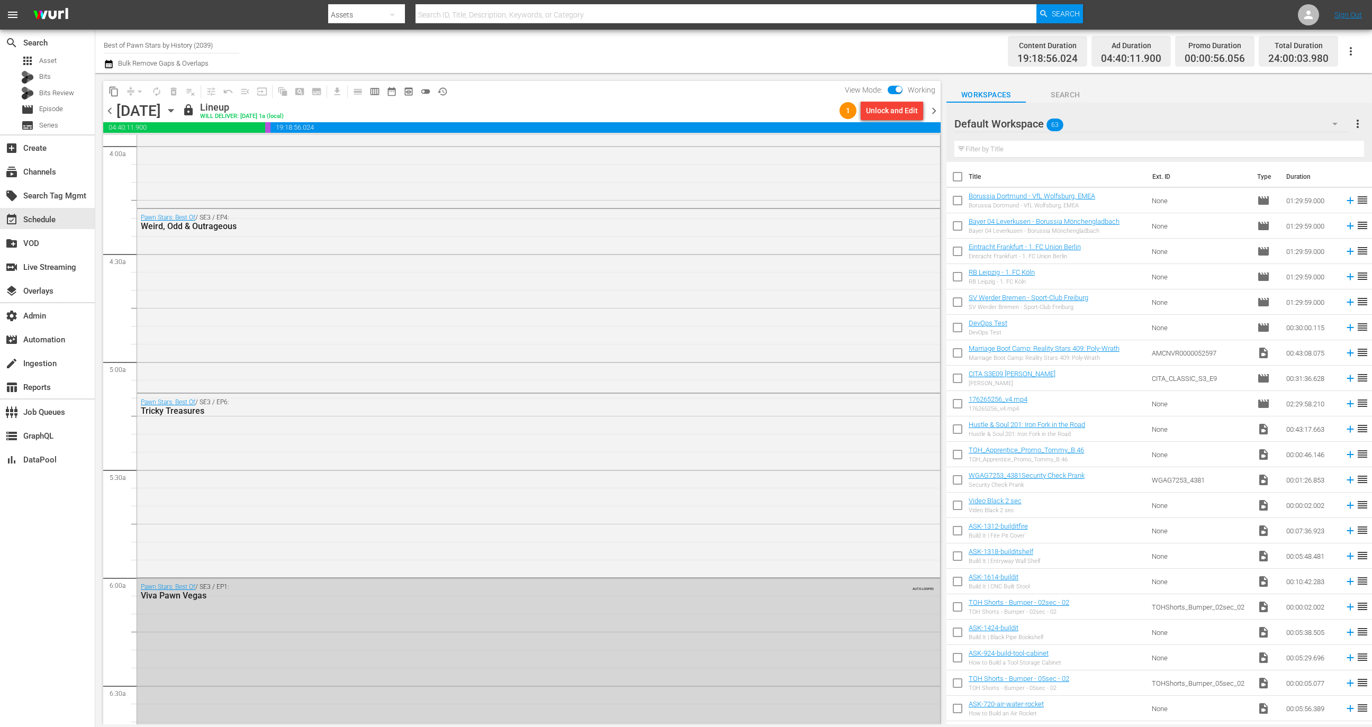
click at [943, 113] on div "content_copy compress arrow_drop_down autorenew_outlined delete_forever_outline…" at bounding box center [519, 399] width 848 height 652
click at [939, 111] on span "chevron_right" at bounding box center [933, 110] width 13 height 13
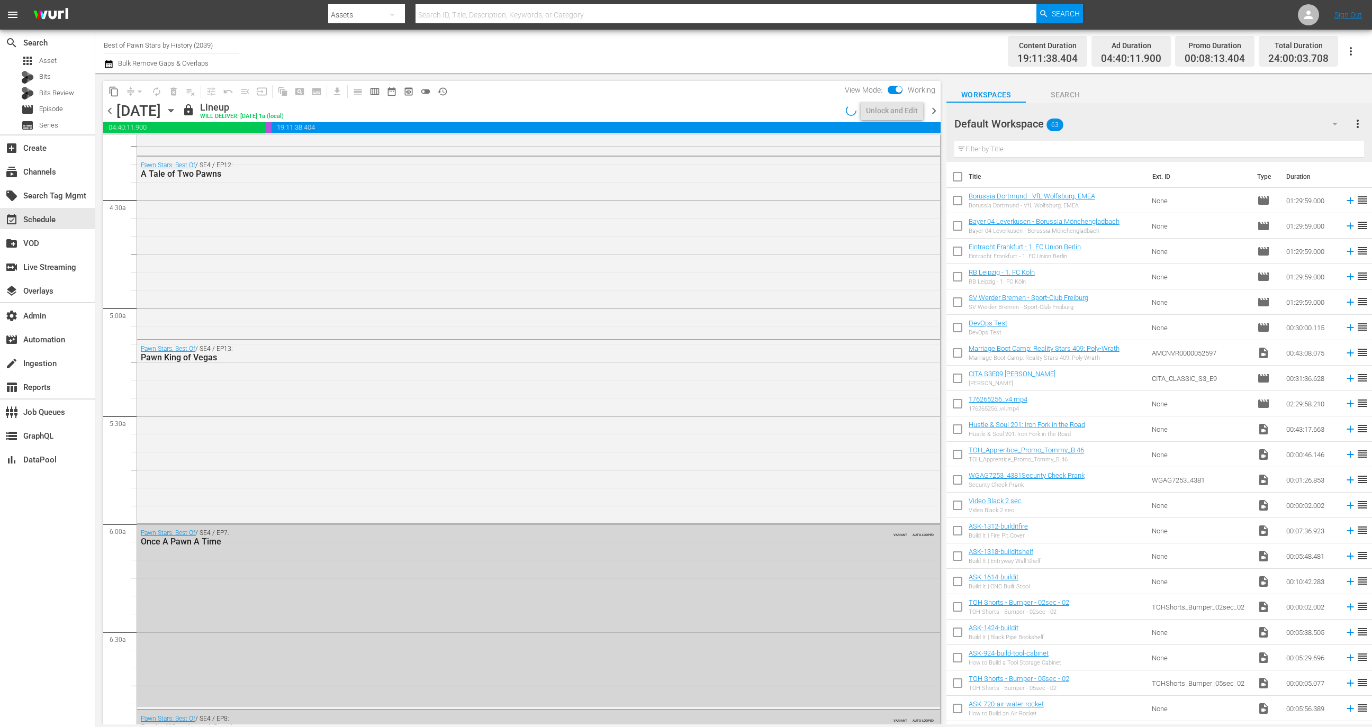
scroll to position [835, 0]
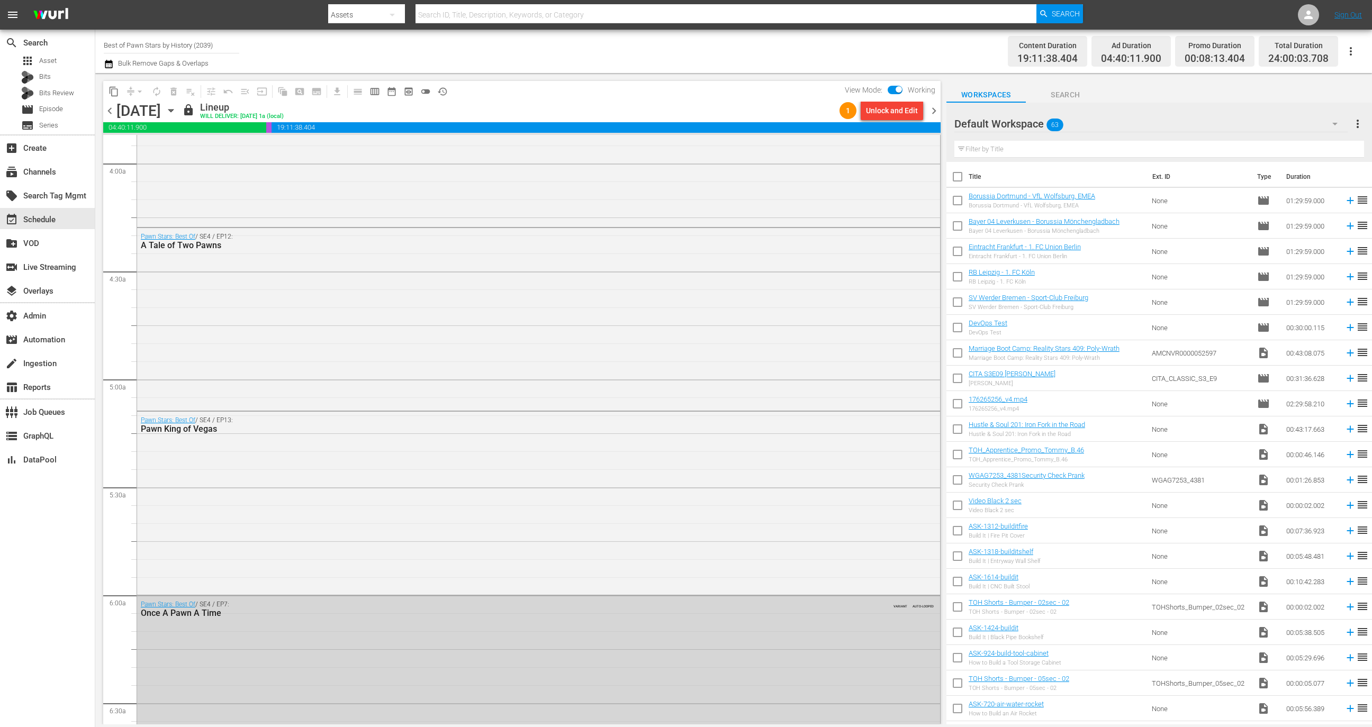
click at [444, 92] on span "history_outlined" at bounding box center [442, 91] width 11 height 11
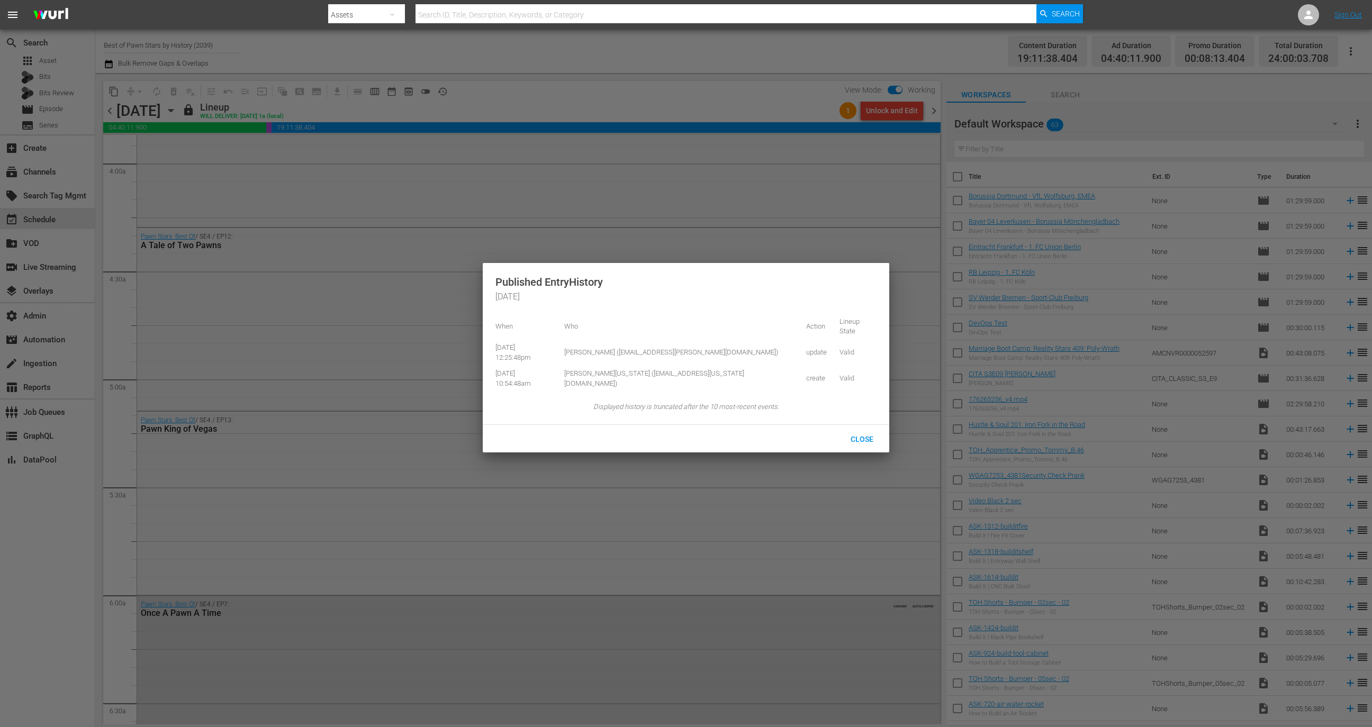
click at [934, 110] on div at bounding box center [686, 363] width 1372 height 727
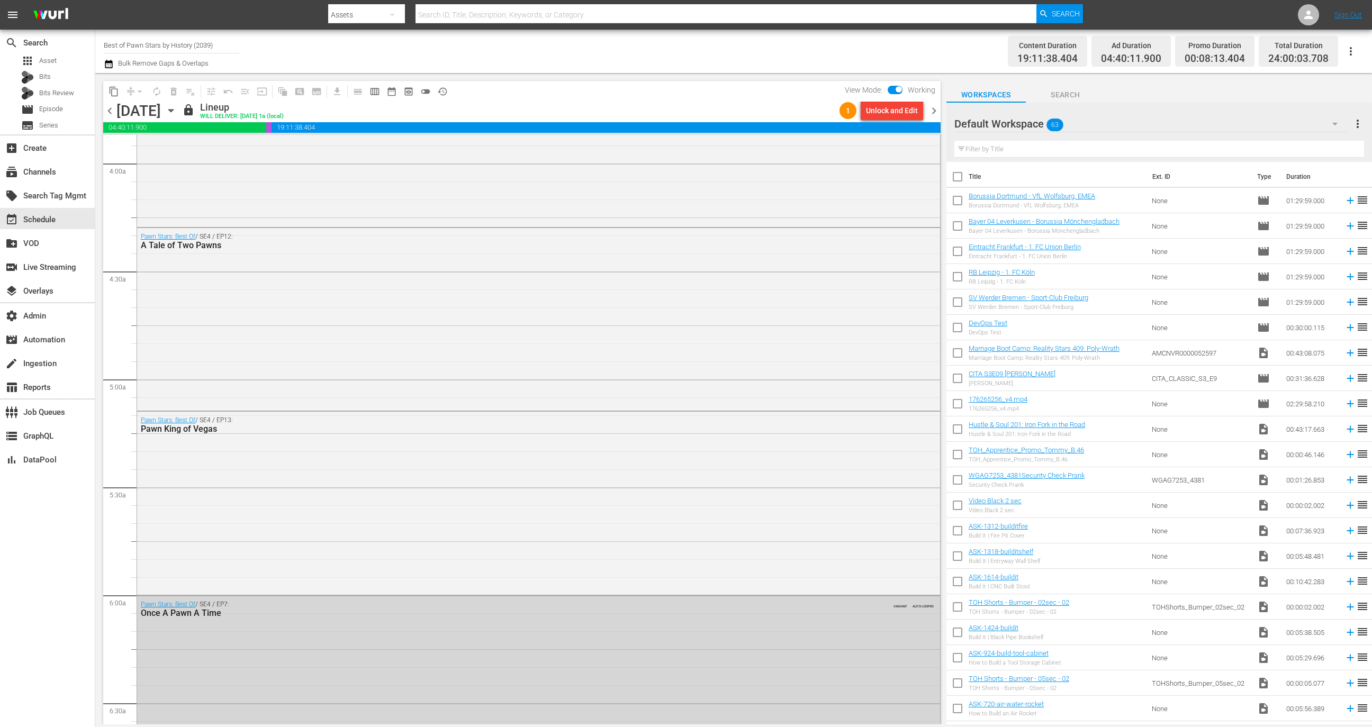
click at [934, 112] on span "chevron_right" at bounding box center [933, 110] width 13 height 13
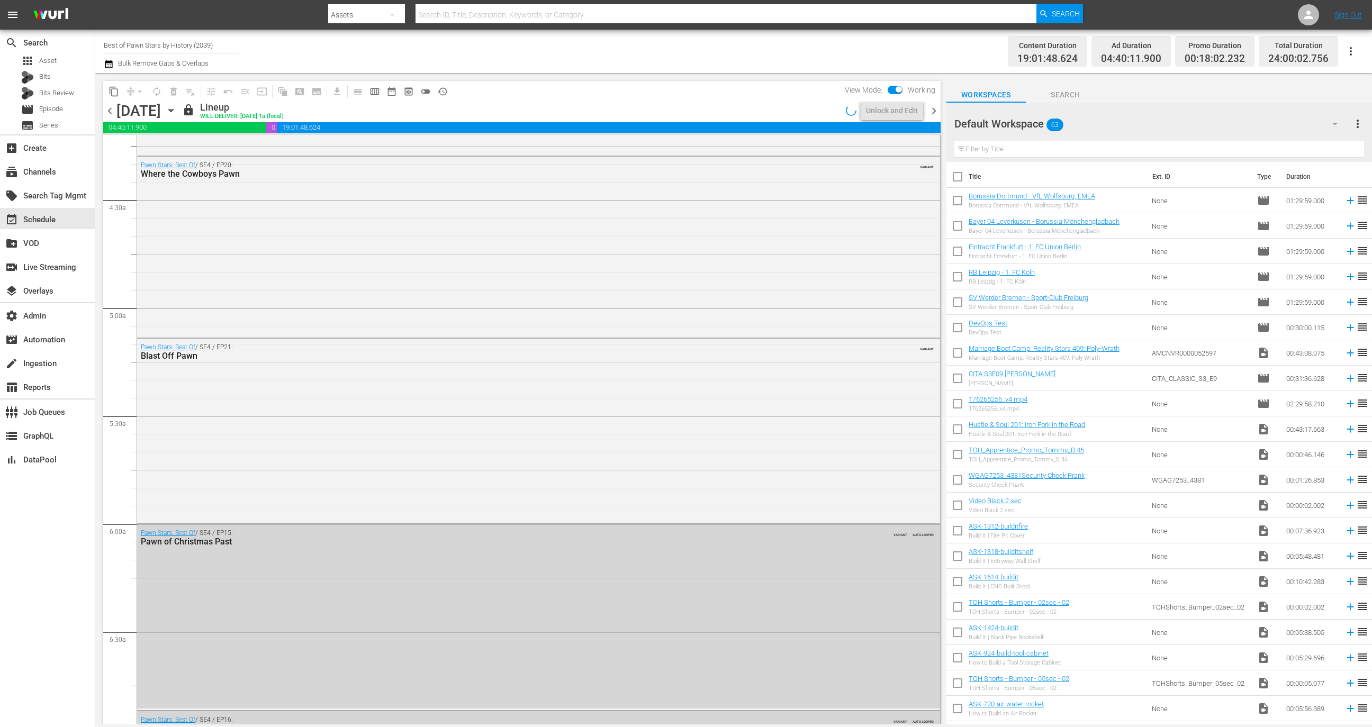
scroll to position [853, 0]
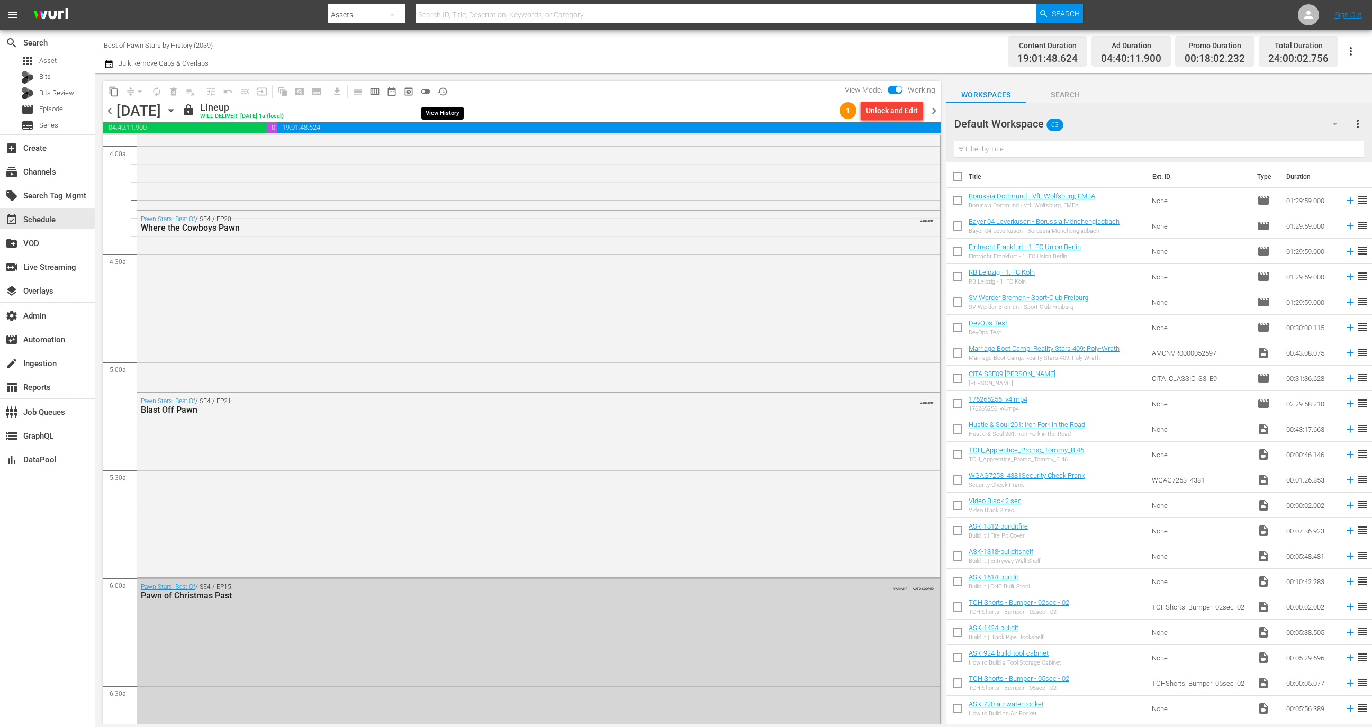
click at [442, 91] on span "history_outlined" at bounding box center [442, 91] width 11 height 11
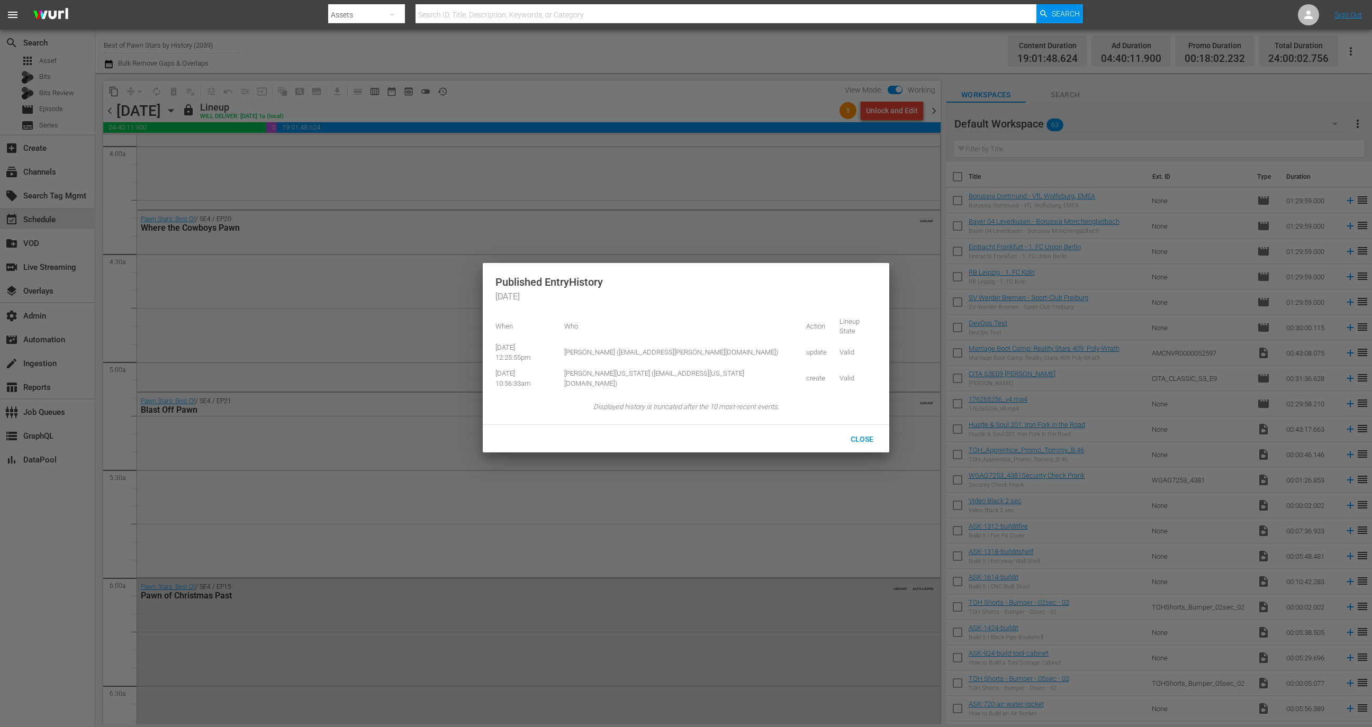
click at [957, 77] on div at bounding box center [686, 363] width 1372 height 727
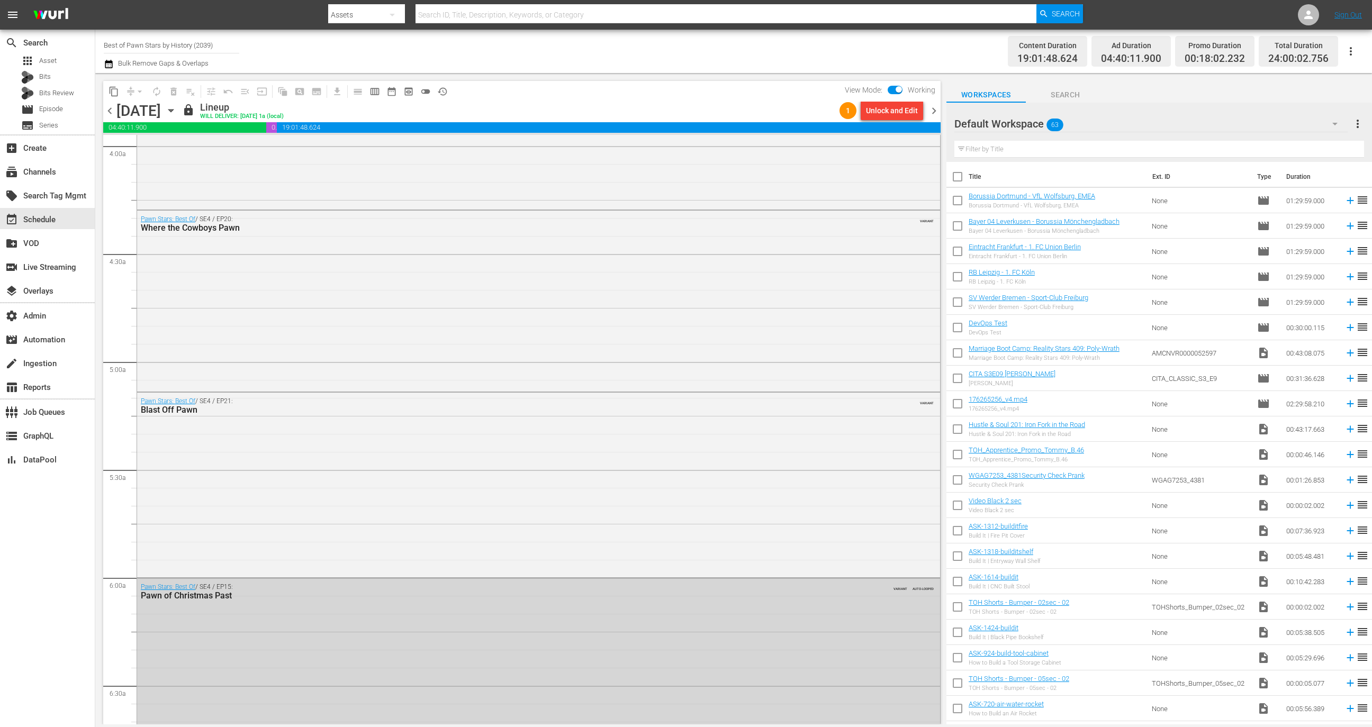
click at [932, 110] on span "chevron_right" at bounding box center [933, 110] width 13 height 13
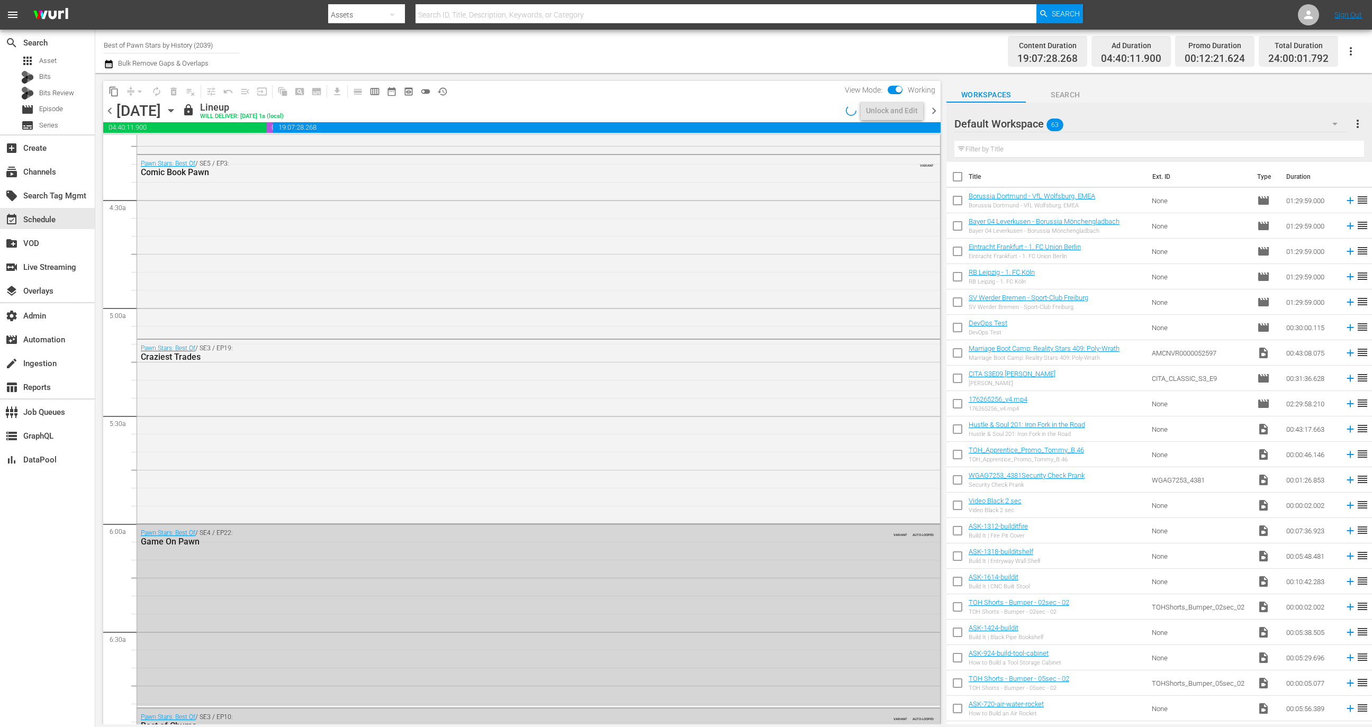
scroll to position [835, 0]
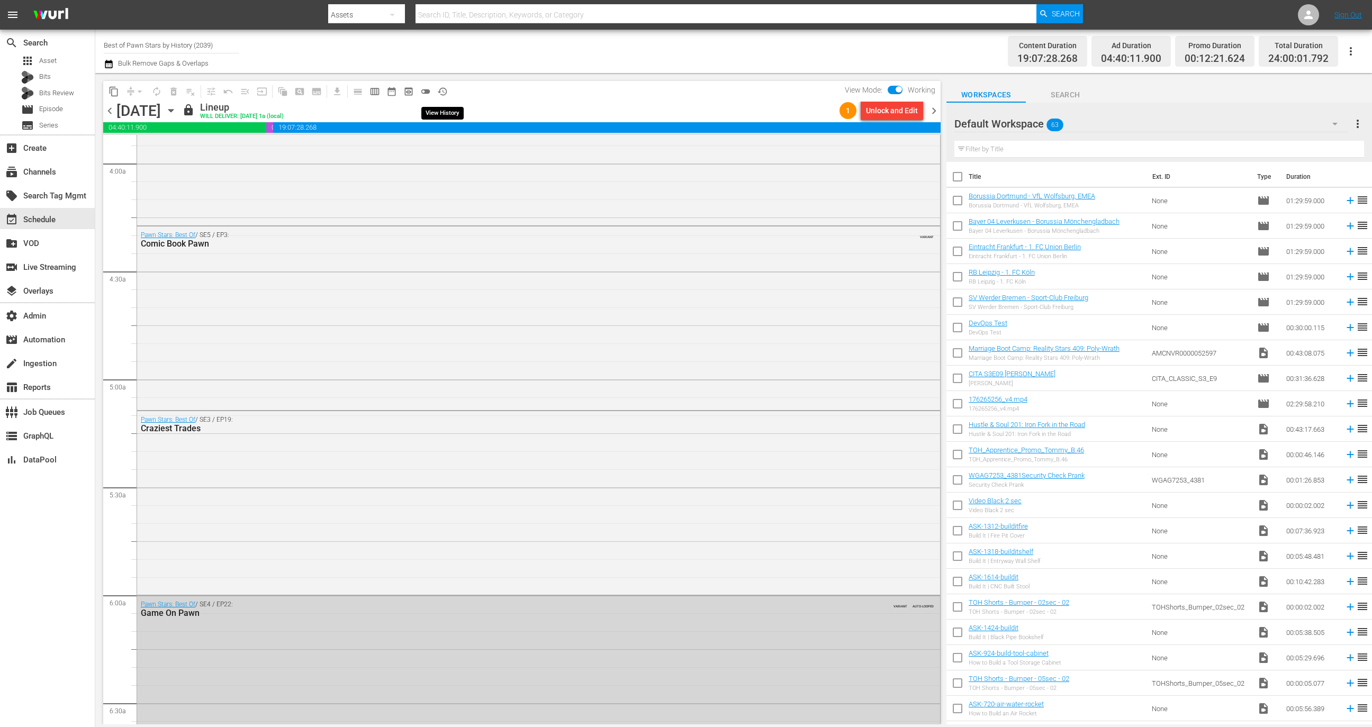
click at [445, 91] on span "history_outlined" at bounding box center [442, 91] width 11 height 11
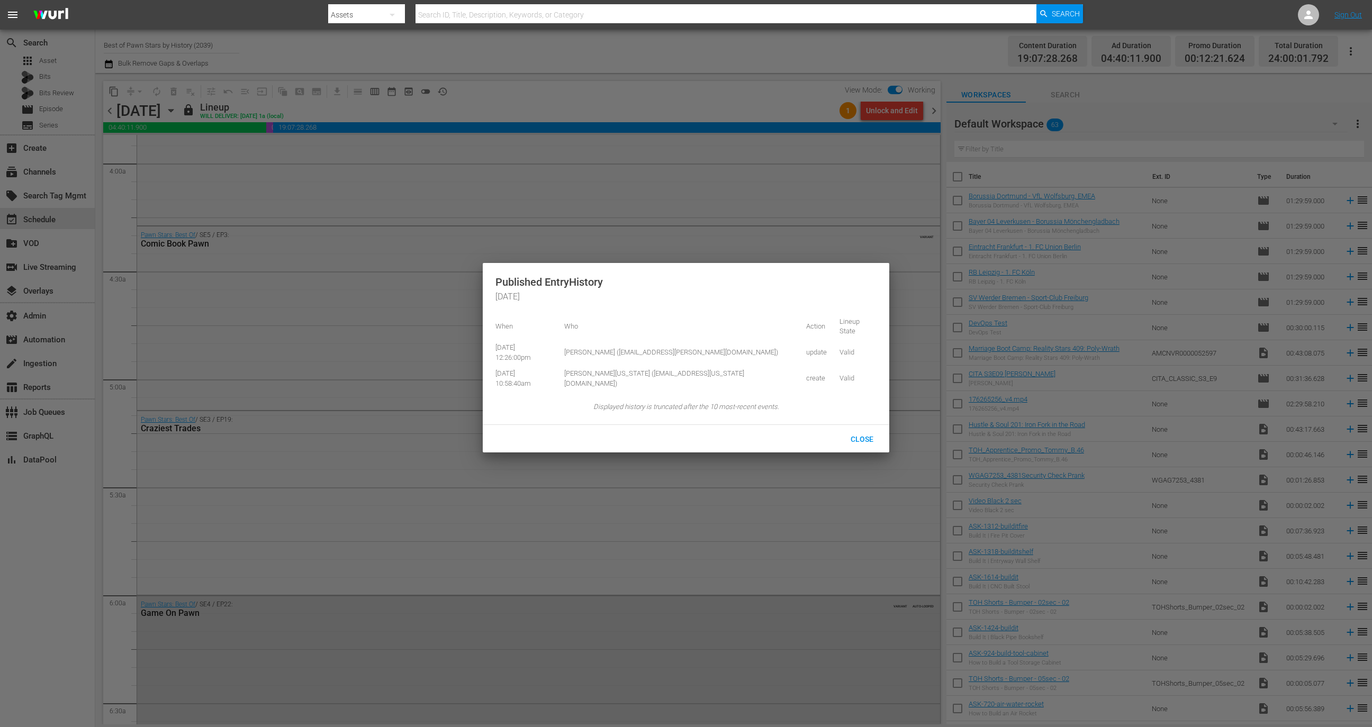
click at [1008, 83] on div at bounding box center [686, 363] width 1372 height 727
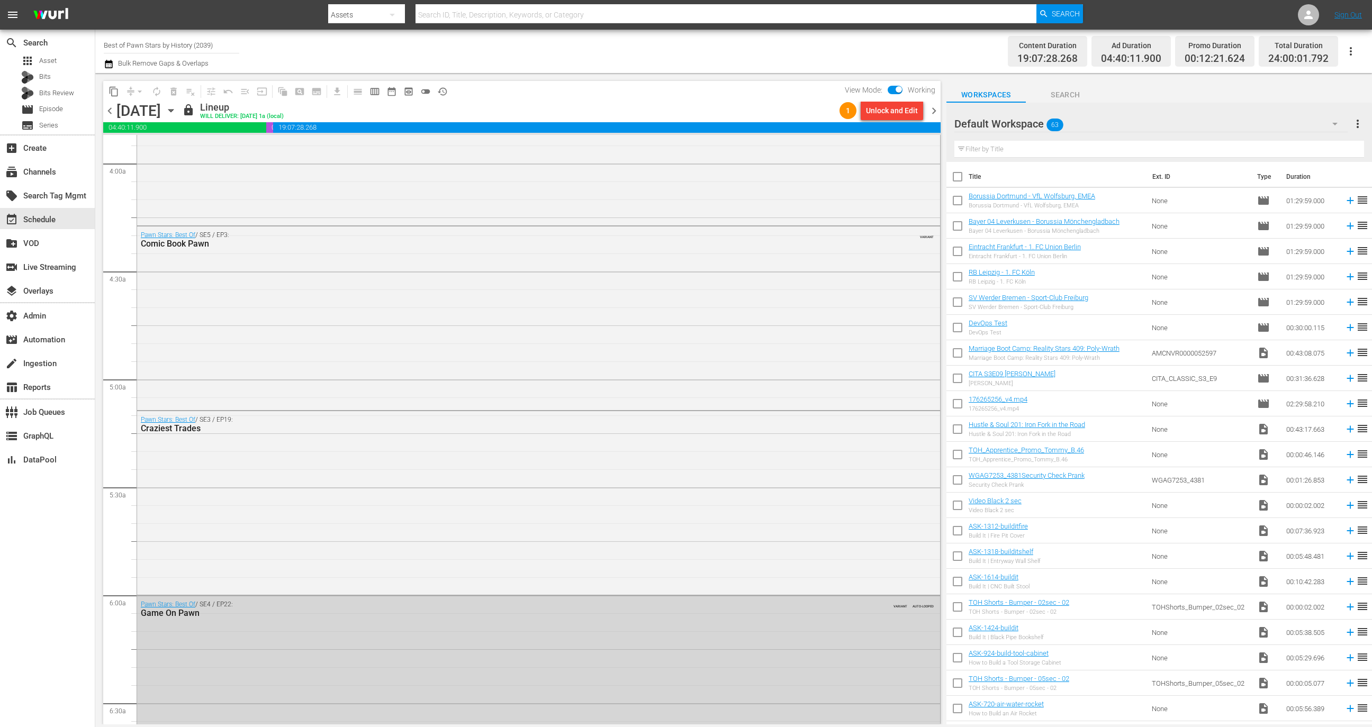
click at [938, 113] on span "chevron_right" at bounding box center [933, 110] width 13 height 13
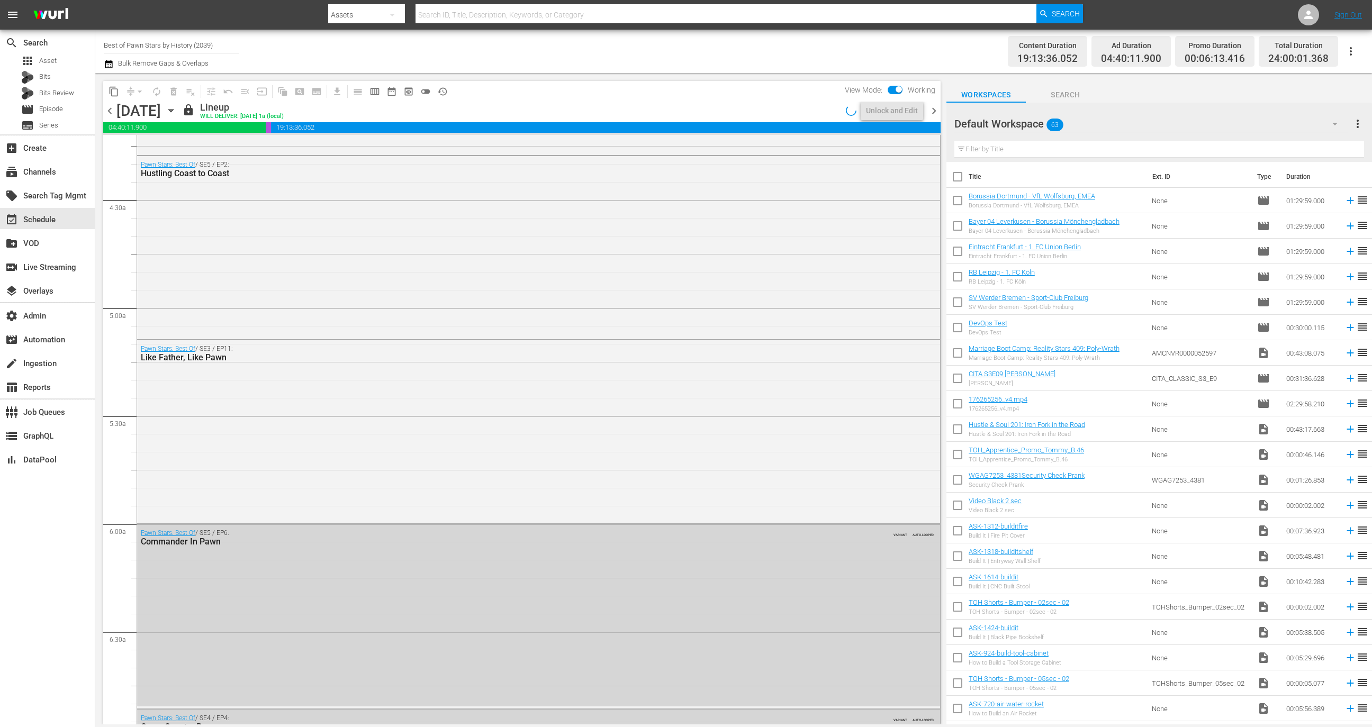
scroll to position [835, 0]
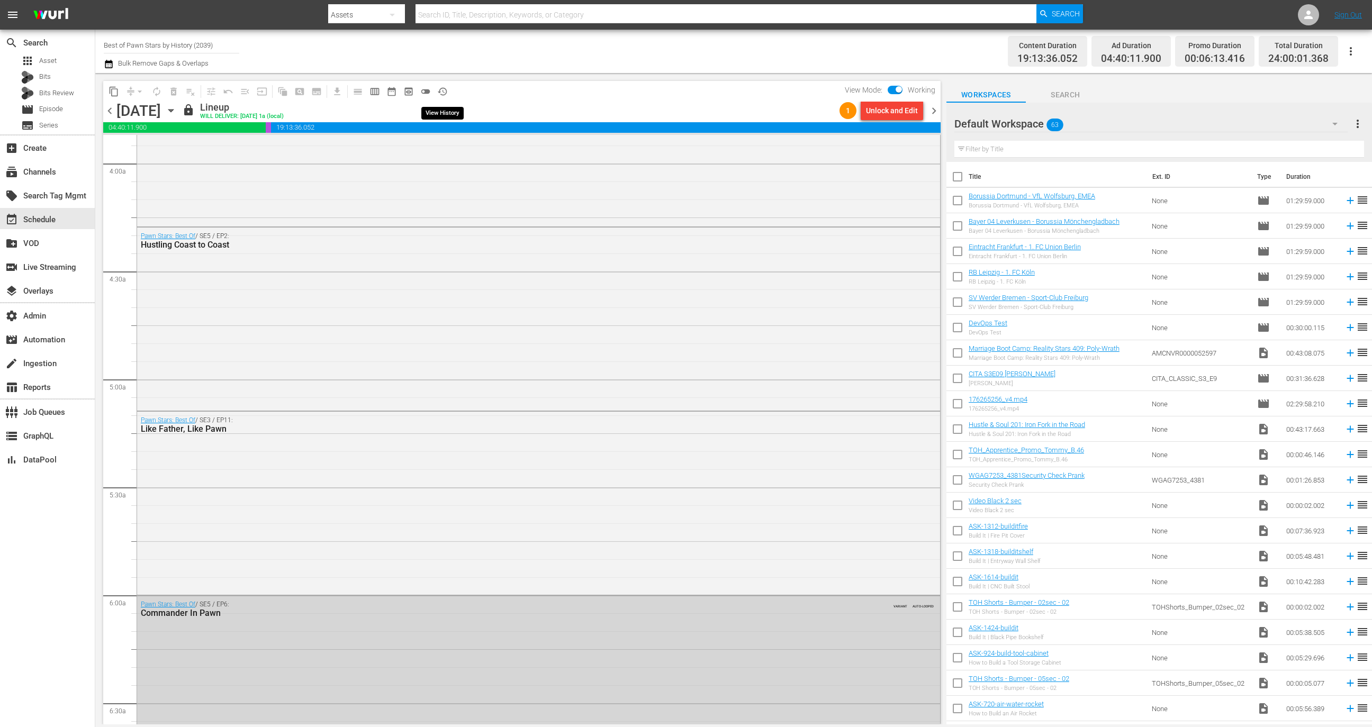
click at [442, 89] on span "history_outlined" at bounding box center [442, 91] width 11 height 11
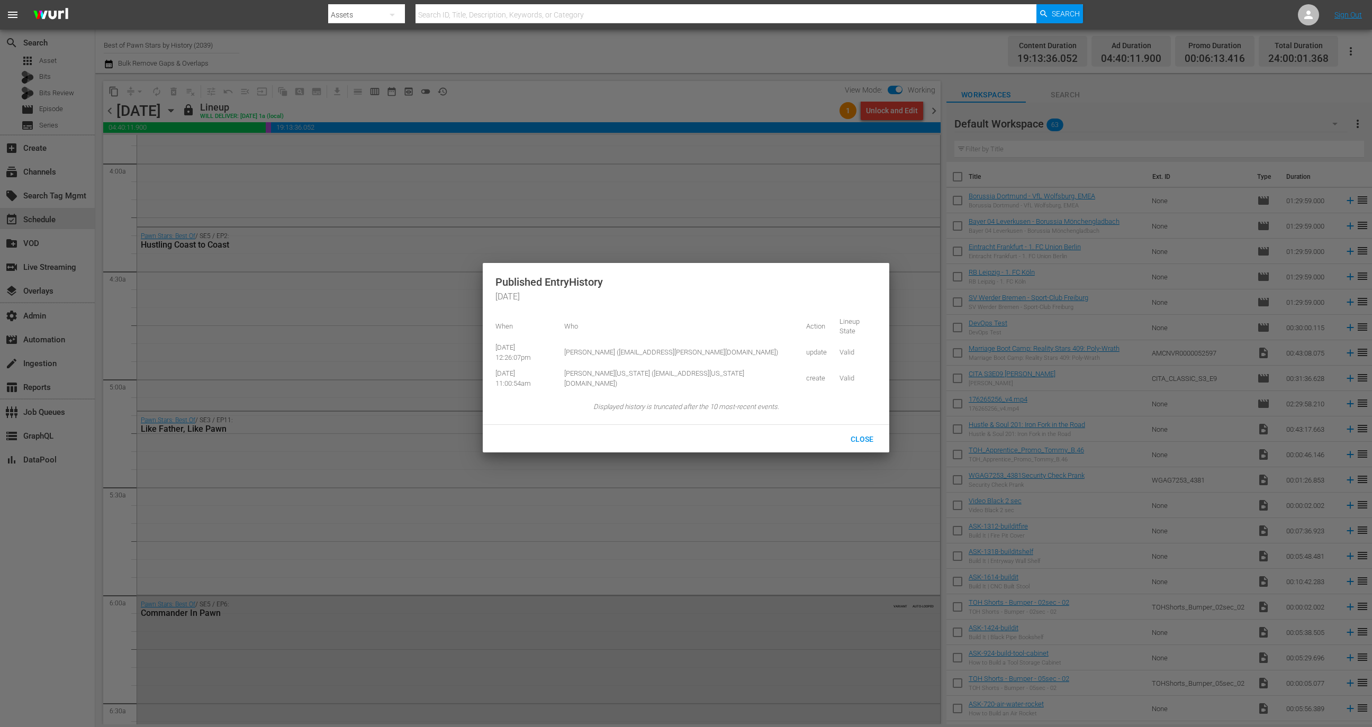
click at [951, 59] on div at bounding box center [686, 363] width 1372 height 727
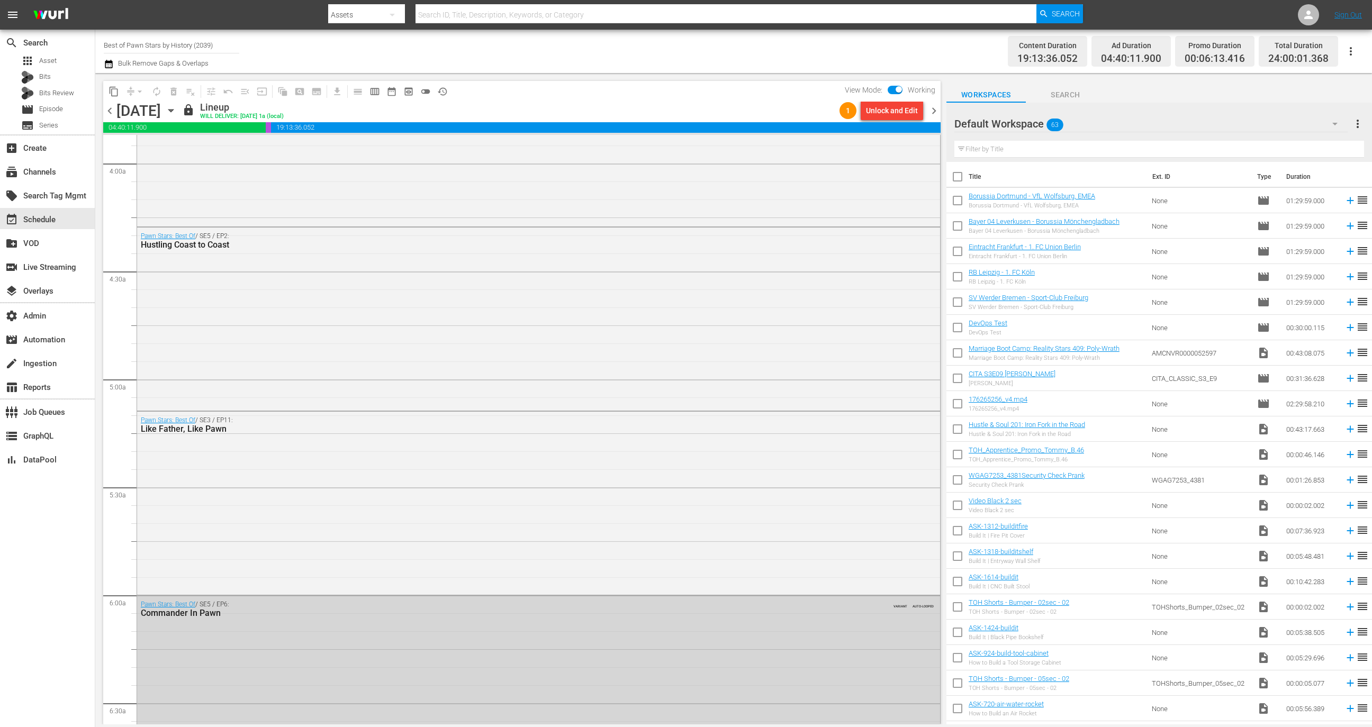
click at [936, 111] on span "chevron_right" at bounding box center [933, 110] width 13 height 13
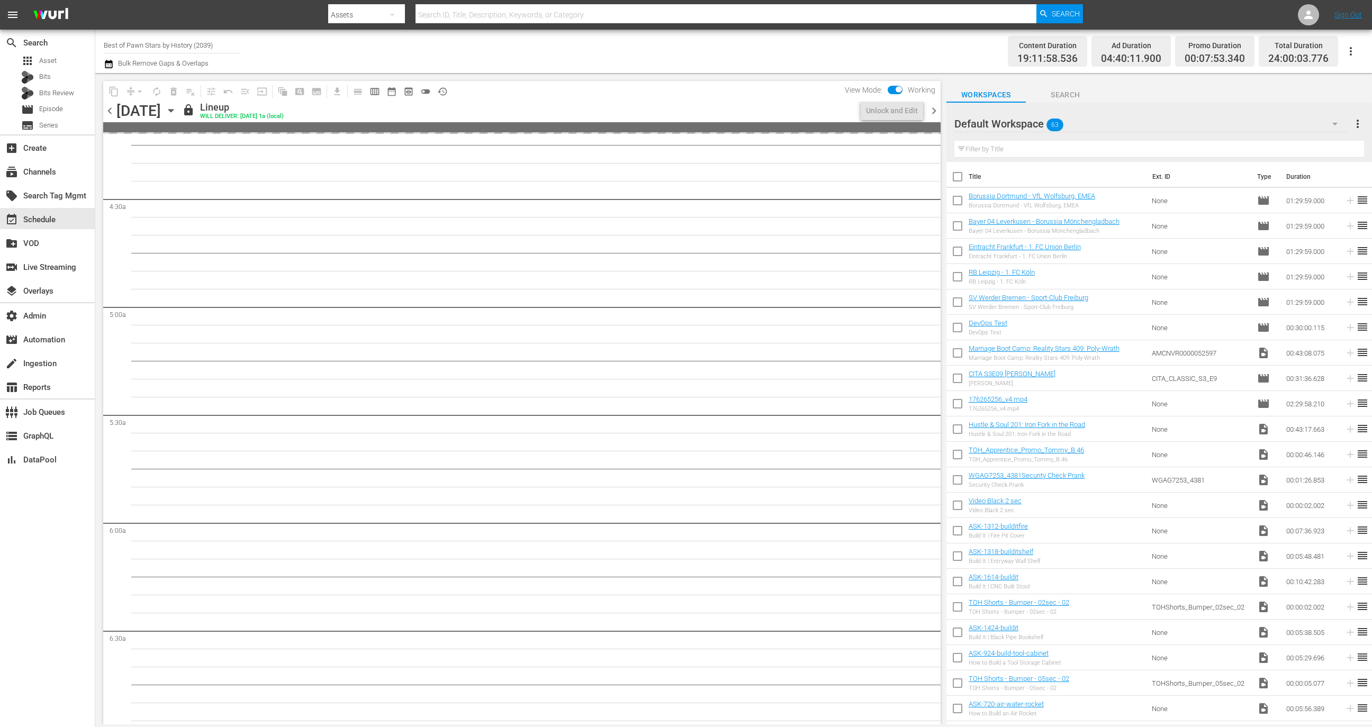
scroll to position [835, 0]
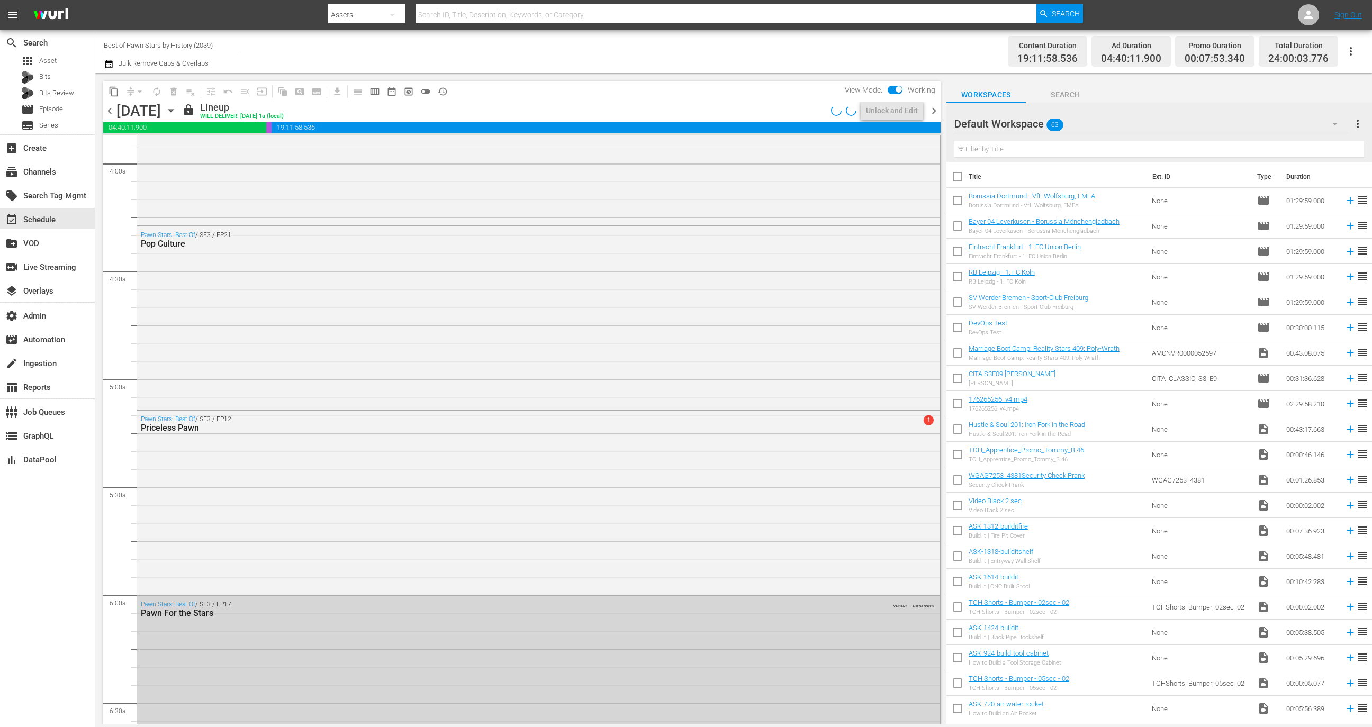
click at [439, 88] on span "history_outlined" at bounding box center [442, 91] width 11 height 11
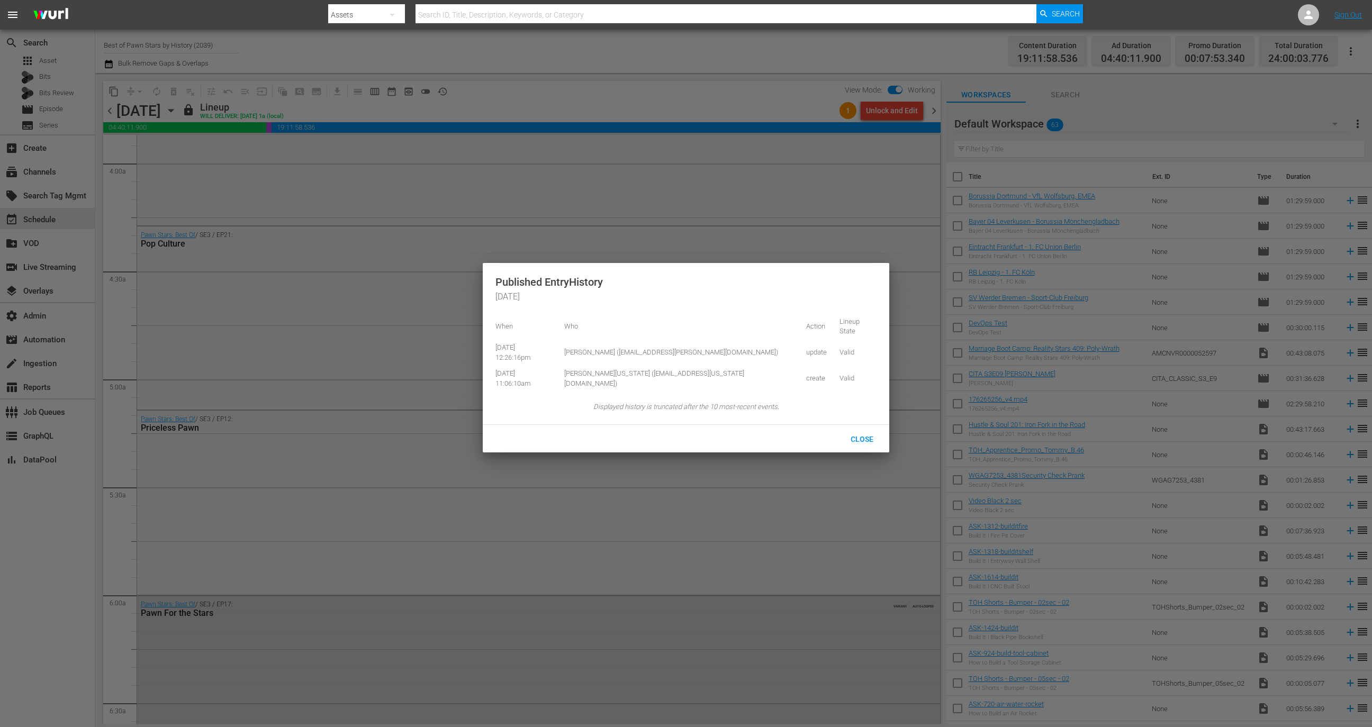
click at [1042, 70] on div at bounding box center [686, 363] width 1372 height 727
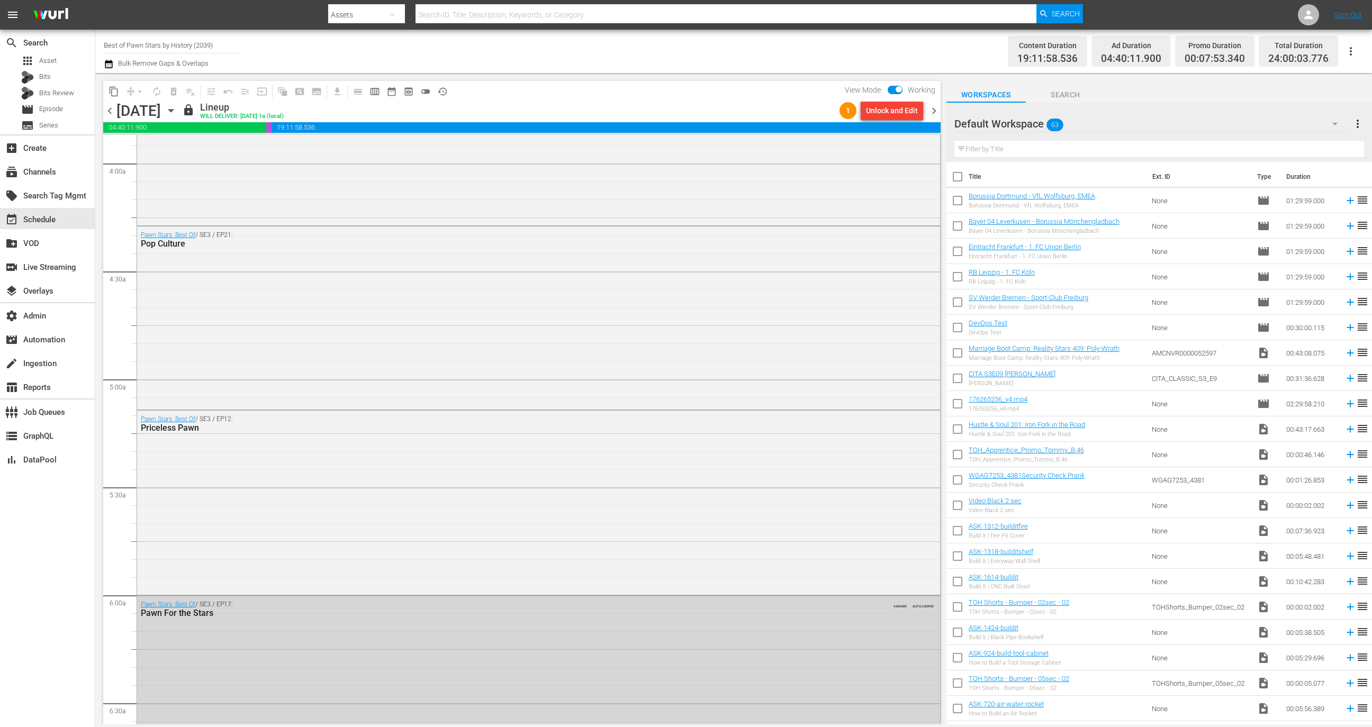
click at [934, 108] on span "chevron_right" at bounding box center [933, 110] width 13 height 13
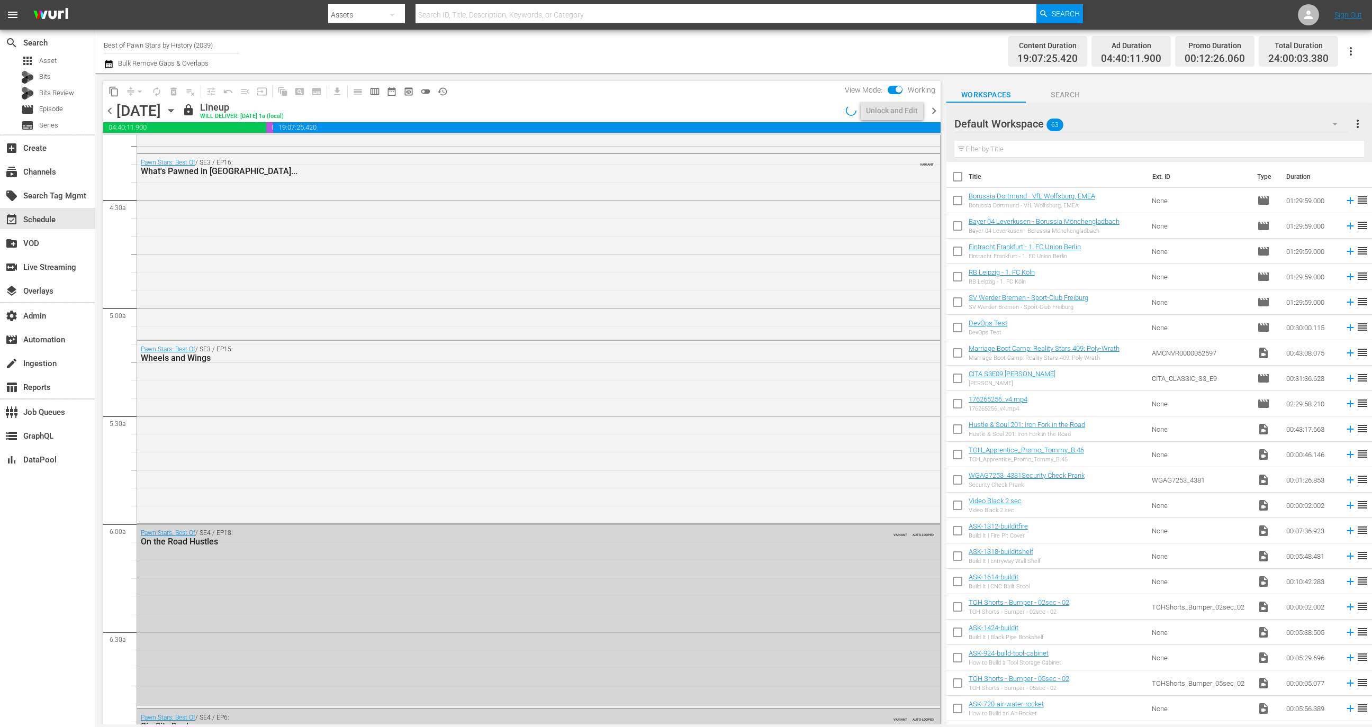
scroll to position [853, 0]
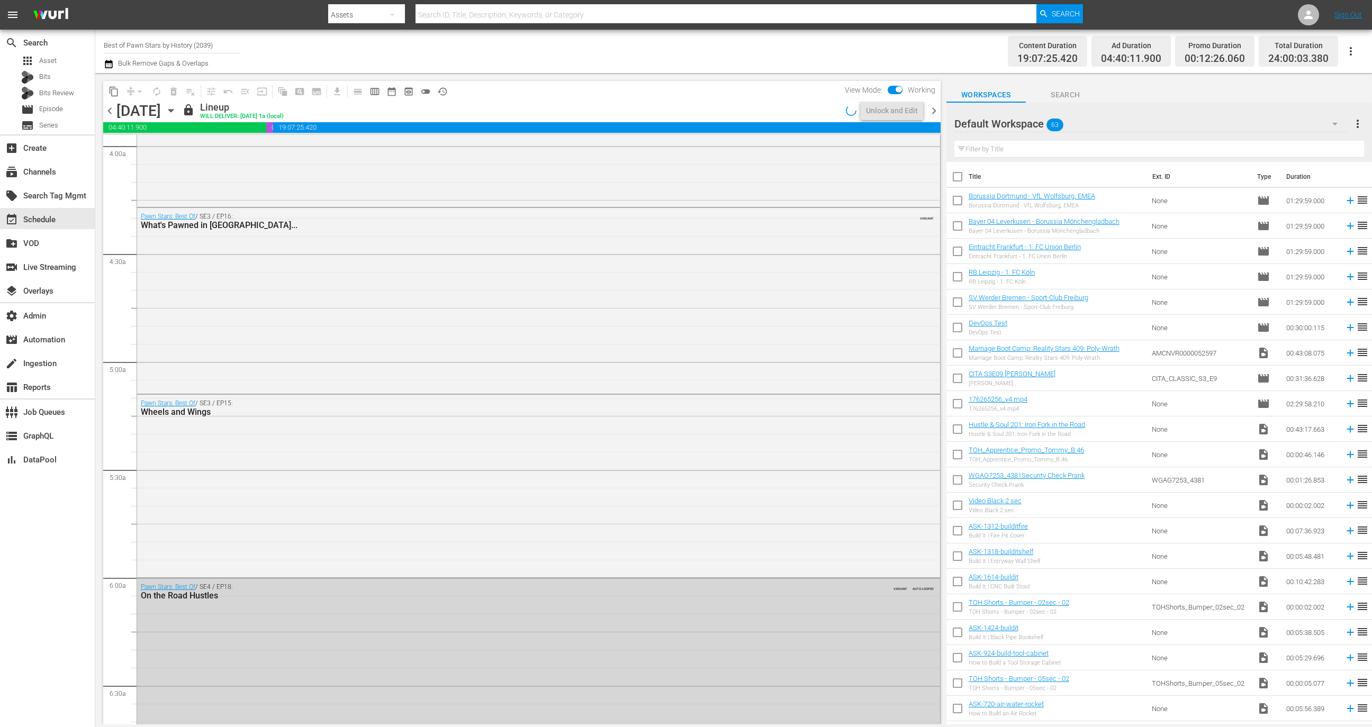
click at [442, 92] on span "history_outlined" at bounding box center [442, 91] width 11 height 11
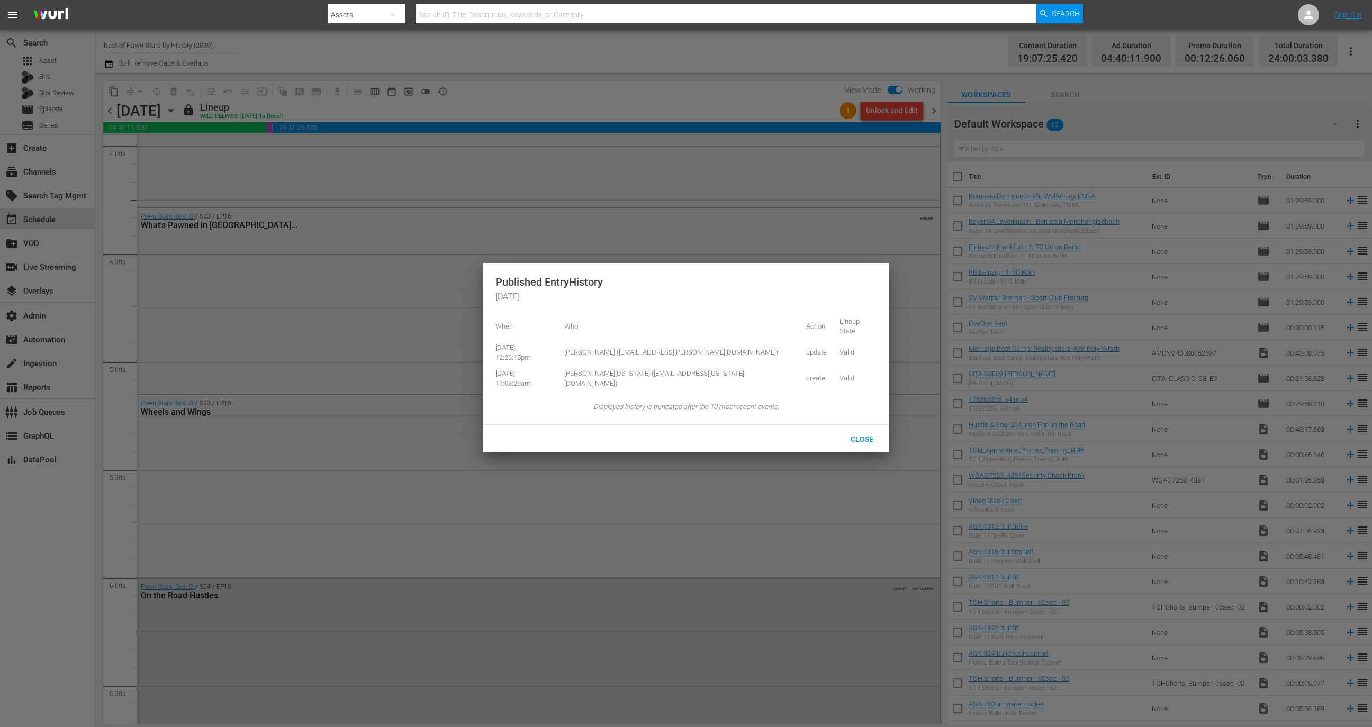
click at [965, 105] on div at bounding box center [686, 363] width 1372 height 727
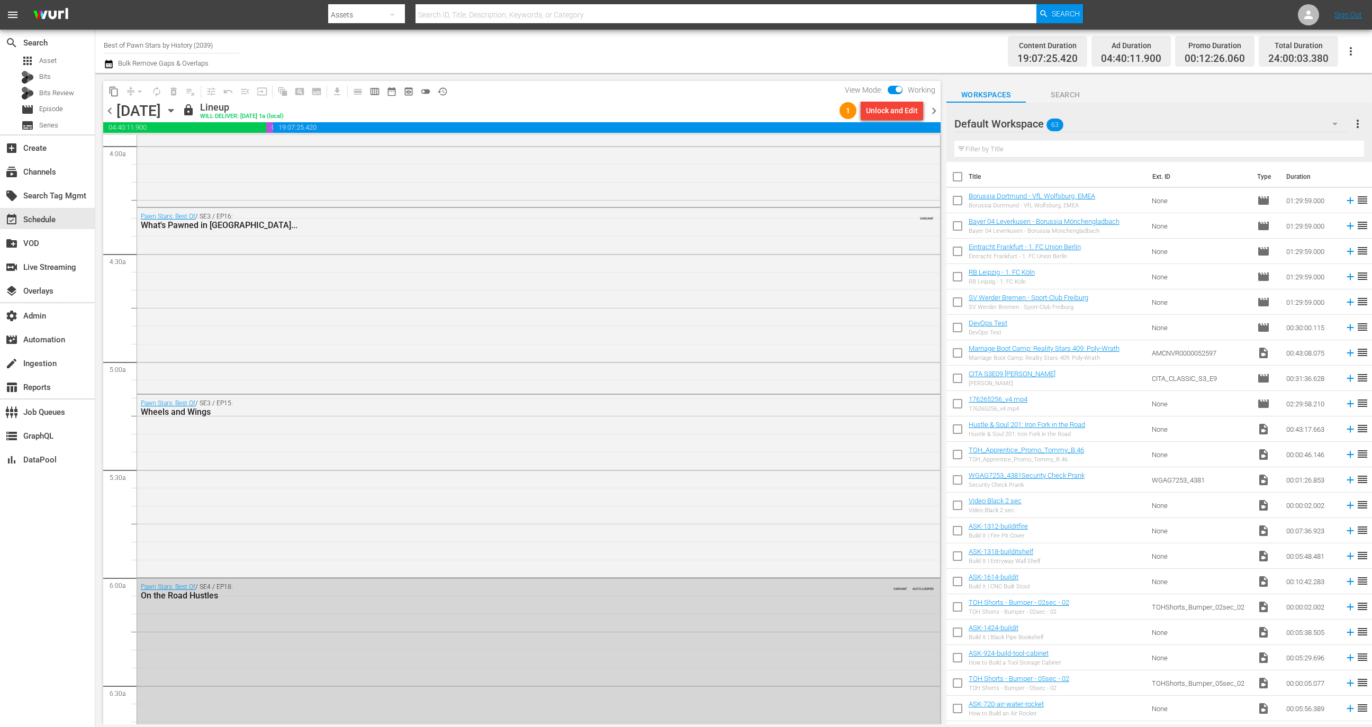
click at [929, 107] on body "menu Search By Assets Search ID, Title, Description, Keywords, or Category Sear…" at bounding box center [686, 363] width 1372 height 727
click at [932, 110] on span "chevron_right" at bounding box center [933, 110] width 13 height 13
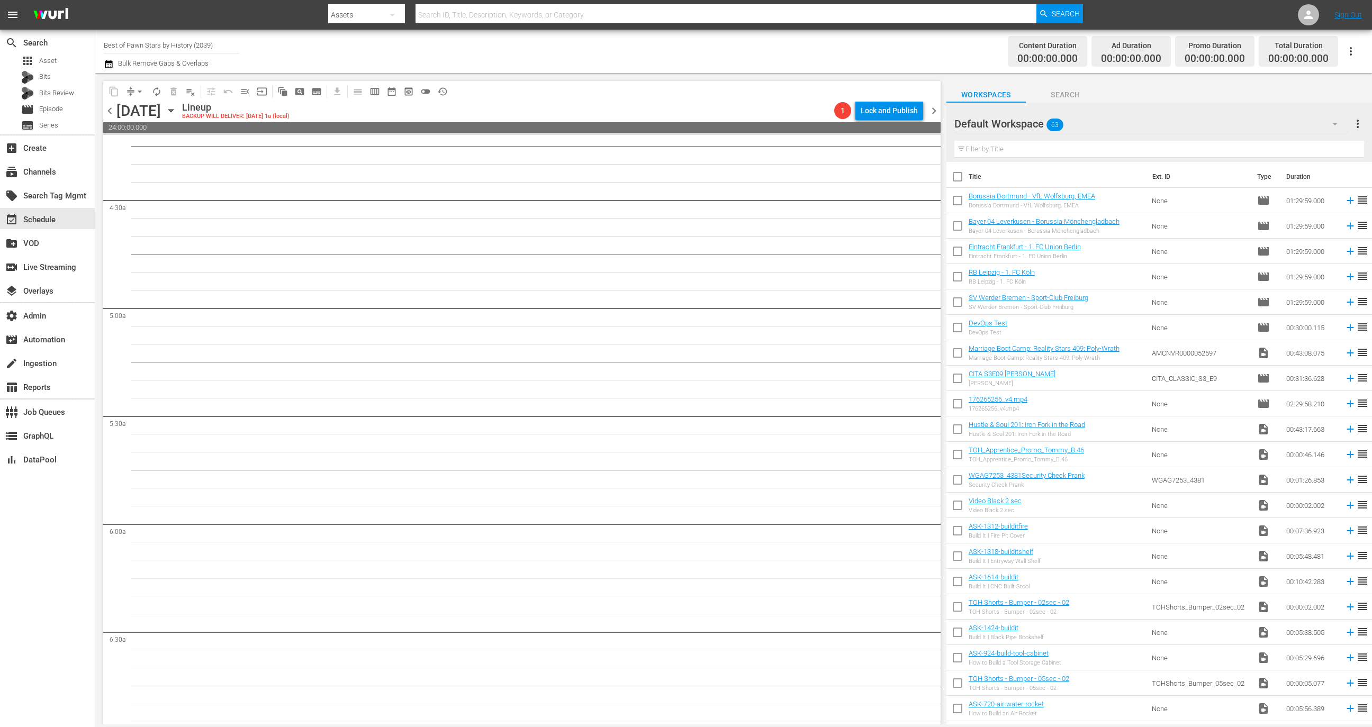
scroll to position [889, 0]
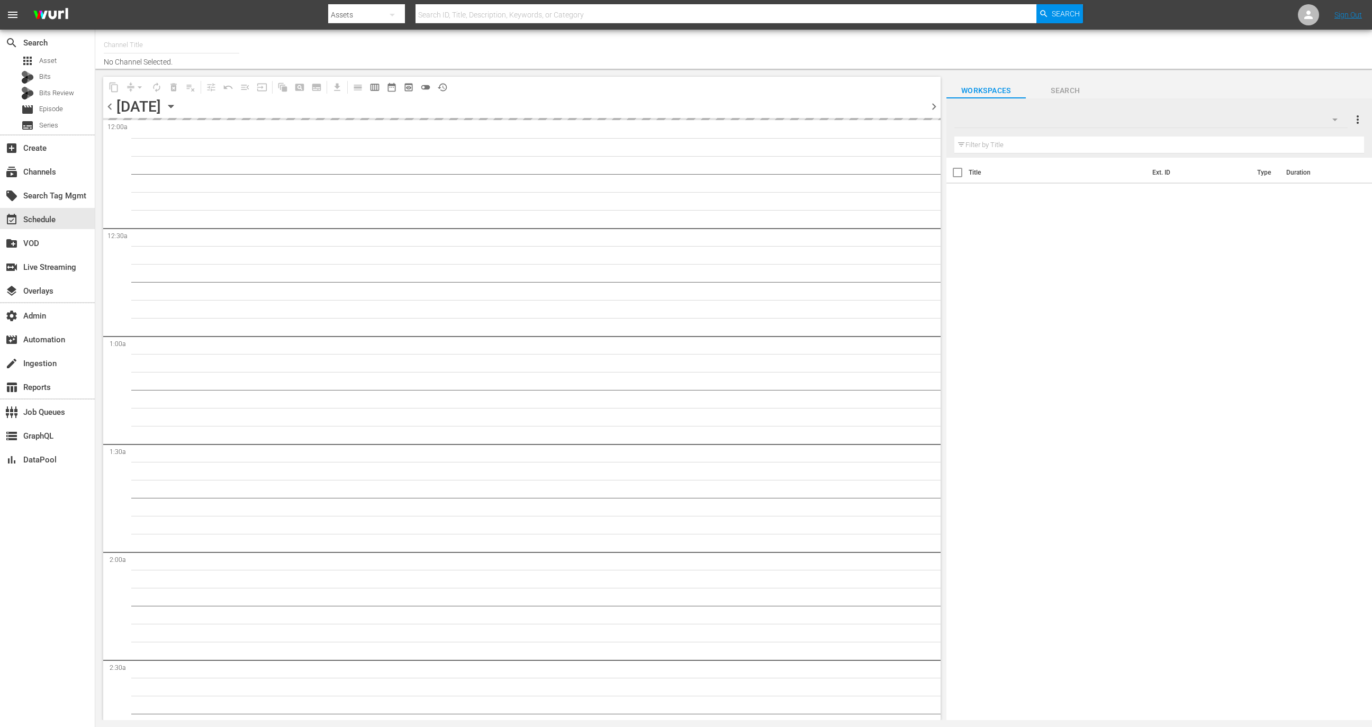
type input "Best of American Pickers by History (2038)"
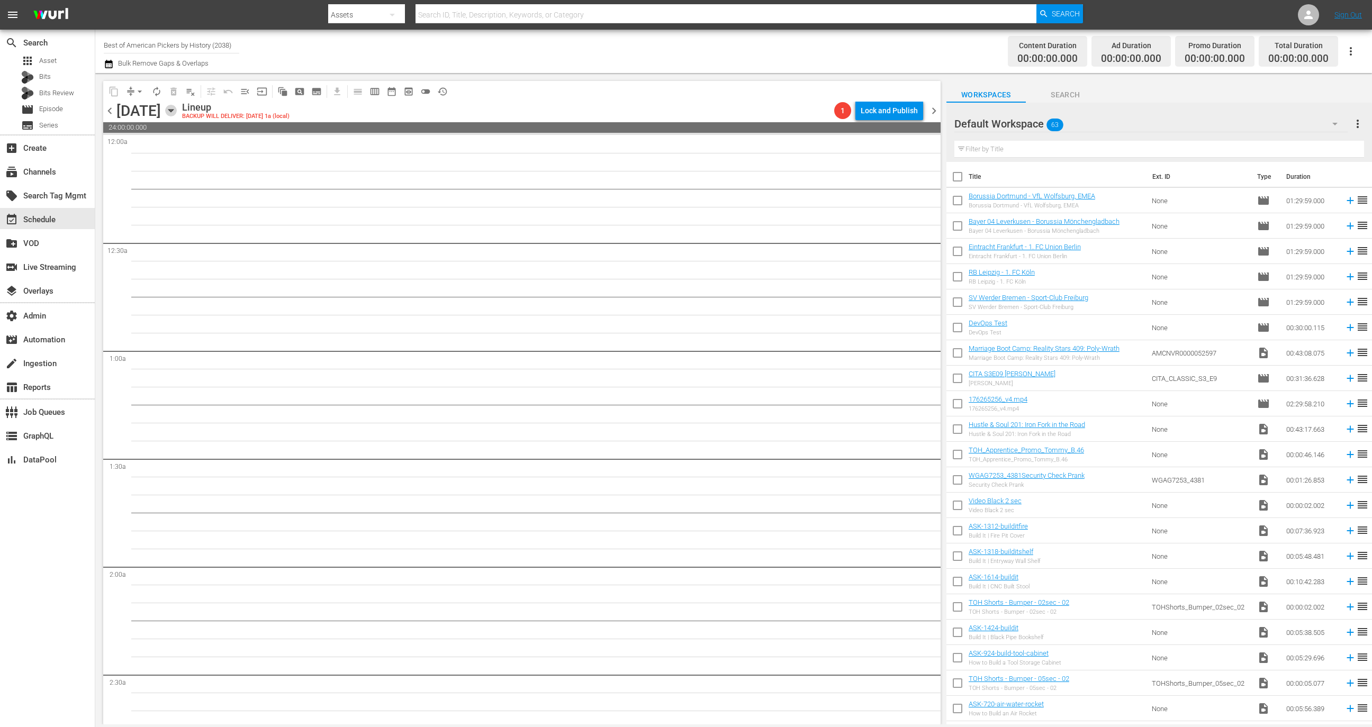
click at [177, 113] on icon "button" at bounding box center [171, 111] width 12 height 12
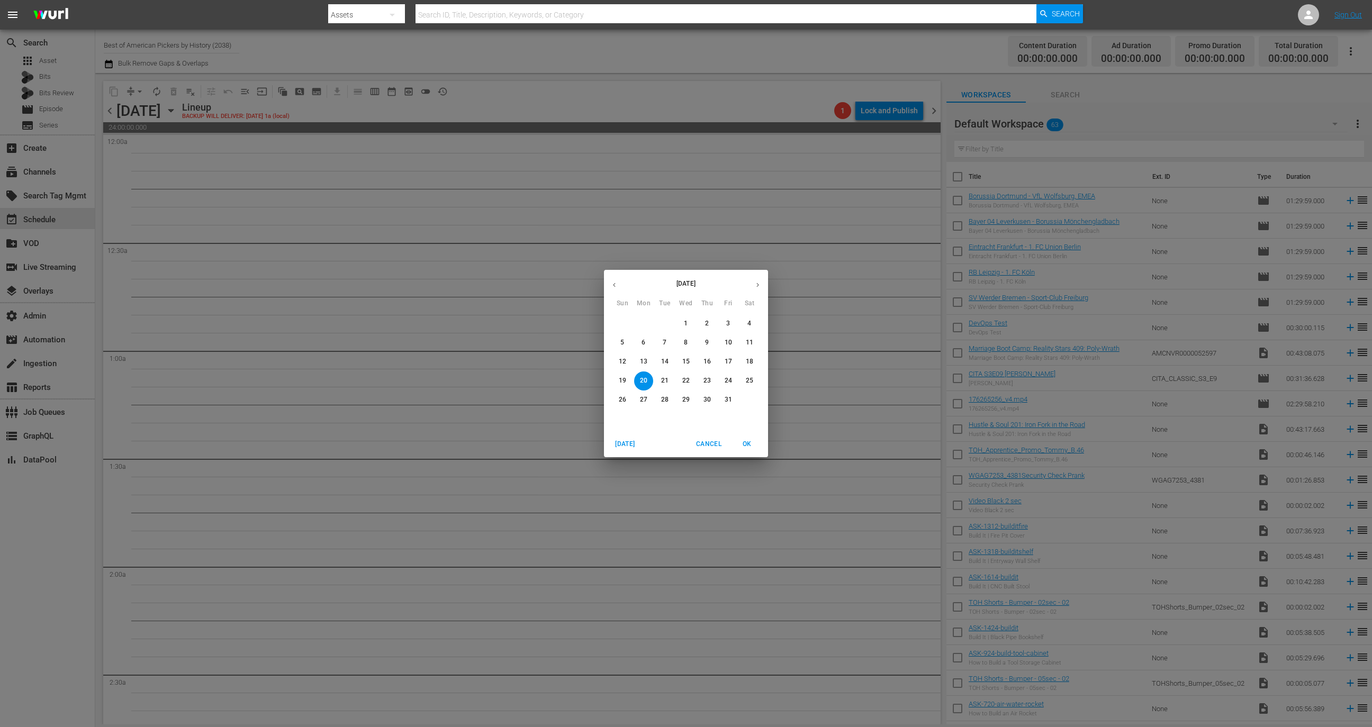
click at [614, 446] on span "[DATE]" at bounding box center [624, 444] width 25 height 11
click at [744, 443] on span "OK" at bounding box center [746, 444] width 25 height 11
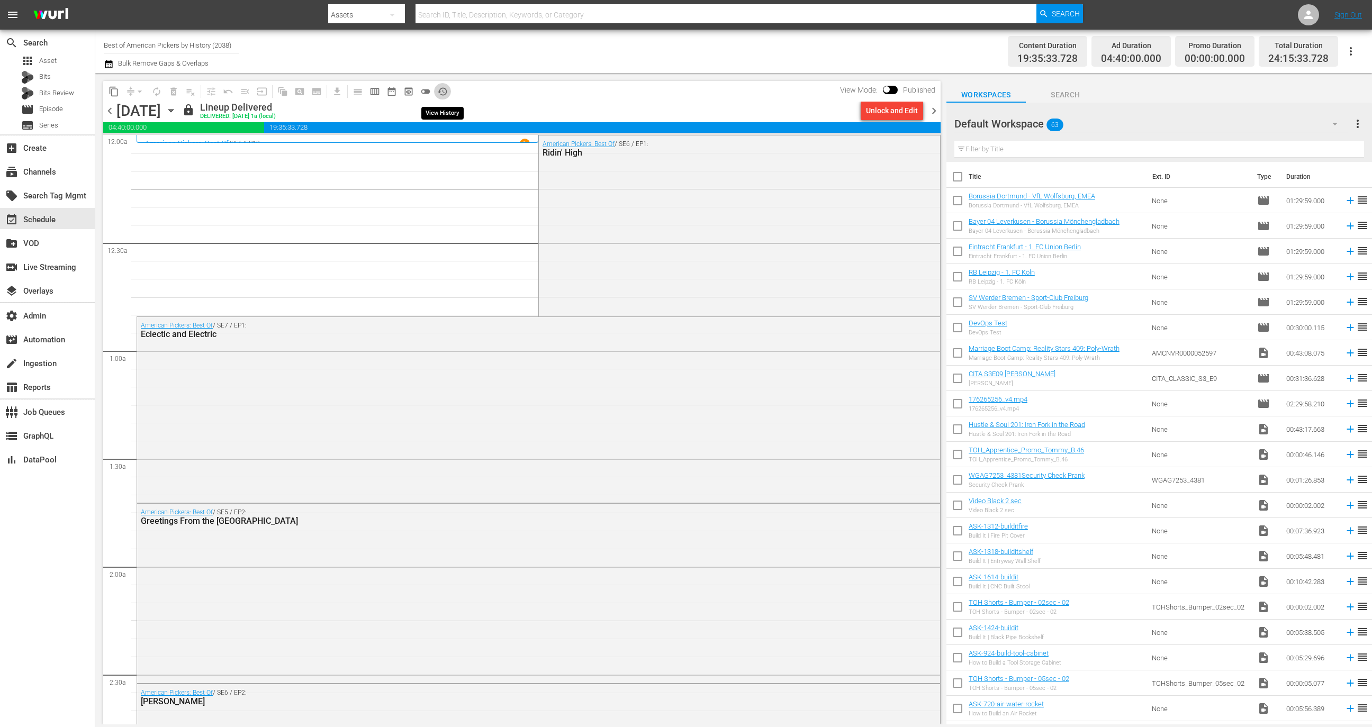
click at [442, 84] on button "history_outlined" at bounding box center [442, 91] width 17 height 17
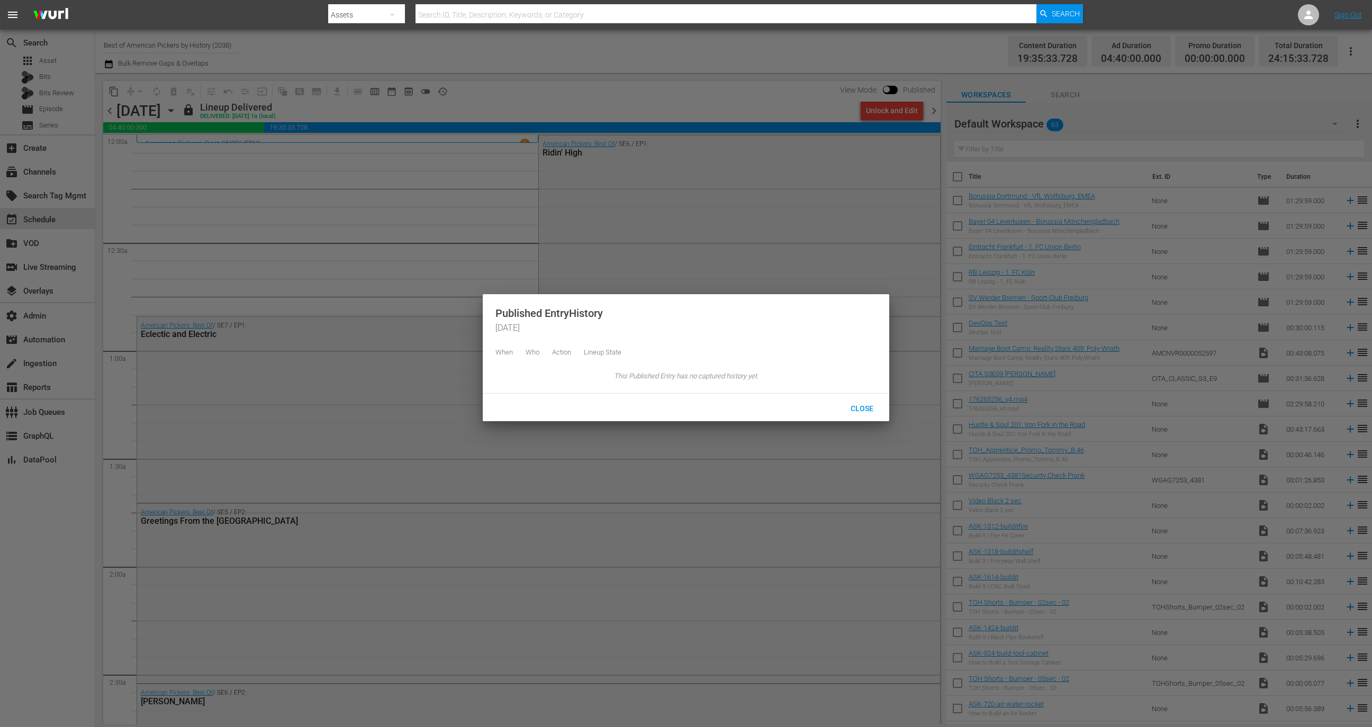
click at [458, 193] on div at bounding box center [686, 363] width 1372 height 727
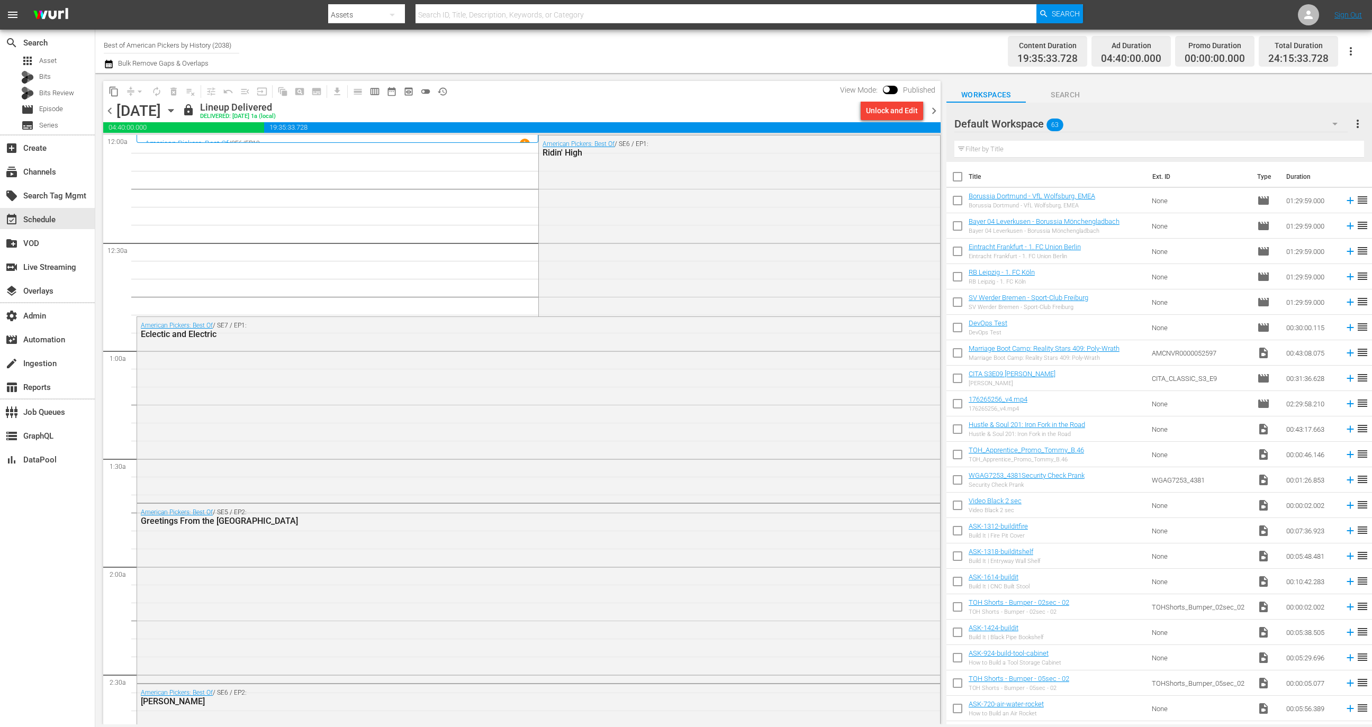
click at [897, 86] on span at bounding box center [890, 90] width 15 height 8
click at [894, 86] on span at bounding box center [890, 90] width 15 height 8
click at [891, 87] on span at bounding box center [890, 90] width 15 height 8
click at [889, 91] on input "checkbox" at bounding box center [886, 91] width 22 height 7
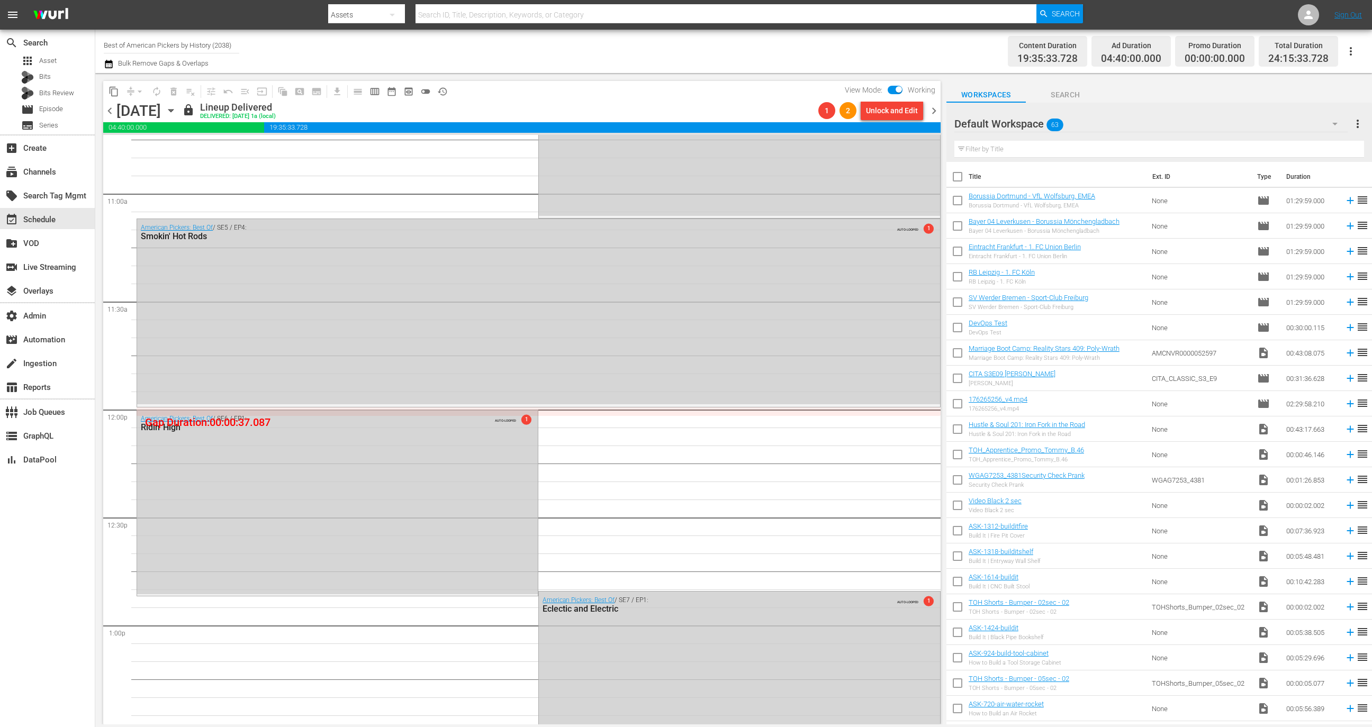
scroll to position [1921, 0]
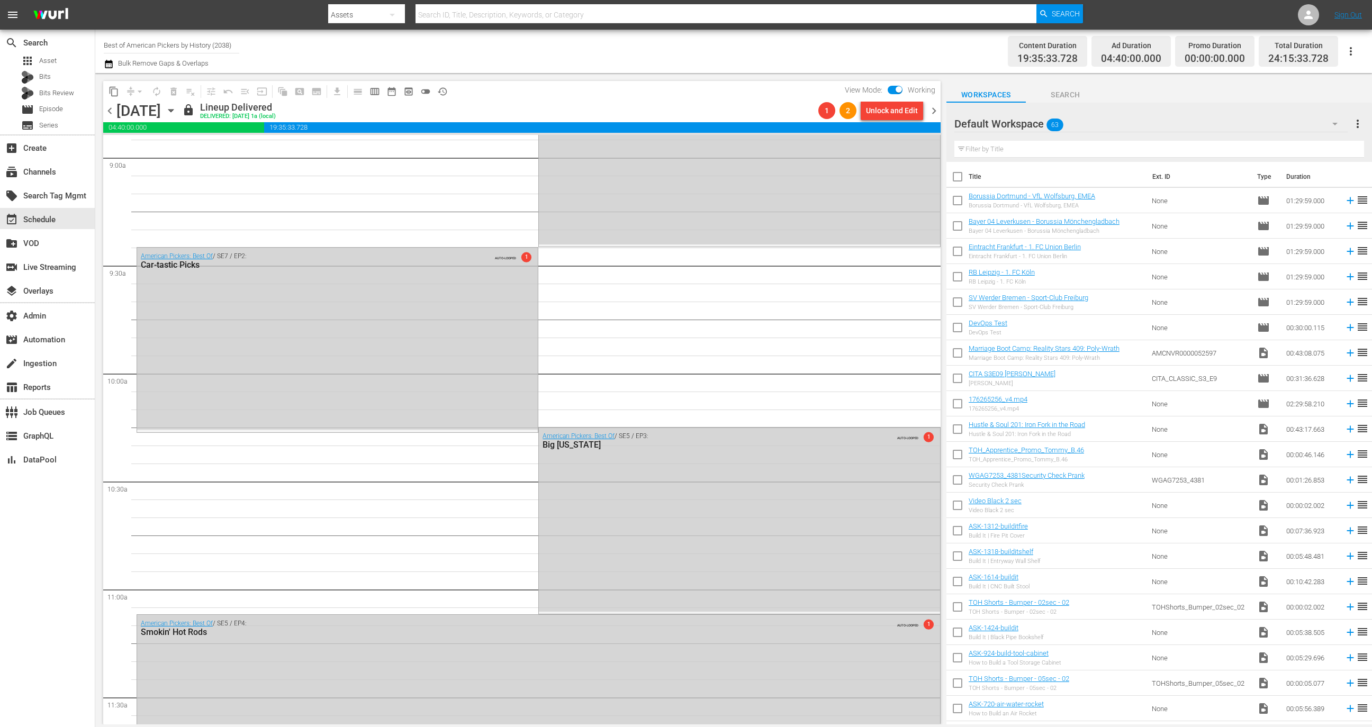
click at [895, 86] on span at bounding box center [895, 90] width 15 height 8
click at [900, 92] on input "checkbox" at bounding box center [899, 91] width 22 height 7
checkbox input "false"
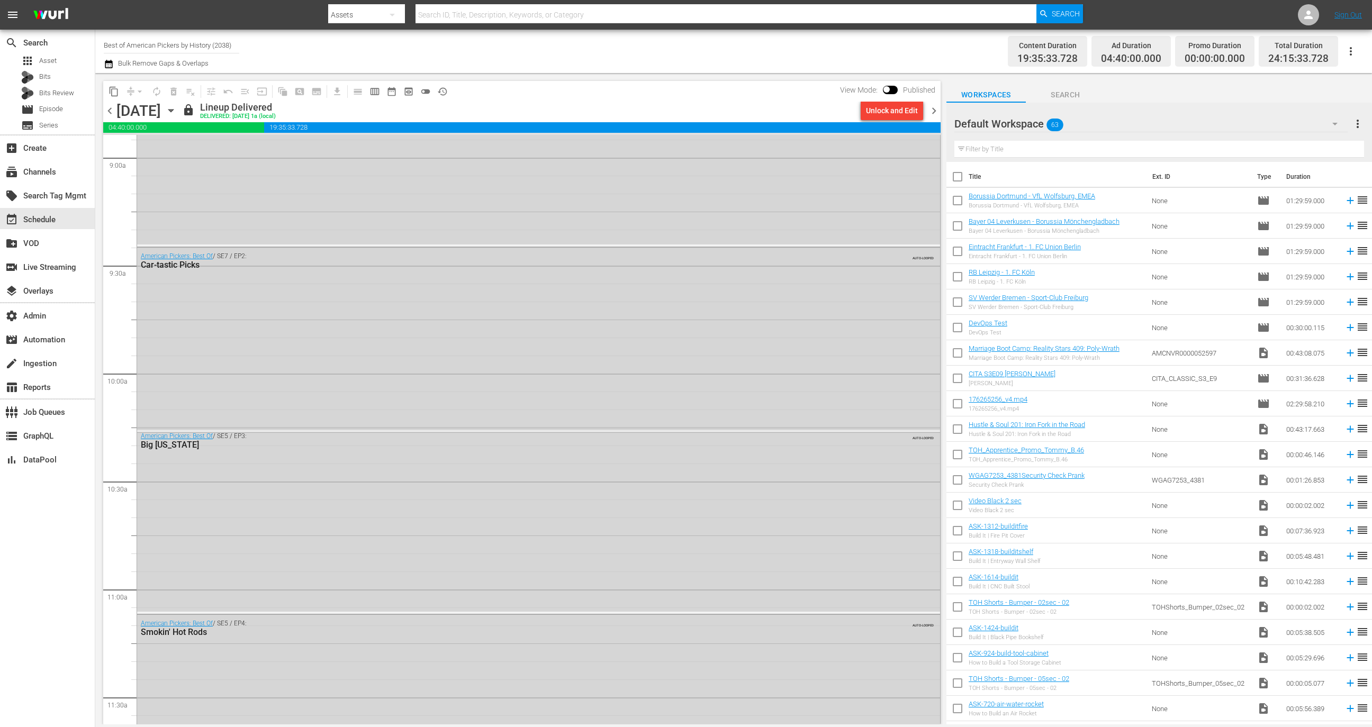
click at [928, 107] on span "chevron_right" at bounding box center [933, 110] width 13 height 13
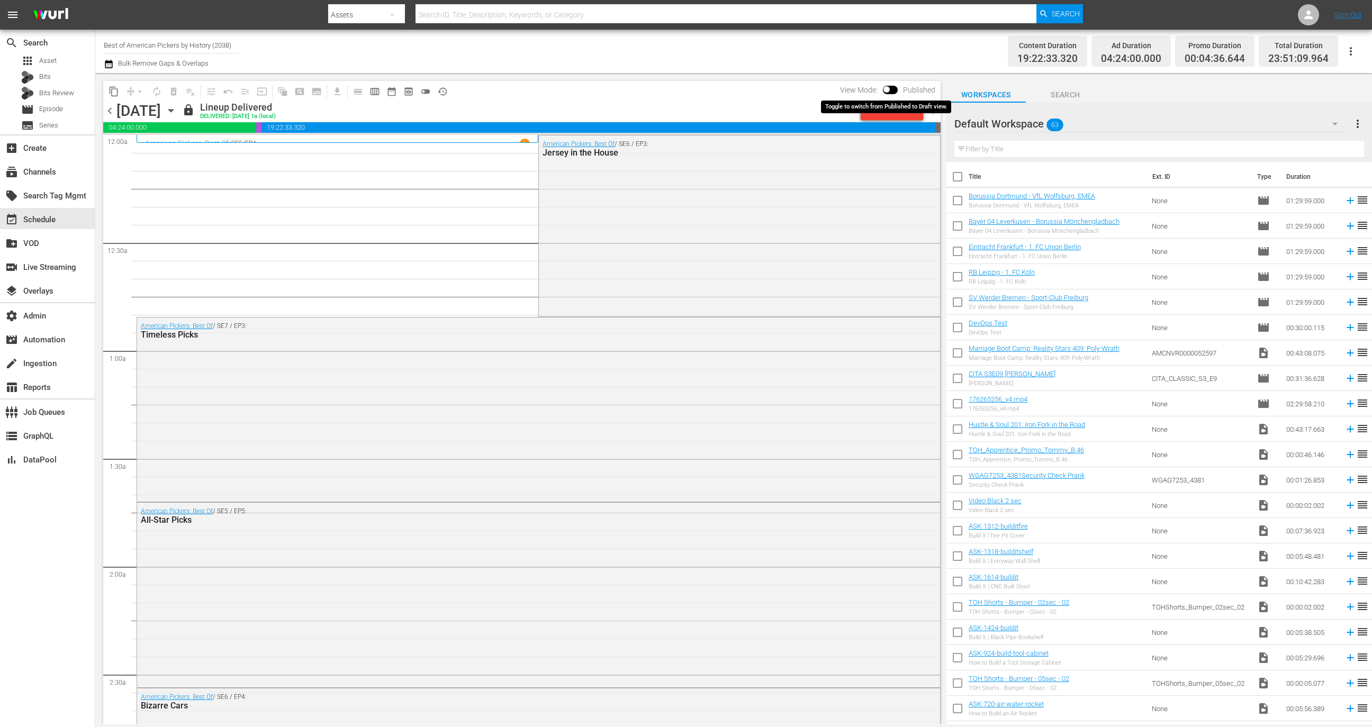
click at [889, 82] on div "View Mode: Published" at bounding box center [888, 90] width 106 height 18
click at [889, 91] on input "checkbox" at bounding box center [886, 91] width 22 height 7
checkbox input "true"
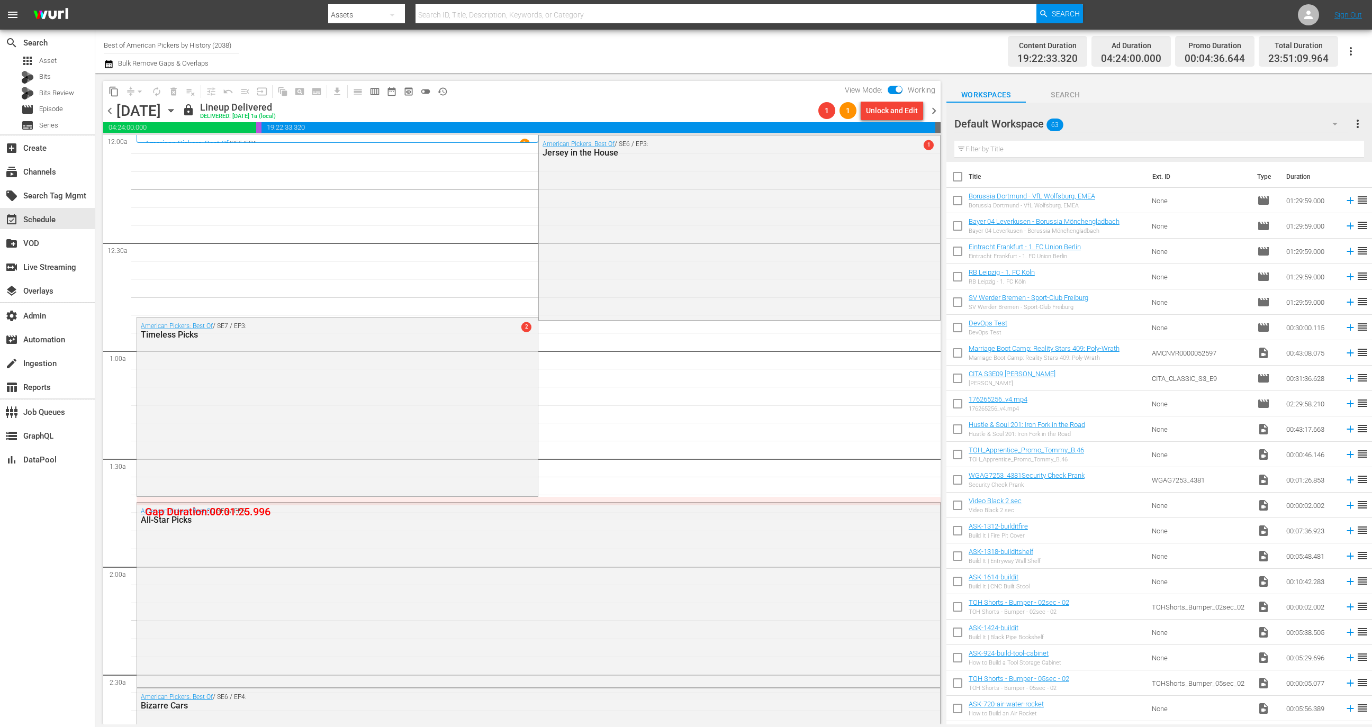
click at [934, 112] on span "chevron_right" at bounding box center [933, 110] width 13 height 13
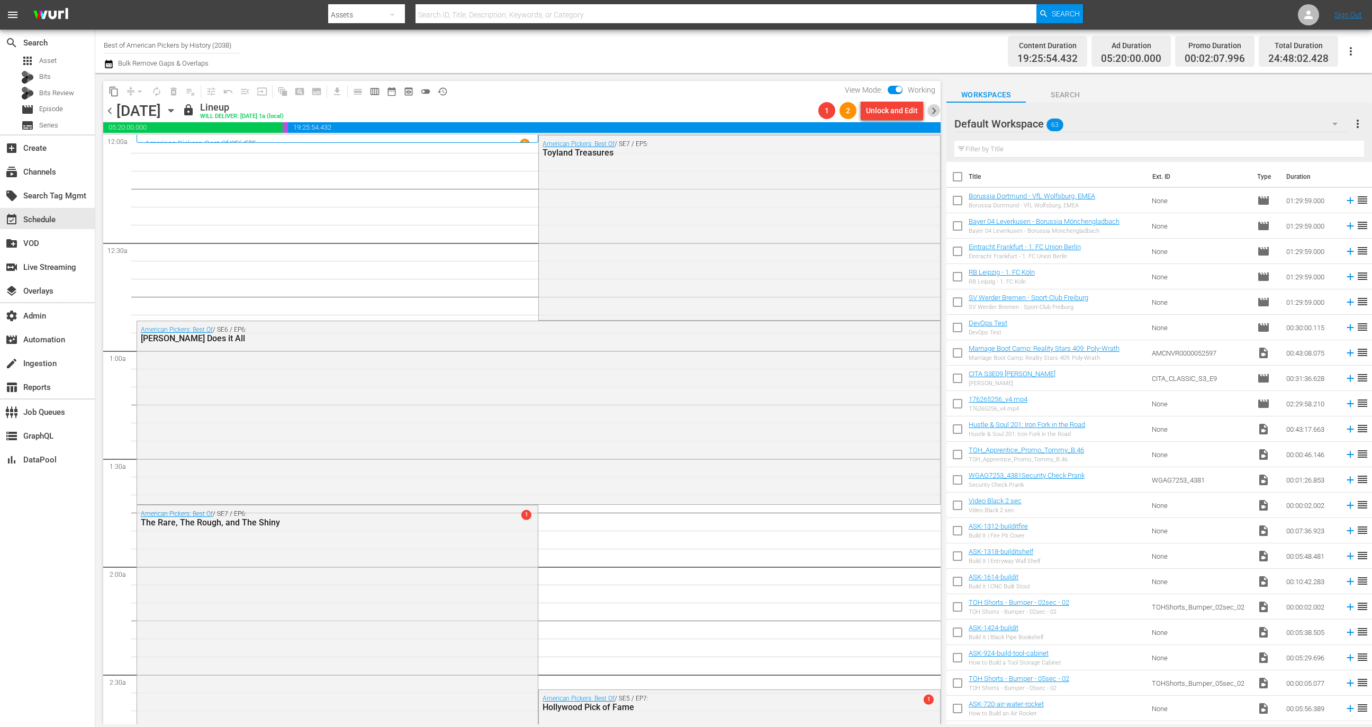
click at [933, 112] on span "chevron_right" at bounding box center [933, 110] width 13 height 13
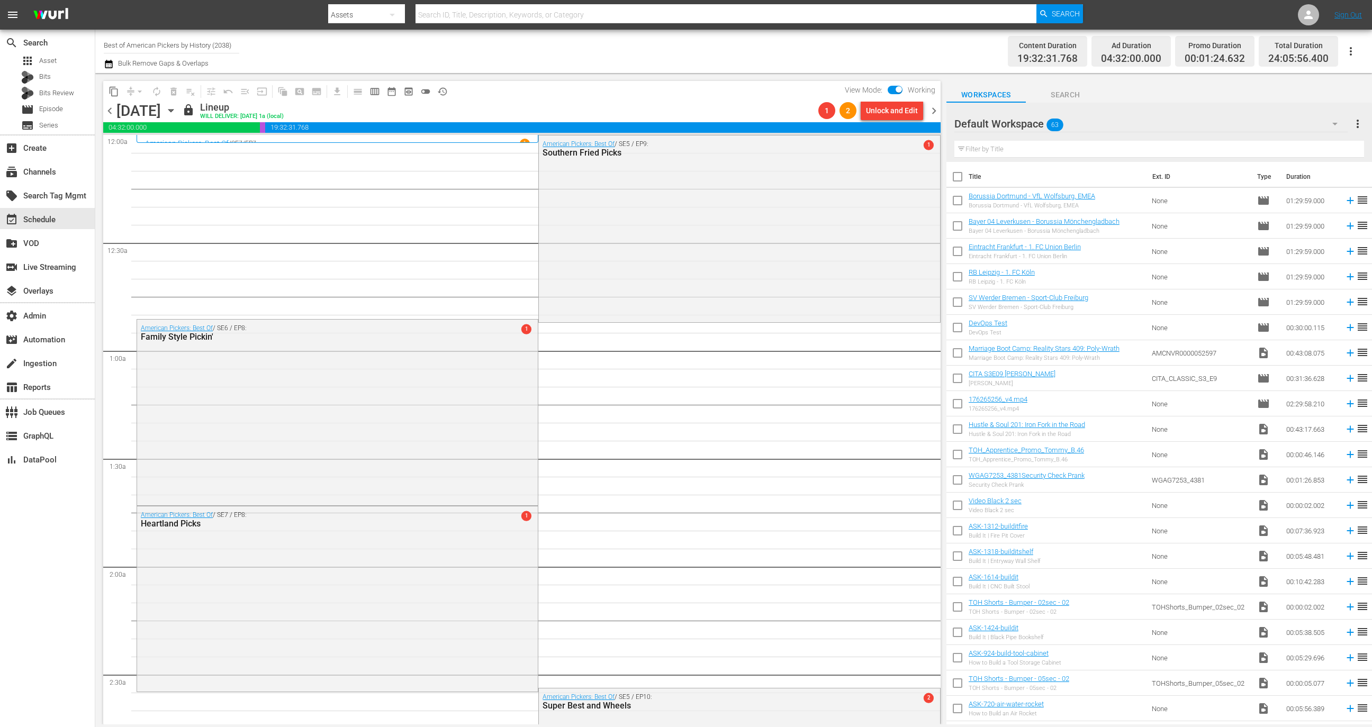
click at [933, 112] on span "chevron_right" at bounding box center [933, 110] width 13 height 13
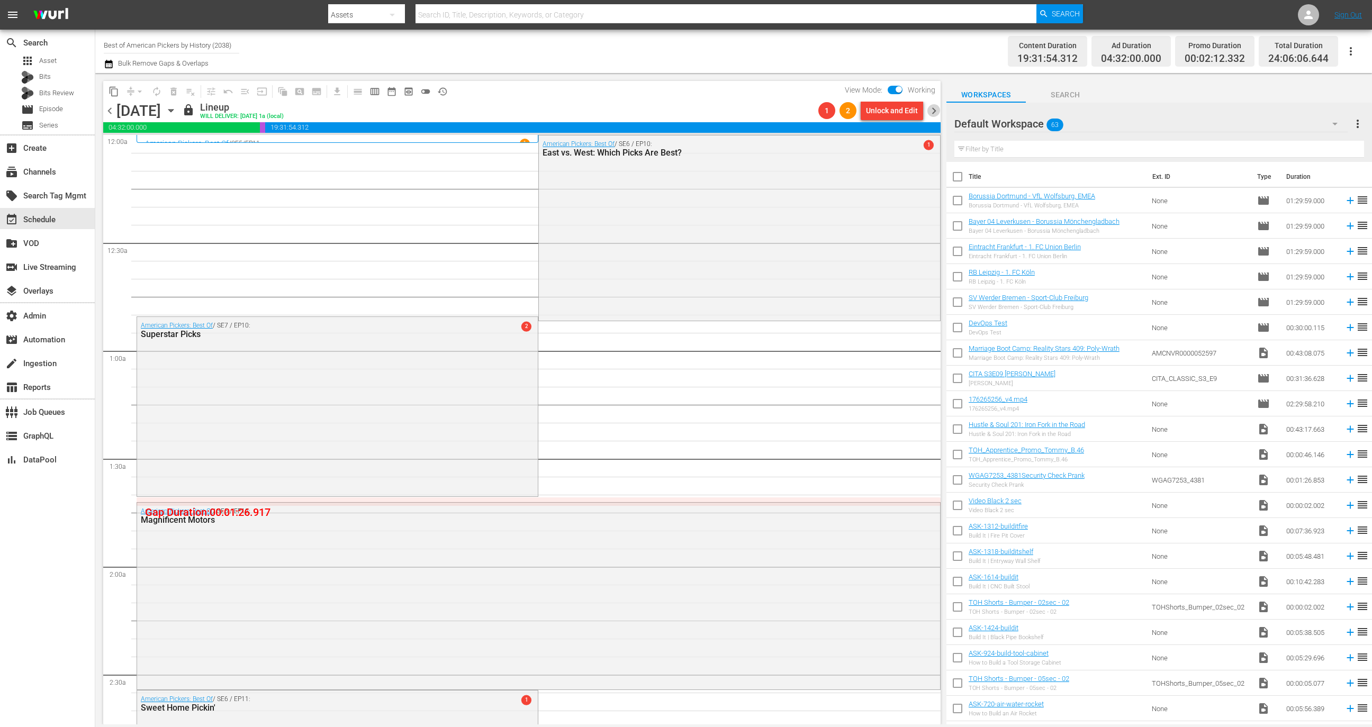
click at [933, 112] on span "chevron_right" at bounding box center [933, 110] width 13 height 13
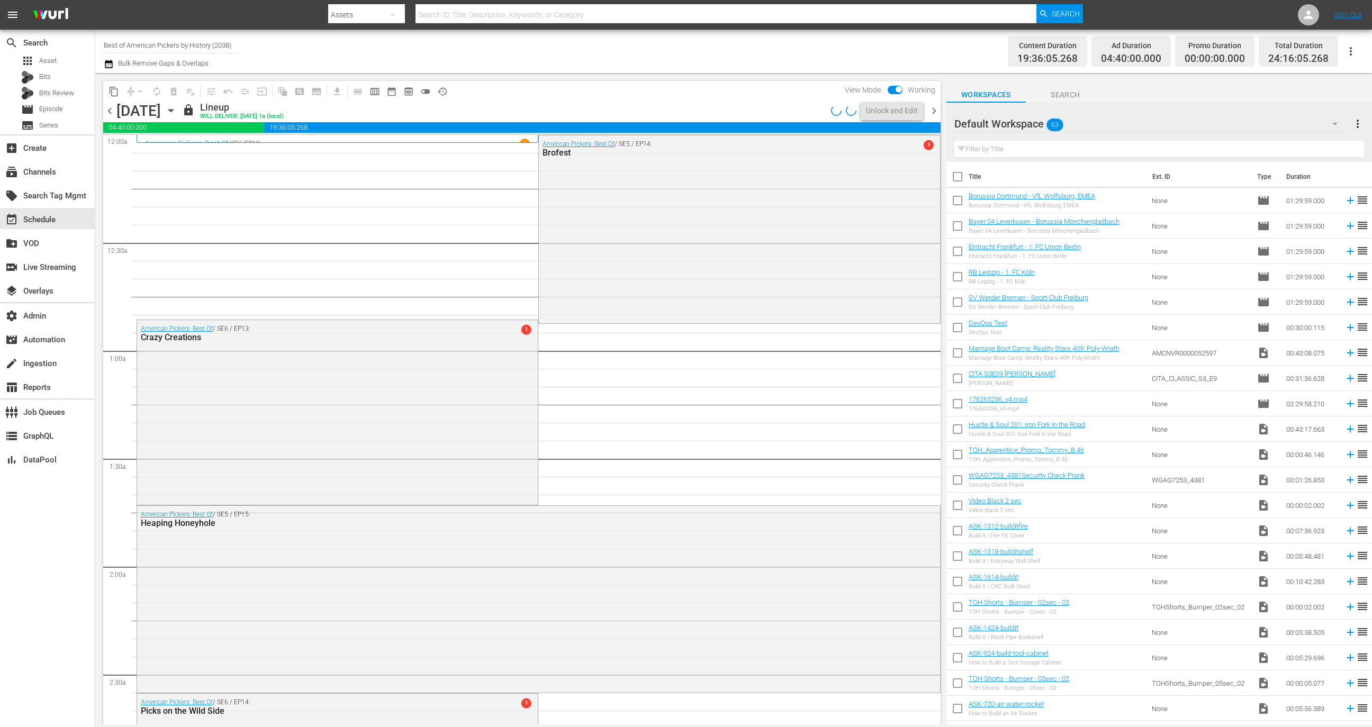
click at [933, 112] on span "chevron_right" at bounding box center [933, 110] width 13 height 13
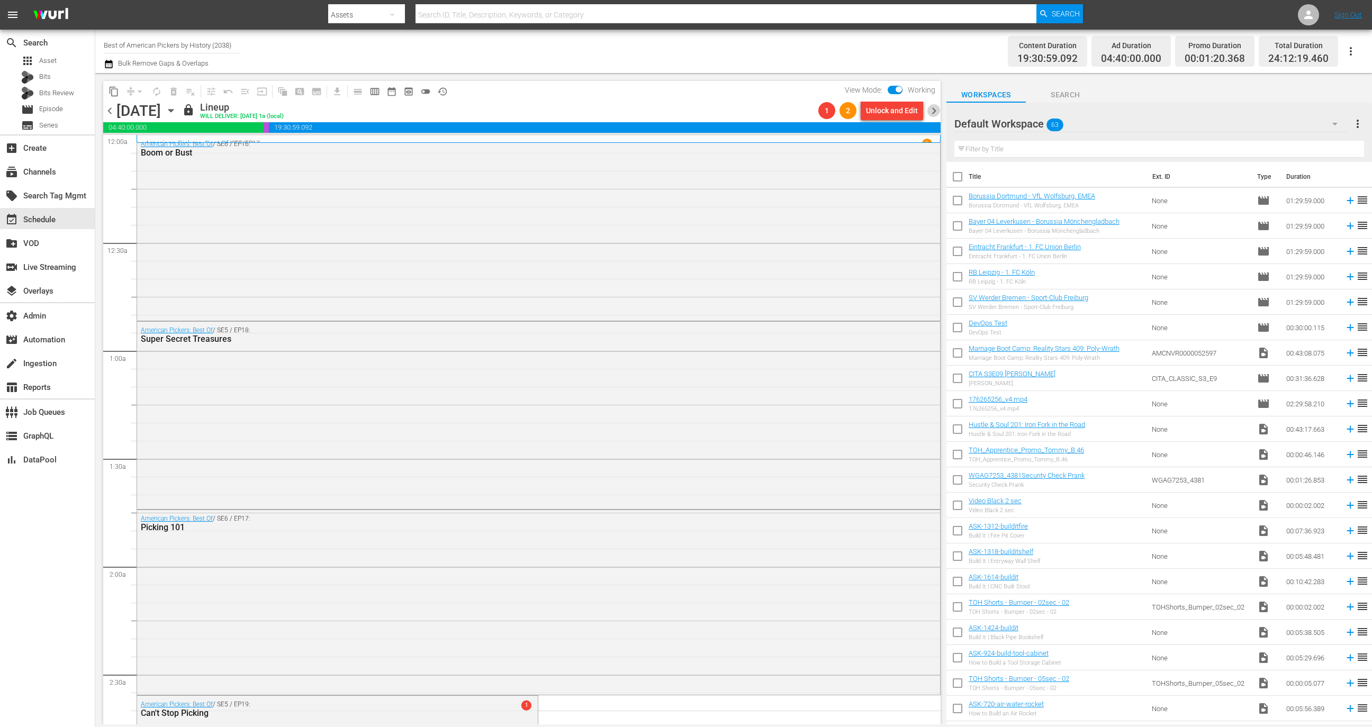
click at [933, 112] on span "chevron_right" at bounding box center [933, 110] width 13 height 13
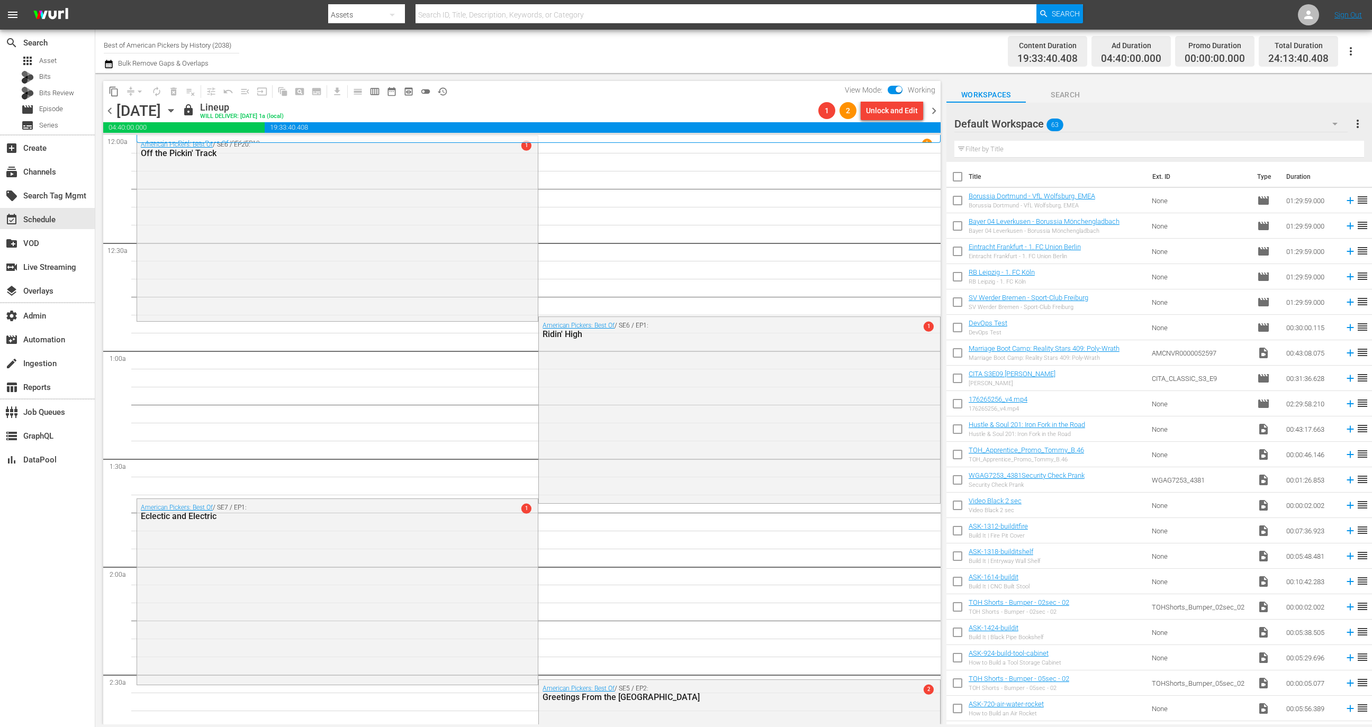
click at [933, 112] on span "chevron_right" at bounding box center [933, 110] width 13 height 13
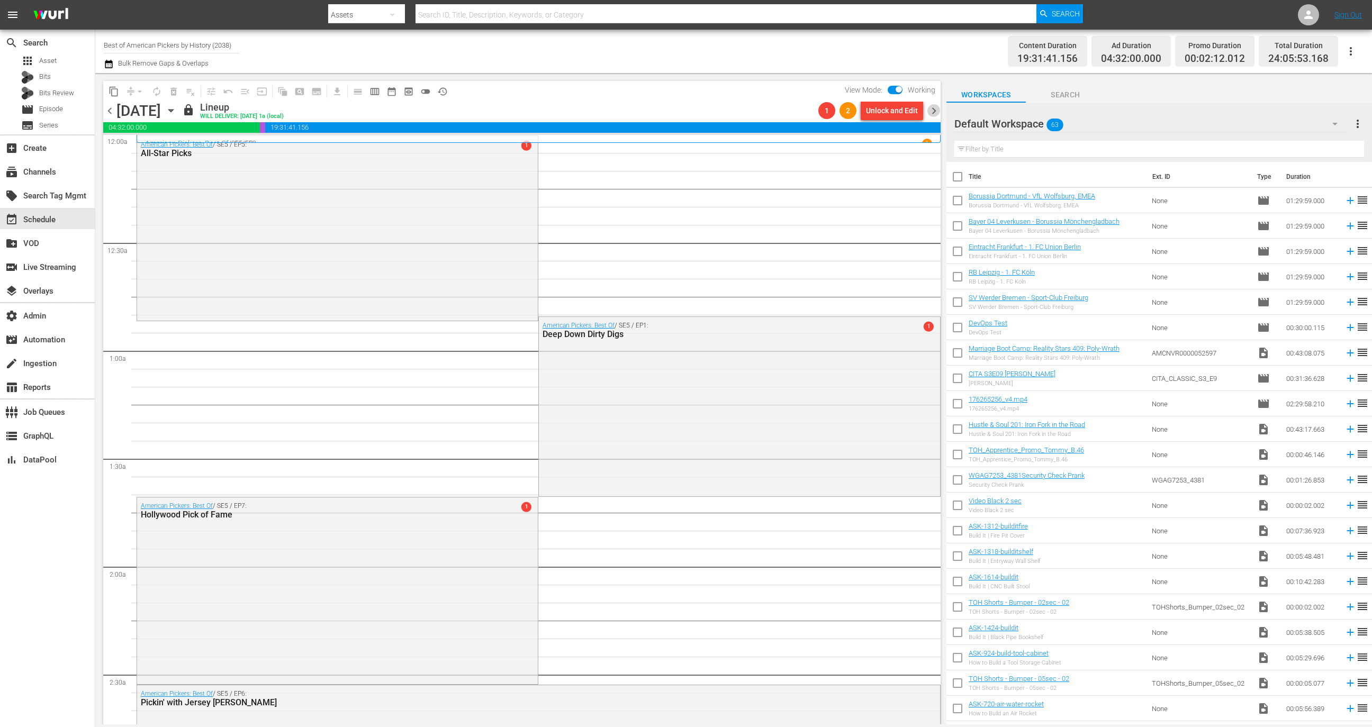
click at [933, 112] on span "chevron_right" at bounding box center [933, 110] width 13 height 13
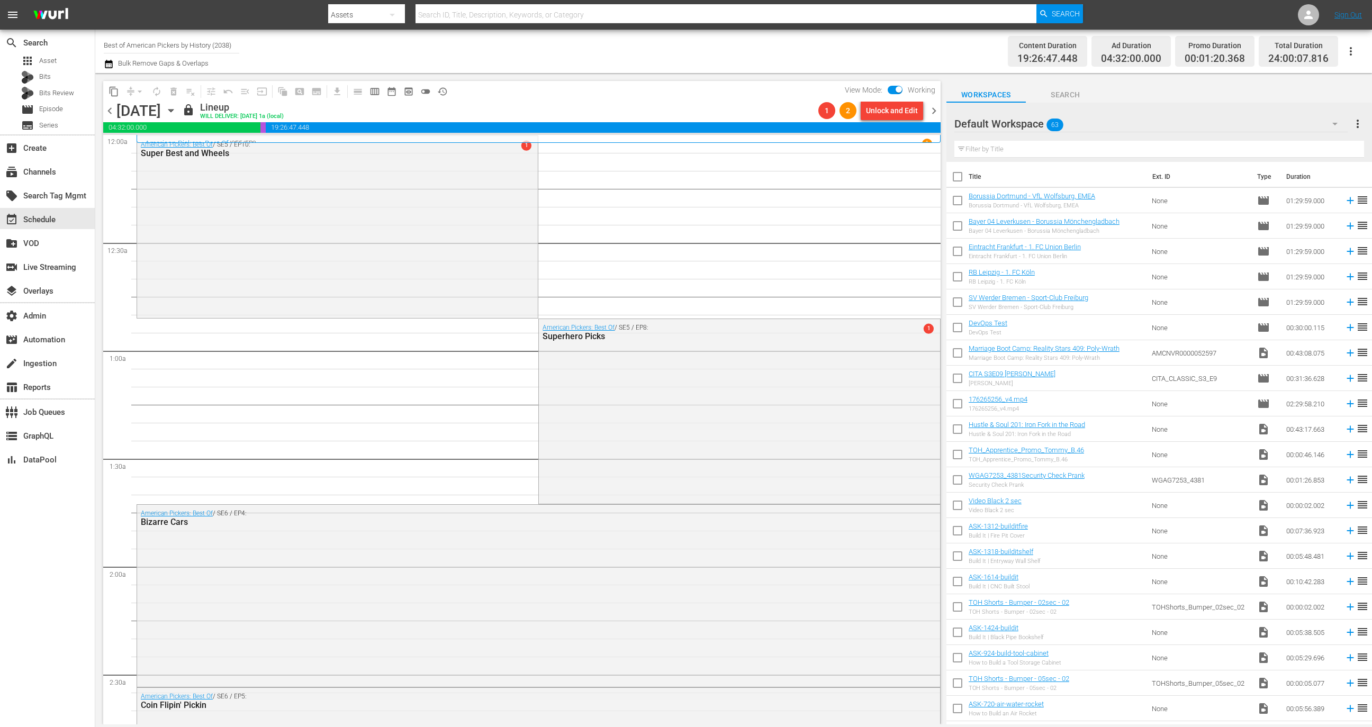
click at [933, 112] on span "chevron_right" at bounding box center [933, 110] width 13 height 13
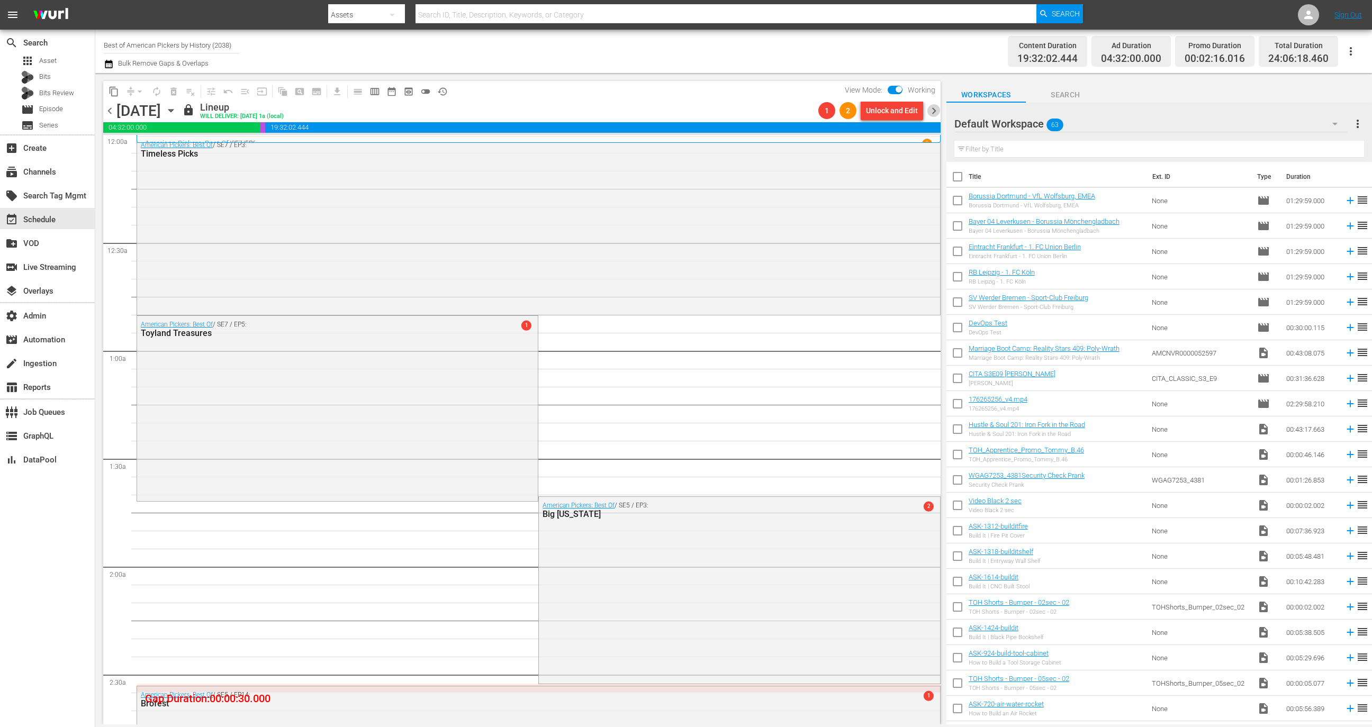
click at [933, 112] on span "chevron_right" at bounding box center [933, 110] width 13 height 13
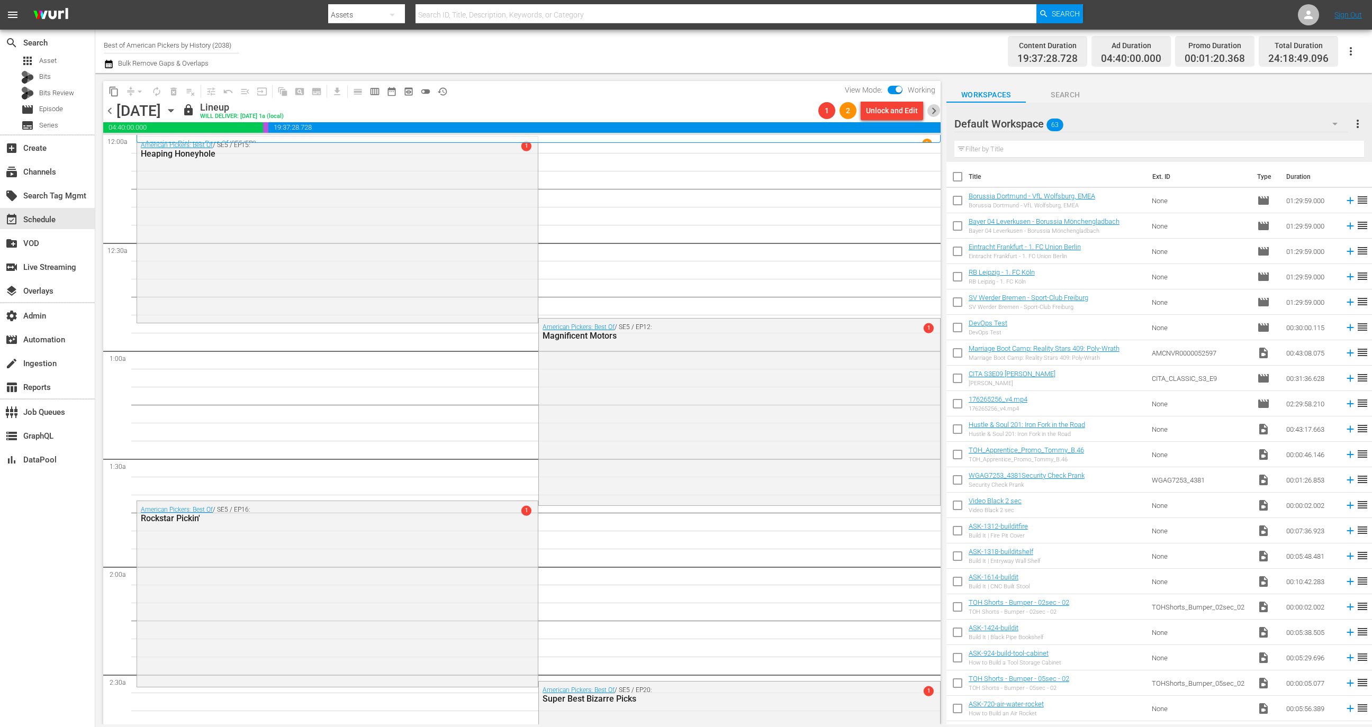
click at [933, 112] on span "chevron_right" at bounding box center [933, 110] width 13 height 13
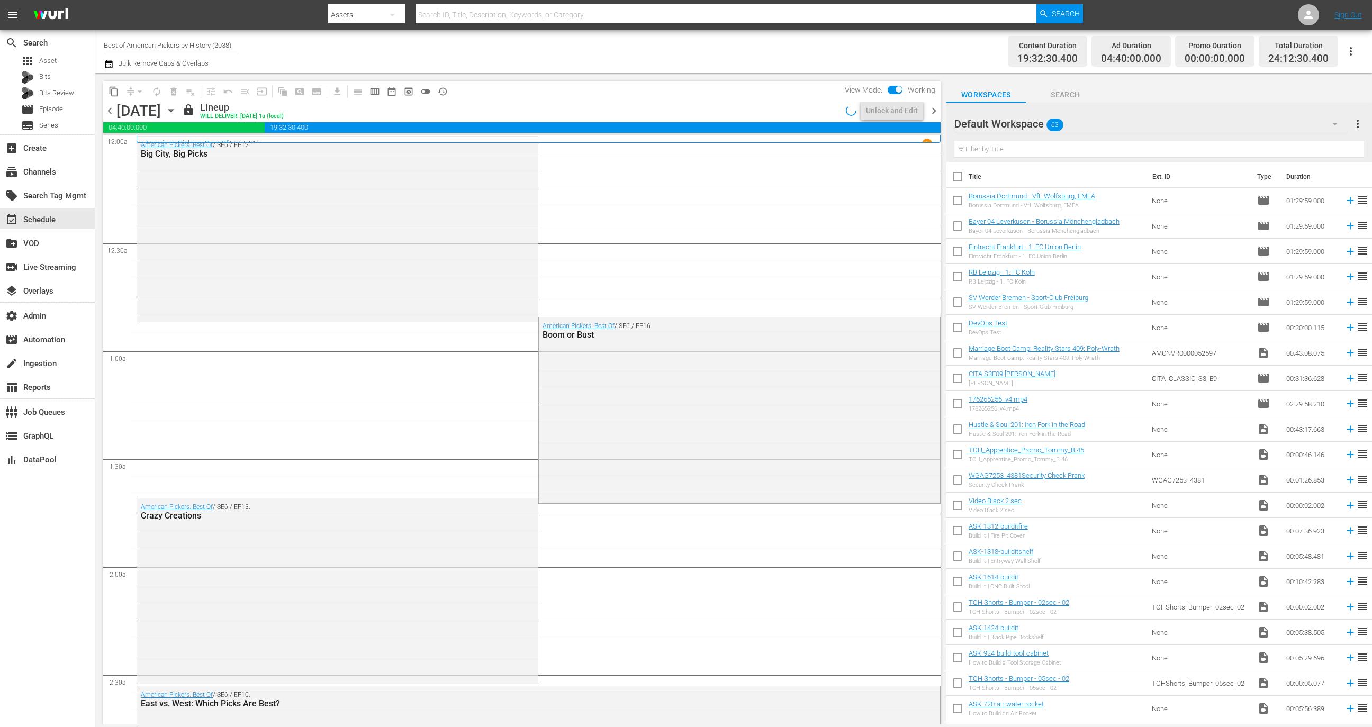
click at [933, 111] on span "chevron_right" at bounding box center [933, 110] width 13 height 13
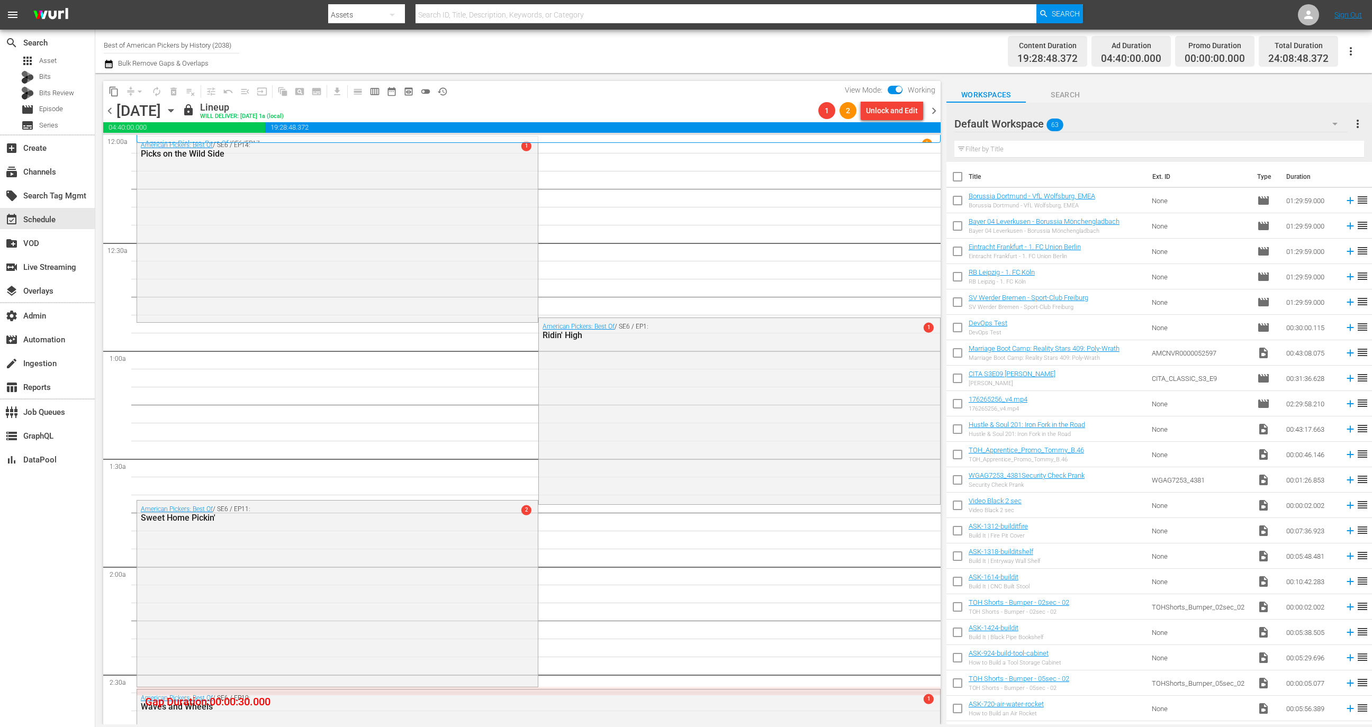
click at [933, 111] on span "chevron_right" at bounding box center [933, 110] width 13 height 13
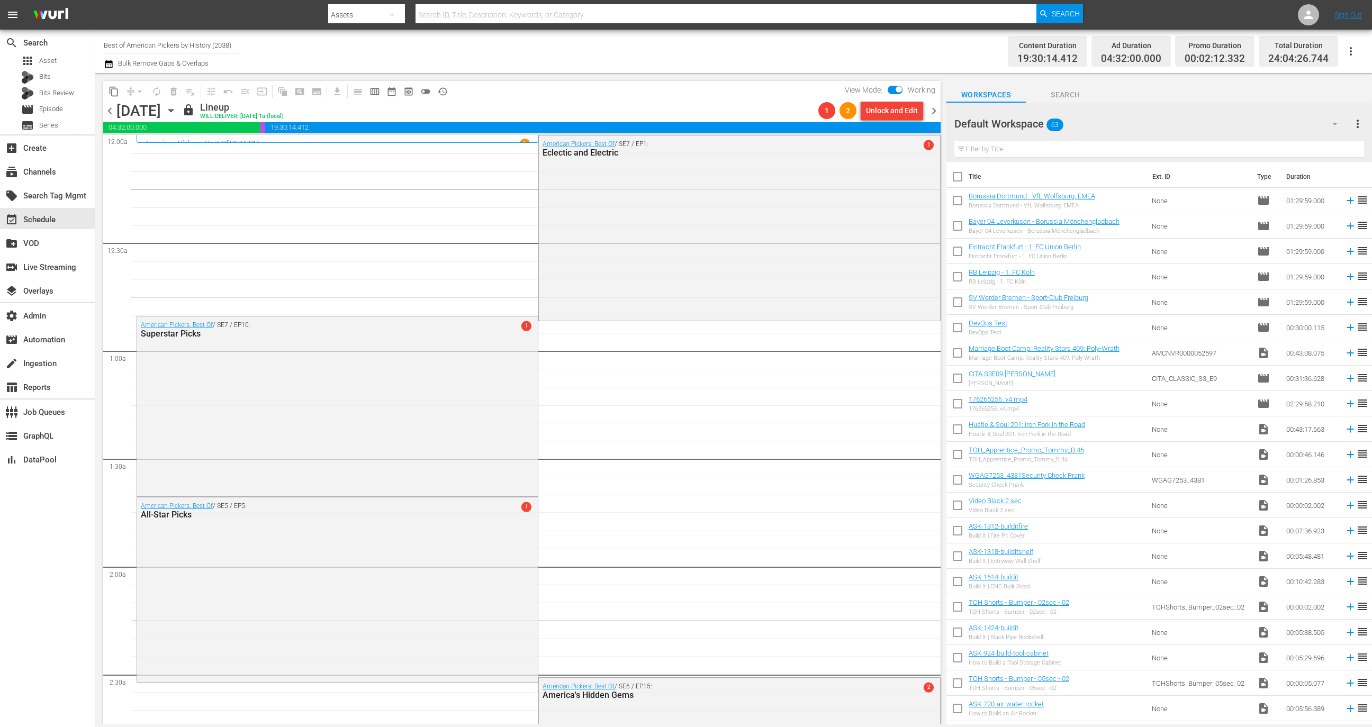
click at [933, 111] on span "chevron_right" at bounding box center [933, 110] width 13 height 13
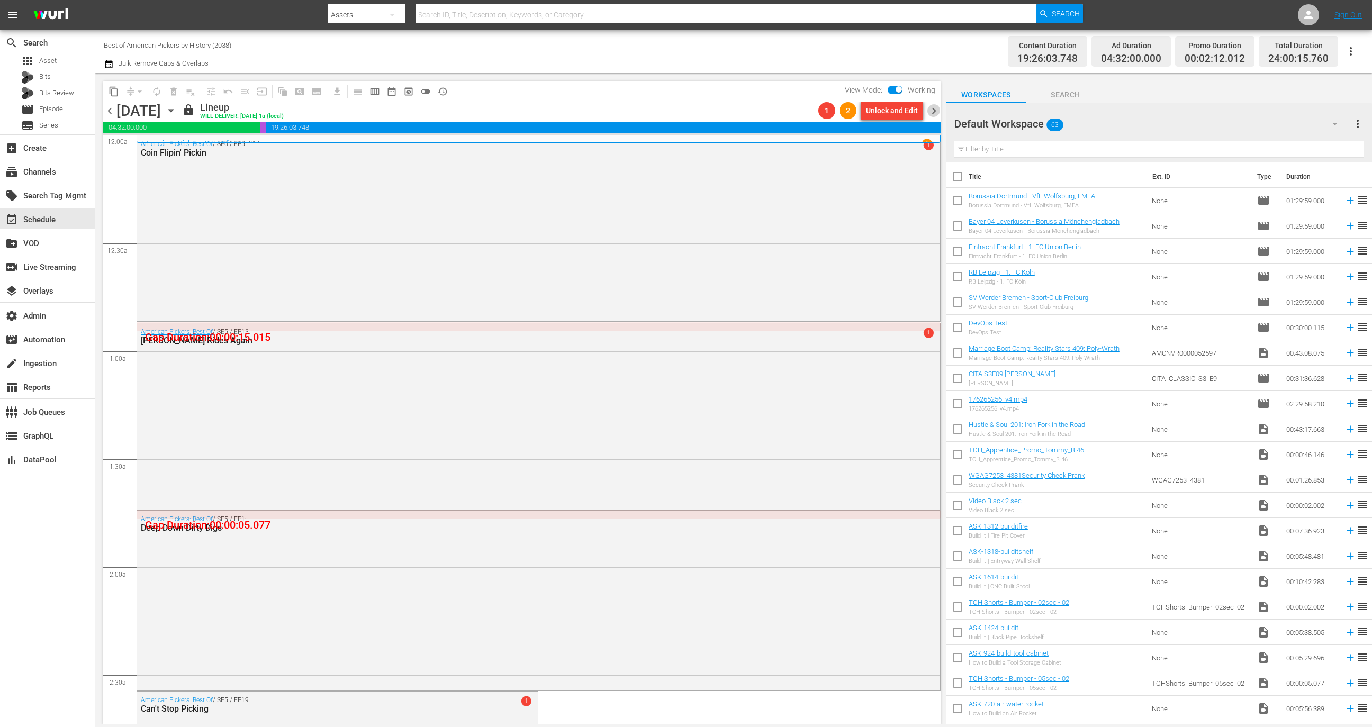
click at [929, 114] on span "chevron_right" at bounding box center [933, 110] width 13 height 13
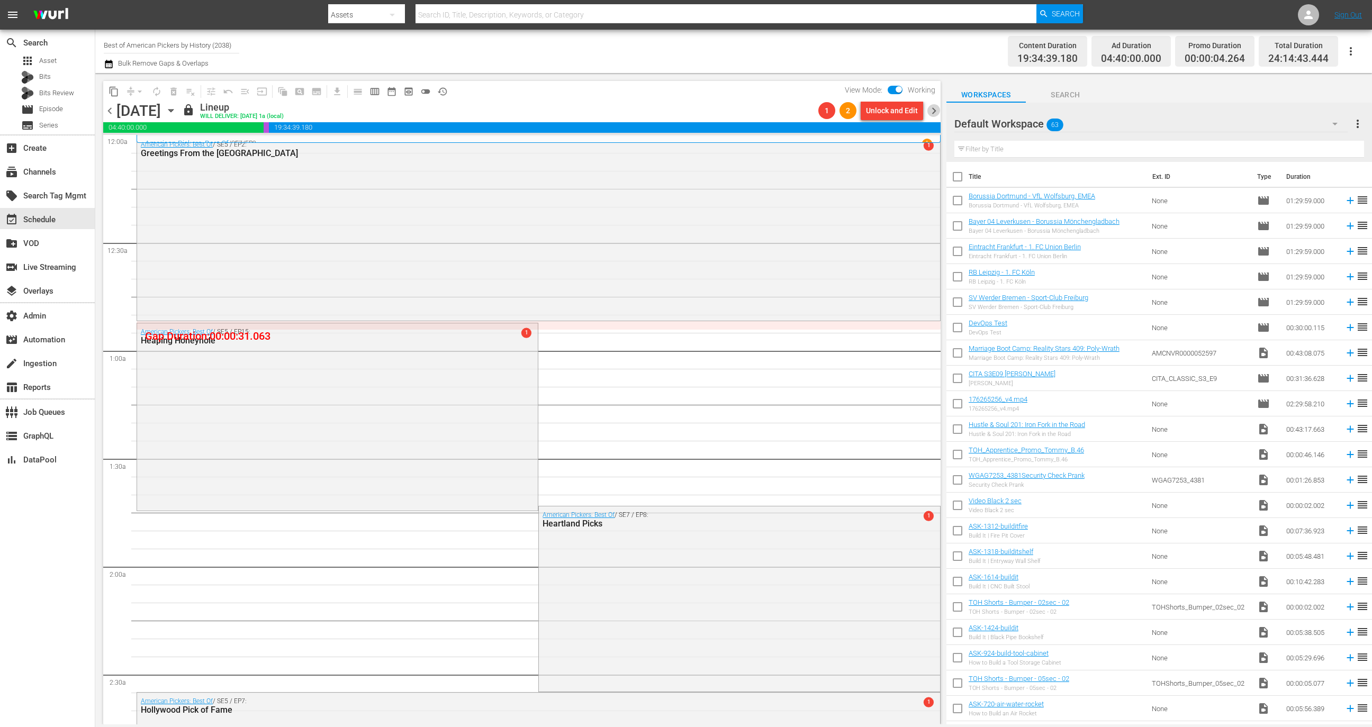
click at [931, 114] on span "chevron_right" at bounding box center [933, 110] width 13 height 13
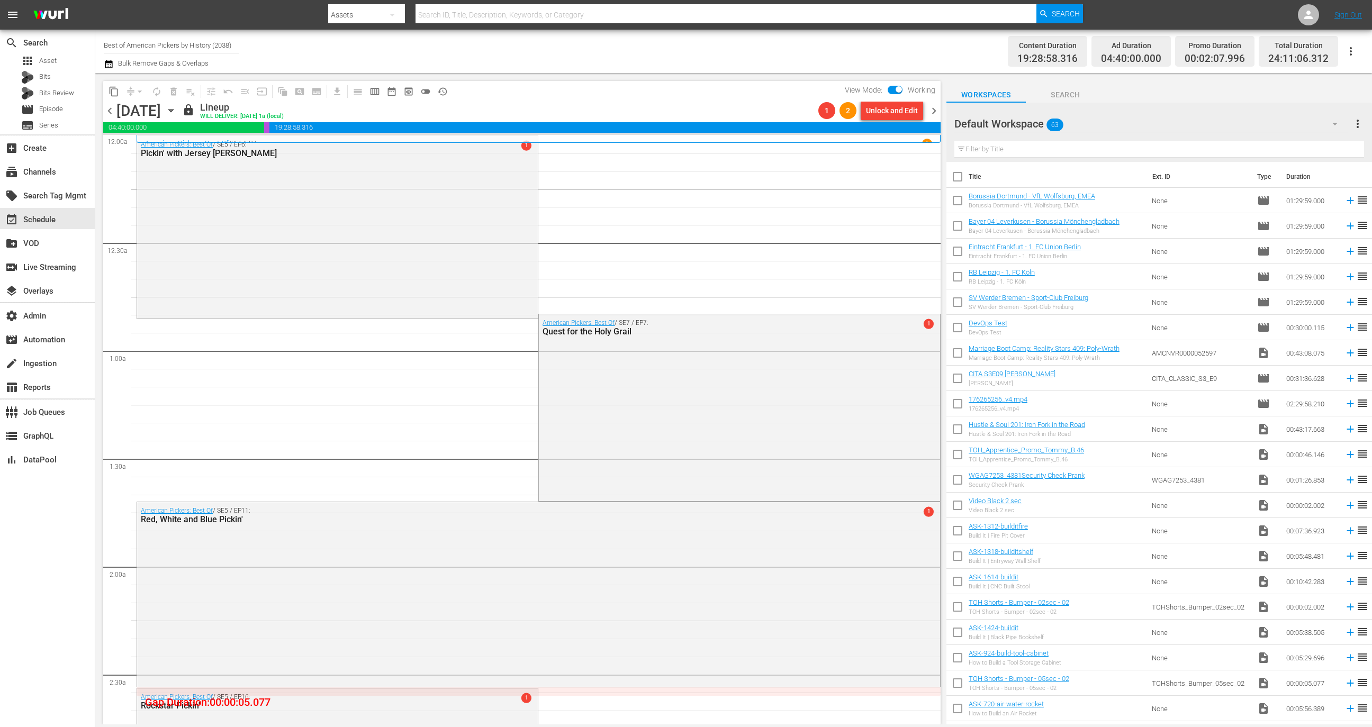
click at [933, 114] on span "chevron_right" at bounding box center [933, 110] width 13 height 13
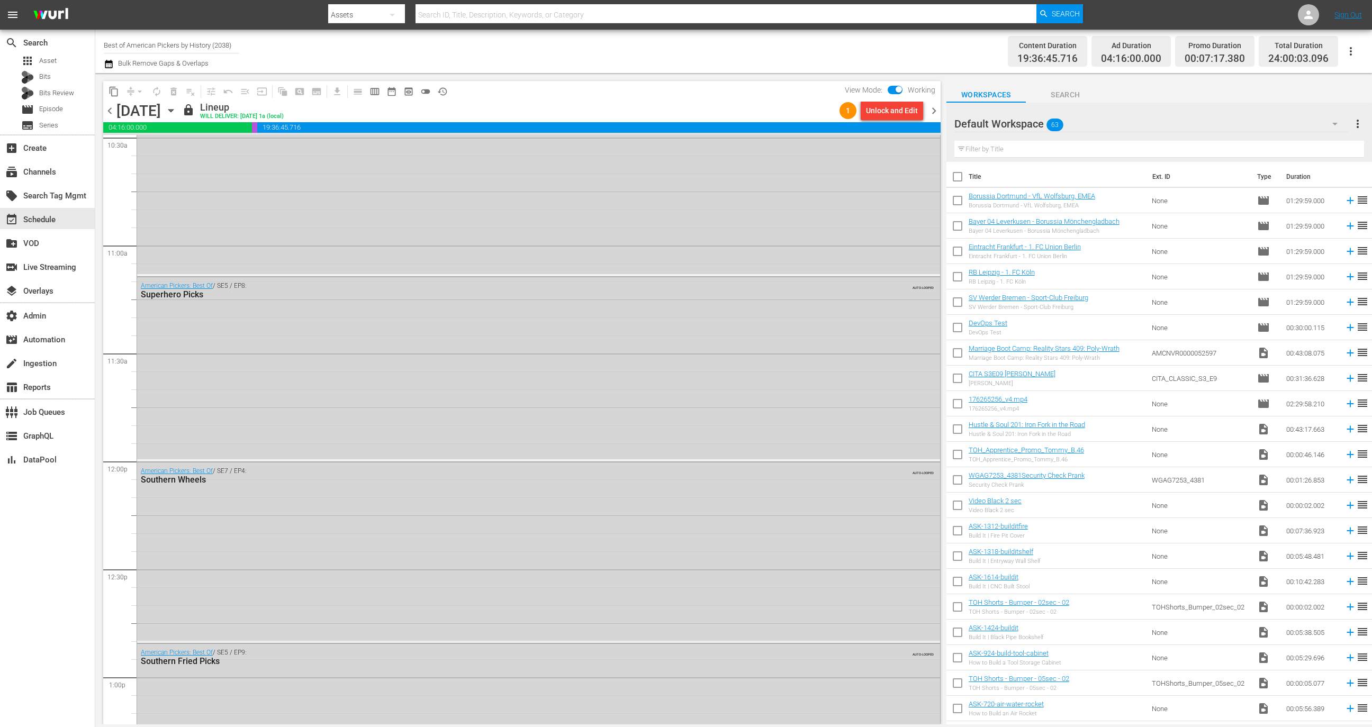
scroll to position [2402, 0]
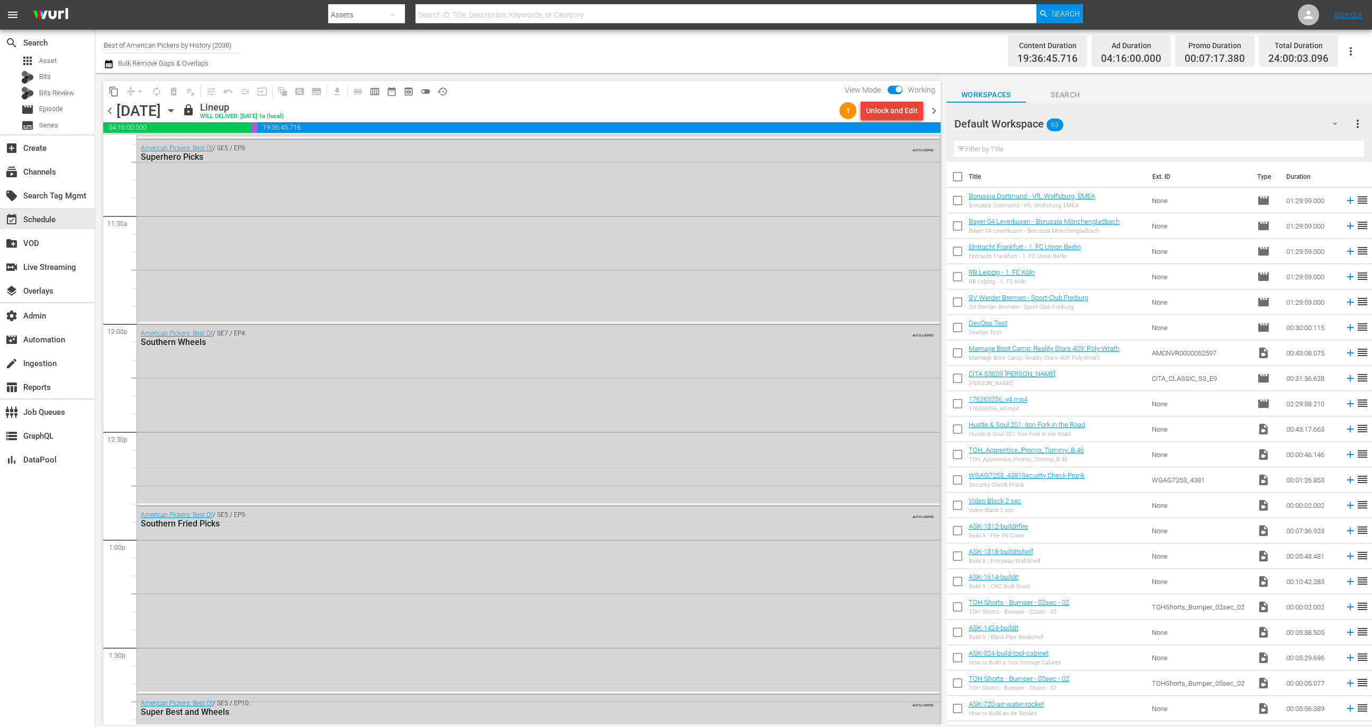
click at [879, 111] on div "Unlock and Edit" at bounding box center [892, 110] width 52 height 19
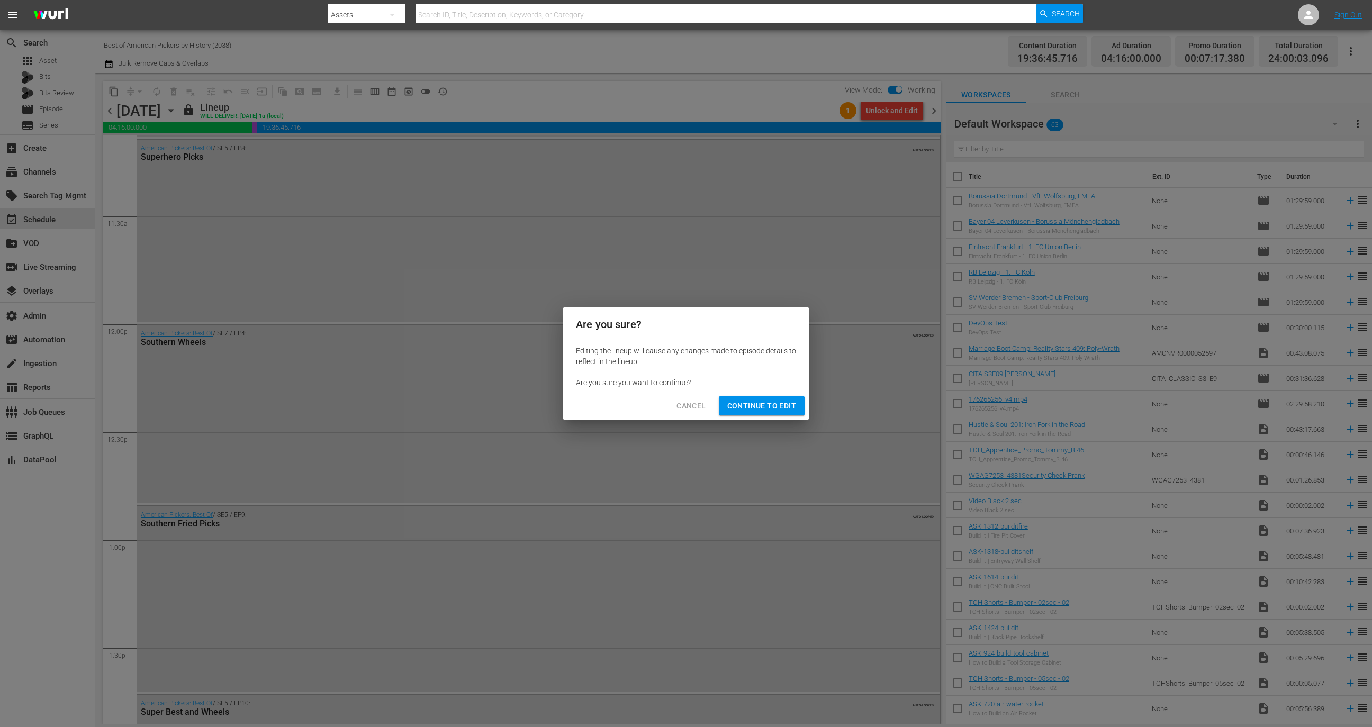
click at [768, 419] on div "Cancel Continue to Edit" at bounding box center [686, 406] width 246 height 28
click at [768, 405] on span "Continue to Edit" at bounding box center [761, 406] width 69 height 13
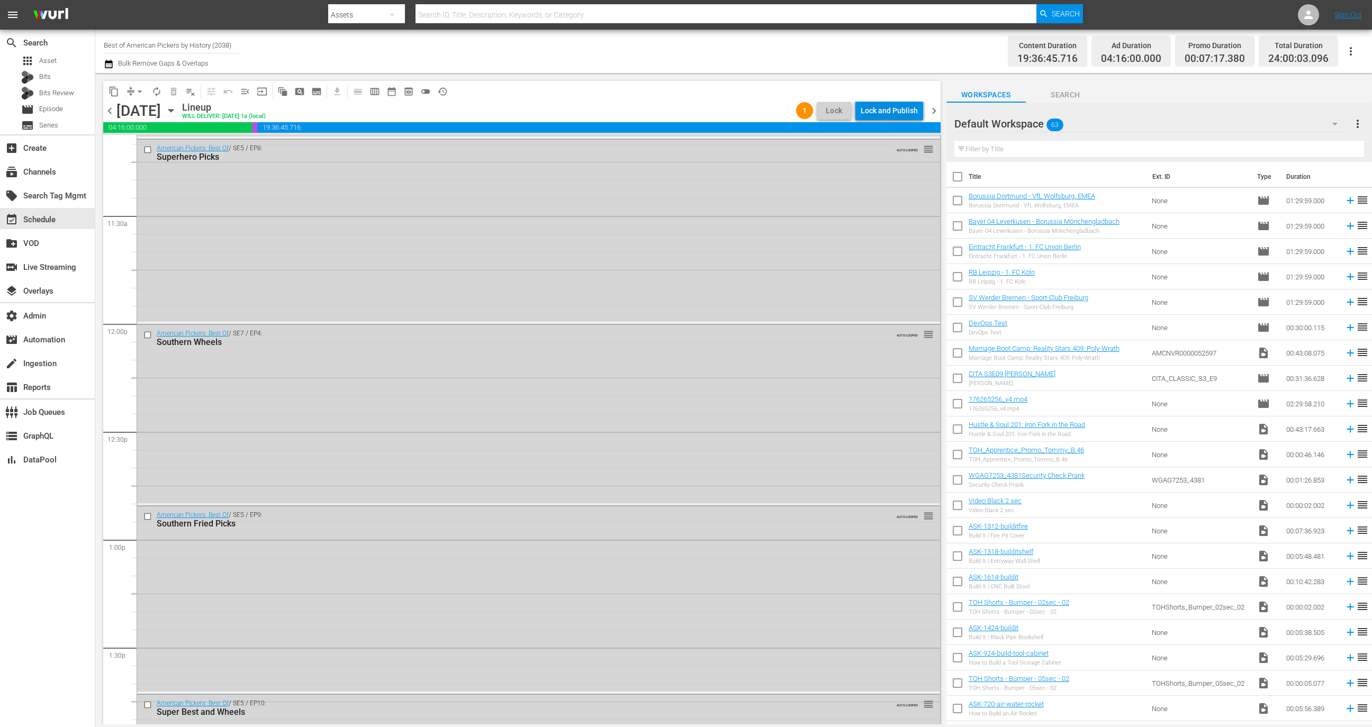
click at [896, 114] on div "Lock and Publish" at bounding box center [889, 110] width 57 height 19
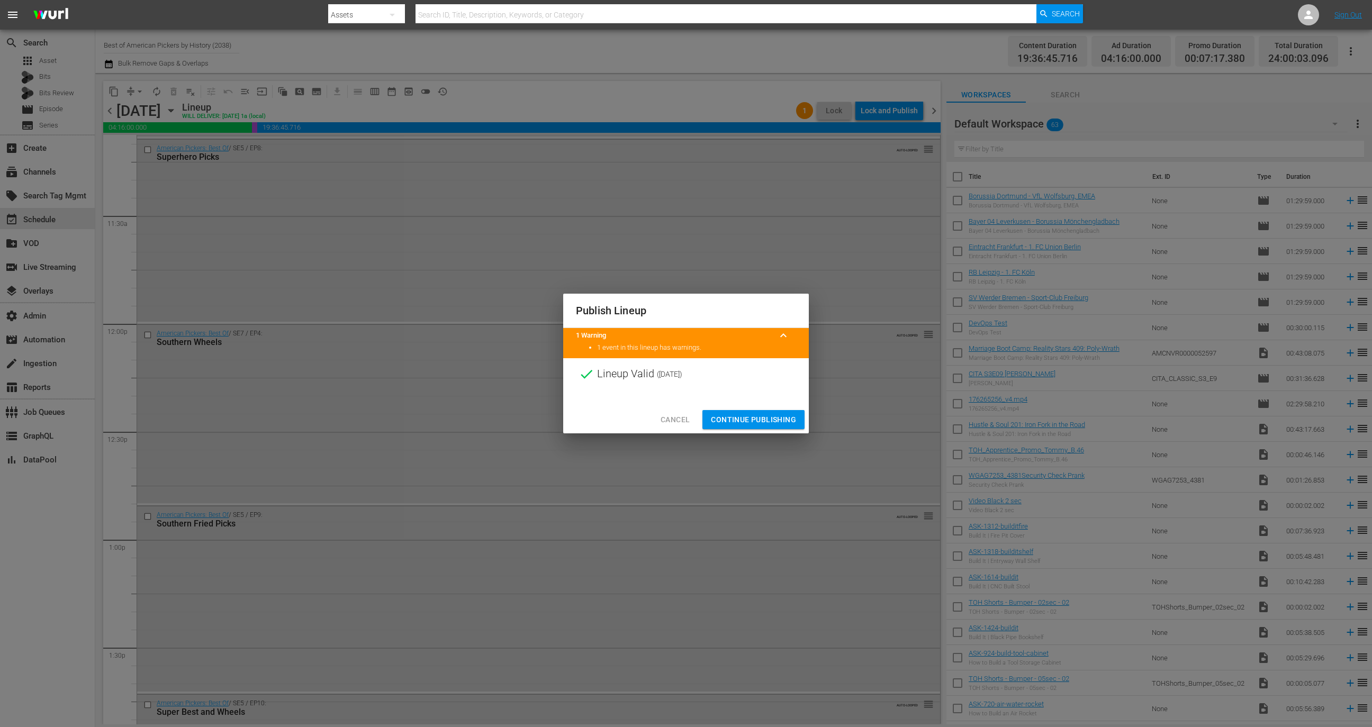
click at [768, 417] on span "Continue Publishing" at bounding box center [753, 419] width 85 height 13
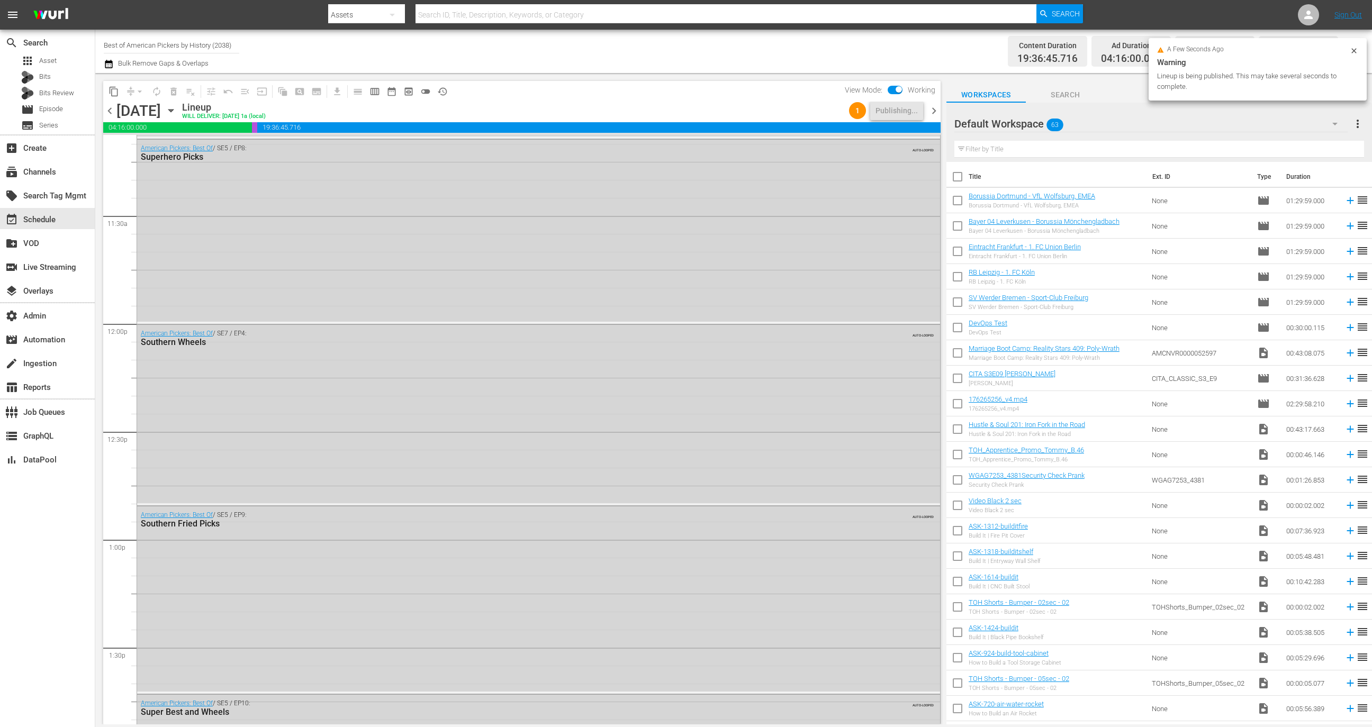
click at [933, 111] on span "chevron_right" at bounding box center [933, 110] width 13 height 13
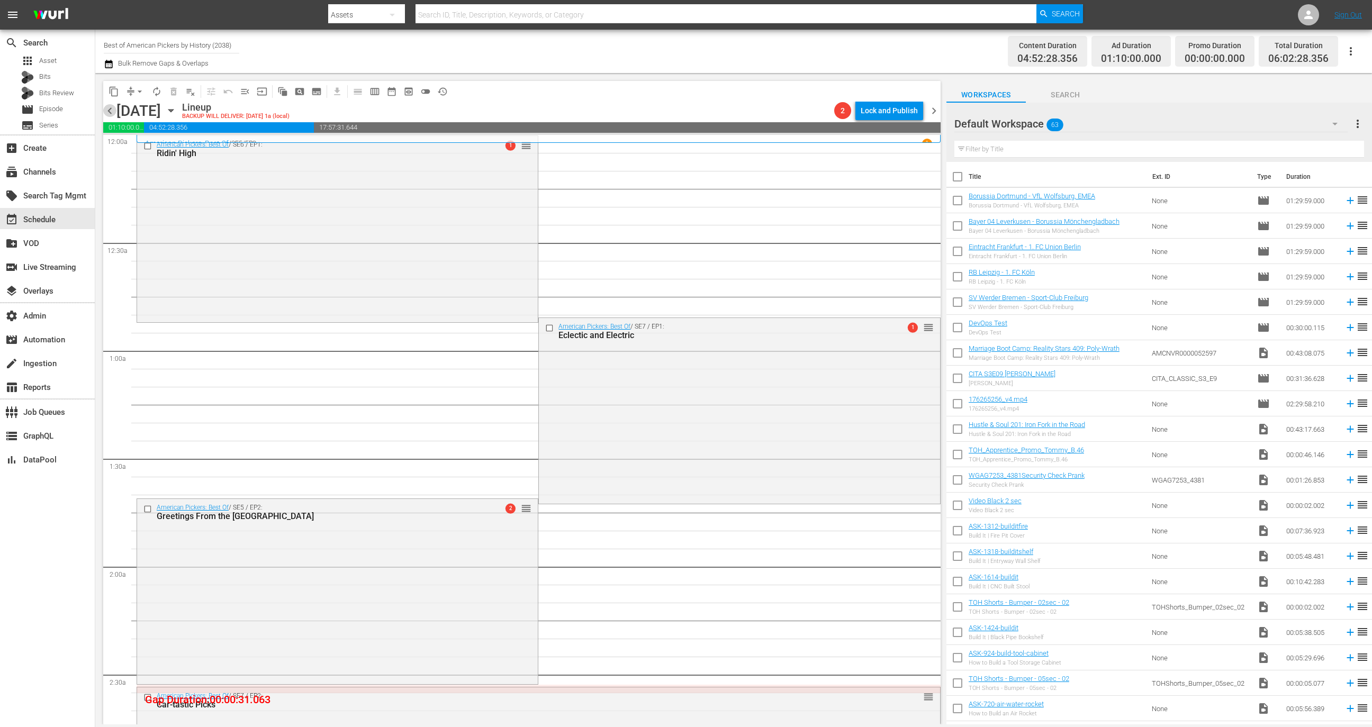
click at [110, 115] on span "chevron_left" at bounding box center [109, 110] width 13 height 13
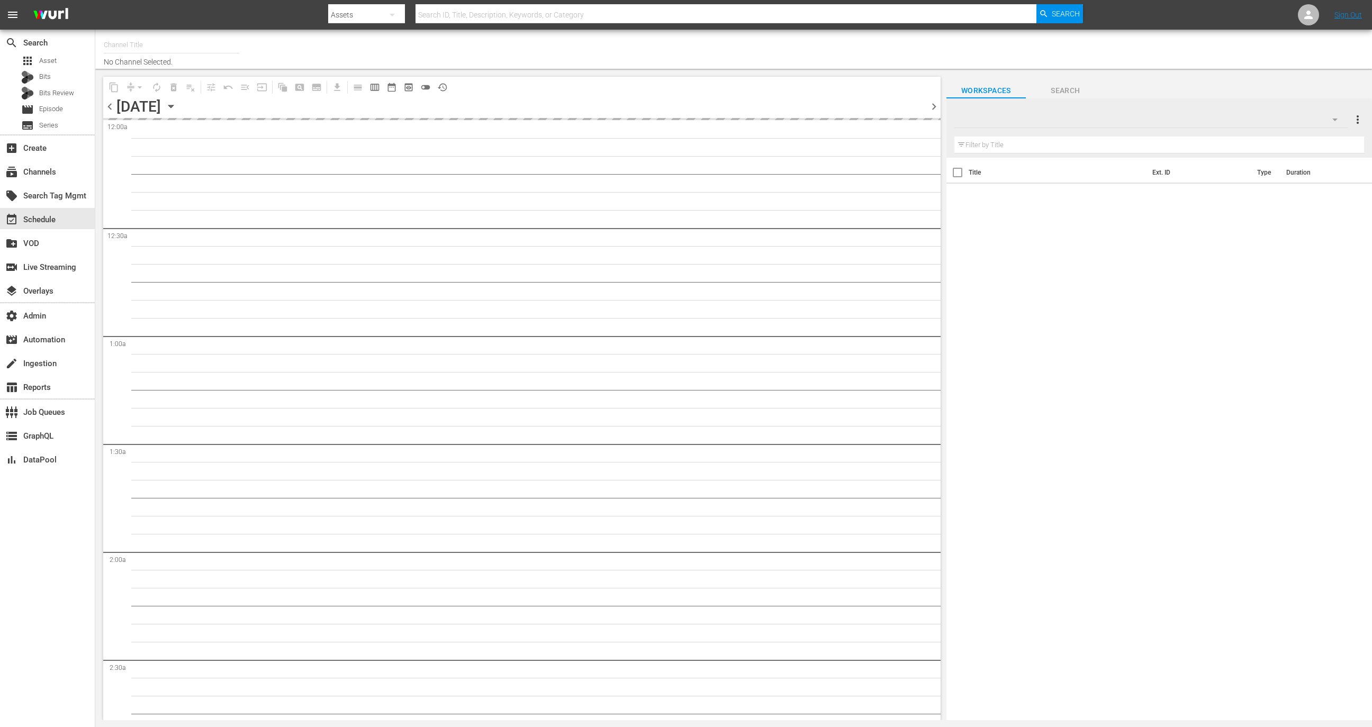
type input "The First 48 & Beyond by A&E (2040)"
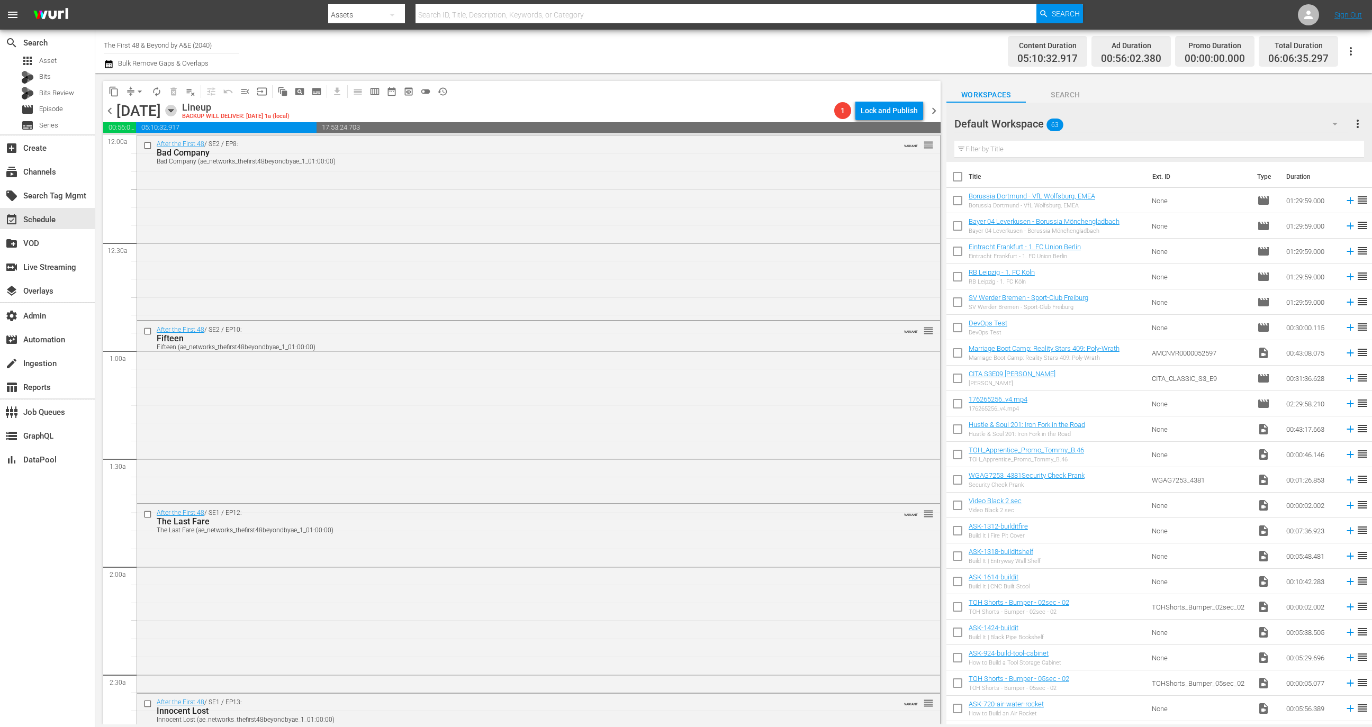
click at [173, 110] on icon "button" at bounding box center [170, 111] width 5 height 3
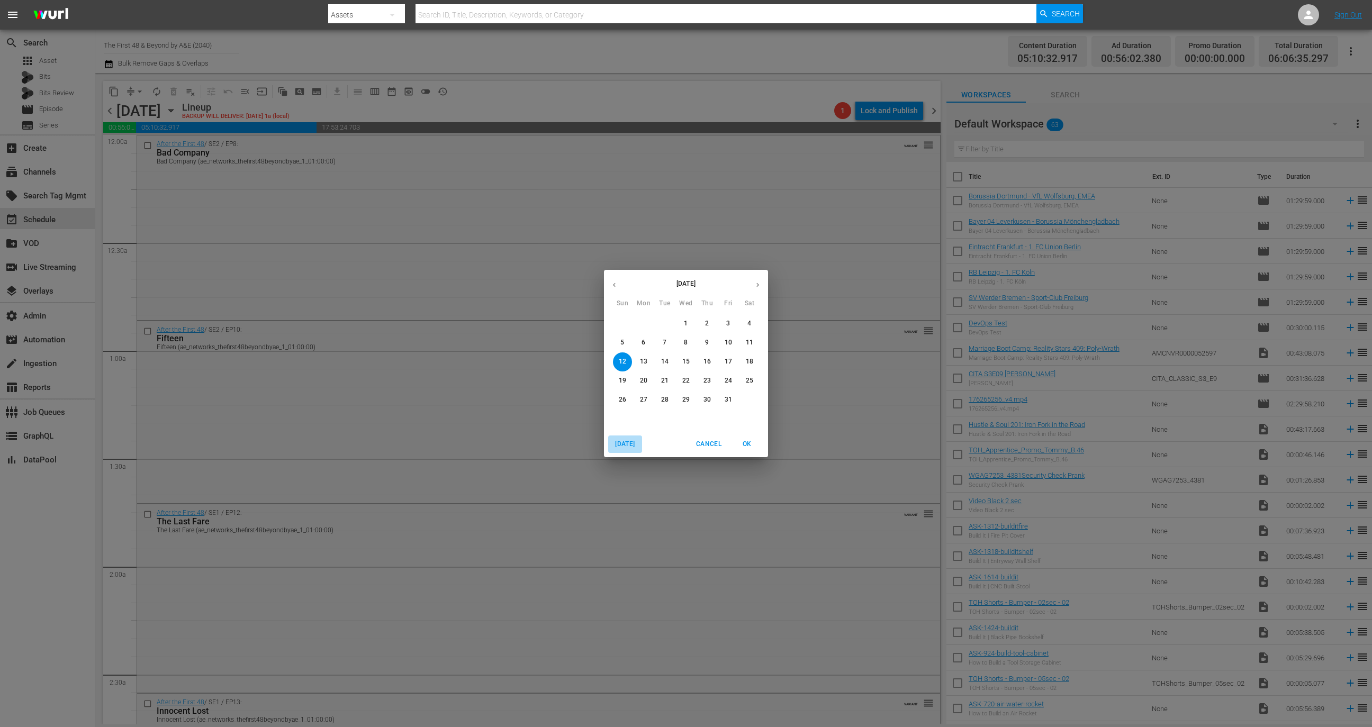
click at [623, 439] on span "[DATE]" at bounding box center [624, 444] width 25 height 11
click at [751, 446] on span "OK" at bounding box center [746, 444] width 25 height 11
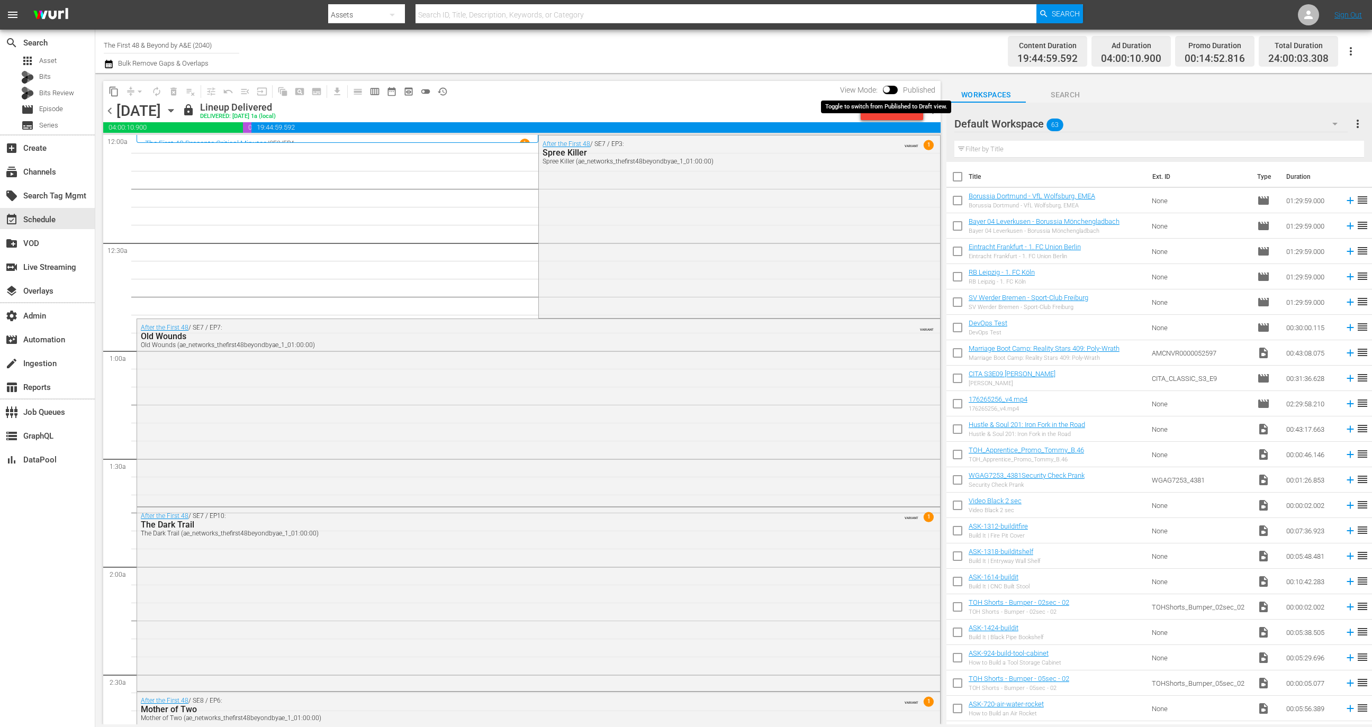
click at [890, 91] on input "checkbox" at bounding box center [886, 91] width 22 height 7
checkbox input "true"
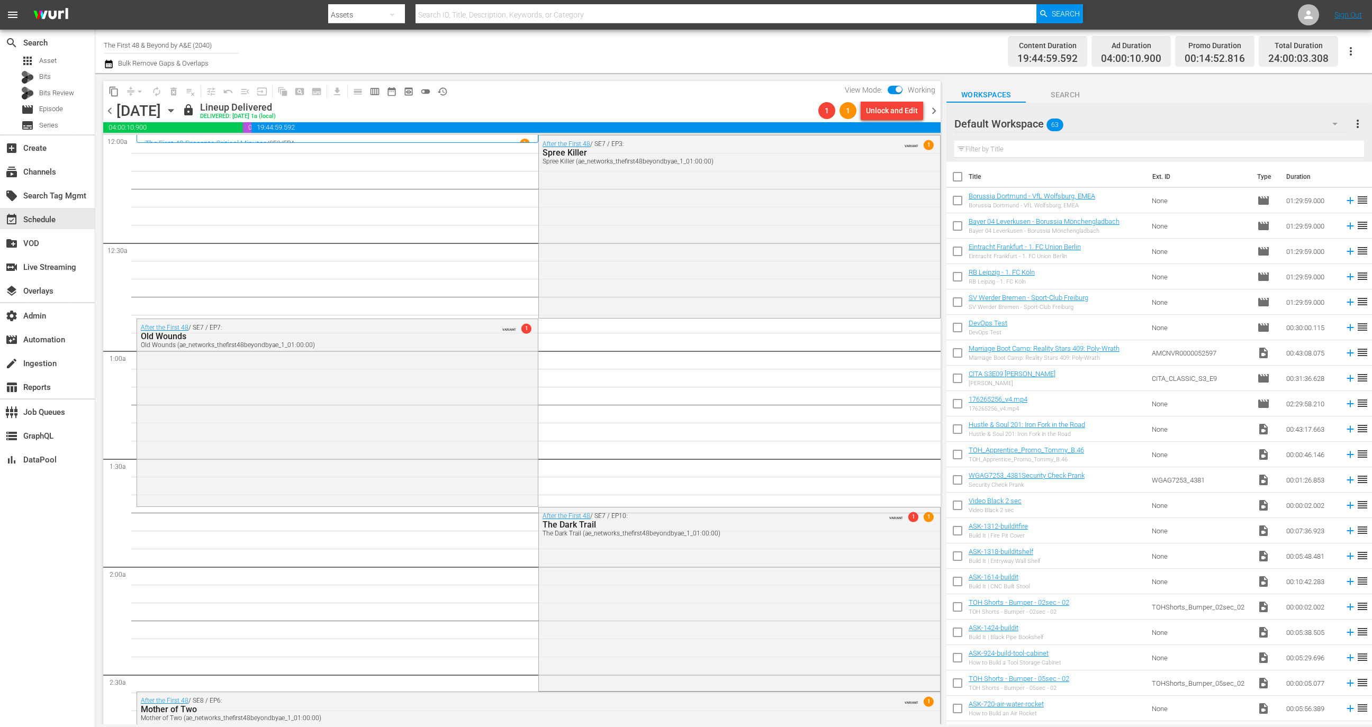
click at [934, 106] on span "chevron_right" at bounding box center [933, 110] width 13 height 13
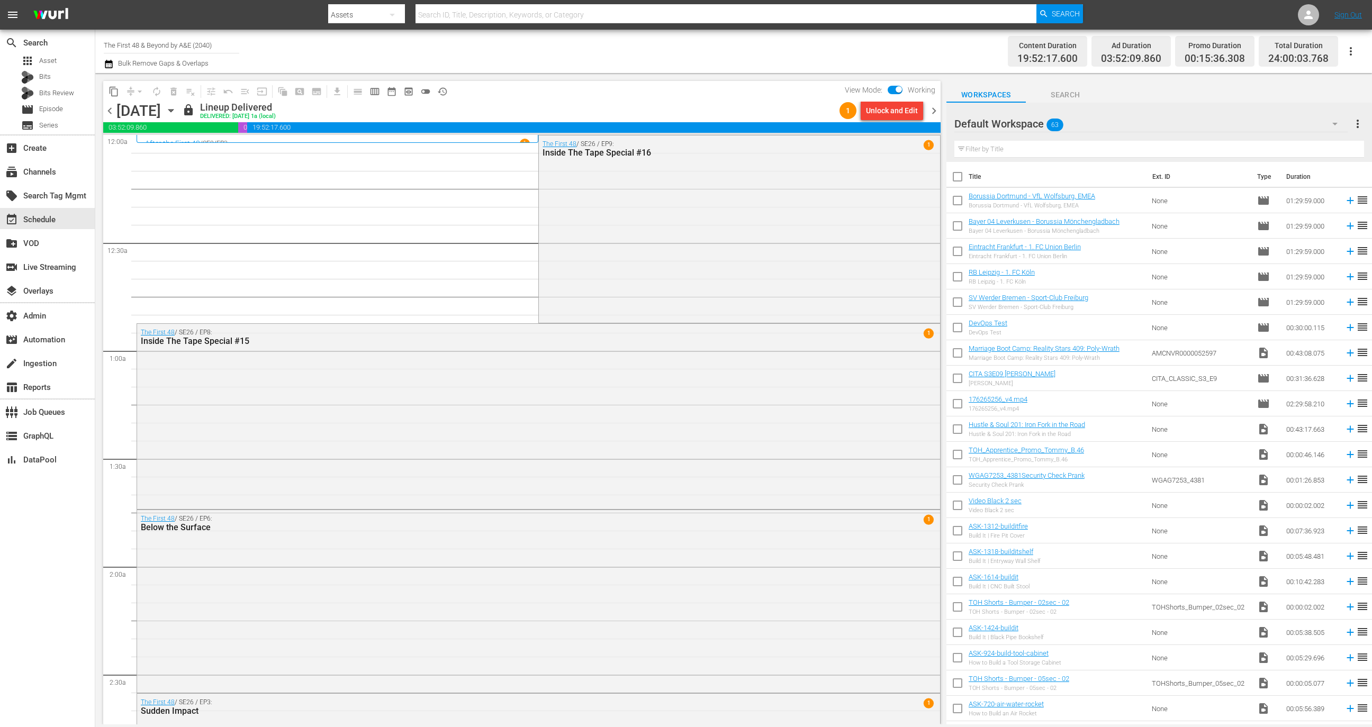
click at [440, 79] on div "content_copy compress arrow_drop_down autorenew_outlined delete_forever_outline…" at bounding box center [519, 399] width 848 height 652
click at [440, 91] on span "history_outlined" at bounding box center [442, 91] width 11 height 11
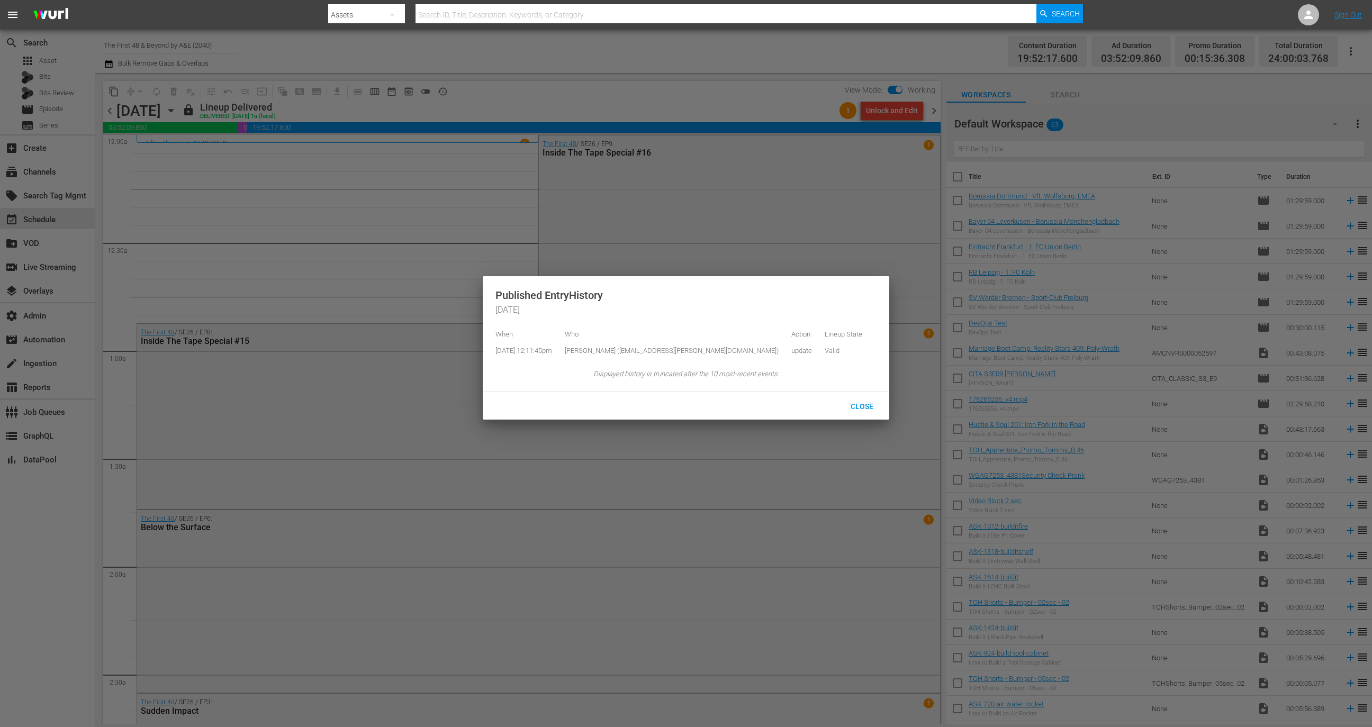
click at [708, 141] on div at bounding box center [686, 363] width 1372 height 727
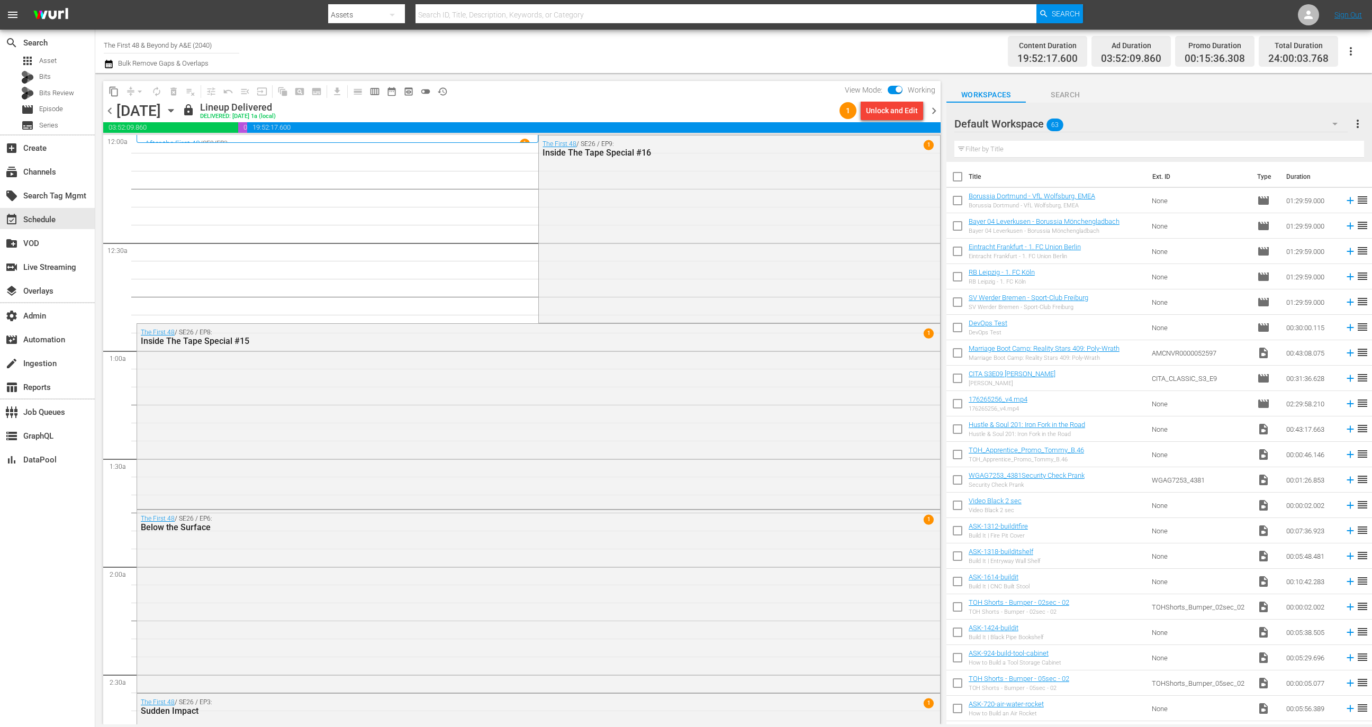
click at [935, 109] on span "chevron_right" at bounding box center [933, 110] width 13 height 13
click at [897, 107] on div "Unlock and Edit" at bounding box center [892, 110] width 52 height 19
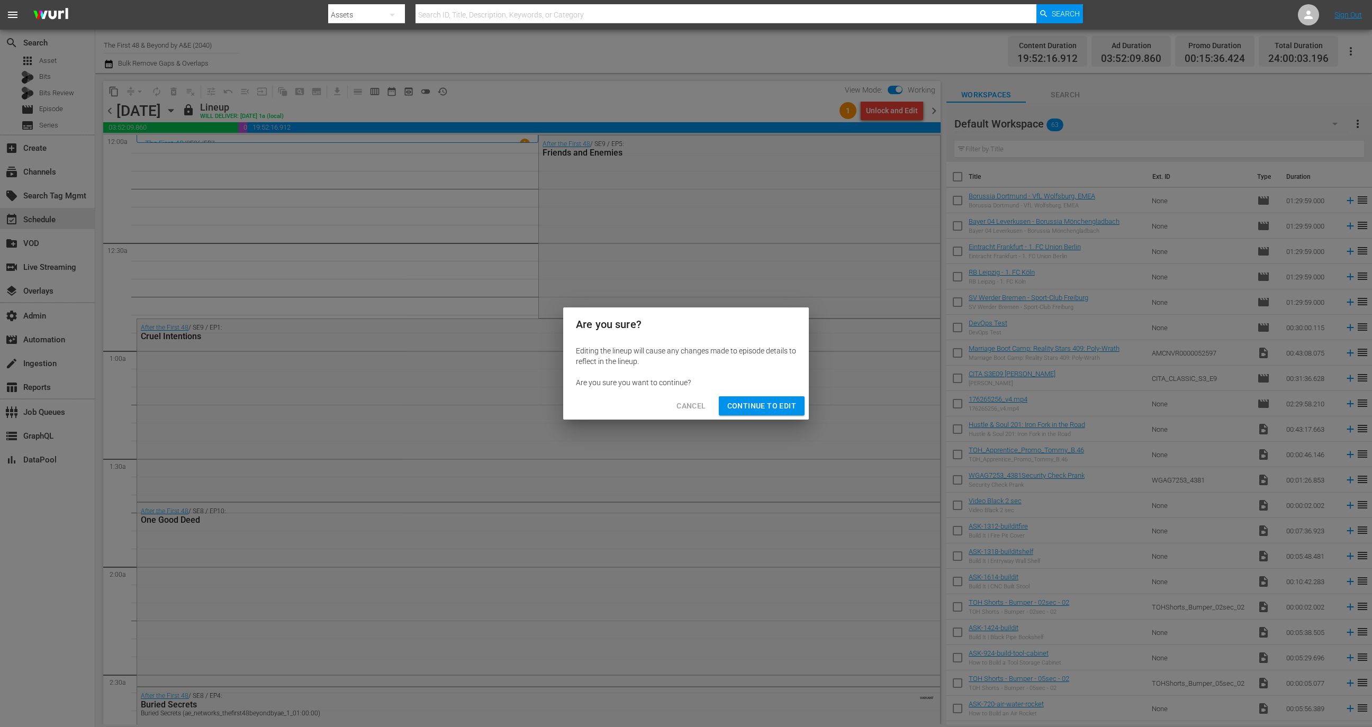
click at [779, 421] on div "Are you sure? Editing the lineup will cause any changes made to episode details…" at bounding box center [686, 363] width 1372 height 727
click at [779, 403] on span "Continue to Edit" at bounding box center [761, 406] width 69 height 13
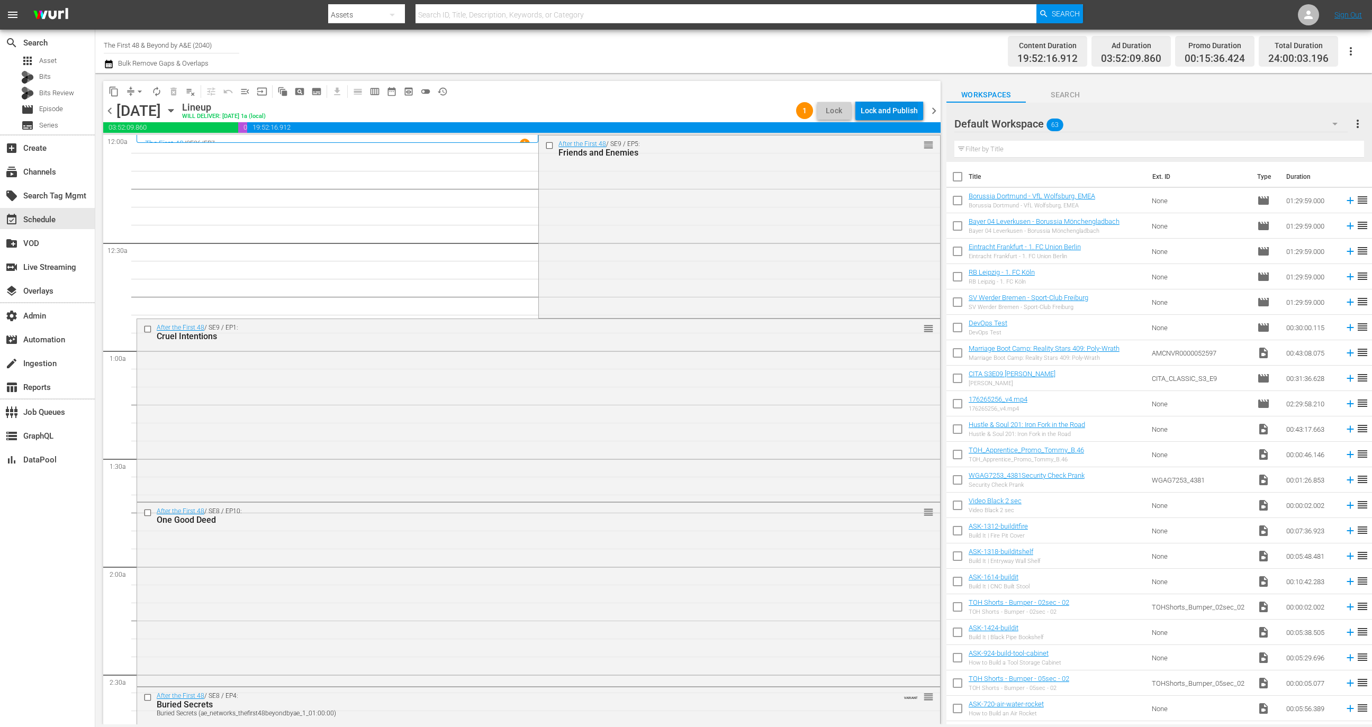
click at [895, 112] on div "Lock and Publish" at bounding box center [889, 110] width 57 height 19
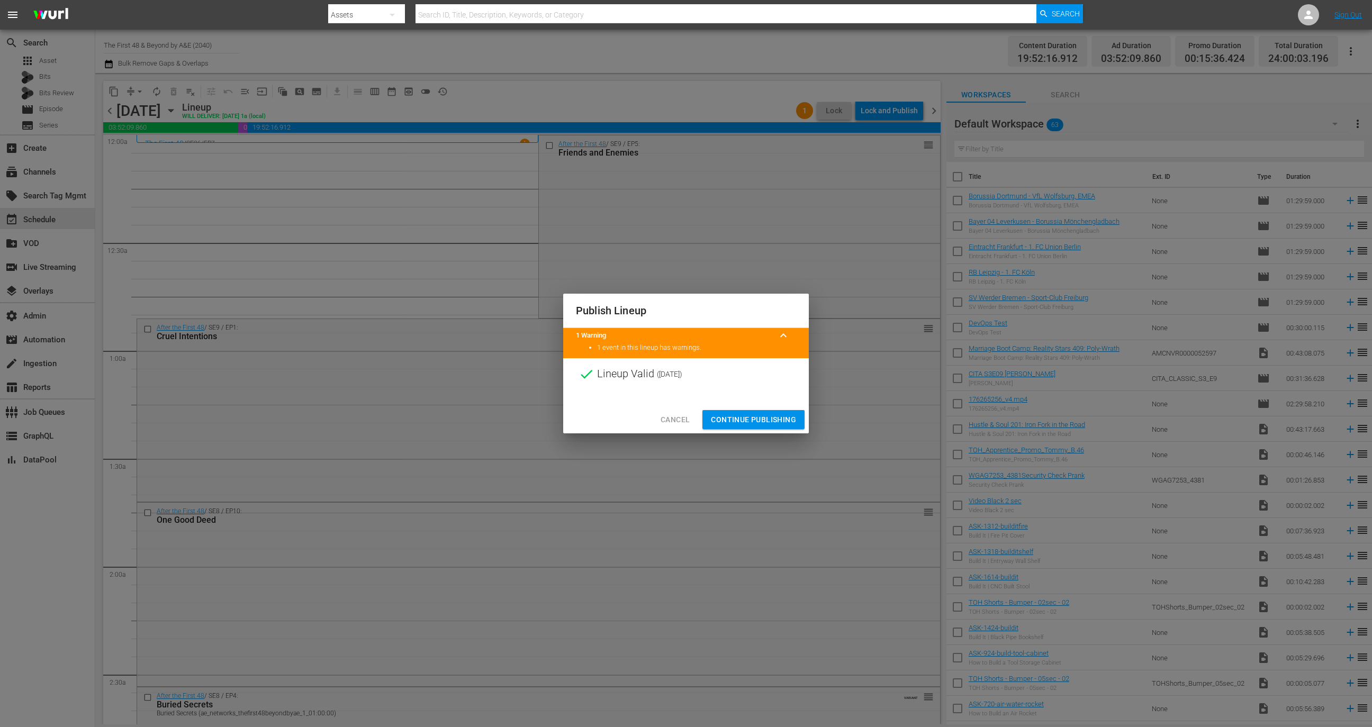
click at [771, 410] on div "Cancel Continue Publishing" at bounding box center [686, 420] width 246 height 28
click at [775, 415] on span "Continue Publishing" at bounding box center [753, 419] width 85 height 13
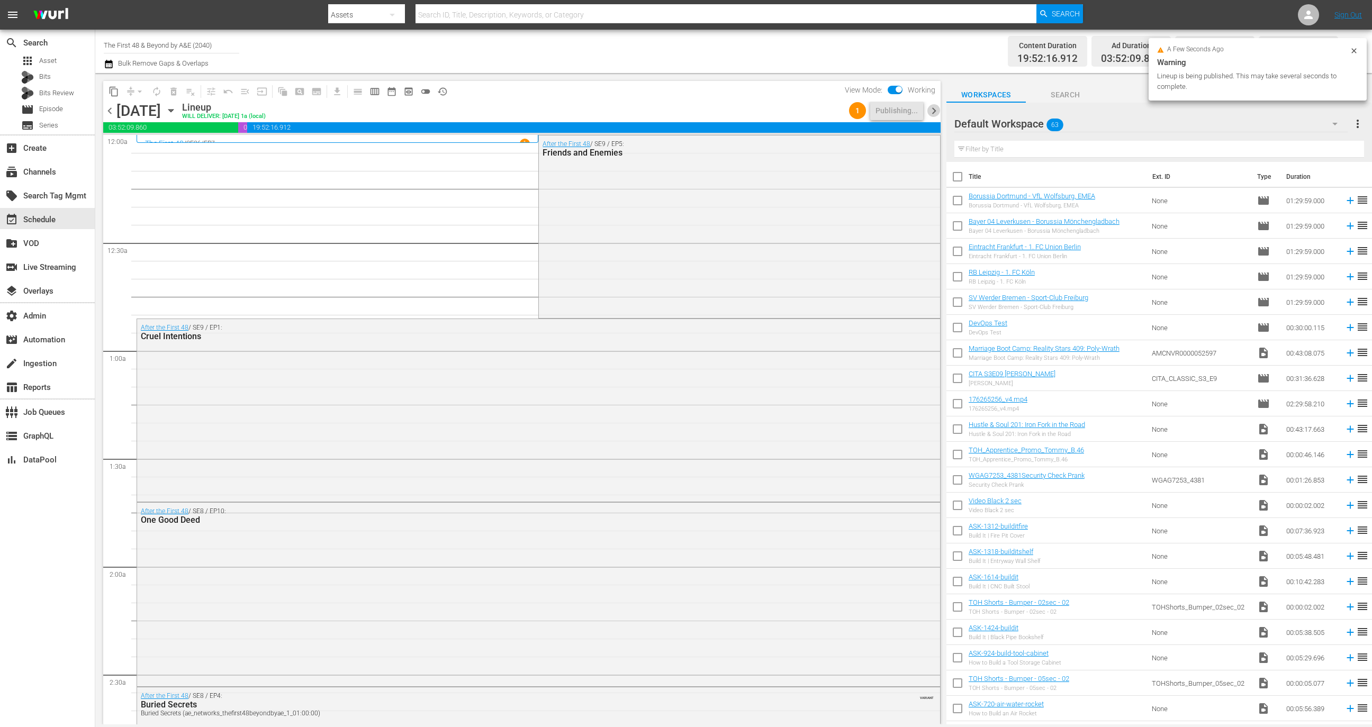
click at [938, 115] on span "chevron_right" at bounding box center [933, 110] width 13 height 13
click at [896, 109] on div "Unlock and Edit" at bounding box center [892, 110] width 52 height 19
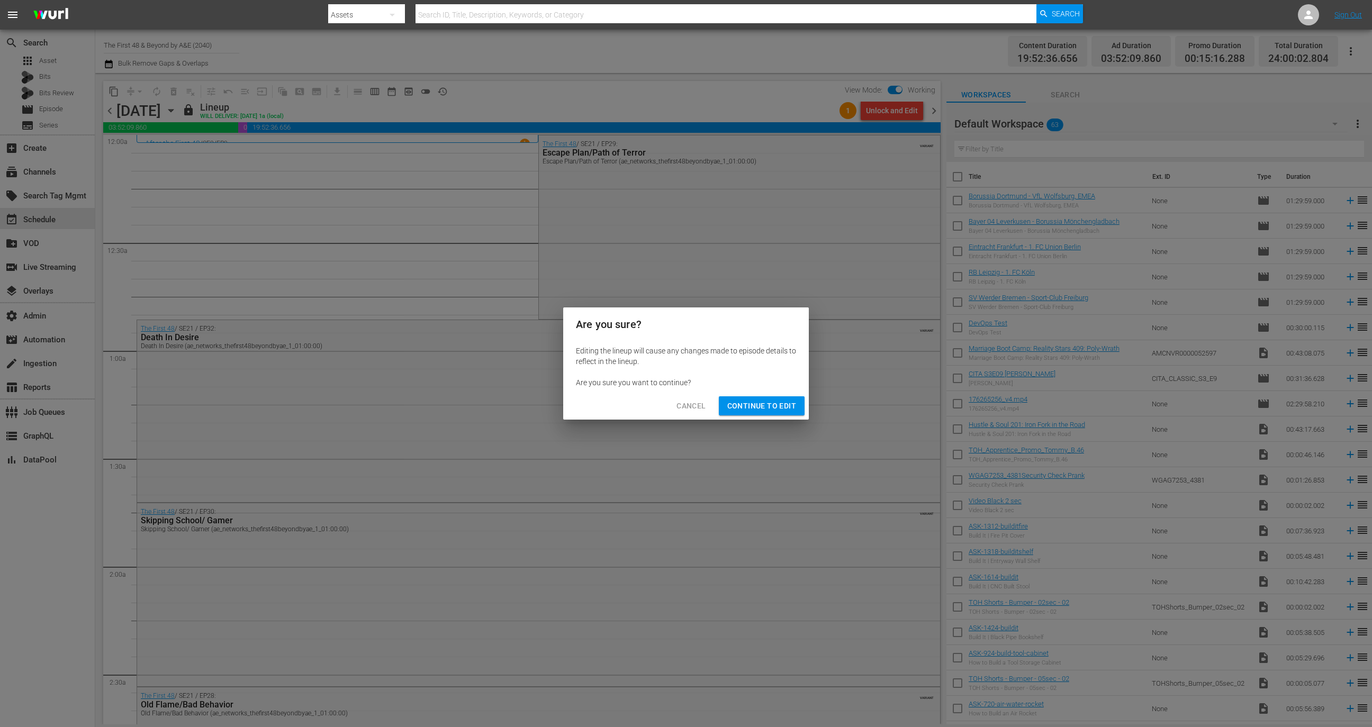
click at [771, 402] on span "Continue to Edit" at bounding box center [761, 406] width 69 height 13
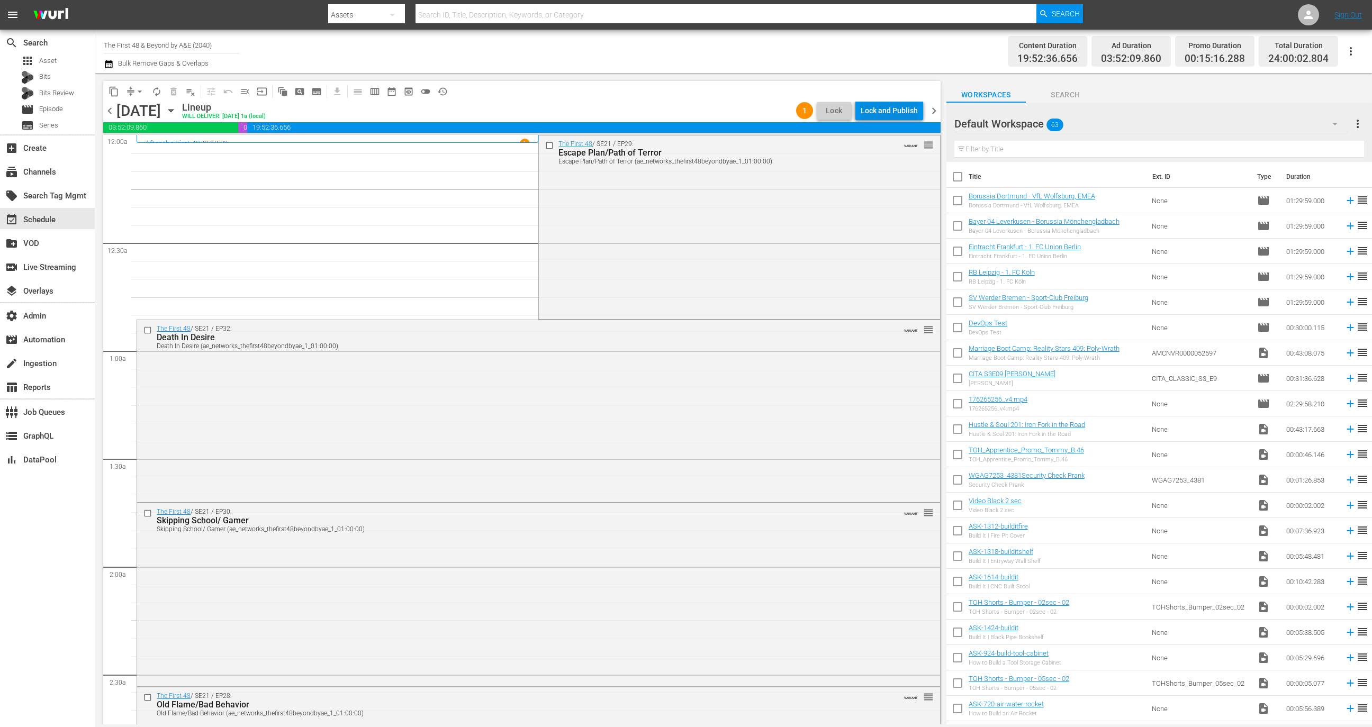
click at [898, 110] on div "Lock and Publish" at bounding box center [889, 110] width 57 height 19
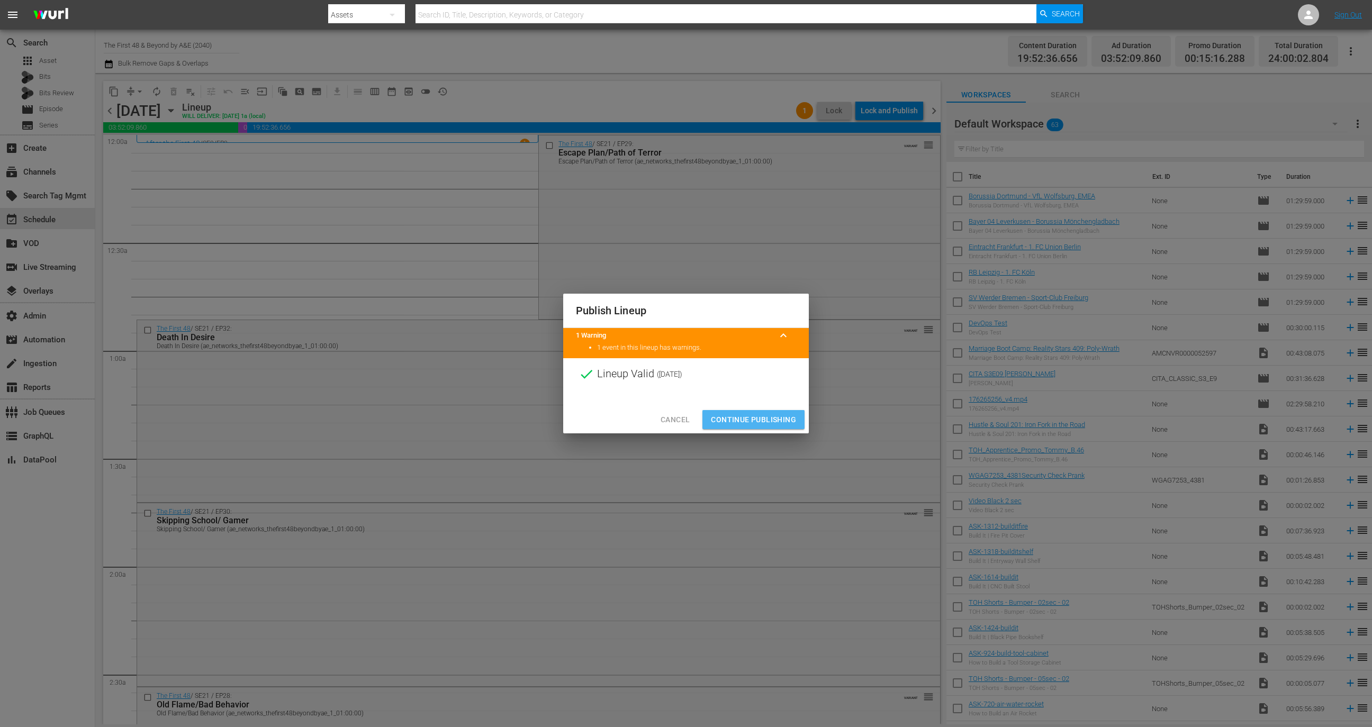
click at [761, 420] on span "Continue Publishing" at bounding box center [753, 419] width 85 height 13
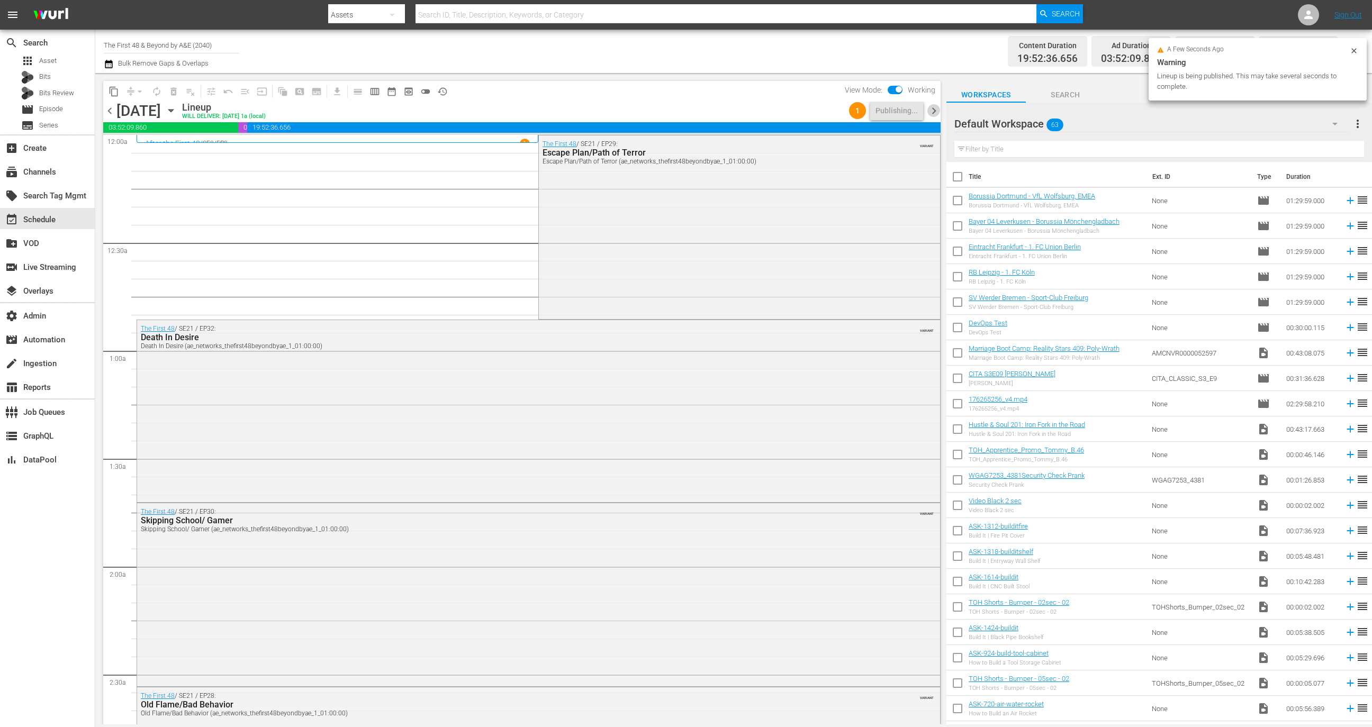
click at [930, 104] on span "chevron_right" at bounding box center [933, 110] width 13 height 13
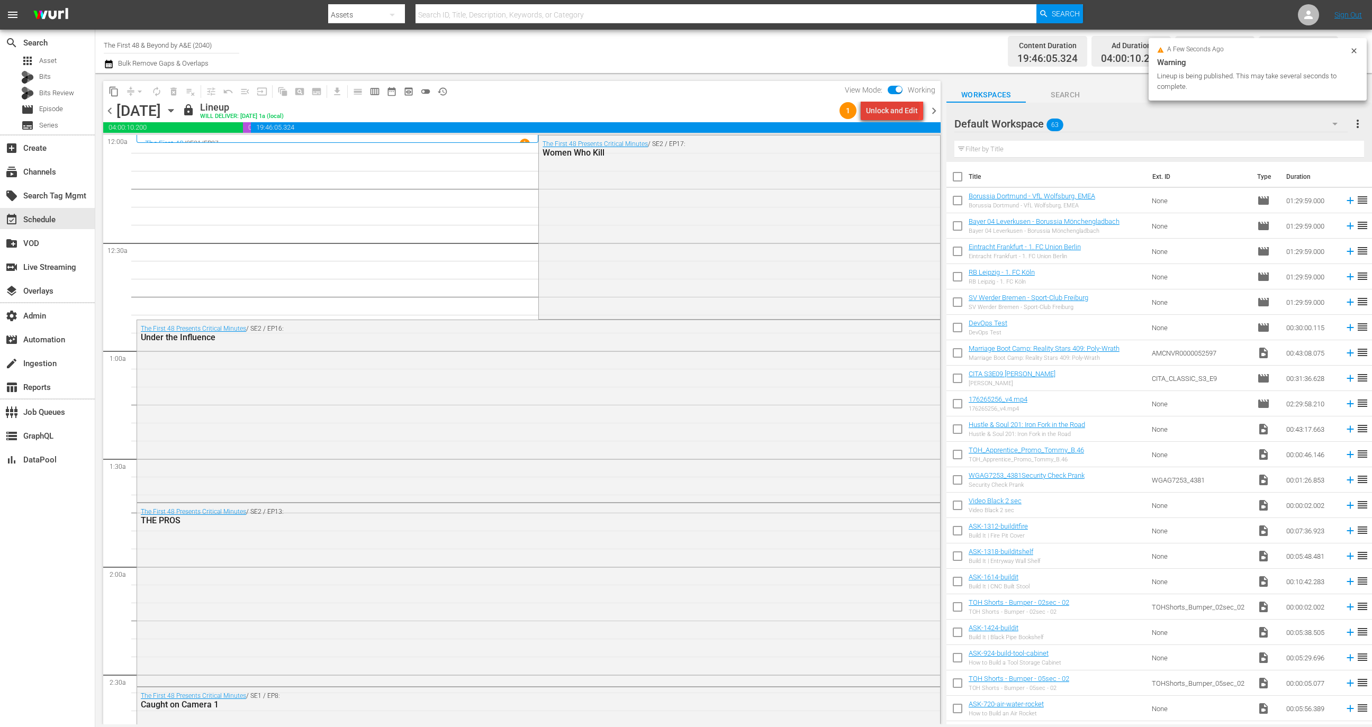
click at [895, 110] on div "Unlock and Edit" at bounding box center [892, 110] width 52 height 19
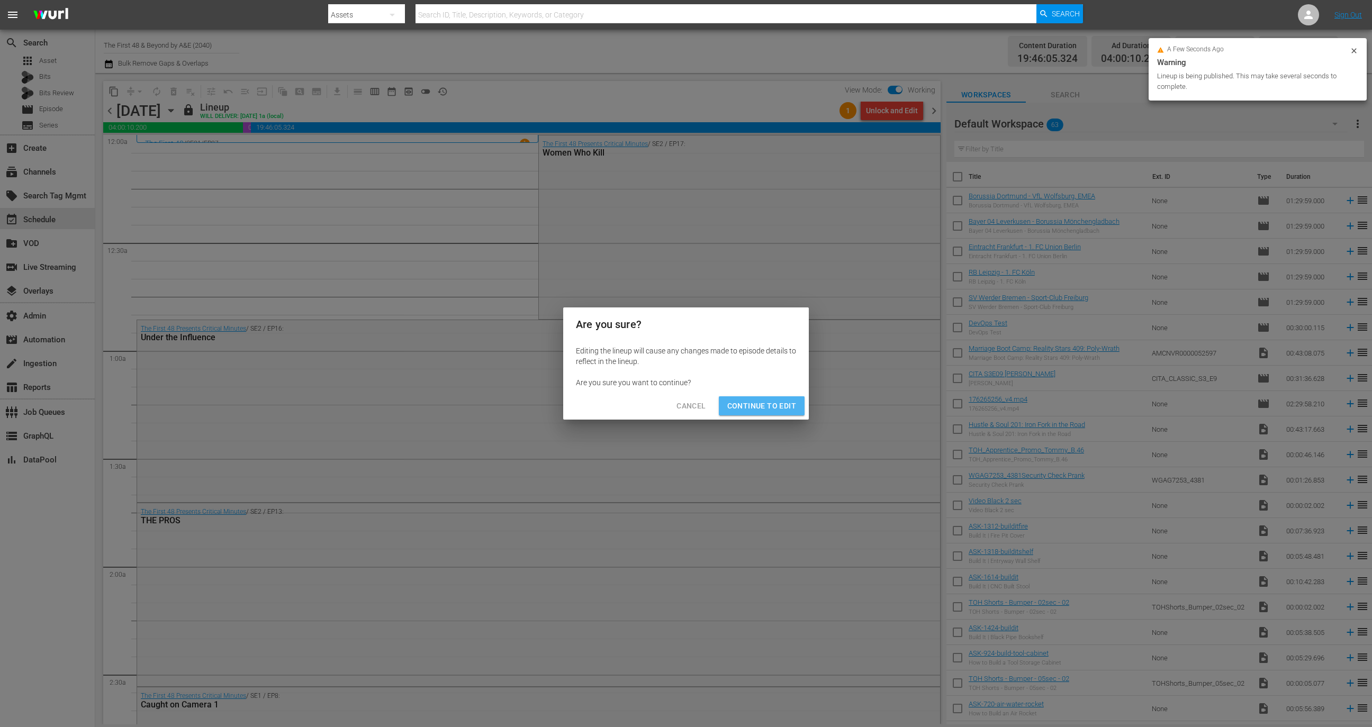
click at [763, 406] on span "Continue to Edit" at bounding box center [761, 406] width 69 height 13
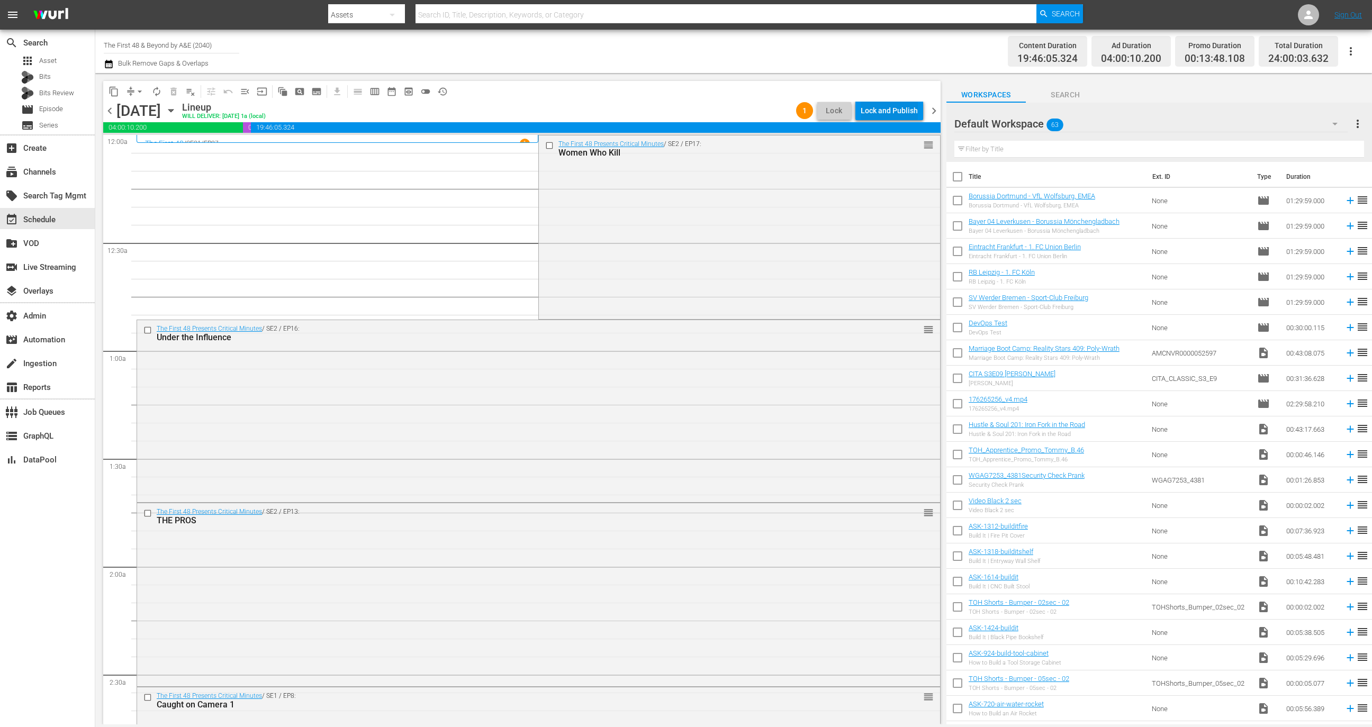
click at [884, 116] on div "Lock and Publish" at bounding box center [889, 110] width 57 height 19
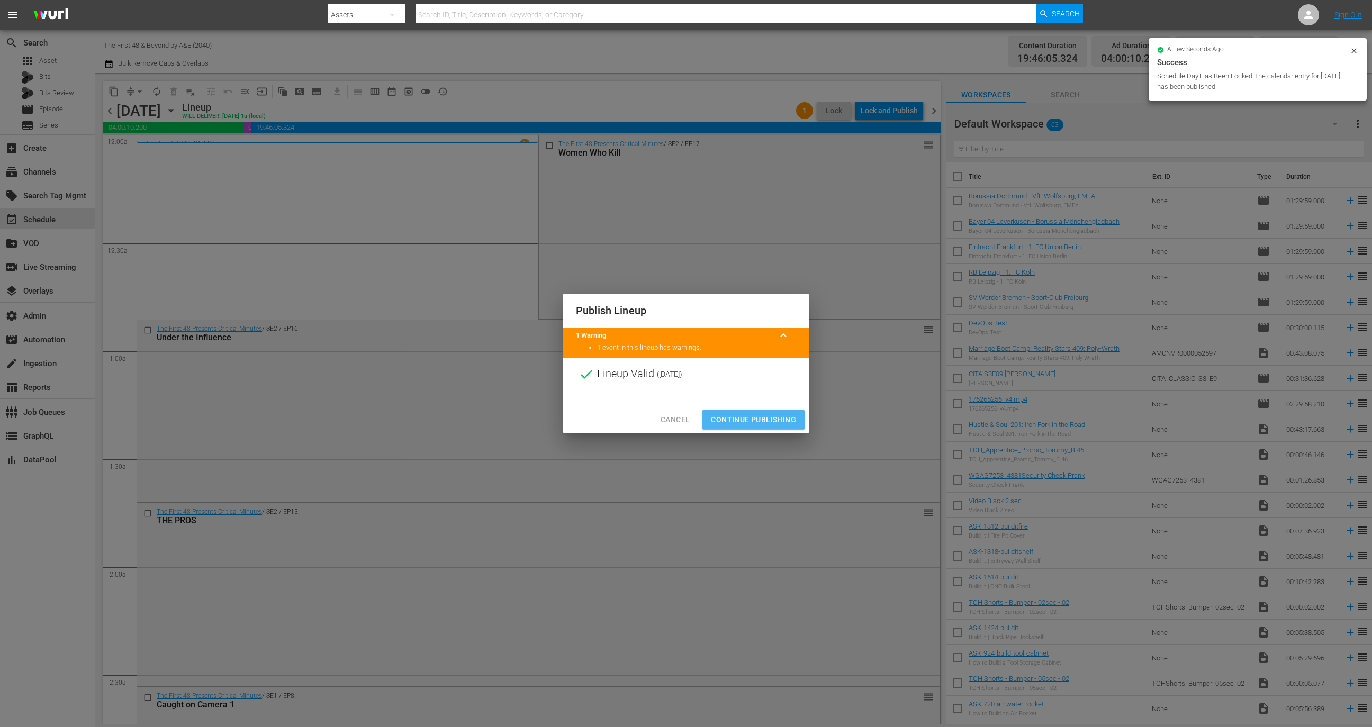
click at [757, 418] on span "Continue Publishing" at bounding box center [753, 419] width 85 height 13
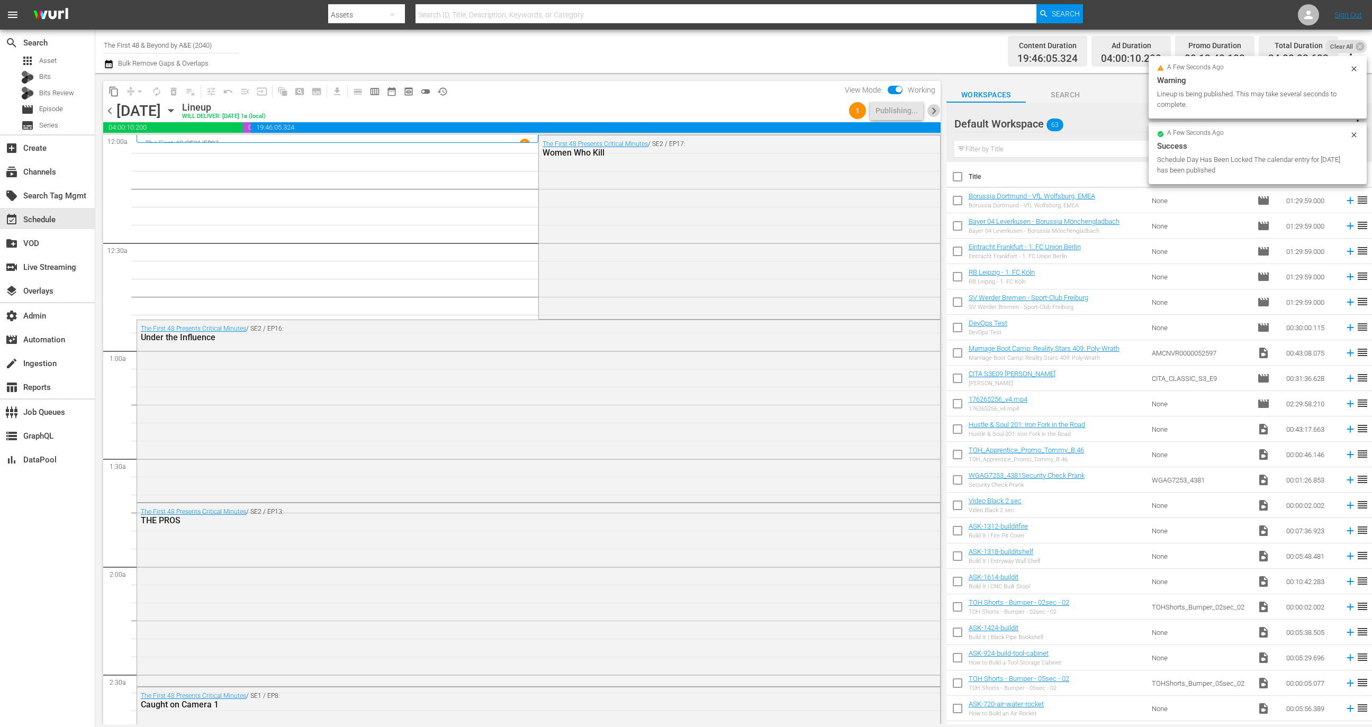
click at [934, 111] on span "chevron_right" at bounding box center [933, 110] width 13 height 13
click at [886, 111] on div "Unlock and Edit" at bounding box center [892, 110] width 52 height 19
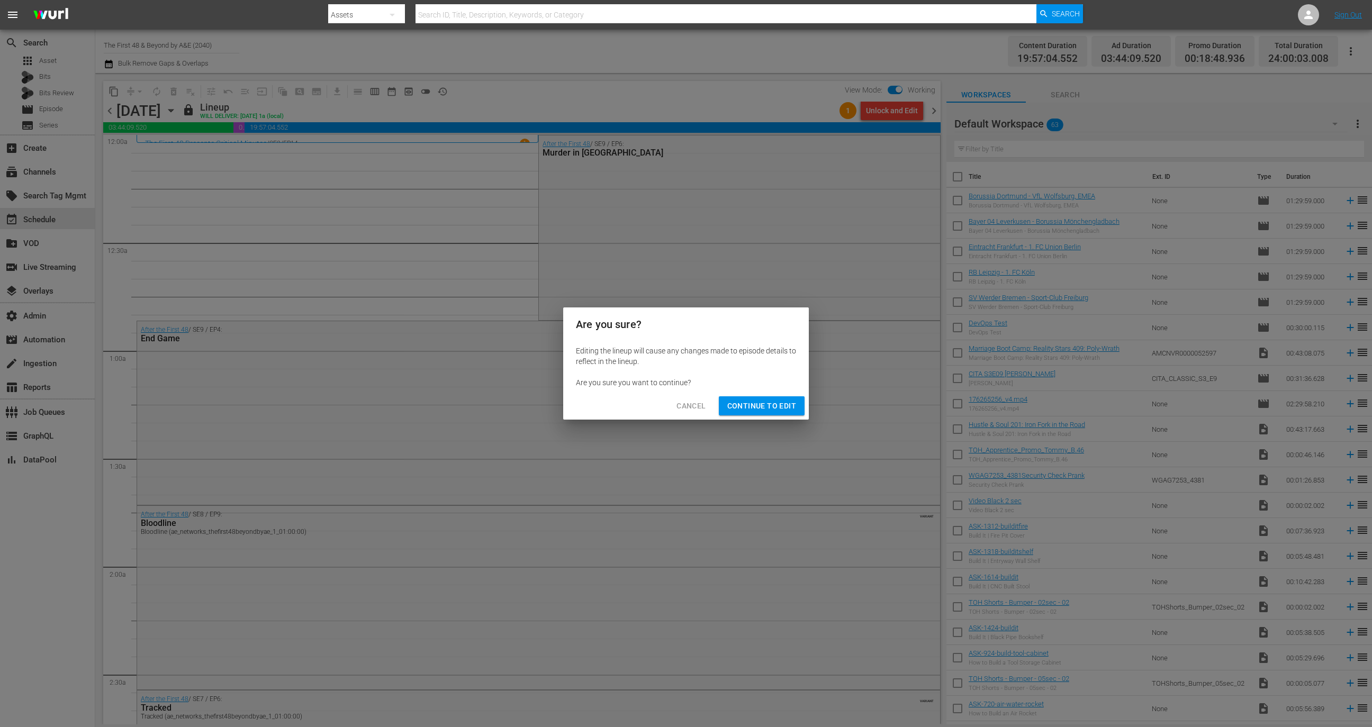
click at [777, 405] on span "Continue to Edit" at bounding box center [761, 406] width 69 height 13
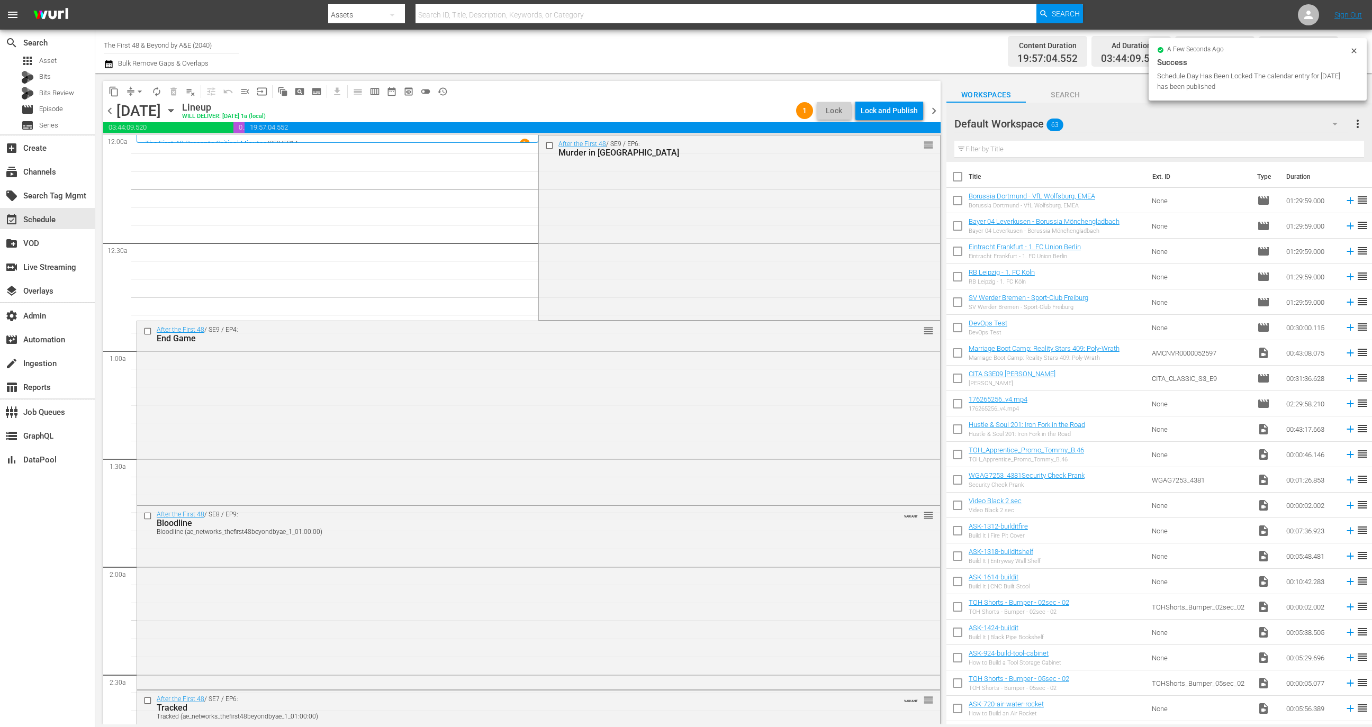
click at [888, 102] on div "Lock and Publish" at bounding box center [889, 110] width 57 height 19
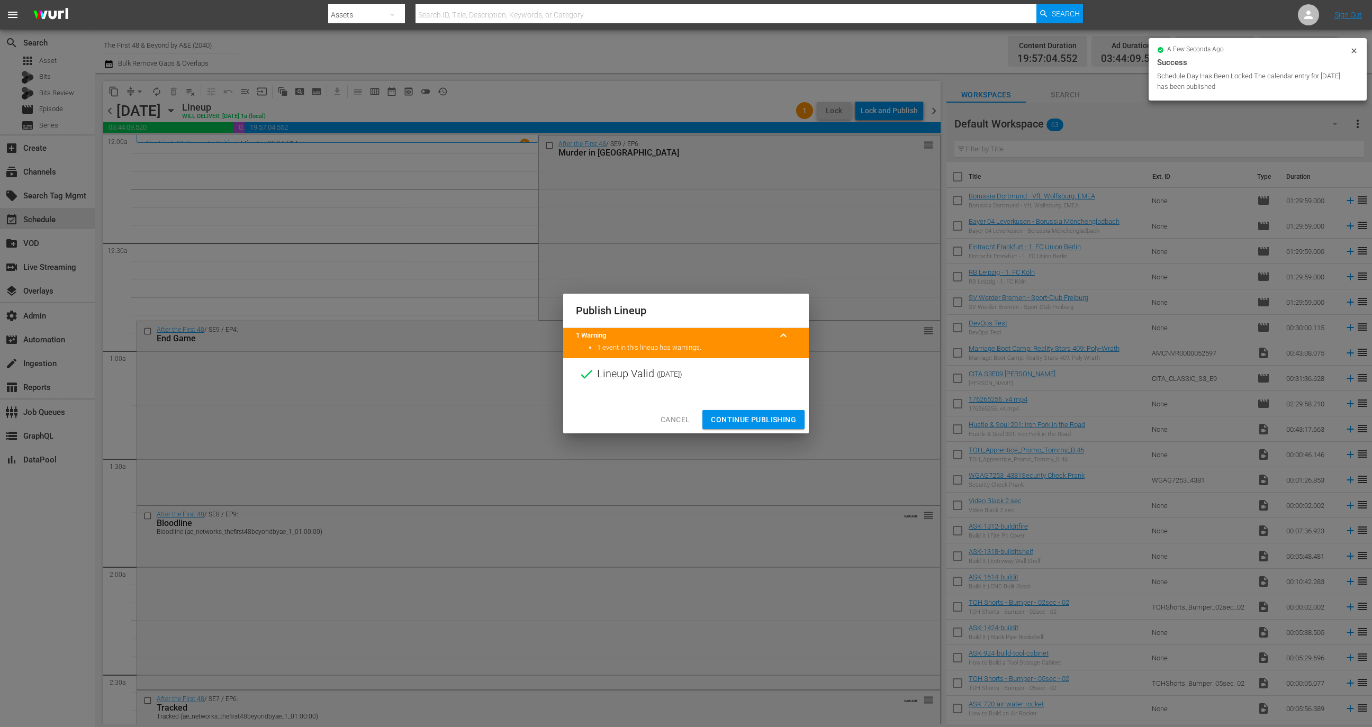
click at [774, 417] on span "Continue Publishing" at bounding box center [753, 419] width 85 height 13
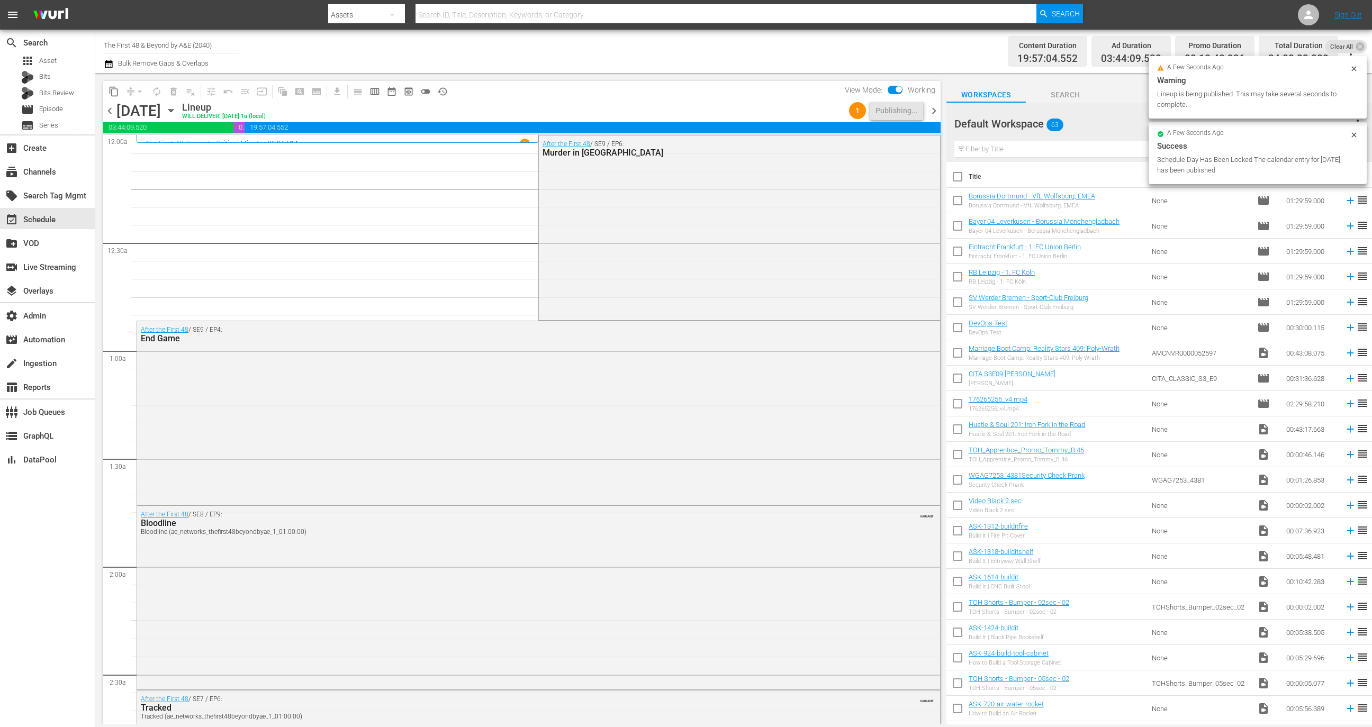
click at [933, 112] on span "chevron_right" at bounding box center [933, 110] width 13 height 13
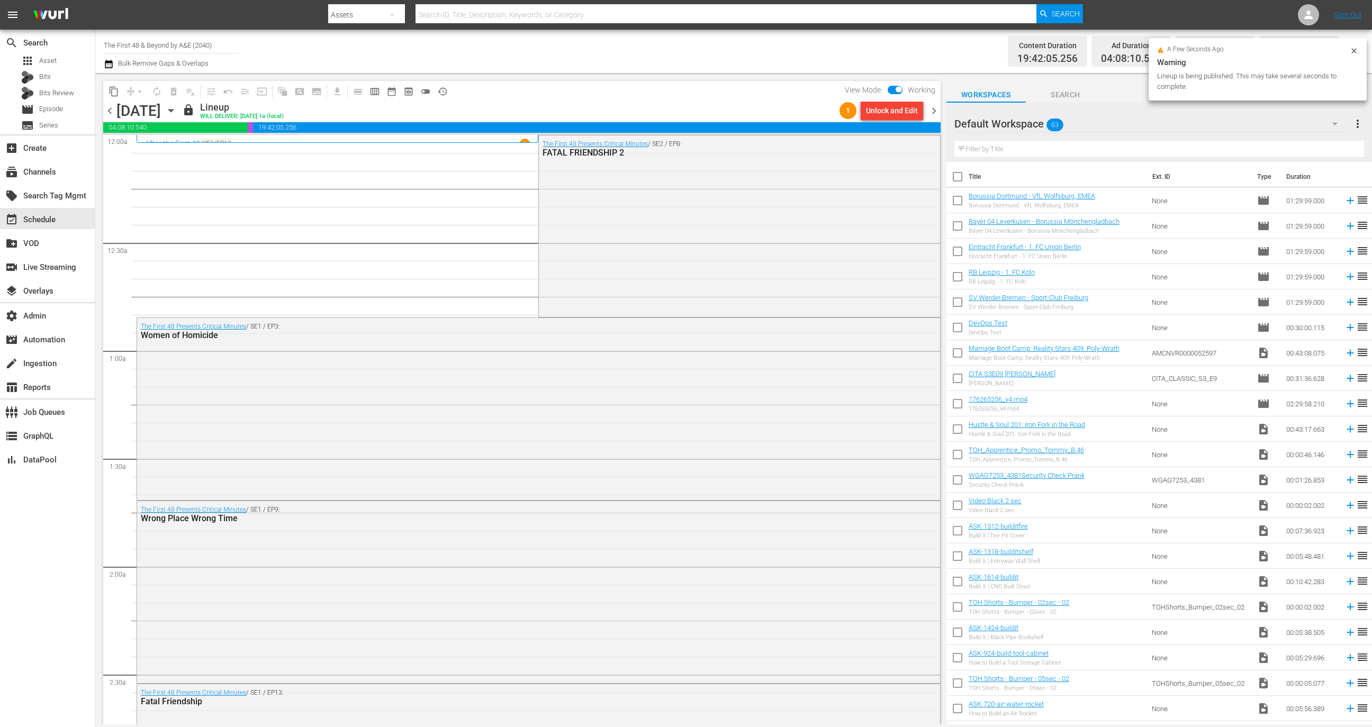
click at [892, 112] on div "Unlock and Edit" at bounding box center [892, 110] width 52 height 19
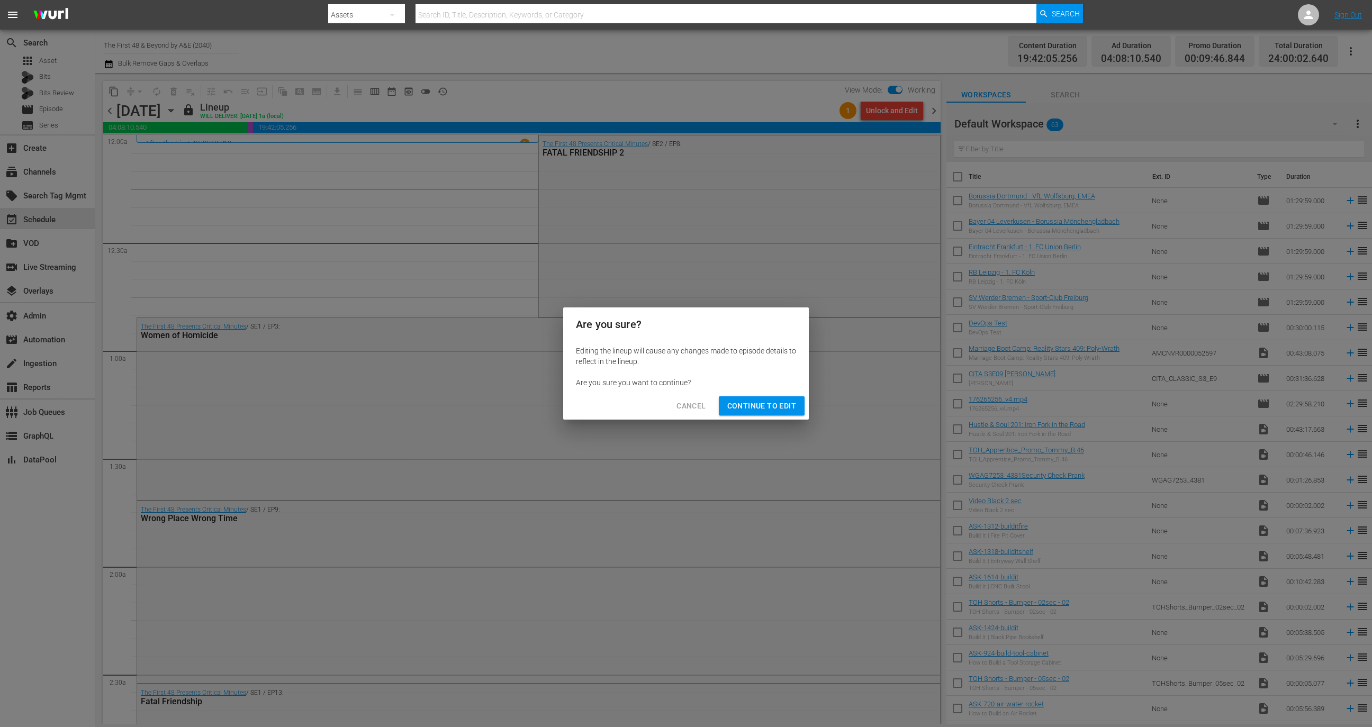
click at [762, 401] on span "Continue to Edit" at bounding box center [761, 406] width 69 height 13
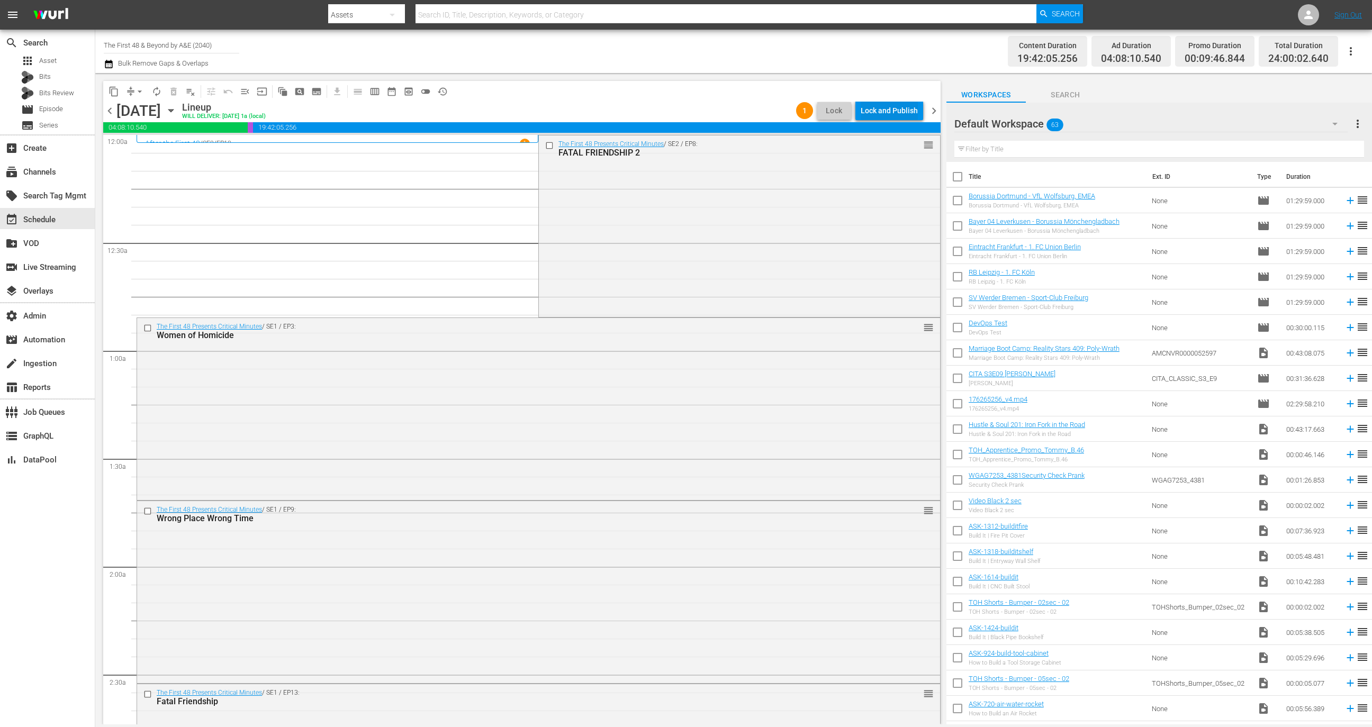
click at [890, 110] on div "Lock and Publish" at bounding box center [889, 110] width 57 height 19
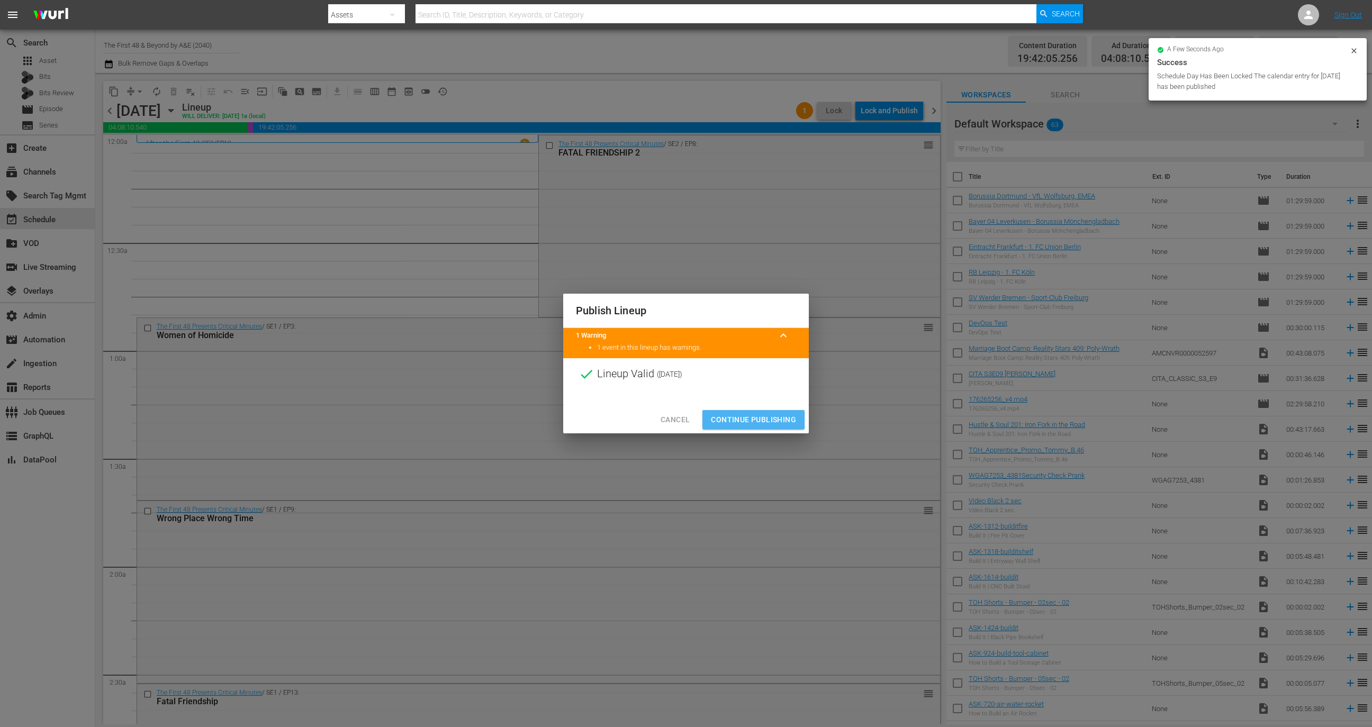
click at [768, 424] on span "Continue Publishing" at bounding box center [753, 419] width 85 height 13
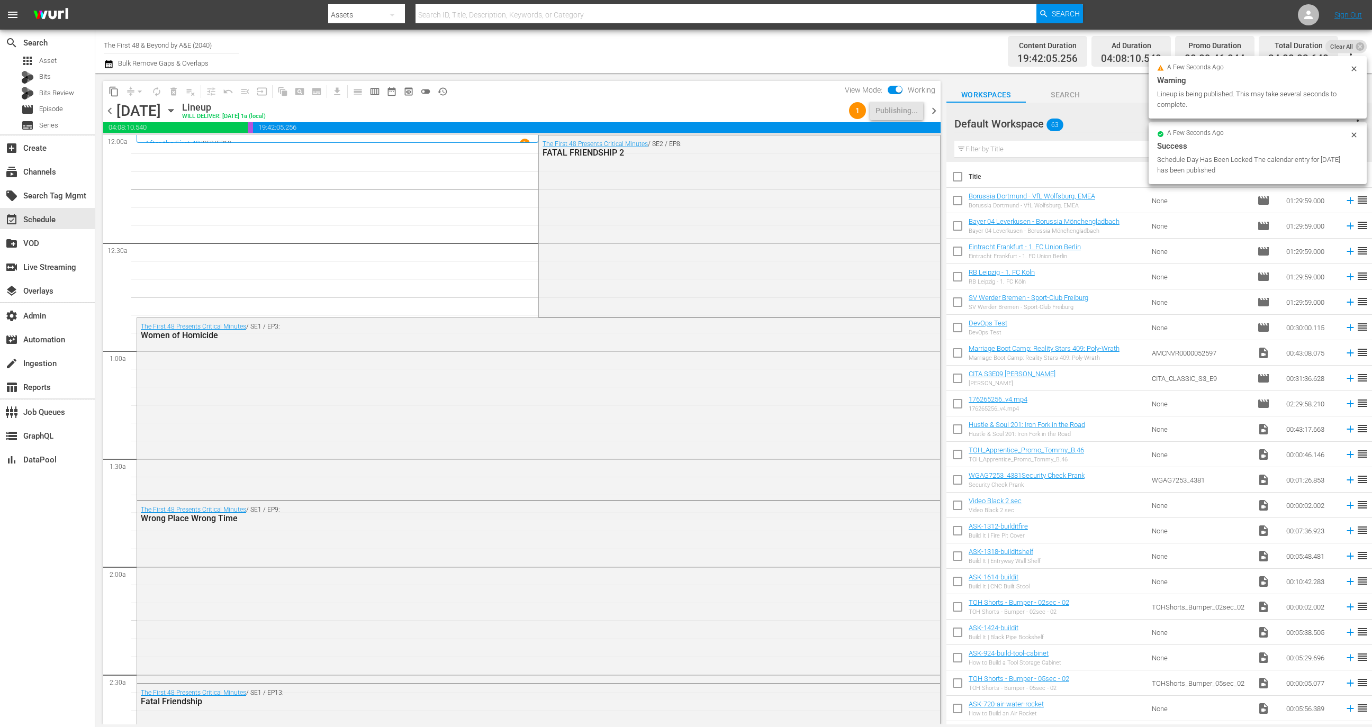
click at [933, 112] on span "chevron_right" at bounding box center [933, 110] width 13 height 13
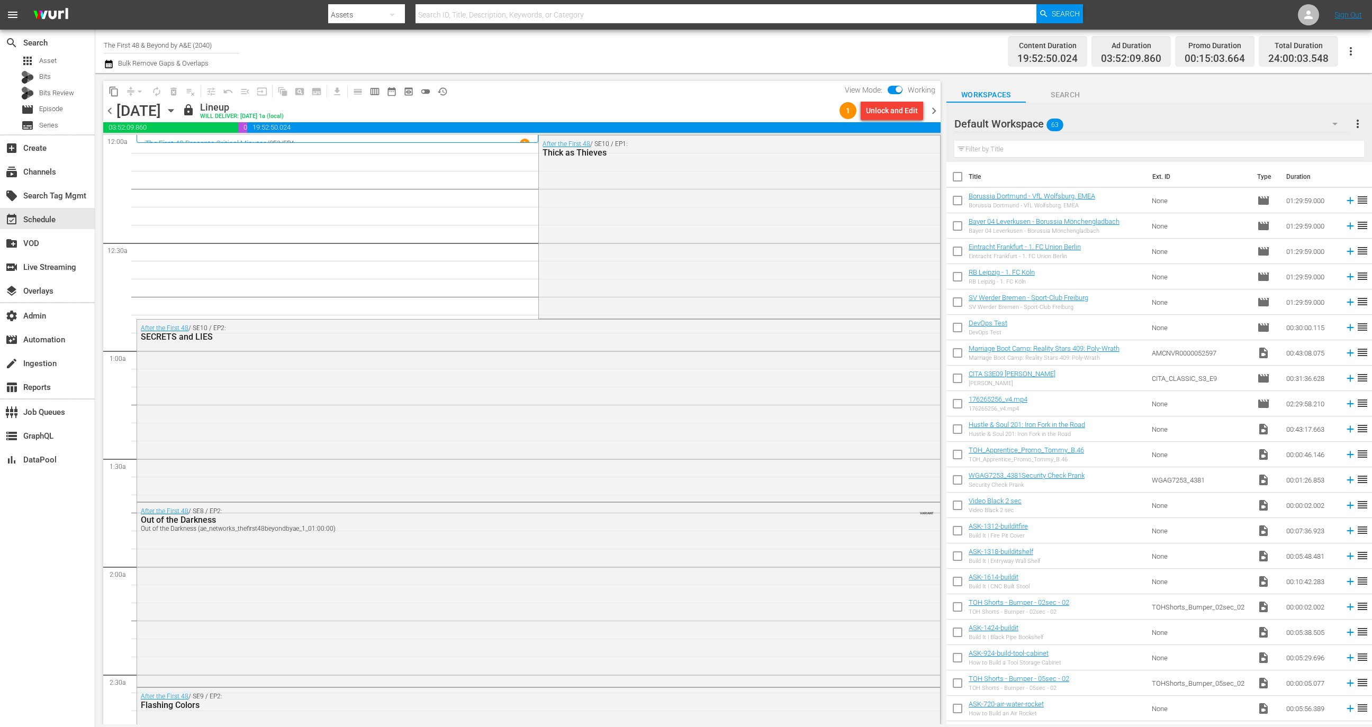
click at [885, 112] on div "Unlock and Edit" at bounding box center [892, 110] width 52 height 19
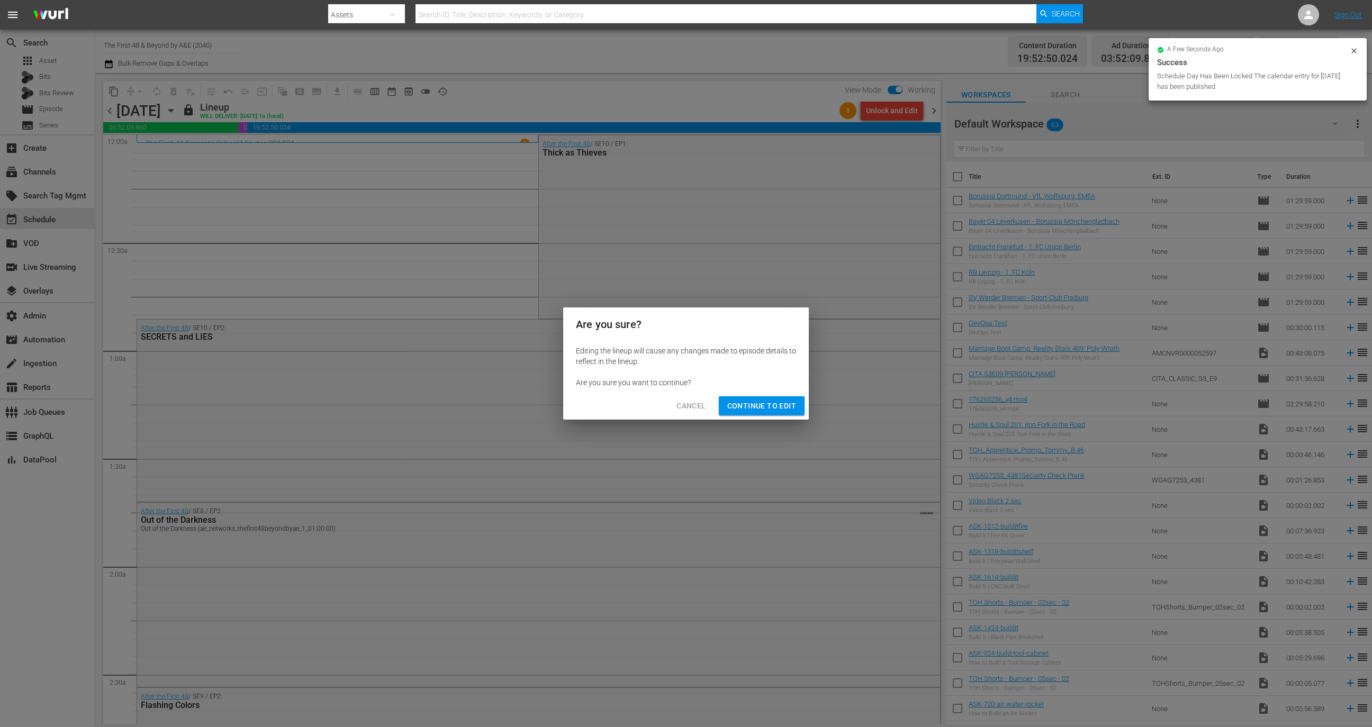
click at [764, 400] on span "Continue to Edit" at bounding box center [761, 406] width 69 height 13
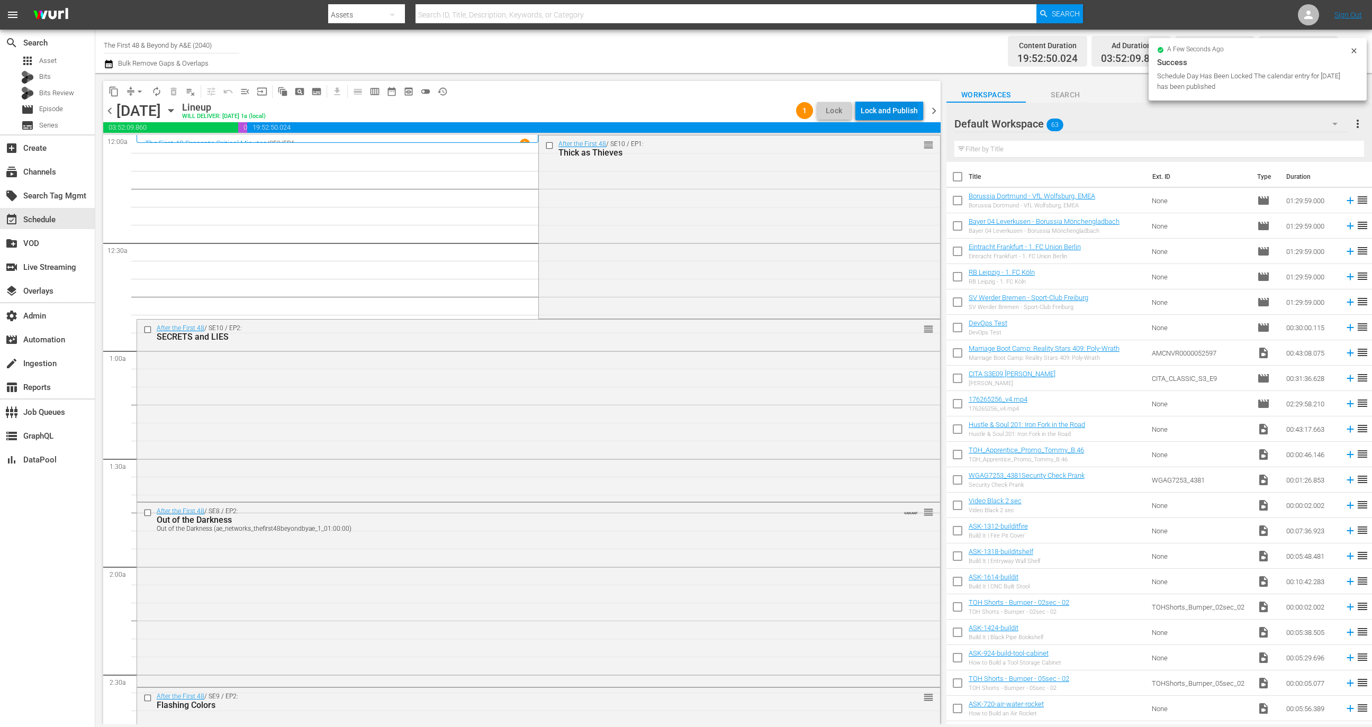
click at [894, 110] on div "Lock and Publish" at bounding box center [889, 110] width 57 height 19
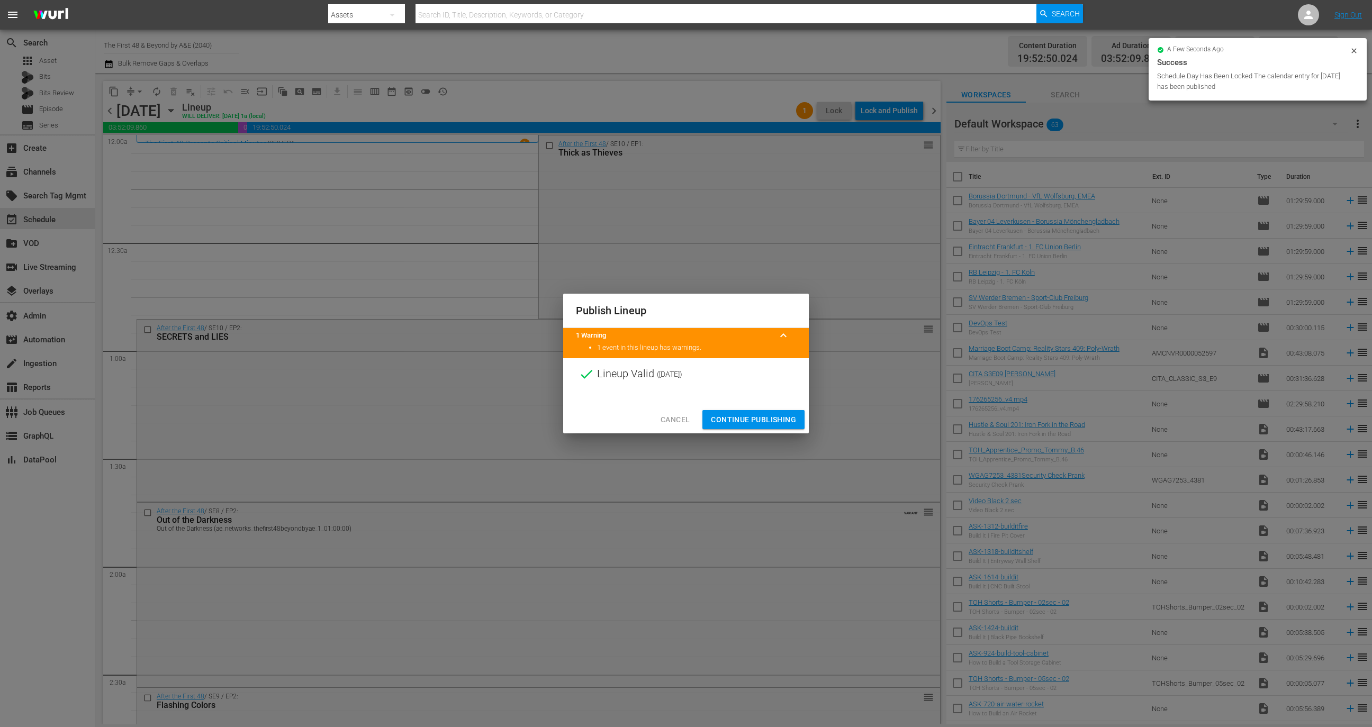
click at [778, 422] on span "Continue Publishing" at bounding box center [753, 419] width 85 height 13
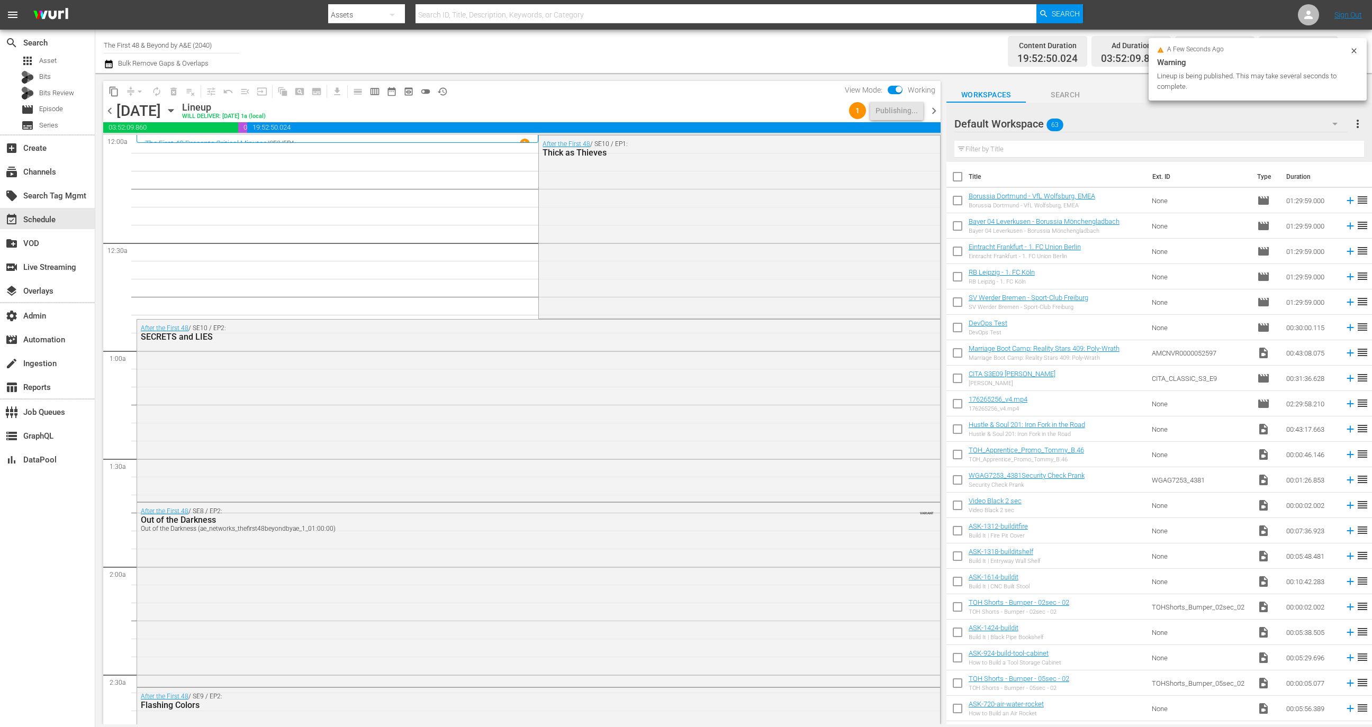
click at [938, 110] on span "chevron_right" at bounding box center [933, 110] width 13 height 13
click at [894, 111] on div "Unlock and Edit" at bounding box center [892, 110] width 52 height 19
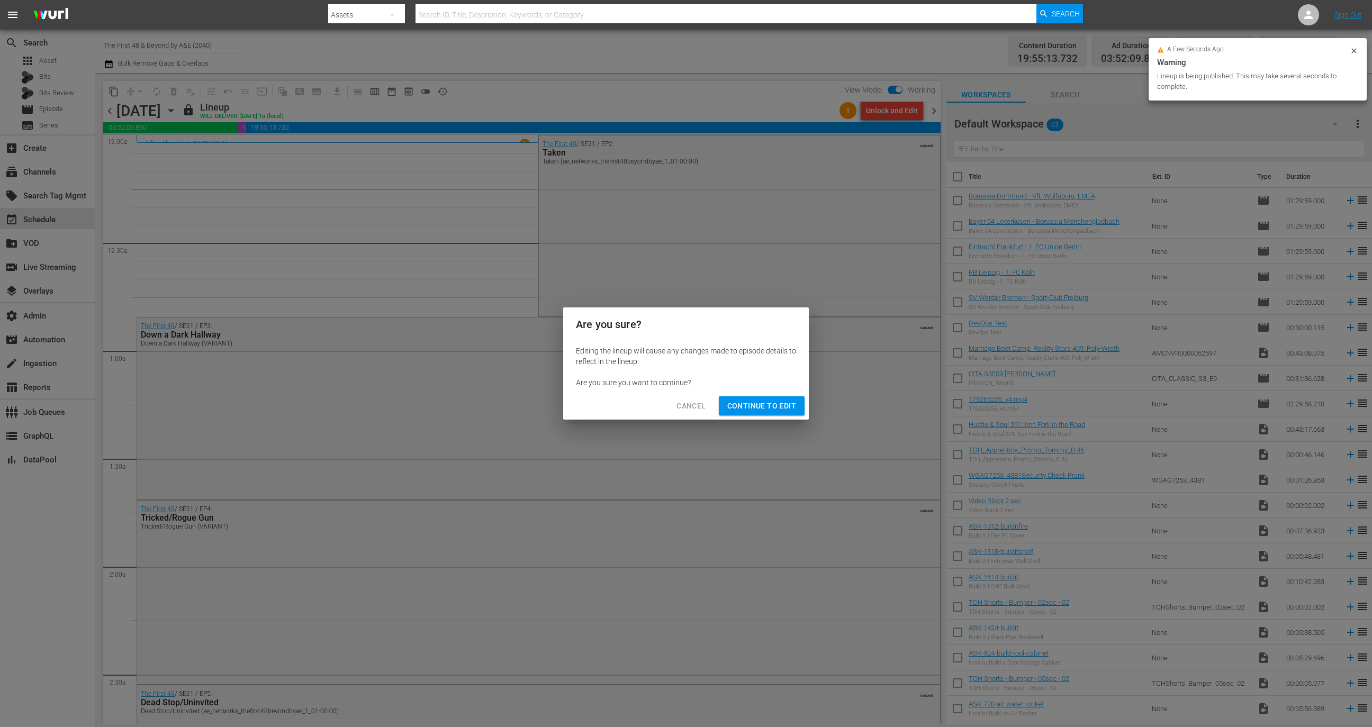
click at [775, 405] on span "Continue to Edit" at bounding box center [761, 406] width 69 height 13
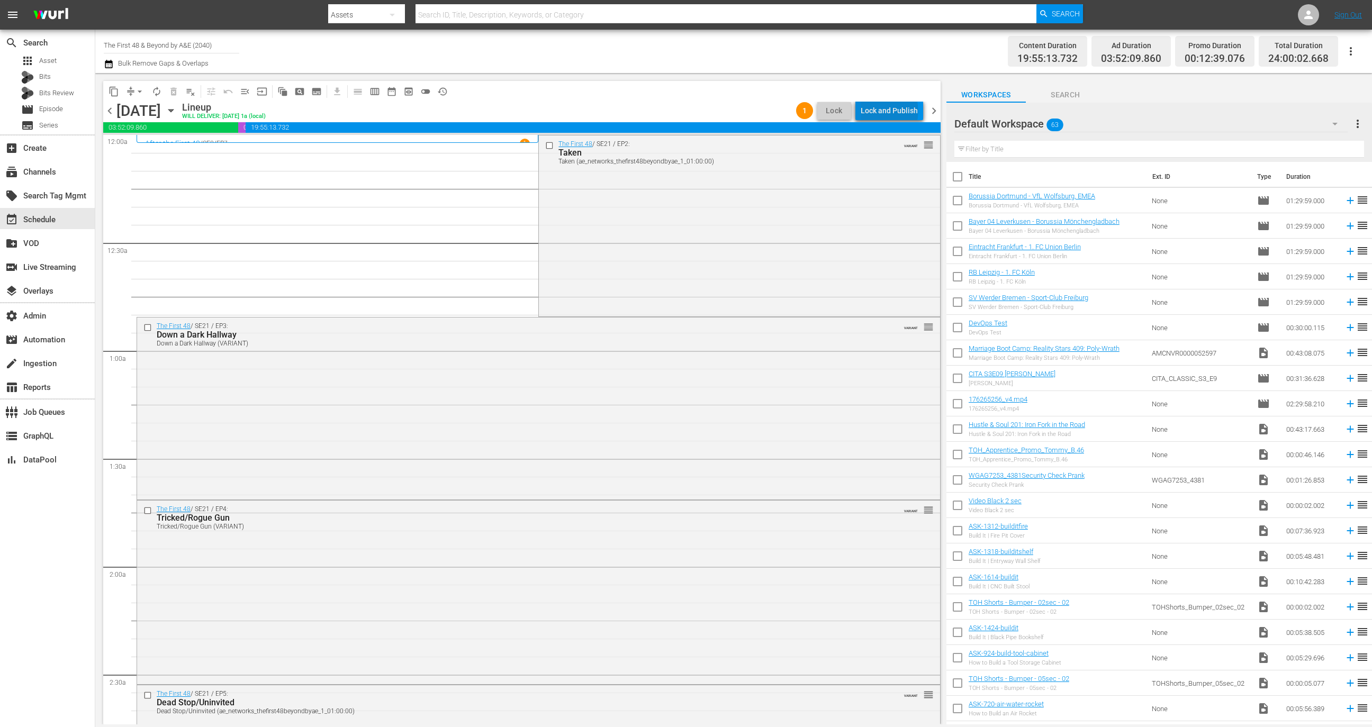
click at [892, 111] on div "Lock and Publish" at bounding box center [889, 110] width 57 height 19
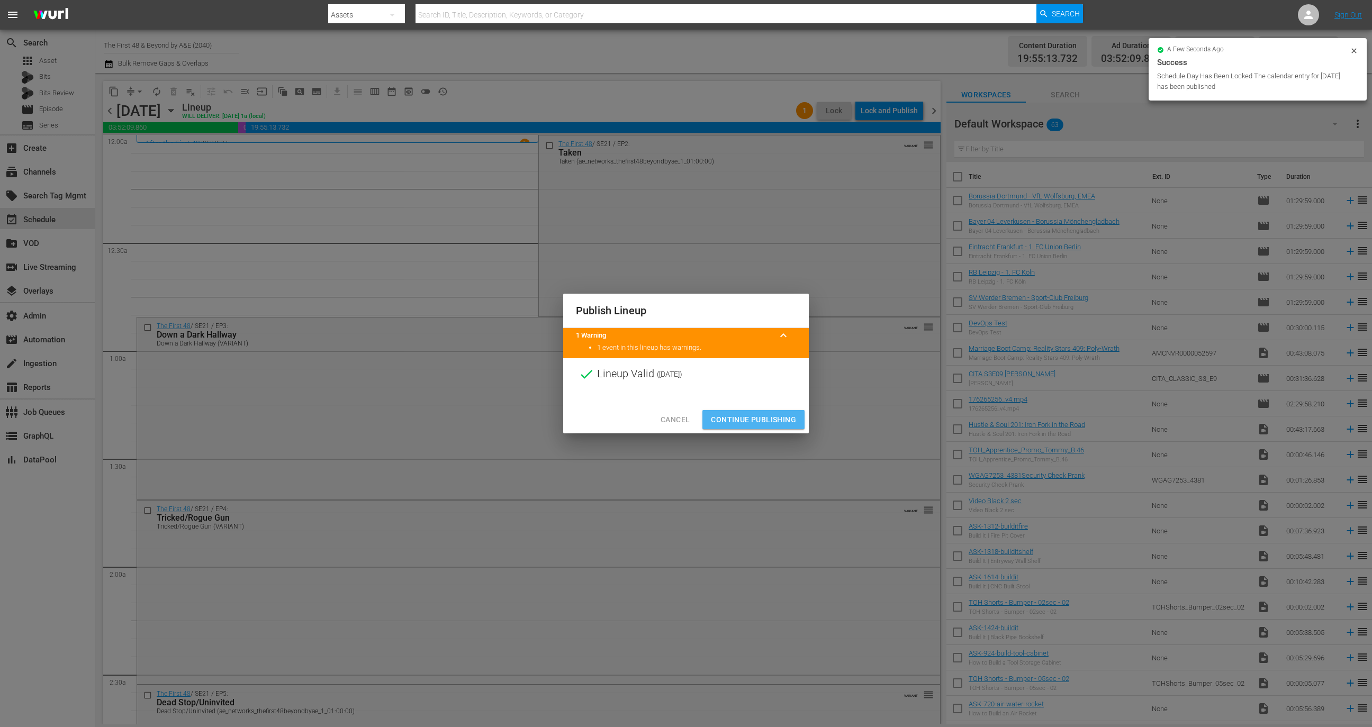
click at [763, 416] on span "Continue Publishing" at bounding box center [753, 419] width 85 height 13
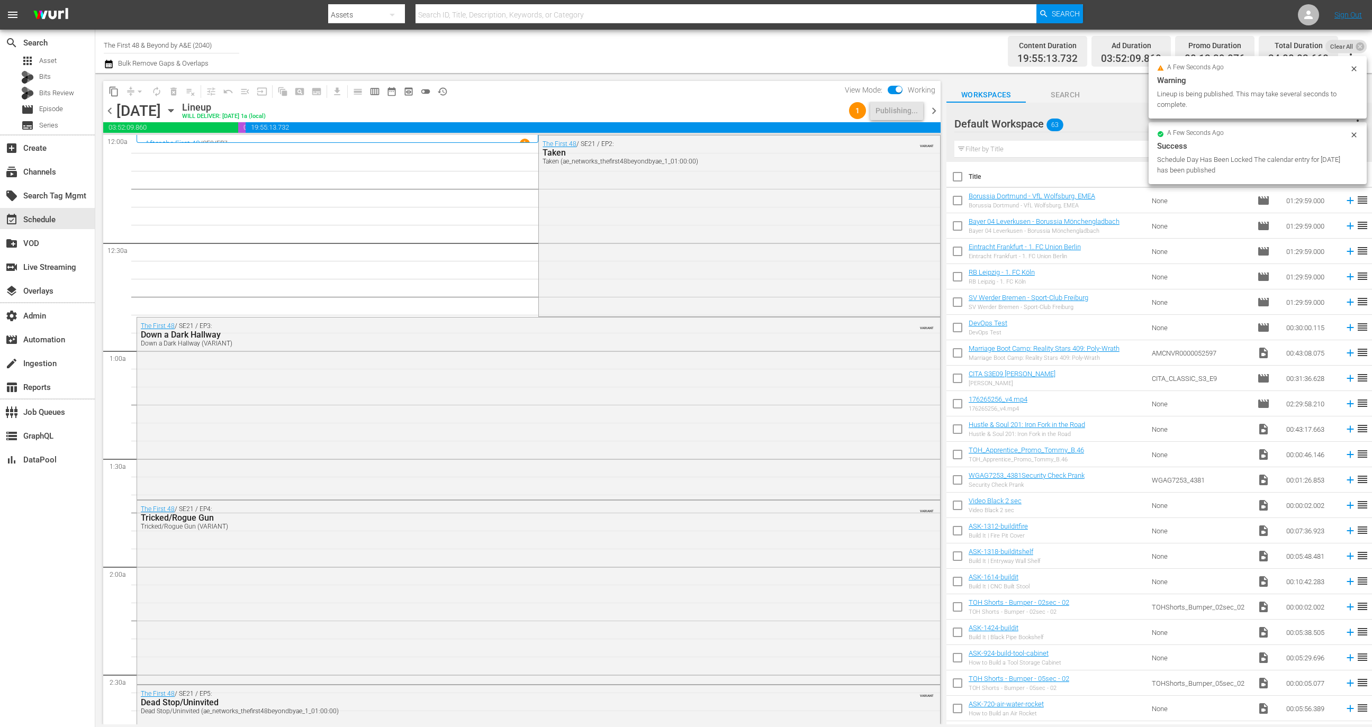
click at [930, 110] on span "chevron_right" at bounding box center [933, 110] width 13 height 13
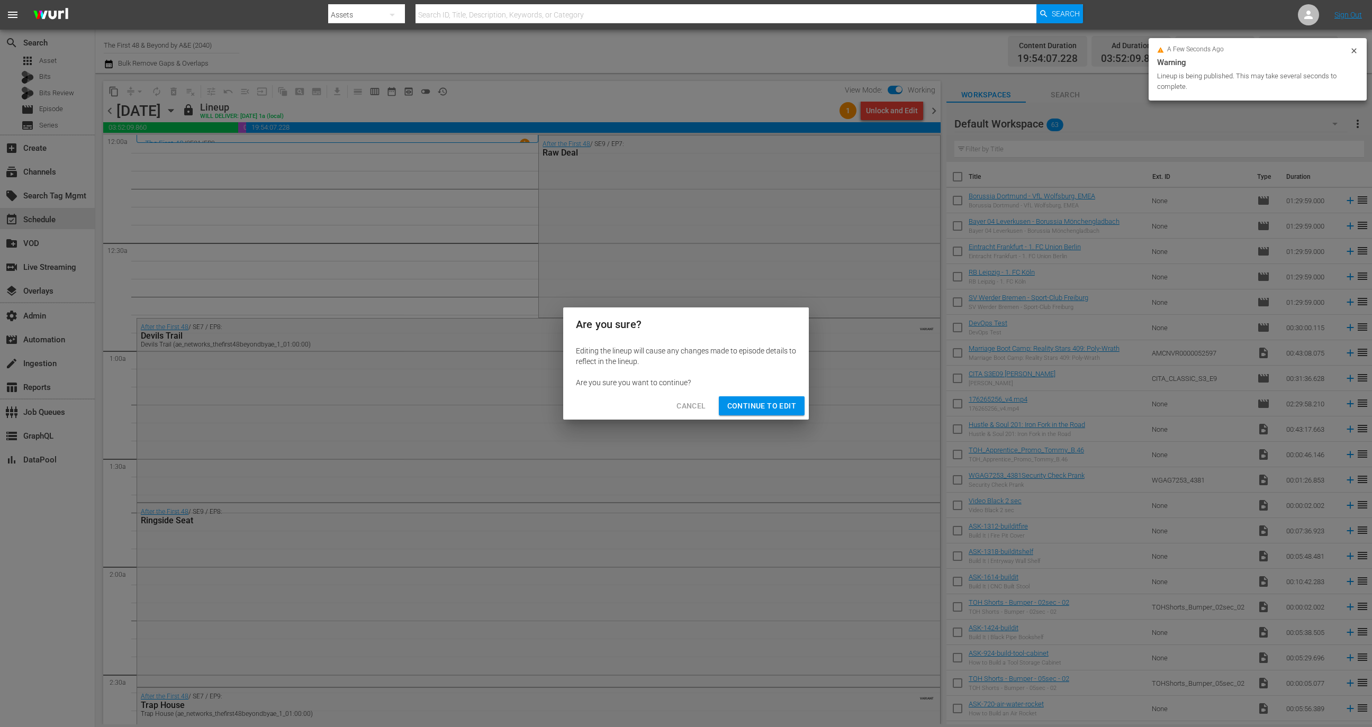
click at [894, 112] on div "Are you sure? Editing the lineup will cause any changes made to episode details…" at bounding box center [686, 363] width 1372 height 727
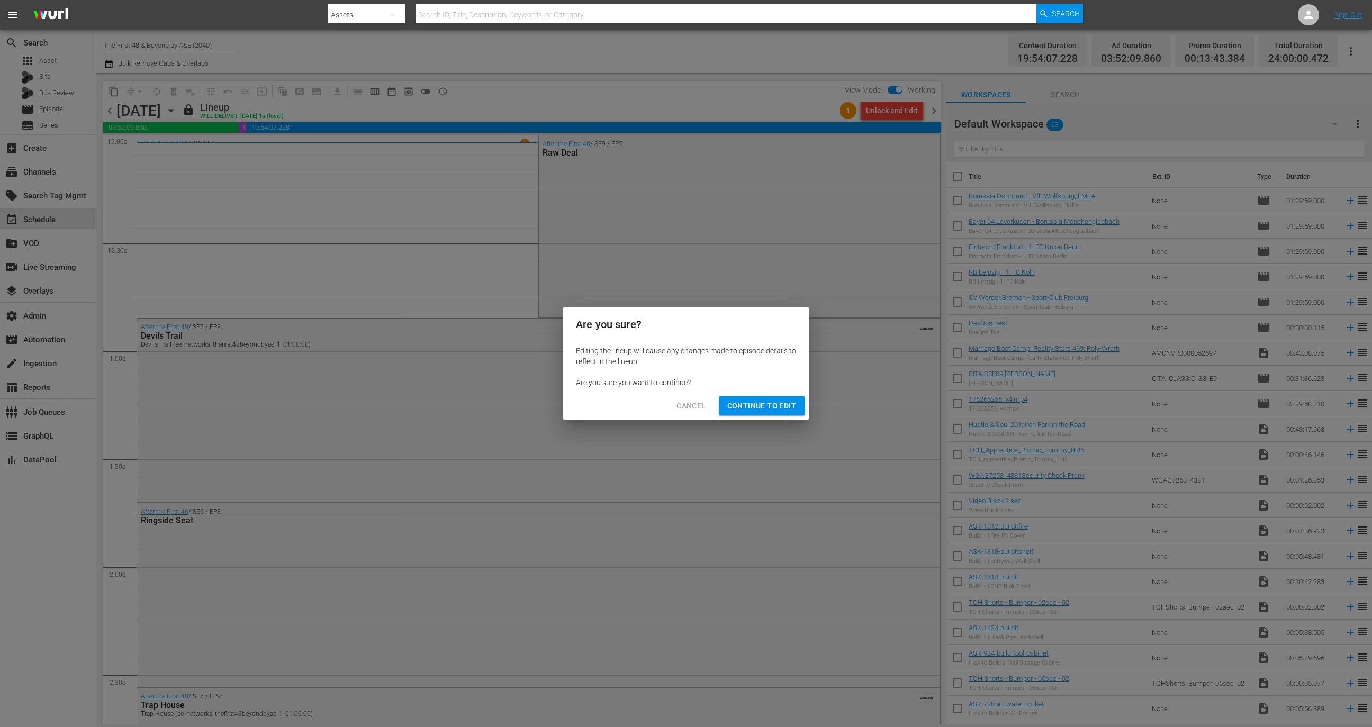
click at [766, 399] on button "Continue to Edit" at bounding box center [762, 406] width 86 height 20
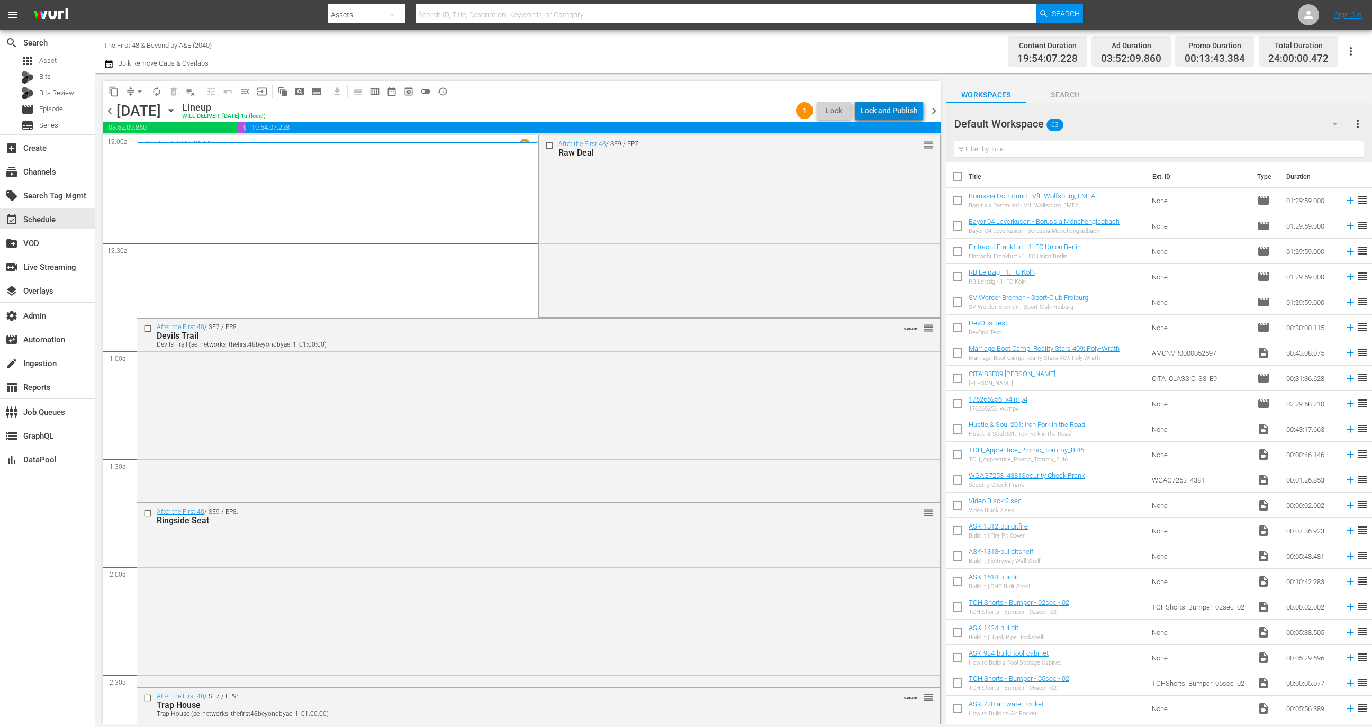
click at [890, 108] on div "Lock and Publish" at bounding box center [889, 110] width 57 height 19
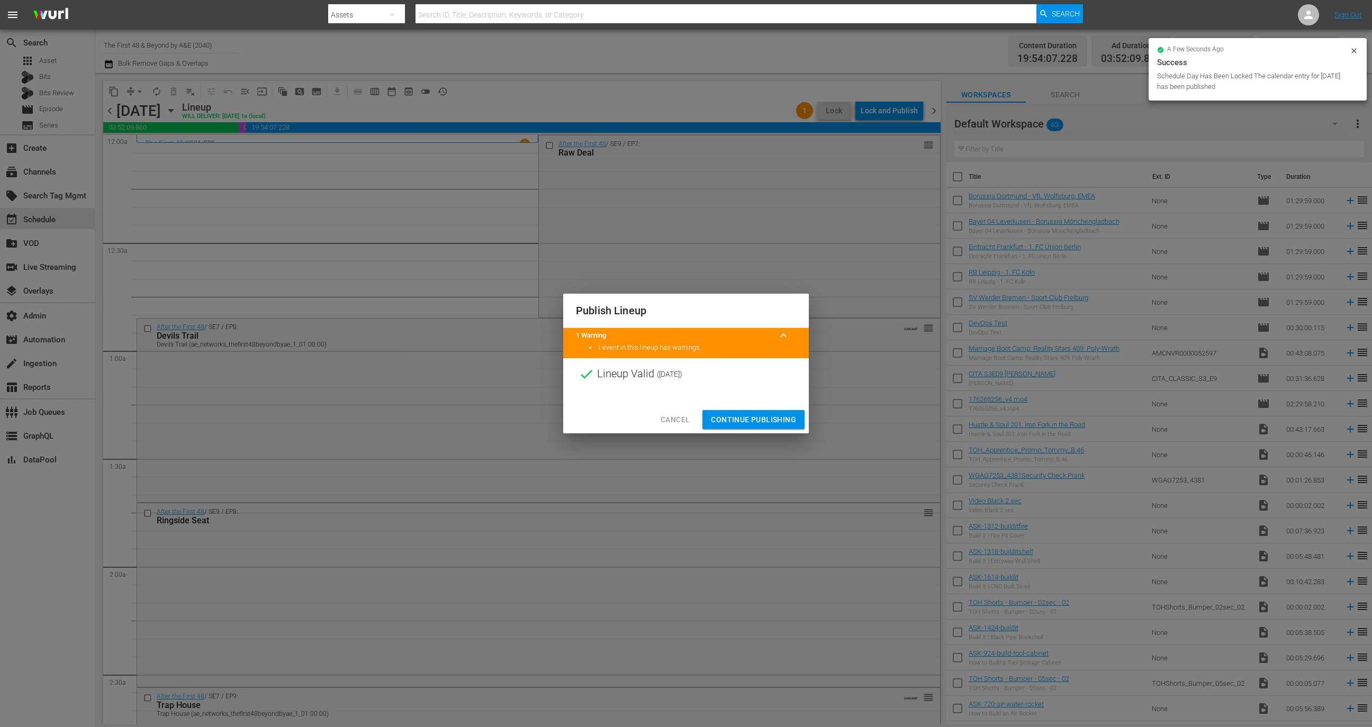
click at [760, 419] on span "Continue Publishing" at bounding box center [753, 419] width 85 height 13
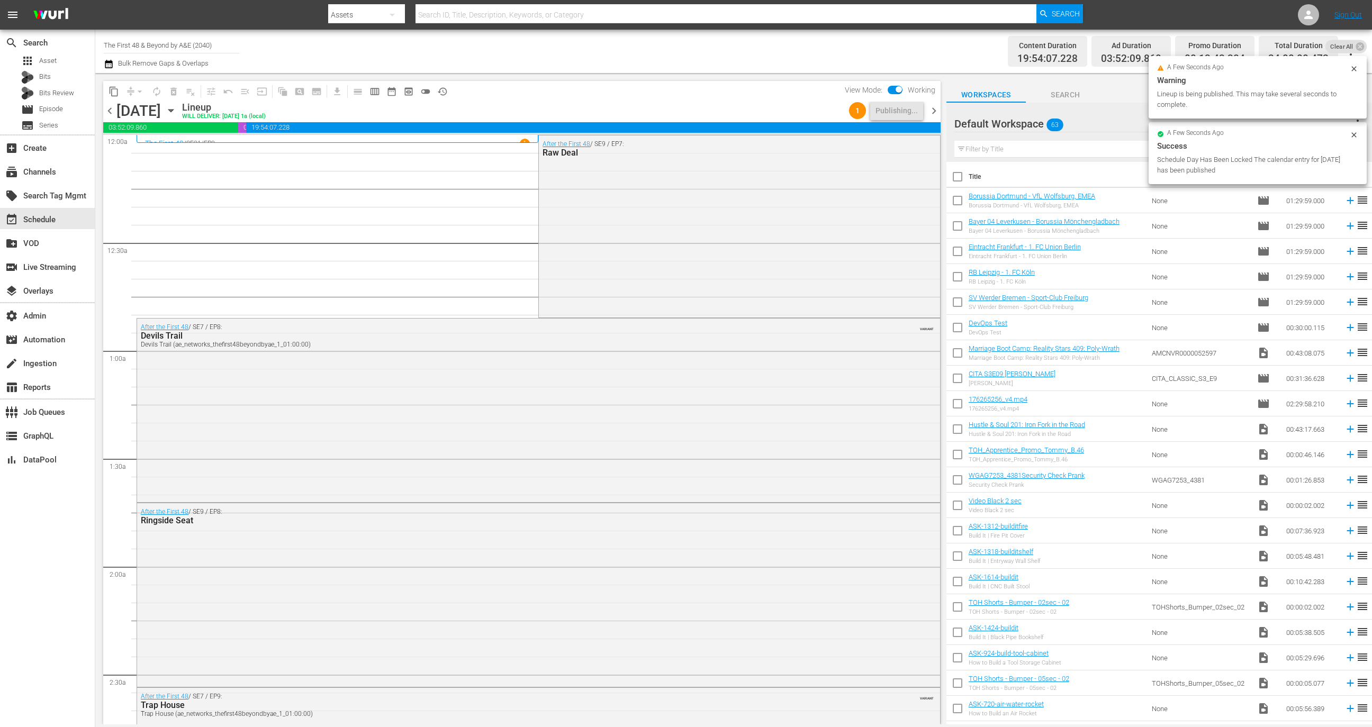
click at [935, 108] on span "chevron_right" at bounding box center [933, 110] width 13 height 13
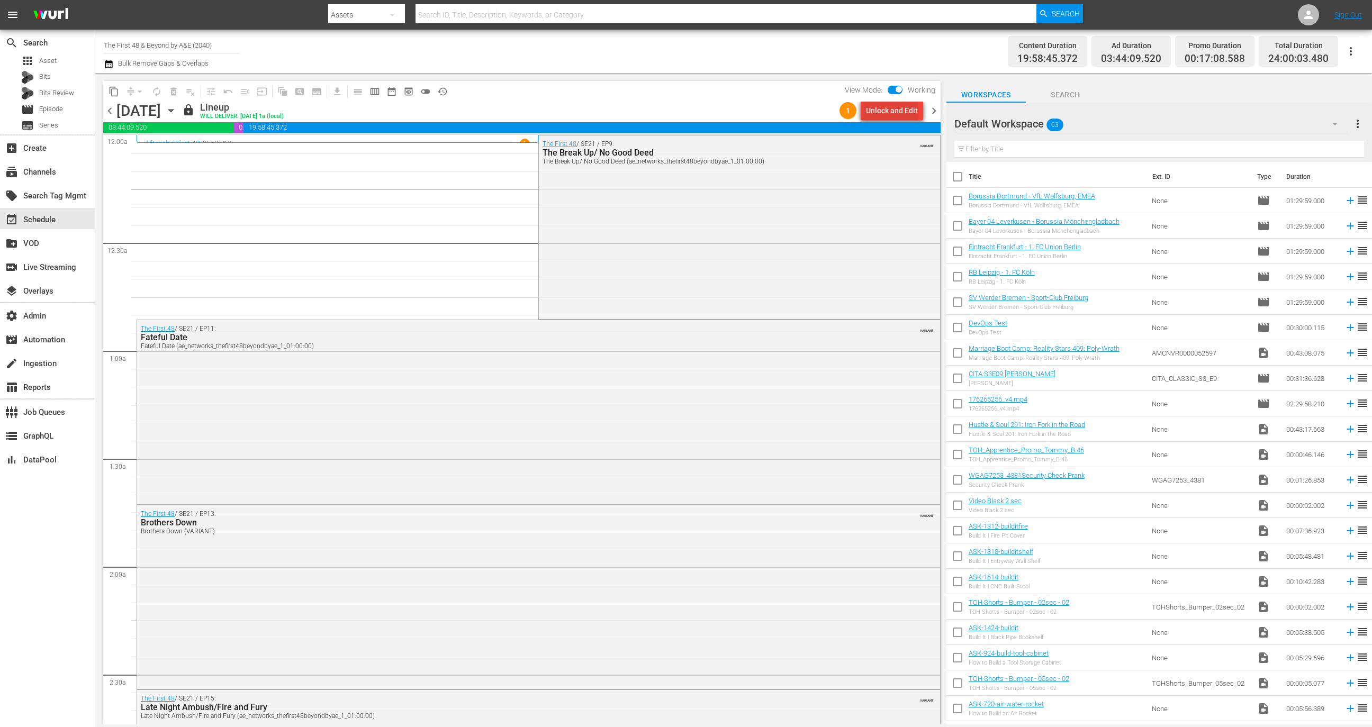
click at [894, 111] on div "Unlock and Edit" at bounding box center [892, 110] width 52 height 19
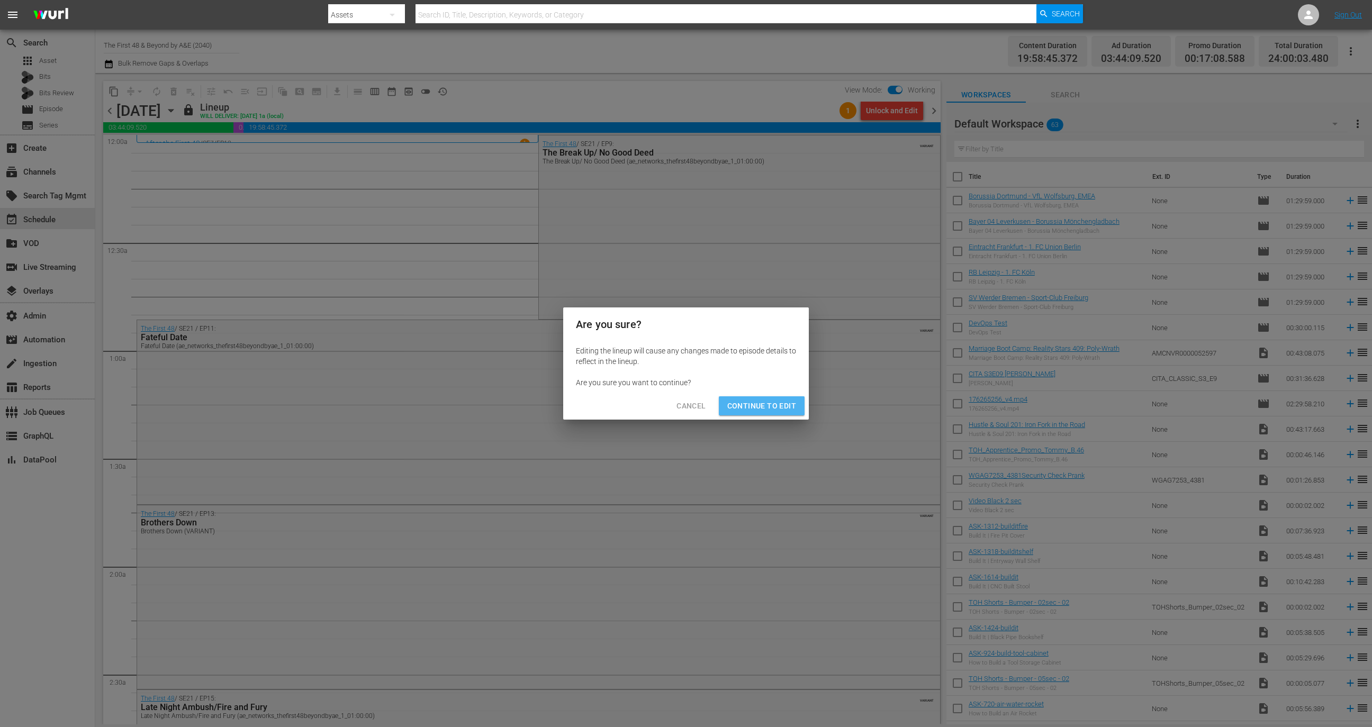
click at [769, 406] on span "Continue to Edit" at bounding box center [761, 406] width 69 height 13
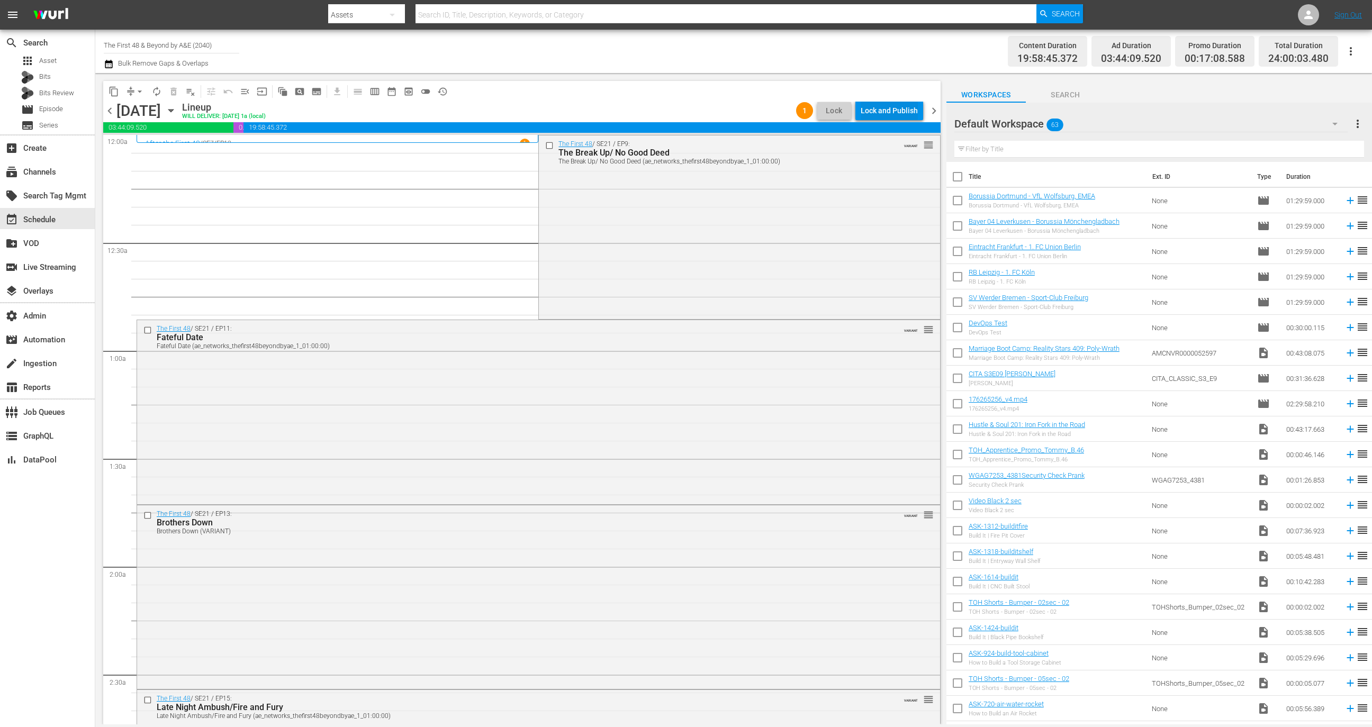
click at [893, 105] on div "Lock and Publish" at bounding box center [889, 110] width 57 height 19
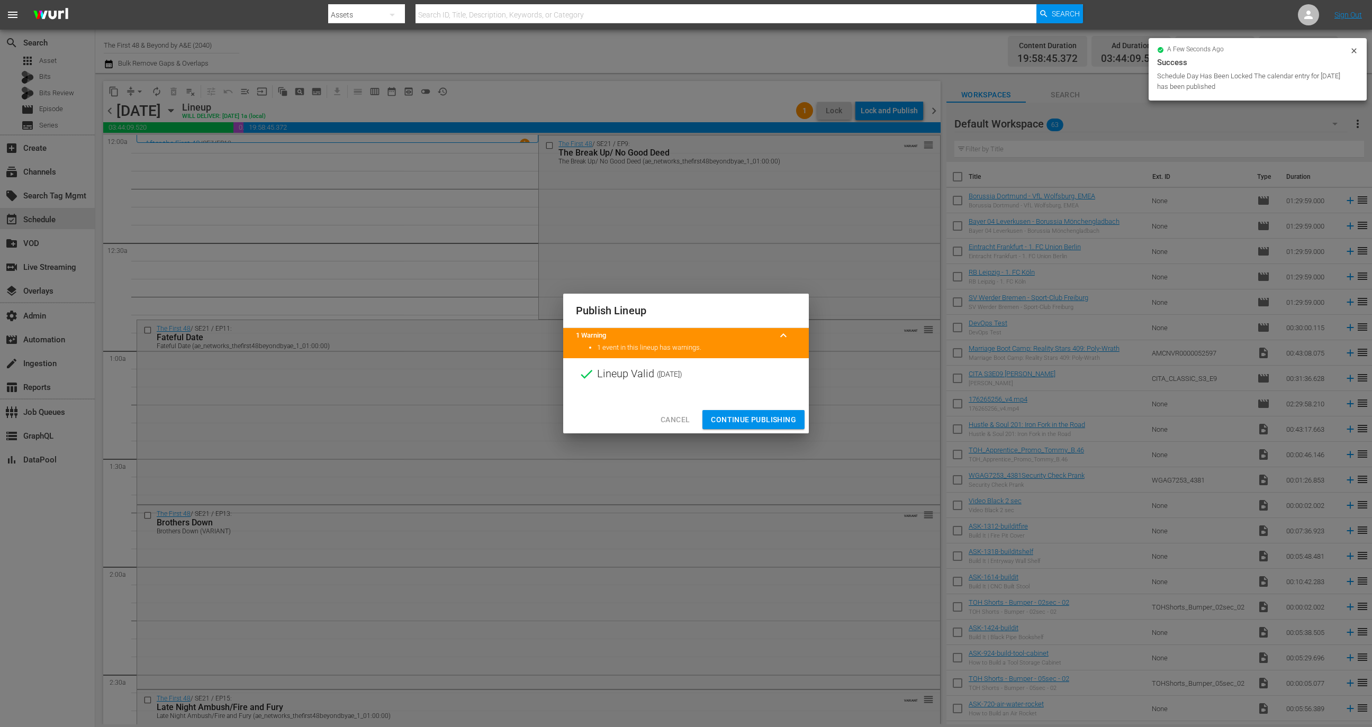
click at [766, 417] on span "Continue Publishing" at bounding box center [753, 419] width 85 height 13
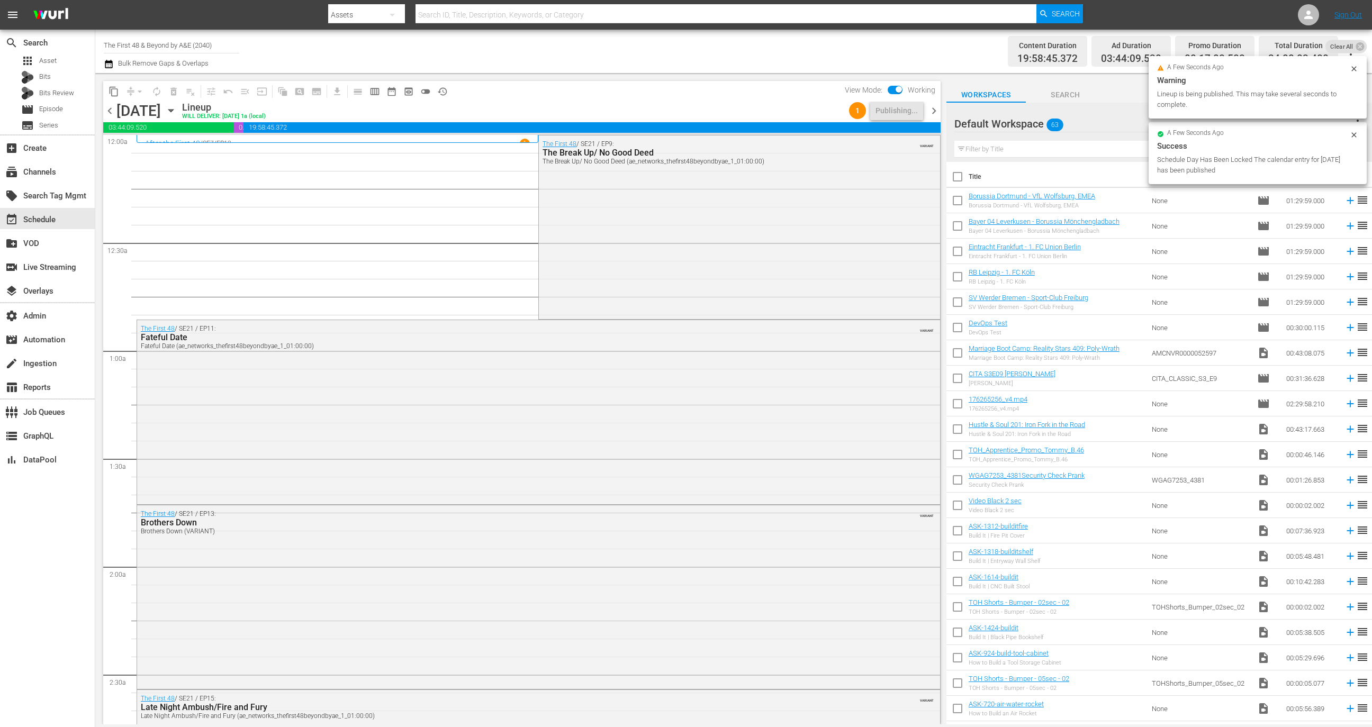
click at [931, 107] on span "chevron_right" at bounding box center [933, 110] width 13 height 13
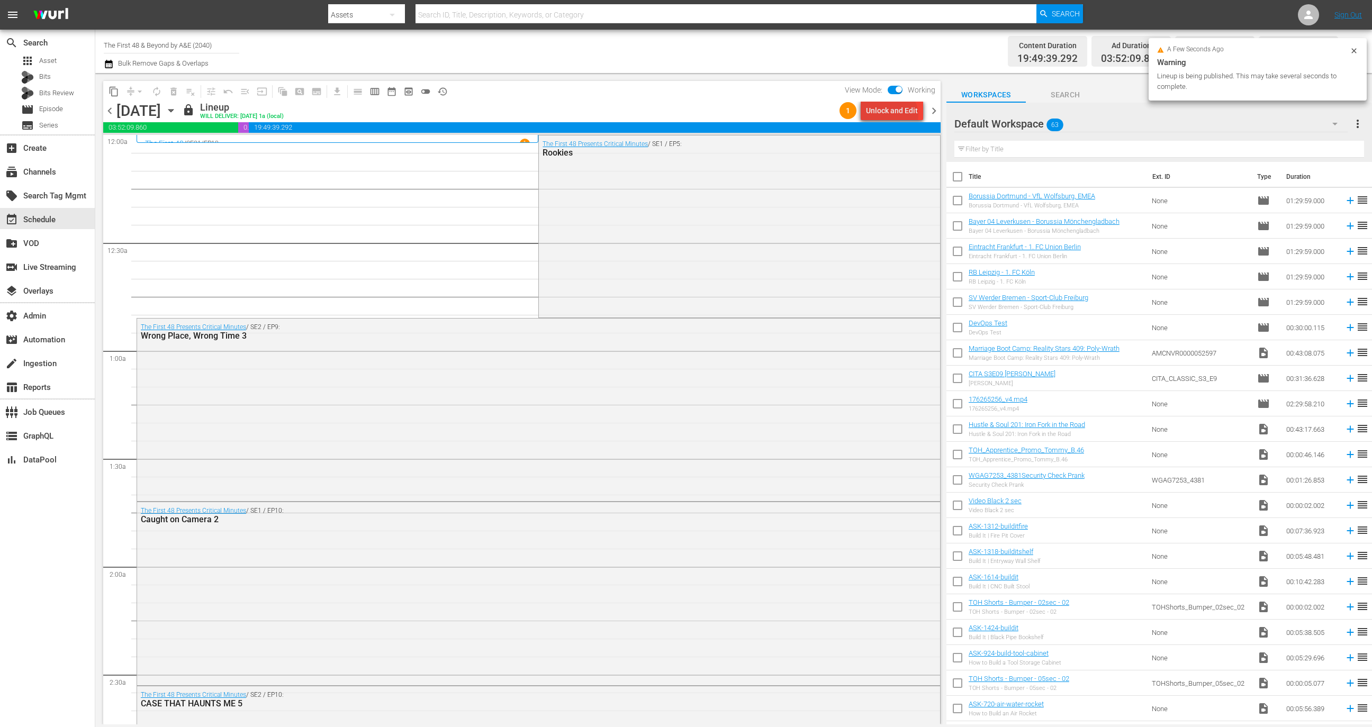
click at [893, 115] on div "Unlock and Edit" at bounding box center [892, 110] width 52 height 19
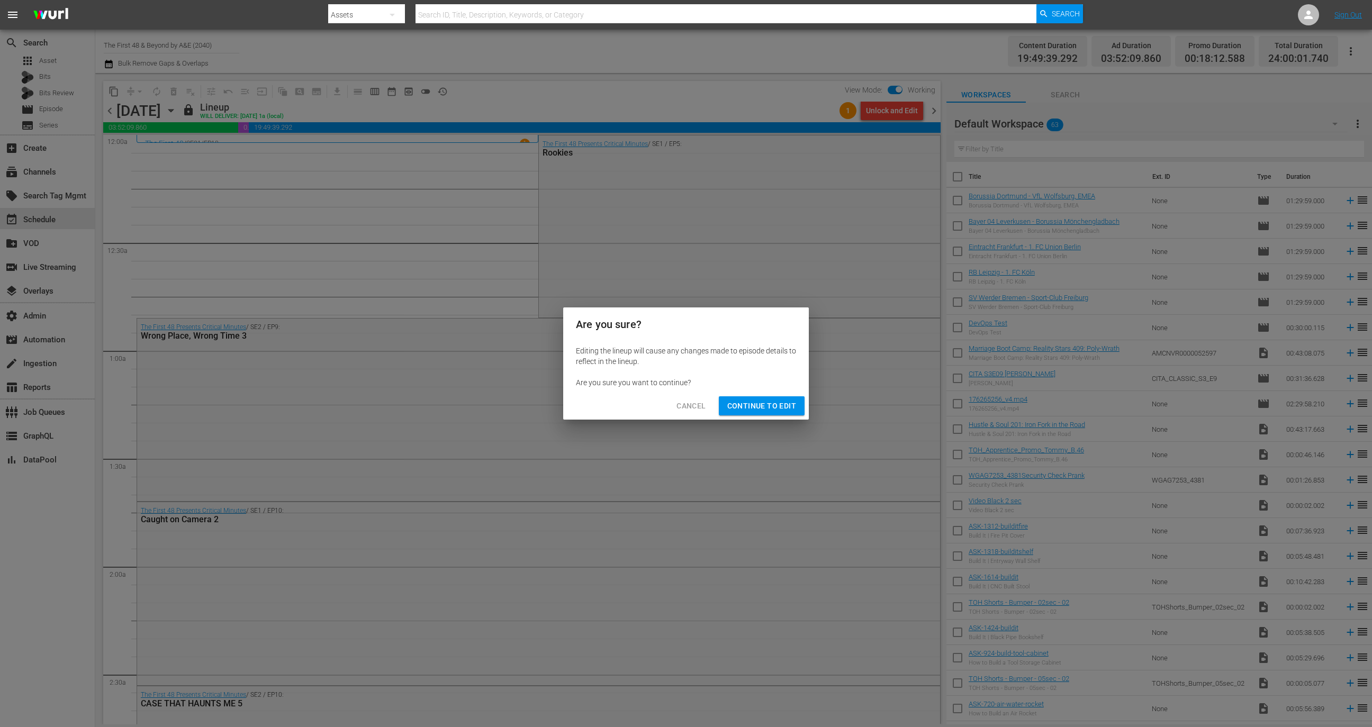
click at [753, 400] on span "Continue to Edit" at bounding box center [761, 406] width 69 height 13
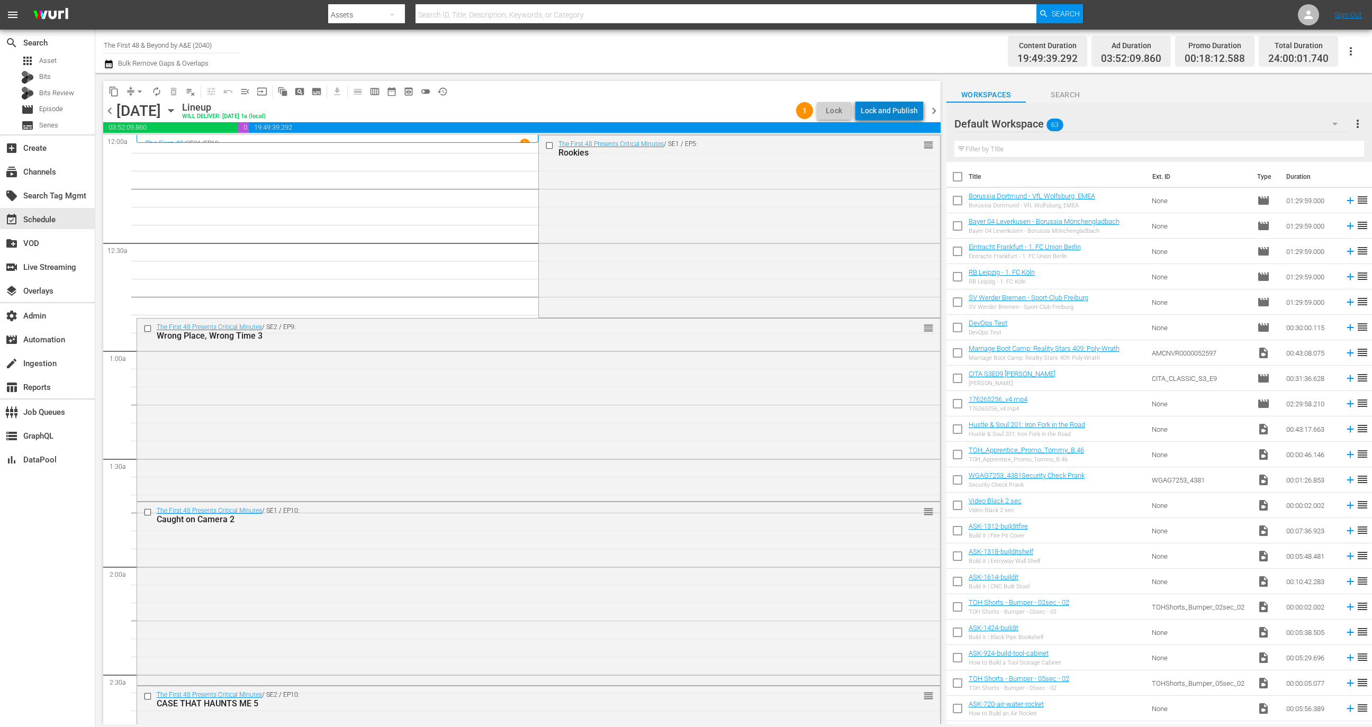
click at [901, 110] on div "Lock and Publish" at bounding box center [889, 110] width 57 height 19
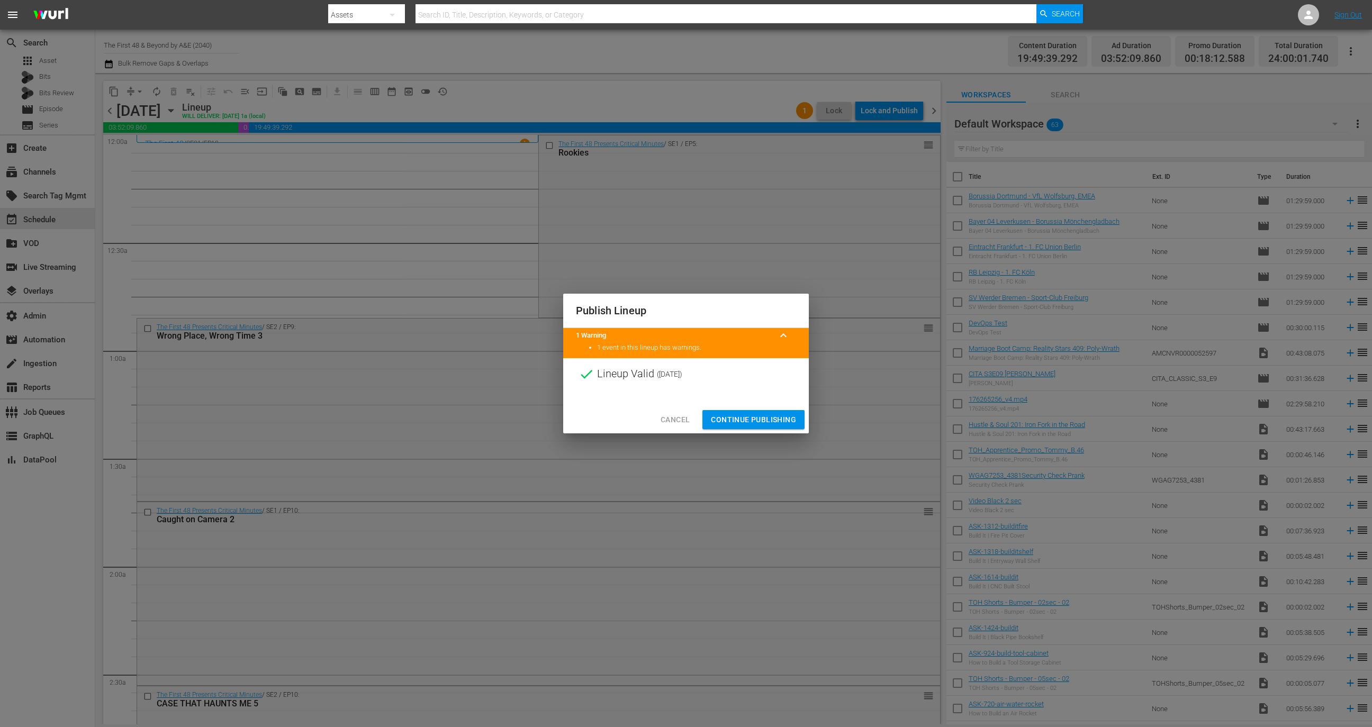
click at [759, 413] on span "Continue Publishing" at bounding box center [753, 419] width 85 height 13
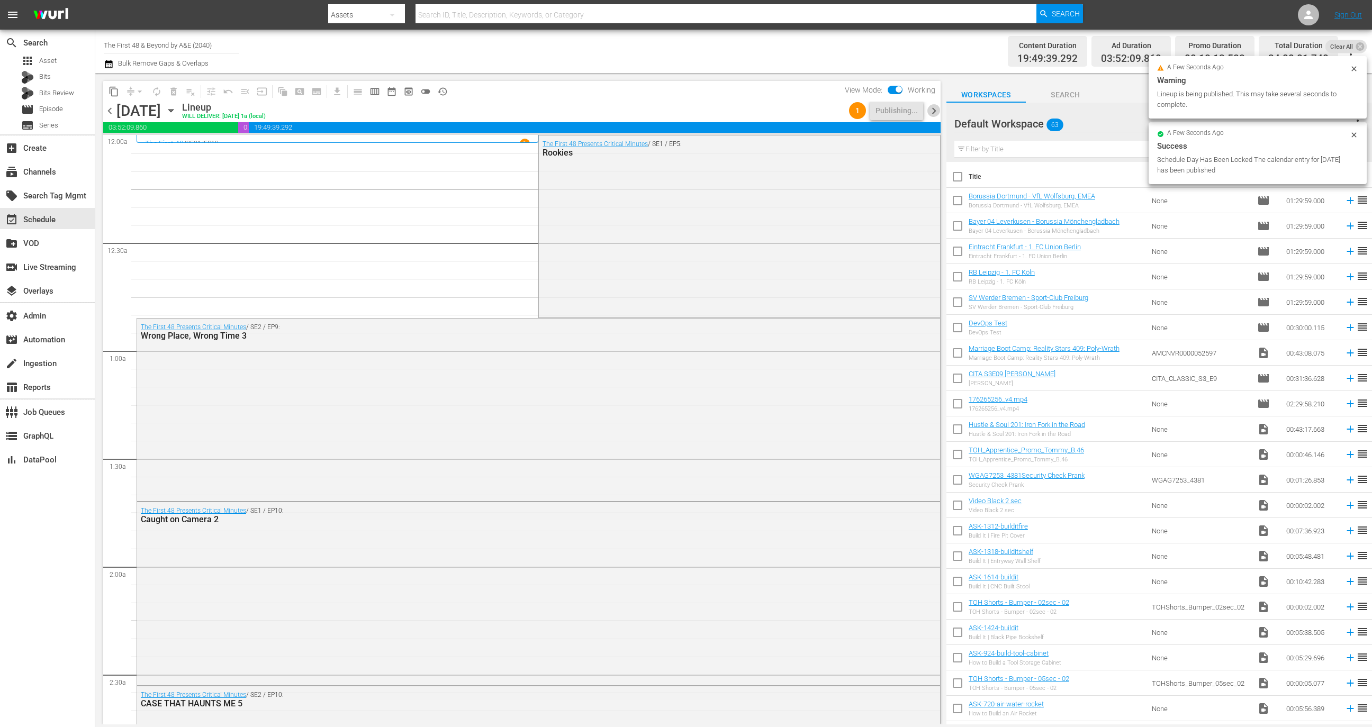
click at [934, 108] on span "chevron_right" at bounding box center [933, 110] width 13 height 13
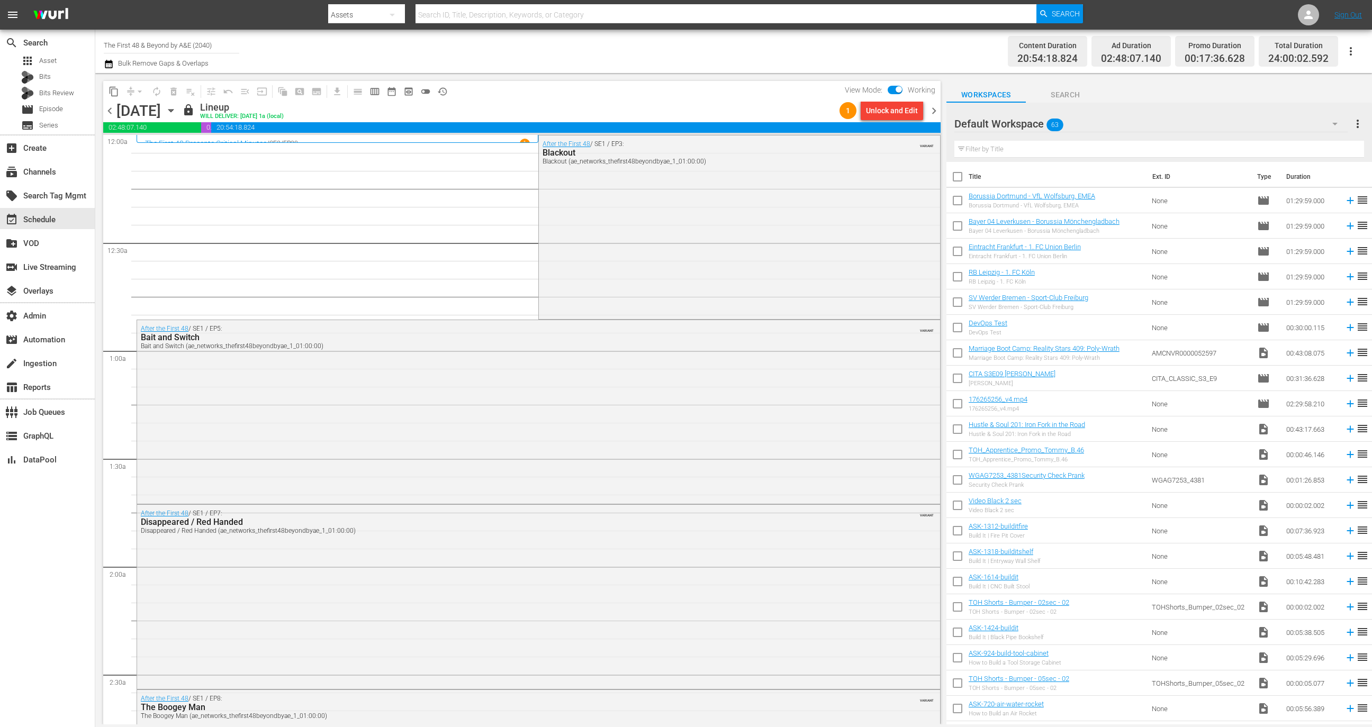
click at [893, 114] on div "Unlock and Edit" at bounding box center [892, 110] width 52 height 19
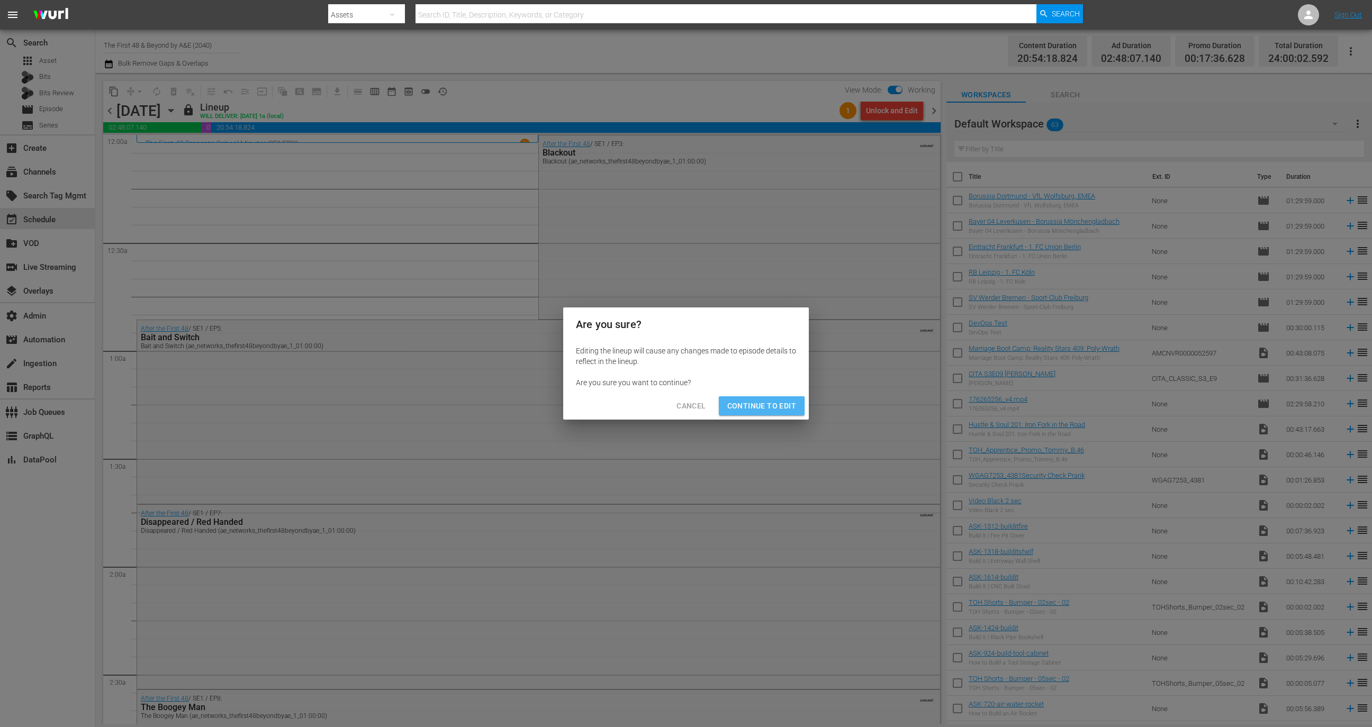
click at [770, 401] on span "Continue to Edit" at bounding box center [761, 406] width 69 height 13
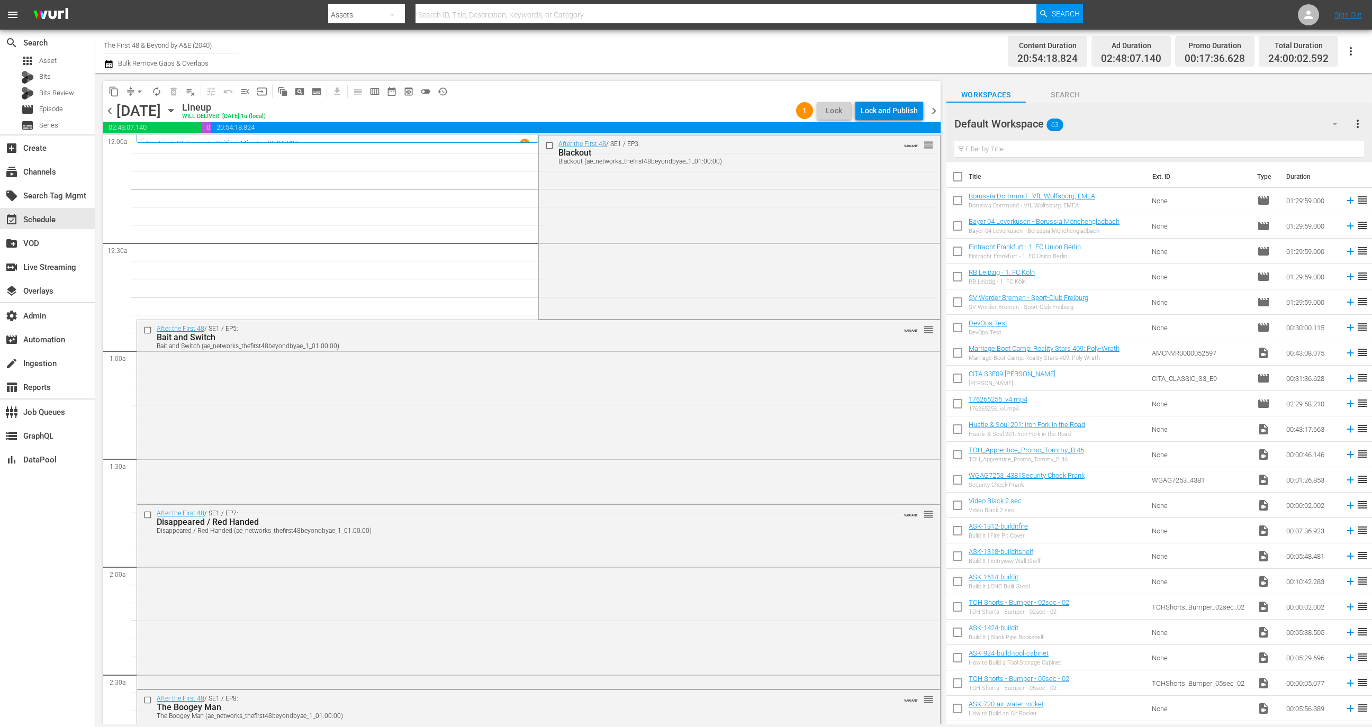
click at [901, 111] on div "Lock and Publish" at bounding box center [889, 110] width 57 height 19
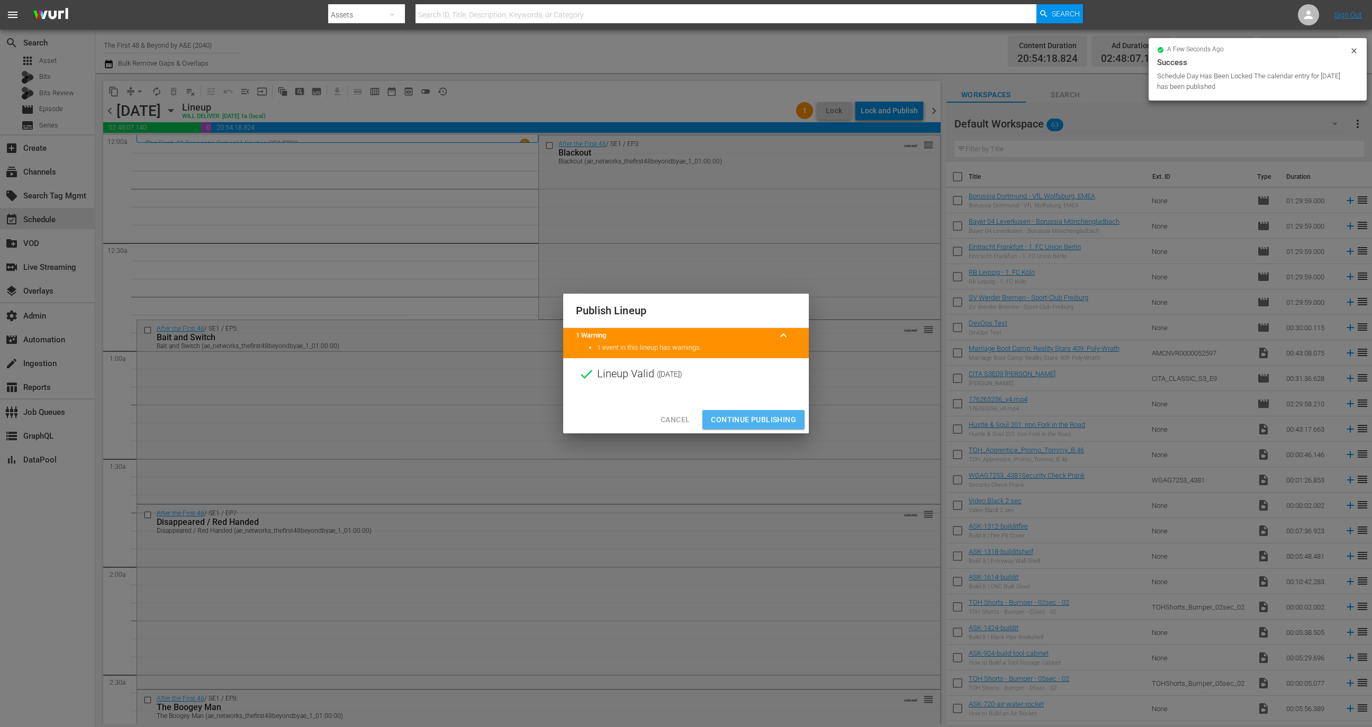
click at [771, 413] on span "Continue Publishing" at bounding box center [753, 419] width 85 height 13
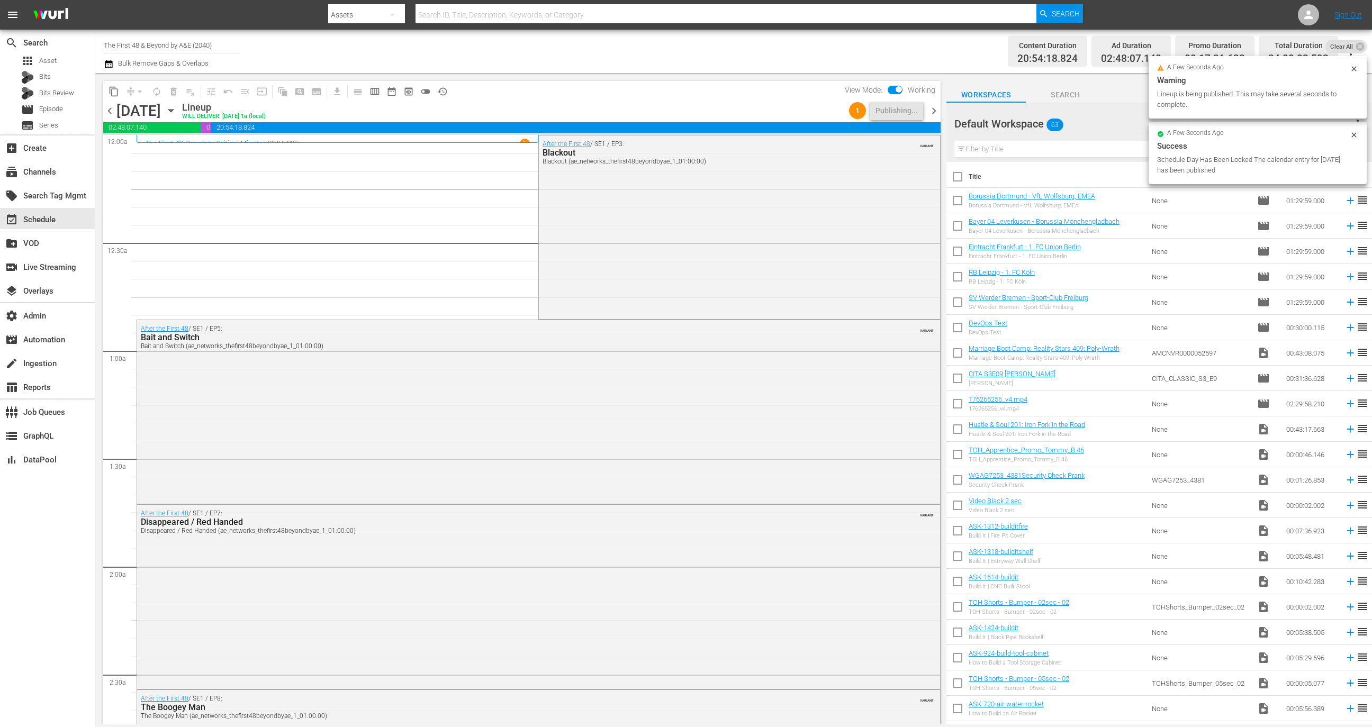
click at [934, 109] on span "chevron_right" at bounding box center [933, 110] width 13 height 13
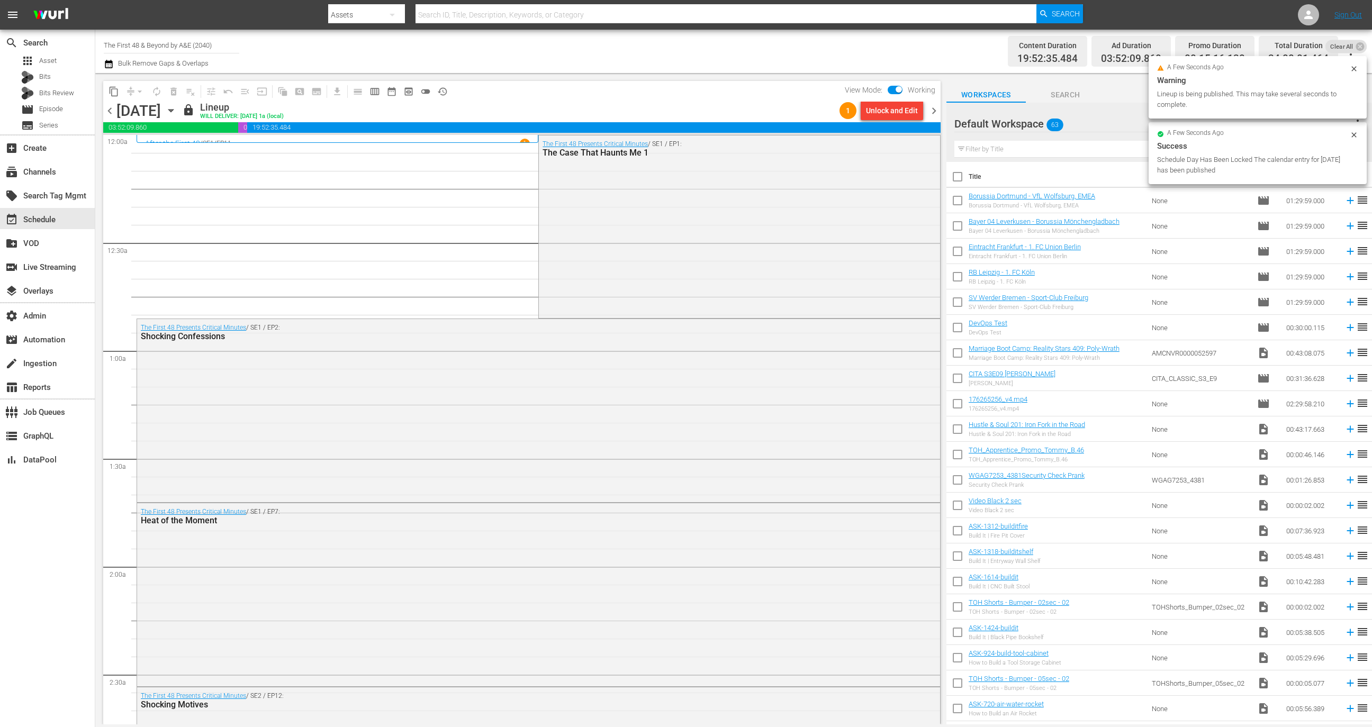
click at [891, 116] on div "Unlock and Edit" at bounding box center [892, 110] width 52 height 19
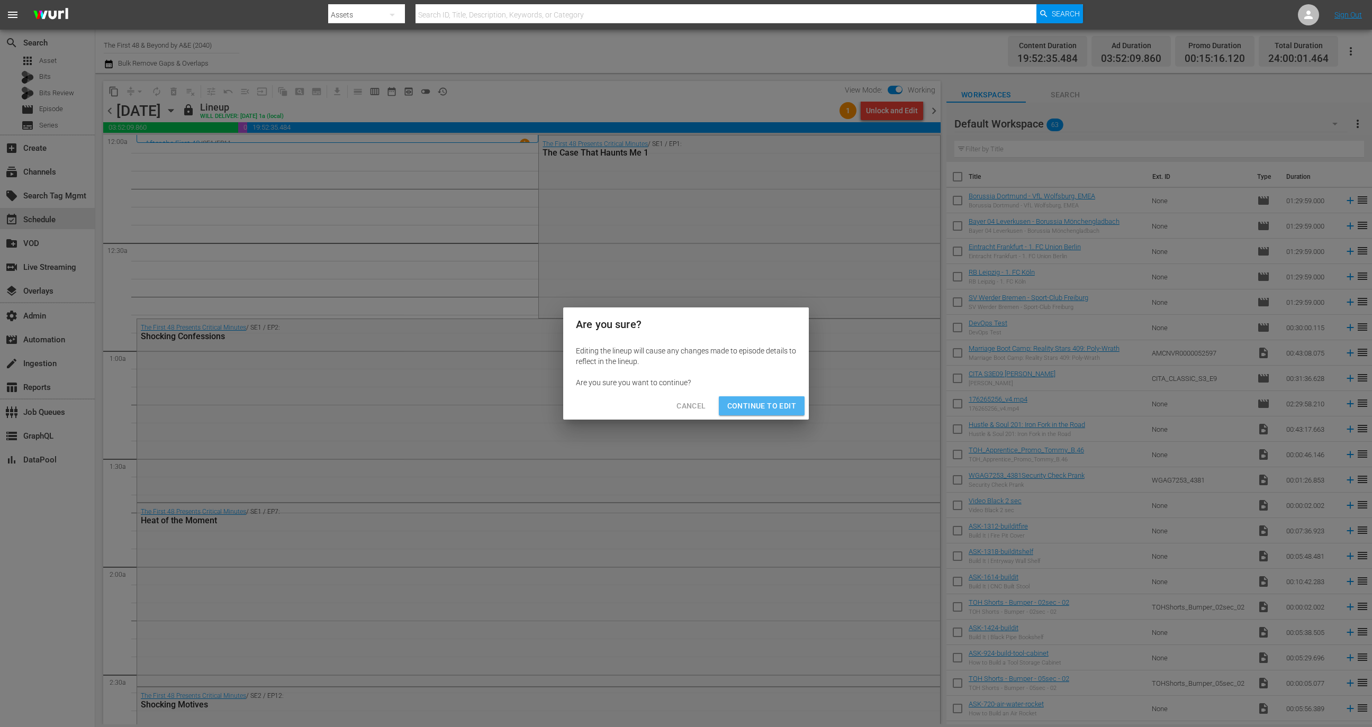
click at [766, 406] on span "Continue to Edit" at bounding box center [761, 406] width 69 height 13
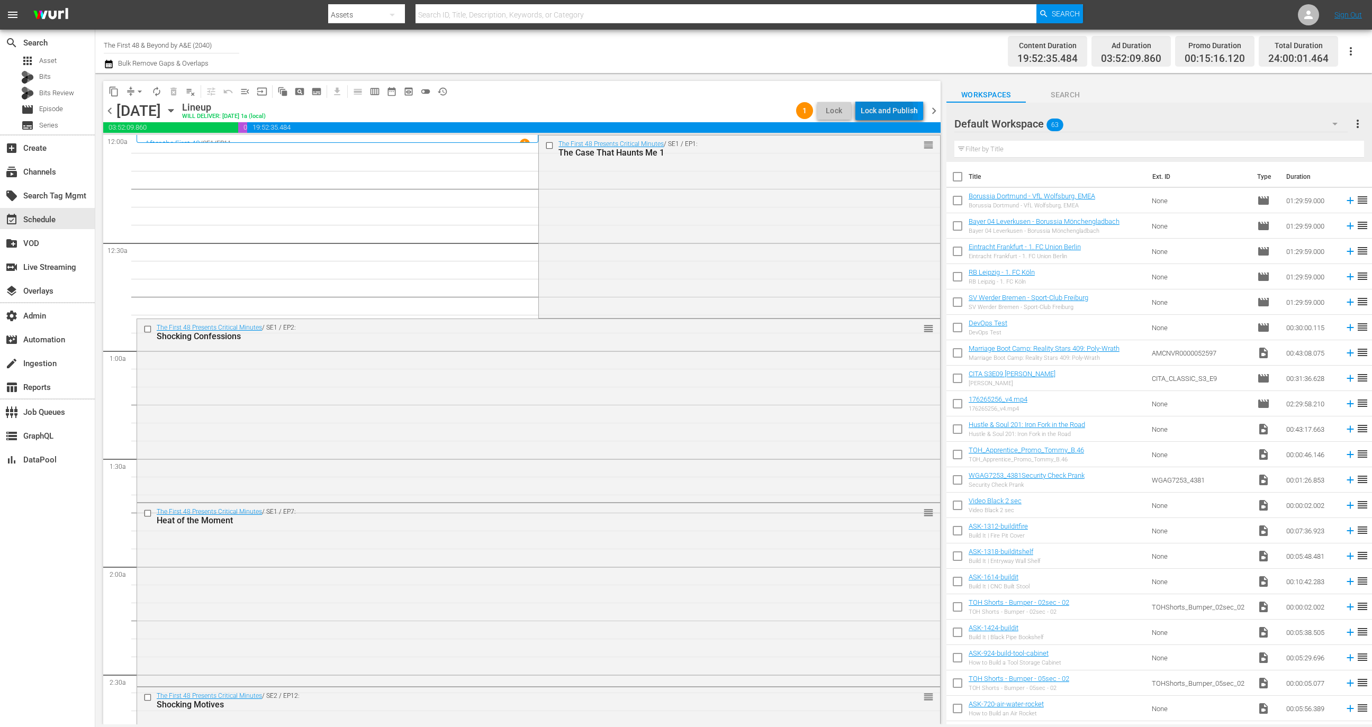
click at [888, 110] on div "Lock and Publish" at bounding box center [889, 110] width 57 height 19
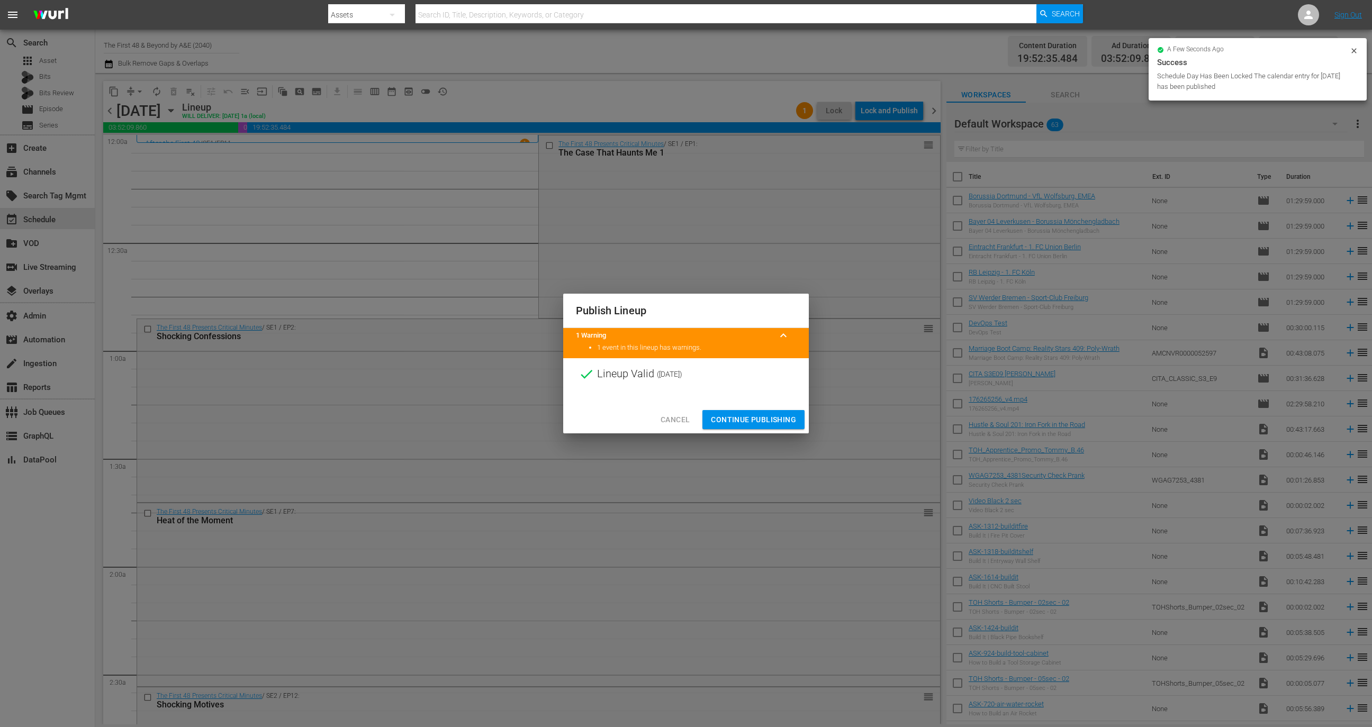
click at [756, 413] on span "Continue Publishing" at bounding box center [753, 419] width 85 height 13
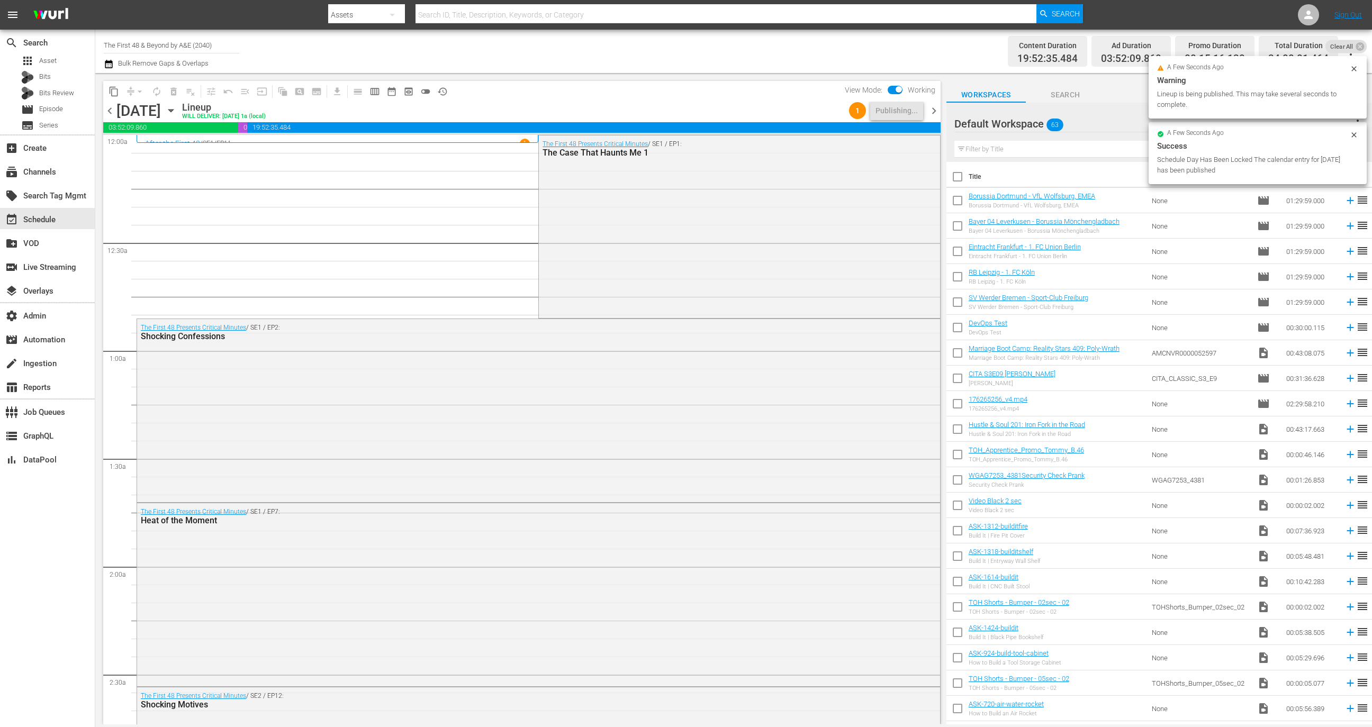
click at [934, 107] on span "chevron_right" at bounding box center [933, 110] width 13 height 13
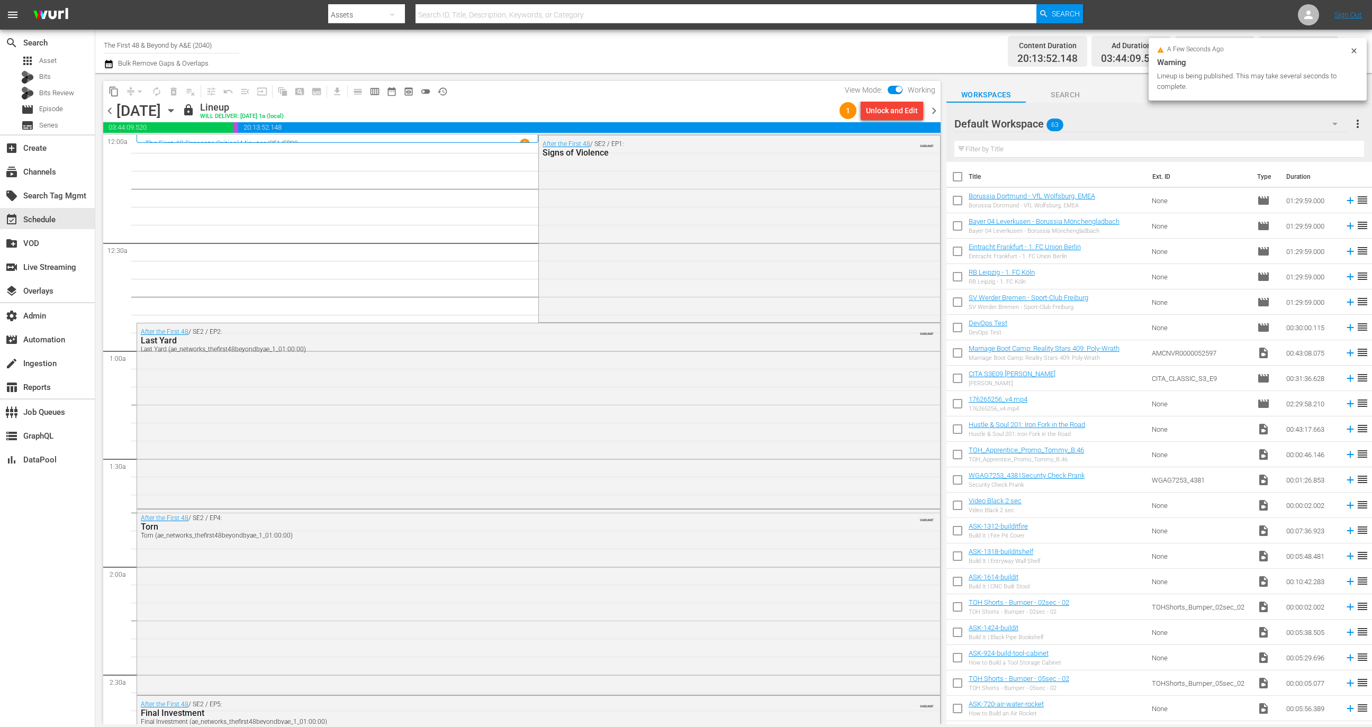
click at [887, 111] on div "Unlock and Edit" at bounding box center [892, 110] width 52 height 19
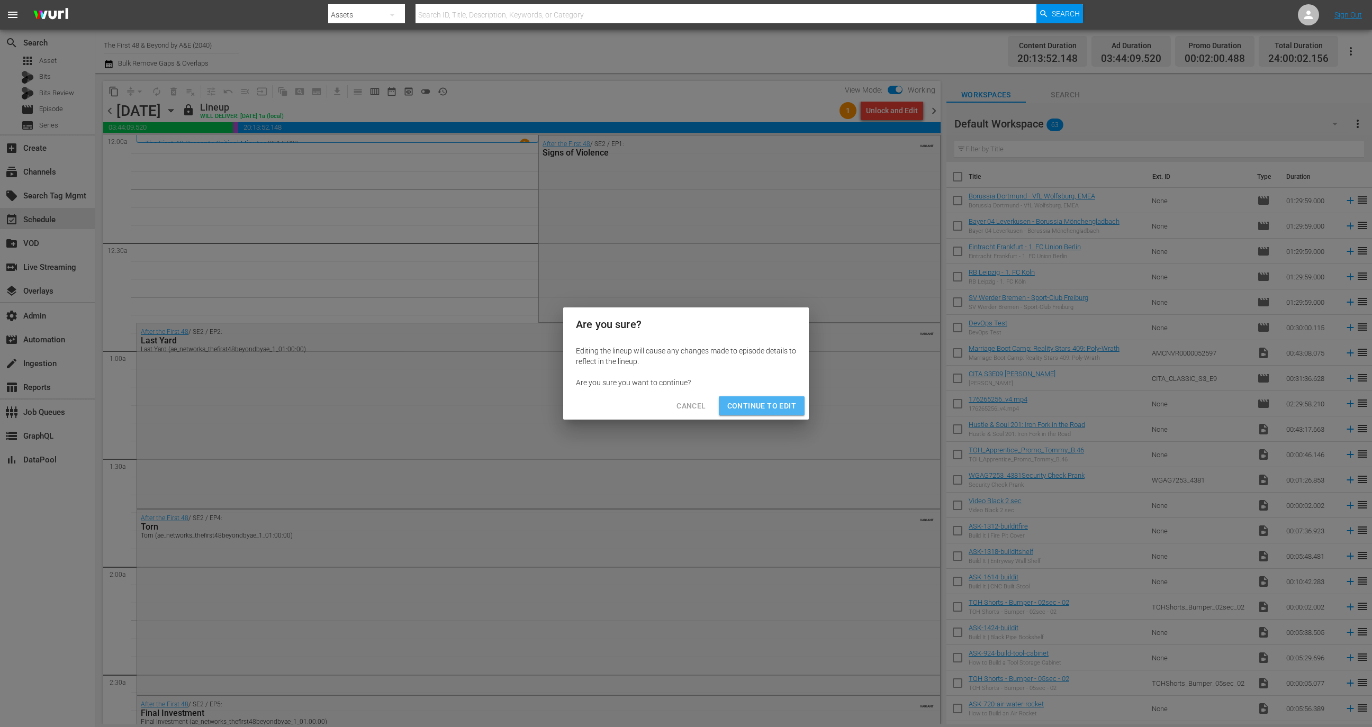
click at [767, 414] on button "Continue to Edit" at bounding box center [762, 406] width 86 height 20
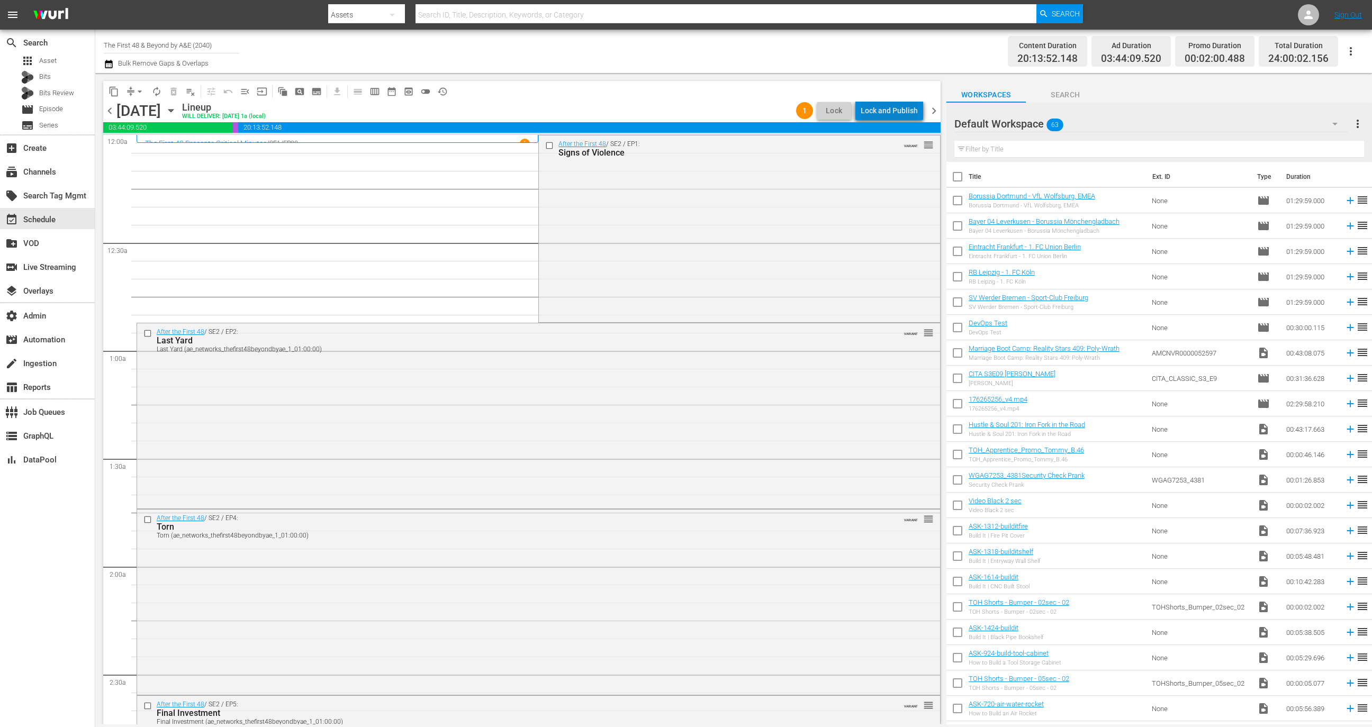
click at [899, 115] on div "Lock and Publish" at bounding box center [889, 110] width 57 height 19
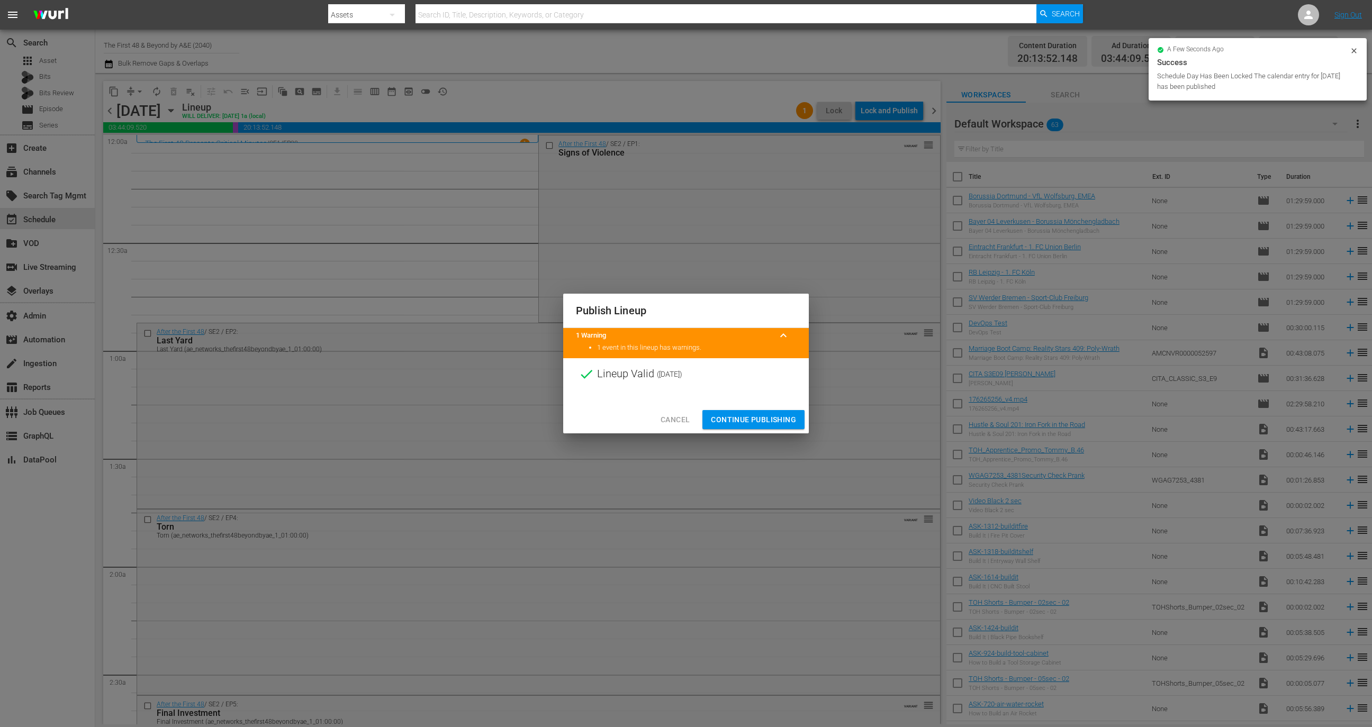
click at [775, 409] on div "Cancel Continue Publishing" at bounding box center [686, 420] width 246 height 28
click at [777, 420] on span "Continue Publishing" at bounding box center [753, 419] width 85 height 13
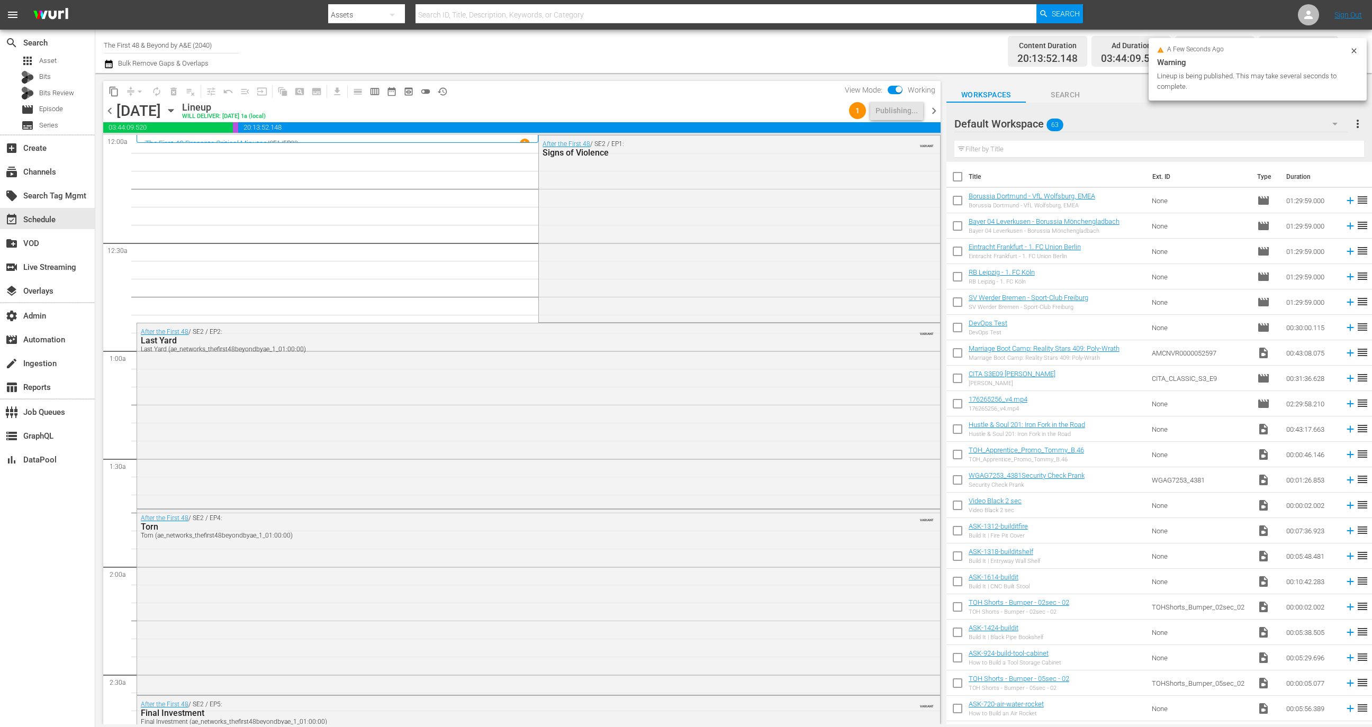
click at [934, 117] on span "chevron_right" at bounding box center [933, 110] width 13 height 13
click at [895, 107] on div "Unlock and Edit" at bounding box center [892, 110] width 52 height 19
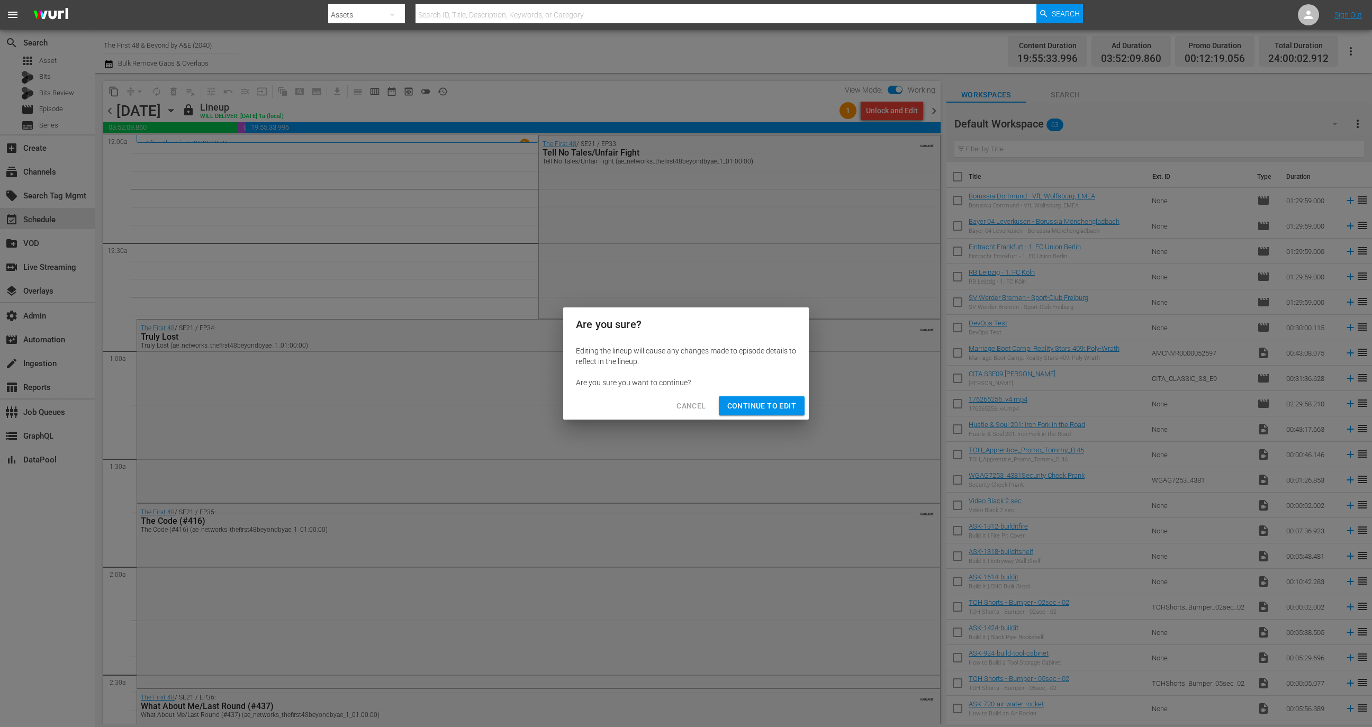
click at [783, 408] on span "Continue to Edit" at bounding box center [761, 406] width 69 height 13
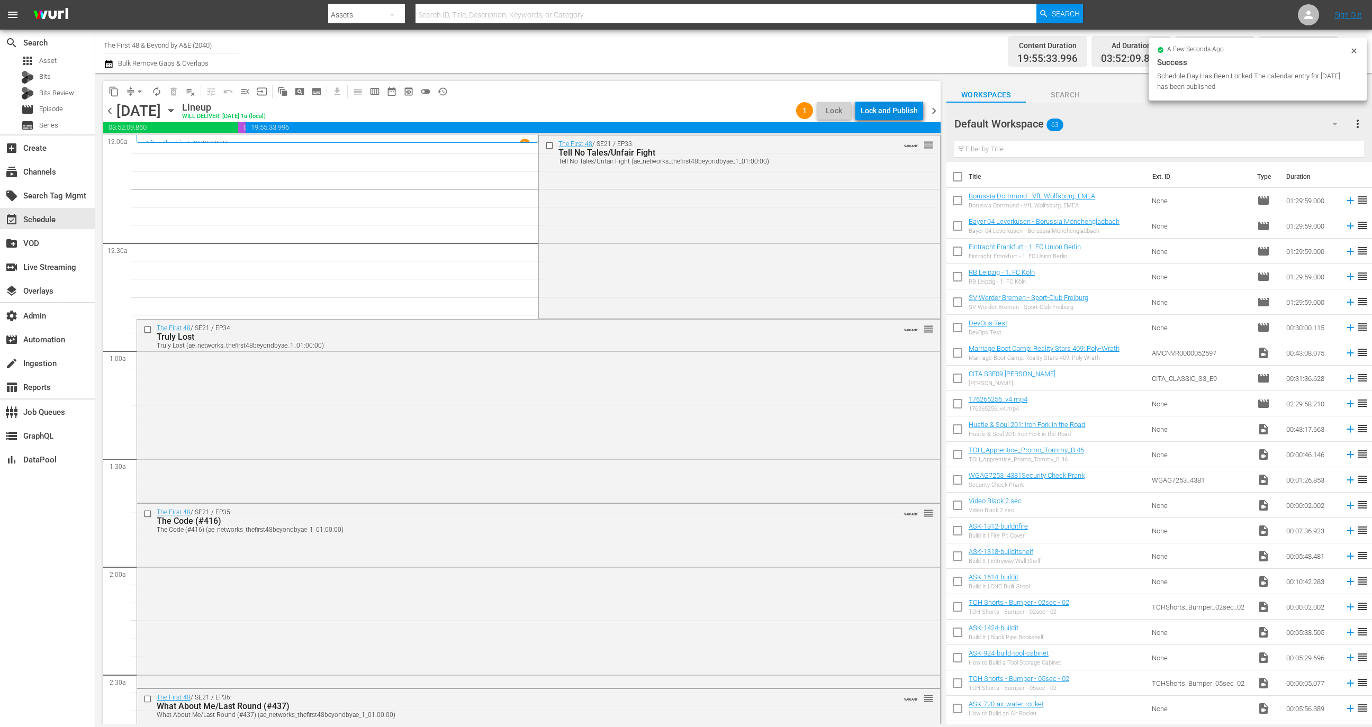
click at [902, 109] on div "Lock and Publish" at bounding box center [889, 110] width 57 height 19
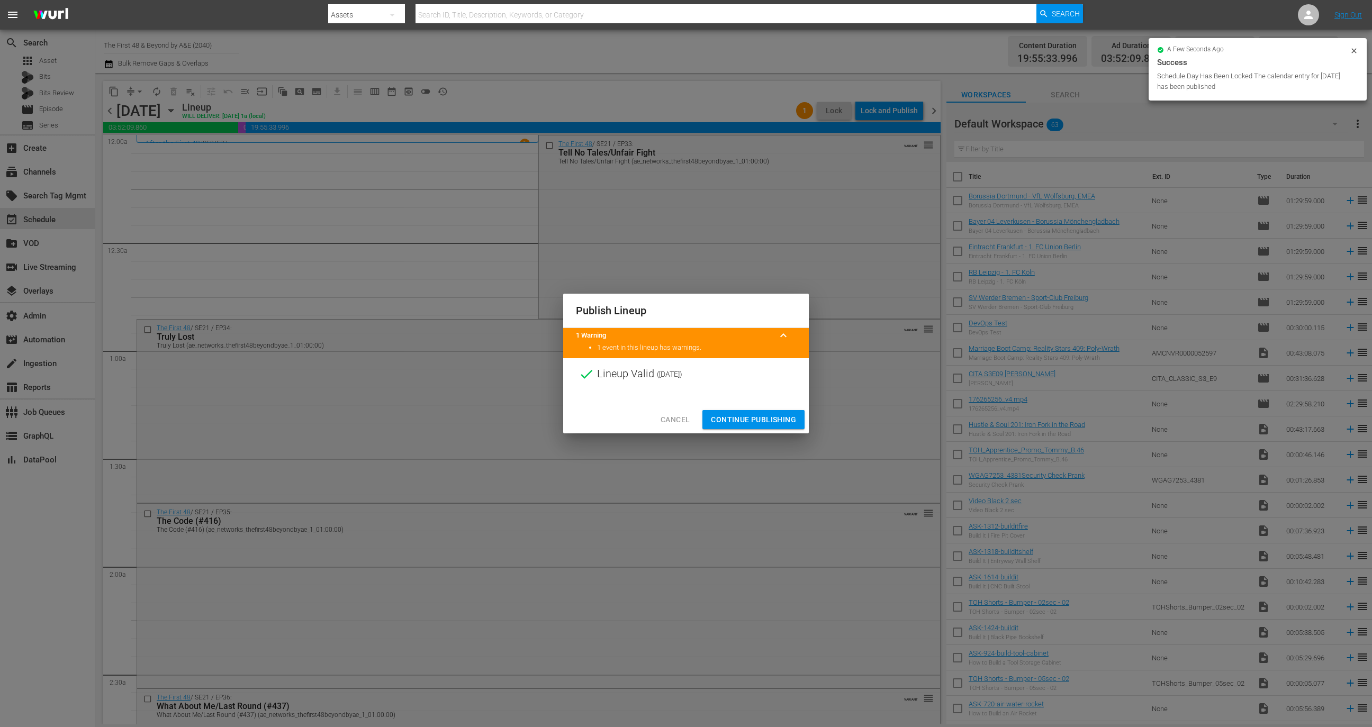
click at [772, 413] on span "Continue Publishing" at bounding box center [753, 419] width 85 height 13
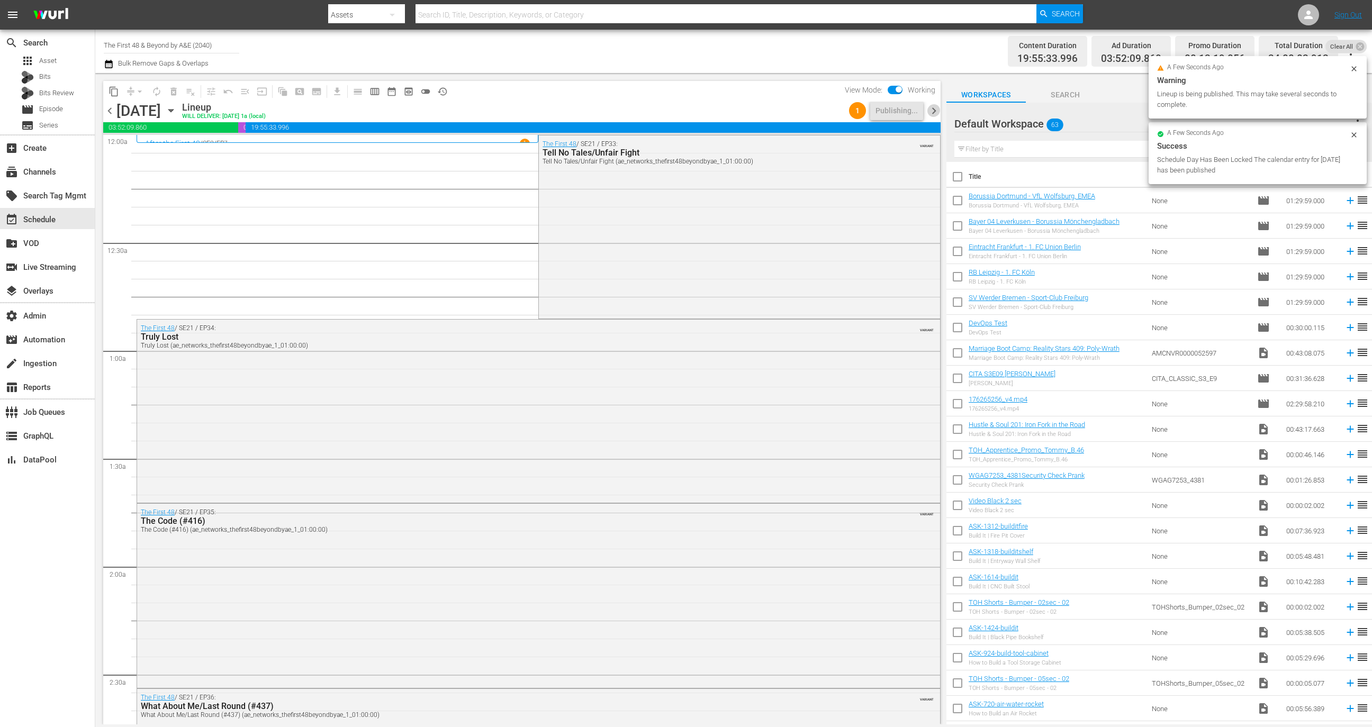
click at [935, 104] on span "chevron_right" at bounding box center [933, 110] width 13 height 13
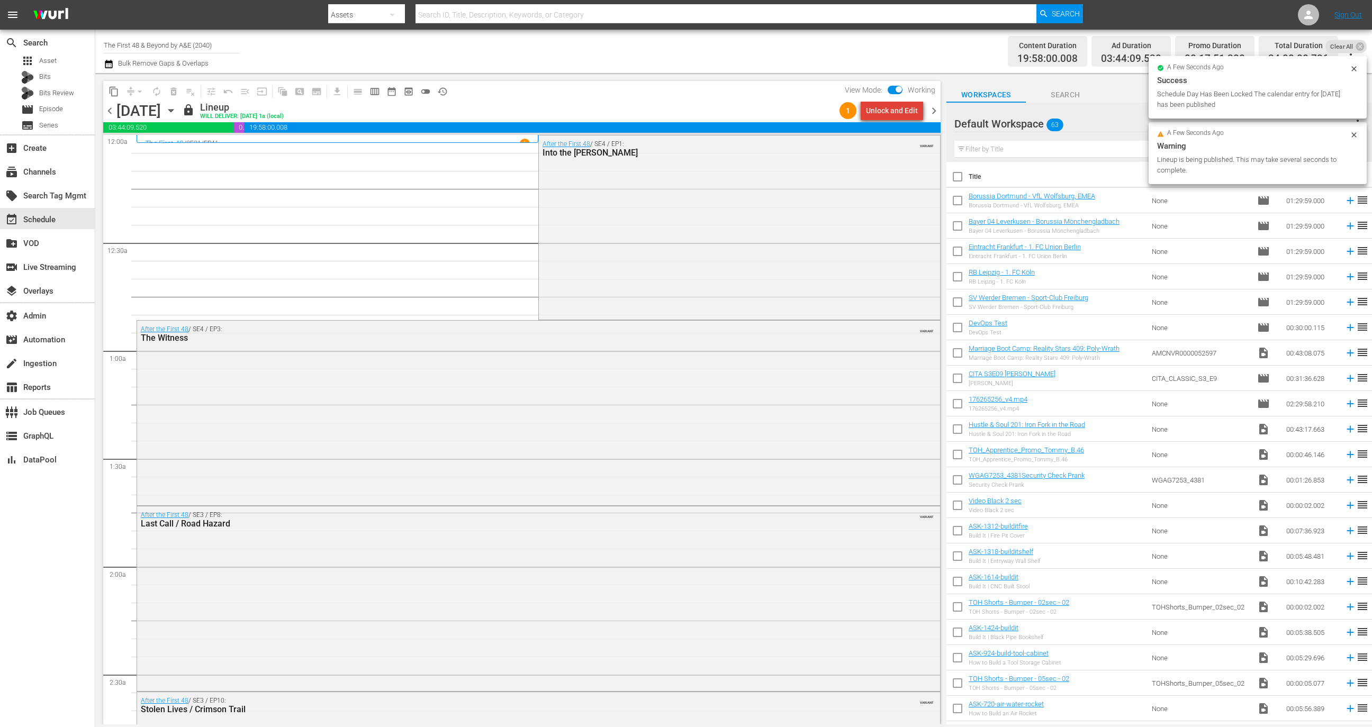
click at [899, 111] on div "Unlock and Edit" at bounding box center [892, 110] width 52 height 19
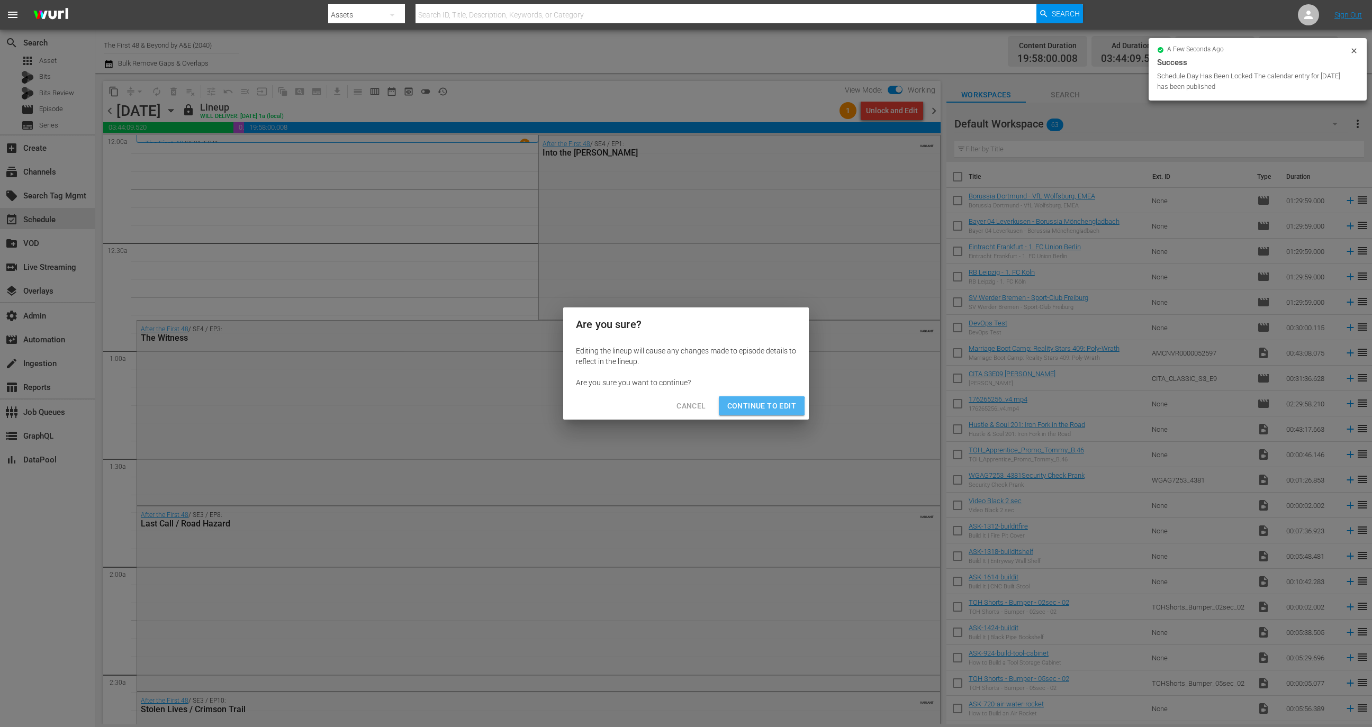
click at [758, 407] on span "Continue to Edit" at bounding box center [761, 406] width 69 height 13
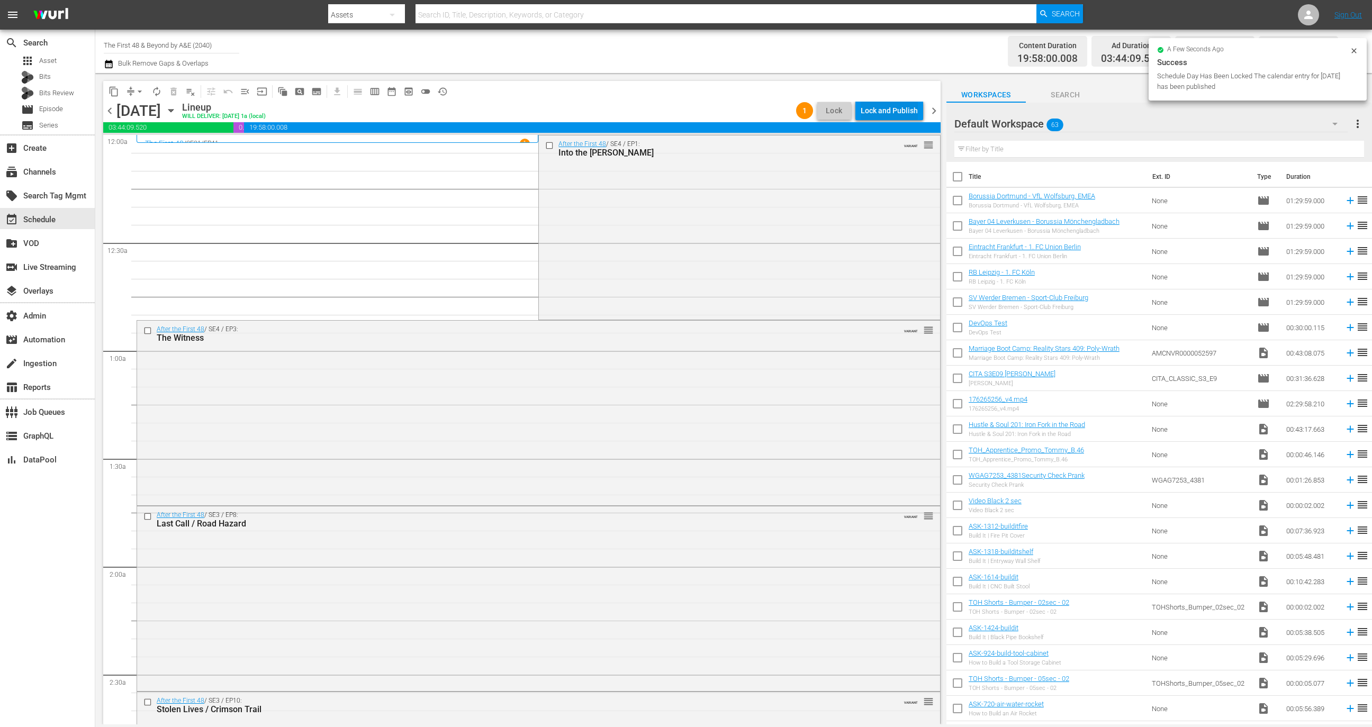
click at [899, 103] on div "Lock and Publish" at bounding box center [889, 110] width 57 height 19
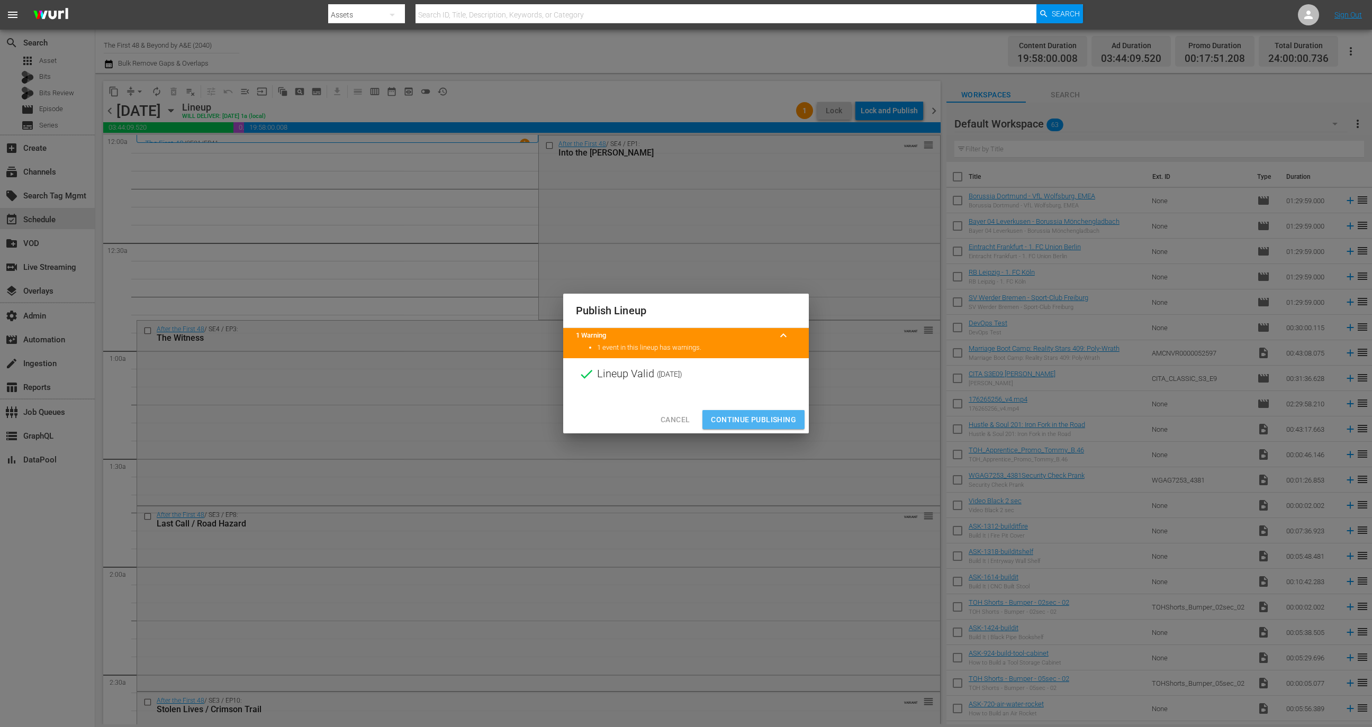
click at [768, 417] on span "Continue Publishing" at bounding box center [753, 419] width 85 height 13
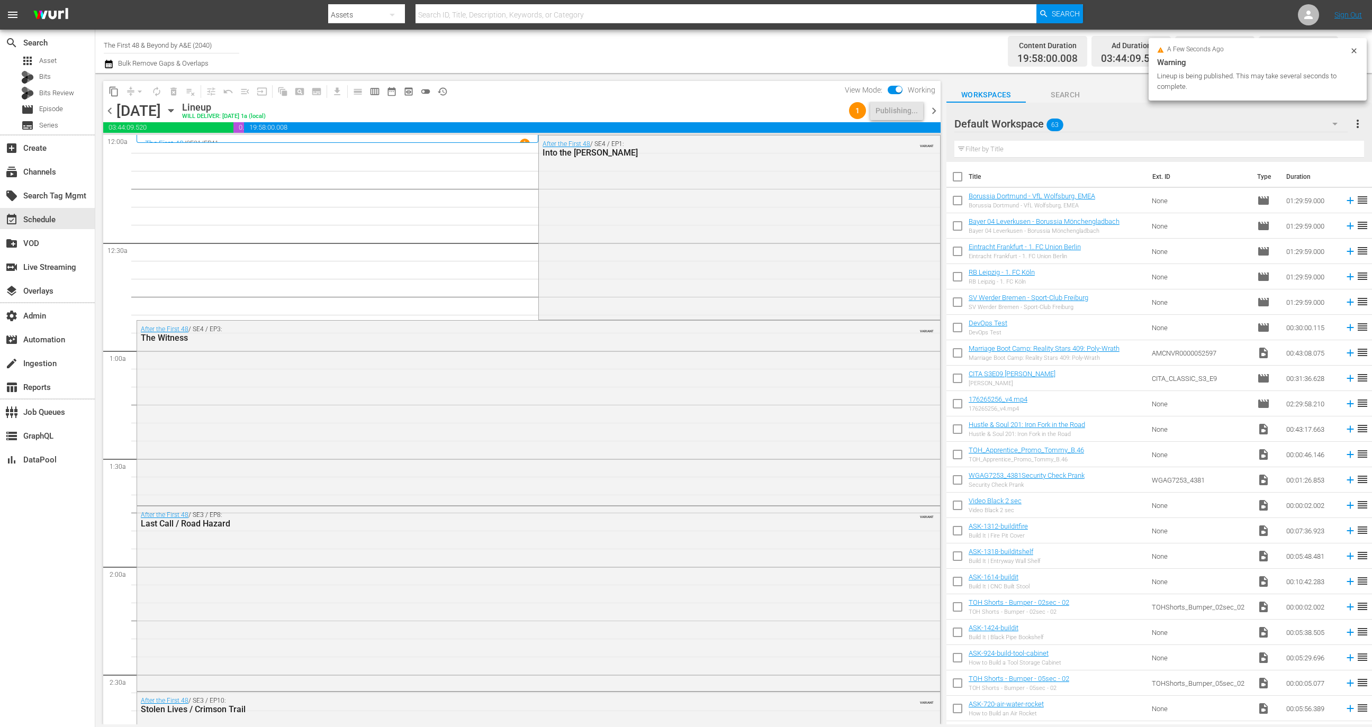
click at [932, 109] on span "chevron_right" at bounding box center [933, 110] width 13 height 13
click at [892, 110] on div "Unlock and Edit" at bounding box center [892, 110] width 52 height 19
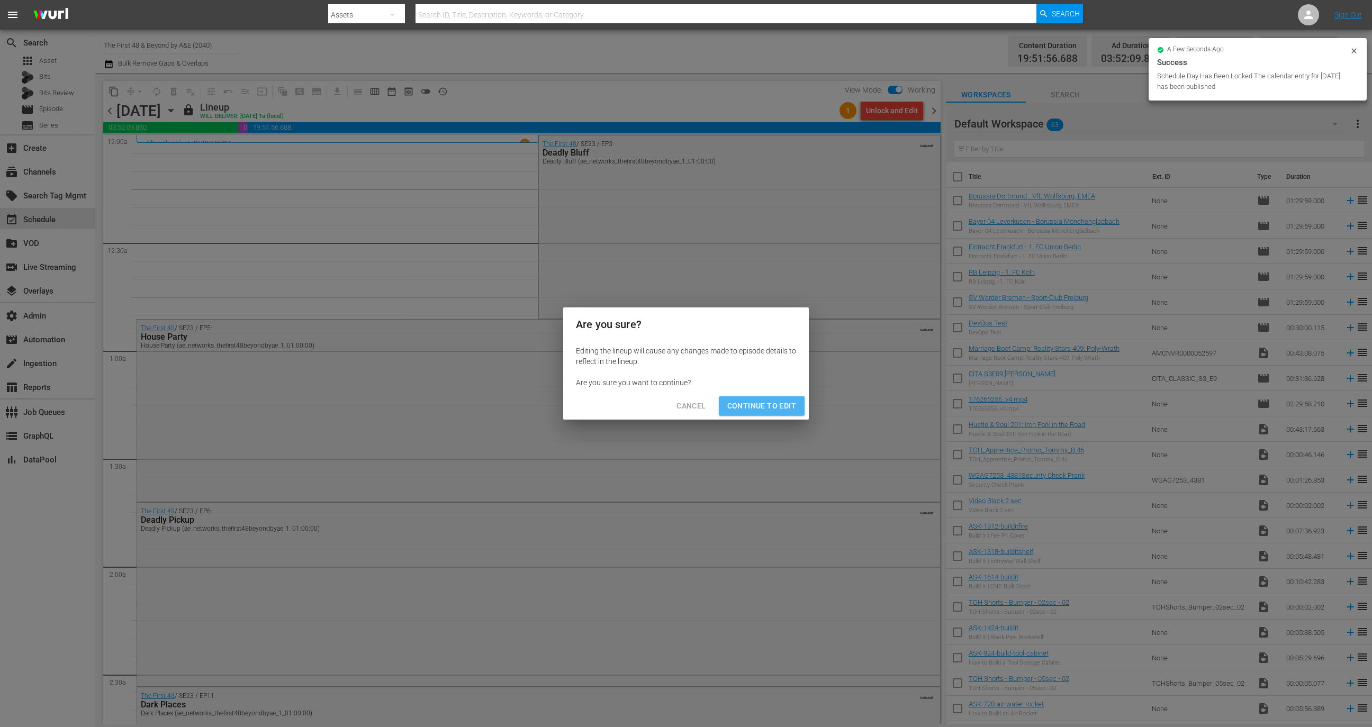
click at [778, 409] on span "Continue to Edit" at bounding box center [761, 406] width 69 height 13
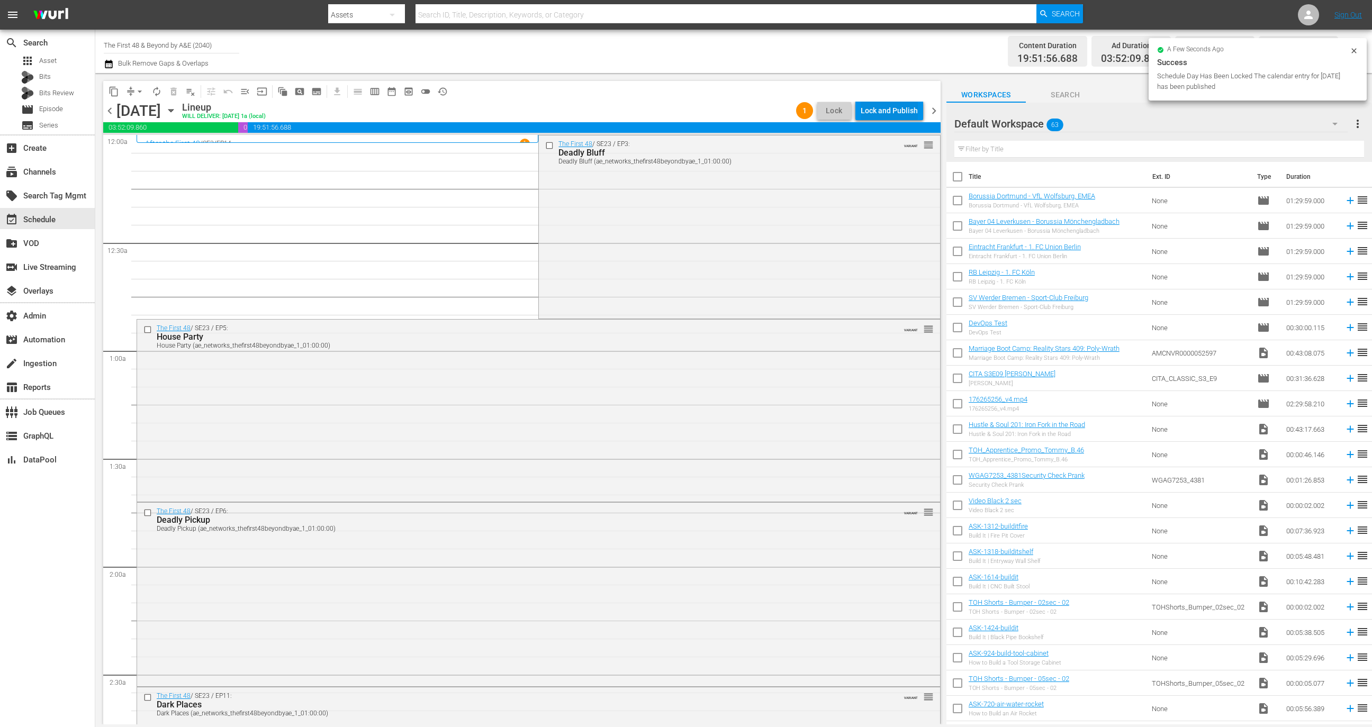
click at [893, 111] on div "Lock and Publish" at bounding box center [889, 110] width 57 height 19
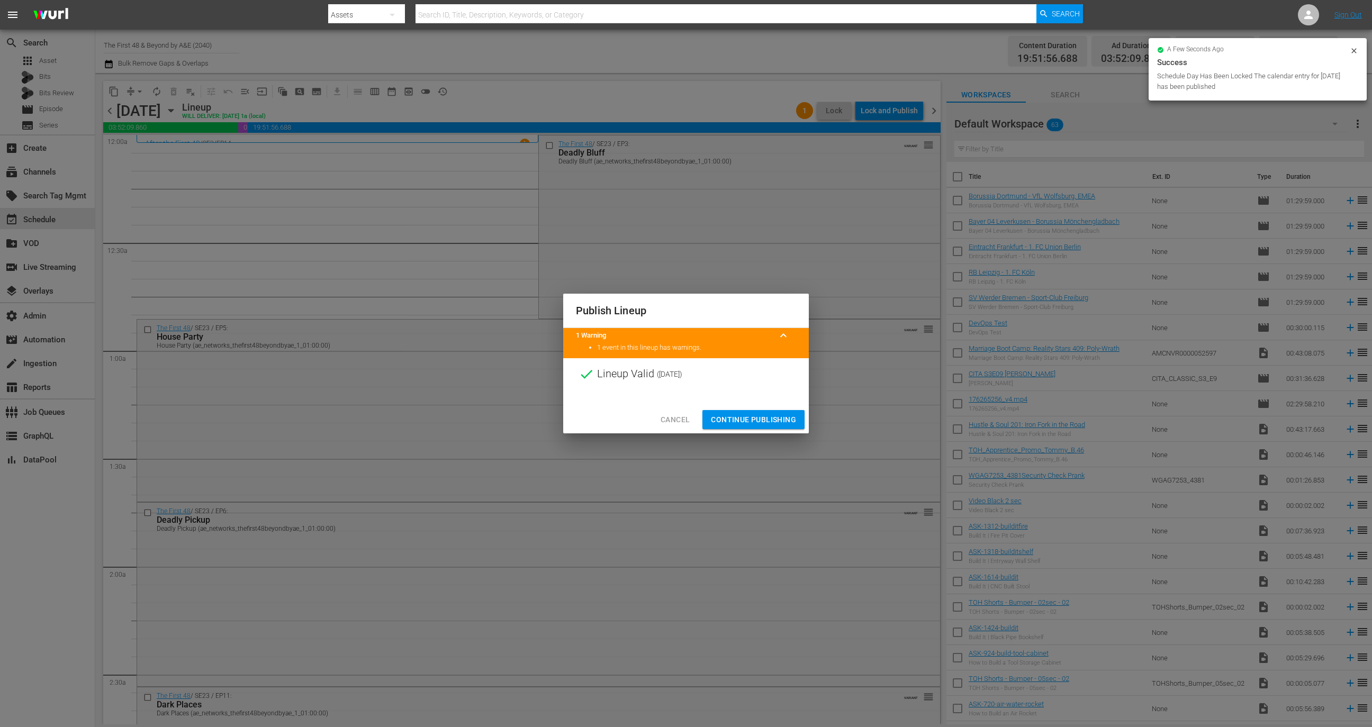
click at [771, 416] on span "Continue Publishing" at bounding box center [753, 419] width 85 height 13
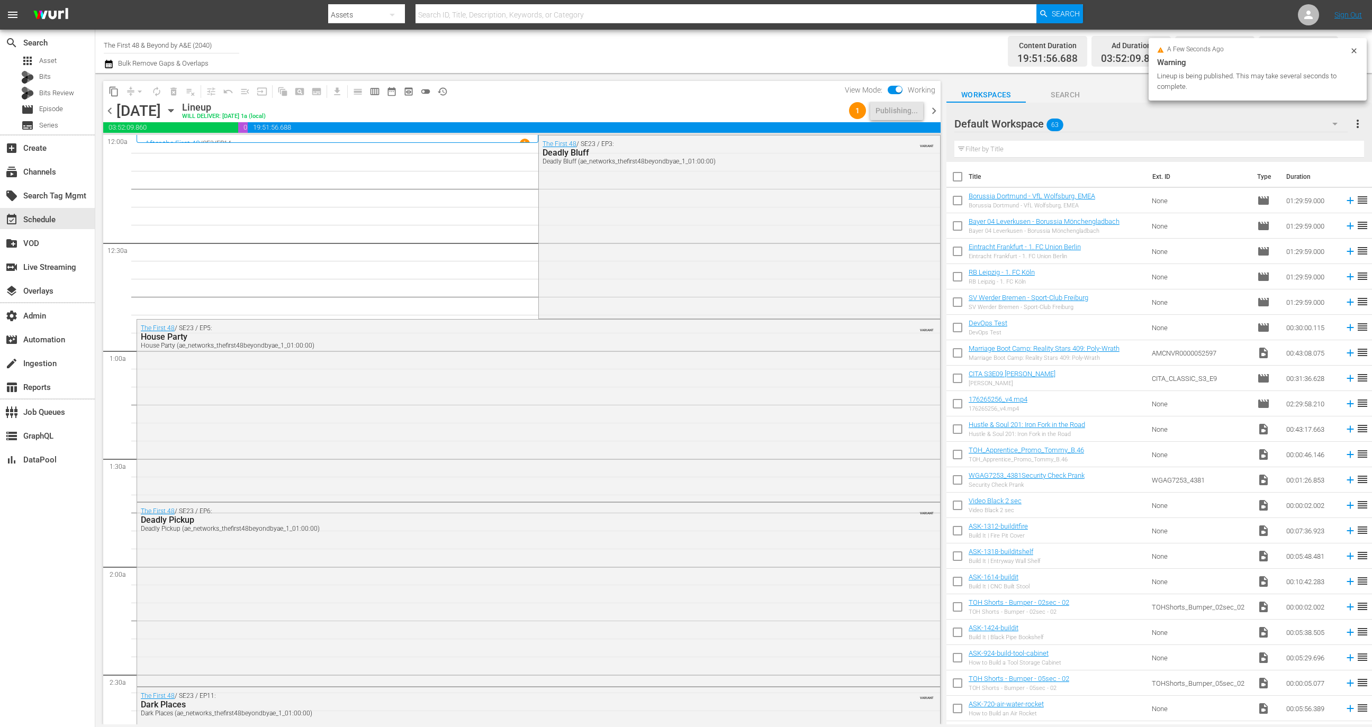
click at [936, 109] on span "chevron_right" at bounding box center [933, 110] width 13 height 13
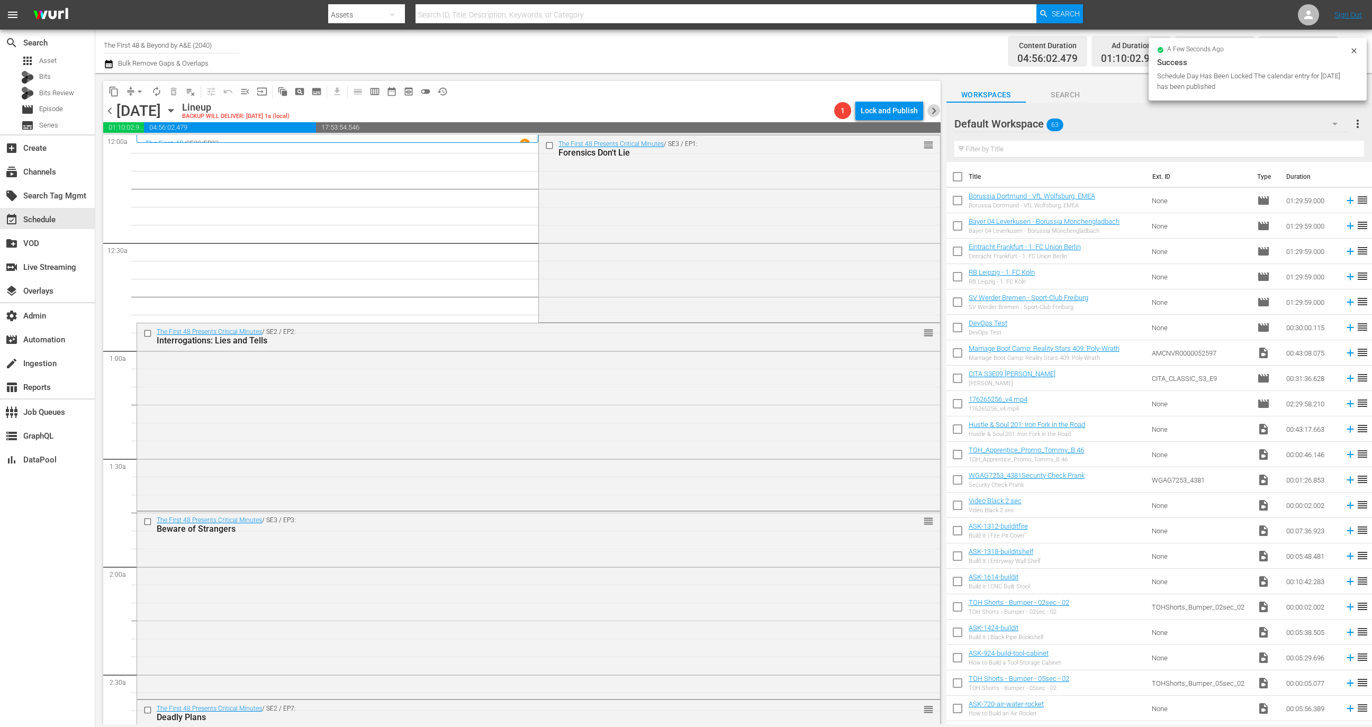
click at [929, 107] on span "chevron_right" at bounding box center [933, 110] width 13 height 13
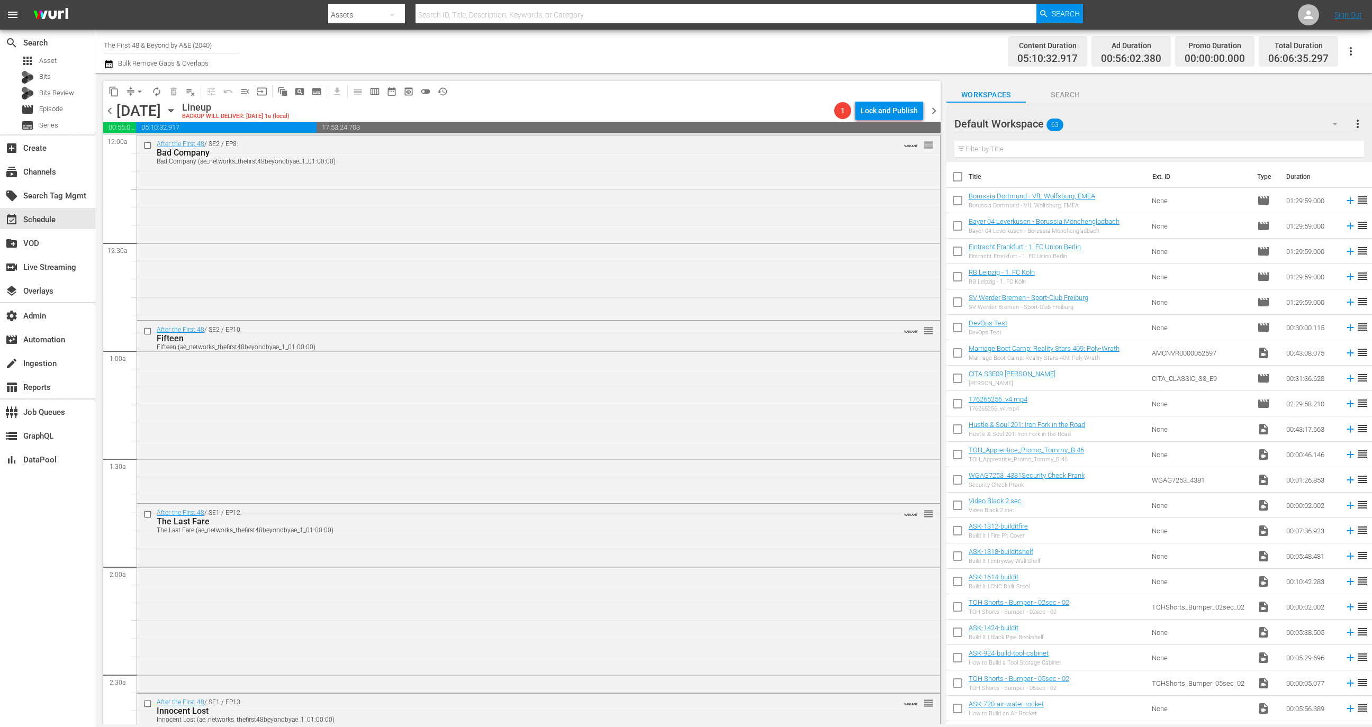
click at [179, 116] on div "[DATE] [DATE]" at bounding box center [147, 110] width 63 height 17
click at [177, 108] on icon "button" at bounding box center [171, 111] width 12 height 12
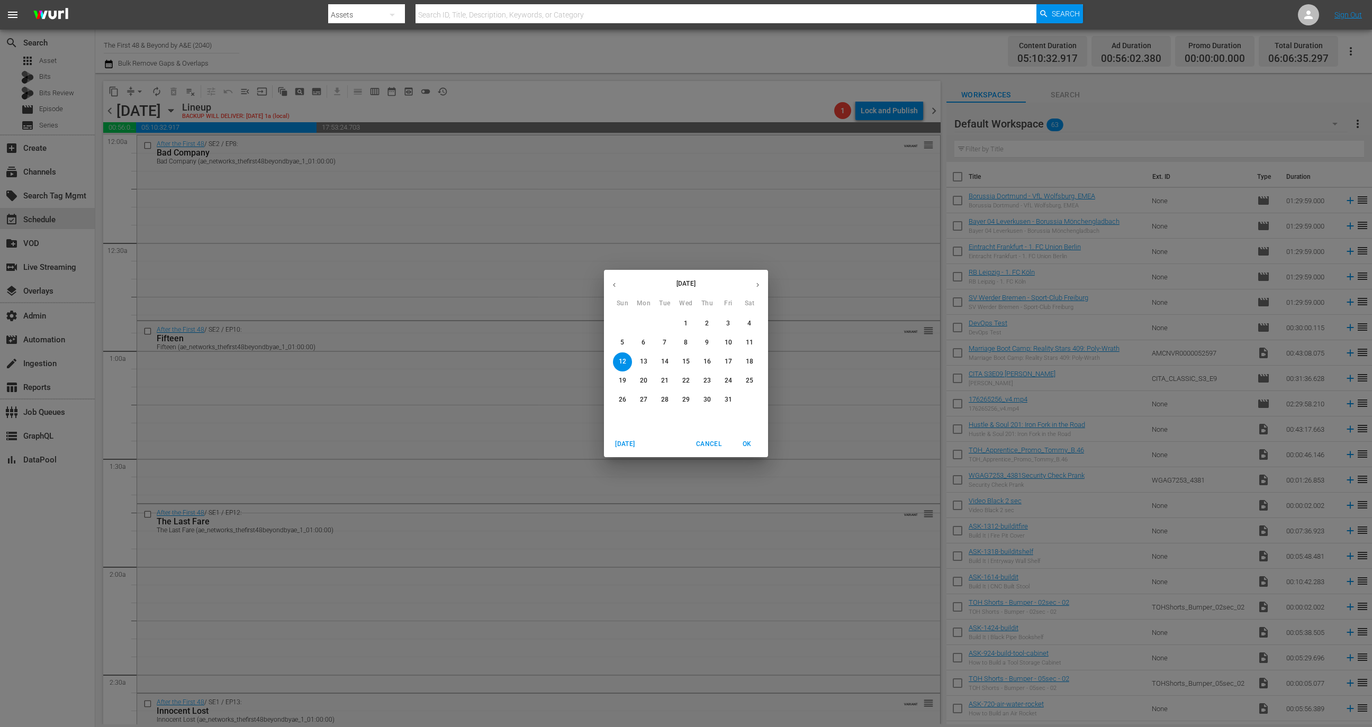
click at [631, 444] on span "[DATE]" at bounding box center [624, 444] width 25 height 11
click at [744, 444] on span "OK" at bounding box center [746, 444] width 25 height 11
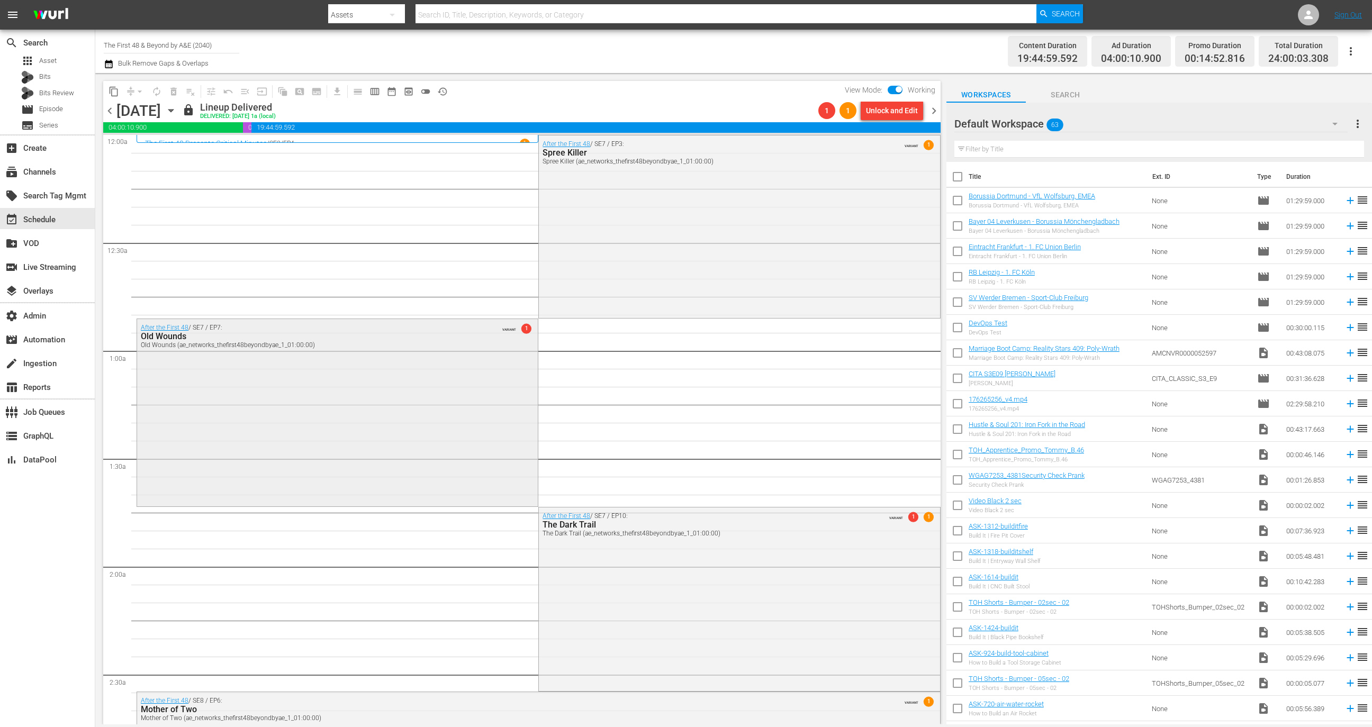
click at [408, 415] on div "After the First 48 / SE7 / EP7: Old Wounds Old Wounds (ae_networks_thefirst48be…" at bounding box center [337, 411] width 401 height 185
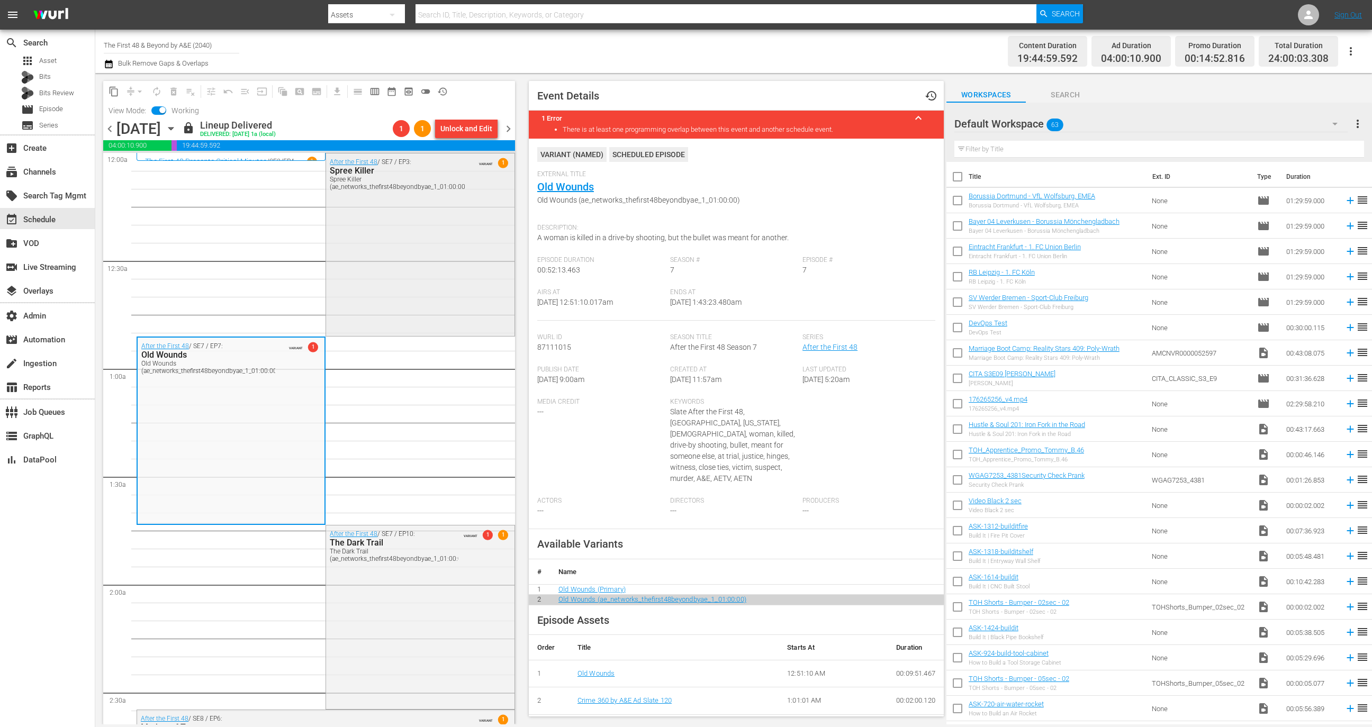
click at [411, 298] on div "After the First 48 / SE7 / EP3: Spree Killer Spree Killer (ae_networks_thefirst…" at bounding box center [420, 243] width 188 height 181
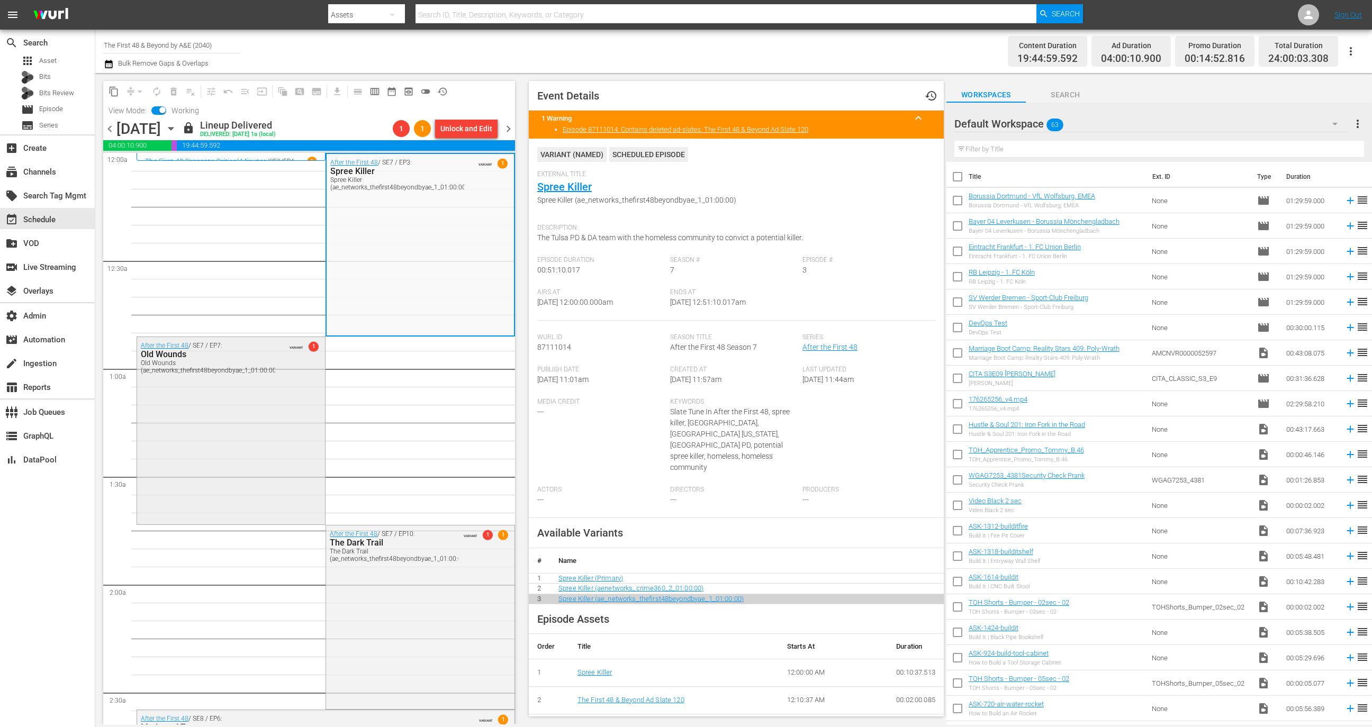
click at [281, 451] on div "After the First 48 / SE7 / EP7: Old Wounds Old Wounds (ae_networks_thefirst48be…" at bounding box center [231, 429] width 188 height 185
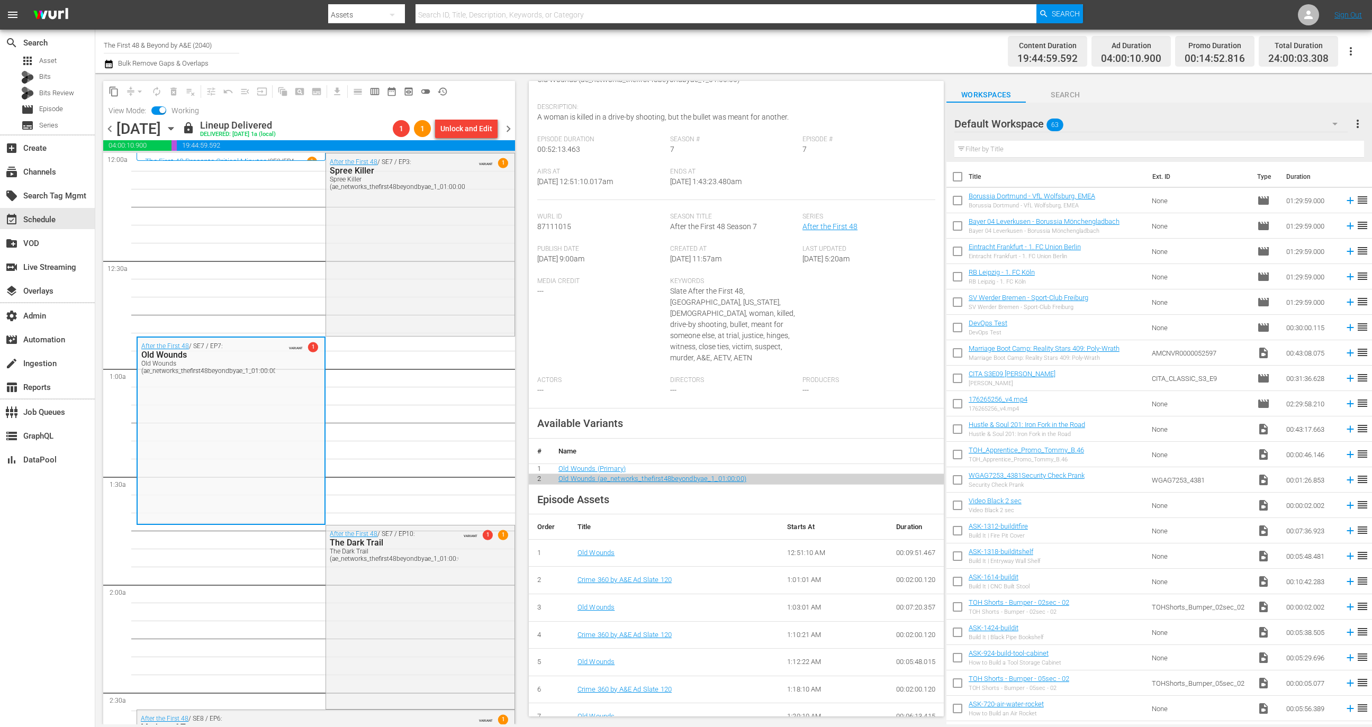
scroll to position [231, 0]
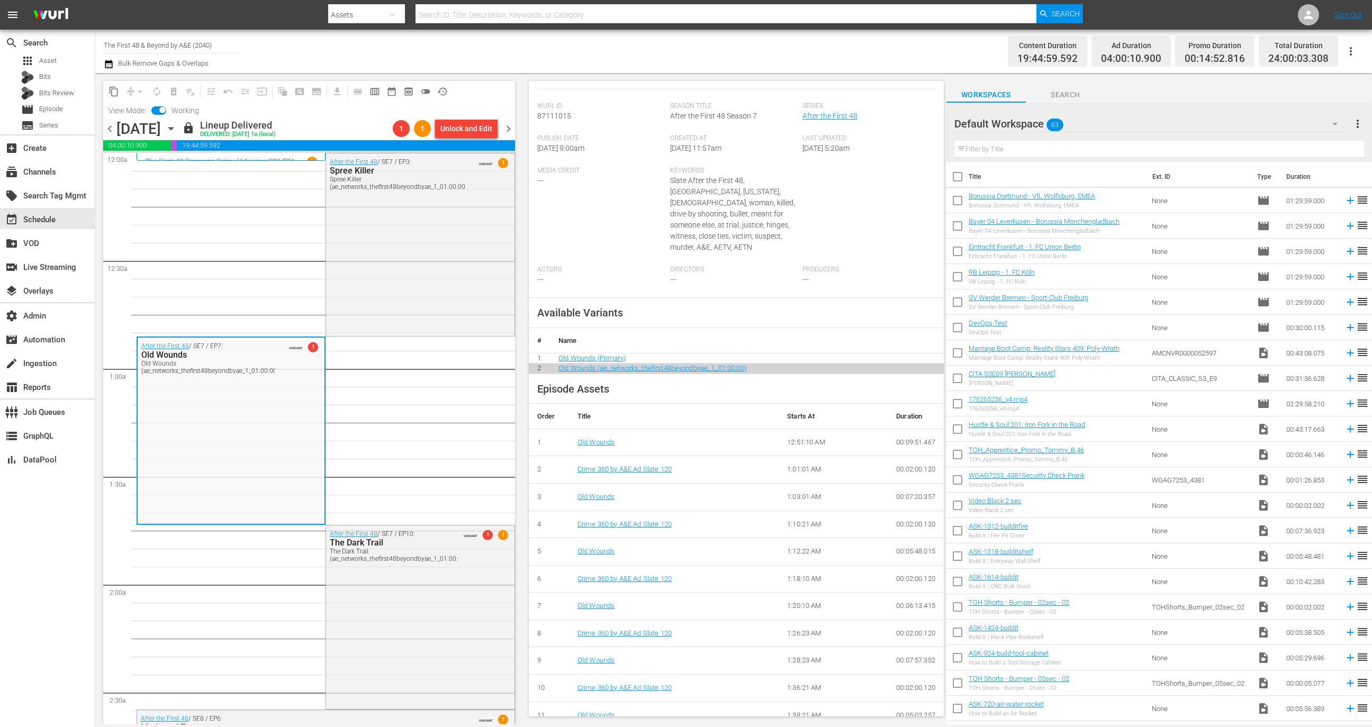
click at [159, 110] on input "checkbox" at bounding box center [162, 111] width 22 height 7
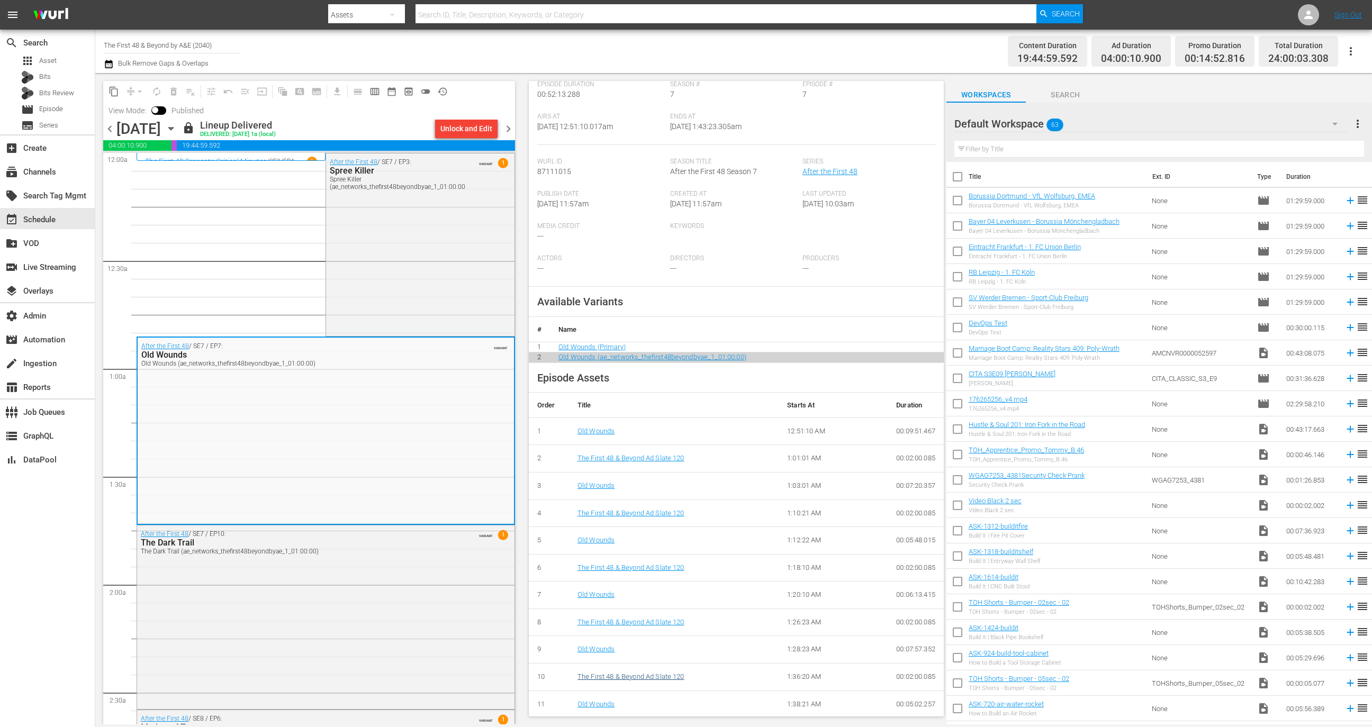
scroll to position [0, 0]
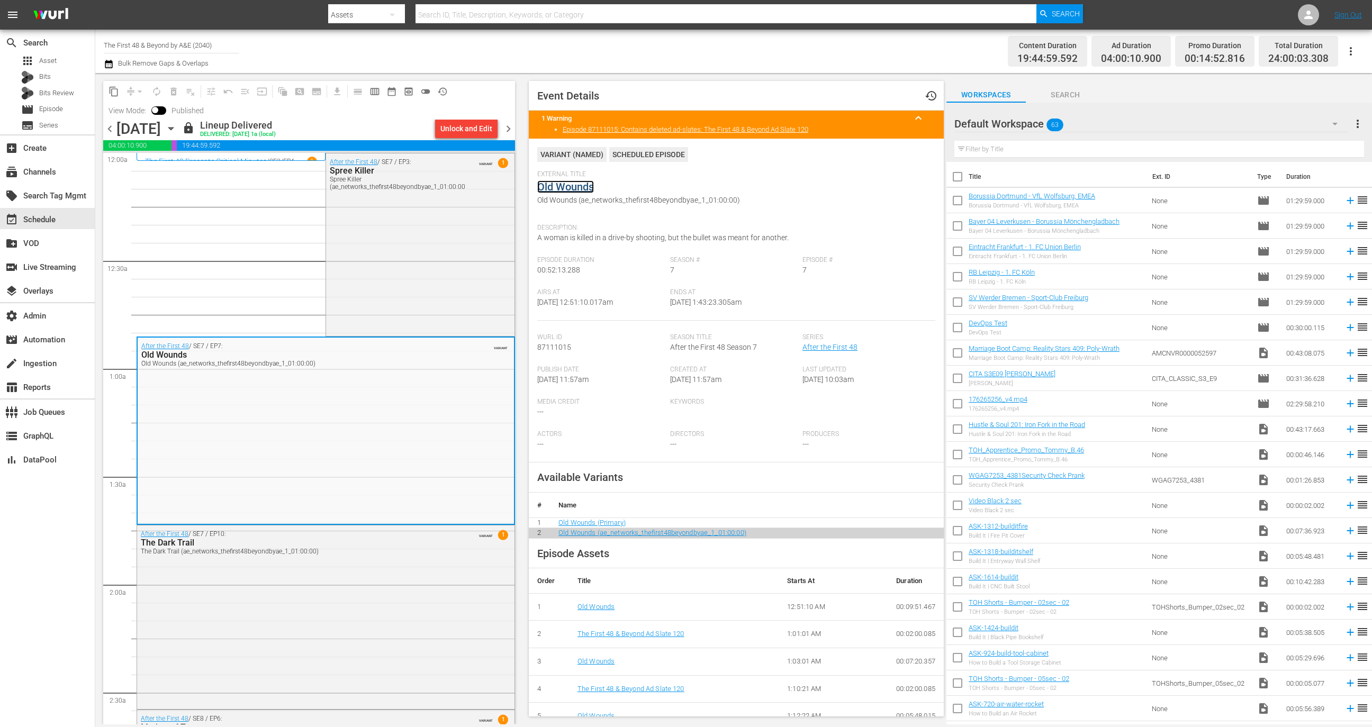
click at [570, 189] on link "Old Wounds" at bounding box center [565, 186] width 57 height 13
click at [157, 105] on div "View Mode: Published" at bounding box center [156, 111] width 106 height 18
click at [157, 107] on span at bounding box center [155, 110] width 6 height 6
click at [157, 113] on input "checkbox" at bounding box center [155, 111] width 22 height 7
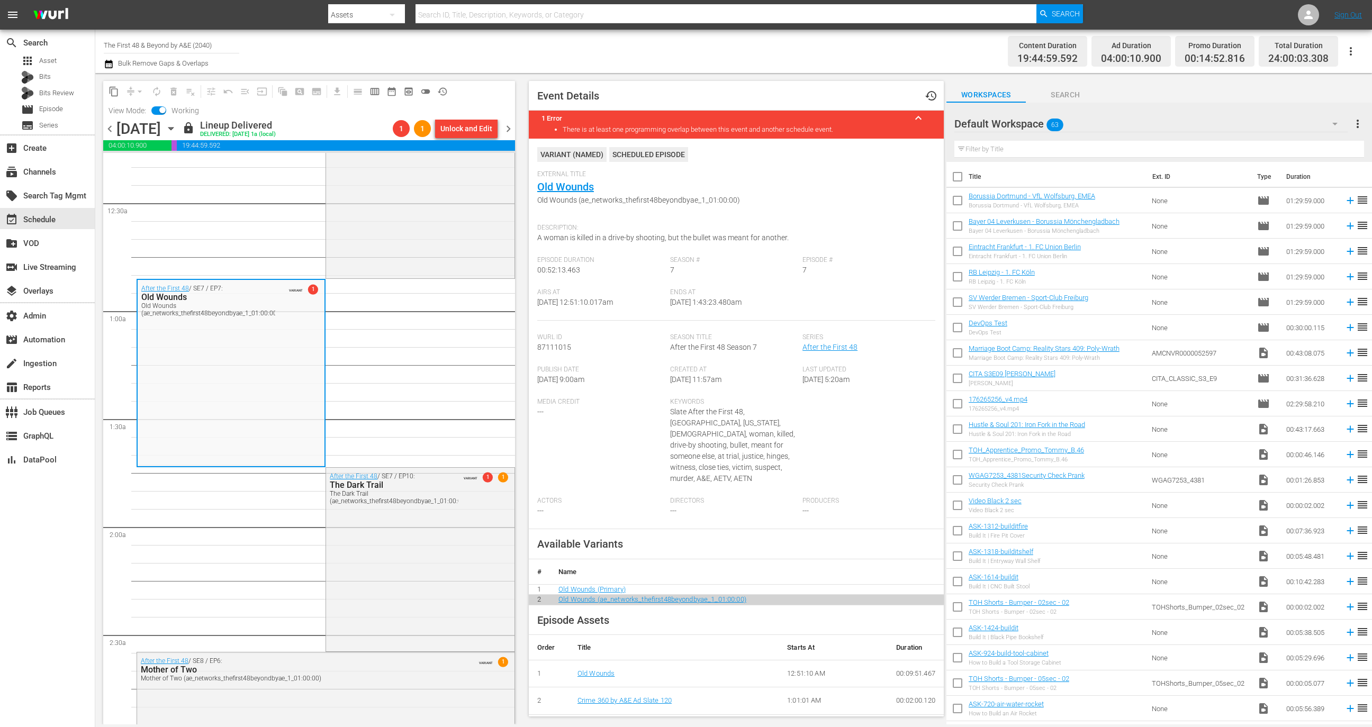
scroll to position [110, 0]
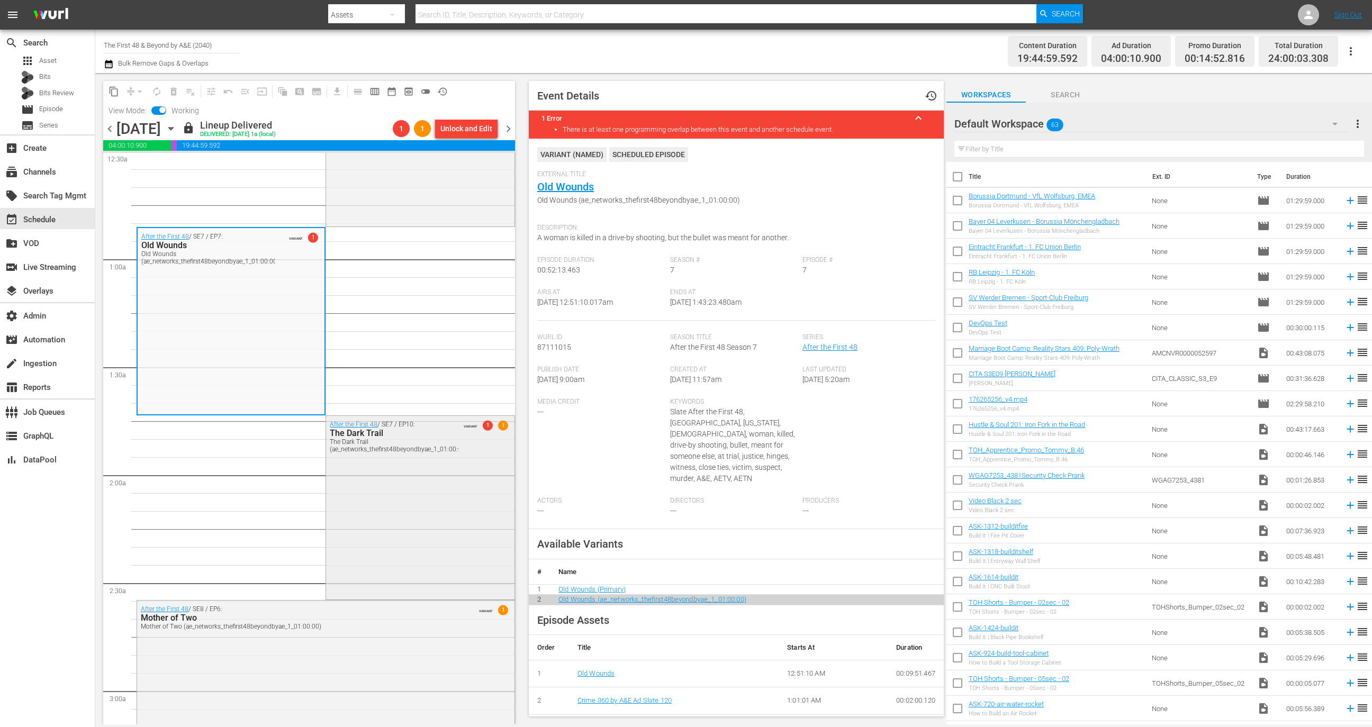
click at [388, 517] on div "After the First 48 / SE7 / EP10: The Dark Trail The Dark Trail (ae_networks_the…" at bounding box center [420, 507] width 188 height 182
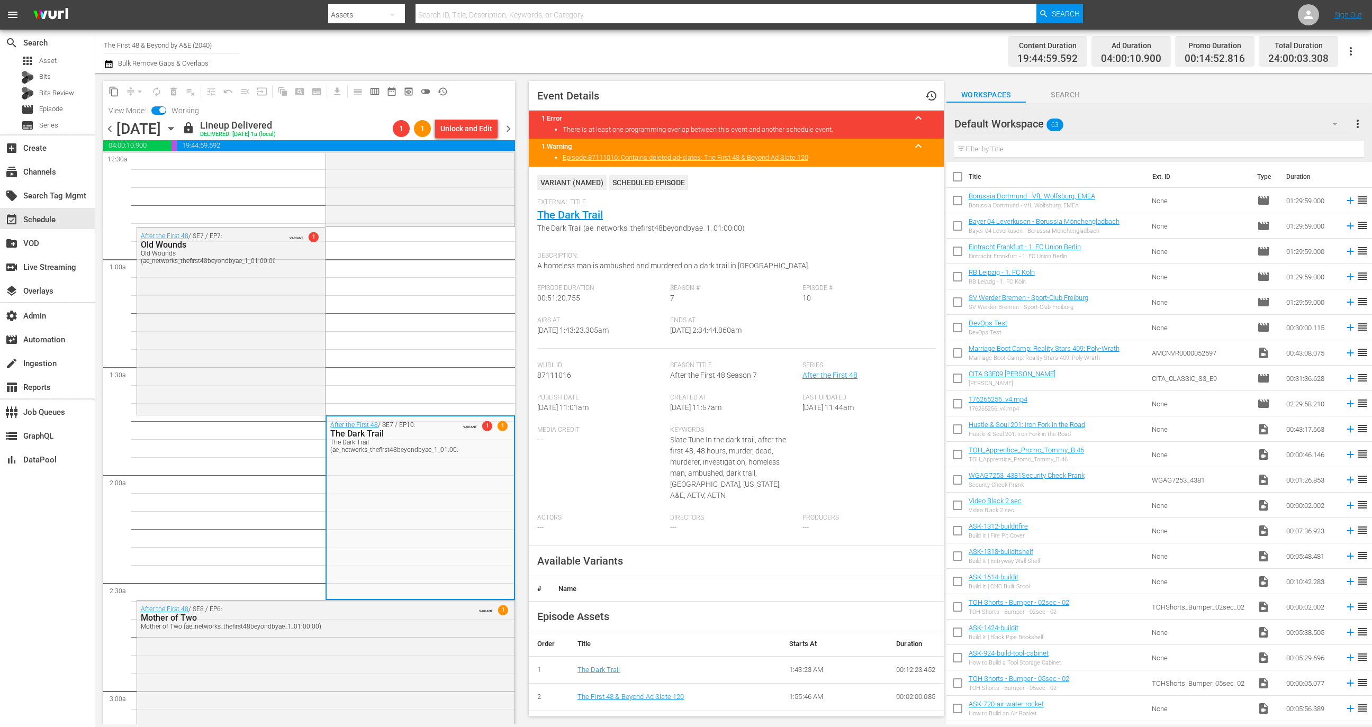
scroll to position [285, 0]
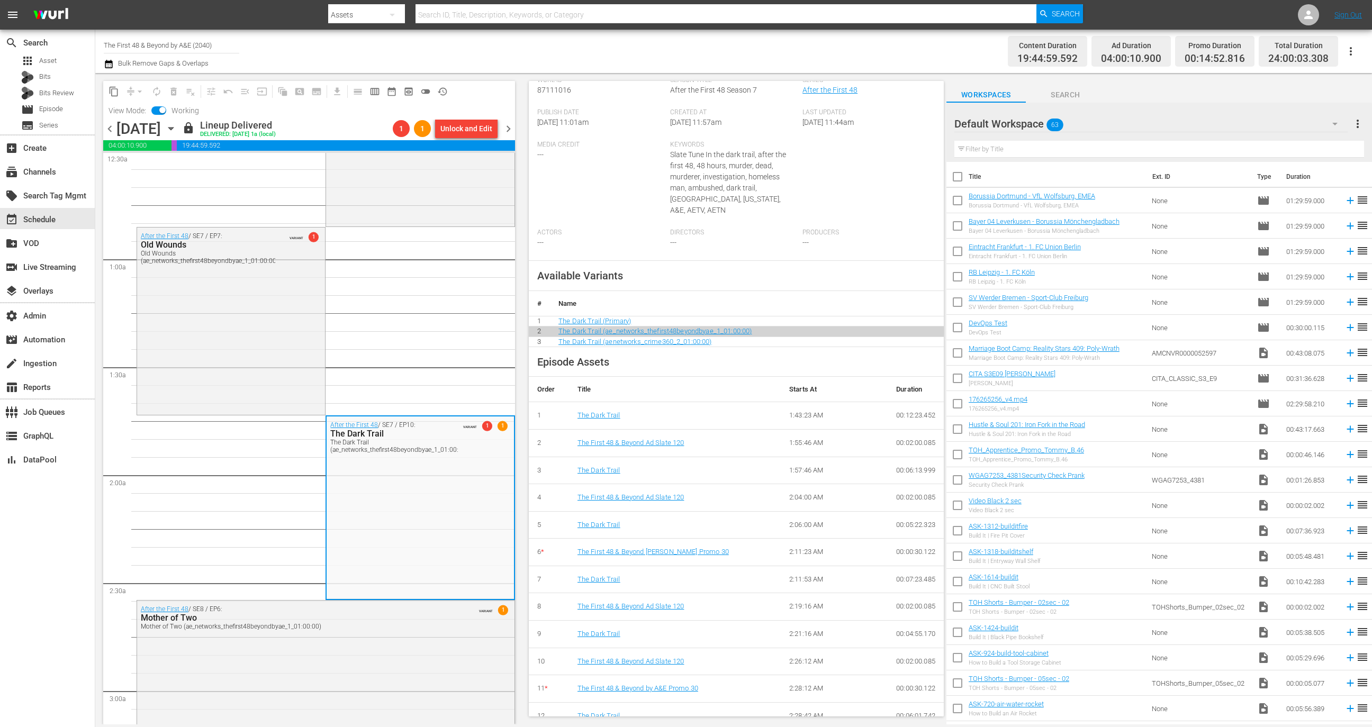
click at [160, 107] on span at bounding box center [162, 110] width 6 height 6
click at [160, 108] on input "checkbox" at bounding box center [162, 111] width 22 height 7
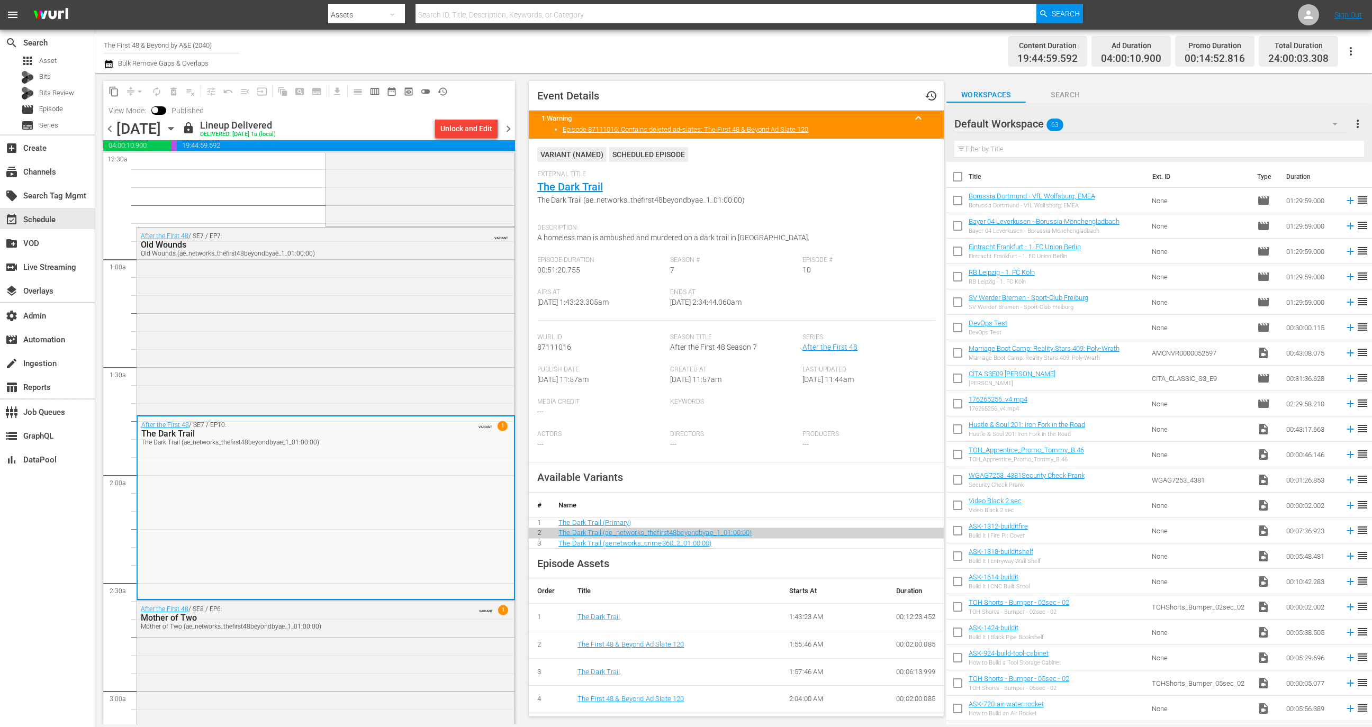
scroll to position [213, 0]
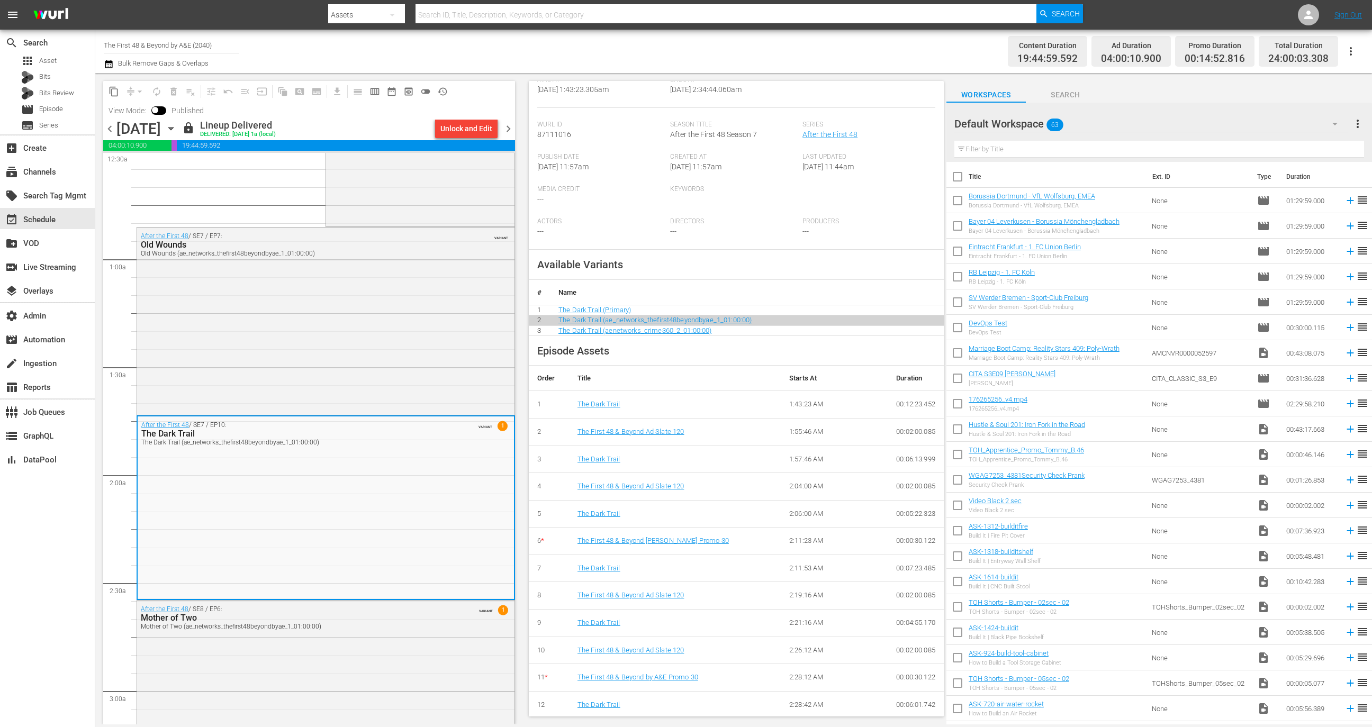
click at [165, 114] on input "checkbox" at bounding box center [155, 111] width 22 height 7
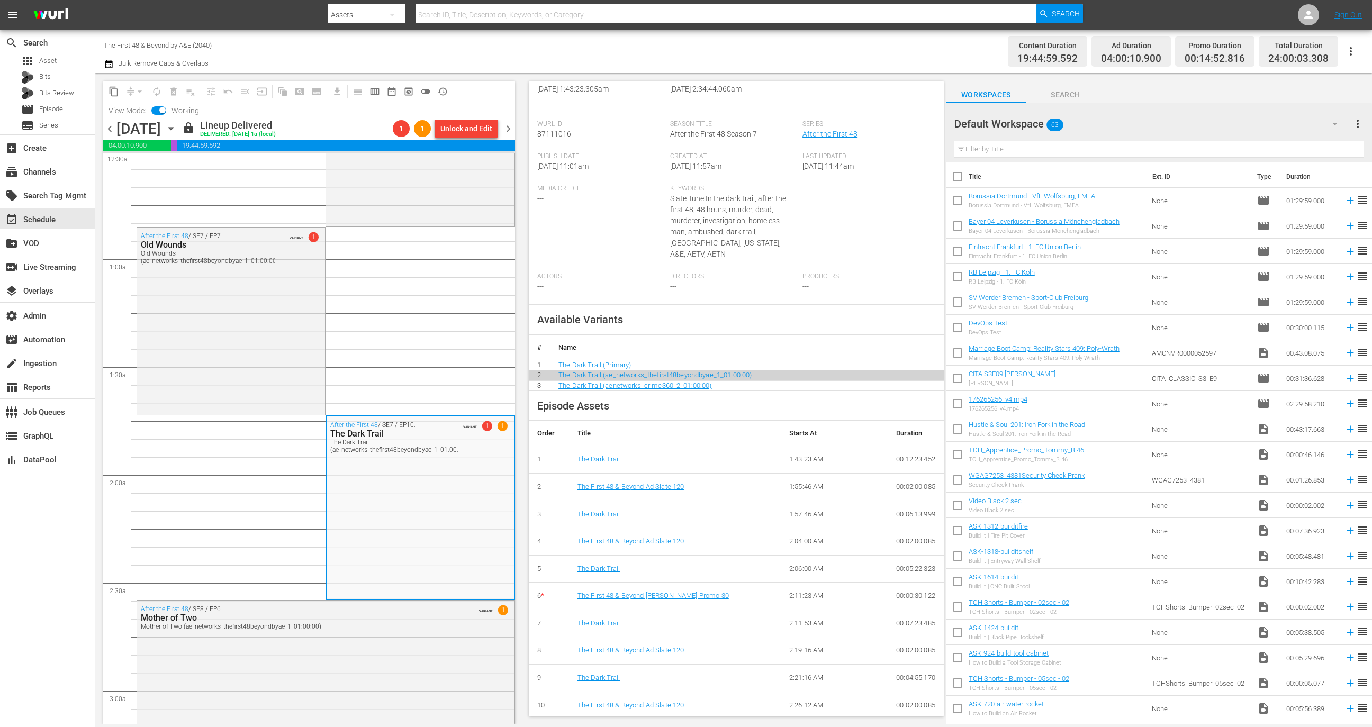
scroll to position [285, 0]
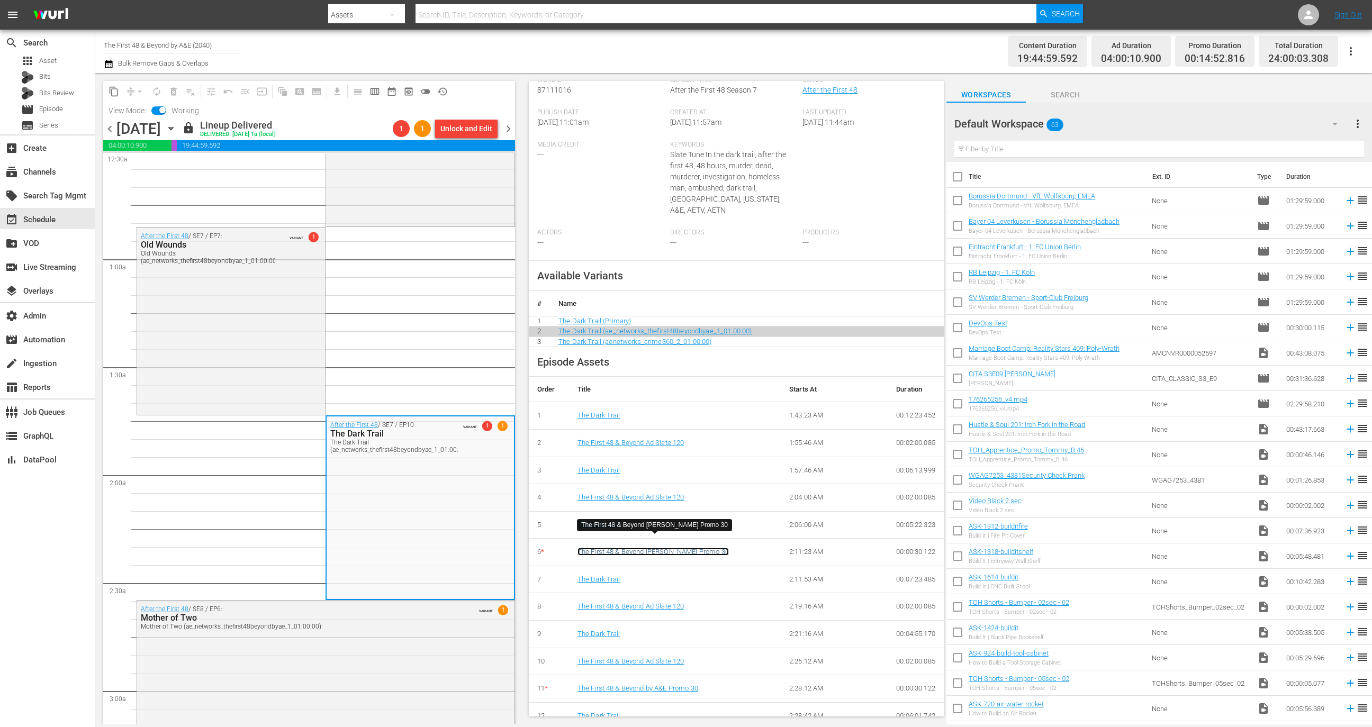
click at [693, 548] on link "The First 48 & Beyond Marcia Clark Promo 30" at bounding box center [652, 552] width 151 height 8
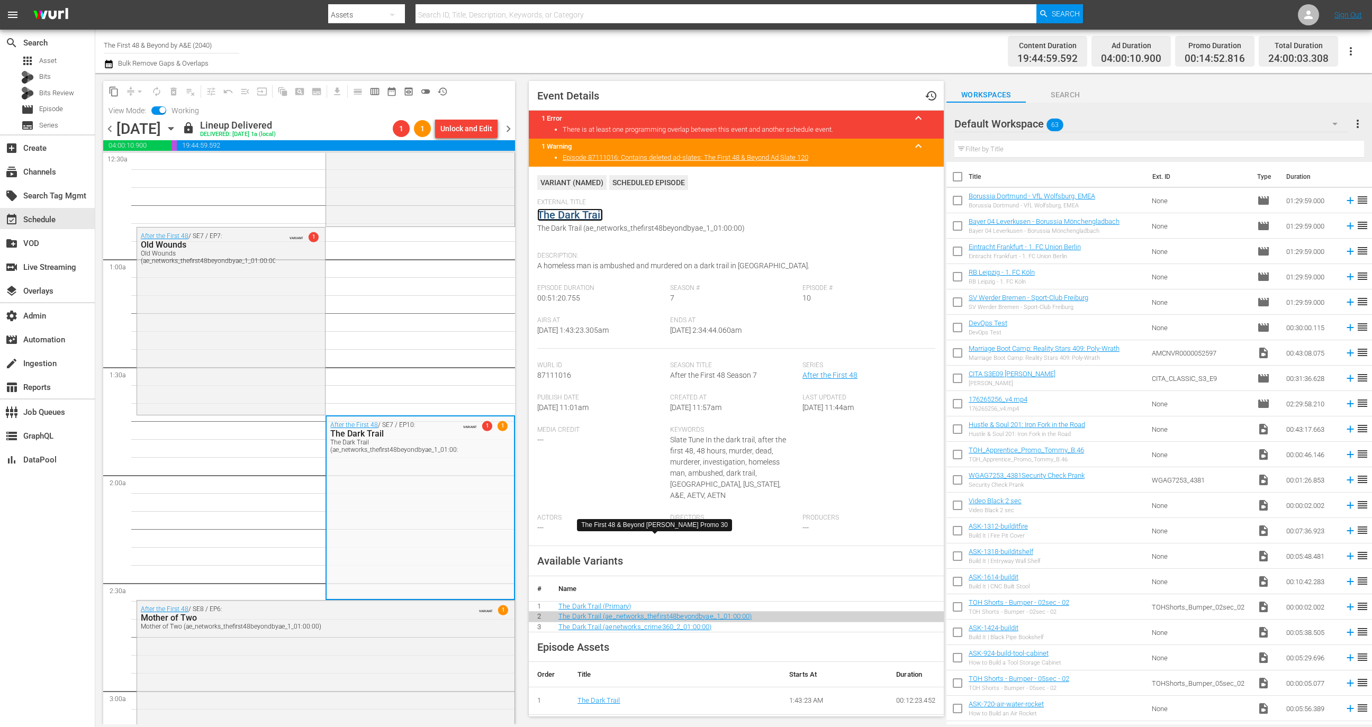
click at [580, 219] on link "The Dark Trail" at bounding box center [570, 215] width 66 height 13
click at [165, 114] on input "checkbox" at bounding box center [162, 111] width 22 height 7
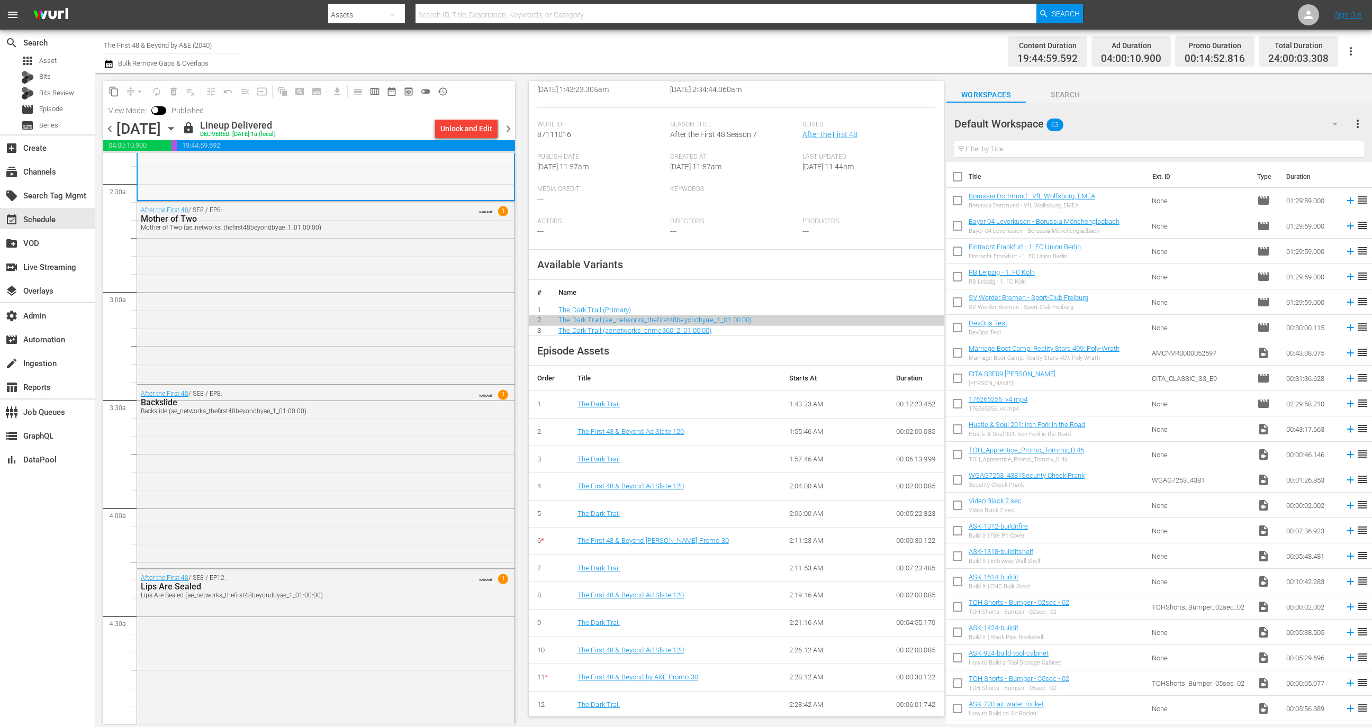
scroll to position [806, 0]
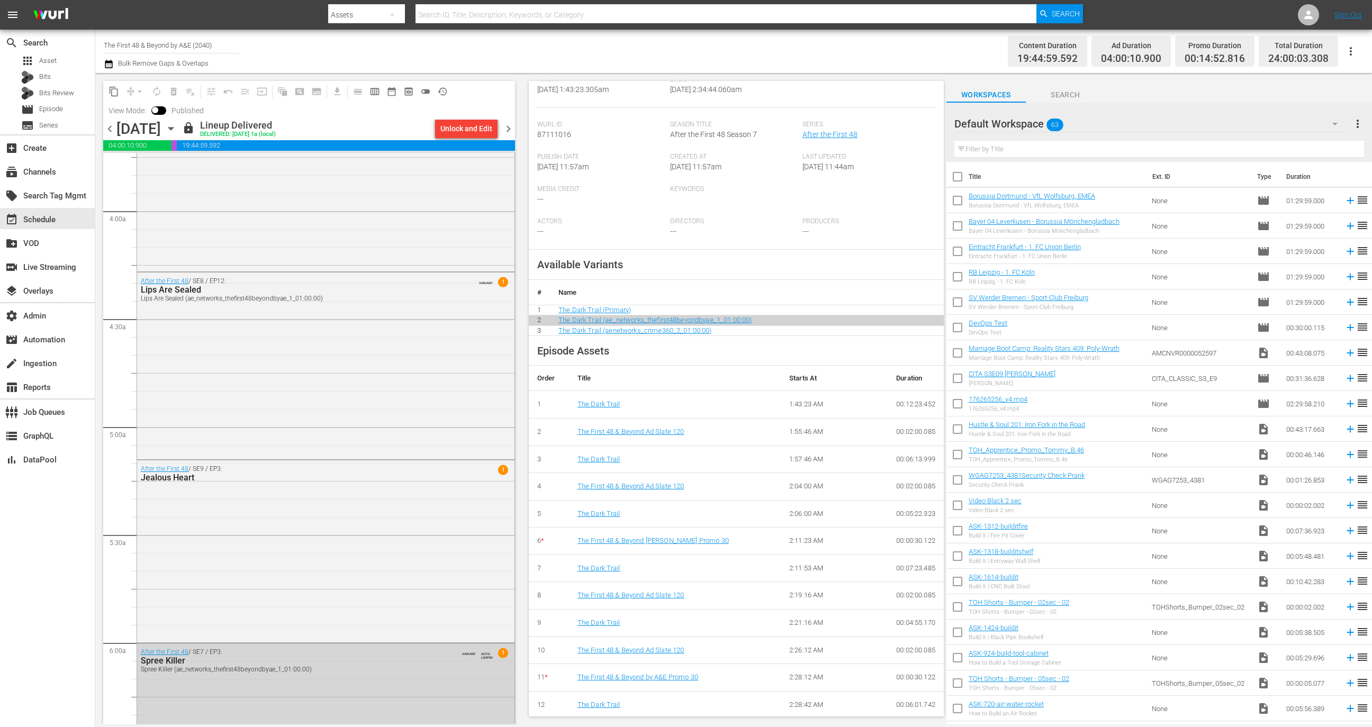
click at [161, 115] on div "View Mode: Published" at bounding box center [156, 111] width 106 height 18
click at [161, 110] on input "checkbox" at bounding box center [155, 111] width 22 height 7
checkbox input "true"
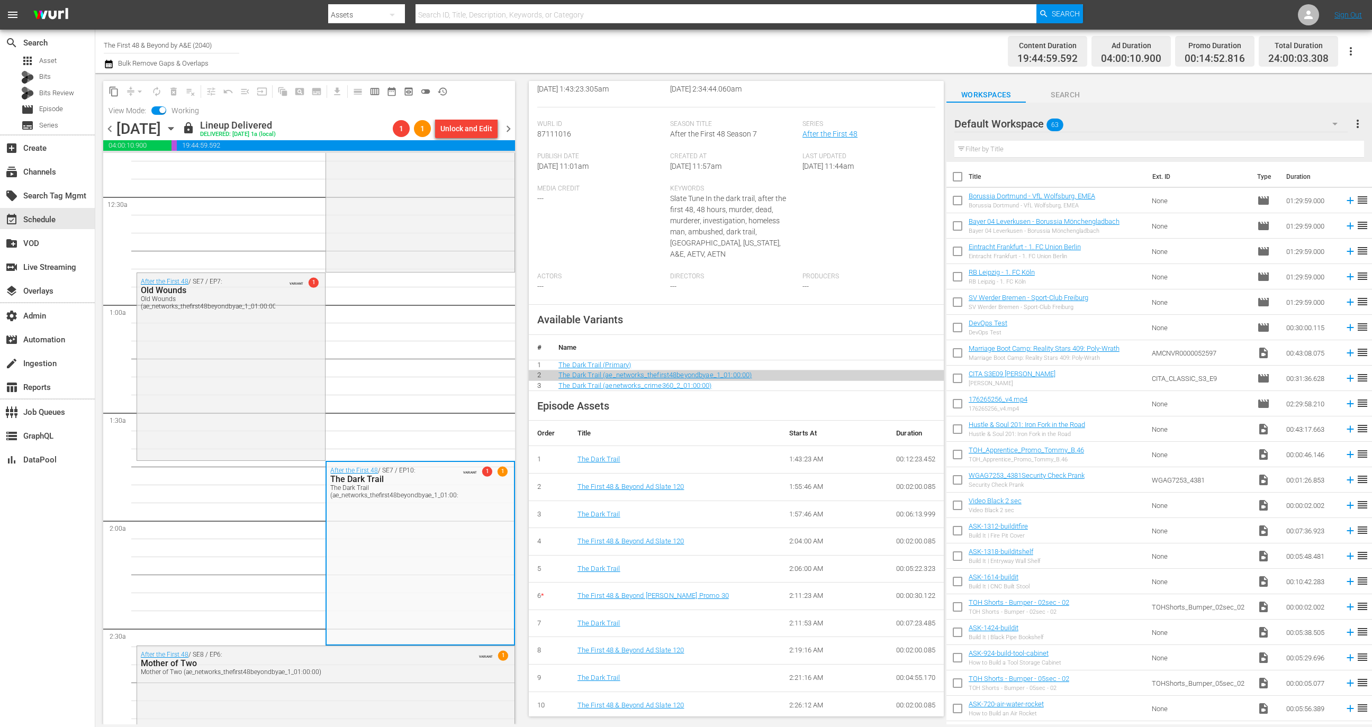
scroll to position [0, 0]
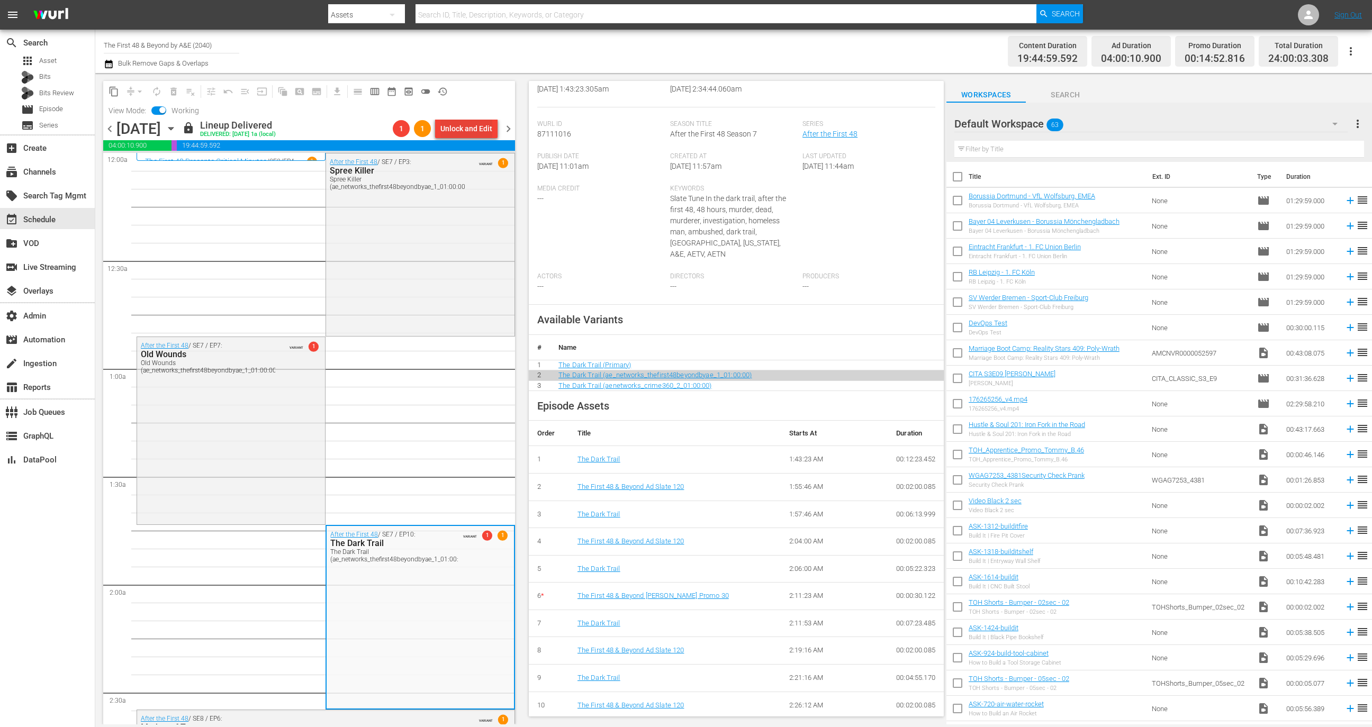
click at [474, 136] on div "Unlock and Edit" at bounding box center [466, 128] width 52 height 19
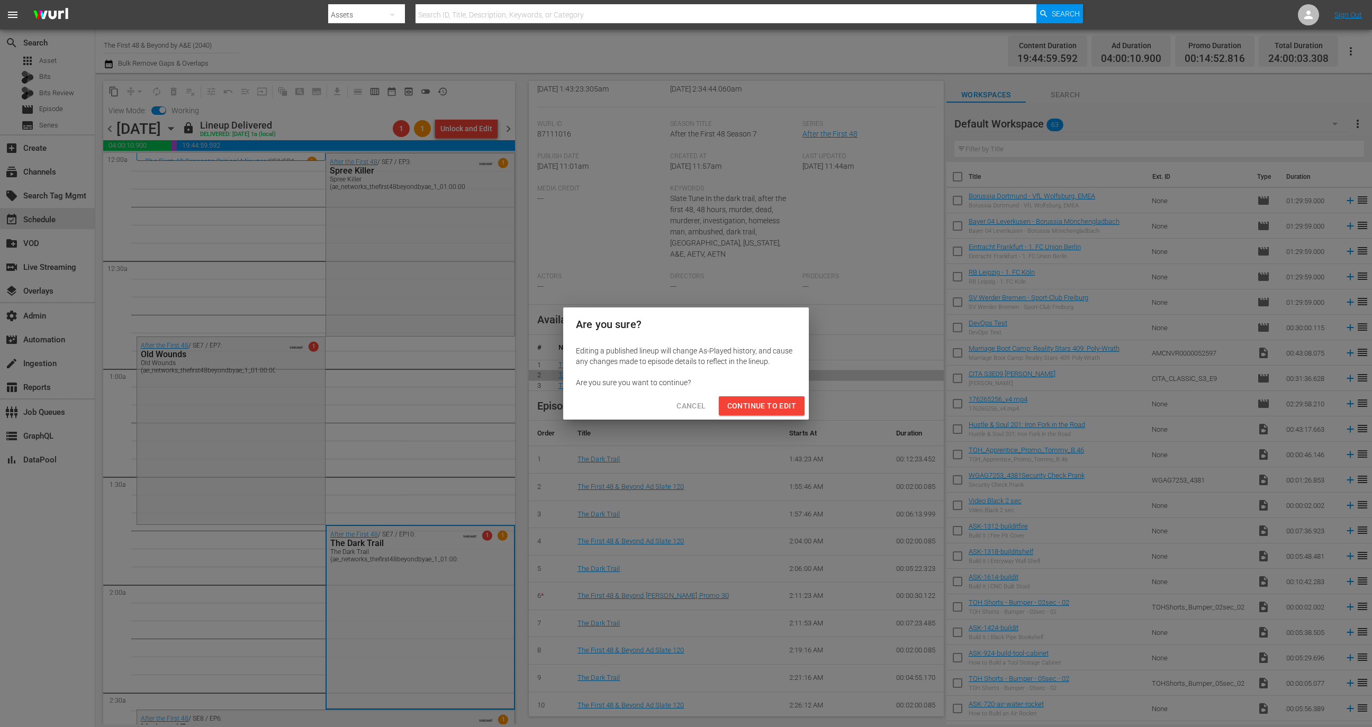
click at [777, 406] on span "Continue to Edit" at bounding box center [761, 406] width 69 height 13
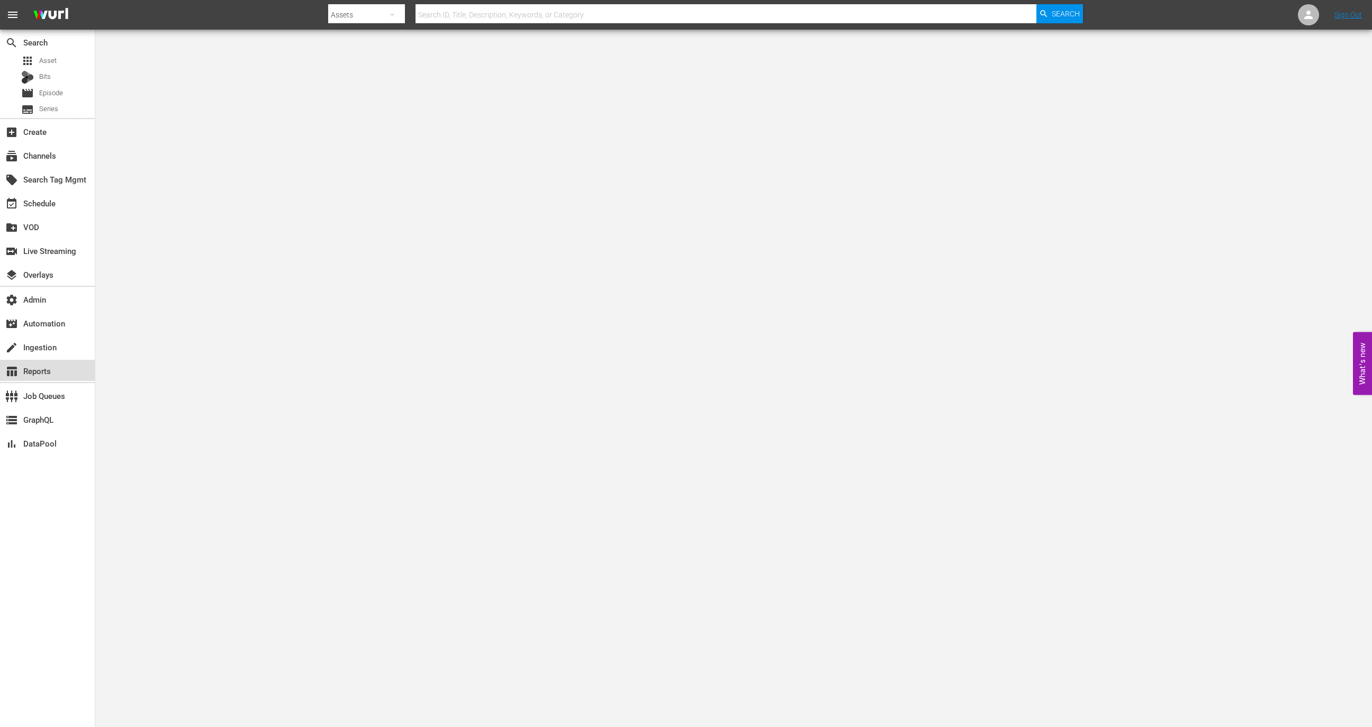
click at [44, 364] on div "table_chart Reports" at bounding box center [47, 370] width 95 height 21
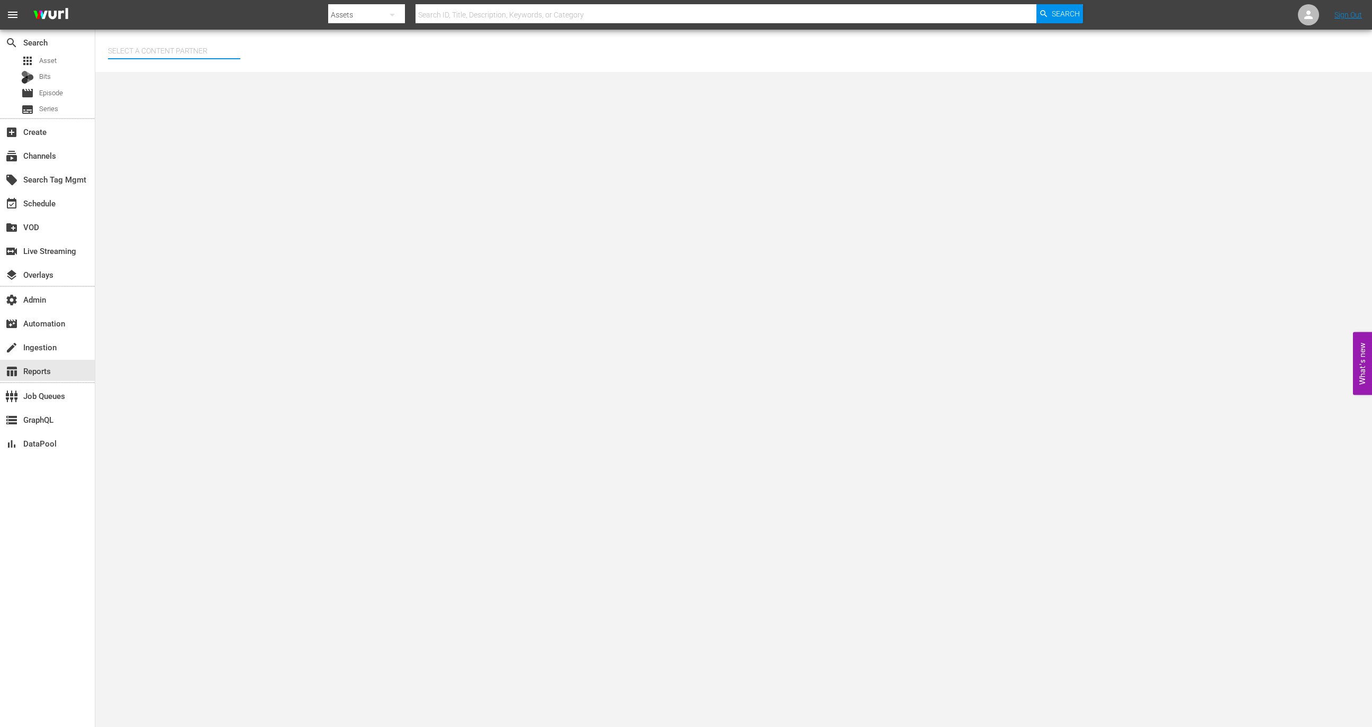
click at [148, 44] on input "text" at bounding box center [174, 50] width 132 height 25
click at [189, 84] on div "VICE DIGITAL PUBLISHING (468)" at bounding box center [193, 80] width 155 height 25
type input "VICE DIGITAL PUBLISHING (468)"
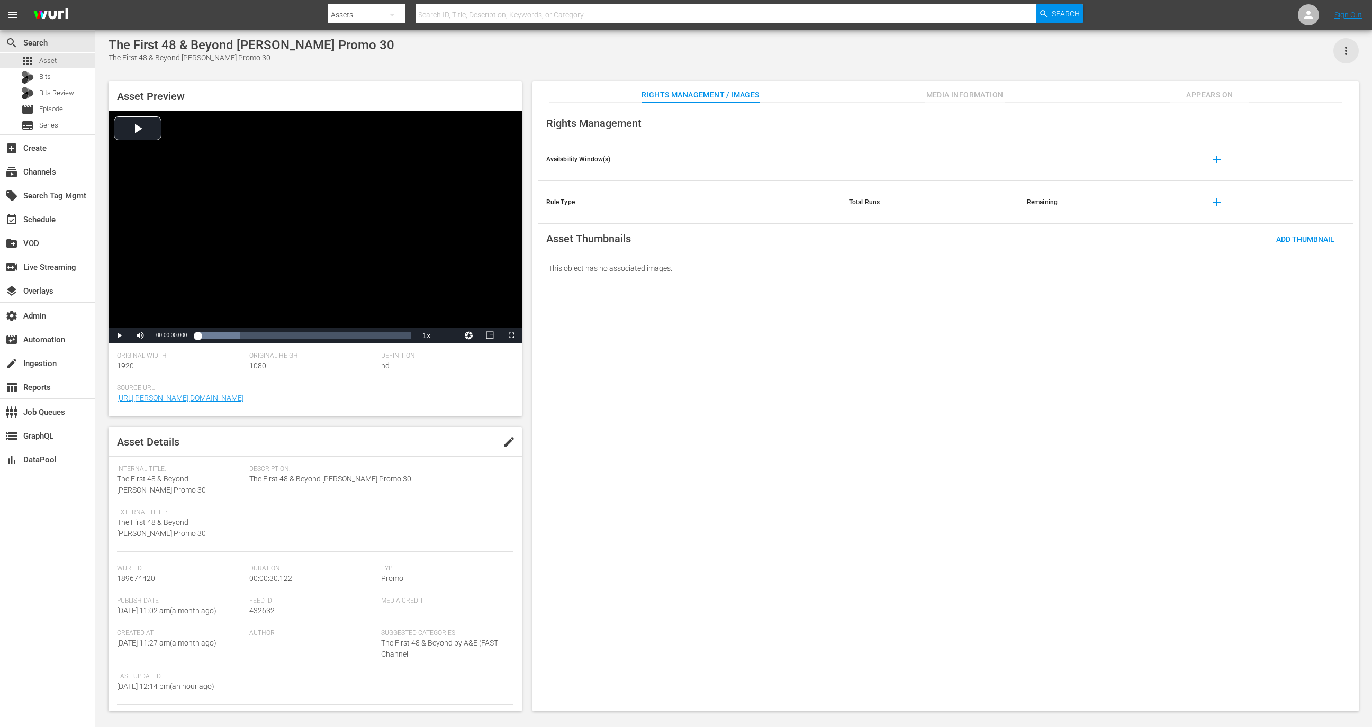
click at [914, 45] on icon "button" at bounding box center [1346, 50] width 13 height 13
click at [914, 45] on div "Add To Workspace" at bounding box center [1300, 54] width 102 height 25
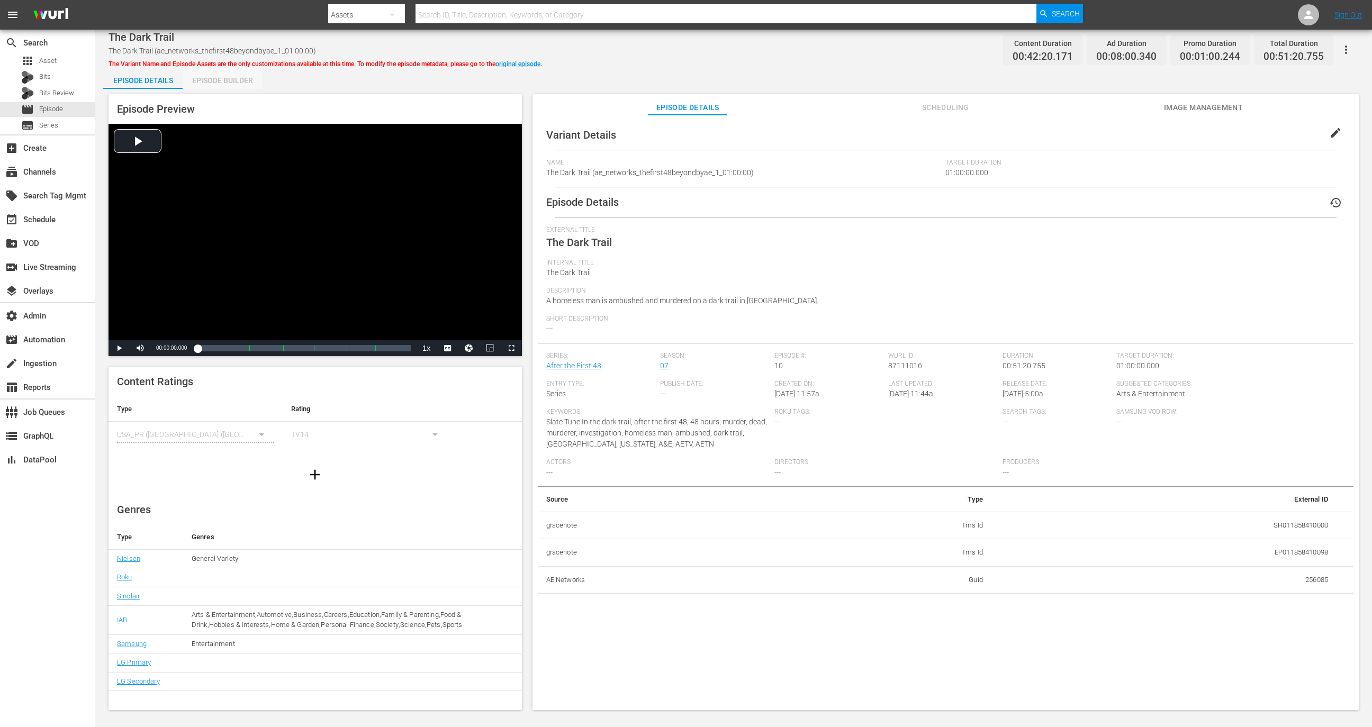
click at [245, 80] on div "Episode Builder" at bounding box center [222, 80] width 79 height 25
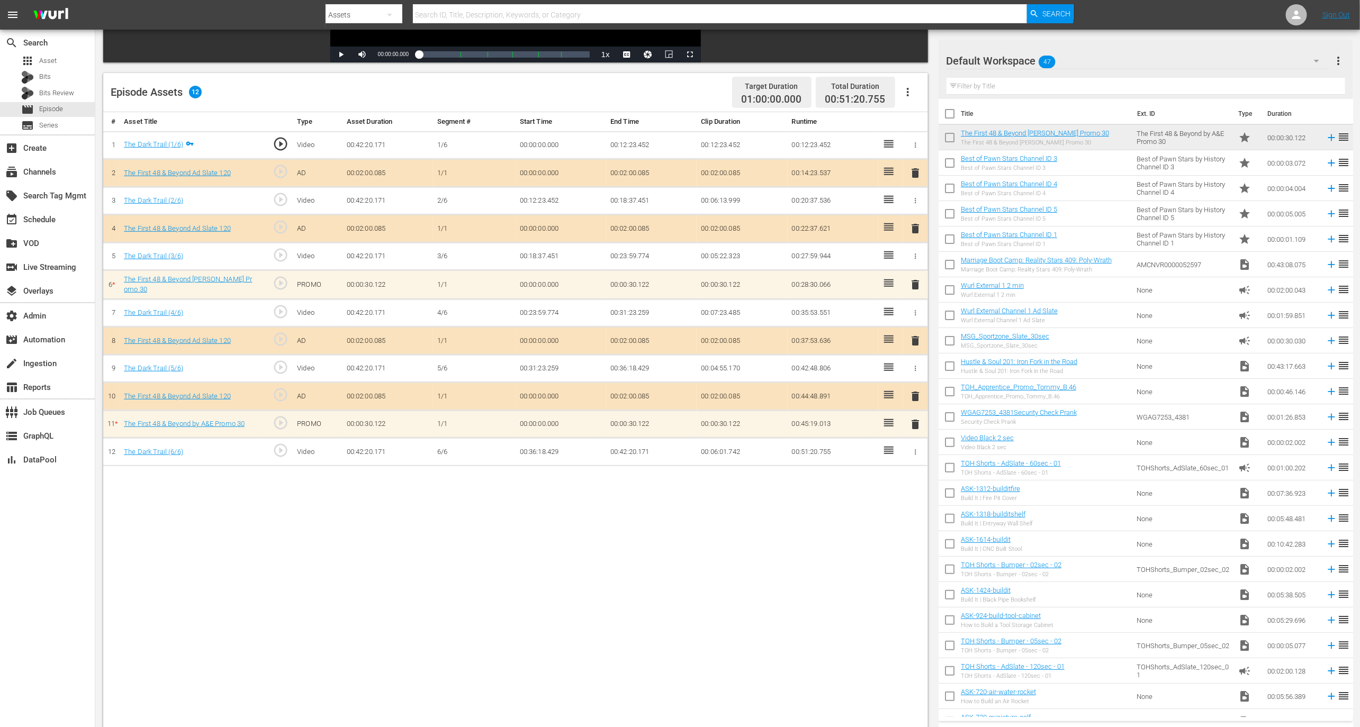
scroll to position [234, 0]
click at [911, 288] on span "delete" at bounding box center [915, 285] width 13 height 13
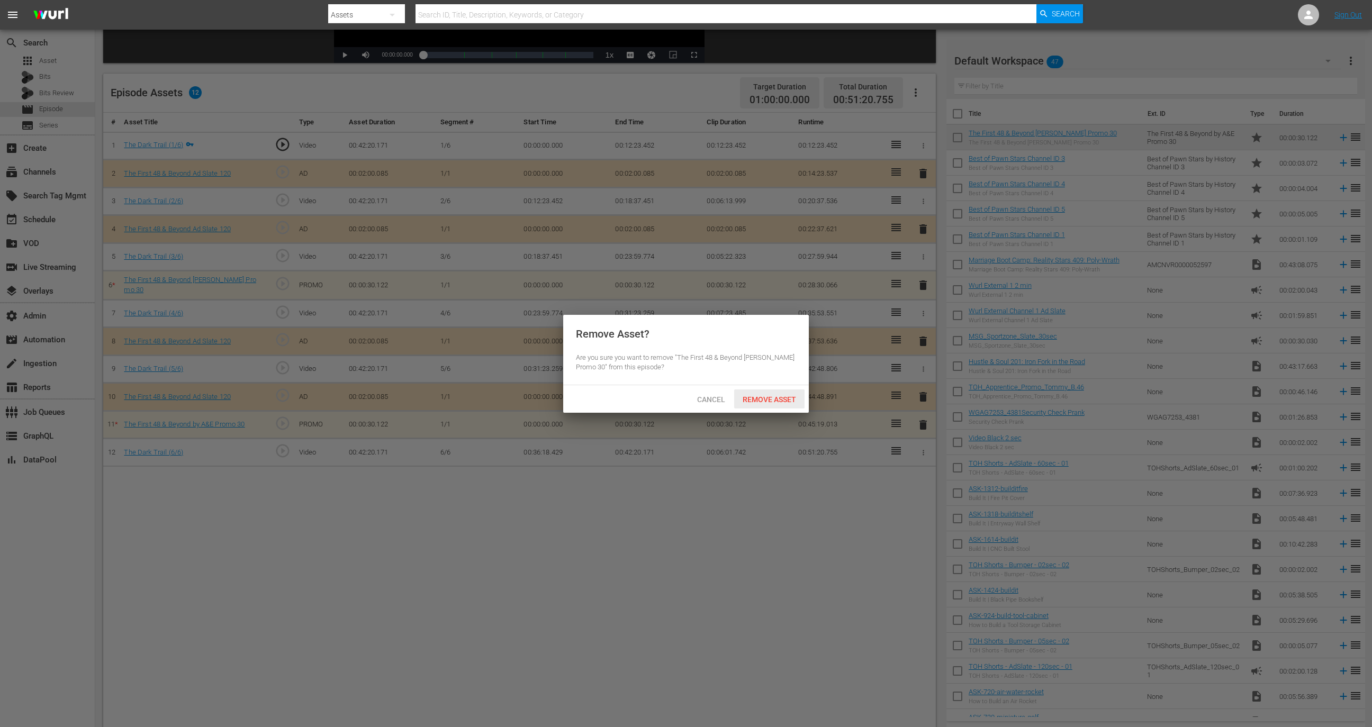
click at [782, 395] on span "Remove Asset" at bounding box center [769, 399] width 70 height 8
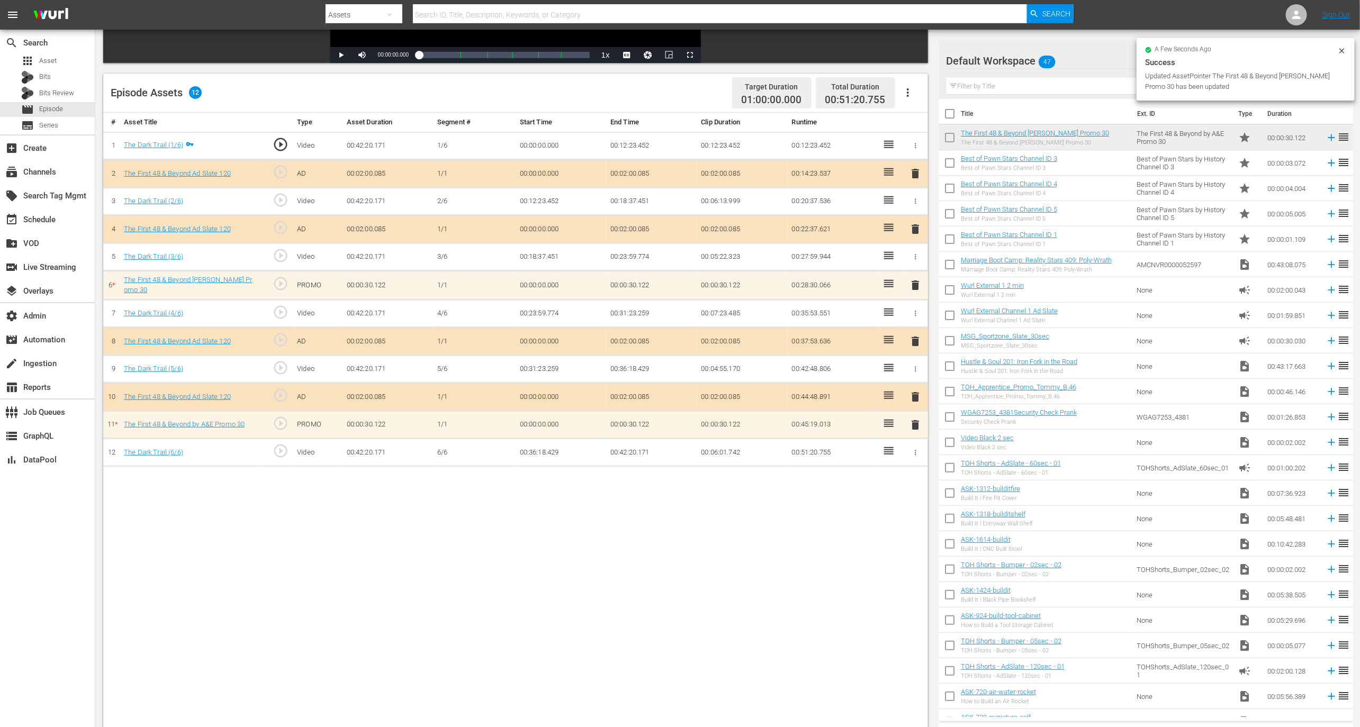
drag, startPoint x: 1116, startPoint y: 137, endPoint x: 351, endPoint y: 3, distance: 776.4
click at [59, 210] on div "event_available Schedule" at bounding box center [47, 218] width 95 height 21
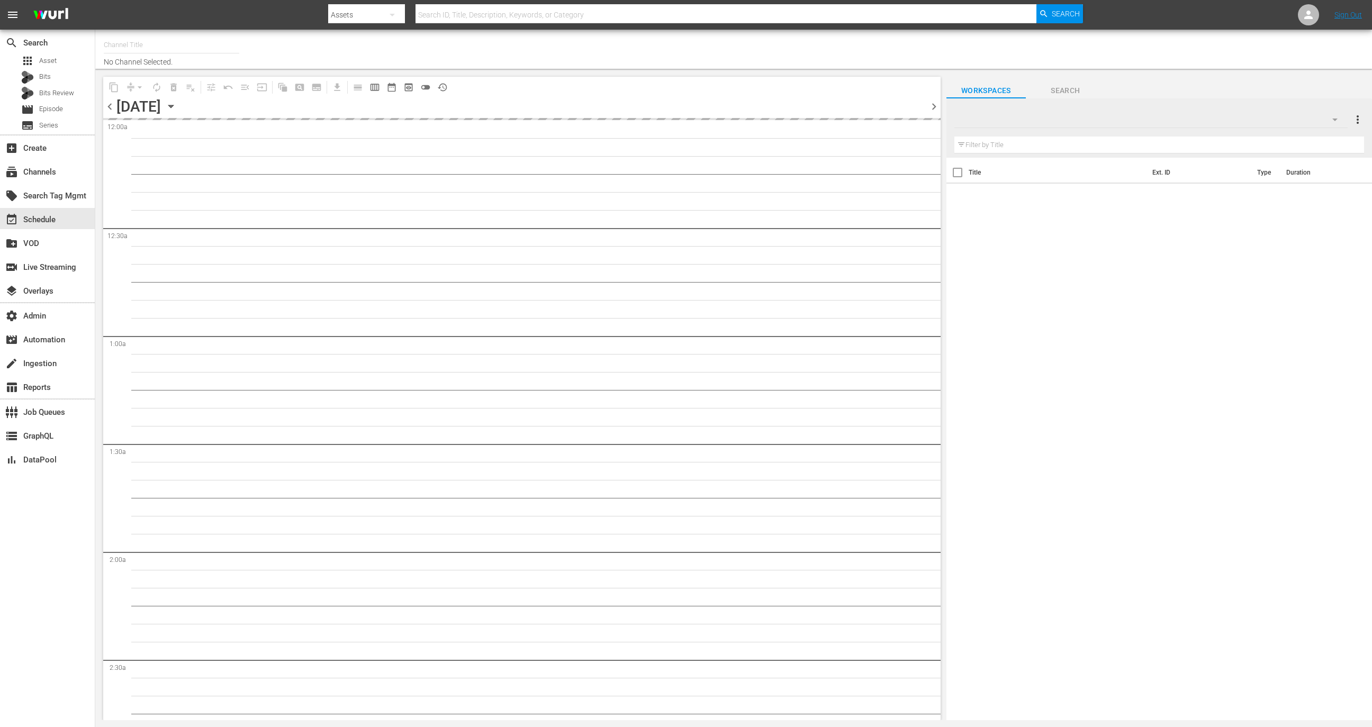
type input "The First 48 & Beyond by A&E (2040)"
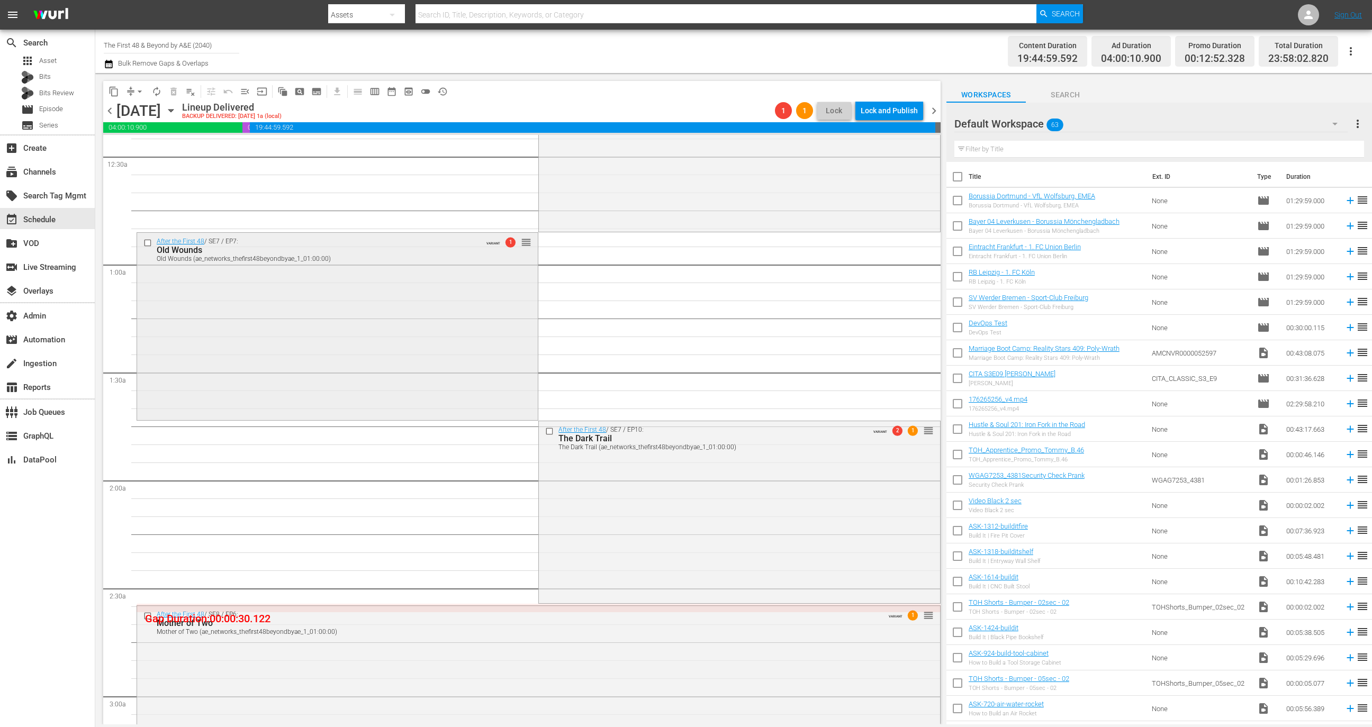
scroll to position [61, 0]
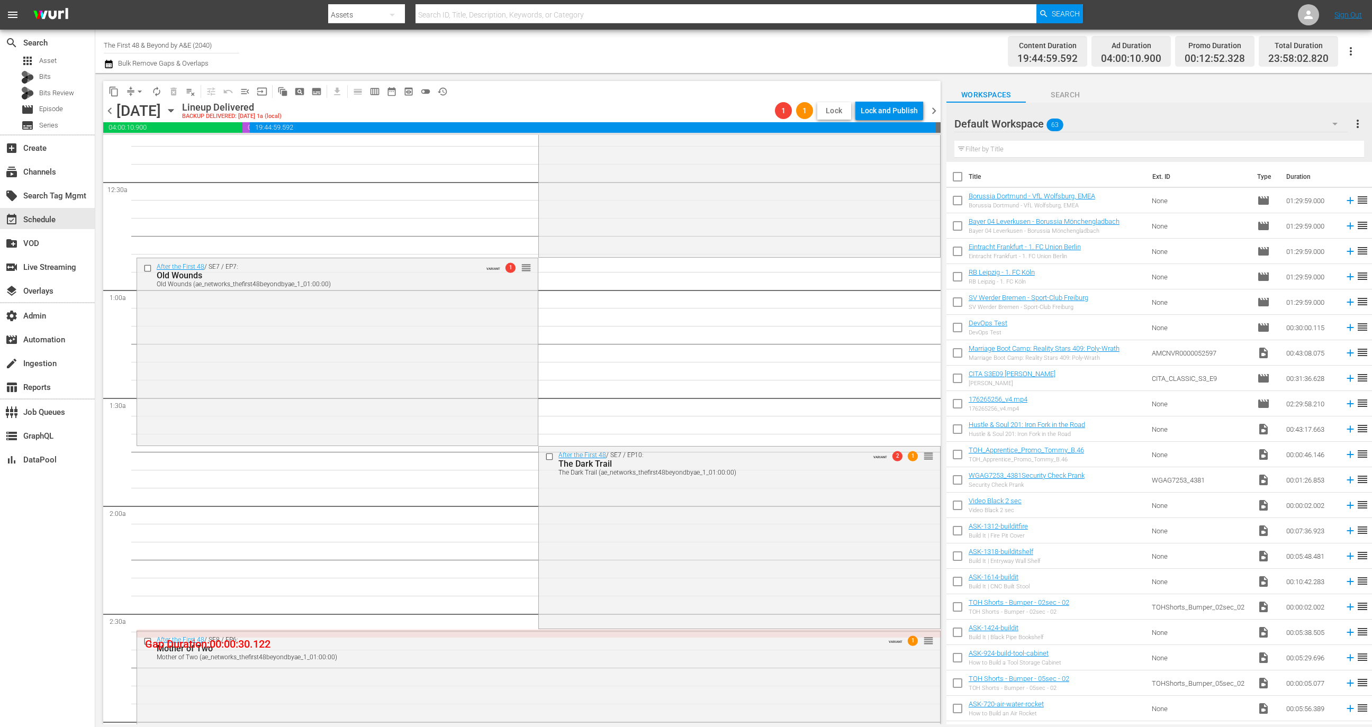
click at [838, 109] on span "Lock" at bounding box center [833, 110] width 25 height 11
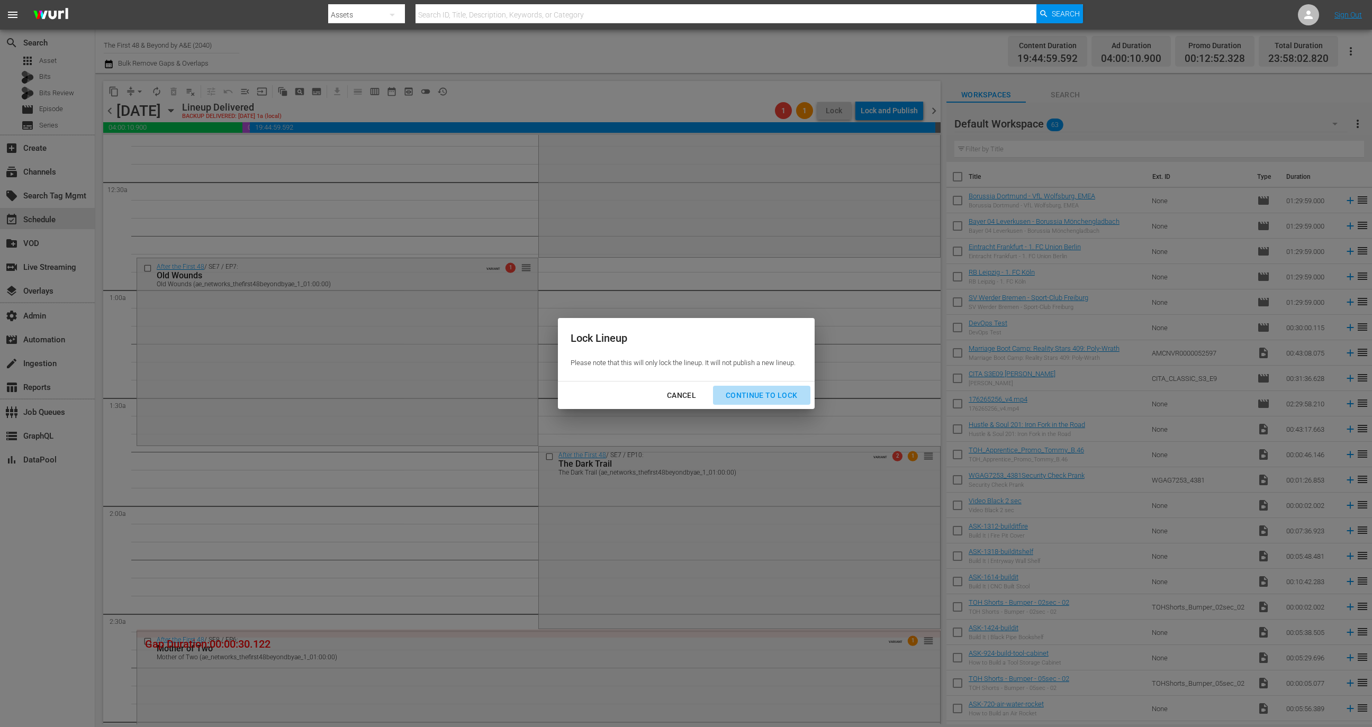
click at [785, 389] on div "Continue to lock" at bounding box center [761, 395] width 89 height 13
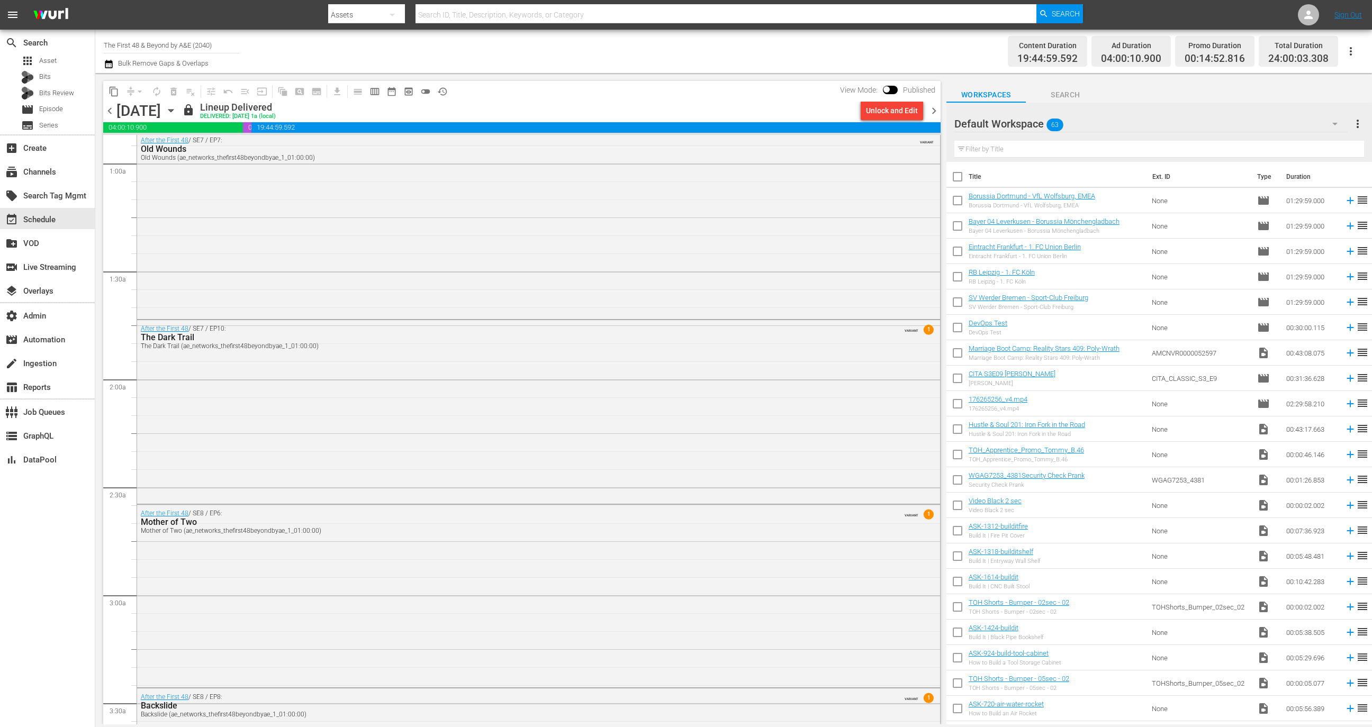
scroll to position [137, 0]
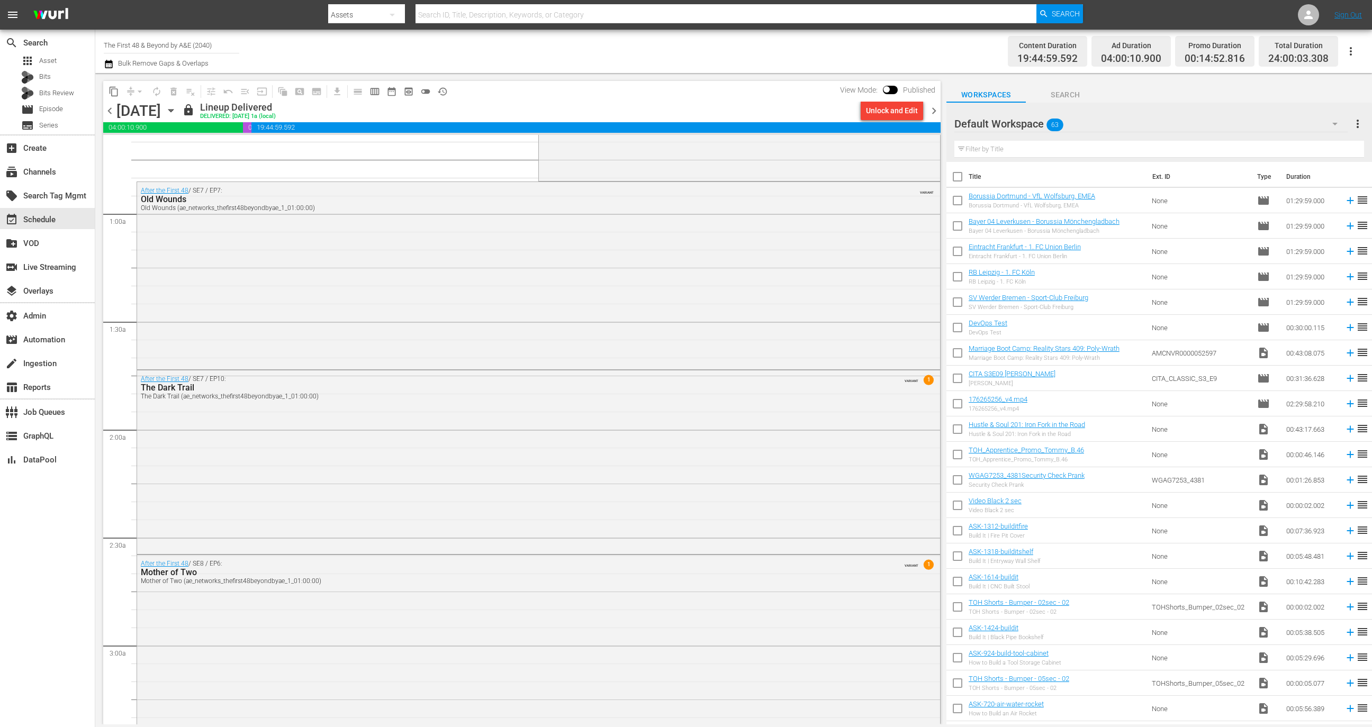
click at [888, 85] on div "View Mode: Published" at bounding box center [888, 90] width 106 height 18
click at [888, 88] on input "checkbox" at bounding box center [886, 91] width 22 height 7
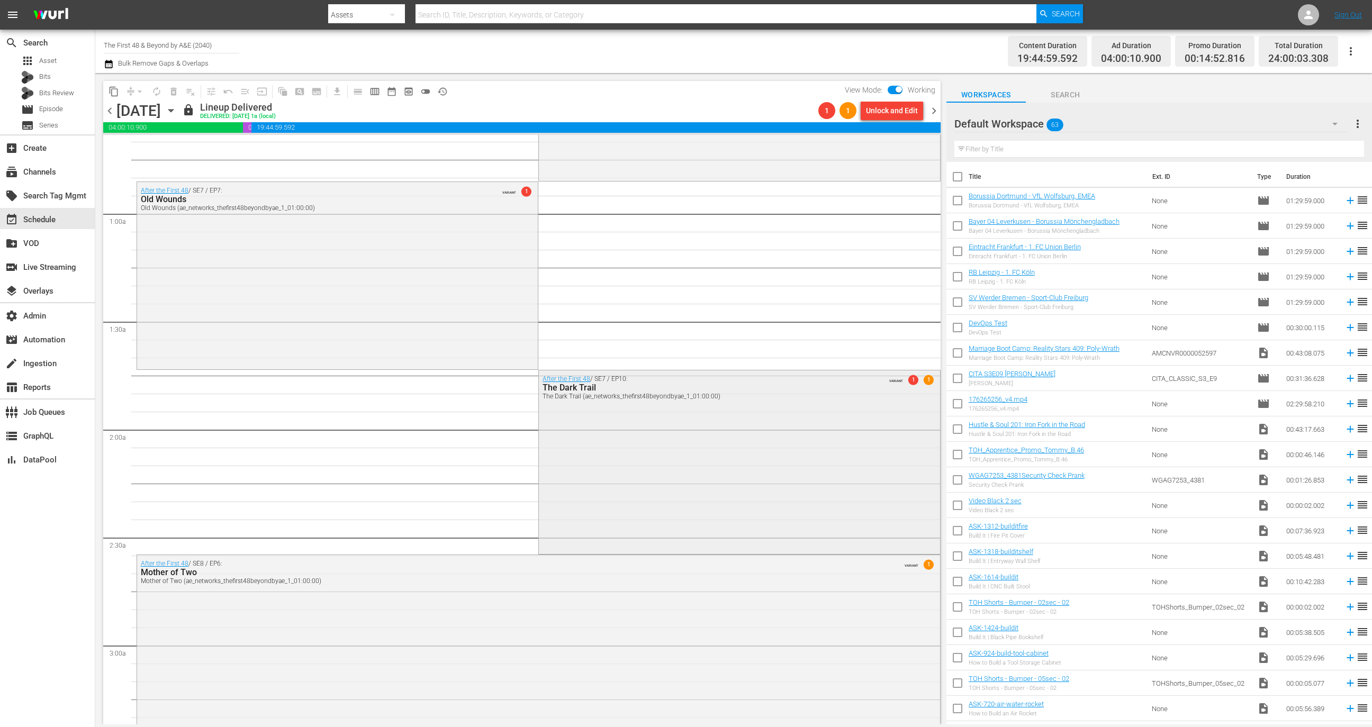
click at [707, 458] on div "After the First 48 / SE7 / EP10: The Dark Trail The Dark Trail (ae_networks_the…" at bounding box center [739, 461] width 401 height 182
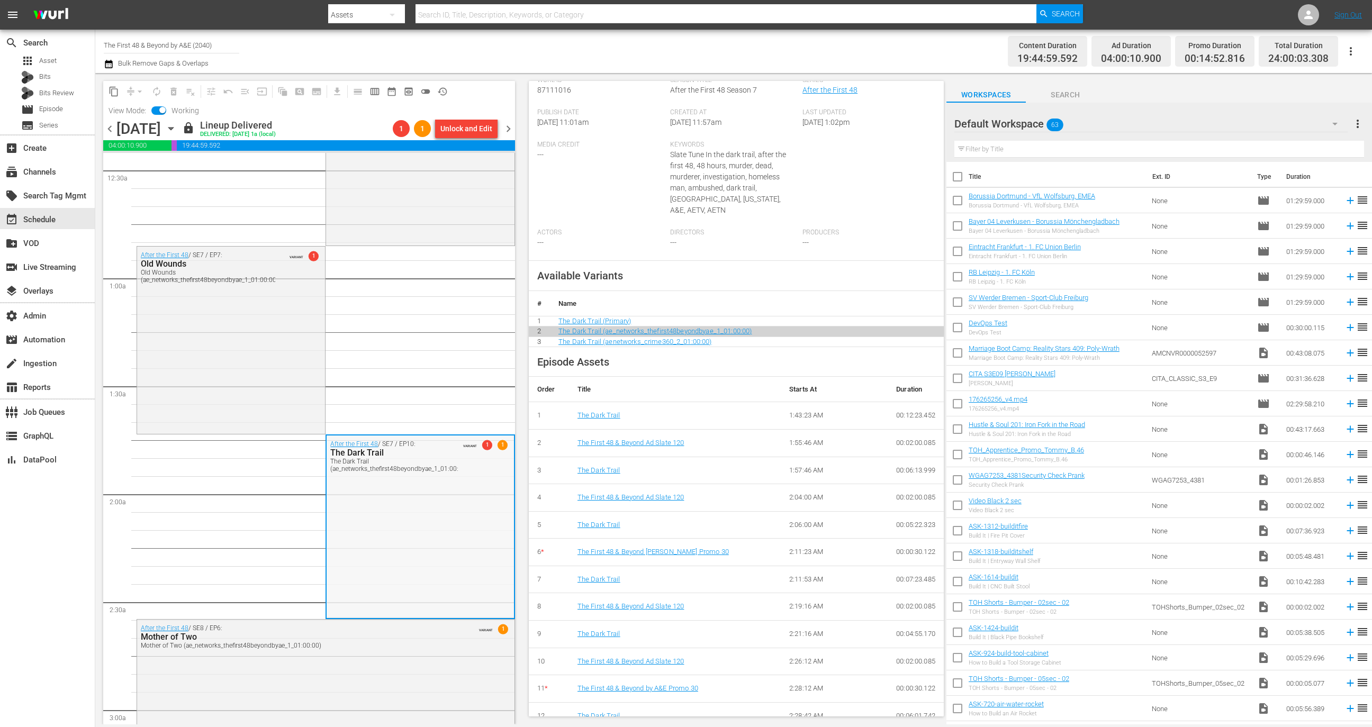
scroll to position [83, 0]
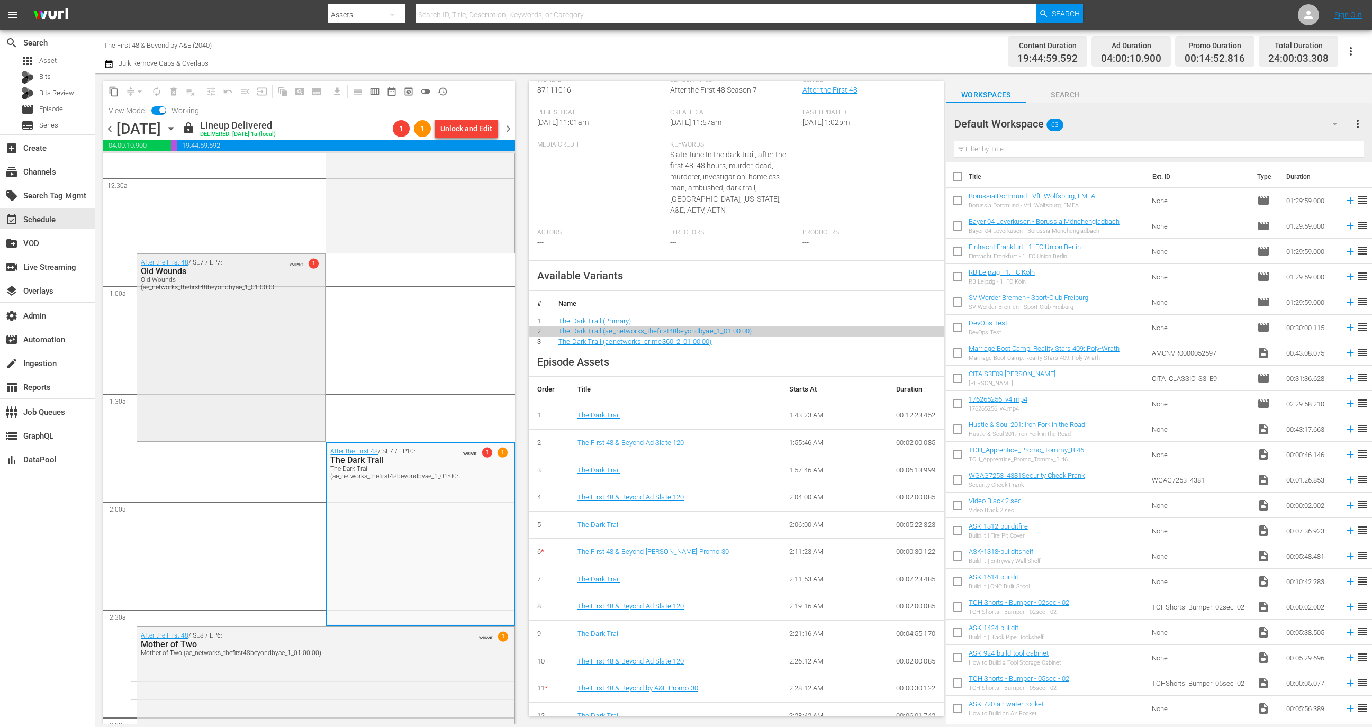
click at [255, 351] on div "After the First 48 / SE7 / EP7: Old Wounds Old Wounds (ae_networks_thefirst48be…" at bounding box center [231, 346] width 188 height 185
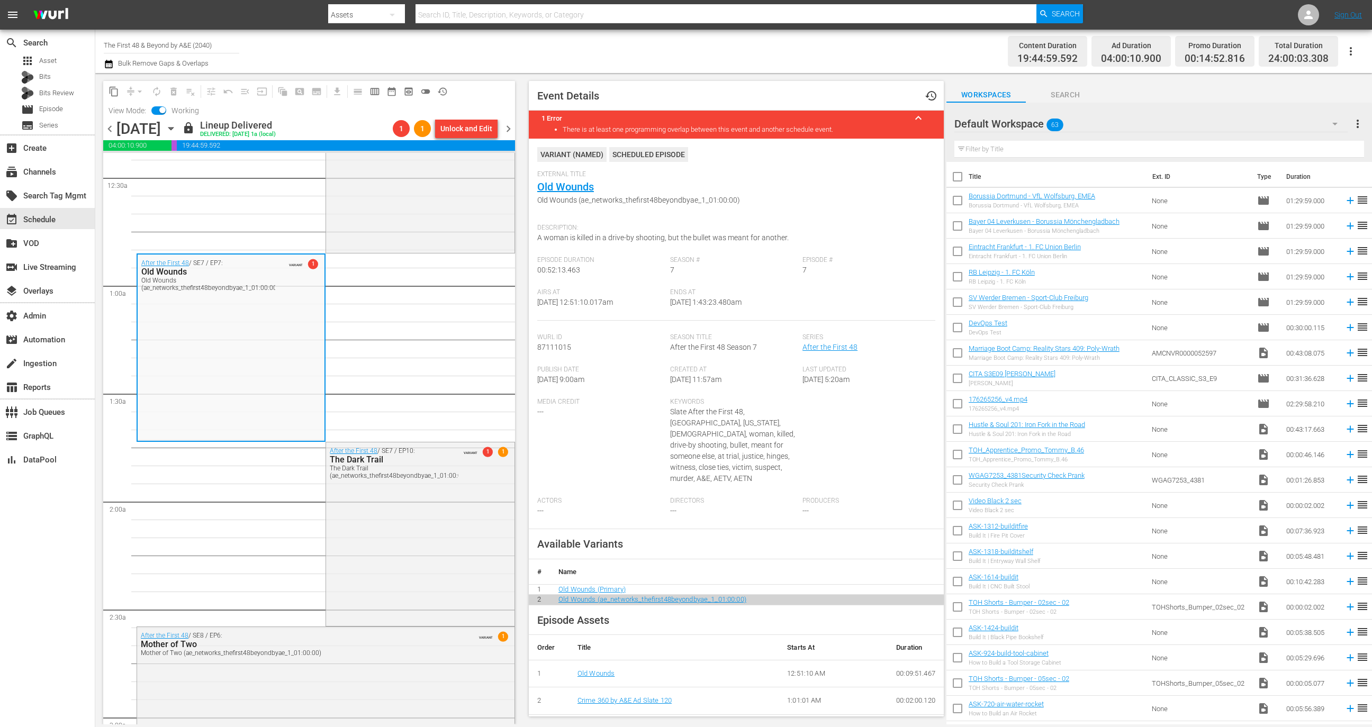
scroll to position [231, 0]
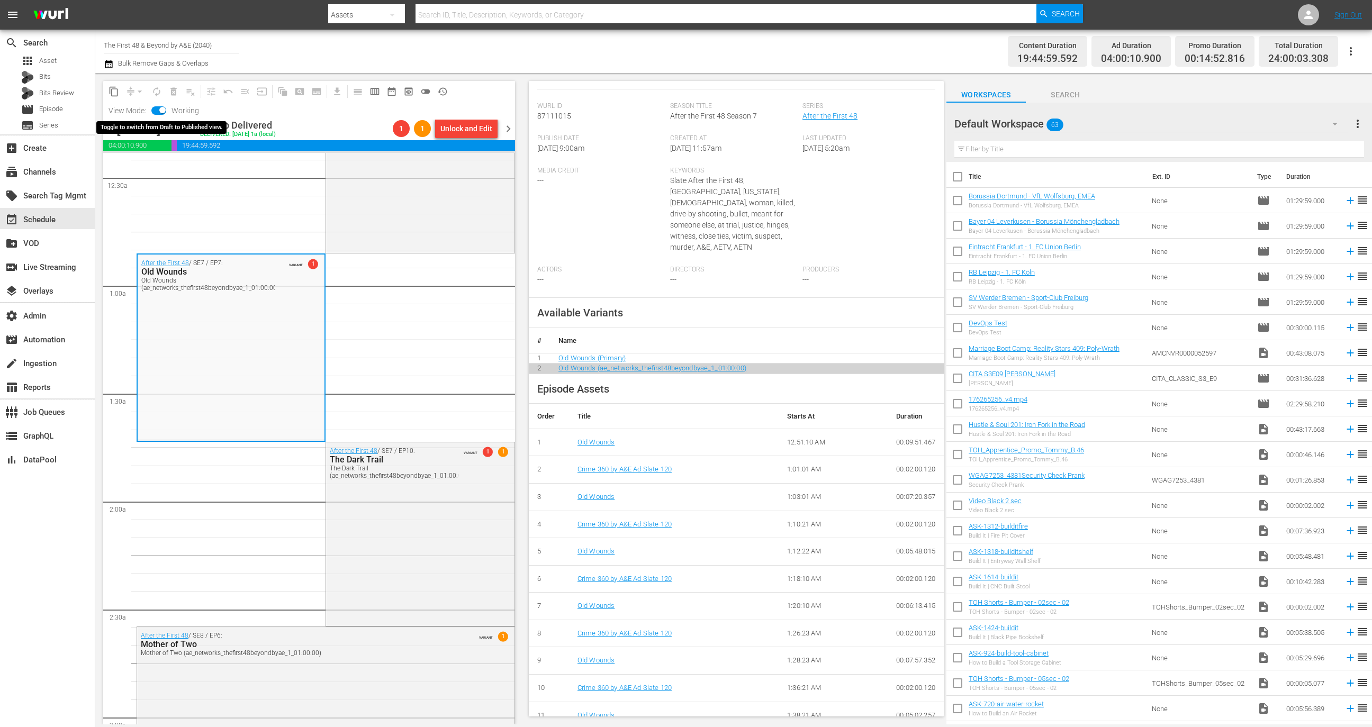
click at [161, 109] on input "checkbox" at bounding box center [162, 111] width 22 height 7
checkbox input "false"
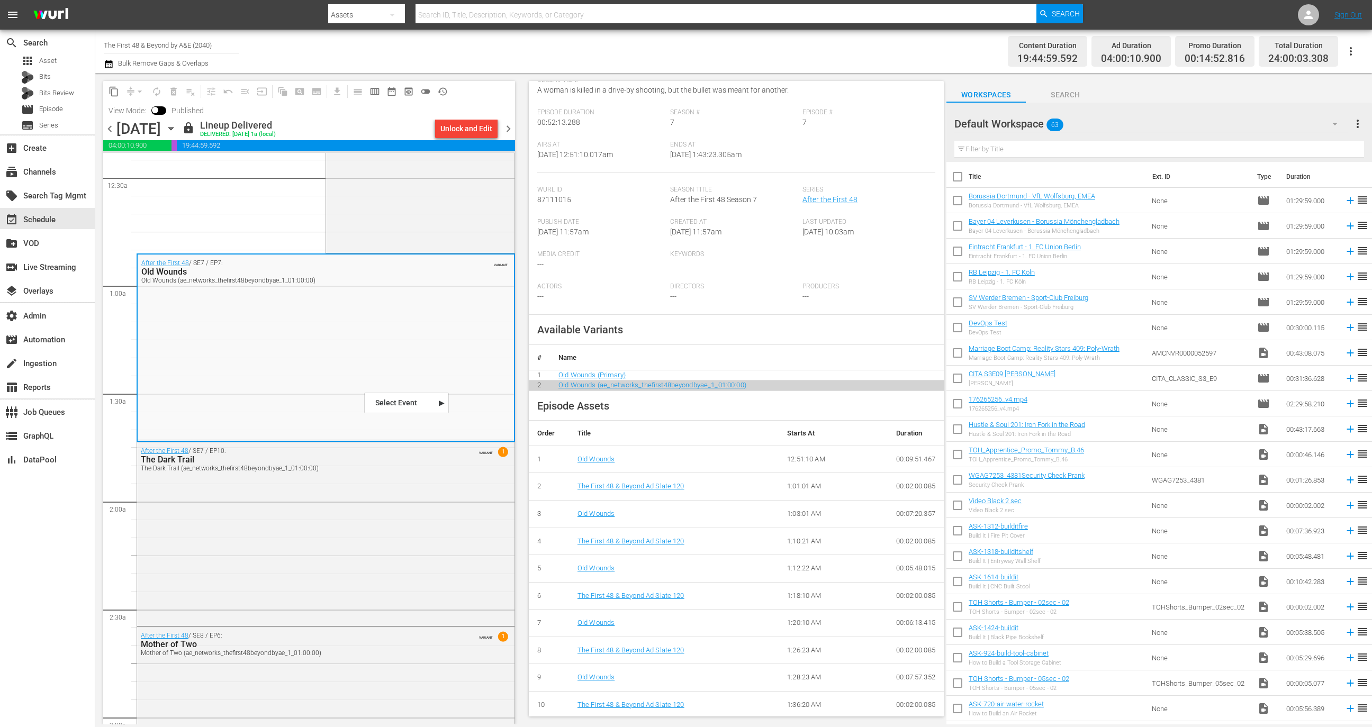
scroll to position [176, 0]
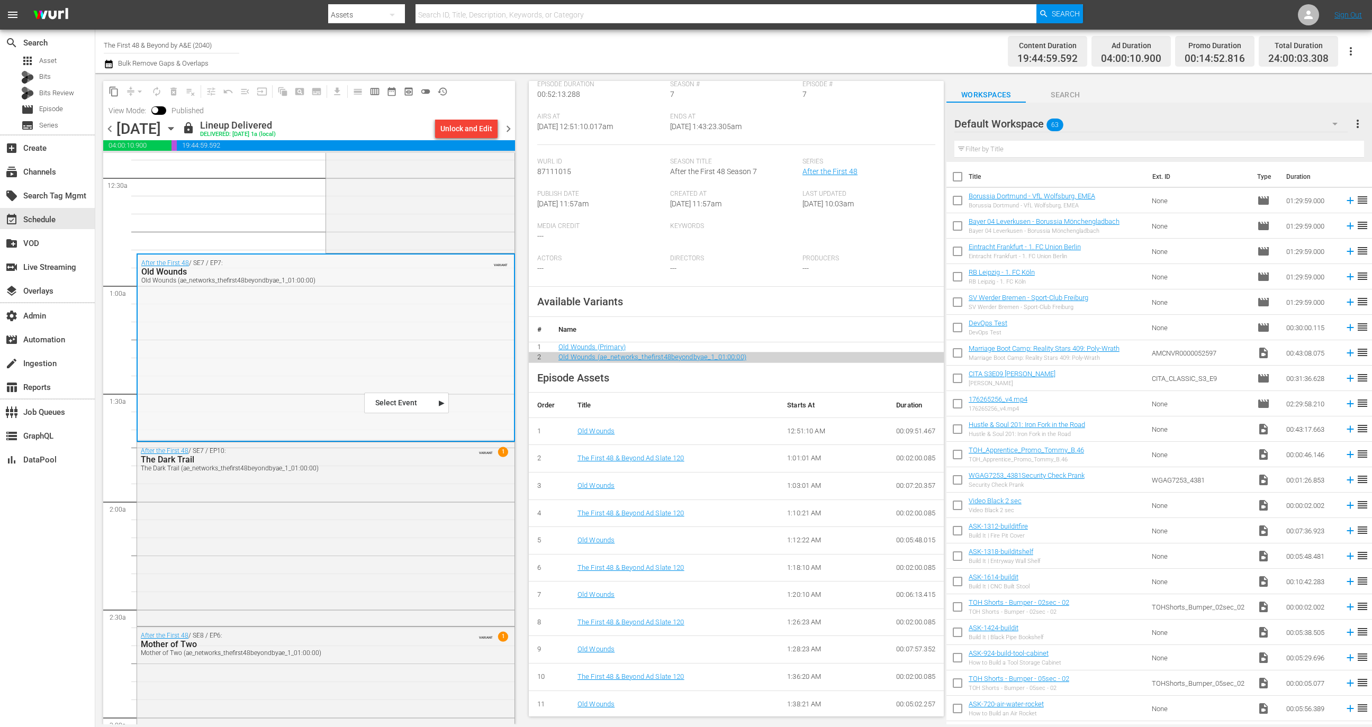
click at [435, 332] on div "After the First 48 / SE7 / EP7: Old Wounds Old Wounds (ae_networks_thefirst48be…" at bounding box center [326, 347] width 376 height 185
click at [475, 130] on div "Unlock and Edit" at bounding box center [466, 128] width 52 height 19
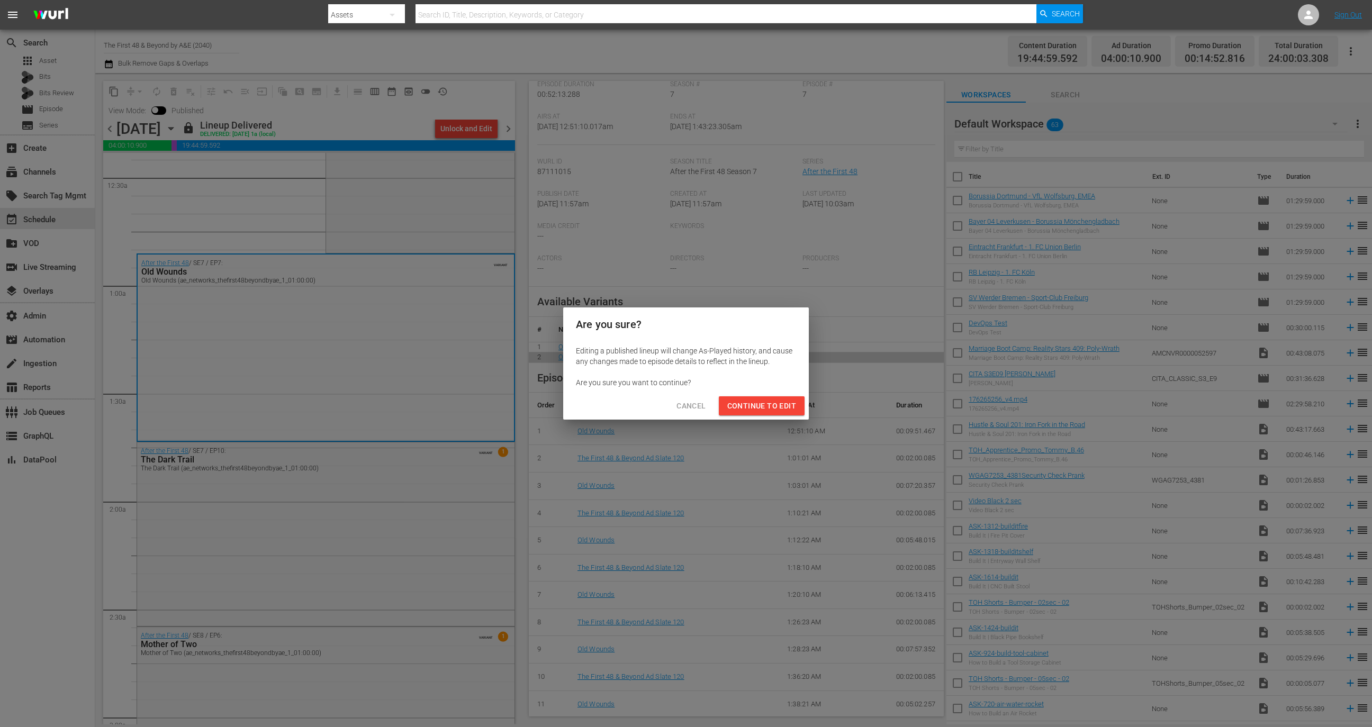
click at [761, 413] on button "Continue to Edit" at bounding box center [762, 406] width 86 height 20
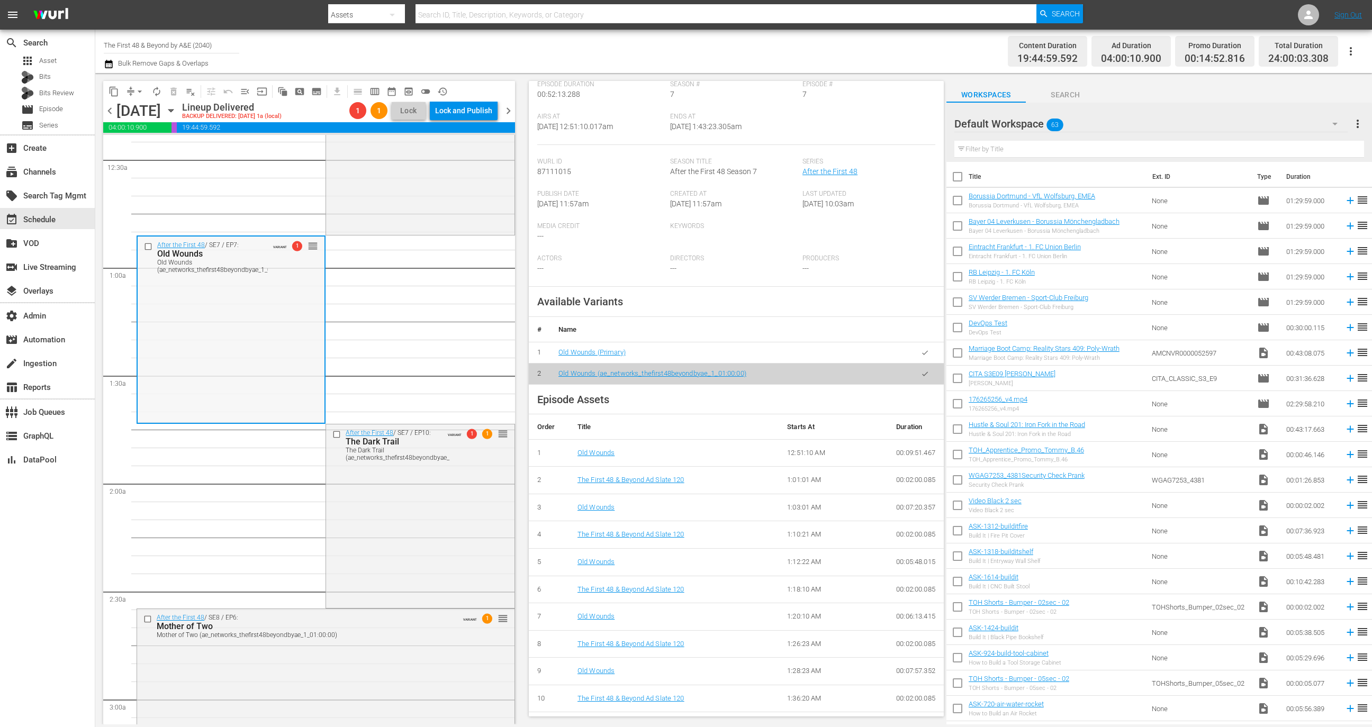
click at [291, 356] on div "After the First 48 / SE7 / EP7: Old Wounds Old Wounds (ae_networks_thefirst48be…" at bounding box center [231, 329] width 187 height 185
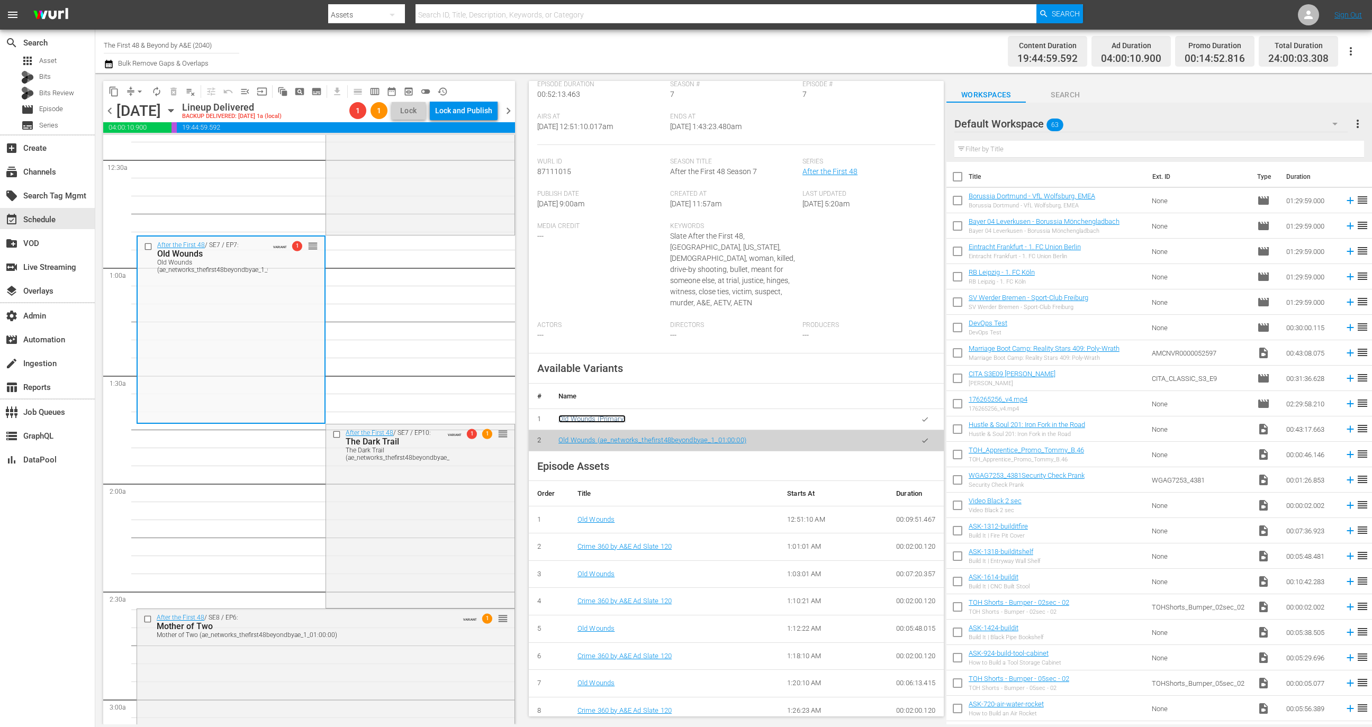
click at [609, 415] on link "Old Wounds (Primary)" at bounding box center [591, 419] width 67 height 8
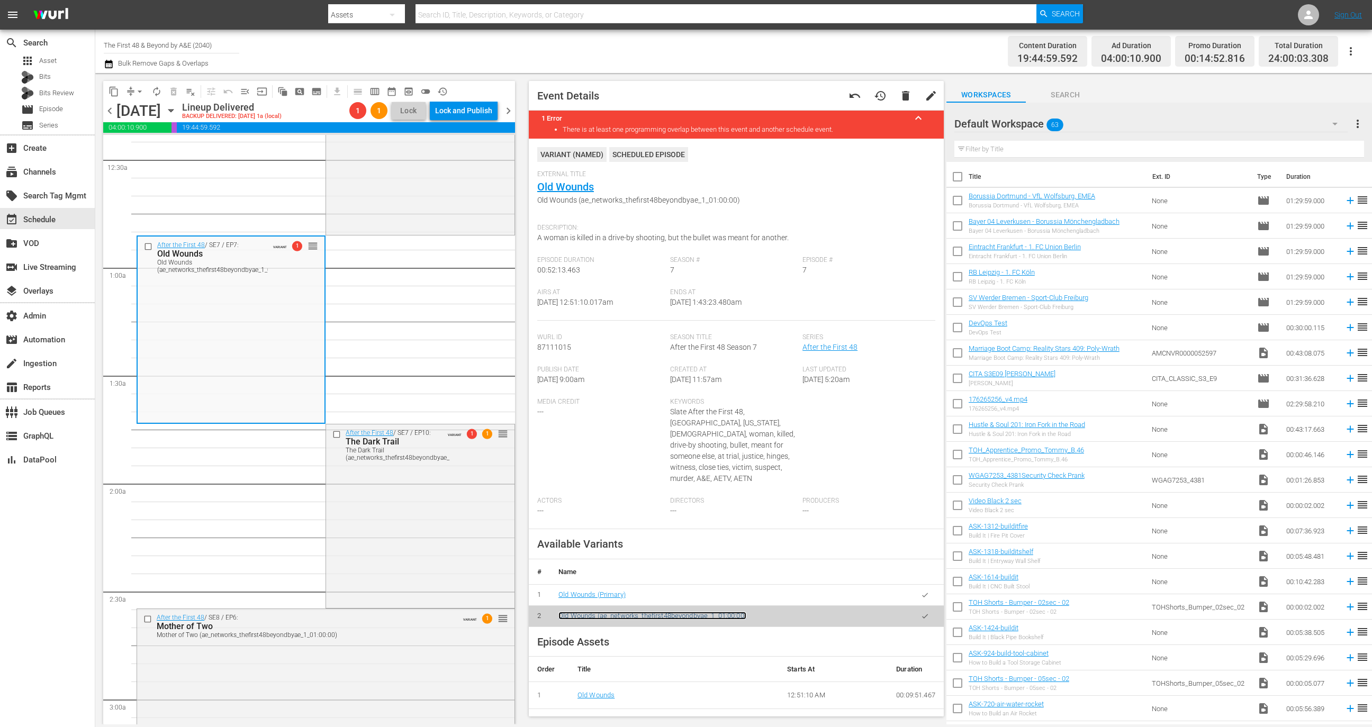
click at [593, 612] on link "Old Wounds (ae_networks_thefirst48beyondbyae_1_01:00:00)" at bounding box center [652, 616] width 188 height 8
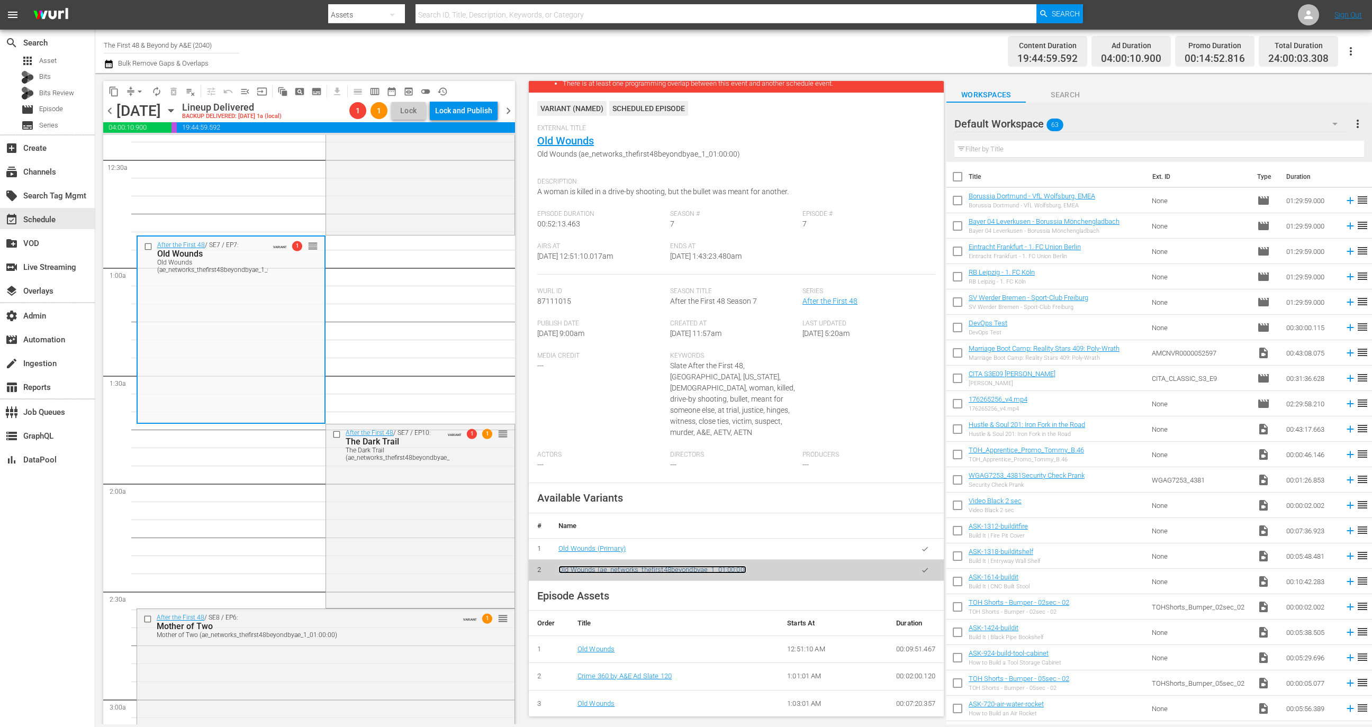
scroll to position [48, 0]
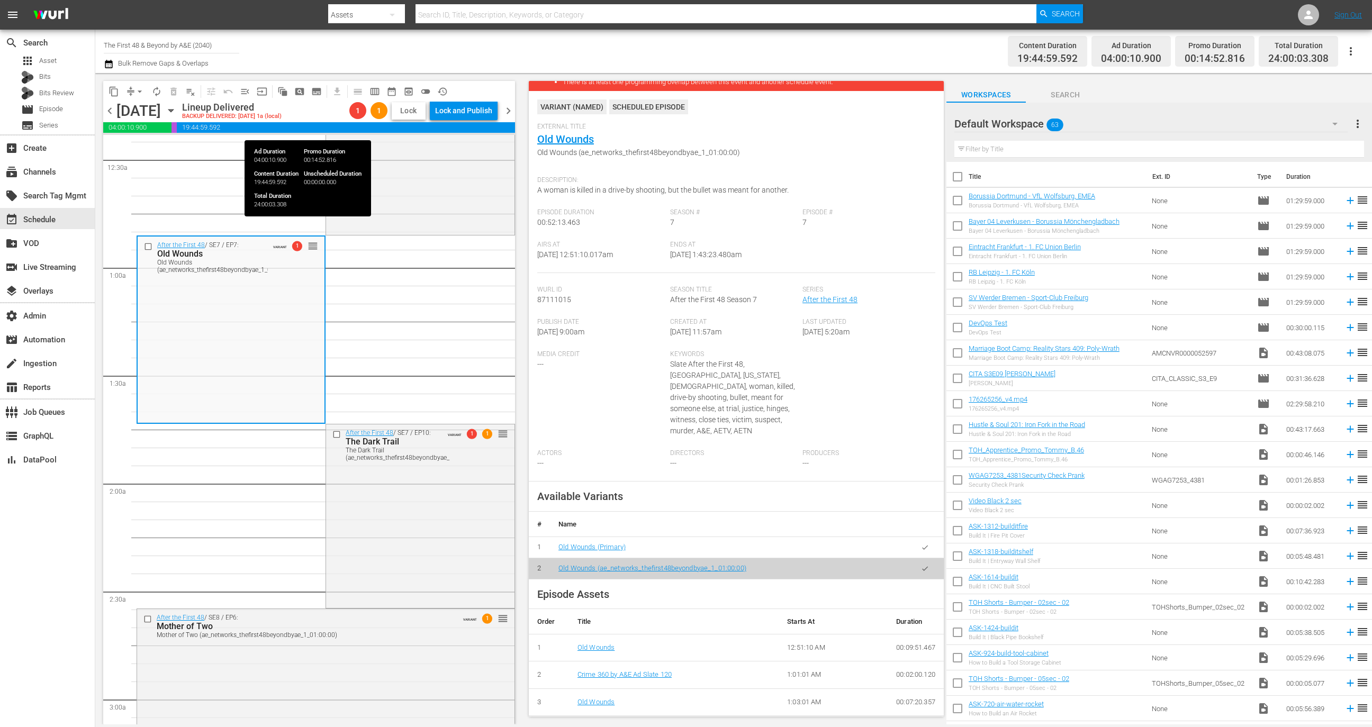
click at [406, 111] on span "Lock" at bounding box center [408, 110] width 25 height 11
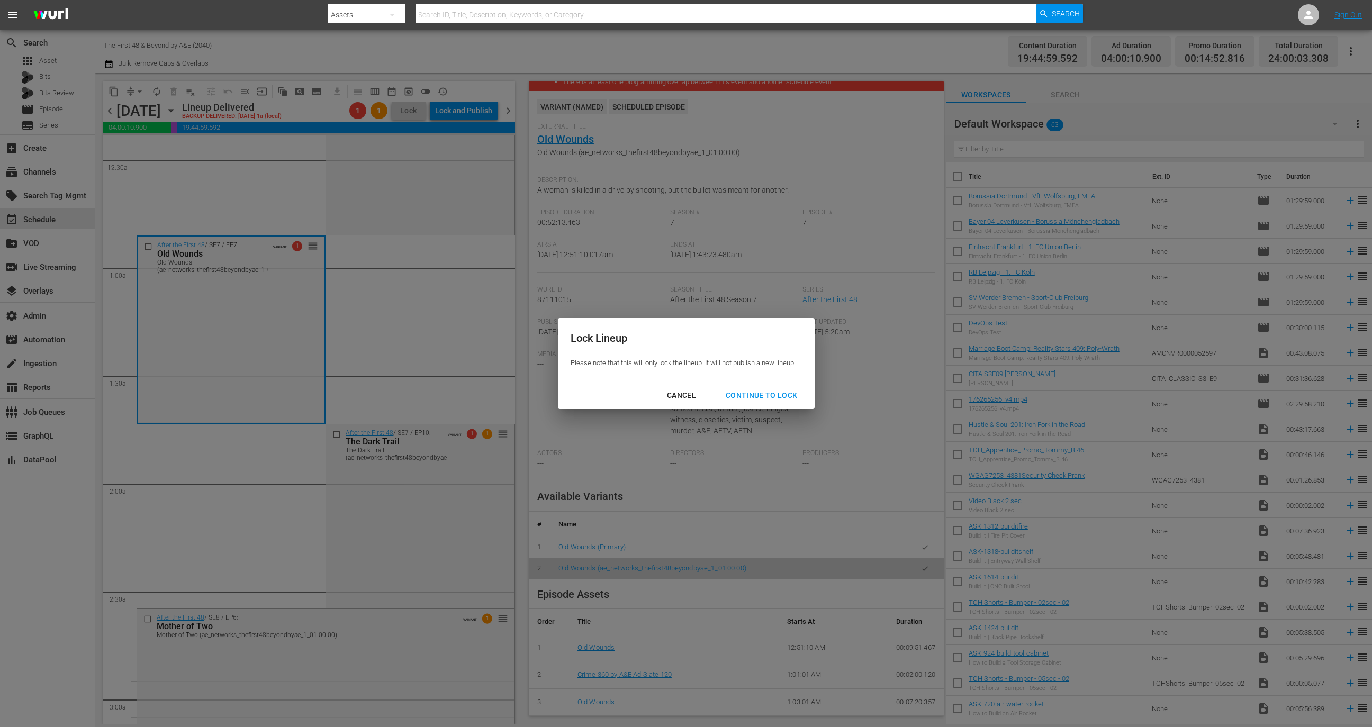
click at [783, 394] on div "Continue to lock" at bounding box center [761, 395] width 89 height 13
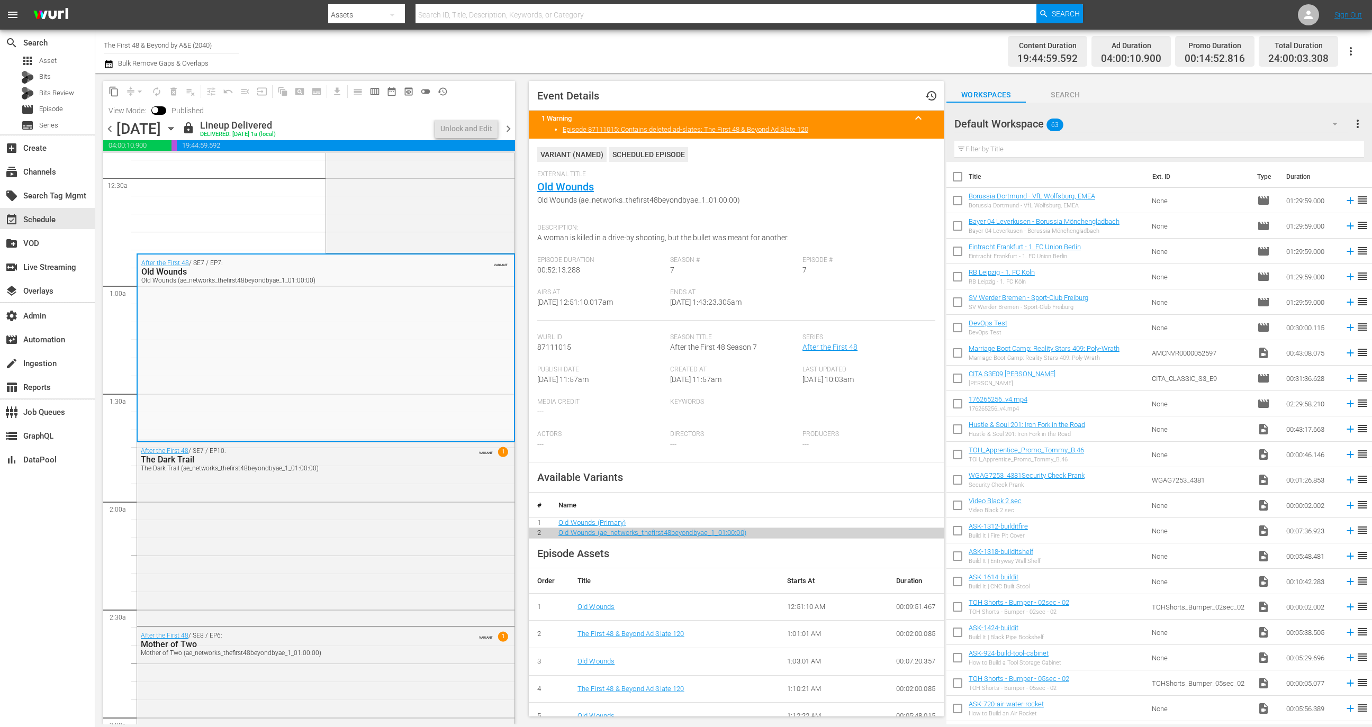
scroll to position [176, 0]
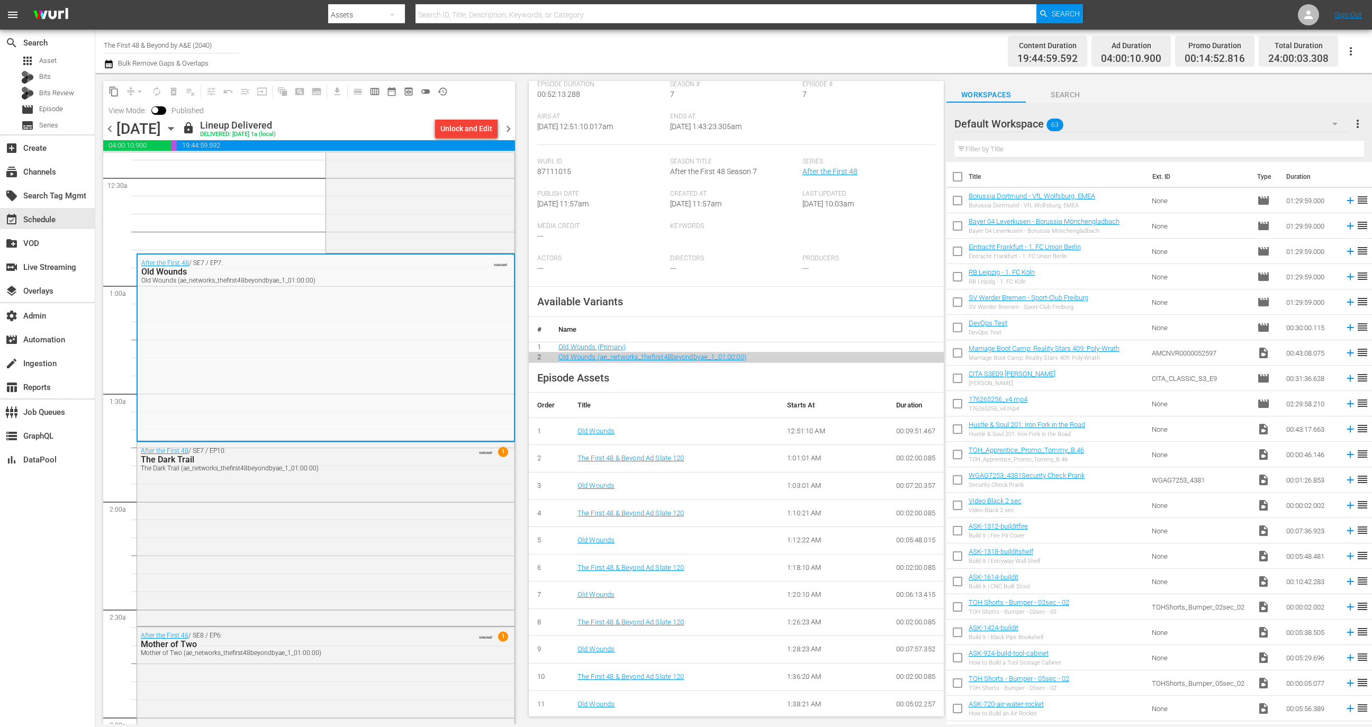
click at [657, 451] on td "The First 48 & Beyond Ad Slate 120" at bounding box center [674, 459] width 210 height 28
click at [659, 460] on link "The First 48 & Beyond Ad Slate 120" at bounding box center [630, 458] width 107 height 8
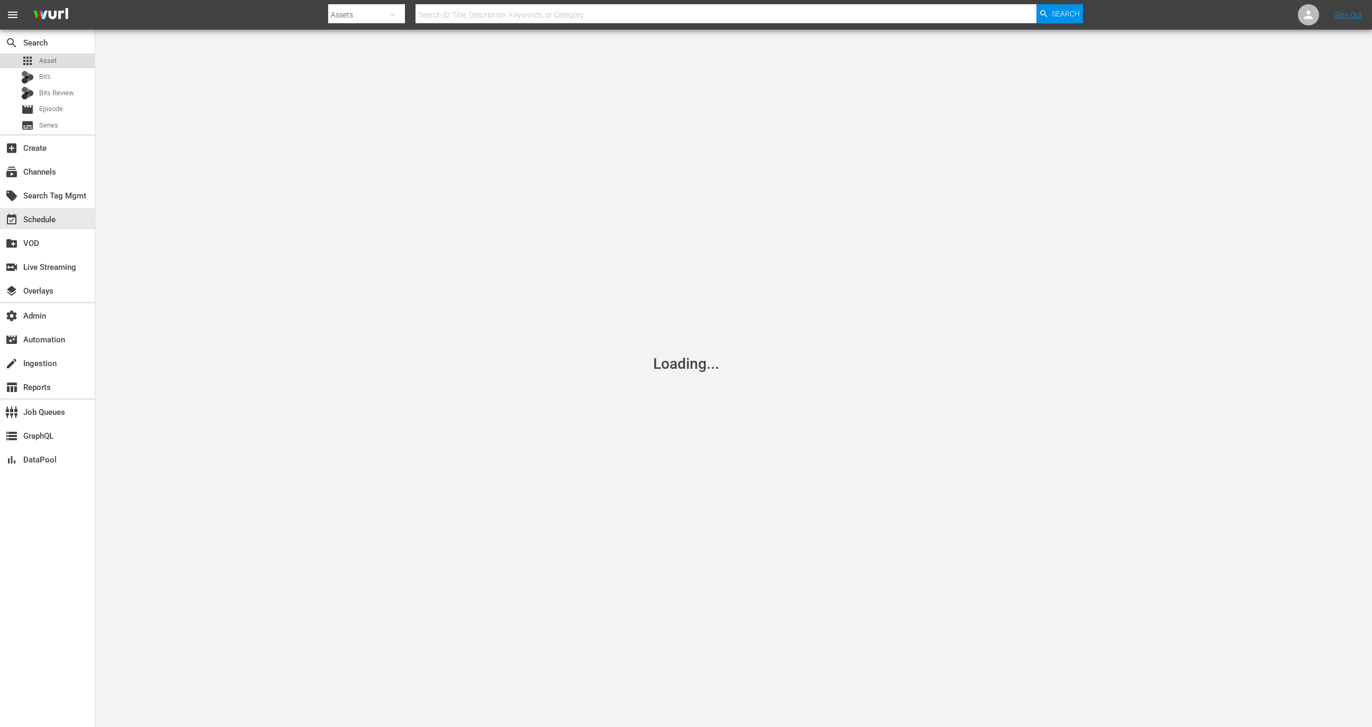
click at [76, 64] on div "apps Asset" at bounding box center [47, 60] width 95 height 15
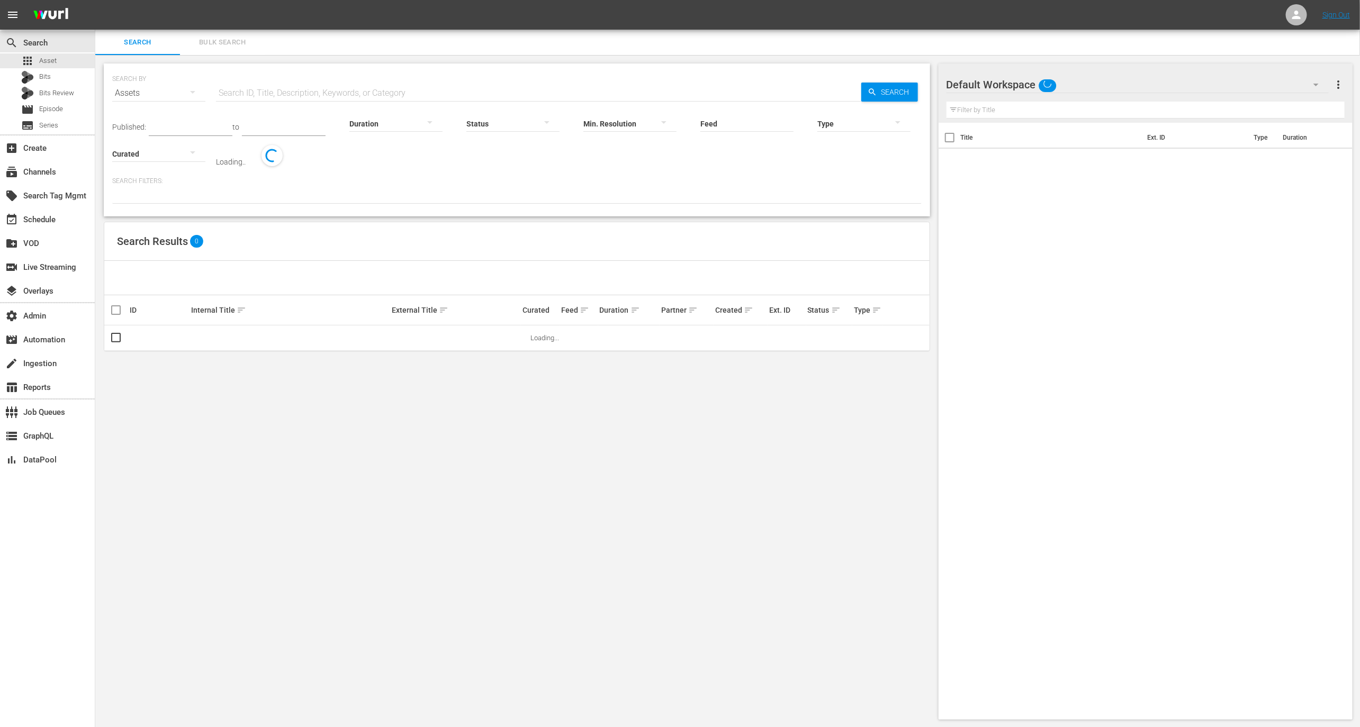
click at [263, 85] on input "text" at bounding box center [538, 92] width 645 height 25
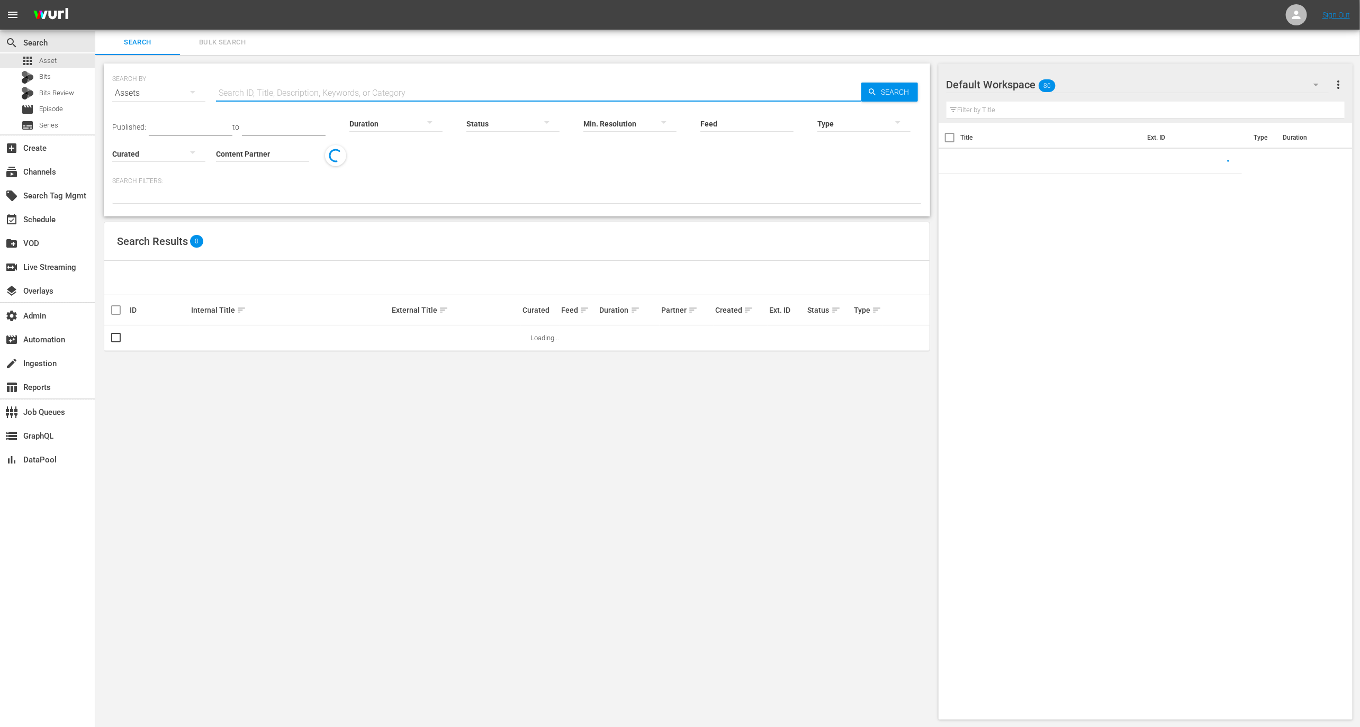
paste input "189674421"
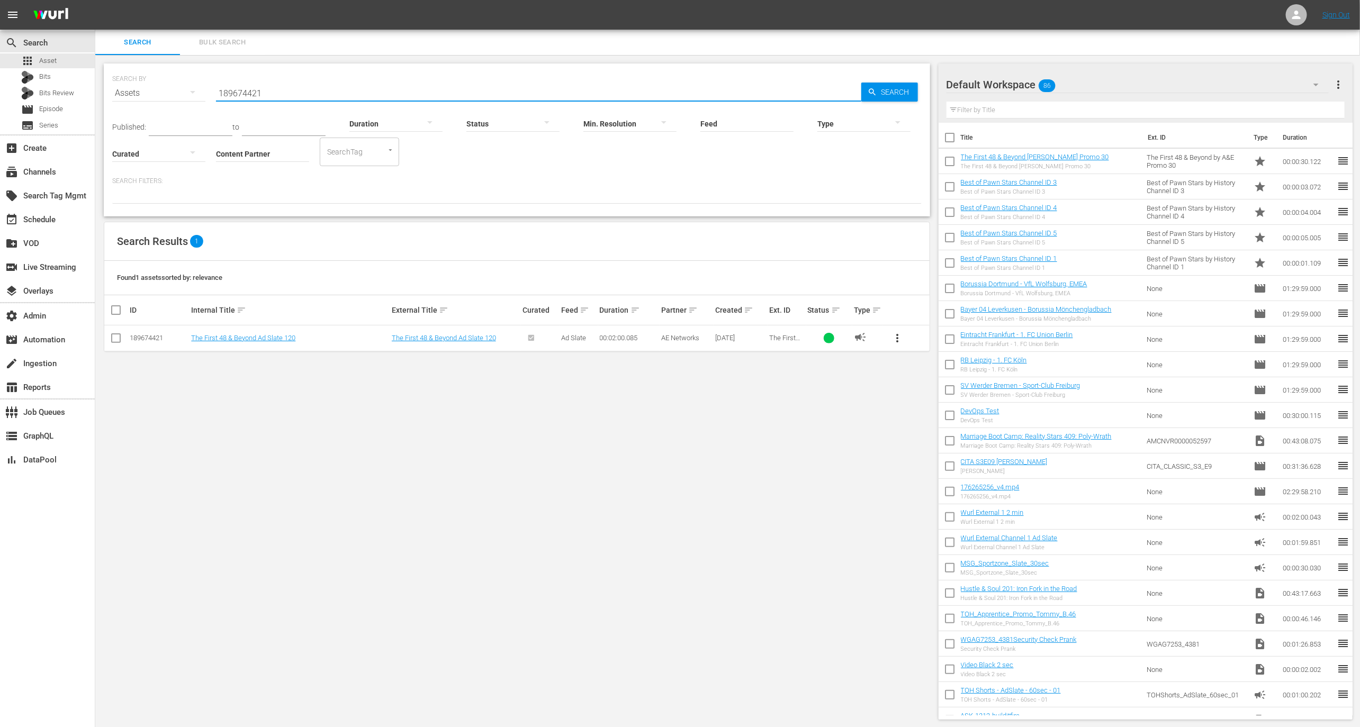
type input "189674421"
click at [900, 336] on span "more_vert" at bounding box center [897, 338] width 13 height 13
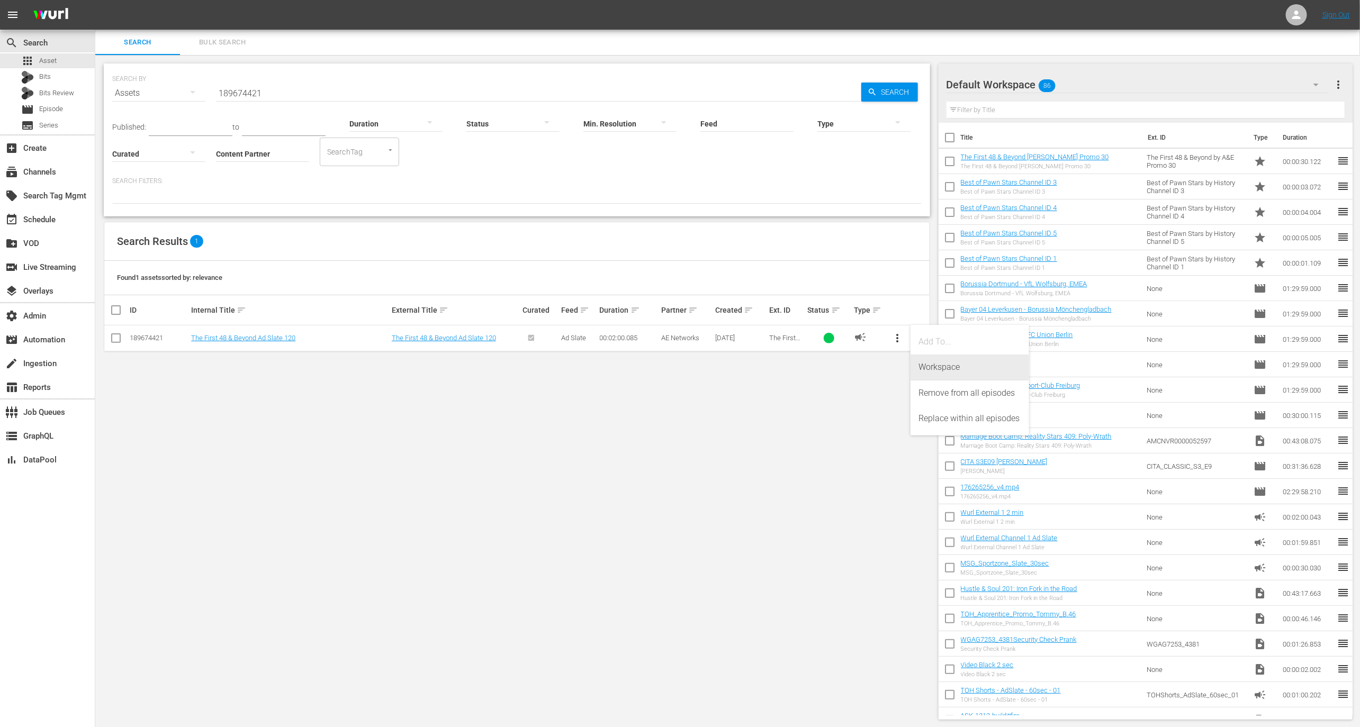
click at [926, 371] on div "Workspace" at bounding box center [970, 367] width 102 height 25
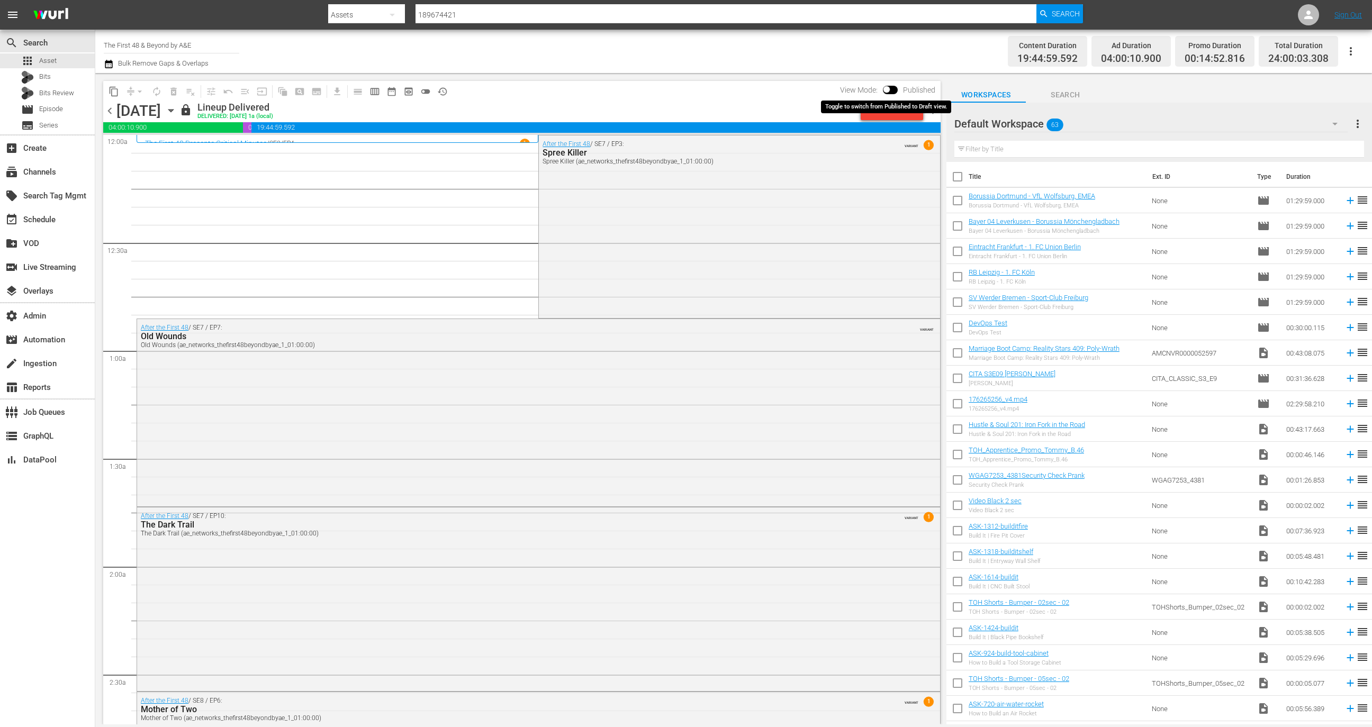
click at [892, 88] on input "checkbox" at bounding box center [886, 91] width 22 height 7
checkbox input "true"
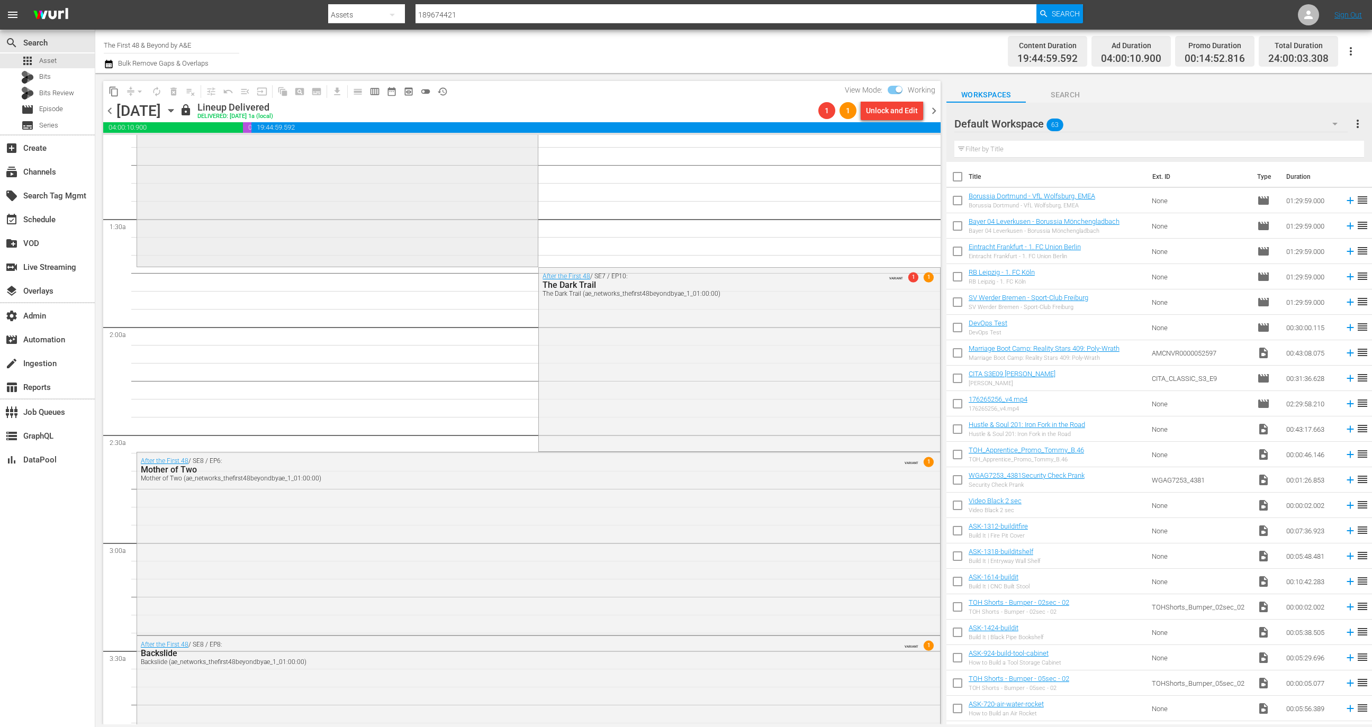
scroll to position [229, 0]
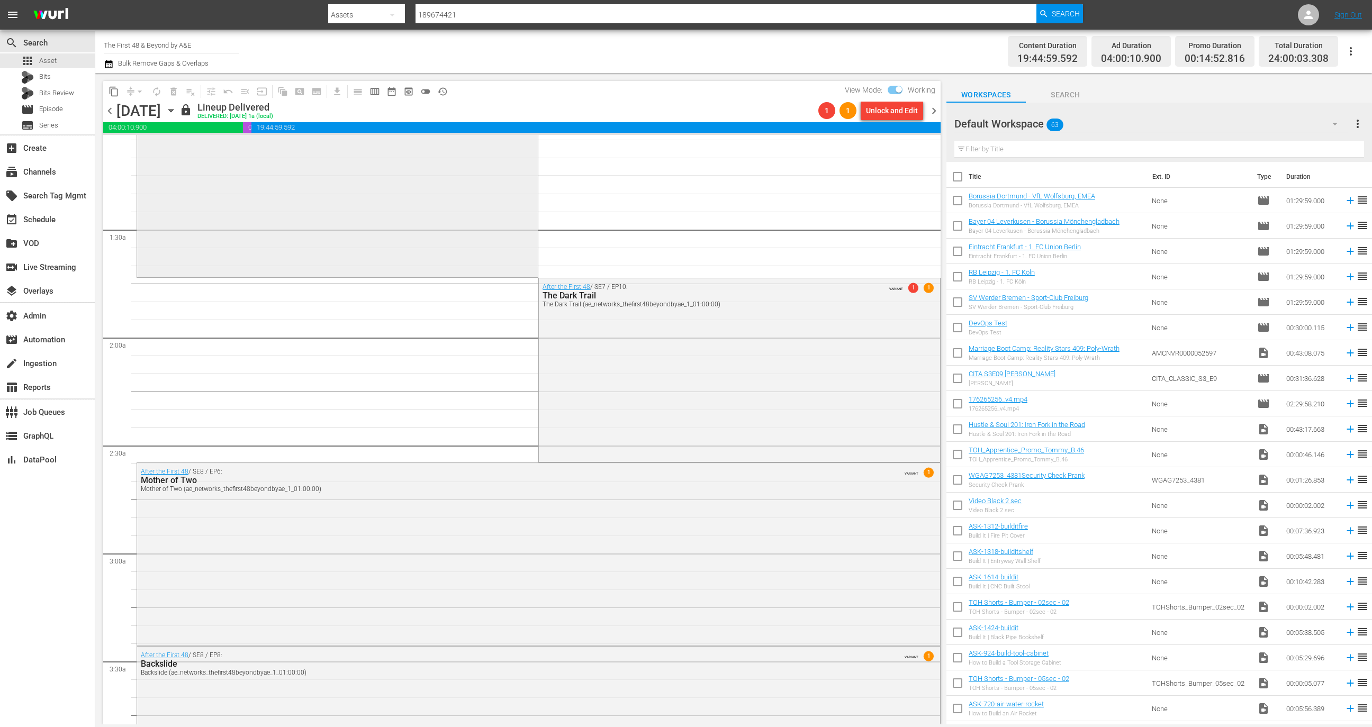
click at [481, 224] on div "After the First 48 / SE7 / EP7: Old Wounds Old Wounds (ae_networks_thefirst48be…" at bounding box center [337, 182] width 401 height 185
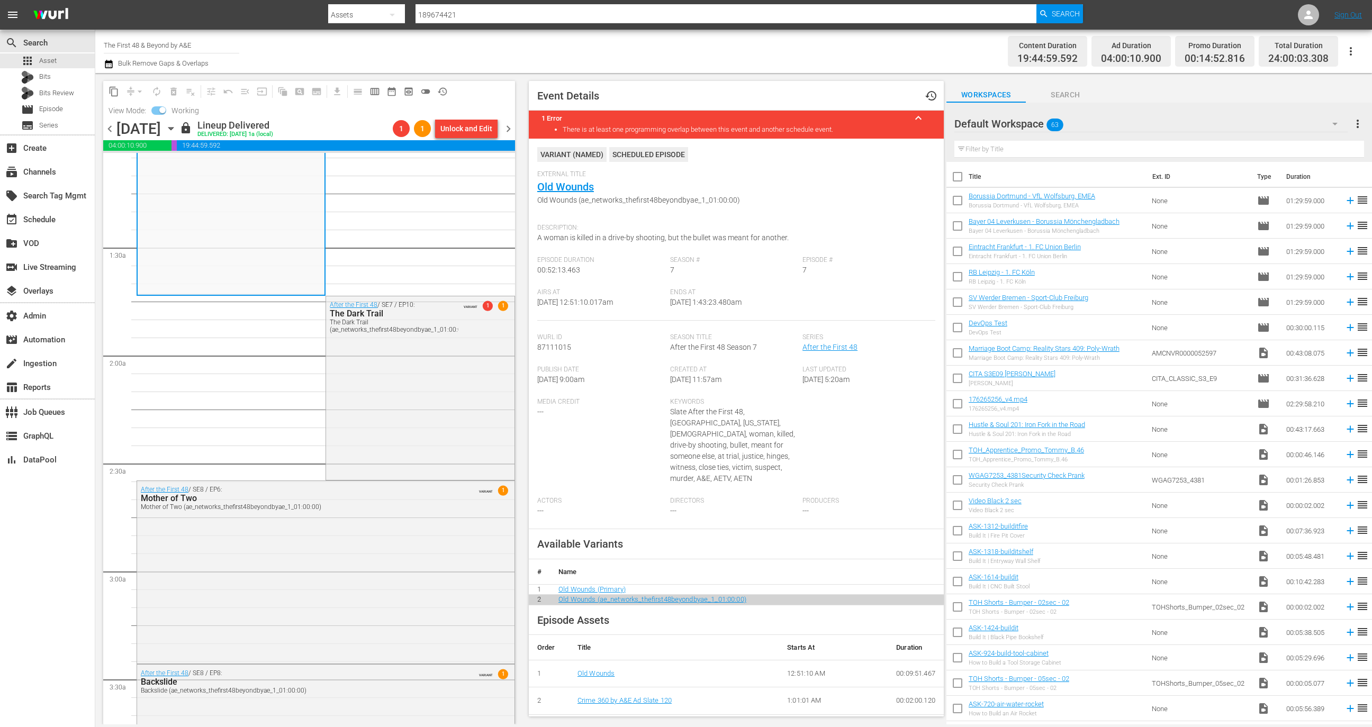
scroll to position [231, 0]
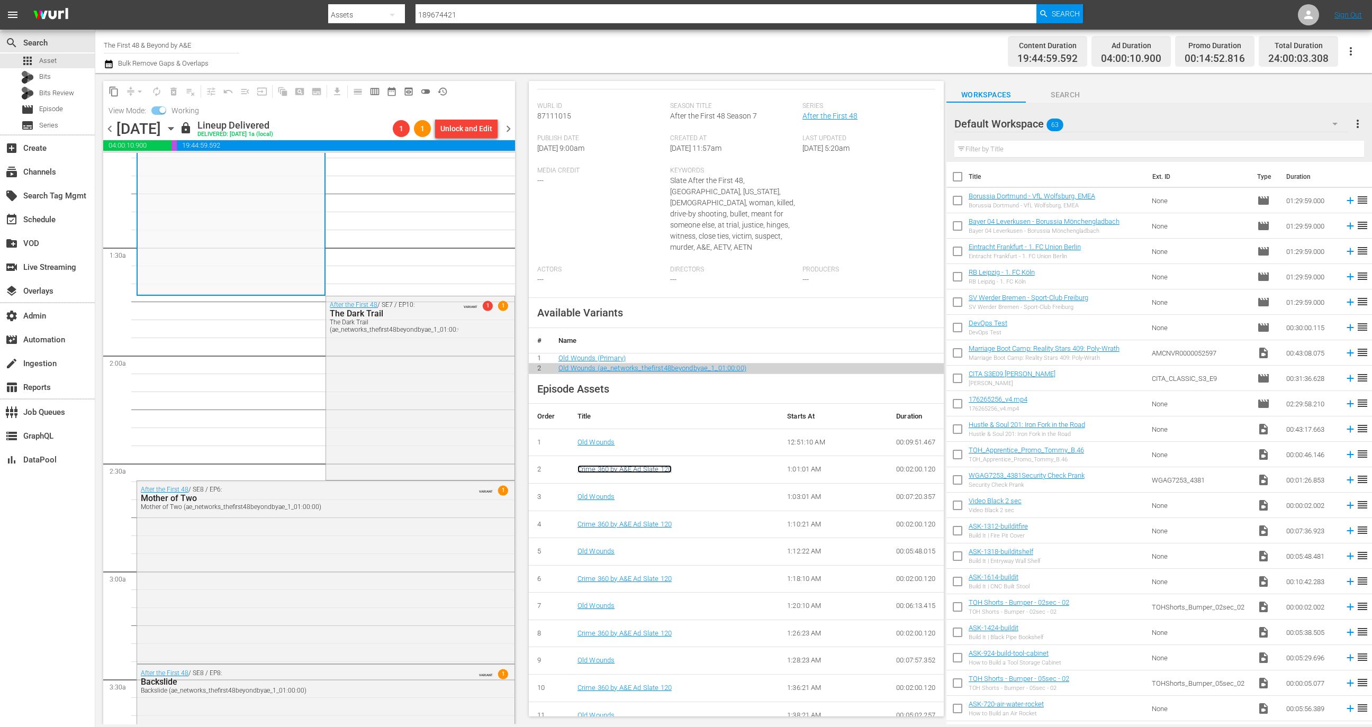
click at [650, 465] on link "Crime 360 by A&E Ad Slate 120" at bounding box center [624, 469] width 94 height 8
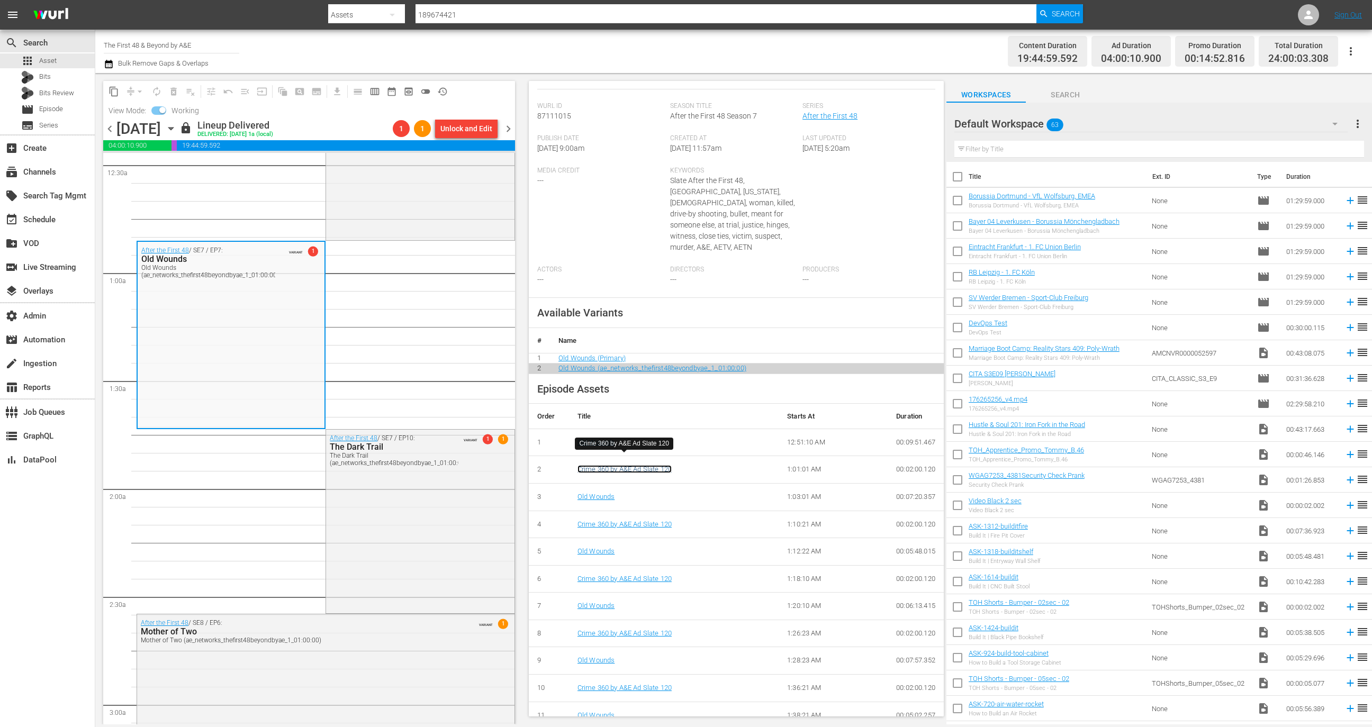
scroll to position [0, 0]
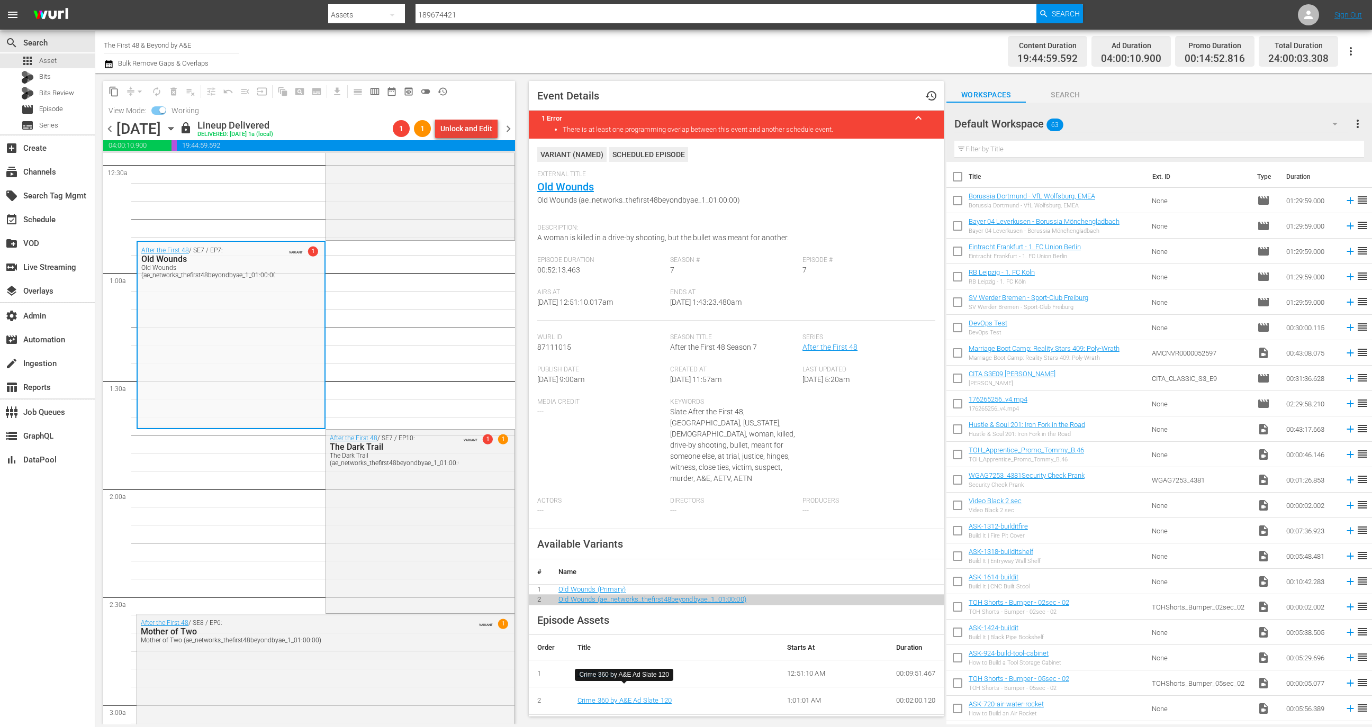
click at [471, 130] on div "Unlock and Edit" at bounding box center [466, 128] width 52 height 19
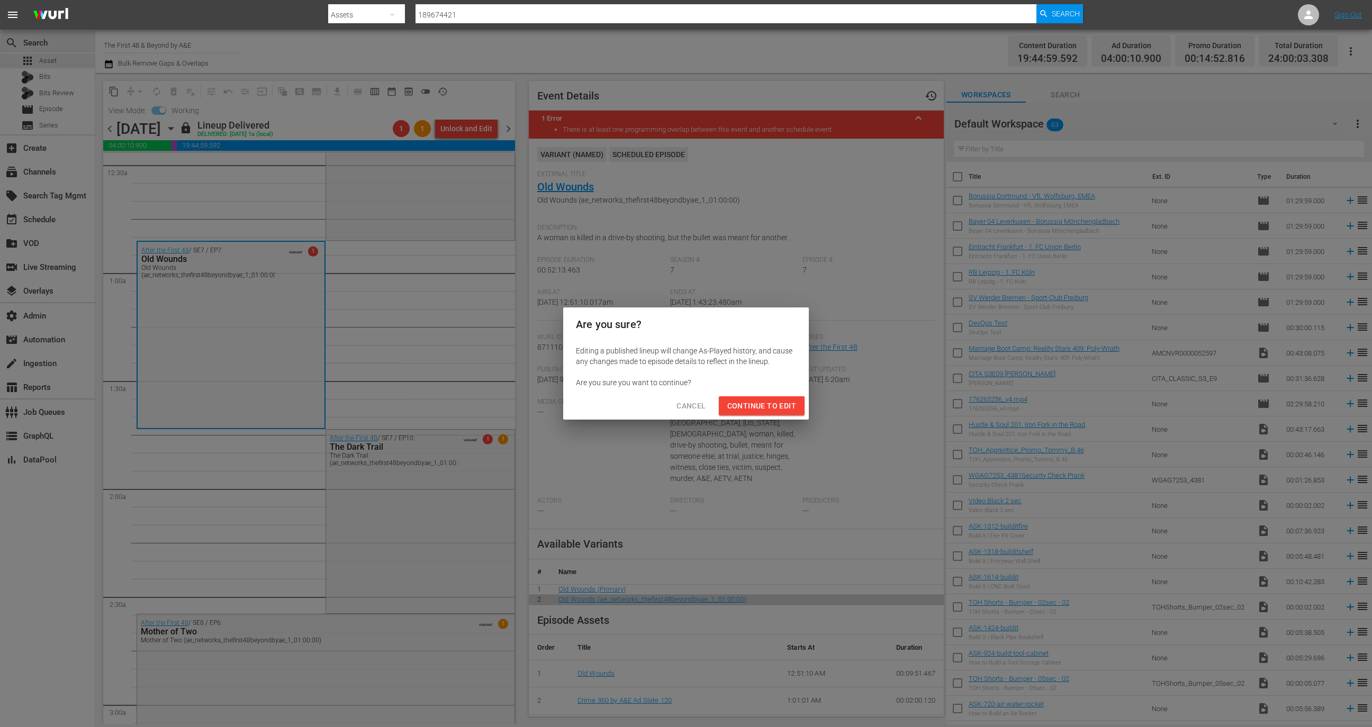
click at [755, 400] on span "Continue to Edit" at bounding box center [761, 406] width 69 height 13
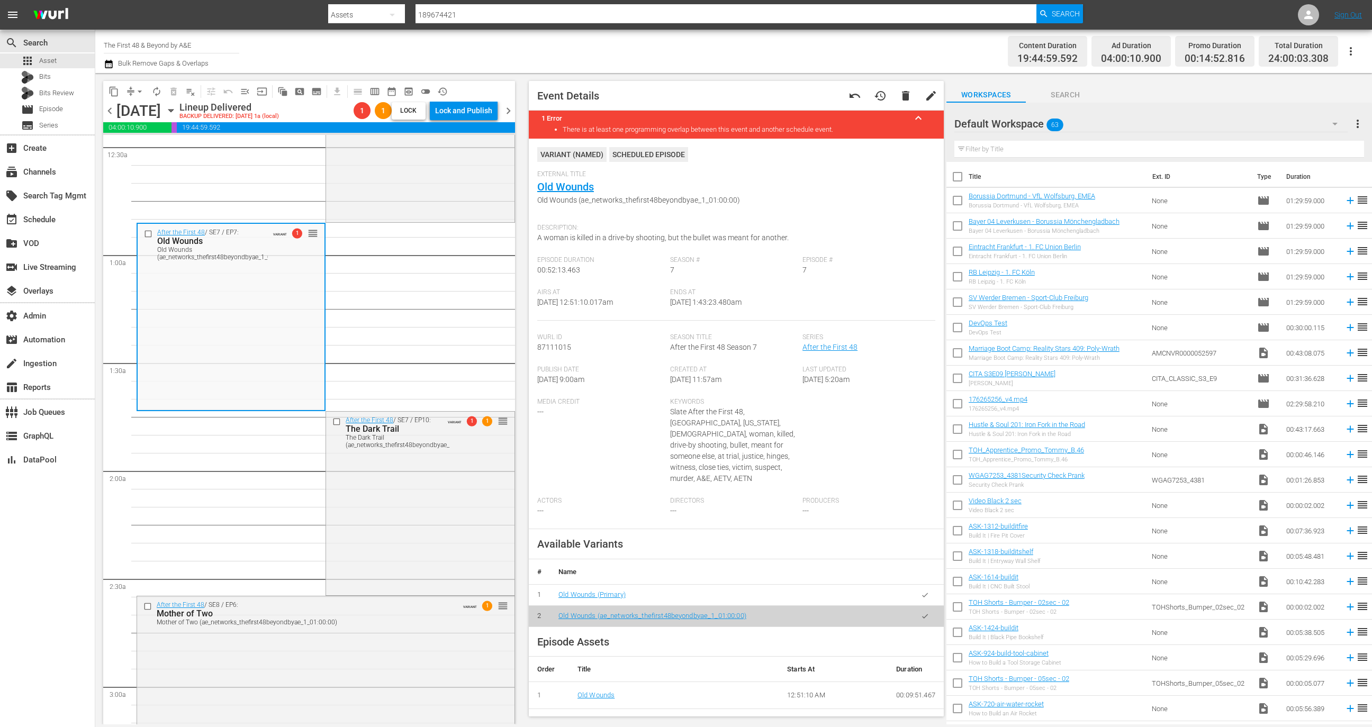
click at [562, 177] on span "External Title" at bounding box center [733, 174] width 393 height 8
click at [562, 188] on link "Old Wounds" at bounding box center [565, 186] width 57 height 13
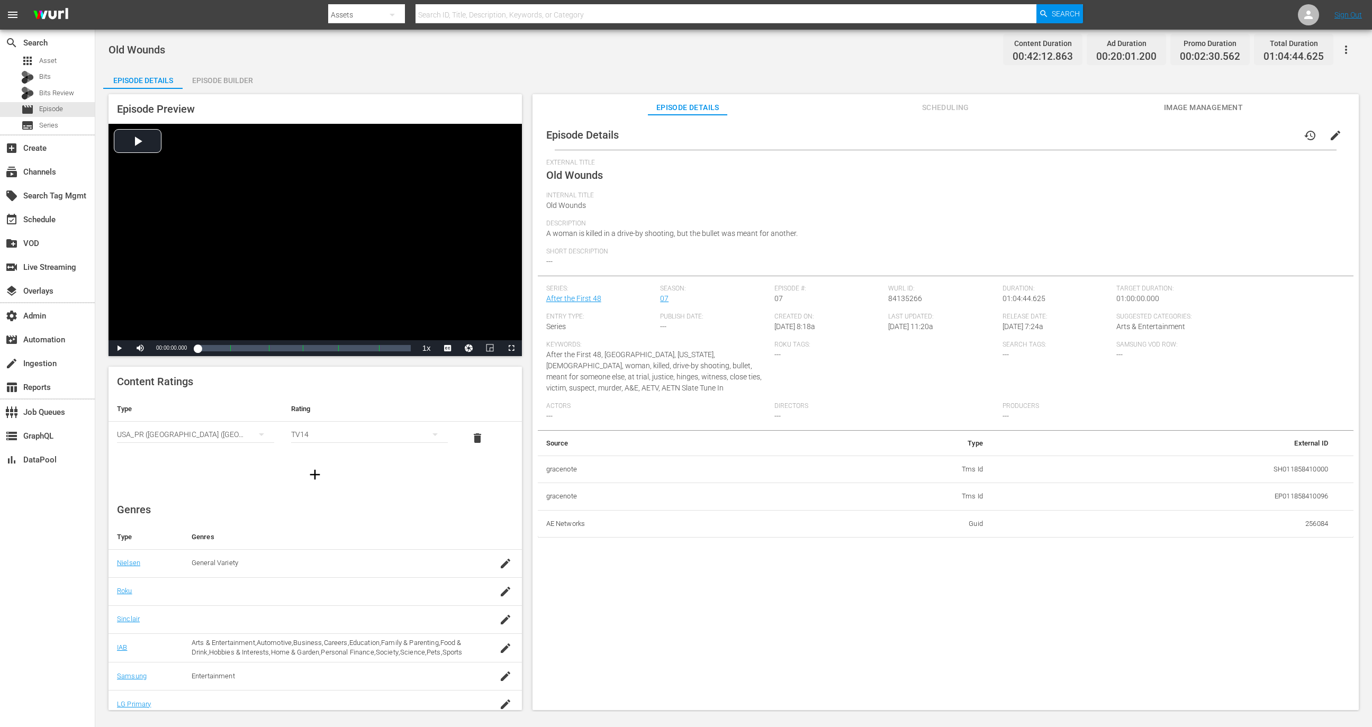
click at [237, 76] on div "Episode Builder" at bounding box center [222, 80] width 79 height 25
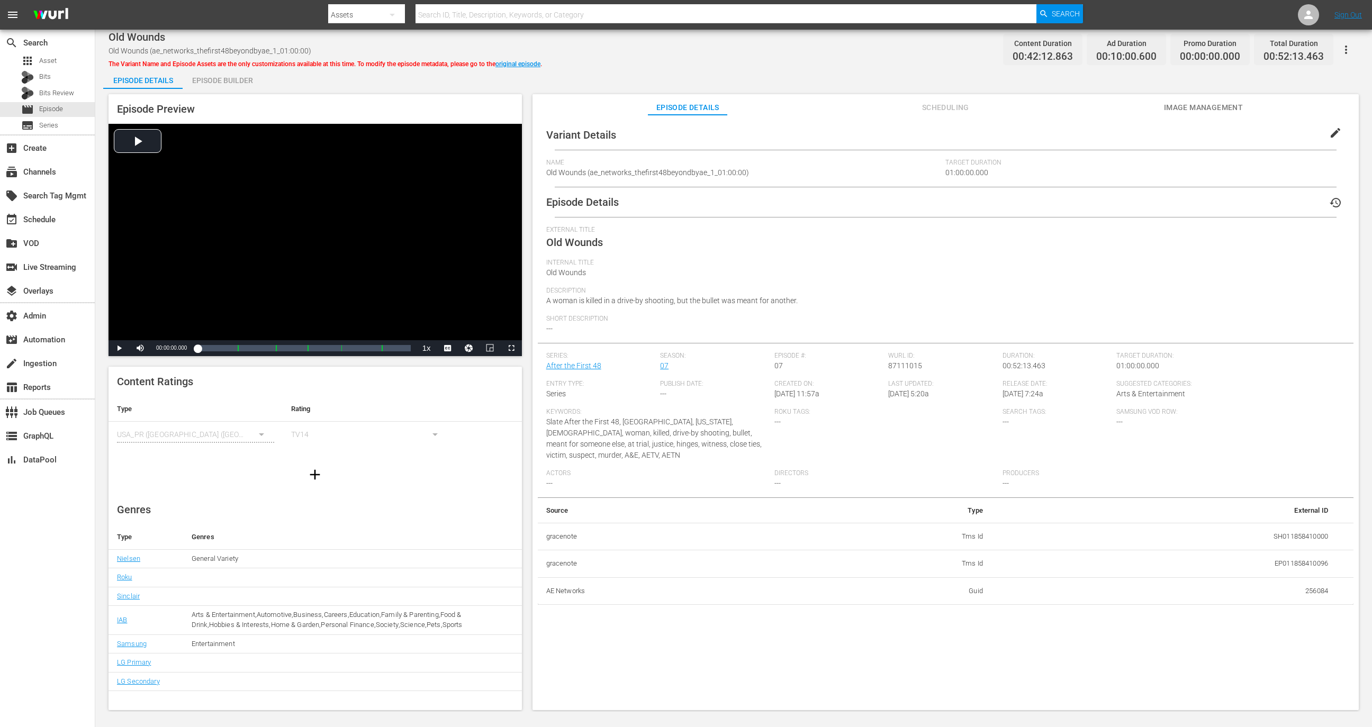
click at [231, 98] on div "Episode Preview Video Player is loading. Play Video Play Mute Current Time 00:0…" at bounding box center [314, 225] width 413 height 262
click at [231, 88] on div "Episode Builder" at bounding box center [222, 80] width 79 height 25
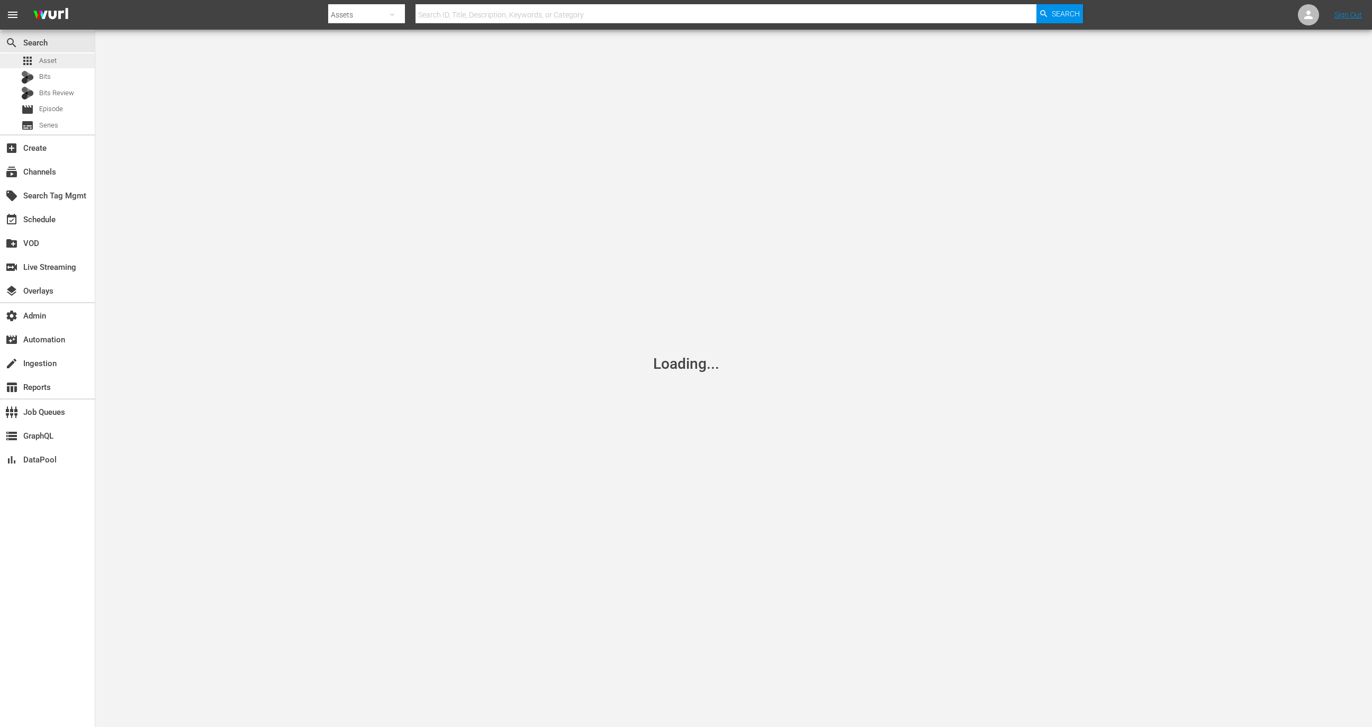
click at [59, 57] on div "apps Asset" at bounding box center [47, 60] width 95 height 15
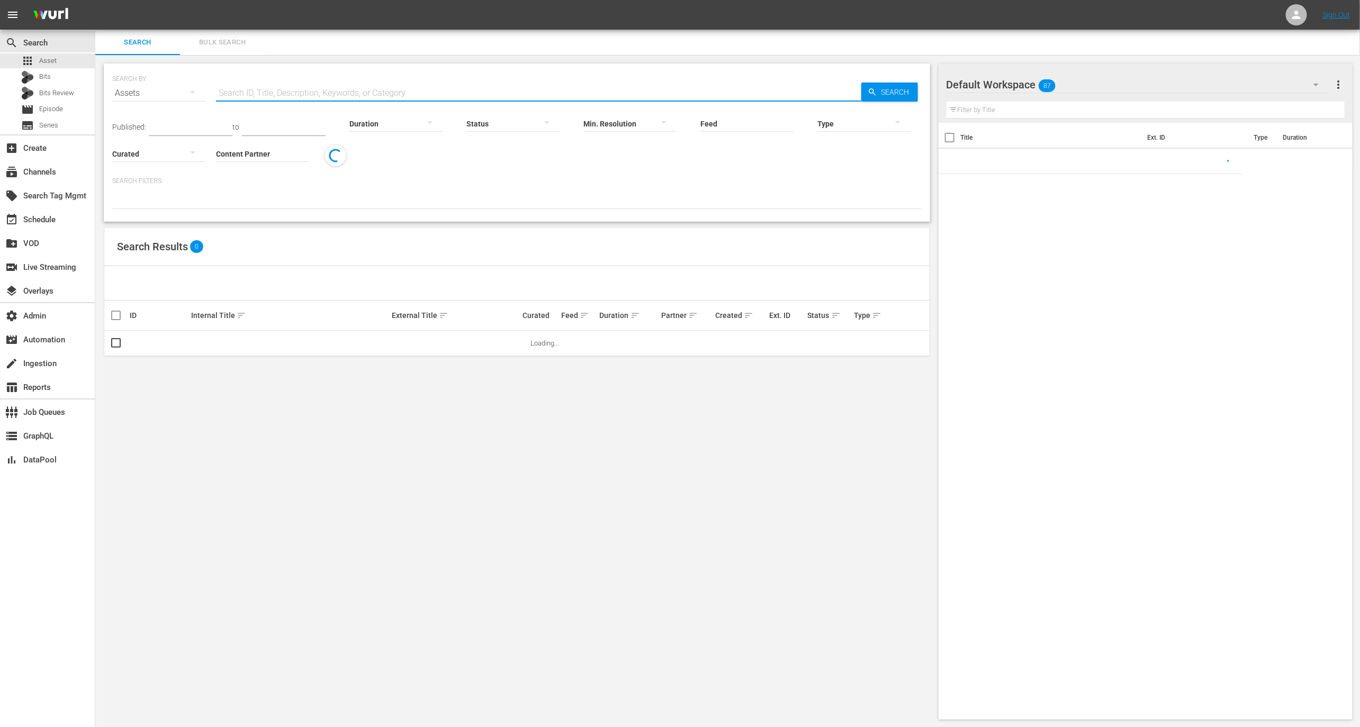
click at [243, 91] on input "text" at bounding box center [538, 92] width 645 height 25
paste input "157660843"
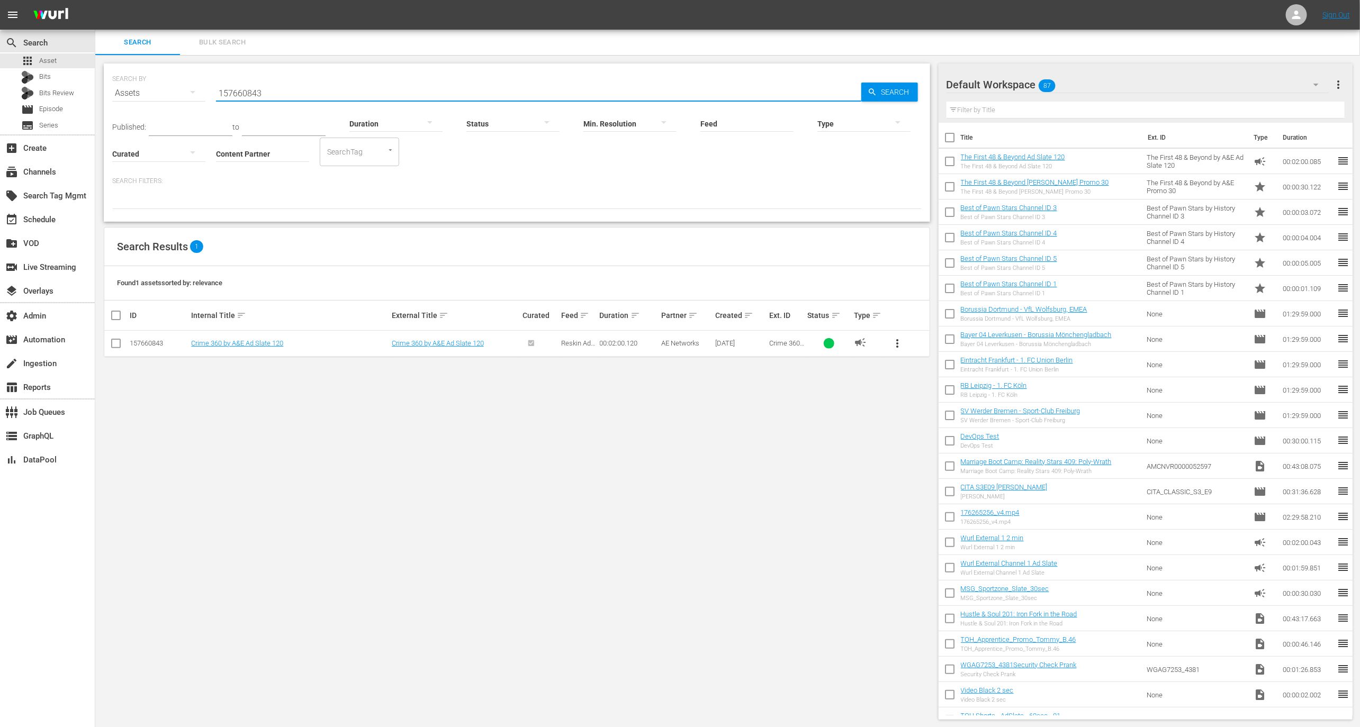
type input "157660843"
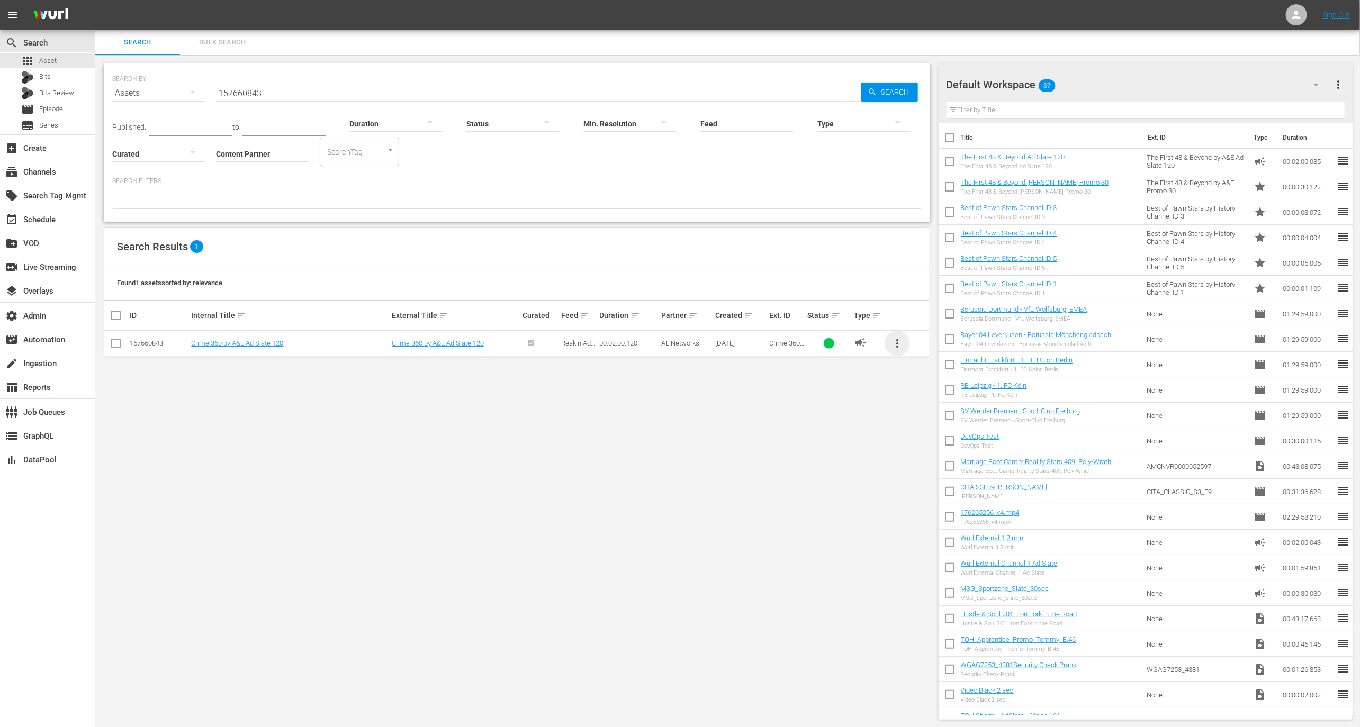
click at [897, 339] on span "more_vert" at bounding box center [897, 343] width 13 height 13
click at [930, 376] on div "Workspace" at bounding box center [970, 372] width 102 height 25
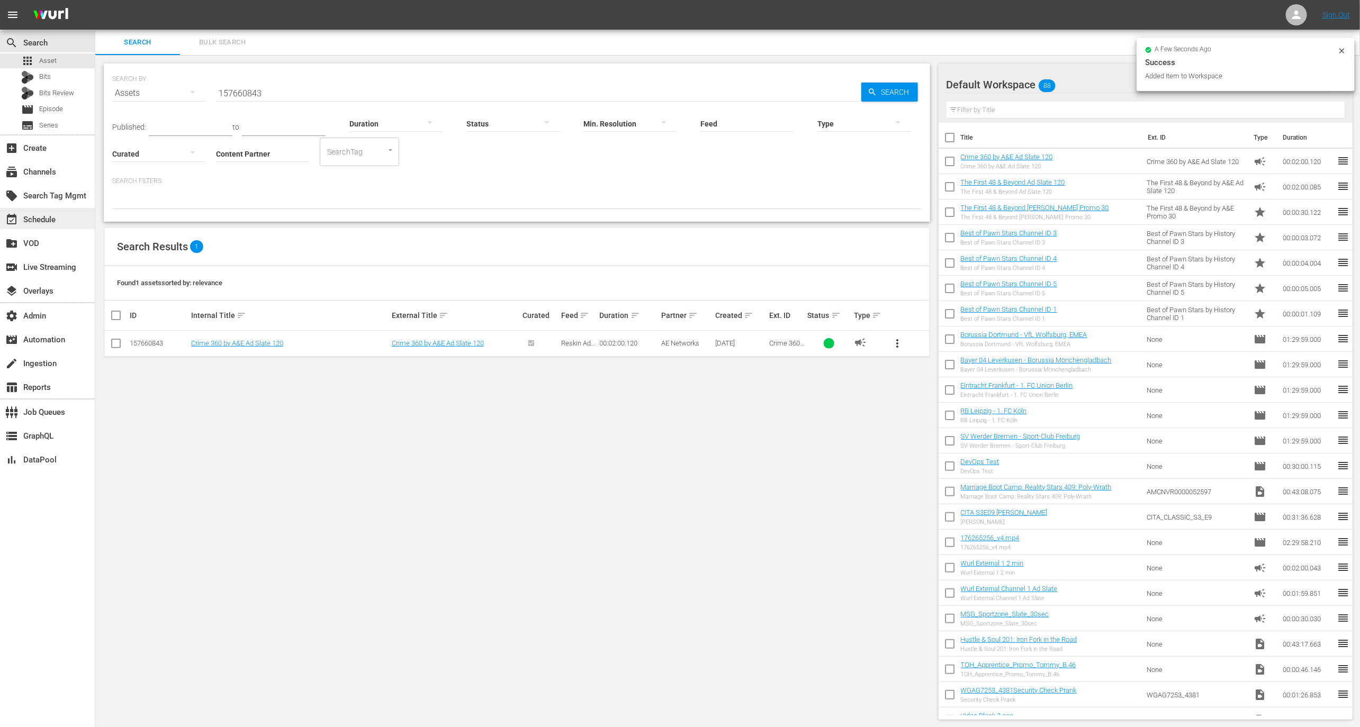
click at [63, 219] on div "event_available Schedule" at bounding box center [47, 218] width 95 height 21
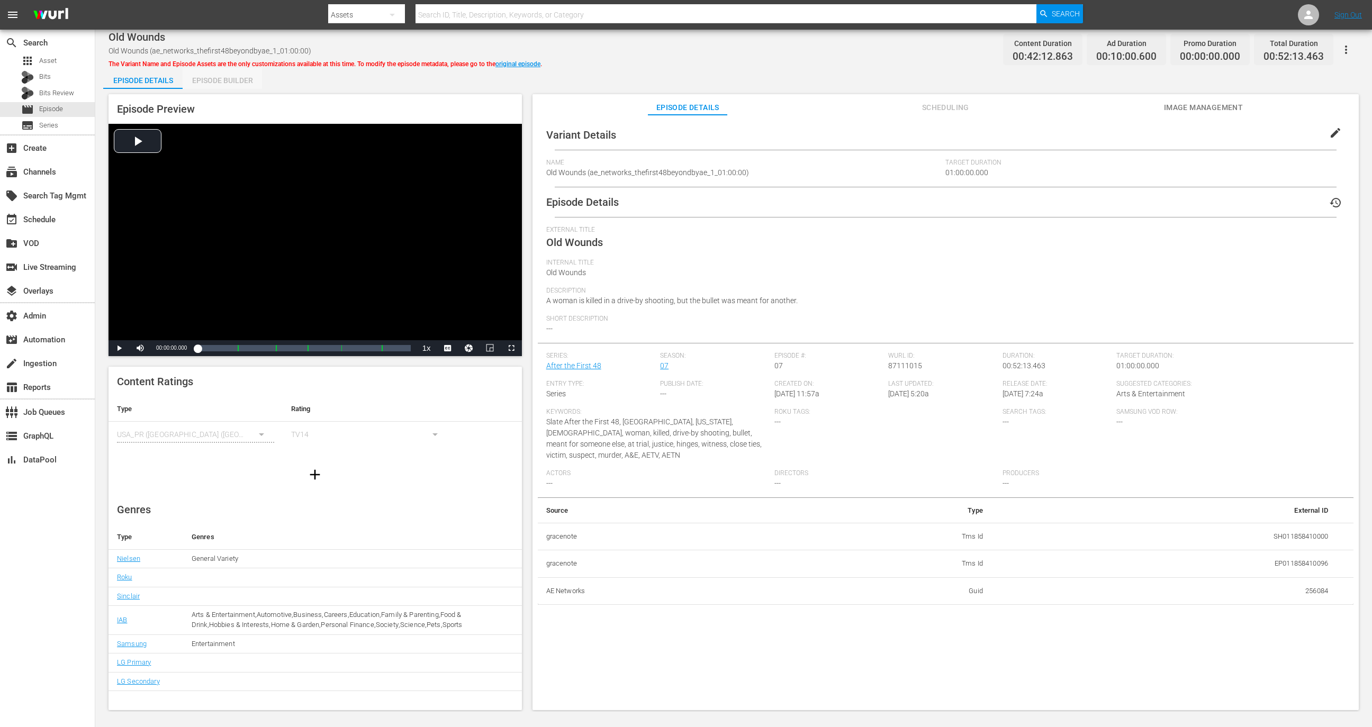
click at [232, 84] on div "Episode Builder" at bounding box center [222, 80] width 79 height 25
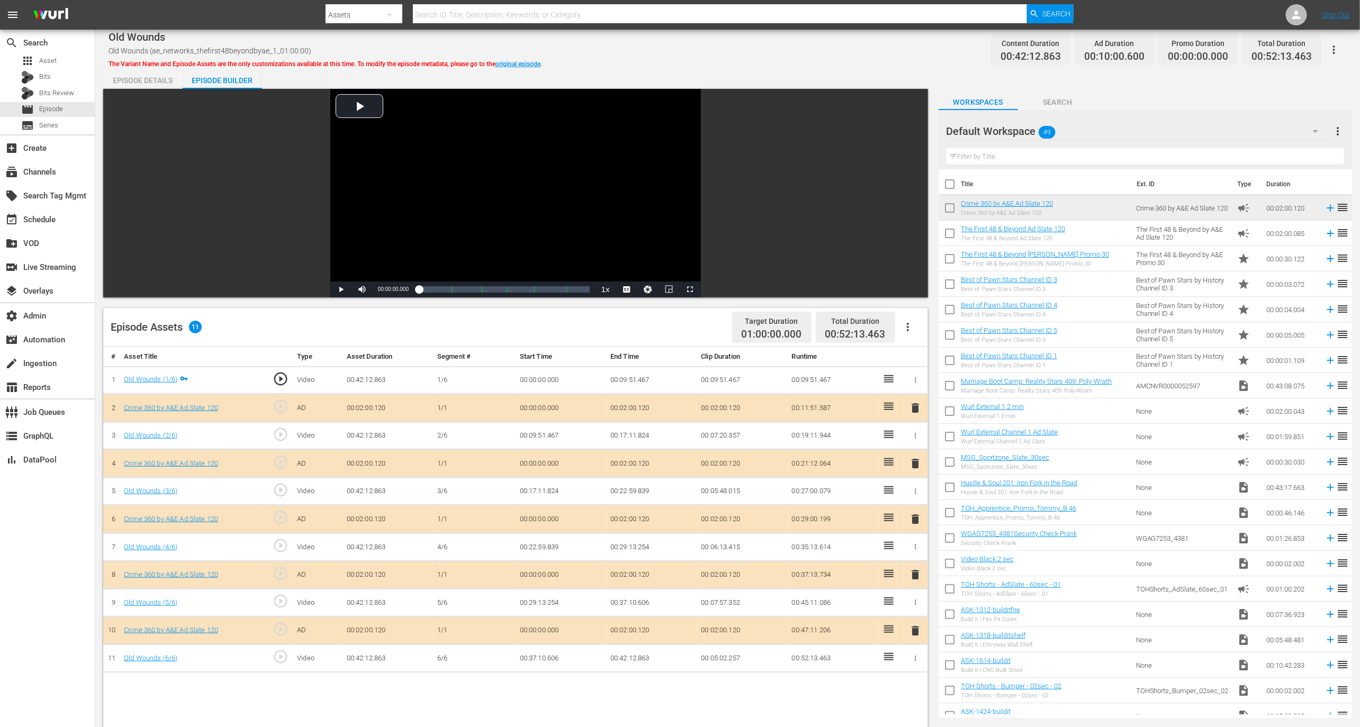
scroll to position [73, 0]
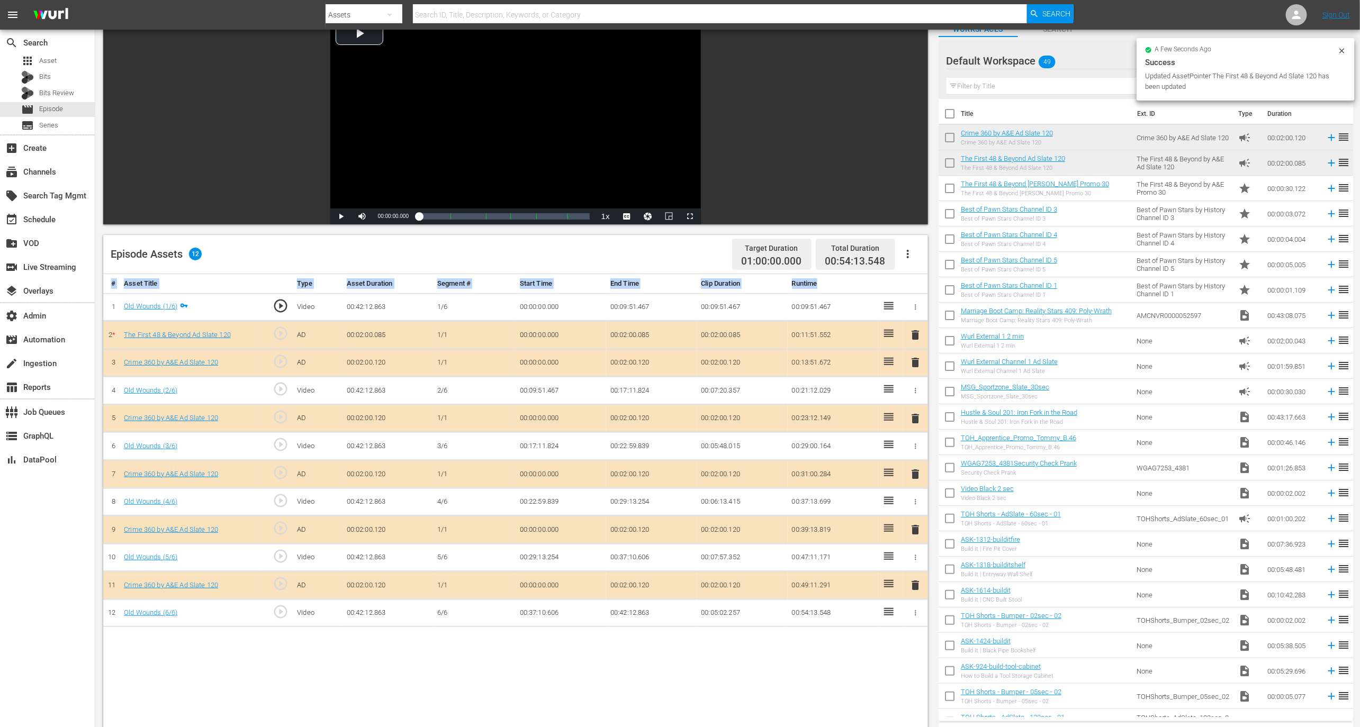
drag, startPoint x: 867, startPoint y: 288, endPoint x: 942, endPoint y: 231, distance: 94.3
click at [942, 231] on div "Video Player is loading. Play Video Play Mute Current Time 00:00:00.000 / Durat…" at bounding box center [727, 469] width 1249 height 906
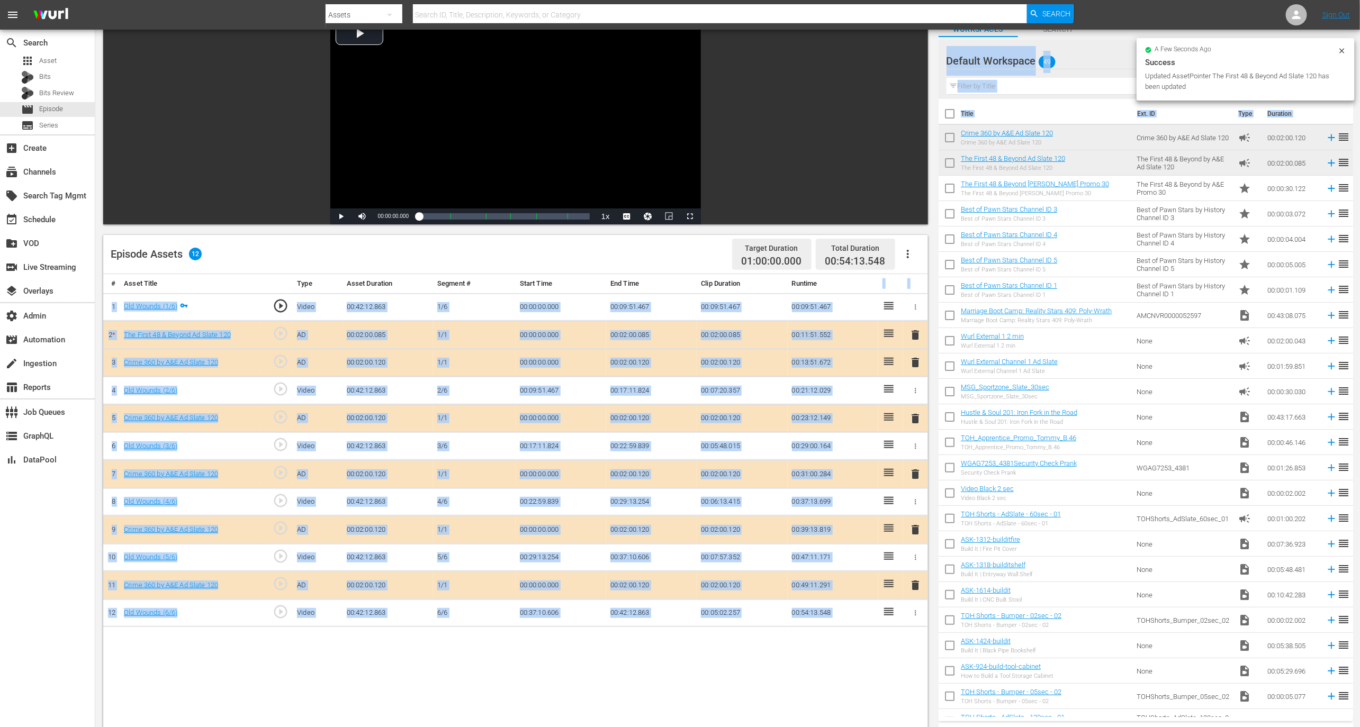
click at [1075, 173] on td "The First 48 & Beyond Ad Slate 120 The First 48 & Beyond Ad Slate 120" at bounding box center [1046, 162] width 171 height 25
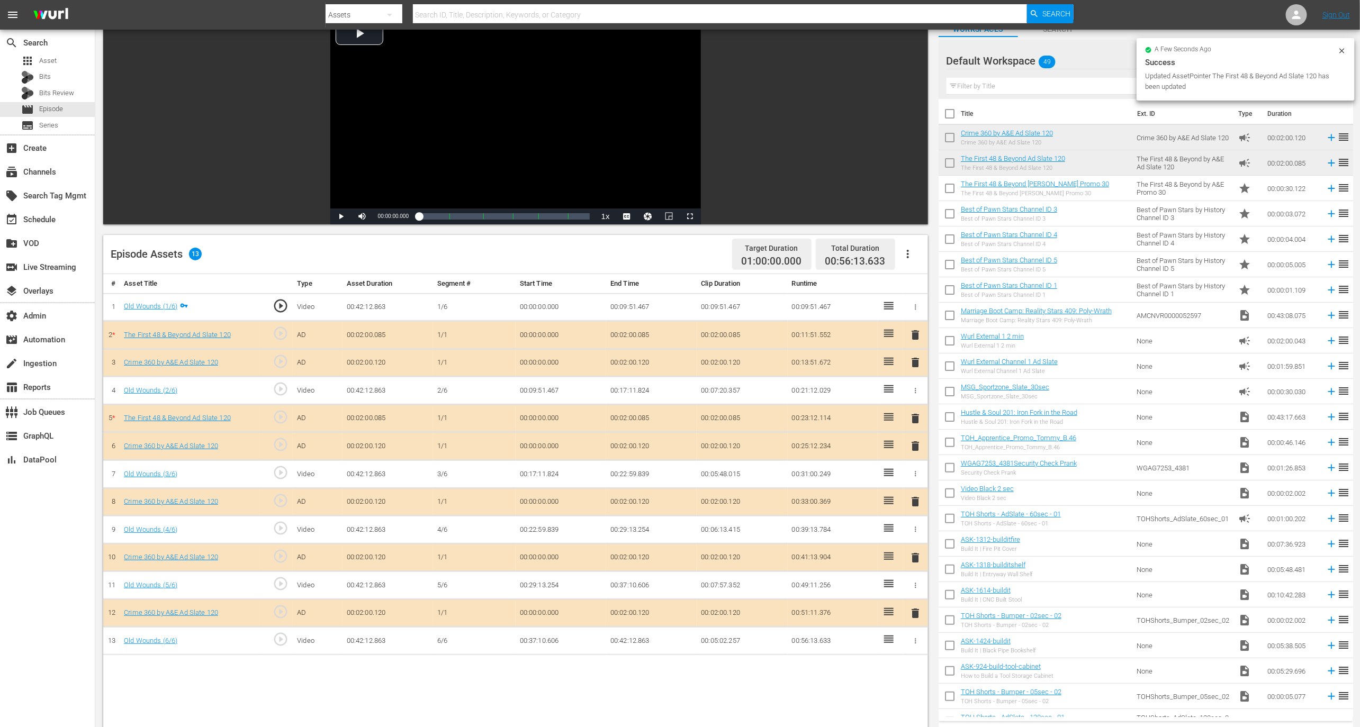
click at [929, 231] on div "Video Player is loading. Play Video Play Mute Current Time 00:00:00.000 / Durat…" at bounding box center [518, 469] width 830 height 906
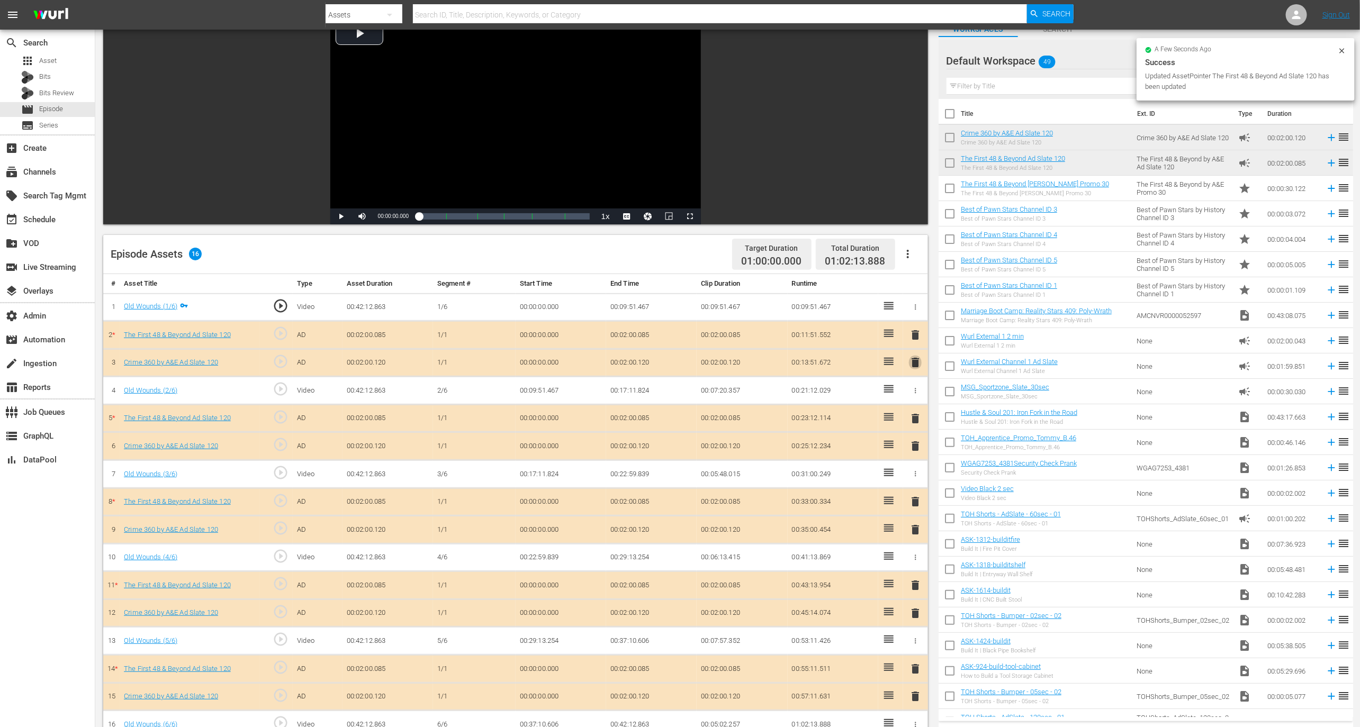
click at [915, 361] on span "delete" at bounding box center [915, 362] width 13 height 13
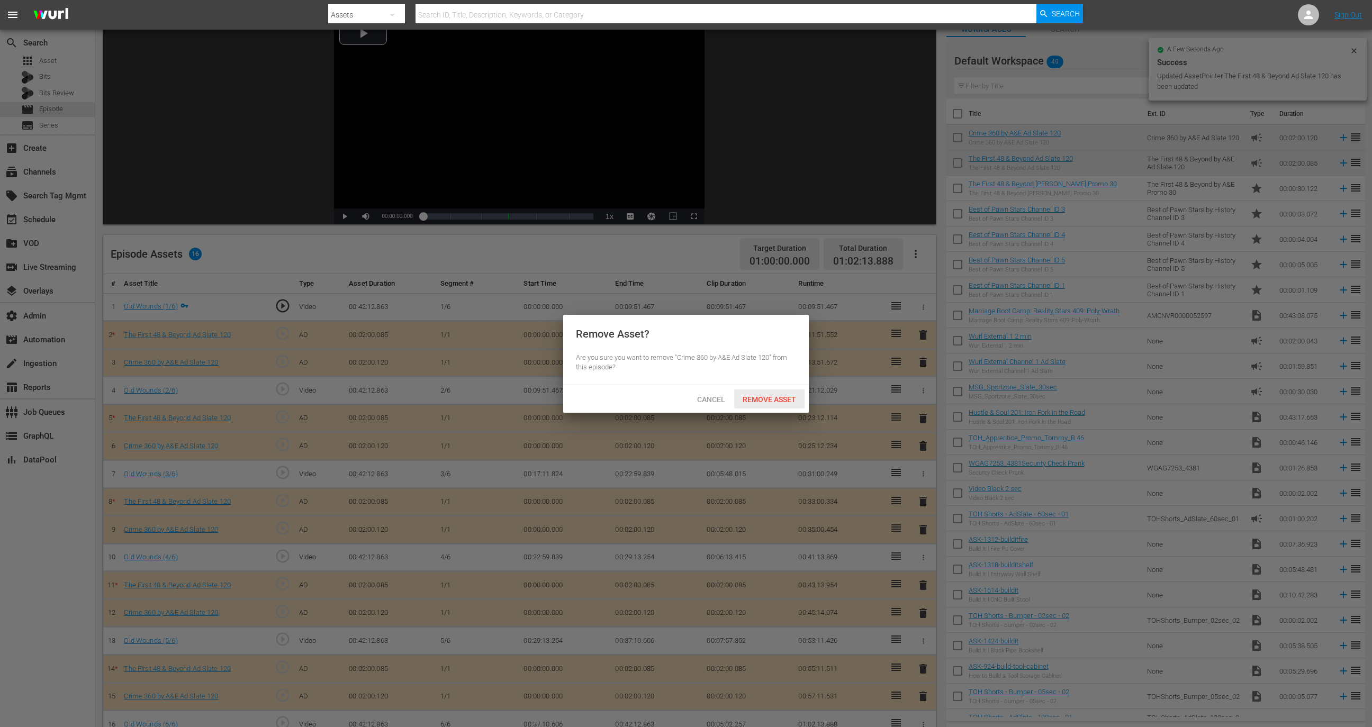
click at [764, 410] on div "Cancel Remove Asset" at bounding box center [686, 399] width 246 height 28
click at [764, 408] on div "Remove Asset" at bounding box center [769, 400] width 70 height 20
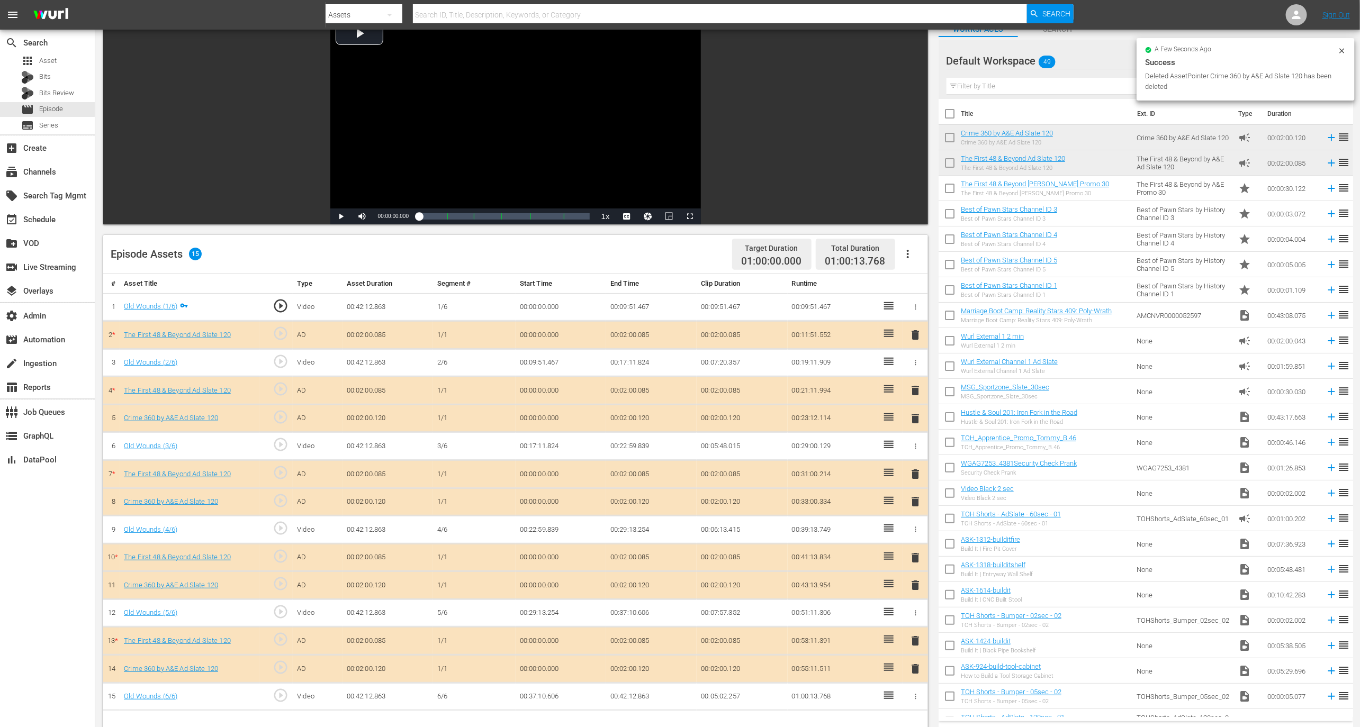
click at [915, 412] on span "delete" at bounding box center [915, 418] width 13 height 13
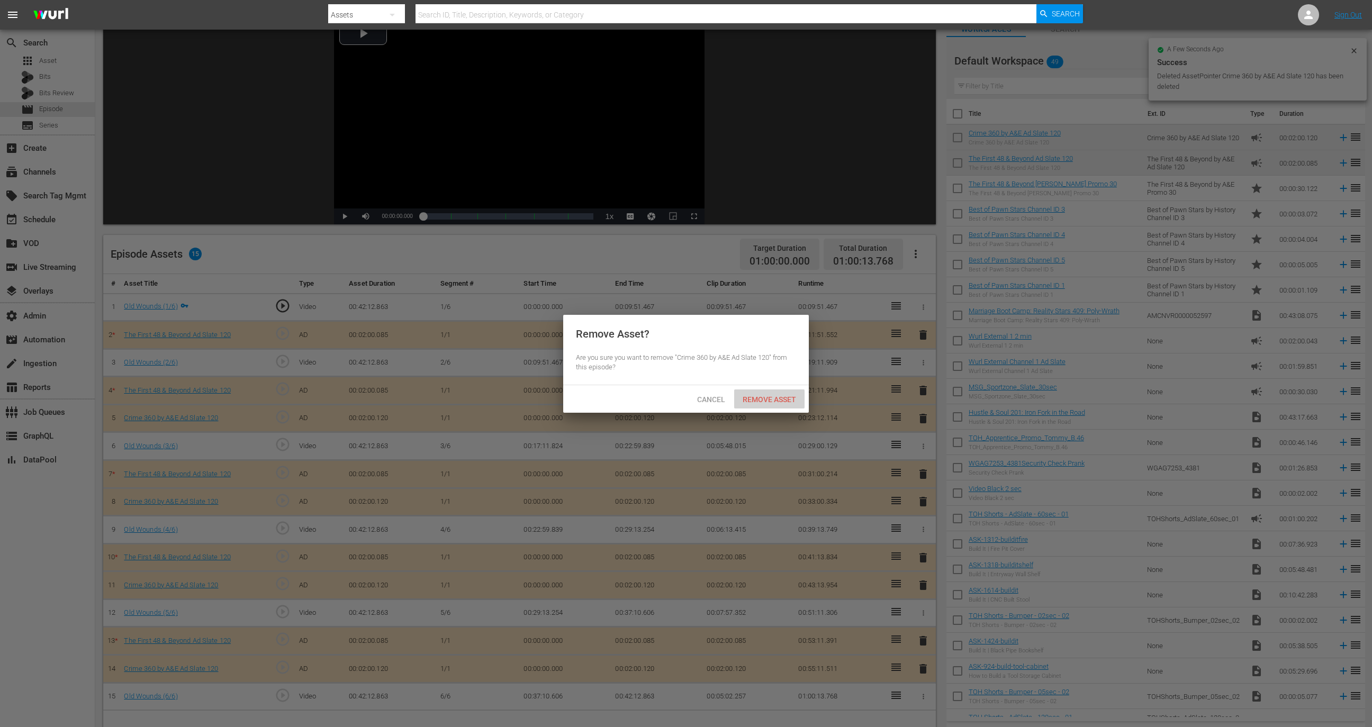
click at [797, 399] on span "Remove Asset" at bounding box center [769, 399] width 70 height 8
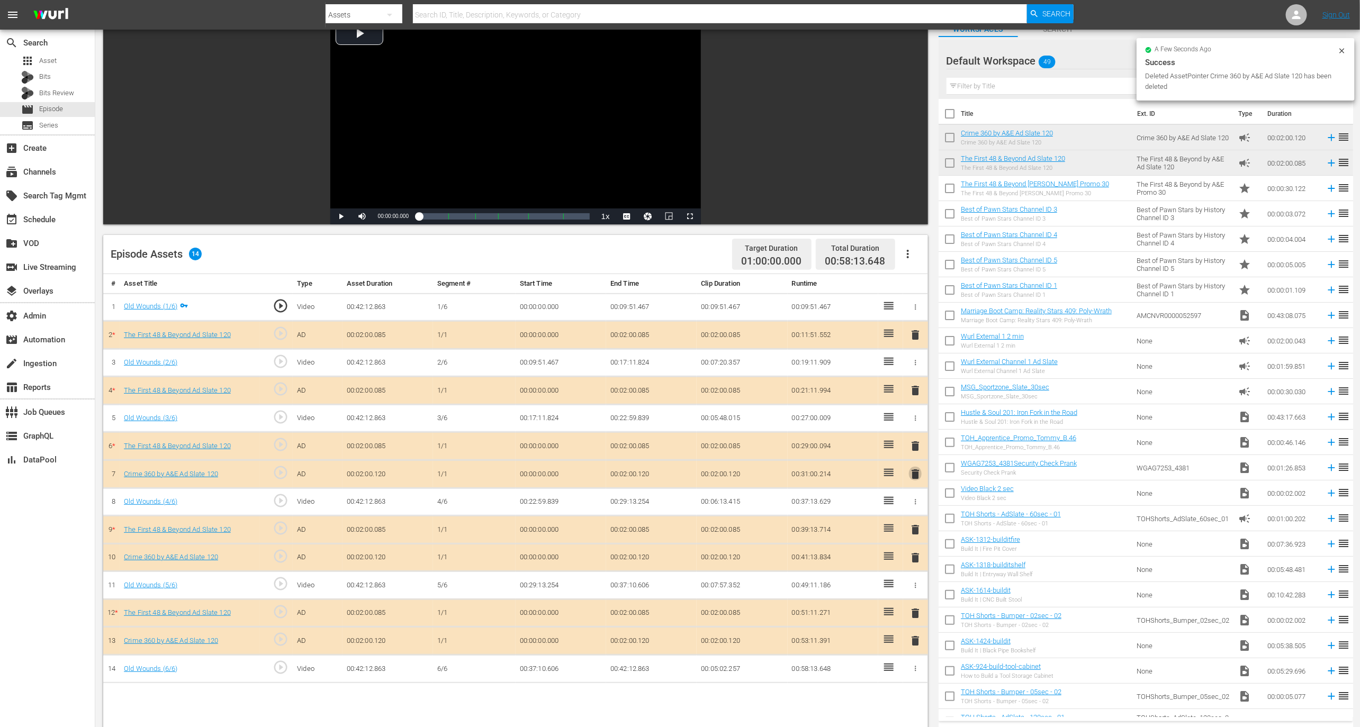
click at [916, 469] on span "delete" at bounding box center [915, 474] width 13 height 13
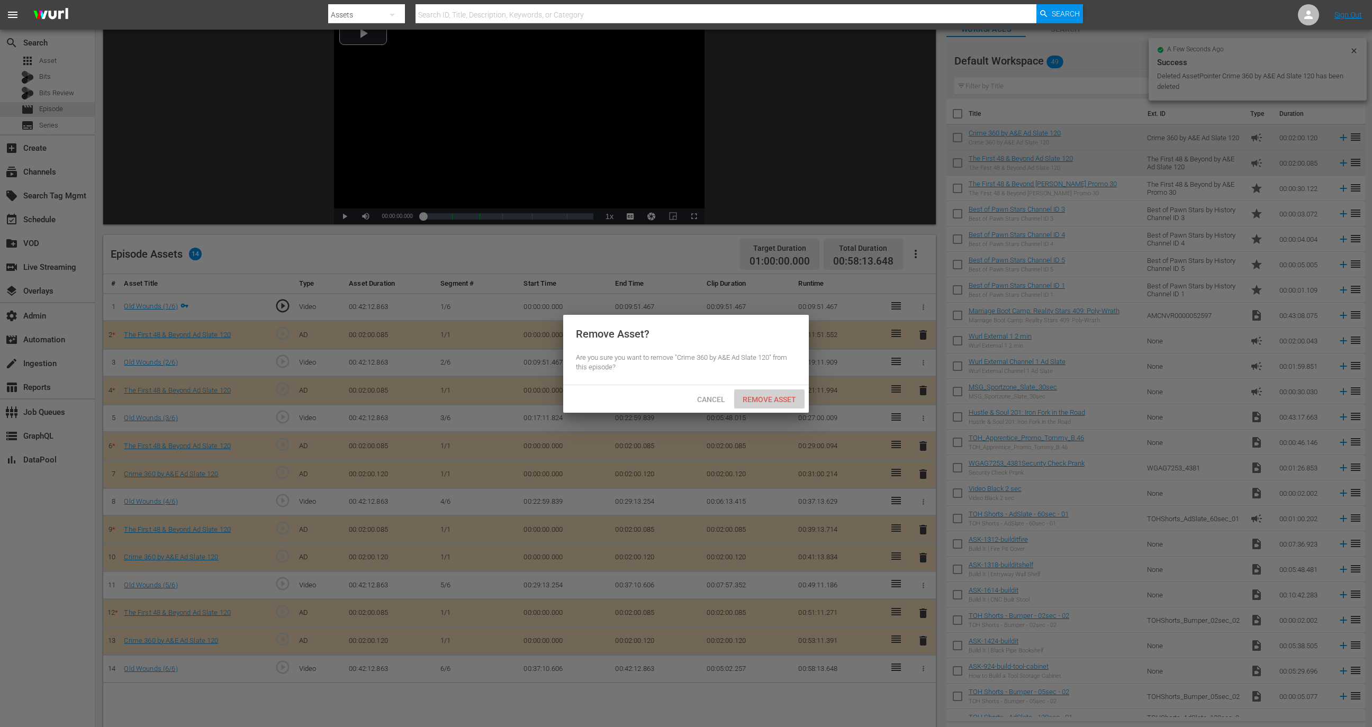
click at [753, 390] on div "Remove Asset" at bounding box center [769, 400] width 70 height 20
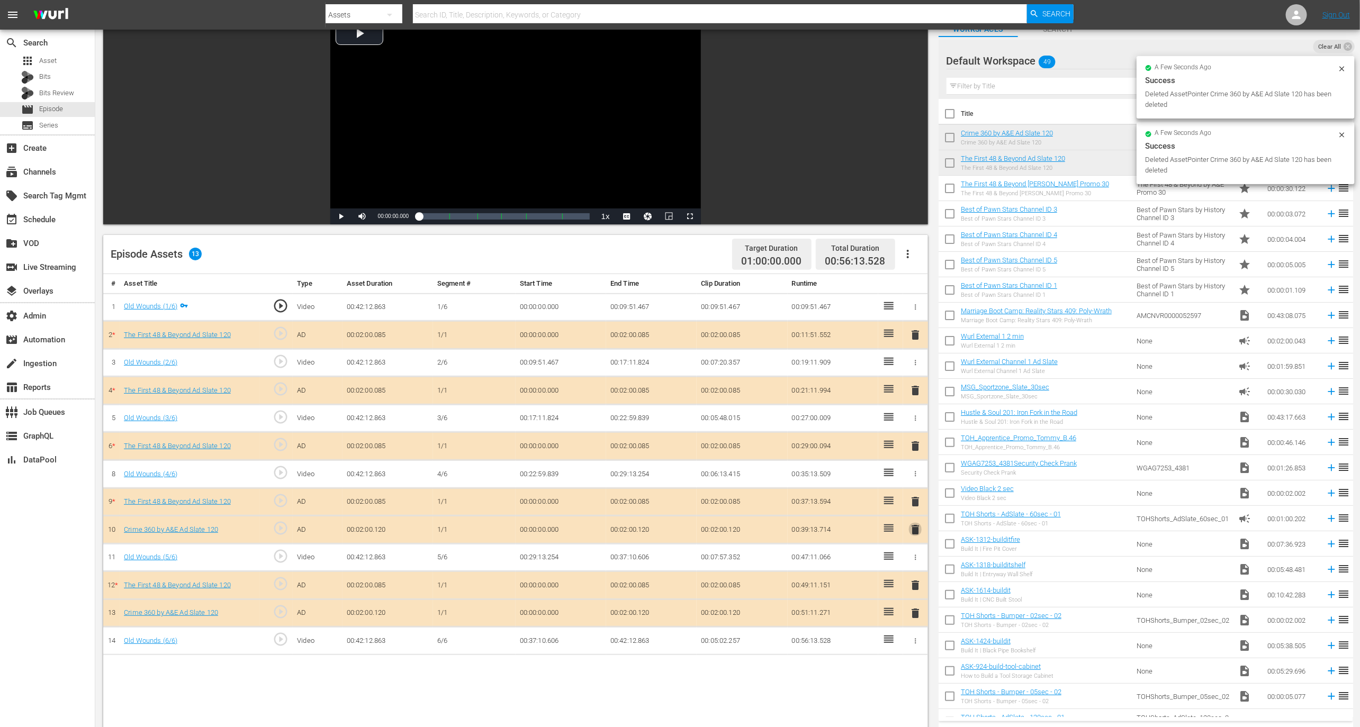
click at [919, 527] on span "delete" at bounding box center [915, 529] width 13 height 13
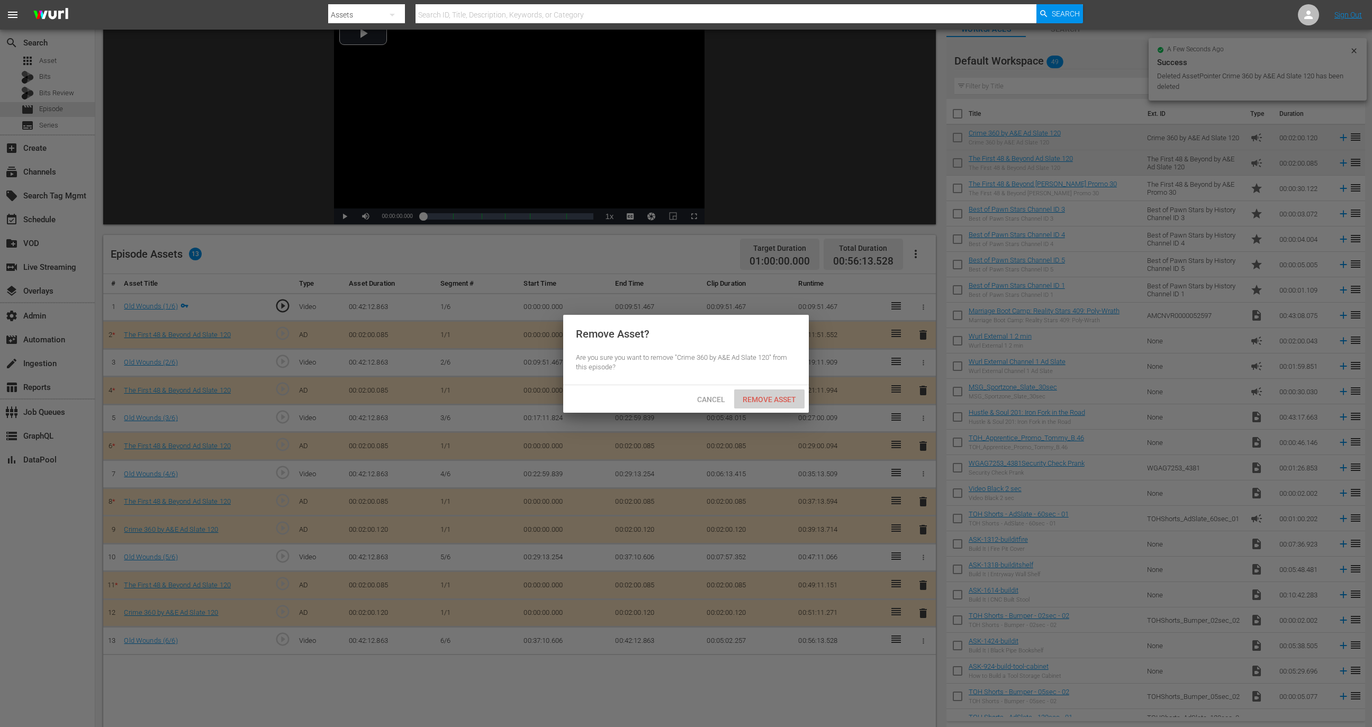
click at [782, 399] on span "Remove Asset" at bounding box center [769, 399] width 70 height 8
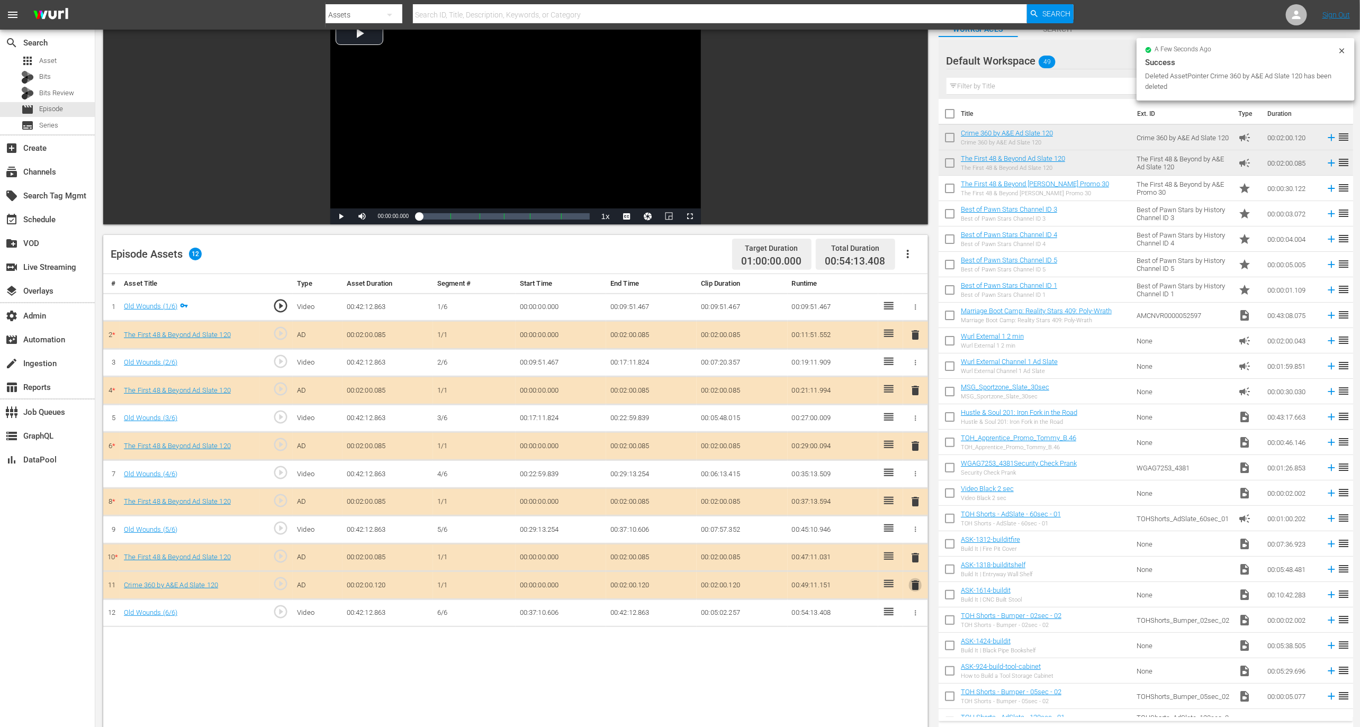
click at [920, 582] on span "delete" at bounding box center [915, 585] width 13 height 13
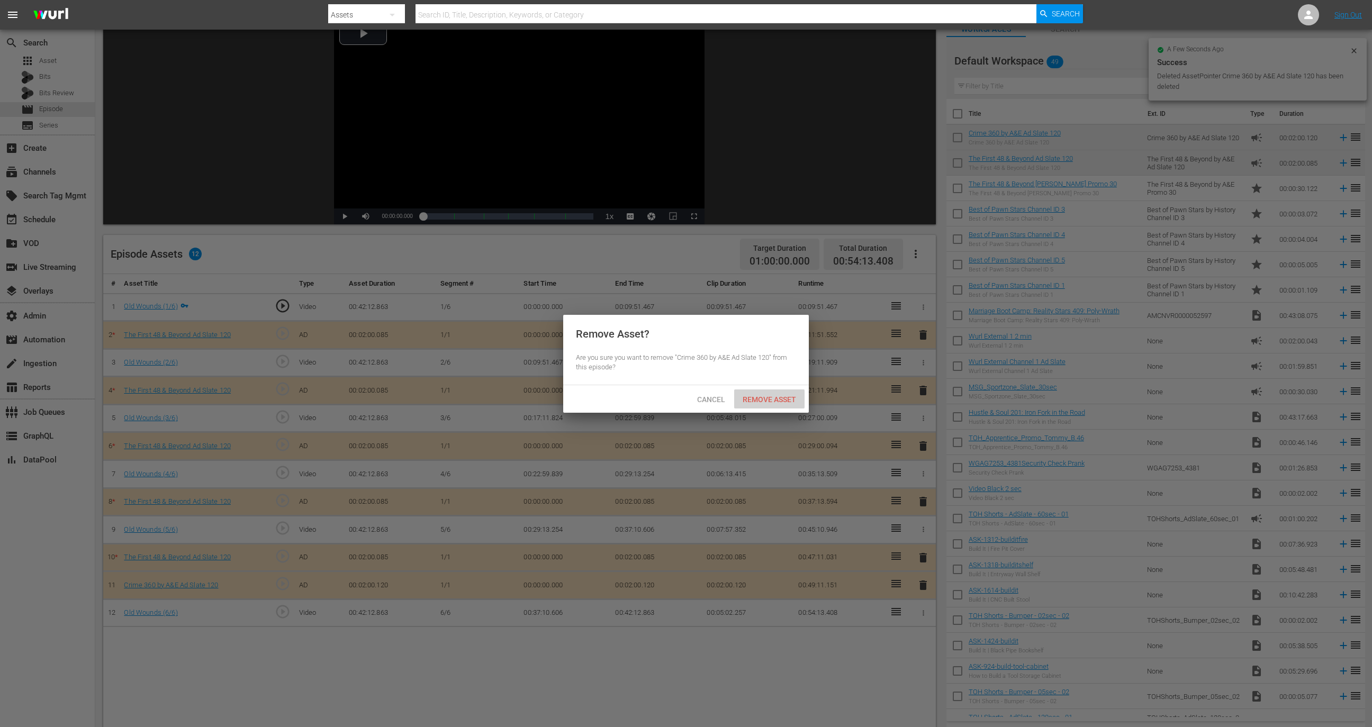
click at [762, 406] on div "Remove Asset" at bounding box center [769, 400] width 70 height 20
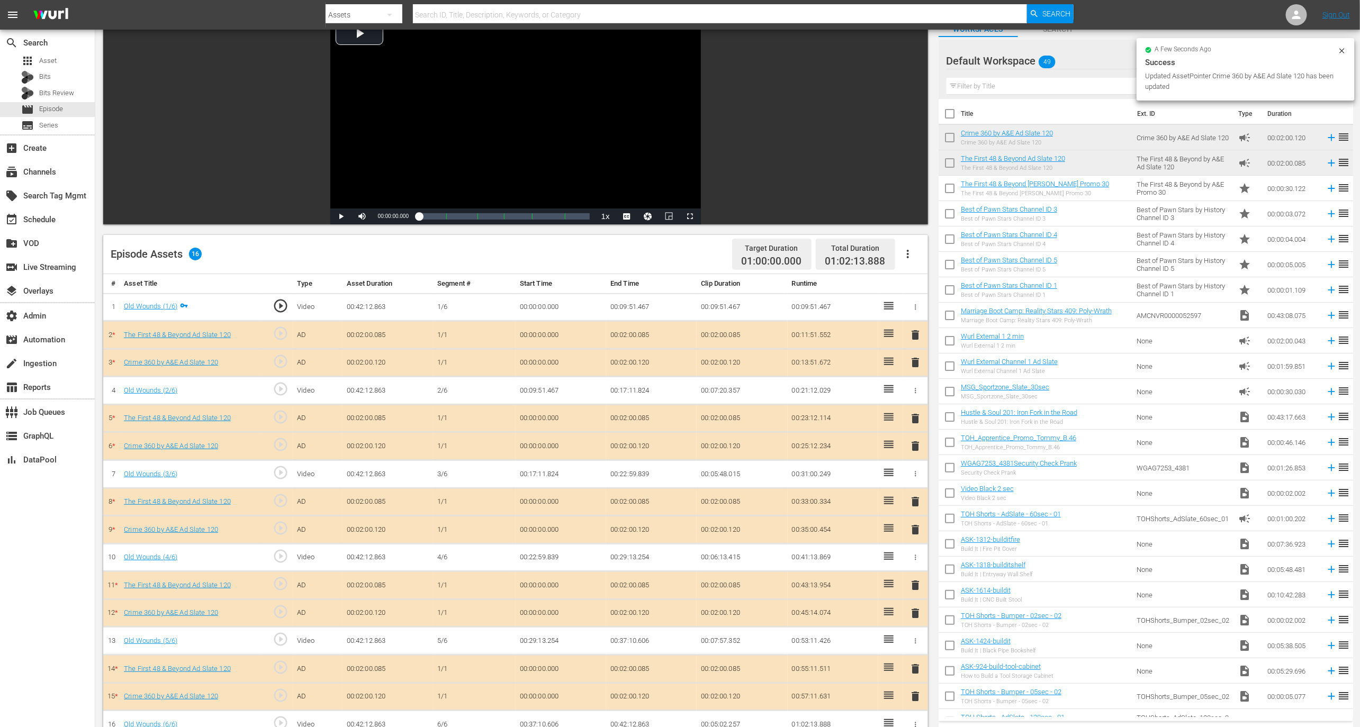
click at [920, 330] on span "delete" at bounding box center [915, 335] width 13 height 13
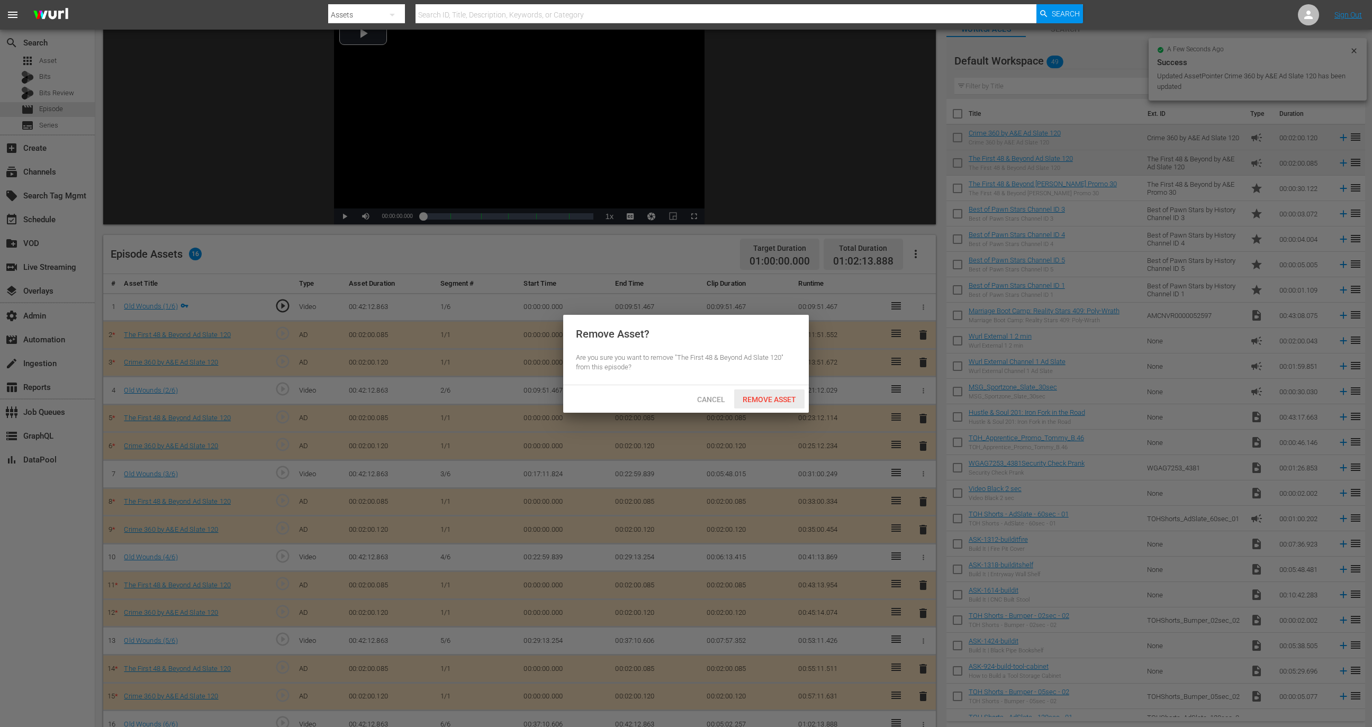
click at [785, 396] on span "Remove Asset" at bounding box center [769, 399] width 70 height 8
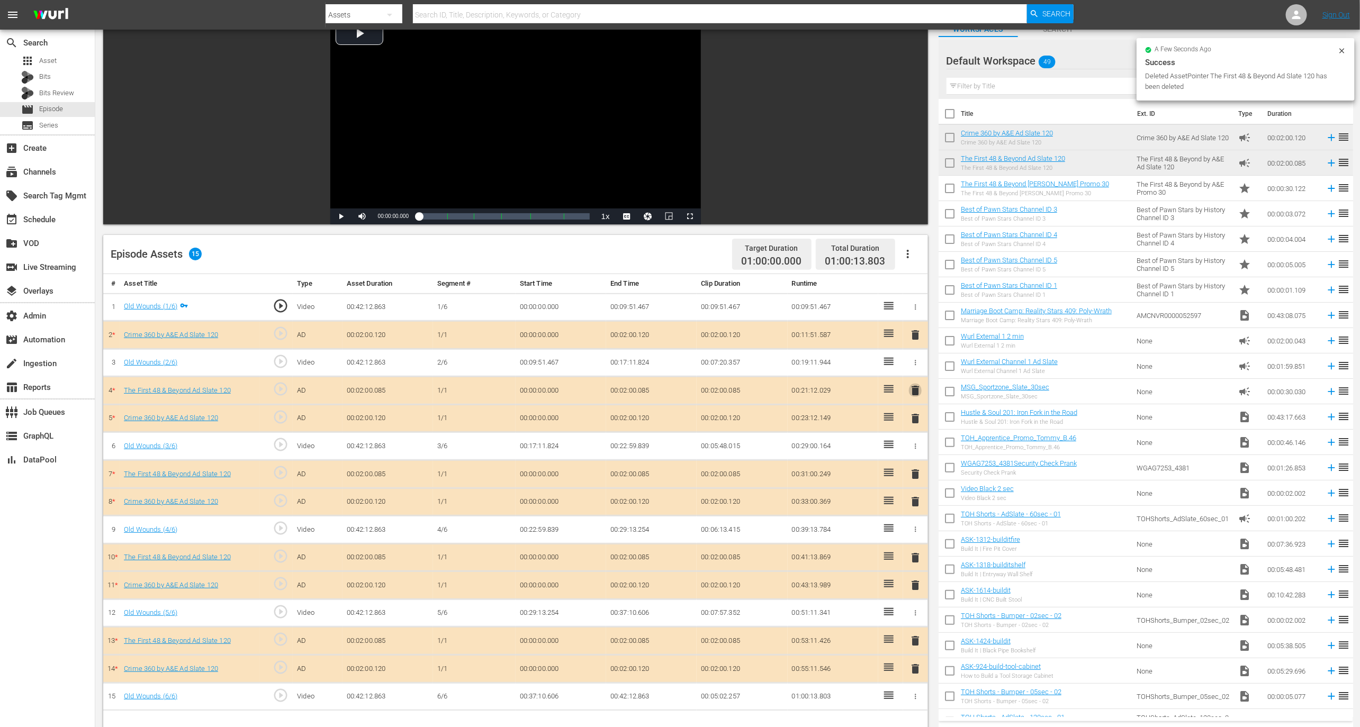
click at [920, 388] on span "delete" at bounding box center [915, 390] width 13 height 13
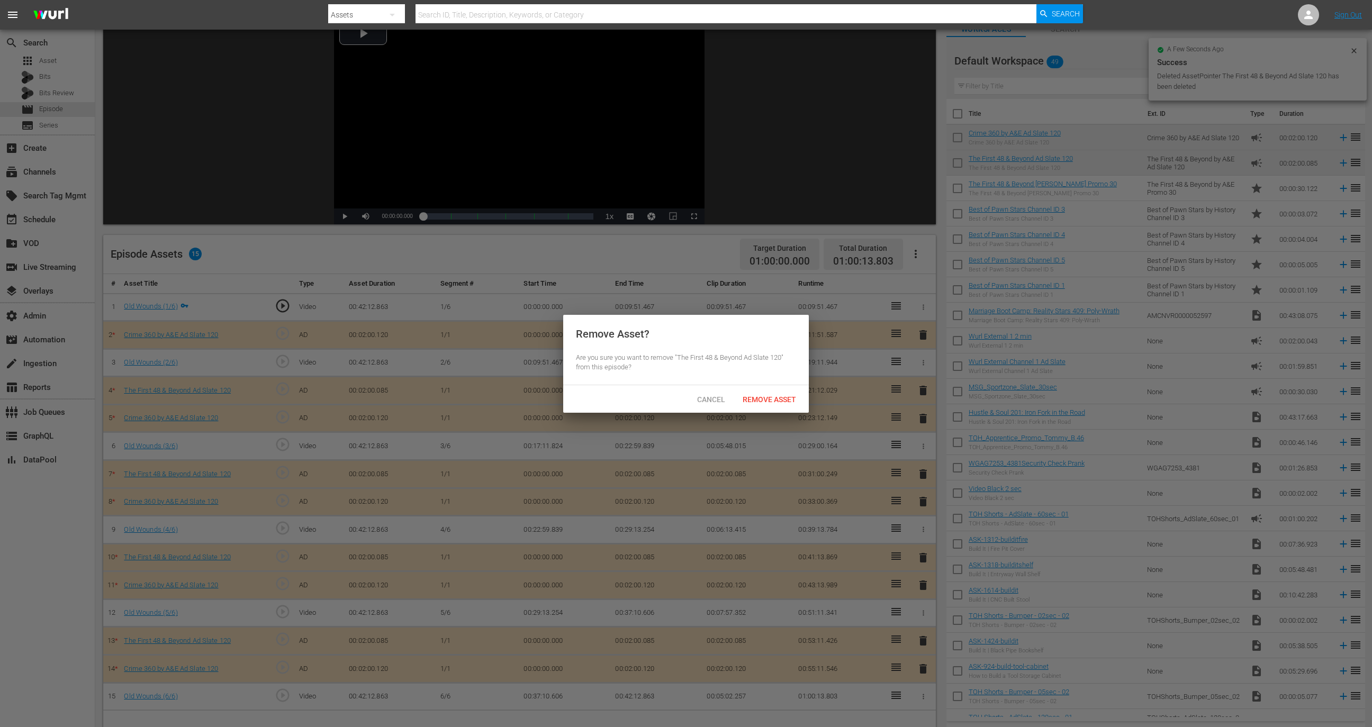
click at [801, 396] on span "Remove Asset" at bounding box center [769, 399] width 70 height 8
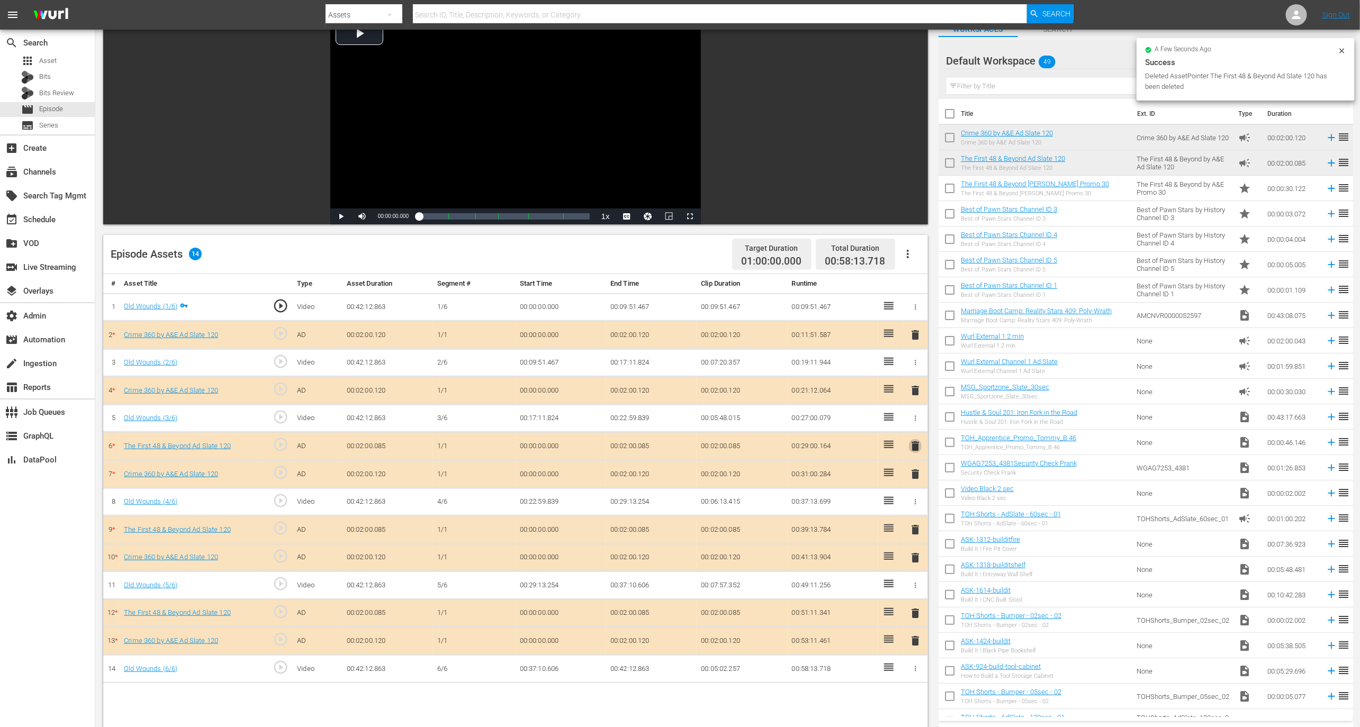
click at [914, 440] on span "delete" at bounding box center [915, 446] width 13 height 13
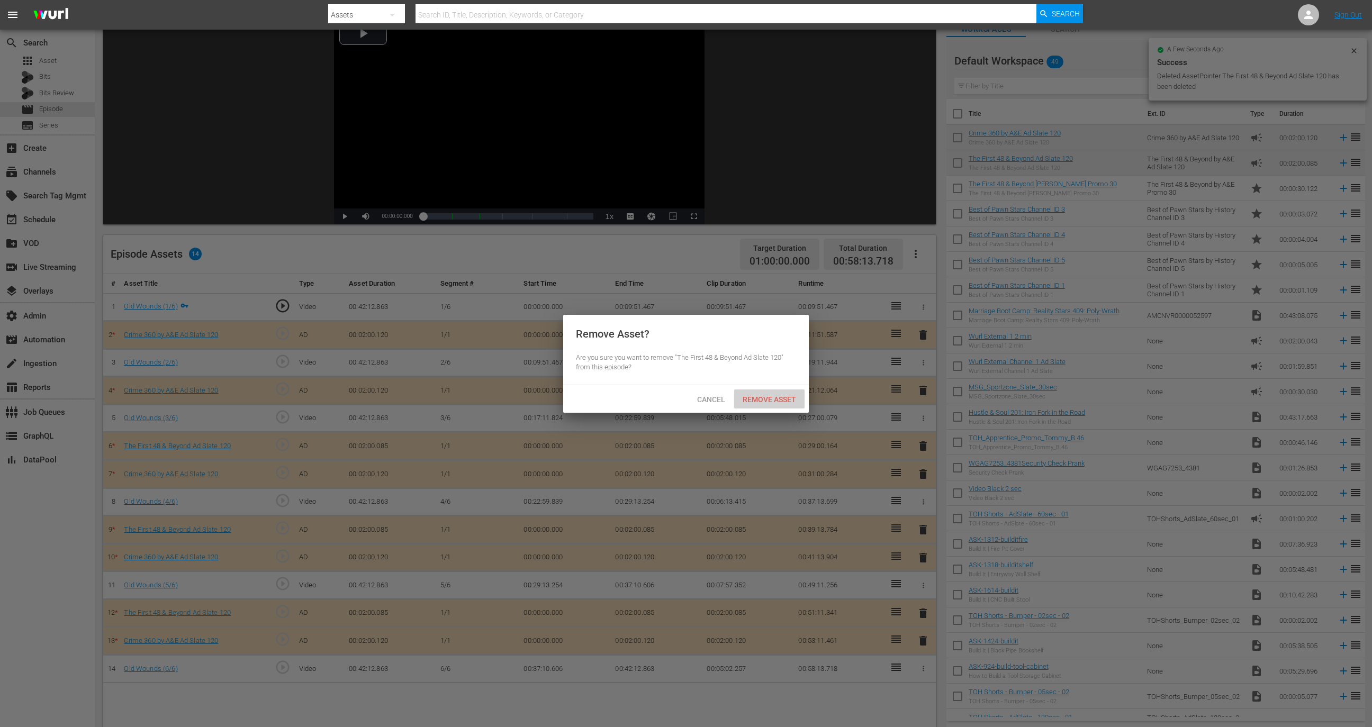
click at [803, 402] on span "Remove Asset" at bounding box center [769, 399] width 70 height 8
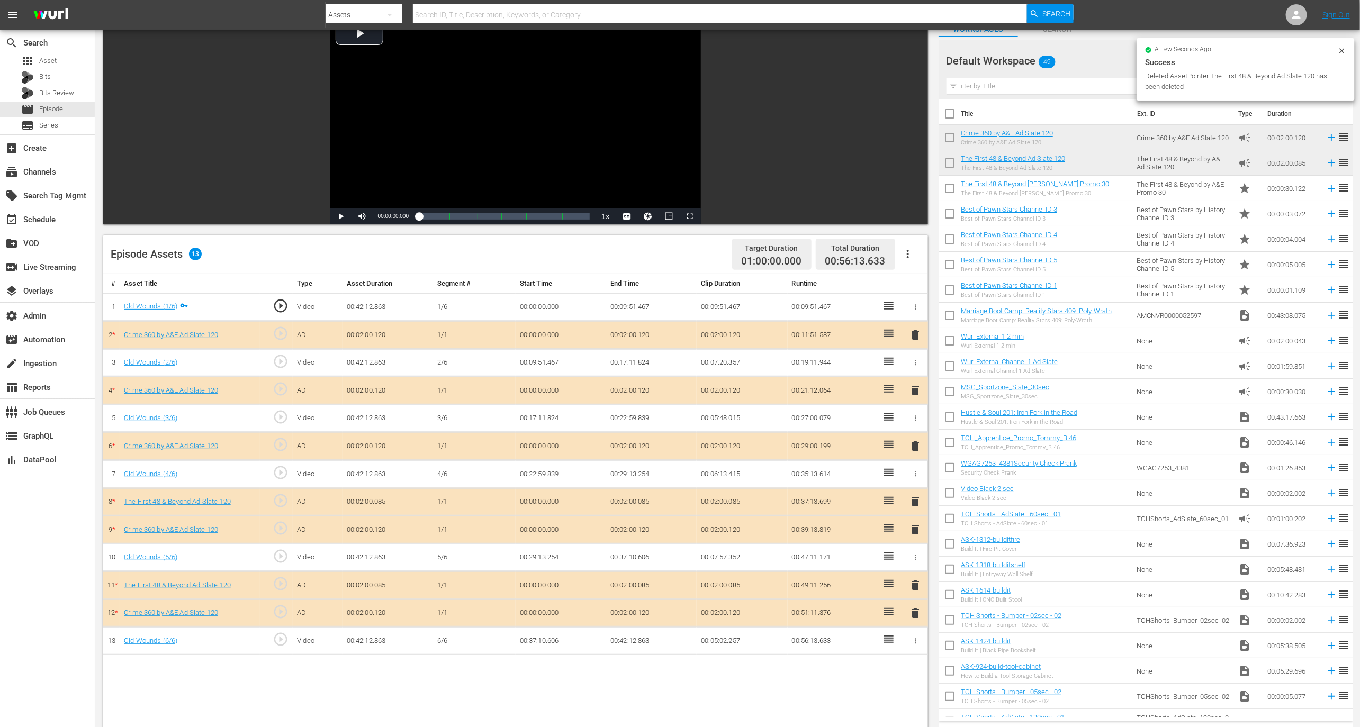
click at [919, 500] on span "delete" at bounding box center [915, 501] width 13 height 13
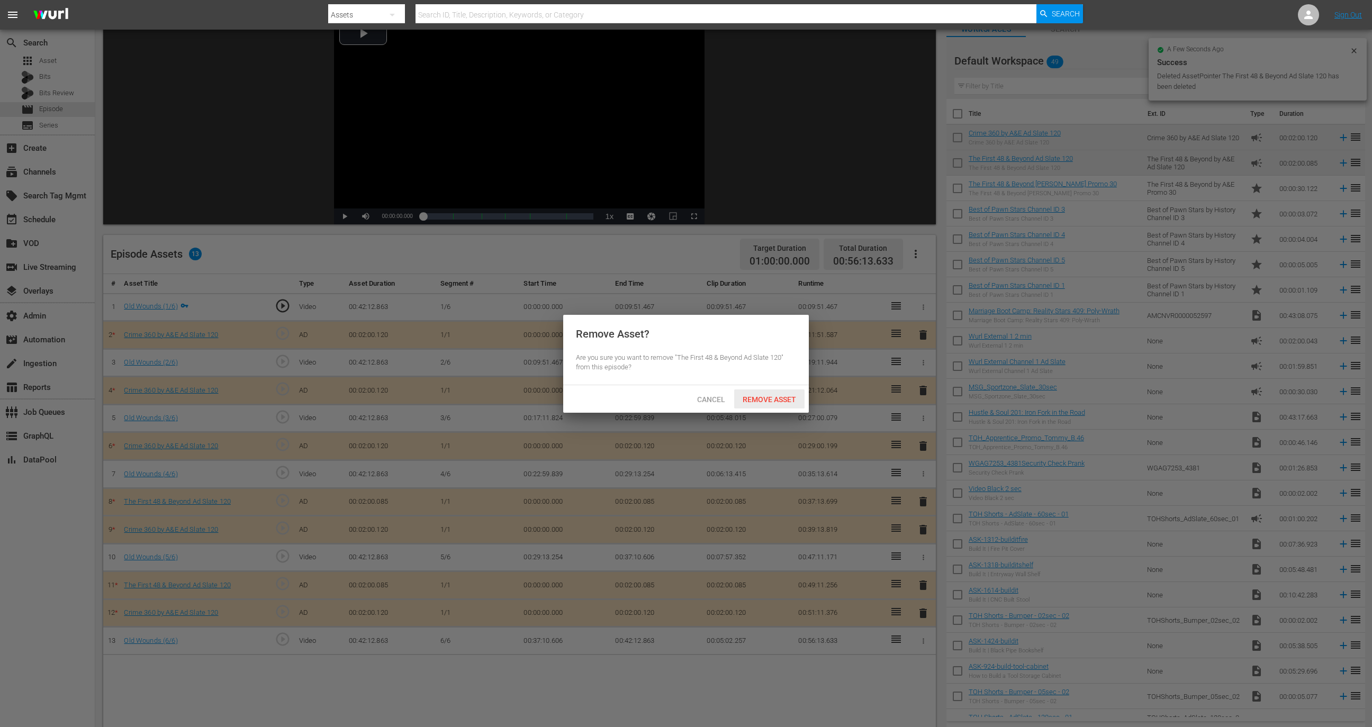
click at [792, 401] on span "Remove Asset" at bounding box center [769, 399] width 70 height 8
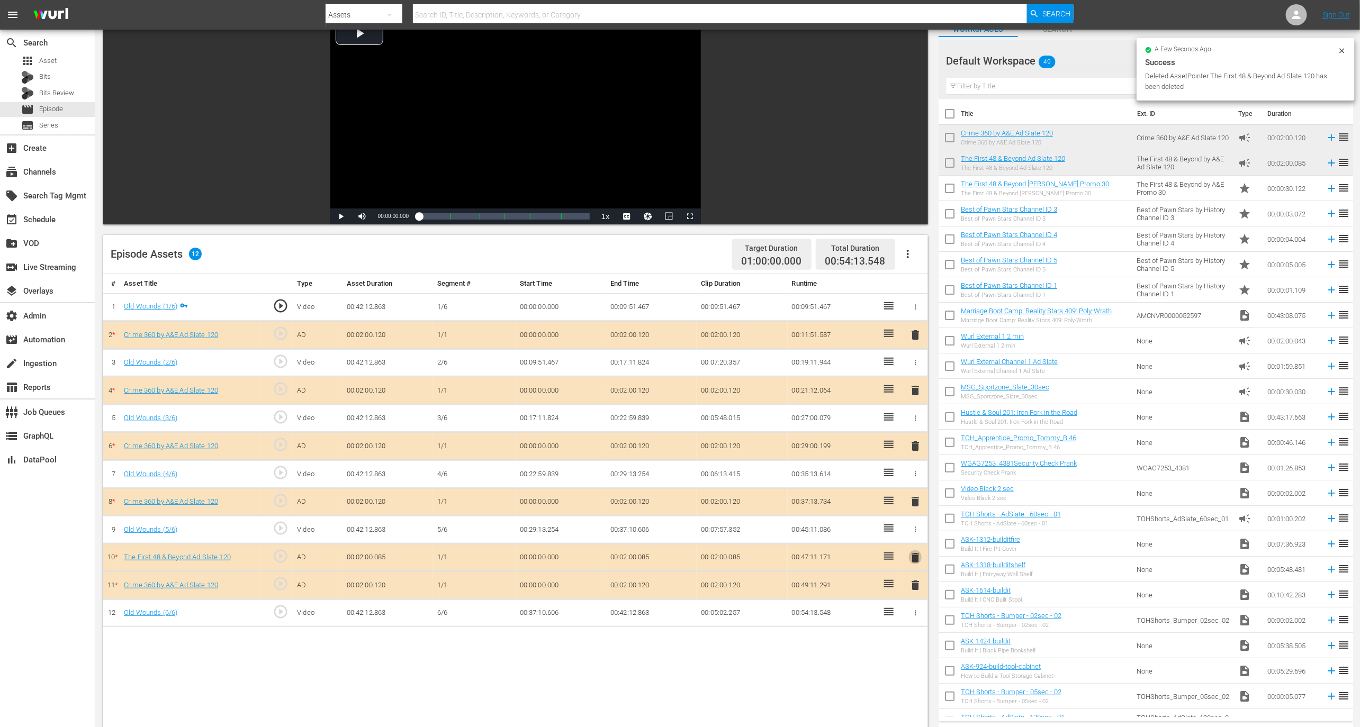
click at [918, 555] on span "delete" at bounding box center [915, 557] width 13 height 13
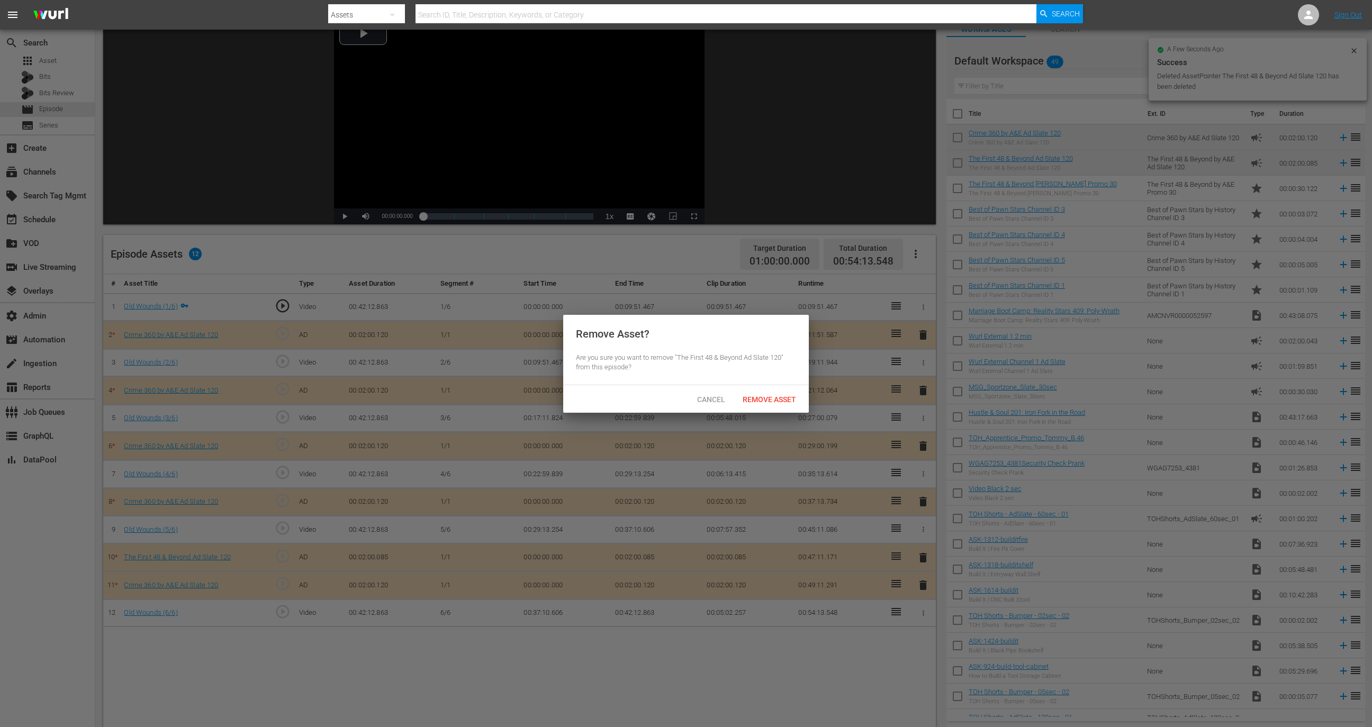
click at [777, 399] on span "Remove Asset" at bounding box center [769, 399] width 70 height 8
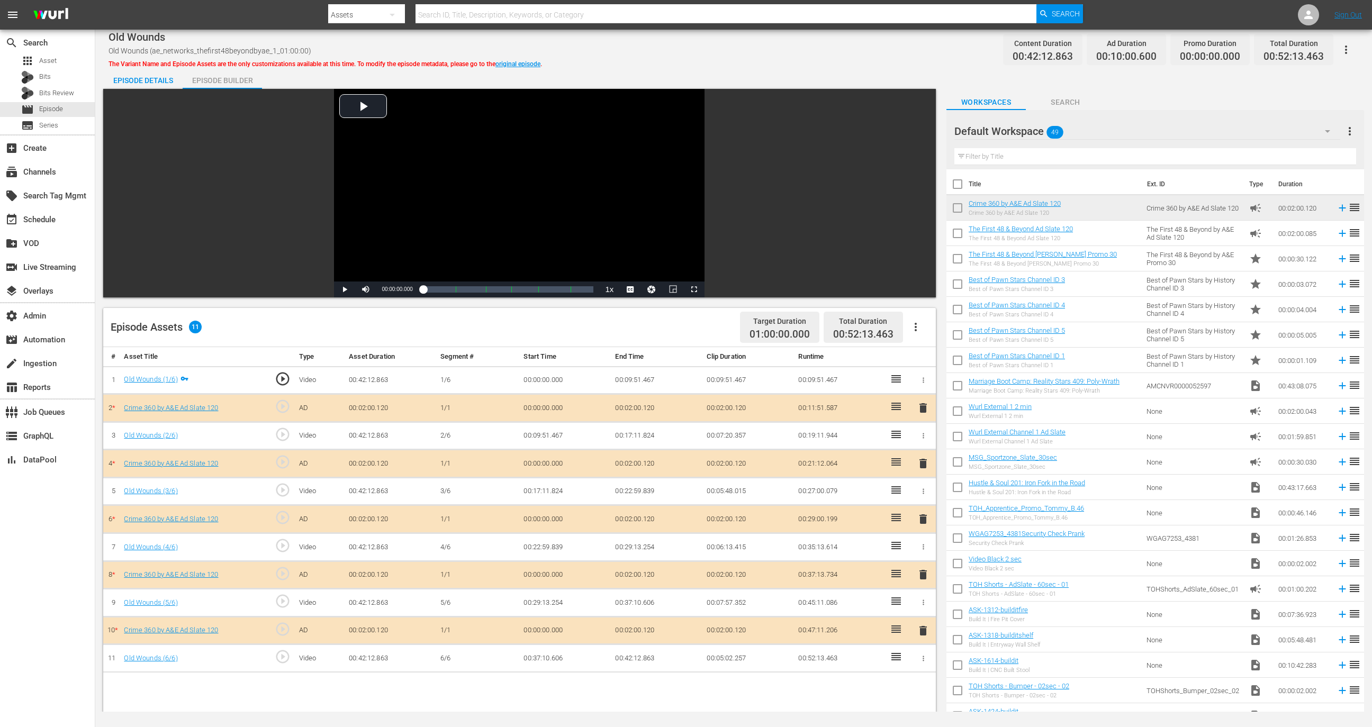
click at [153, 78] on div "Episode Details" at bounding box center [142, 80] width 79 height 25
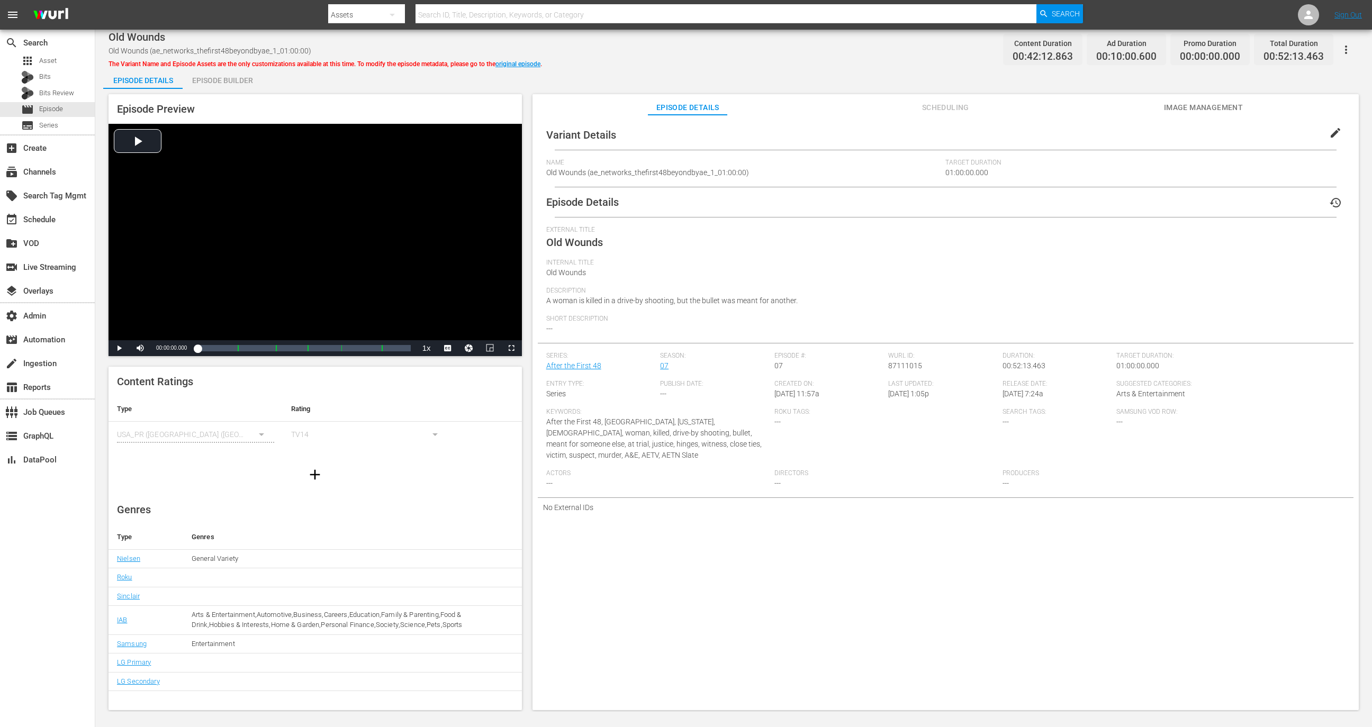
click at [1331, 212] on button "history" at bounding box center [1335, 202] width 25 height 25
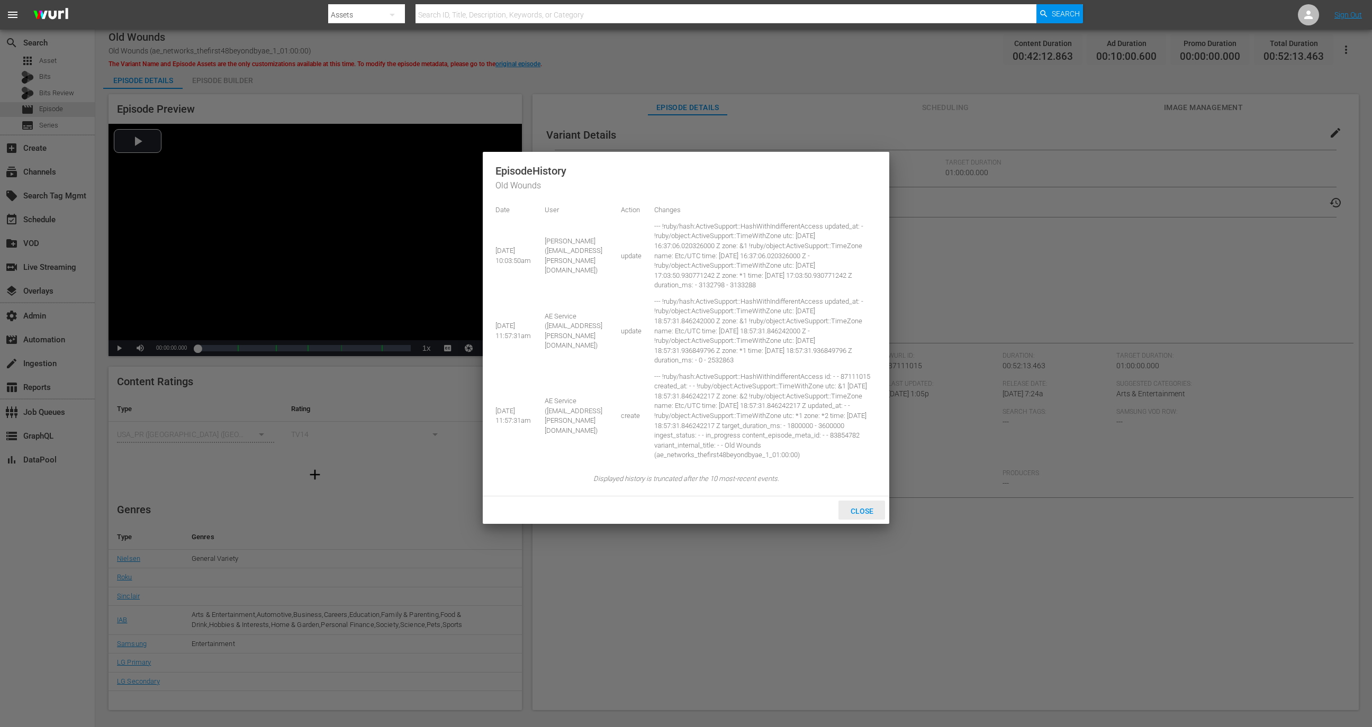
click at [869, 515] on span "Close" at bounding box center [862, 511] width 40 height 8
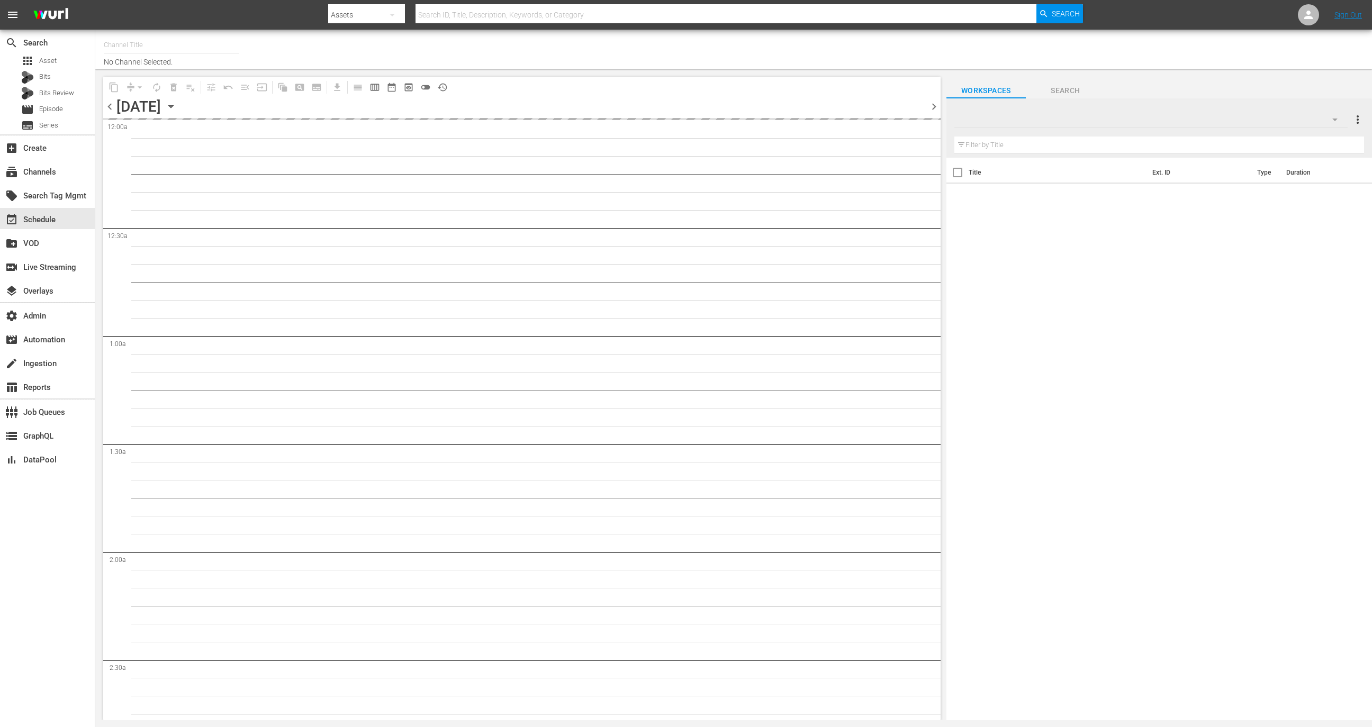
type input "The First 48 & Beyond by A&E (2040)"
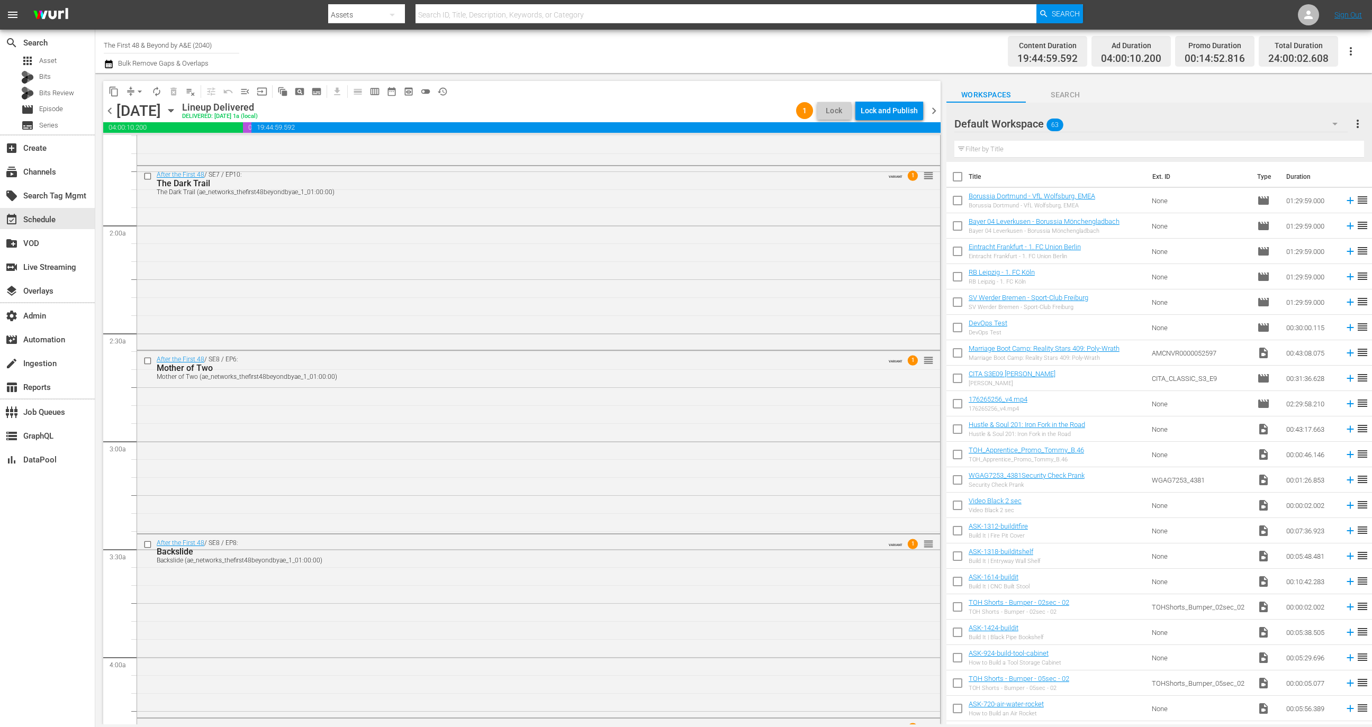
scroll to position [759, 0]
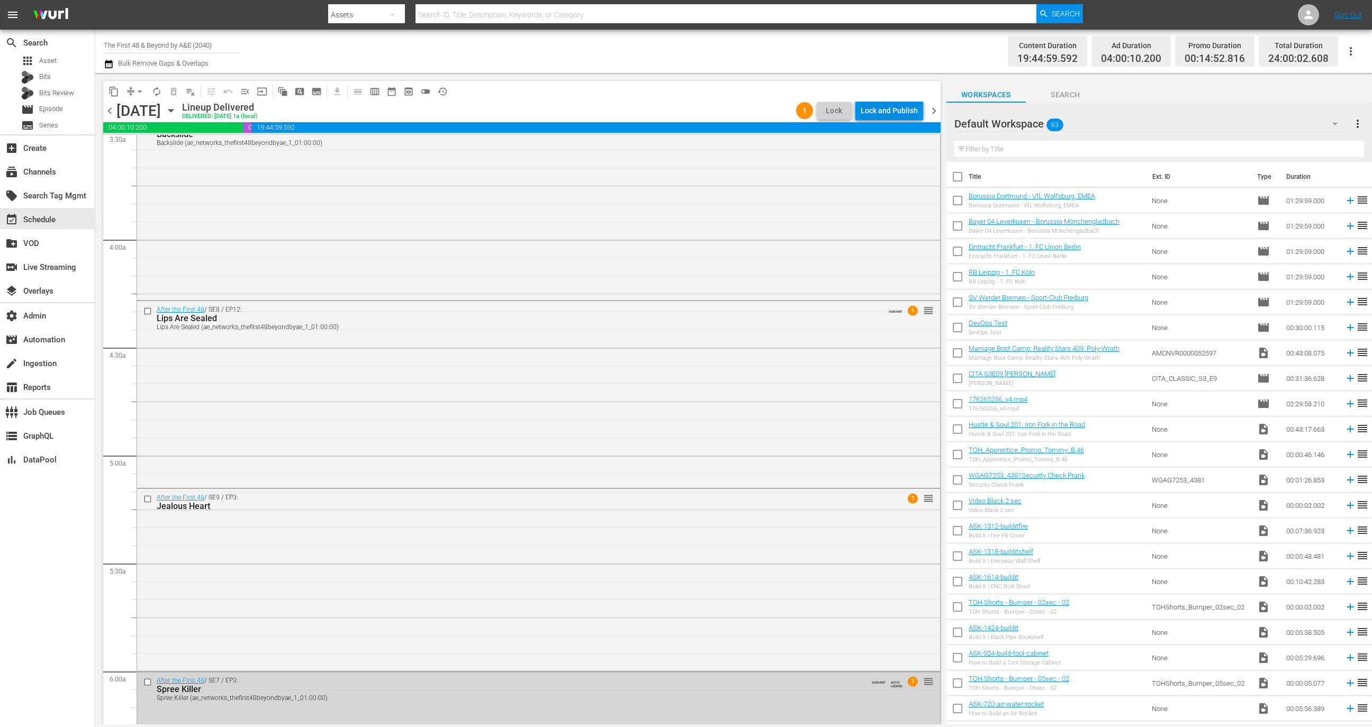
click at [901, 111] on div "Lock and Publish" at bounding box center [889, 110] width 57 height 19
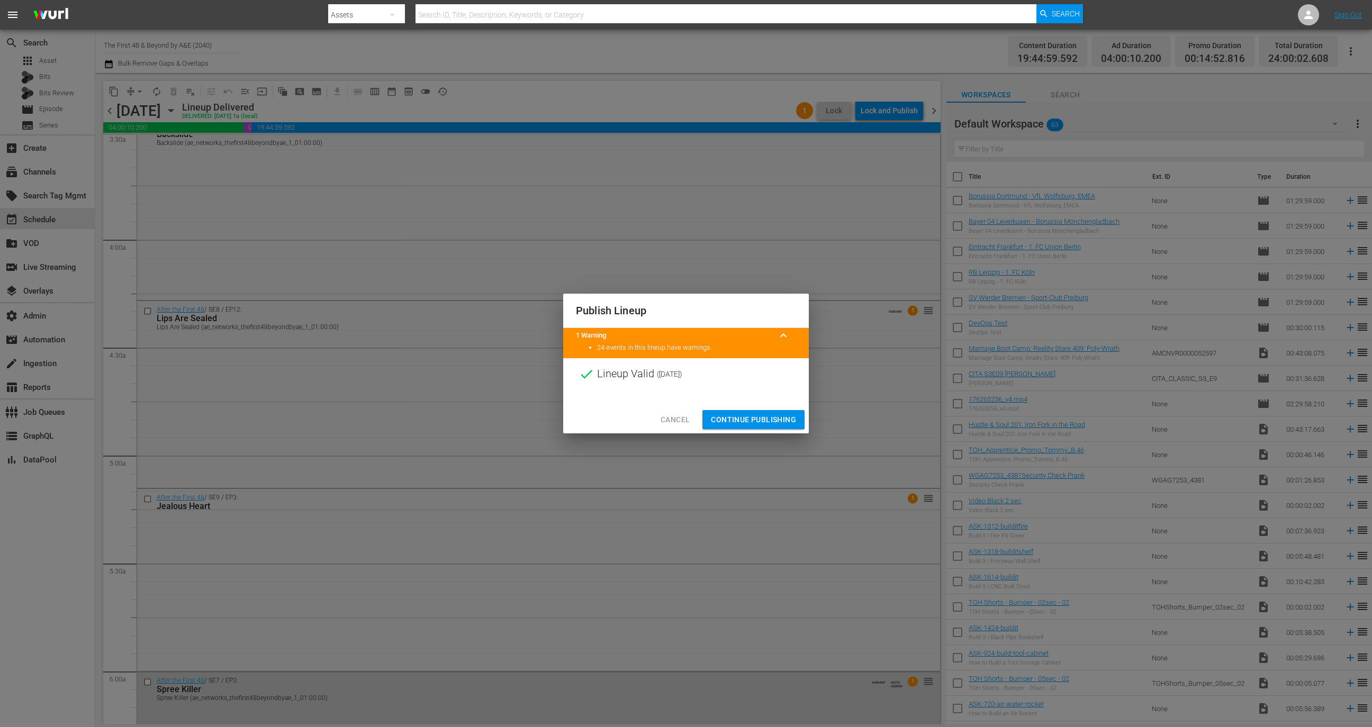
click at [773, 423] on span "Continue Publishing" at bounding box center [753, 419] width 85 height 13
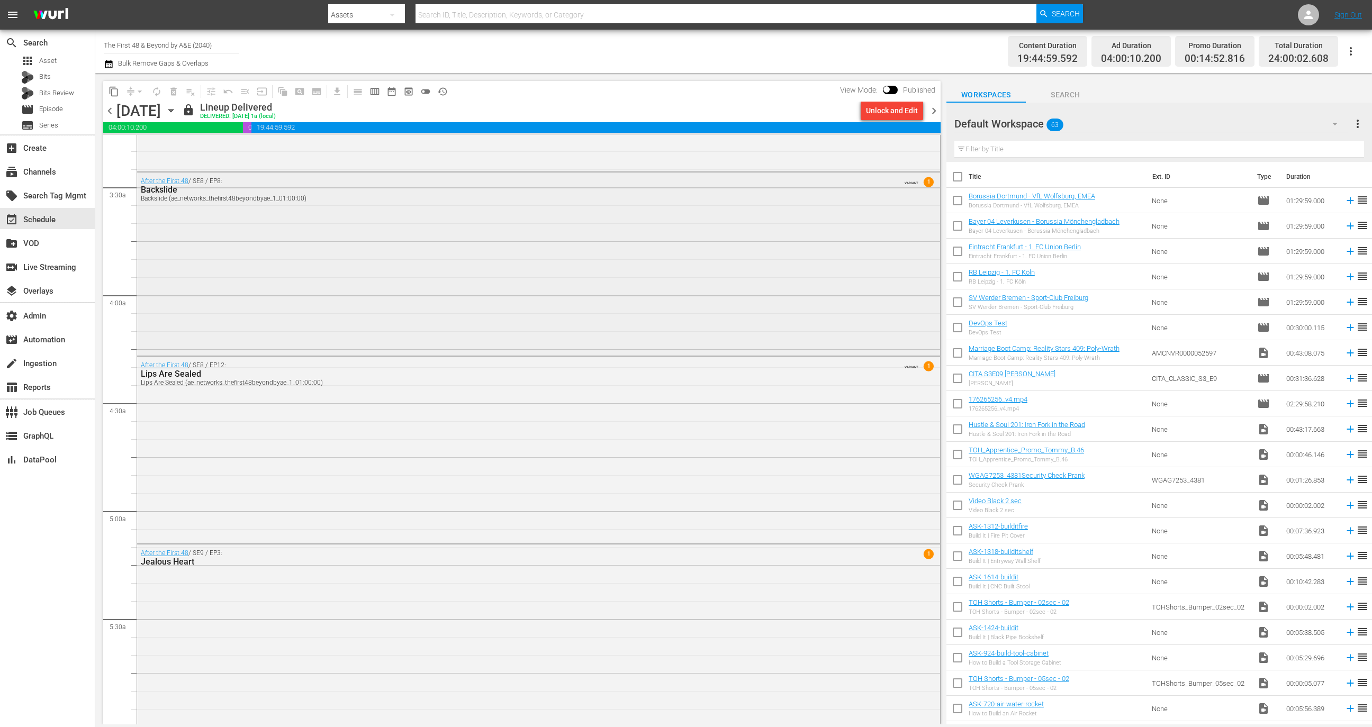
scroll to position [682, 0]
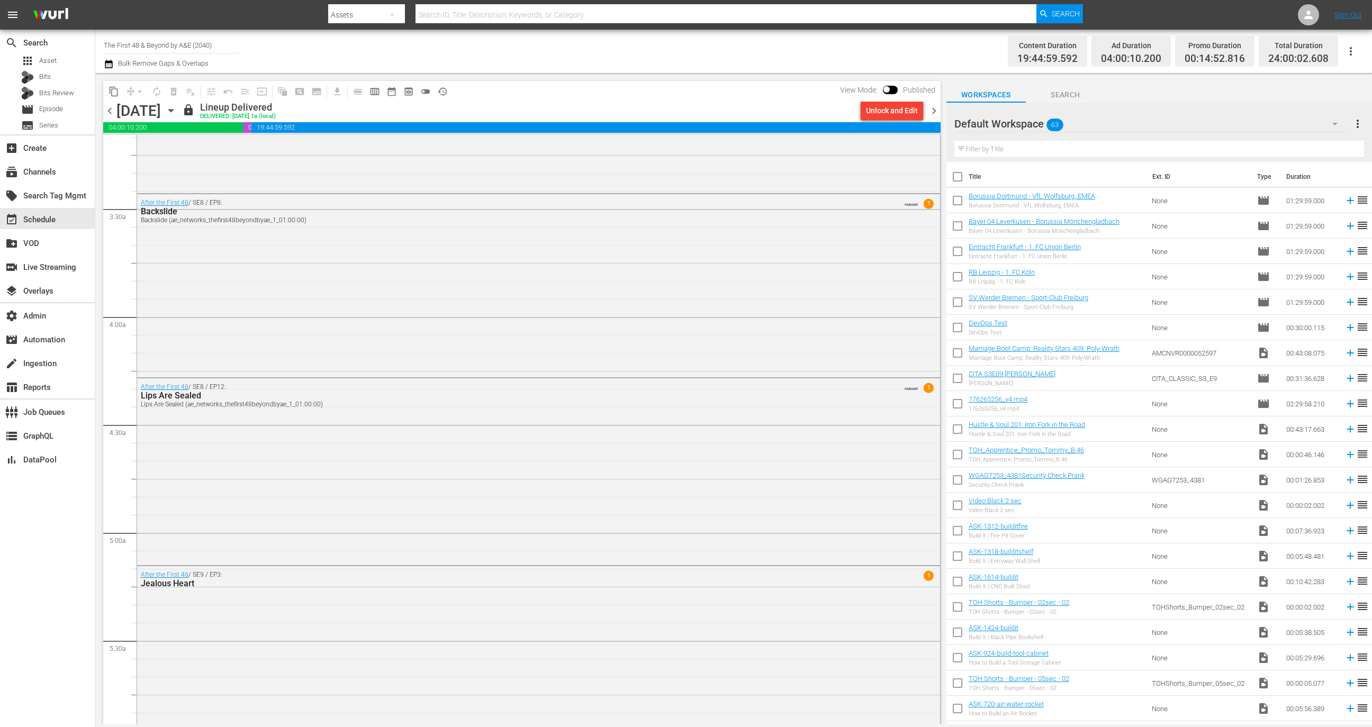
click at [888, 86] on span at bounding box center [886, 89] width 7 height 7
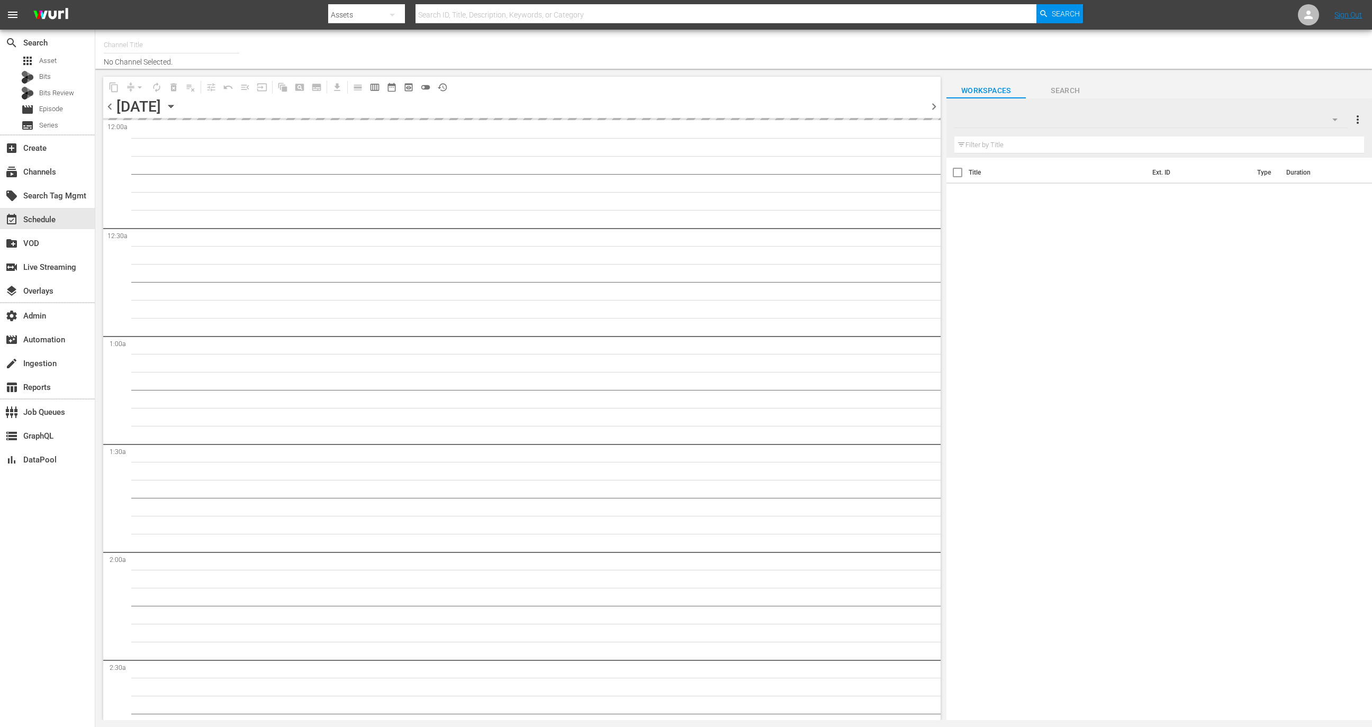
type input "The First 48 & Beyond by A&E (2040)"
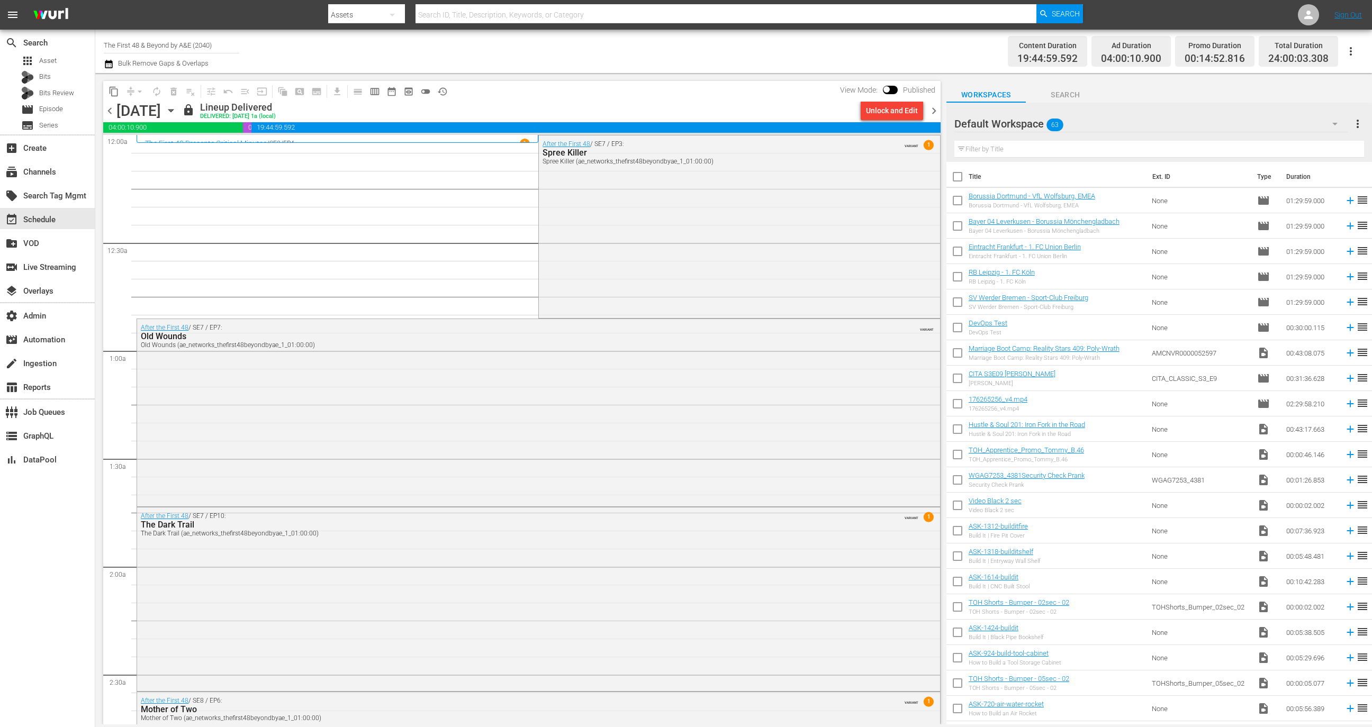
click at [890, 94] on div "View Mode: Published" at bounding box center [888, 90] width 106 height 18
click at [888, 87] on span at bounding box center [886, 89] width 6 height 6
click at [889, 87] on span at bounding box center [886, 89] width 6 height 6
click at [899, 88] on span "Published" at bounding box center [919, 90] width 43 height 8
click at [893, 88] on input "checkbox" at bounding box center [886, 91] width 22 height 7
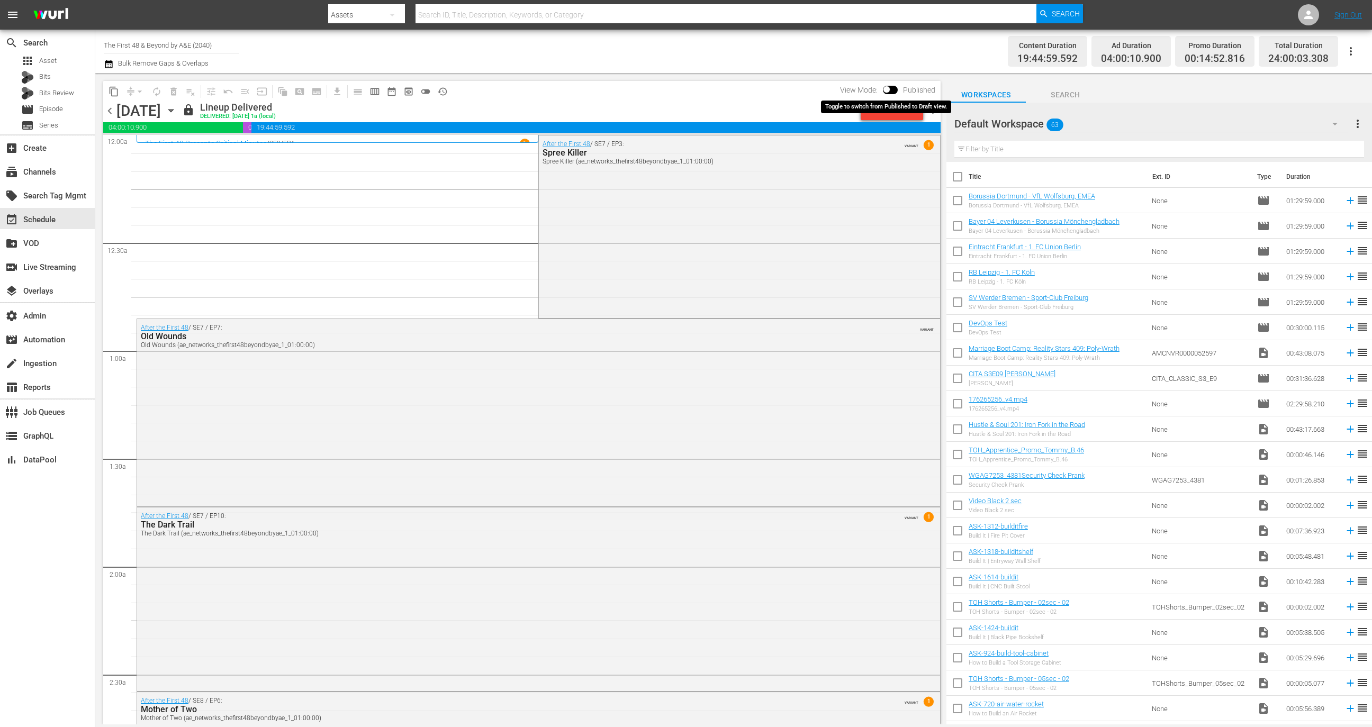
checkbox input "true"
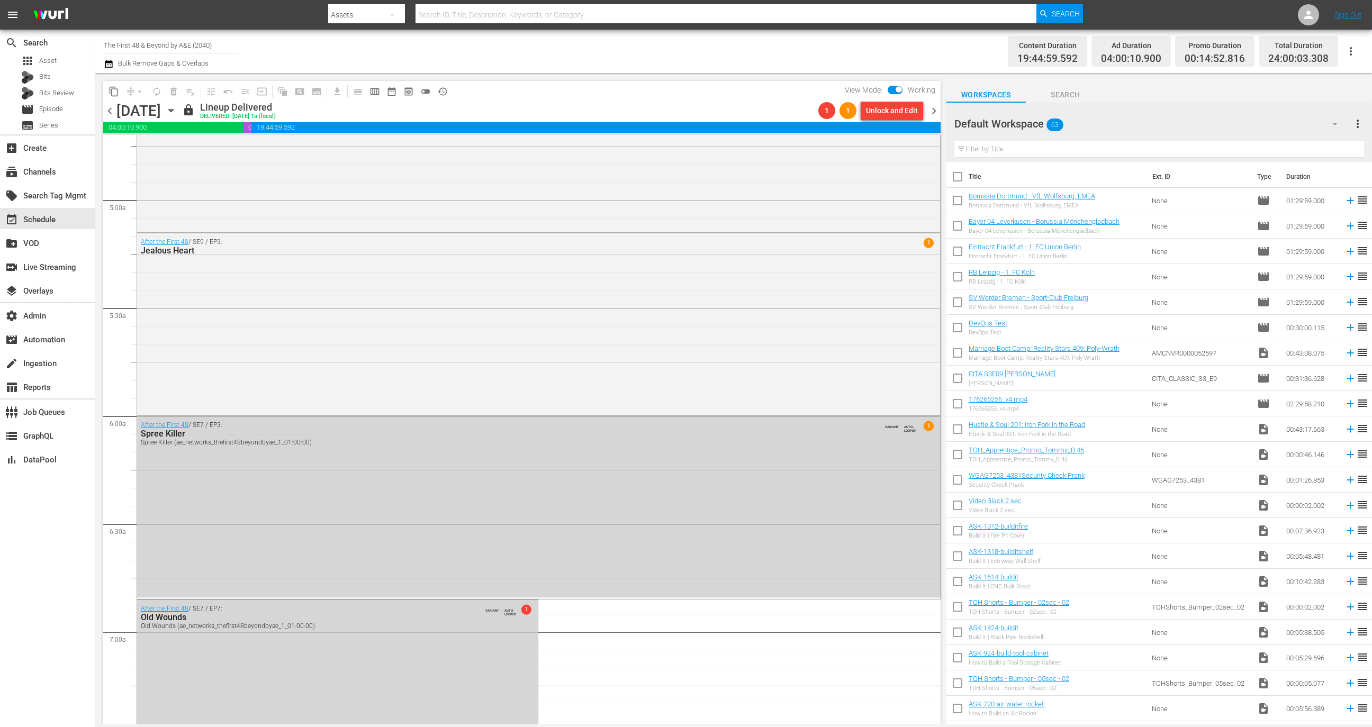
scroll to position [142, 0]
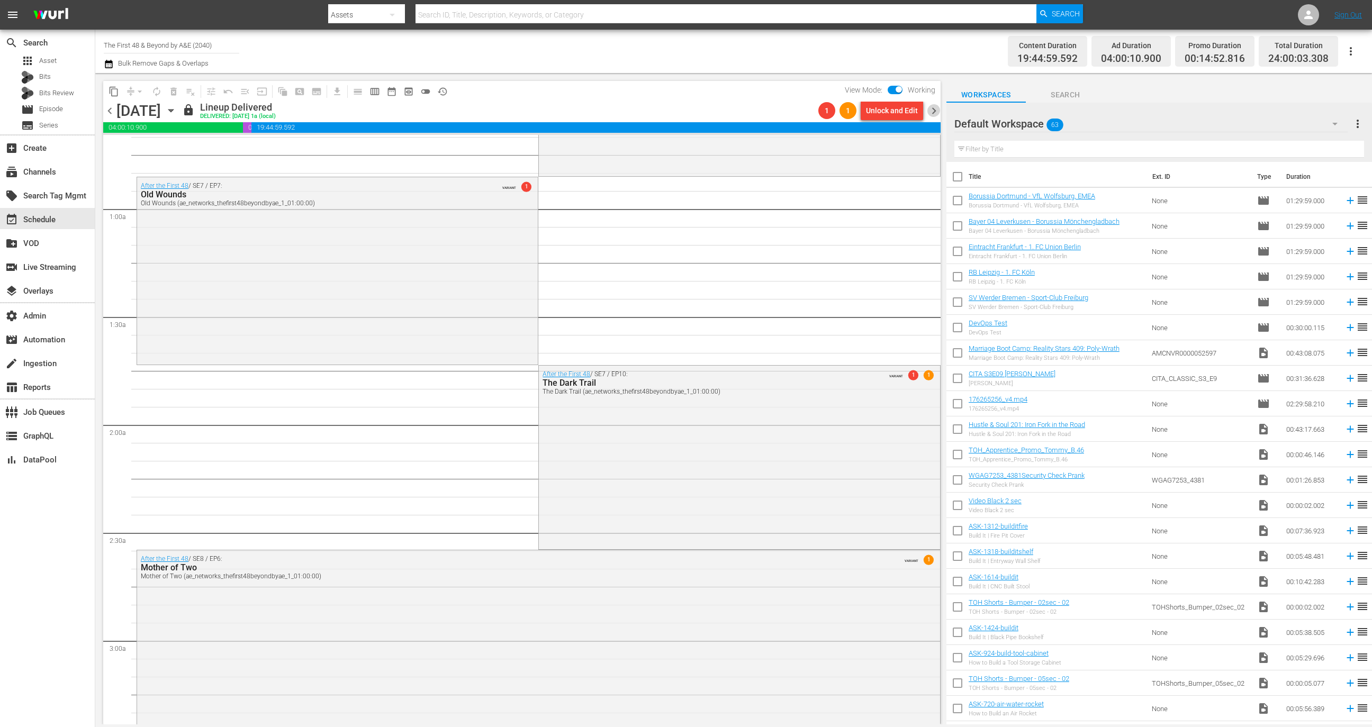
click at [935, 112] on span "chevron_right" at bounding box center [933, 110] width 13 height 13
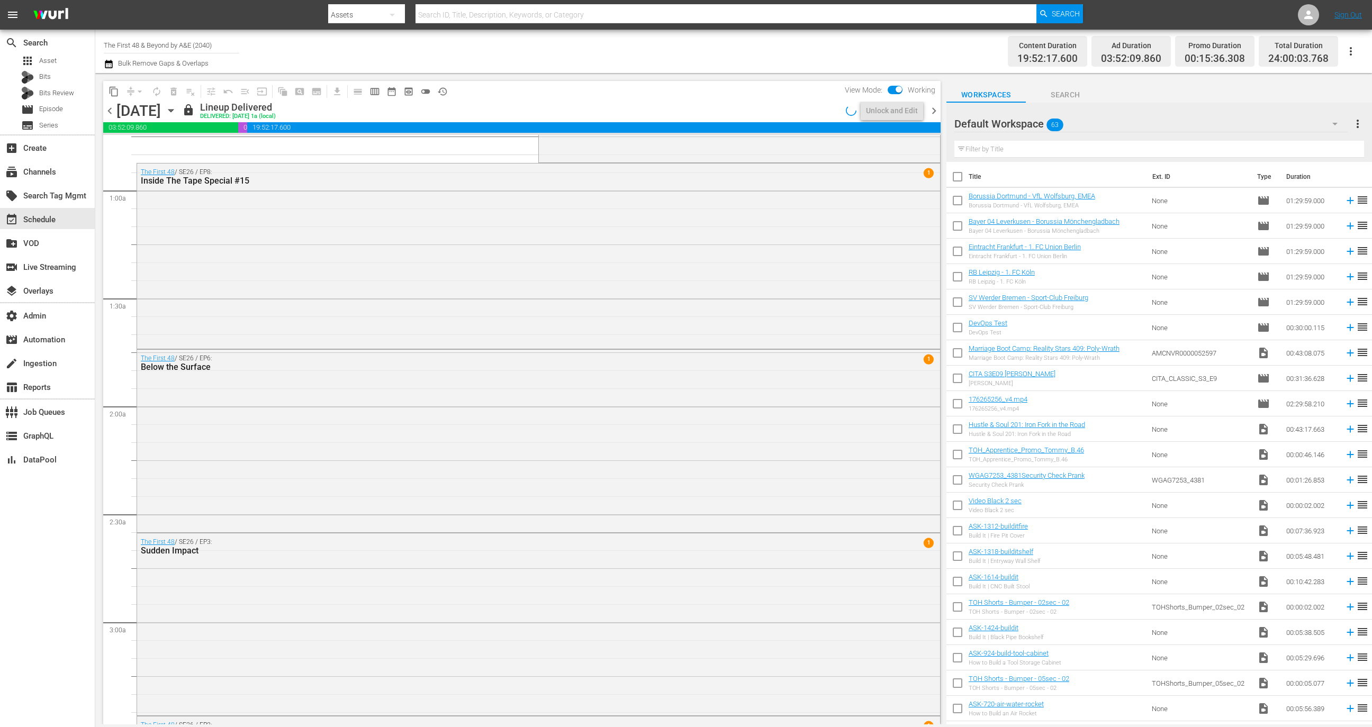
scroll to position [142, 0]
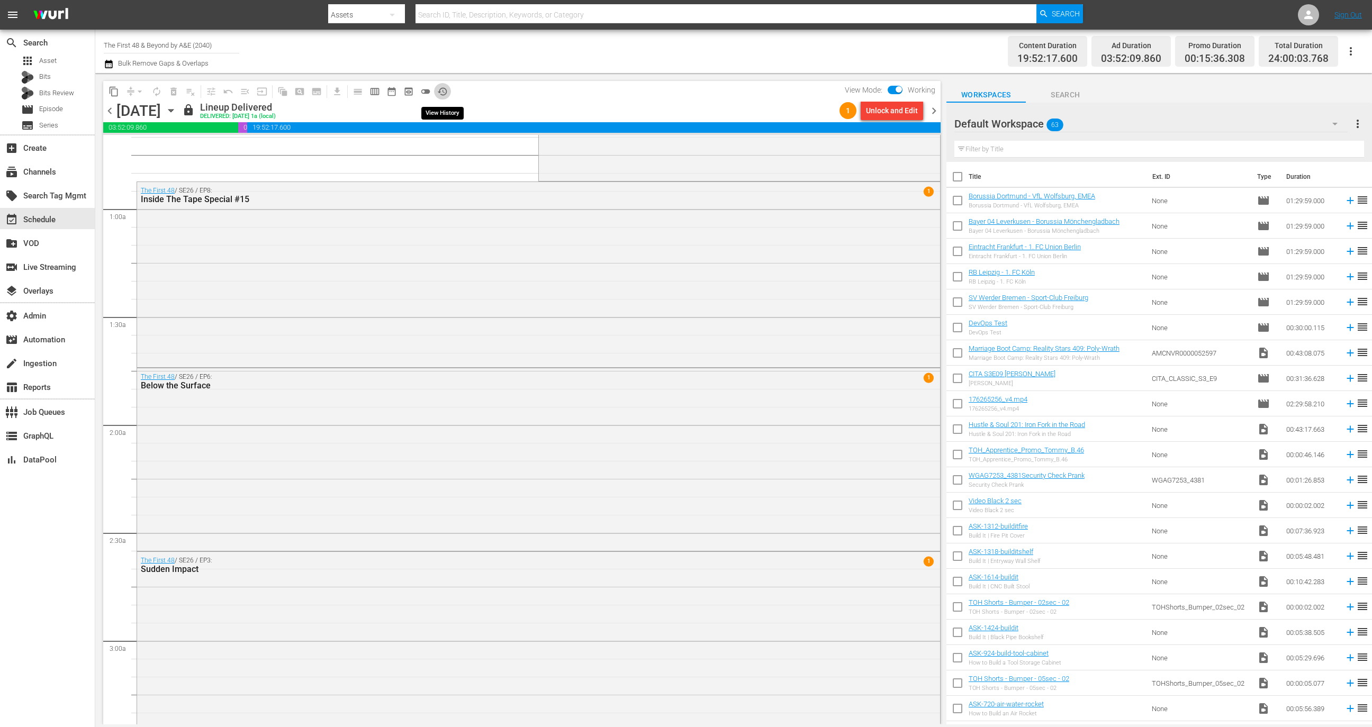
click at [446, 84] on button "history_outlined" at bounding box center [442, 91] width 17 height 17
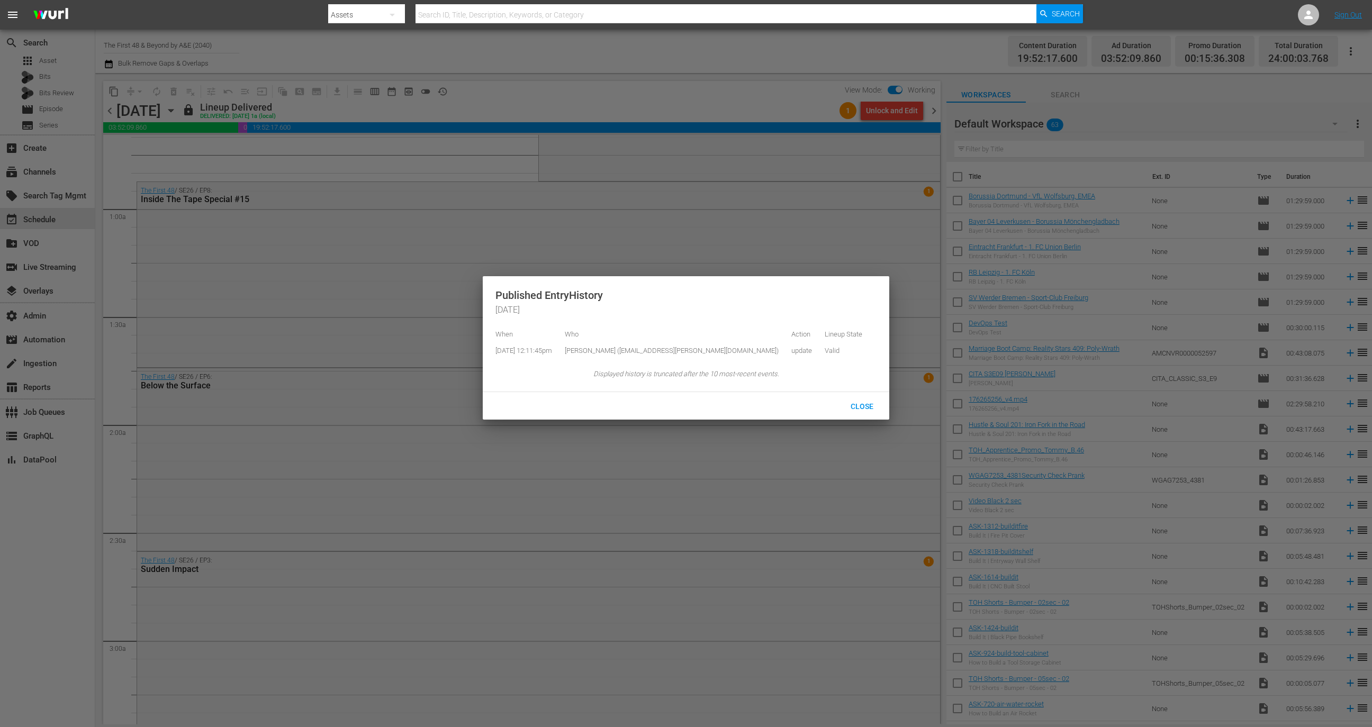
click at [939, 93] on div at bounding box center [686, 363] width 1372 height 727
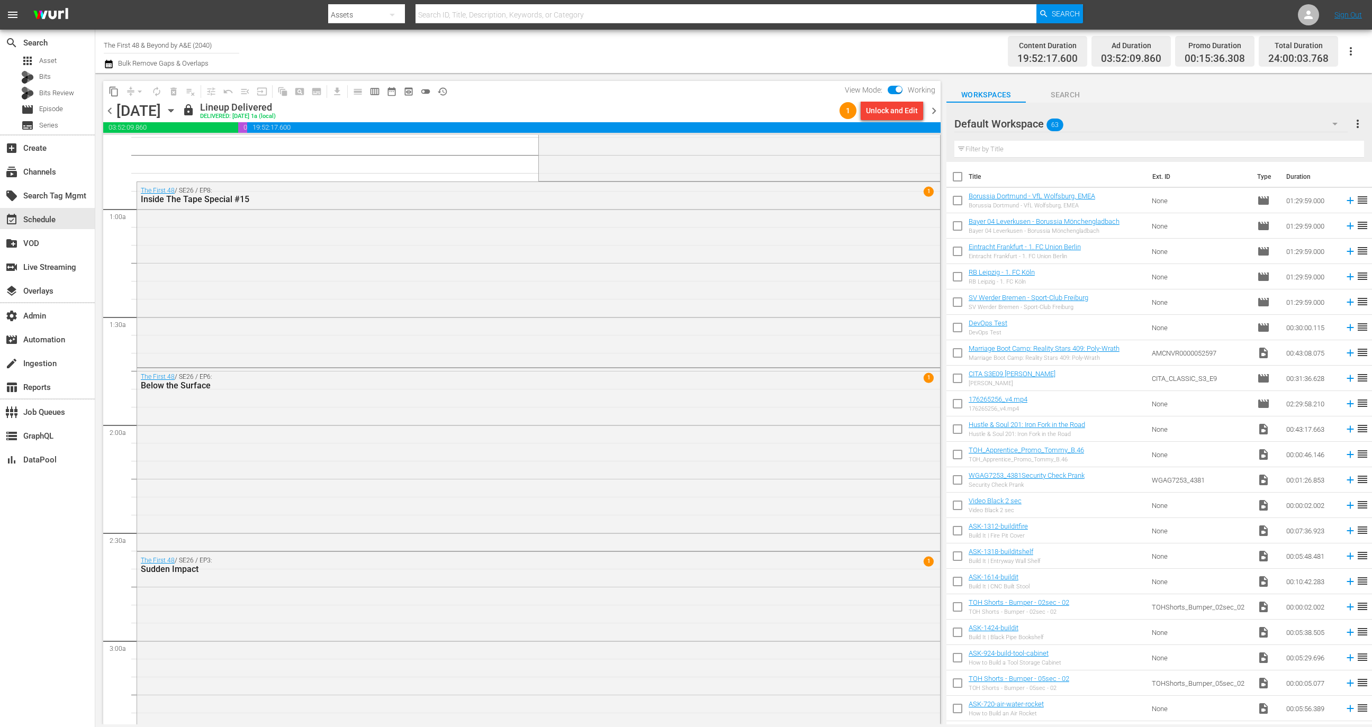
click at [939, 109] on span "chevron_right" at bounding box center [933, 110] width 13 height 13
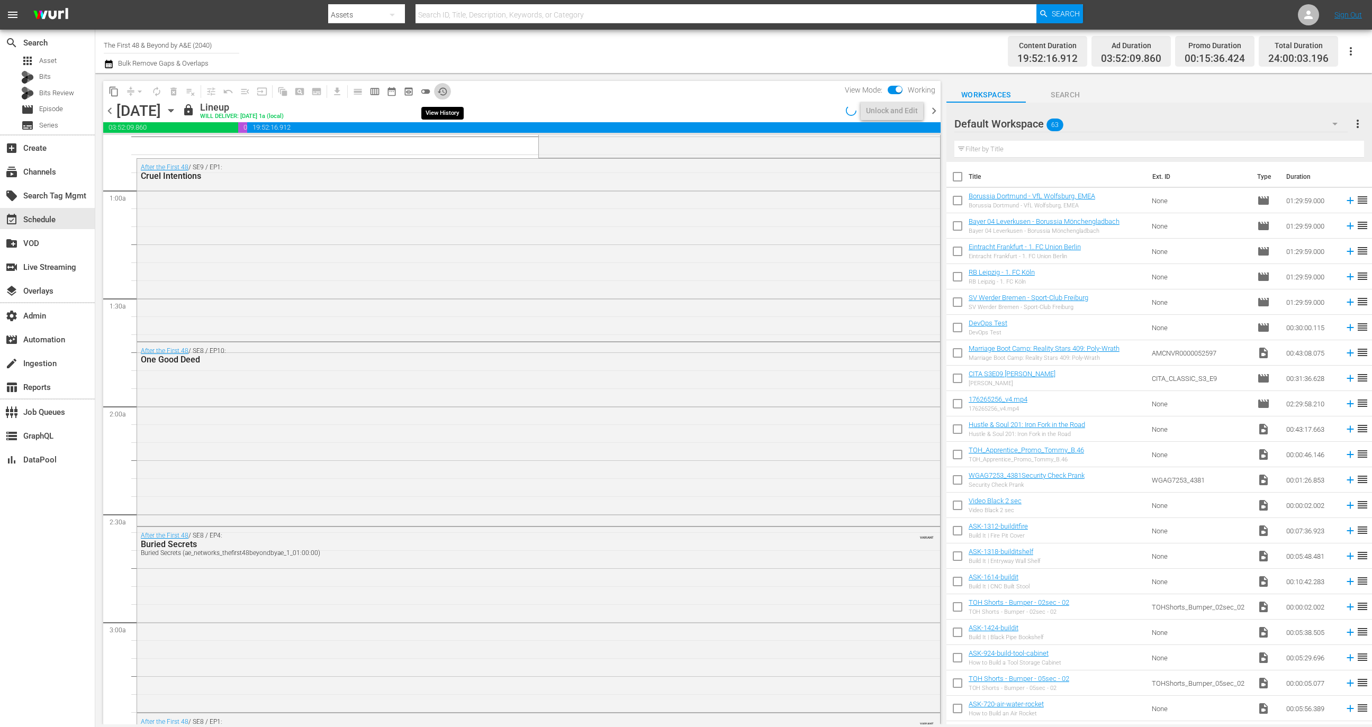
scroll to position [142, 0]
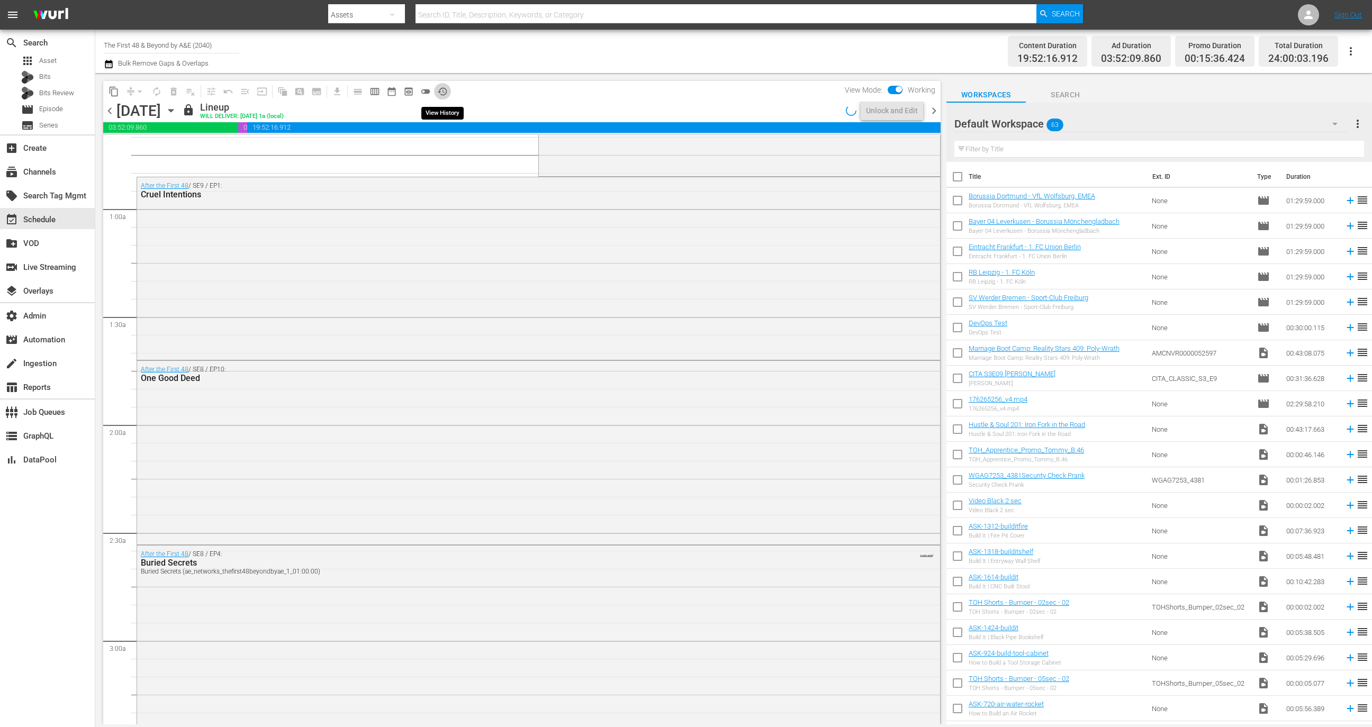
click at [447, 90] on span "history_outlined" at bounding box center [442, 91] width 11 height 11
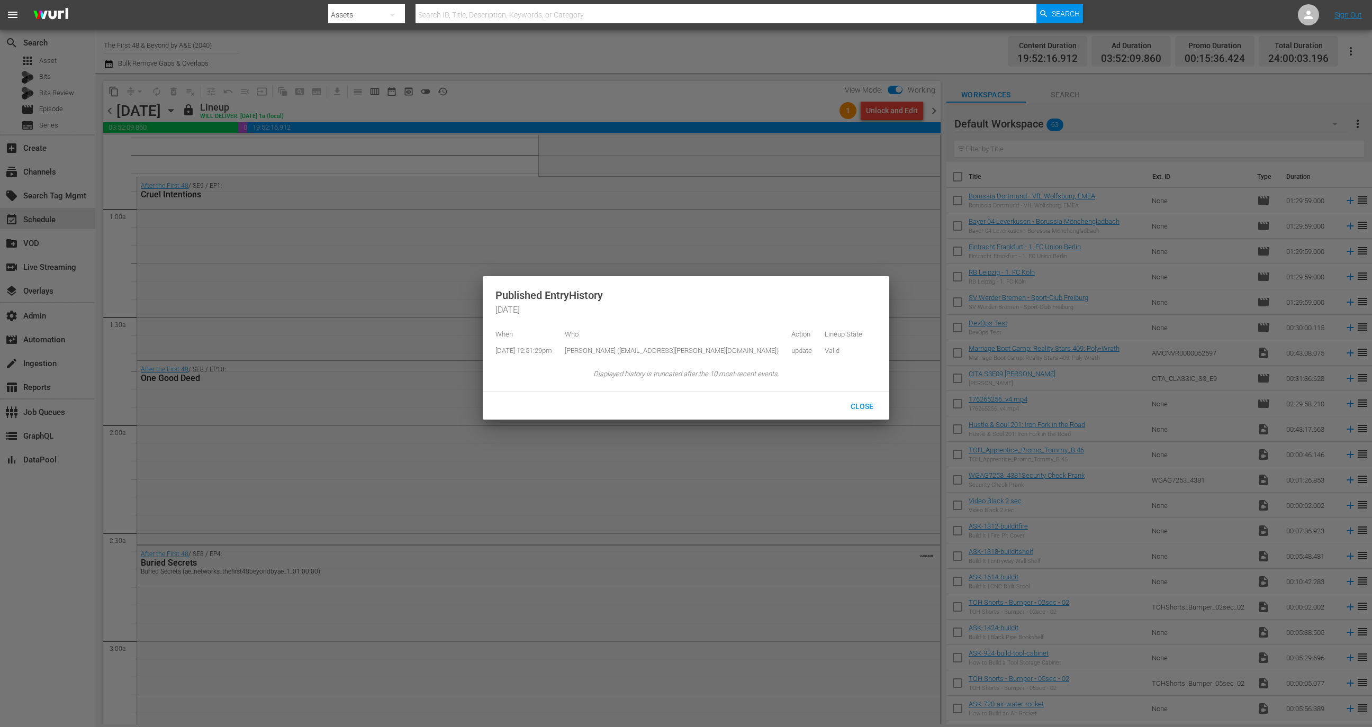
click at [943, 83] on div at bounding box center [686, 363] width 1372 height 727
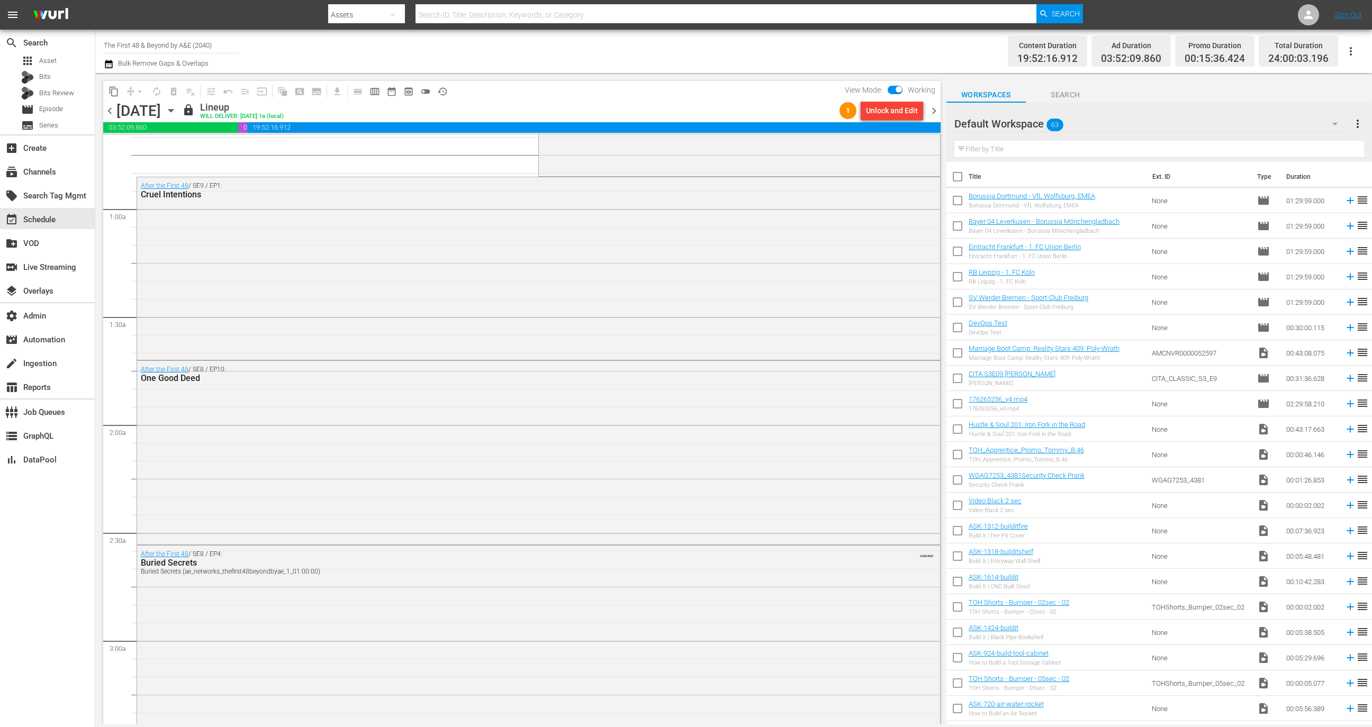
click at [935, 111] on span "chevron_right" at bounding box center [933, 110] width 13 height 13
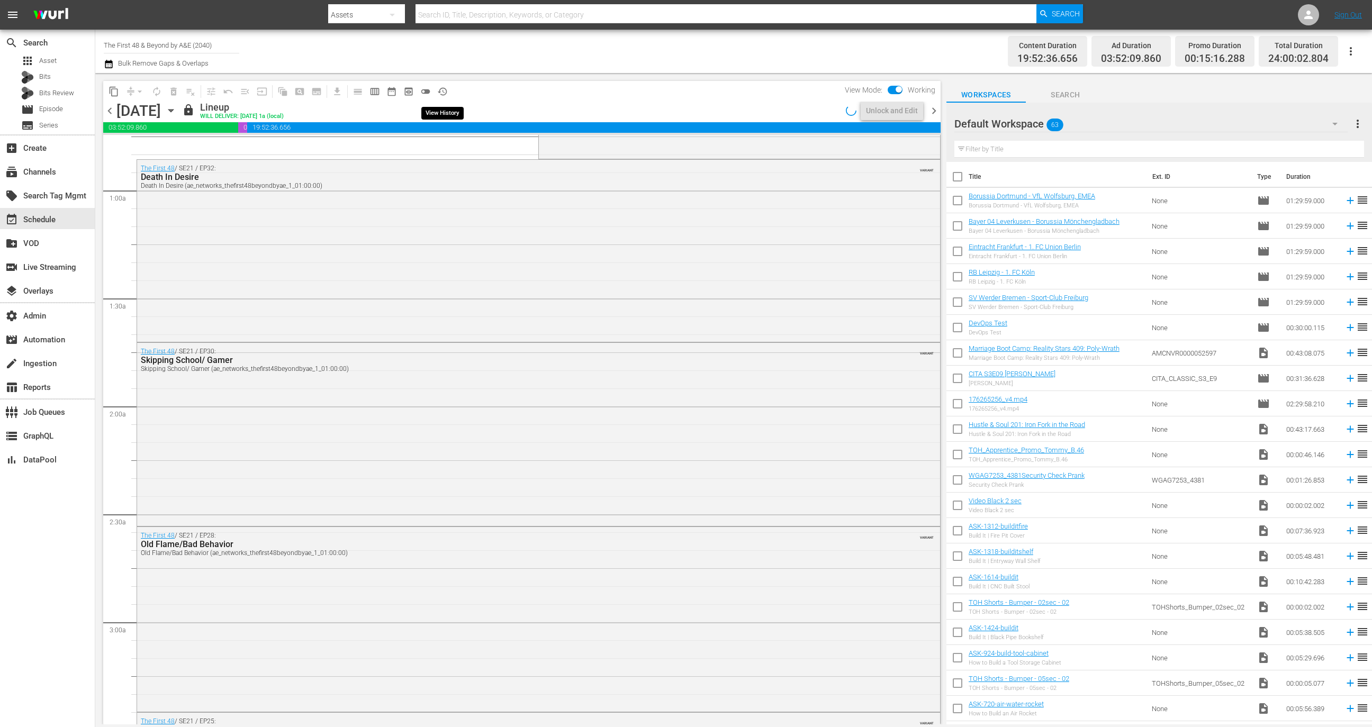
scroll to position [142, 0]
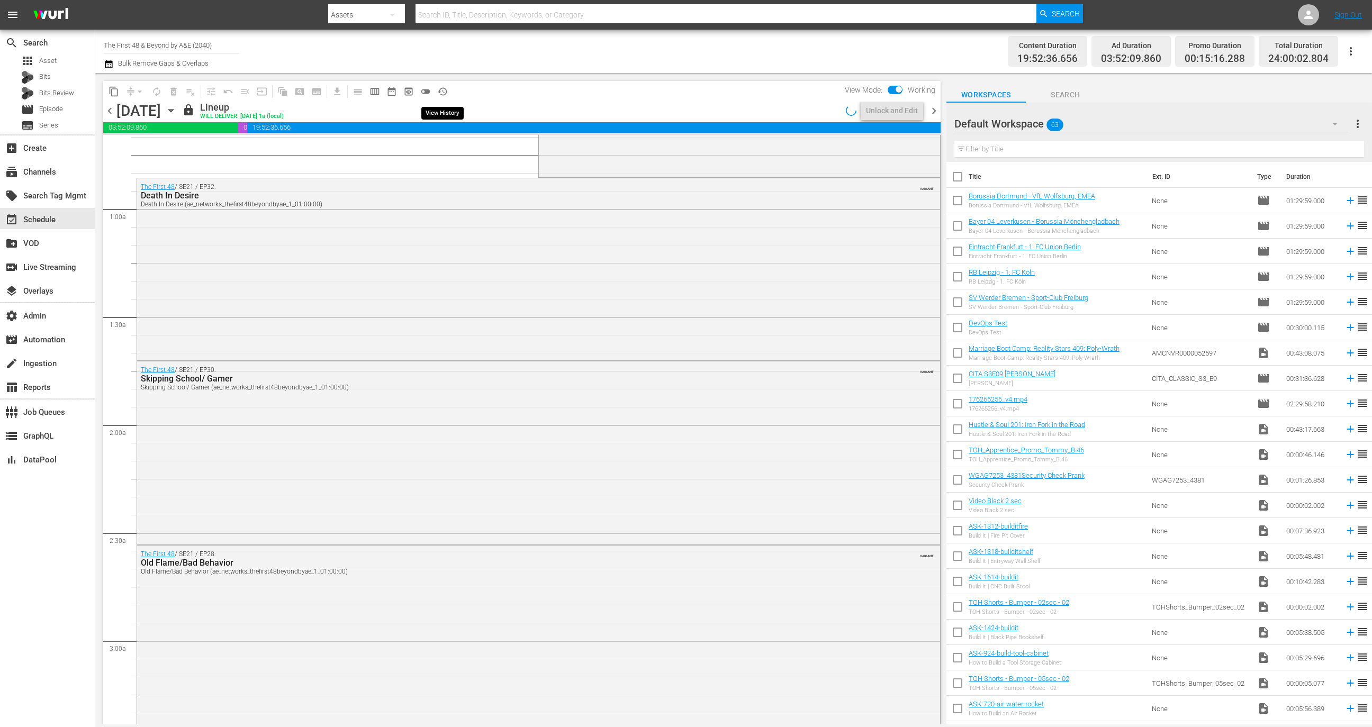
click at [443, 92] on span "history_outlined" at bounding box center [442, 91] width 11 height 11
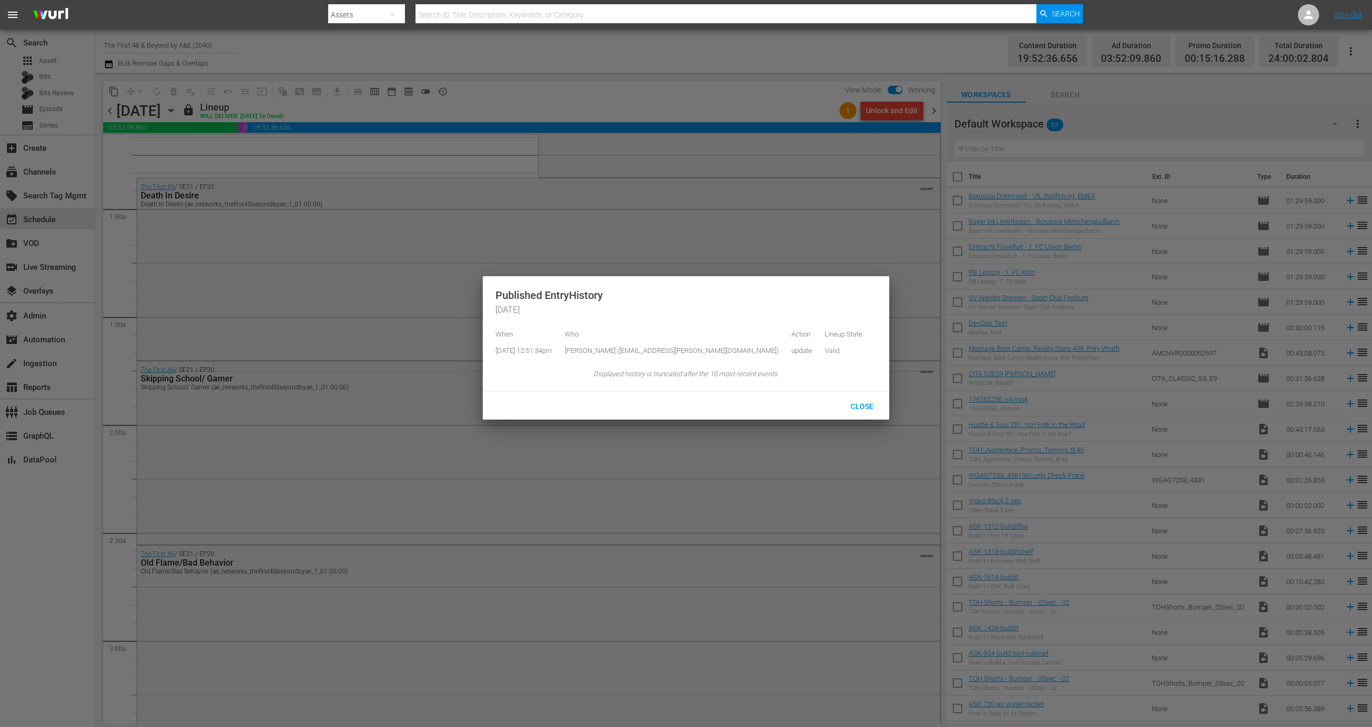
click at [958, 93] on div at bounding box center [686, 363] width 1372 height 727
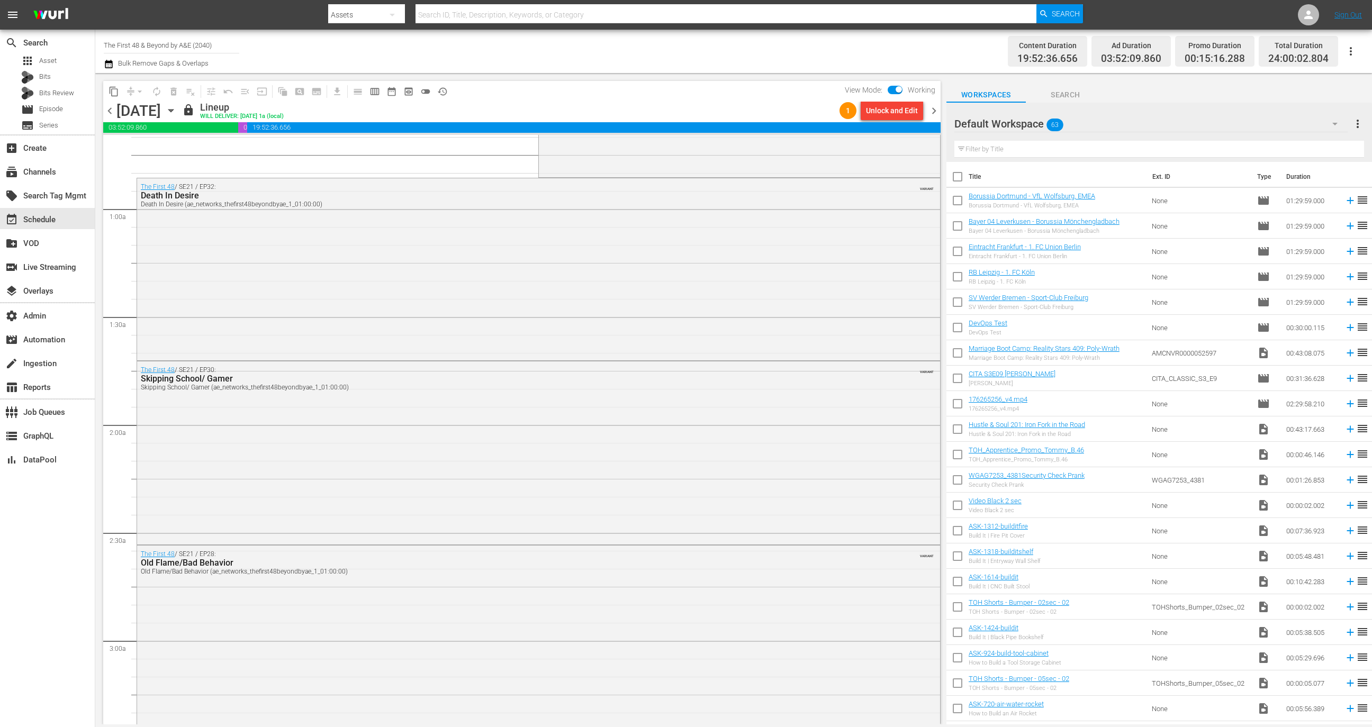
click at [933, 106] on span "chevron_right" at bounding box center [933, 110] width 13 height 13
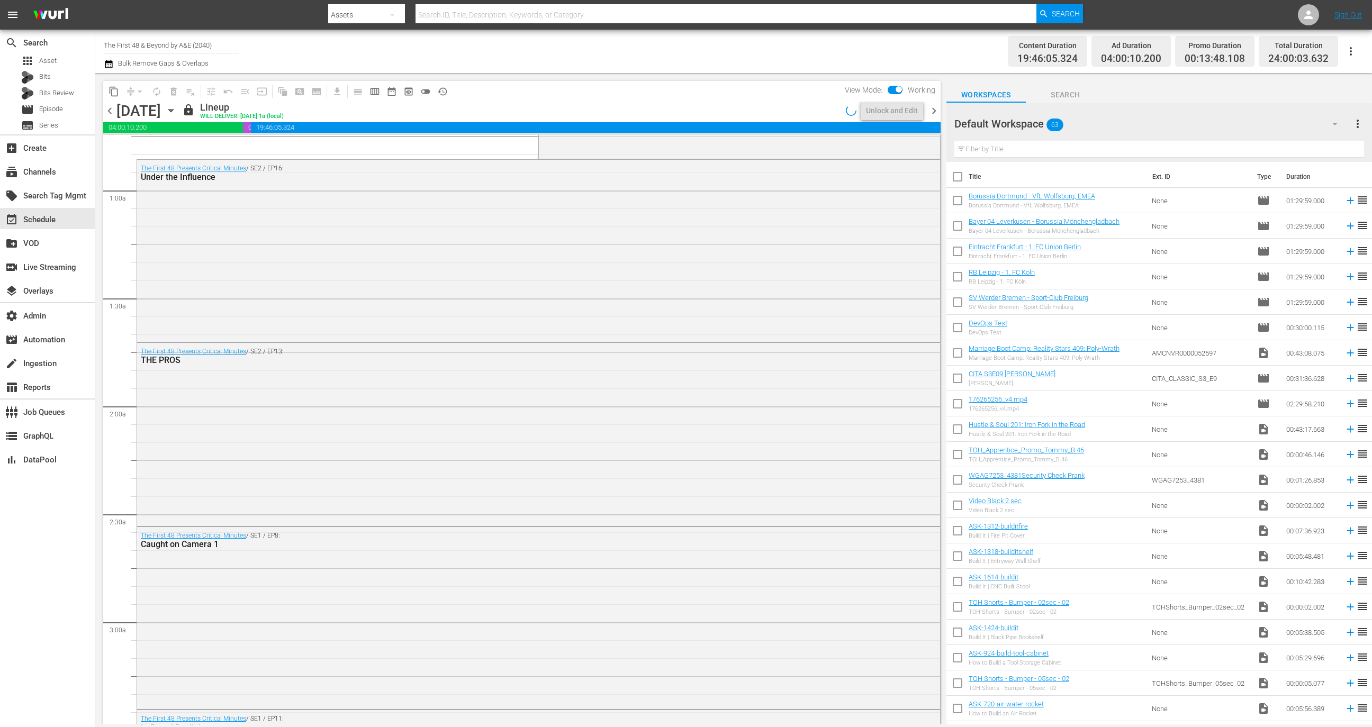
scroll to position [142, 0]
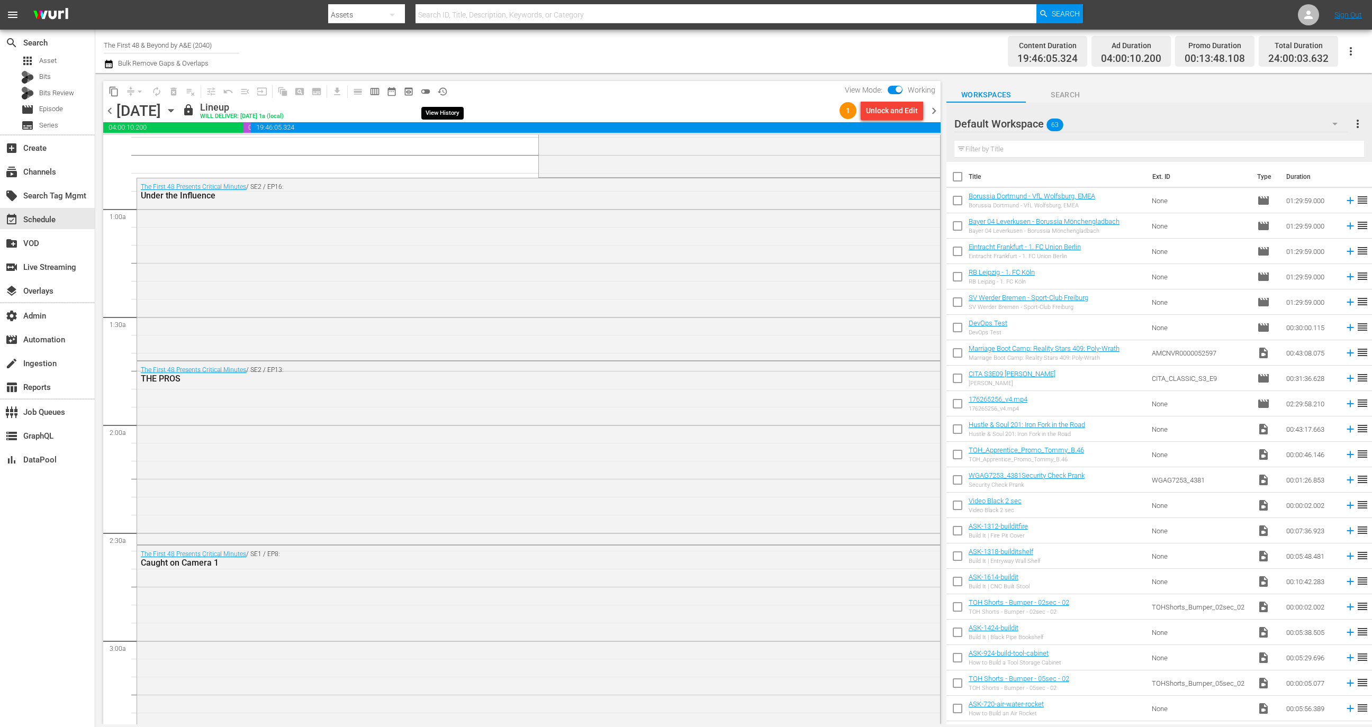
click at [444, 96] on span "history_outlined" at bounding box center [442, 91] width 11 height 11
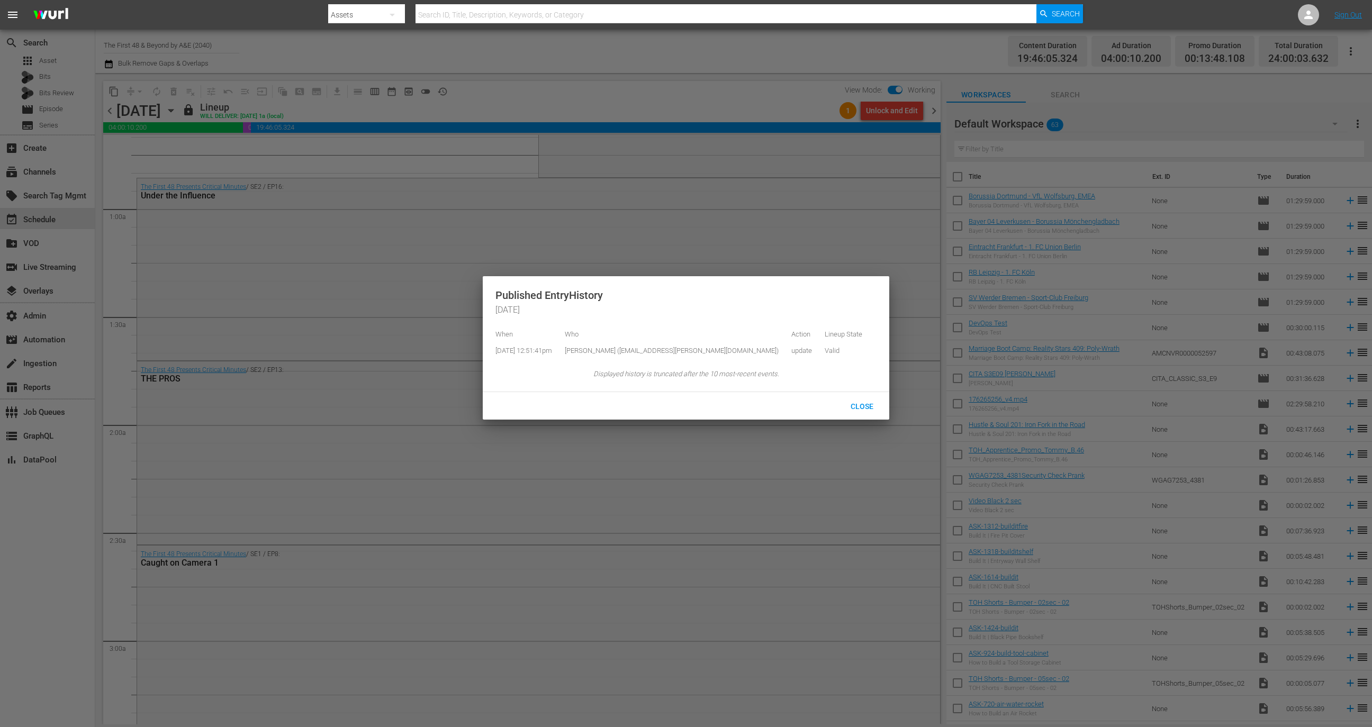
click at [975, 79] on div at bounding box center [686, 363] width 1372 height 727
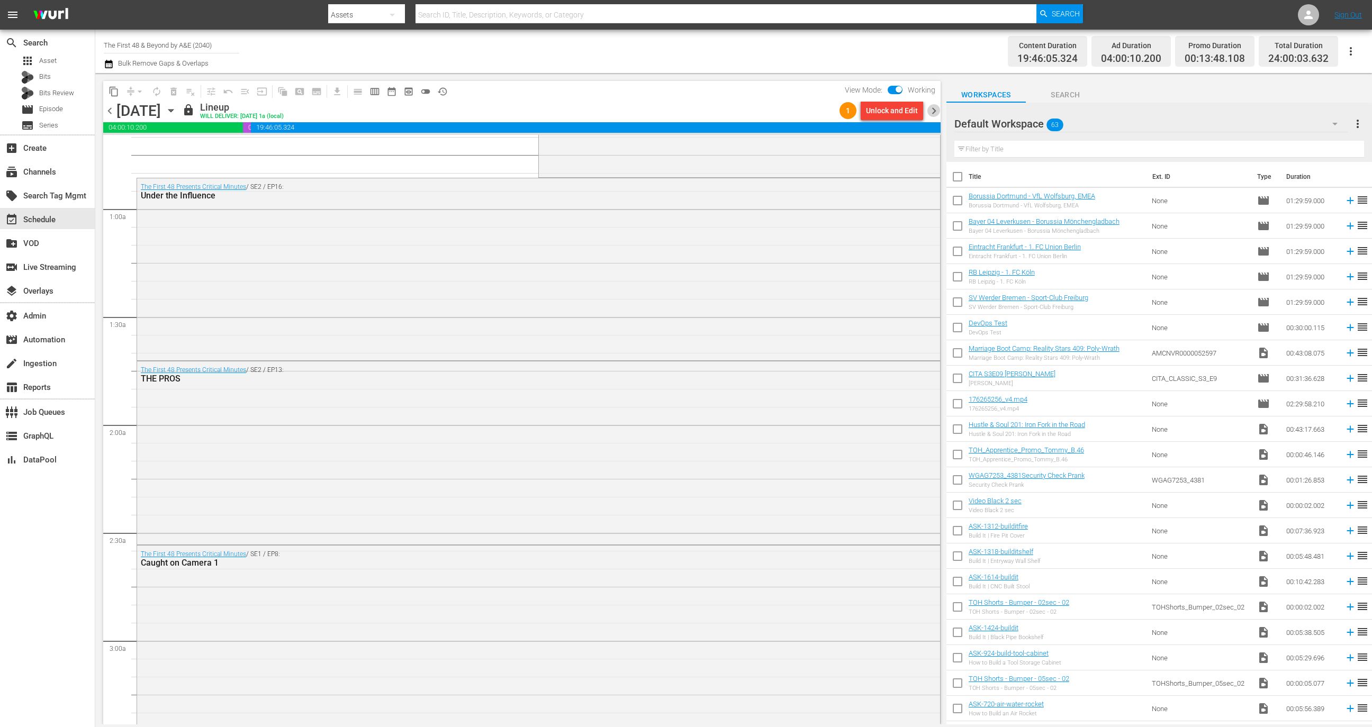
click at [934, 112] on span "chevron_right" at bounding box center [933, 110] width 13 height 13
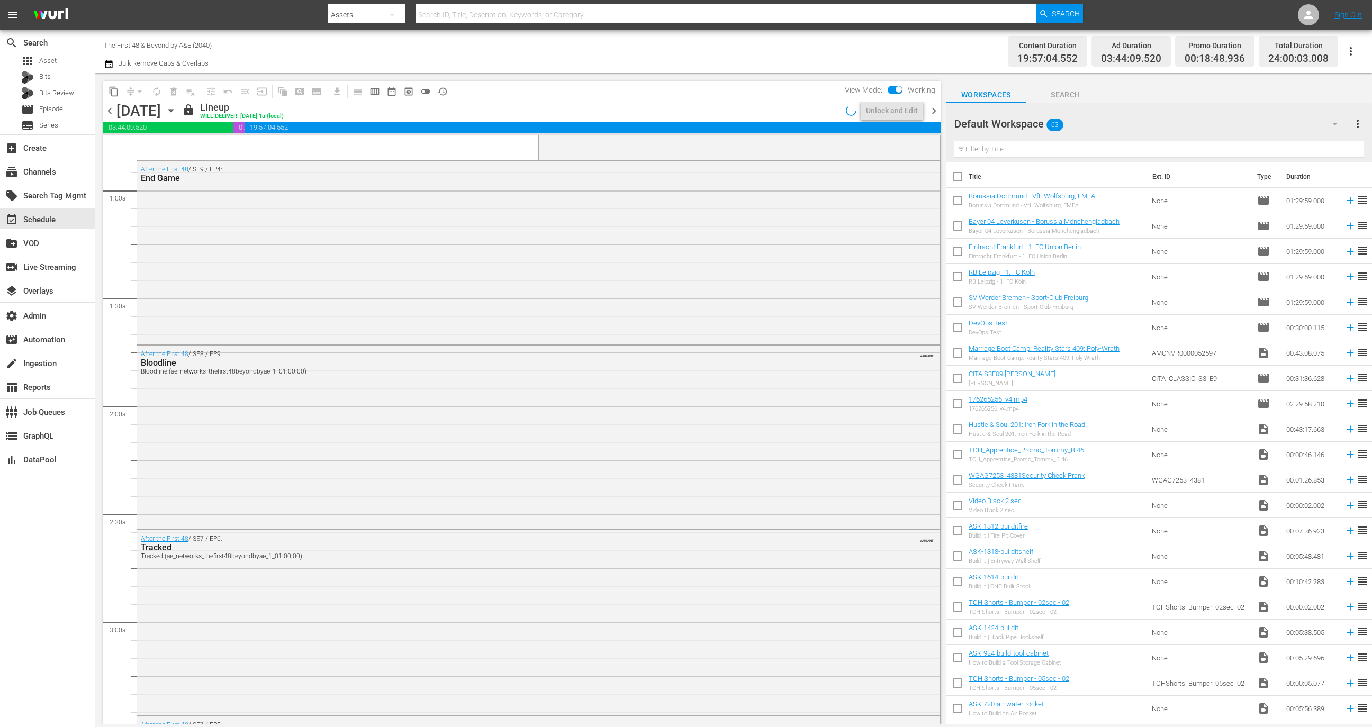
scroll to position [142, 0]
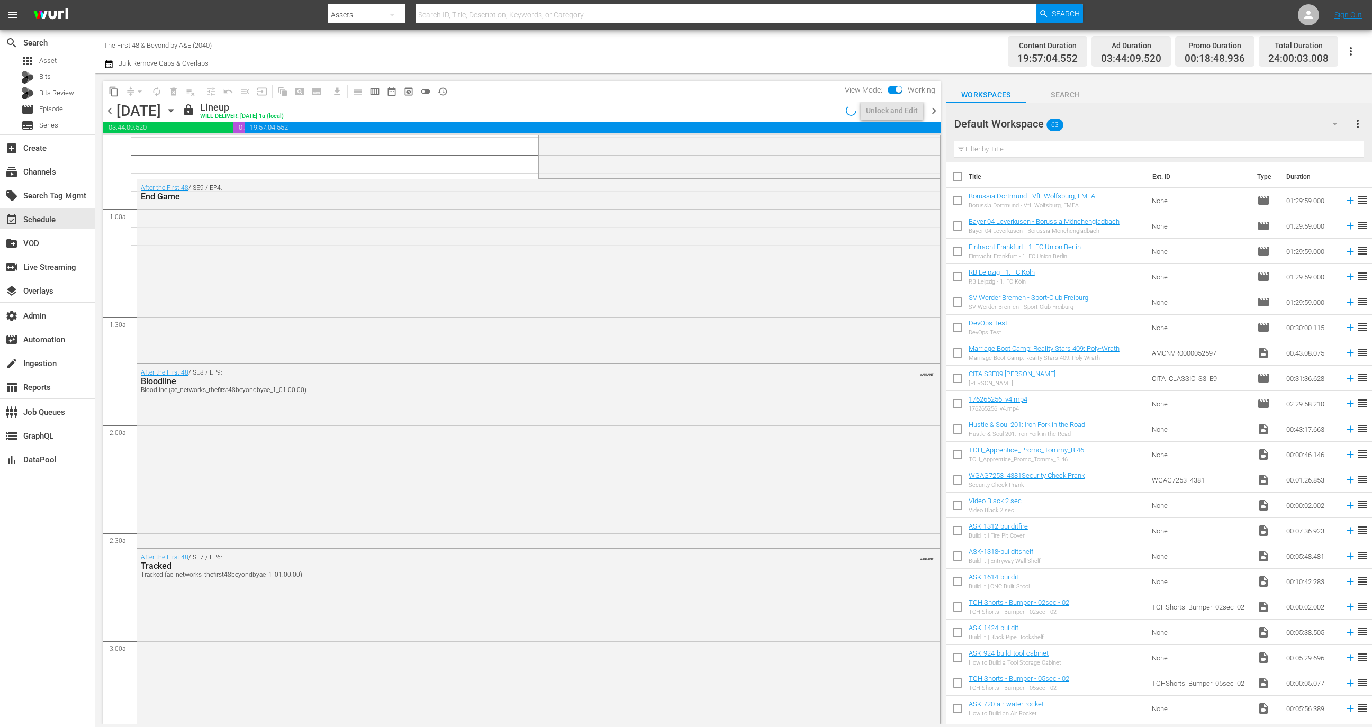
click at [443, 92] on span "history_outlined" at bounding box center [442, 91] width 11 height 11
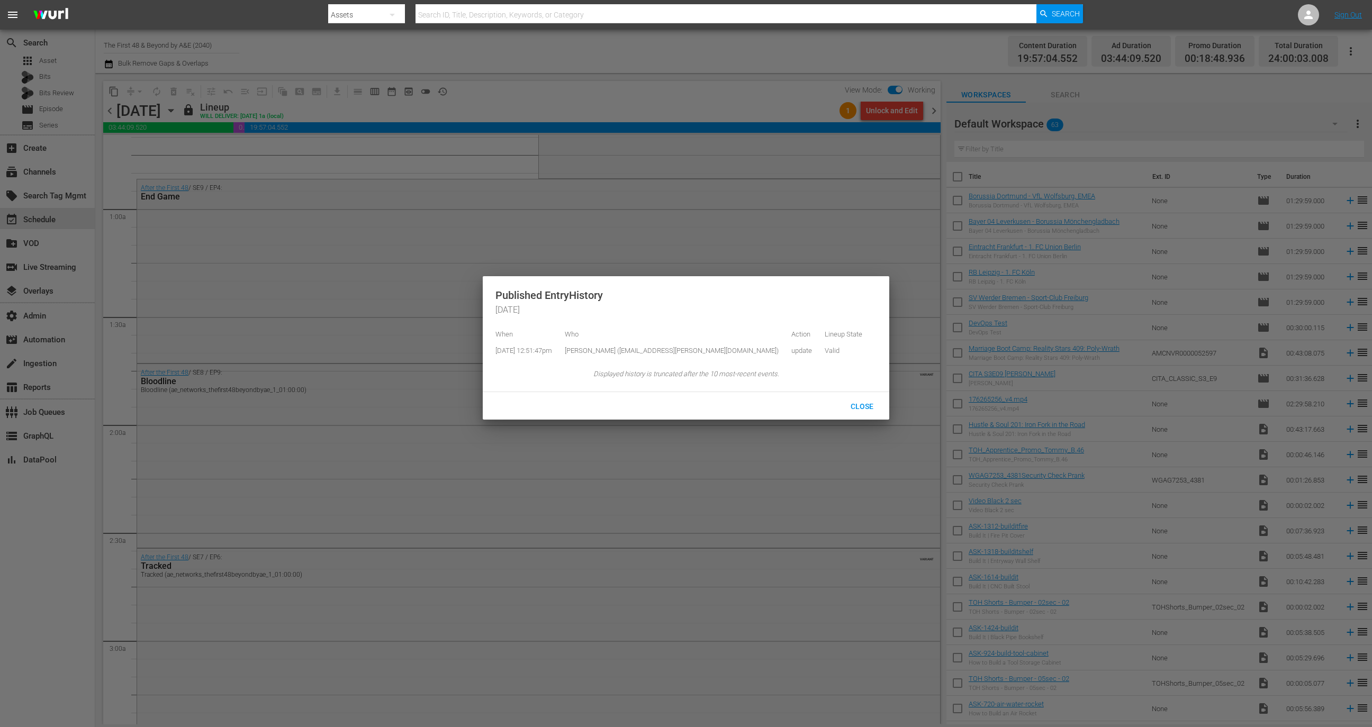
click at [964, 91] on div at bounding box center [686, 363] width 1372 height 727
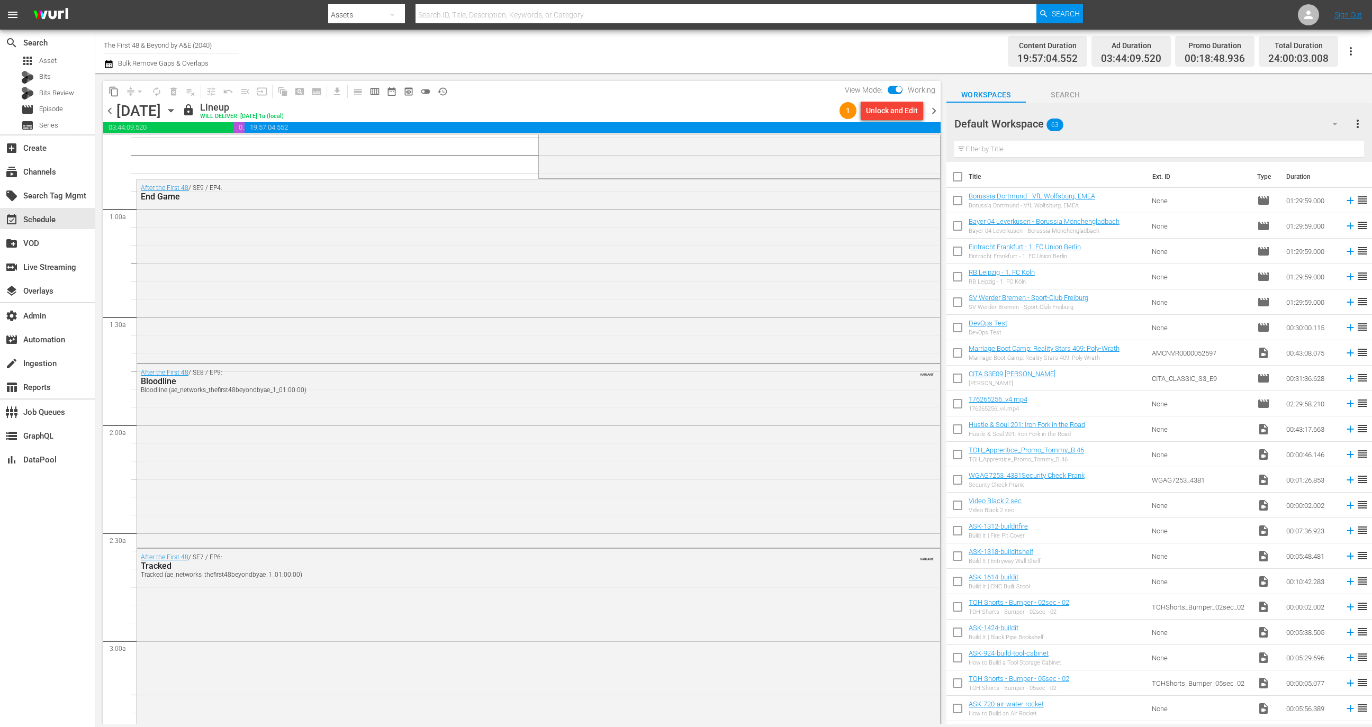
click at [936, 108] on body "menu Search By Assets Search ID, Title, Description, Keywords, or Category Sear…" at bounding box center [686, 363] width 1372 height 727
click at [936, 108] on span "chevron_right" at bounding box center [933, 110] width 13 height 13
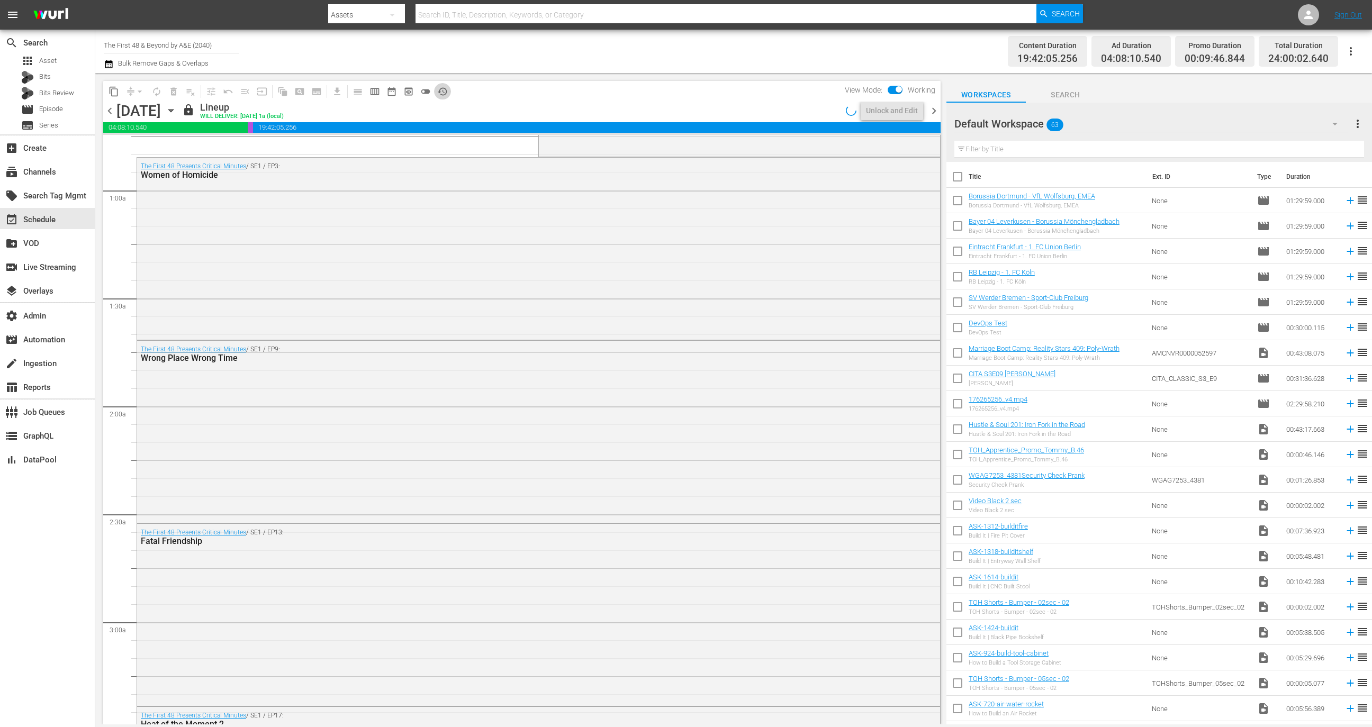
click at [445, 93] on span "history_outlined" at bounding box center [442, 91] width 11 height 11
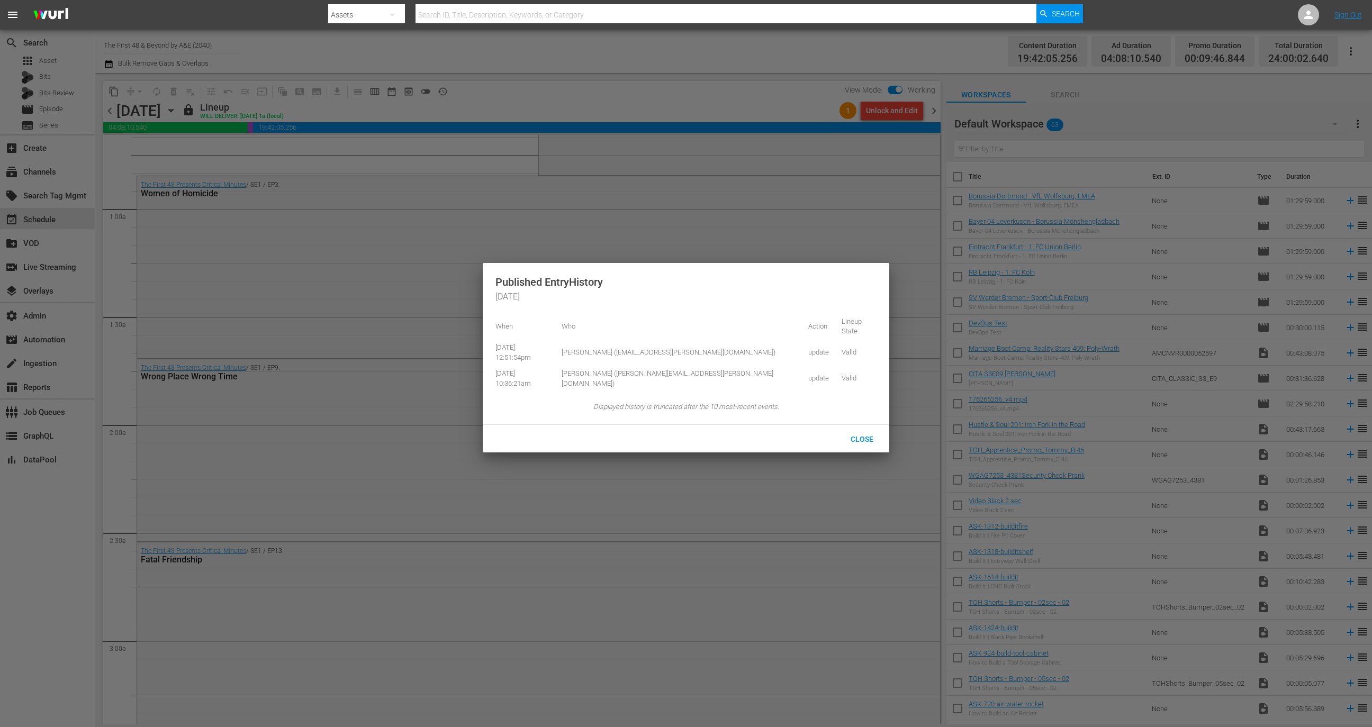
click at [972, 77] on div at bounding box center [686, 363] width 1372 height 727
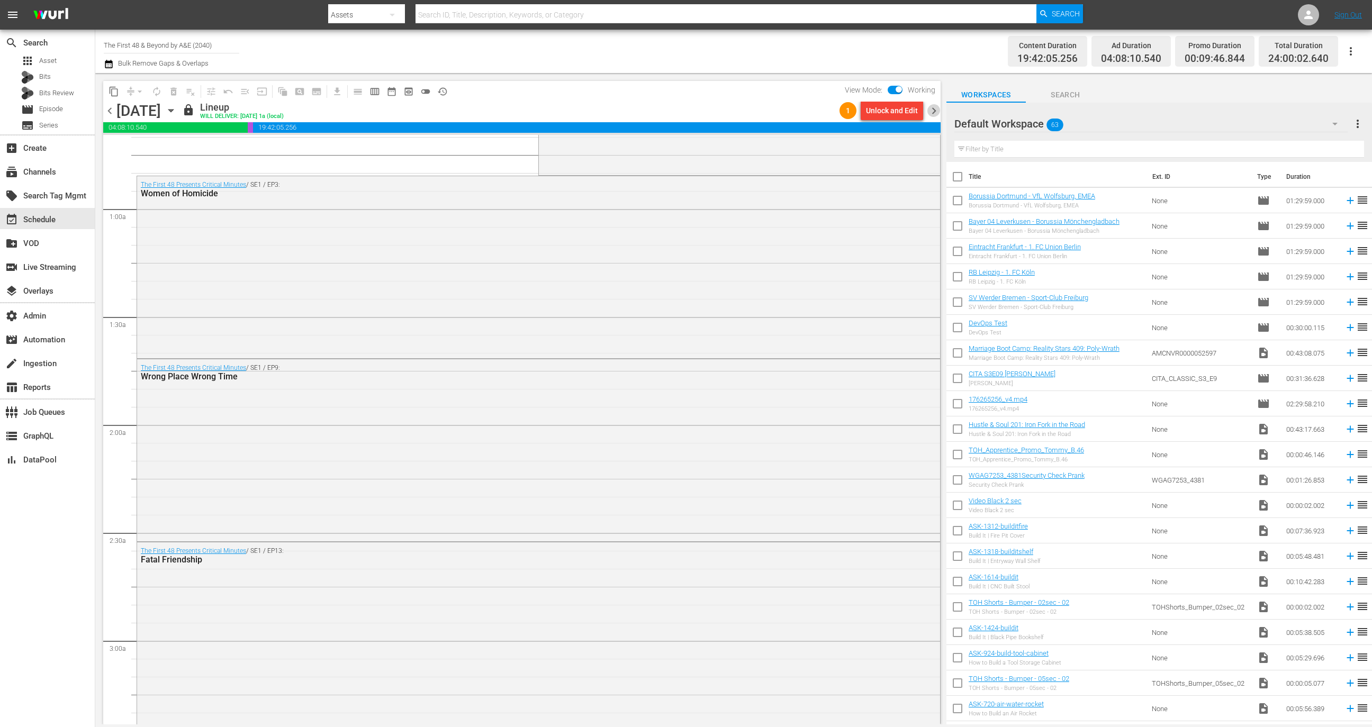
click at [928, 112] on span "chevron_right" at bounding box center [933, 110] width 13 height 13
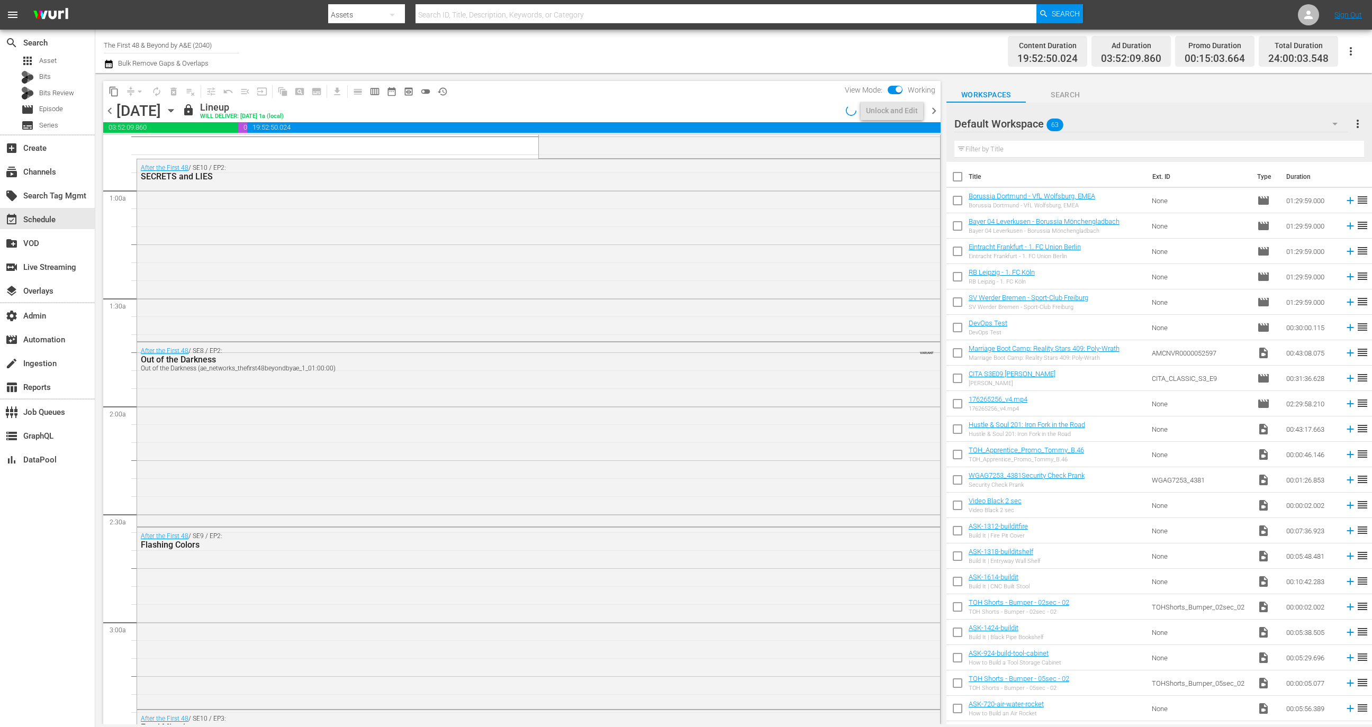
scroll to position [142, 0]
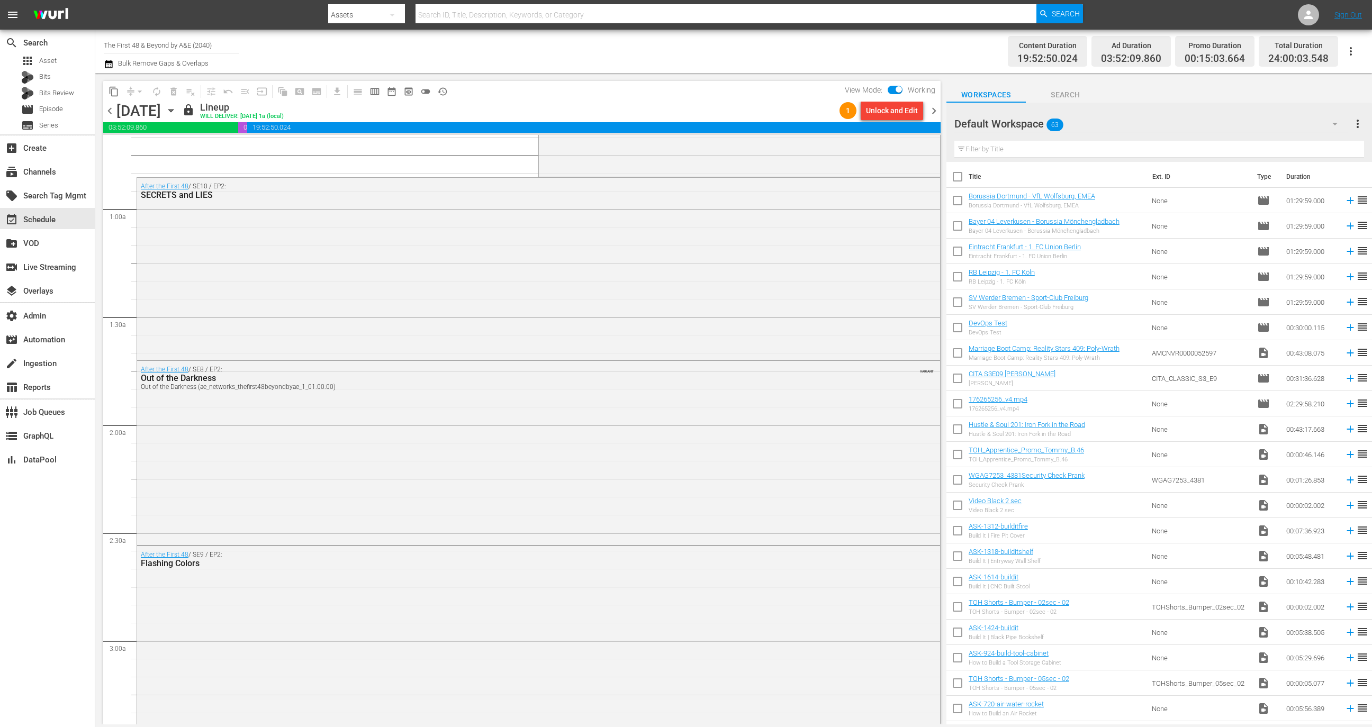
click at [441, 87] on span "history_outlined" at bounding box center [442, 91] width 11 height 11
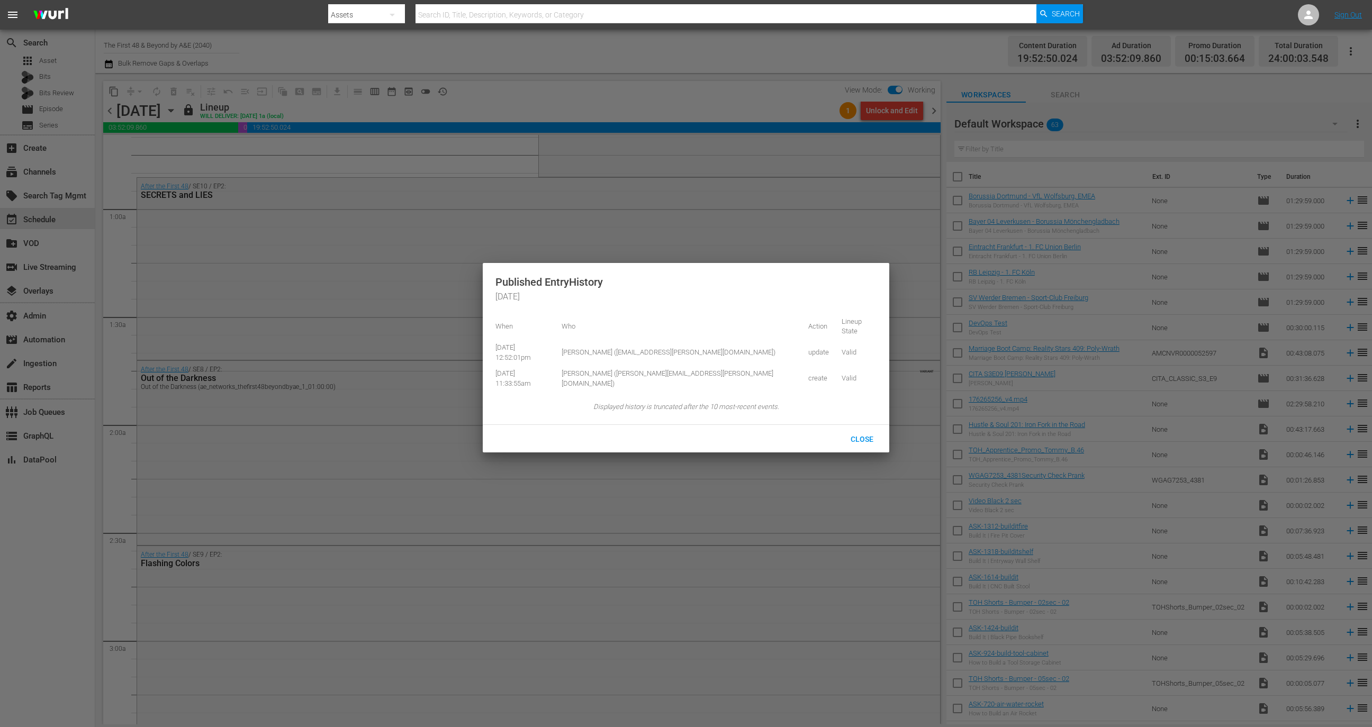
click at [975, 91] on div at bounding box center [686, 363] width 1372 height 727
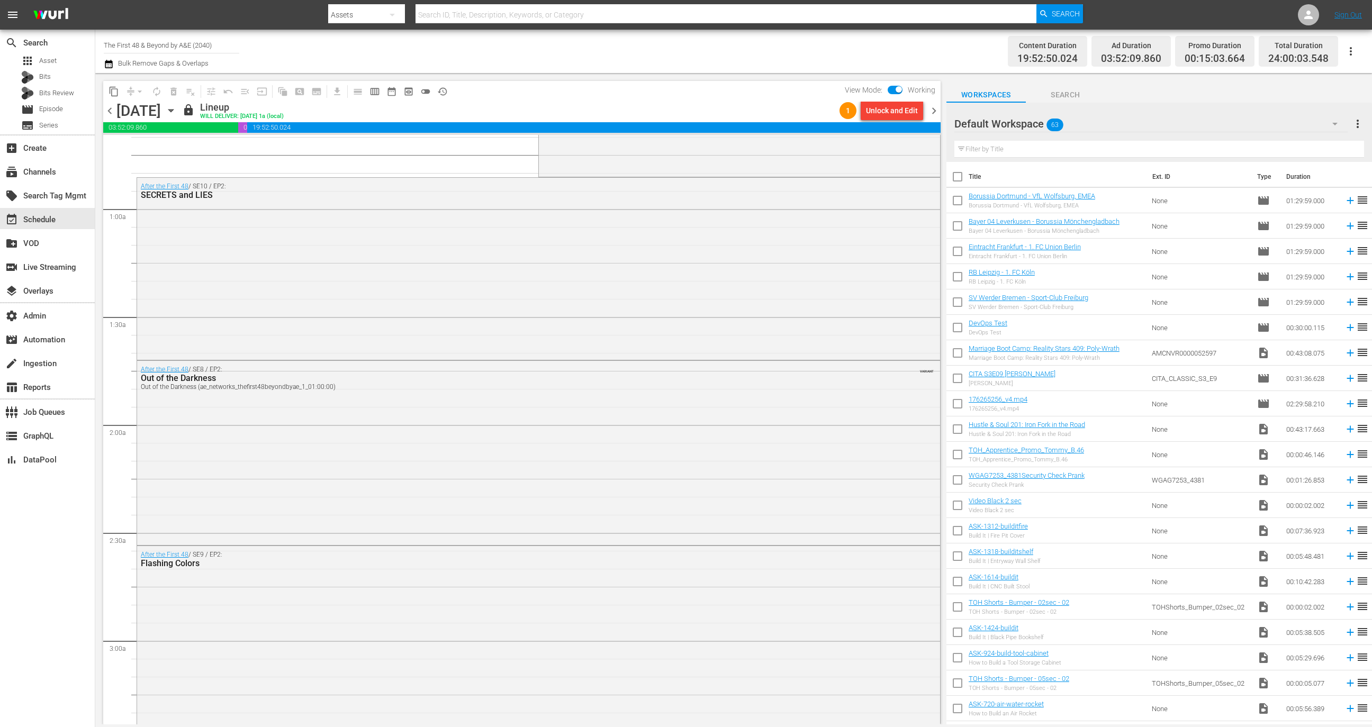
click at [926, 115] on div "1 Unlock and Edit" at bounding box center [881, 111] width 92 height 18
click at [932, 114] on span "chevron_right" at bounding box center [933, 110] width 13 height 13
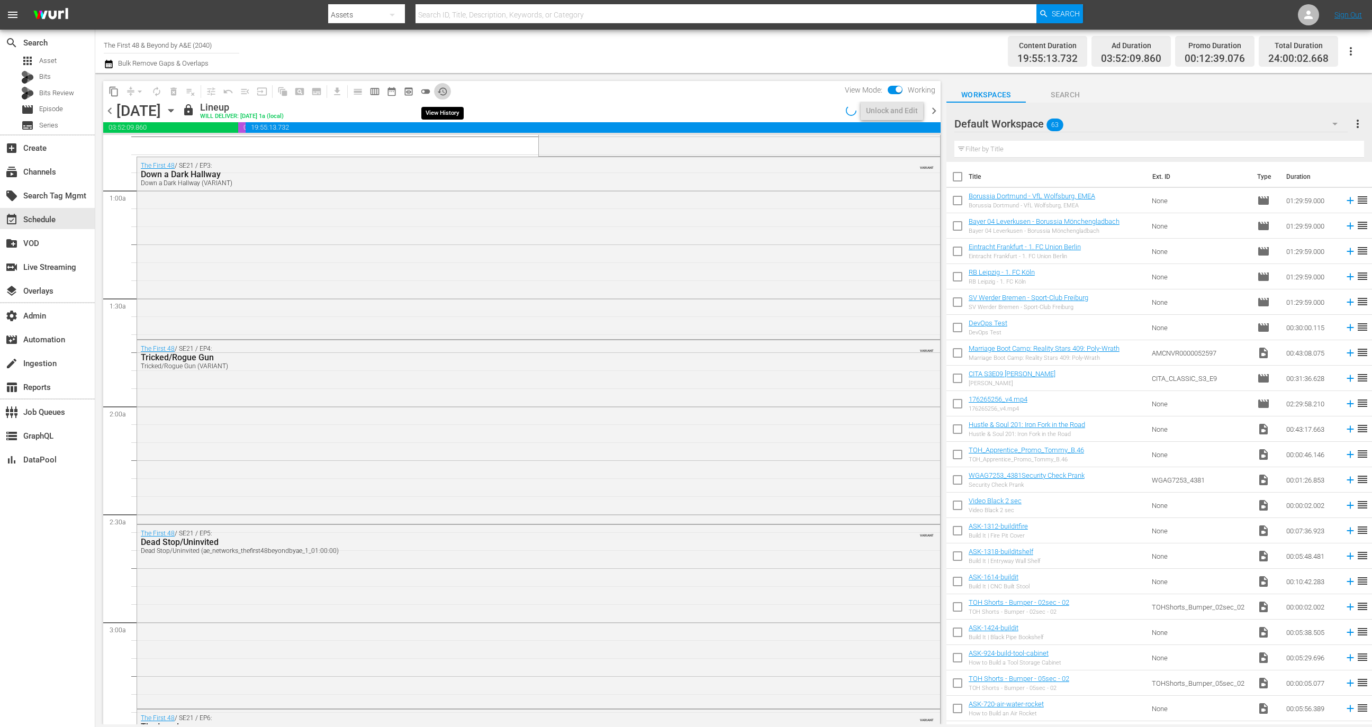
scroll to position [142, 0]
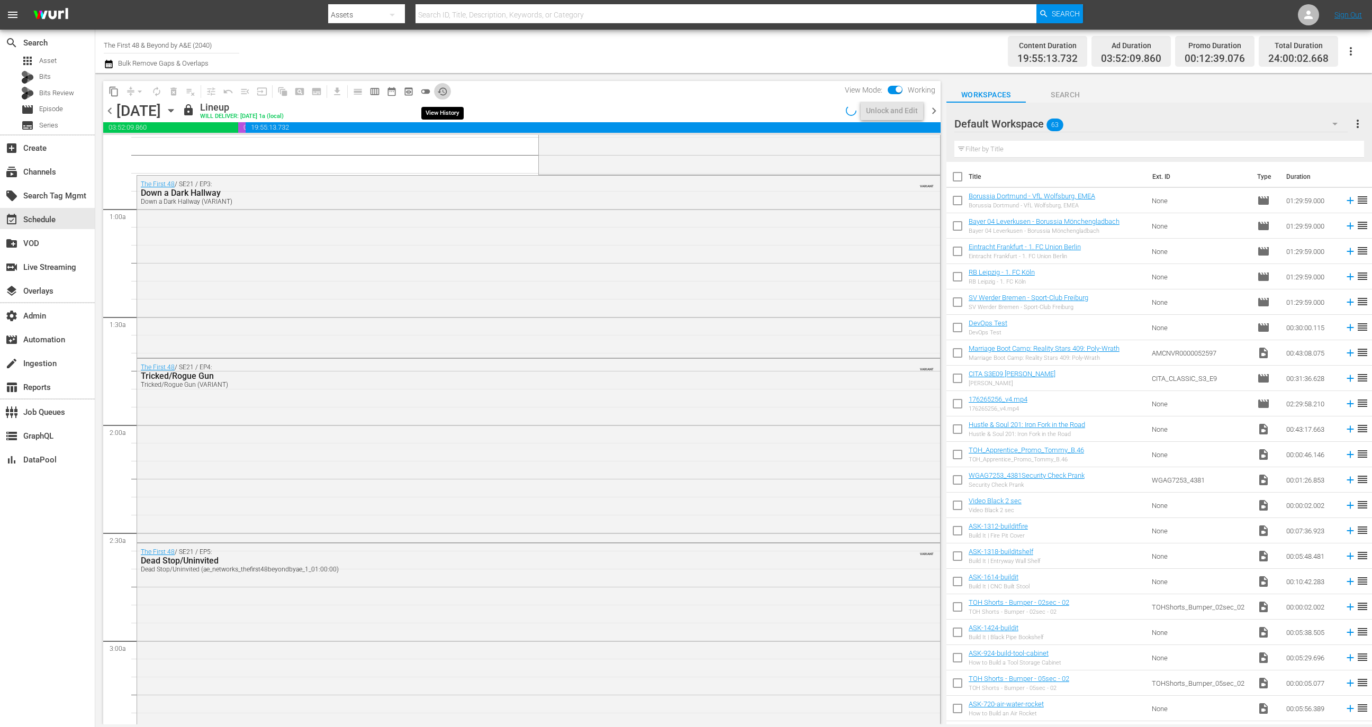
click at [443, 91] on span "history_outlined" at bounding box center [442, 91] width 11 height 11
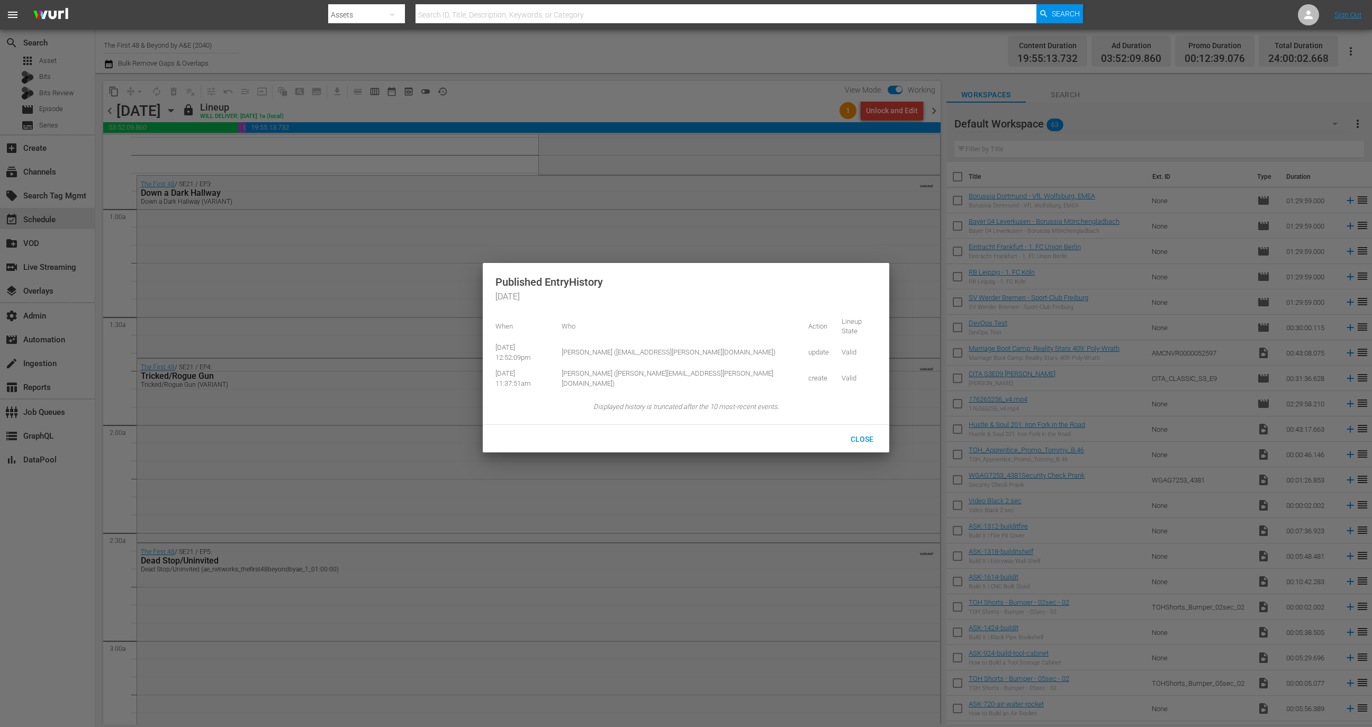
click at [977, 72] on div at bounding box center [686, 363] width 1372 height 727
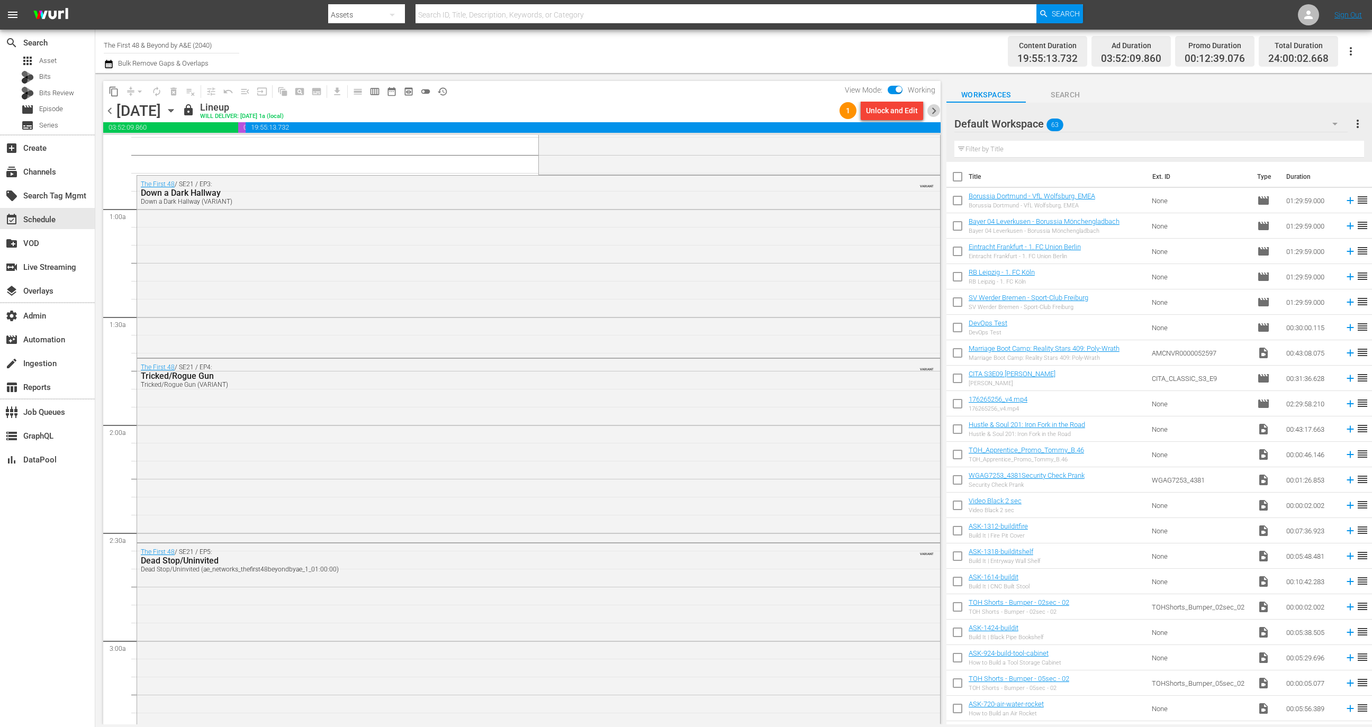
click at [935, 113] on span "chevron_right" at bounding box center [933, 110] width 13 height 13
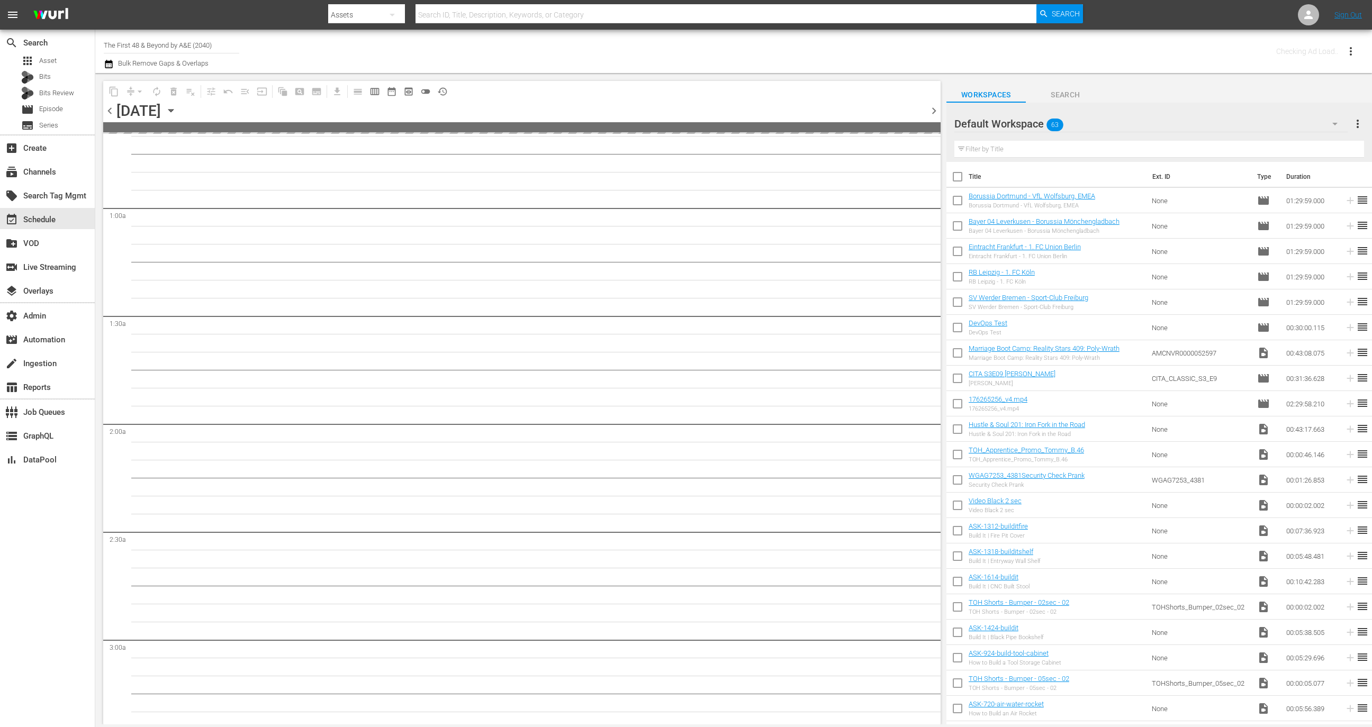
scroll to position [160, 0]
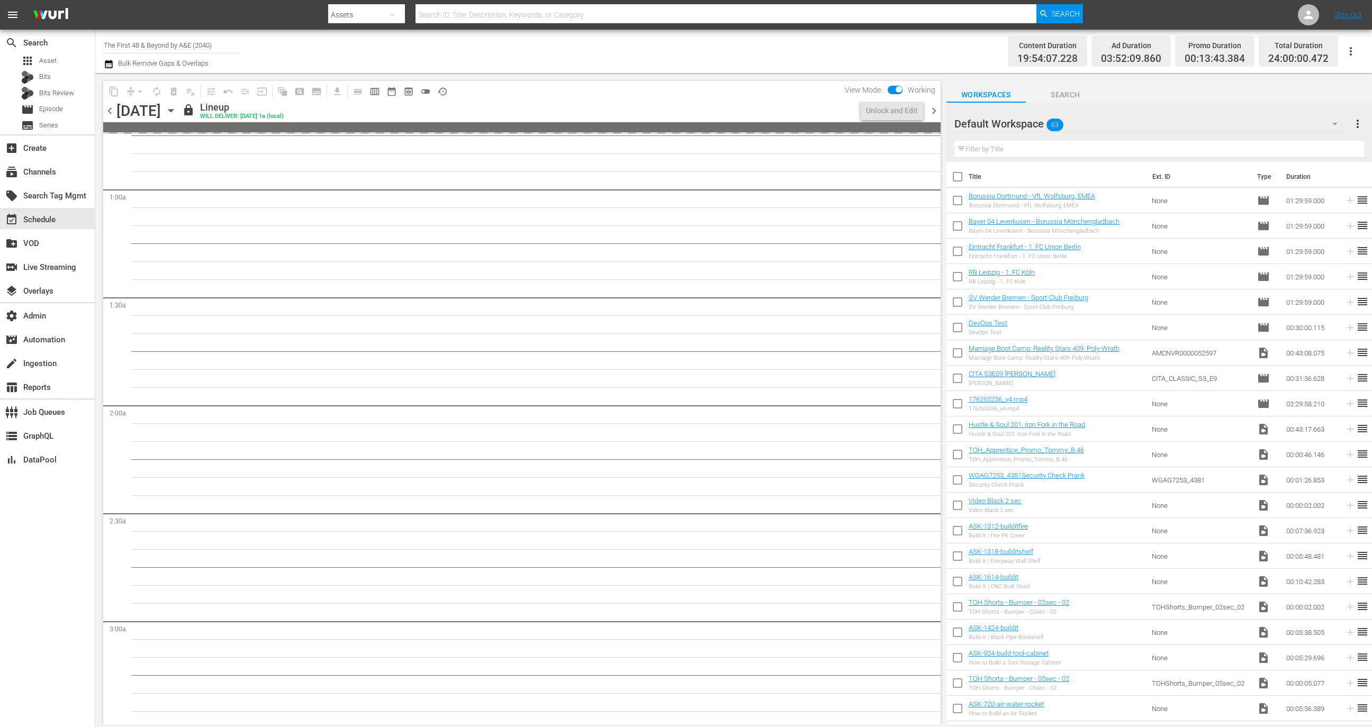
click at [450, 93] on span "history_outlined" at bounding box center [442, 91] width 17 height 17
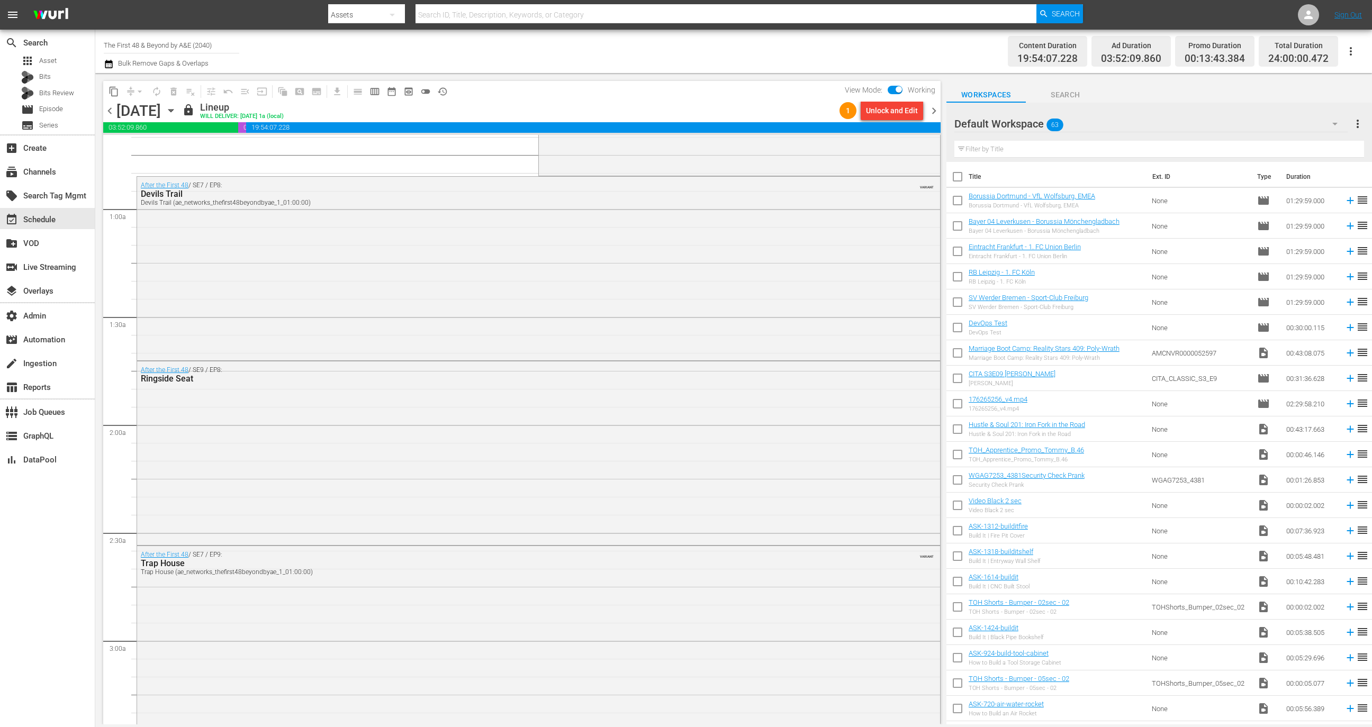
click at [444, 91] on span "history_outlined" at bounding box center [442, 91] width 11 height 11
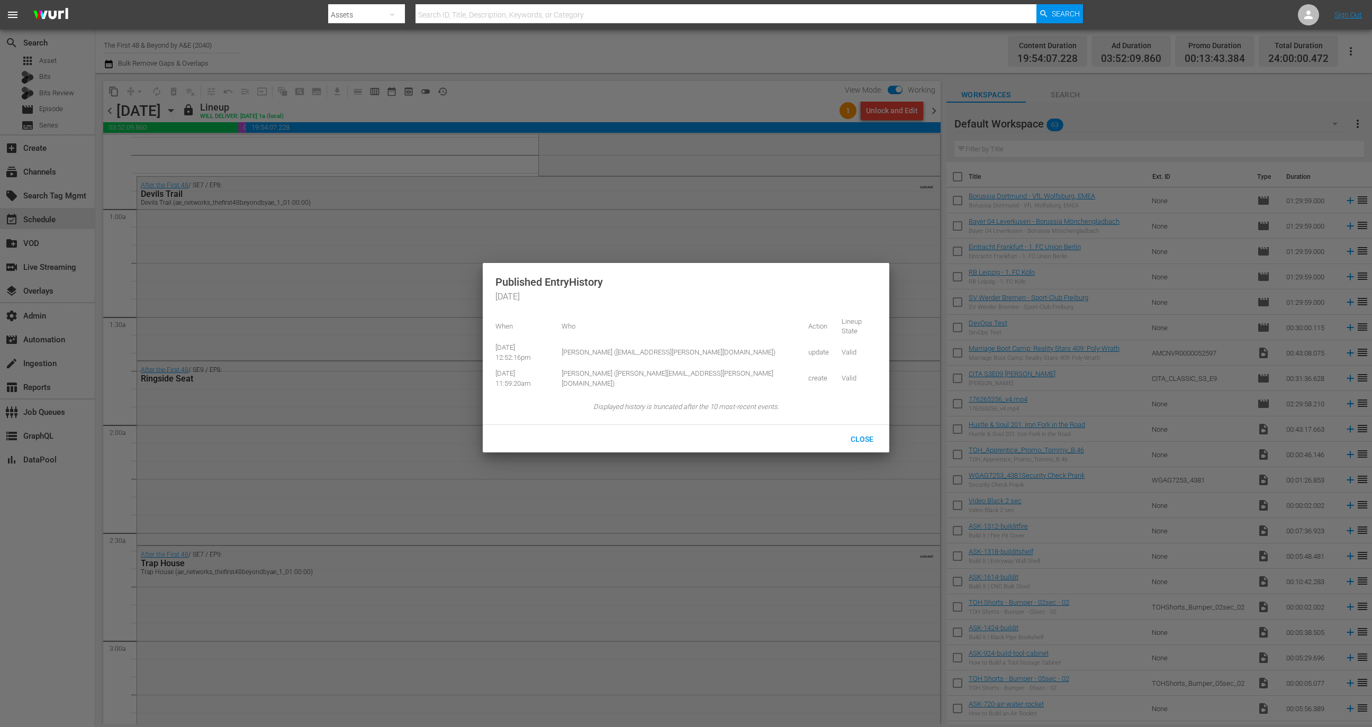
click at [972, 111] on div at bounding box center [686, 363] width 1372 height 727
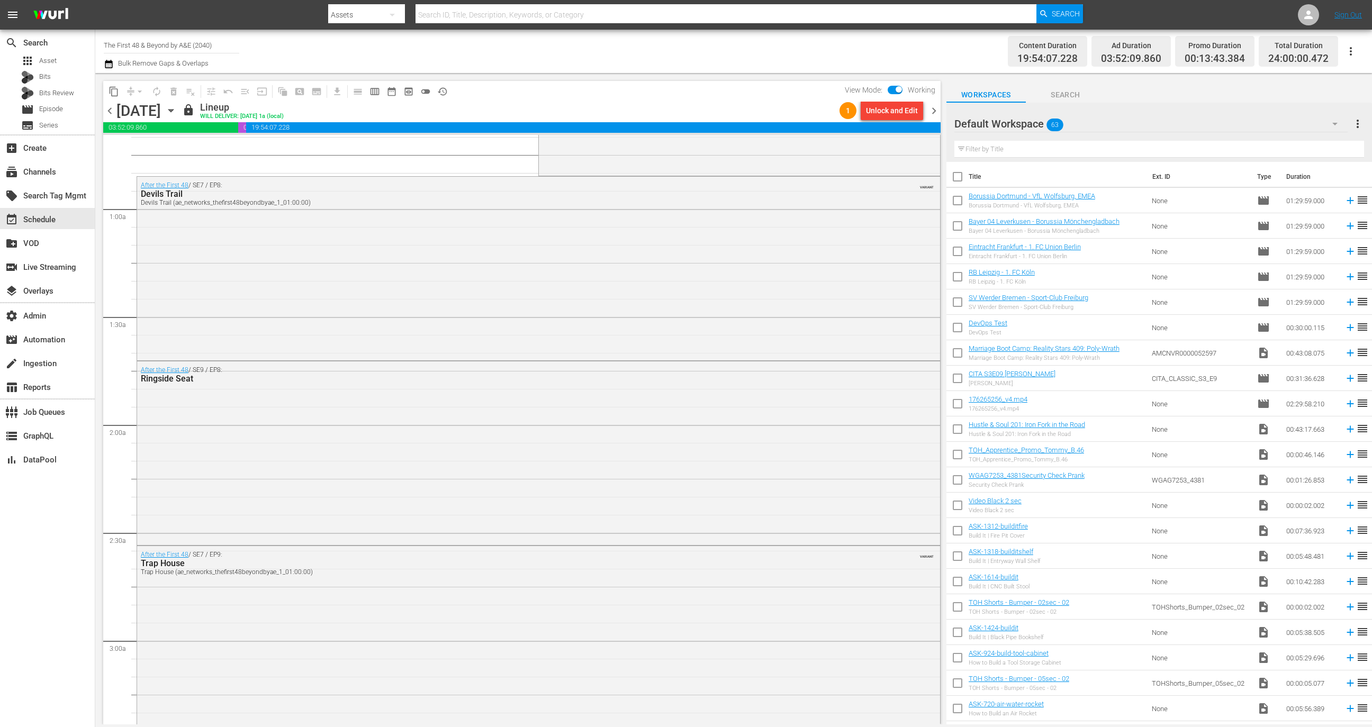
click at [933, 112] on span "chevron_right" at bounding box center [933, 110] width 13 height 13
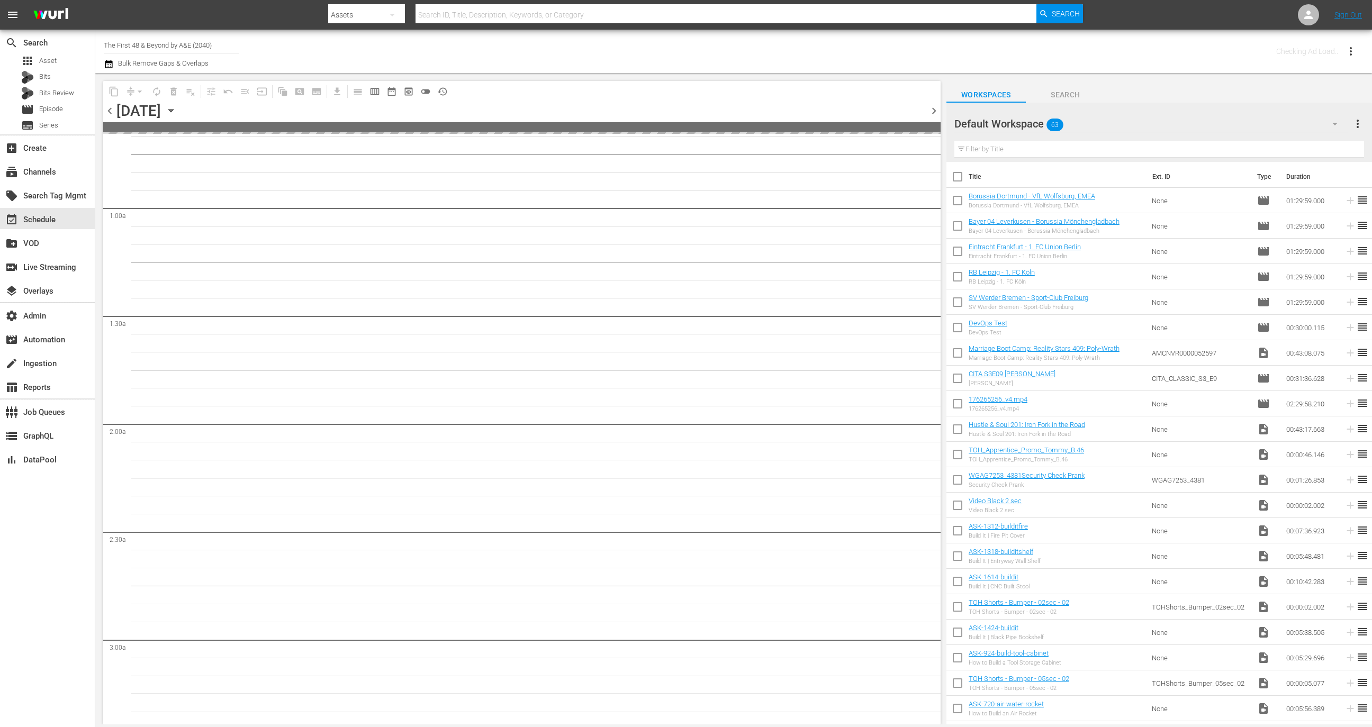
scroll to position [160, 0]
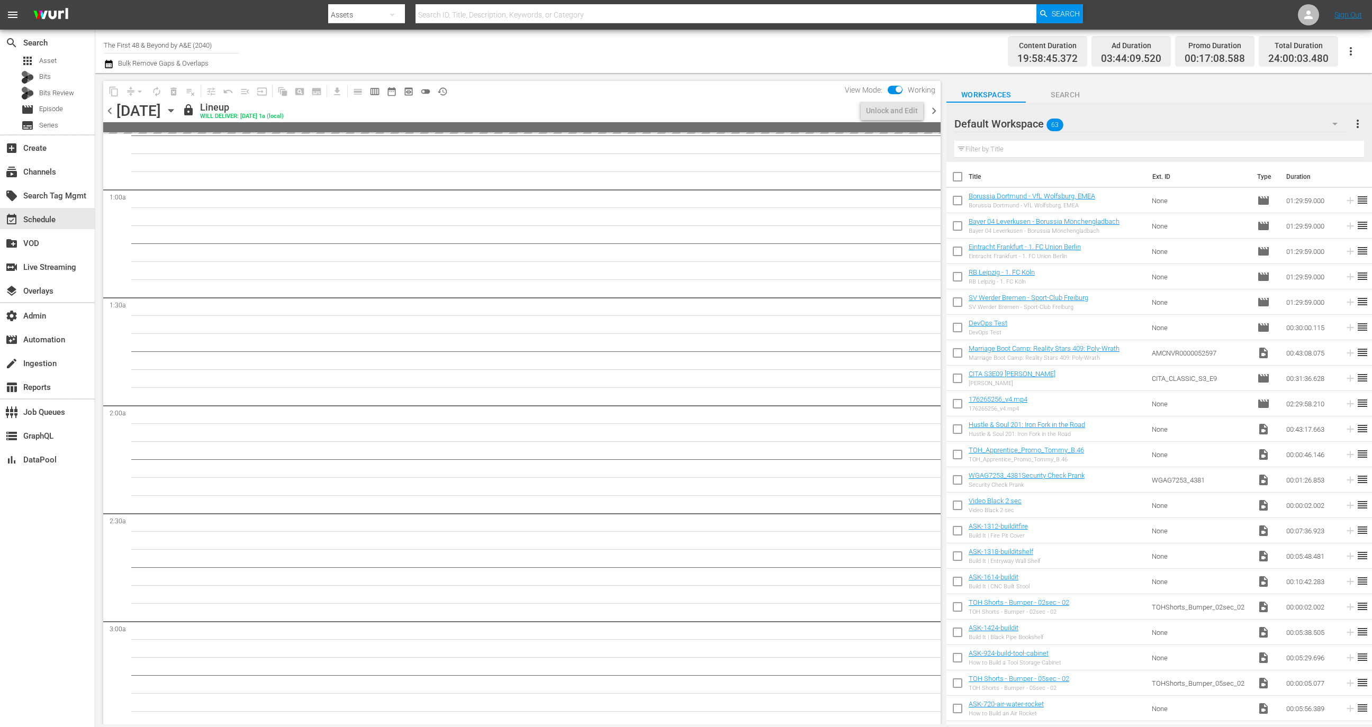
click at [441, 94] on span "history_outlined" at bounding box center [442, 91] width 11 height 11
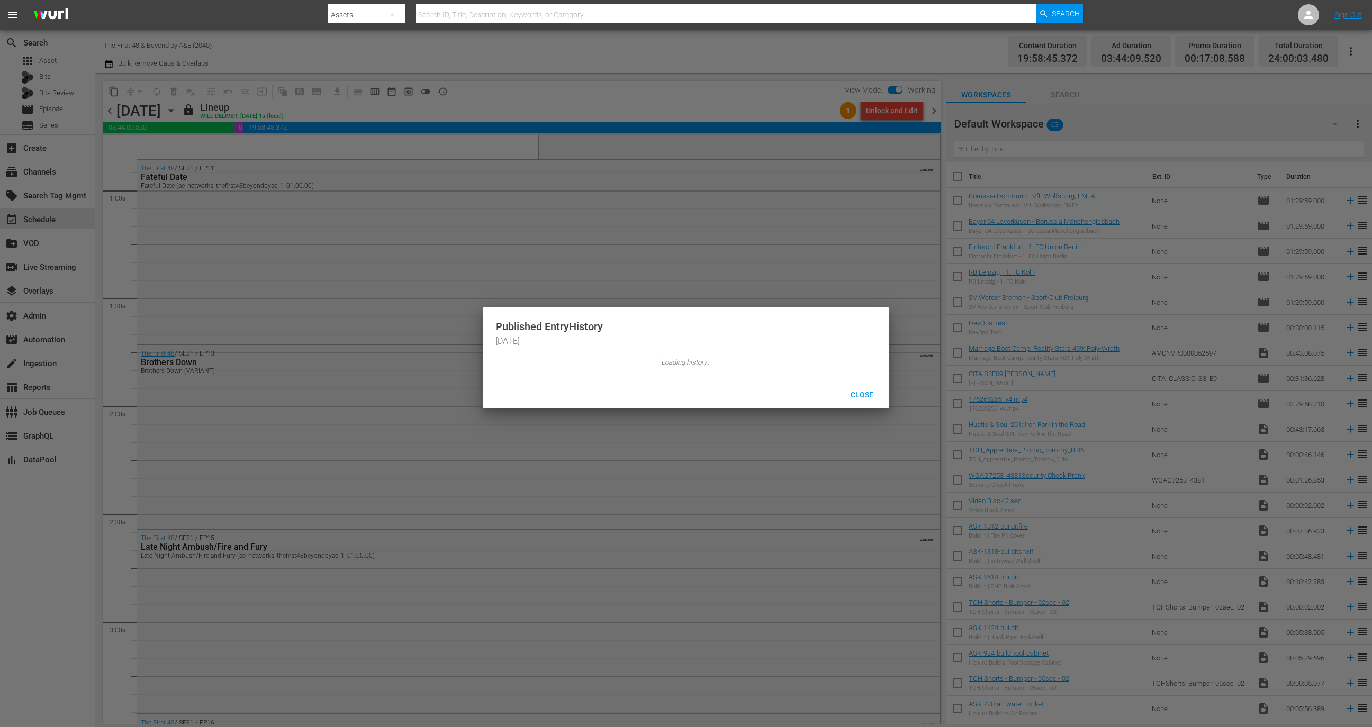
scroll to position [142, 0]
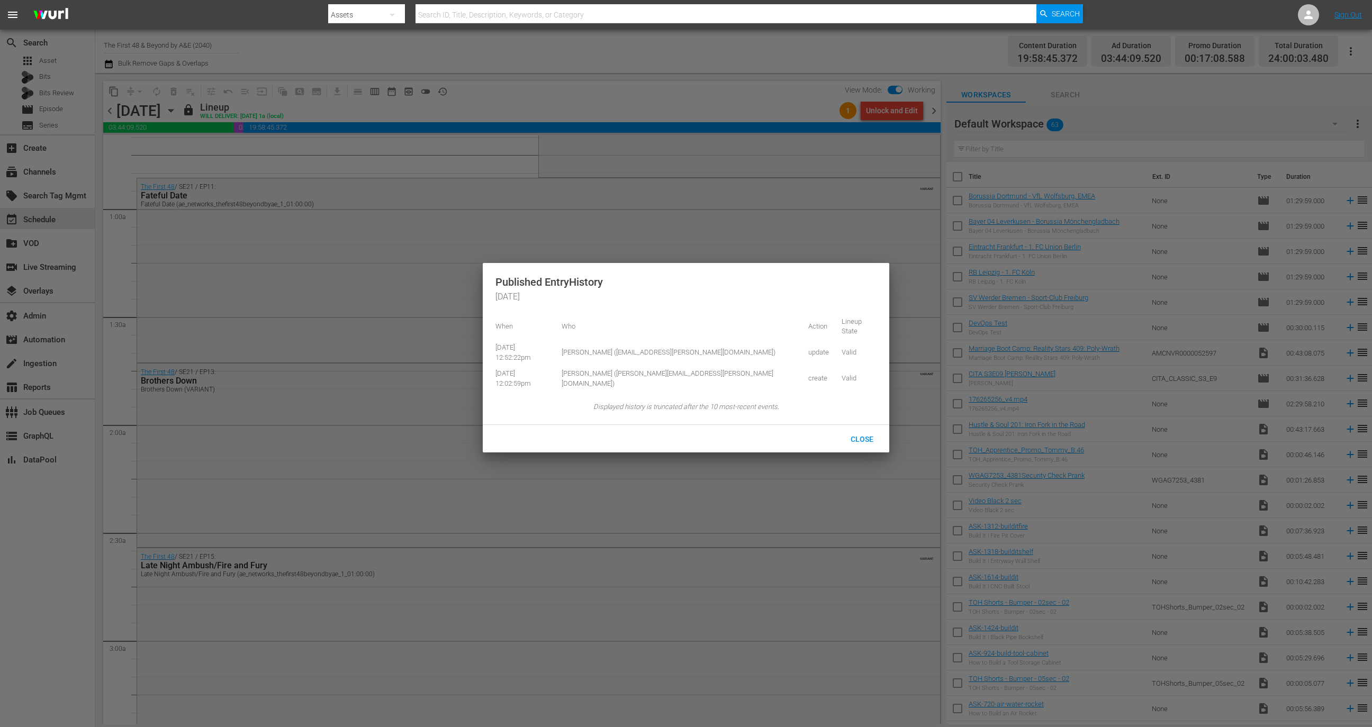
click at [953, 86] on div at bounding box center [686, 363] width 1372 height 727
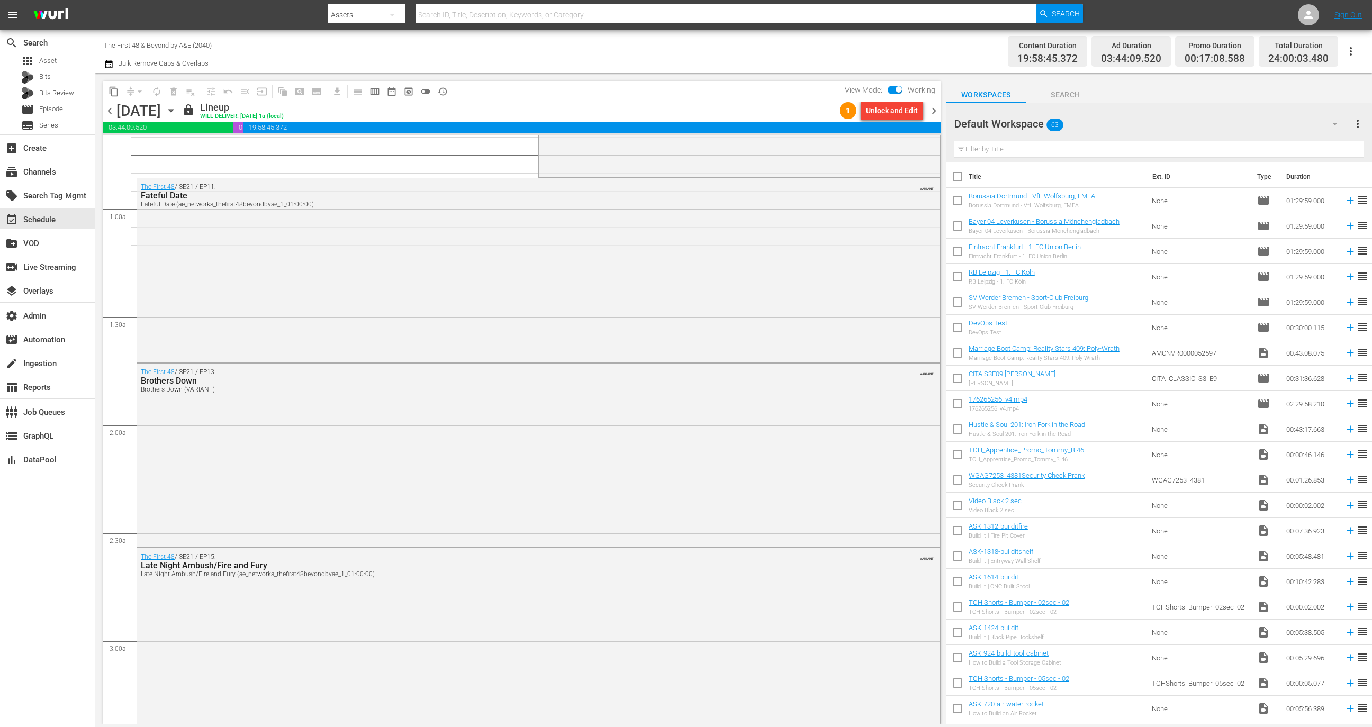
click at [936, 114] on body "menu Search By Assets Search ID, Title, Description, Keywords, or Category Sear…" at bounding box center [686, 363] width 1372 height 727
click at [936, 114] on span "chevron_right" at bounding box center [933, 110] width 13 height 13
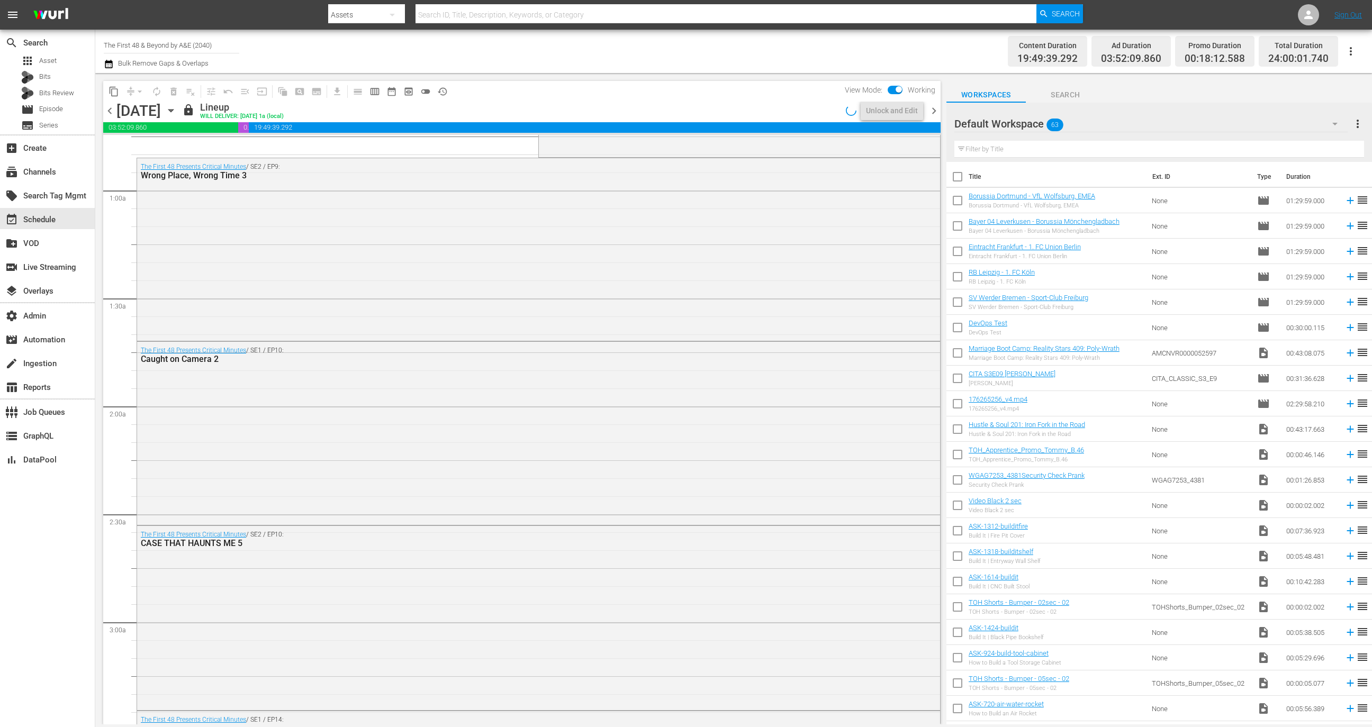
scroll to position [142, 0]
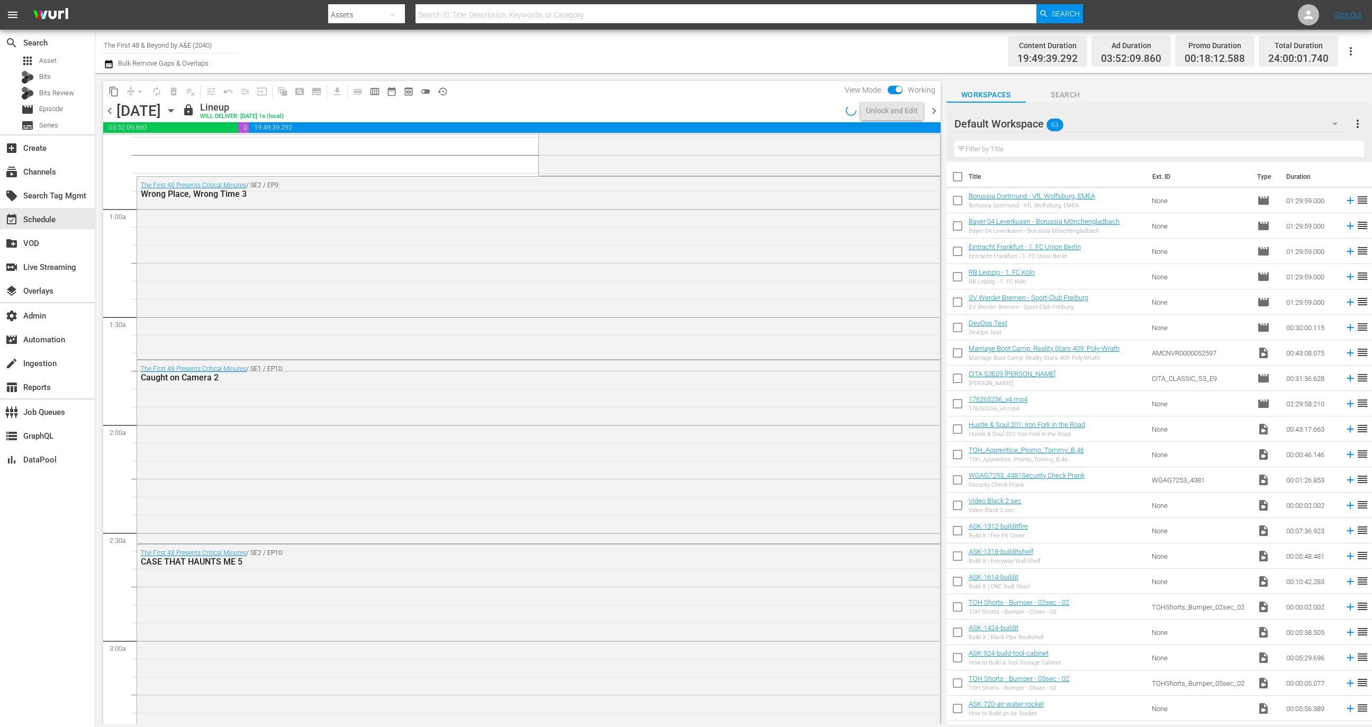
click at [444, 93] on span "history_outlined" at bounding box center [442, 91] width 11 height 11
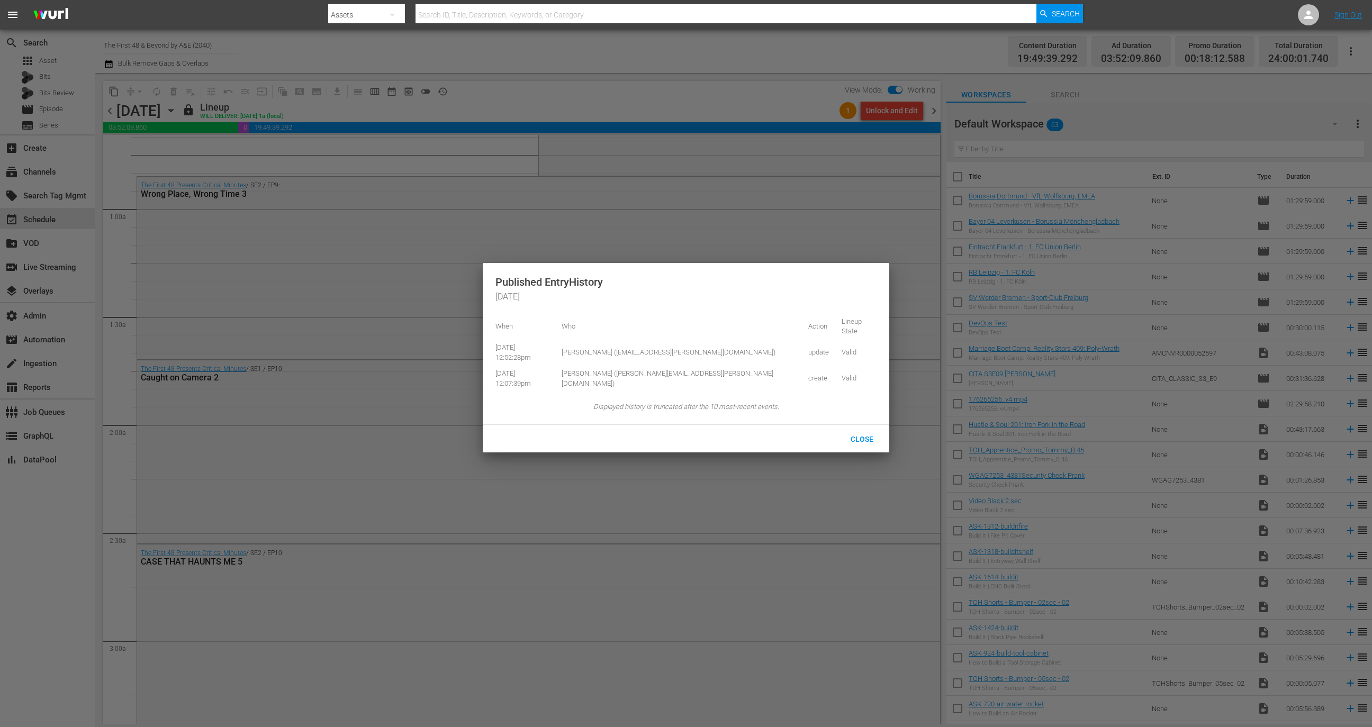
click at [950, 87] on div at bounding box center [686, 363] width 1372 height 727
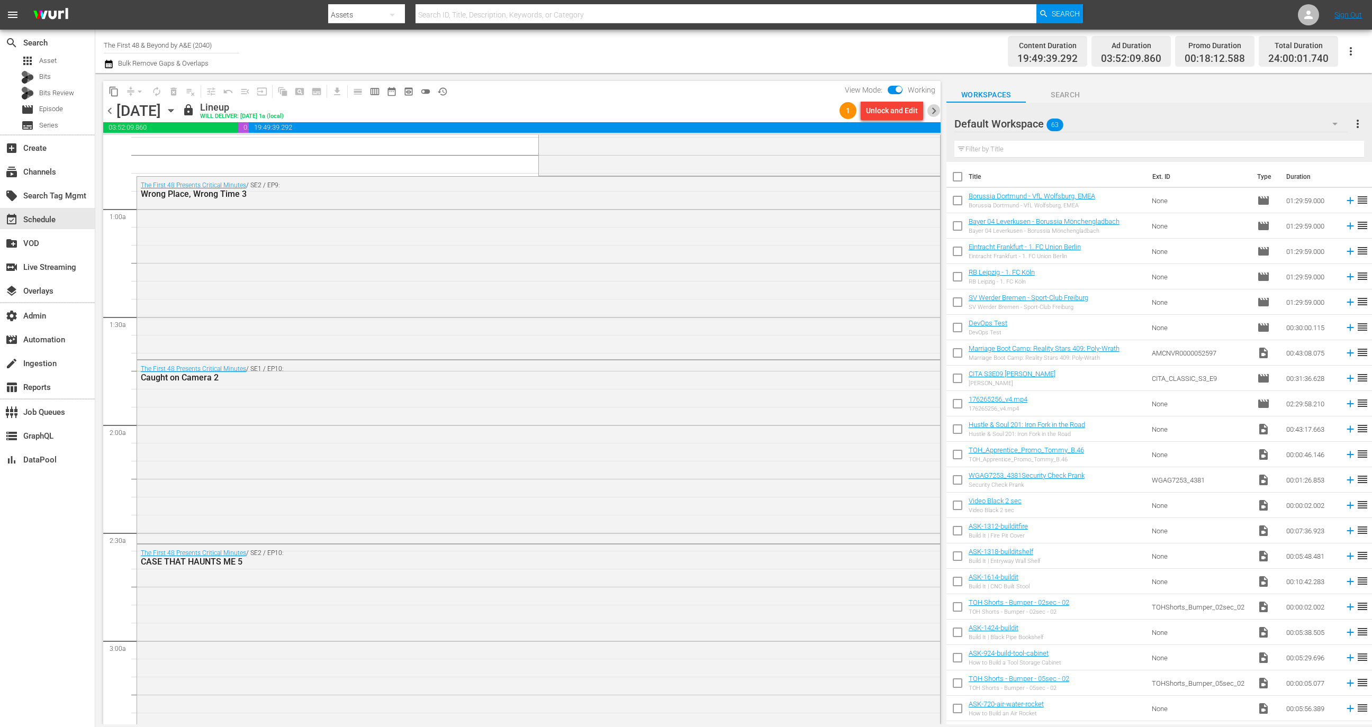
click at [932, 114] on span "chevron_right" at bounding box center [933, 110] width 13 height 13
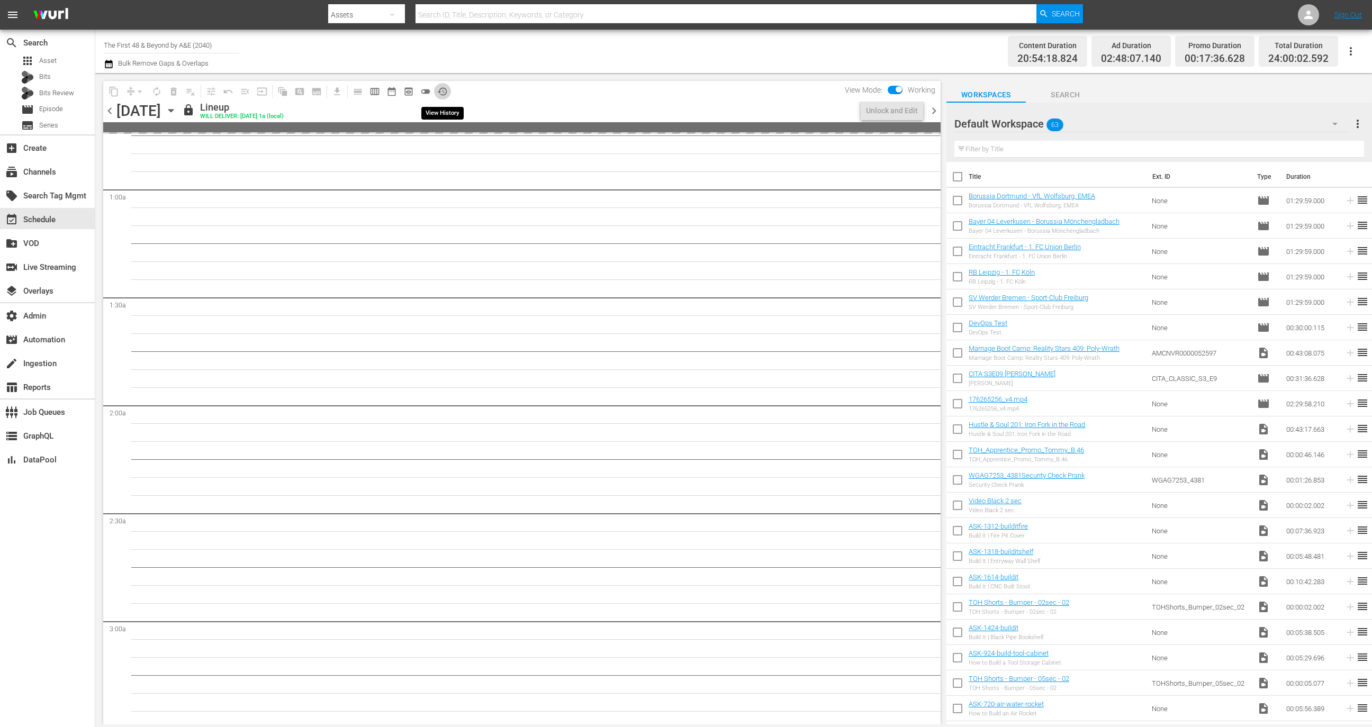
click at [442, 91] on span "history_outlined" at bounding box center [442, 91] width 11 height 11
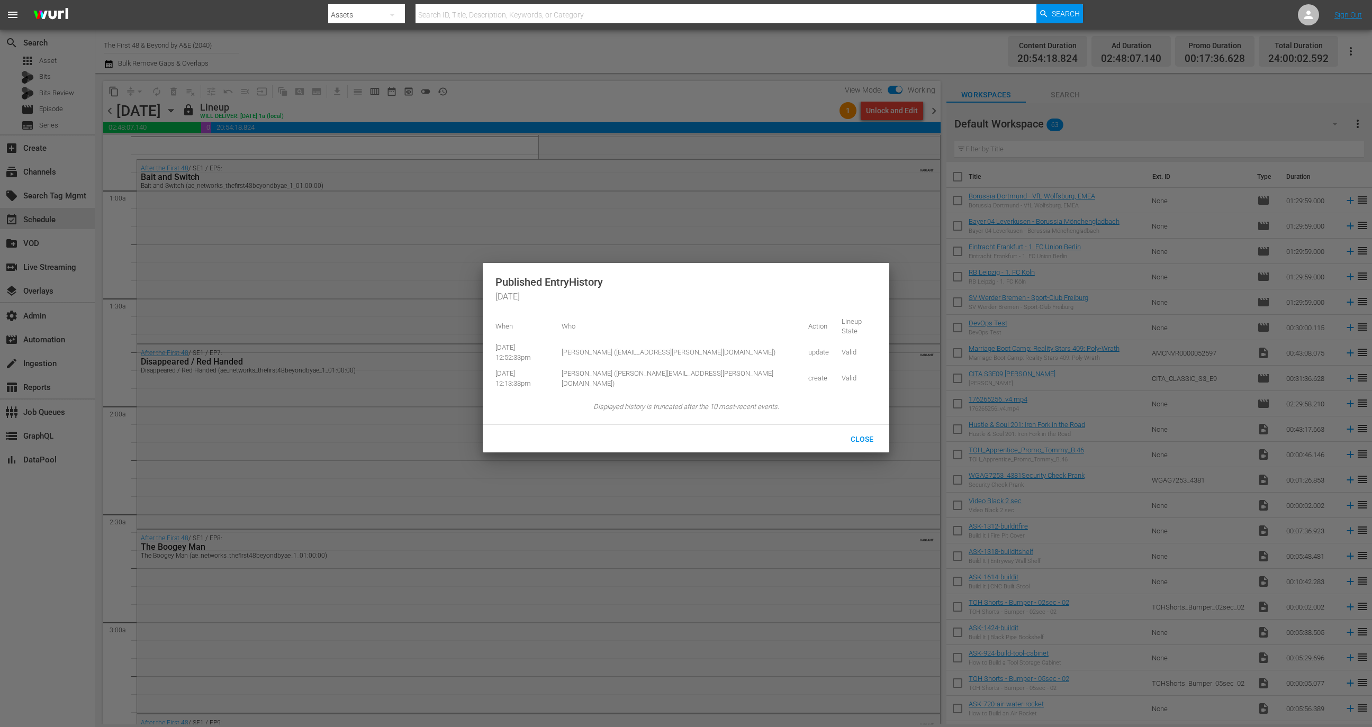
scroll to position [142, 0]
click at [1002, 99] on div at bounding box center [686, 363] width 1372 height 727
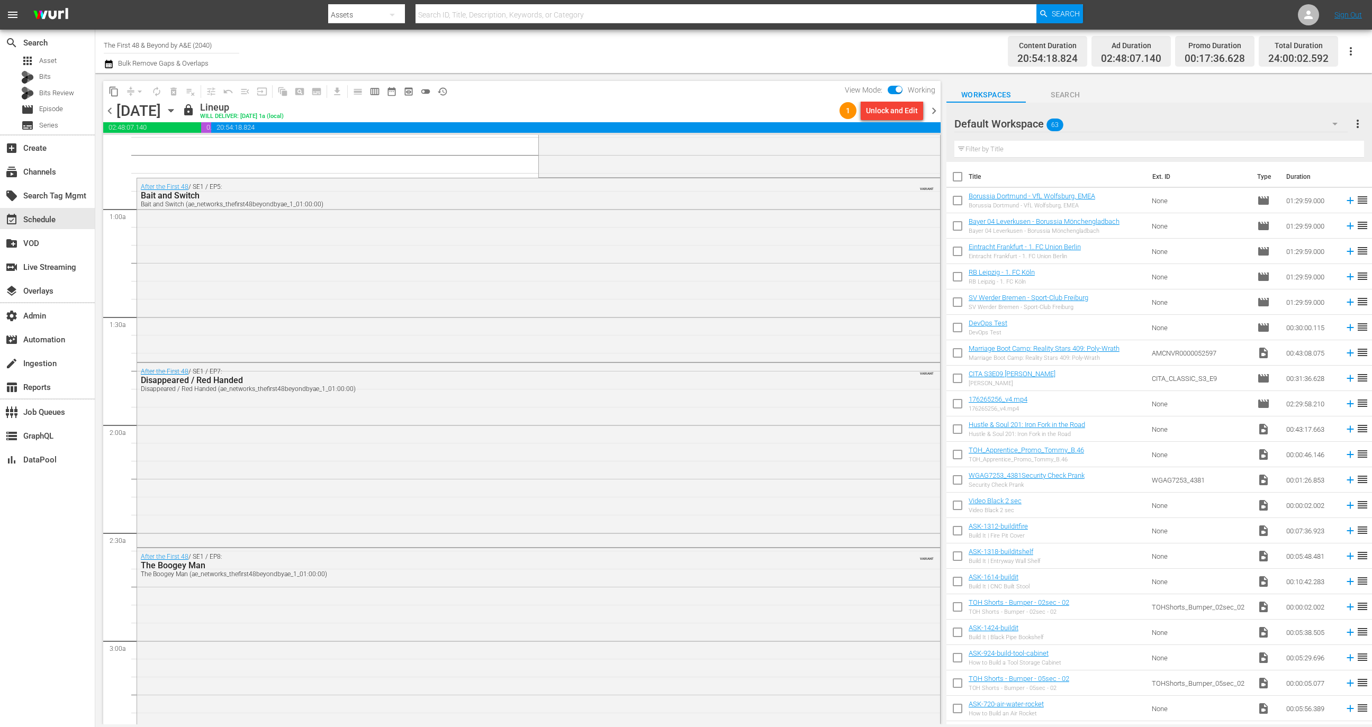
click at [936, 112] on span "chevron_right" at bounding box center [933, 110] width 13 height 13
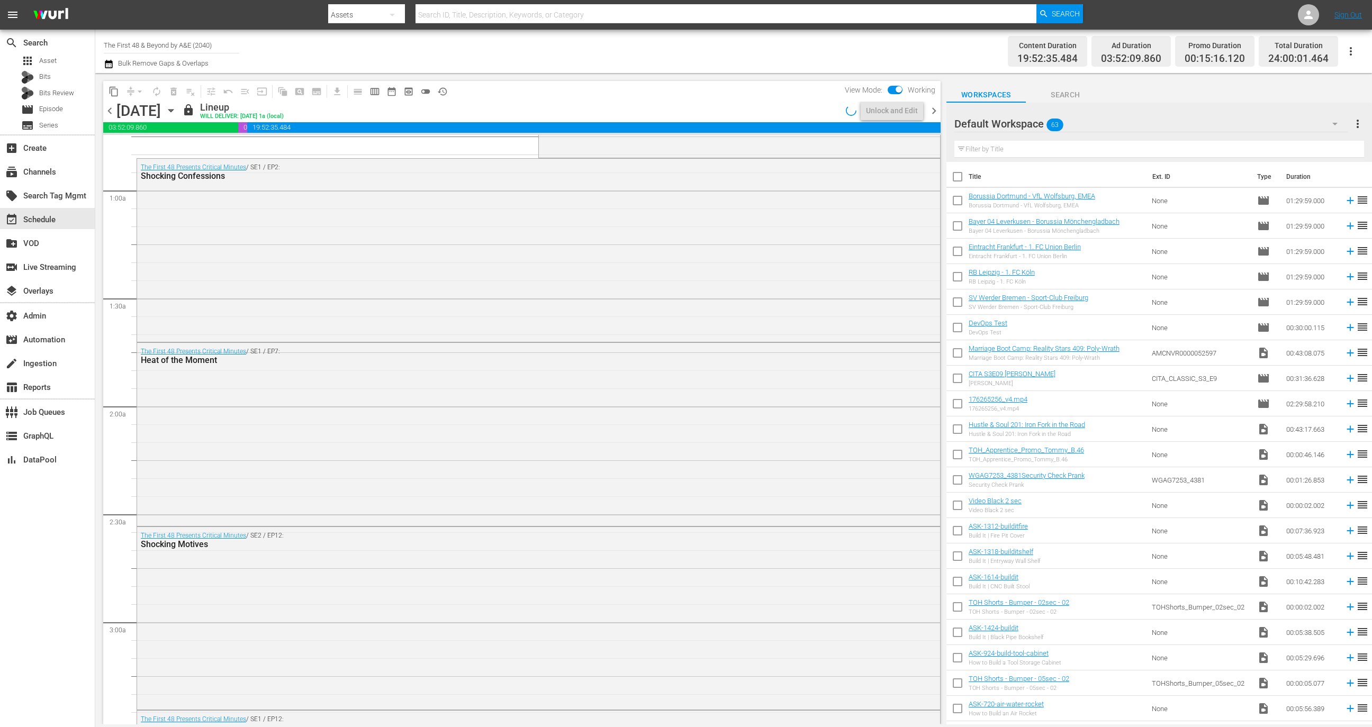
scroll to position [142, 0]
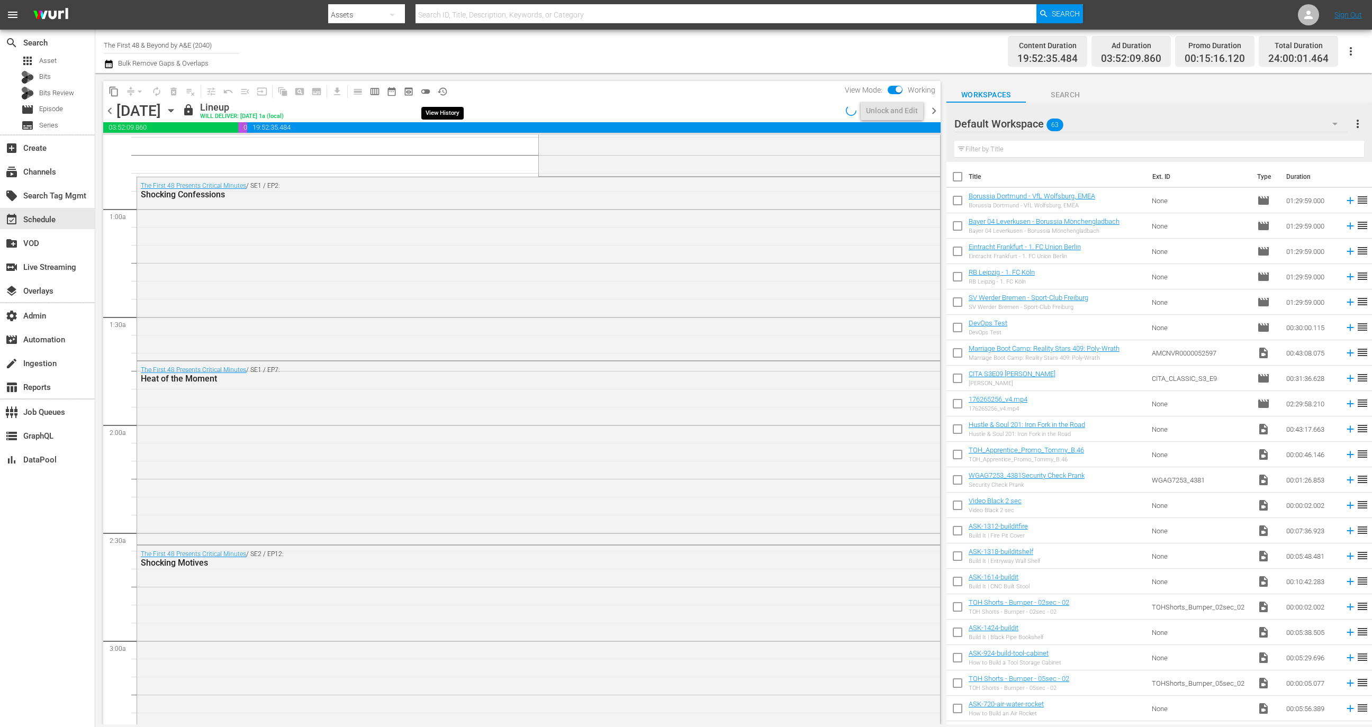
click at [444, 91] on span "history_outlined" at bounding box center [442, 91] width 11 height 11
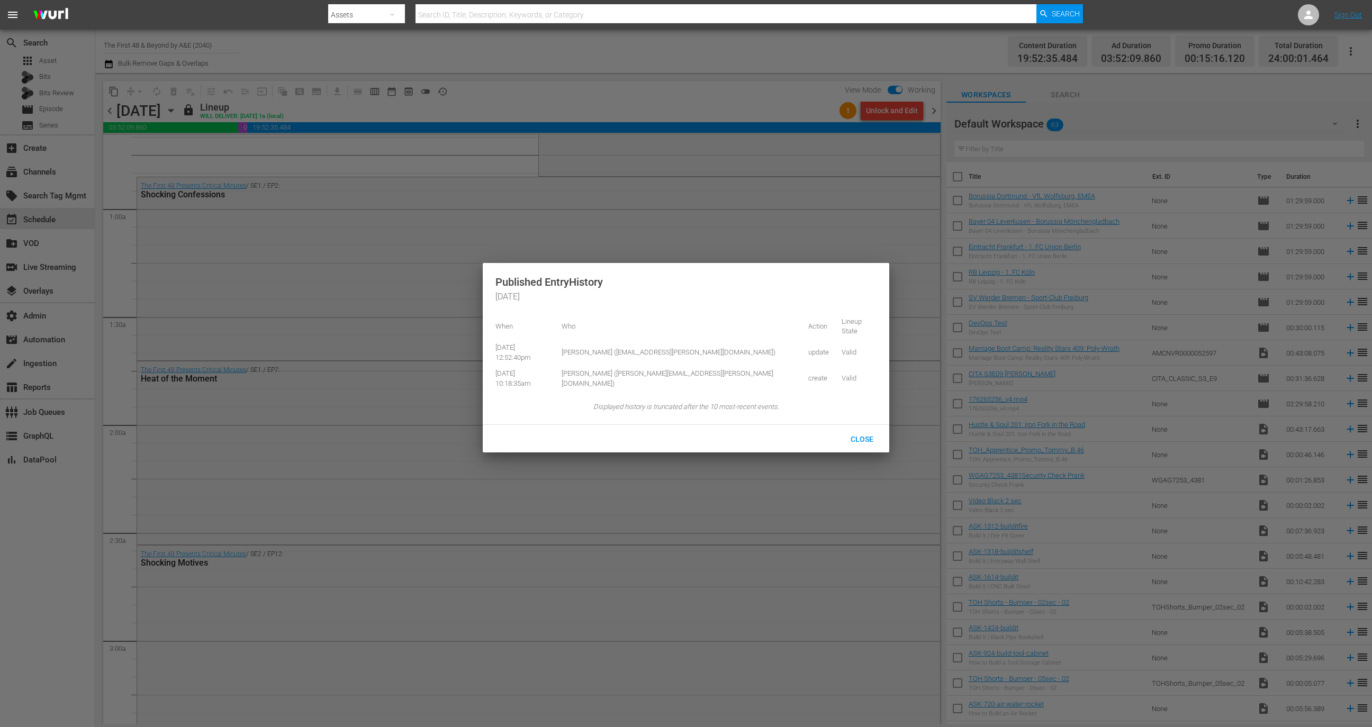
click at [980, 66] on div at bounding box center [686, 363] width 1372 height 727
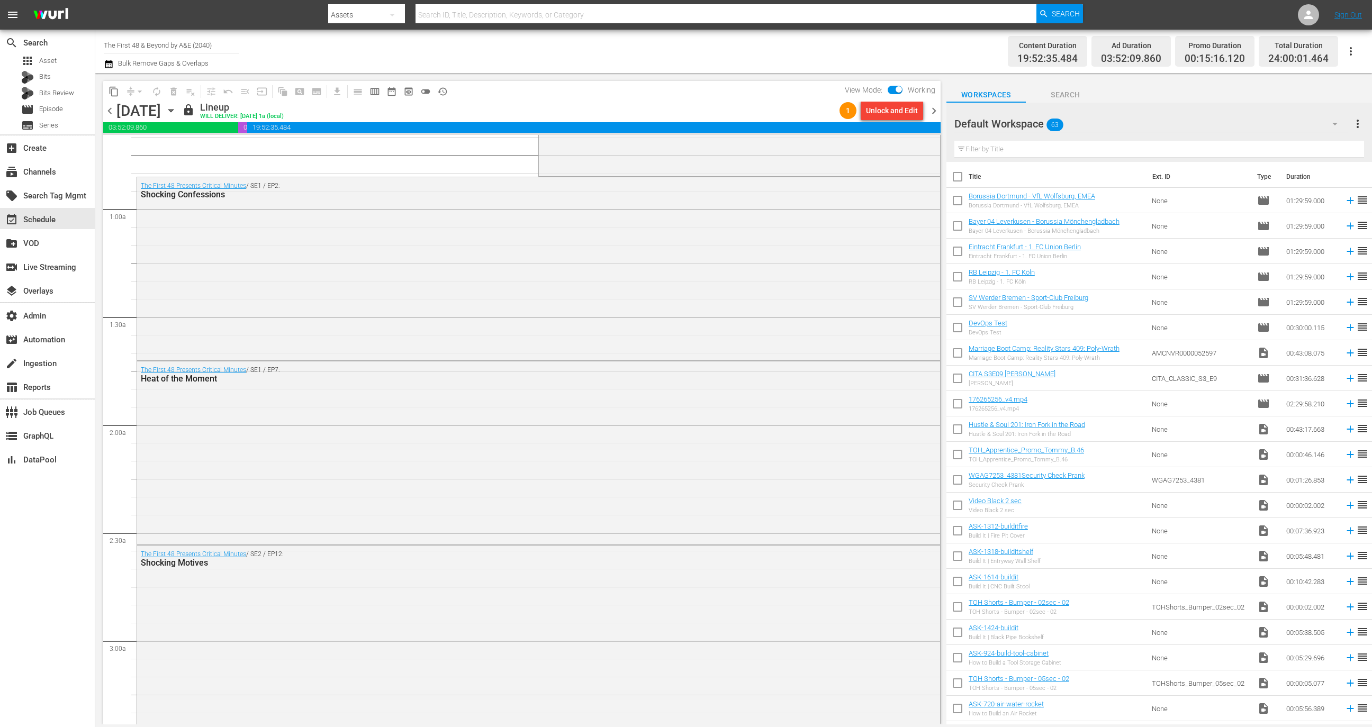
click at [938, 110] on span "chevron_right" at bounding box center [933, 110] width 13 height 13
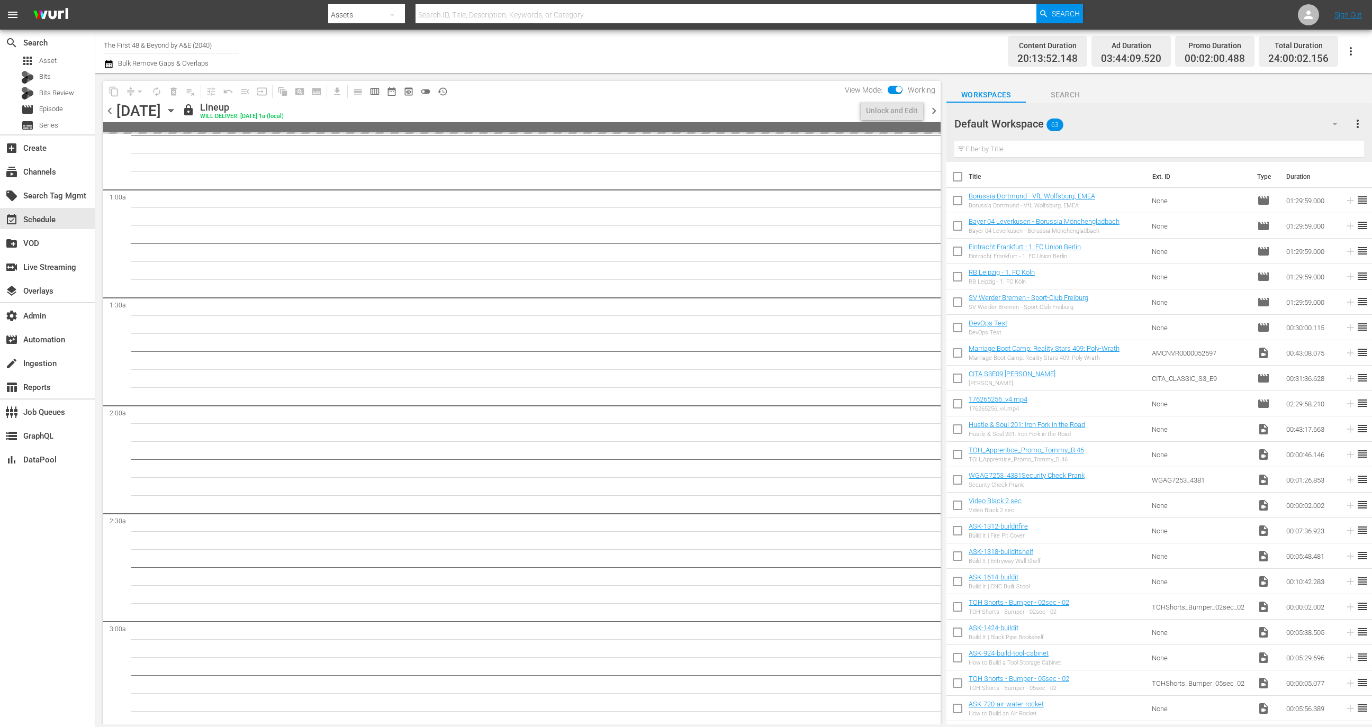
scroll to position [142, 0]
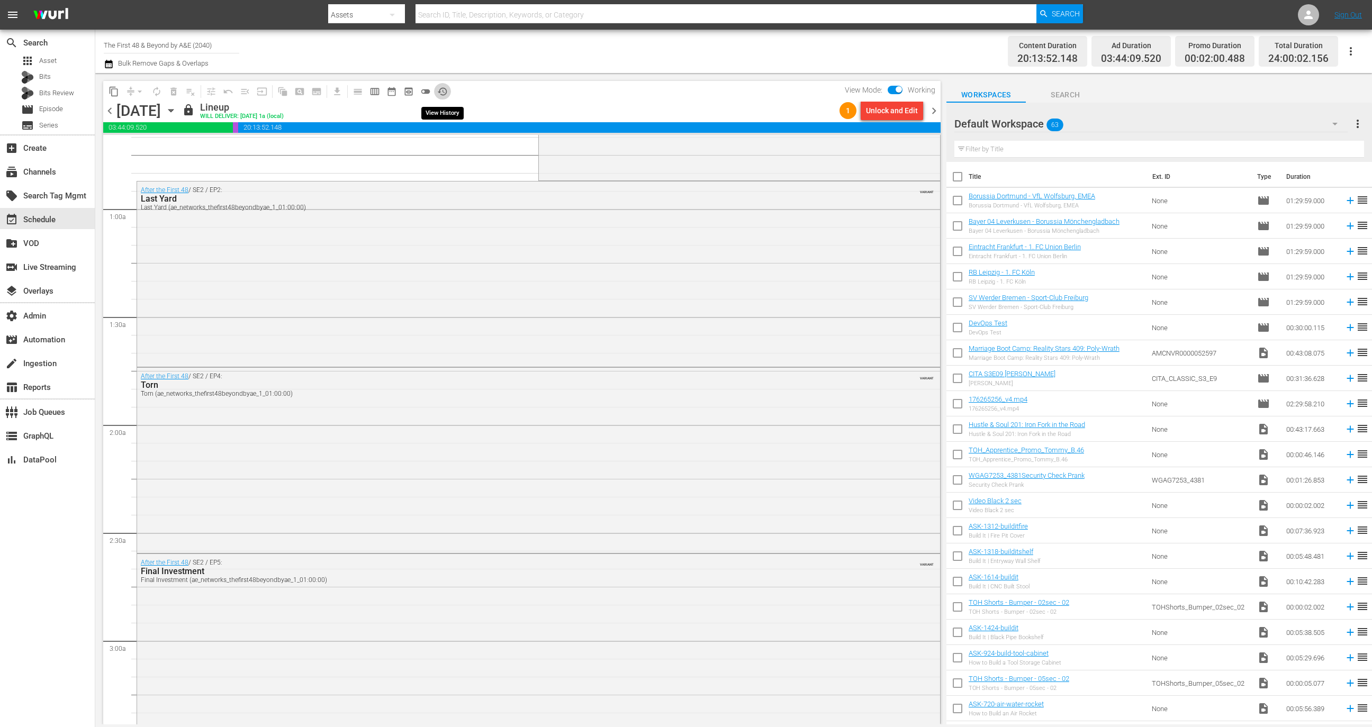
click at [446, 92] on span "history_outlined" at bounding box center [442, 91] width 11 height 11
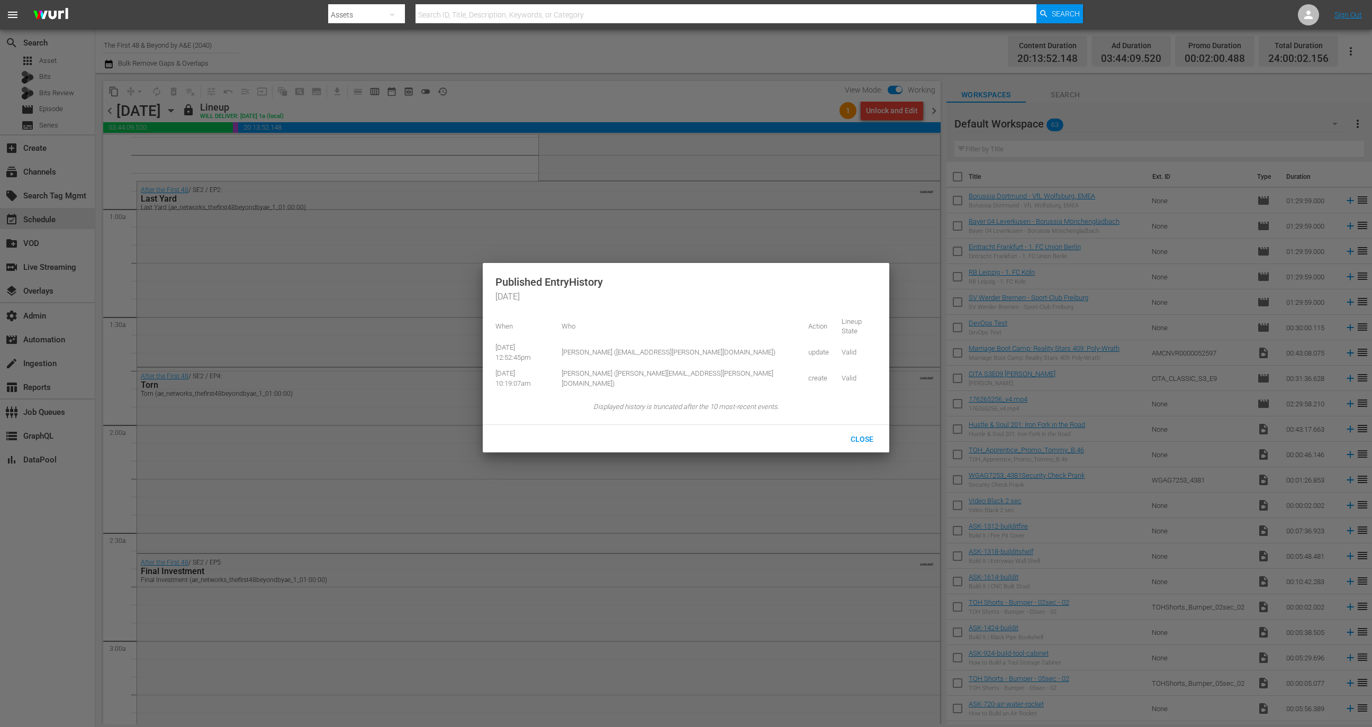
click at [960, 73] on div at bounding box center [686, 363] width 1372 height 727
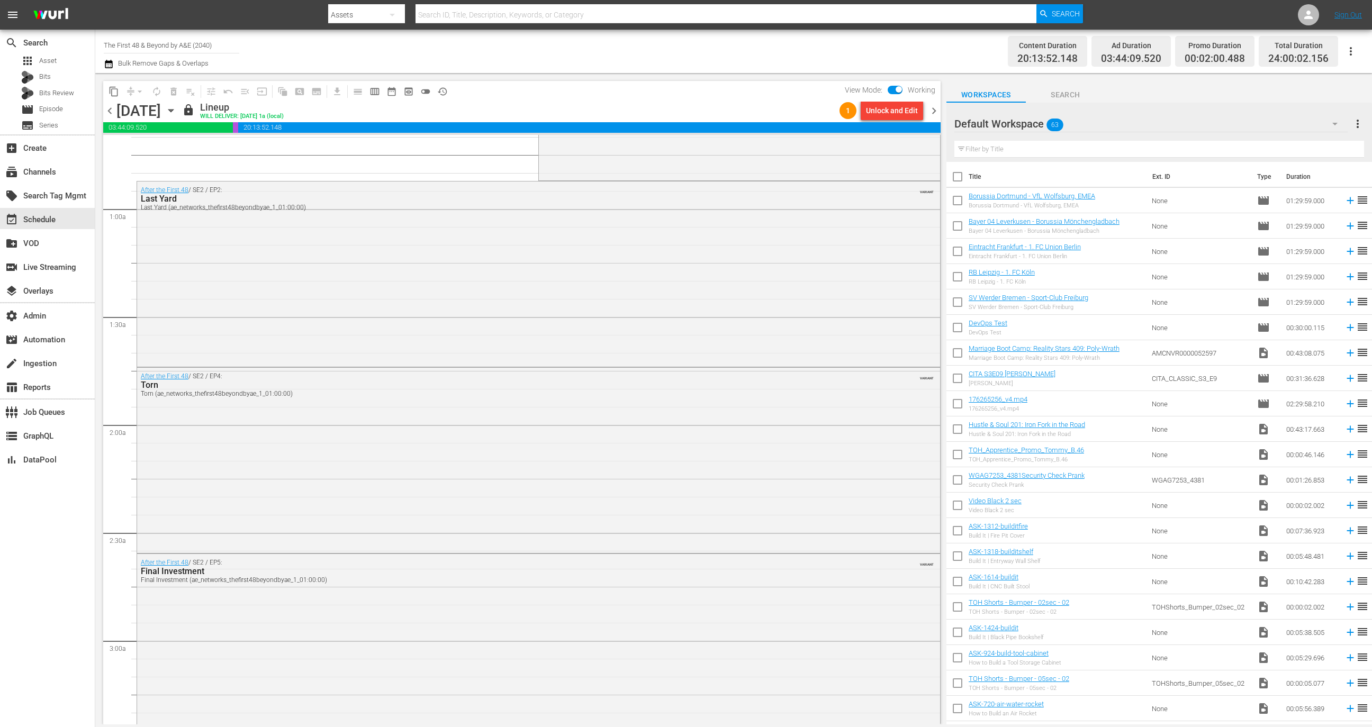
click at [933, 108] on span "chevron_right" at bounding box center [933, 110] width 13 height 13
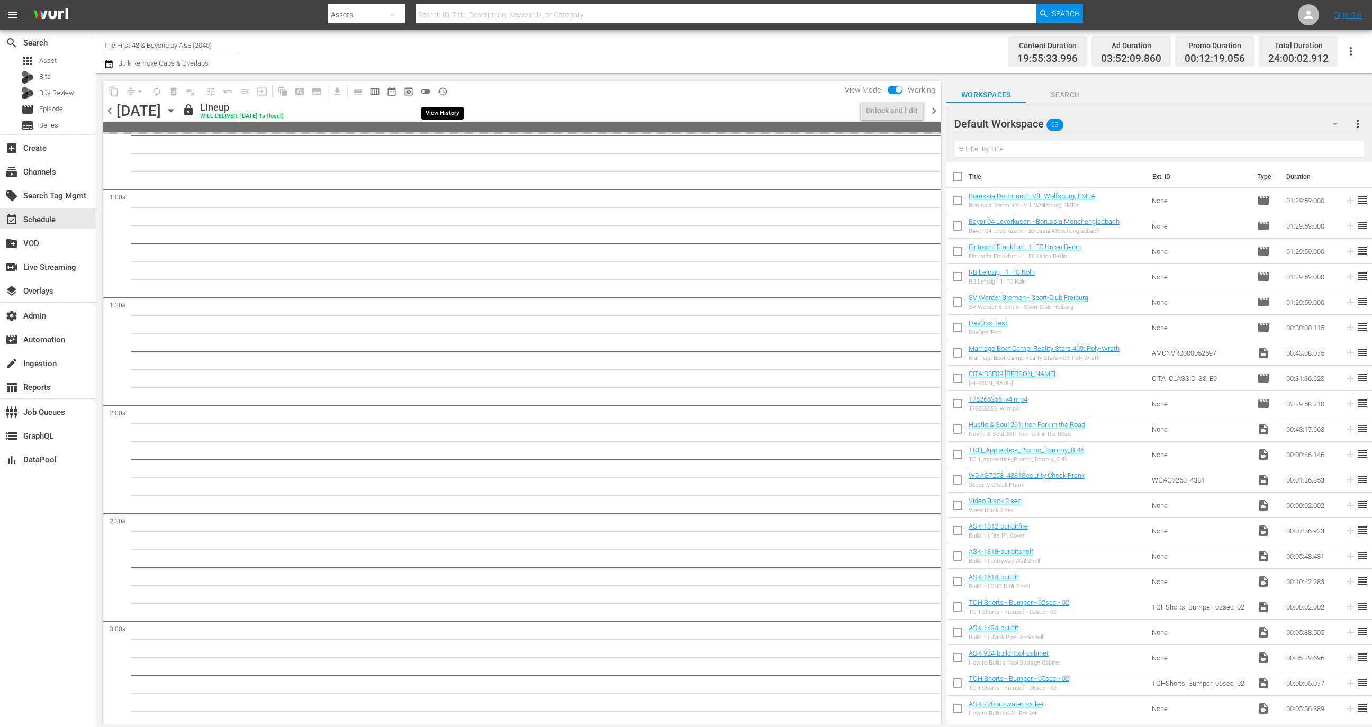
scroll to position [142, 0]
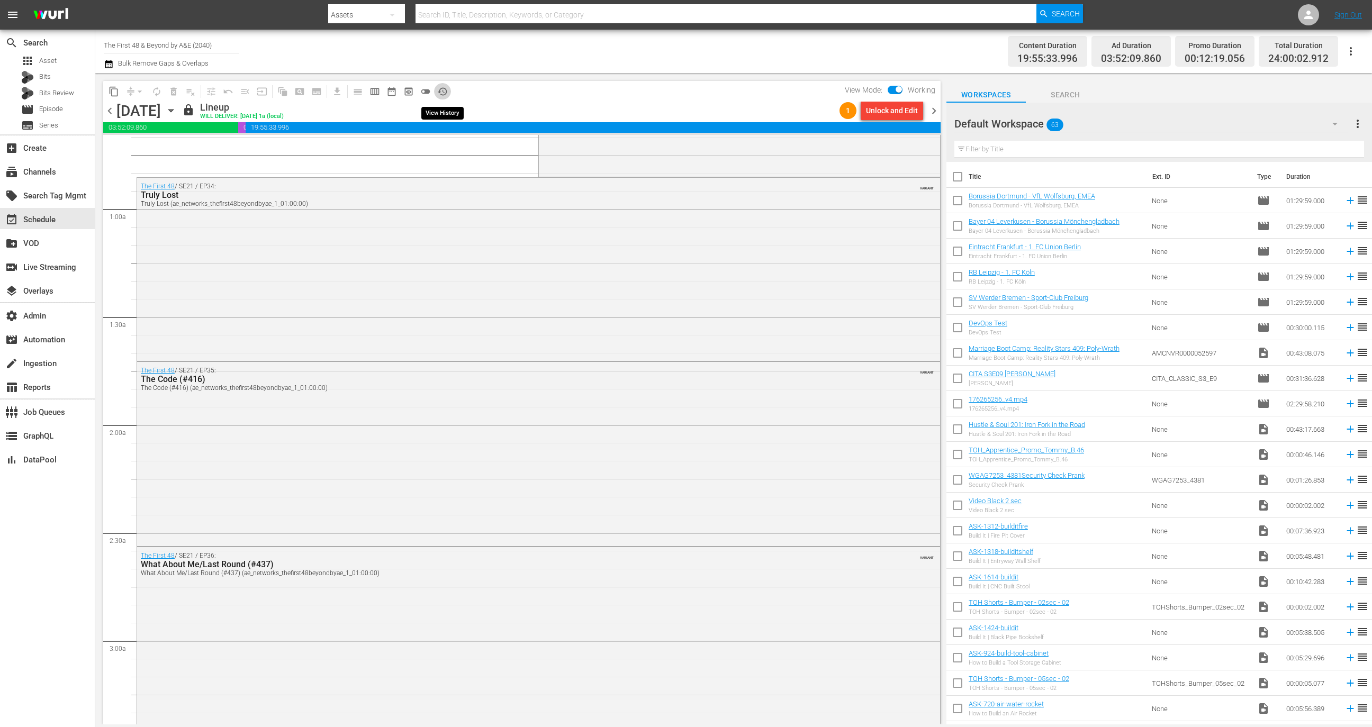
click at [444, 88] on span "history_outlined" at bounding box center [442, 91] width 11 height 11
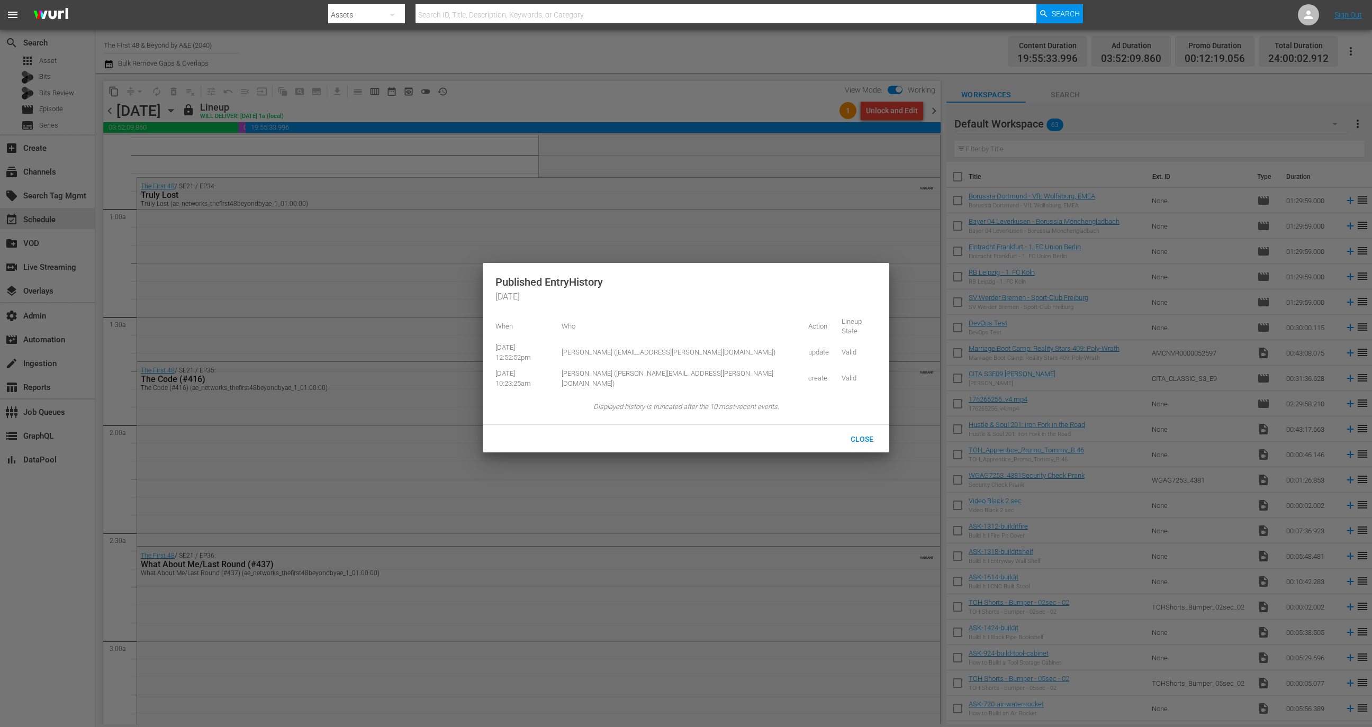
click at [949, 85] on div at bounding box center [686, 363] width 1372 height 727
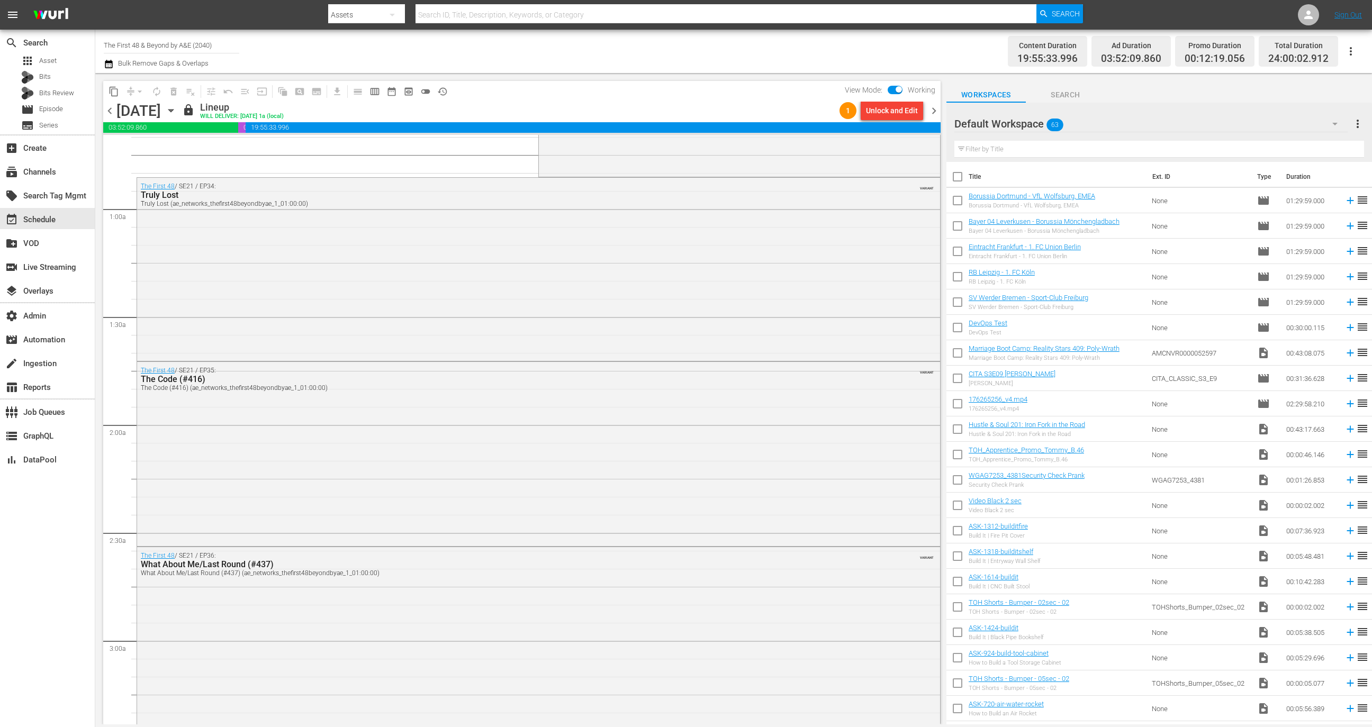
click at [936, 108] on body "menu Search By Assets Search ID, Title, Description, Keywords, or Category Sear…" at bounding box center [686, 363] width 1372 height 727
click at [936, 108] on span "chevron_right" at bounding box center [933, 110] width 13 height 13
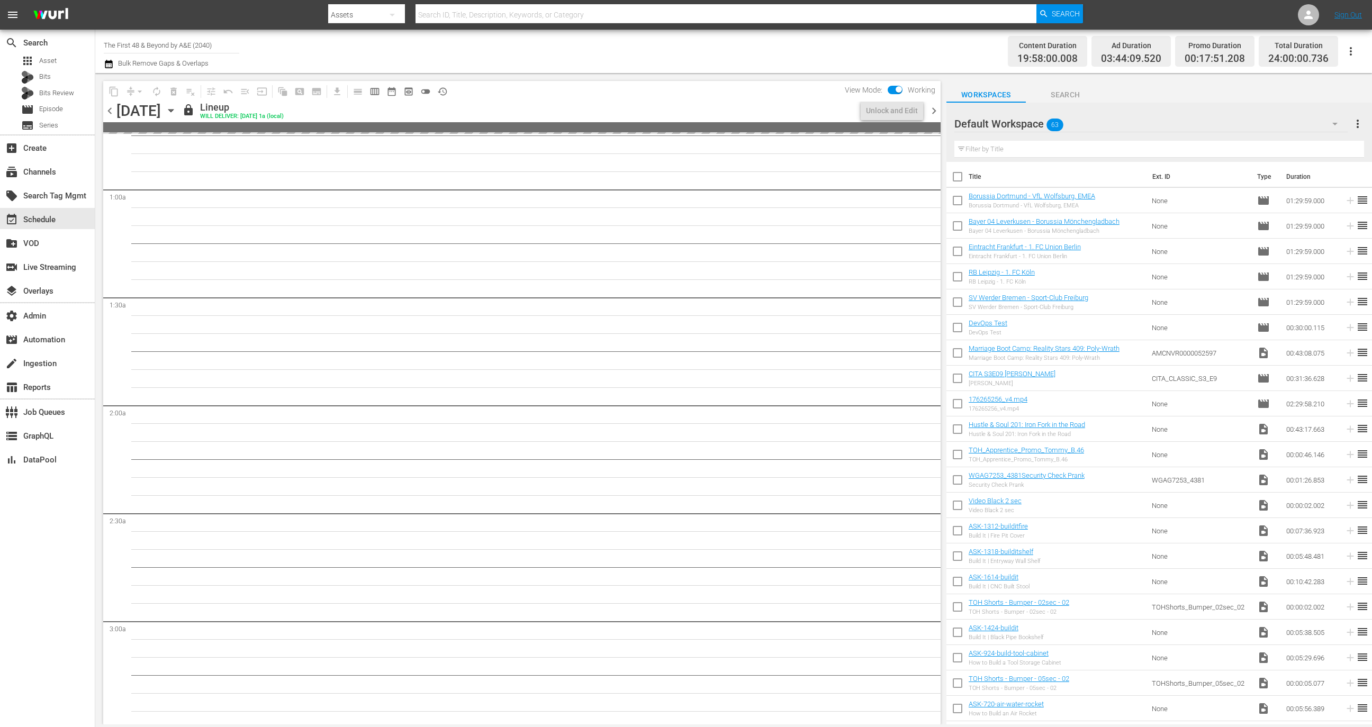
click at [442, 93] on span "history_outlined" at bounding box center [442, 91] width 11 height 11
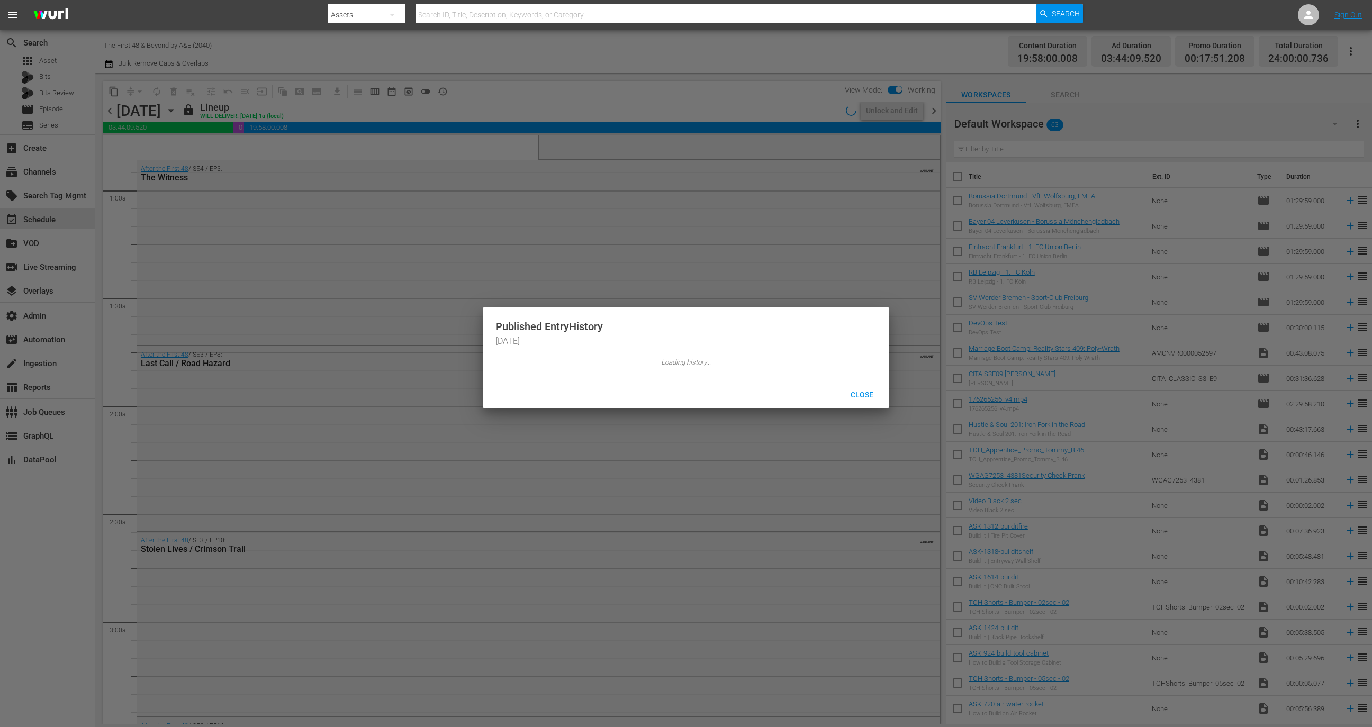
scroll to position [142, 0]
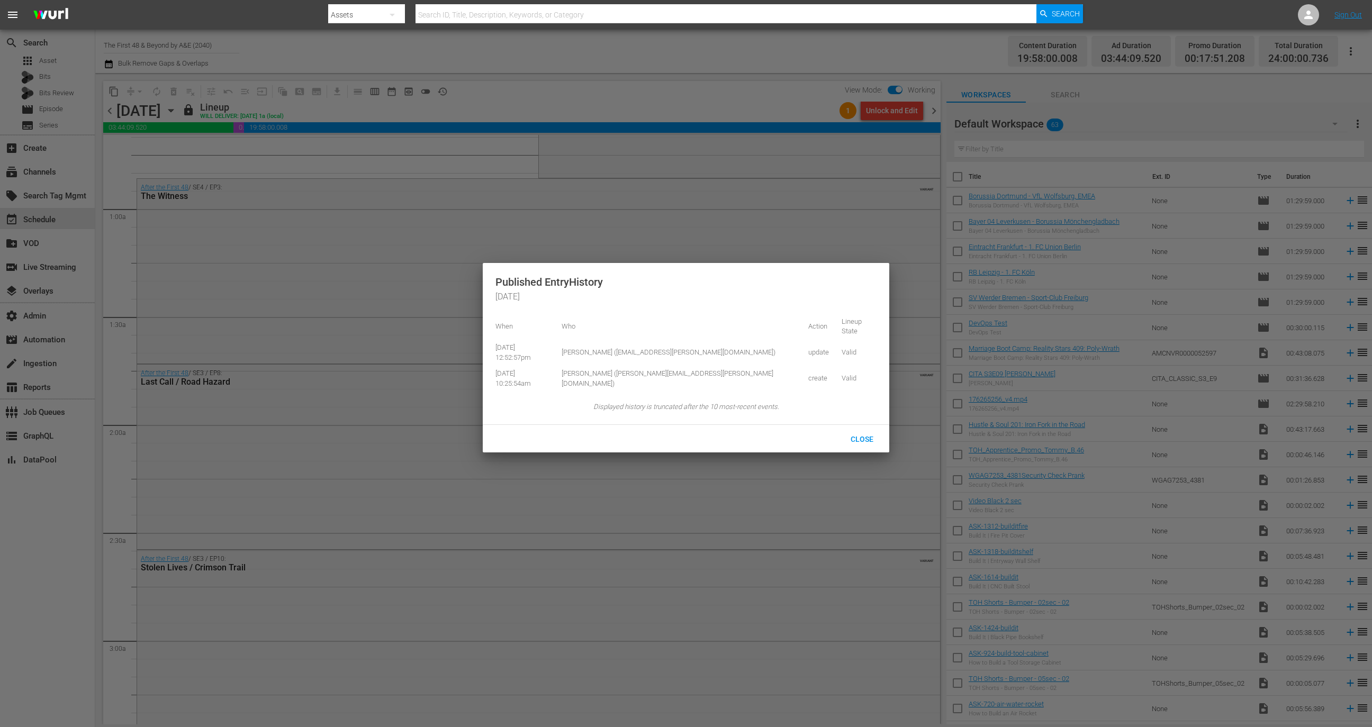
click at [988, 87] on div at bounding box center [686, 363] width 1372 height 727
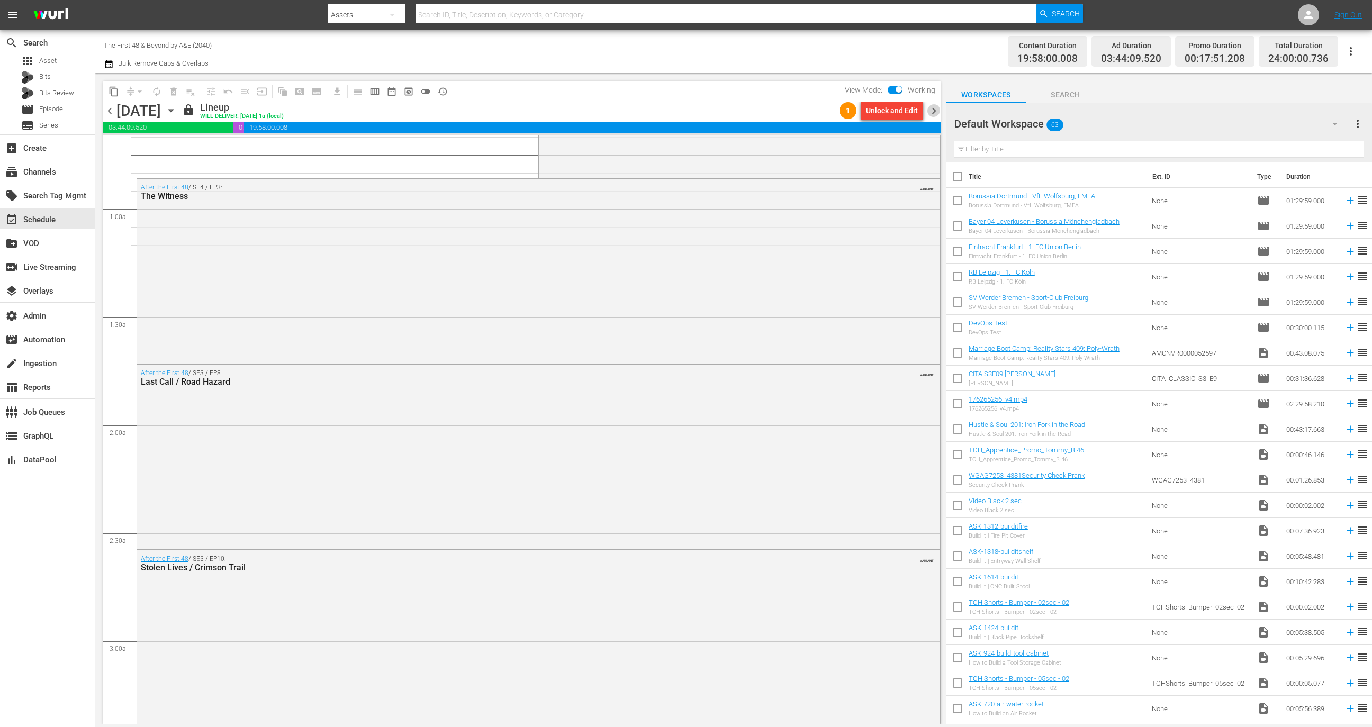
click at [936, 111] on span "chevron_right" at bounding box center [933, 110] width 13 height 13
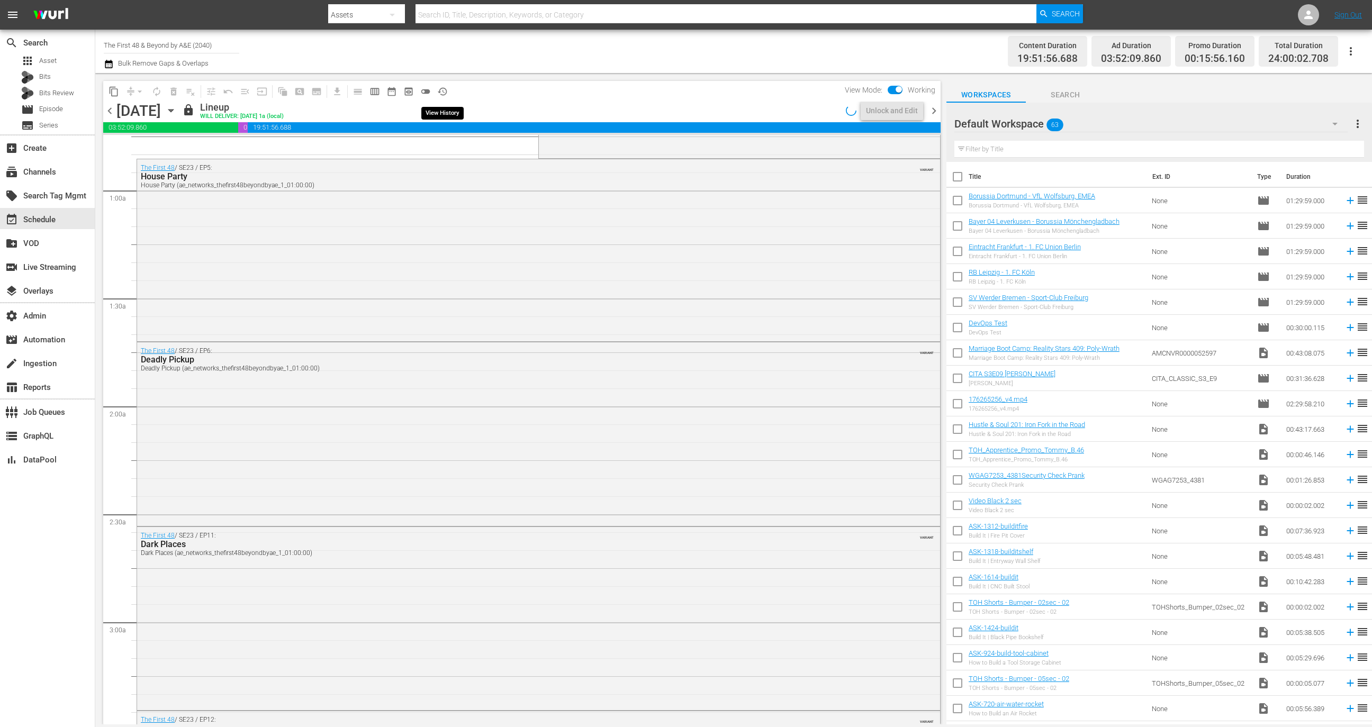
scroll to position [142, 0]
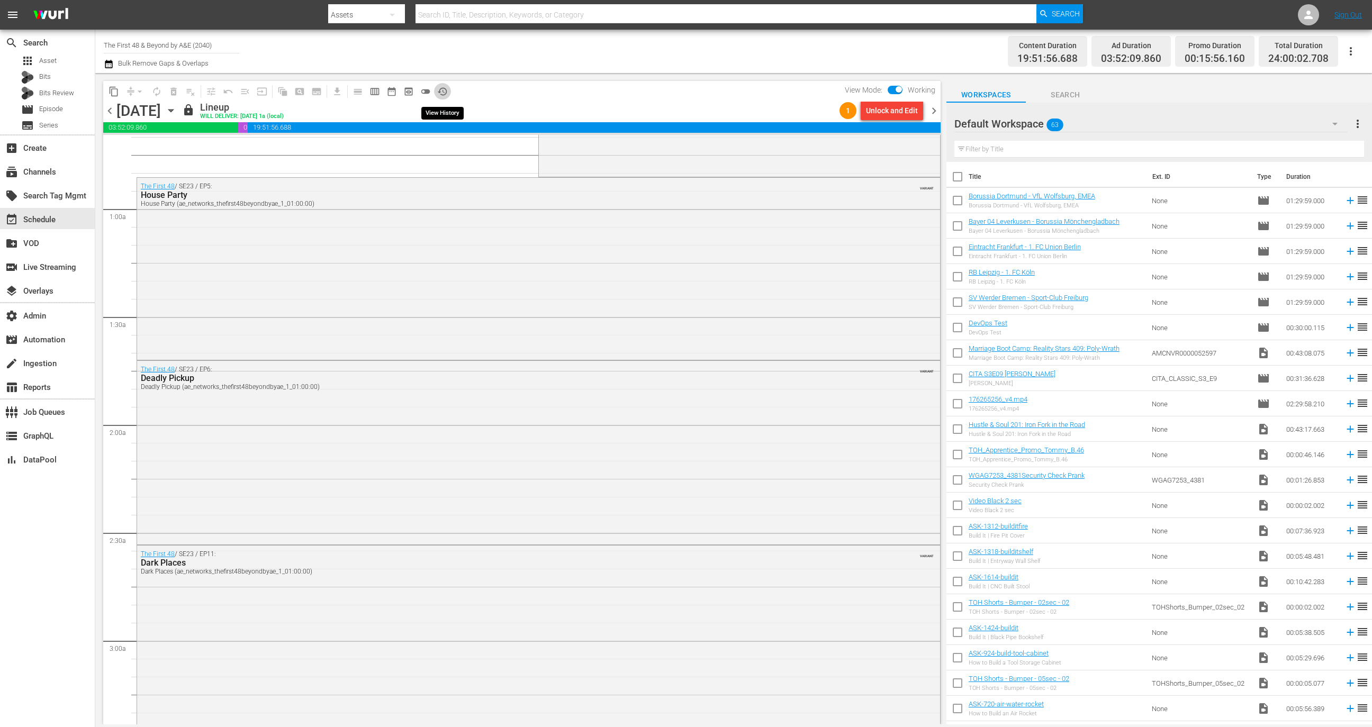
click at [442, 92] on span "history_outlined" at bounding box center [442, 91] width 11 height 11
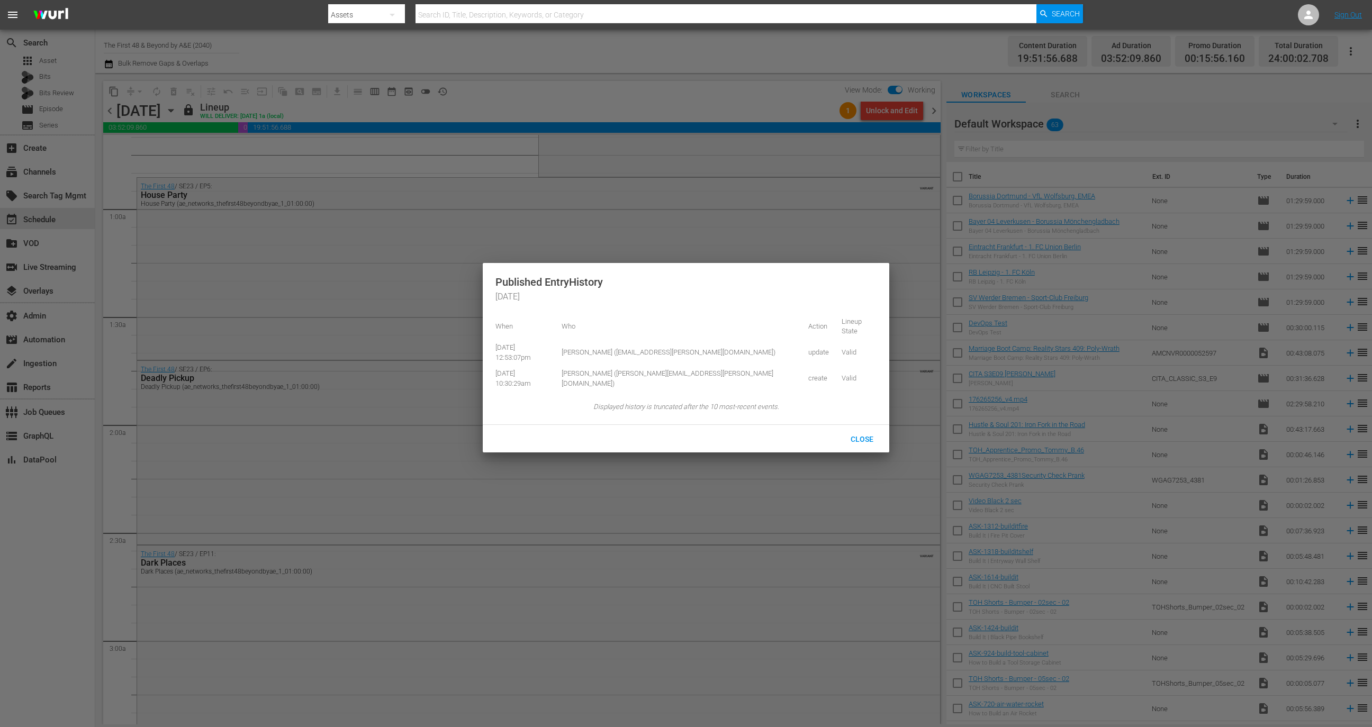
click at [1019, 52] on div at bounding box center [686, 363] width 1372 height 727
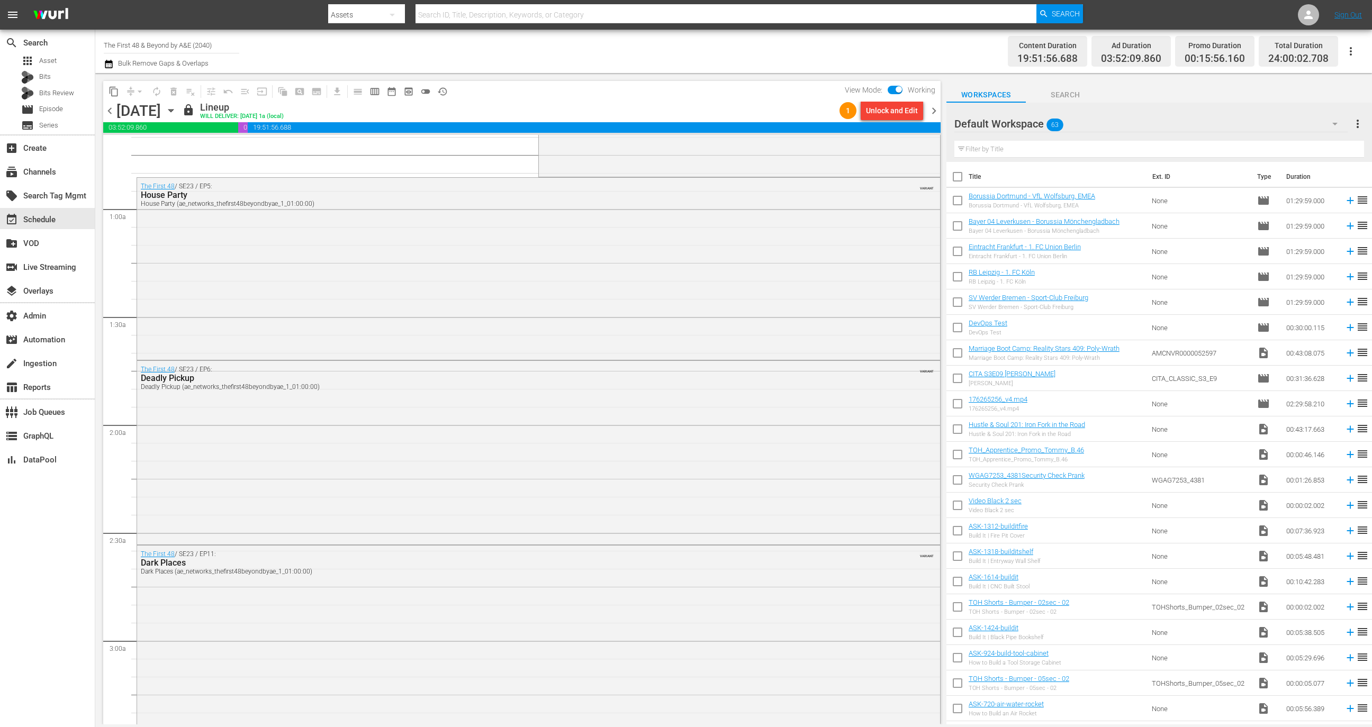
click at [931, 105] on span "chevron_right" at bounding box center [933, 110] width 13 height 13
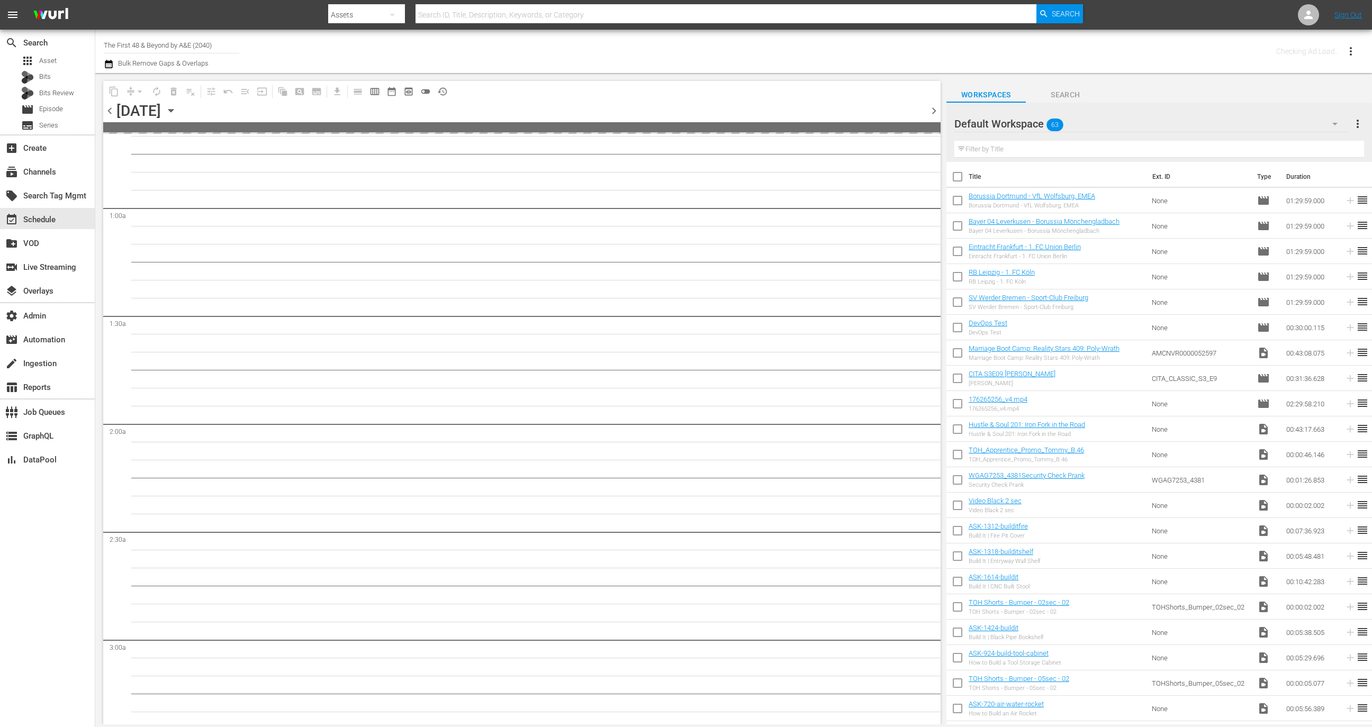
scroll to position [160, 0]
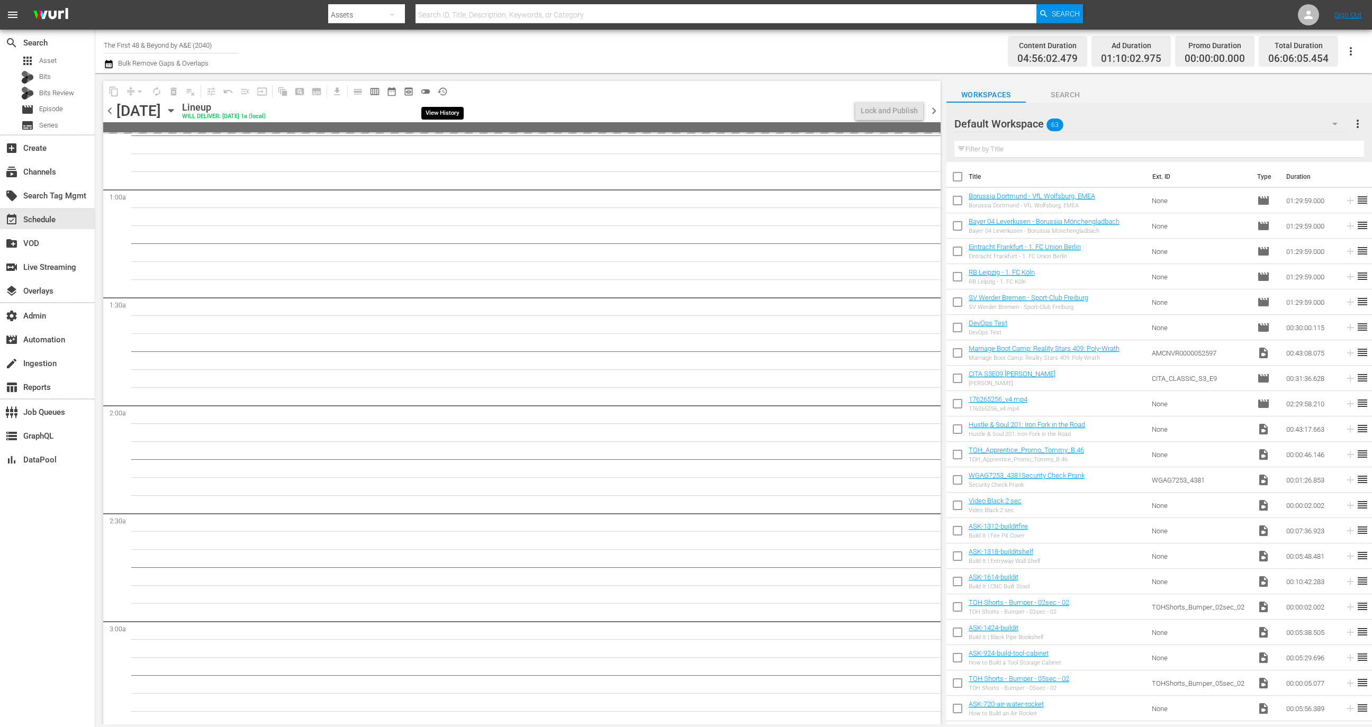
click at [445, 90] on span "history_outlined" at bounding box center [442, 91] width 11 height 11
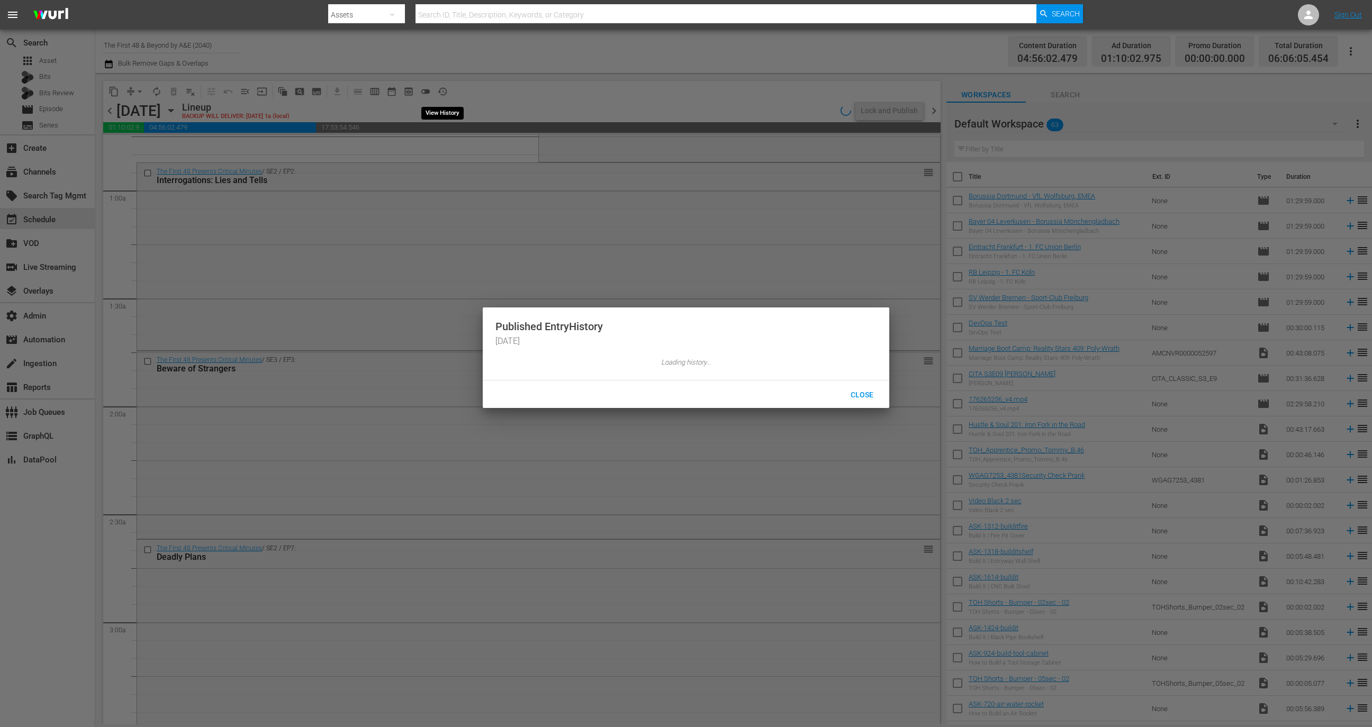
scroll to position [142, 0]
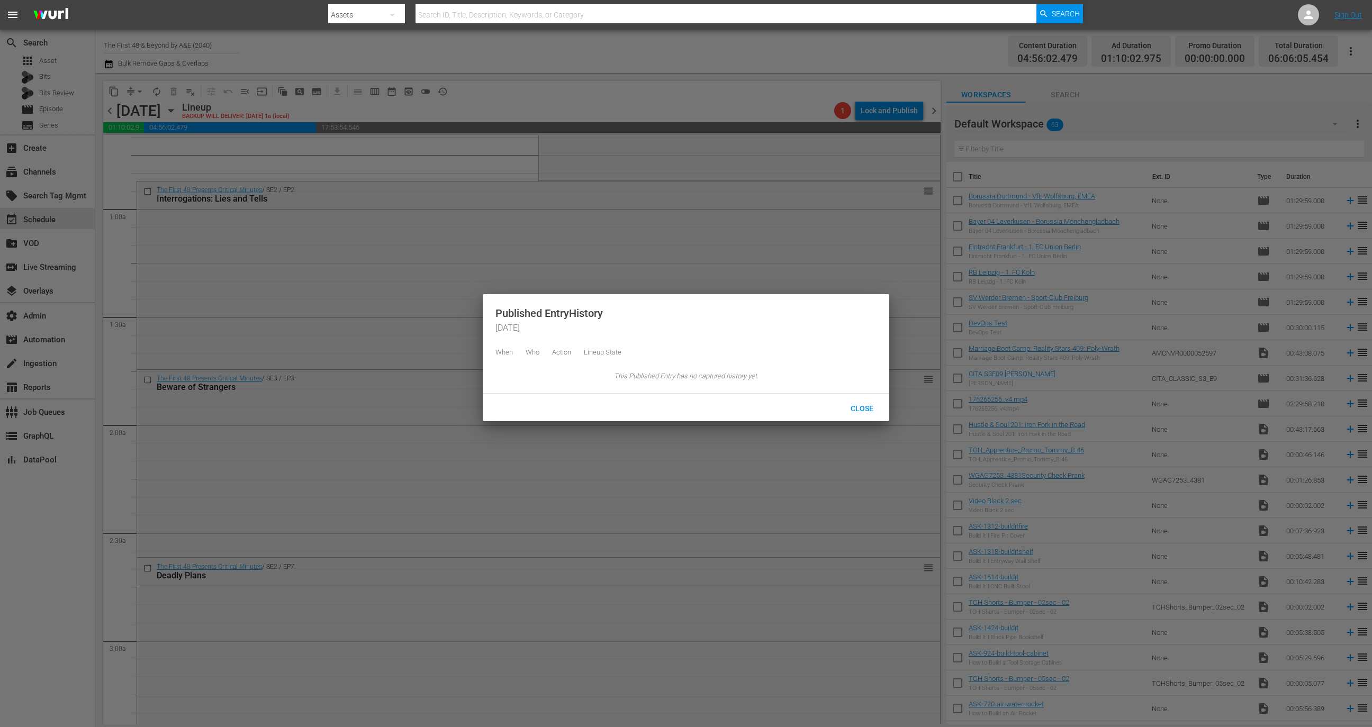
click at [811, 158] on div at bounding box center [686, 363] width 1372 height 727
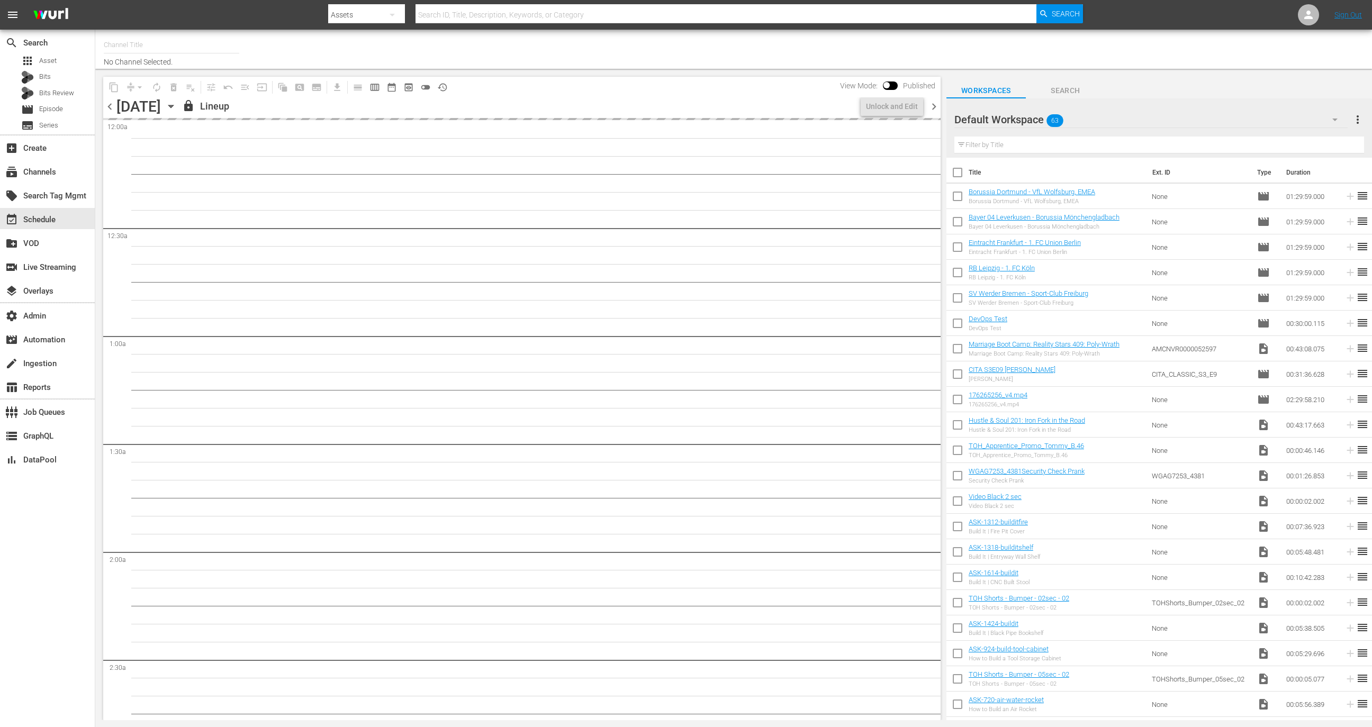
type input "Best of Pawn Stars by History (2039)"
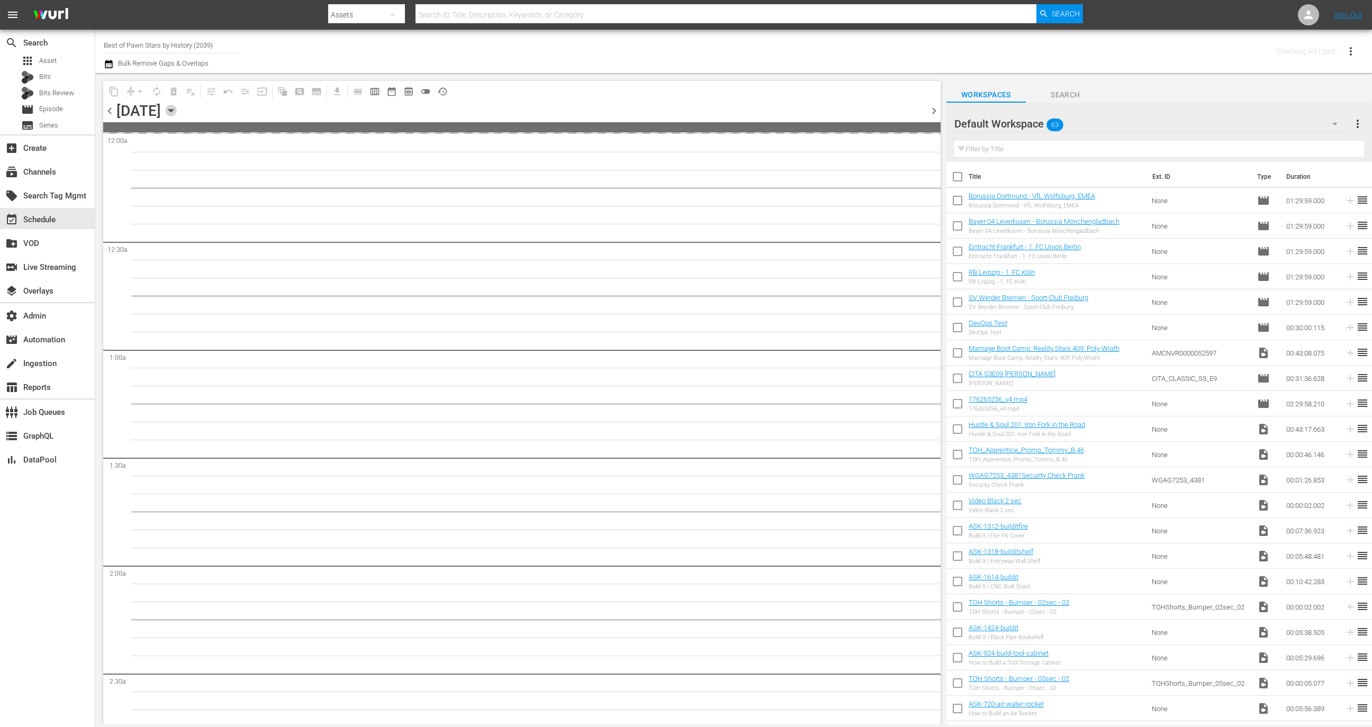
click at [177, 109] on icon "button" at bounding box center [171, 111] width 12 height 12
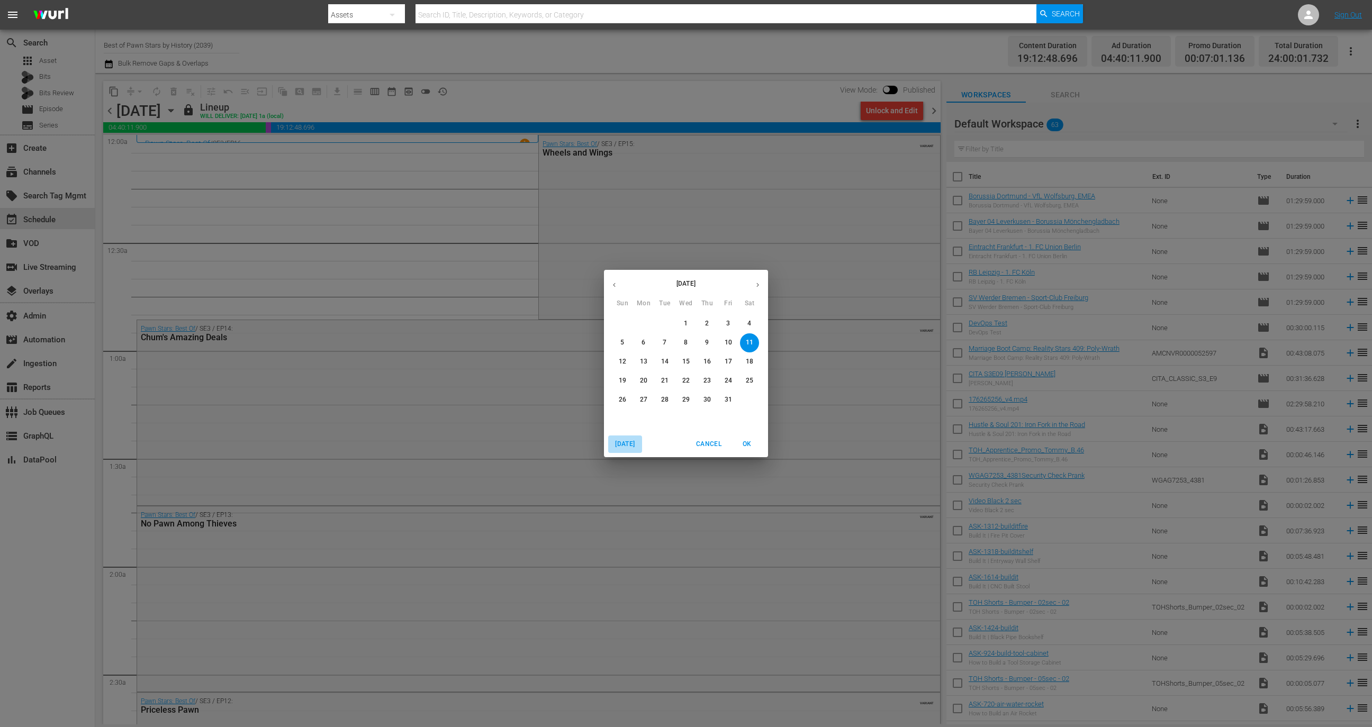
click at [624, 442] on span "[DATE]" at bounding box center [624, 444] width 25 height 11
click at [746, 439] on span "OK" at bounding box center [746, 444] width 25 height 11
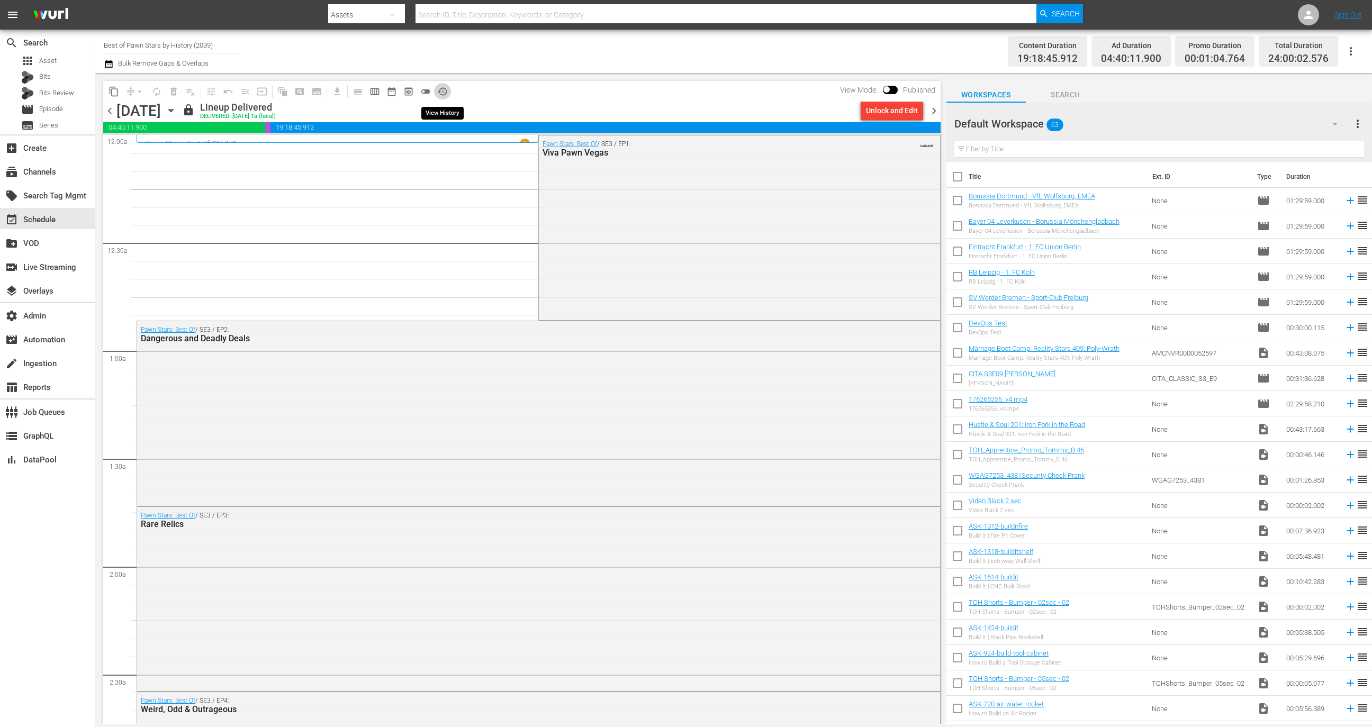
click at [445, 92] on span "history_outlined" at bounding box center [442, 91] width 11 height 11
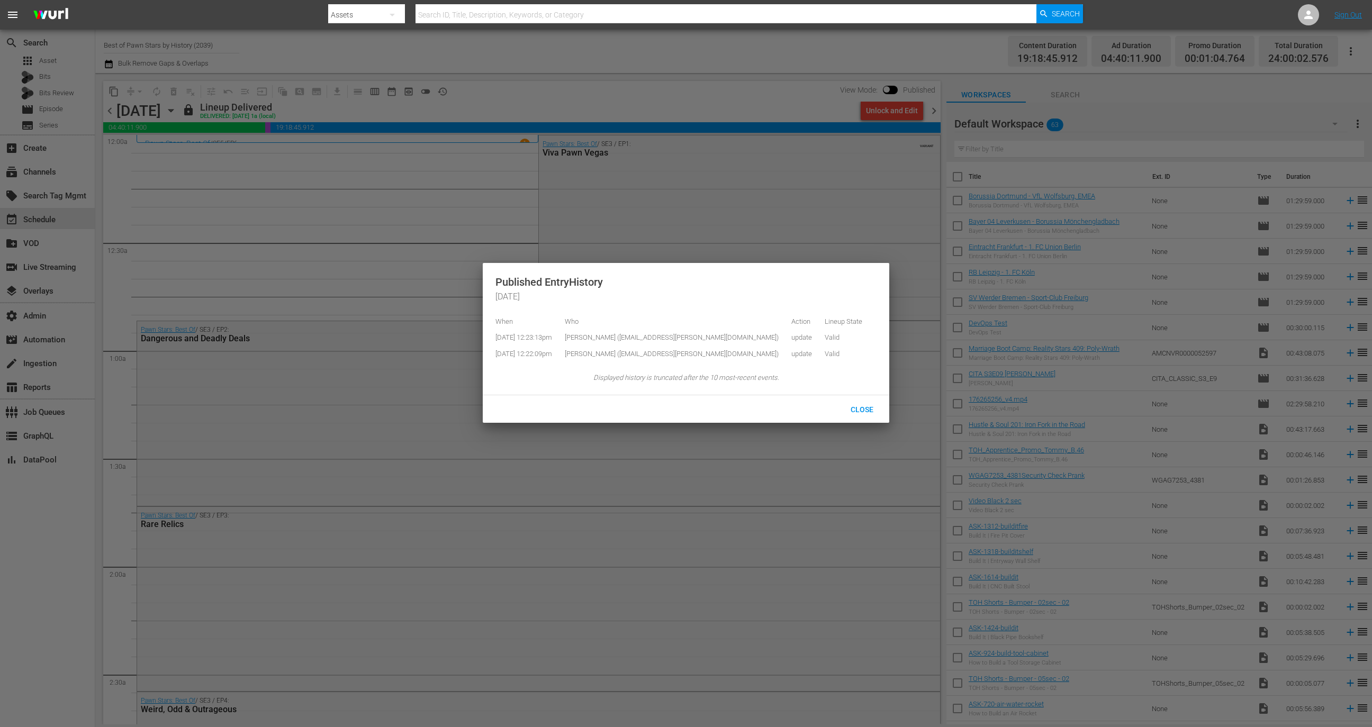
click at [491, 97] on div at bounding box center [686, 363] width 1372 height 727
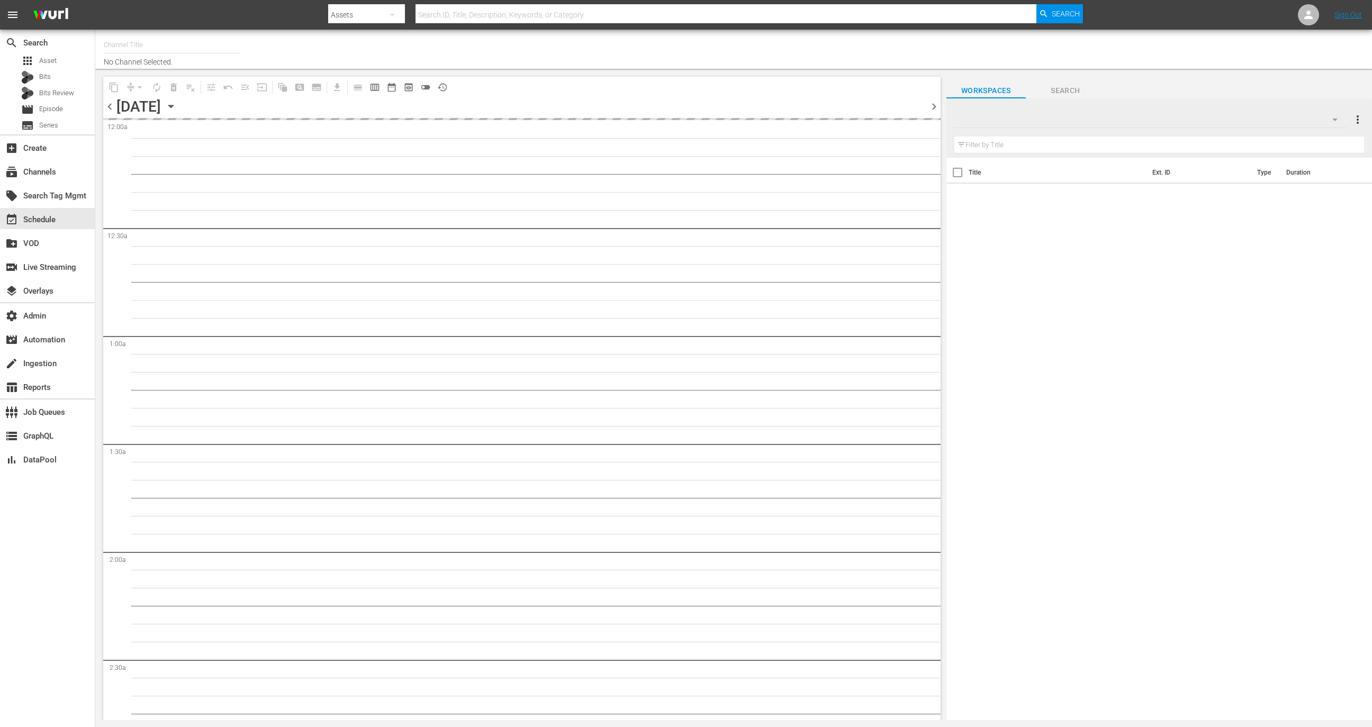
type input "Best of American Pickers by History (2038)"
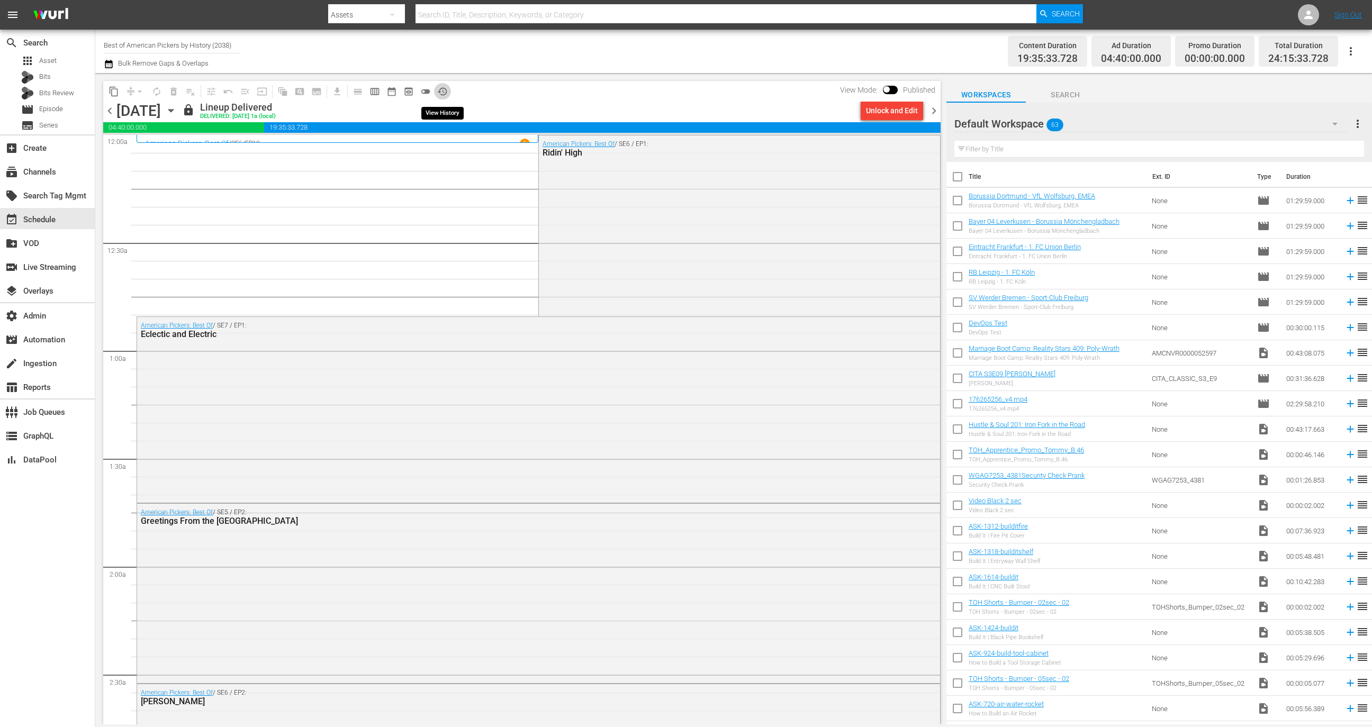
click at [445, 93] on span "history_outlined" at bounding box center [442, 91] width 11 height 11
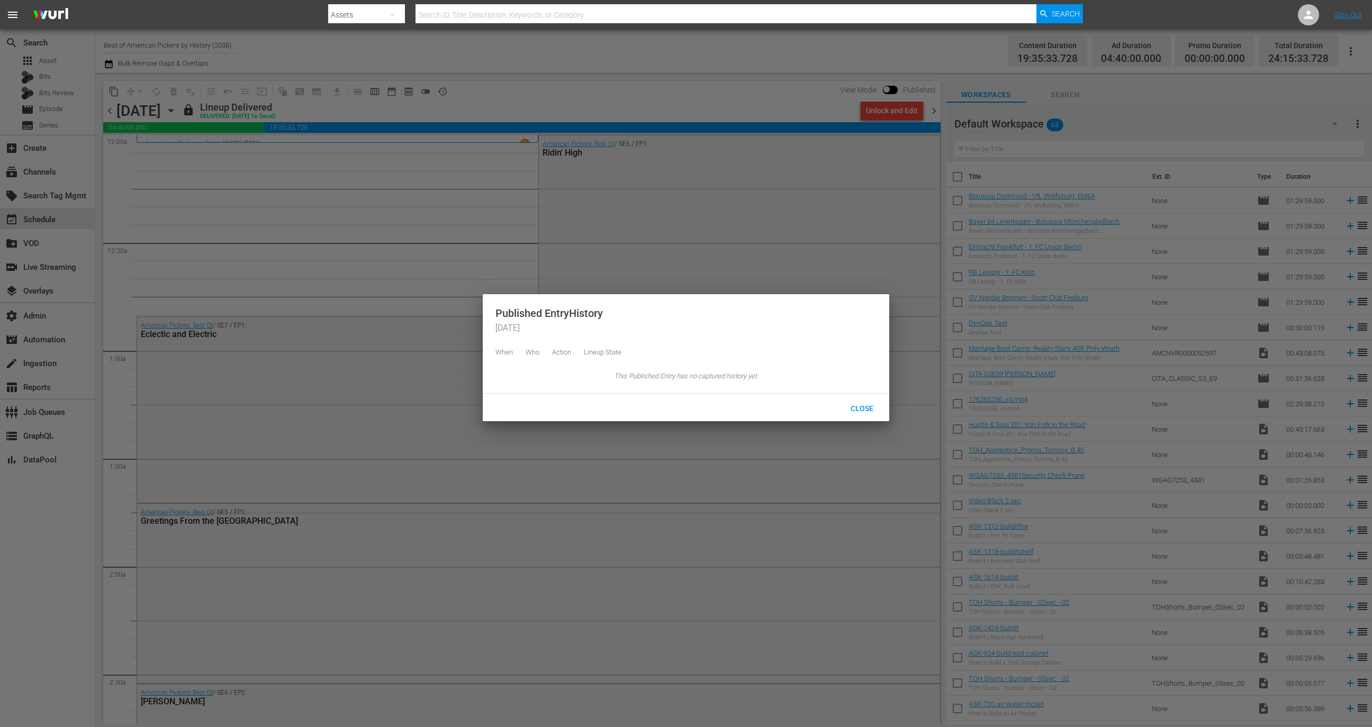
click at [440, 114] on div at bounding box center [686, 363] width 1372 height 727
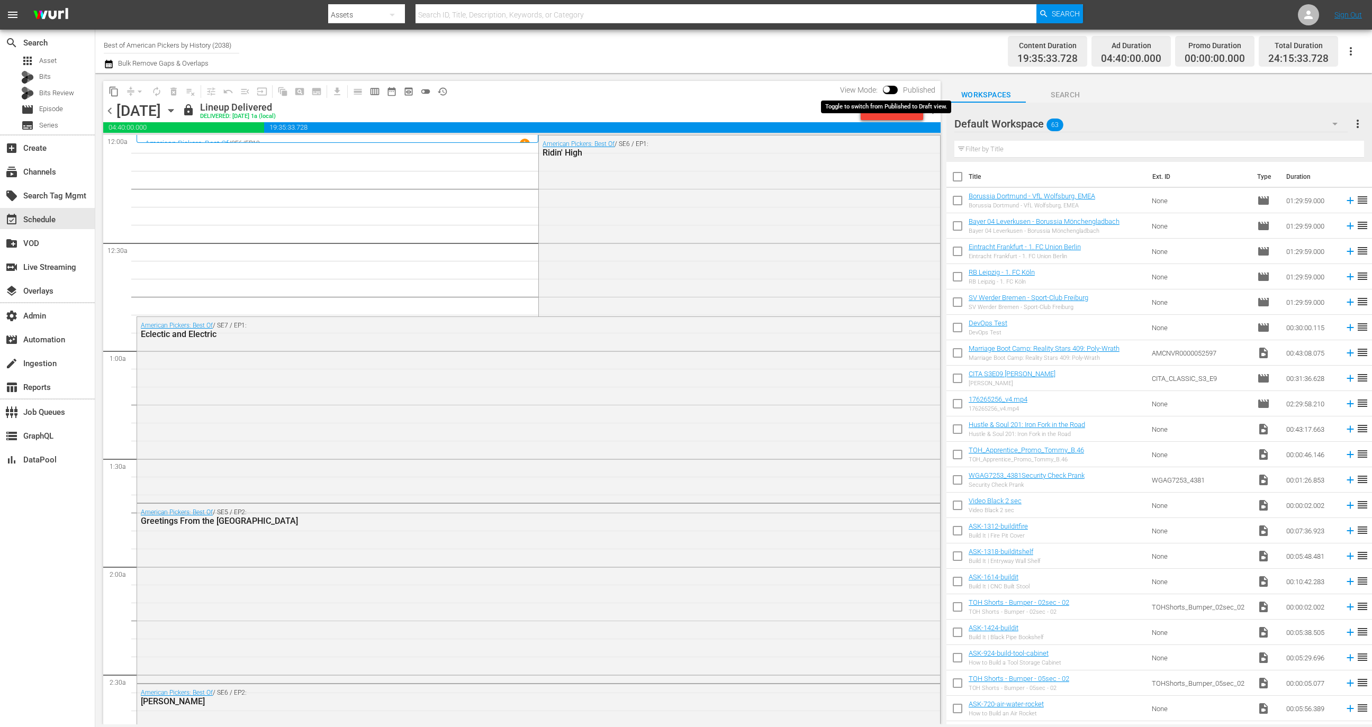
click at [895, 89] on input "checkbox" at bounding box center [886, 91] width 22 height 7
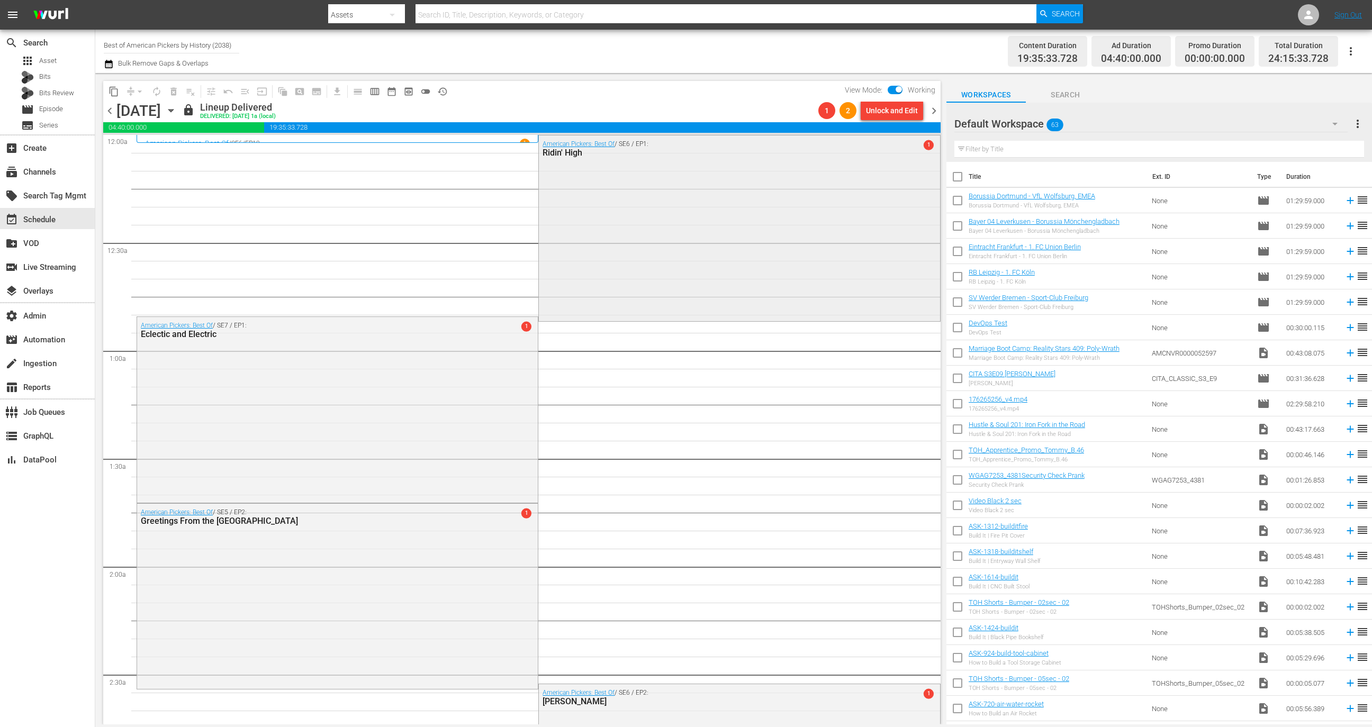
click at [700, 290] on div "American Pickers: Best Of / SE6 / EP1: Ridin' High 1" at bounding box center [739, 227] width 401 height 184
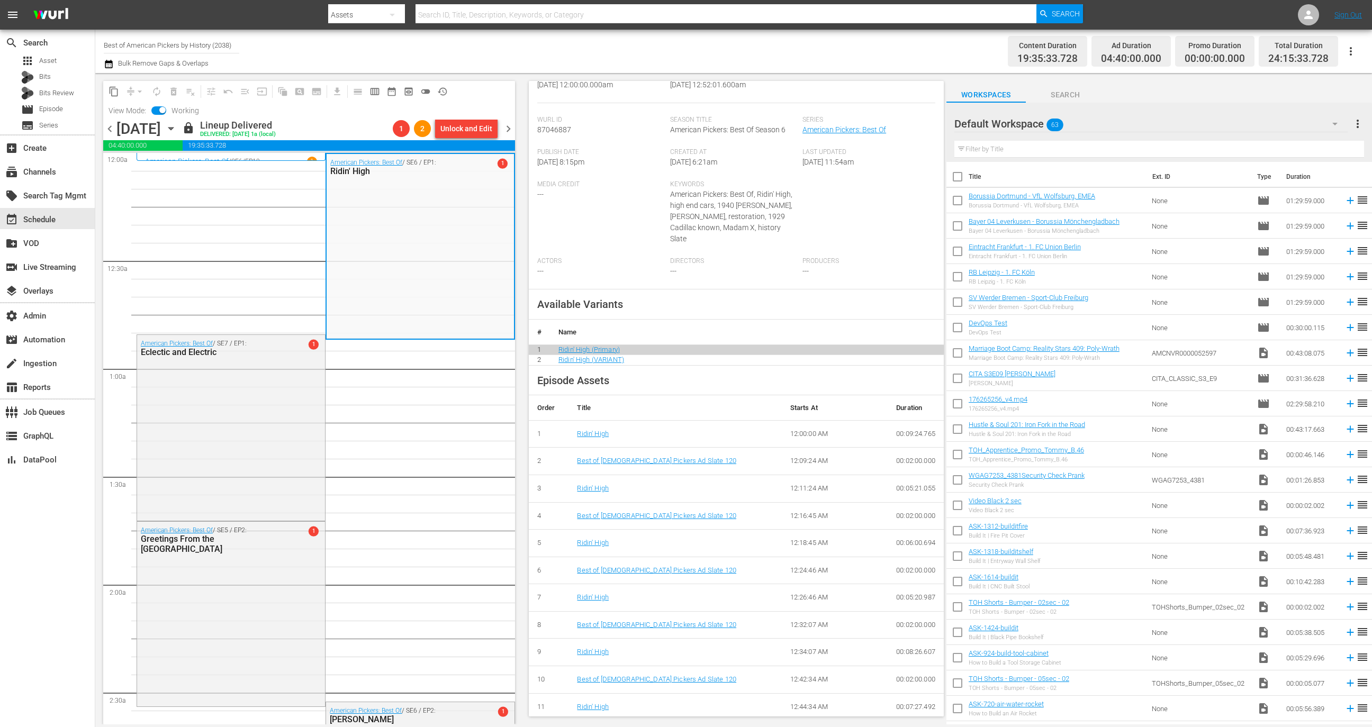
scroll to position [209, 0]
click at [164, 111] on input "checkbox" at bounding box center [162, 111] width 22 height 7
checkbox input "false"
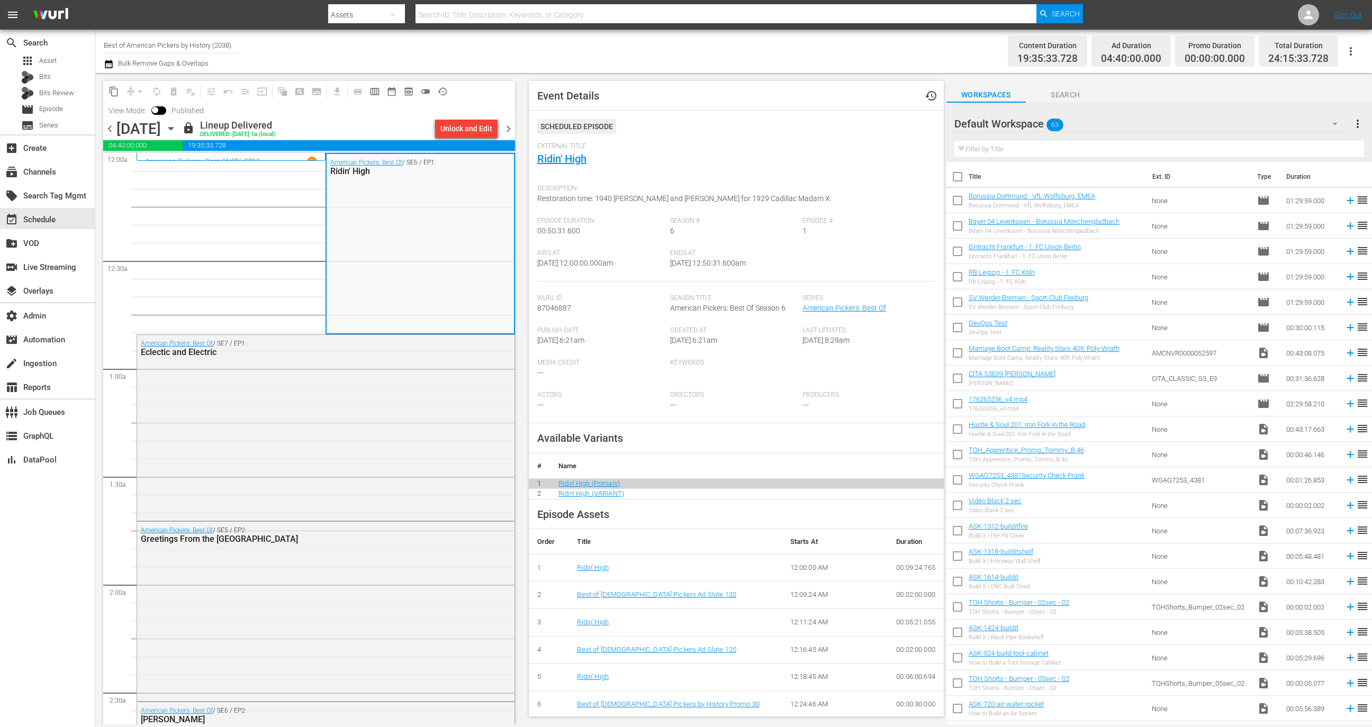
scroll to position [137, 0]
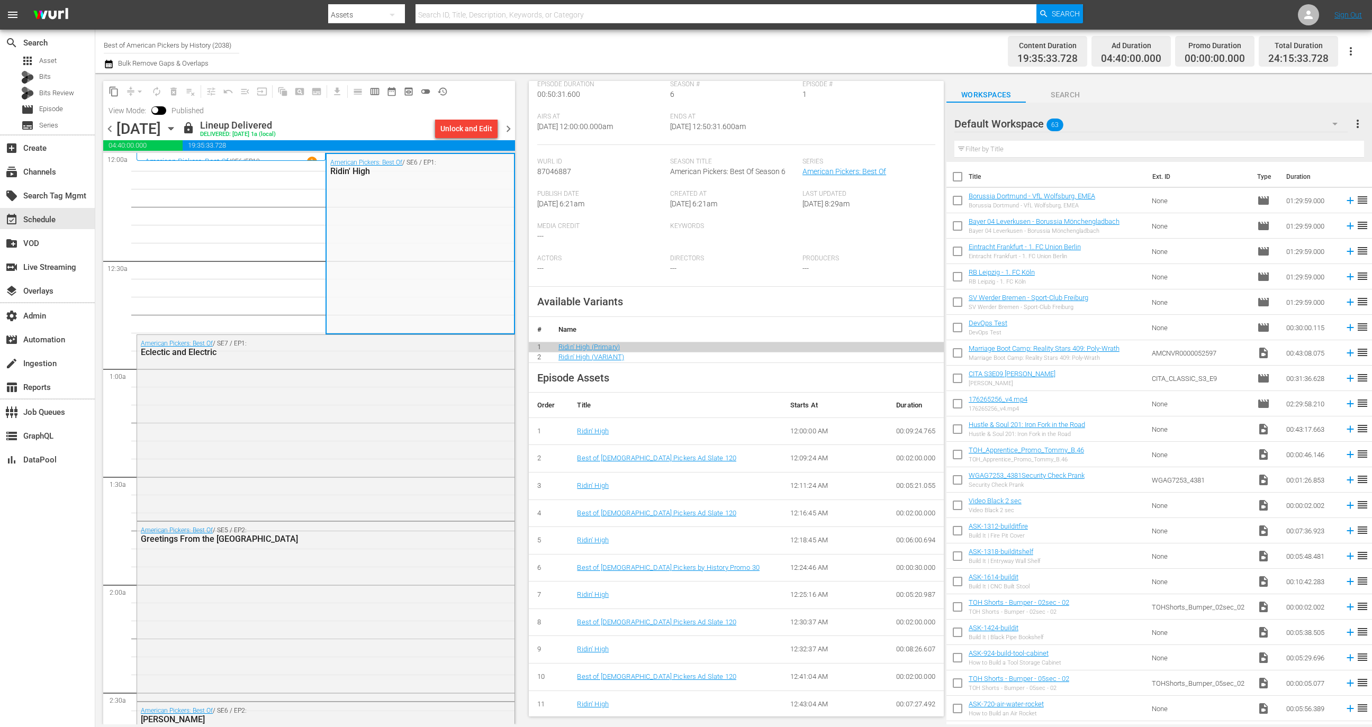
click at [1278, 132] on hr at bounding box center [1150, 132] width 393 height 1
click at [1274, 124] on div "Default Workspace 63" at bounding box center [1150, 124] width 393 height 30
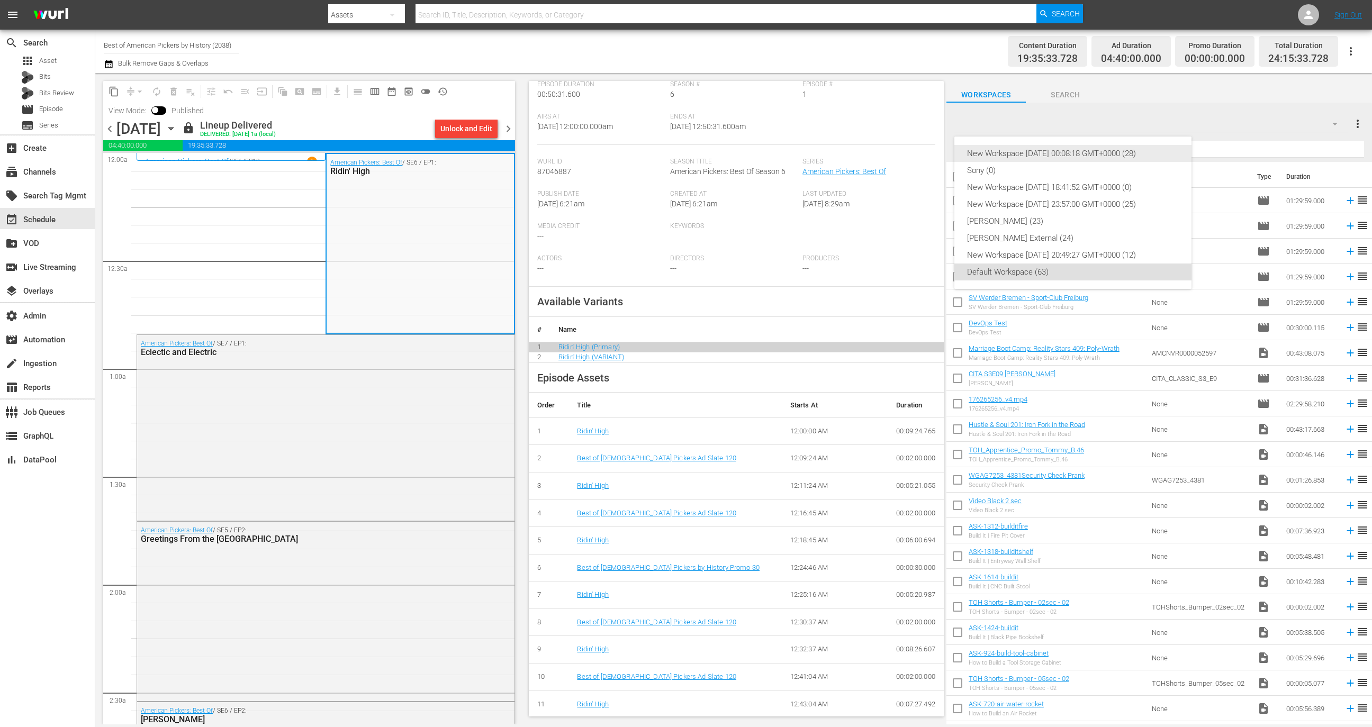
click at [1112, 155] on div "New Workspace [DATE] 00:08:18 GMT+0000 (28)" at bounding box center [1073, 153] width 212 height 17
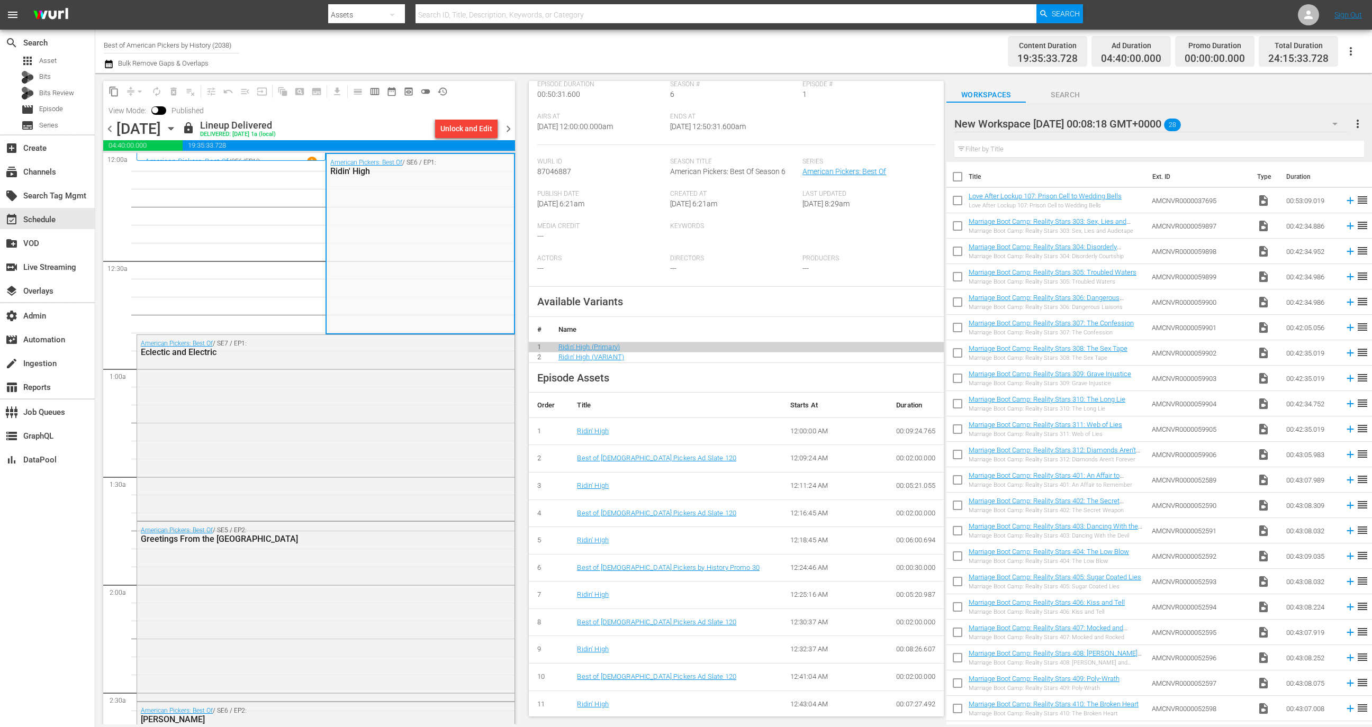
click at [1293, 123] on div "New Workspace [DATE] 00:08:18 GMT+0000 28" at bounding box center [1150, 124] width 393 height 30
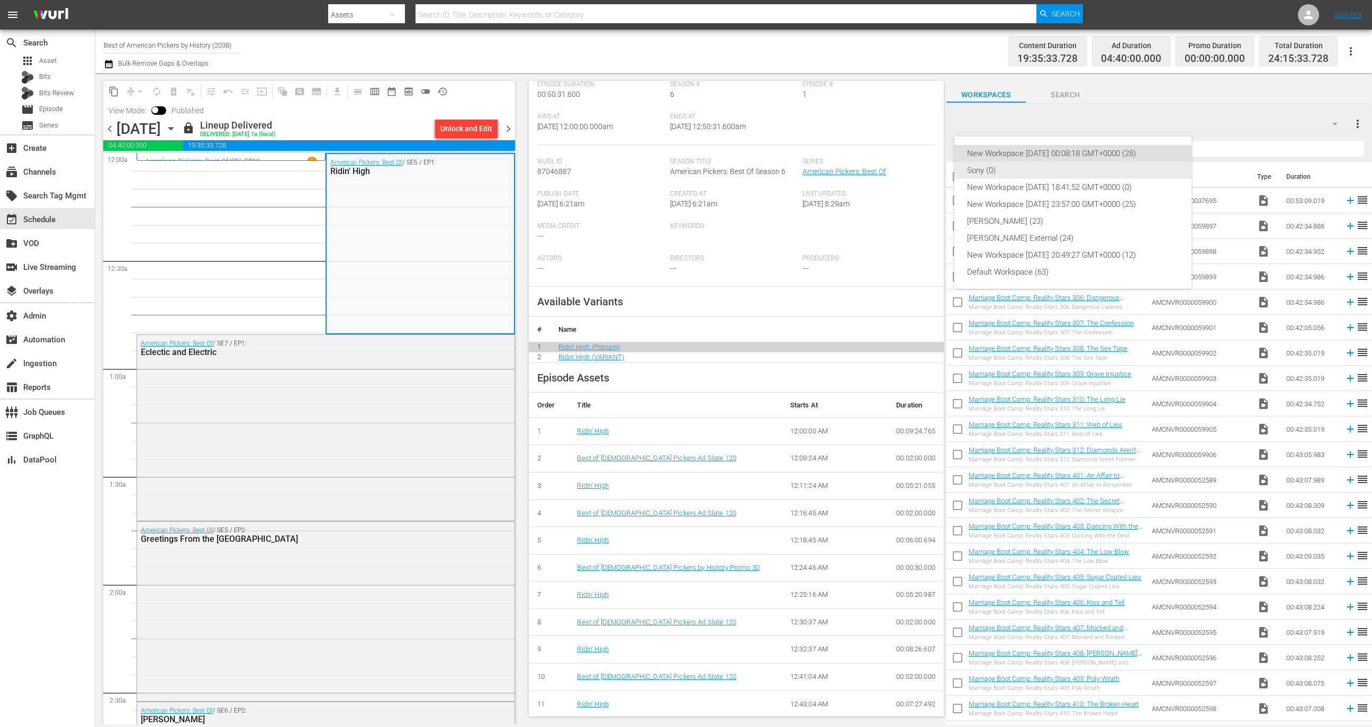
click at [1149, 170] on div "Sony (0)" at bounding box center [1073, 170] width 212 height 17
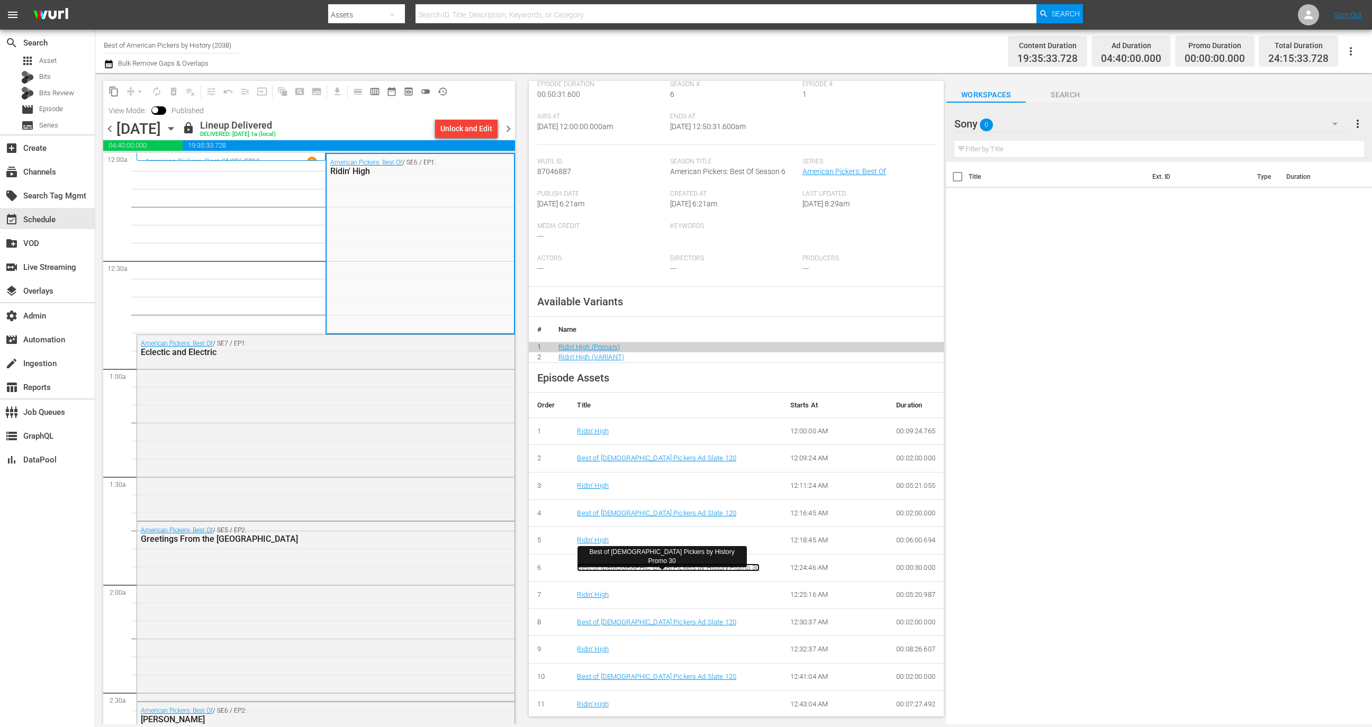
click at [654, 565] on link "Best of [DEMOGRAPHIC_DATA] Pickers by History Promo 30" at bounding box center [668, 568] width 183 height 8
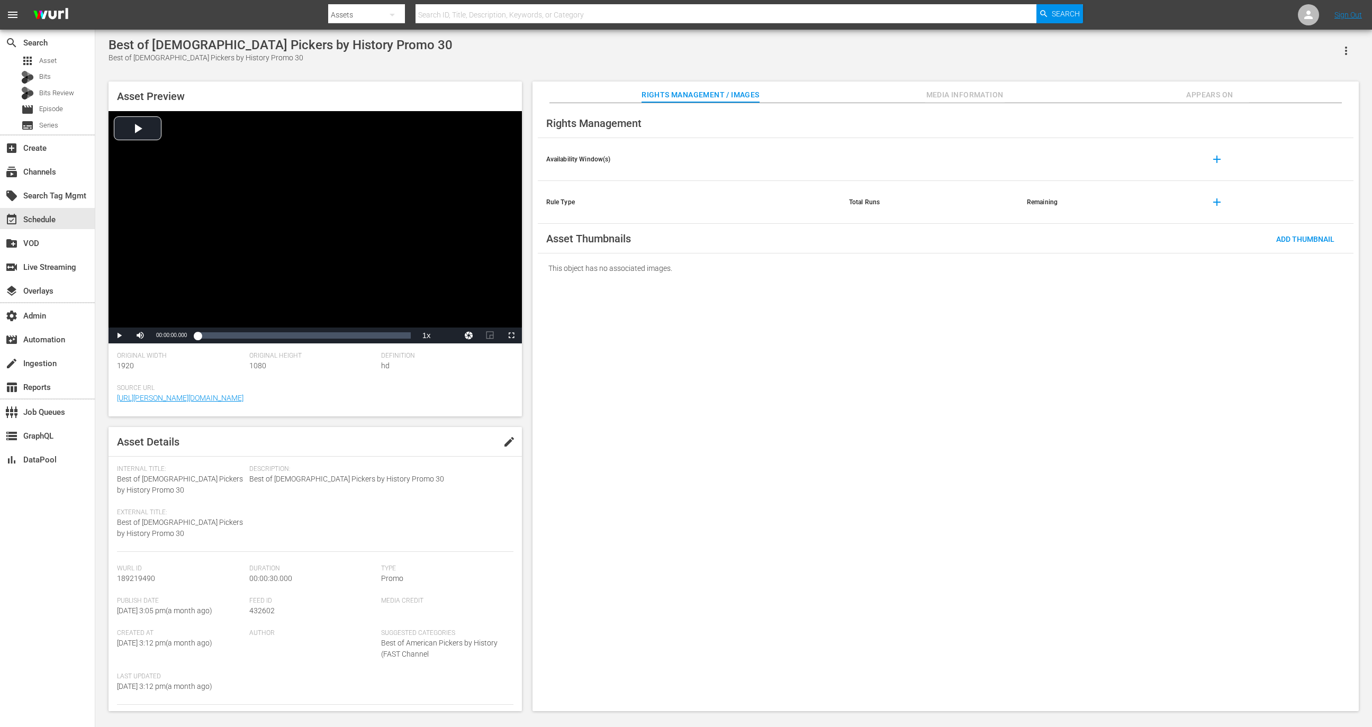
click at [1345, 42] on button "button" at bounding box center [1345, 50] width 25 height 25
click at [1308, 53] on div "Add To Workspace" at bounding box center [1300, 54] width 102 height 25
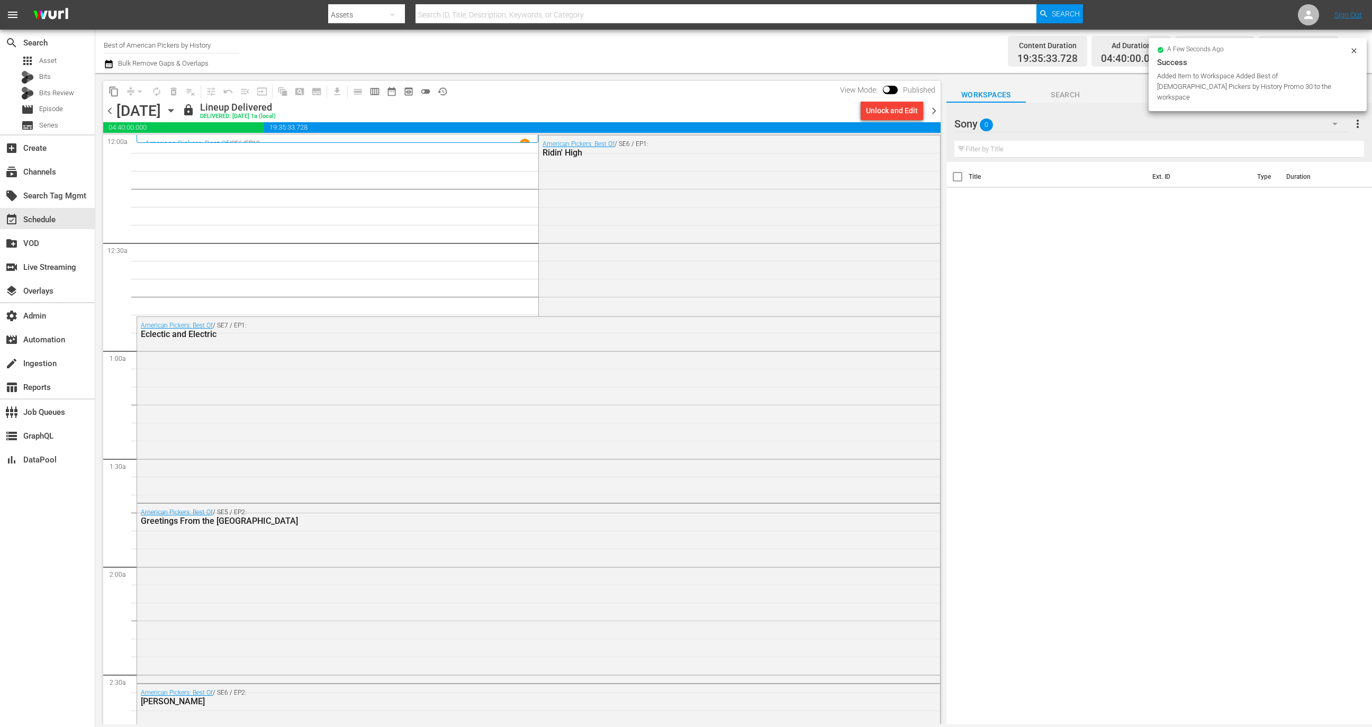
click at [886, 84] on div "View Mode: Published" at bounding box center [888, 90] width 106 height 18
click at [891, 90] on input "checkbox" at bounding box center [886, 91] width 22 height 7
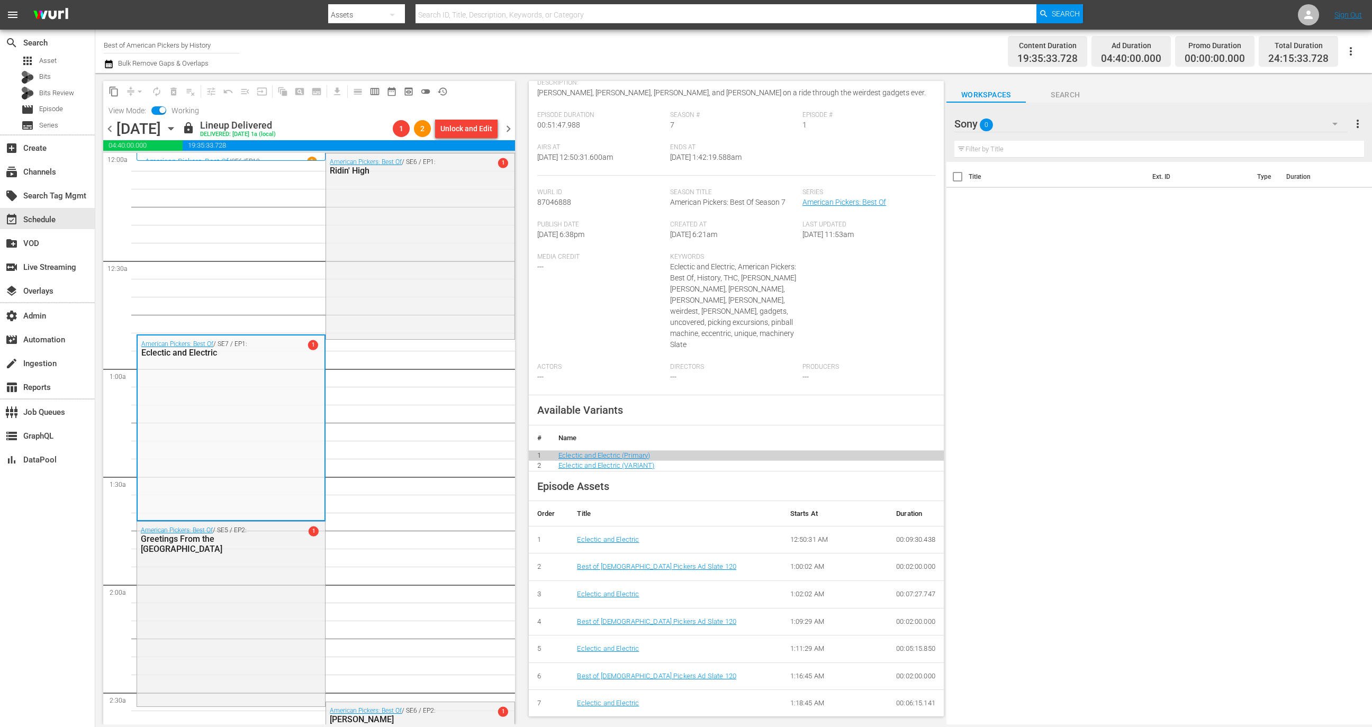
scroll to position [220, 0]
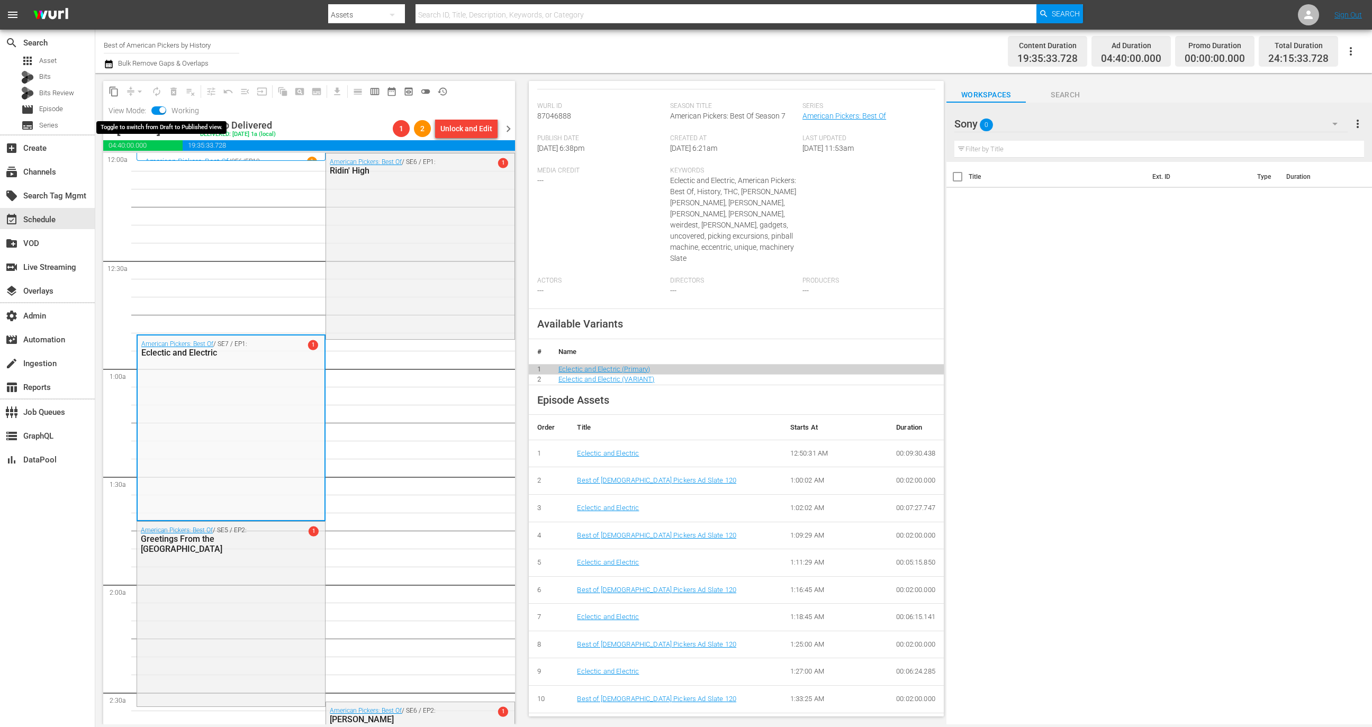
click at [159, 111] on input "checkbox" at bounding box center [162, 111] width 22 height 7
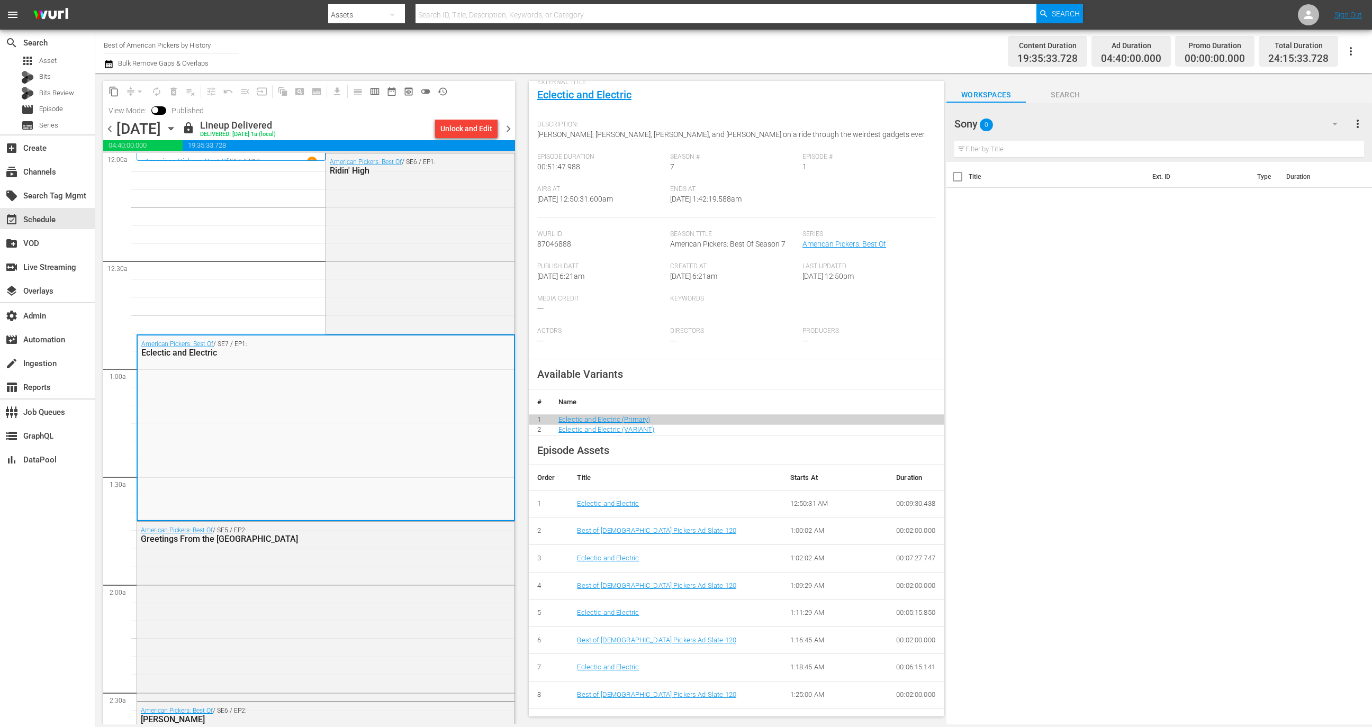
scroll to position [137, 0]
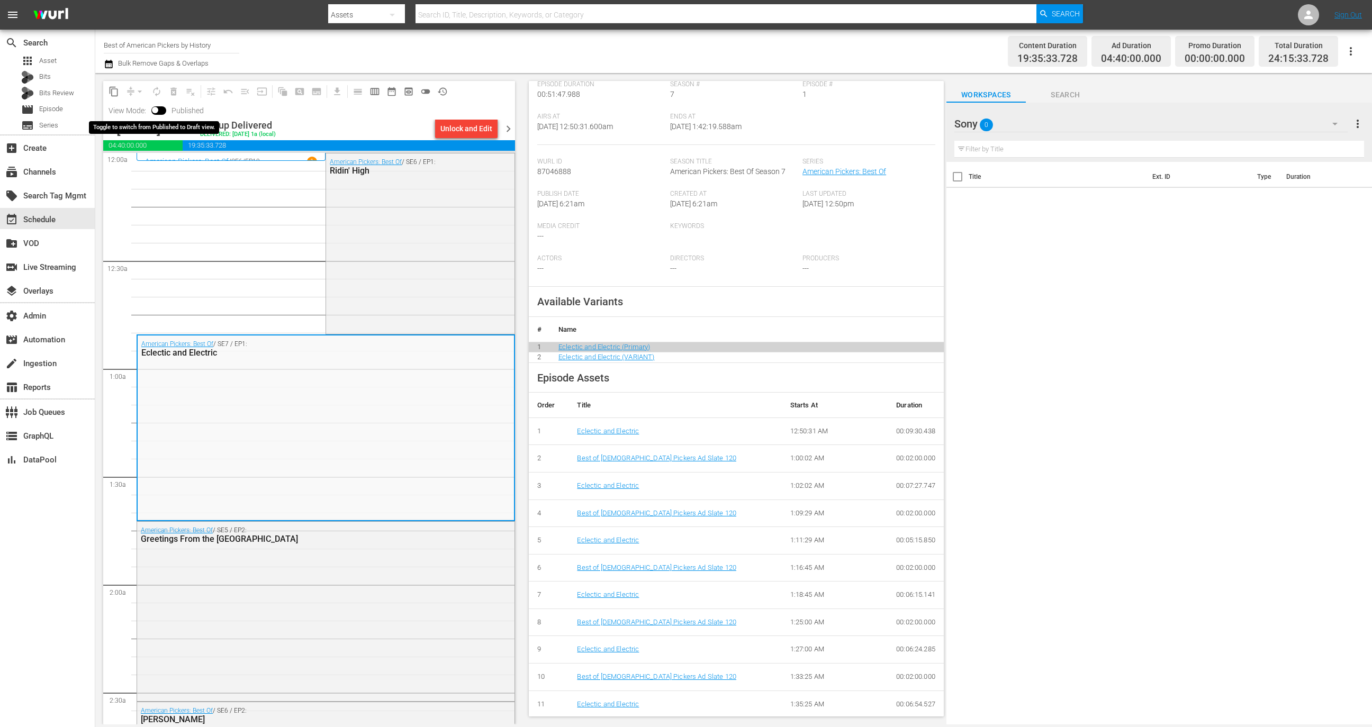
click at [165, 111] on input "checkbox" at bounding box center [155, 111] width 22 height 7
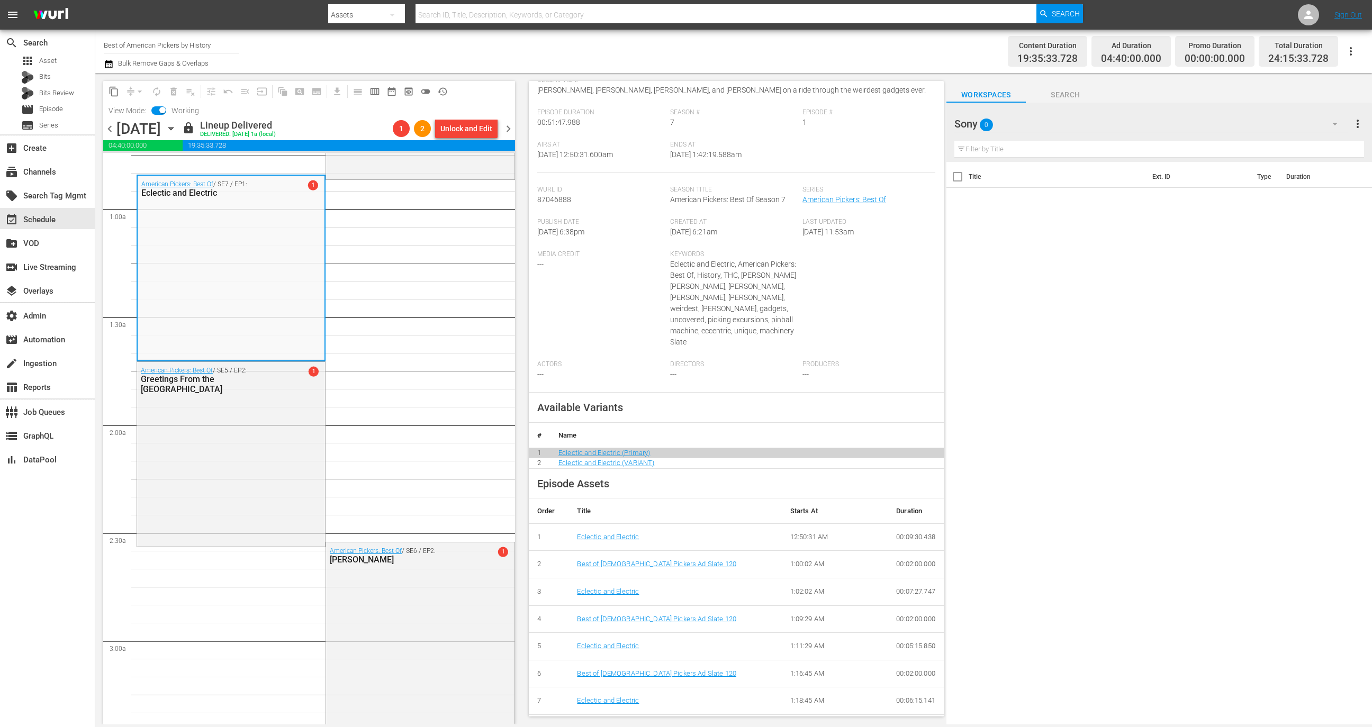
scroll to position [165, 0]
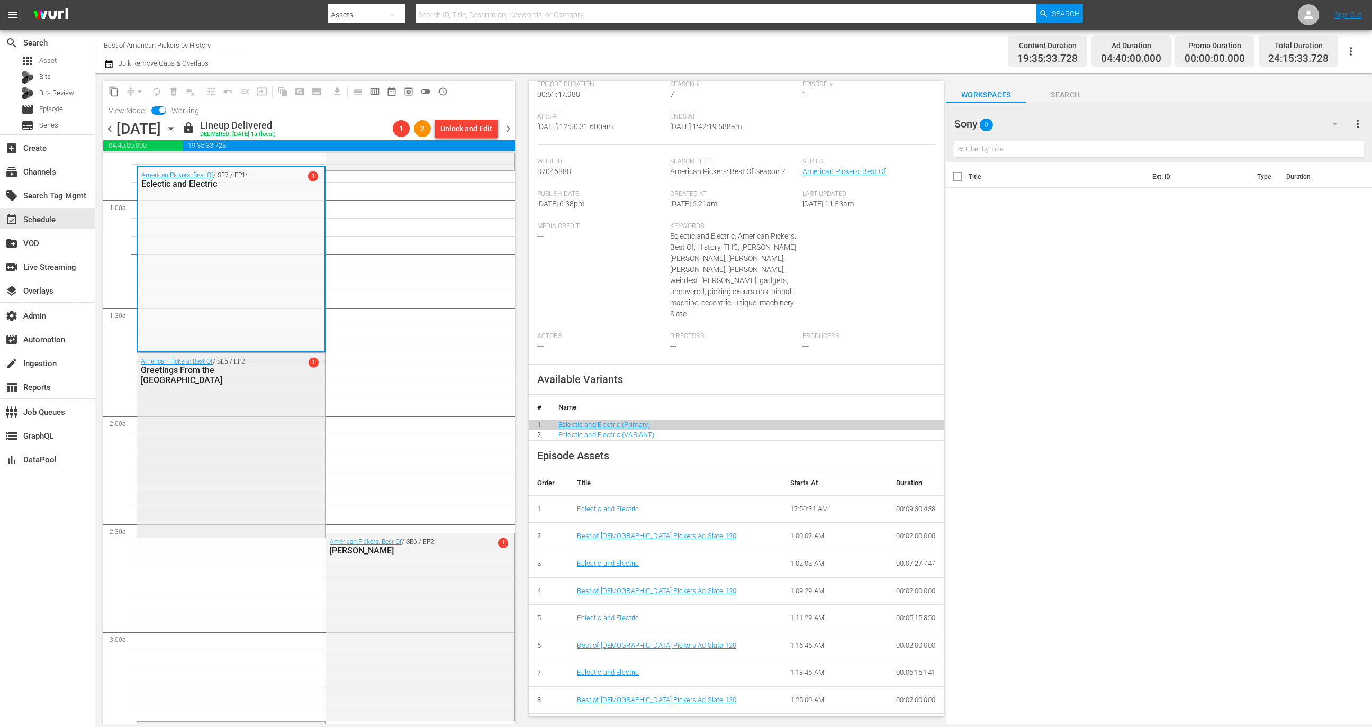
click at [309, 439] on div "American Pickers: Best Of / SE5 / EP2: Greetings From the Sunshine State 1" at bounding box center [231, 444] width 188 height 183
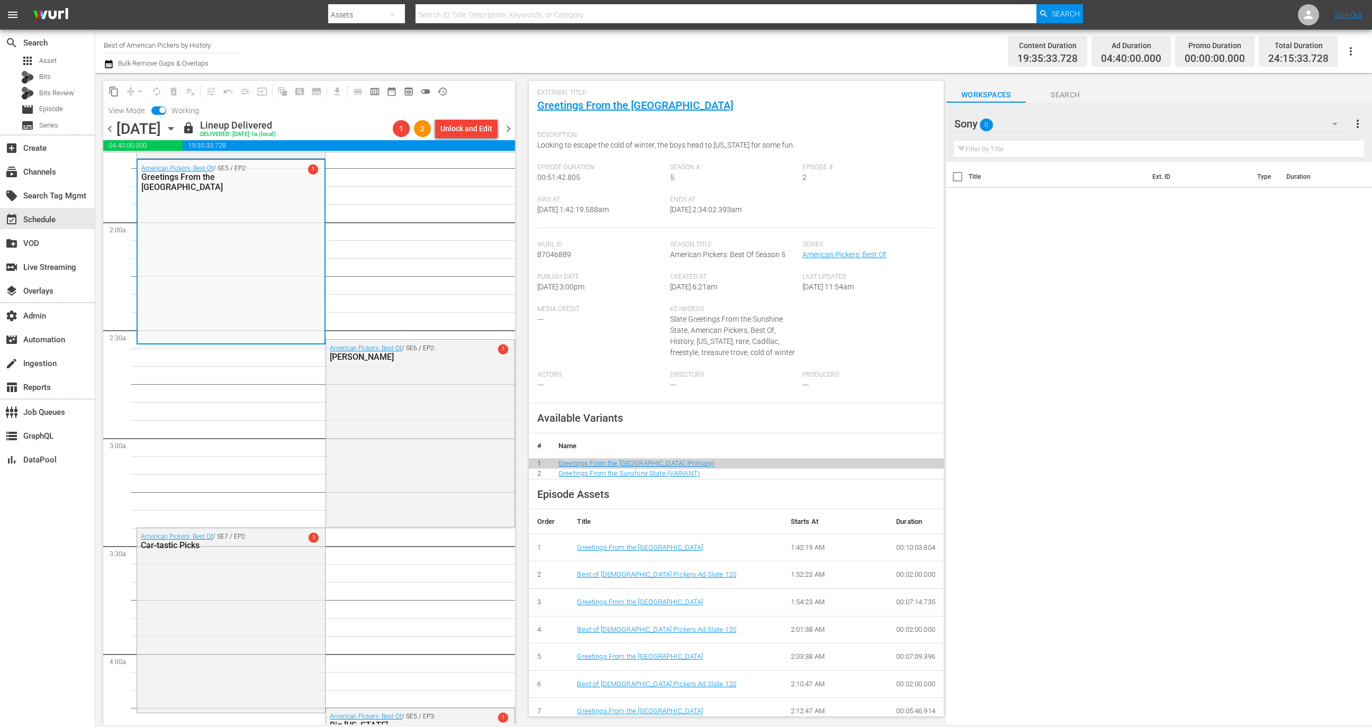
scroll to position [198, 0]
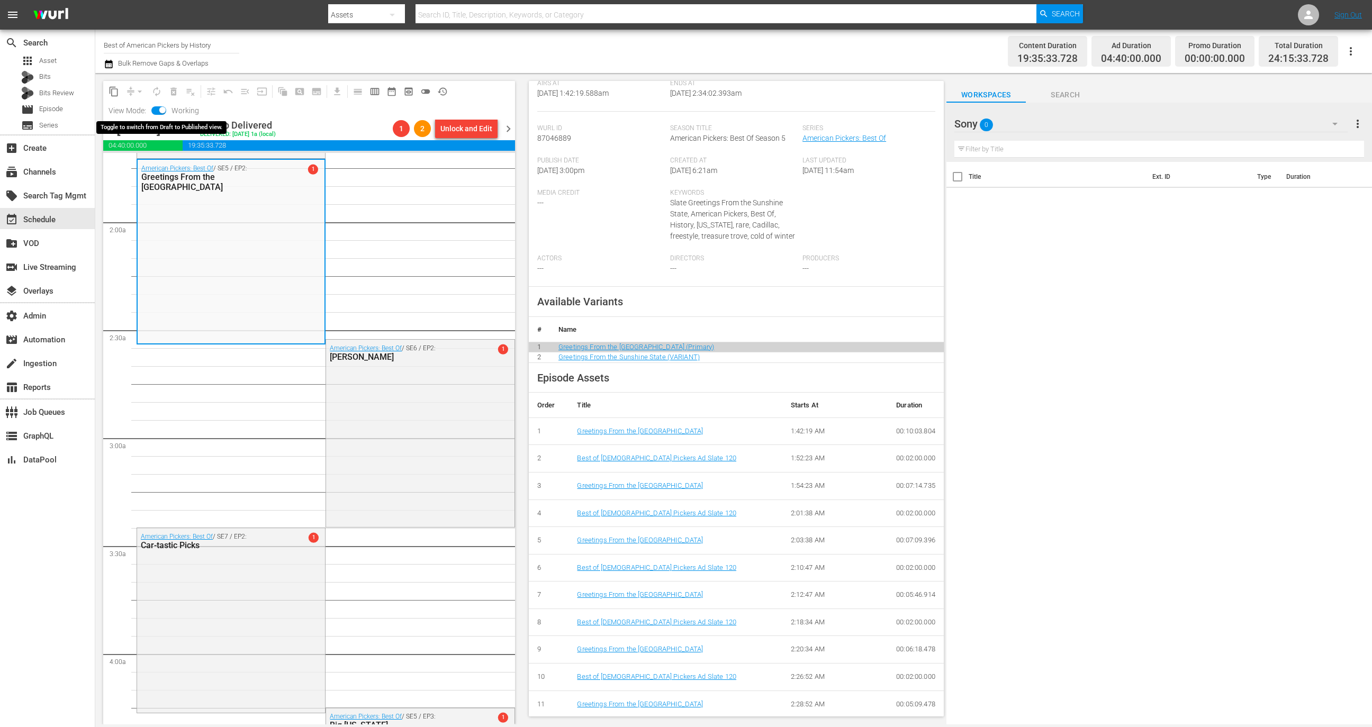
click at [161, 110] on input "checkbox" at bounding box center [162, 111] width 22 height 7
checkbox input "false"
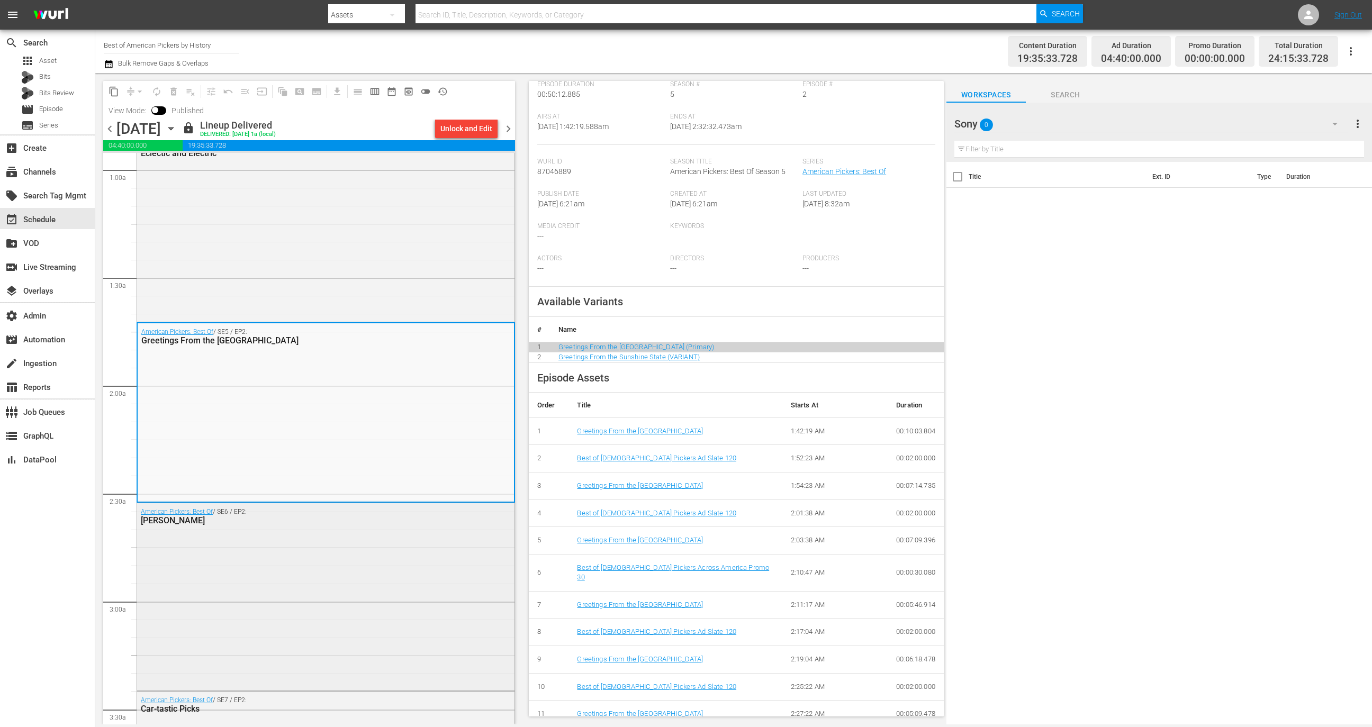
scroll to position [404, 0]
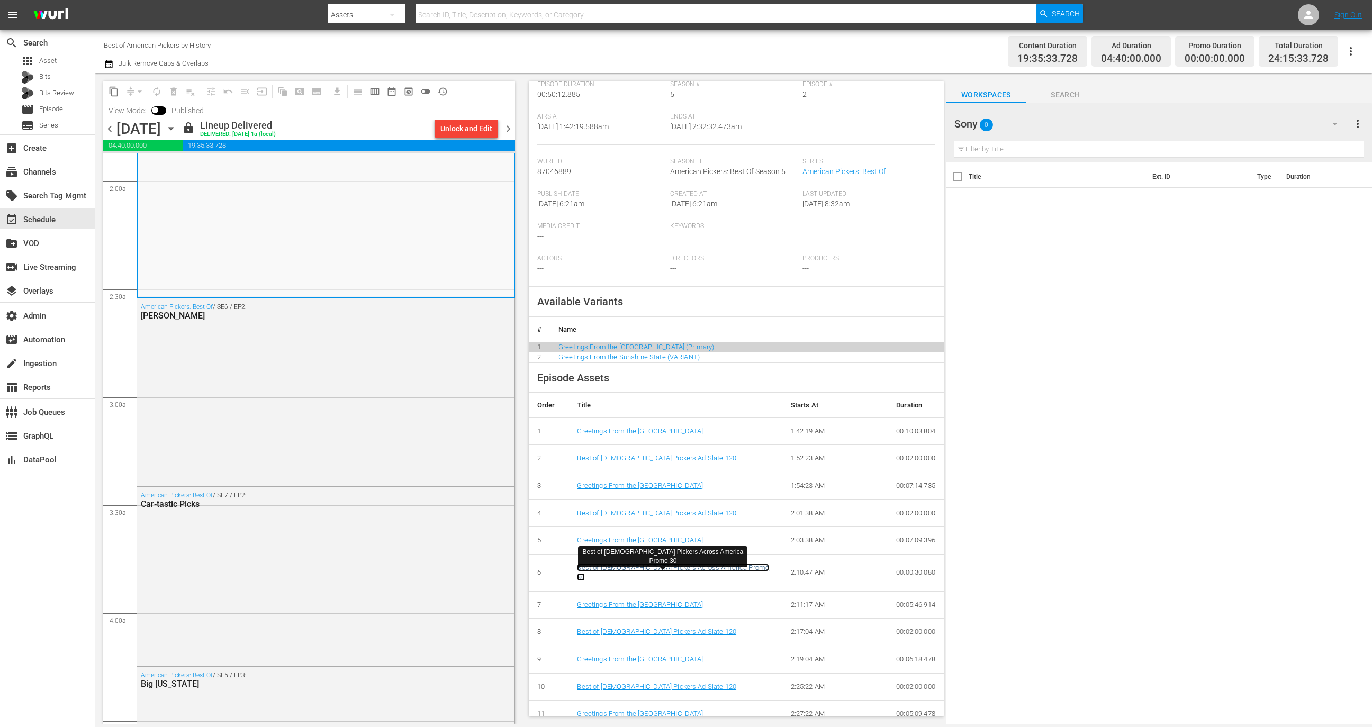
click at [661, 566] on link "Best of [DEMOGRAPHIC_DATA] Pickers Across America Promo 30" at bounding box center [673, 573] width 192 height 18
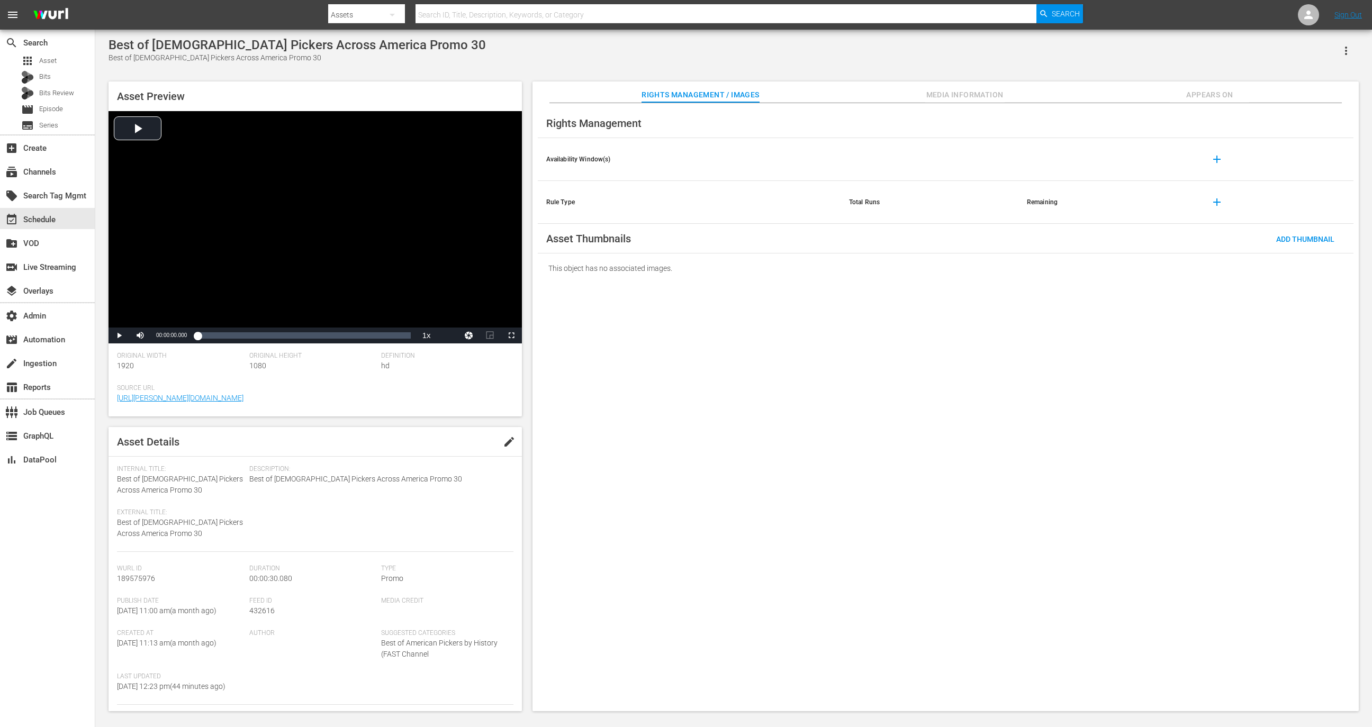
click at [1359, 43] on div "Best of American Pickers Across America Promo 30 Best of American Pickers Acros…" at bounding box center [733, 372] width 1261 height 668
click at [1353, 43] on button "button" at bounding box center [1345, 50] width 25 height 25
click at [1306, 46] on div "Add To Workspace" at bounding box center [1300, 54] width 102 height 25
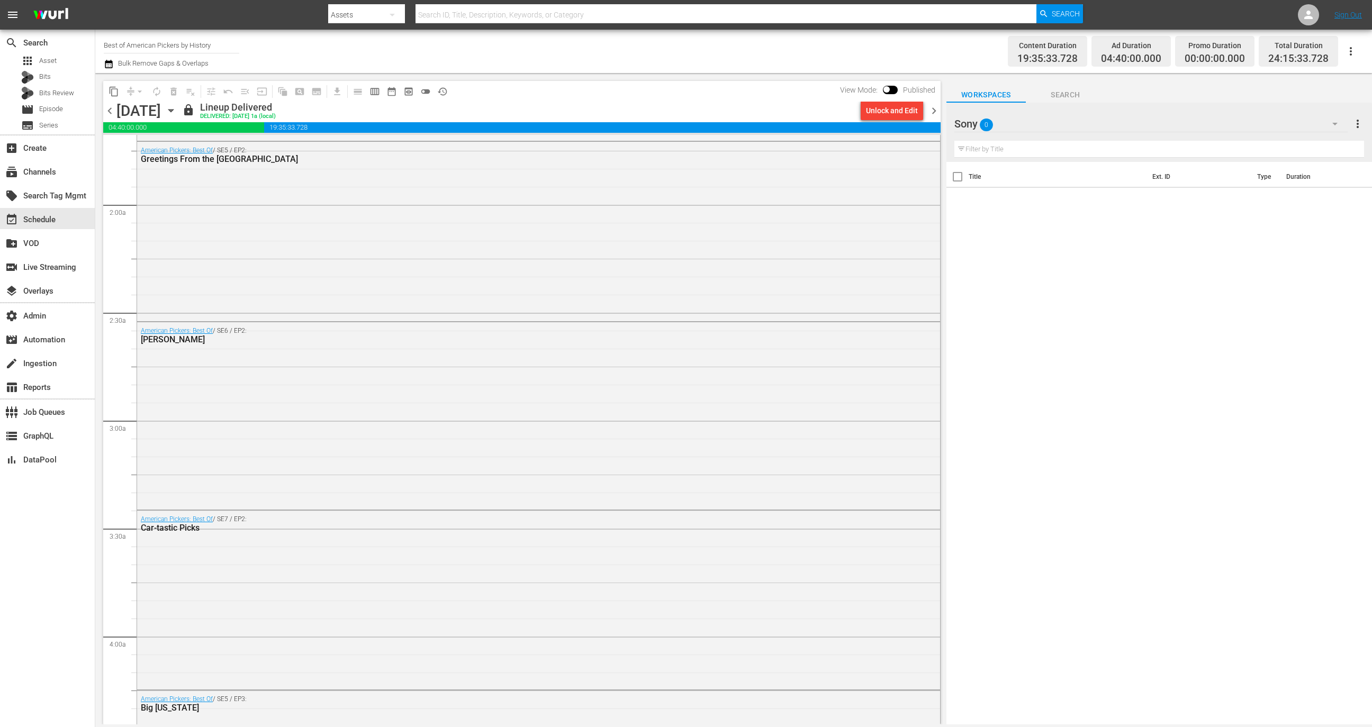
scroll to position [326, 0]
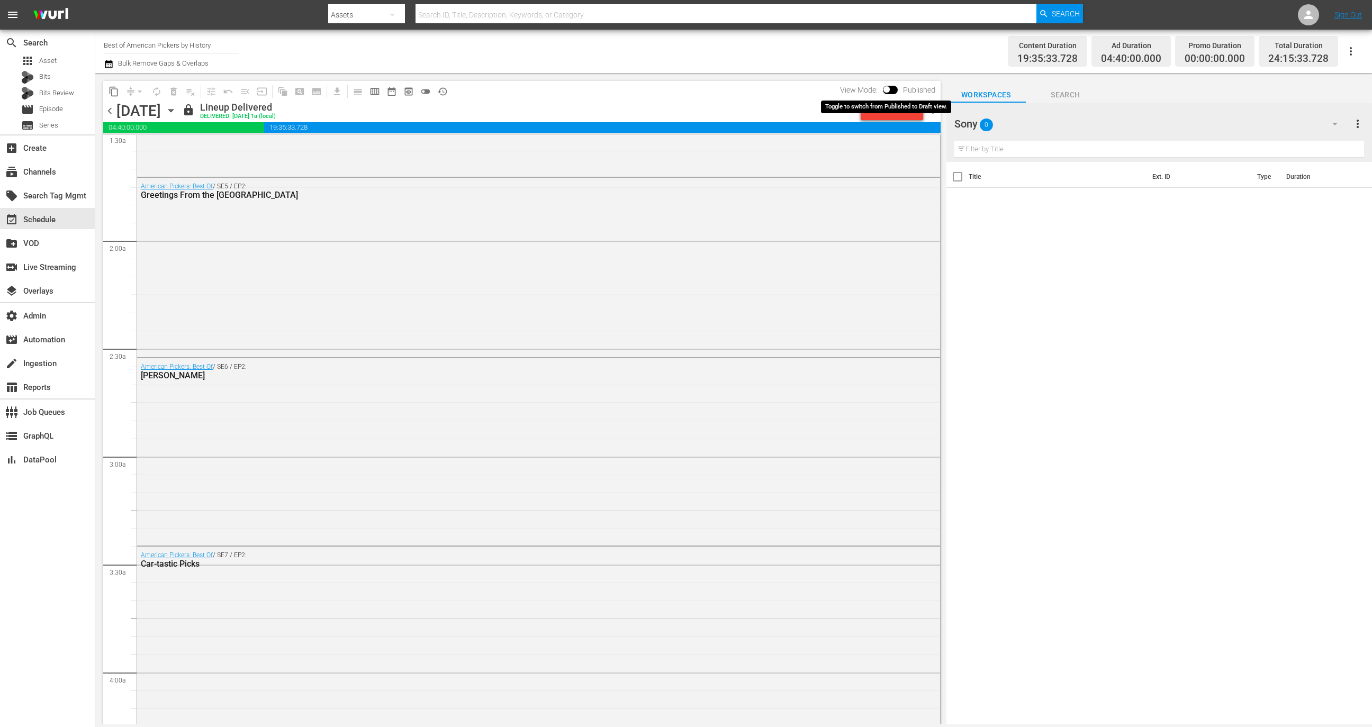
click at [894, 90] on input "checkbox" at bounding box center [886, 91] width 22 height 7
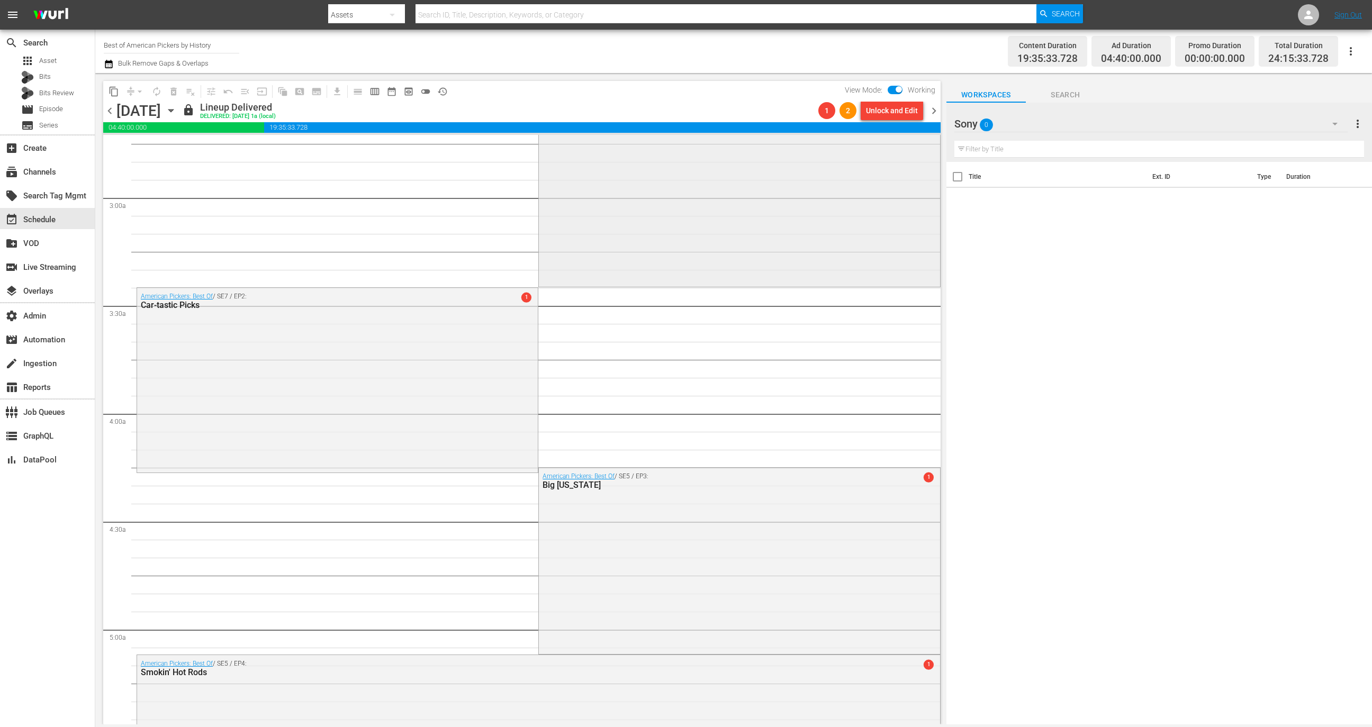
scroll to position [578, 0]
click at [744, 194] on div "American Pickers: Best Of / SE6 / EP2: [PERSON_NAME] 1" at bounding box center [739, 198] width 401 height 185
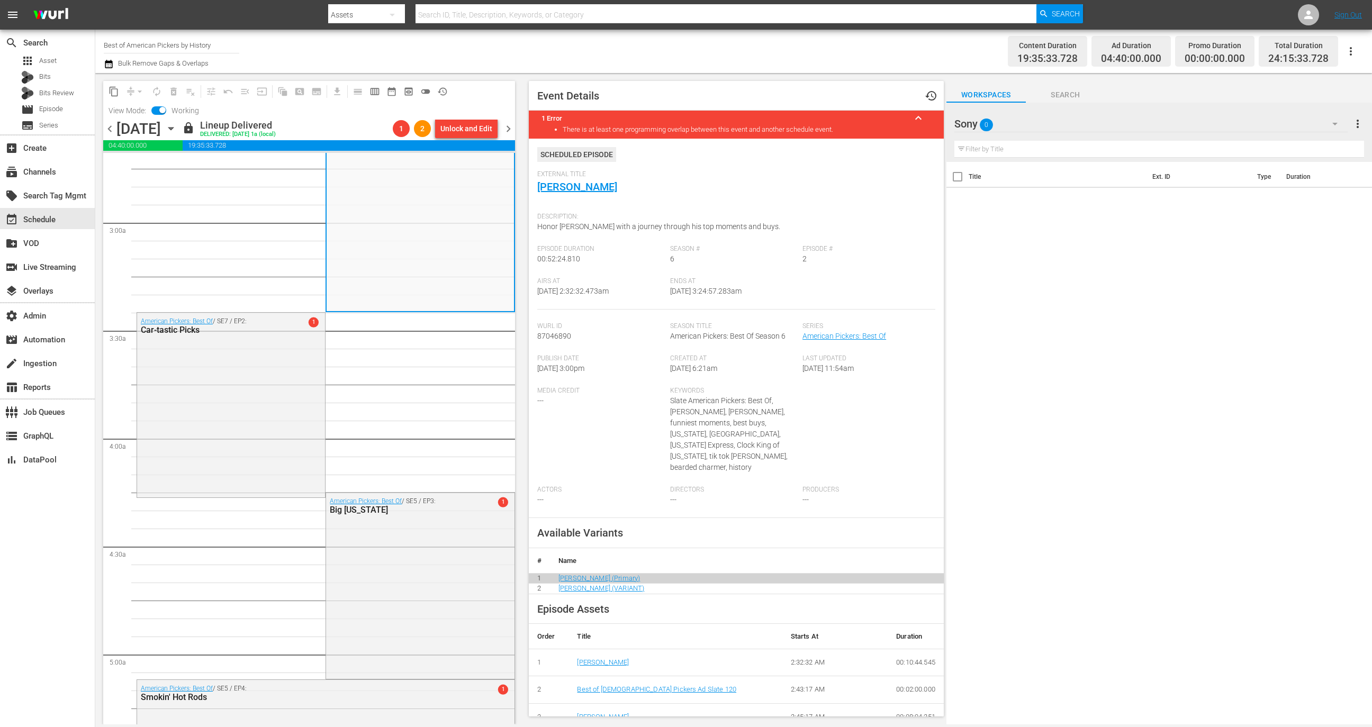
scroll to position [220, 0]
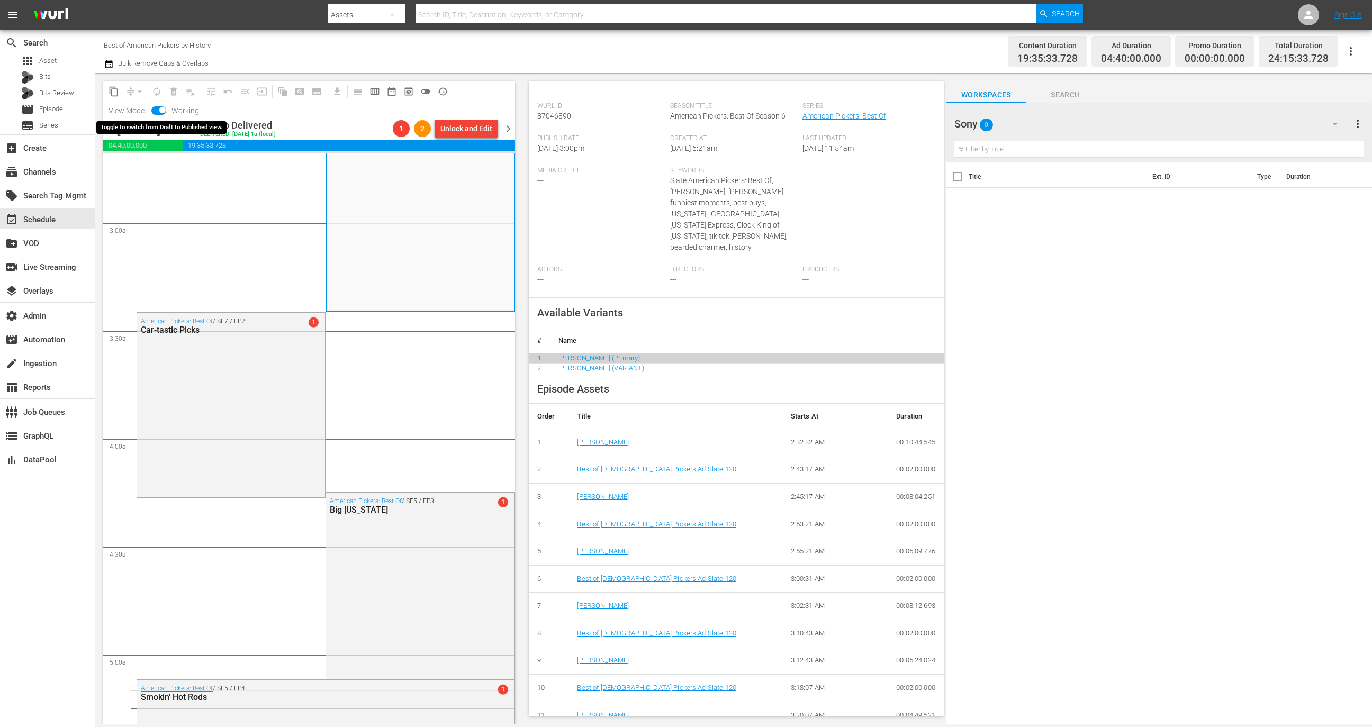
click at [159, 110] on input "checkbox" at bounding box center [162, 111] width 22 height 7
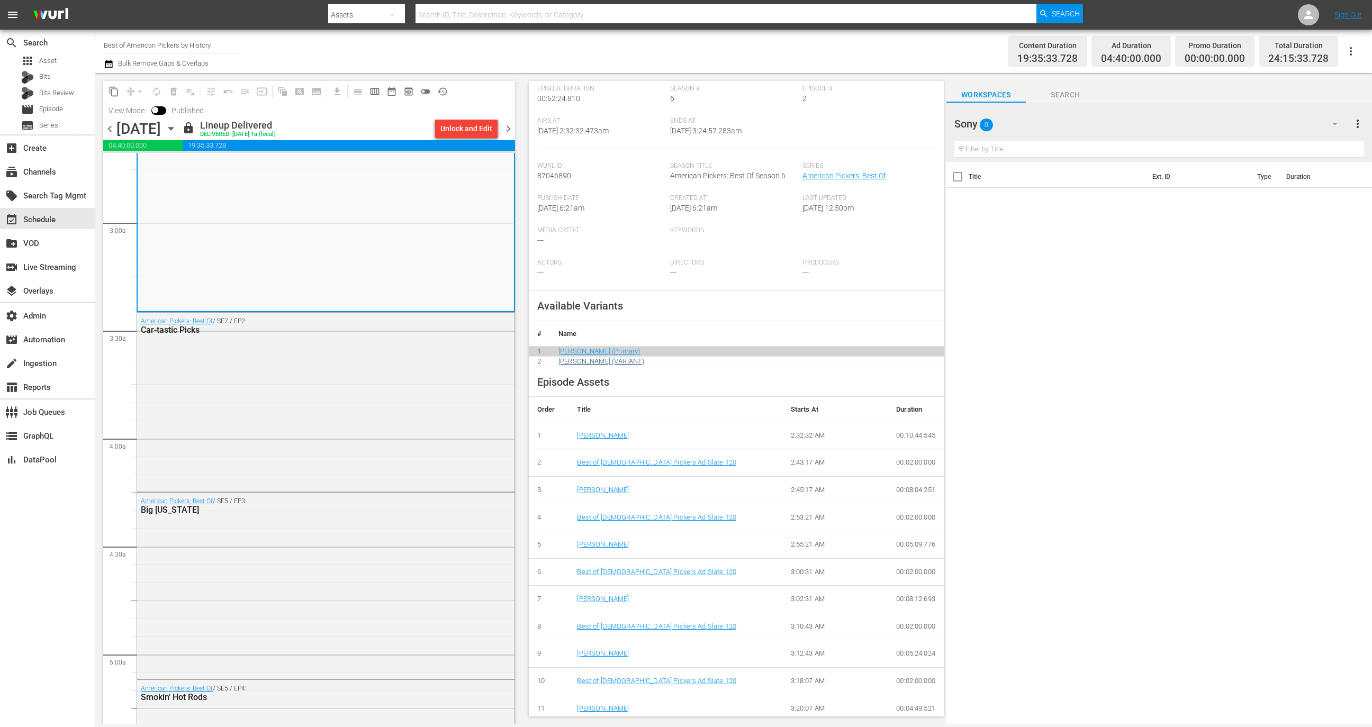
scroll to position [137, 0]
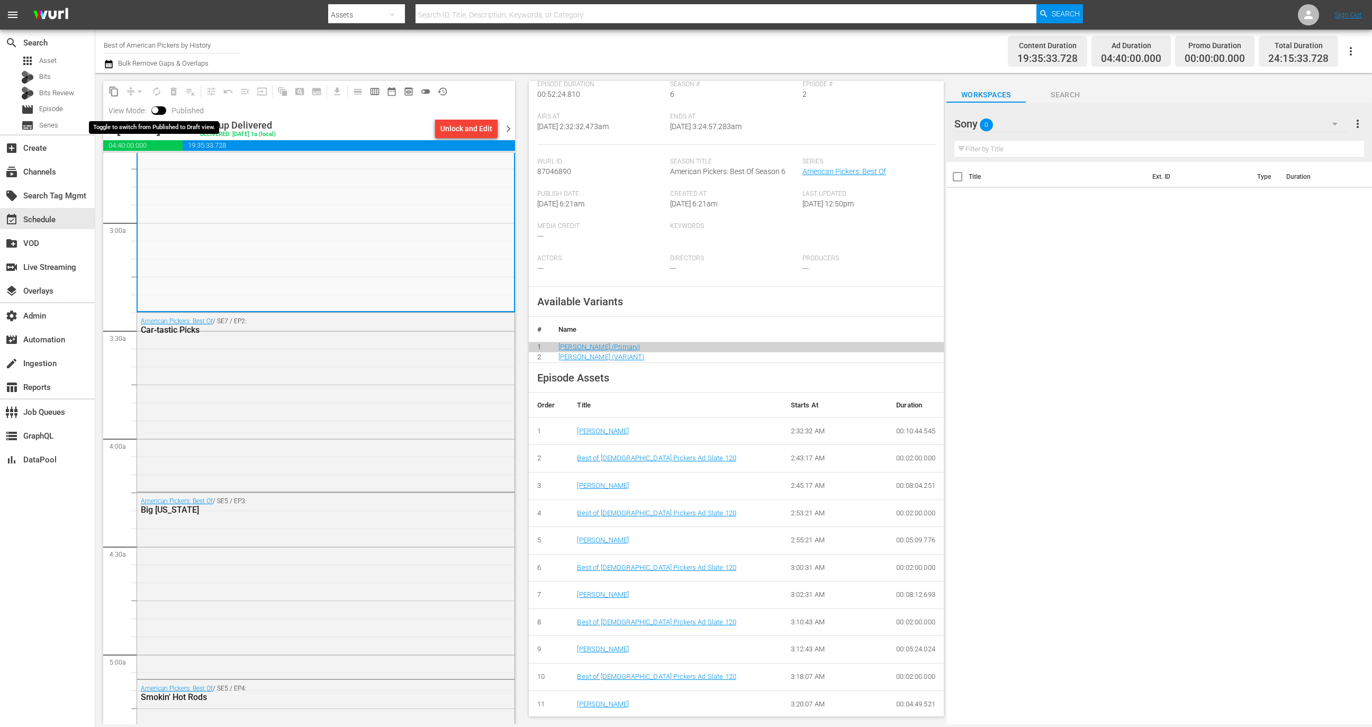
click at [162, 113] on input "checkbox" at bounding box center [155, 111] width 22 height 7
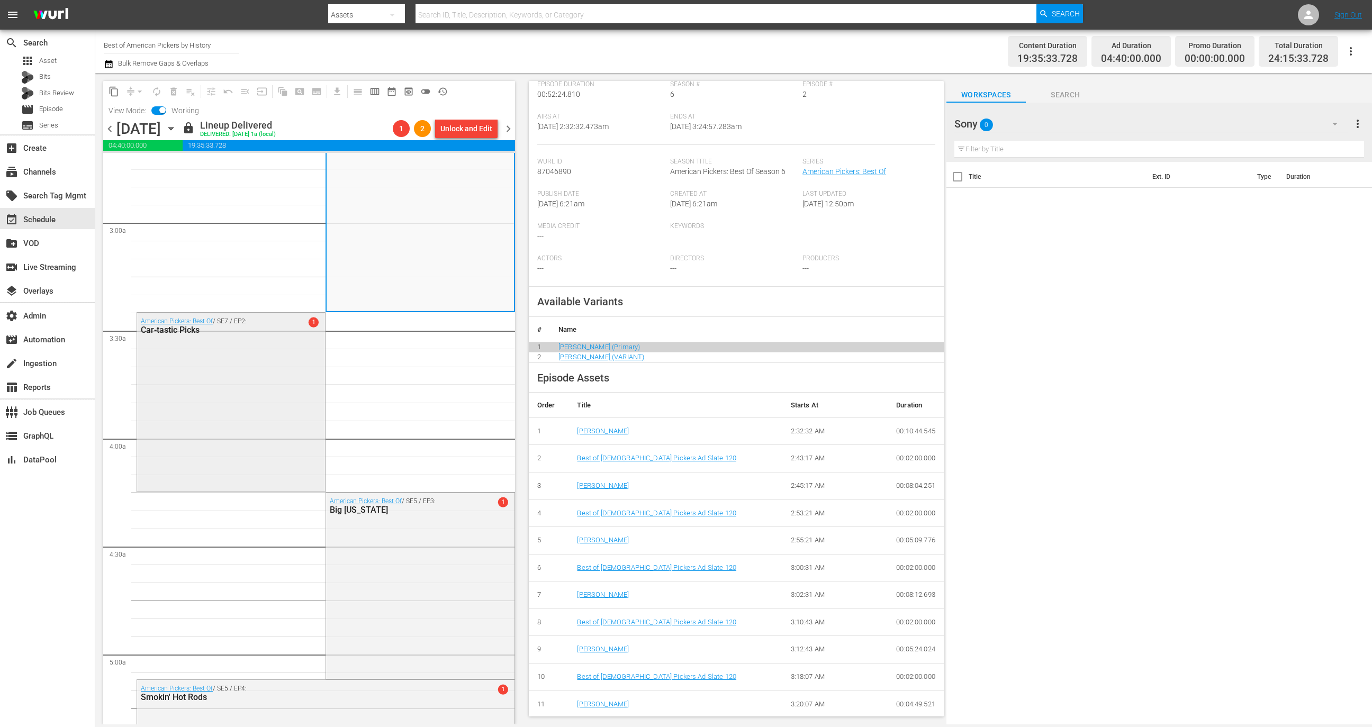
click at [256, 354] on div "American Pickers: Best Of / SE7 / EP2: Car-tastic Picks 1" at bounding box center [231, 401] width 188 height 177
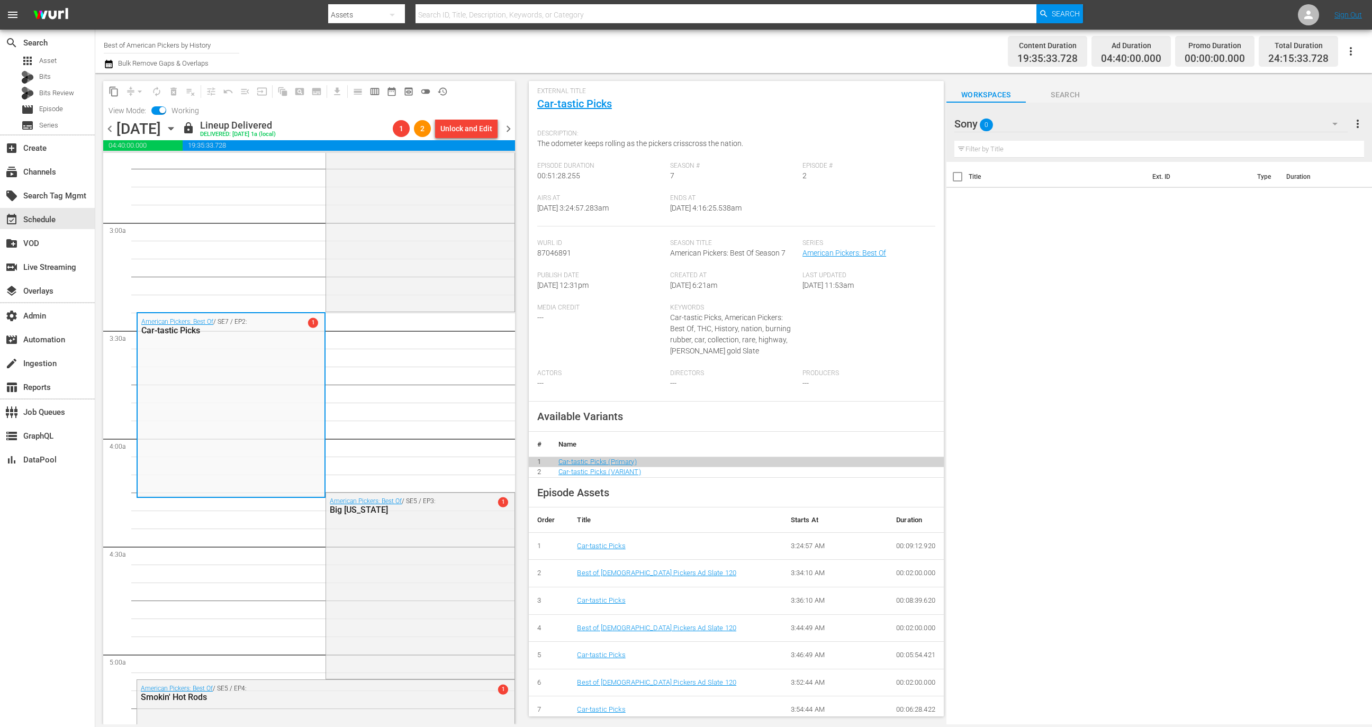
scroll to position [198, 0]
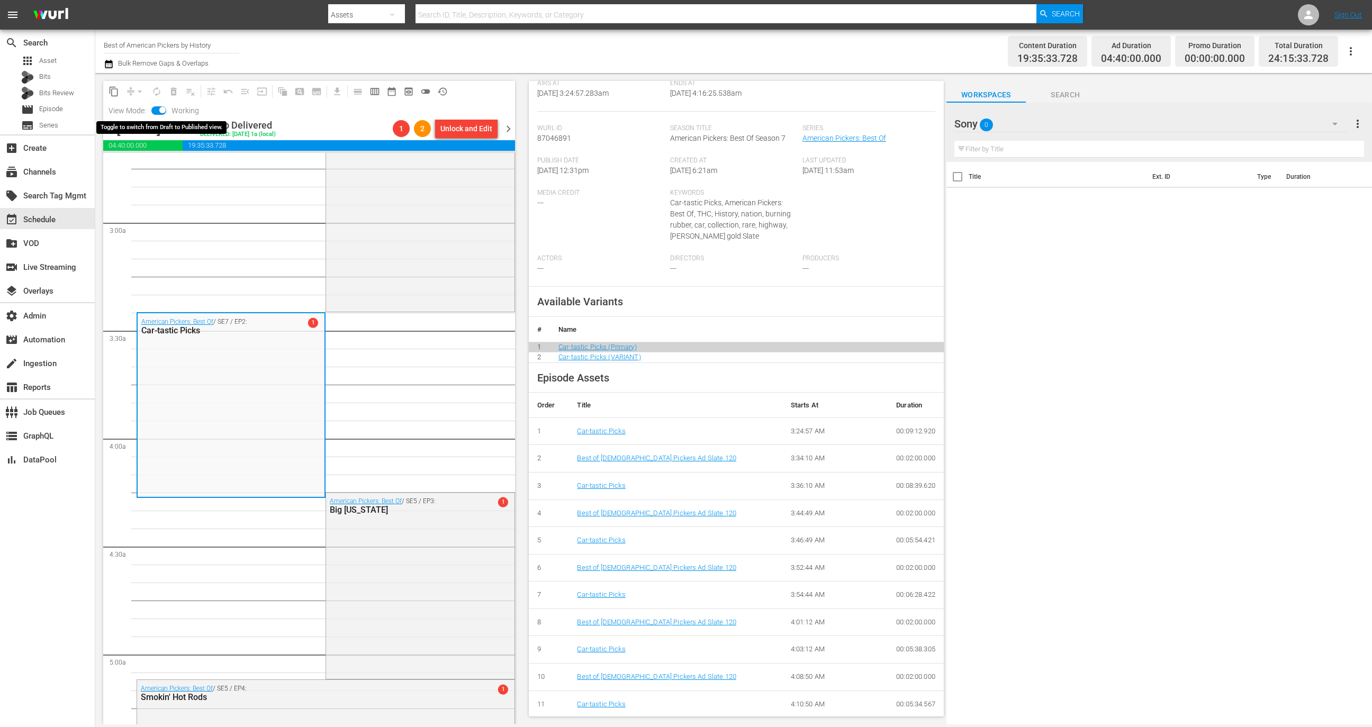
click at [165, 108] on input "checkbox" at bounding box center [162, 111] width 22 height 7
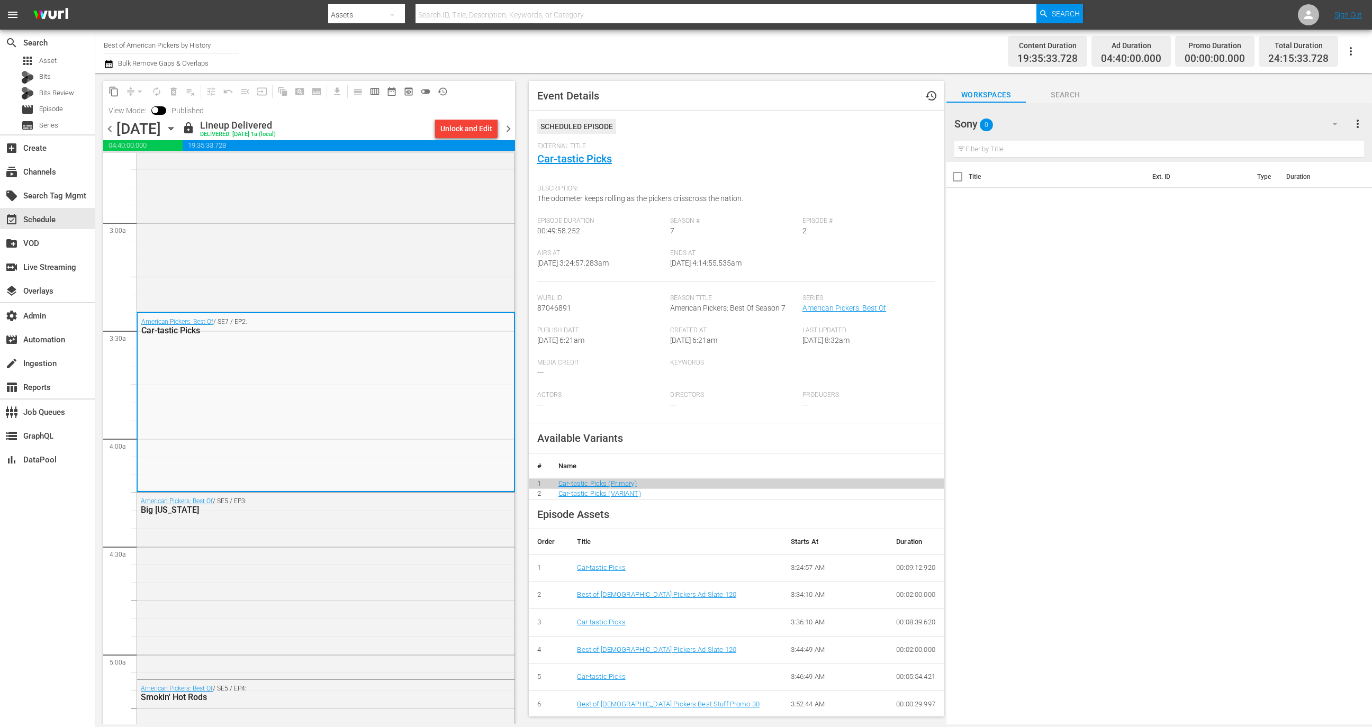
scroll to position [137, 0]
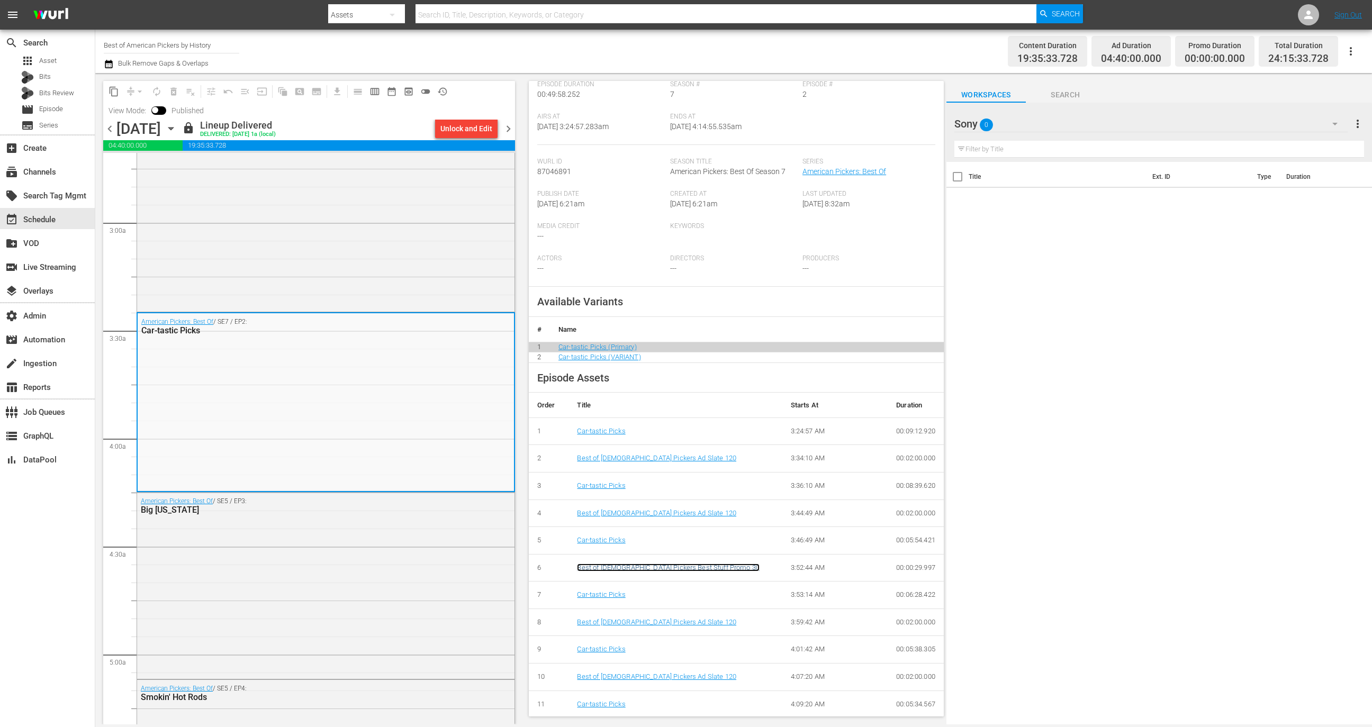
click at [633, 565] on link "Best of [DEMOGRAPHIC_DATA] Pickers Best Stuff Promo 30" at bounding box center [668, 568] width 183 height 8
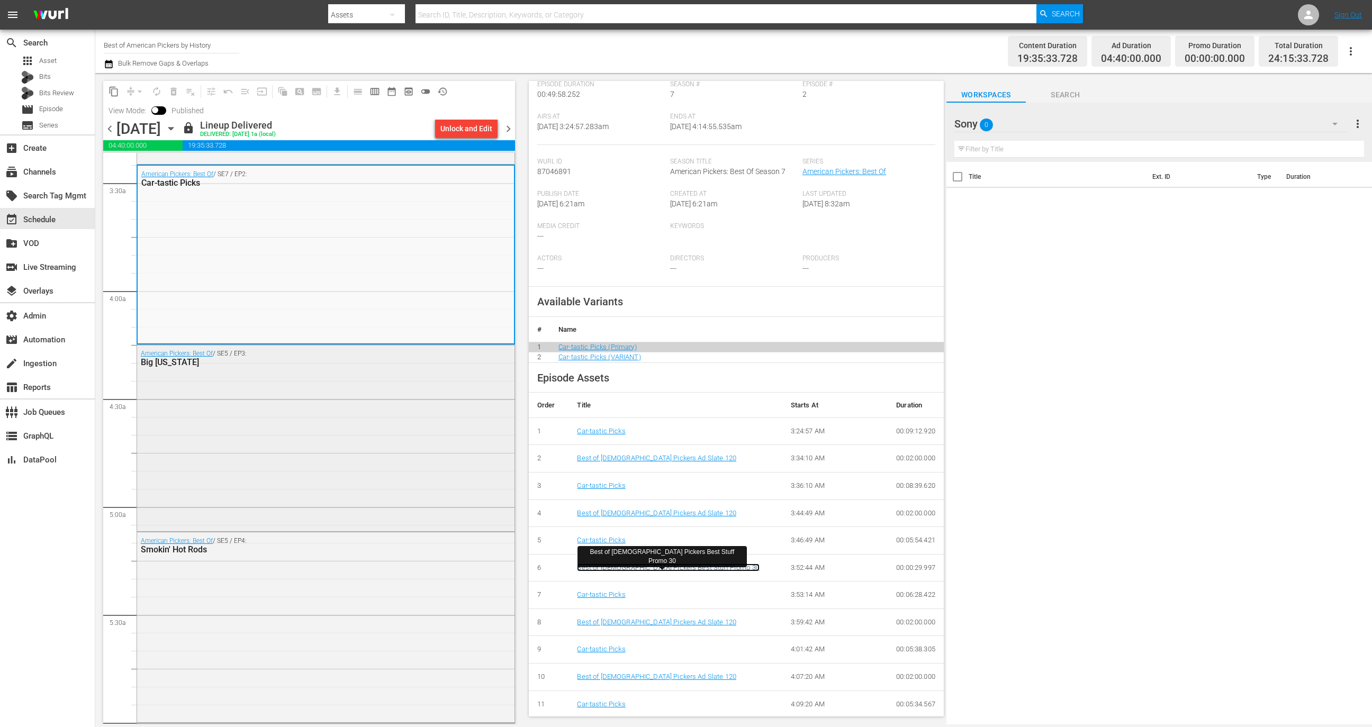
scroll to position [737, 0]
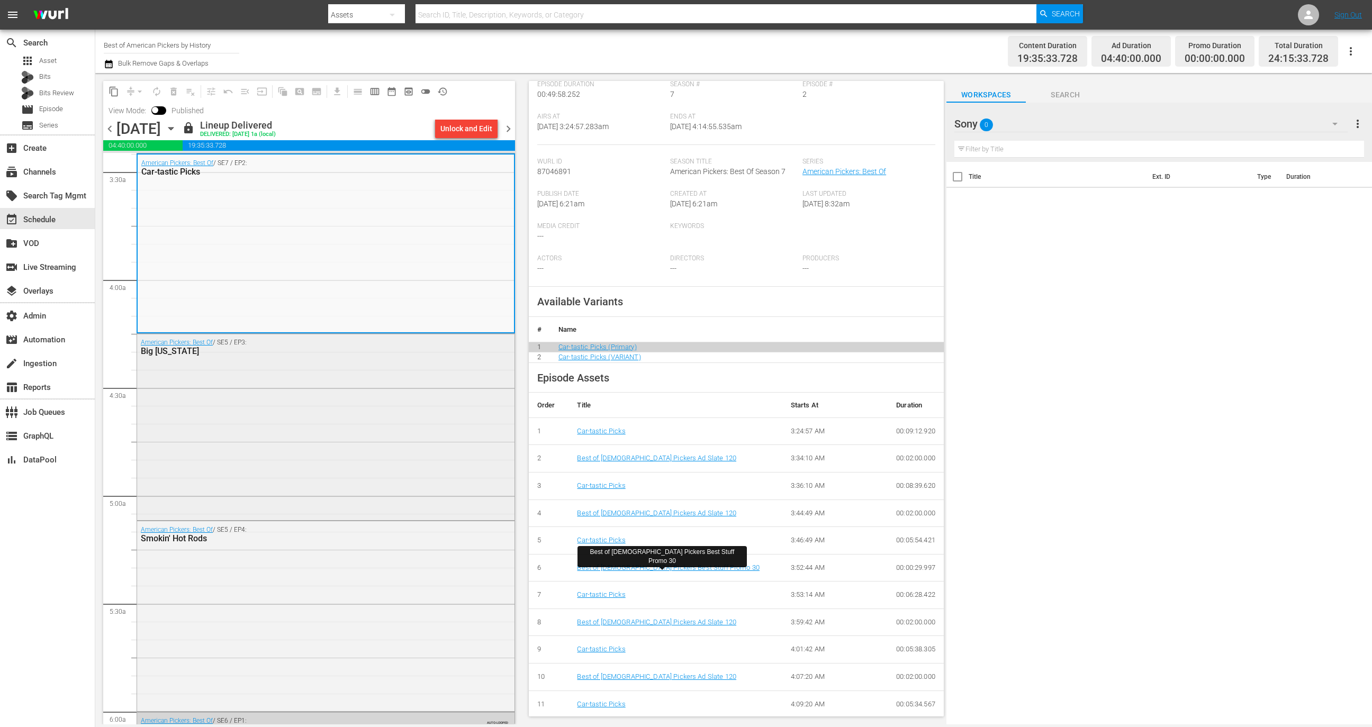
click at [370, 398] on div "American Pickers: Best Of / SE5 / EP3: Big [US_STATE]" at bounding box center [325, 426] width 377 height 184
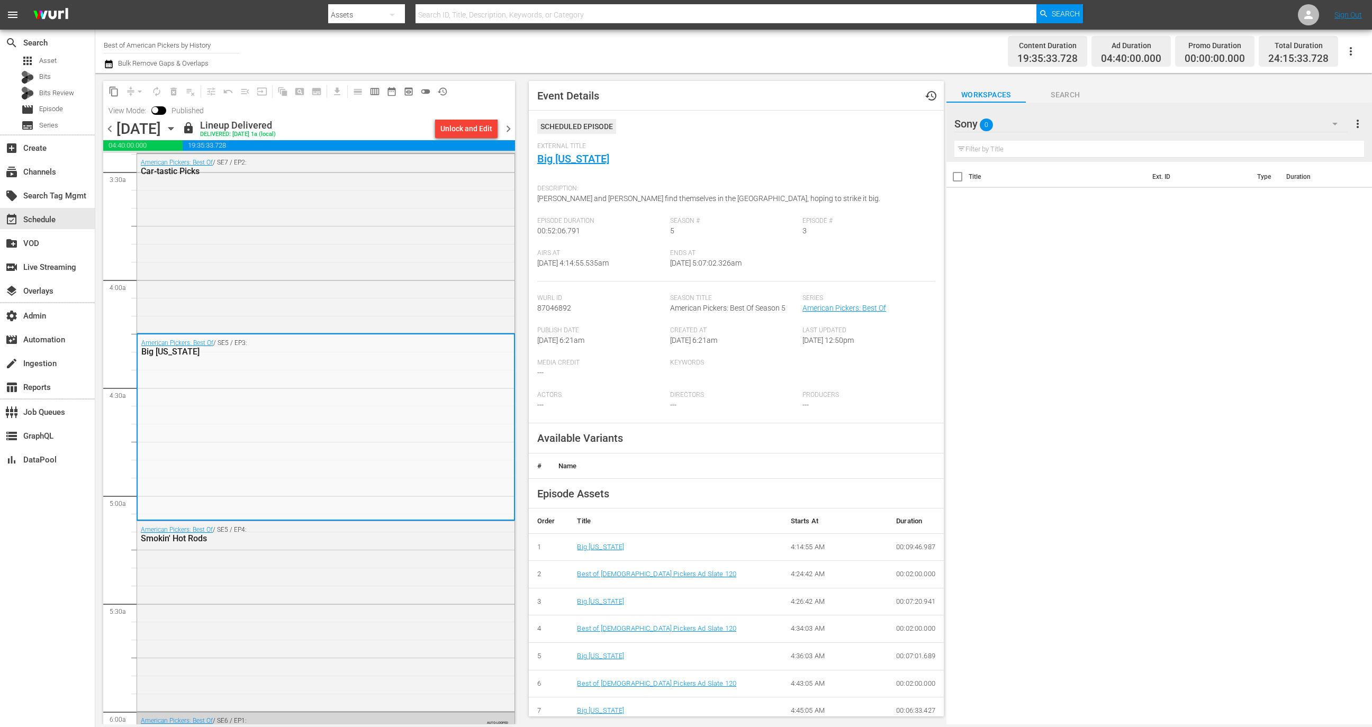
scroll to position [137, 0]
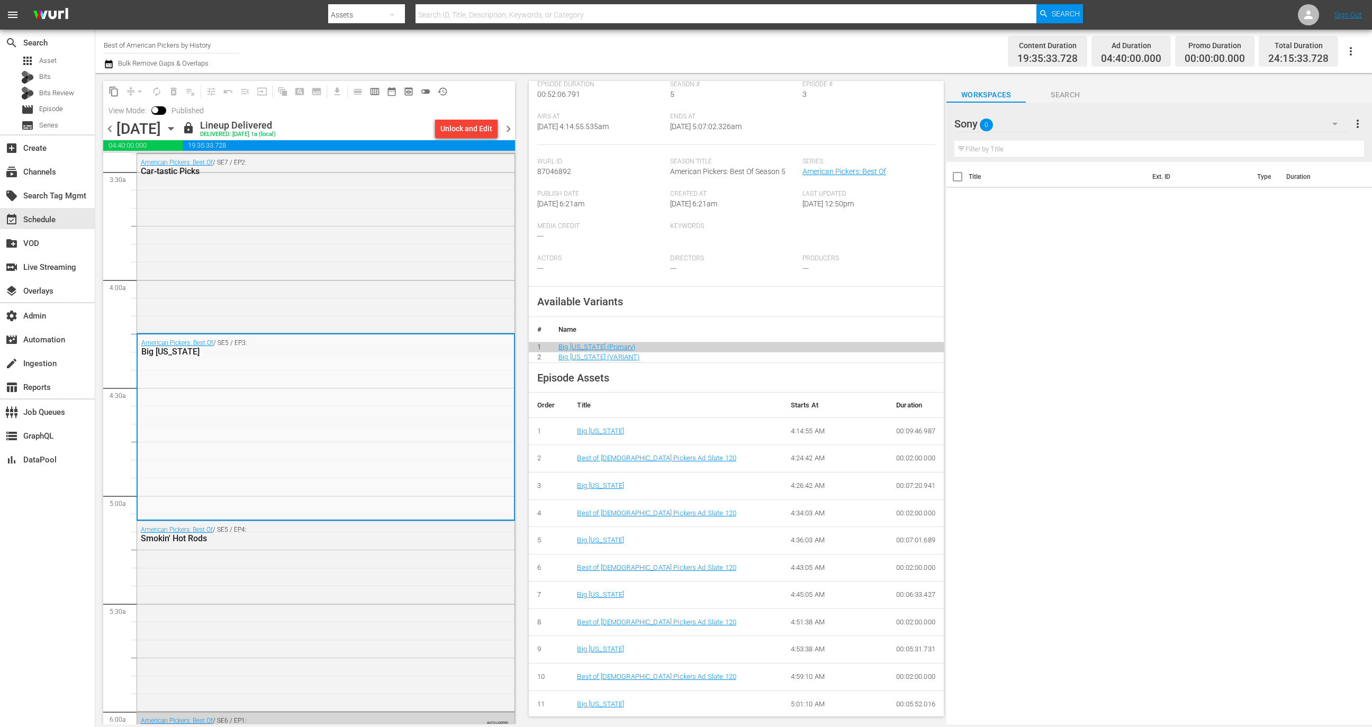
click at [152, 112] on input "checkbox" at bounding box center [155, 111] width 22 height 7
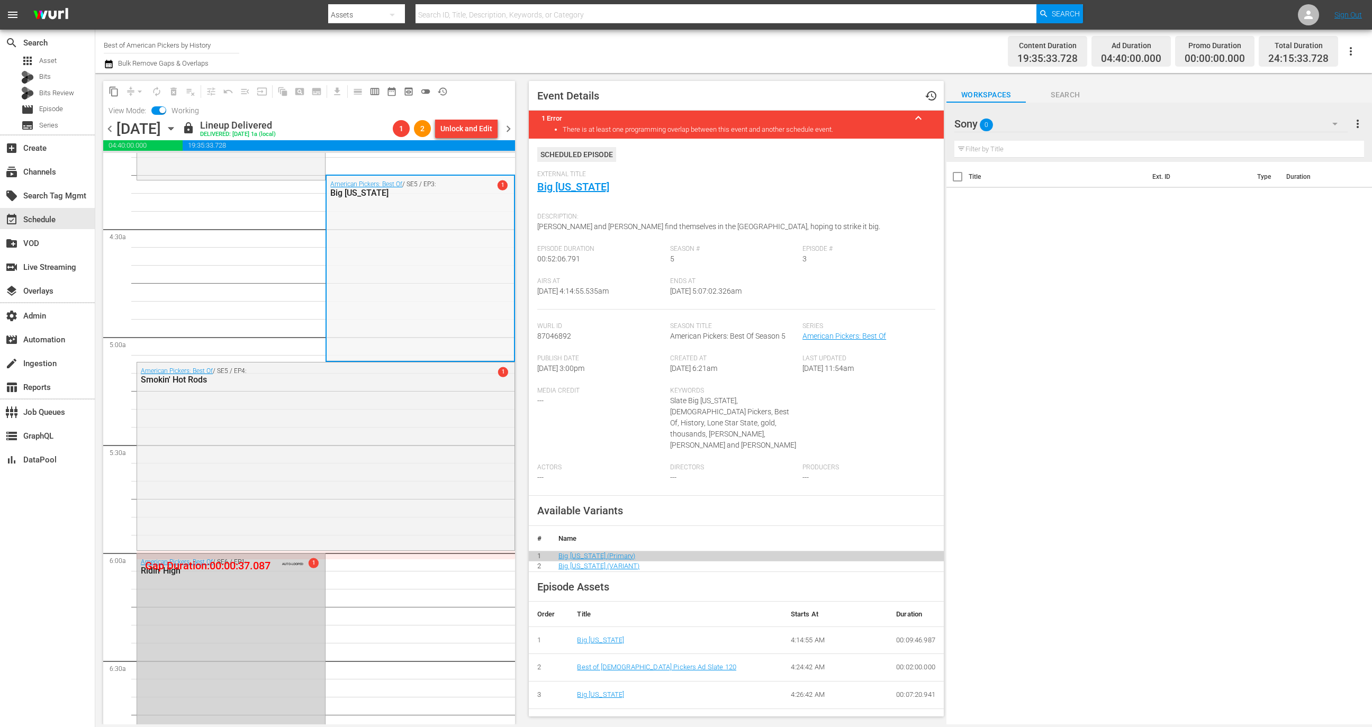
scroll to position [923, 0]
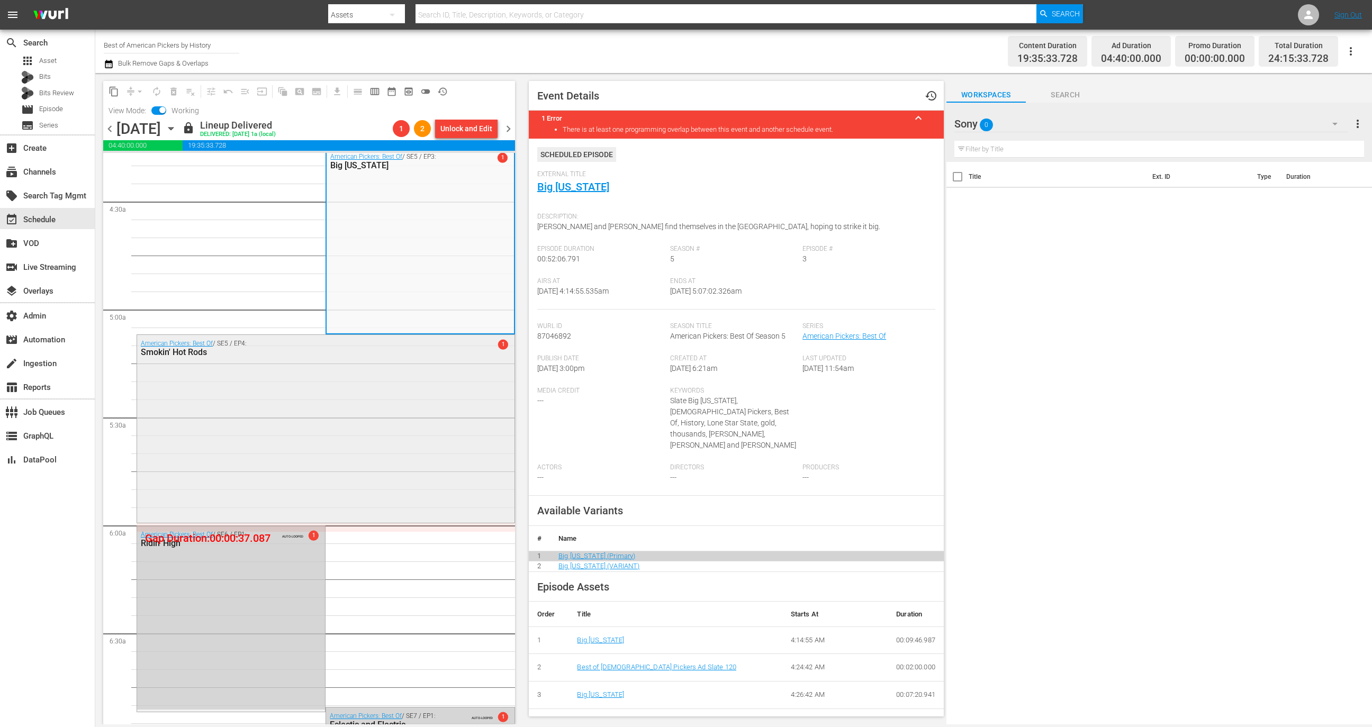
click at [408, 472] on div "American Pickers: Best Of / SE5 / EP4: Smokin' Hot Rods 1" at bounding box center [325, 427] width 377 height 185
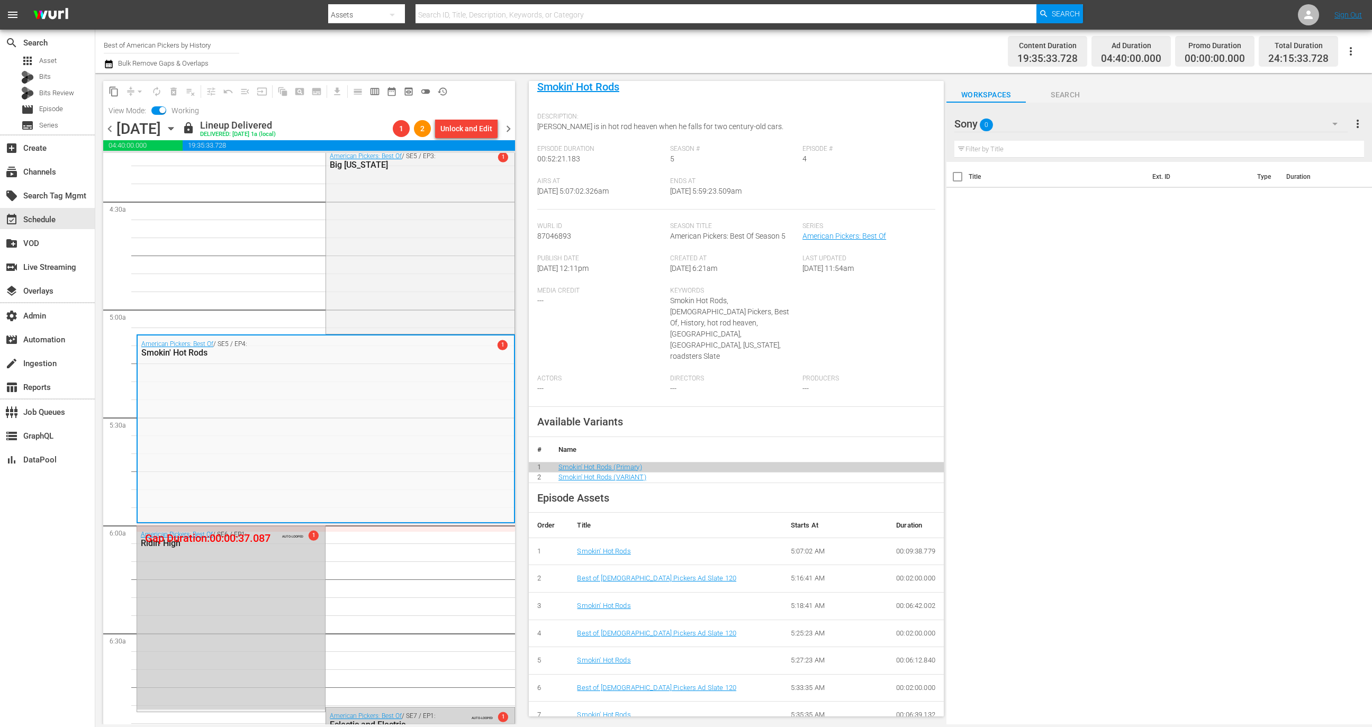
scroll to position [198, 0]
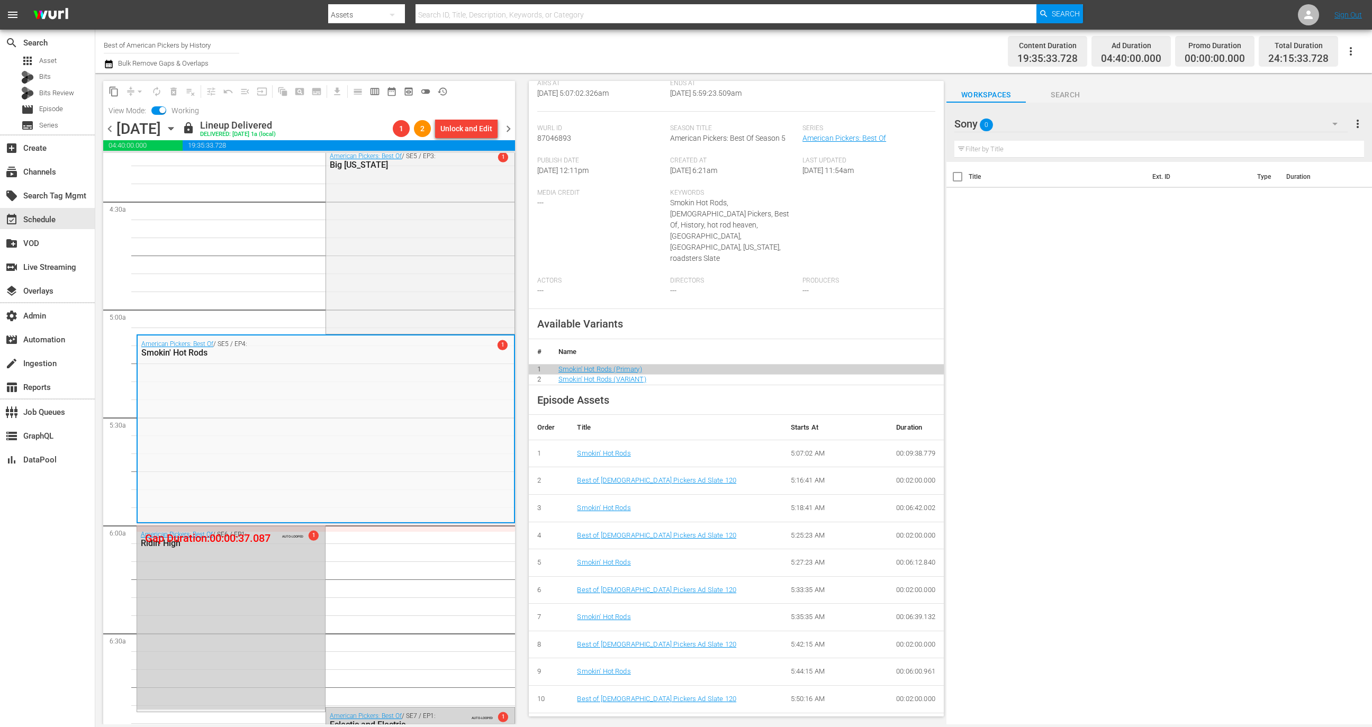
click at [156, 107] on span at bounding box center [158, 110] width 15 height 8
click at [160, 111] on input "checkbox" at bounding box center [162, 111] width 22 height 7
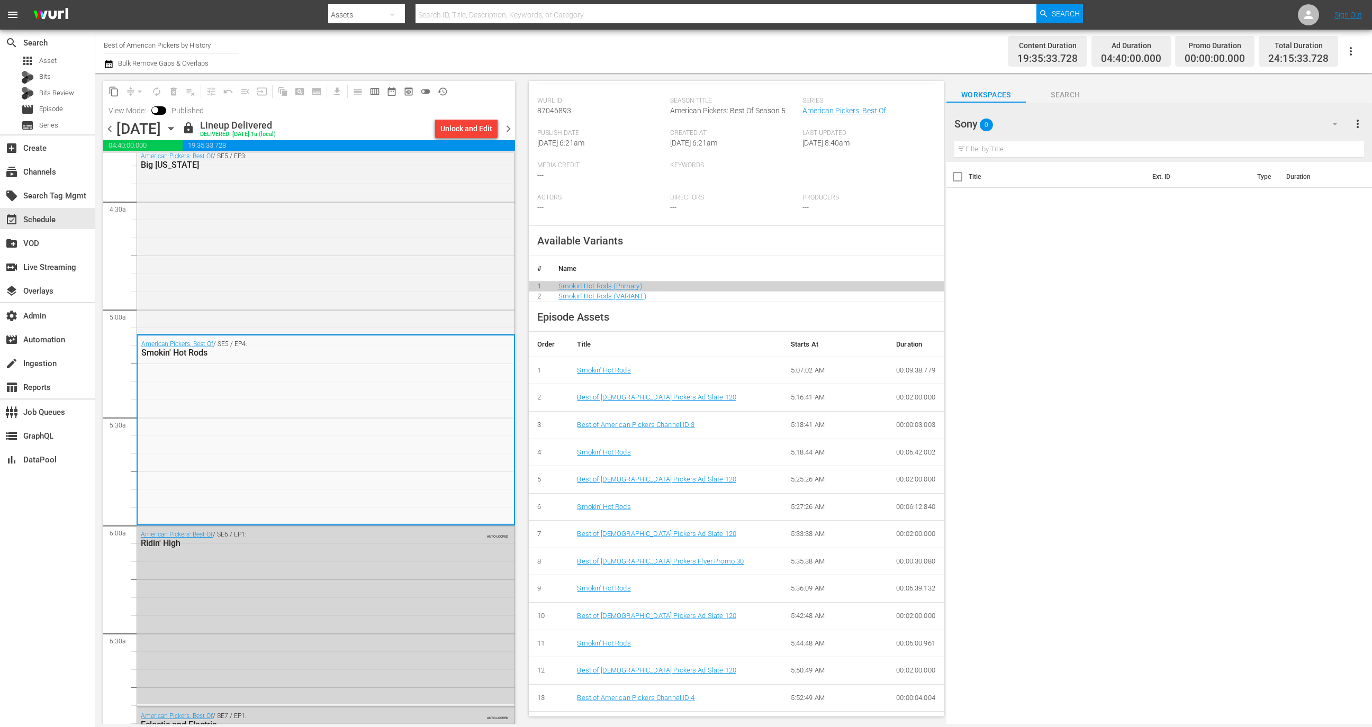
scroll to position [218, 0]
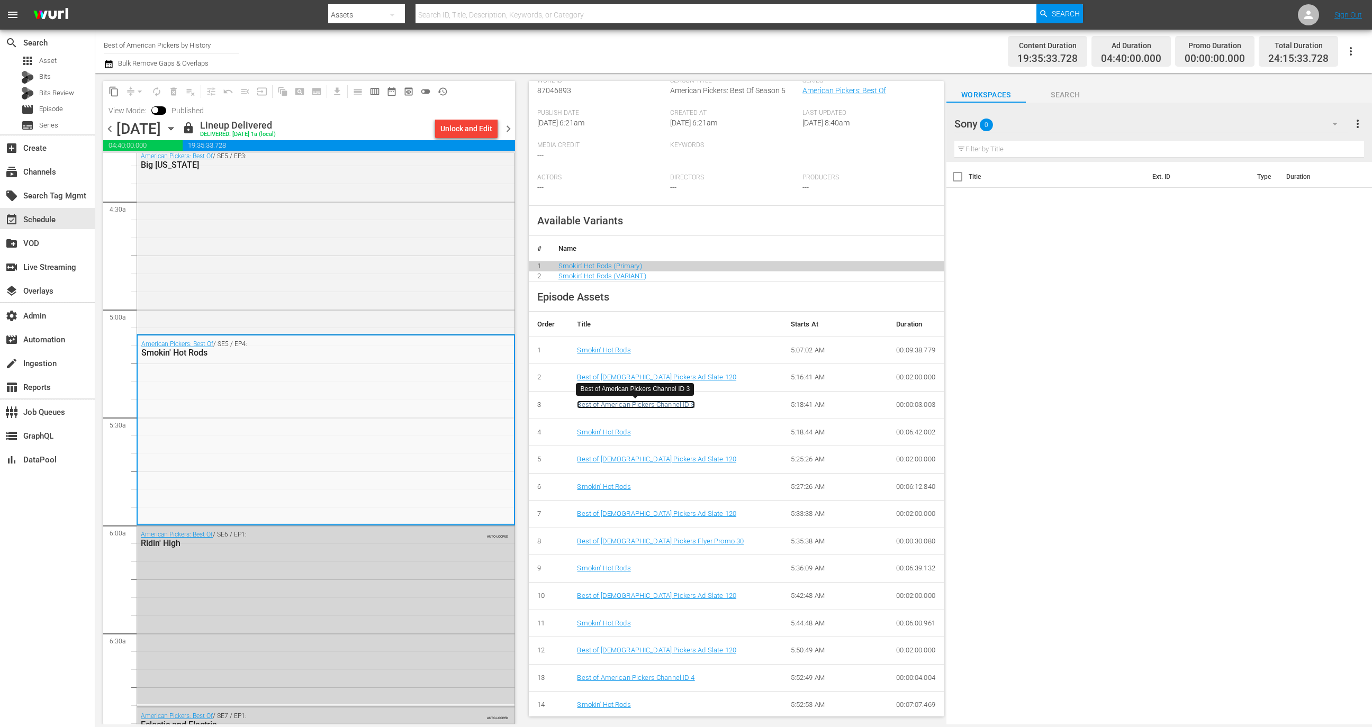
click at [657, 406] on link "Best of American Pickers Channel ID 3" at bounding box center [635, 405] width 117 height 8
click at [157, 108] on input "checkbox" at bounding box center [155, 111] width 22 height 7
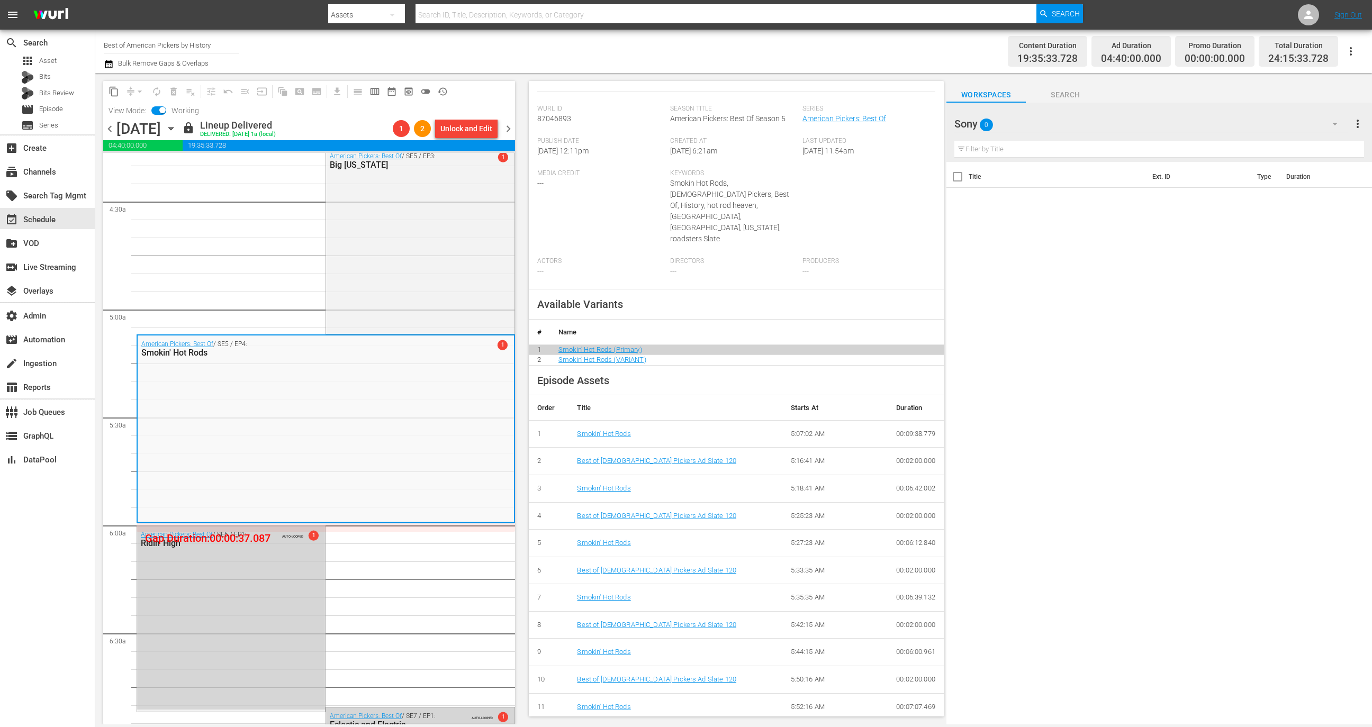
scroll to position [198, 0]
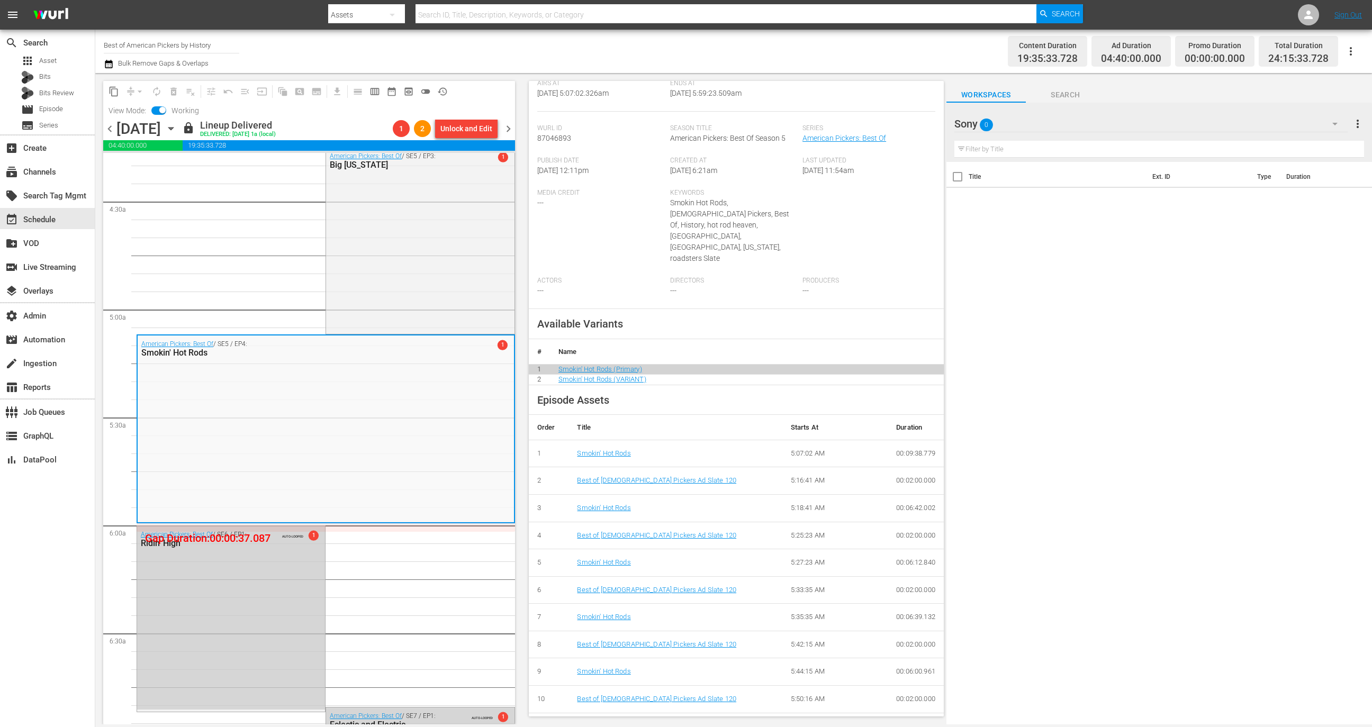
click at [153, 112] on input "checkbox" at bounding box center [162, 111] width 22 height 7
checkbox input "false"
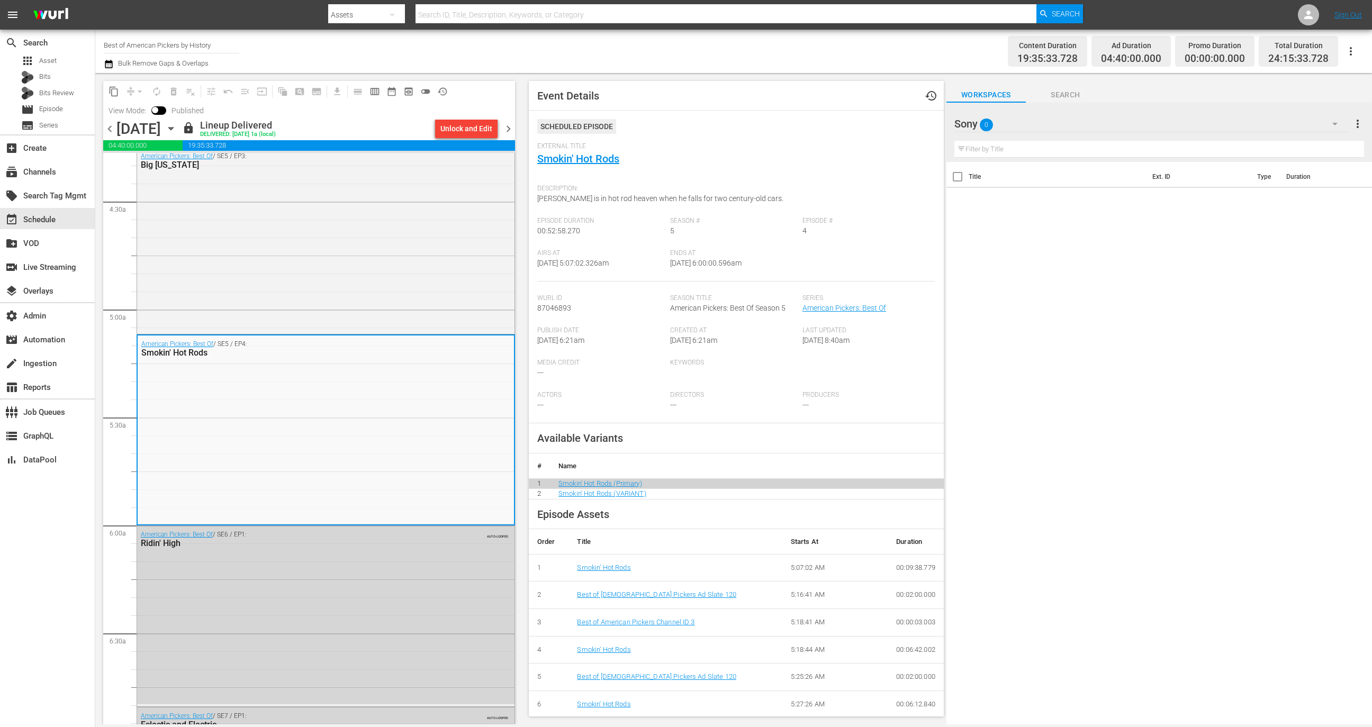
scroll to position [218, 0]
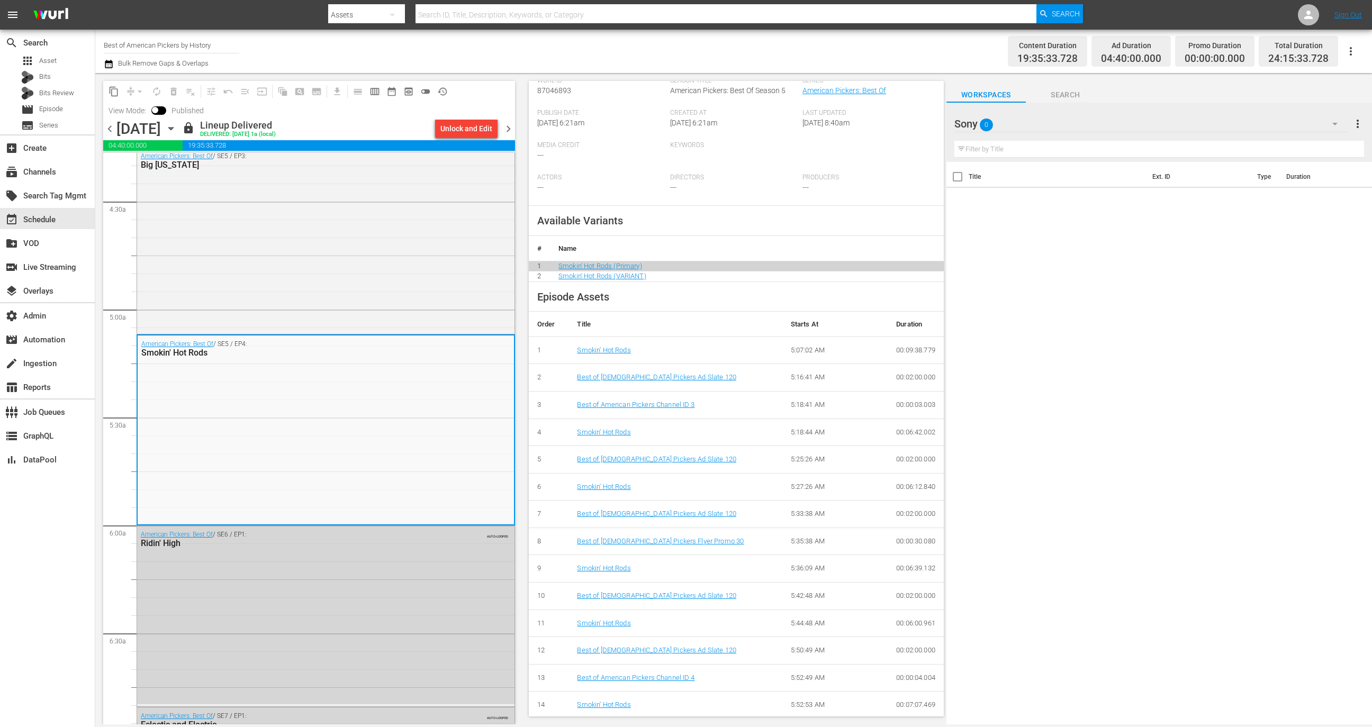
click at [695, 544] on div "Best of American Pickers Flyer Promo 30" at bounding box center [675, 542] width 196 height 10
click at [692, 532] on td "Best of American Pickers Flyer Promo 30" at bounding box center [674, 542] width 213 height 28
click at [691, 544] on link "Best of American Pickers Flyer Promo 30" at bounding box center [660, 541] width 167 height 8
click at [666, 675] on link "Best of American Pickers Channel ID 4" at bounding box center [635, 678] width 117 height 8
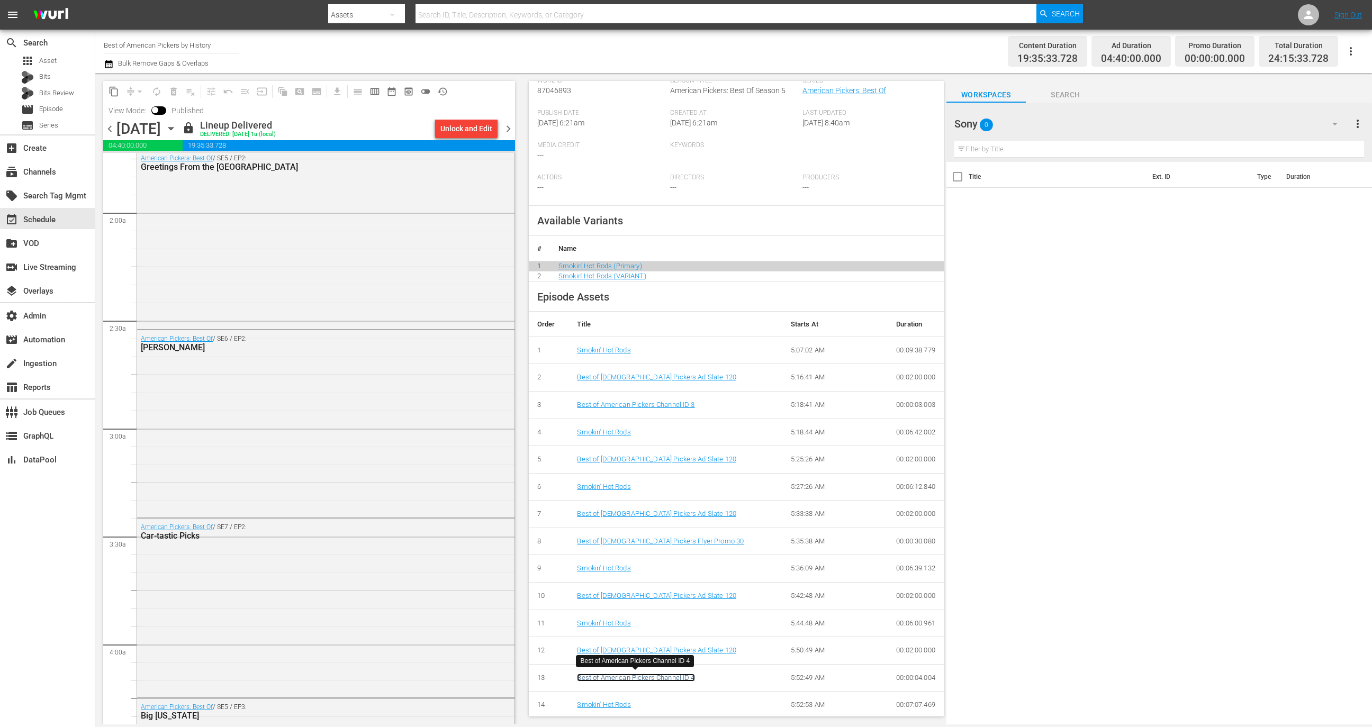
scroll to position [0, 0]
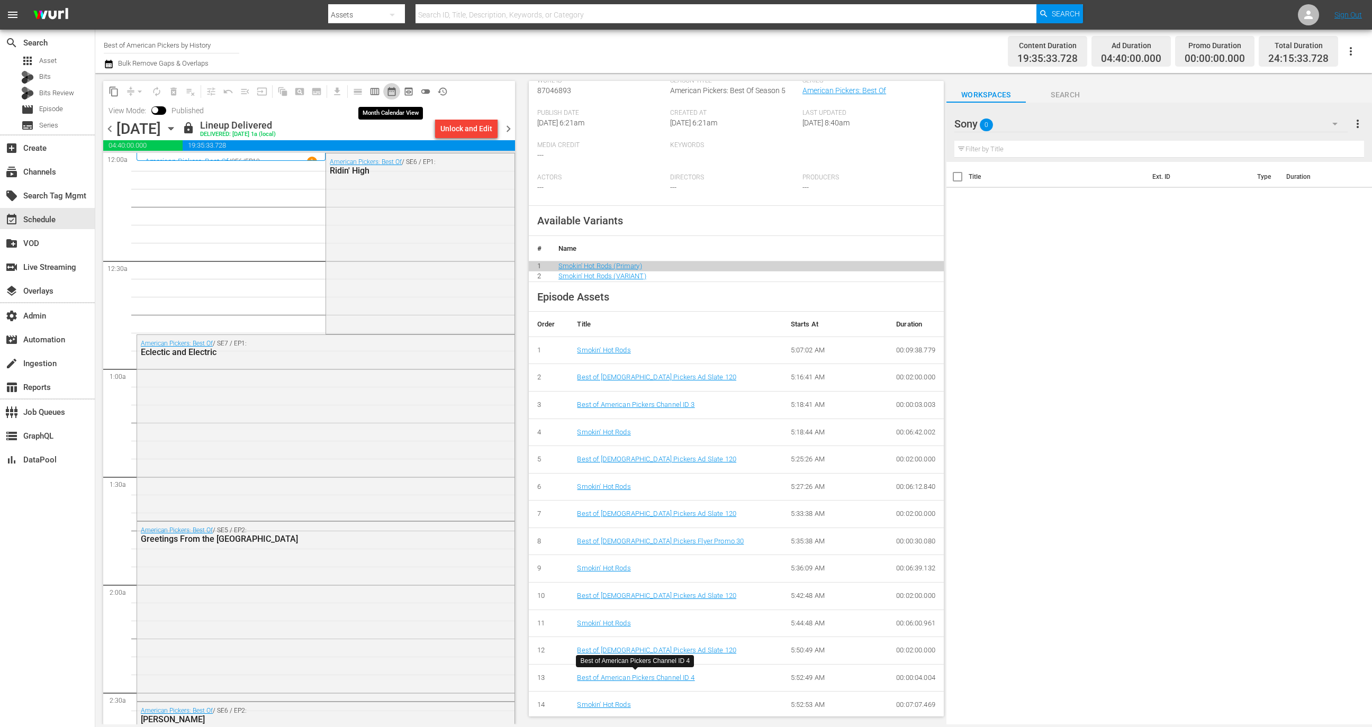
click at [394, 92] on span "date_range_outlined" at bounding box center [391, 91] width 11 height 11
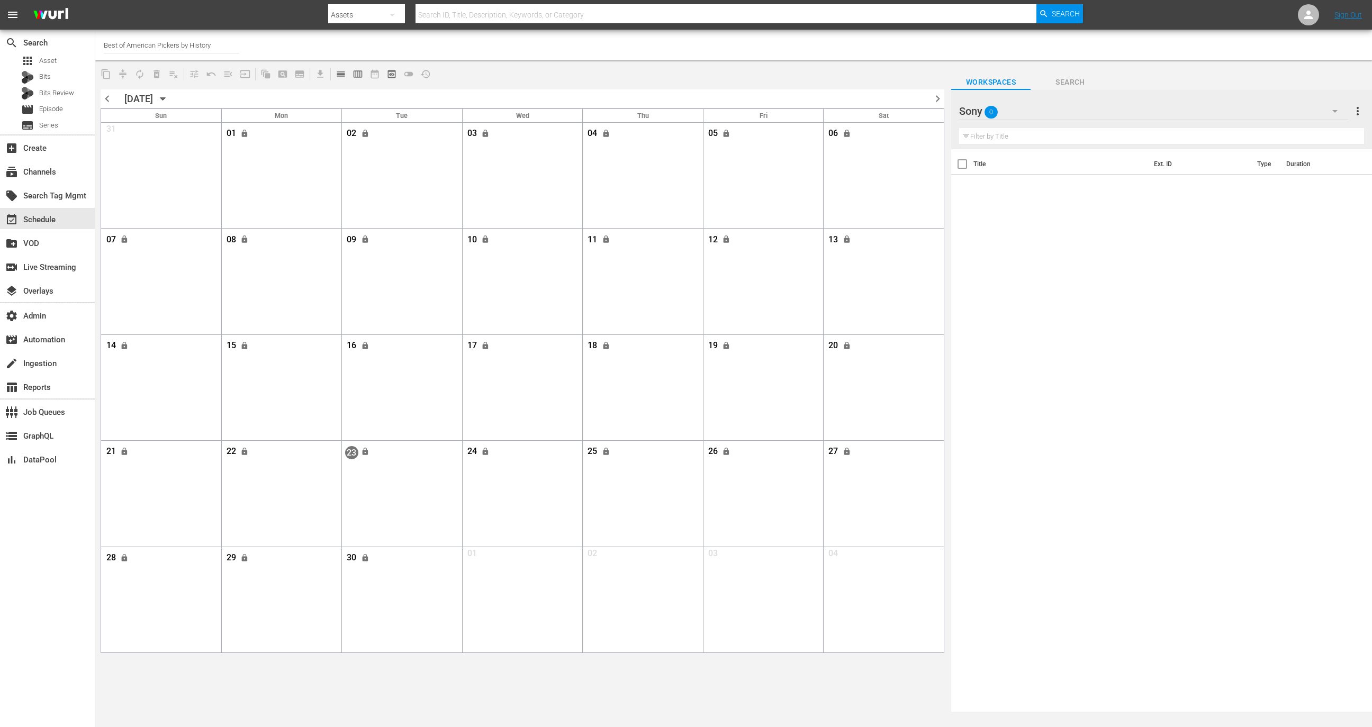
click at [940, 98] on span "chevron_right" at bounding box center [937, 98] width 13 height 13
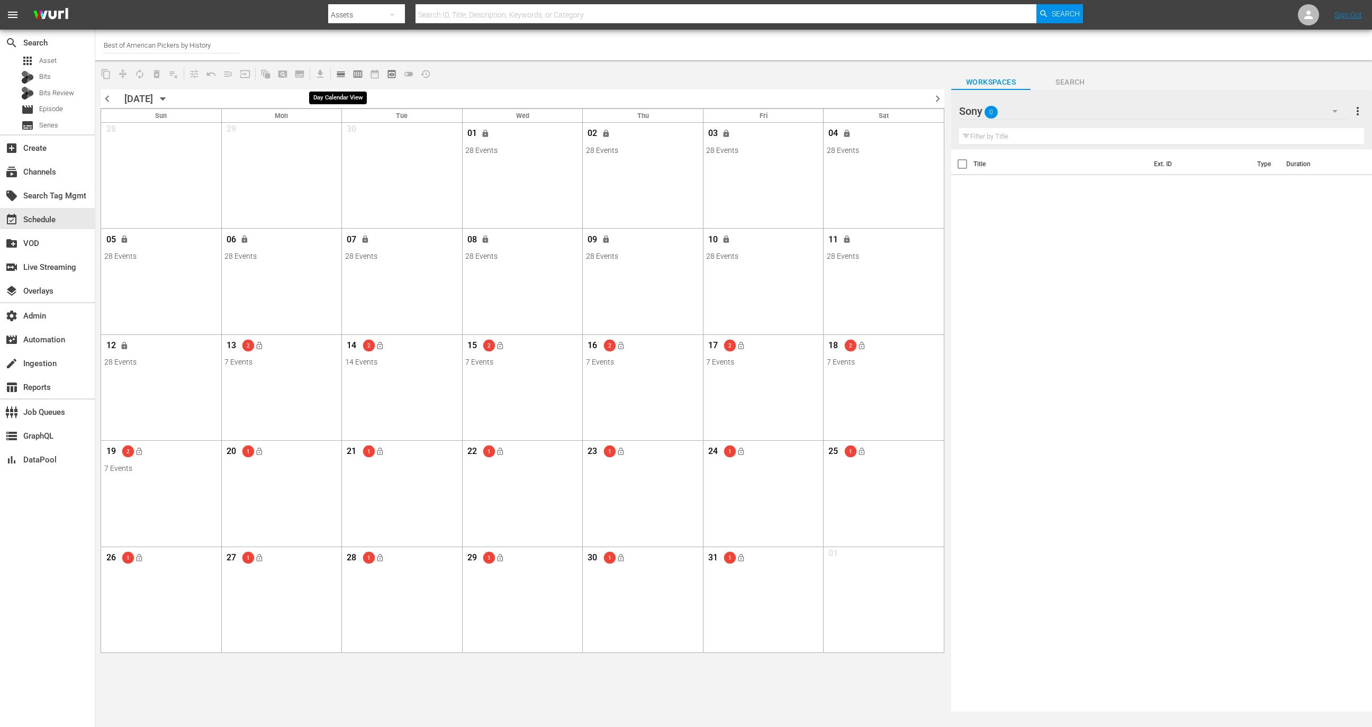
click at [337, 74] on span "calendar_view_day_outlined" at bounding box center [341, 74] width 11 height 11
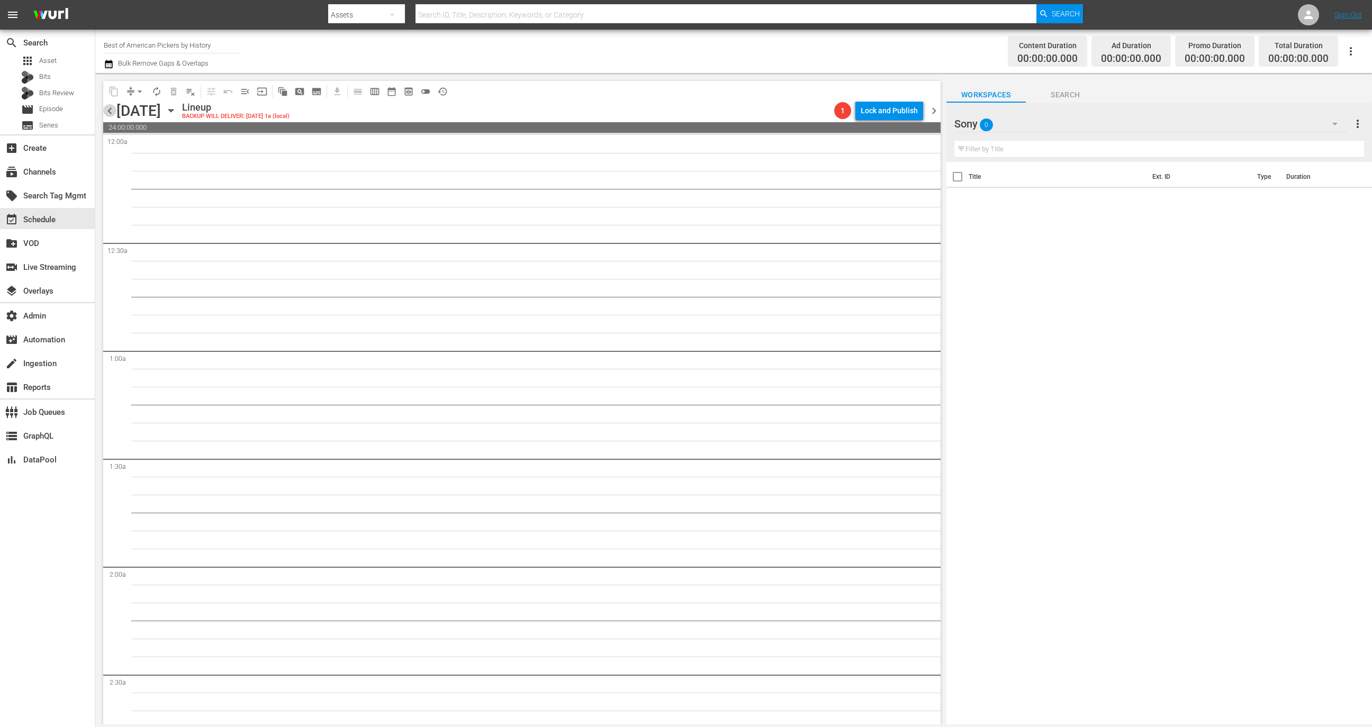
click at [108, 109] on span "chevron_left" at bounding box center [109, 110] width 13 height 13
click at [110, 110] on span "chevron_left" at bounding box center [109, 110] width 13 height 13
click at [111, 111] on span "chevron_left" at bounding box center [109, 110] width 13 height 13
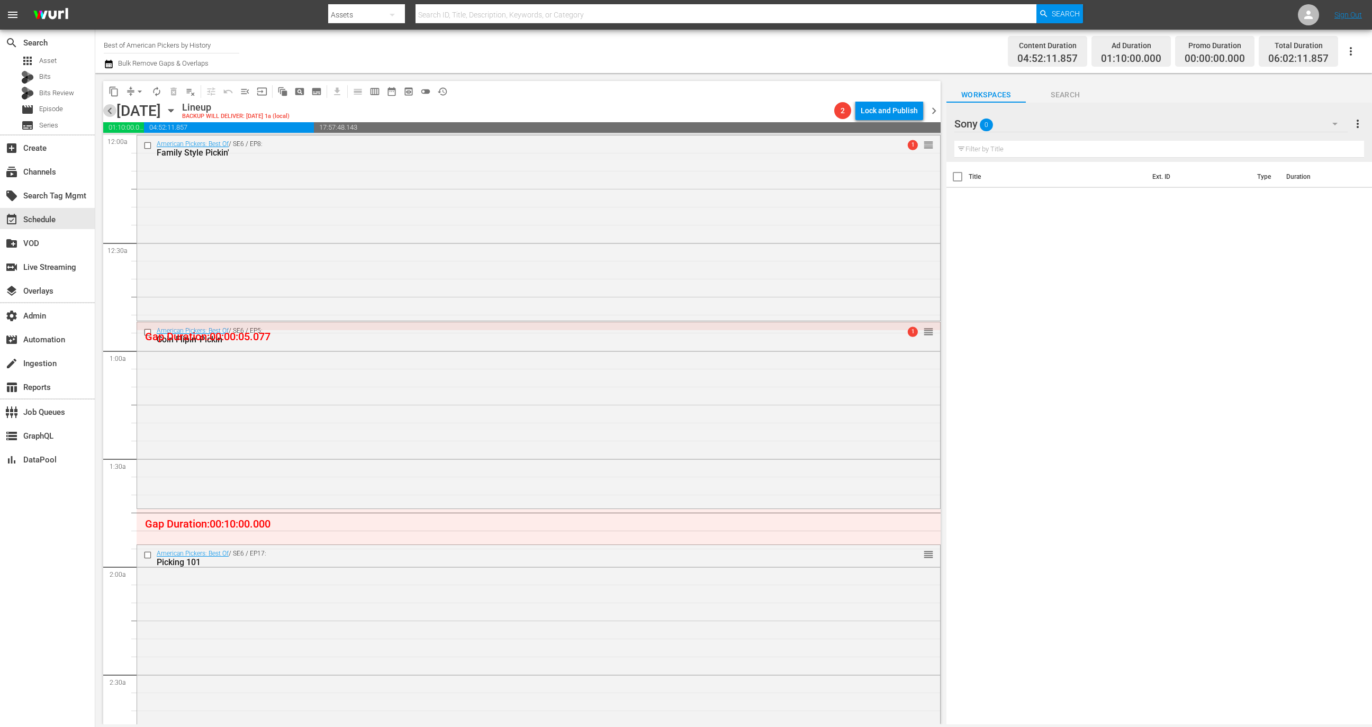
click at [111, 111] on span "chevron_left" at bounding box center [109, 110] width 13 height 13
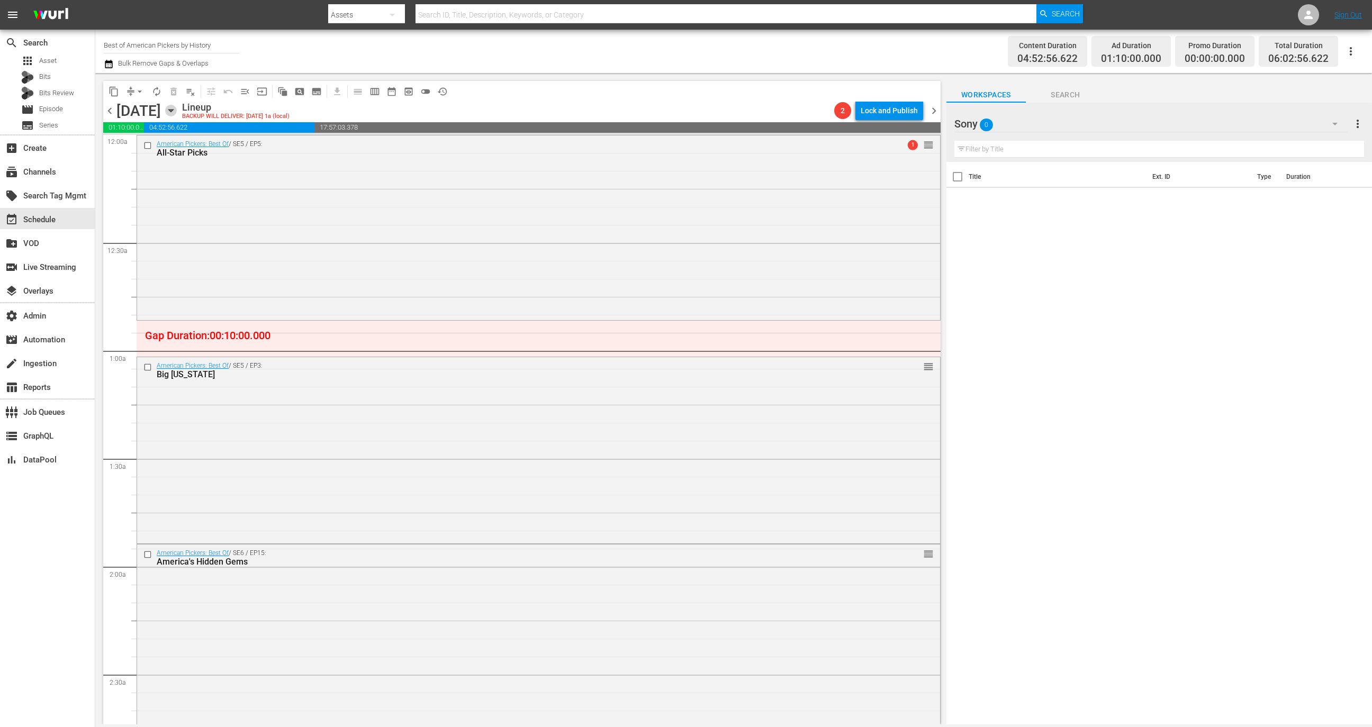
click at [173, 111] on icon "button" at bounding box center [170, 111] width 5 height 3
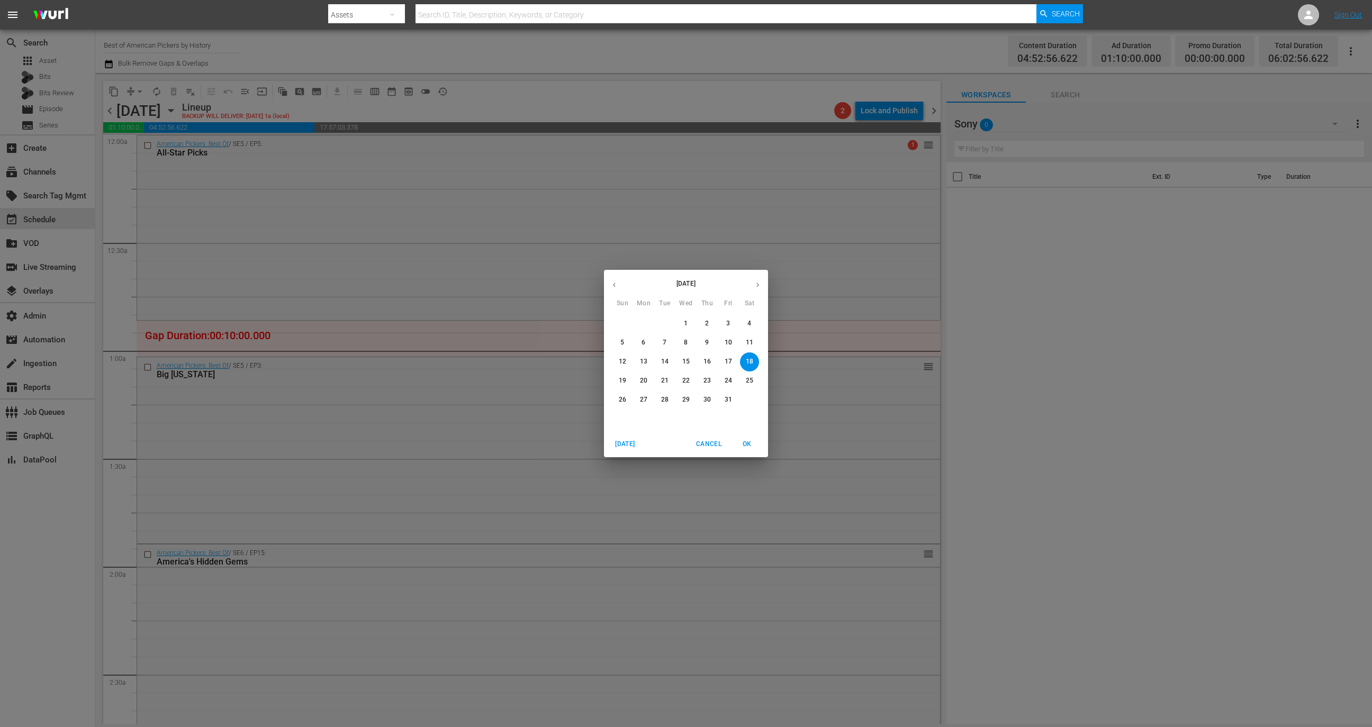
click at [621, 361] on p "12" at bounding box center [622, 361] width 7 height 9
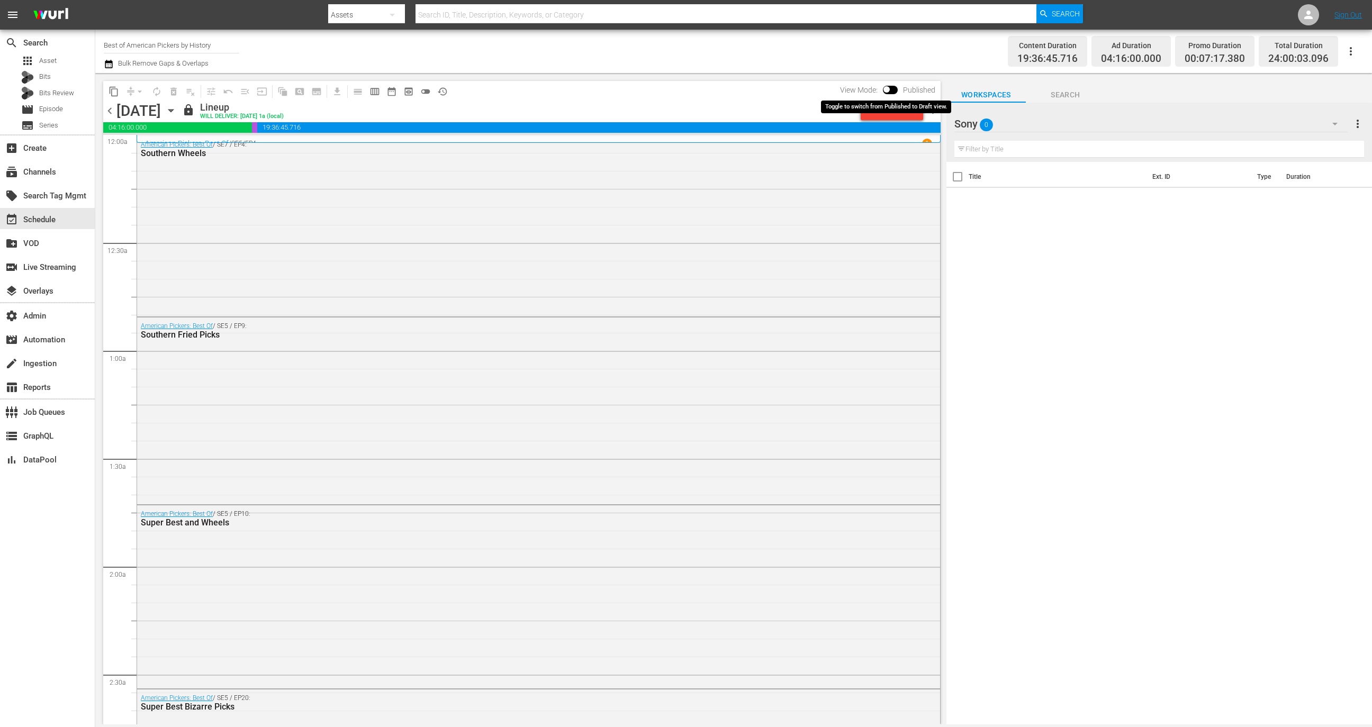
click at [896, 91] on input "checkbox" at bounding box center [886, 91] width 22 height 7
checkbox input "true"
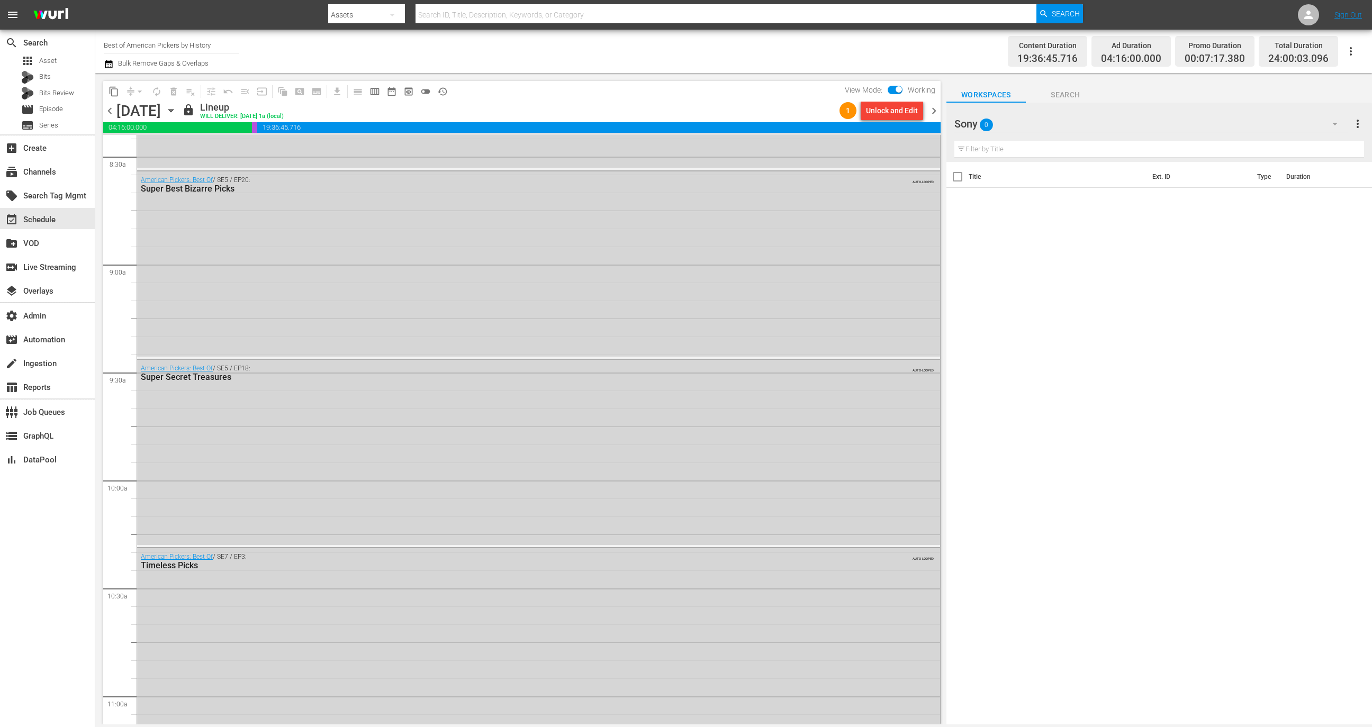
scroll to position [2192, 0]
click at [448, 96] on button "history_outlined" at bounding box center [442, 91] width 17 height 17
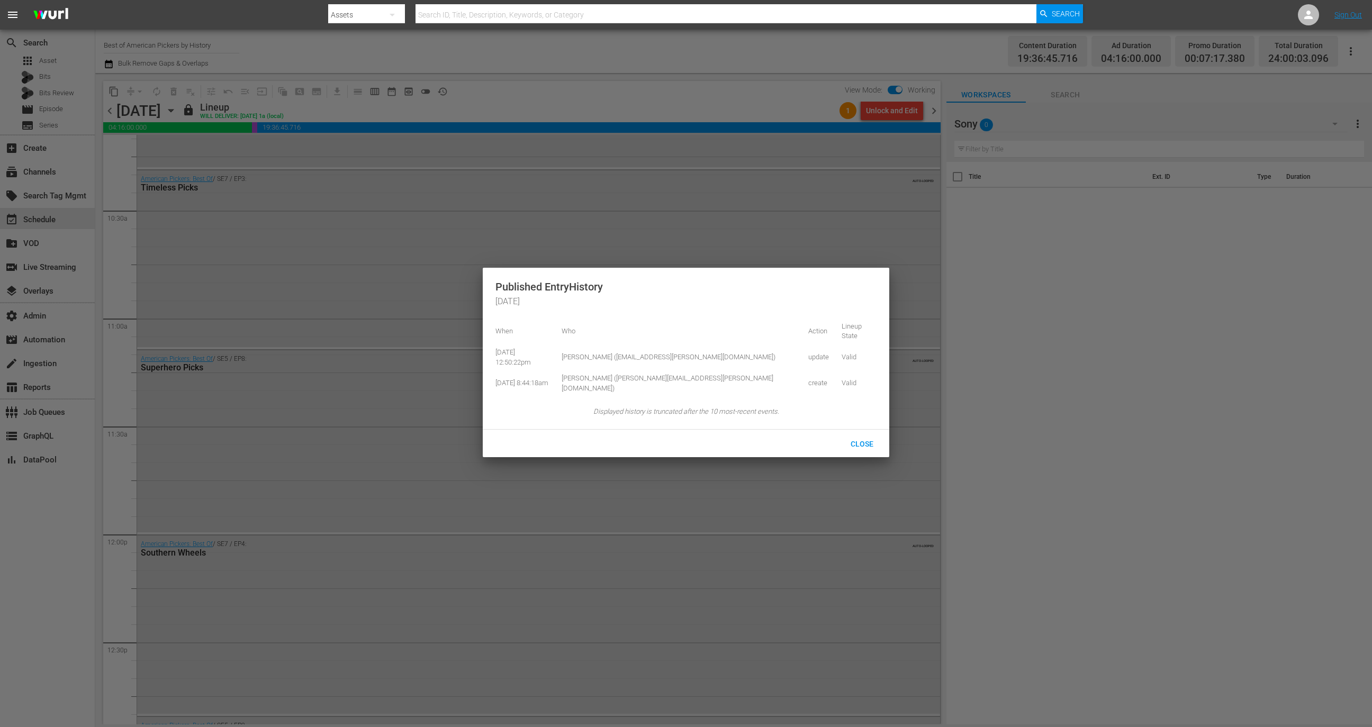
click at [412, 220] on div at bounding box center [686, 363] width 1372 height 727
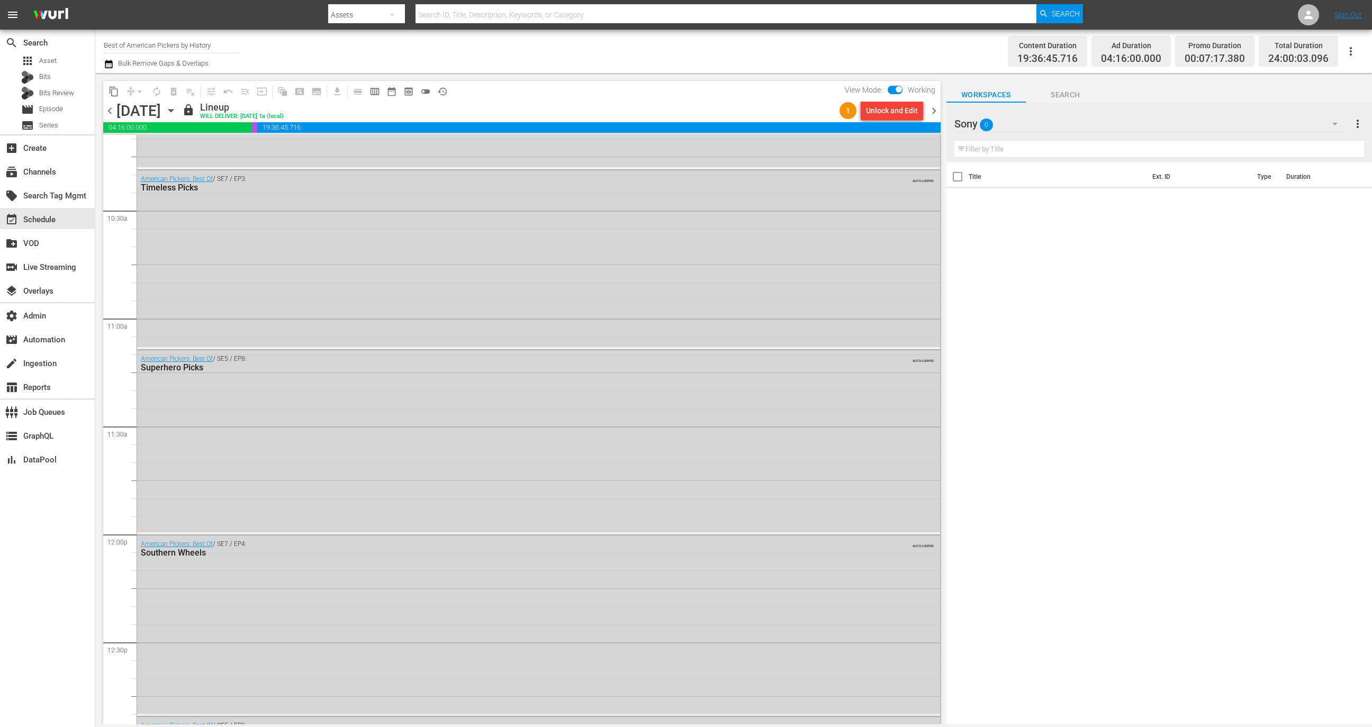
click at [930, 110] on span "chevron_right" at bounding box center [933, 110] width 13 height 13
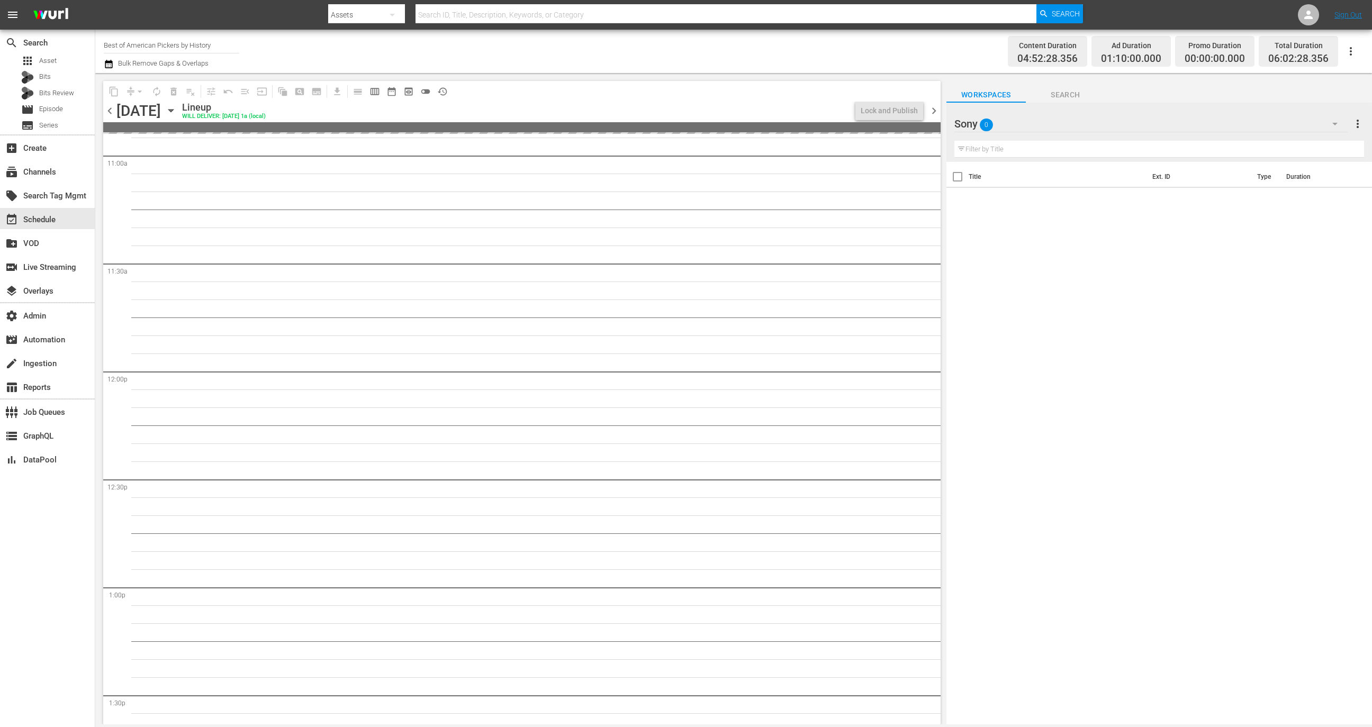
scroll to position [2228, 0]
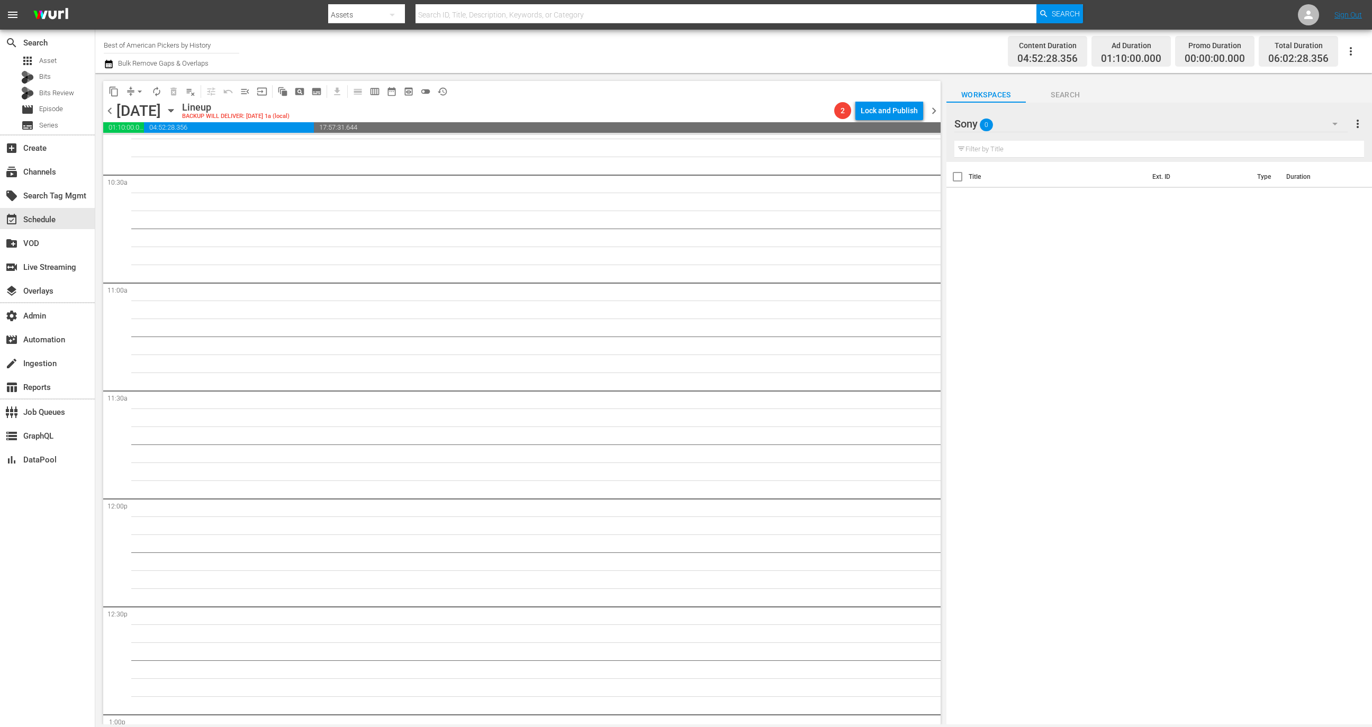
click at [113, 110] on span "chevron_left" at bounding box center [109, 110] width 13 height 13
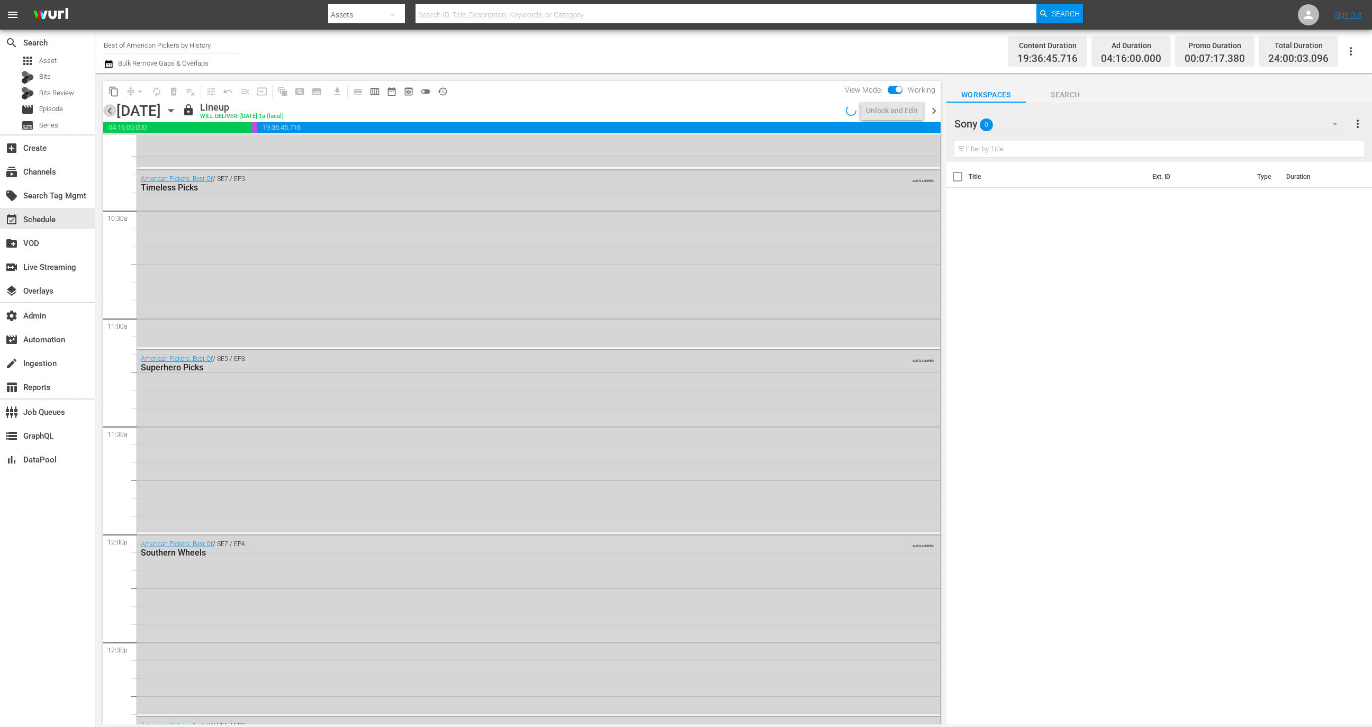
click at [113, 110] on span "chevron_left" at bounding box center [109, 110] width 13 height 13
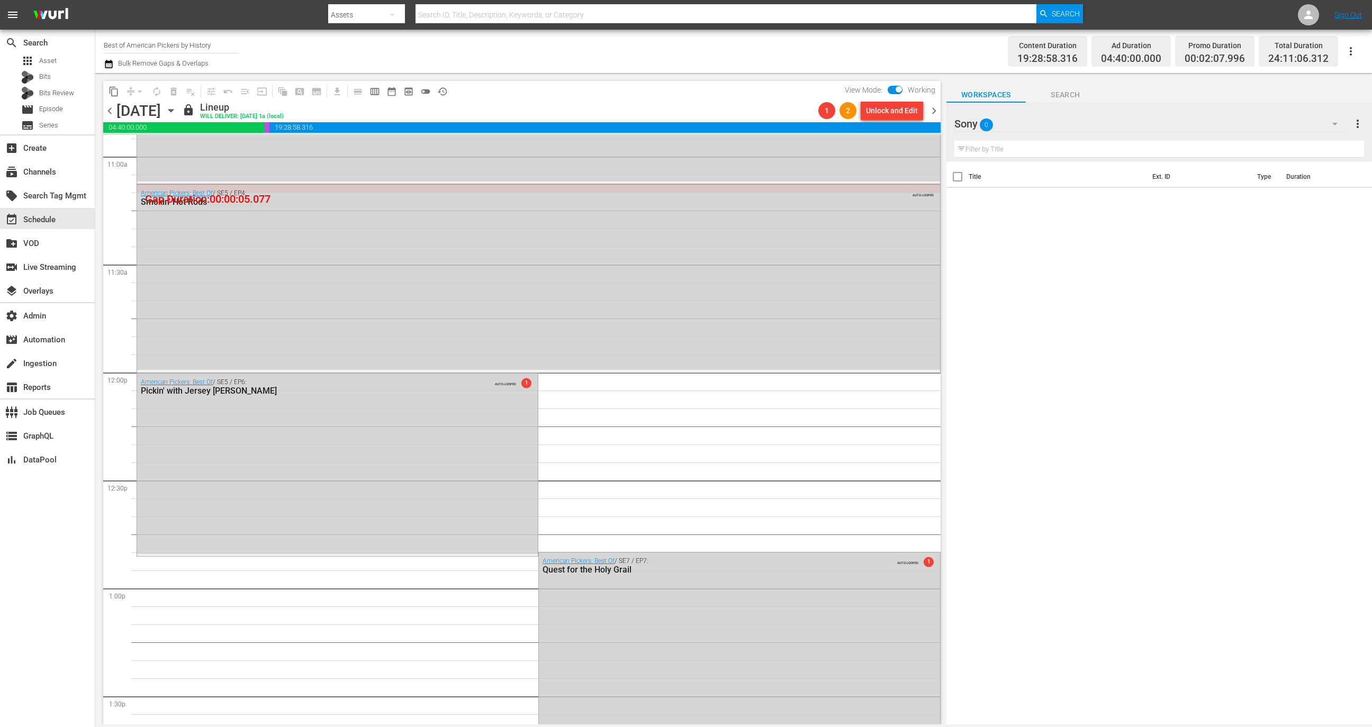
click at [447, 88] on span "history_outlined" at bounding box center [442, 91] width 11 height 11
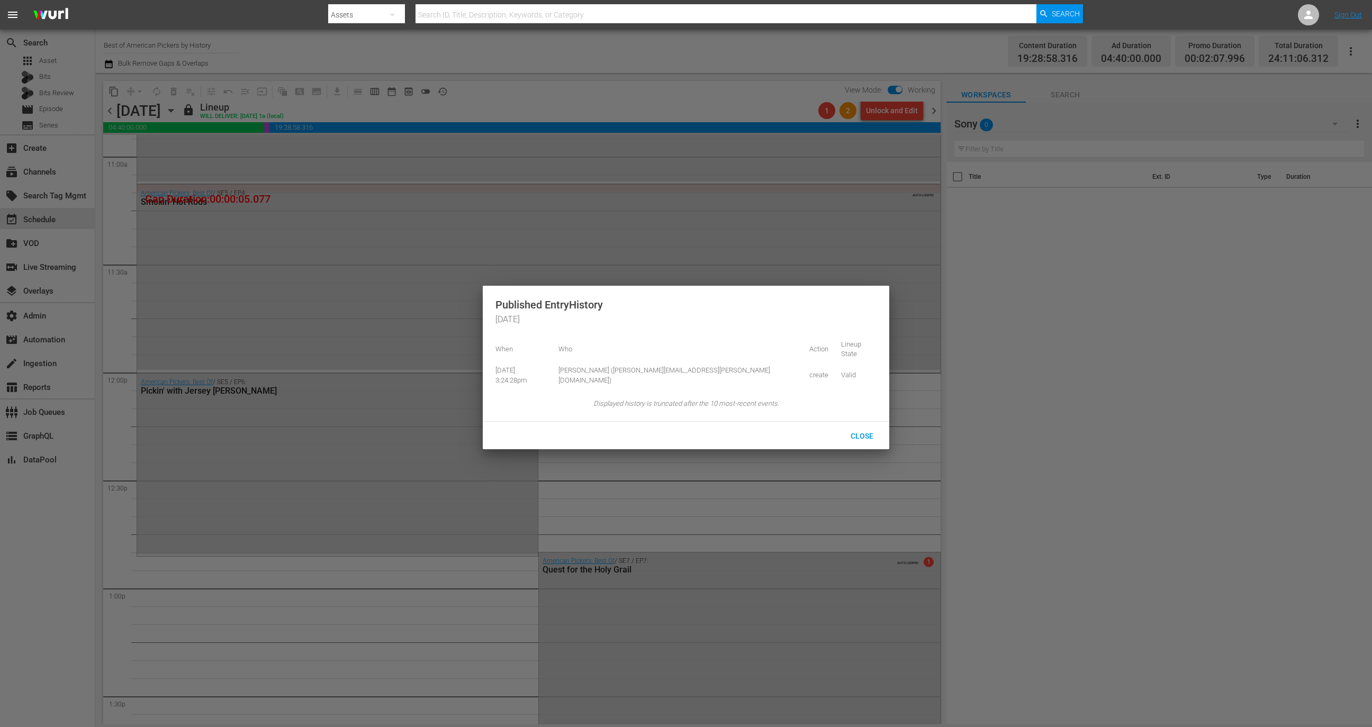
click at [474, 95] on div at bounding box center [686, 363] width 1372 height 727
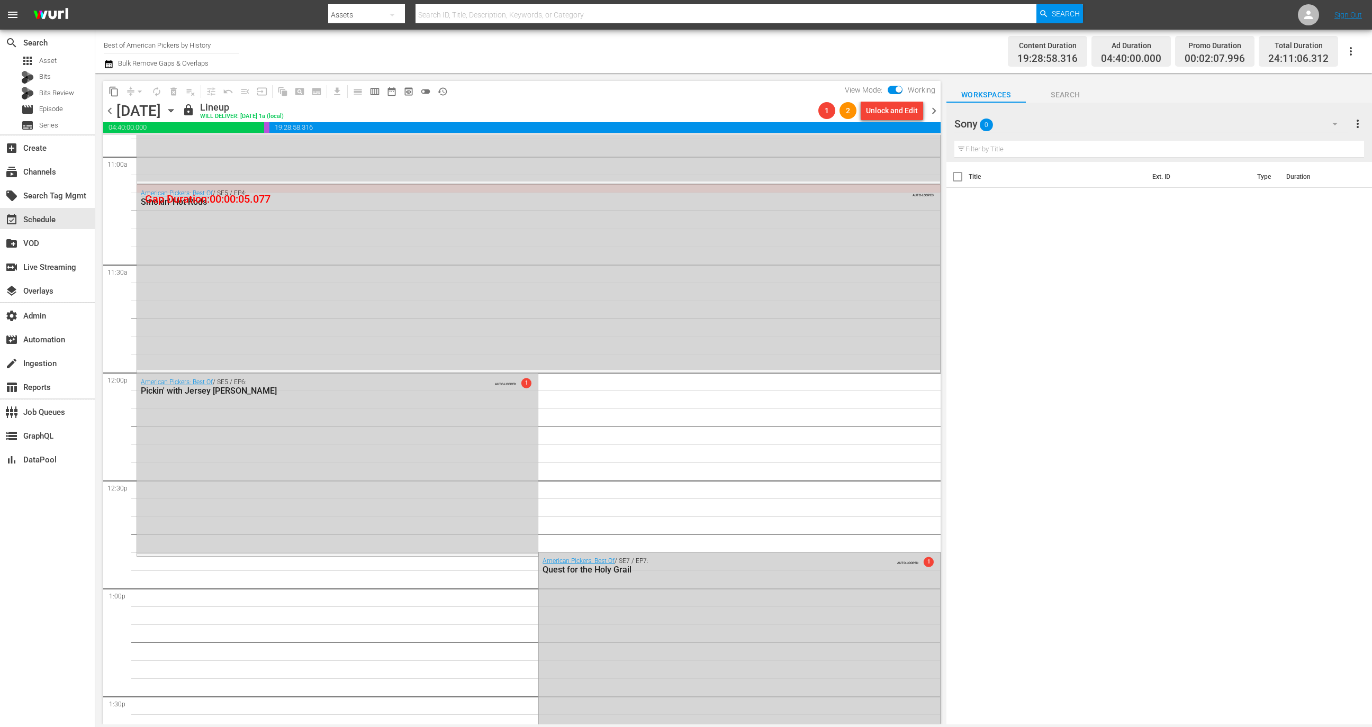
click at [110, 109] on span "chevron_left" at bounding box center [109, 110] width 13 height 13
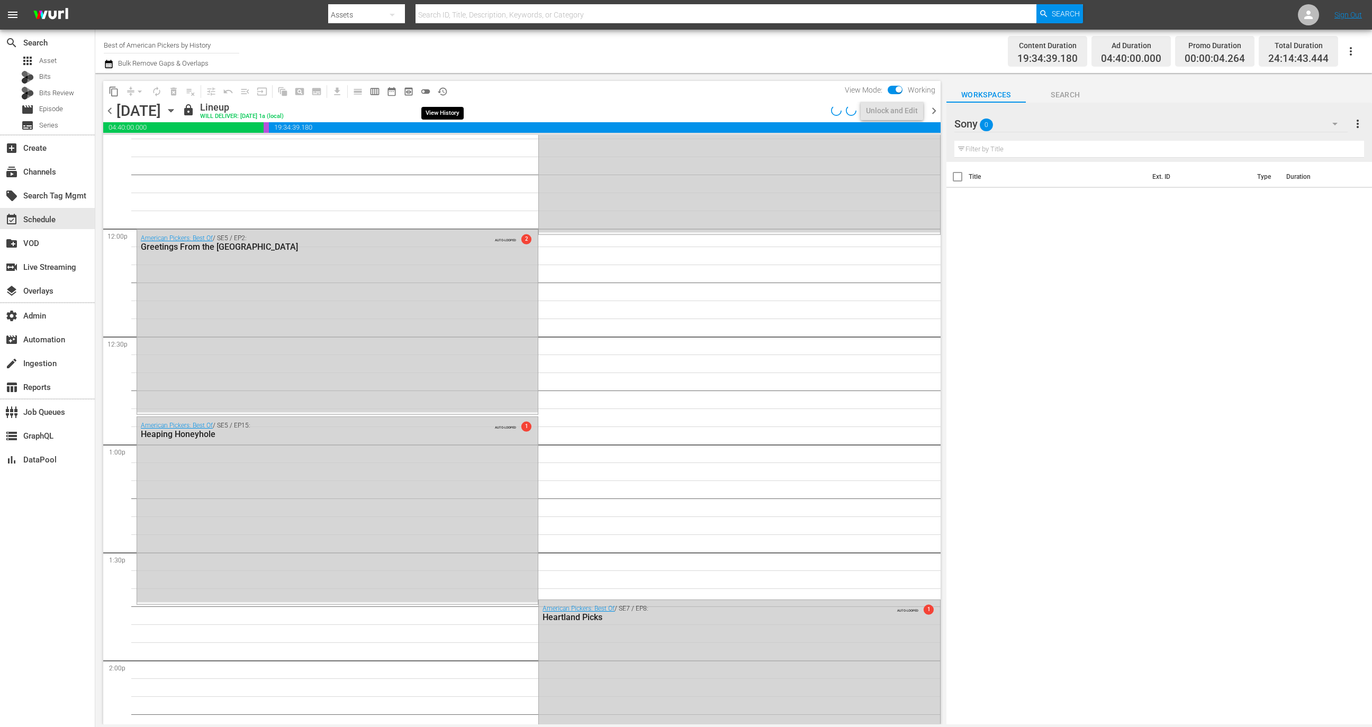
scroll to position [2336, 0]
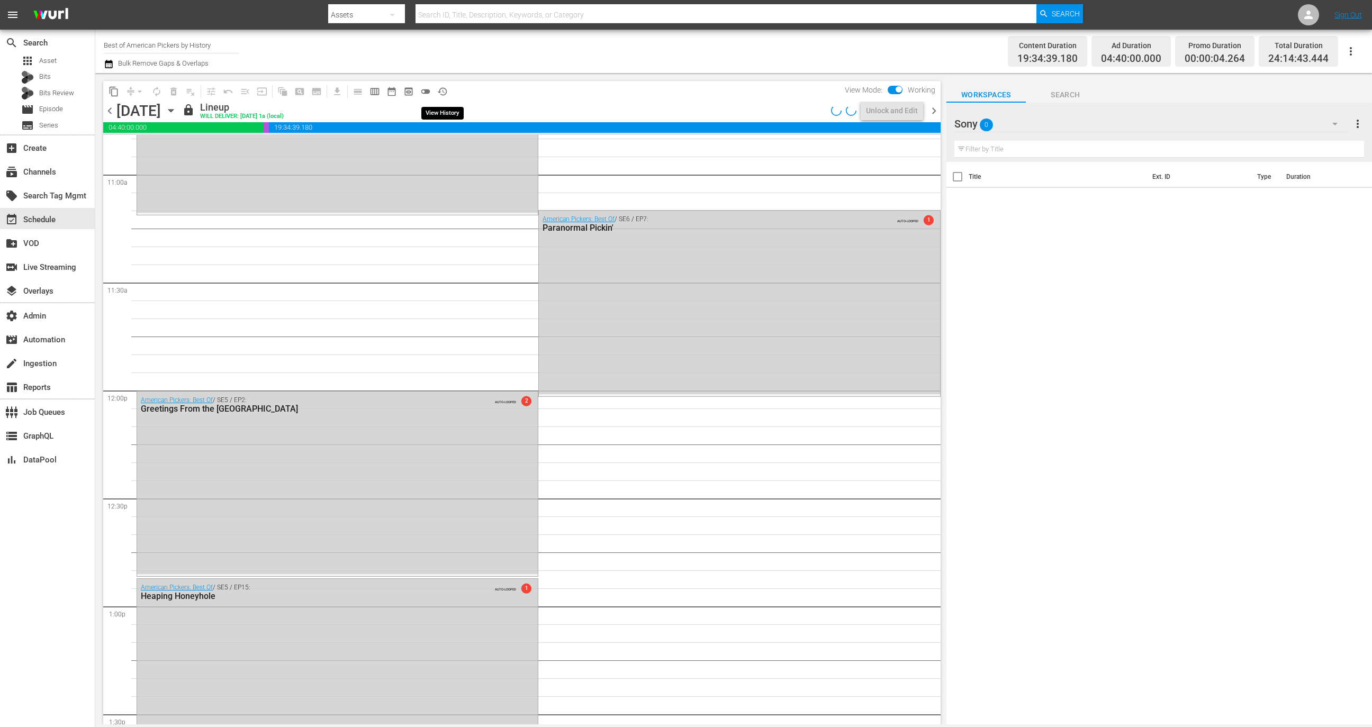
click at [445, 90] on span "history_outlined" at bounding box center [442, 91] width 11 height 11
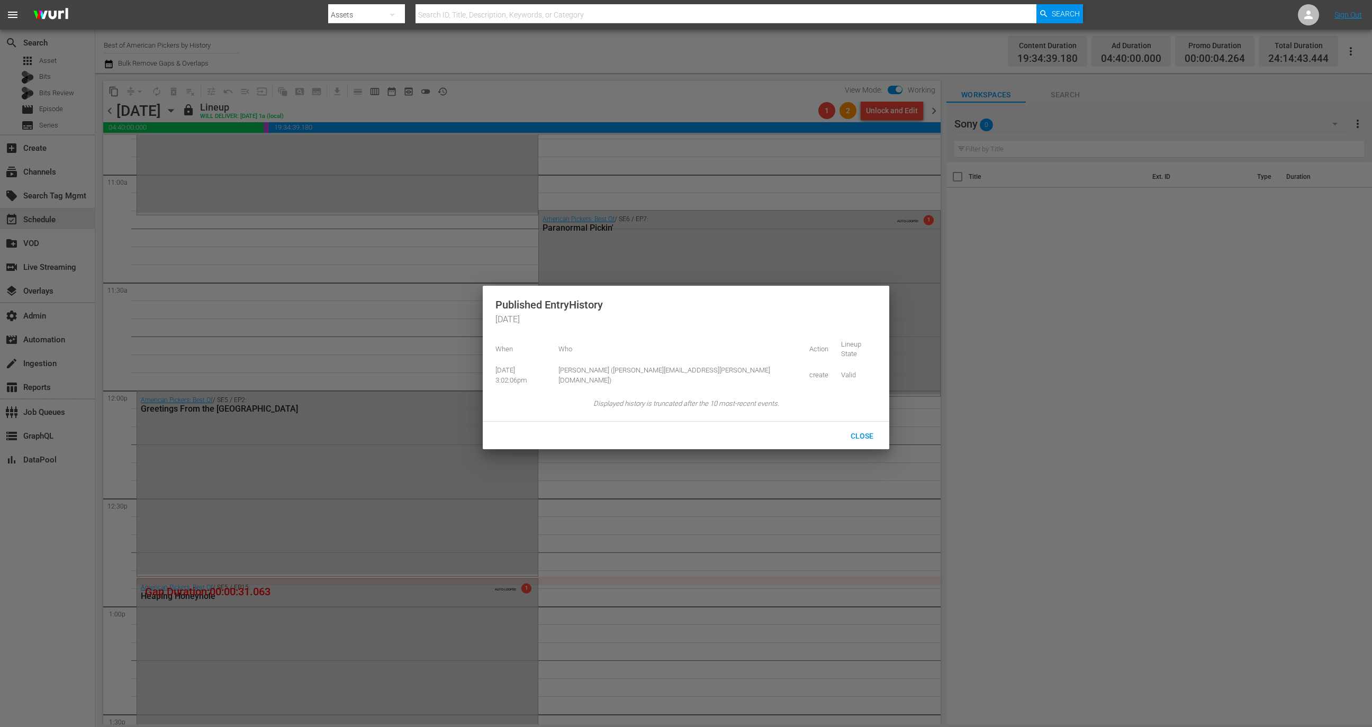
click at [288, 290] on div at bounding box center [686, 363] width 1372 height 727
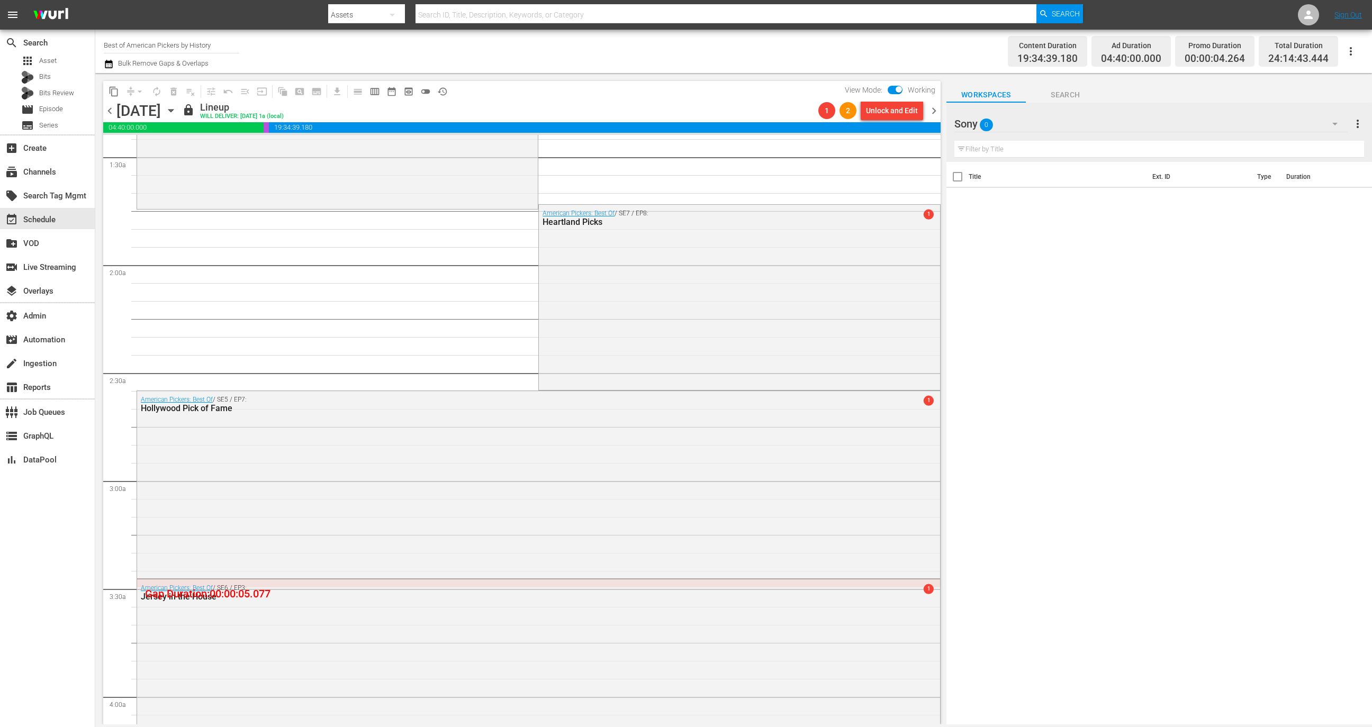
scroll to position [0, 0]
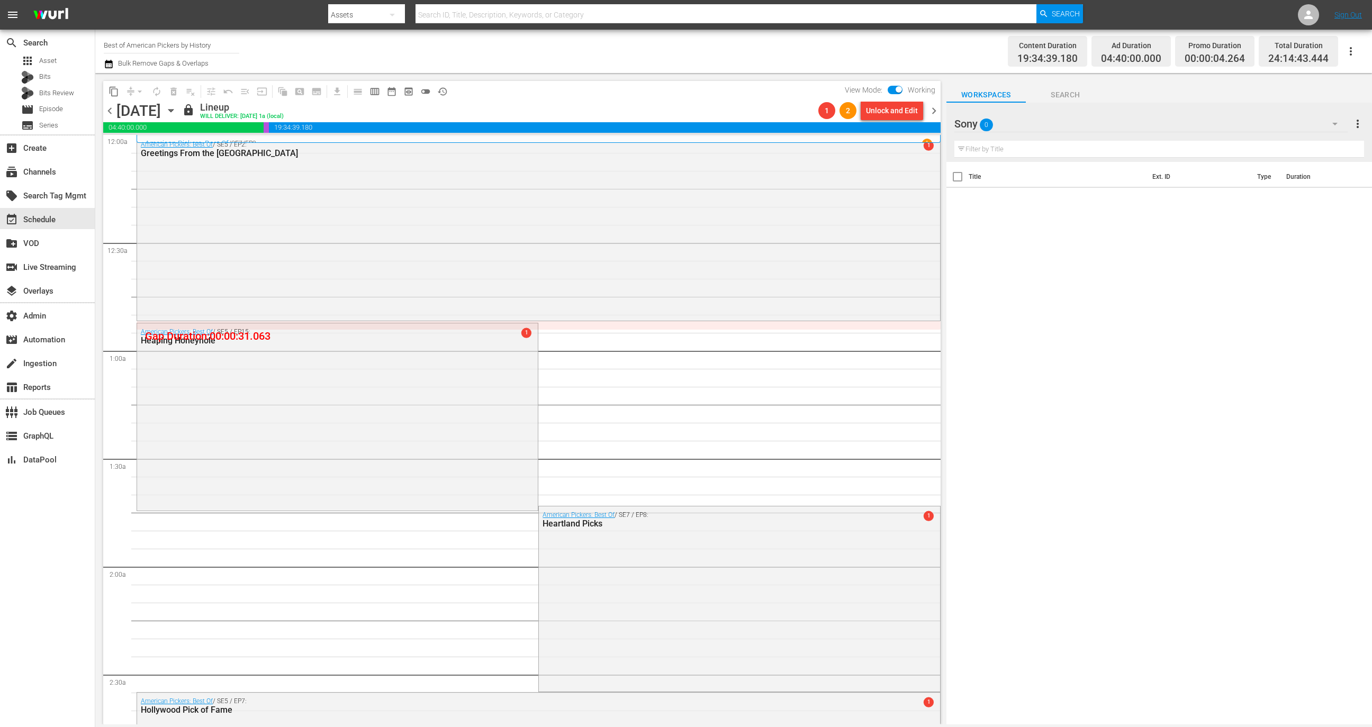
click at [177, 111] on icon "button" at bounding box center [171, 111] width 12 height 12
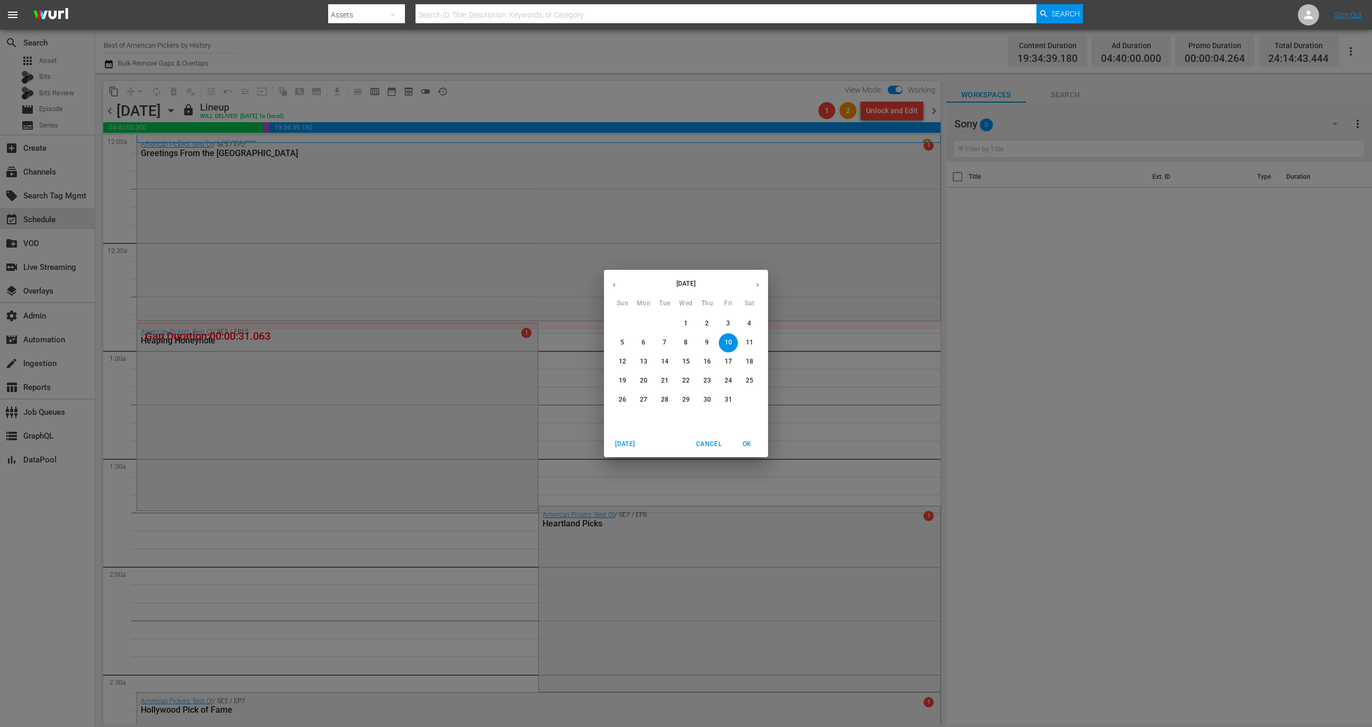
click at [618, 288] on button "button" at bounding box center [614, 285] width 21 height 21
click at [665, 383] on p "23" at bounding box center [664, 380] width 7 height 9
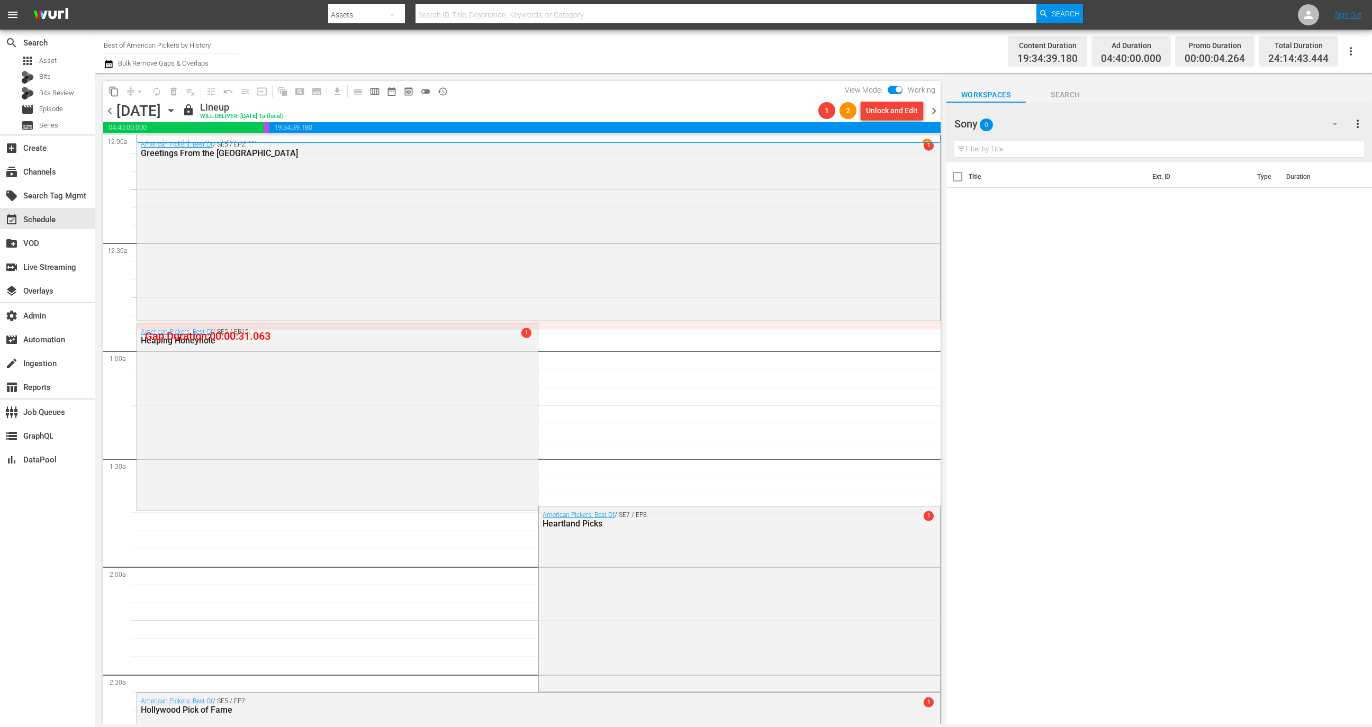
click at [935, 112] on span "chevron_right" at bounding box center [933, 110] width 13 height 13
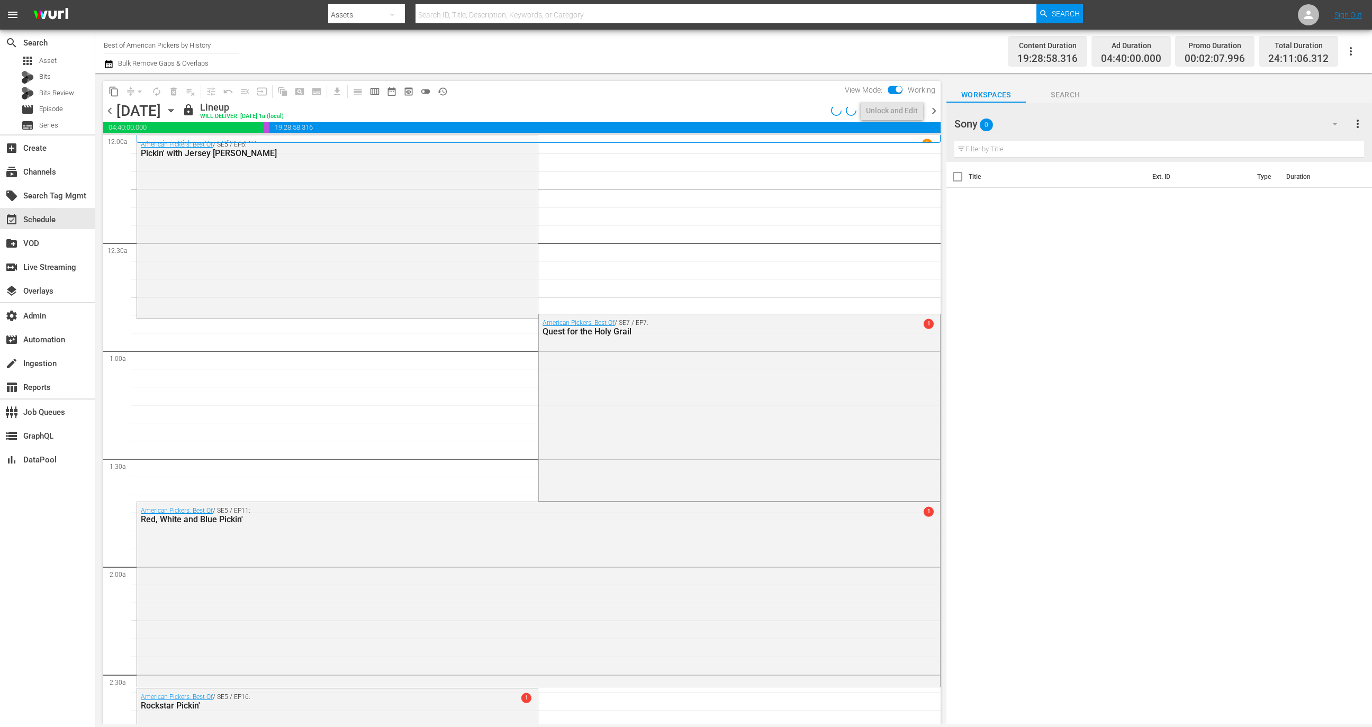
click at [936, 111] on span "chevron_right" at bounding box center [933, 110] width 13 height 13
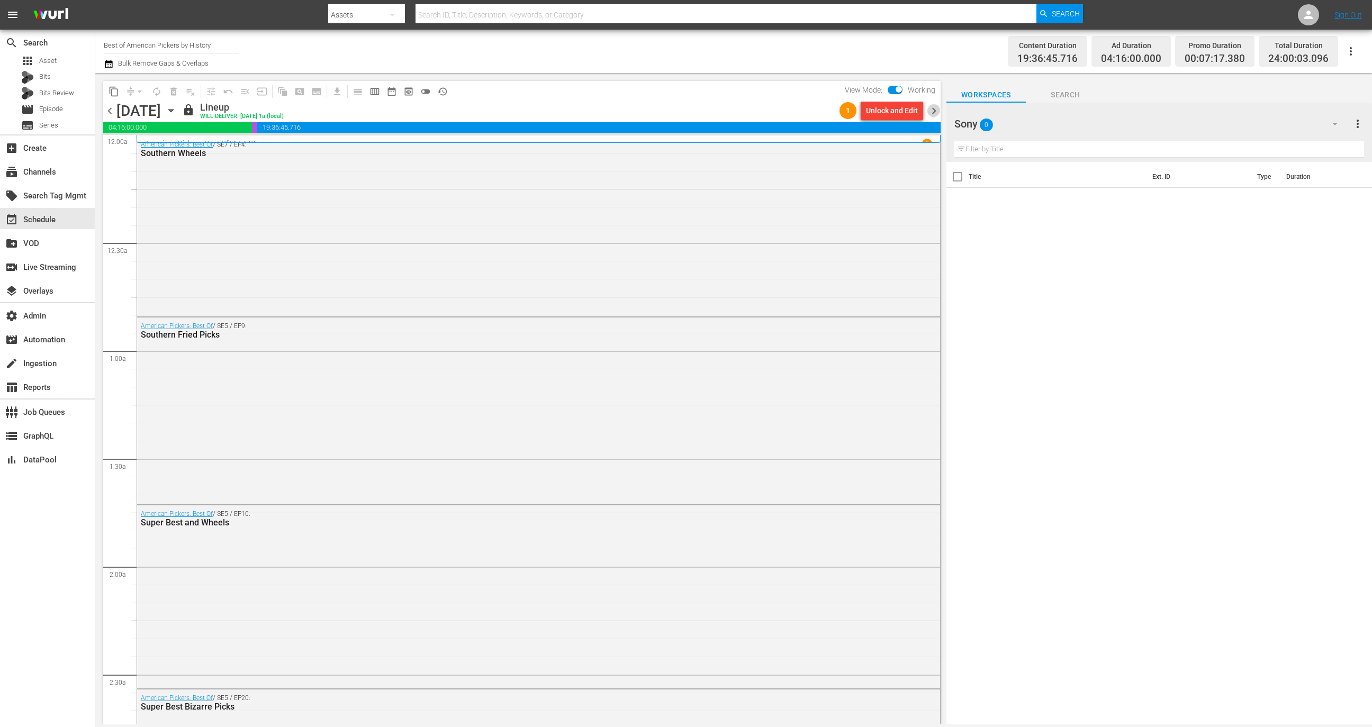
click at [936, 110] on span "chevron_right" at bounding box center [933, 110] width 13 height 13
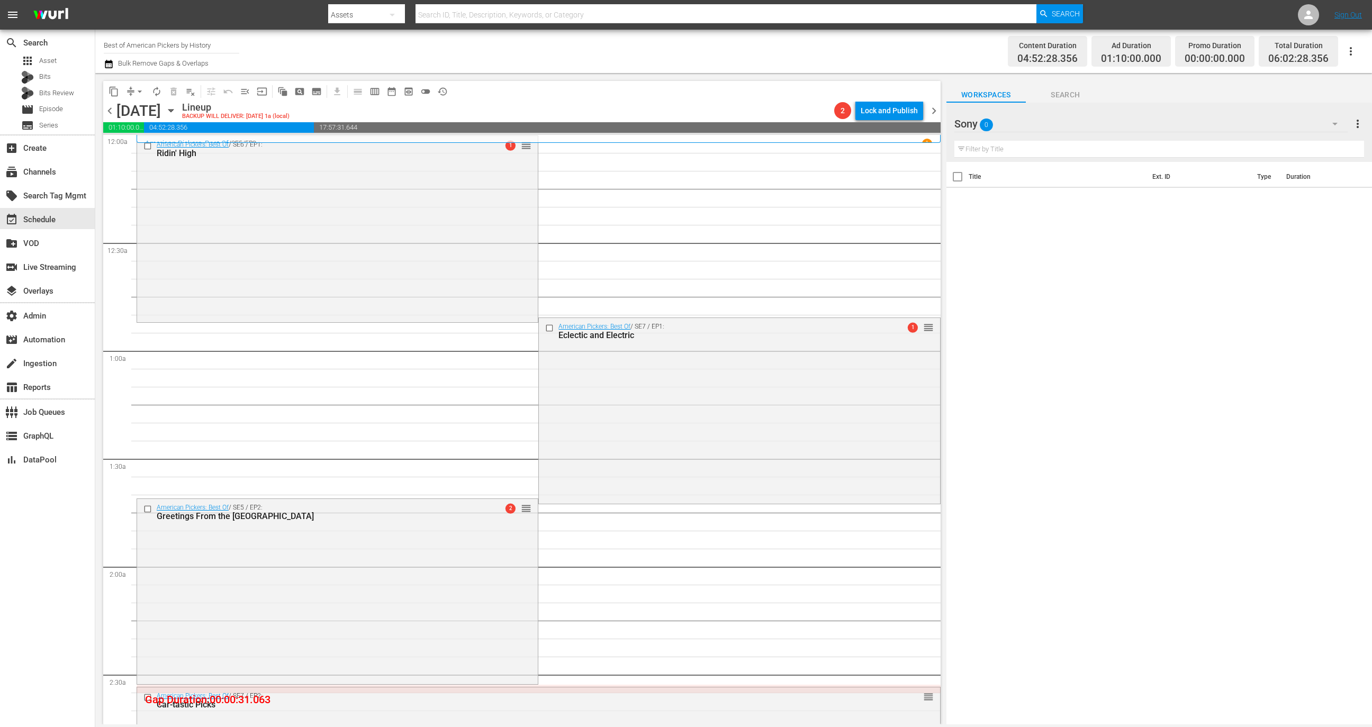
click at [107, 115] on span "chevron_left" at bounding box center [109, 110] width 13 height 13
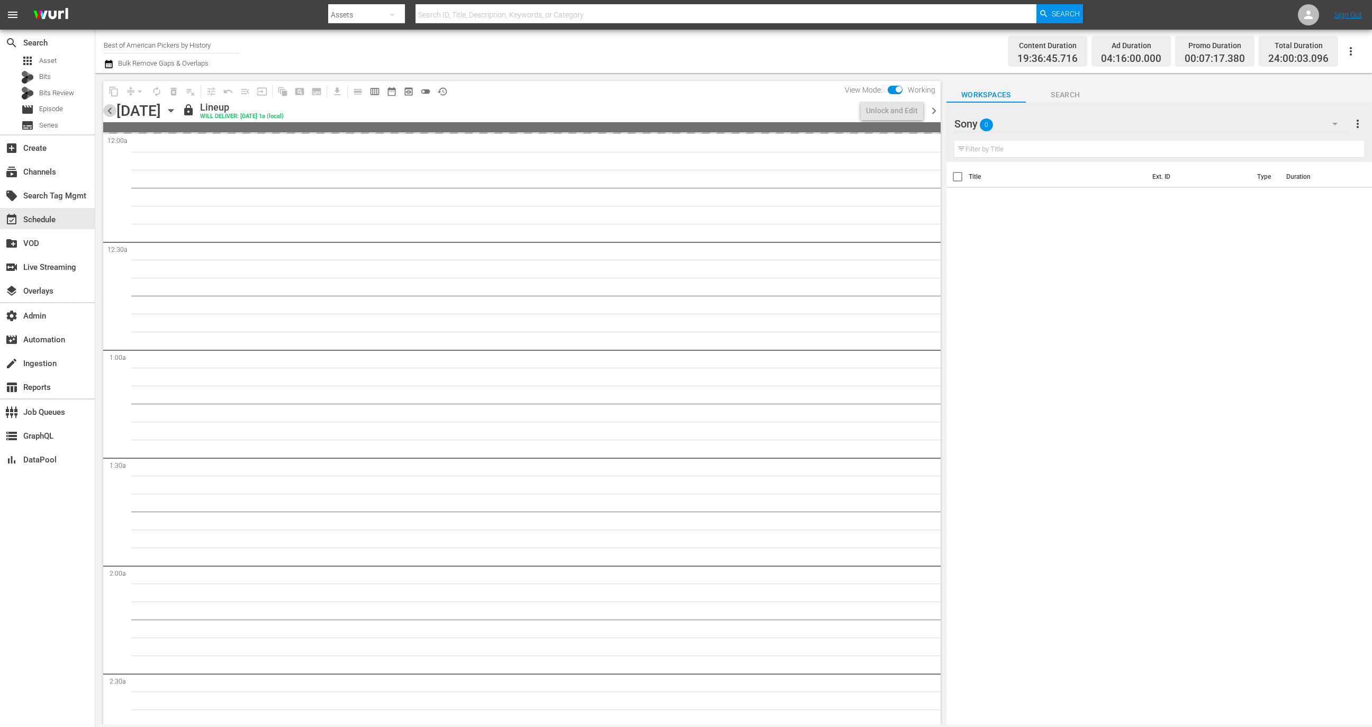
click at [108, 115] on span "chevron_left" at bounding box center [109, 110] width 13 height 13
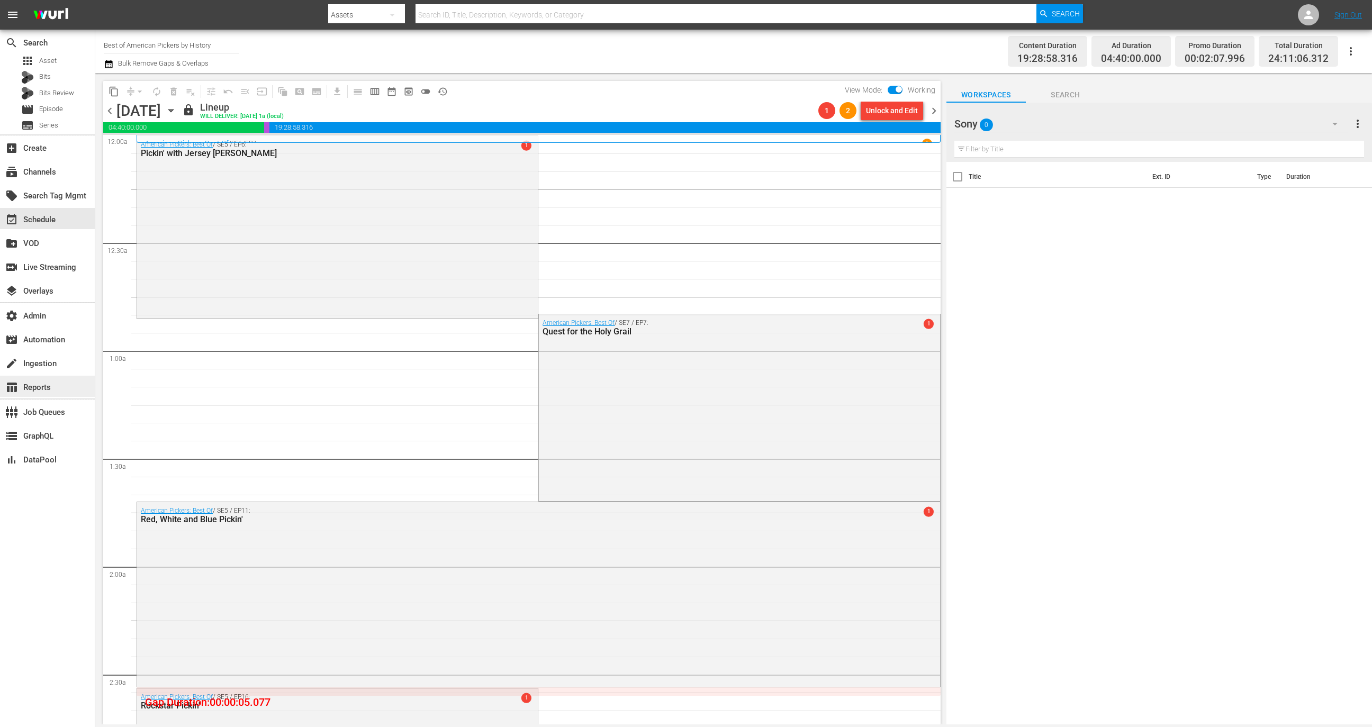
click at [63, 387] on div "table_chart Reports" at bounding box center [47, 386] width 95 height 21
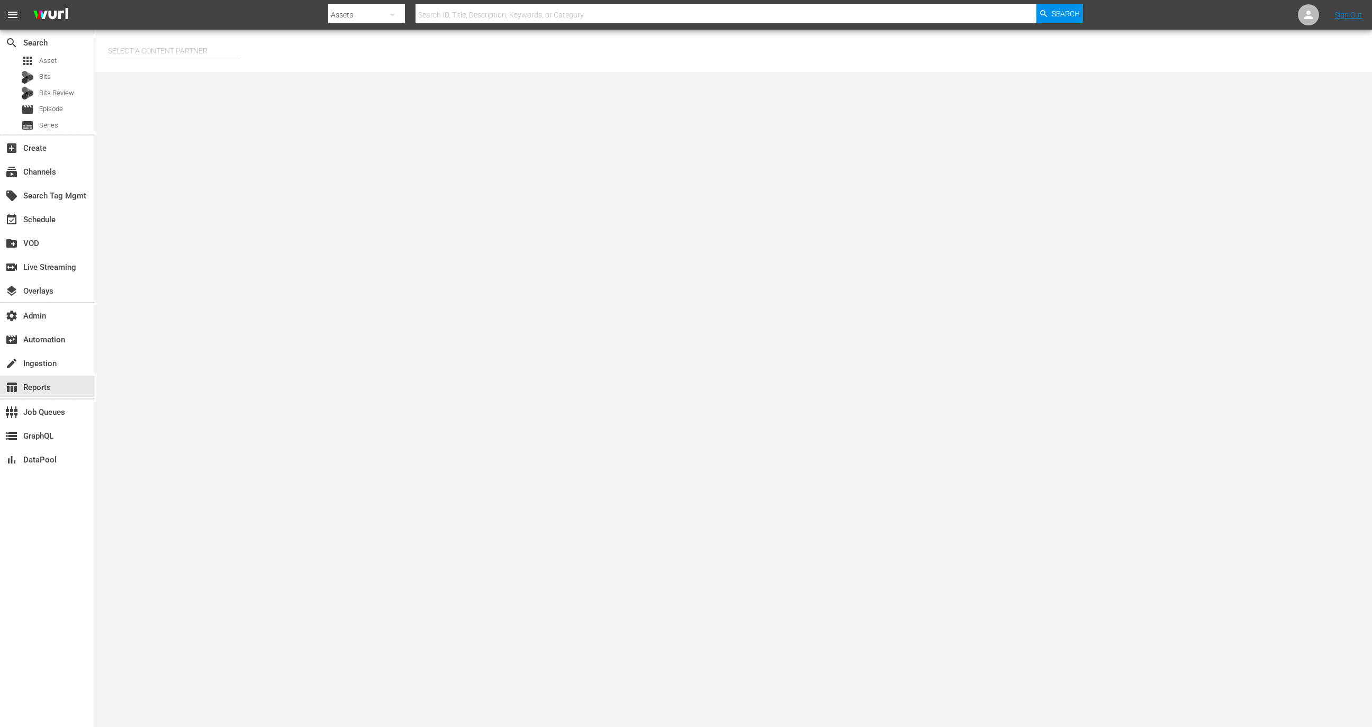
click at [246, 49] on div "SELECT A CONTENT PARTNER" at bounding box center [733, 50] width 1251 height 25
click at [215, 49] on input "text" at bounding box center [174, 50] width 132 height 25
click at [207, 85] on div "AE Networks (107)" at bounding box center [193, 80] width 155 height 25
type input "AE Networks (107)"
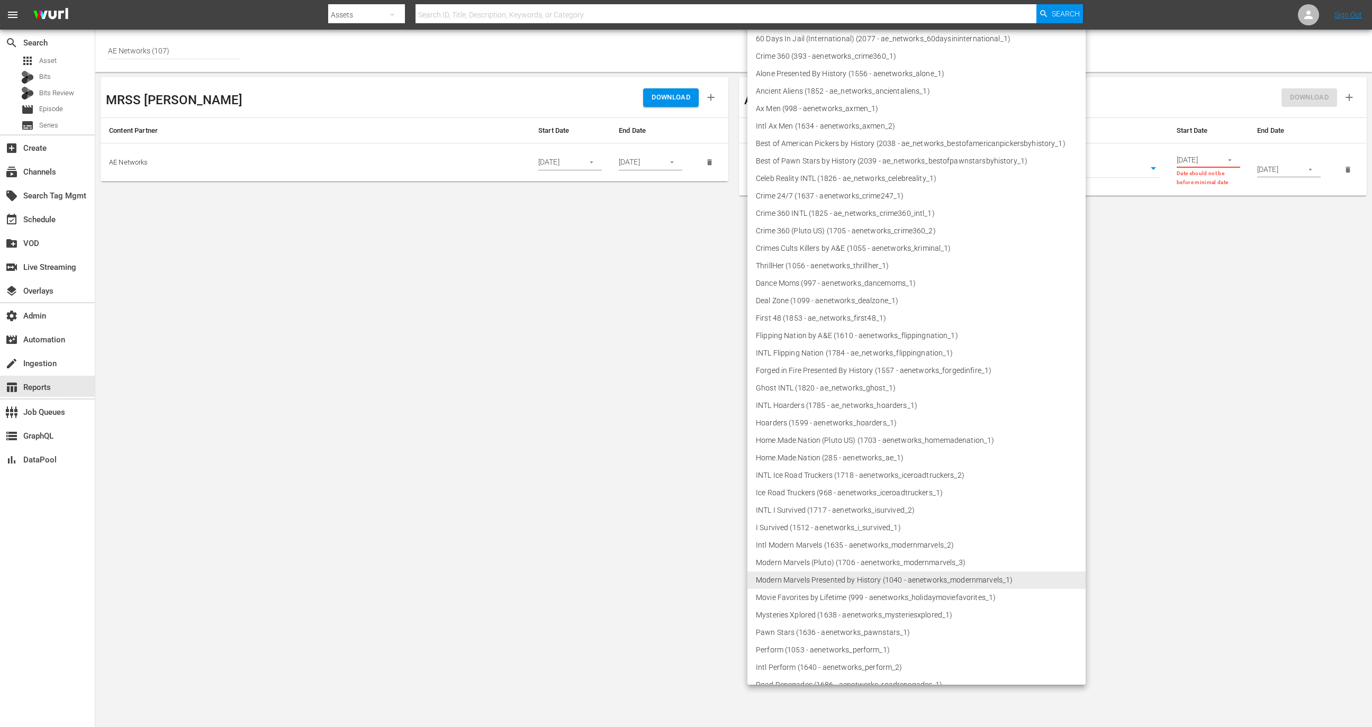
click at [912, 172] on body "menu Search By Assets Search ID, Title, Description, Keywords, or Category Sear…" at bounding box center [686, 363] width 1372 height 727
click at [907, 144] on li "Best of American Pickers by History (2038 - ae_networks_bestofamericanpickersby…" at bounding box center [916, 143] width 338 height 17
type input "2038"
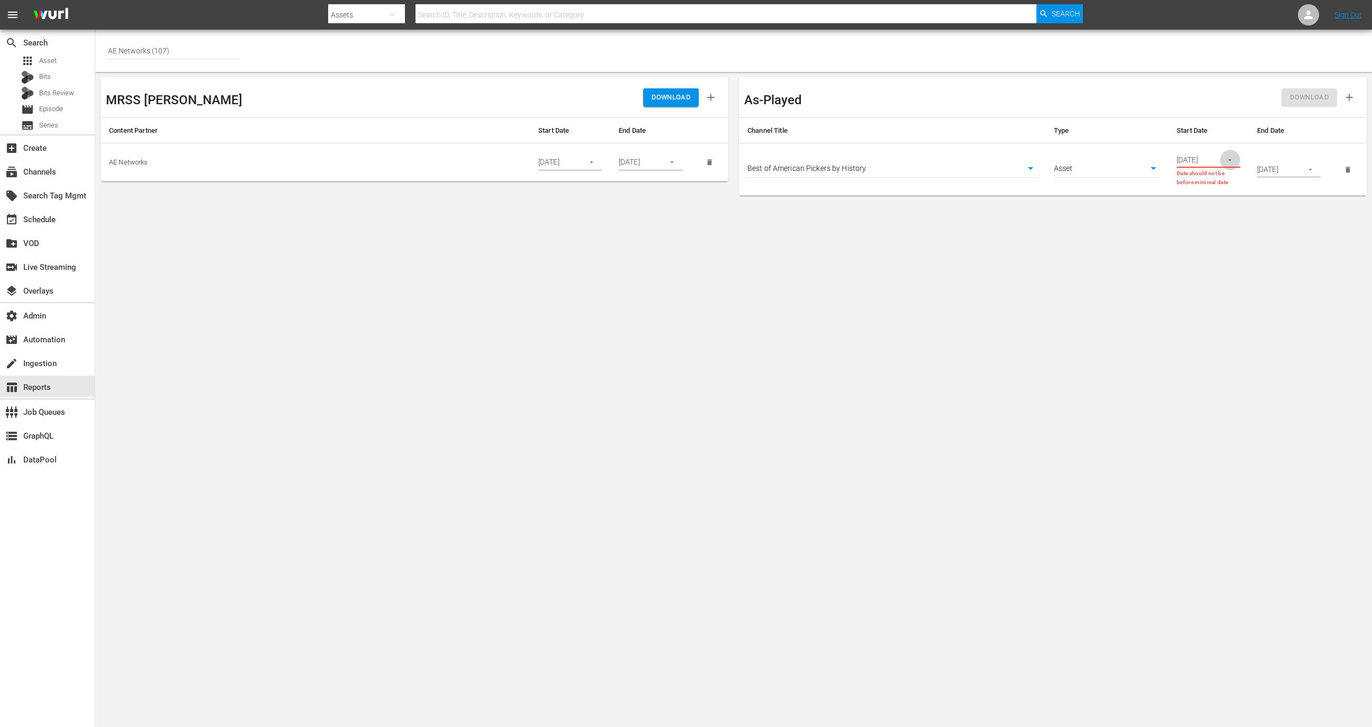
click at [1226, 156] on icon "button" at bounding box center [1230, 160] width 8 height 8
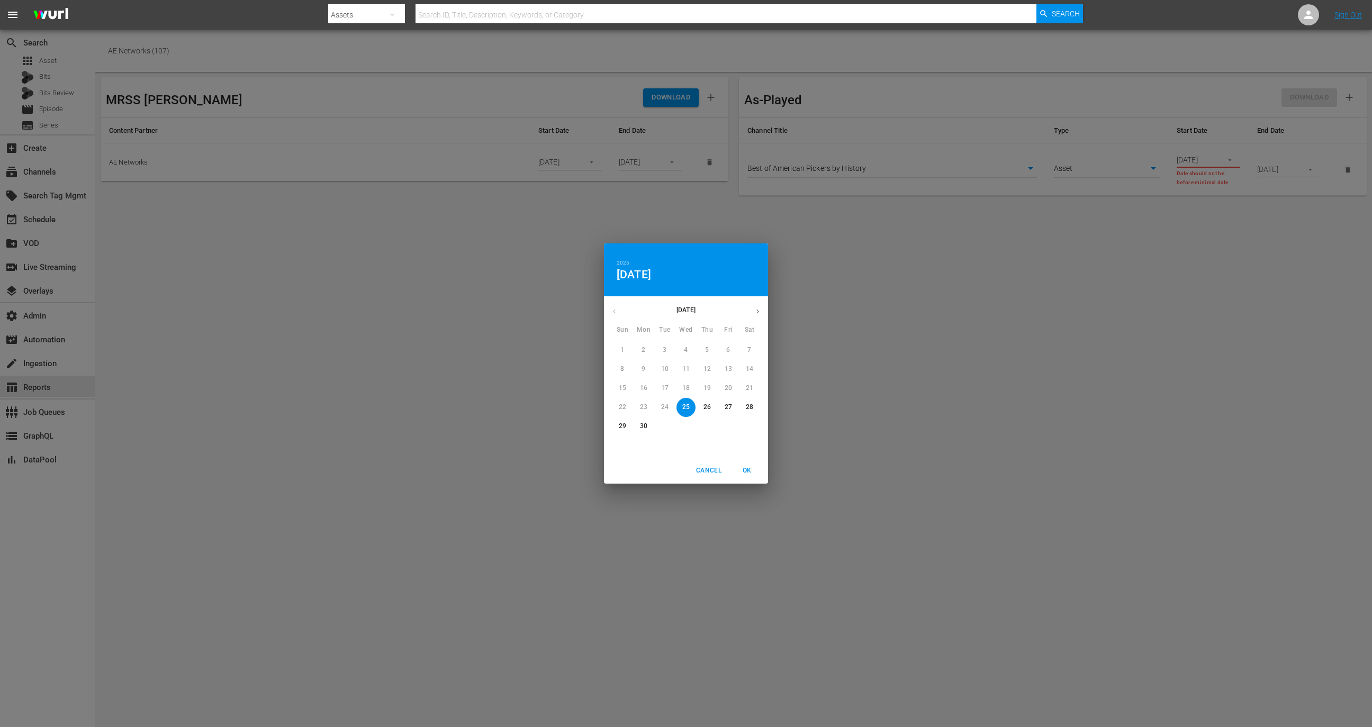
click at [756, 309] on icon "button" at bounding box center [758, 311] width 8 height 8
click at [759, 314] on icon "button" at bounding box center [758, 311] width 8 height 8
click at [670, 410] on span "23" at bounding box center [664, 407] width 19 height 9
click at [747, 464] on button "OK" at bounding box center [747, 470] width 34 height 17
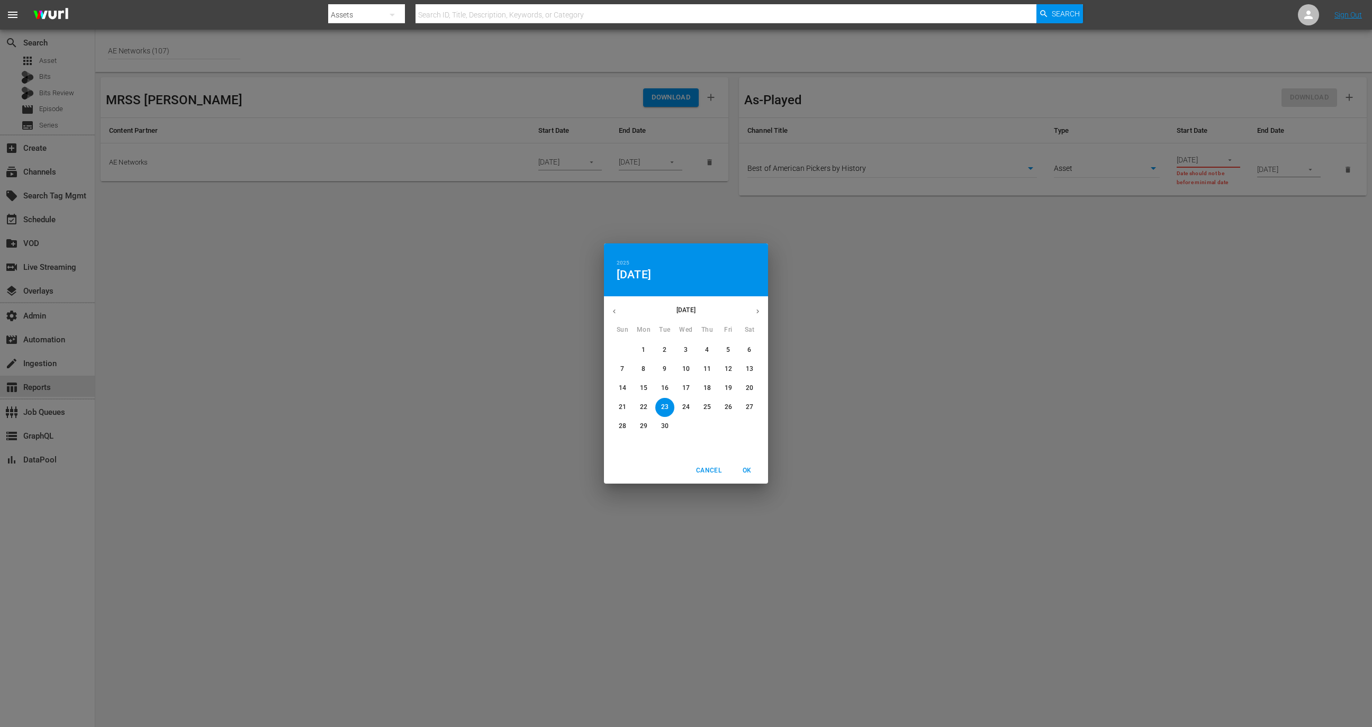
type input "09/23/2025"
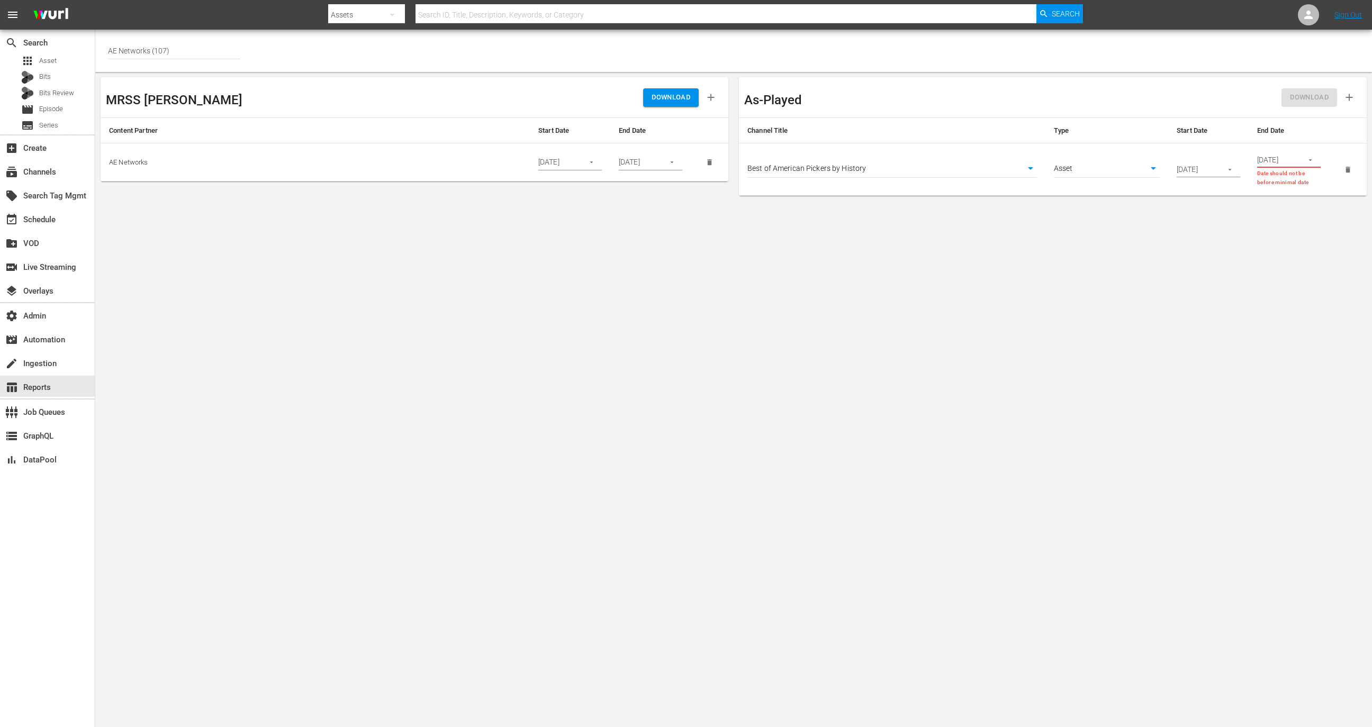
click at [1305, 164] on button "button" at bounding box center [1310, 160] width 21 height 21
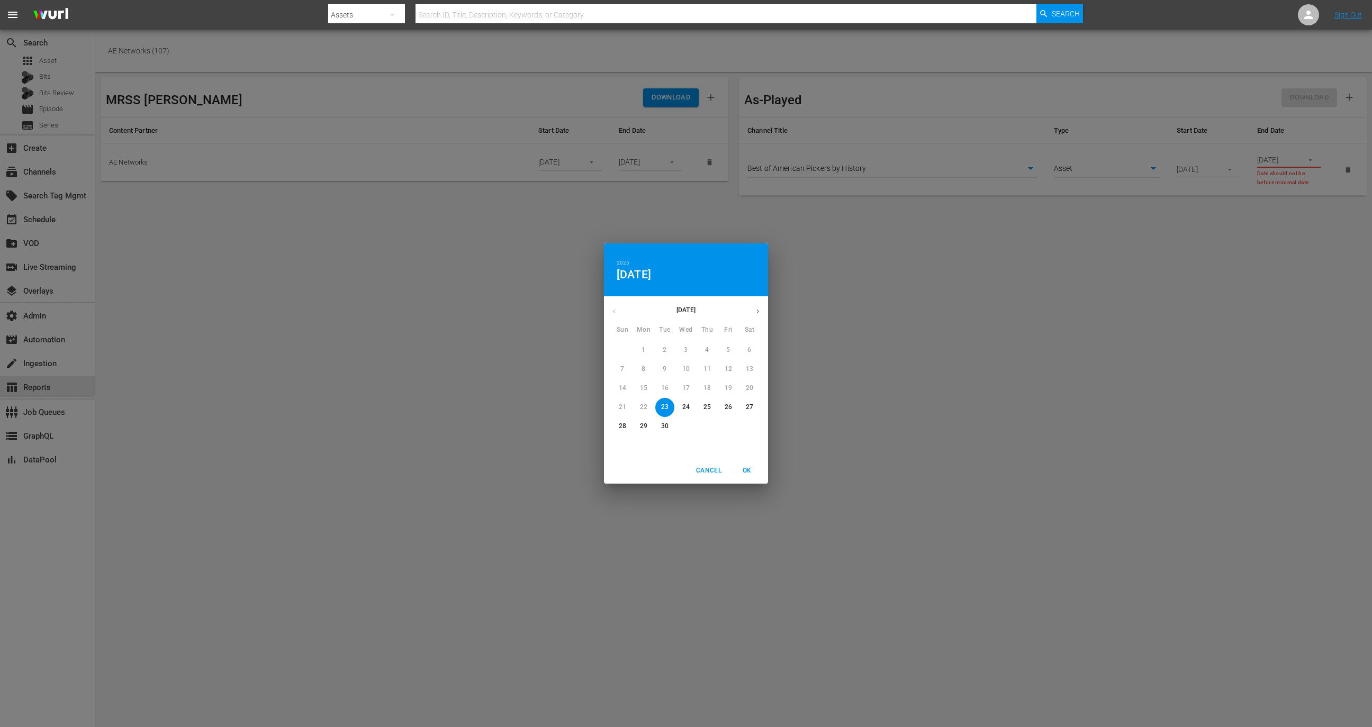
click at [754, 311] on icon "button" at bounding box center [758, 311] width 8 height 8
click at [751, 369] on p "11" at bounding box center [749, 369] width 7 height 9
click at [749, 469] on span "OK" at bounding box center [746, 470] width 25 height 11
type input "10/11/2025"
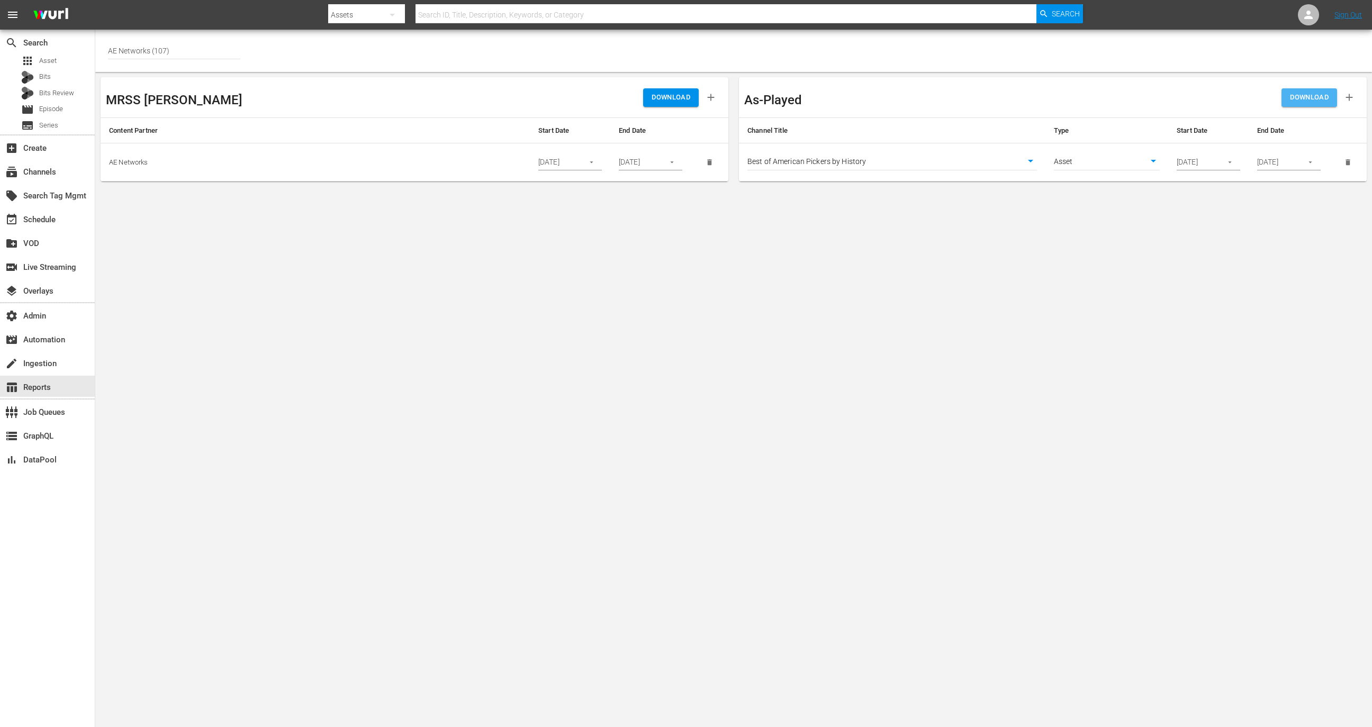
click at [1299, 101] on span "DOWNLOAD" at bounding box center [1309, 98] width 39 height 12
click at [29, 221] on div "event_available Schedule" at bounding box center [29, 218] width 59 height 10
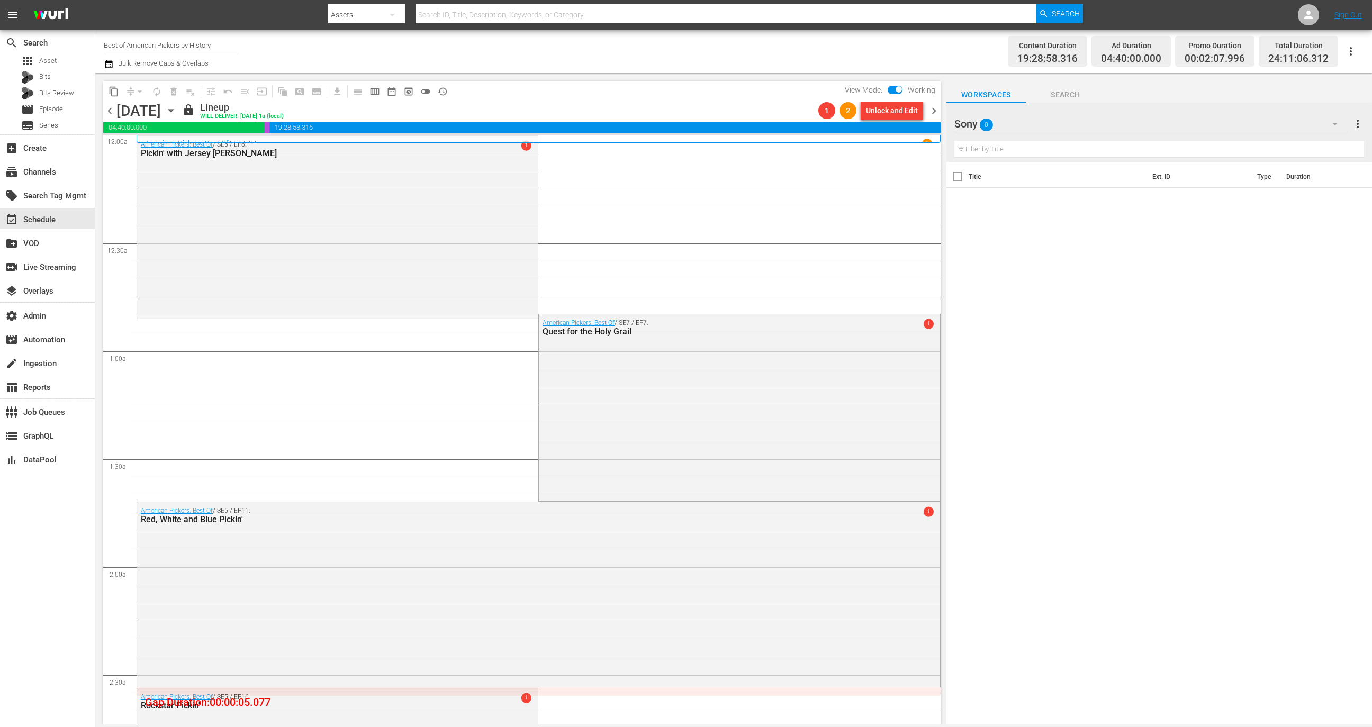
click at [1192, 126] on div "Sony 0" at bounding box center [1150, 124] width 393 height 30
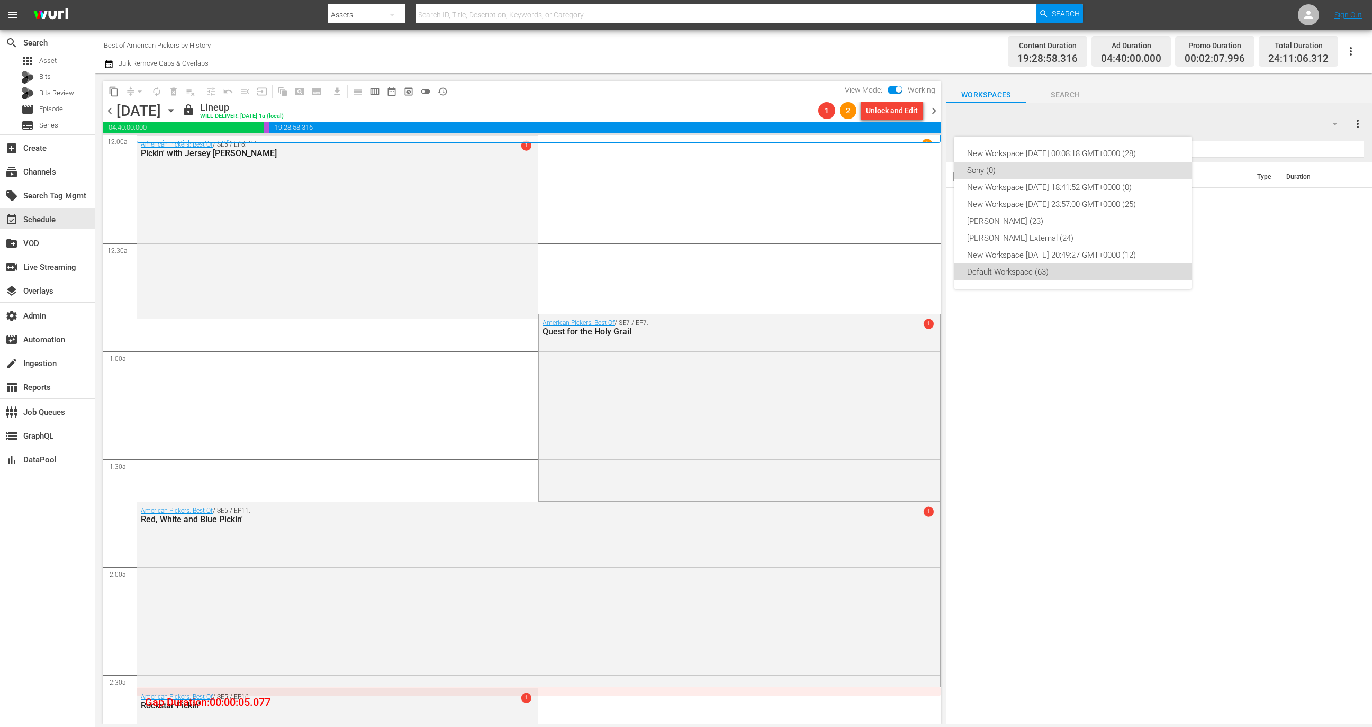
click at [1099, 268] on div "Default Workspace (63)" at bounding box center [1073, 272] width 212 height 17
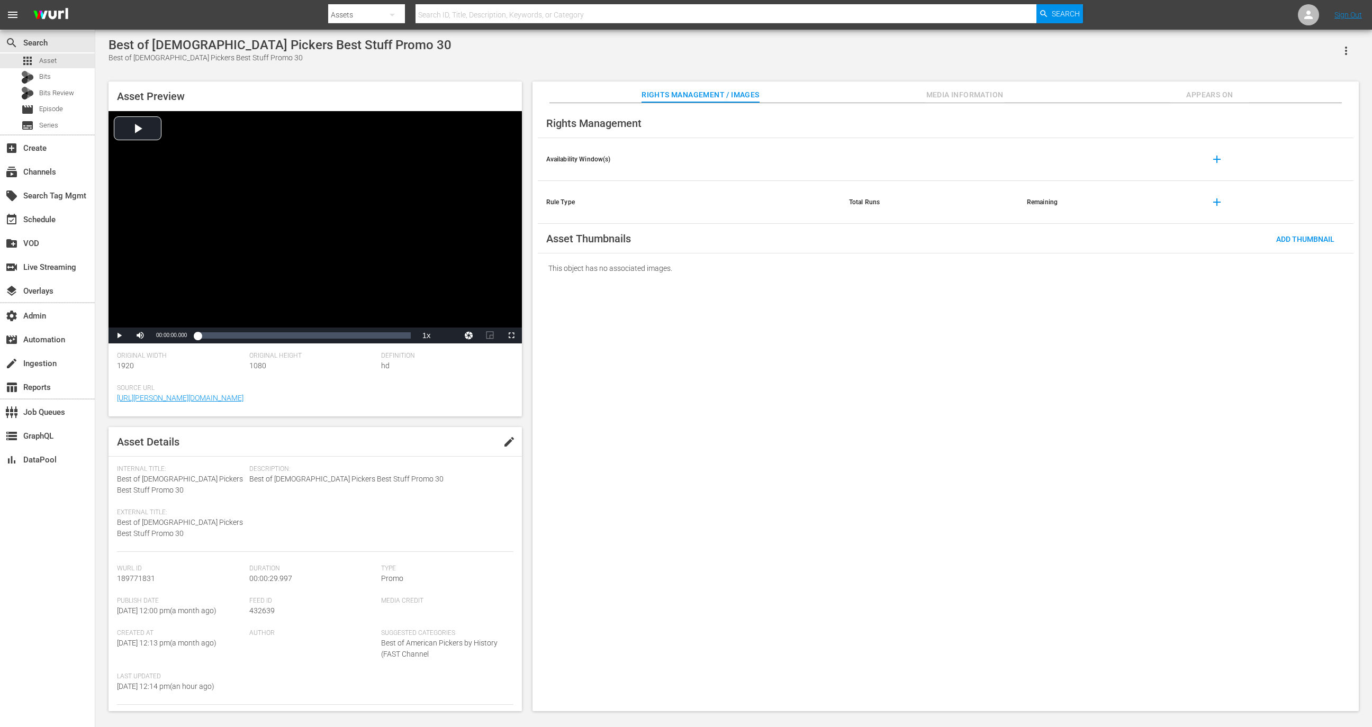
click at [1340, 56] on icon "button" at bounding box center [1346, 50] width 13 height 13
click at [1315, 56] on div "Add To Workspace" at bounding box center [1300, 54] width 102 height 25
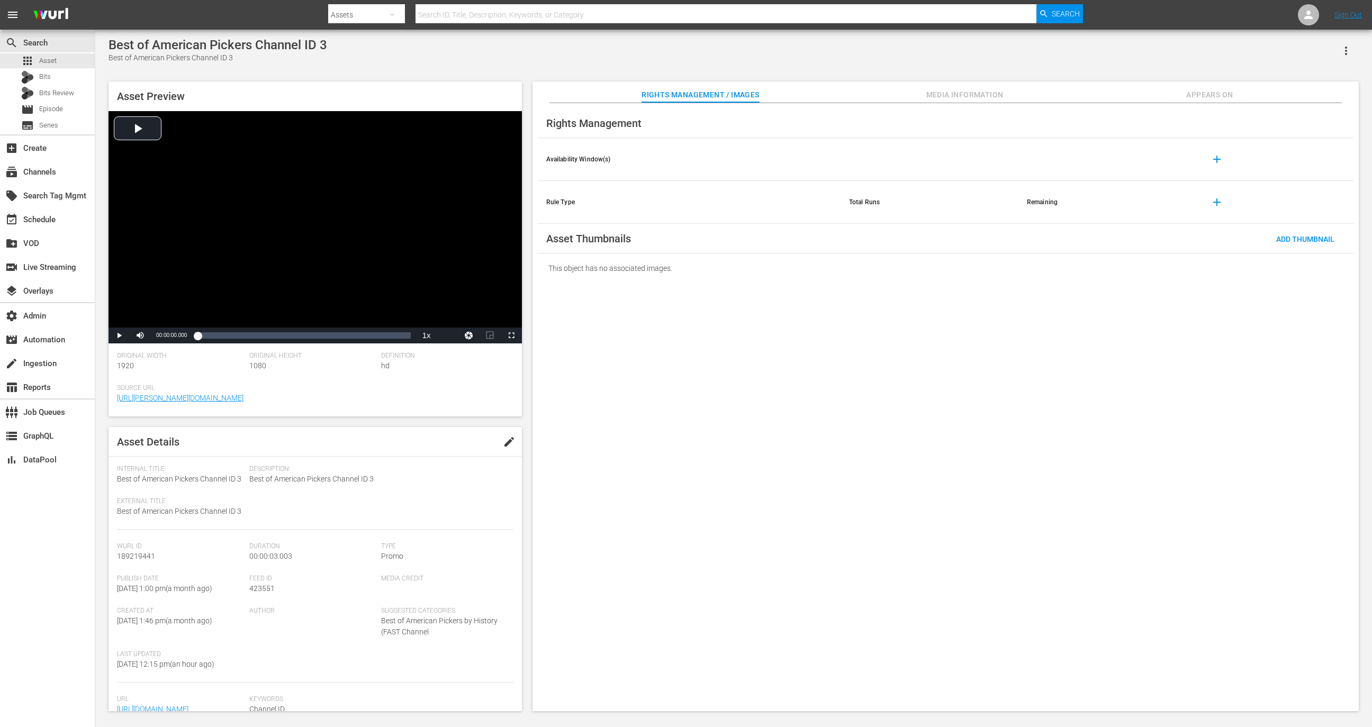
click at [1349, 59] on button "button" at bounding box center [1345, 50] width 25 height 25
click at [1308, 56] on div "Add To Workspace" at bounding box center [1300, 54] width 102 height 25
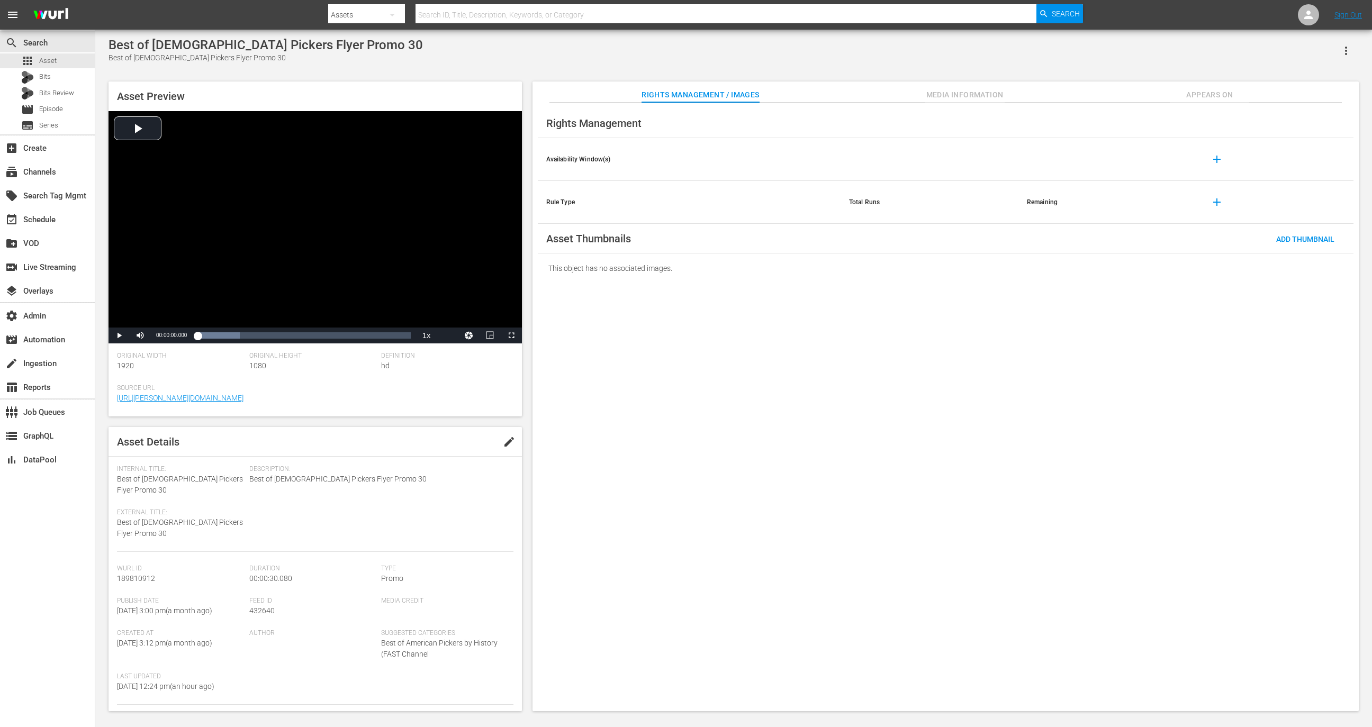
click at [914, 49] on button "button" at bounding box center [1345, 50] width 25 height 25
click at [914, 50] on div "Add To Workspace" at bounding box center [1300, 54] width 102 height 25
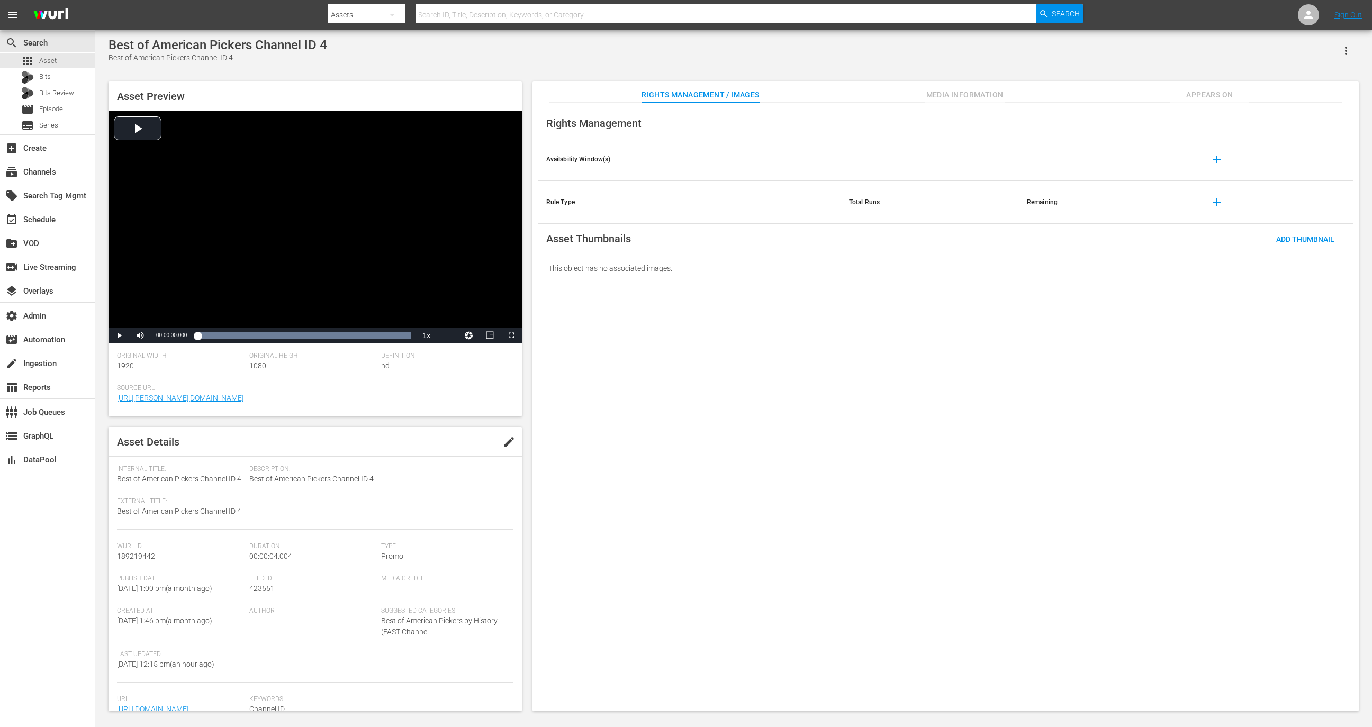
click at [914, 70] on div "Best of American Pickers Channel ID 4 Best of American Pickers Channel ID 4 Ass…" at bounding box center [733, 372] width 1261 height 668
click at [914, 59] on button "button" at bounding box center [1345, 50] width 25 height 25
click at [914, 59] on div "Add To Workspace" at bounding box center [1300, 54] width 102 height 25
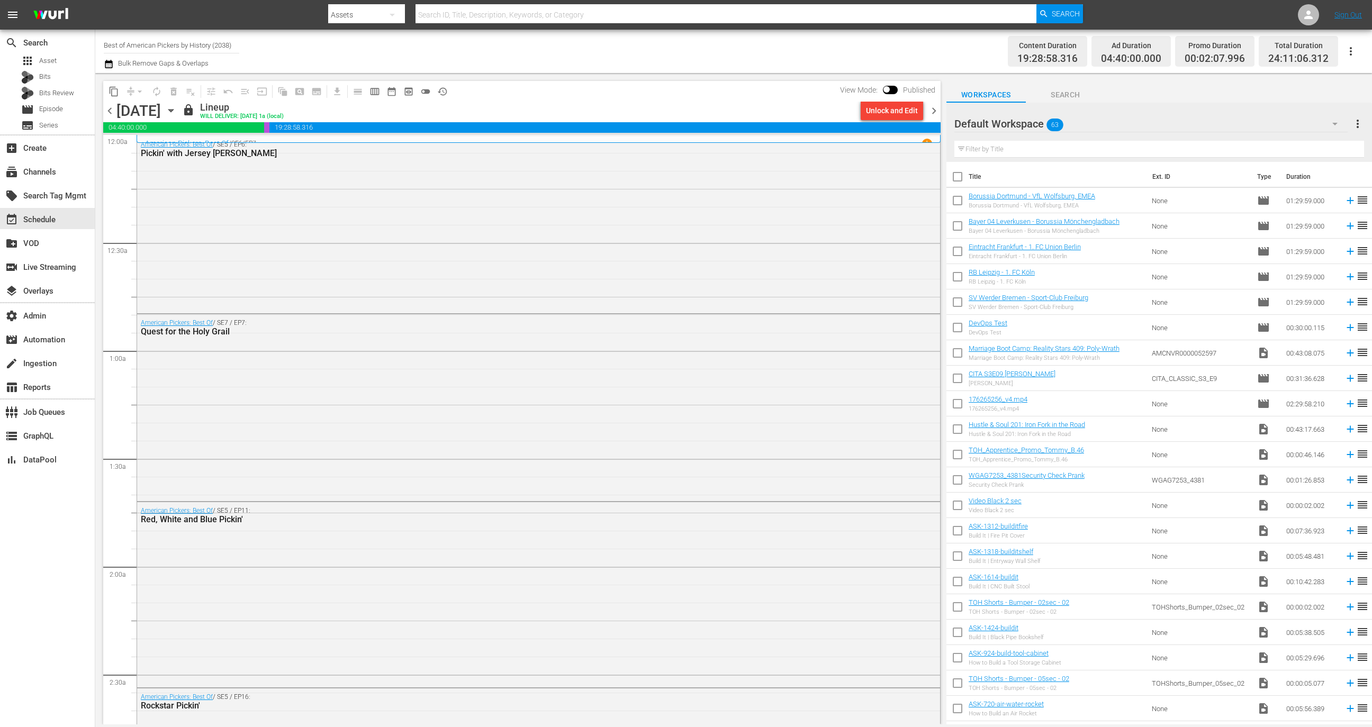
click at [1111, 124] on div "Default Workspace 63" at bounding box center [1150, 124] width 393 height 30
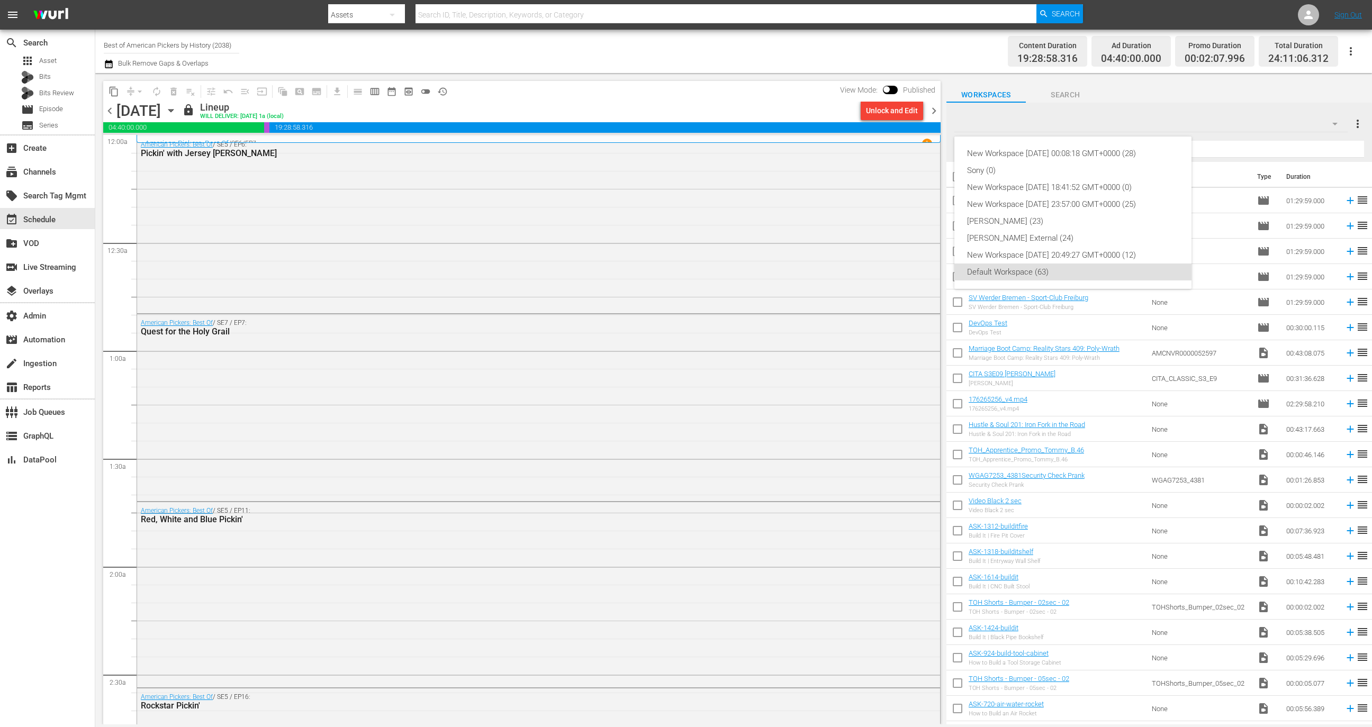
click at [1131, 117] on div "New Workspace [DATE] 00:08:18 GMT+0000 (28) Sony (0) New Workspace [DATE] 18:41…" at bounding box center [686, 363] width 1372 height 727
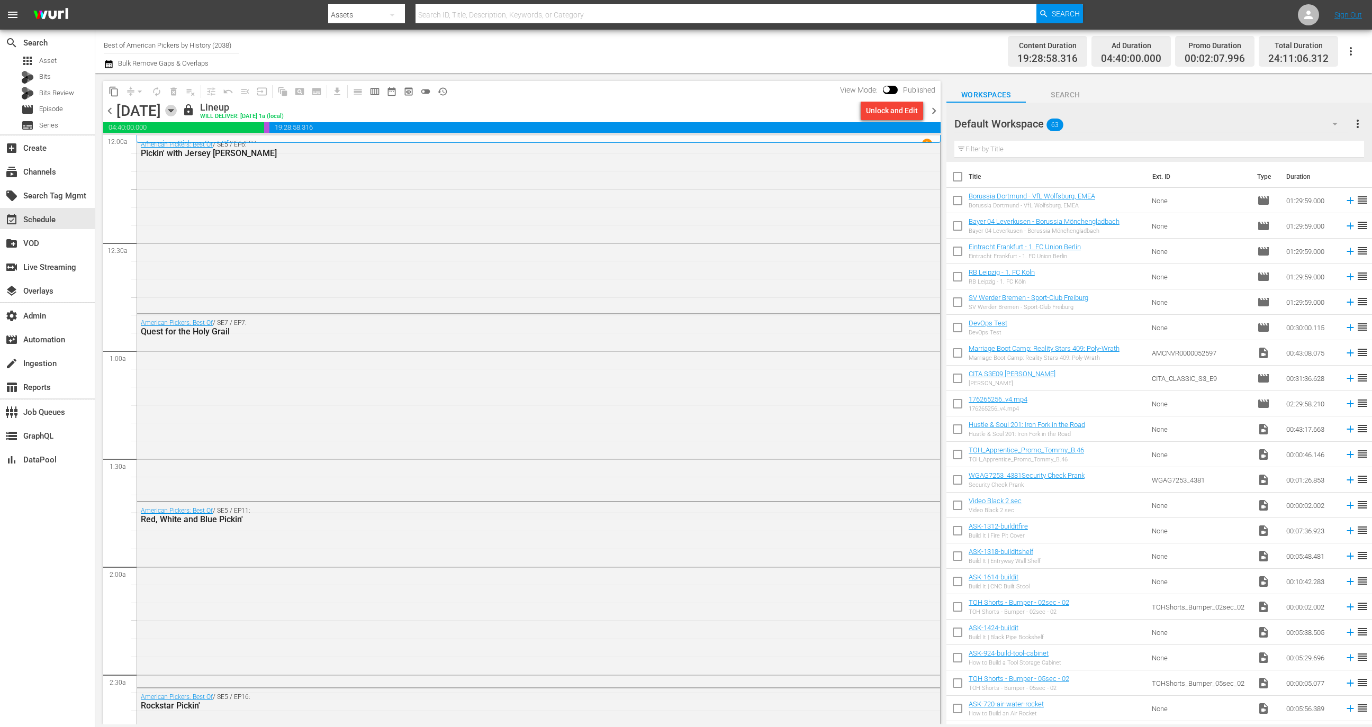
click at [177, 112] on icon "button" at bounding box center [171, 111] width 12 height 12
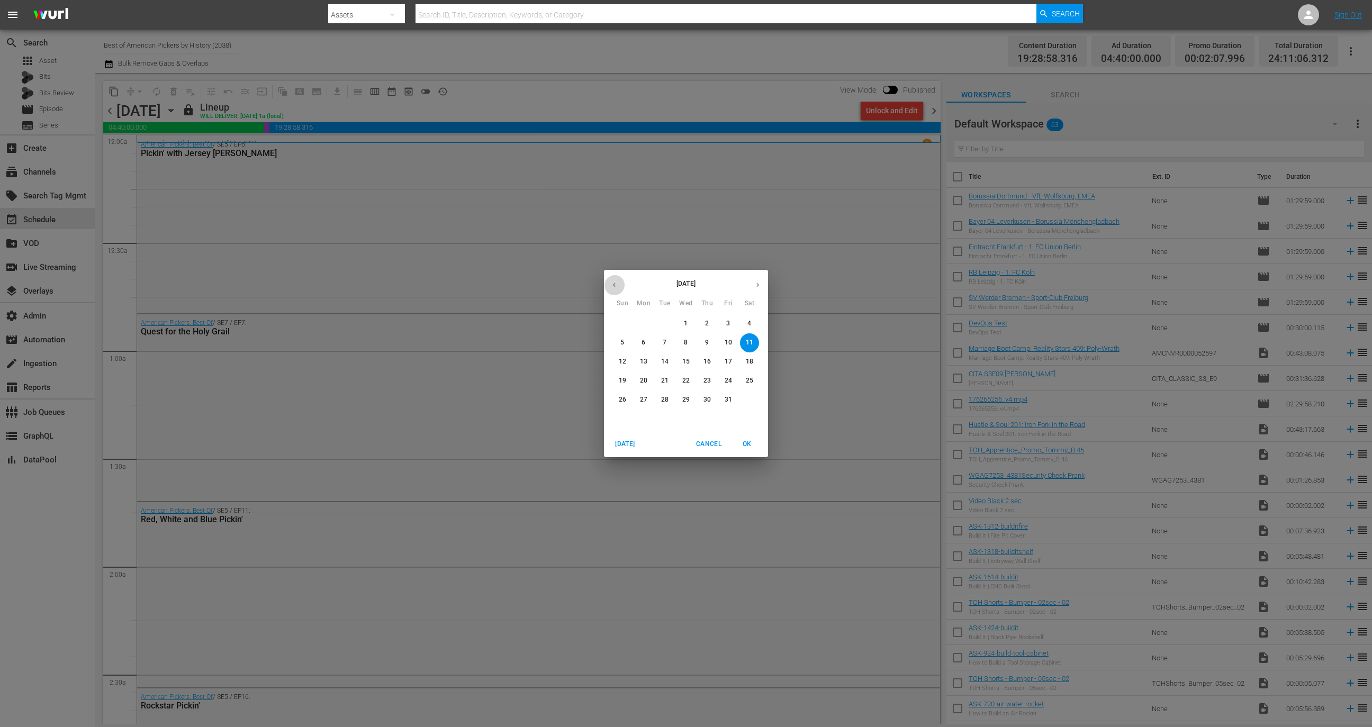
click at [614, 283] on icon "button" at bounding box center [614, 285] width 3 height 4
click at [670, 384] on span "23" at bounding box center [664, 380] width 19 height 9
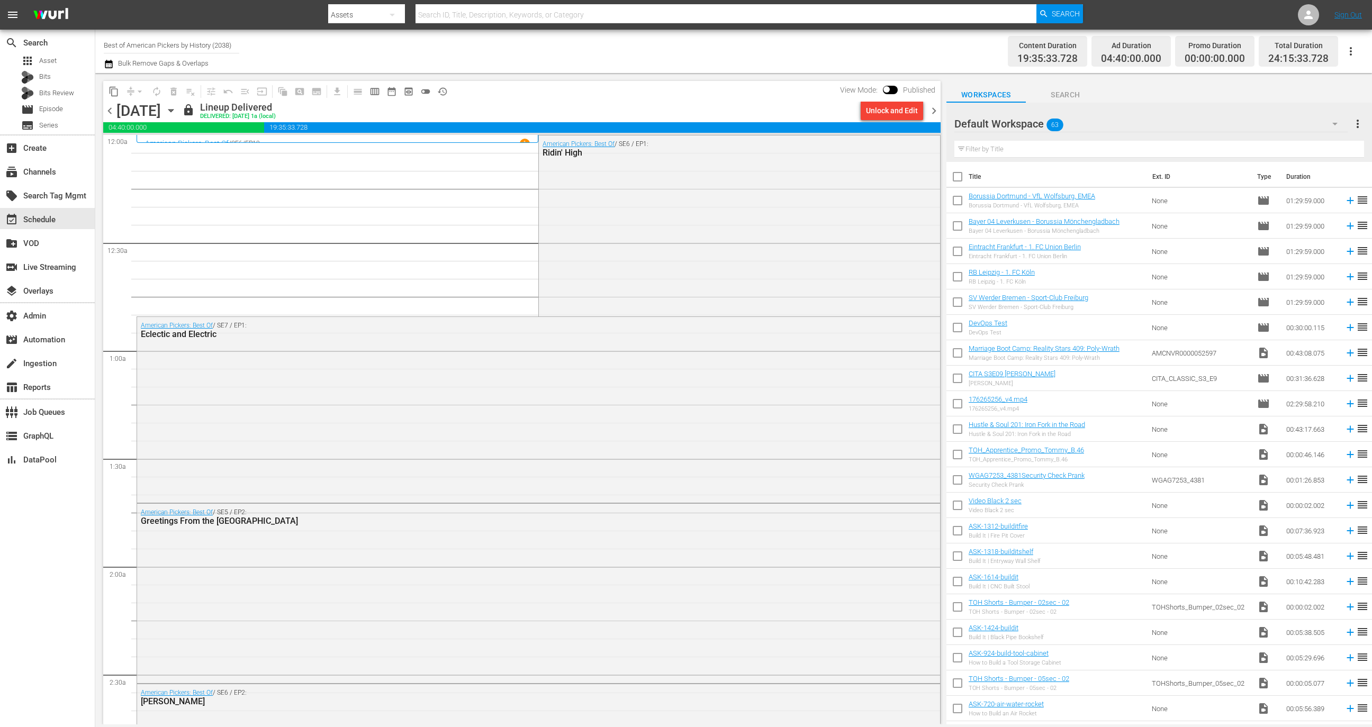
click at [1027, 125] on div at bounding box center [992, 124] width 76 height 26
click at [1028, 118] on div at bounding box center [992, 124] width 76 height 26
click at [1147, 119] on div "Default Workspace 63" at bounding box center [1150, 124] width 393 height 30
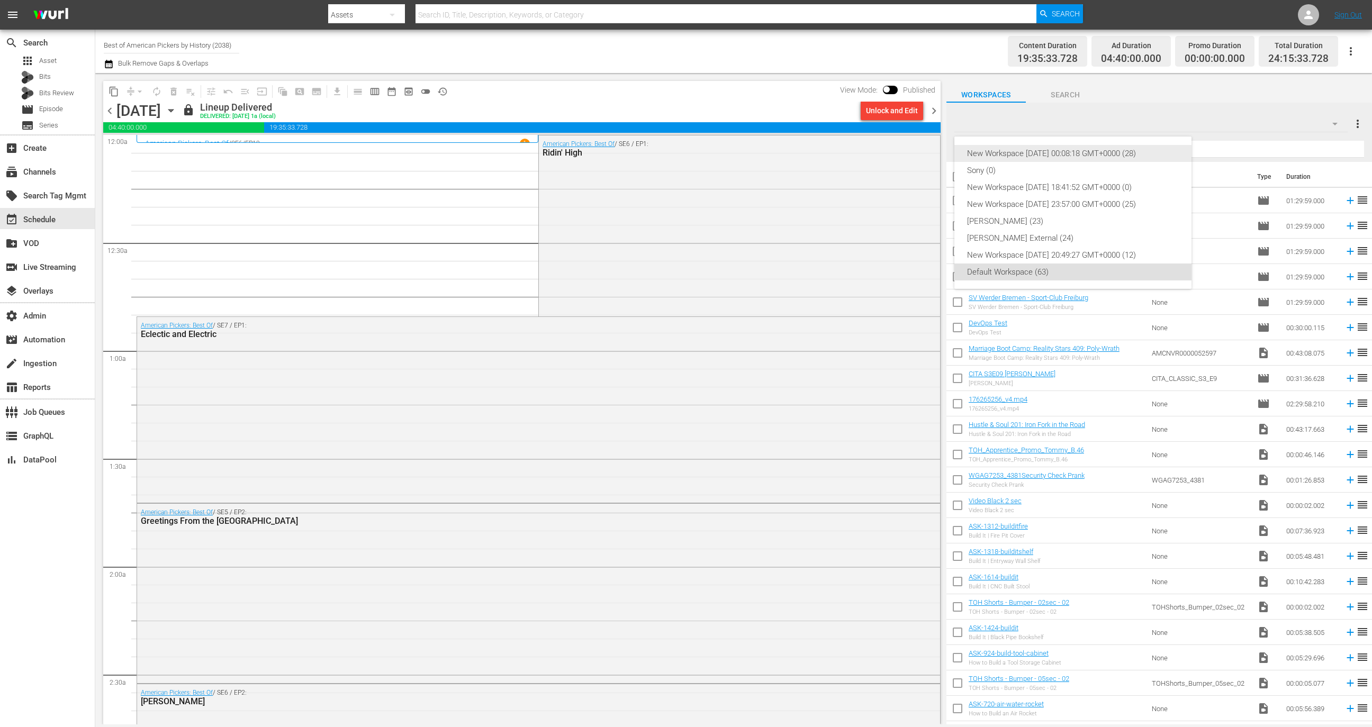
click at [1113, 150] on div "New Workspace [DATE] 00:08:18 GMT+0000 (28)" at bounding box center [1073, 153] width 212 height 17
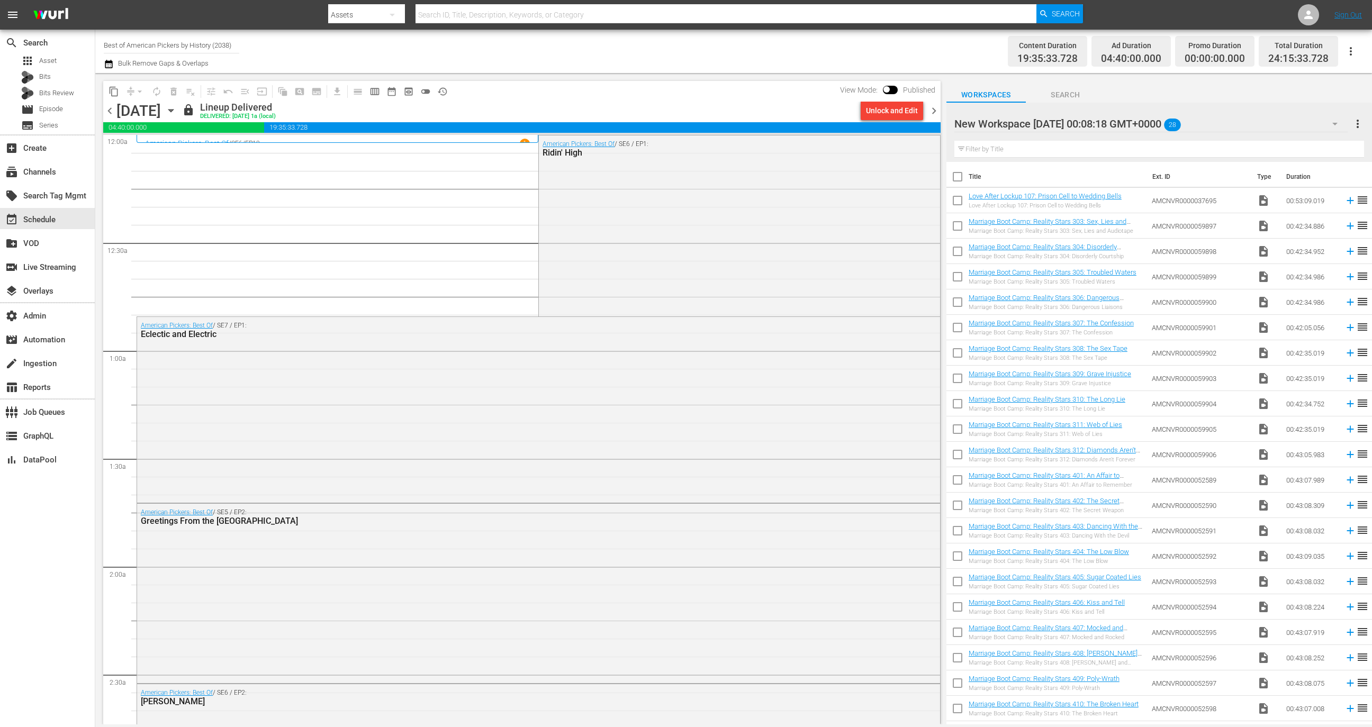
click at [1168, 125] on div "New Workspace [DATE] 00:08:18 GMT+0000 28" at bounding box center [1150, 124] width 393 height 30
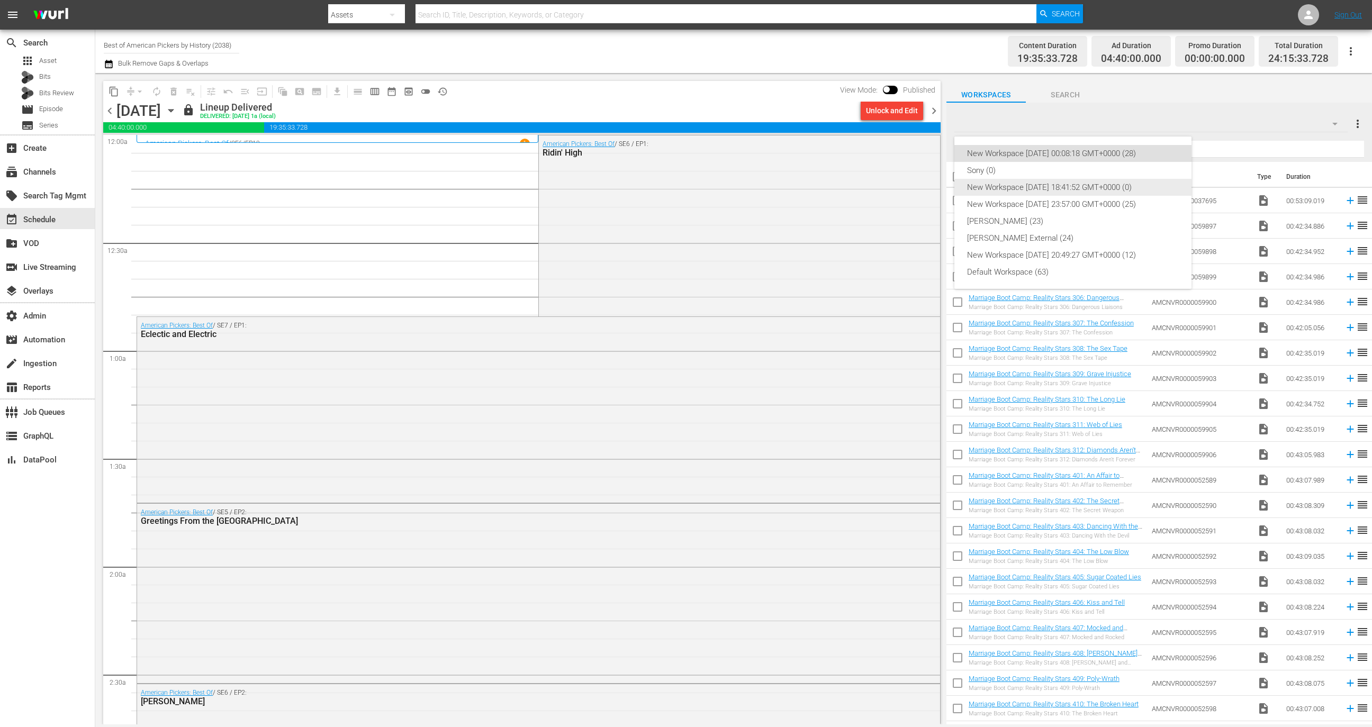
click at [1131, 180] on div "New Workspace [DATE] 18:41:52 GMT+0000 (0)" at bounding box center [1073, 187] width 212 height 17
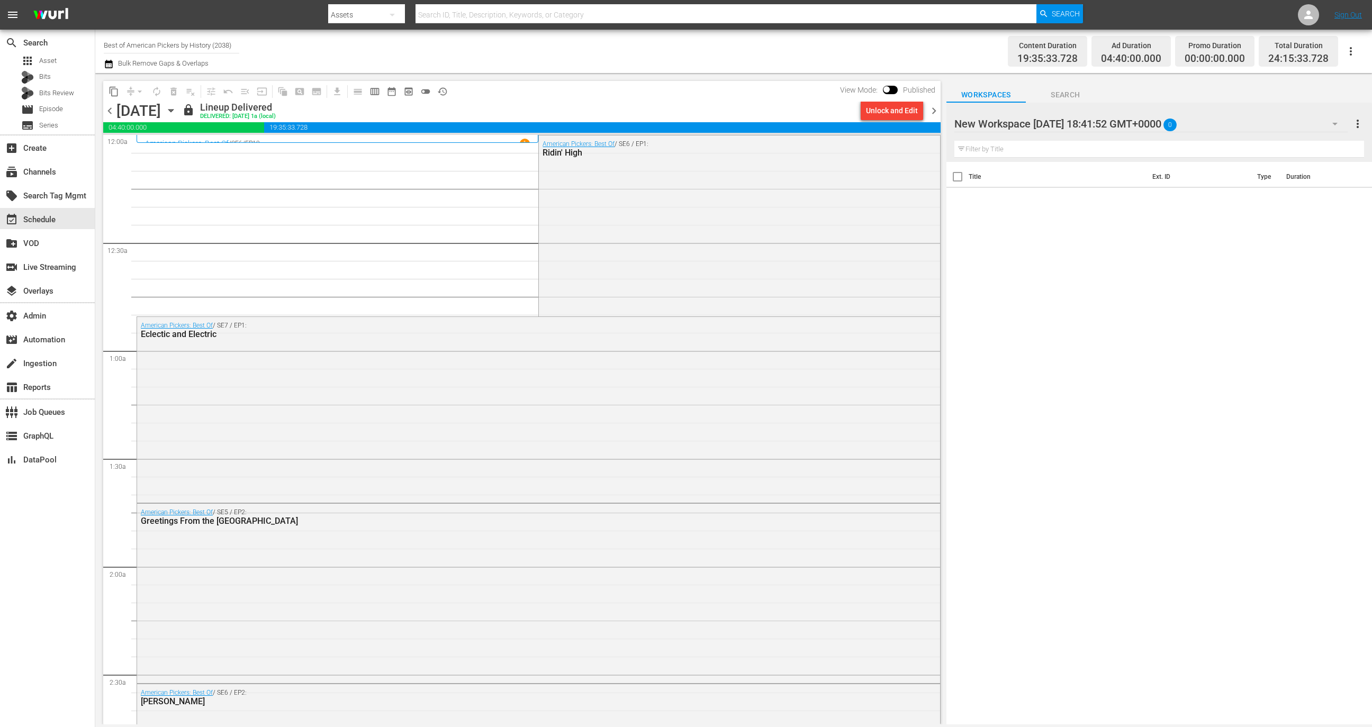
click at [1147, 126] on div "New Workspace [DATE] 18:41:52 GMT+0000 0" at bounding box center [1150, 124] width 393 height 30
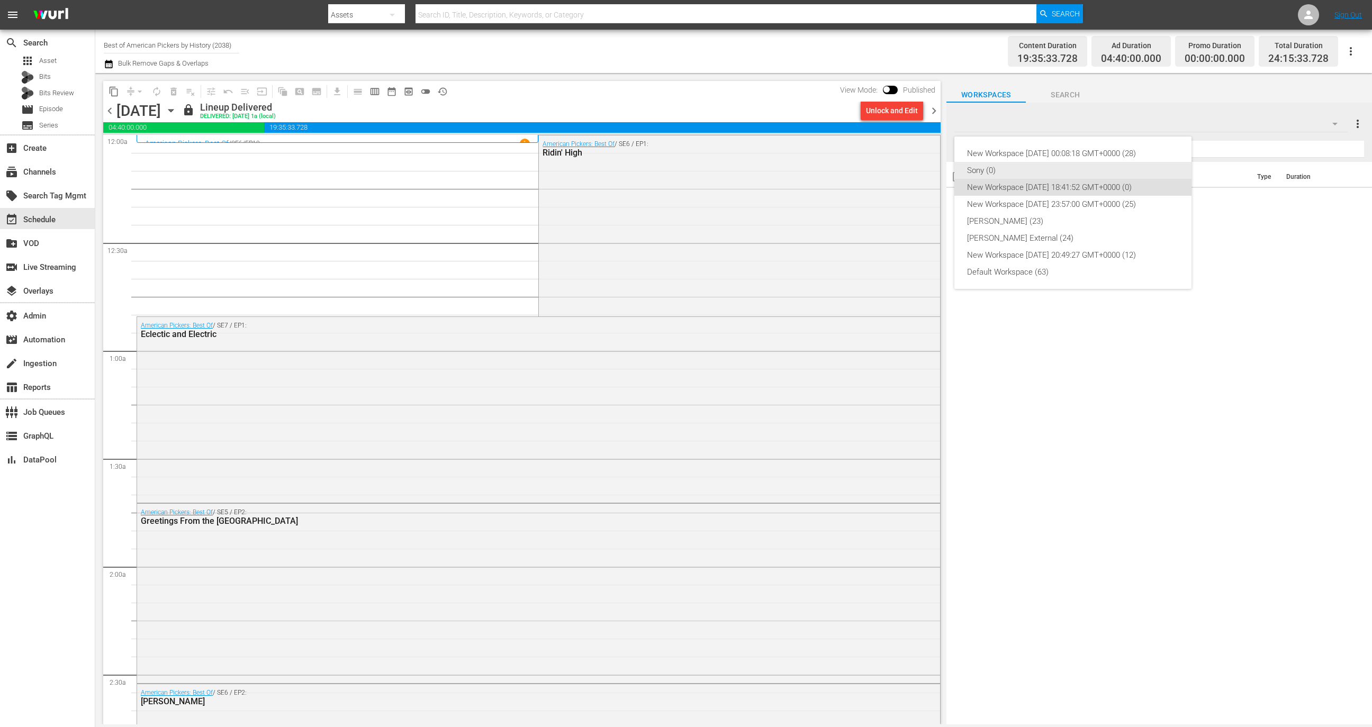
click at [1127, 167] on div "Sony (0)" at bounding box center [1073, 170] width 212 height 17
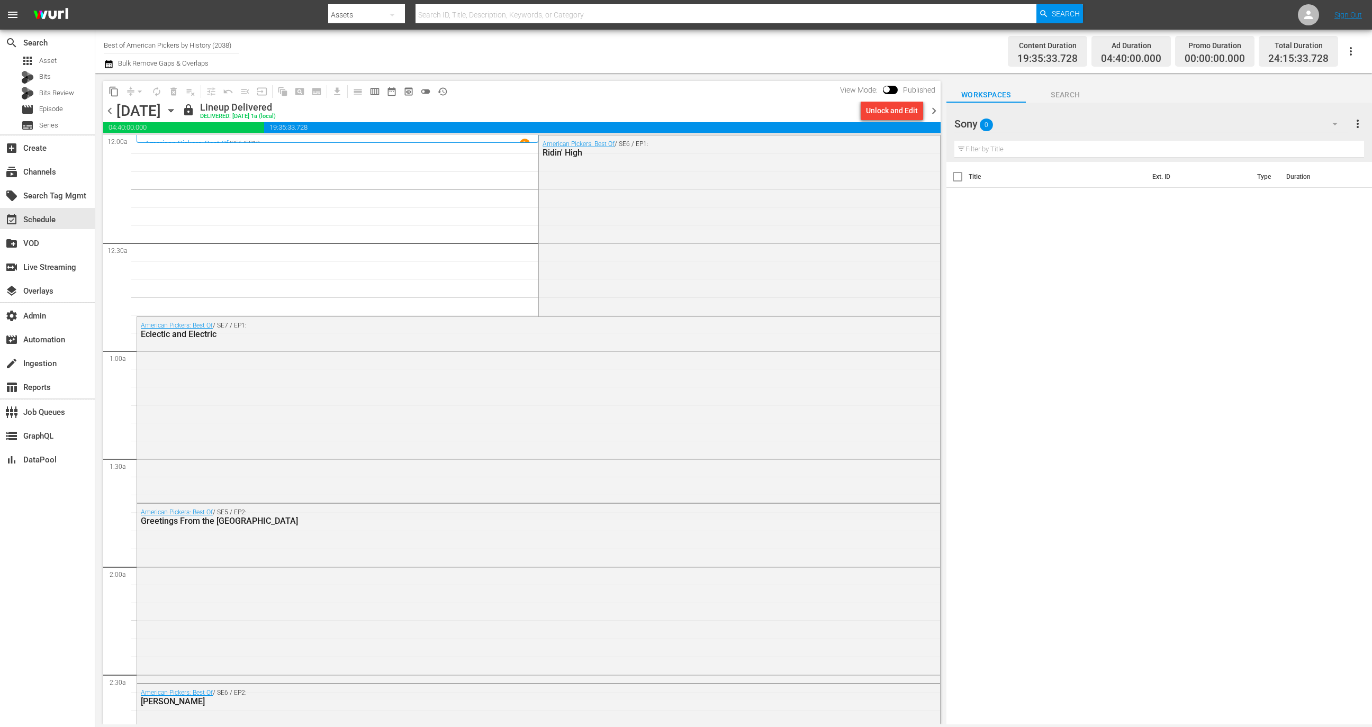
click at [1148, 131] on div "Sony 0" at bounding box center [1150, 124] width 393 height 30
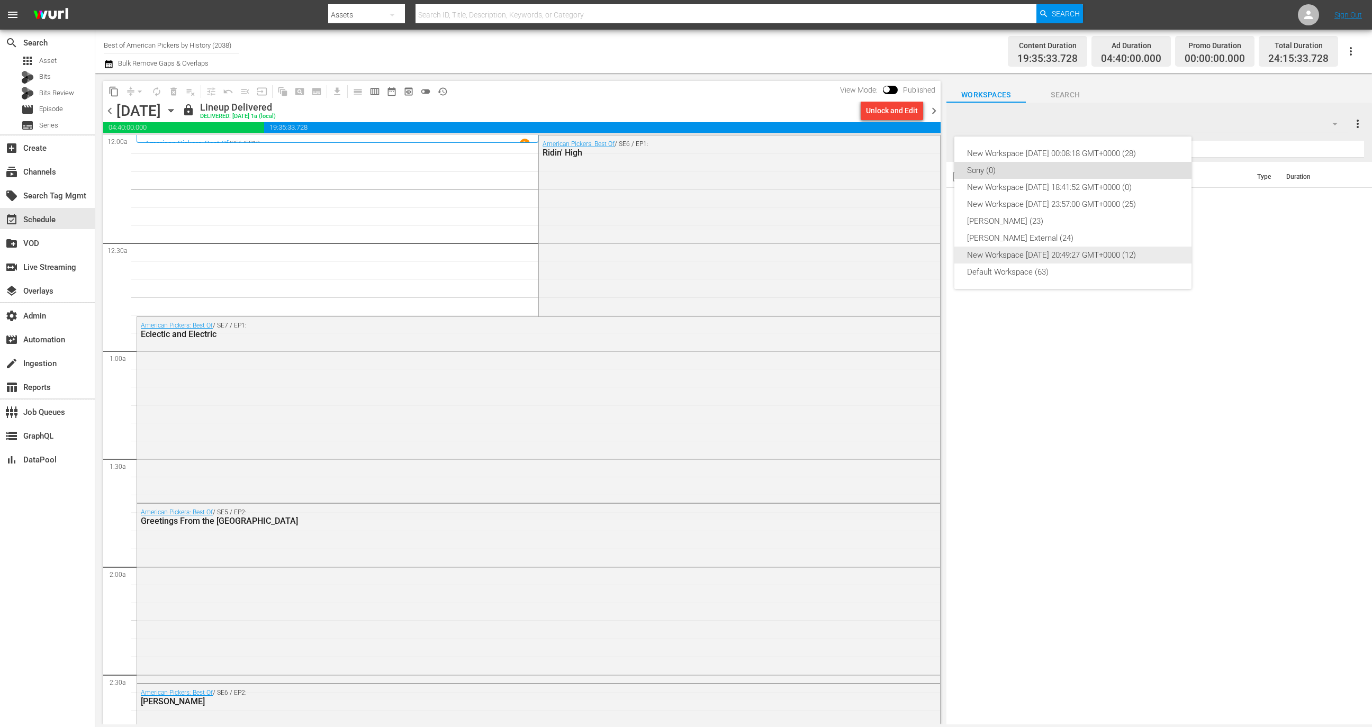
click at [1085, 256] on div "New Workspace [DATE] 20:49:27 GMT+0000 (12)" at bounding box center [1073, 255] width 212 height 17
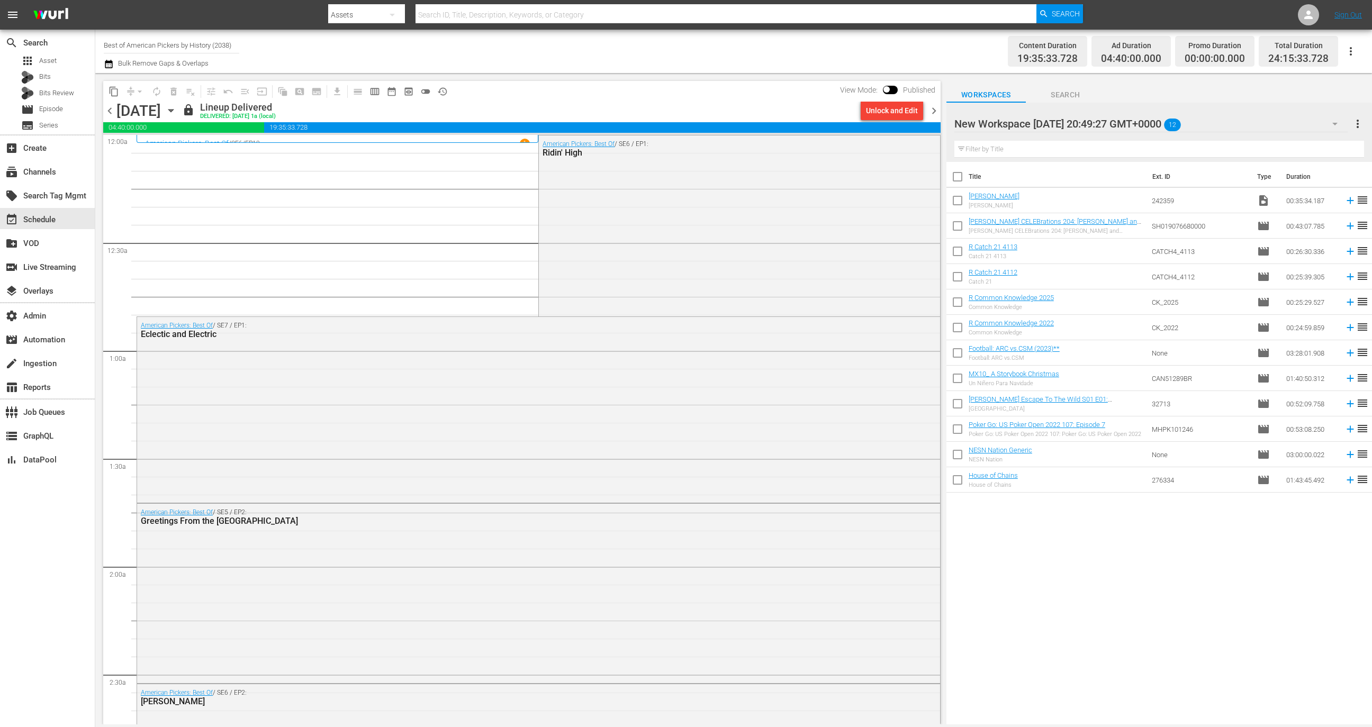
click at [1136, 124] on div "New Workspace [DATE] 20:49:27 GMT+0000 12" at bounding box center [1150, 124] width 393 height 30
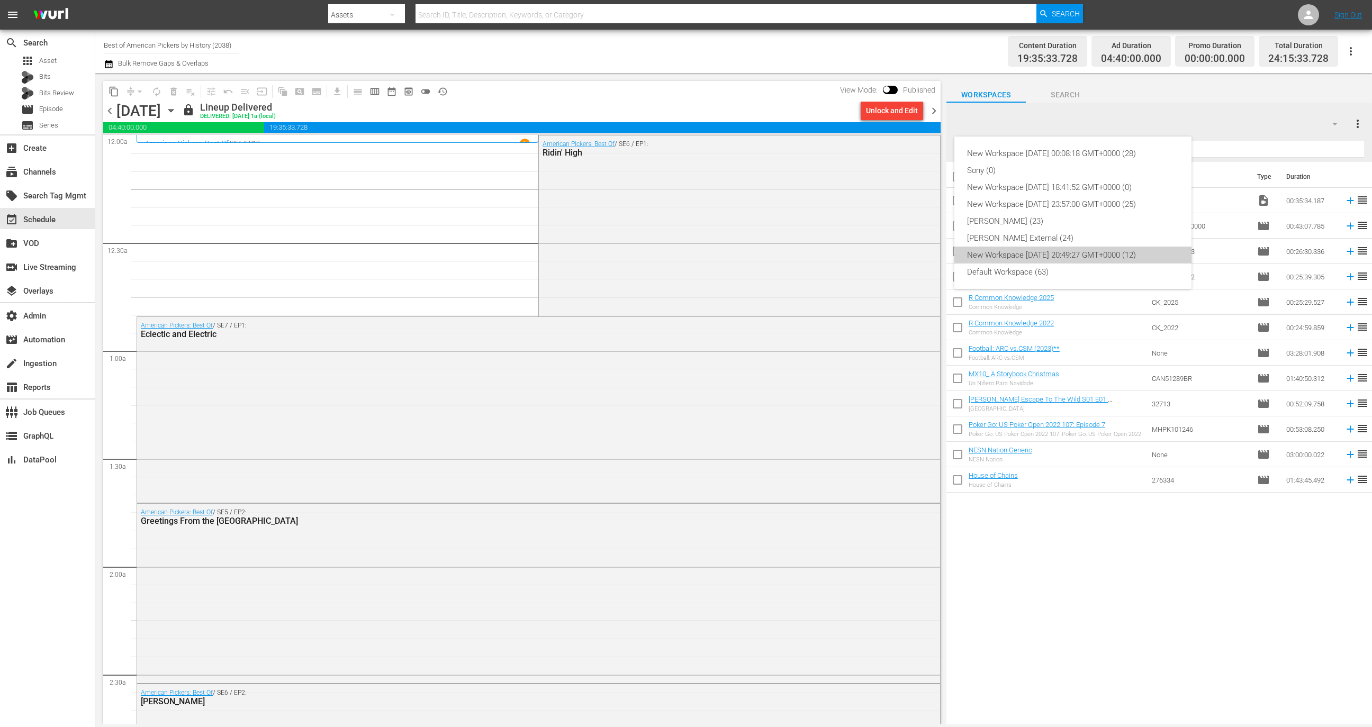
click at [1062, 263] on div "New Workspace [DATE] 20:49:27 GMT+0000 (12)" at bounding box center [1073, 255] width 212 height 17
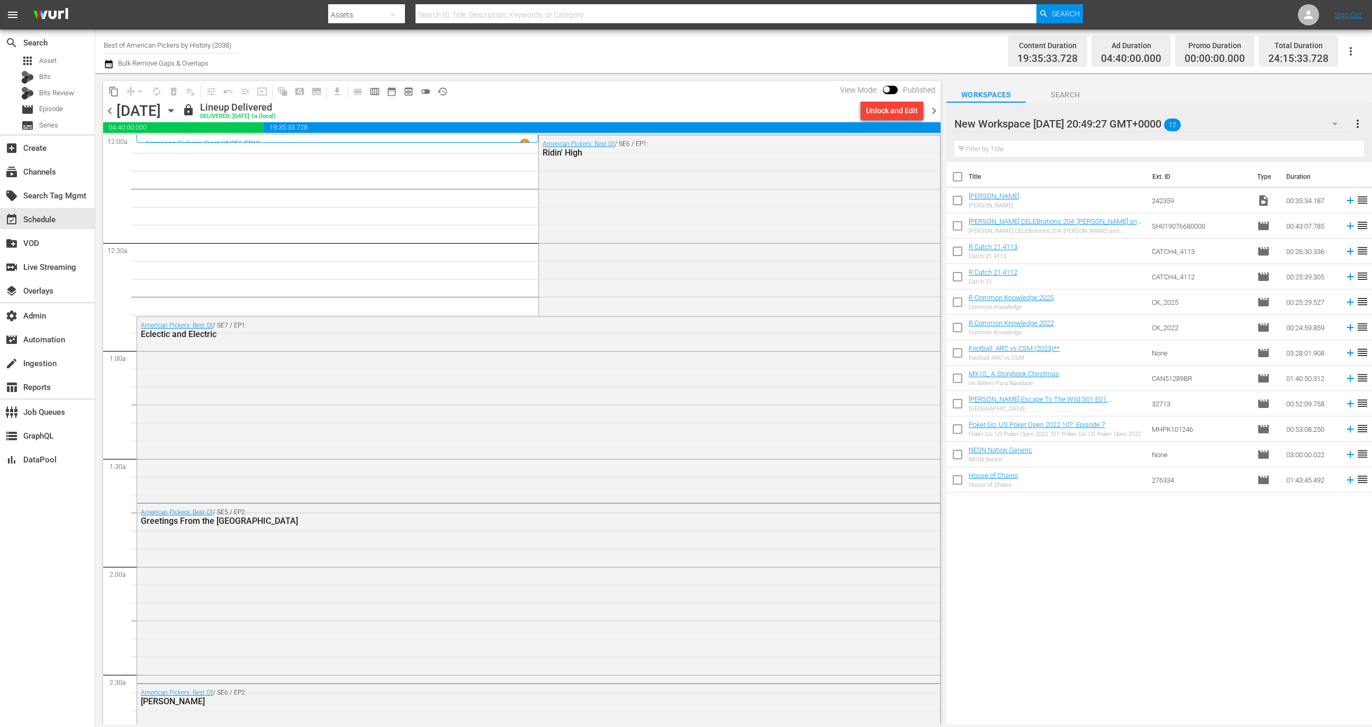
click at [1113, 124] on div at bounding box center [1044, 124] width 180 height 26
click at [1336, 121] on input "New Workspace [DATE] 20:49:27 GMT+0000" at bounding box center [1154, 123] width 400 height 25
click at [1235, 205] on td "242359" at bounding box center [1199, 200] width 105 height 25
click at [1313, 124] on div "New Workspace [DATE] 20:49:27 GMT+0000 12" at bounding box center [1150, 124] width 393 height 30
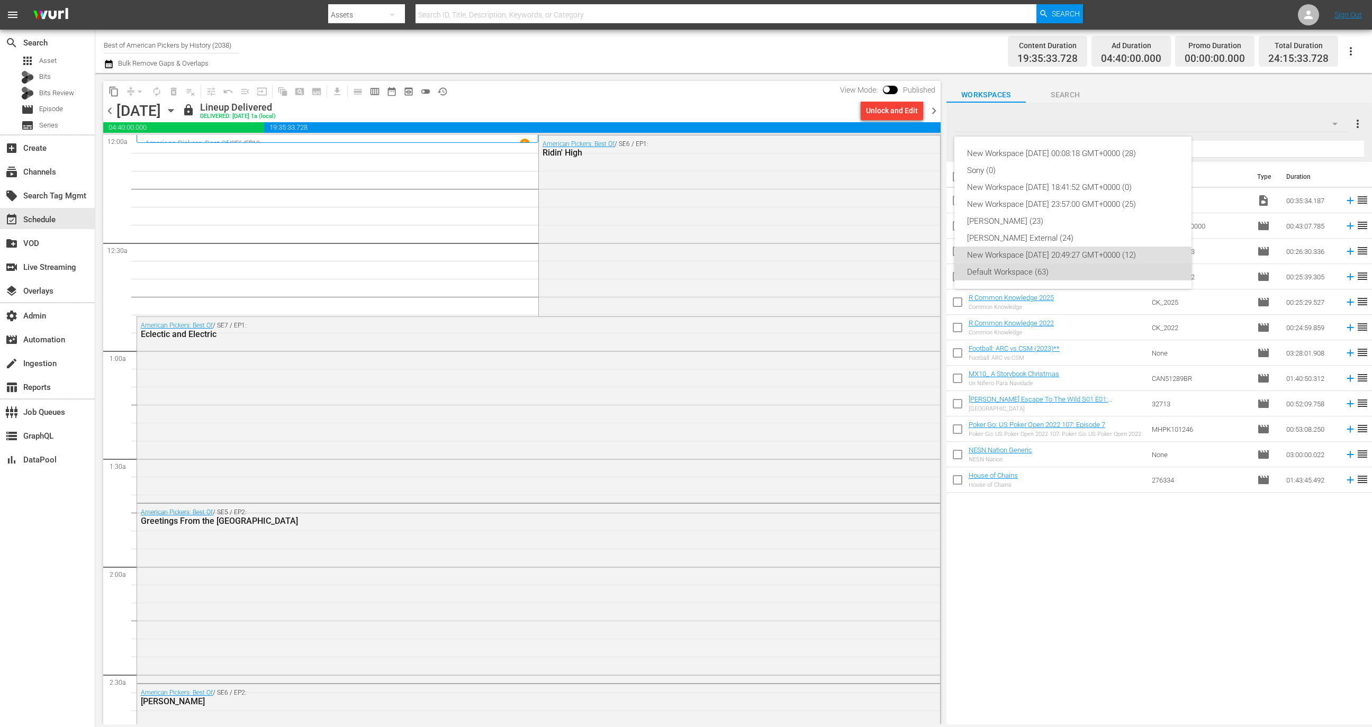
click at [1134, 272] on div "Default Workspace (63)" at bounding box center [1073, 272] width 212 height 17
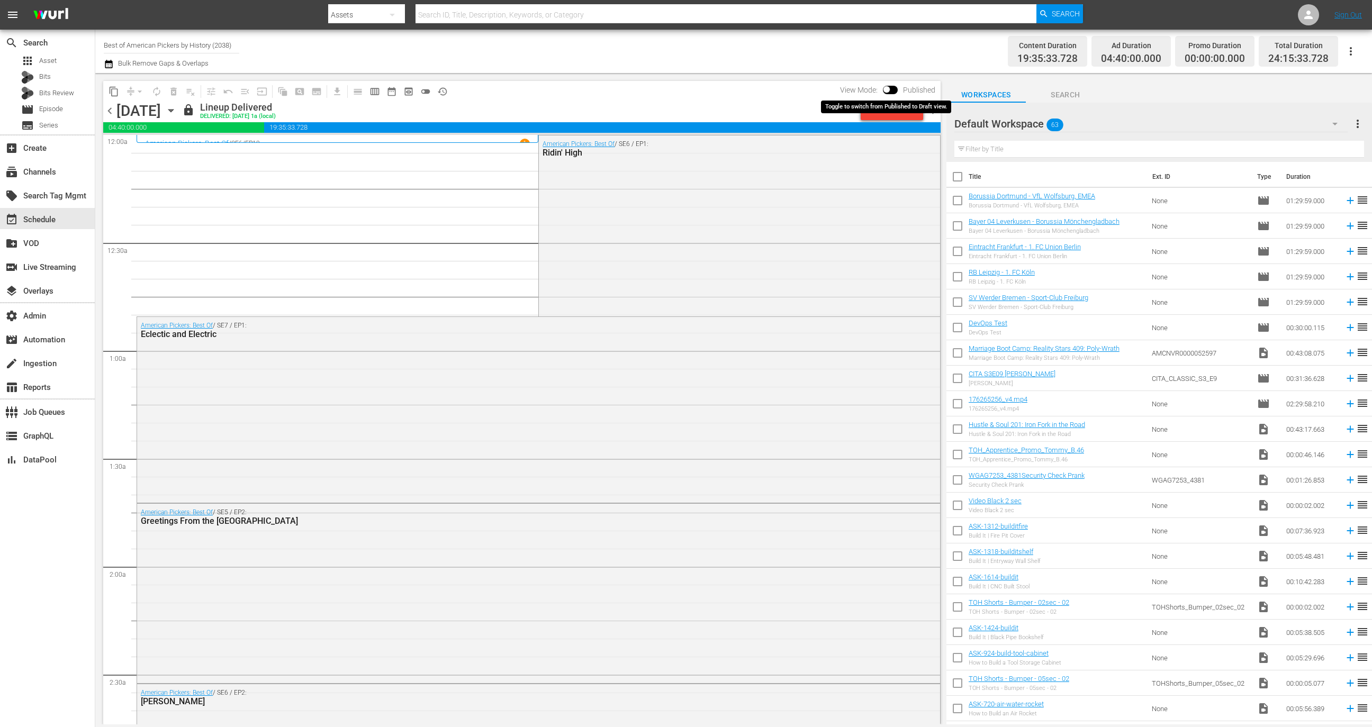
click at [889, 91] on input "checkbox" at bounding box center [886, 91] width 22 height 7
checkbox input "true"
